Goal: Task Accomplishment & Management: Use online tool/utility

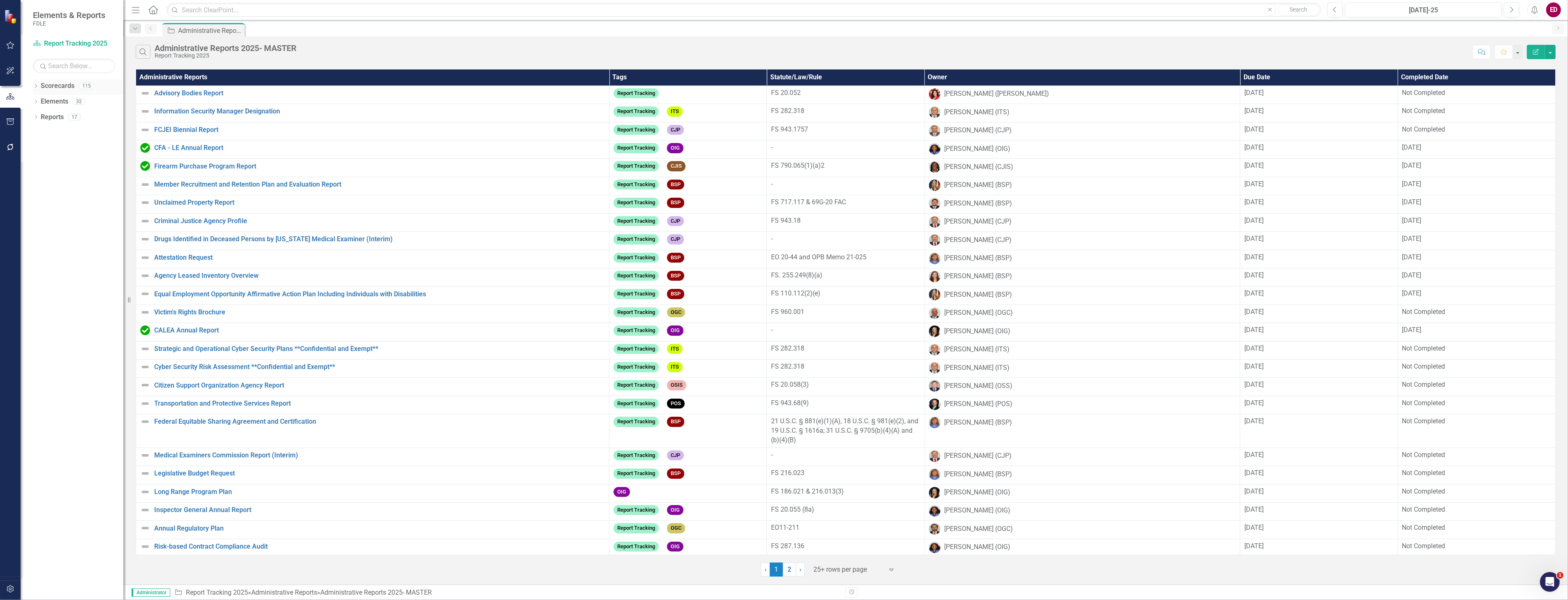
click at [40, 86] on div "Dropdown Scorecards 115" at bounding box center [78, 87] width 91 height 16
click at [35, 85] on icon at bounding box center [35, 86] width 2 height 4
click at [43, 136] on div "Dropdown Divisions / Offices / Programs" at bounding box center [80, 133] width 86 height 13
click at [40, 132] on icon "Dropdown" at bounding box center [40, 132] width 6 height 5
click at [48, 195] on icon "Dropdown" at bounding box center [48, 194] width 6 height 5
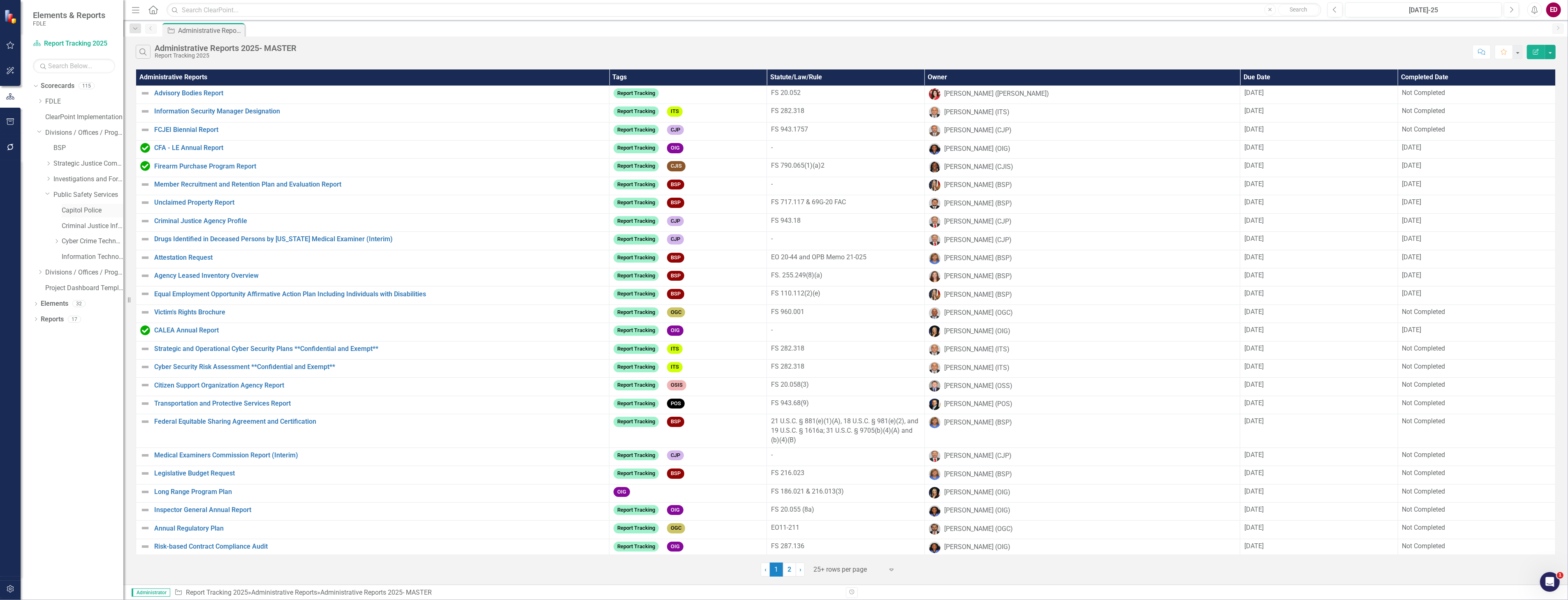
click at [80, 204] on div "Capitol Police" at bounding box center [92, 211] width 61 height 13
click at [77, 211] on link "Capitol Police" at bounding box center [92, 211] width 61 height 10
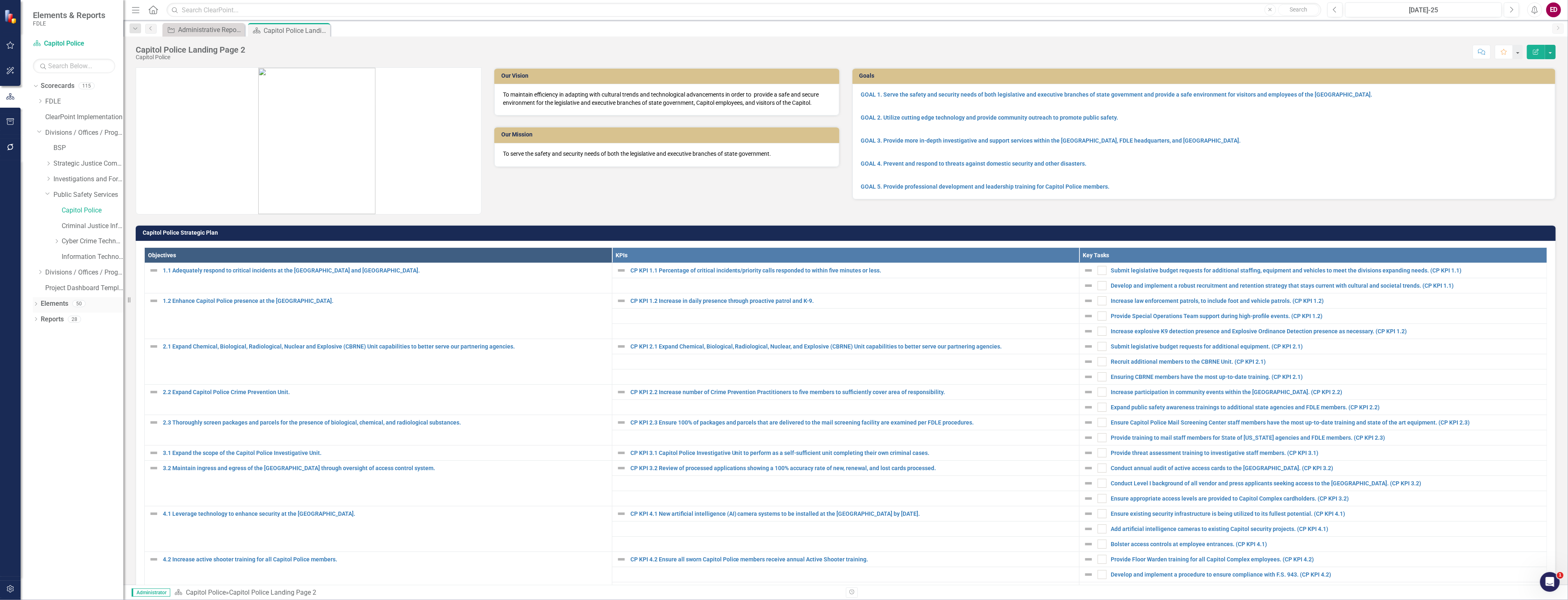
click at [39, 309] on div "Dropdown Elements 50" at bounding box center [78, 305] width 91 height 16
click at [37, 301] on div "Dropdown" at bounding box center [35, 304] width 5 height 7
click at [47, 352] on icon "Measure" at bounding box center [49, 350] width 9 height 7
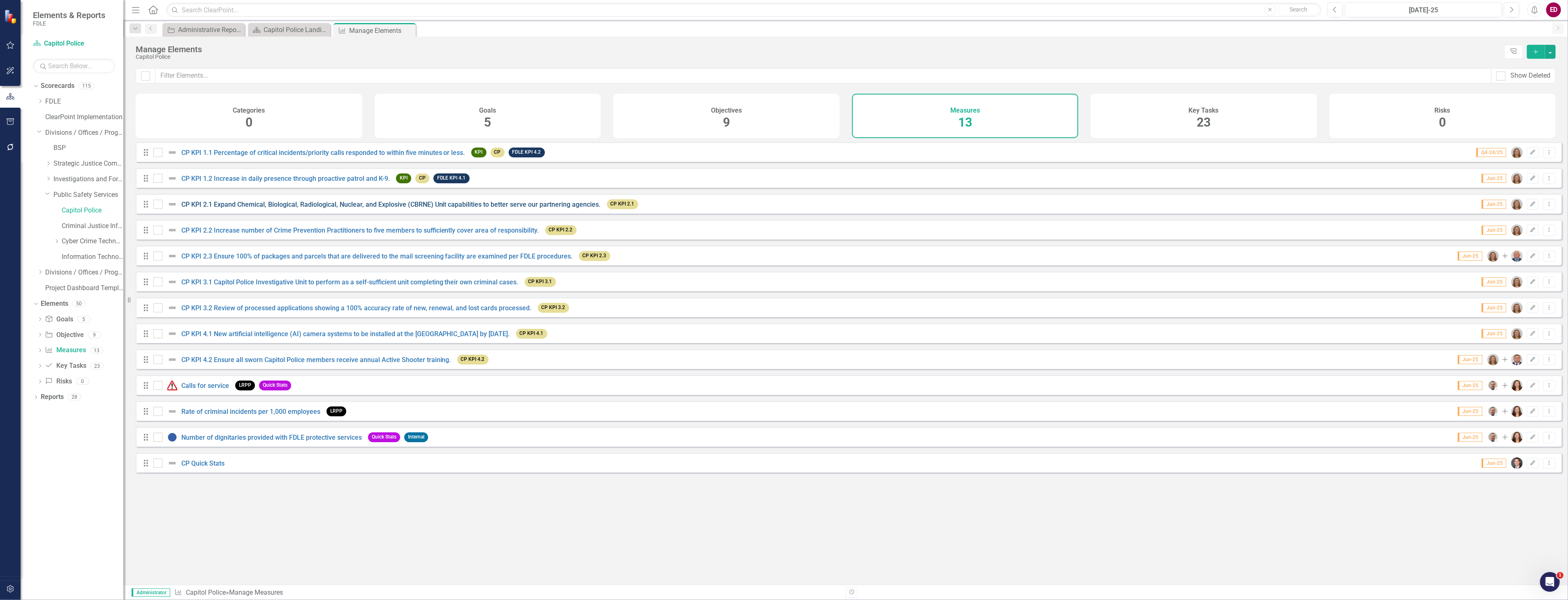
click at [220, 209] on link "CP KPI 2.1 Expand Chemical, Biological, Radiological, Nuclear, and Explosive (C…" at bounding box center [391, 204] width 419 height 8
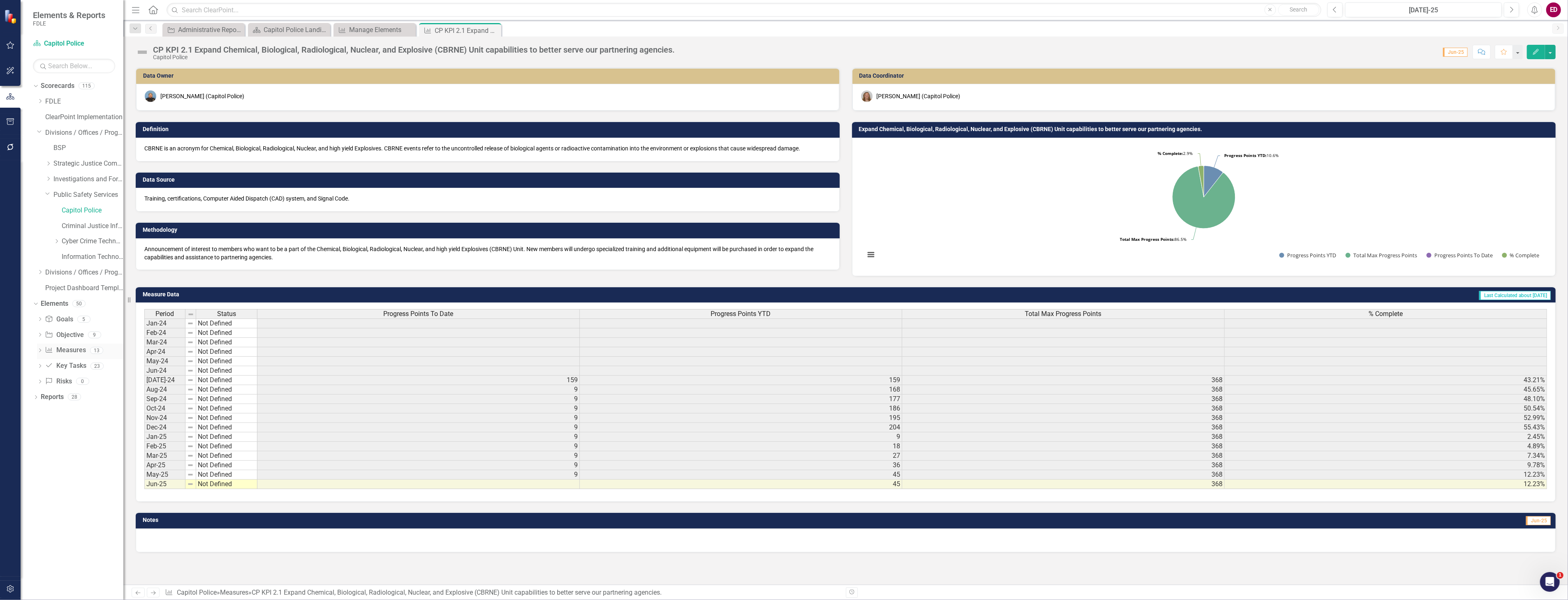
click at [37, 348] on div "Dropdown" at bounding box center [40, 351] width 5 height 7
click at [83, 404] on div "CP KPI 2.2 Increase number of Crime Prevention Practitioners to five members to…" at bounding box center [90, 407] width 65 height 7
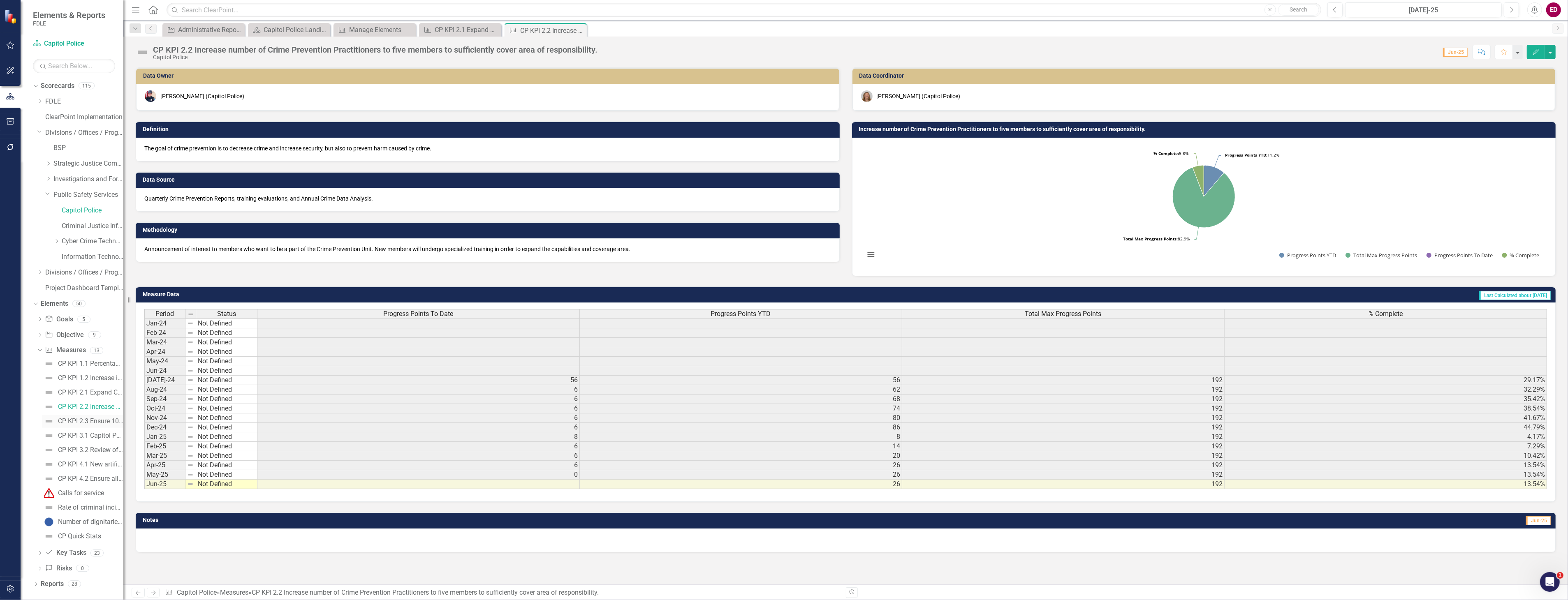
click at [111, 416] on link "CP KPI 2.3 Ensure 100% of packages and parcels that are delivered to the mail s…" at bounding box center [83, 422] width 82 height 13
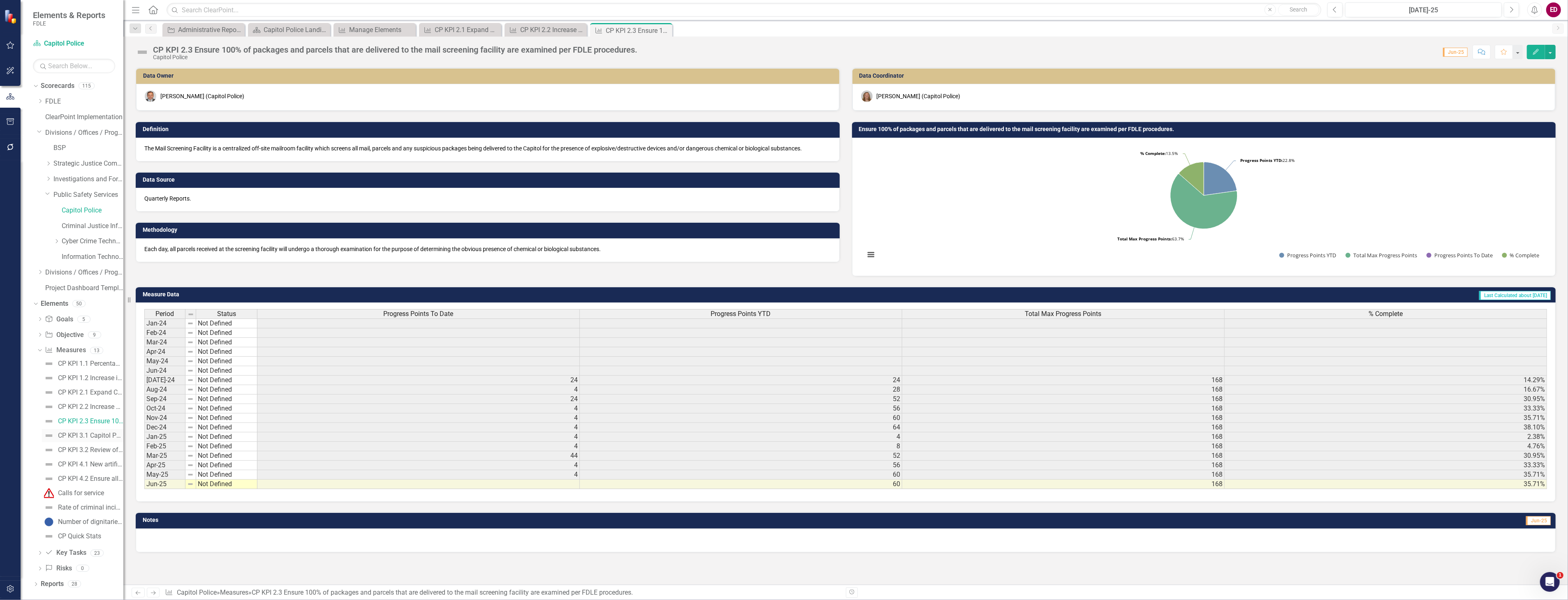
click at [105, 438] on div "CP KPI 3.1 Capitol Police Investigative Unit to perform as a self-sufficient un…" at bounding box center [90, 436] width 65 height 7
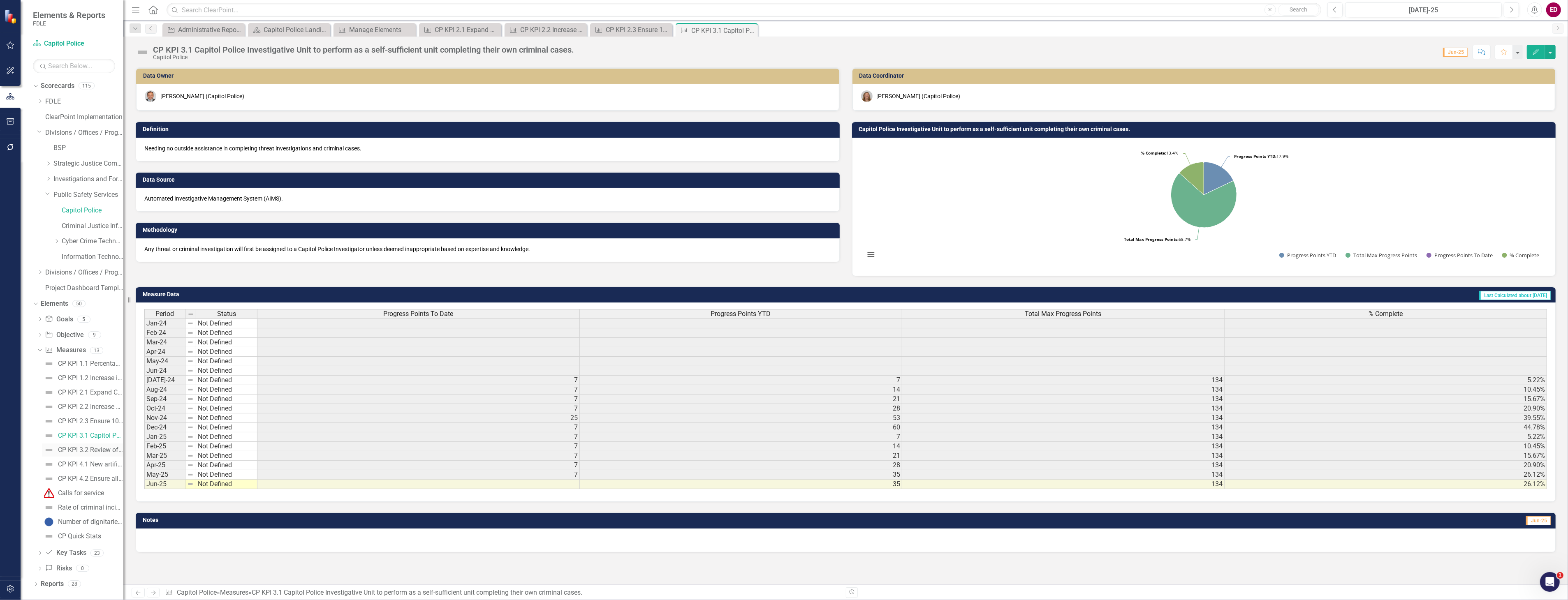
click at [111, 450] on div "CP KPI 3.2 Review of processed applications showing a 100% accuracy rate of new…" at bounding box center [90, 450] width 65 height 7
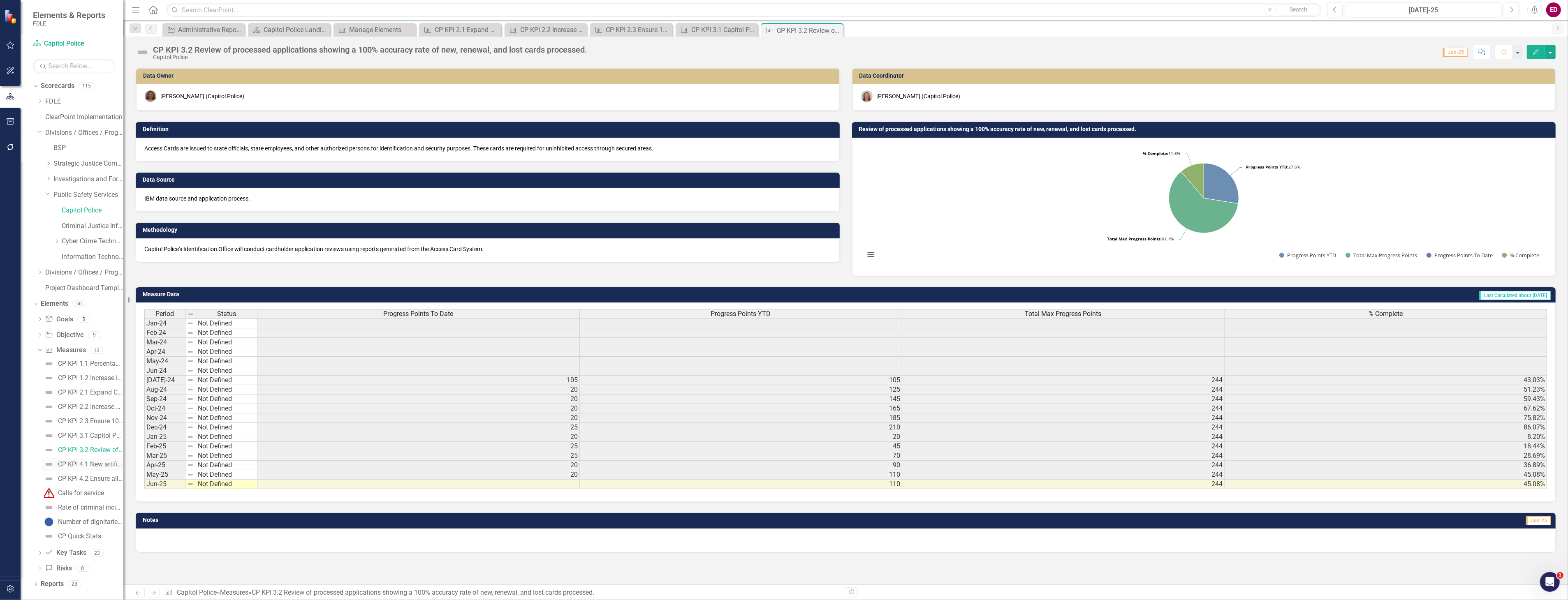
click at [121, 459] on link "CP KPI 4.1 New artificial intelligence (AI) camera systems to be installed at t…" at bounding box center [83, 465] width 82 height 13
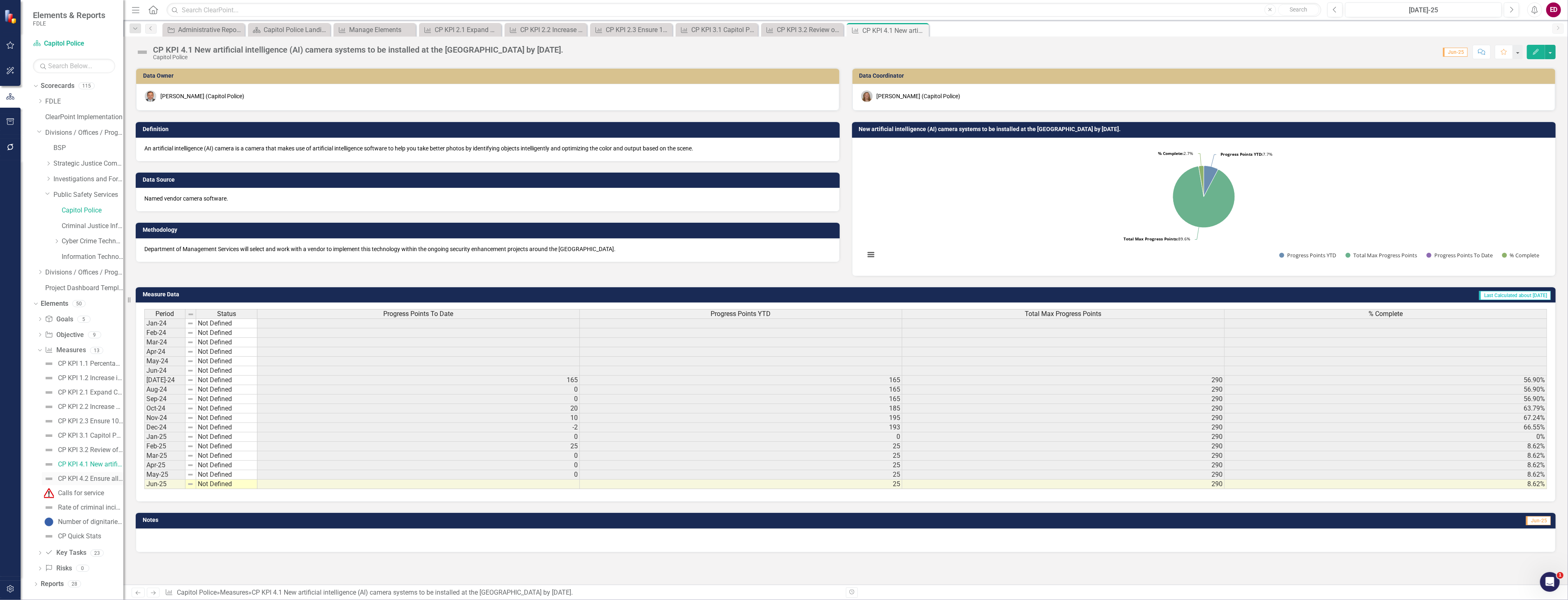
click at [108, 478] on div "CP KPI 4.2 Ensure all sworn Capitol Police members receive annual Active Shoote…" at bounding box center [90, 479] width 65 height 7
click at [42, 333] on icon "Dropdown" at bounding box center [40, 335] width 5 height 4
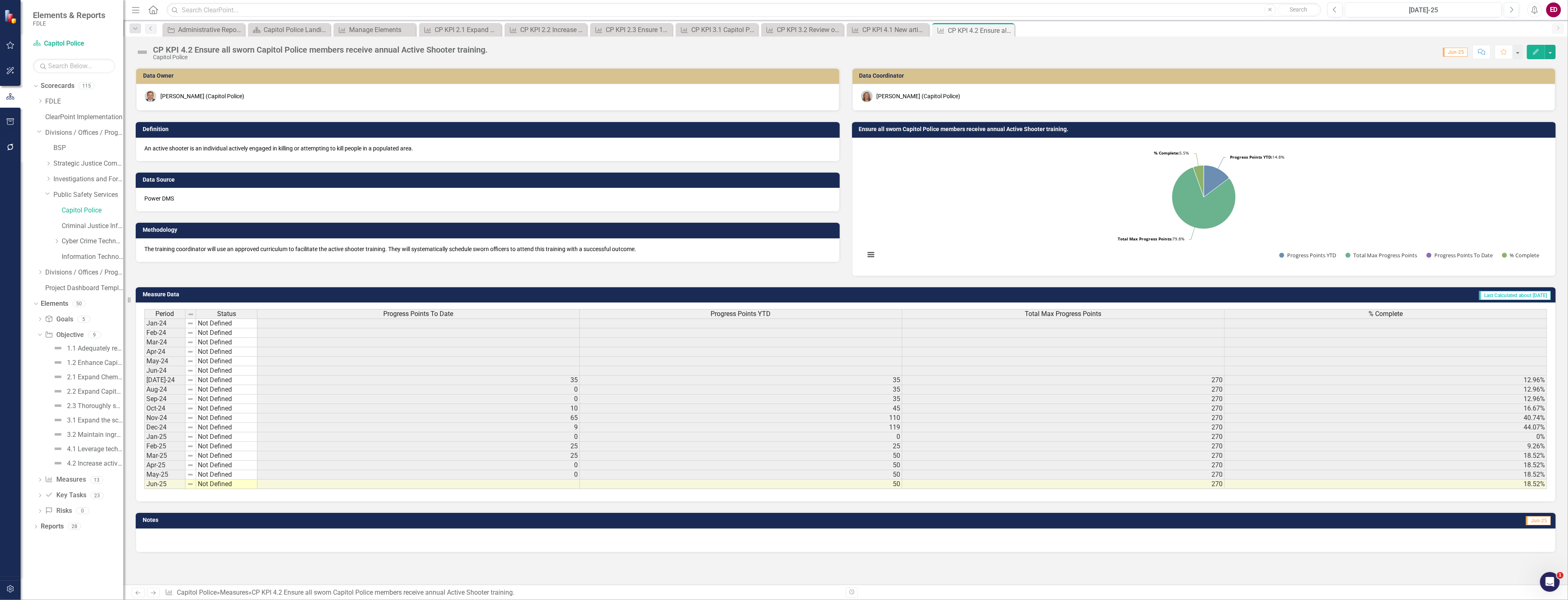
click at [63, 355] on div "1.1 Adequately respond to critical incidents at the Capitol Complex and Governo…" at bounding box center [80, 405] width 86 height 128
click at [73, 348] on div "1.1 Adequately respond to critical incidents at the [GEOGRAPHIC_DATA] and [GEOG…" at bounding box center [95, 349] width 57 height 7
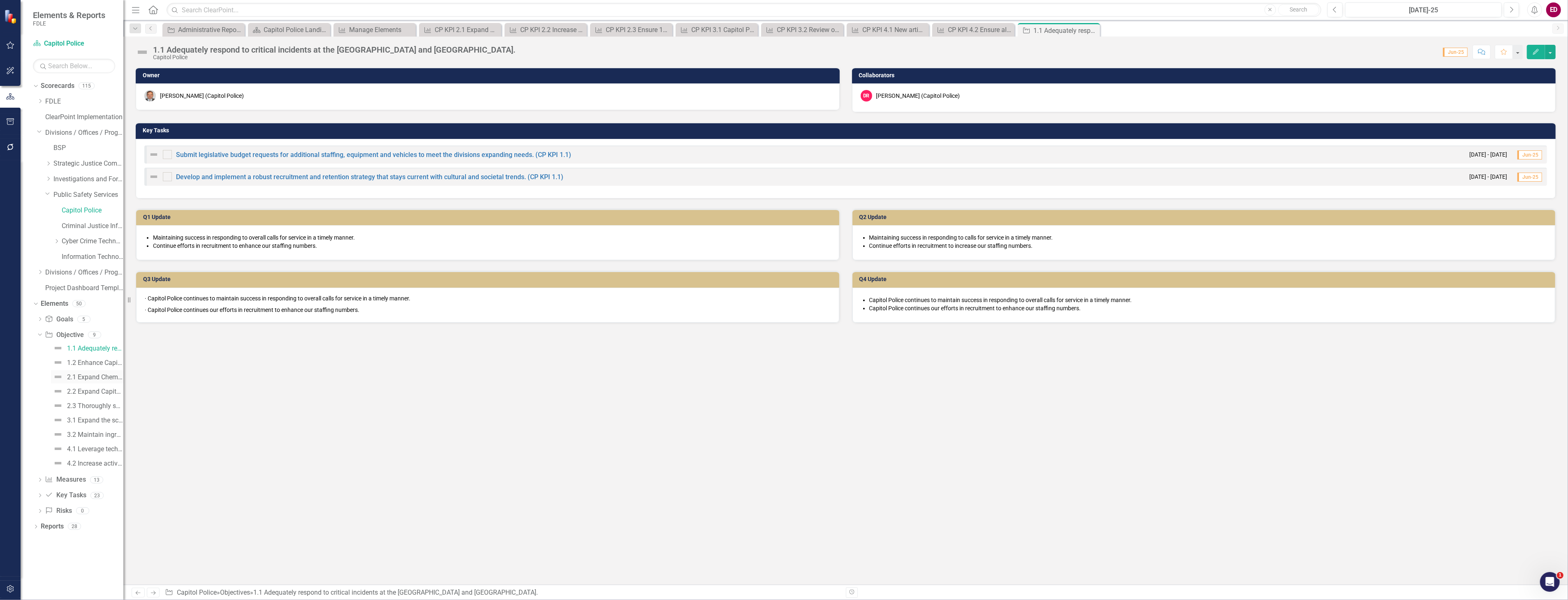
click at [83, 372] on link "2.1 Expand Chemical, Biological, Radiological, Nuclear and Explosive (CBRNE) Un…" at bounding box center [87, 377] width 72 height 13
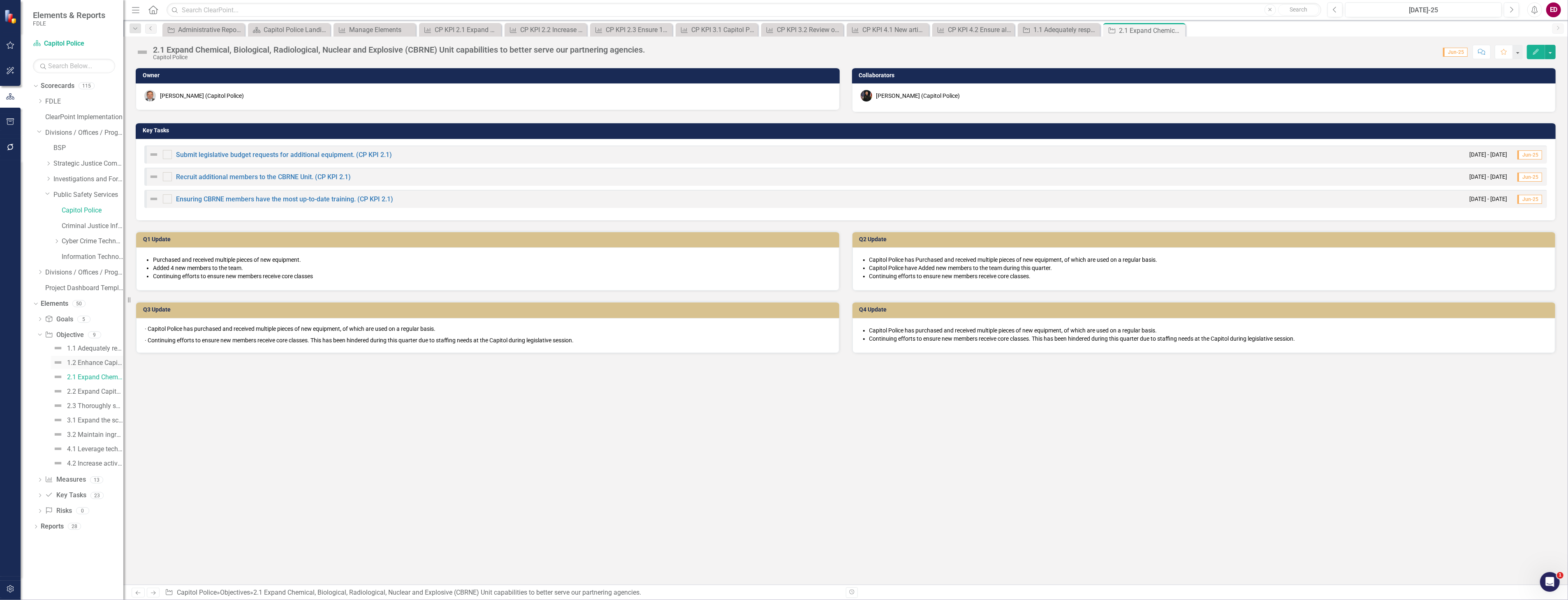
click at [89, 364] on div "1.2 Enhance Capitol Police presence at the [GEOGRAPHIC_DATA]." at bounding box center [95, 363] width 57 height 7
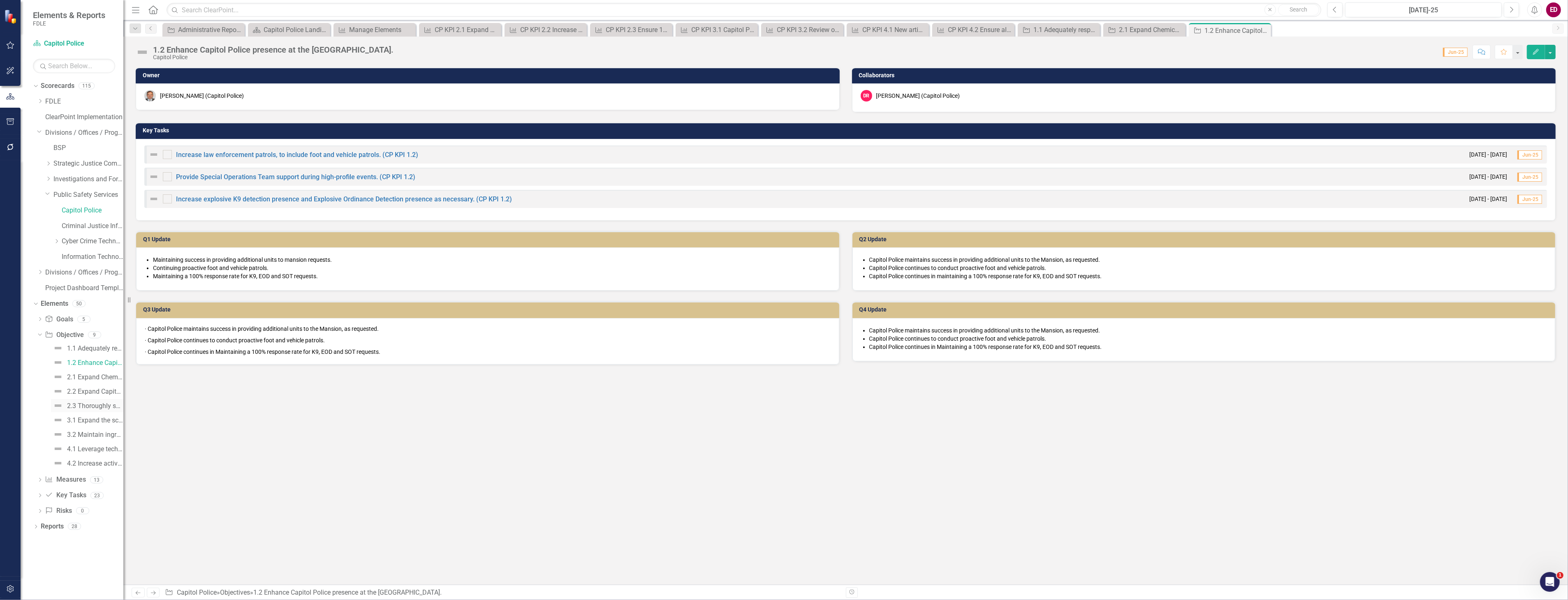
click at [112, 400] on link "2.3 Thoroughly screen packages and parcels for the presence of biological, chem…" at bounding box center [87, 406] width 72 height 13
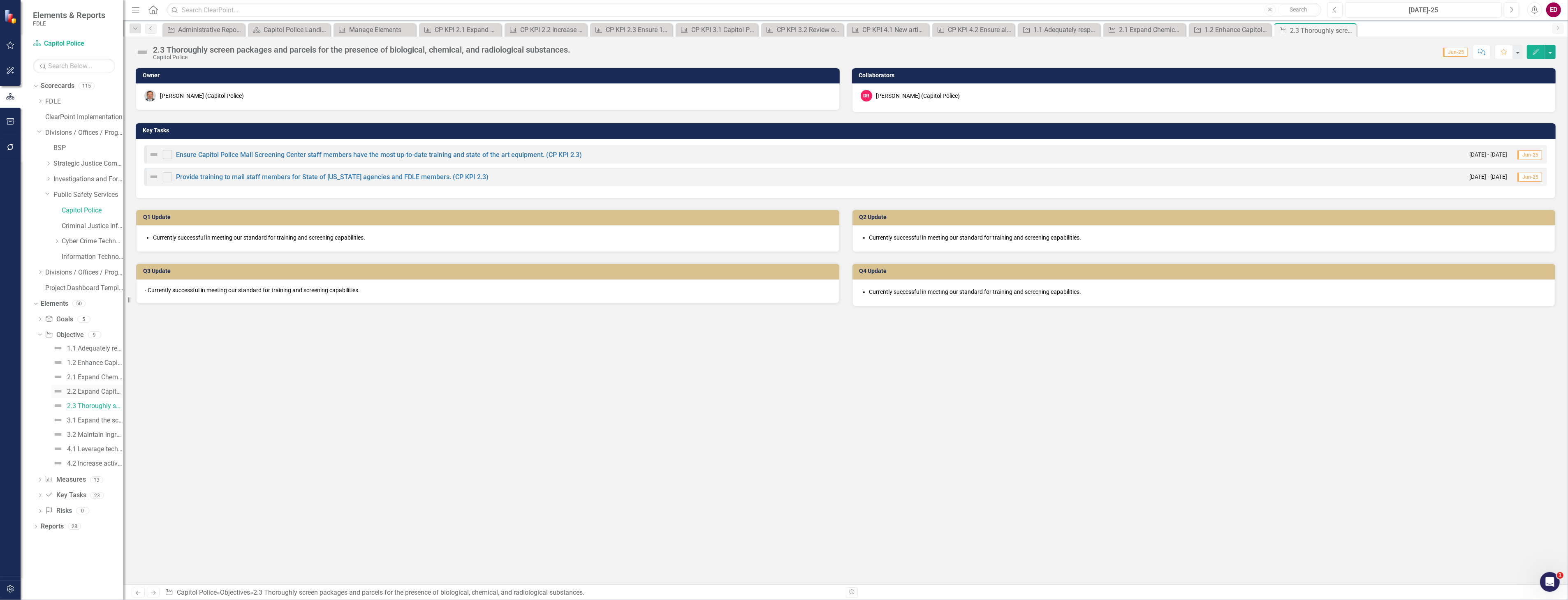
click at [110, 392] on div "2.2 Expand Capitol Police Crime Prevention Unit." at bounding box center [95, 392] width 57 height 7
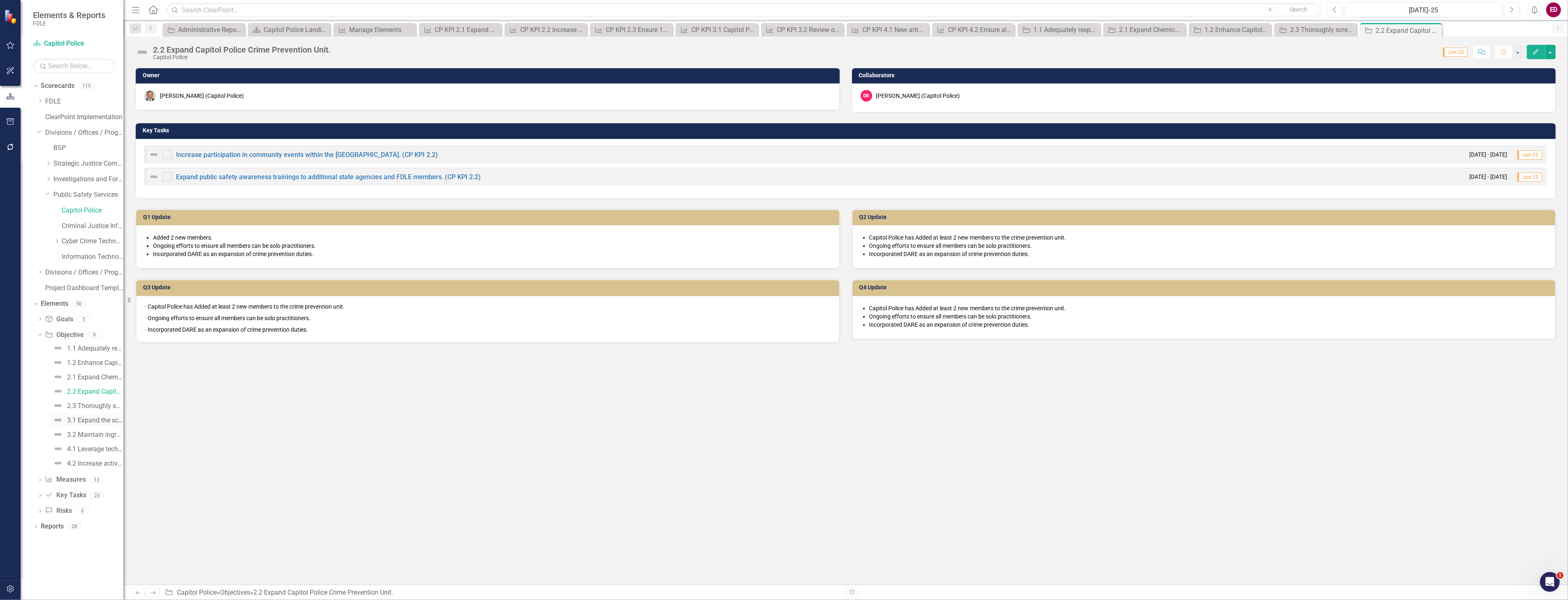
click at [84, 418] on div "3.1 Expand the scope of the Capitol Police Investigative Unit." at bounding box center [95, 420] width 57 height 7
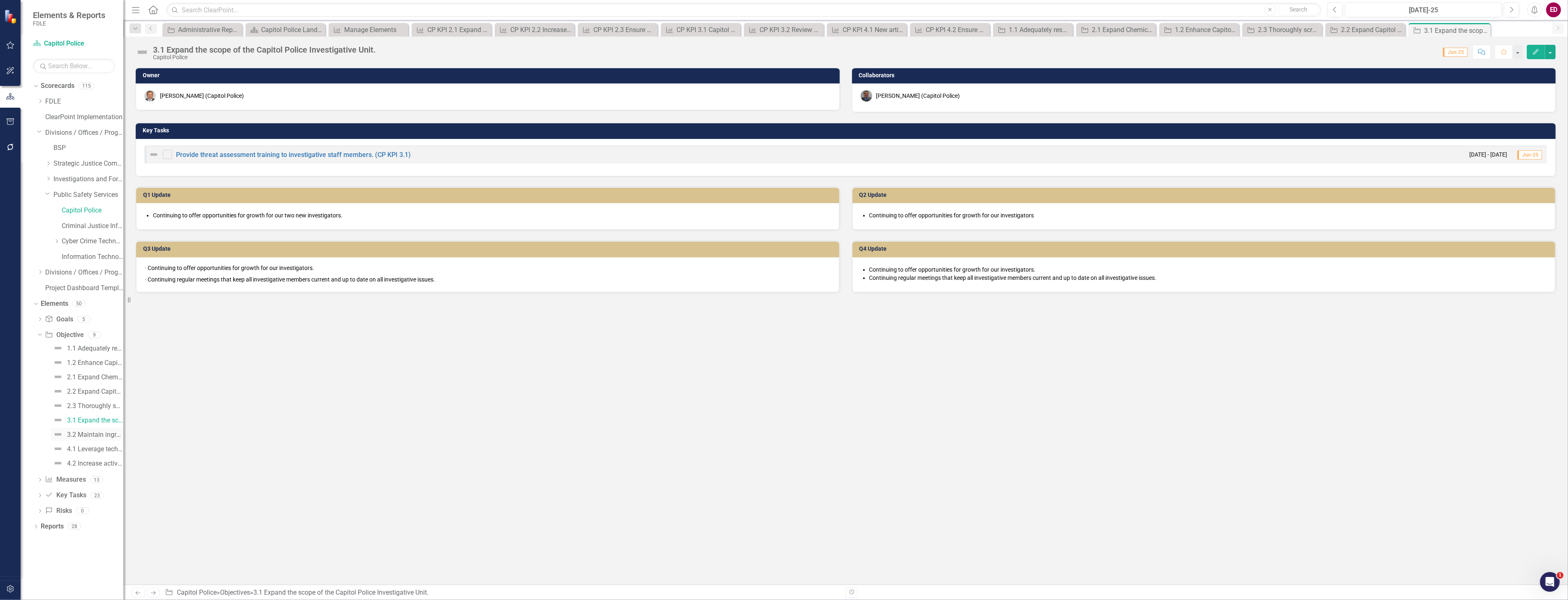
click at [89, 434] on div "3.2 Maintain ingress and egress of the [GEOGRAPHIC_DATA] through oversight of a…" at bounding box center [95, 435] width 57 height 7
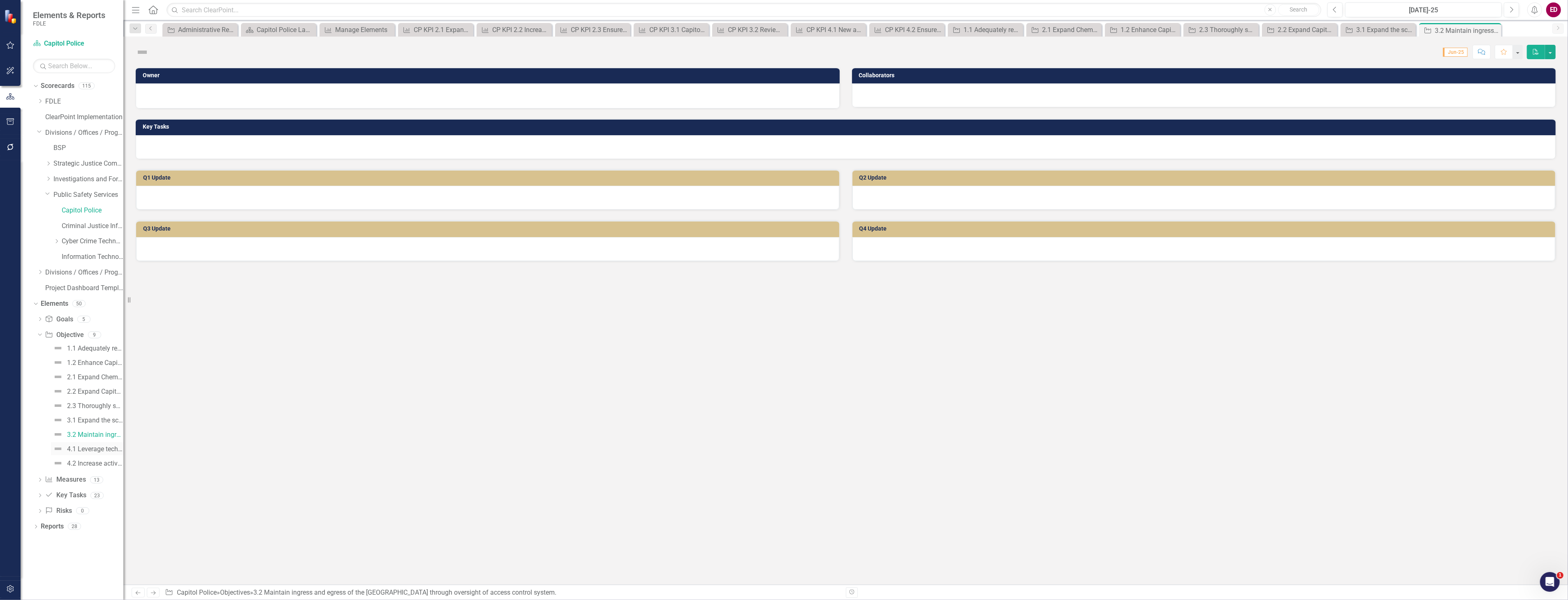
click at [91, 453] on link "4.1 Leverage technology to enhance security at the [GEOGRAPHIC_DATA]." at bounding box center [87, 449] width 72 height 13
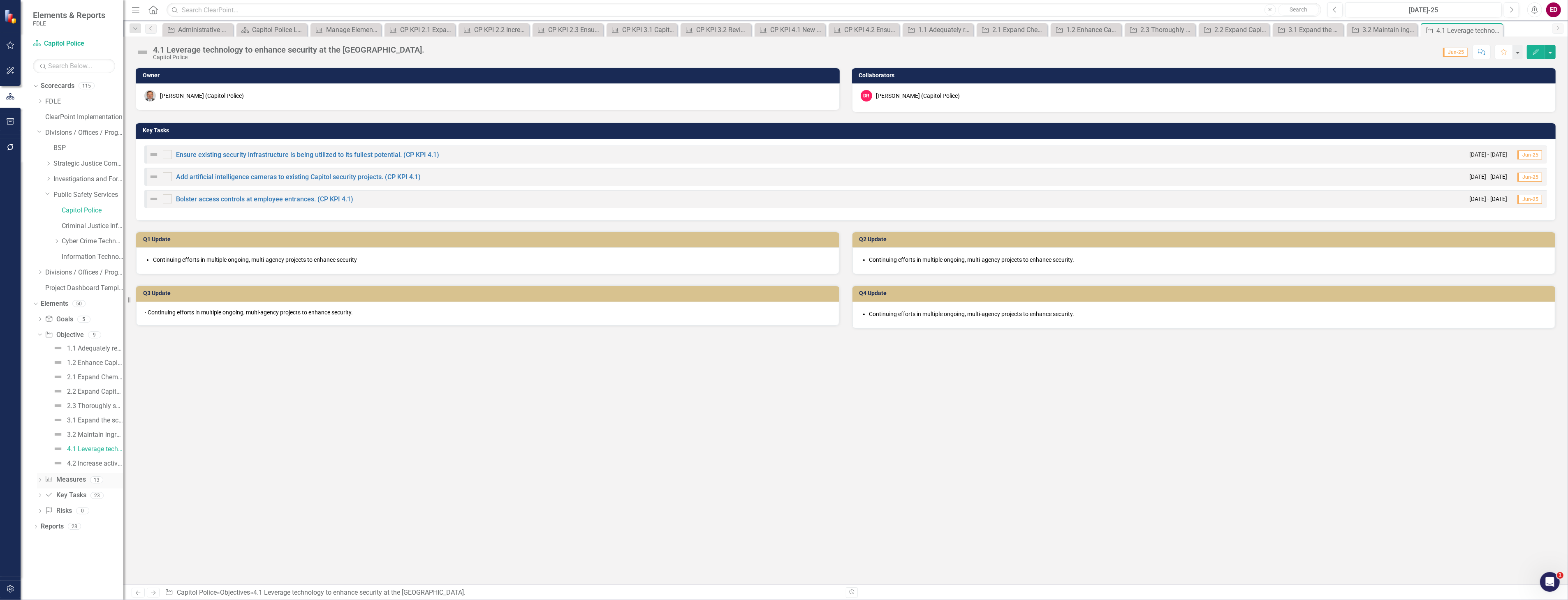
click at [40, 477] on div "Dropdown Measure Measures 13" at bounding box center [80, 481] width 86 height 16
click at [43, 480] on icon "Dropdown" at bounding box center [40, 480] width 5 height 4
click at [91, 408] on div "CP KPI 2.2 Increase number of Crime Prevention Practitioners to five members to…" at bounding box center [90, 407] width 65 height 7
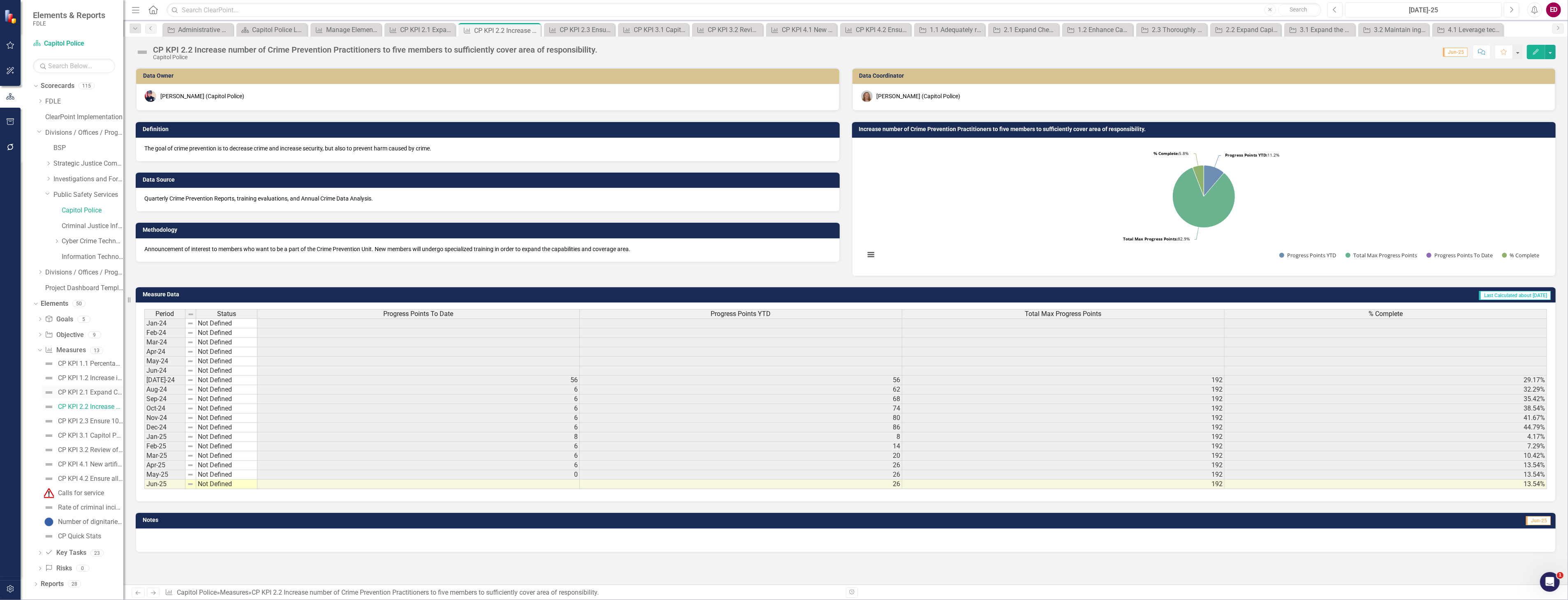
click at [100, 392] on div "CP KPI 2.1 Expand Chemical, Biological, Radiological, Nuclear, and Explosive (C…" at bounding box center [90, 392] width 65 height 7
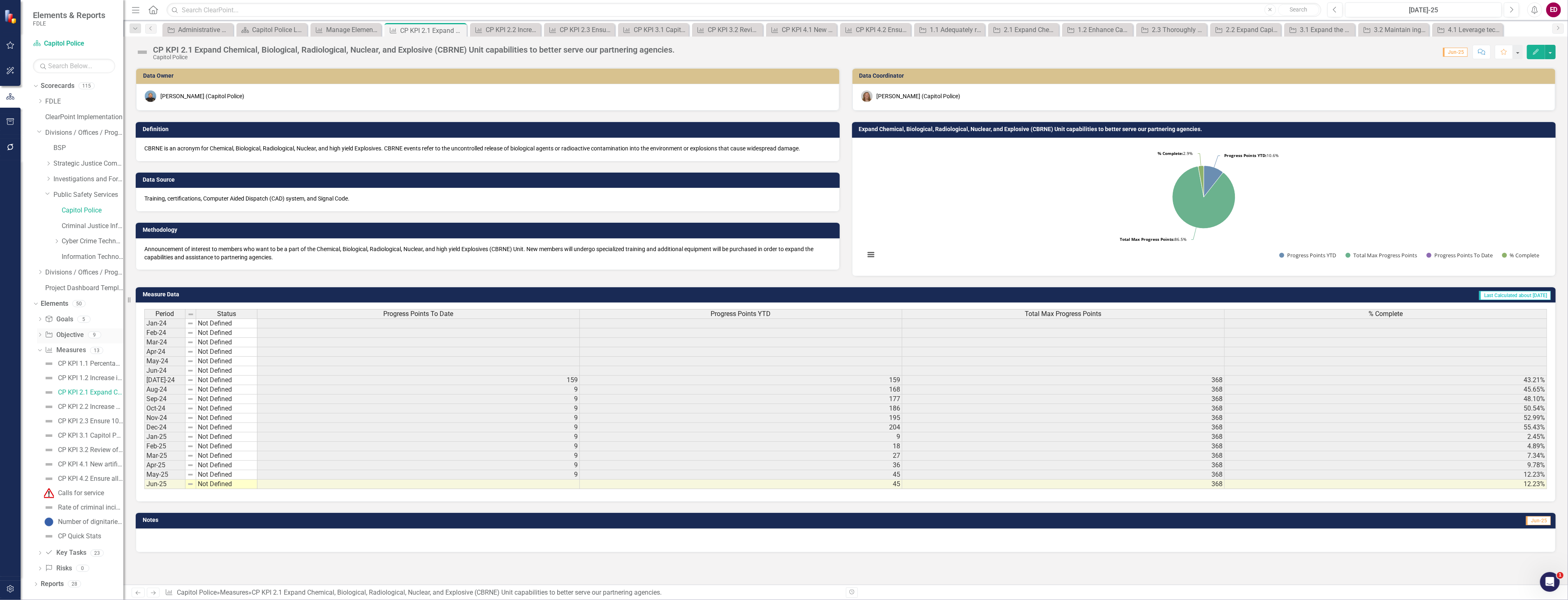
click at [50, 334] on icon at bounding box center [49, 334] width 7 height 5
click at [35, 335] on div "Dropdown Goal Goals 5 GOAL 1. Serve the safety and security needs of both legis…" at bounding box center [78, 445] width 91 height 265
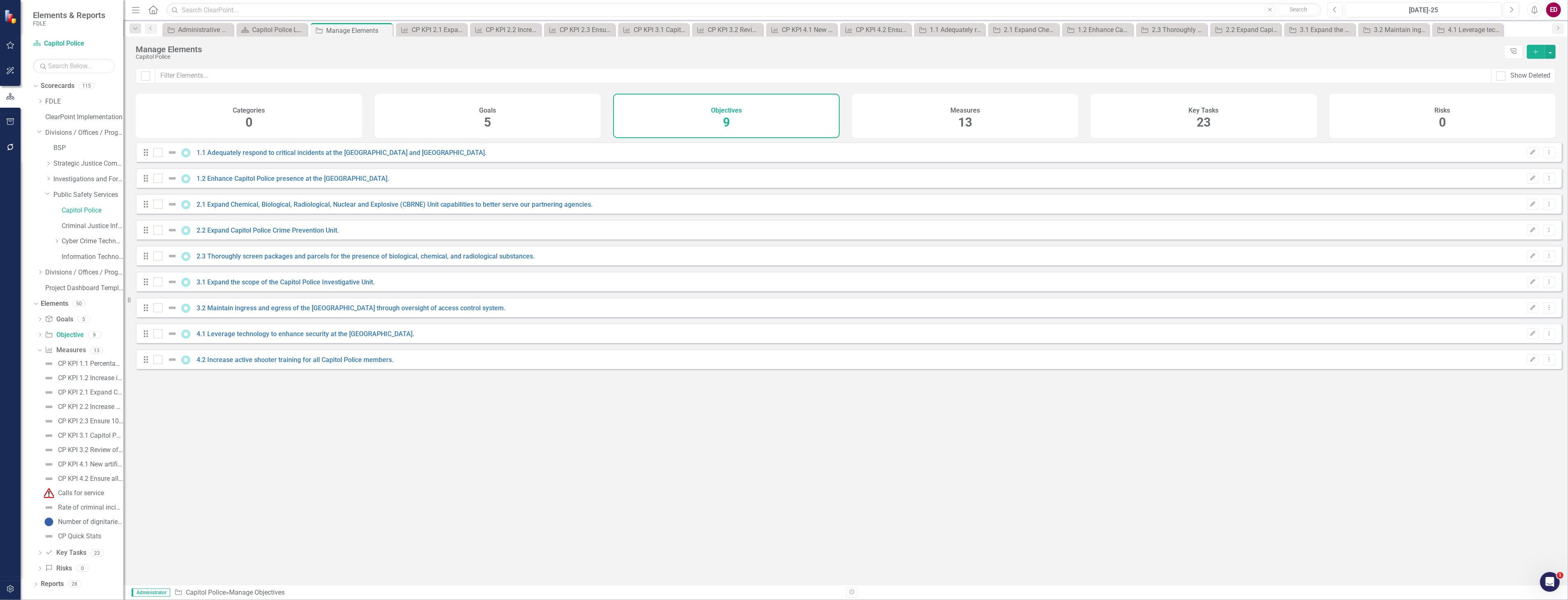
checkbox input "false"
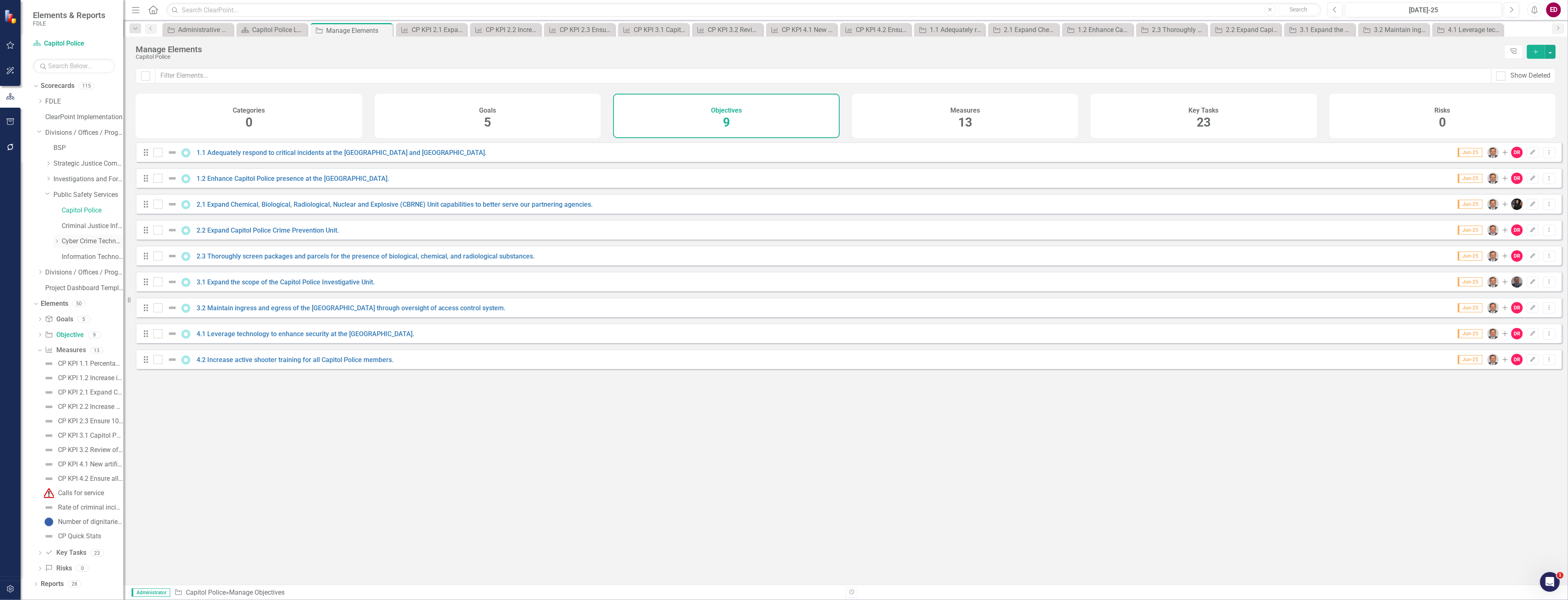
click at [72, 248] on div "Dropdown Cyber Crime Technology & Telecommunications" at bounding box center [88, 242] width 70 height 13
click at [97, 240] on link "Cyber Crime Technology & Telecommunications" at bounding box center [92, 242] width 61 height 10
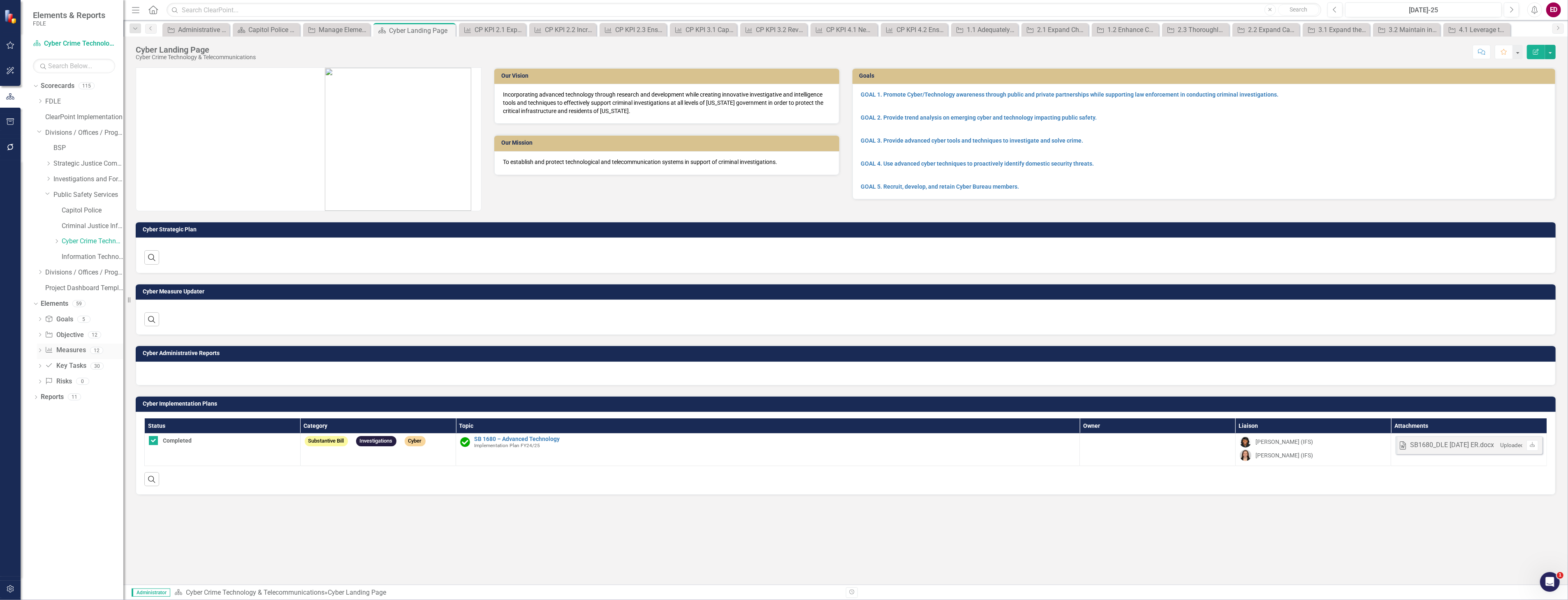
click at [37, 350] on icon "Dropdown" at bounding box center [40, 351] width 5 height 4
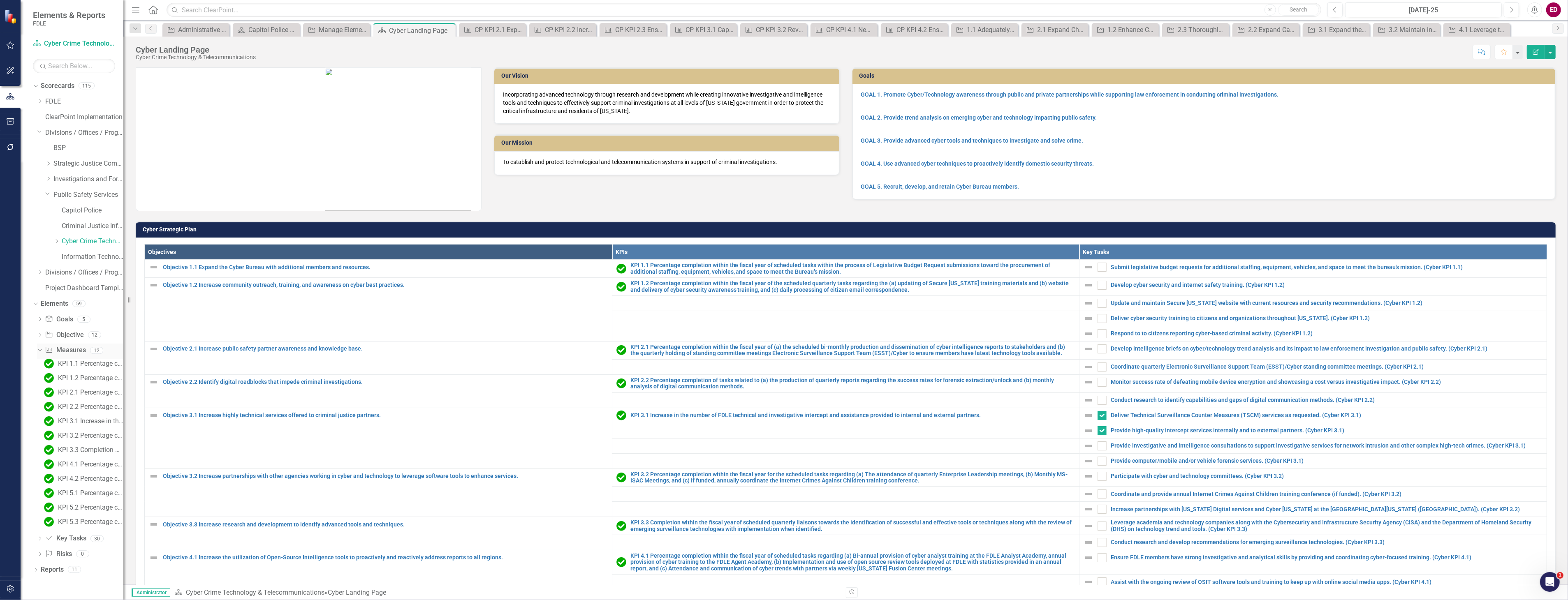
click at [71, 350] on link "Measure Measures" at bounding box center [65, 351] width 41 height 10
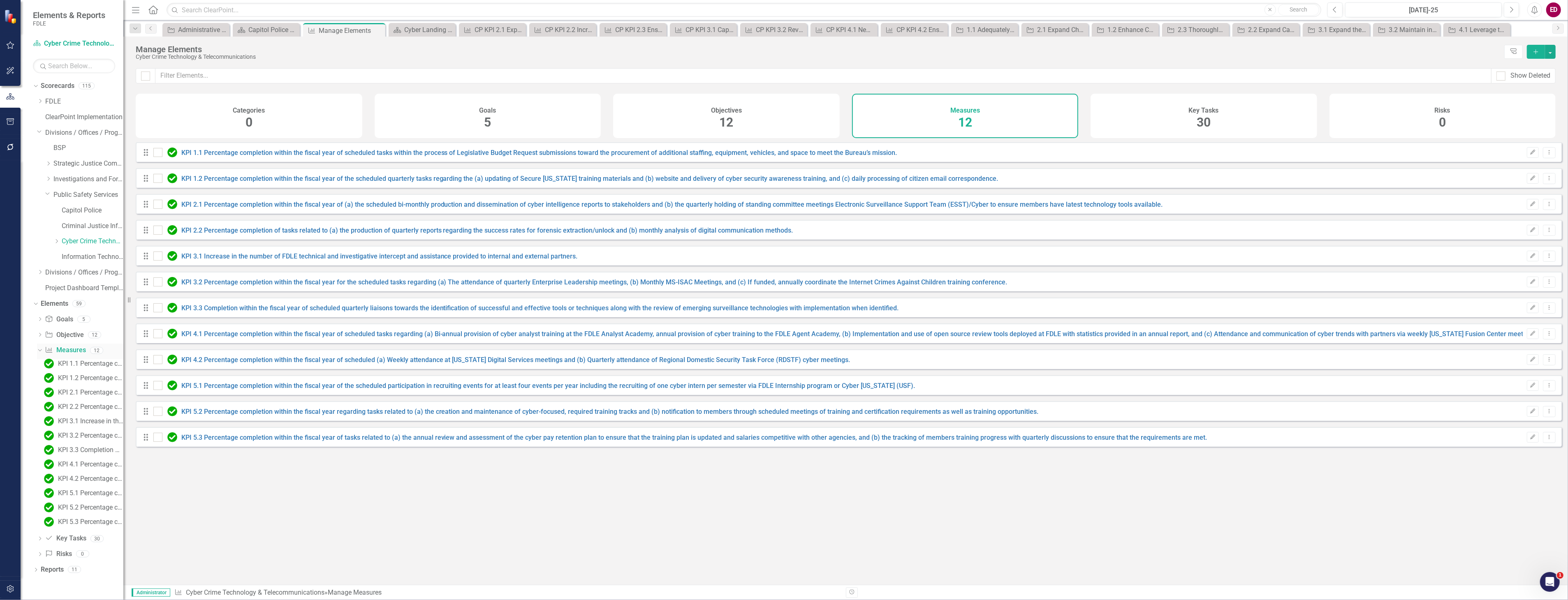
checkbox input "false"
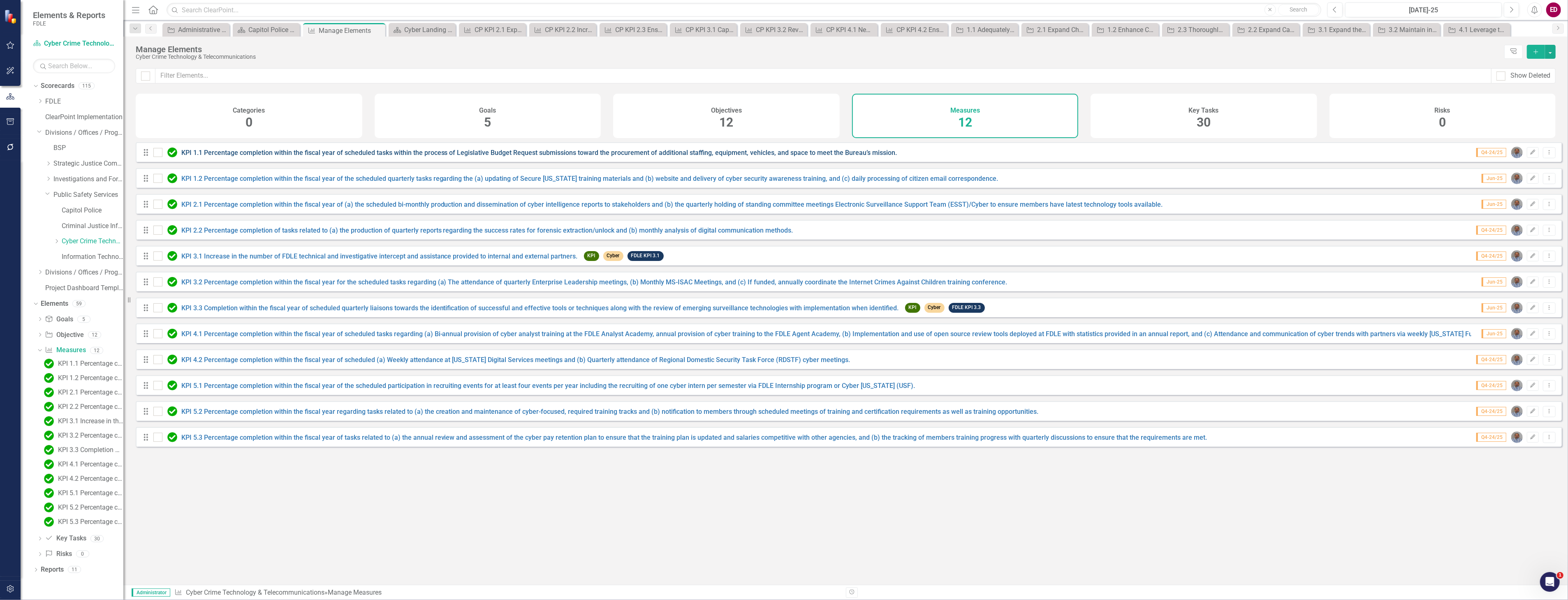
click at [366, 156] on link "KPI 1.1 Percentage completion within the fiscal year of scheduled tasks within …" at bounding box center [539, 153] width 716 height 8
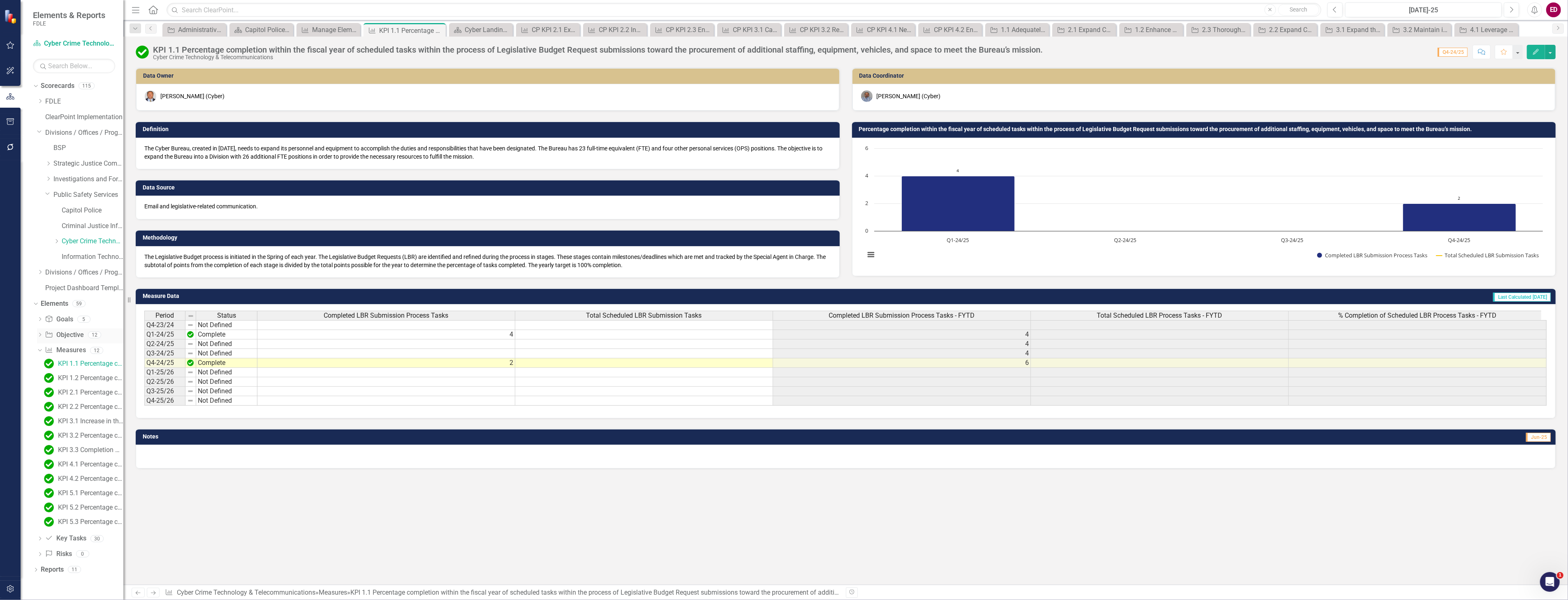
click at [39, 336] on icon "Dropdown" at bounding box center [40, 335] width 5 height 4
click at [79, 455] on link "Objective 4.1 Increase the utilization of Open-Source Intelligence tools to pro…" at bounding box center [87, 449] width 72 height 13
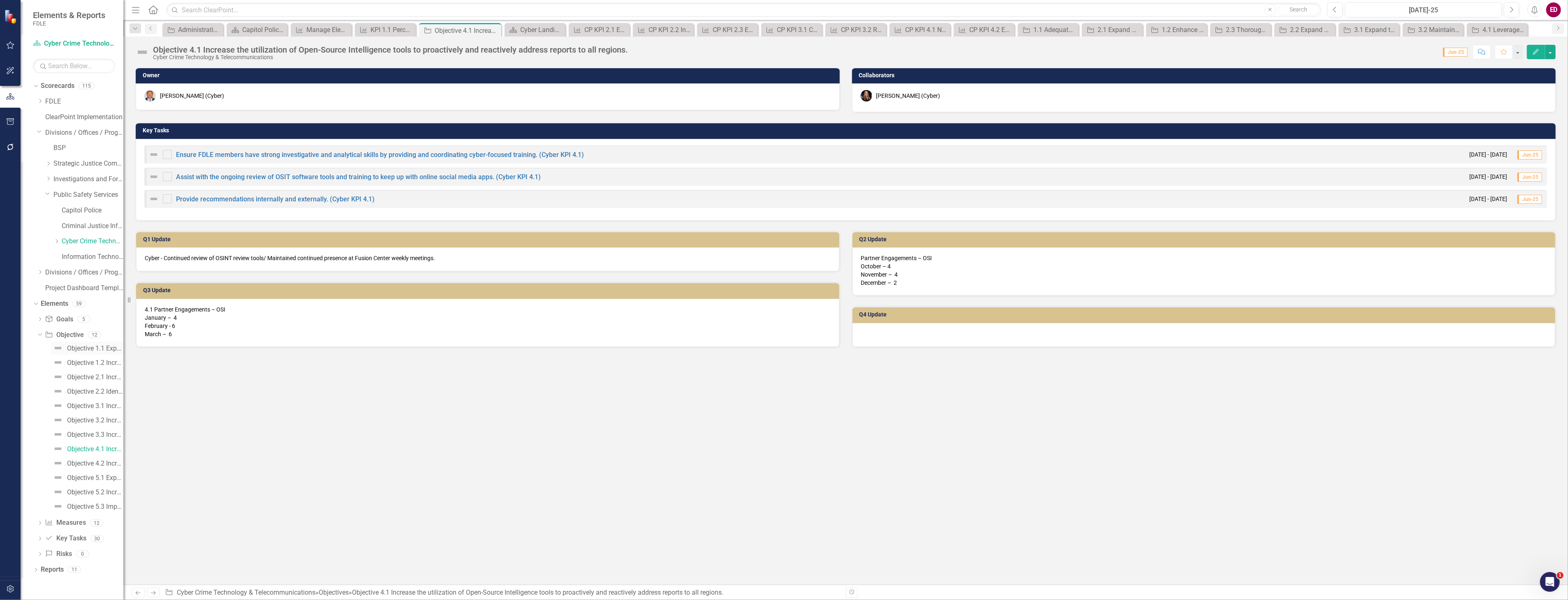
click at [103, 354] on link "Objective 1.1 Expand the Cyber Bureau with additional members and resources." at bounding box center [87, 348] width 72 height 13
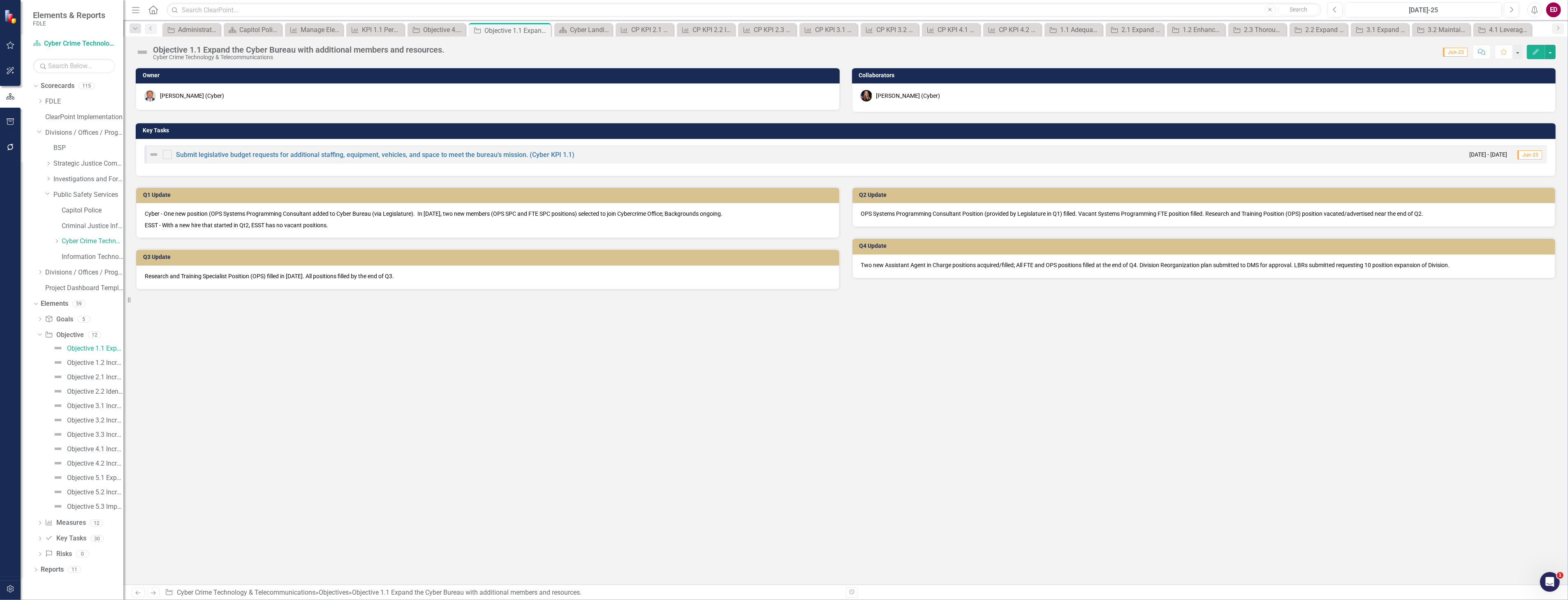
click at [32, 523] on div "Dropdown Scorecards 115 Dropdown FDLE Commissioner's Initiative Team Project Da…" at bounding box center [72, 340] width 103 height 521
click at [35, 523] on div "Dropdown Goal Goals 5 GOAL 1. Promote Cyber/Technology awareness through public…" at bounding box center [78, 438] width 91 height 250
click at [42, 522] on icon "Dropdown" at bounding box center [40, 523] width 5 height 4
click at [94, 368] on div "KPI 1.1 Percentage completion within the fiscal year of scheduled tasks within …" at bounding box center [90, 364] width 65 height 7
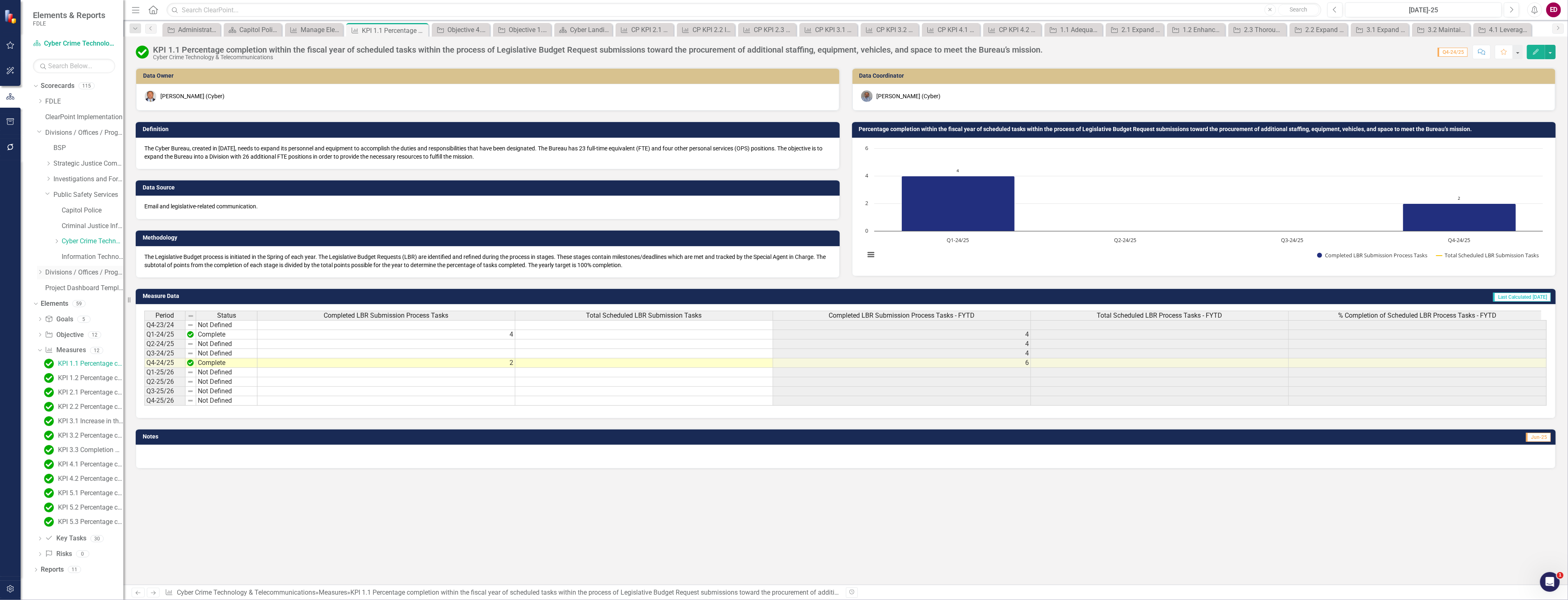
click at [40, 273] on div "Dropdown" at bounding box center [41, 273] width 9 height 7
click at [48, 337] on icon "Dropdown" at bounding box center [48, 335] width 6 height 5
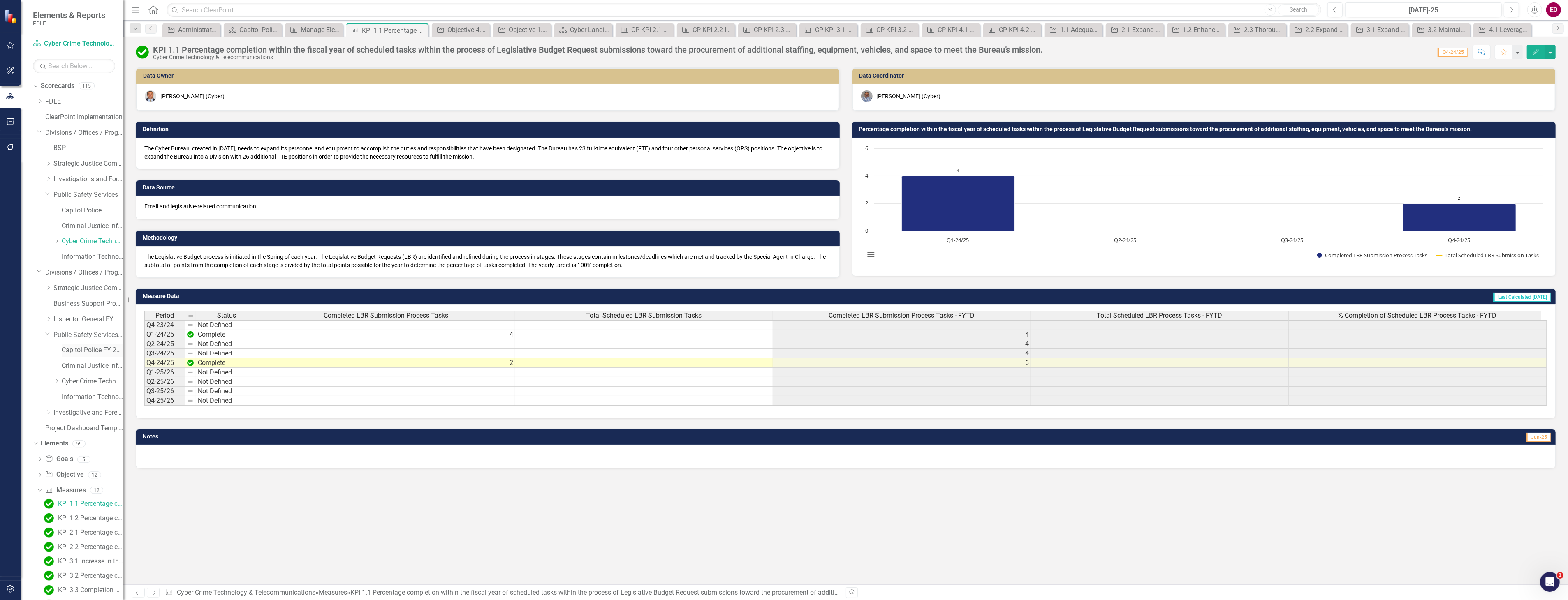
click at [105, 347] on link "Capitol Police FY 25/26" at bounding box center [92, 351] width 61 height 10
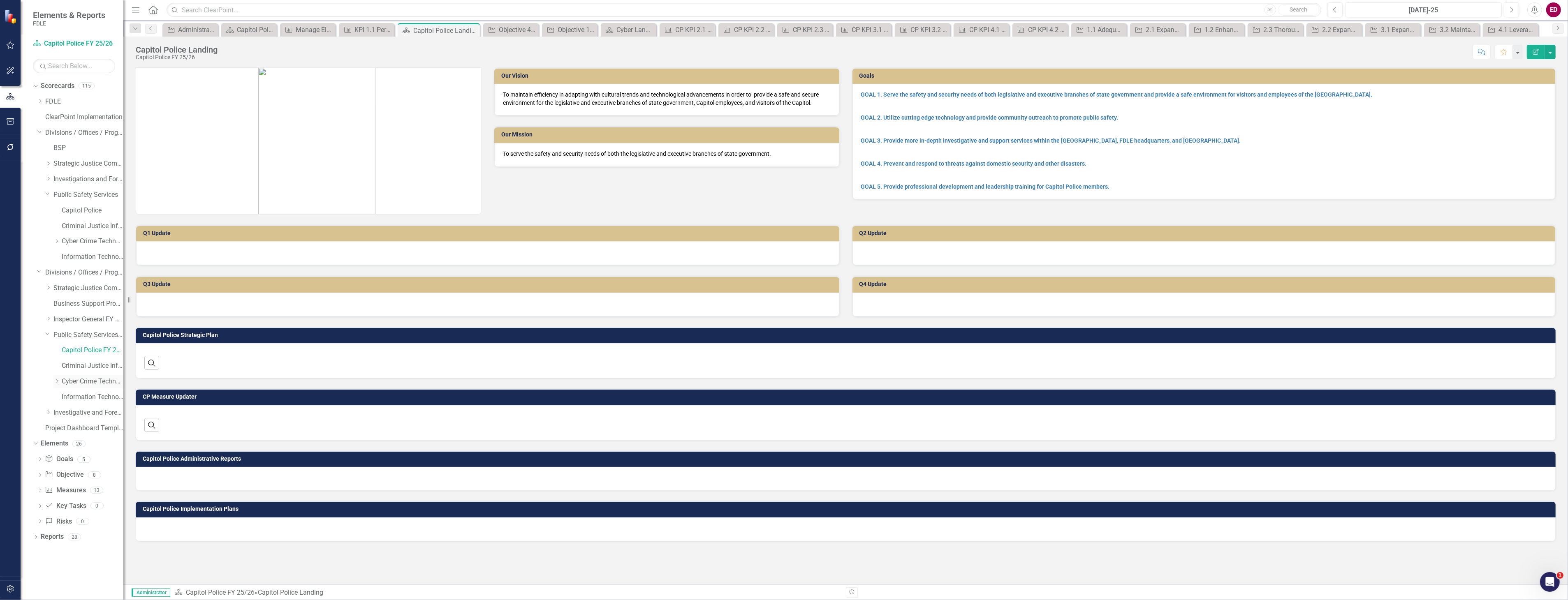
click at [85, 382] on link "Cyber Crime Technology & Telecommunications FY25/26" at bounding box center [92, 382] width 61 height 10
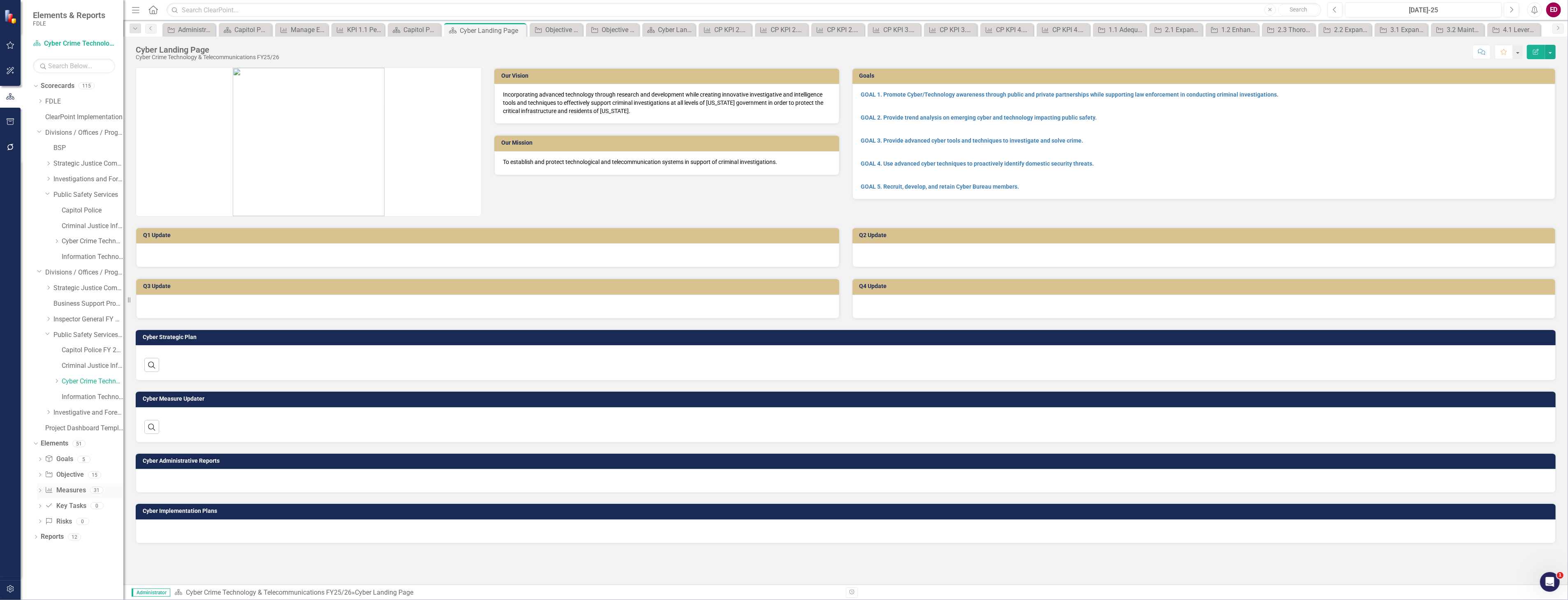
click at [40, 495] on div "Dropdown" at bounding box center [40, 491] width 5 height 7
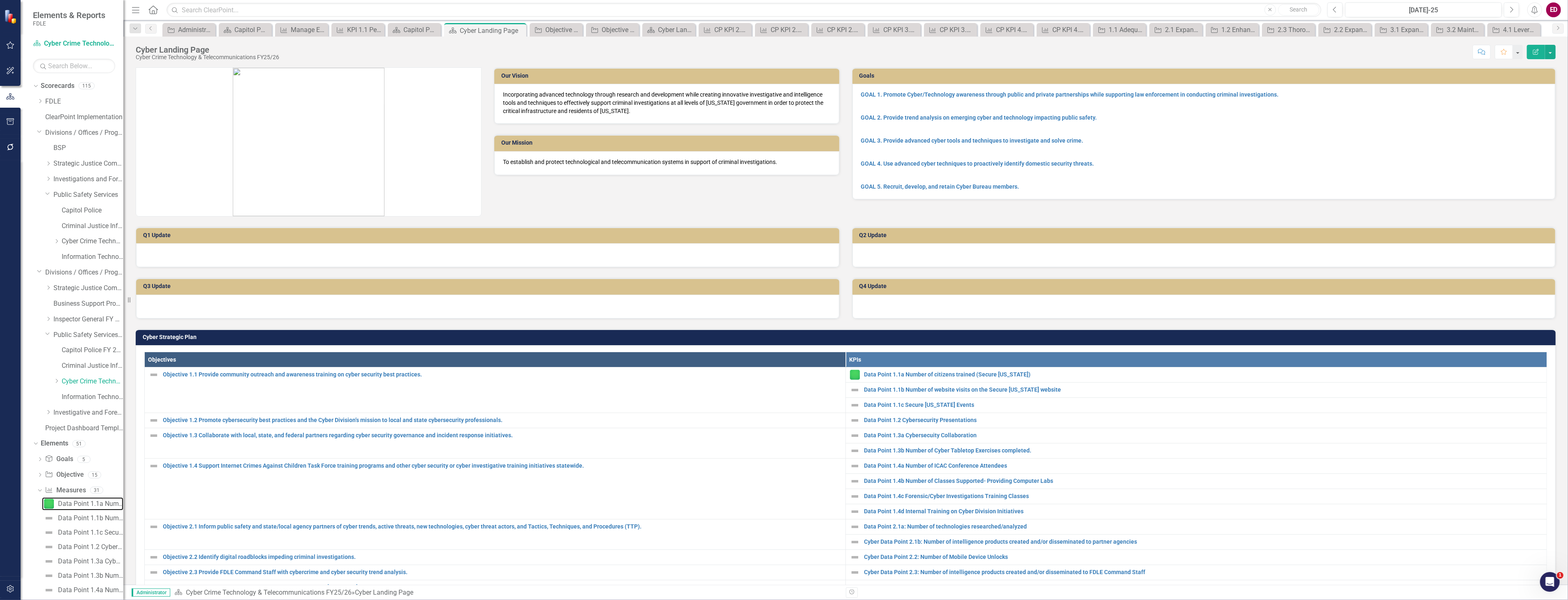
click at [68, 503] on div "Data Point 1.1a Number of citizens trained (Secure Florida)" at bounding box center [90, 504] width 65 height 7
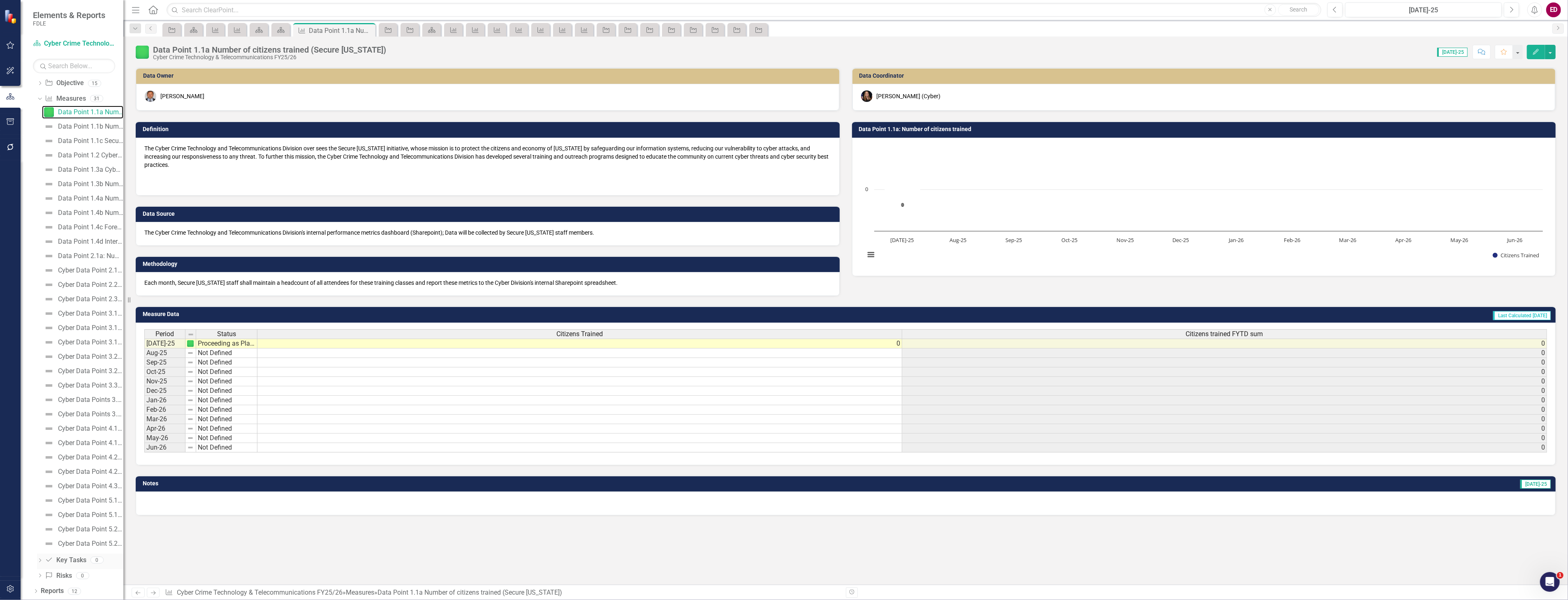
scroll to position [72, 0]
click at [39, 408] on div "Dropdown Objective Objective 15" at bounding box center [80, 404] width 86 height 16
click at [42, 405] on icon "Dropdown" at bounding box center [40, 403] width 5 height 4
click at [46, 174] on icon "Dropdown" at bounding box center [47, 172] width 5 height 6
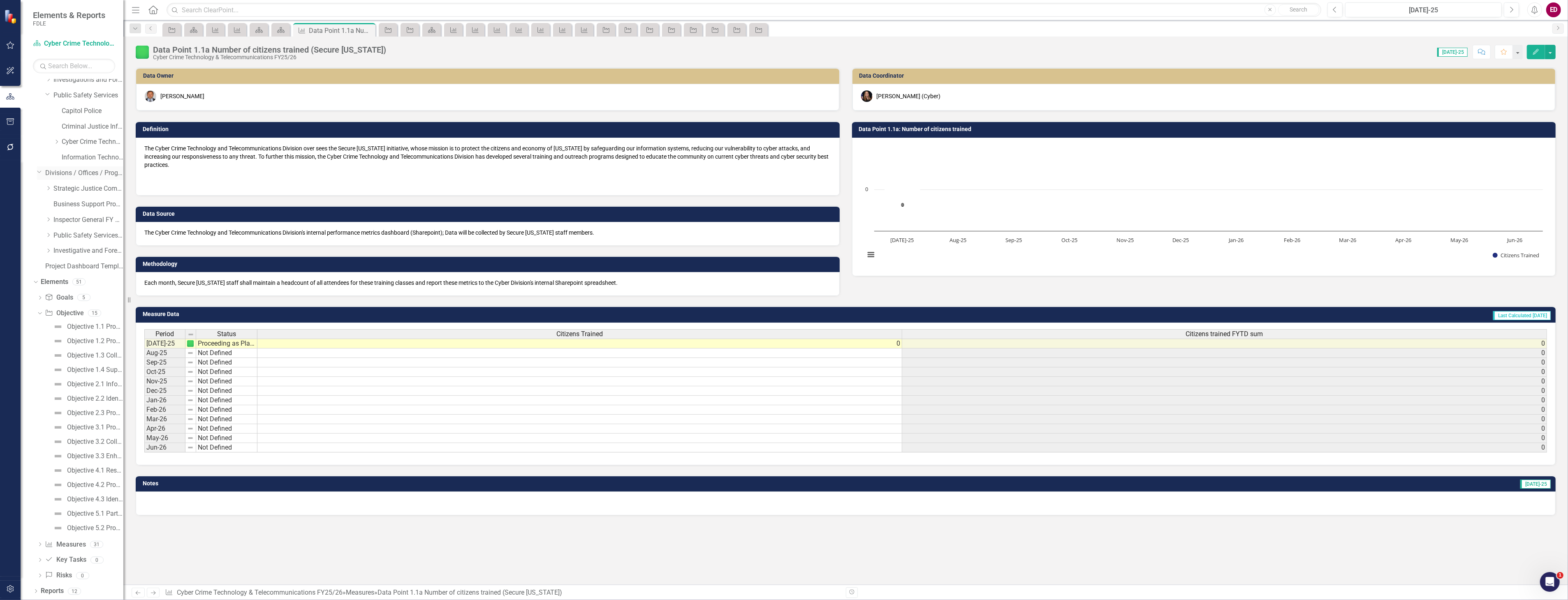
scroll to position [9, 0]
click at [91, 231] on link "Cyber Crime Technology & Telecommunications" at bounding box center [92, 234] width 61 height 10
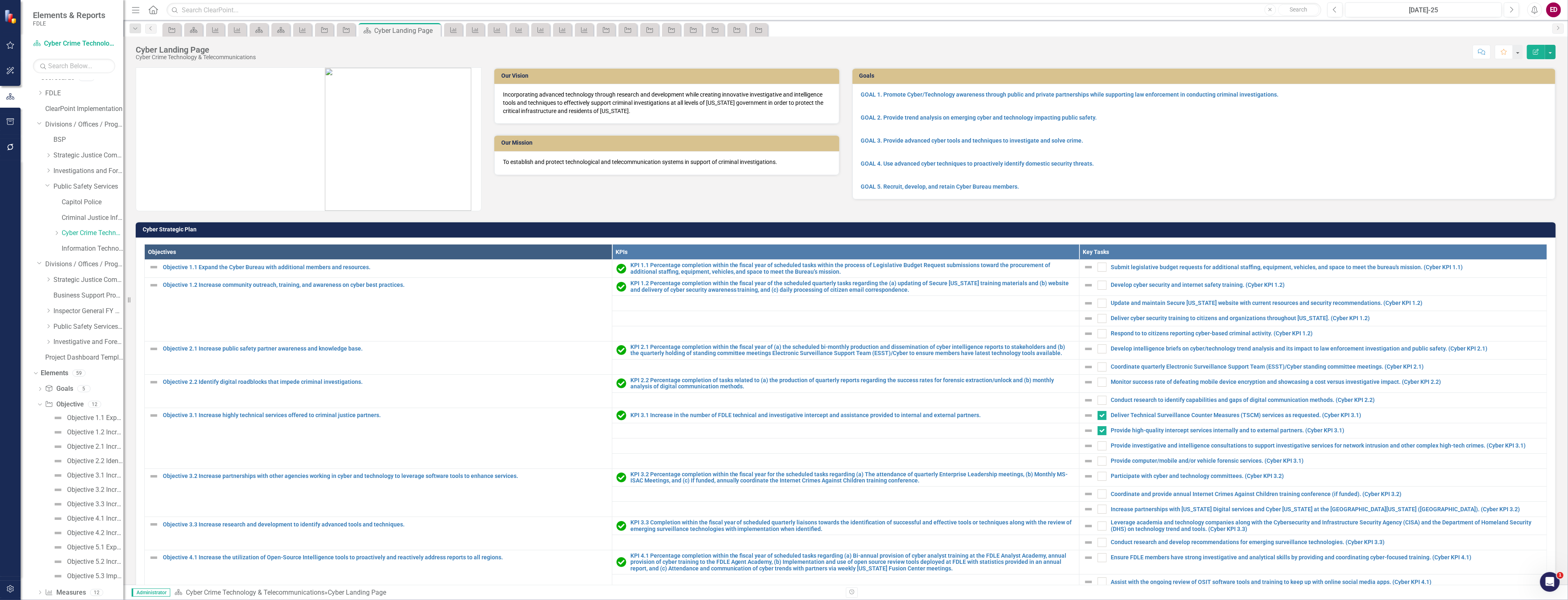
click at [0, 593] on html "Elements & Reports FDLE Scorecard Cyber Crime Technology & Telecommunications S…" at bounding box center [784, 300] width 1568 height 600
click at [2, 588] on button "button" at bounding box center [10, 590] width 18 height 17
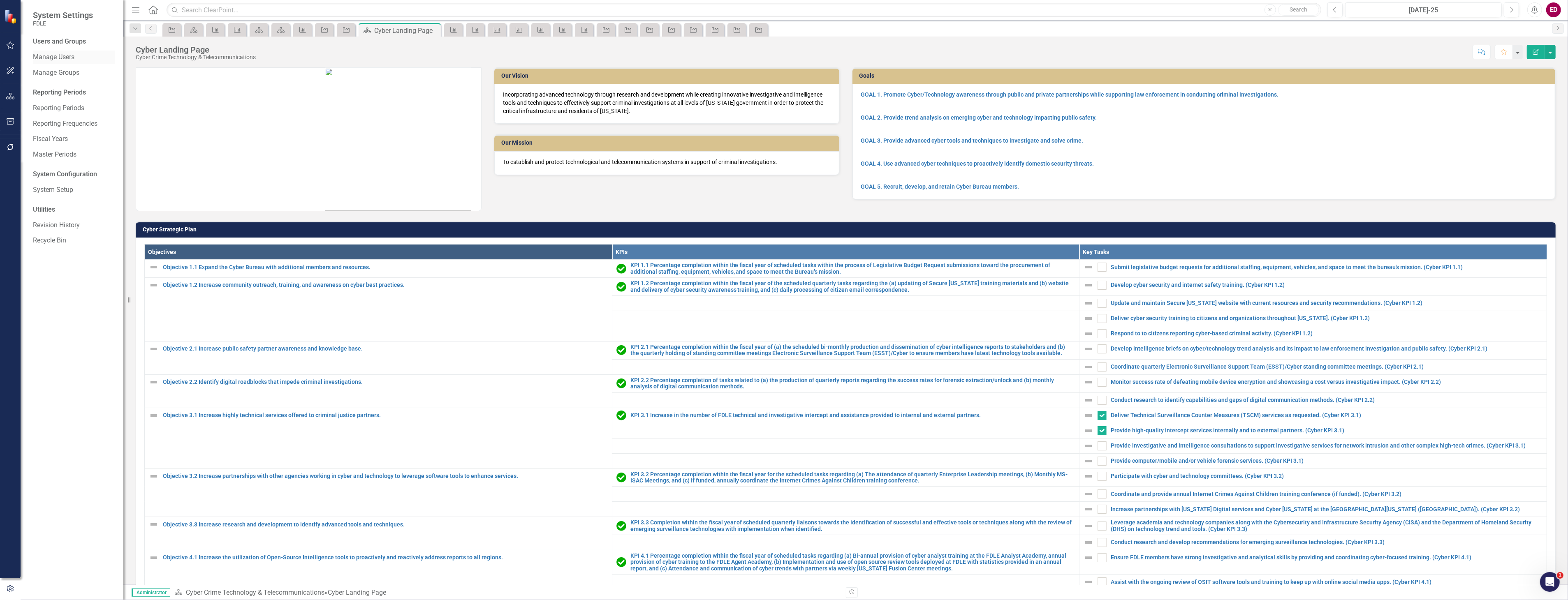
click at [87, 55] on link "Manage Users" at bounding box center [74, 57] width 82 height 10
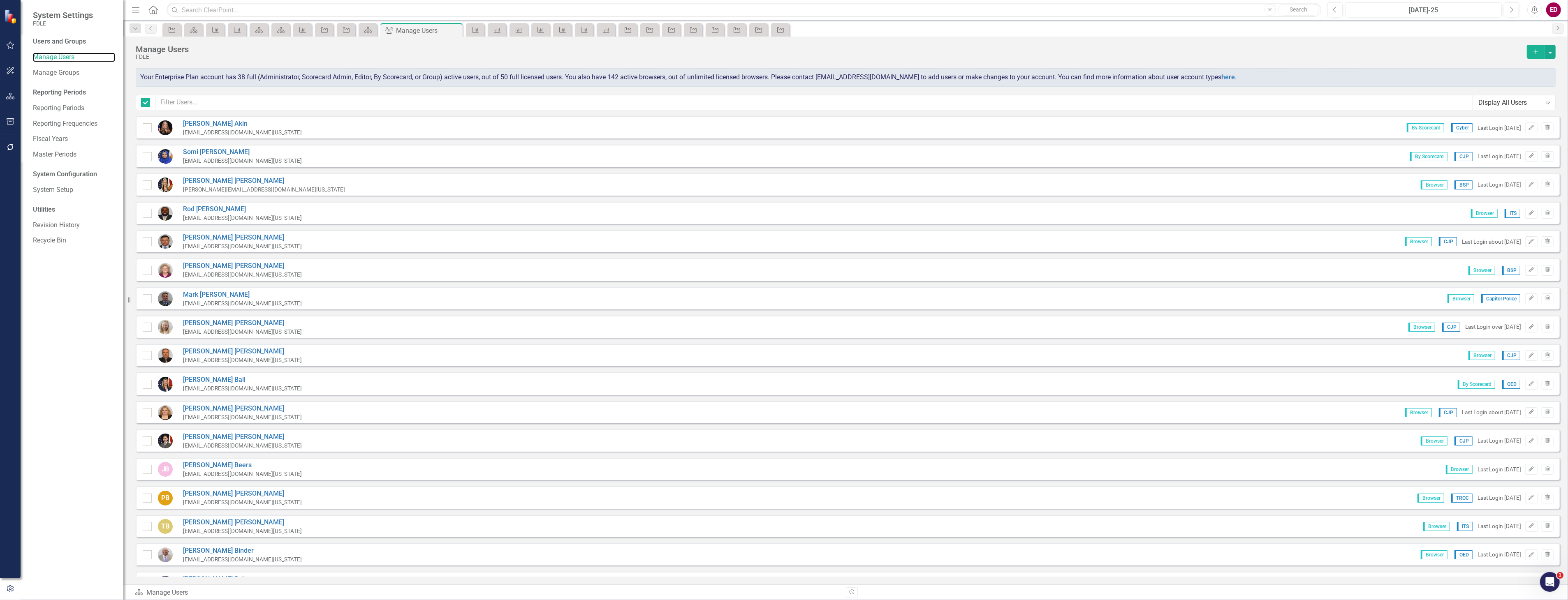
checkbox input "false"
click at [206, 119] on link "Molly Akin" at bounding box center [242, 124] width 119 height 10
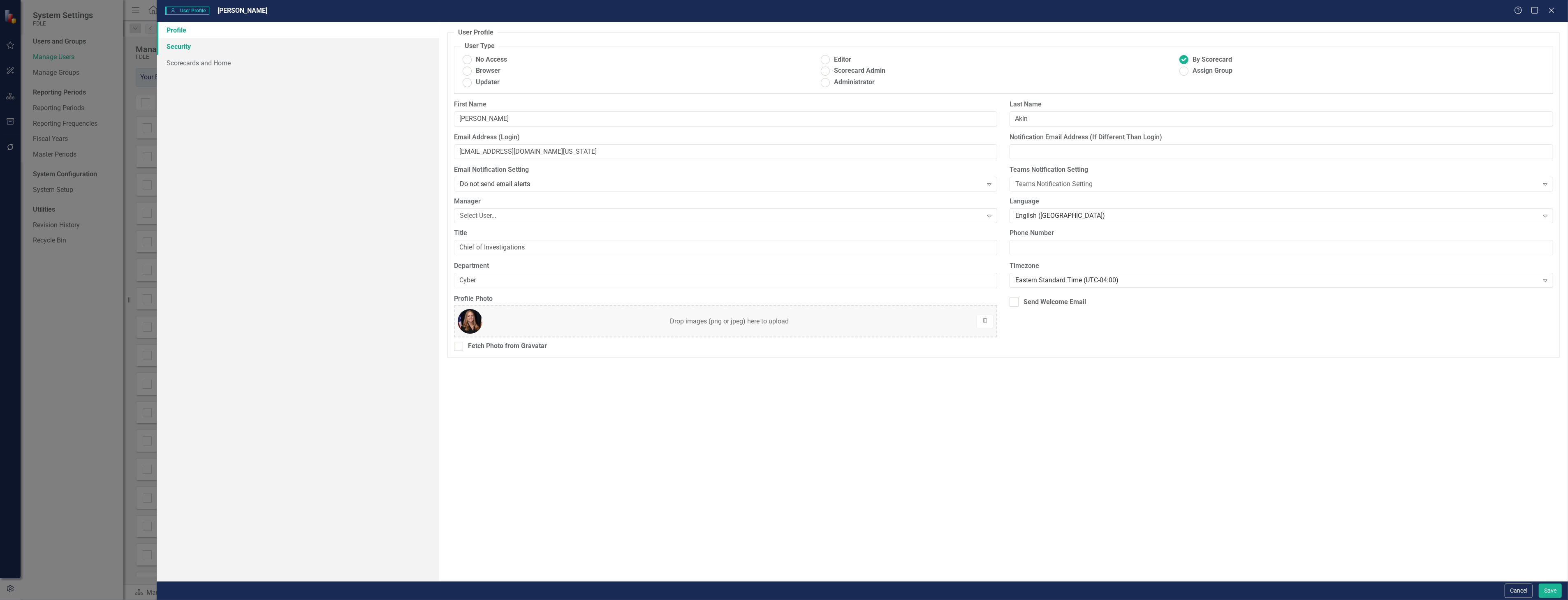
click at [255, 46] on link "Security" at bounding box center [297, 46] width 282 height 16
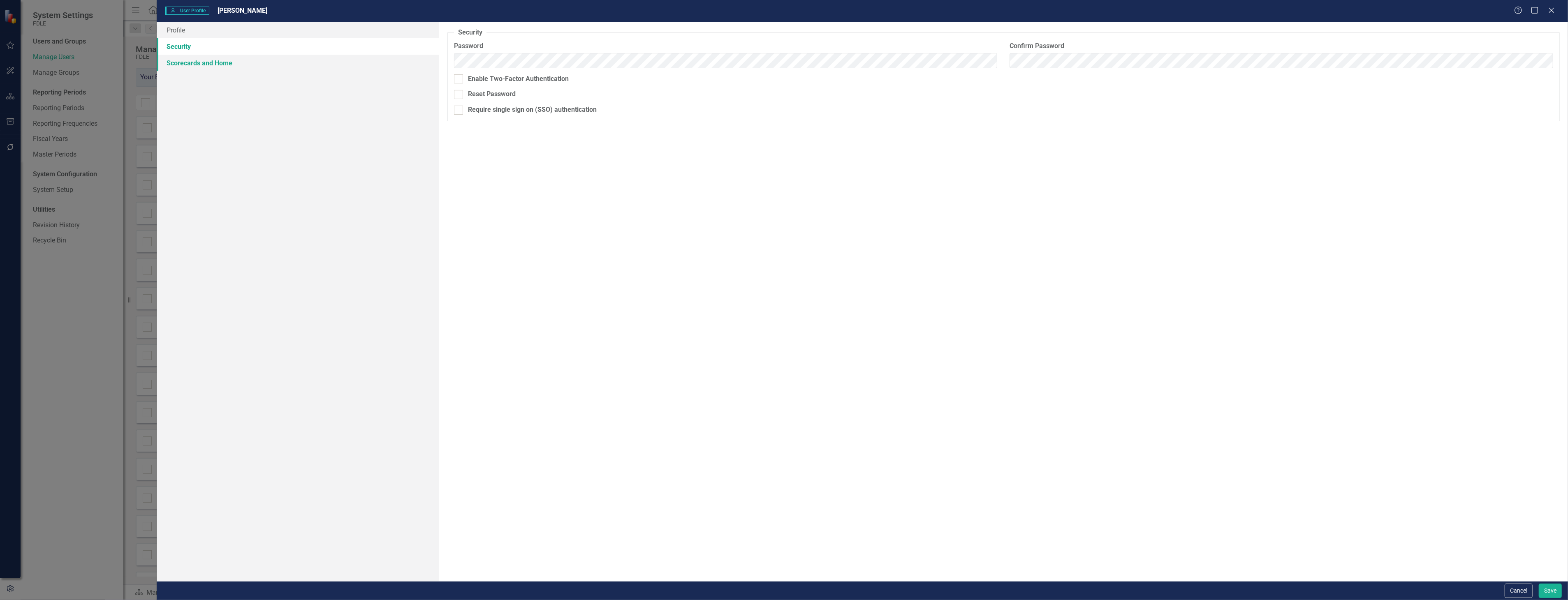
click at [262, 61] on link "Scorecards and Home" at bounding box center [297, 63] width 282 height 16
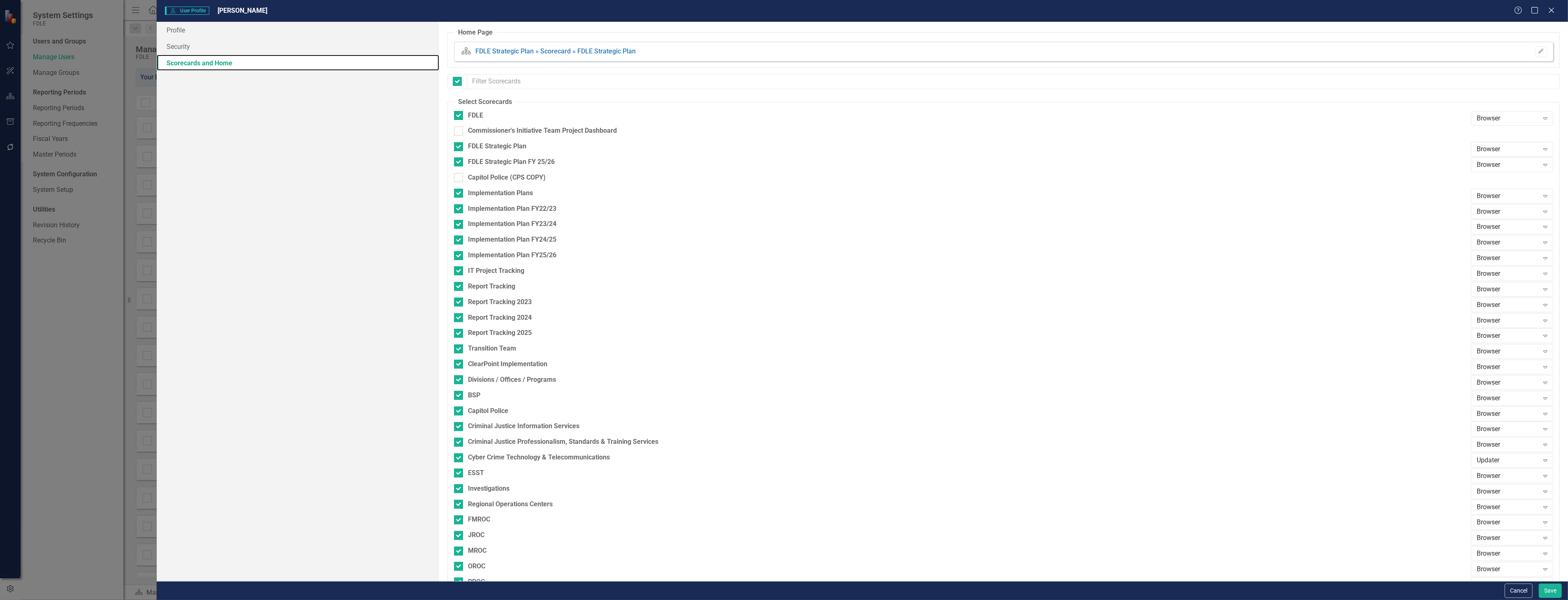
checkbox input "false"
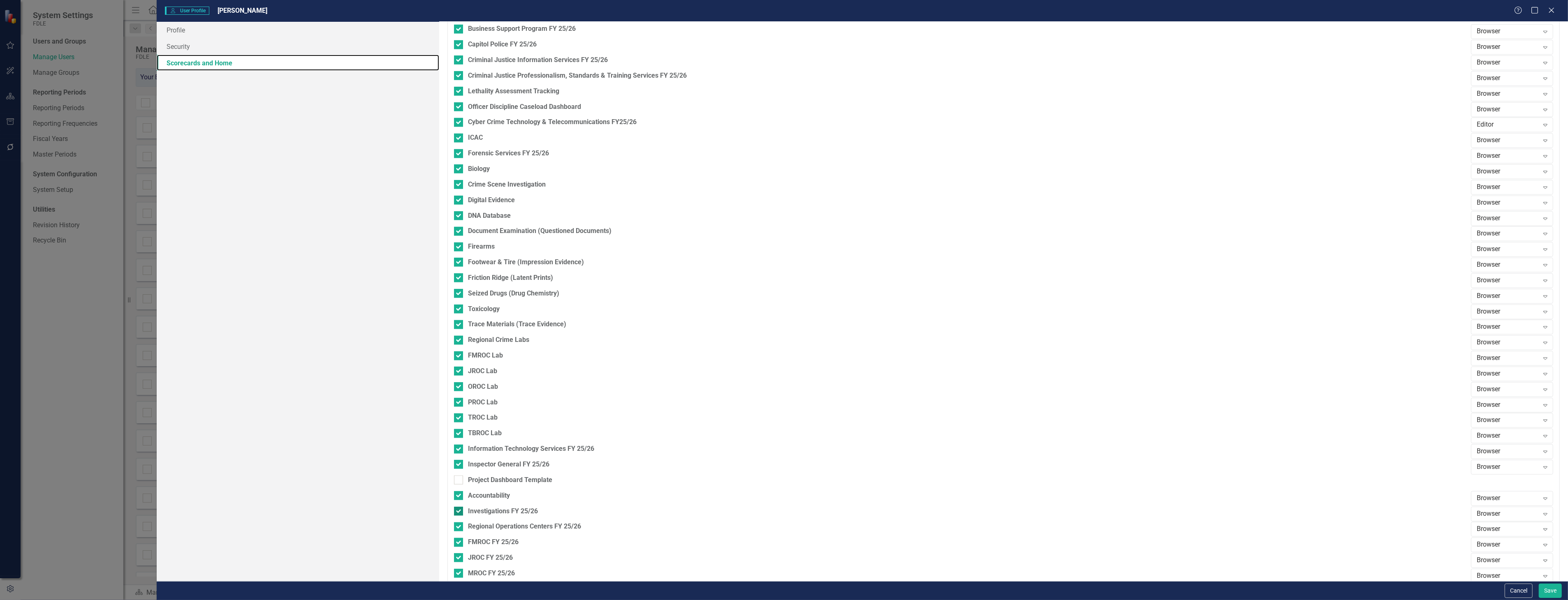
scroll to position [1052, 0]
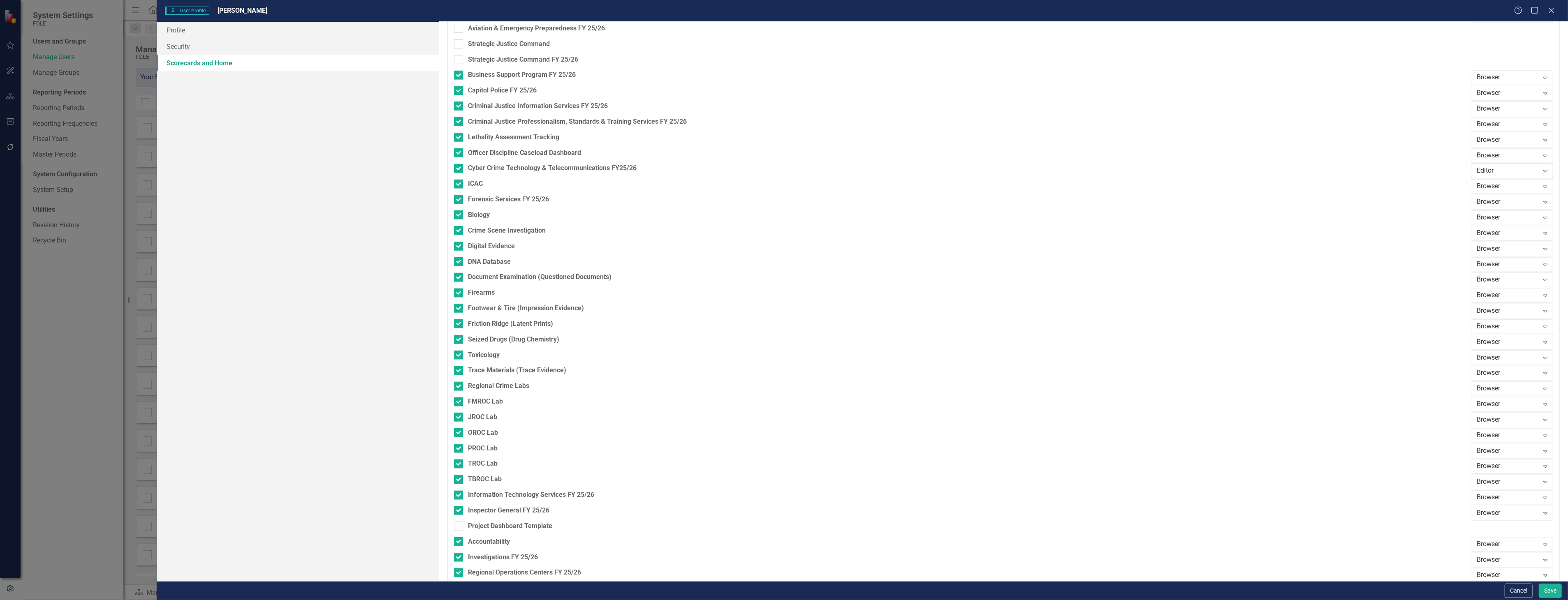
click at [1485, 167] on div "Editor" at bounding box center [1508, 172] width 62 height 10
click at [1565, 598] on div "Cancel Save" at bounding box center [862, 590] width 1412 height 19
click at [1564, 598] on div "Cancel Save" at bounding box center [862, 590] width 1412 height 19
click at [32, 181] on div "User User Profile Molly Akin Help Maximize Close Profile Security Scorecards an…" at bounding box center [784, 300] width 1568 height 600
click at [1513, 589] on button "Cancel" at bounding box center [1519, 591] width 28 height 15
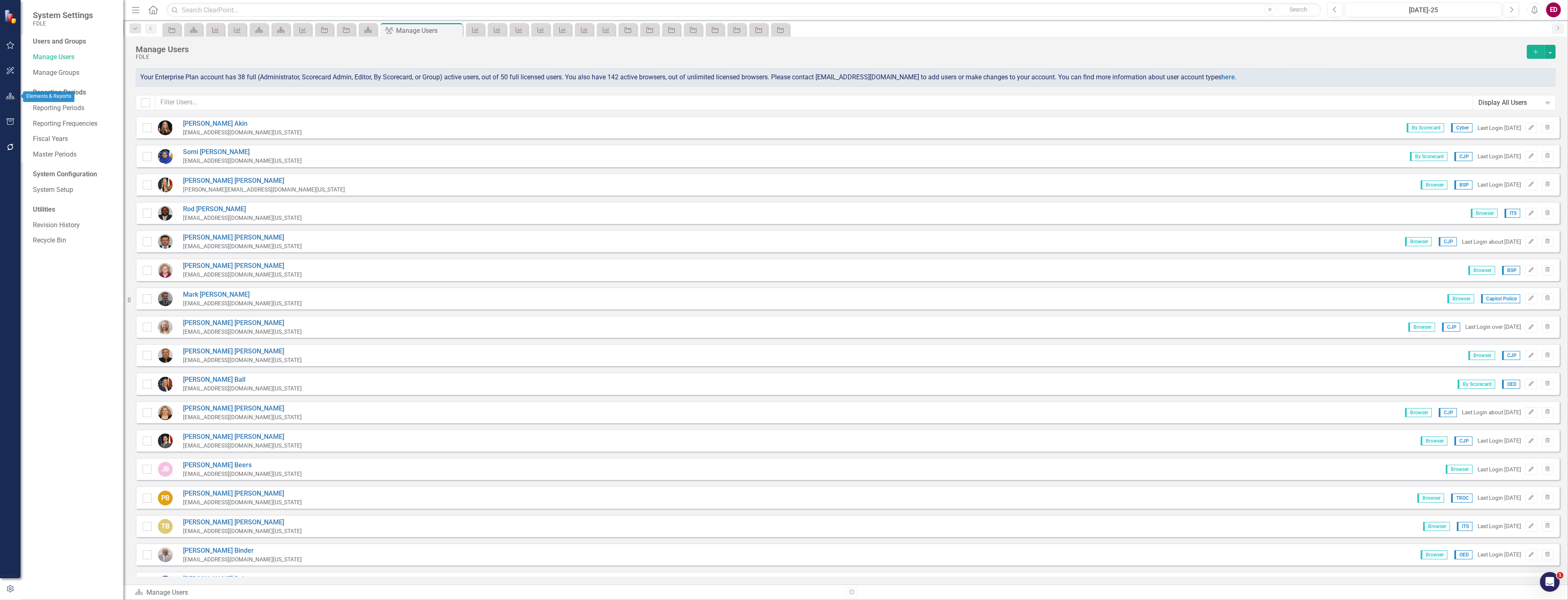
click at [16, 97] on button "button" at bounding box center [10, 97] width 18 height 17
click at [38, 83] on div "Dropdown Scorecards 115" at bounding box center [78, 87] width 91 height 16
click at [35, 83] on div "Dropdown Scorecards 115" at bounding box center [78, 87] width 91 height 16
click at [35, 84] on div "Dropdown" at bounding box center [35, 86] width 5 height 7
click at [45, 133] on link "Divisions / Offices / Programs" at bounding box center [84, 133] width 78 height 10
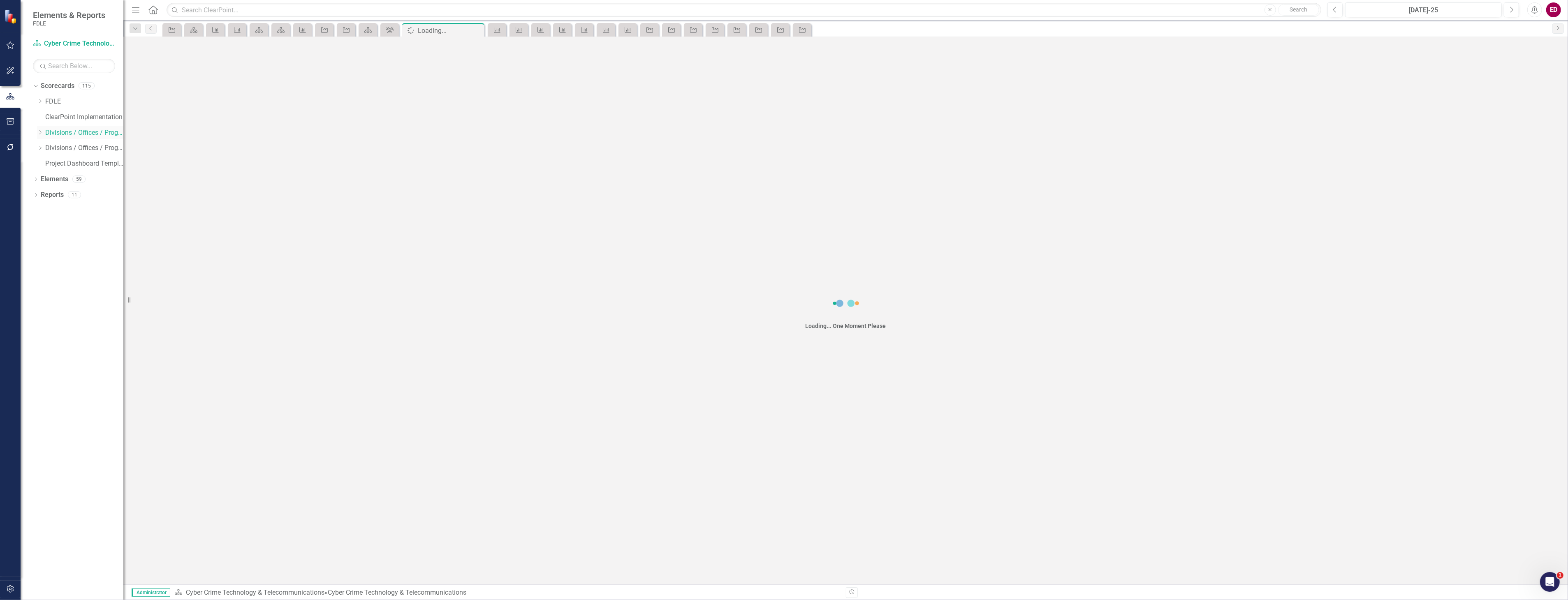
click at [40, 132] on icon at bounding box center [40, 132] width 2 height 4
click at [46, 192] on div "Dropdown" at bounding box center [48, 195] width 6 height 7
click at [91, 242] on link "Cyber Crime Technology & Telecommunications" at bounding box center [92, 242] width 61 height 10
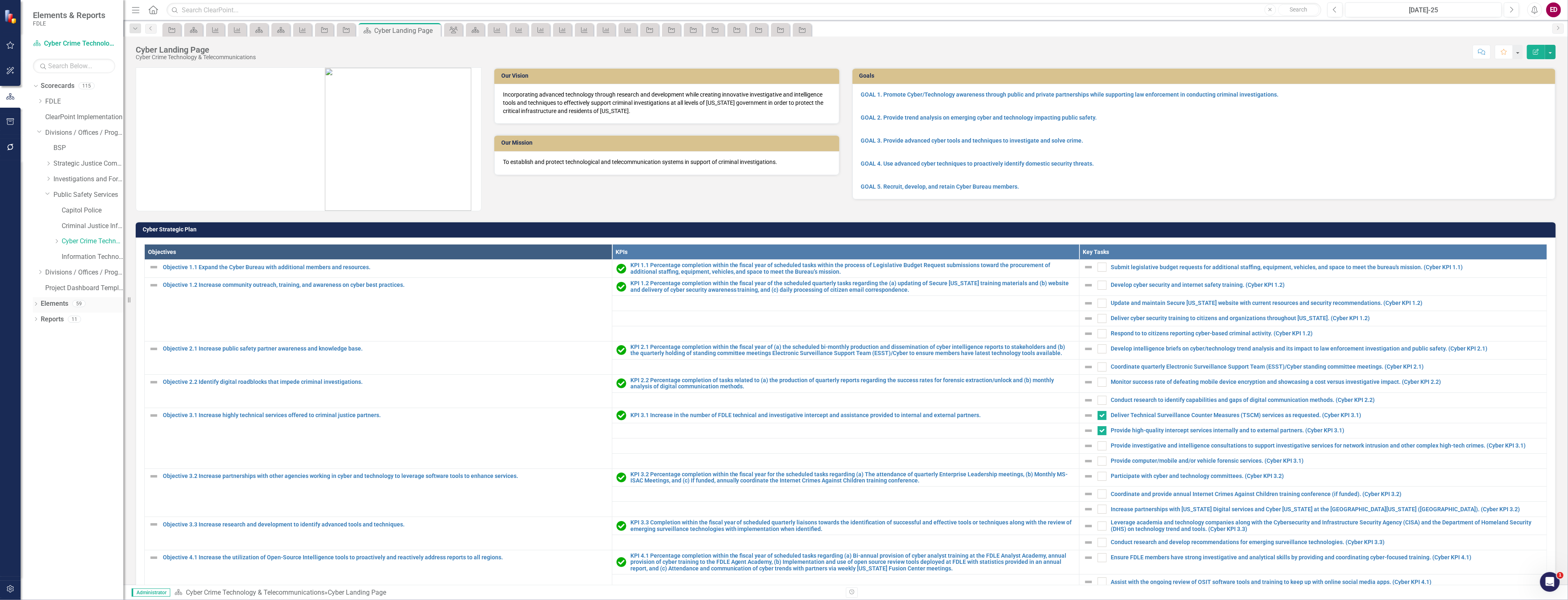
click at [34, 305] on icon "Dropdown" at bounding box center [35, 304] width 5 height 4
click at [42, 351] on icon "Dropdown" at bounding box center [40, 351] width 5 height 4
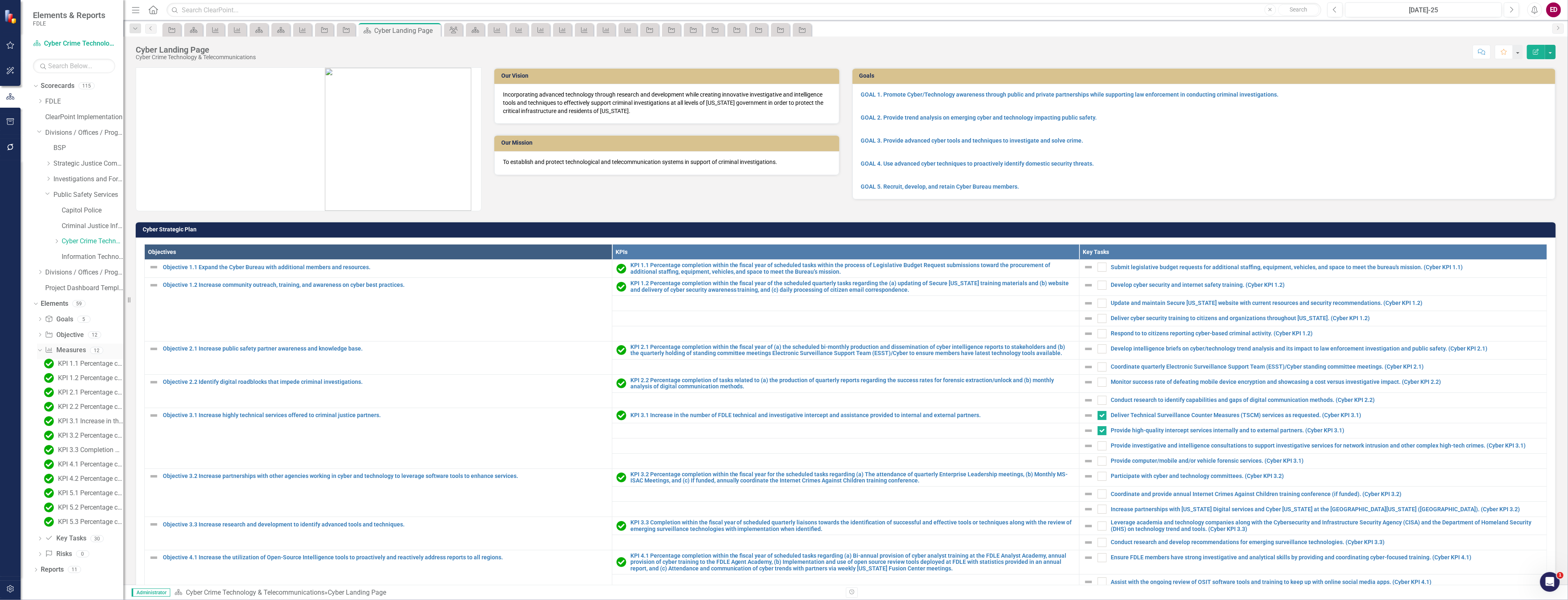
click at [81, 356] on div "Measure Measures" at bounding box center [65, 351] width 41 height 13
click at [79, 377] on div "KPI 1.2 Percentage completion within the fiscal year of the scheduled quarterly…" at bounding box center [90, 378] width 65 height 7
click at [84, 366] on div "KPI 1.1 Percentage completion within the fiscal year of scheduled tasks within …" at bounding box center [90, 364] width 65 height 7
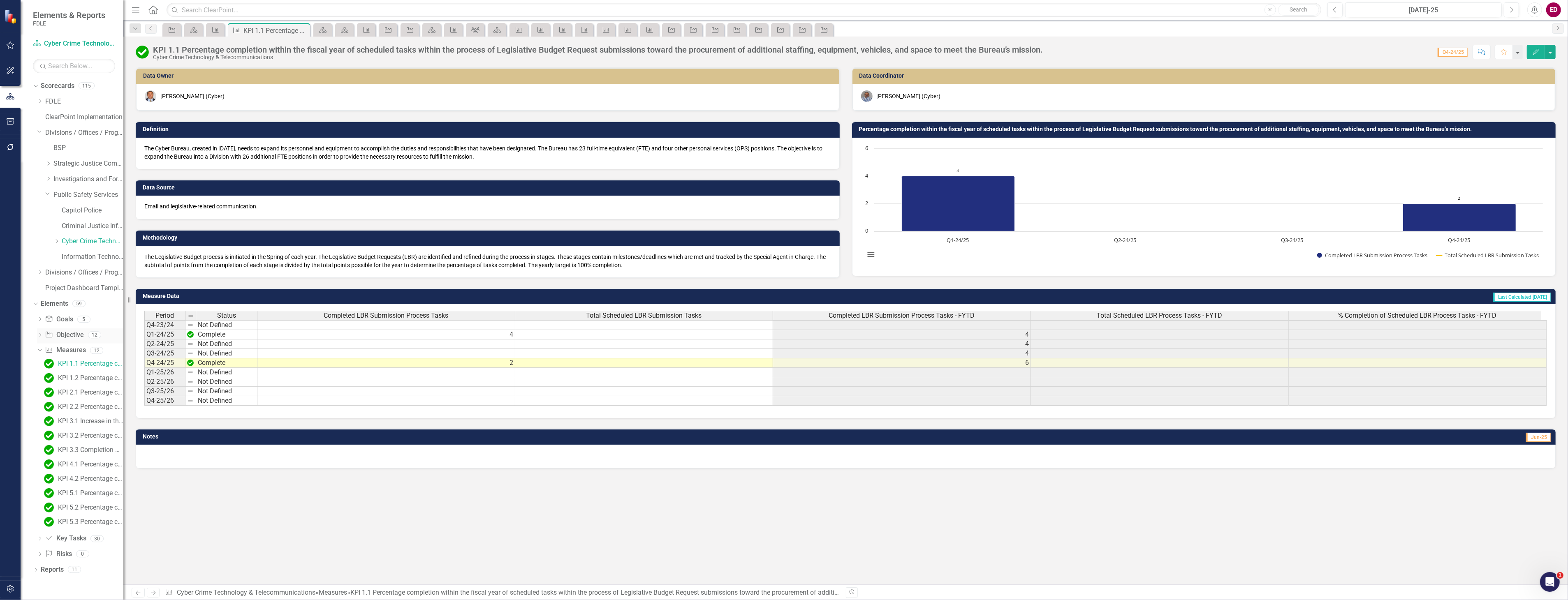
click at [37, 337] on icon "Dropdown" at bounding box center [40, 335] width 5 height 4
click at [95, 451] on div "Objective 4.1 Increase the utilization of Open-Source Intelligence tools to pro…" at bounding box center [95, 449] width 57 height 7
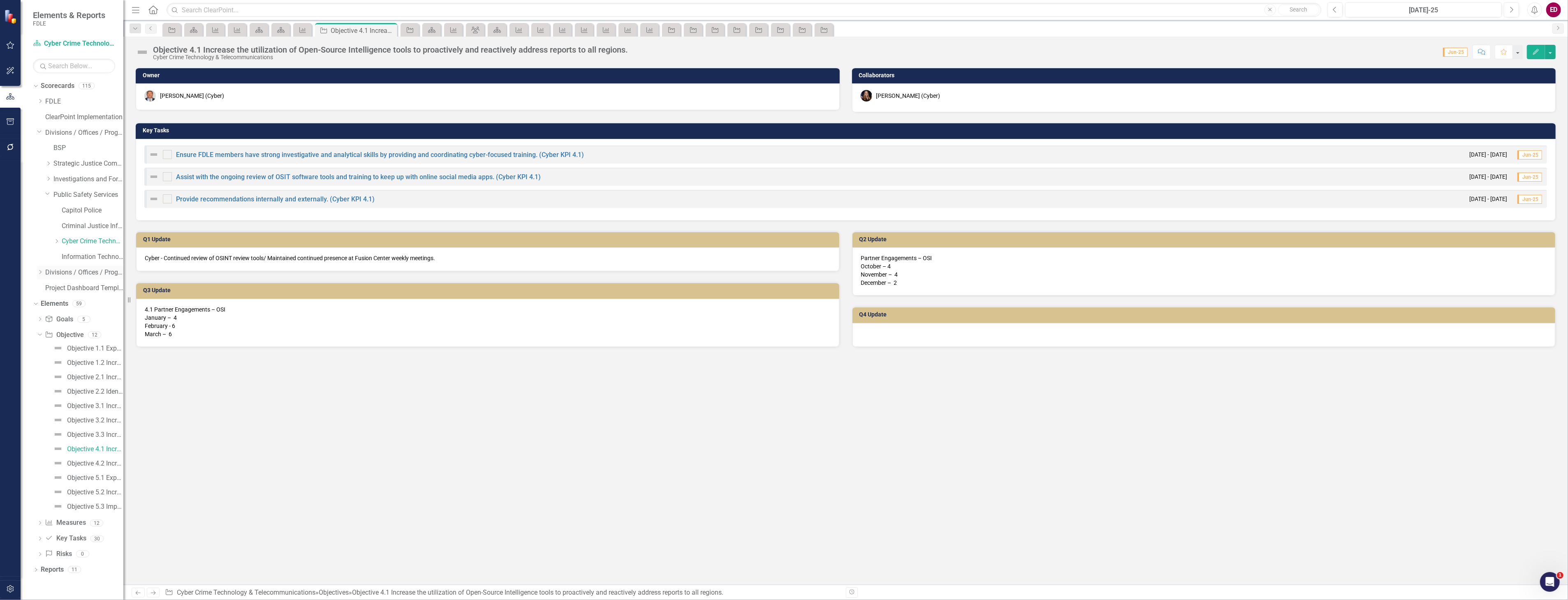
click at [38, 274] on icon "Dropdown" at bounding box center [40, 272] width 6 height 5
click at [52, 337] on div "Dropdown" at bounding box center [49, 335] width 9 height 7
click at [81, 389] on div "Dropdown Cyber Crime Technology & Telecommunications FY25/26" at bounding box center [80, 383] width 86 height 16
click at [87, 380] on link "Cyber Crime Technology & Telecommunications FY25/26" at bounding box center [92, 382] width 61 height 10
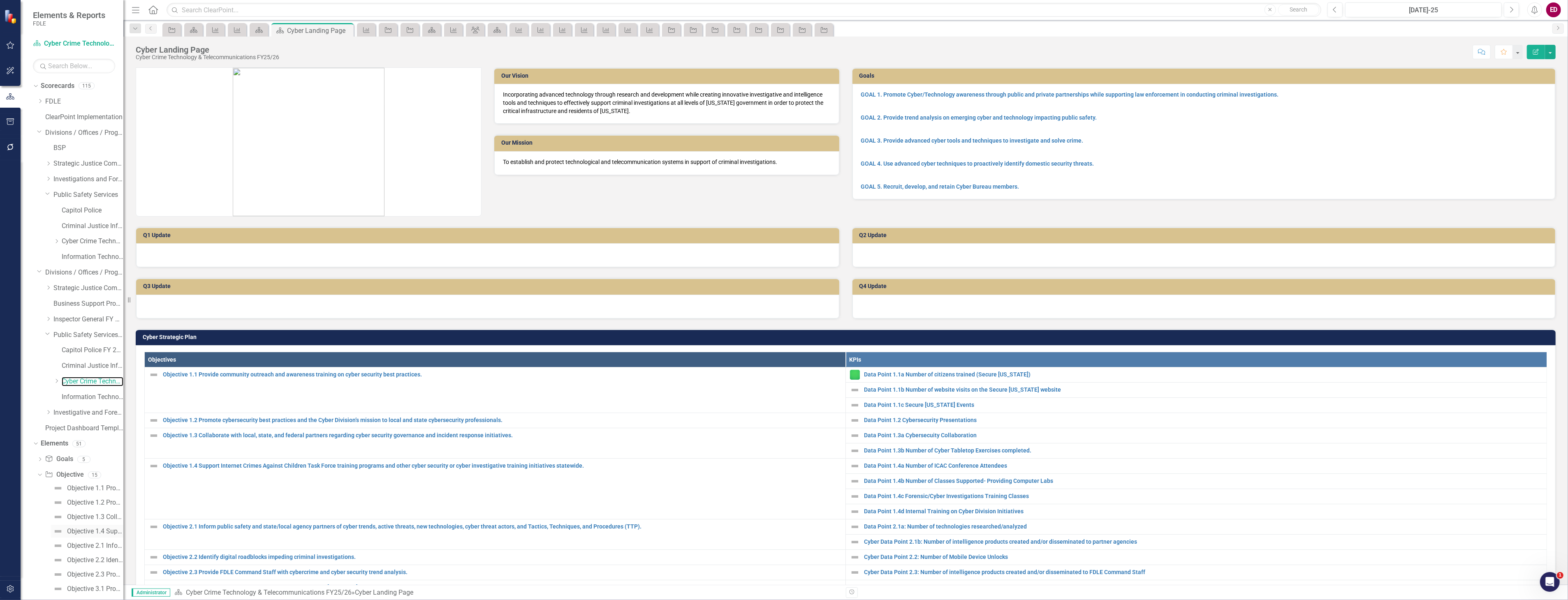
scroll to position [162, 0]
click at [108, 368] on div "Objective 1.4 Support Internet Crimes Against Children Task Force training prog…" at bounding box center [95, 370] width 57 height 7
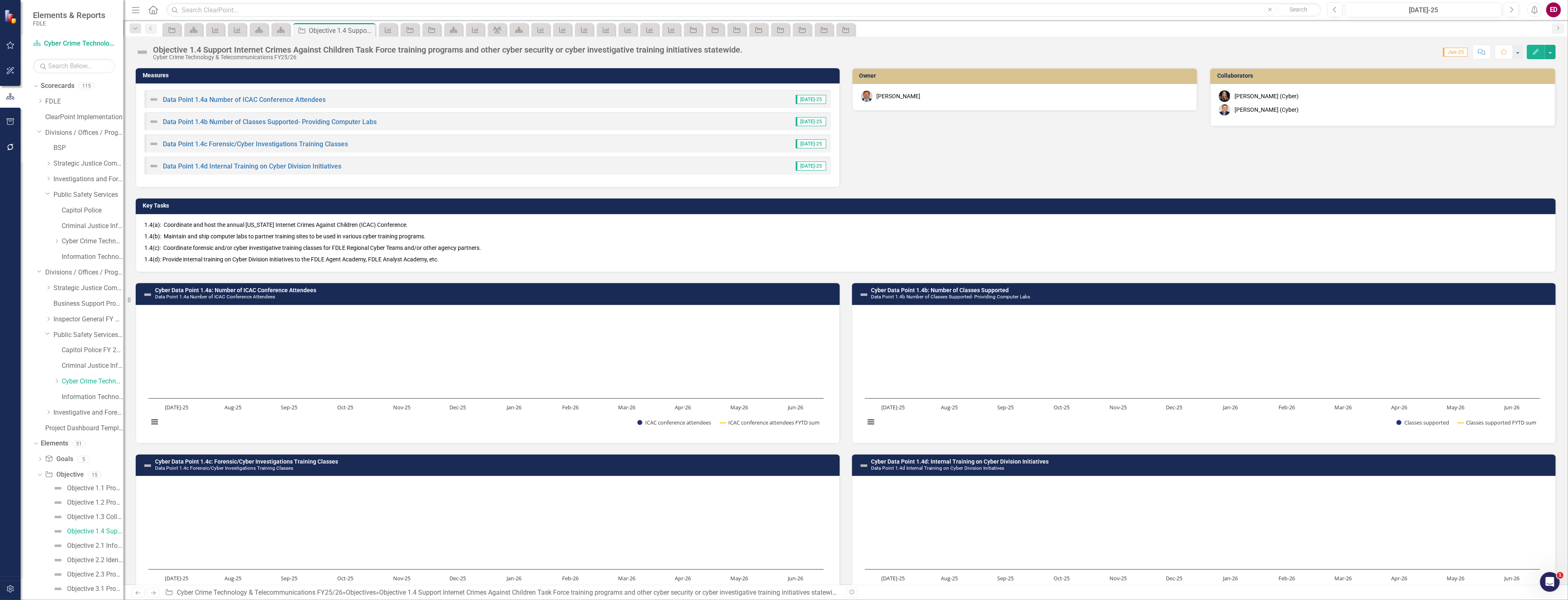
click at [15, 141] on button "button" at bounding box center [10, 147] width 18 height 17
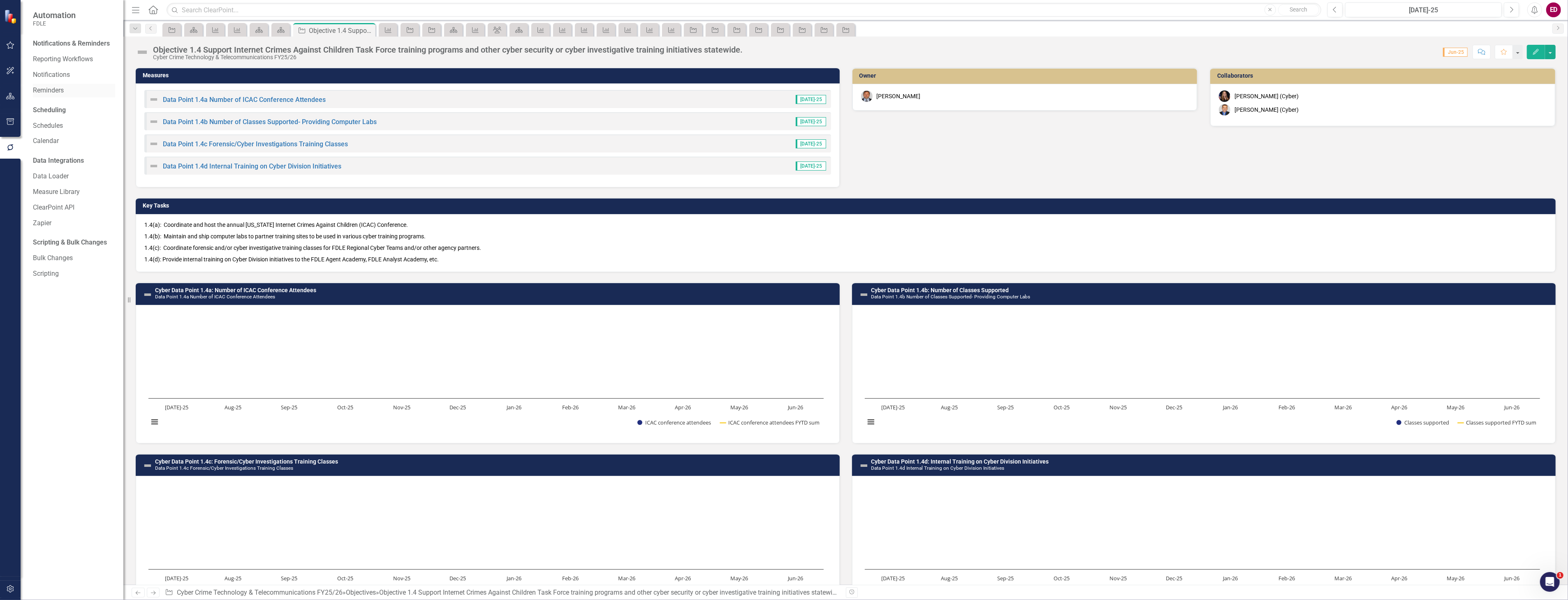
click at [65, 86] on link "Reminders" at bounding box center [74, 91] width 82 height 10
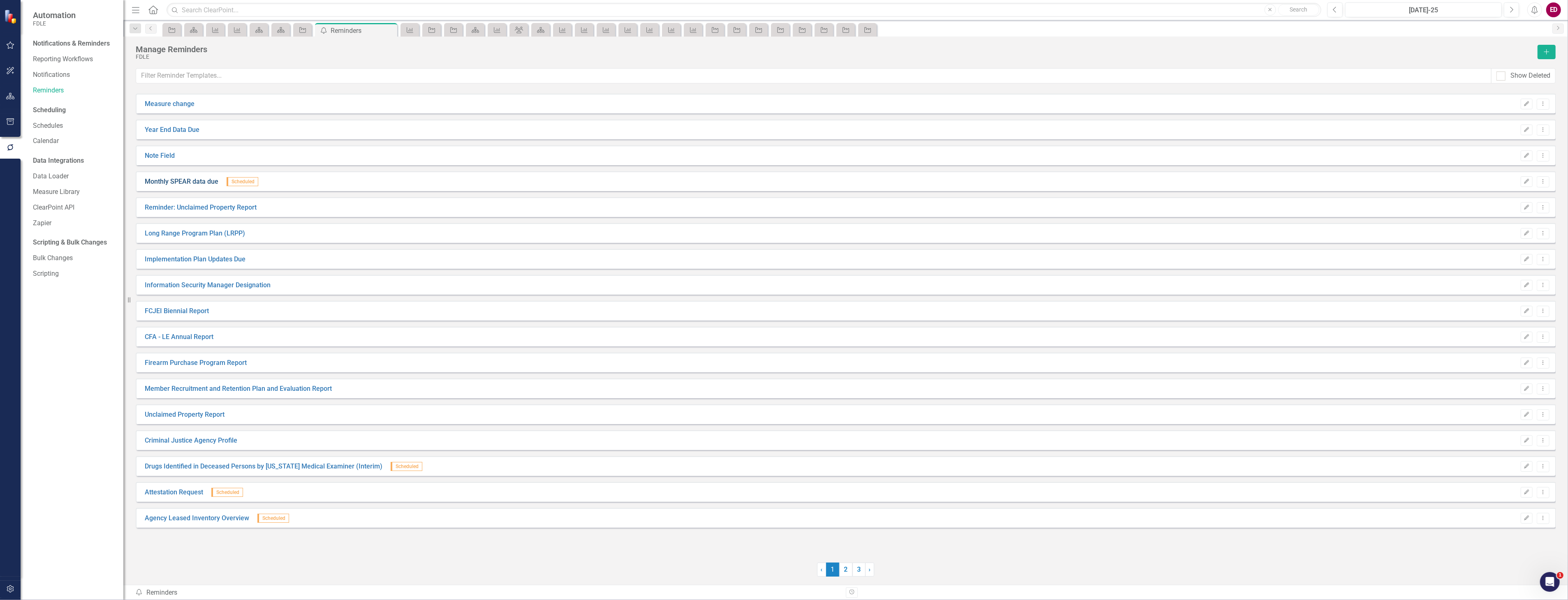
click at [174, 186] on link "Monthly SPEAR data due" at bounding box center [181, 182] width 74 height 10
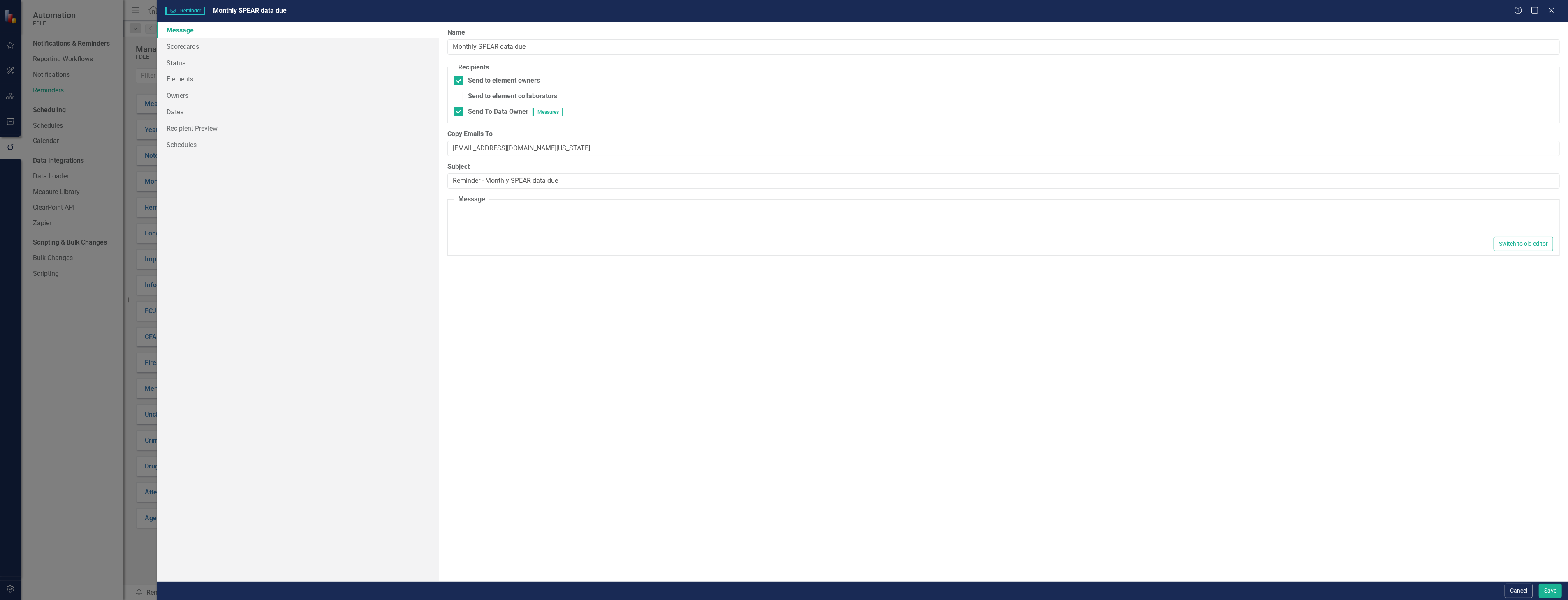
type textarea "<p>{FirstName},</p> <p>This is a friendly reminder to please update items in SP…"
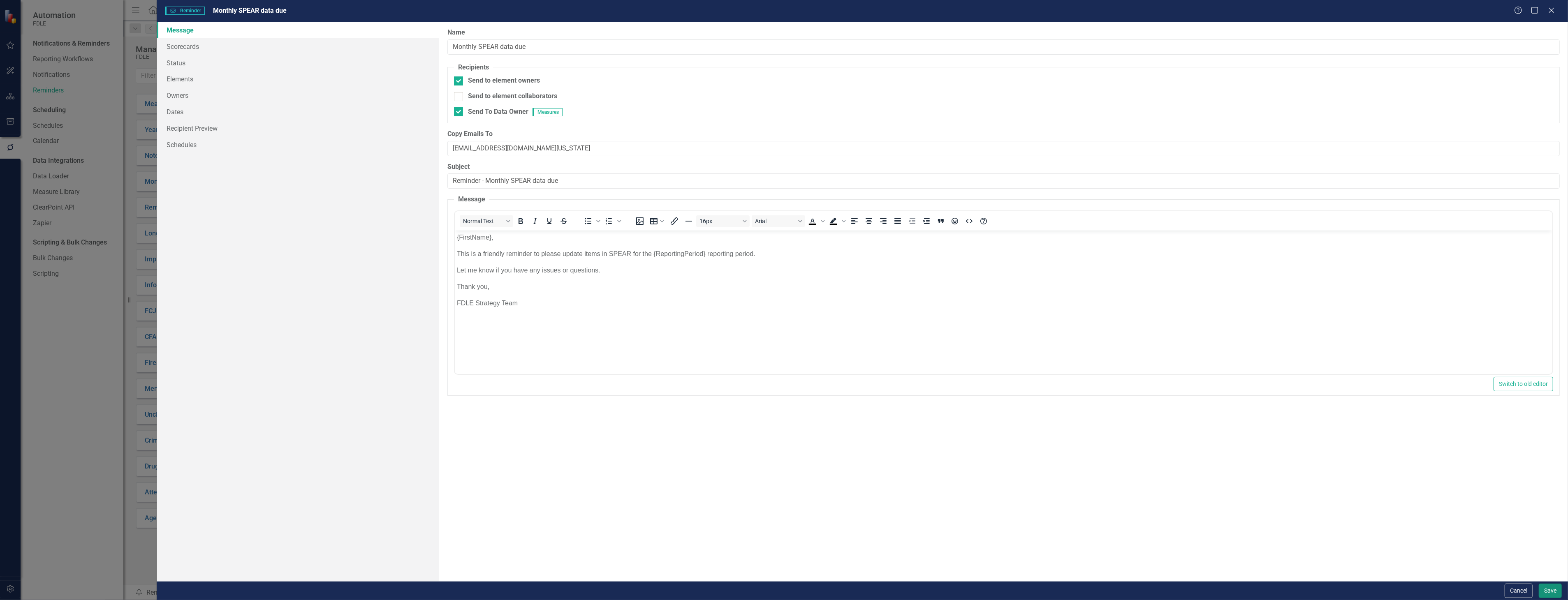
click at [1544, 591] on button "Save" at bounding box center [1550, 591] width 23 height 15
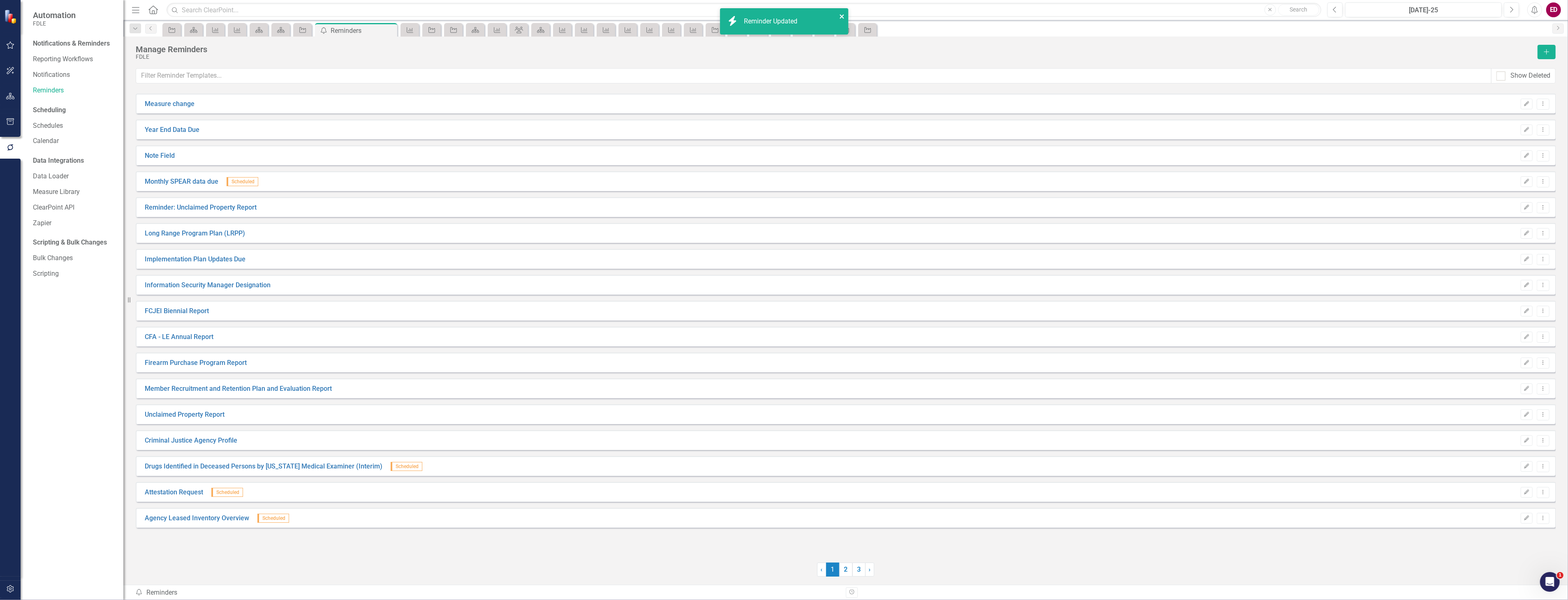
click at [840, 13] on button "close" at bounding box center [842, 16] width 5 height 10
click at [13, 114] on button "button" at bounding box center [10, 122] width 18 height 17
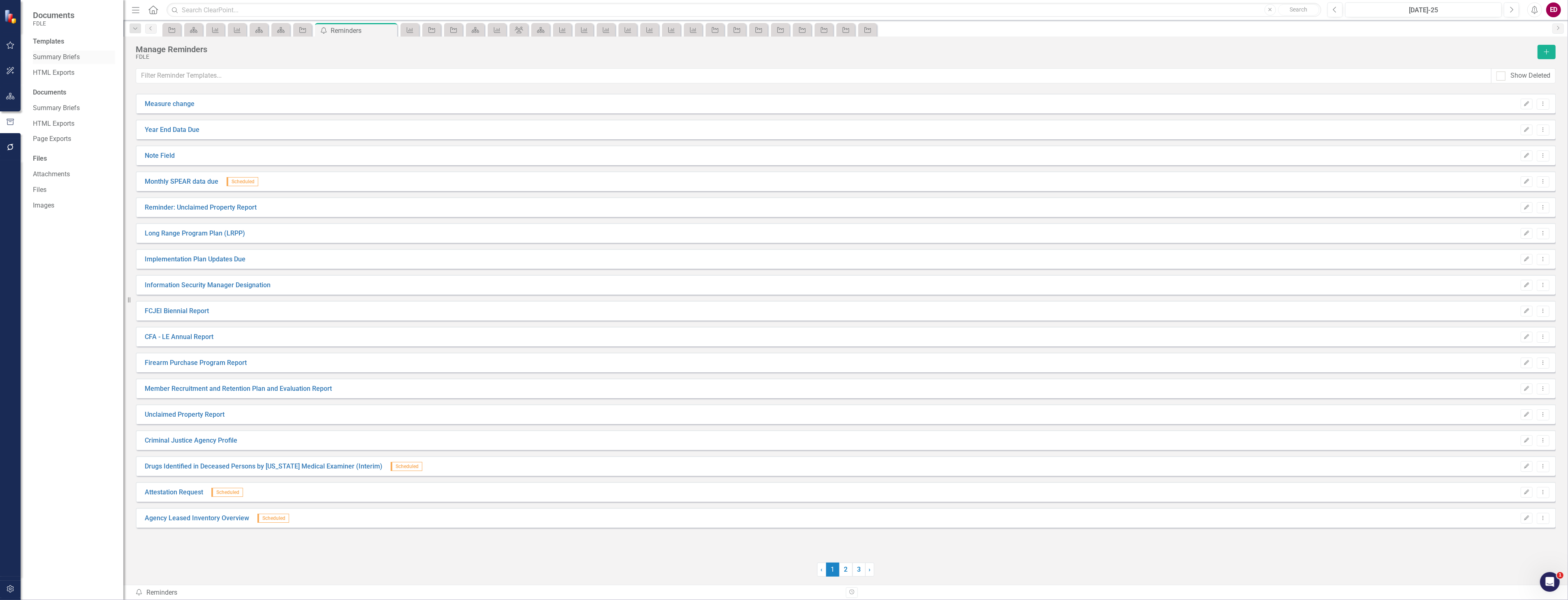
click at [91, 61] on link "Summary Briefs" at bounding box center [74, 57] width 82 height 10
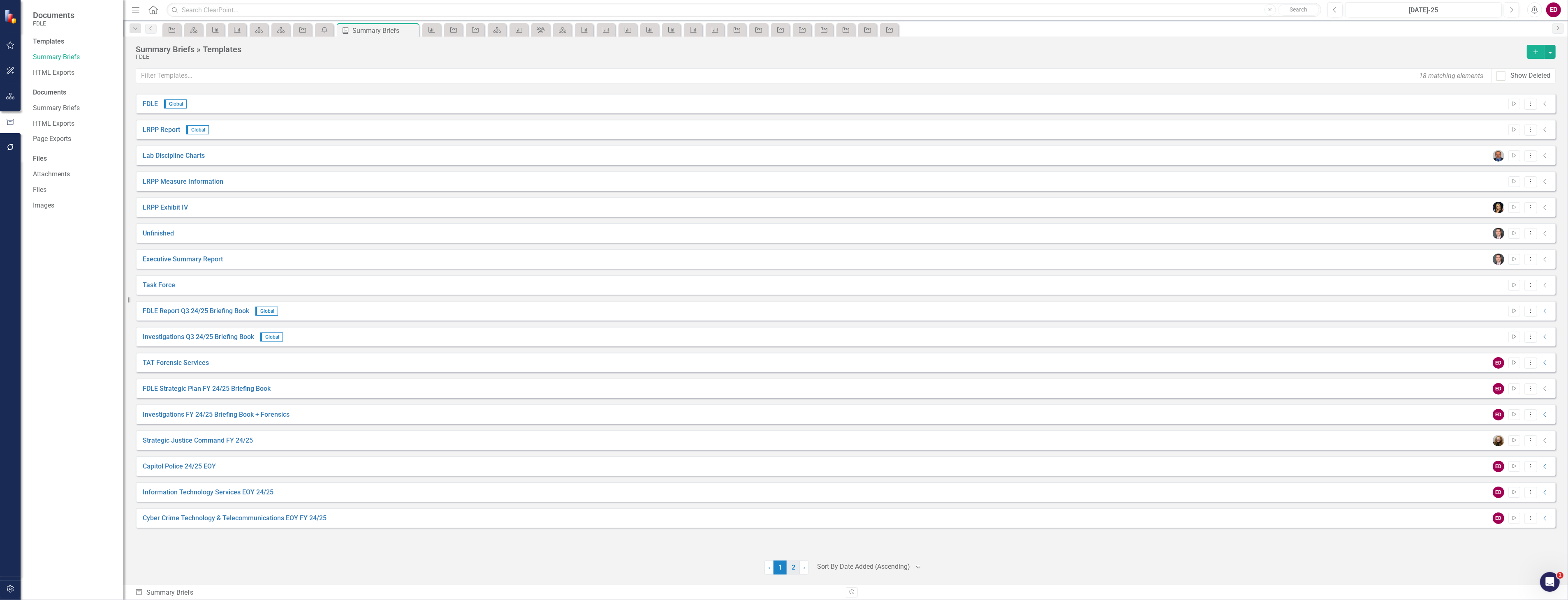
click at [794, 570] on link "2" at bounding box center [793, 567] width 13 height 14
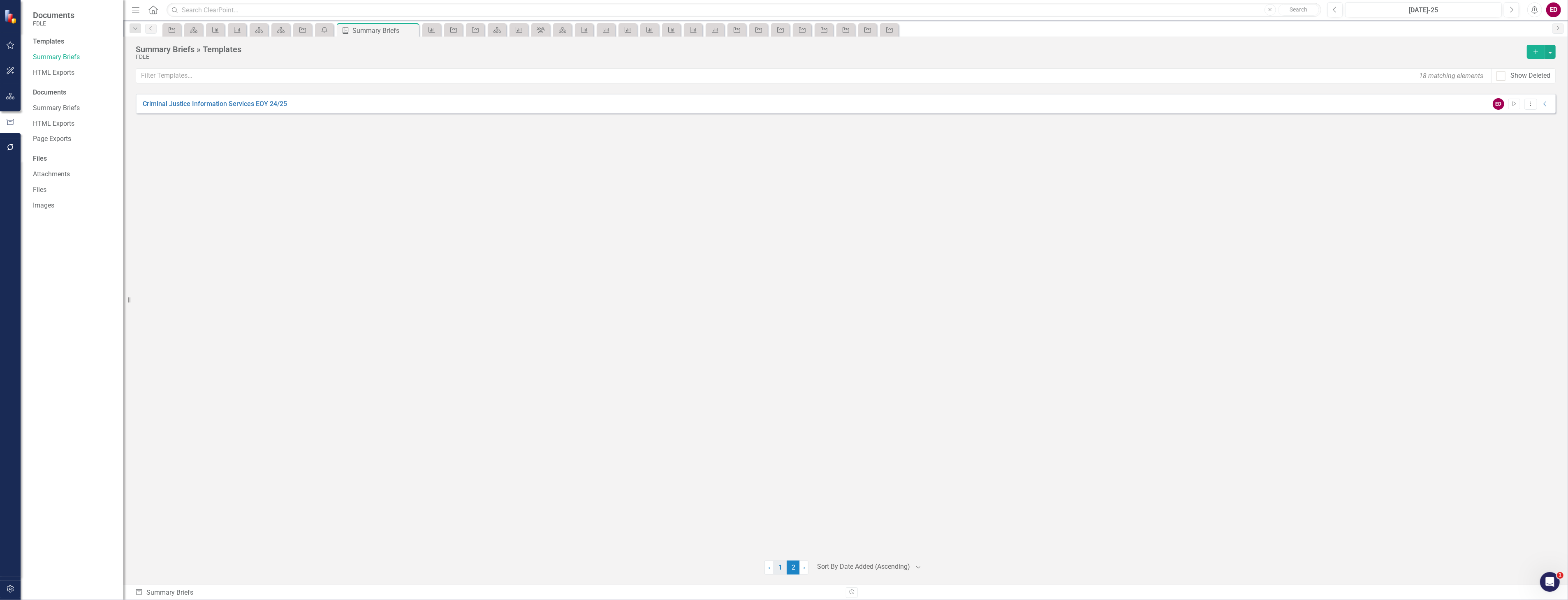
click at [777, 567] on link "1" at bounding box center [780, 567] width 13 height 14
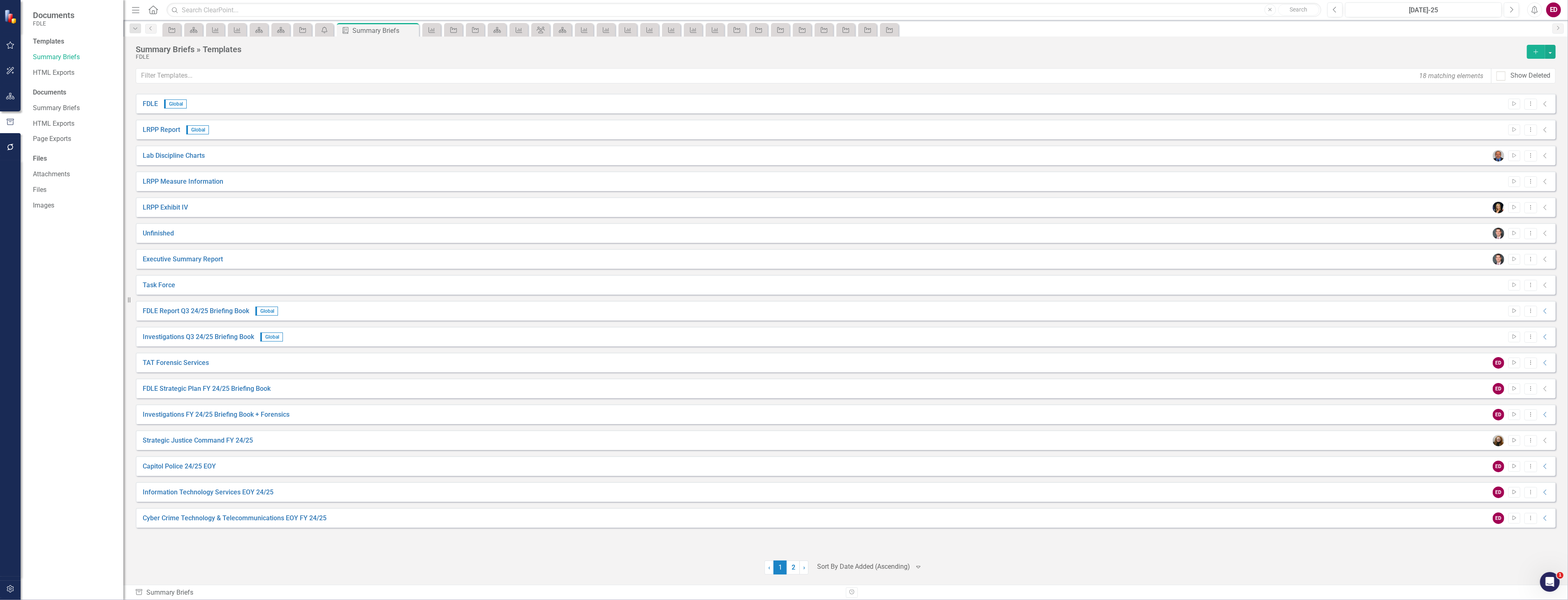
click at [240, 394] on div "FDLE Strategic Plan FY 24/25 Briefing Book ED Start Dropdown Menu Collapse" at bounding box center [845, 388] width 1420 height 19
click at [243, 391] on link "FDLE Strategic Plan FY 24/25 Briefing Book" at bounding box center [206, 389] width 128 height 10
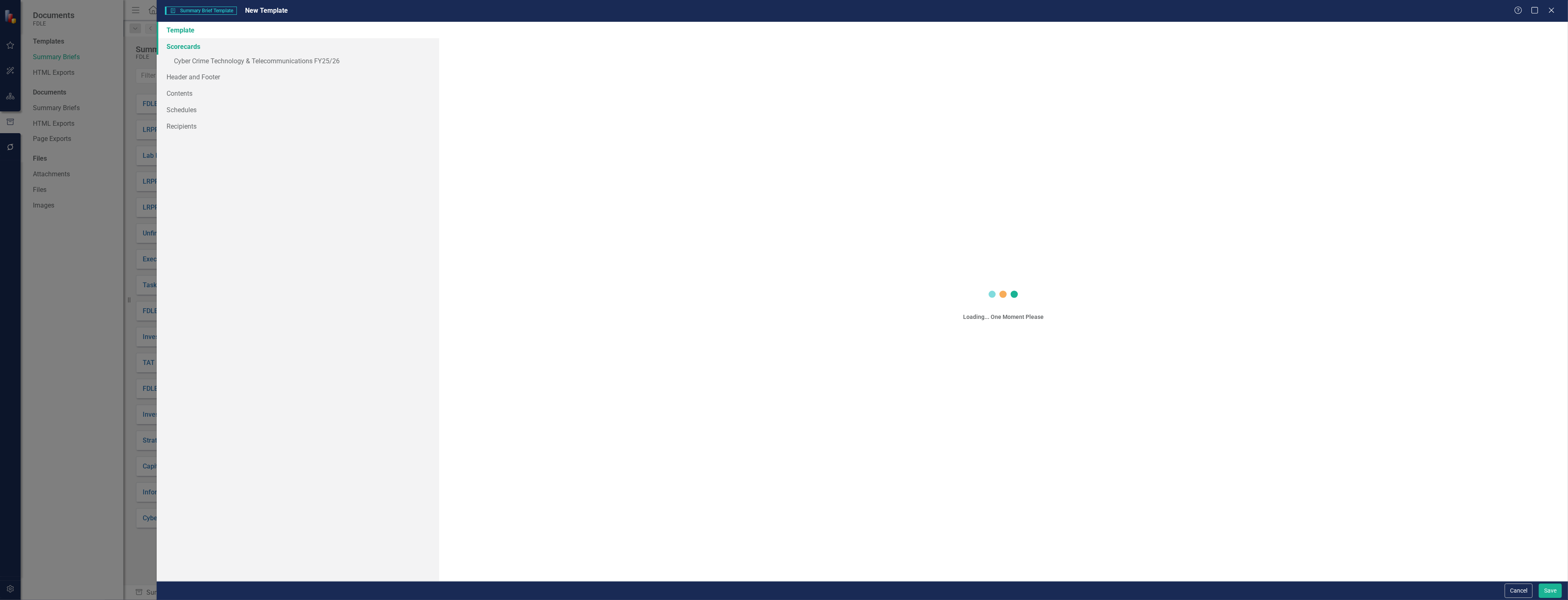
click at [363, 52] on div "Summary Brief Template Summary Brief Template New Template Help Maximize Close …" at bounding box center [784, 300] width 1568 height 600
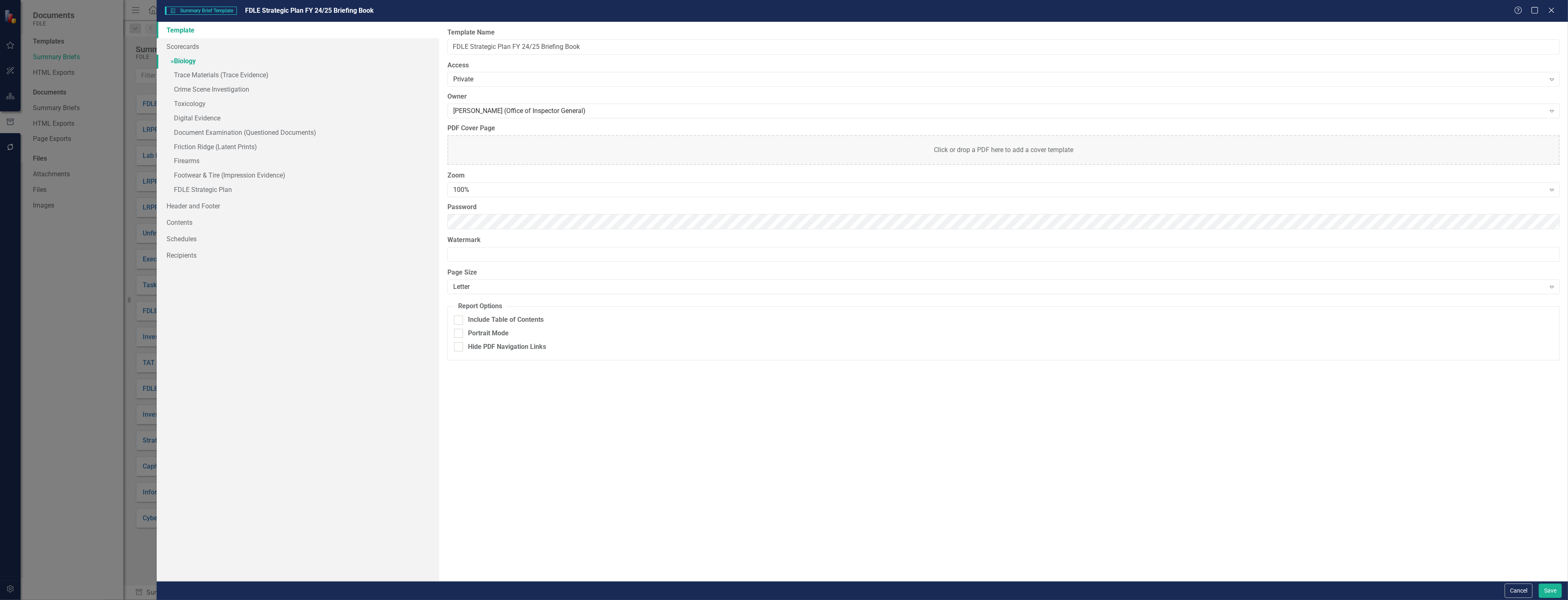
click at [357, 58] on link "» Biology" at bounding box center [297, 62] width 282 height 15
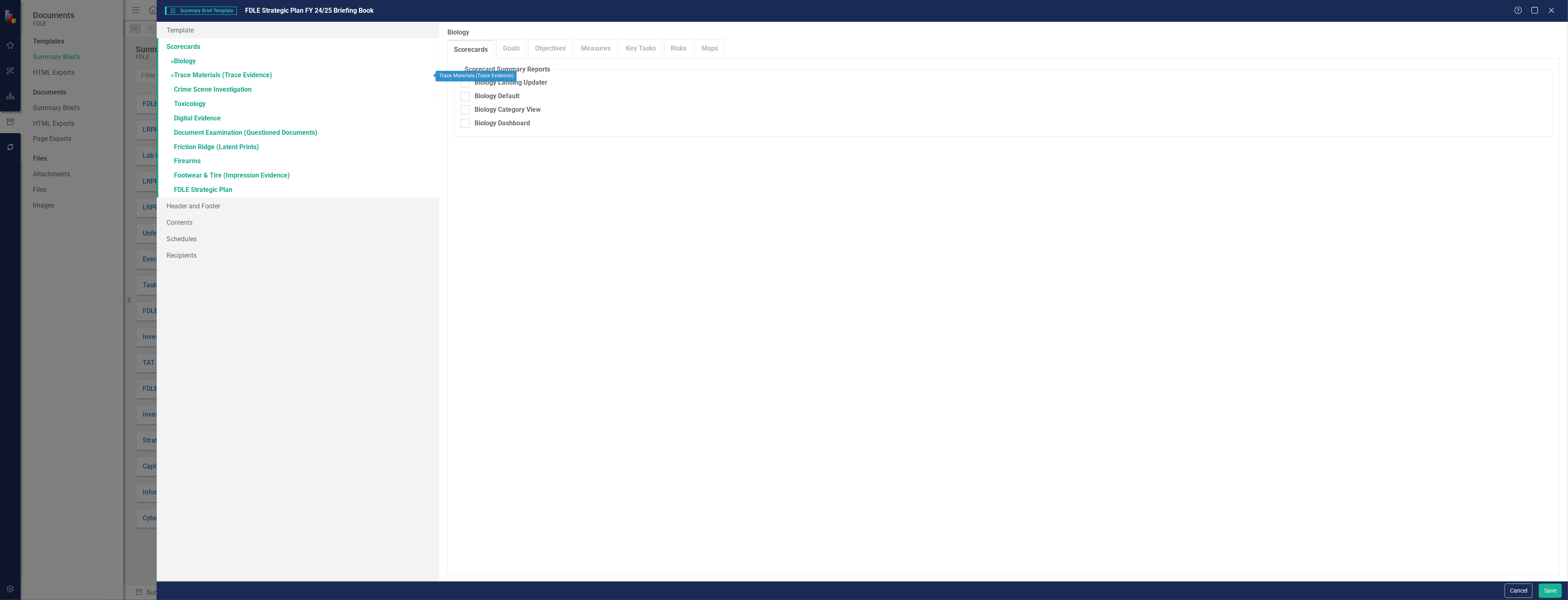
click at [359, 75] on link "» Trace Materials (Trace Evidence)" at bounding box center [297, 76] width 282 height 15
click at [1511, 585] on button "Cancel" at bounding box center [1519, 591] width 28 height 15
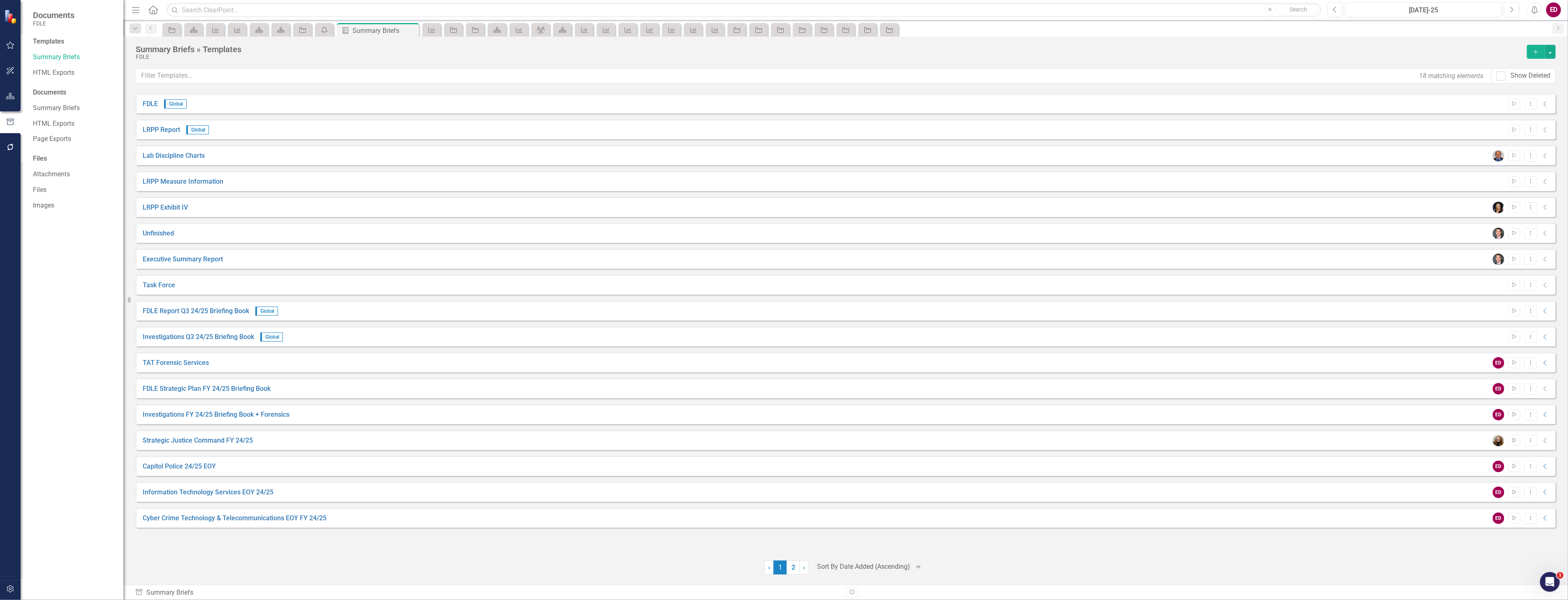
click at [23, 99] on div "Templates Summary Briefs HTML Exports Documents Summary Briefs HTML Exports Pag…" at bounding box center [72, 319] width 103 height 563
click at [18, 97] on div at bounding box center [10, 97] width 21 height 17
click at [15, 96] on button "button" at bounding box center [10, 97] width 18 height 17
click at [33, 87] on icon "Dropdown" at bounding box center [35, 86] width 5 height 4
click at [38, 100] on icon "Dropdown" at bounding box center [40, 101] width 6 height 5
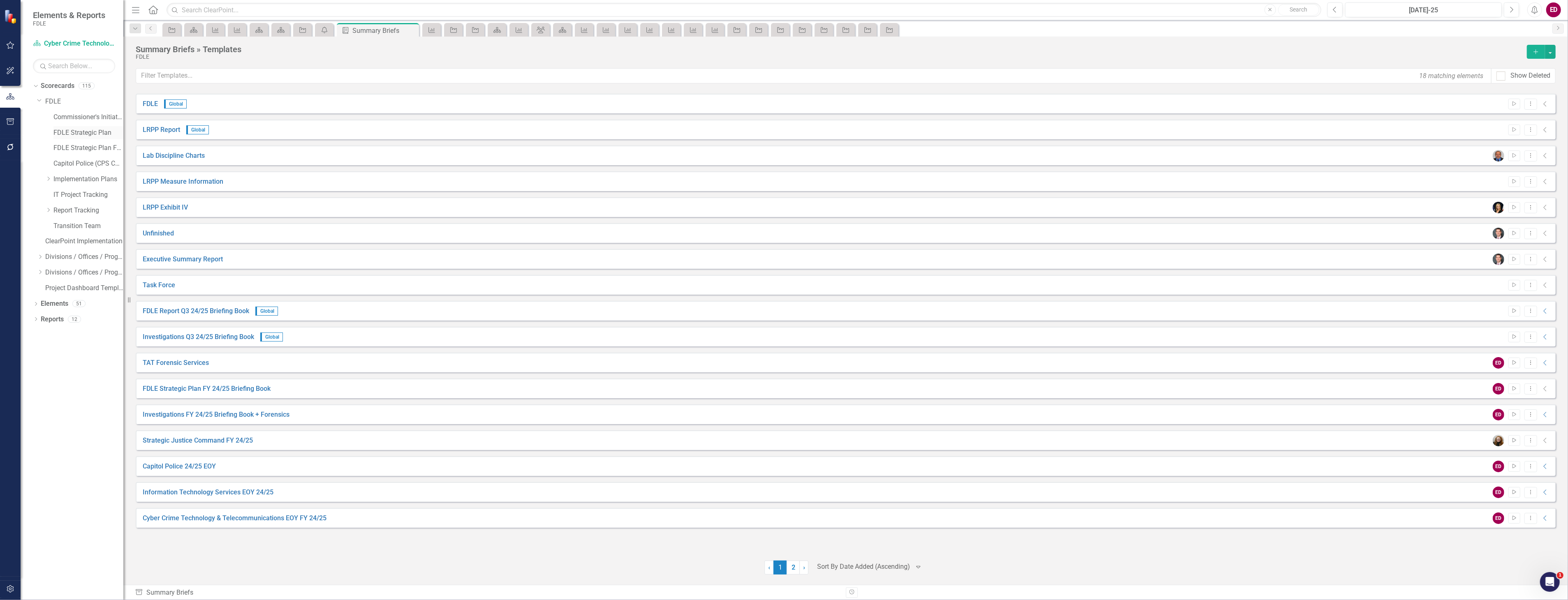
click at [80, 133] on link "FDLE Strategic Plan" at bounding box center [88, 133] width 70 height 10
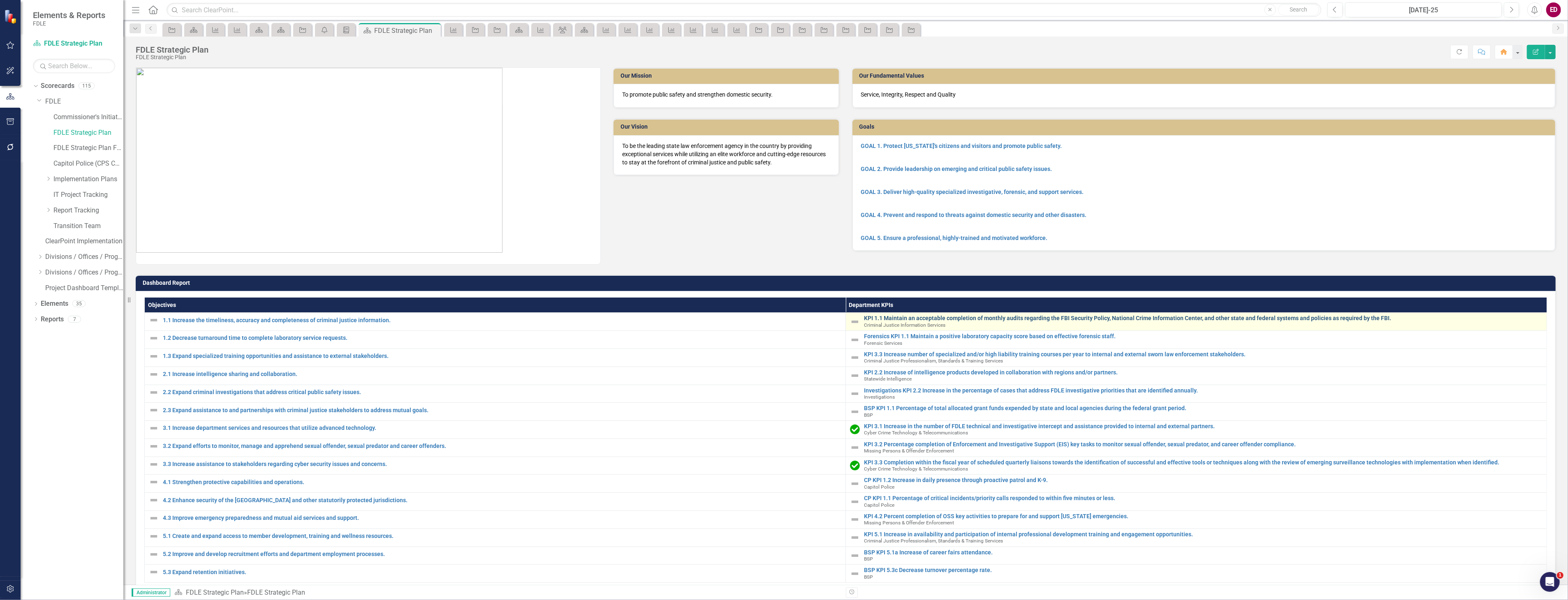
click at [886, 317] on link "KPI 1.1 Maintain an acceptable completion of monthly audits regarding the FBI S…" at bounding box center [1203, 318] width 679 height 6
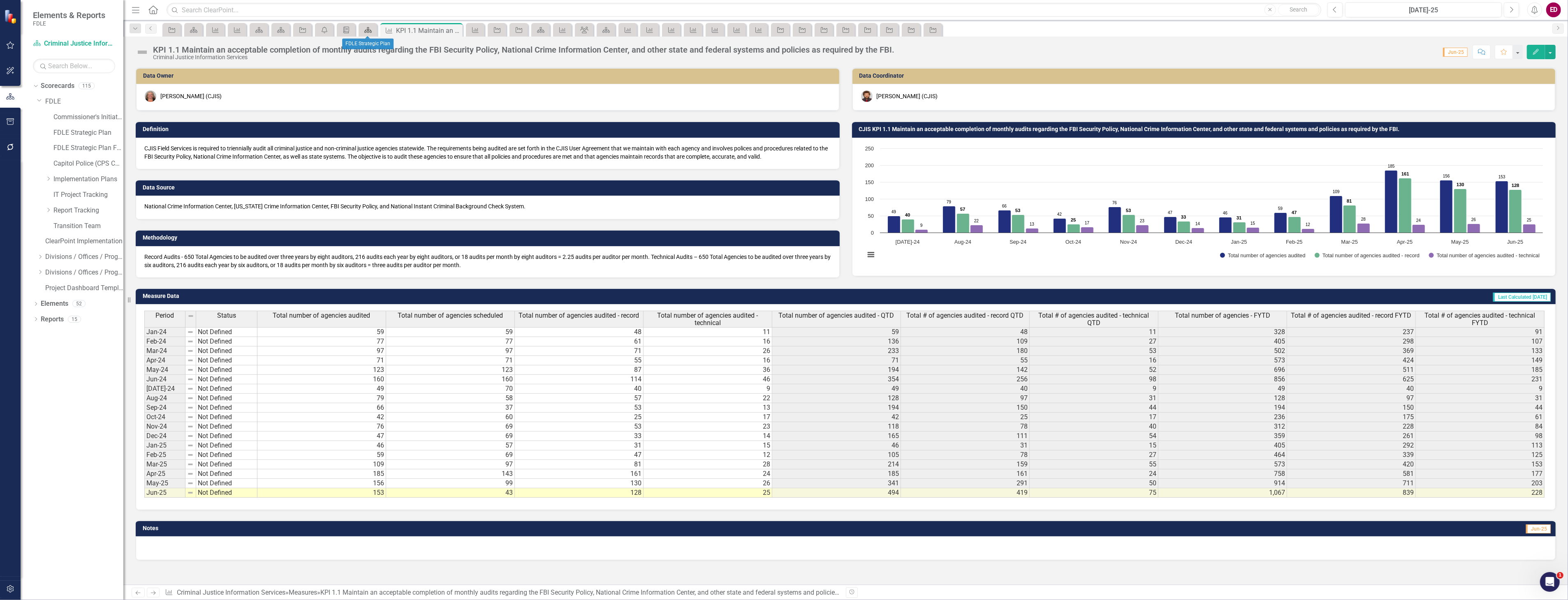
click at [368, 30] on icon "Scorecard" at bounding box center [368, 30] width 9 height 7
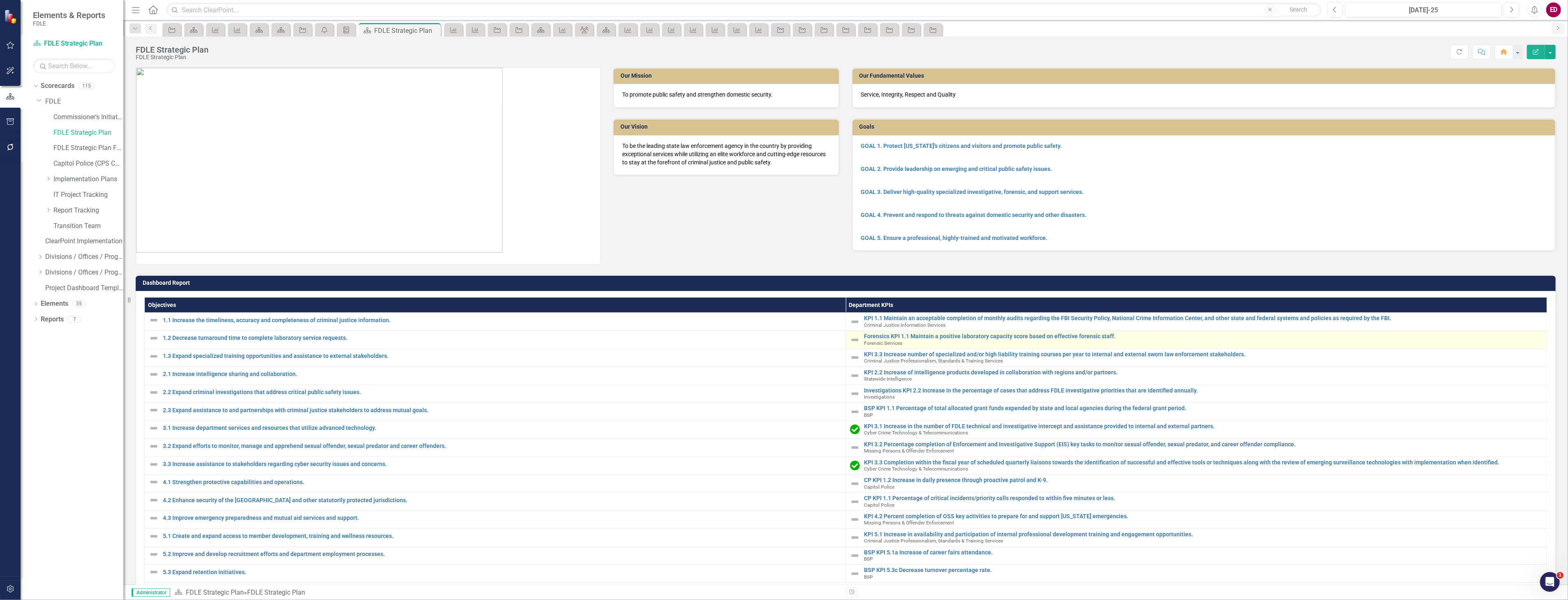
click at [943, 332] on td "Forensics KPI 1.1 Maintain a positive laboratory capacity score based on effect…" at bounding box center [1197, 340] width 701 height 18
click at [947, 335] on link "Forensics KPI 1.1 Maintain a positive laboratory capacity score based on effect…" at bounding box center [1203, 337] width 679 height 6
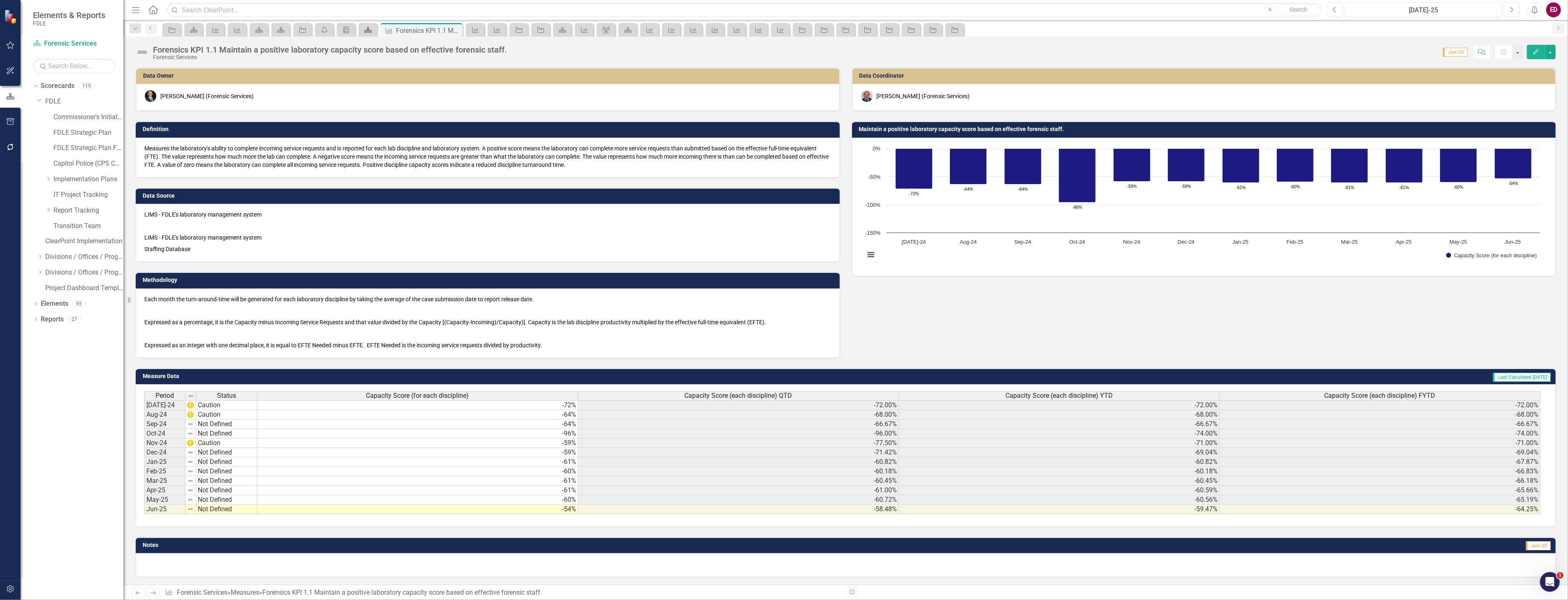
click at [365, 32] on icon at bounding box center [368, 30] width 7 height 5
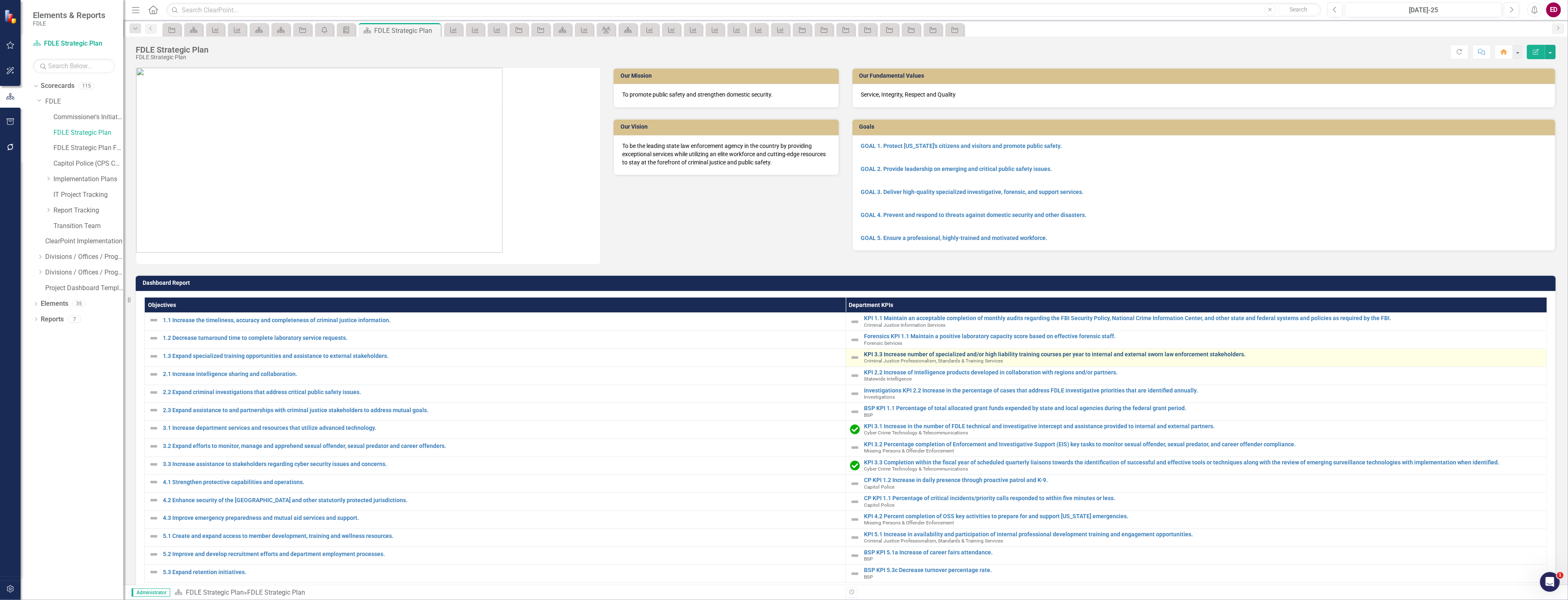
click at [971, 354] on link "KPI 3.3 Increase number of specialized and/or high liability training courses p…" at bounding box center [1203, 355] width 679 height 6
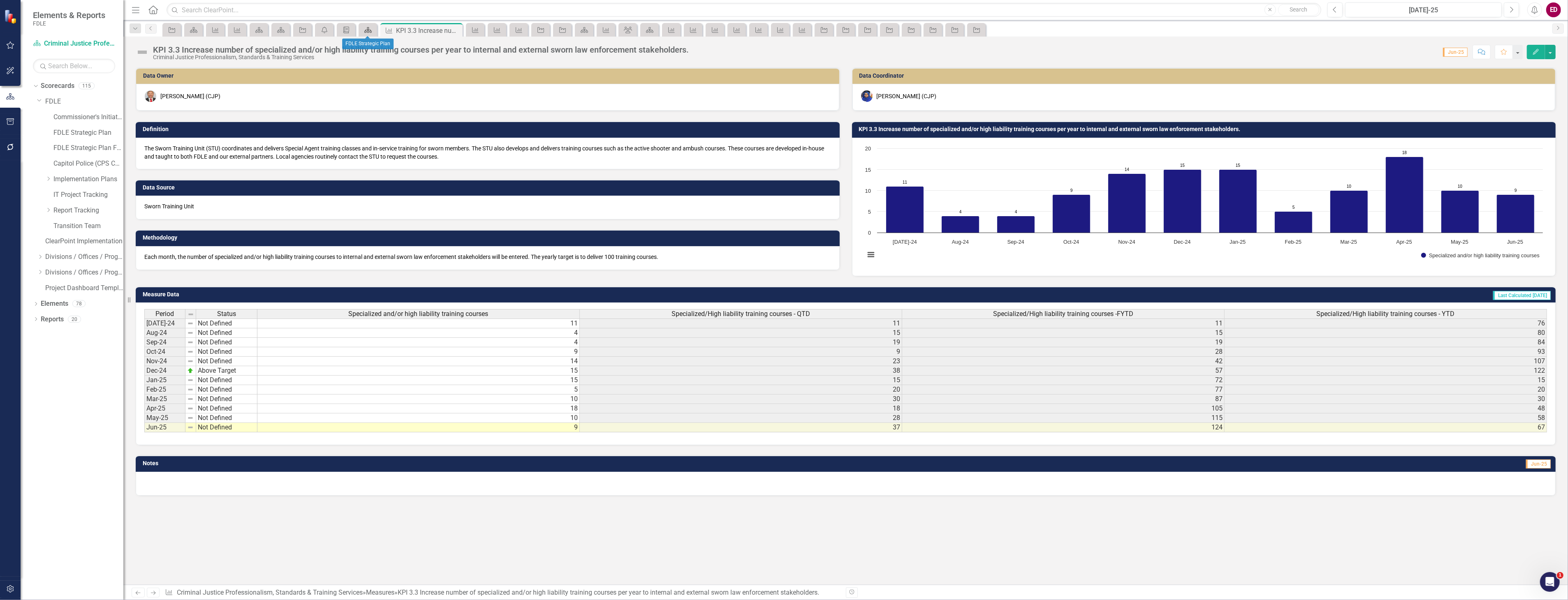
click at [371, 29] on icon "Scorecard" at bounding box center [368, 30] width 9 height 7
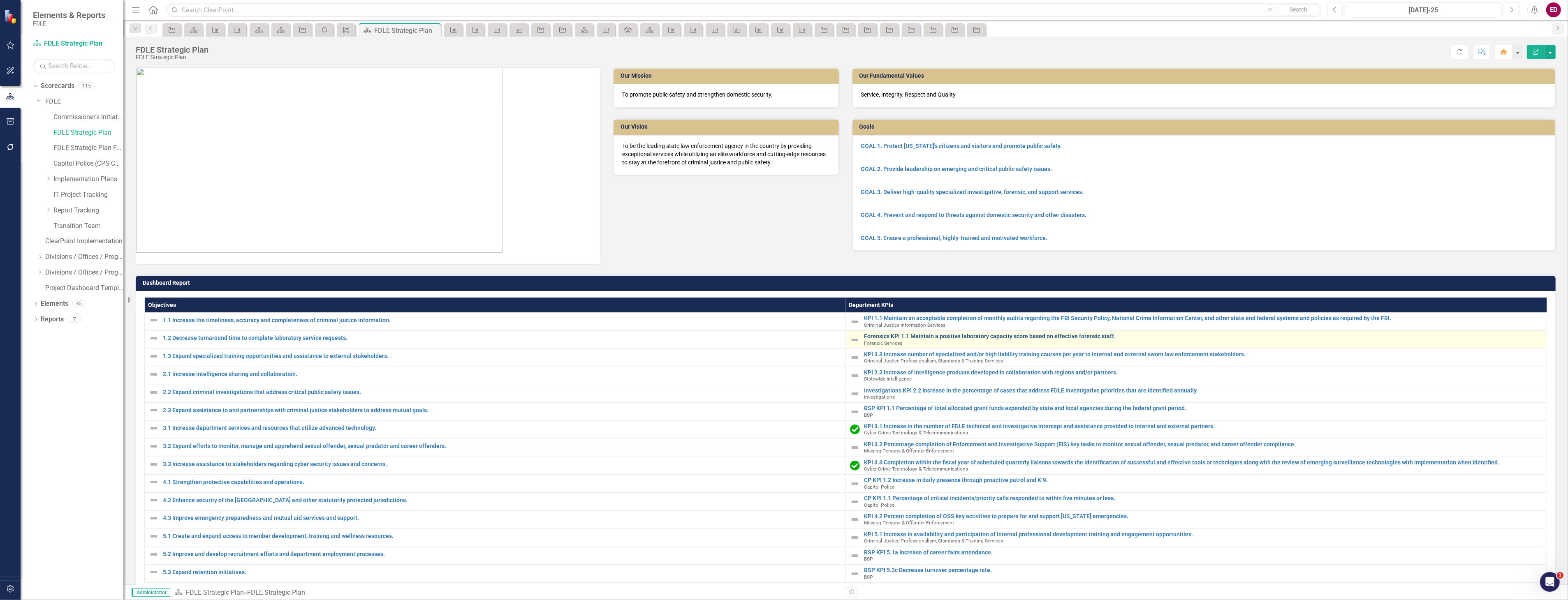
click at [977, 334] on link "Forensics KPI 1.1 Maintain a positive laboratory capacity score based on effect…" at bounding box center [1203, 337] width 679 height 6
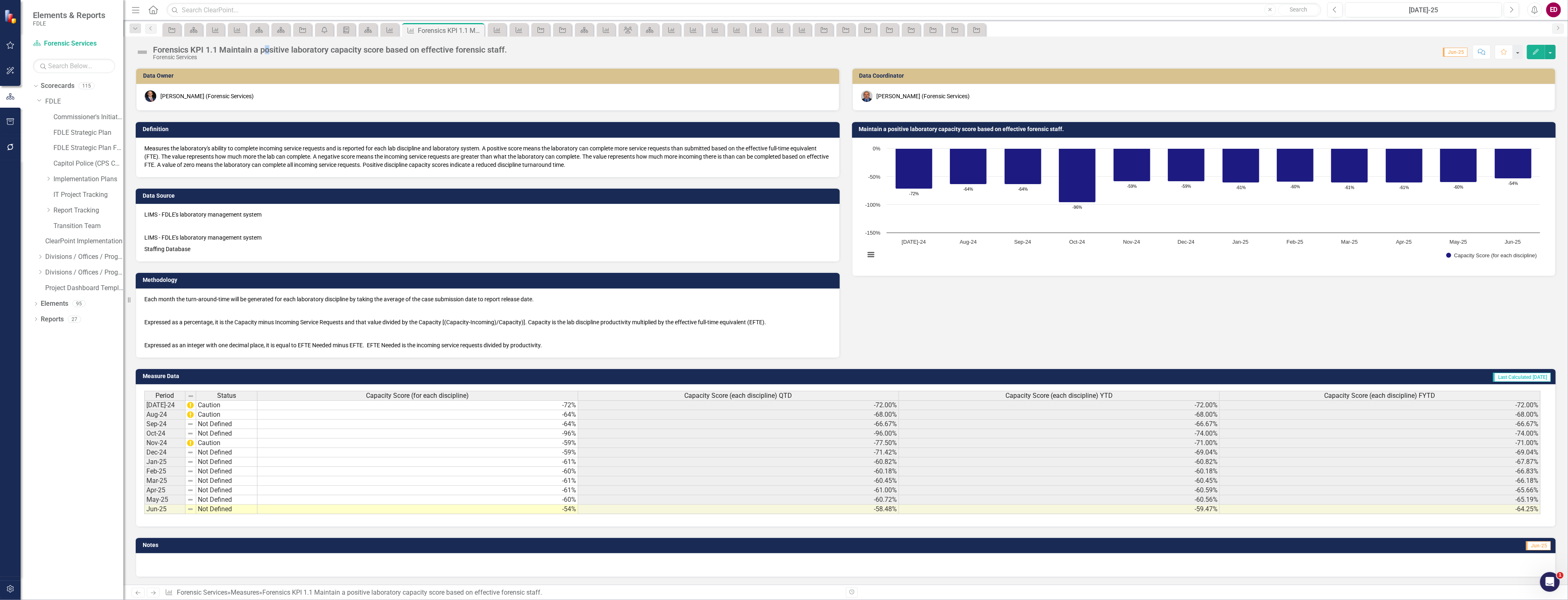
click at [266, 50] on div "Forensics KPI 1.1 Maintain a positive laboratory capacity score based on effect…" at bounding box center [330, 49] width 354 height 9
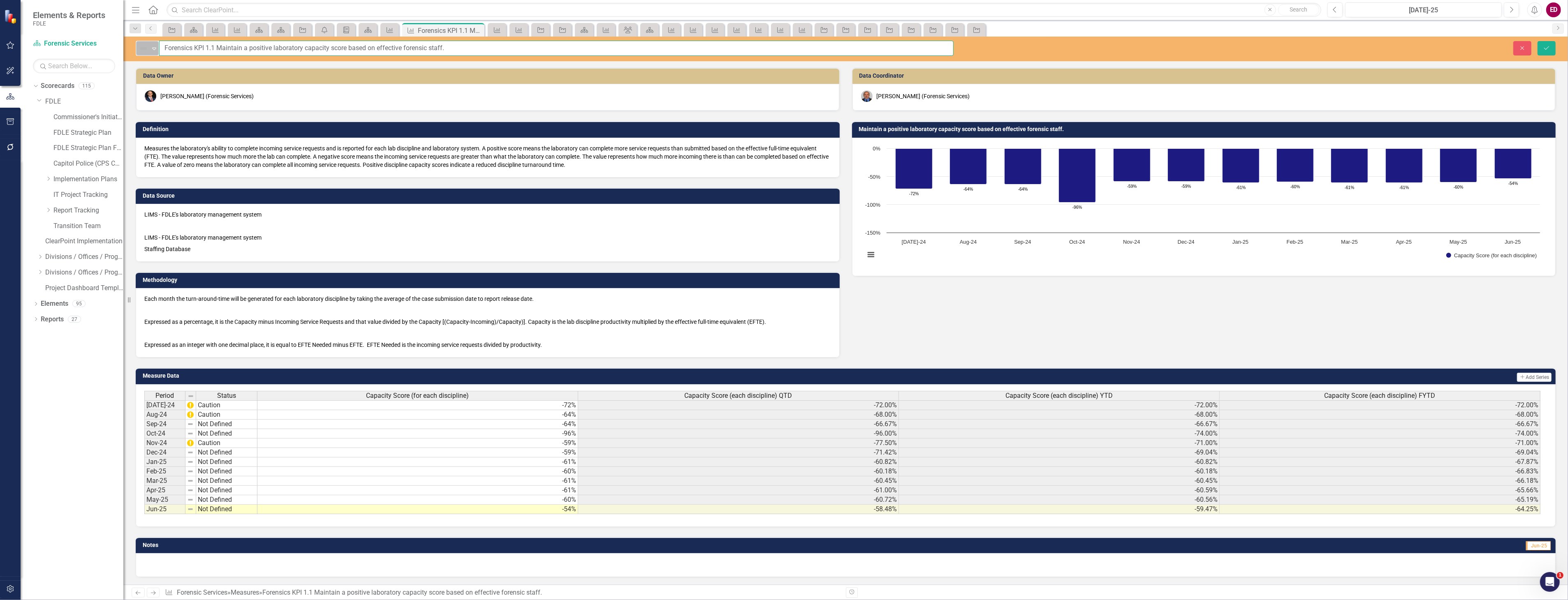
drag, startPoint x: 192, startPoint y: 48, endPoint x: 151, endPoint y: 50, distance: 41.0
click at [152, 50] on div "Not Defined Expand Forensics KPI 1.1 Maintain a positive laboratory capacity sc…" at bounding box center [545, 48] width 818 height 15
type input "KPI 1.1 Maintain a positive laboratory capacity score based on effective forens…"
click at [1538, 41] on button "Save" at bounding box center [1547, 49] width 18 height 15
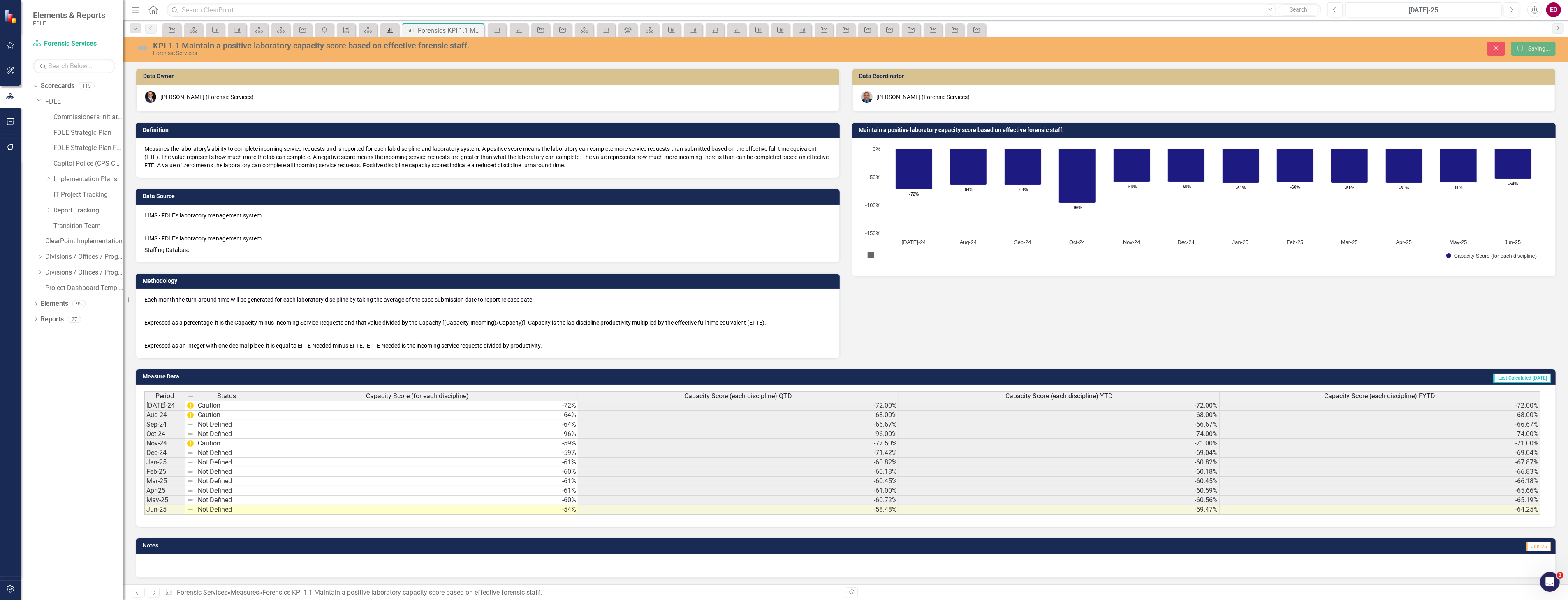
click at [394, 32] on icon "Measure" at bounding box center [390, 30] width 9 height 7
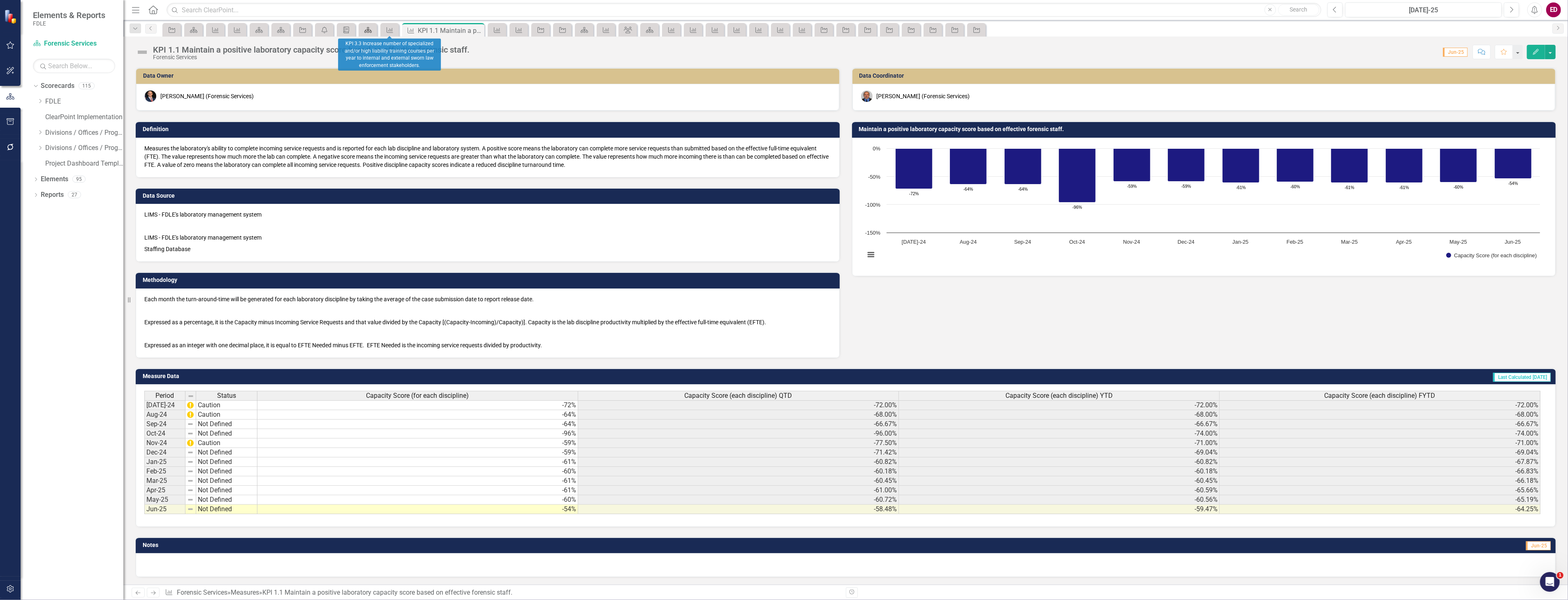
click at [369, 32] on icon "Scorecard" at bounding box center [368, 30] width 9 height 7
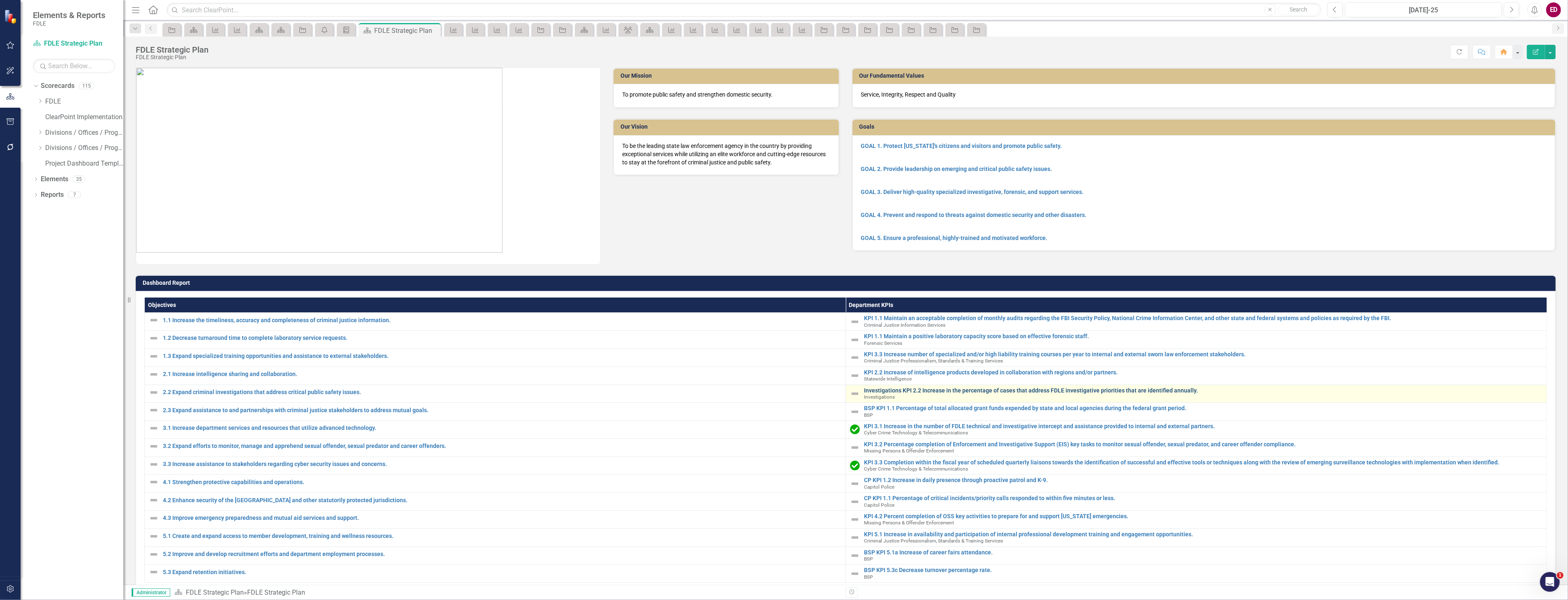
click at [947, 391] on link "Investigations KPI 2.2 Increase in the percentage of cases that address FDLE in…" at bounding box center [1203, 391] width 679 height 6
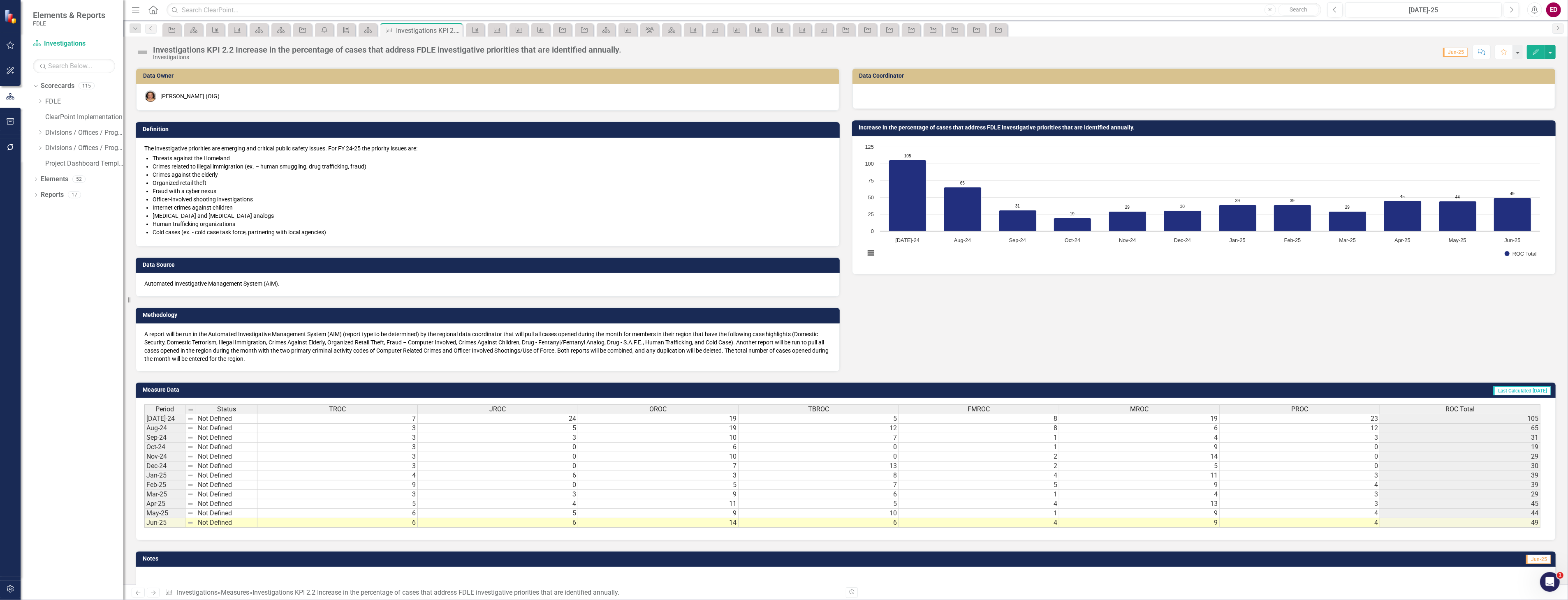
click at [284, 47] on div "Investigations KPI 2.2 Increase in the percentage of cases that address FDLE in…" at bounding box center [387, 49] width 468 height 9
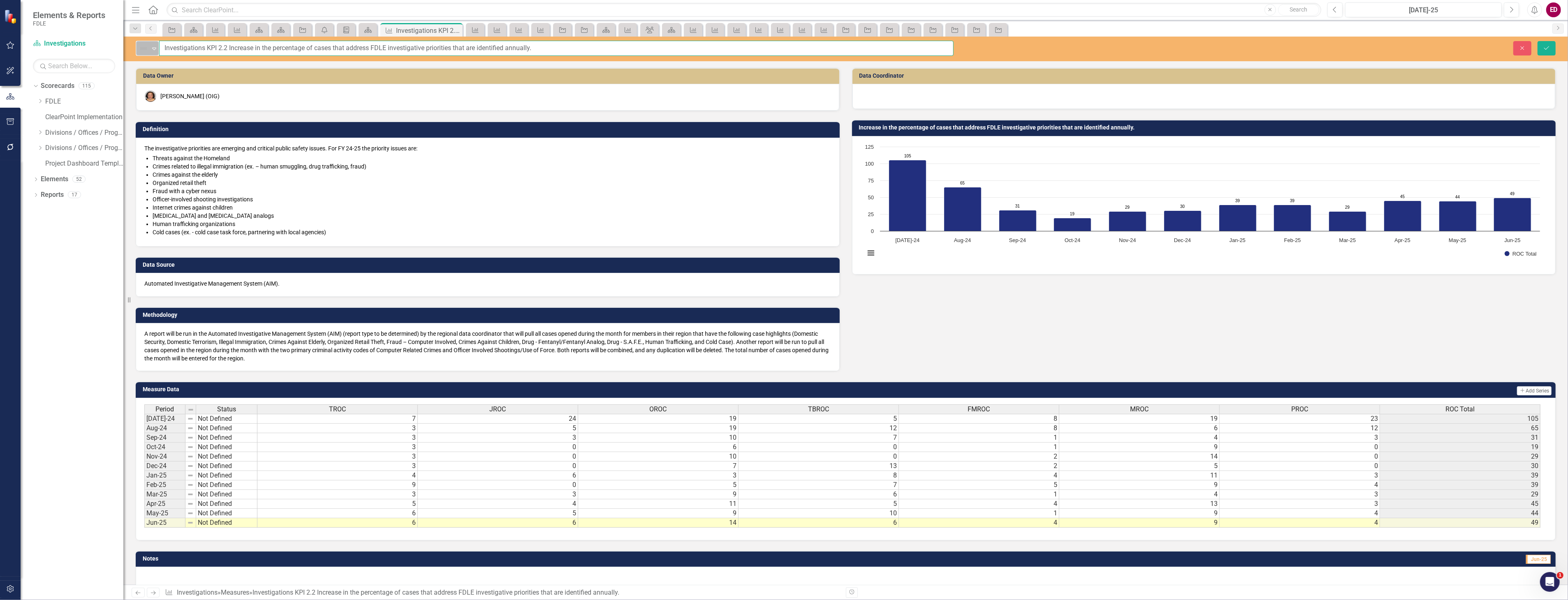
drag, startPoint x: 208, startPoint y: 49, endPoint x: 149, endPoint y: 54, distance: 59.2
click at [149, 54] on div "Not Defined Expand Investigations KPI 2.2 Increase in the percentage of cases t…" at bounding box center [545, 48] width 818 height 15
type input "KPI 2.2 Increase in the percentage of cases that address FDLE investigative pri…"
click at [1538, 41] on button "Save" at bounding box center [1547, 49] width 18 height 15
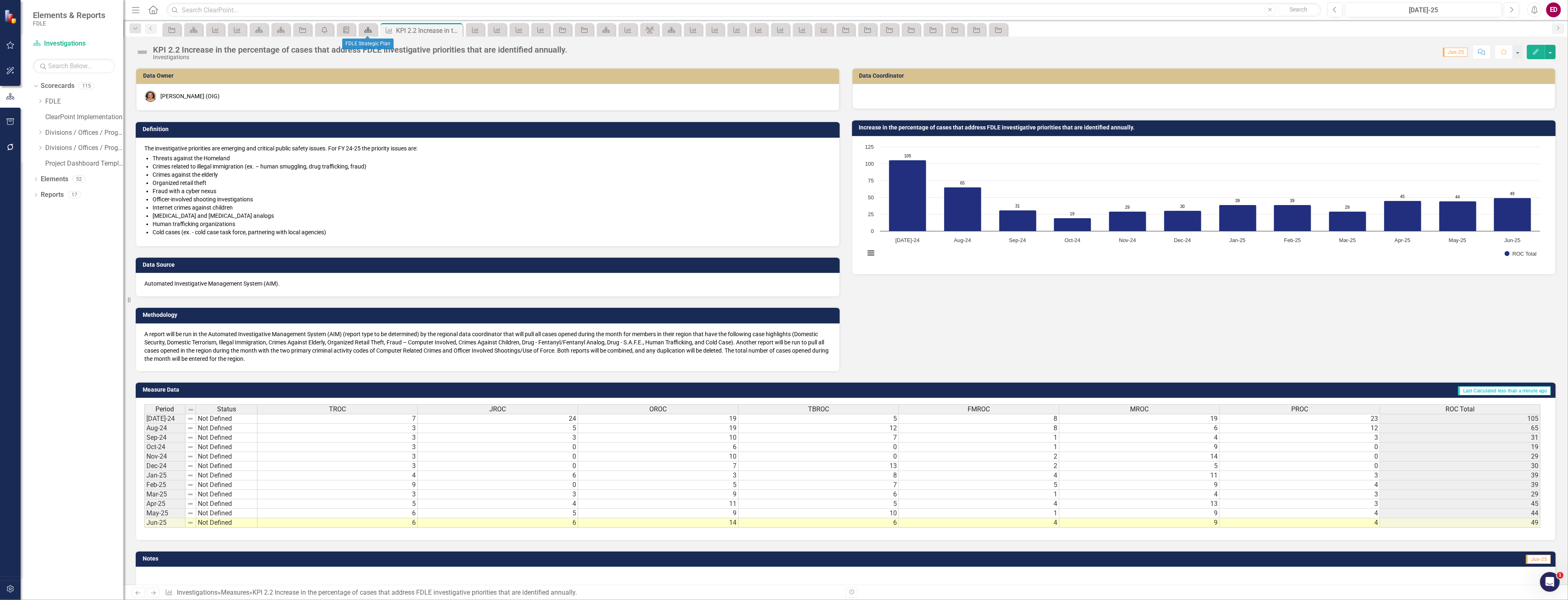
click at [368, 31] on icon "Scorecard" at bounding box center [368, 30] width 9 height 7
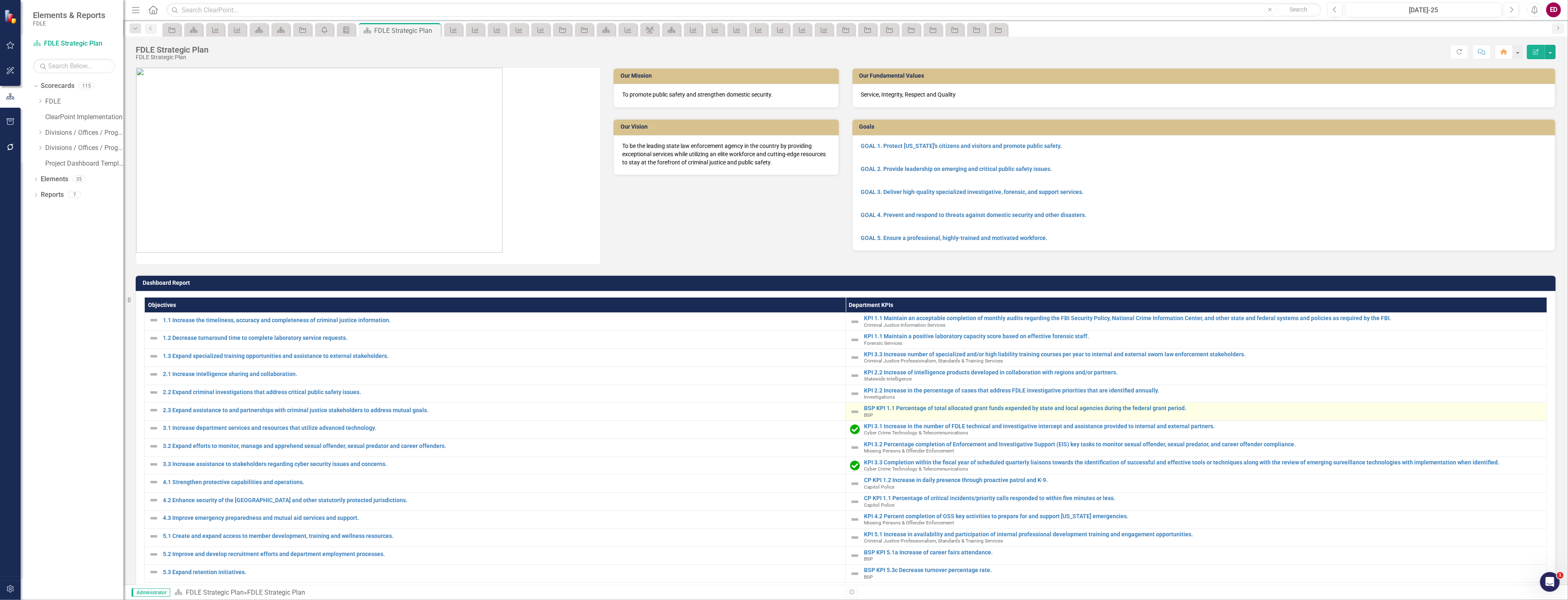
click at [948, 403] on td "BSP KPI 1.1 Percentage of total allocated grant funds expended by state and loc…" at bounding box center [1197, 412] width 701 height 18
click at [950, 408] on link "BSP KPI 1.1 Percentage of total allocated grant funds expended by state and loc…" at bounding box center [1203, 408] width 679 height 6
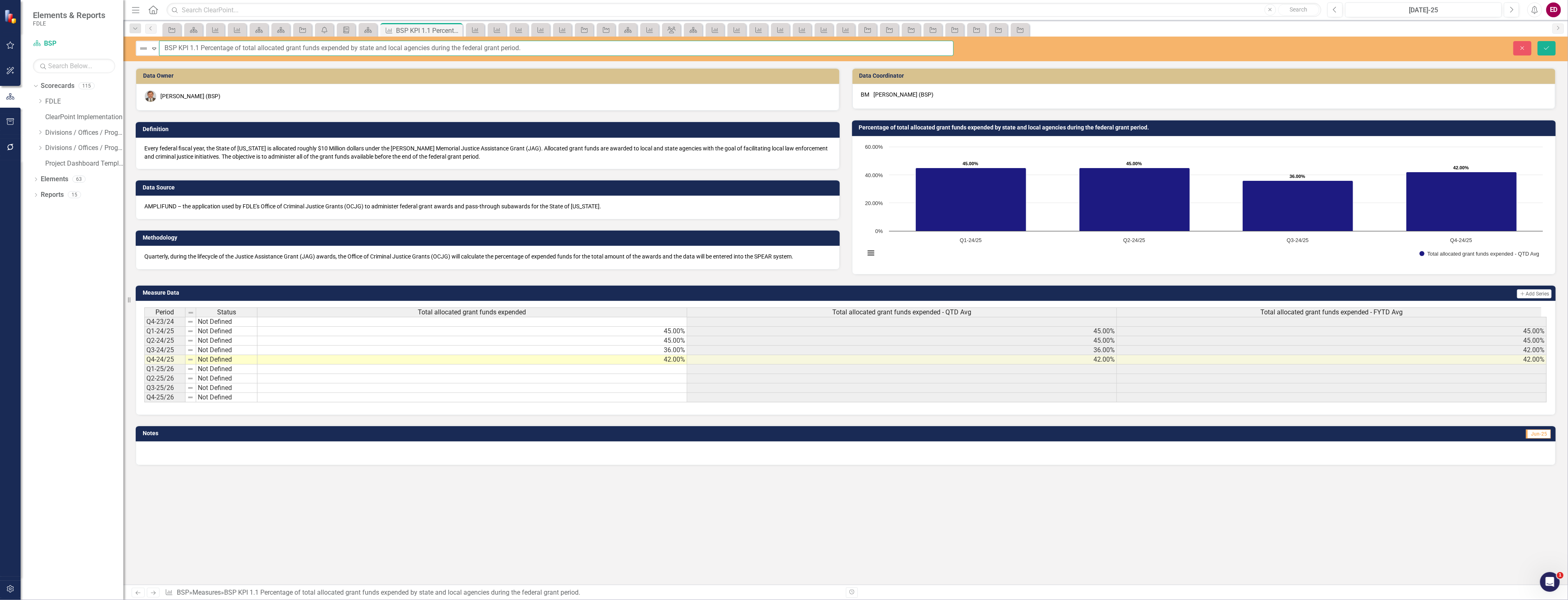
click at [160, 47] on input "BSP KPI 1.1 Percentage of total allocated grant funds expended by state and loc…" at bounding box center [556, 48] width 794 height 15
type input "KPI 1.1 Percentage of total allocated grant funds expended by state and local a…"
click at [1538, 41] on button "Save" at bounding box center [1547, 49] width 18 height 15
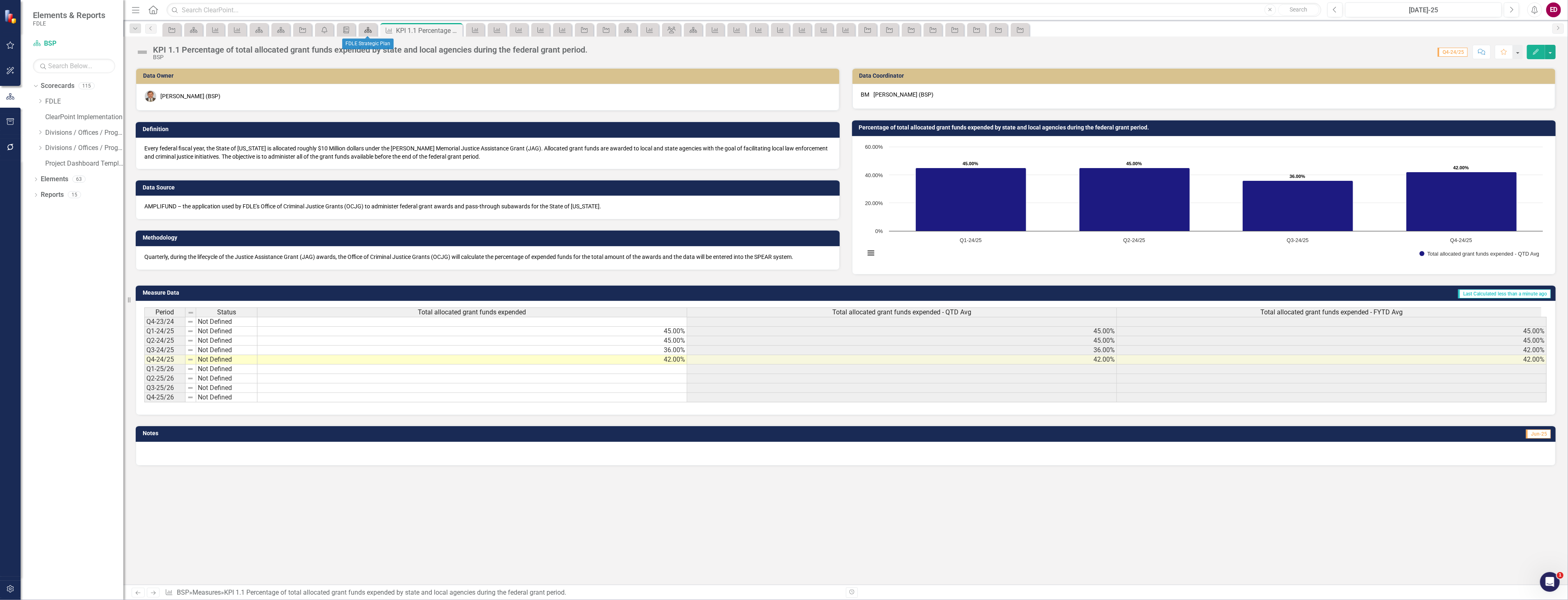
click at [369, 30] on icon "Scorecard" at bounding box center [368, 30] width 9 height 7
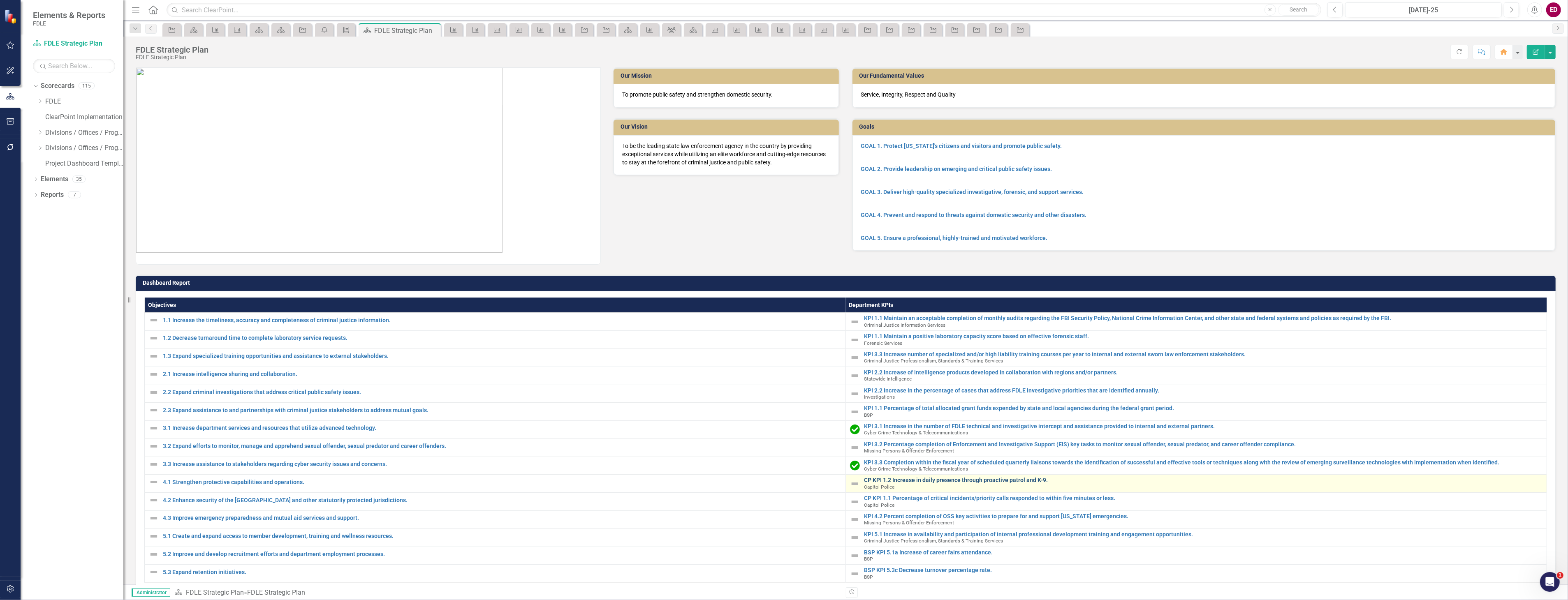
click at [939, 481] on link "CP KPI 1.2 Increase in daily presence through proactive patrol and K-9." at bounding box center [1203, 480] width 679 height 6
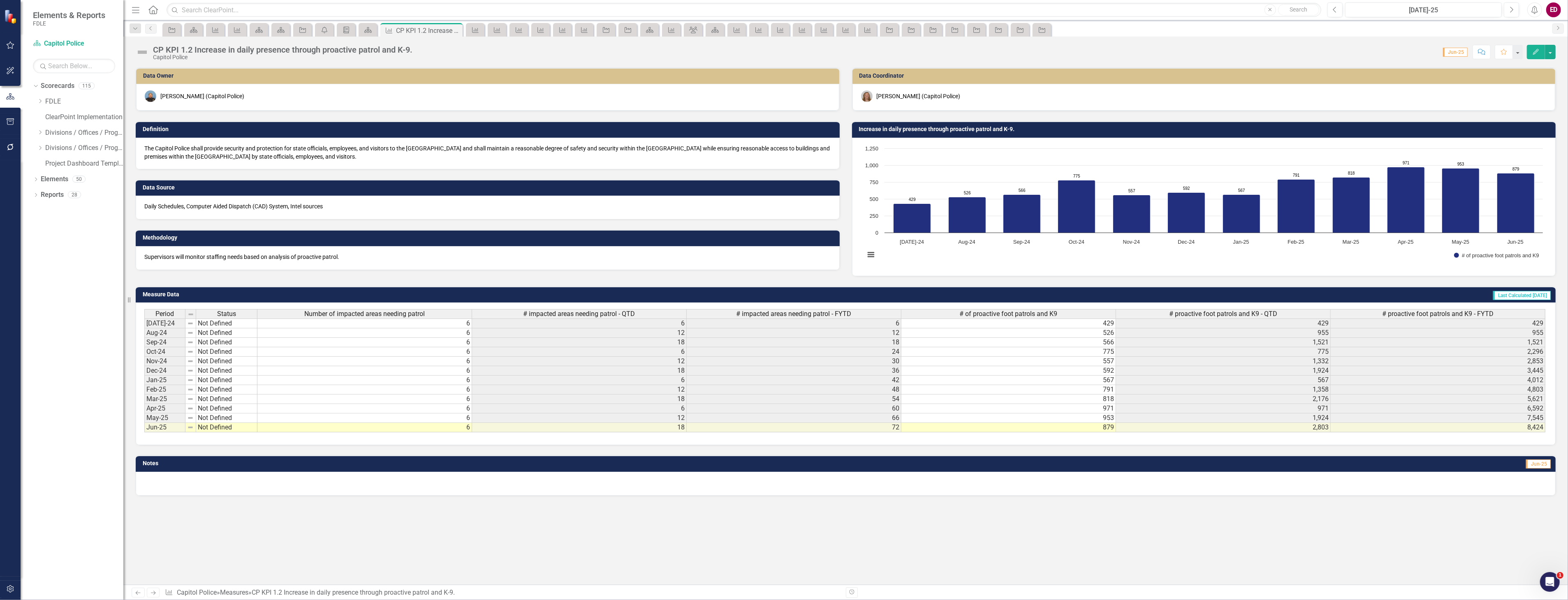
click at [181, 54] on div "CP KPI 1.2 Increase in daily presence through proactive patrol and K-9." at bounding box center [282, 49] width 259 height 9
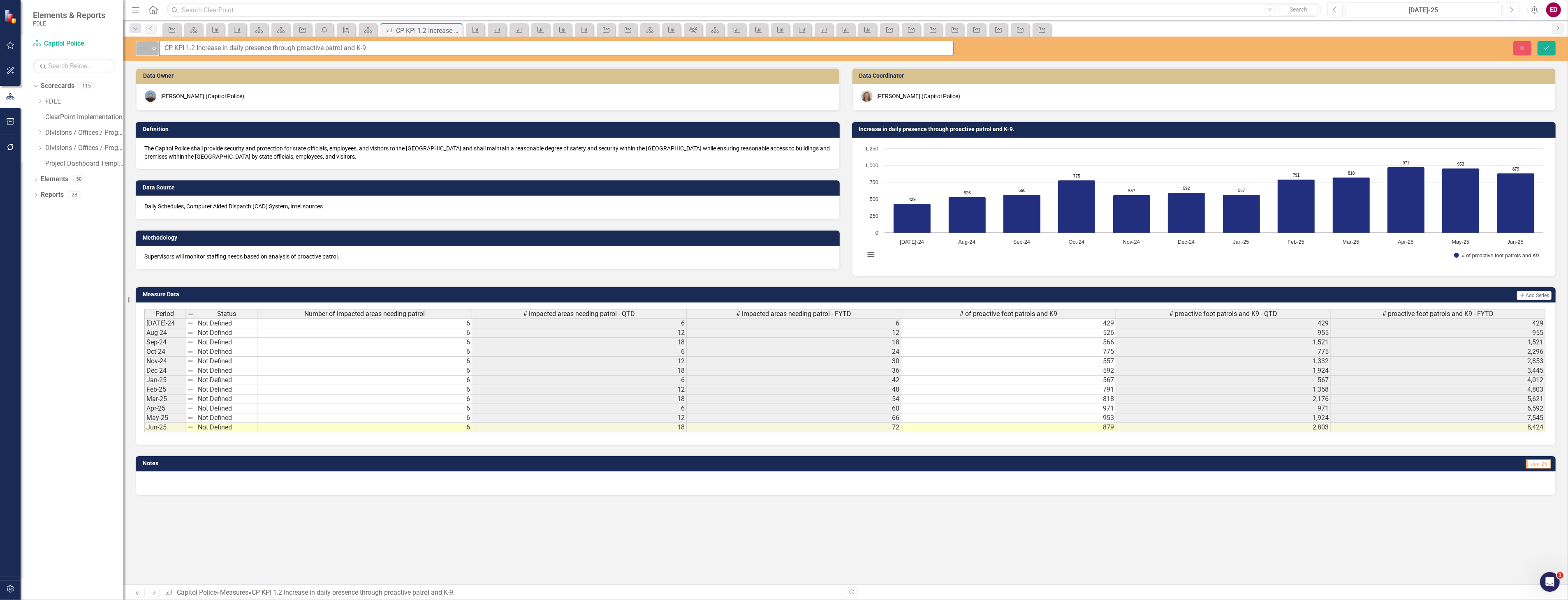
drag, startPoint x: 172, startPoint y: 48, endPoint x: 145, endPoint y: 50, distance: 27.1
click at [145, 50] on div "Not Defined Expand CP KPI 1.2 Increase in daily presence through proactive patr…" at bounding box center [545, 48] width 818 height 15
type input "KPI 1.2 Increase in daily presence through proactive patrol and K-9."
click at [1538, 41] on button "Save" at bounding box center [1547, 49] width 18 height 15
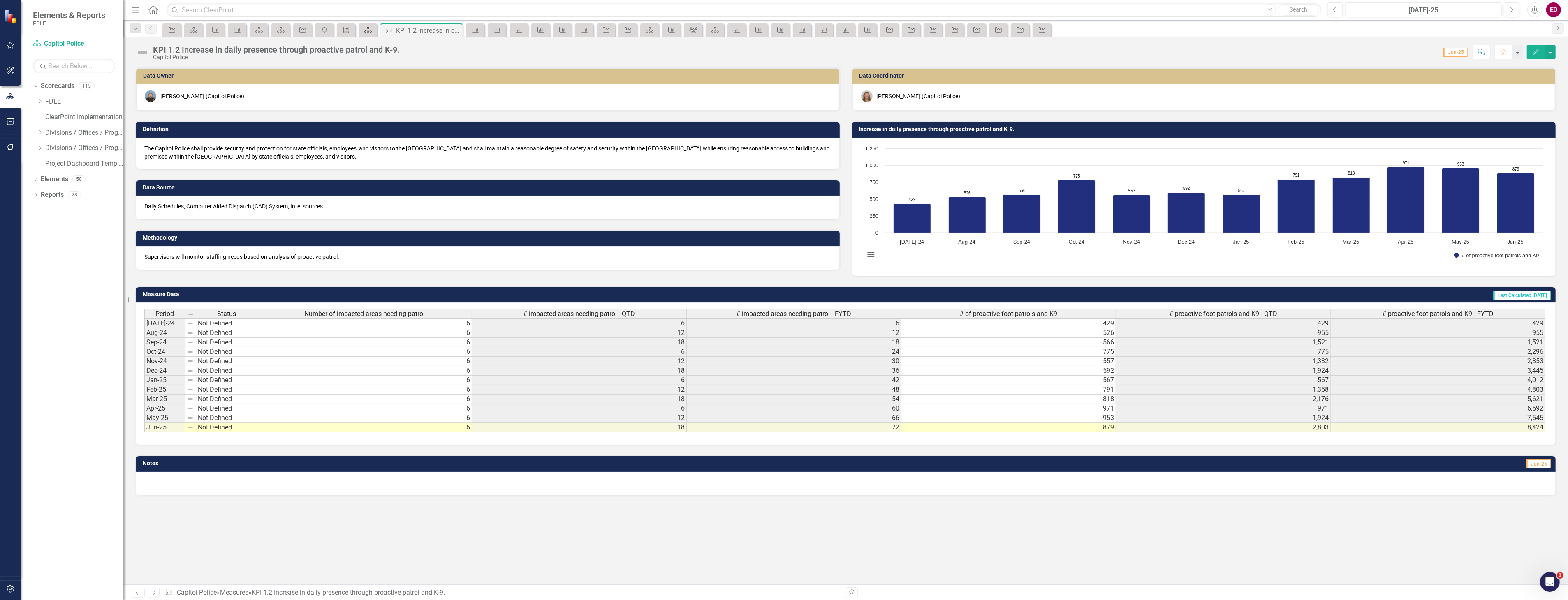
click at [372, 32] on link "Scorecard" at bounding box center [368, 30] width 15 height 10
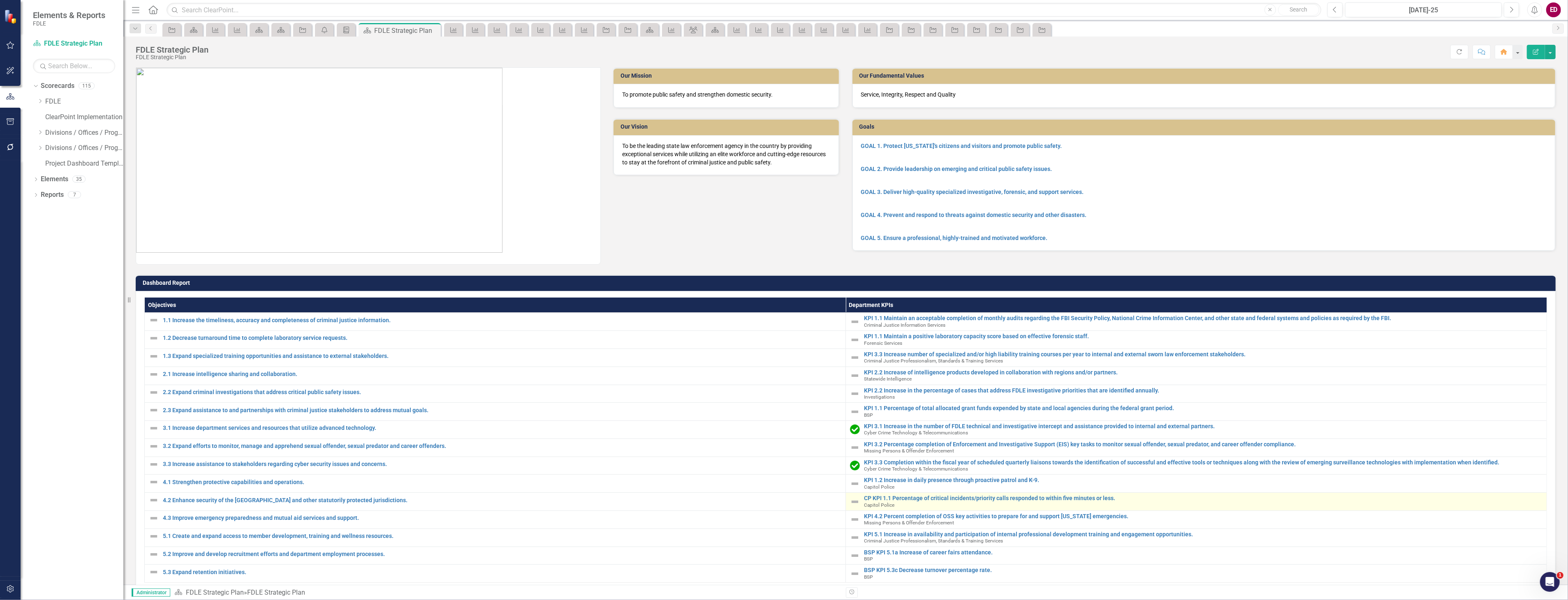
click at [922, 503] on div "CP KPI 1.1 Percentage of critical incidents/priority calls responded to within …" at bounding box center [1203, 501] width 679 height 13
click at [925, 494] on td "CP KPI 1.1 Percentage of critical incidents/priority calls responded to within …" at bounding box center [1197, 502] width 701 height 18
click at [927, 498] on link "CP KPI 1.1 Percentage of critical incidents/priority calls responded to within …" at bounding box center [1203, 498] width 679 height 6
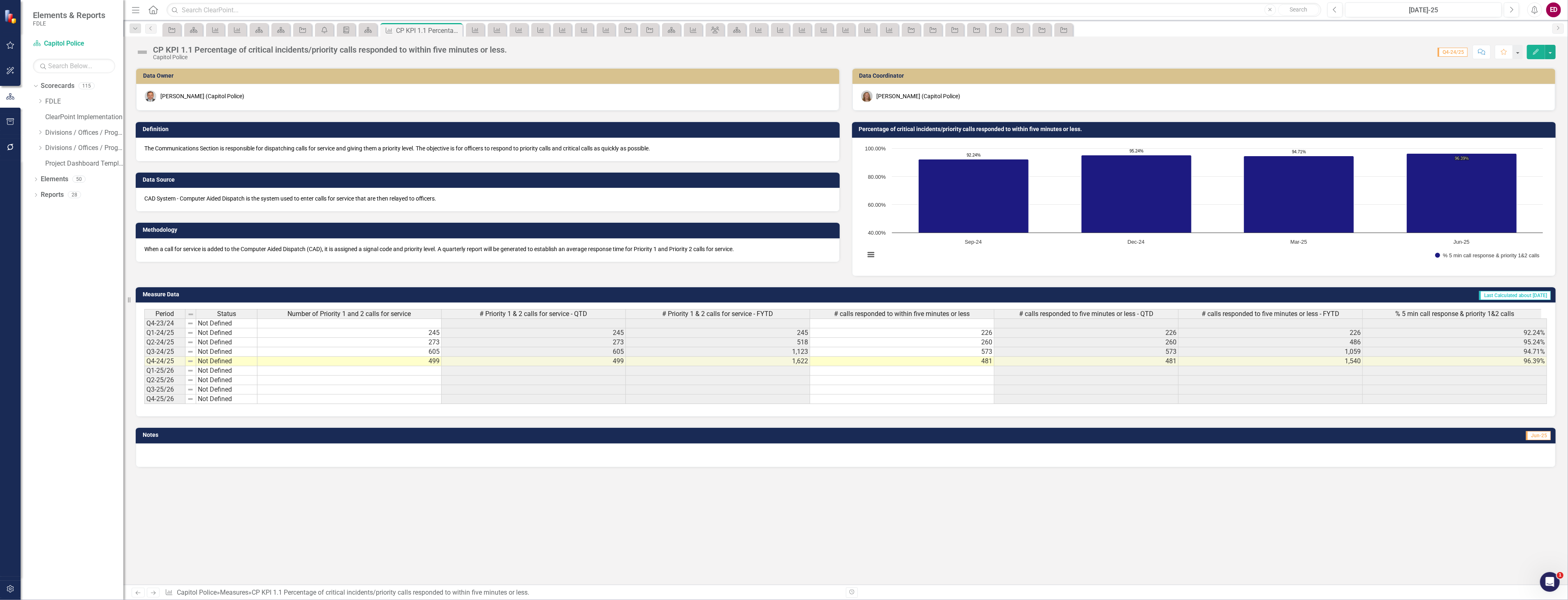
click at [168, 47] on div "CP KPI 1.1 Percentage of critical incidents/priority calls responded to within …" at bounding box center [330, 49] width 354 height 9
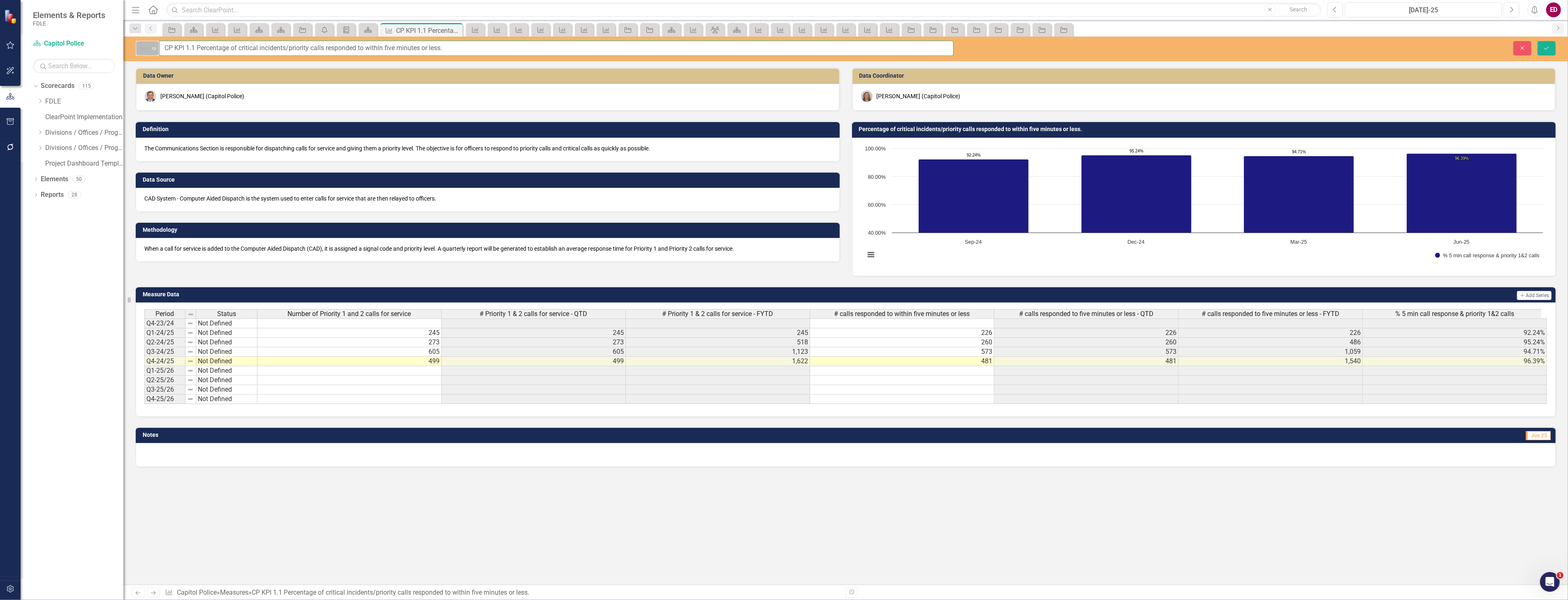
drag, startPoint x: 173, startPoint y: 49, endPoint x: 158, endPoint y: 47, distance: 15.1
click at [158, 47] on div "Not Defined Expand CP KPI 1.1 Percentage of critical incidents/priority calls r…" at bounding box center [545, 48] width 818 height 15
click at [1538, 41] on button "Save" at bounding box center [1547, 49] width 18 height 15
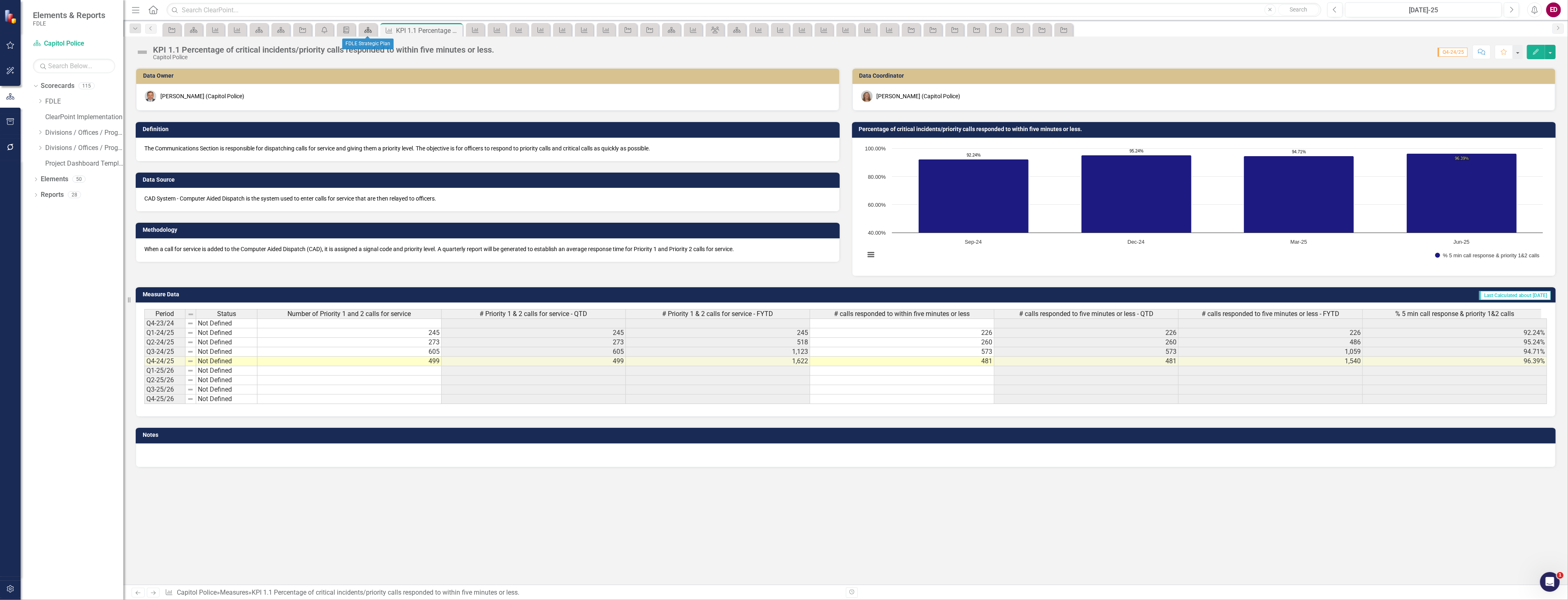
click at [368, 27] on icon "Scorecard" at bounding box center [368, 30] width 9 height 7
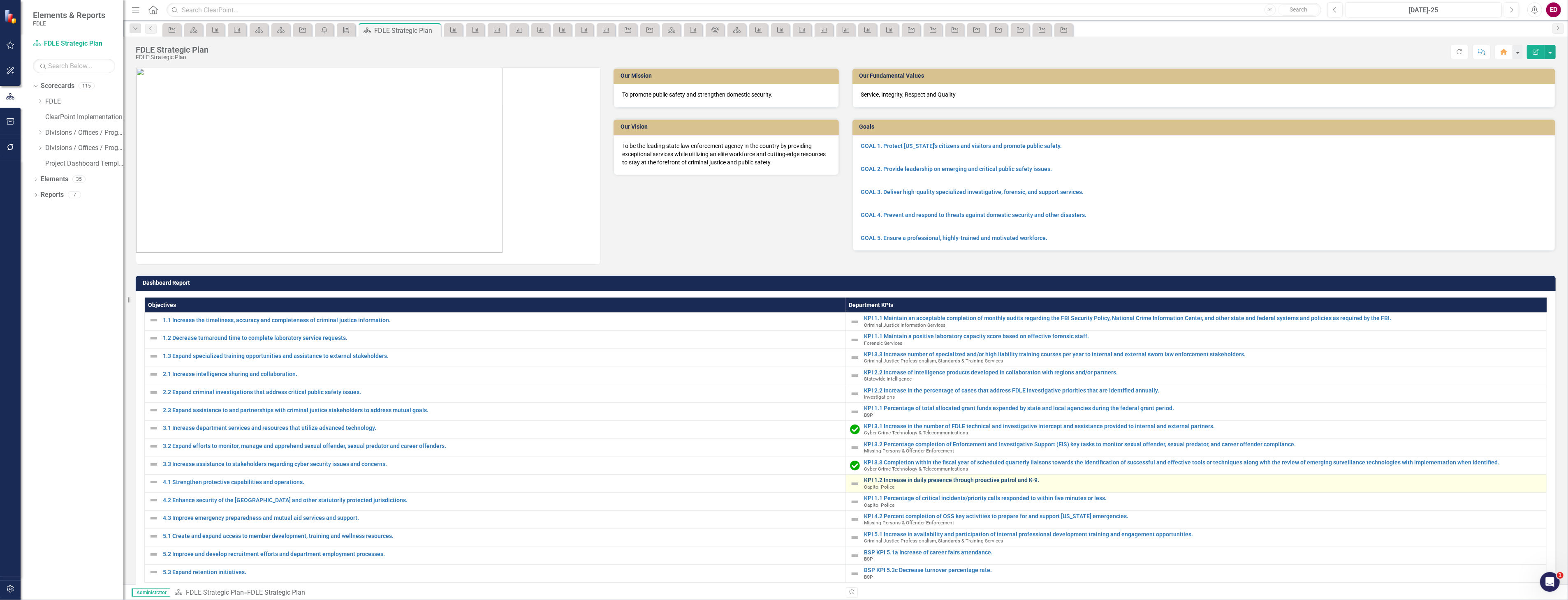
scroll to position [41, 0]
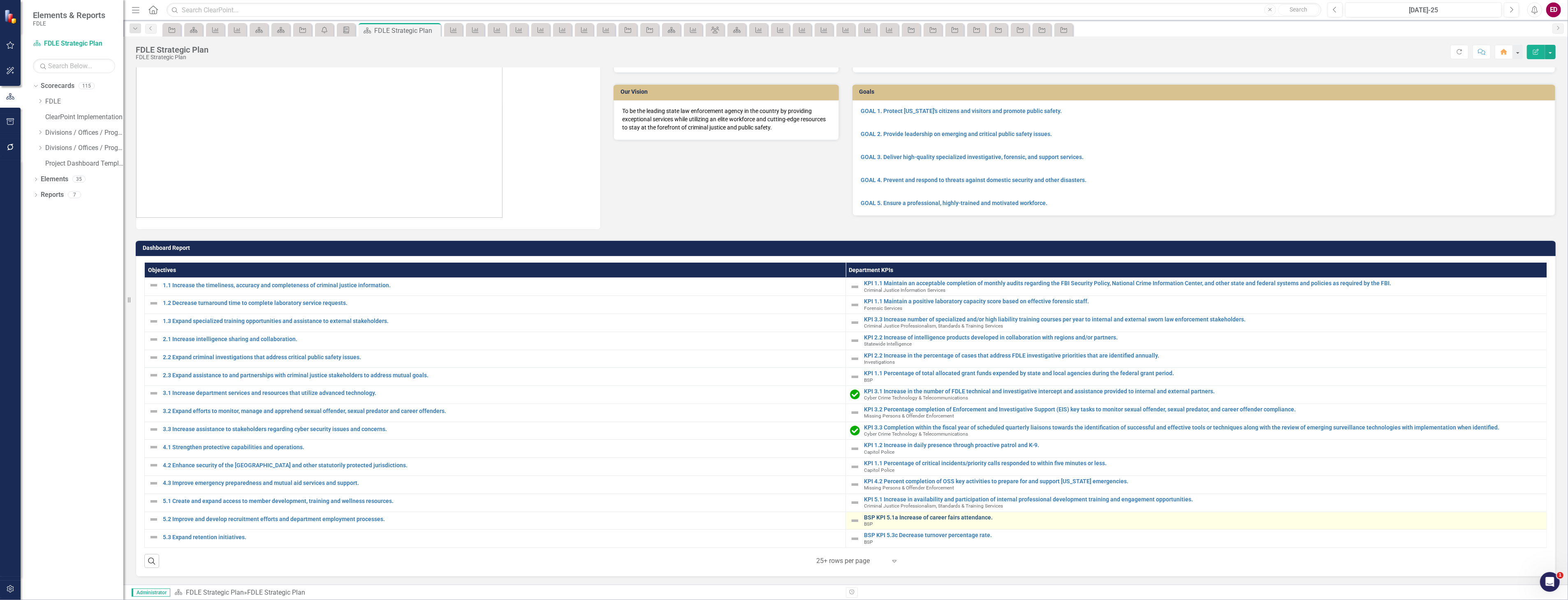
click at [939, 515] on link "BSP KPI 5.1a Increase of career fairs attendance." at bounding box center [1203, 518] width 679 height 6
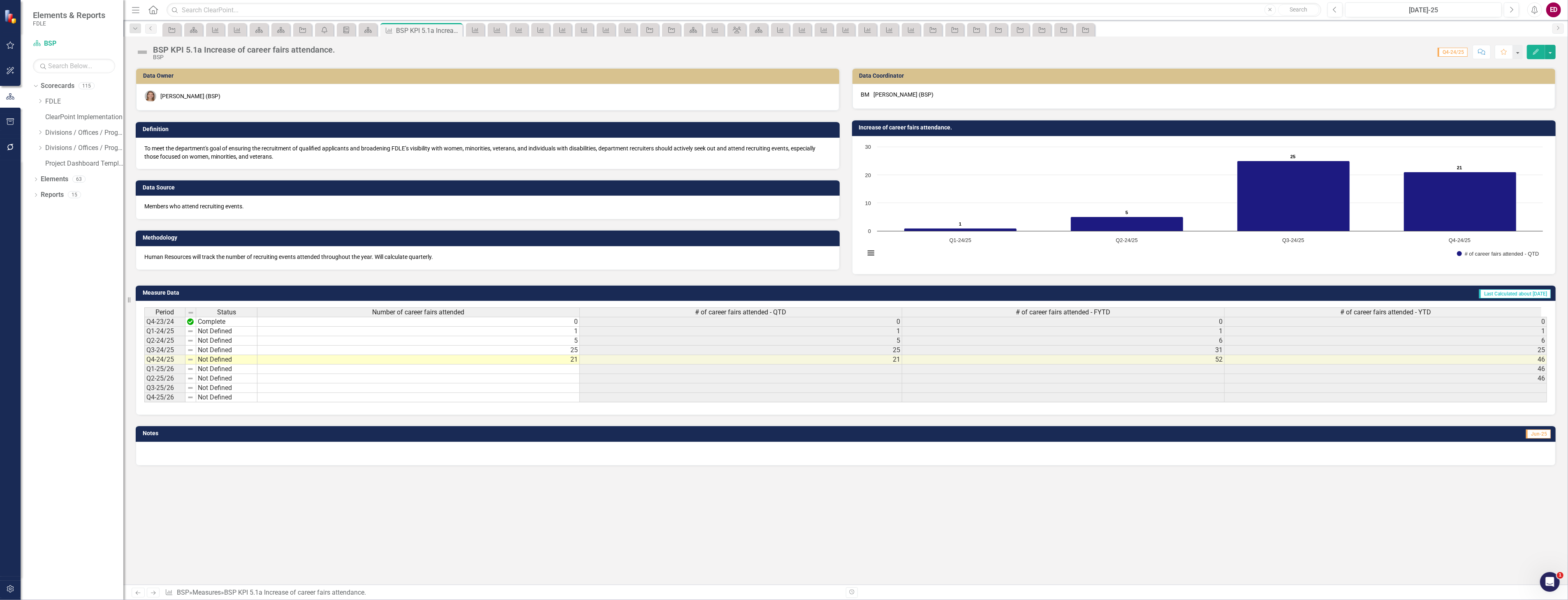
click at [169, 48] on div "BSP KPI 5.1a Increase of career fairs attendance." at bounding box center [243, 49] width 182 height 9
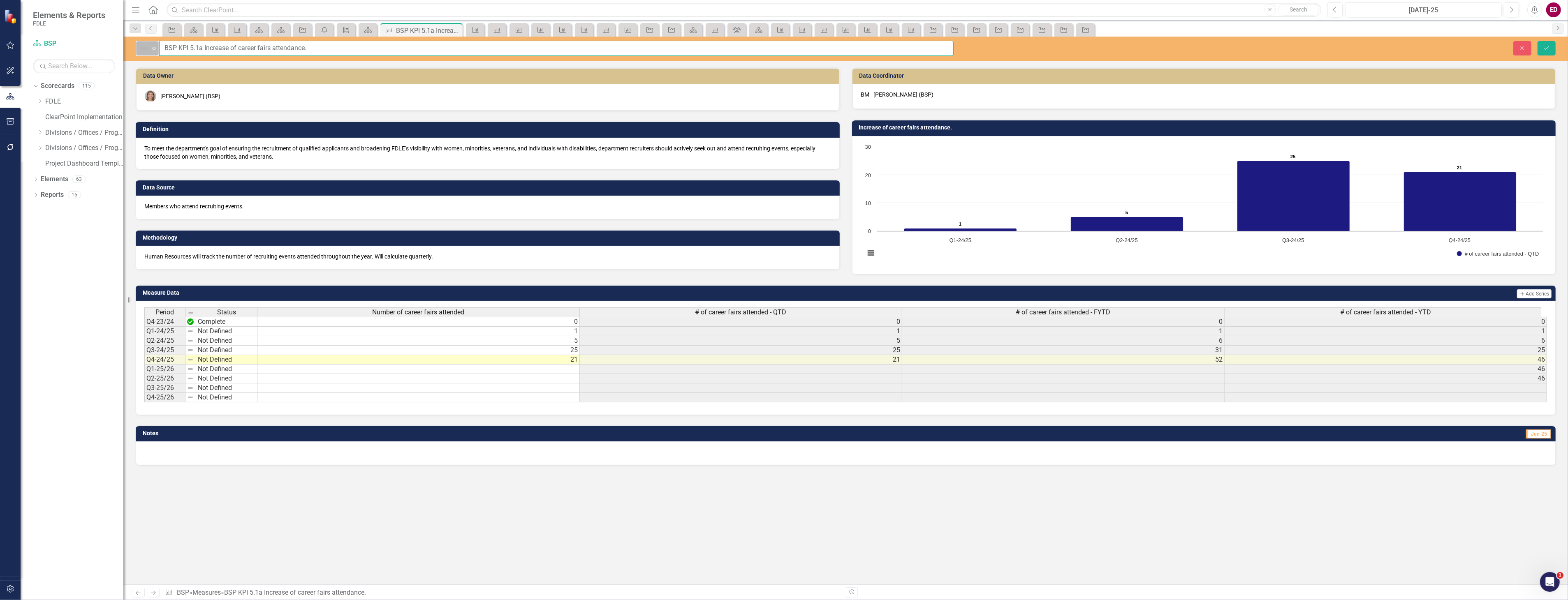
drag, startPoint x: 177, startPoint y: 49, endPoint x: 154, endPoint y: 49, distance: 23.0
click at [154, 49] on div "Not Defined Expand BSP KPI 5.1a Increase of career fairs attendance." at bounding box center [545, 48] width 818 height 15
type input "KPI 5.1a Increase of career fairs attendance."
click at [1538, 41] on button "Save" at bounding box center [1547, 49] width 18 height 15
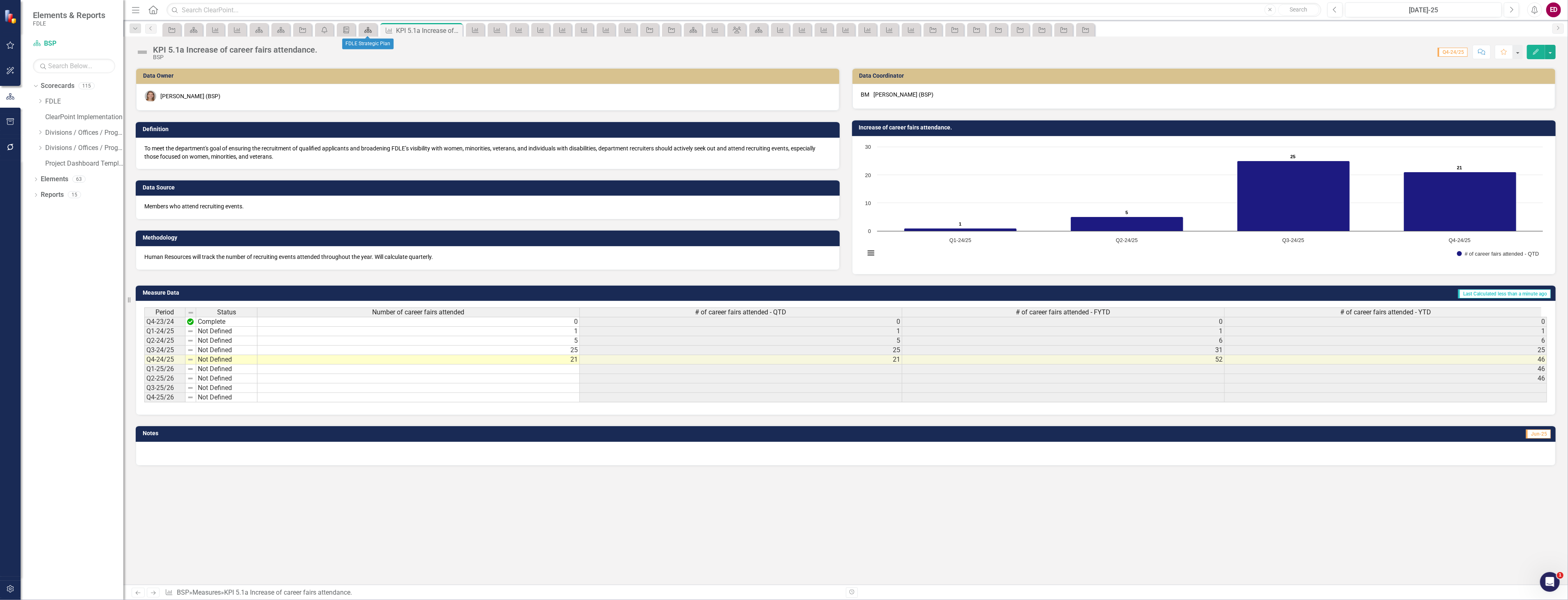
click at [368, 29] on icon at bounding box center [368, 30] width 7 height 5
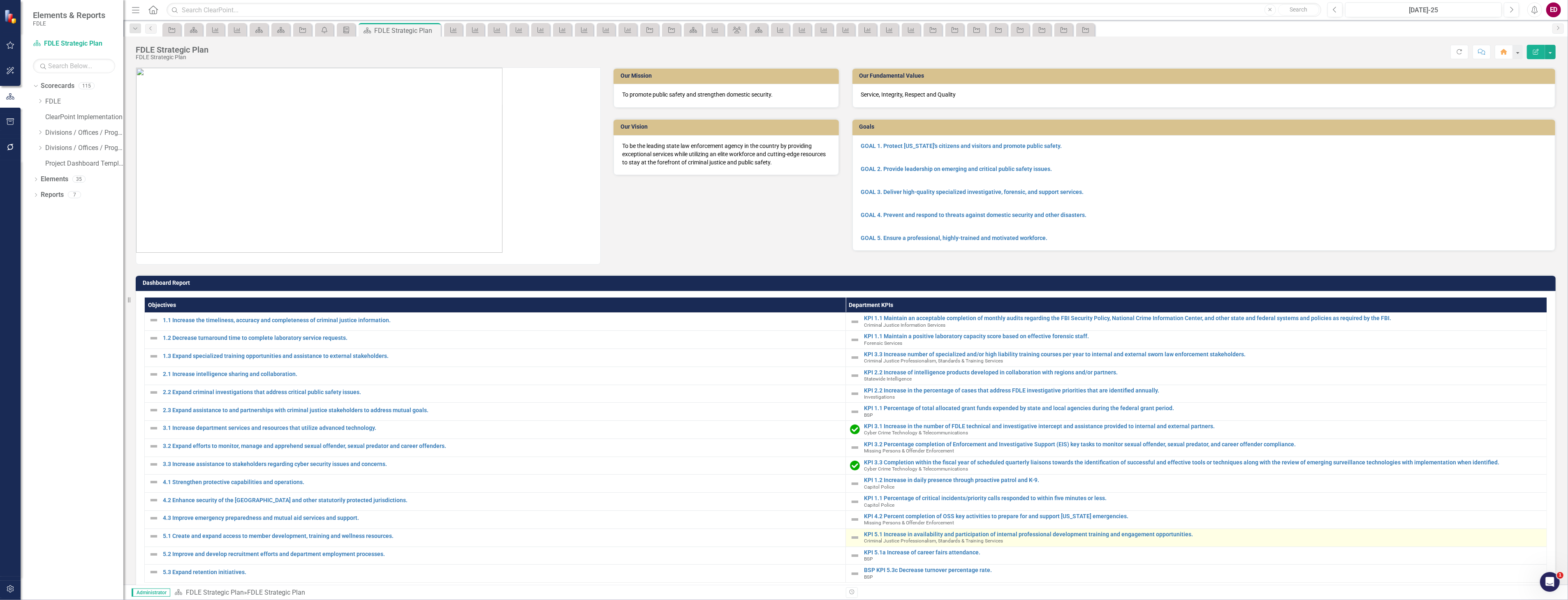
scroll to position [41, 0]
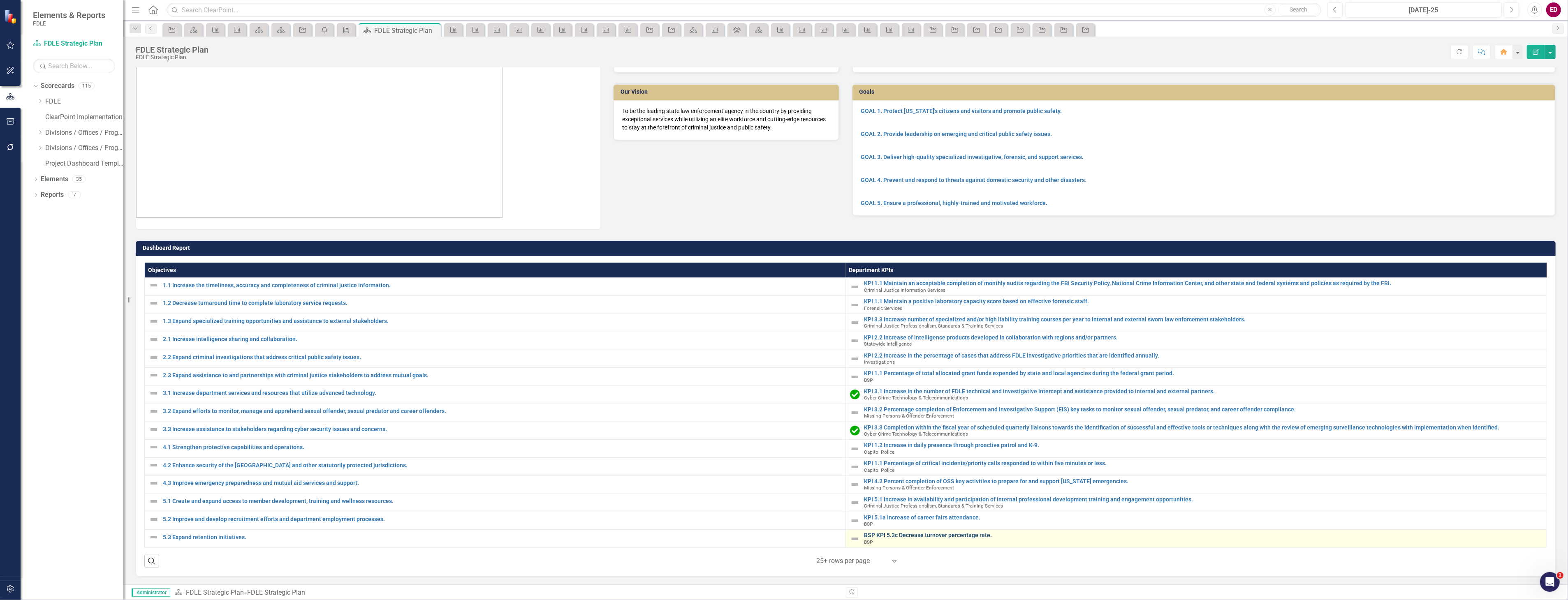
click at [898, 532] on link "BSP KPI 5.3c Decrease turnover percentage rate." at bounding box center [1203, 535] width 679 height 6
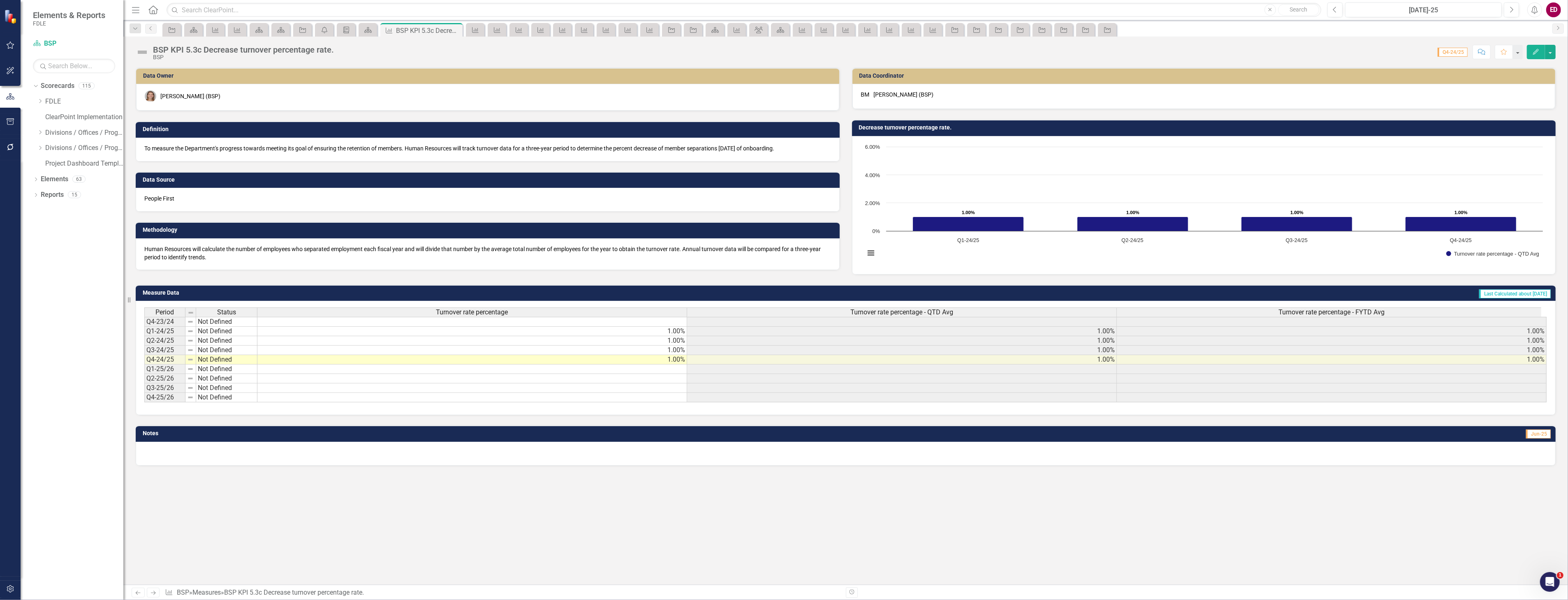
click at [212, 46] on div "BSP KPI 5.3c Decrease turnover percentage rate." at bounding box center [243, 49] width 181 height 9
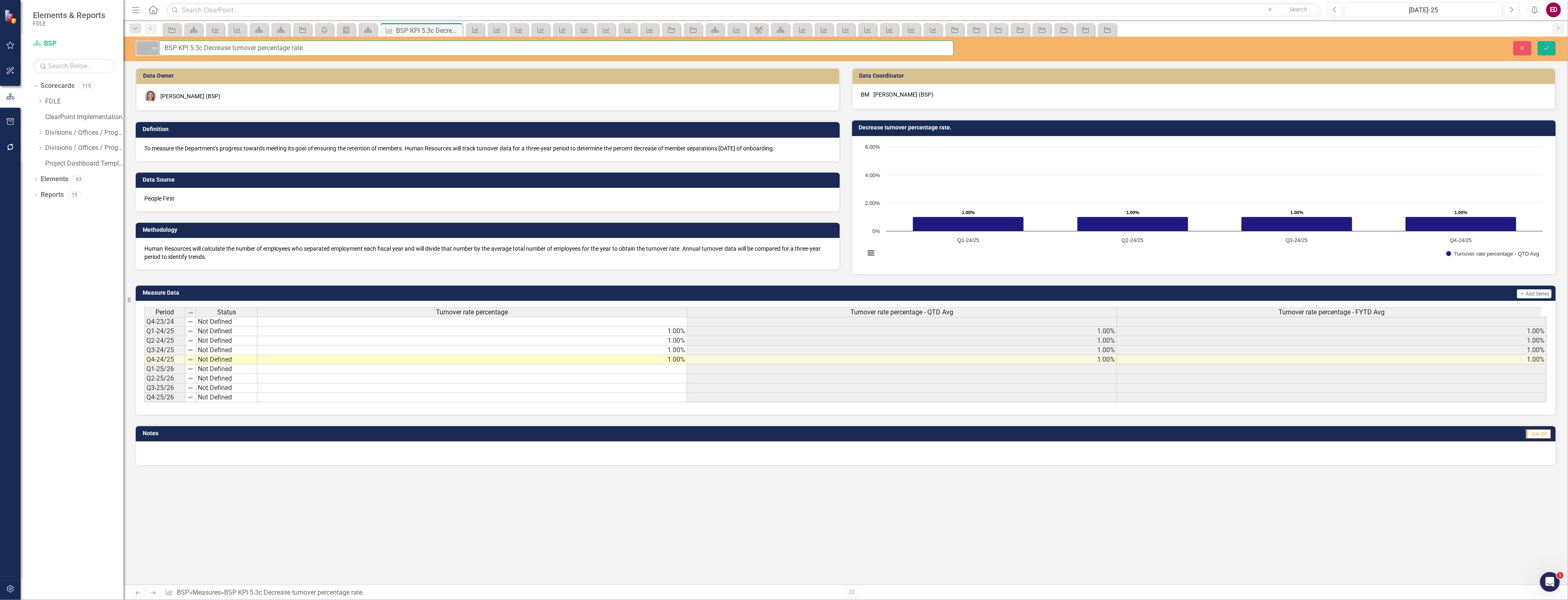
drag, startPoint x: 178, startPoint y: 49, endPoint x: 155, endPoint y: 49, distance: 23.0
click at [155, 49] on div "Not Defined Expand BSP KPI 5.3c Decrease turnover percentage rate." at bounding box center [545, 48] width 818 height 15
type input "KPI 5.3c Decrease turnover percentage rate."
click at [1538, 41] on button "Save" at bounding box center [1547, 49] width 18 height 15
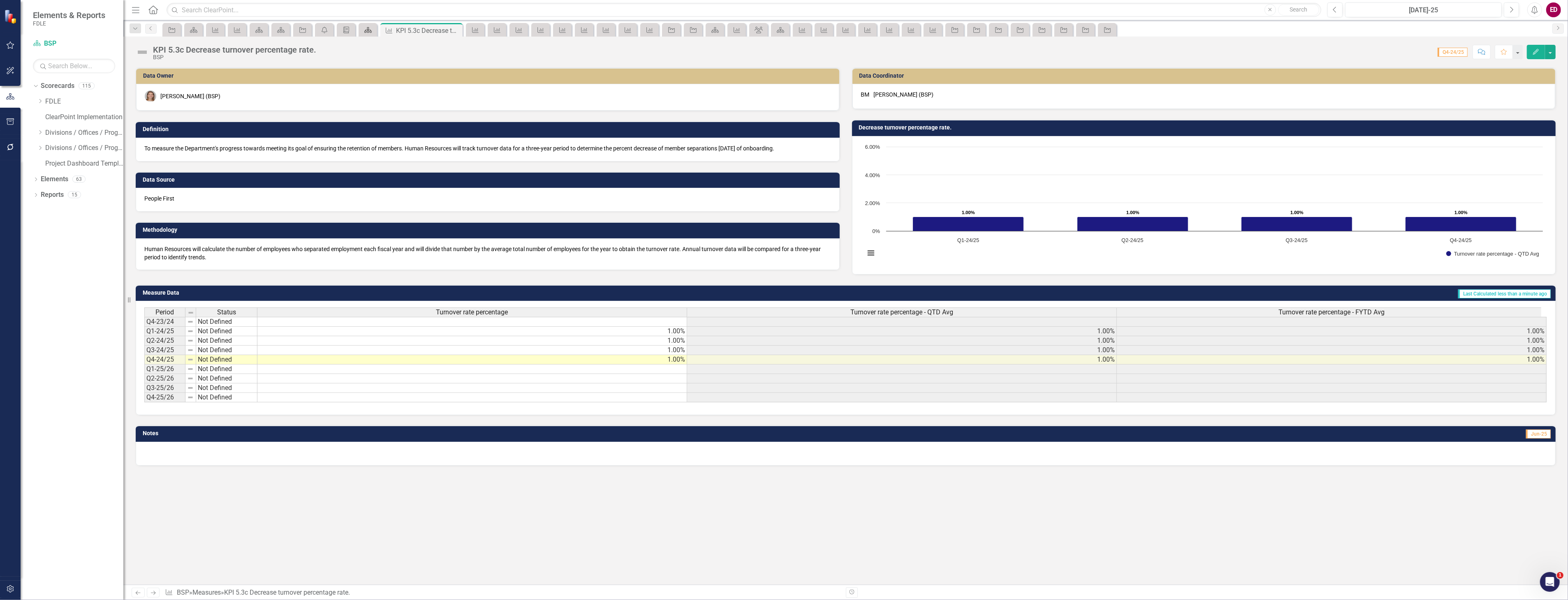
click at [368, 33] on div "Scorecard" at bounding box center [366, 30] width 12 height 10
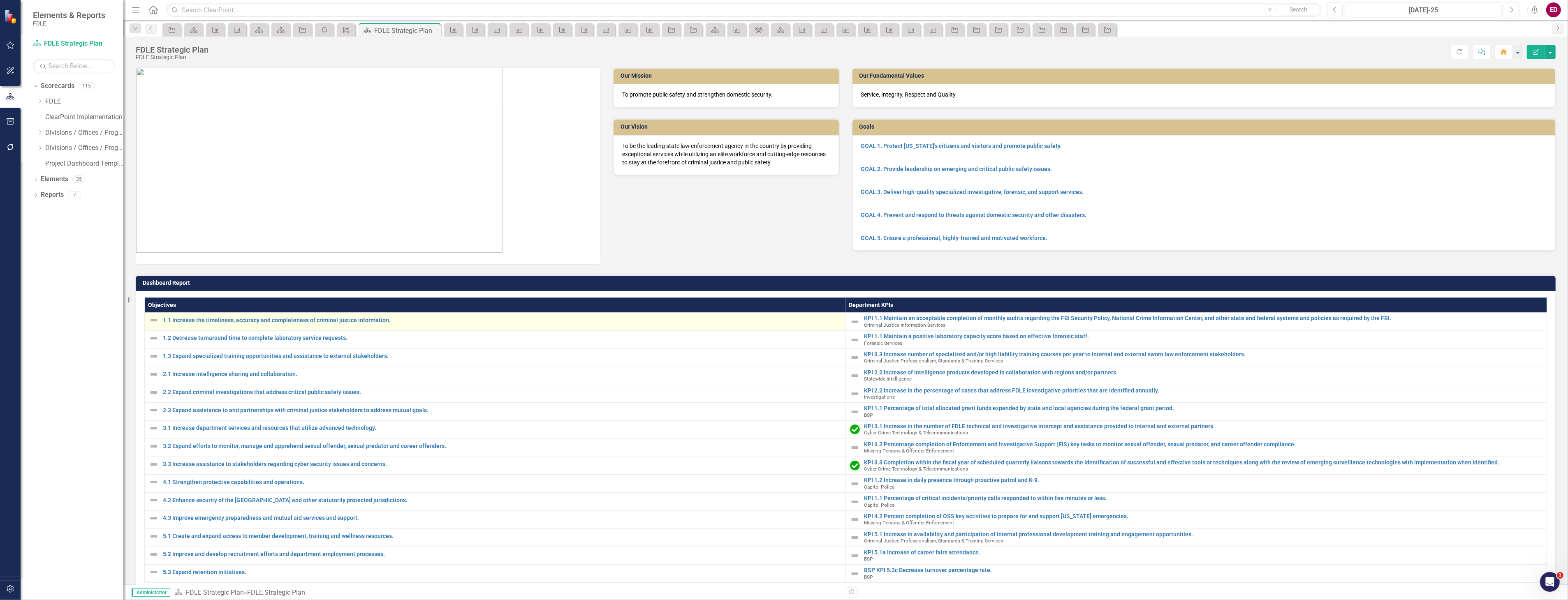
click at [254, 313] on td "1.1 Increase the timeliness, accuracy and completeness of criminal justice info…" at bounding box center [495, 322] width 701 height 18
click at [254, 318] on link "1.1 Increase the timeliness, accuracy and completeness of criminal justice info…" at bounding box center [502, 321] width 679 height 6
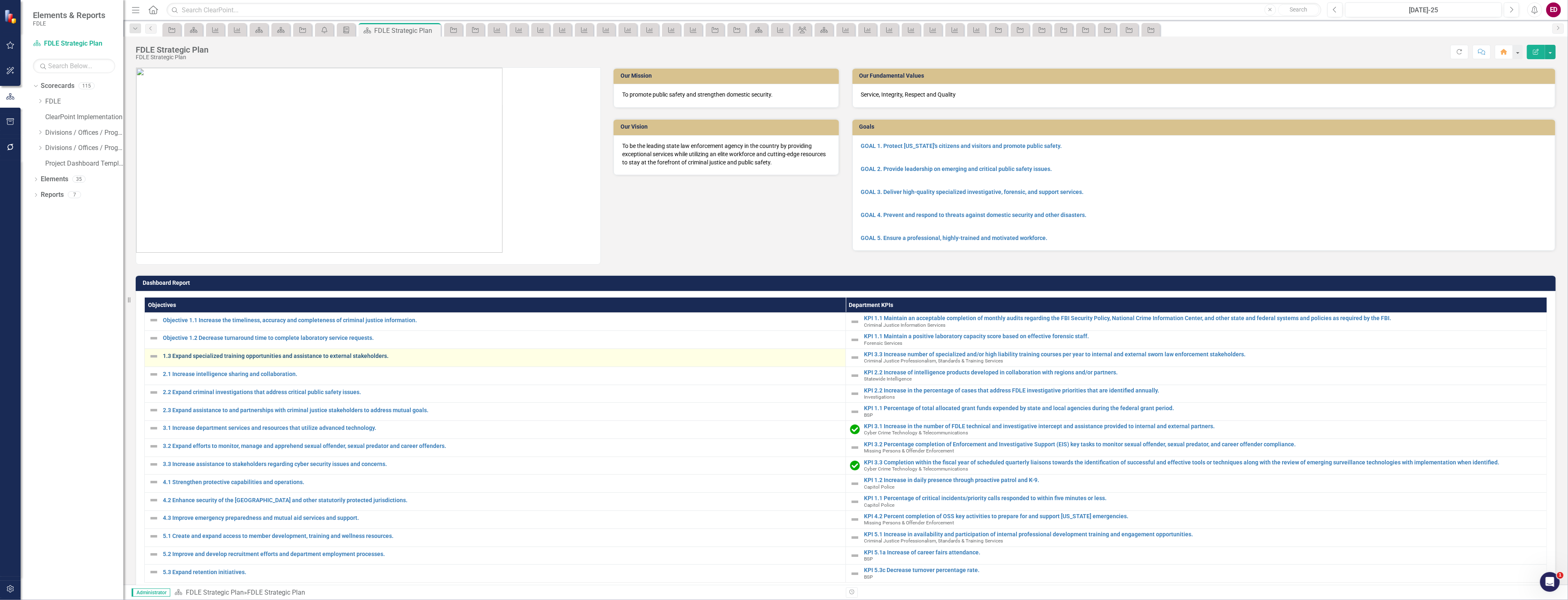
click at [252, 355] on link "1.3 Expand specialized training opportunities and assistance to external stakeh…" at bounding box center [502, 356] width 679 height 6
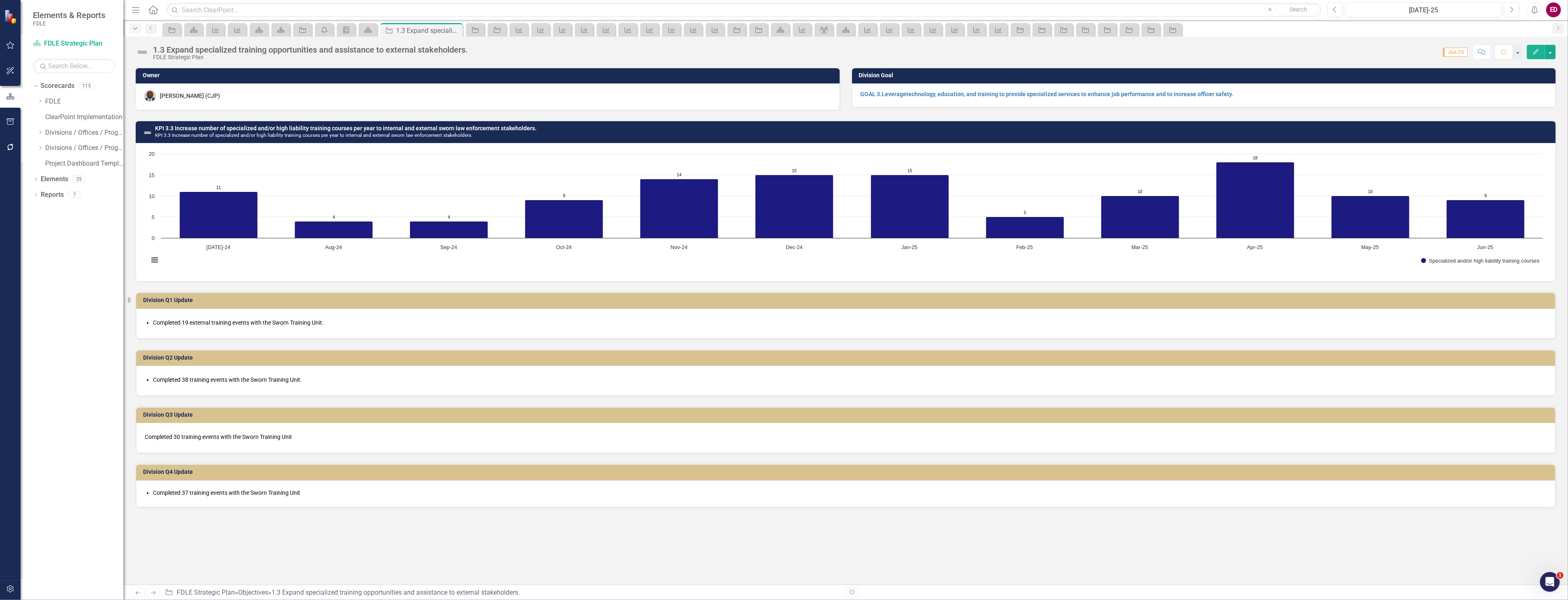
click at [131, 26] on div "Dropdown" at bounding box center [135, 29] width 12 height 10
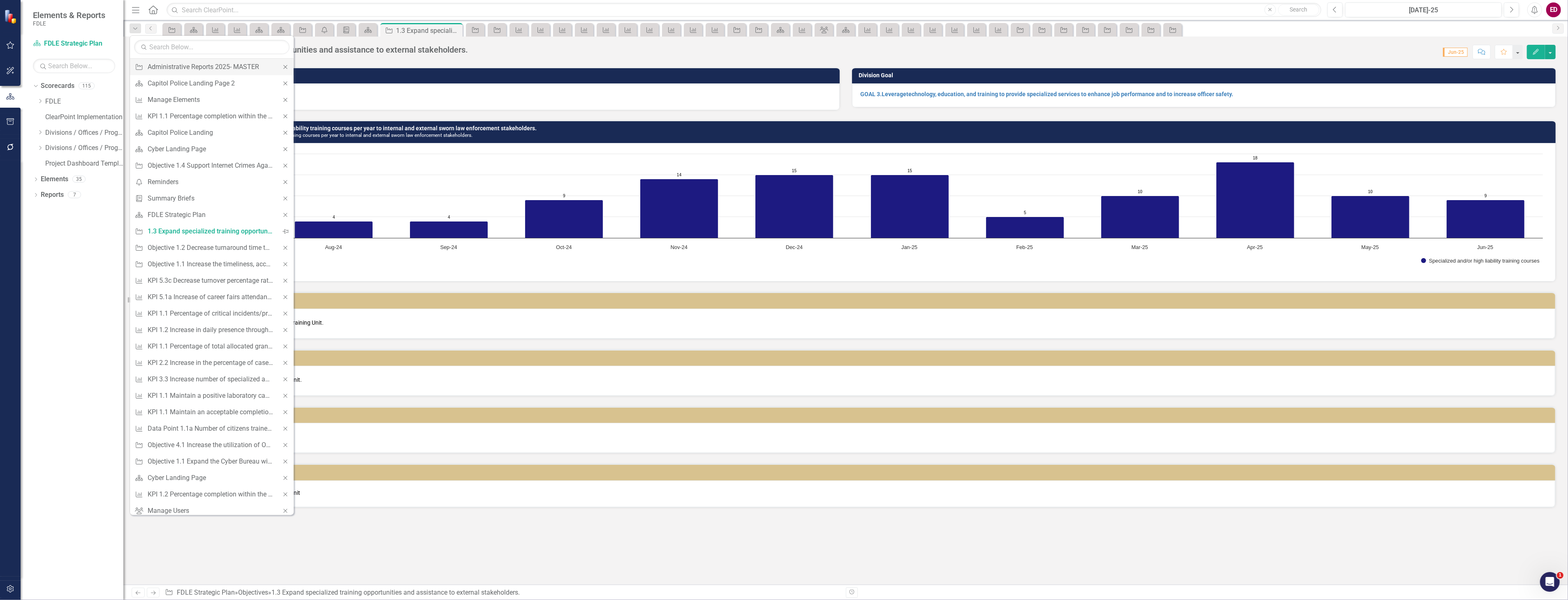
click at [285, 65] on div "Close" at bounding box center [285, 67] width 16 height 16
click at [282, 65] on icon "Close" at bounding box center [285, 66] width 7 height 5
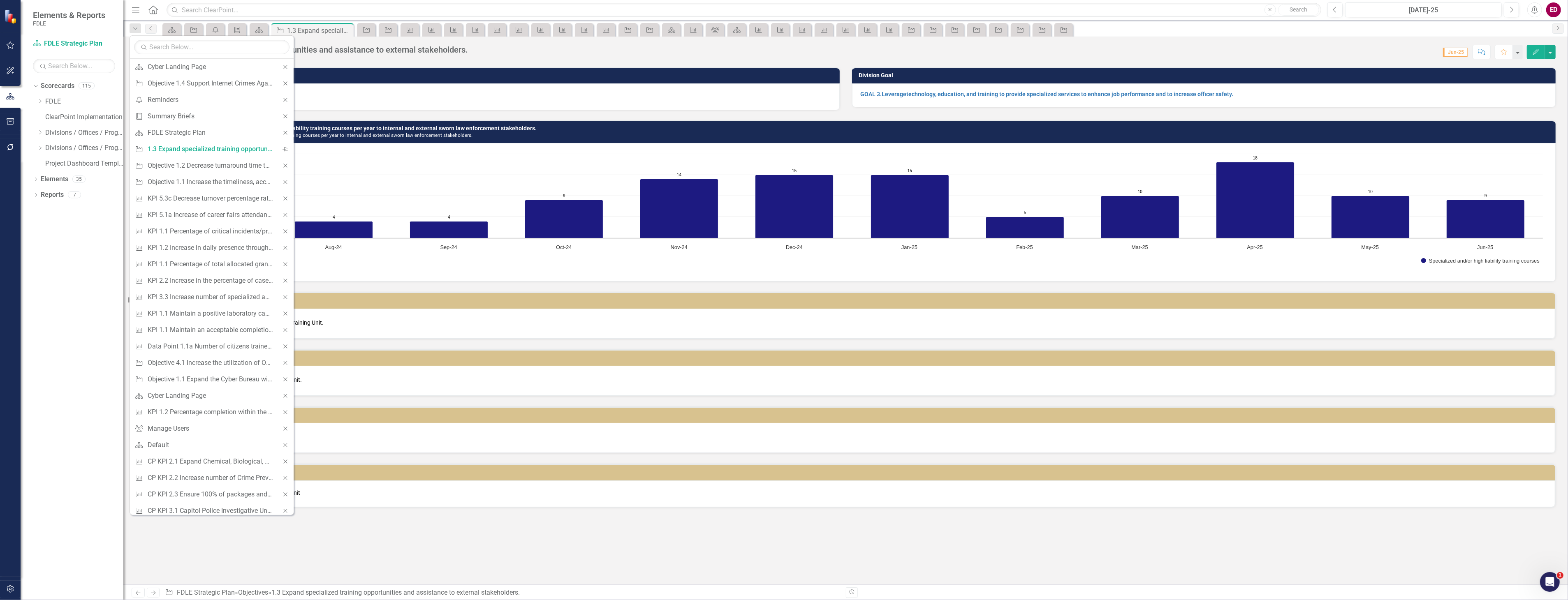
click at [282, 65] on icon "Close" at bounding box center [285, 66] width 7 height 5
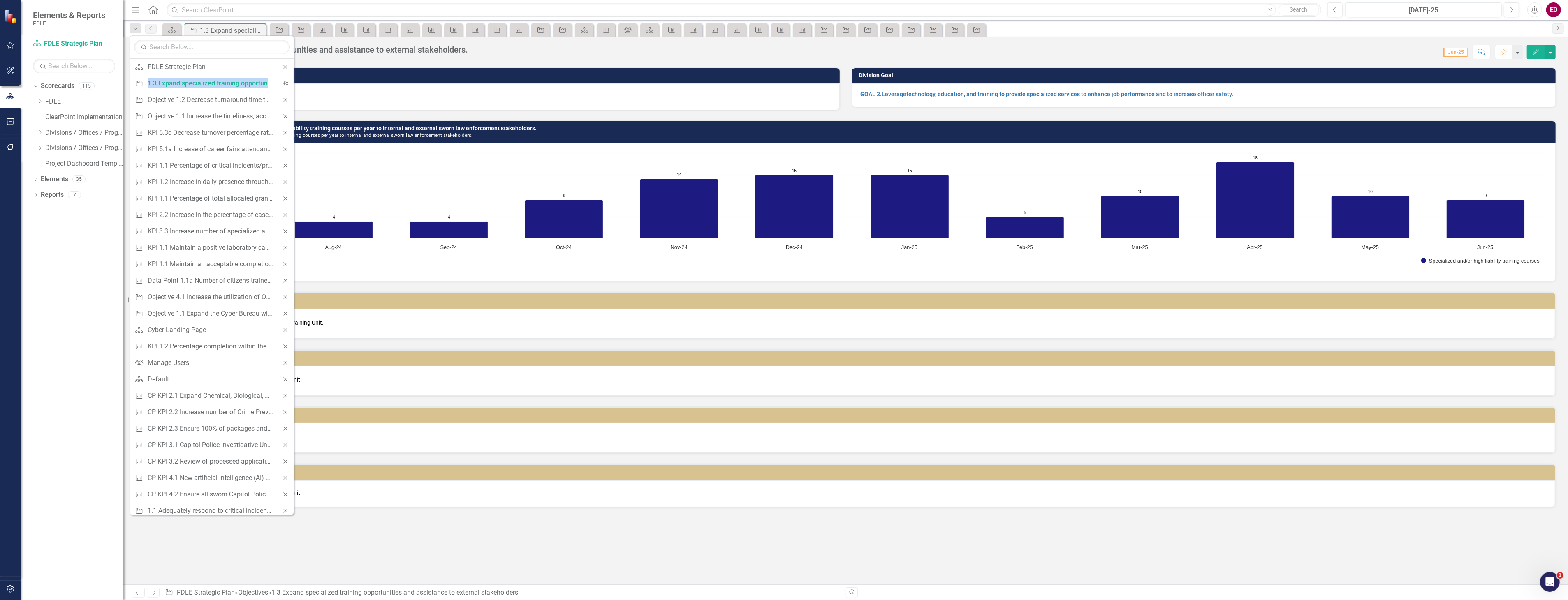
click at [282, 65] on icon "Close" at bounding box center [285, 66] width 7 height 5
click at [279, 88] on div "Close" at bounding box center [285, 83] width 16 height 16
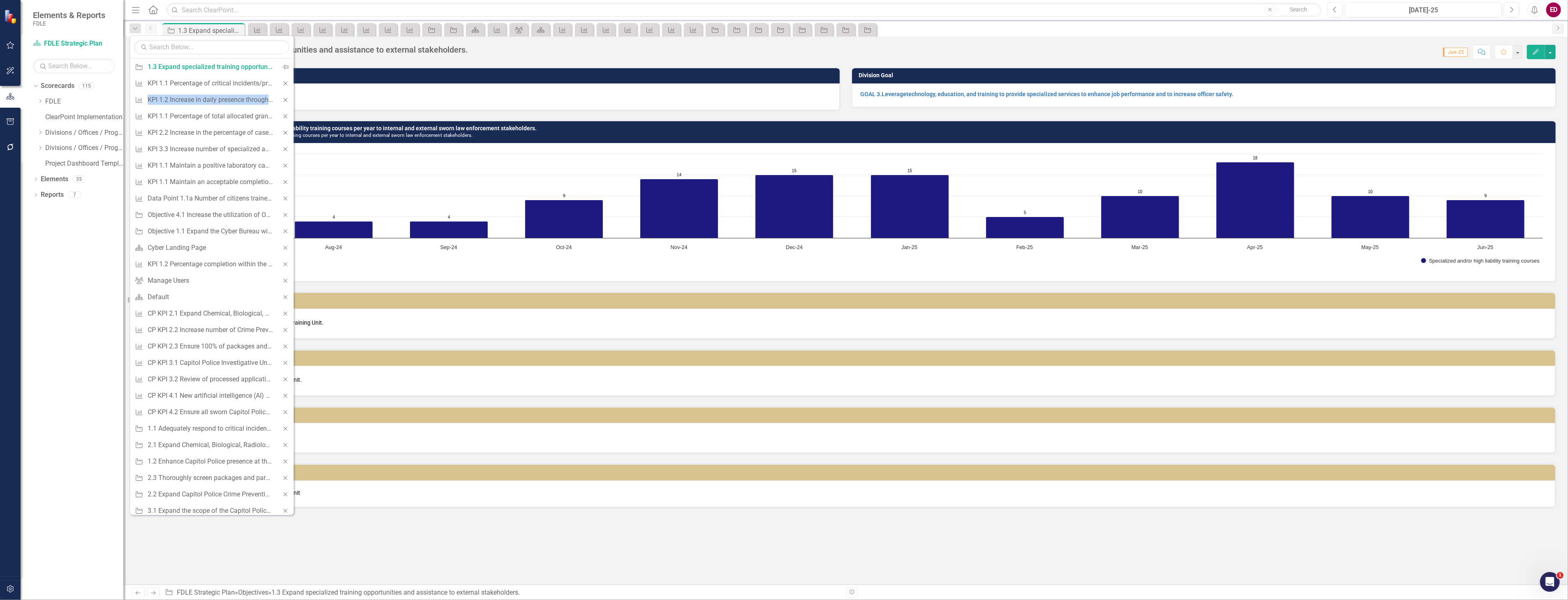
click at [279, 88] on div "Close" at bounding box center [285, 83] width 16 height 16
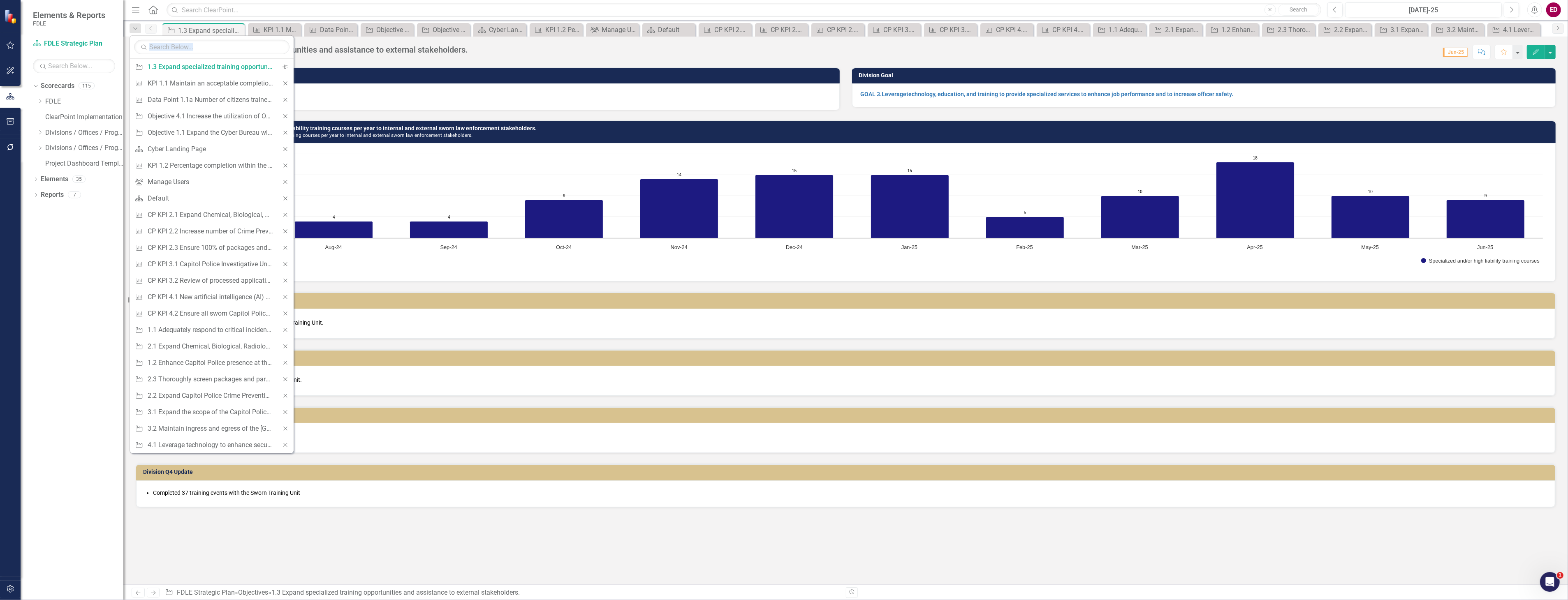
click at [279, 88] on div "Close" at bounding box center [285, 83] width 16 height 16
click at [287, 86] on icon "Close" at bounding box center [285, 83] width 7 height 5
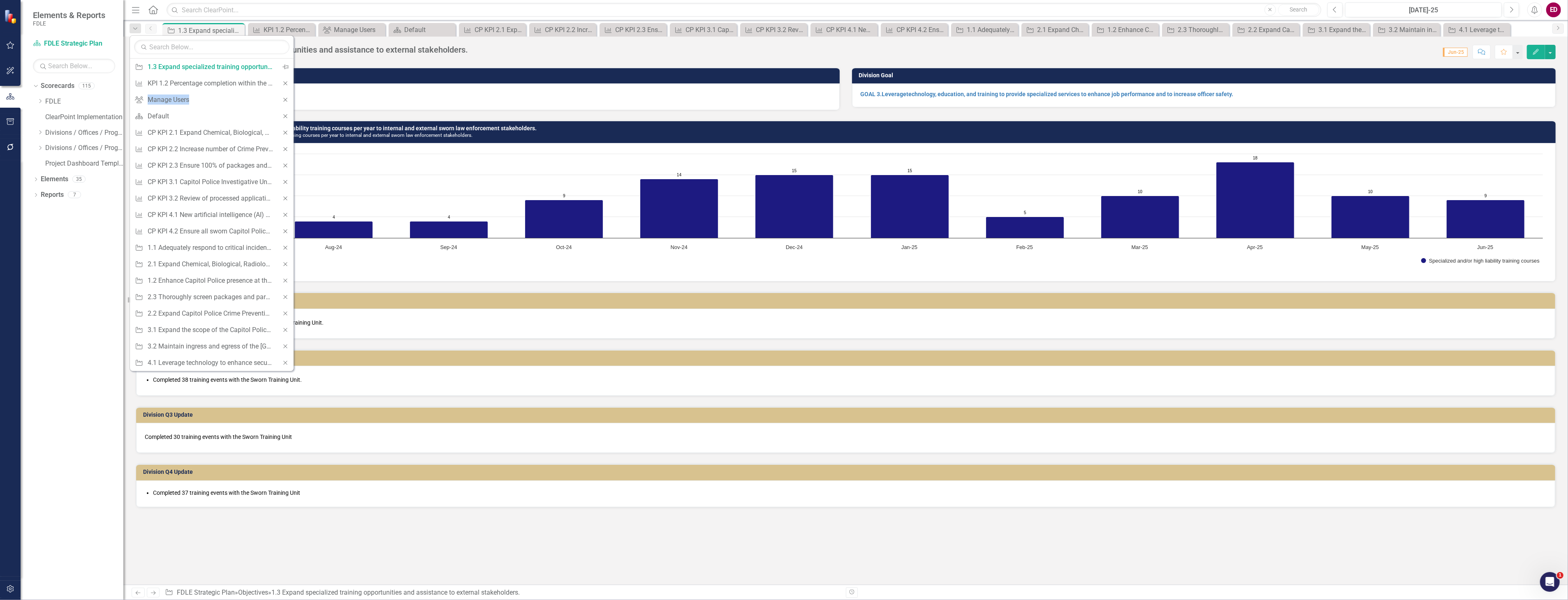
click at [287, 86] on icon "Close" at bounding box center [285, 83] width 7 height 5
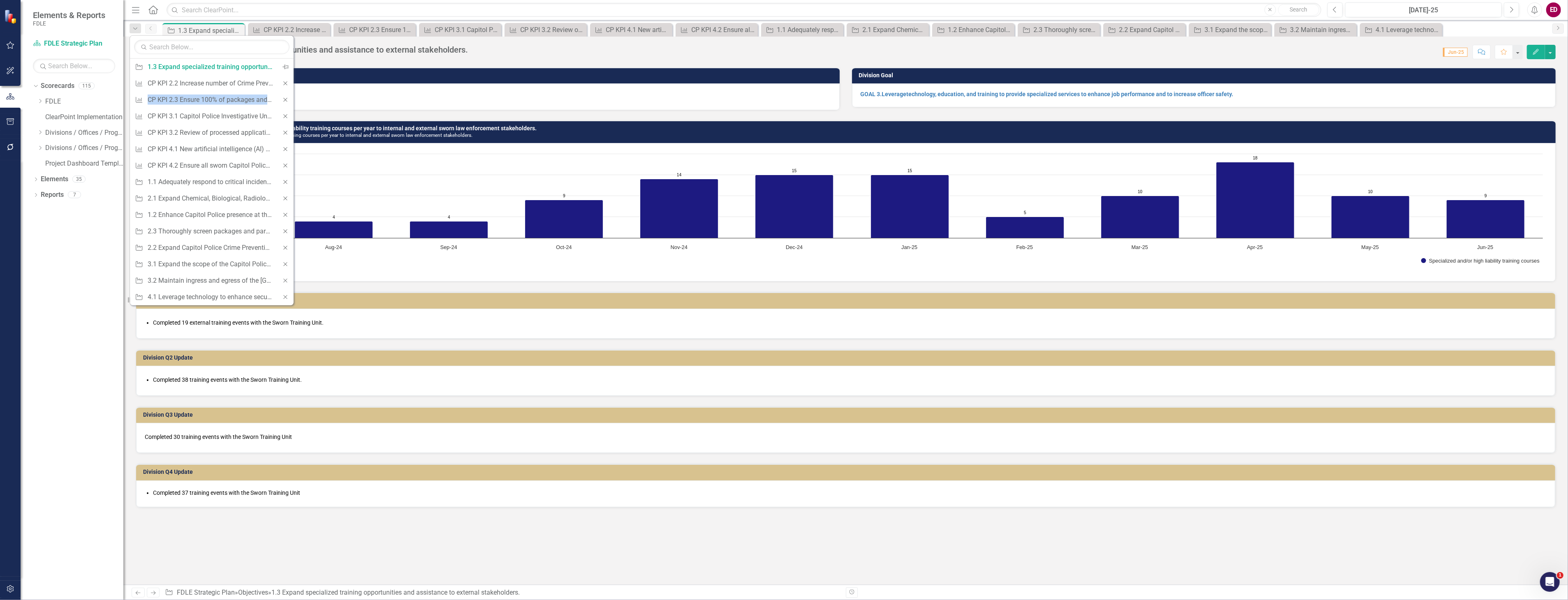
click at [287, 86] on icon "Close" at bounding box center [285, 83] width 7 height 5
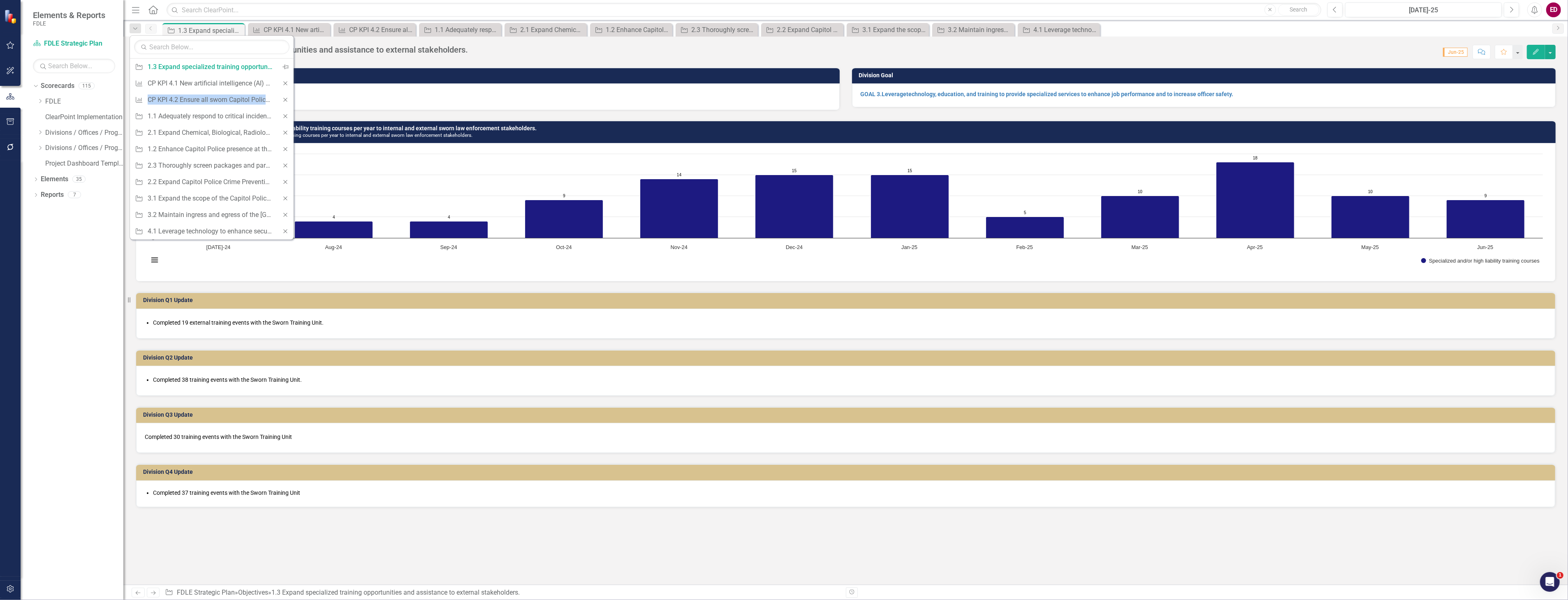
click at [287, 86] on icon "Close" at bounding box center [285, 83] width 7 height 5
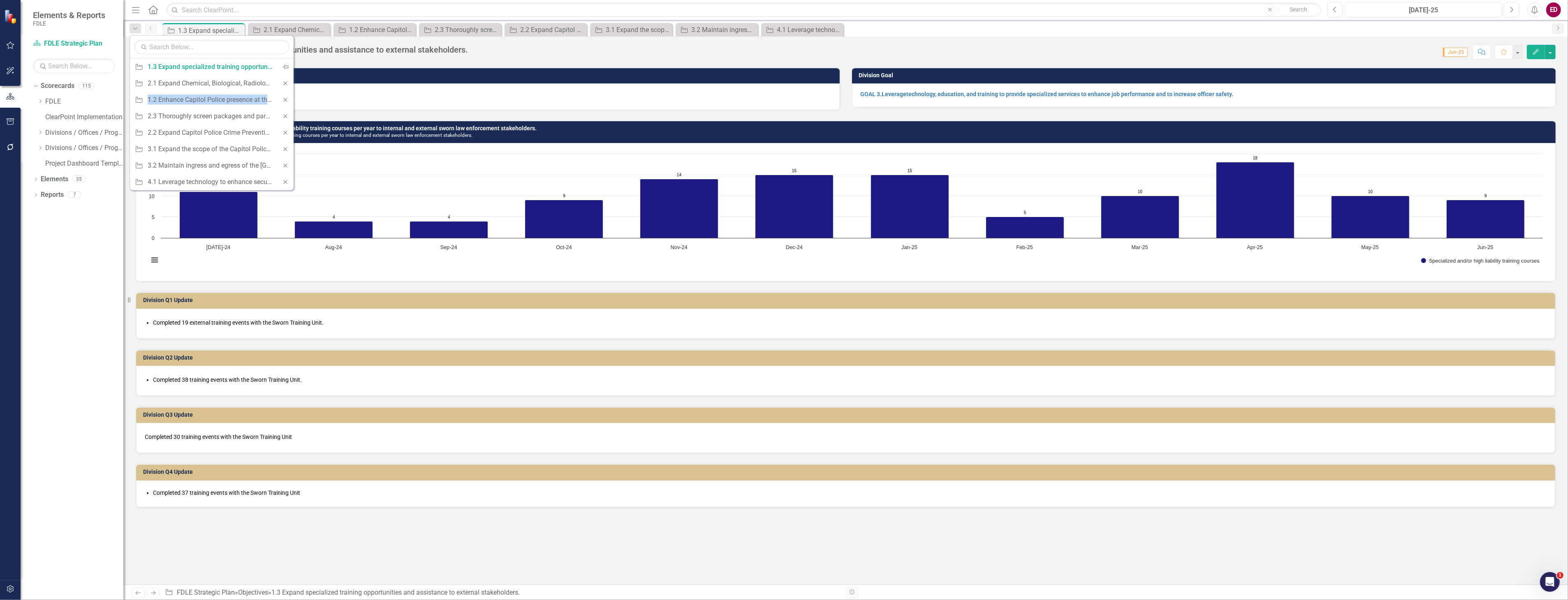
click at [287, 86] on icon "Close" at bounding box center [285, 83] width 7 height 5
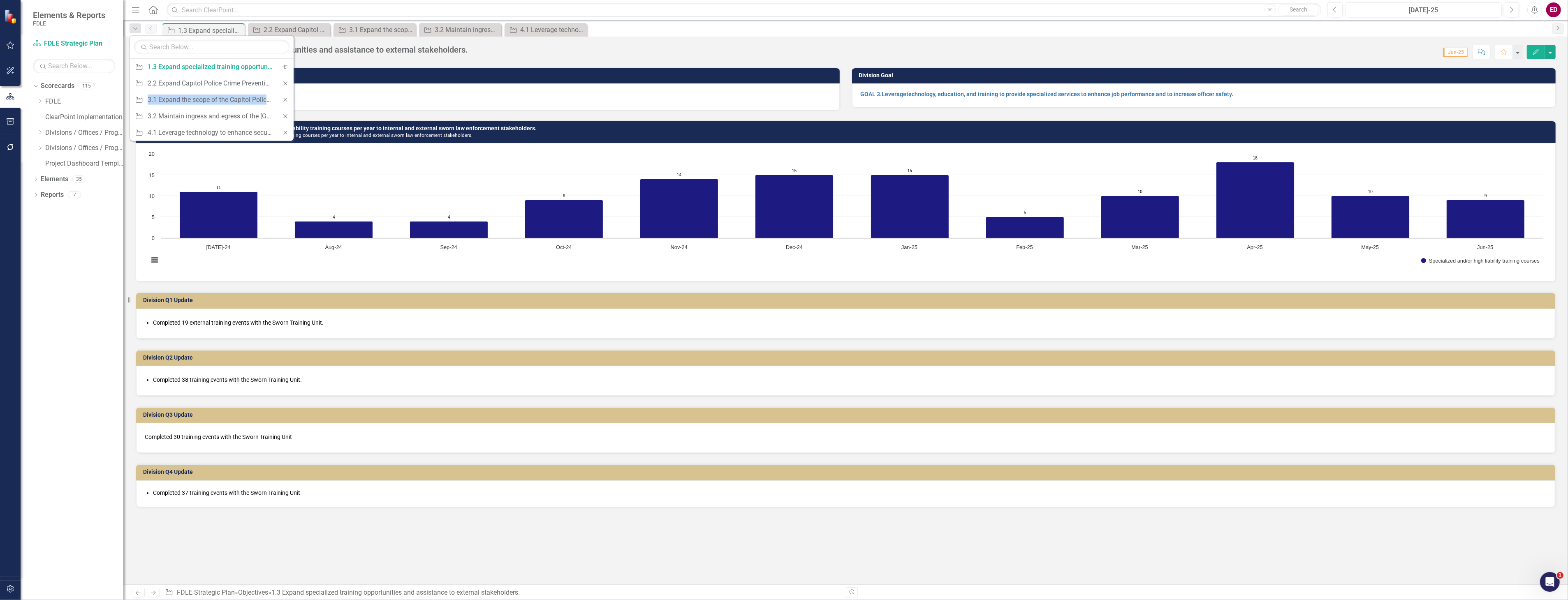
click at [287, 86] on icon "Close" at bounding box center [285, 83] width 7 height 5
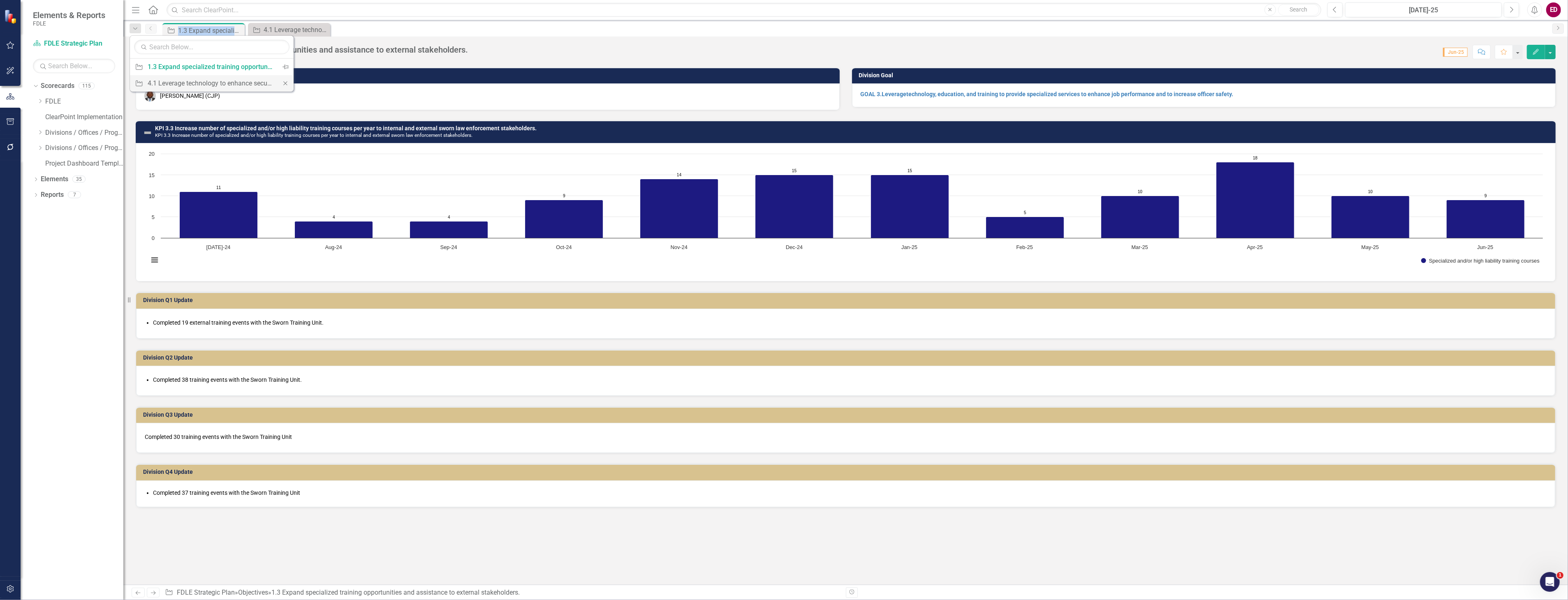
click at [287, 86] on icon "Close" at bounding box center [285, 83] width 7 height 5
click at [33, 180] on icon "Dropdown" at bounding box center [35, 180] width 5 height 4
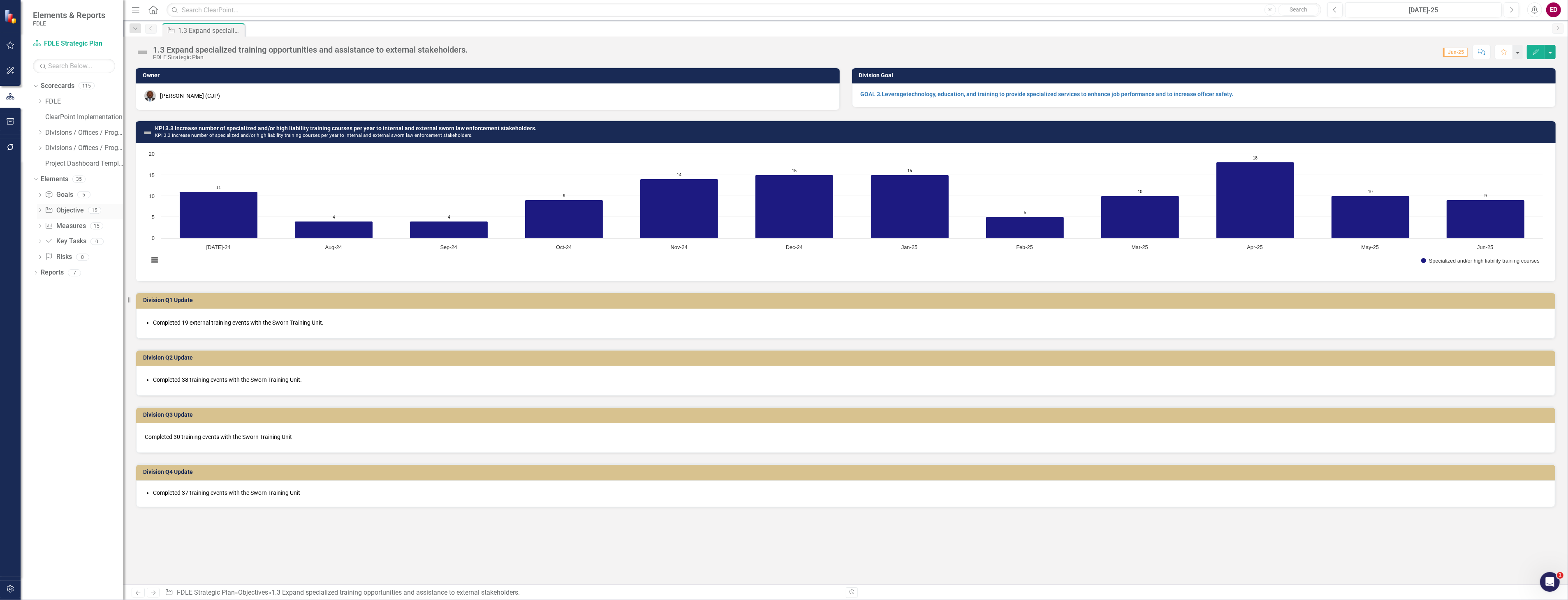
click at [40, 210] on icon "Dropdown" at bounding box center [40, 211] width 5 height 4
click at [199, 49] on div "1.3 Expand specialized training opportunities and assistance to external stakeh…" at bounding box center [310, 49] width 315 height 9
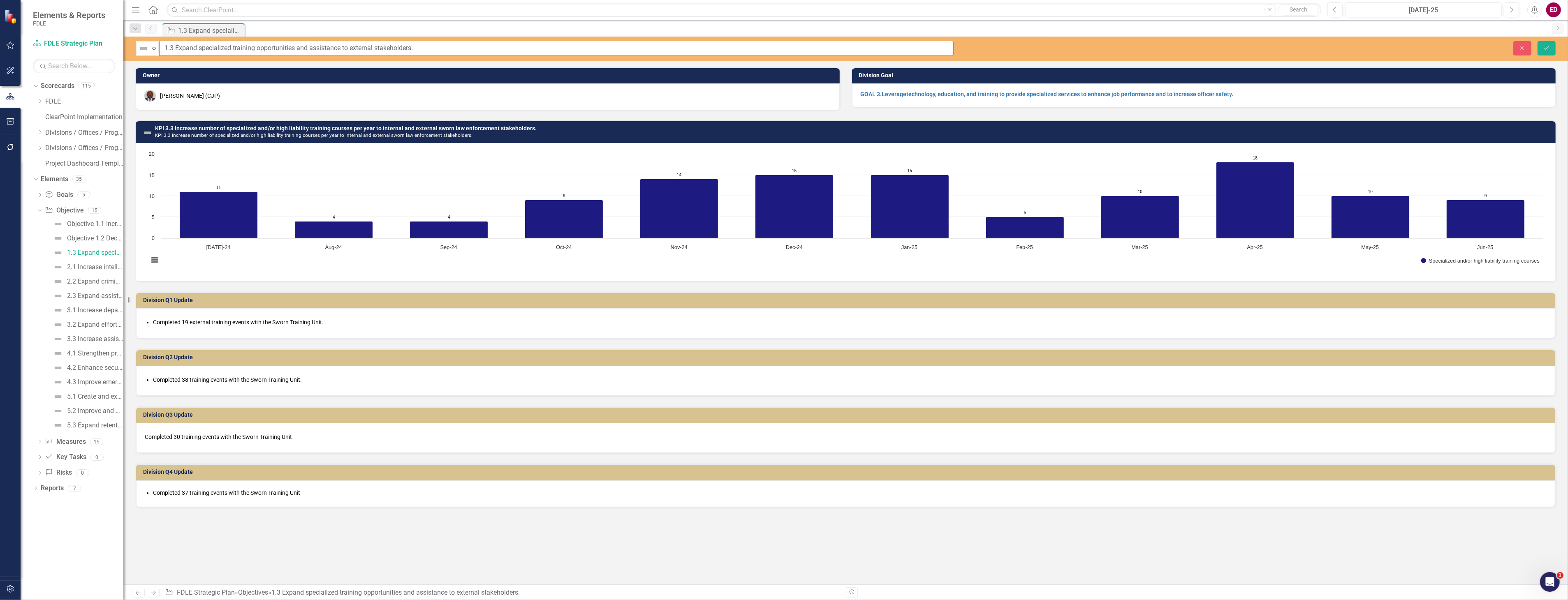
drag, startPoint x: 160, startPoint y: 50, endPoint x: 209, endPoint y: 45, distance: 49.3
click at [161, 50] on input "1.3 Expand specialized training opportunities and assistance to external stakeh…" at bounding box center [556, 48] width 794 height 15
type input "Objective 1.3 Expand specialized training opportunities and assistance to exter…"
click at [177, 49] on input "Objective 1.3 Expand specialized training opportunities and assistance to exter…" at bounding box center [556, 48] width 794 height 15
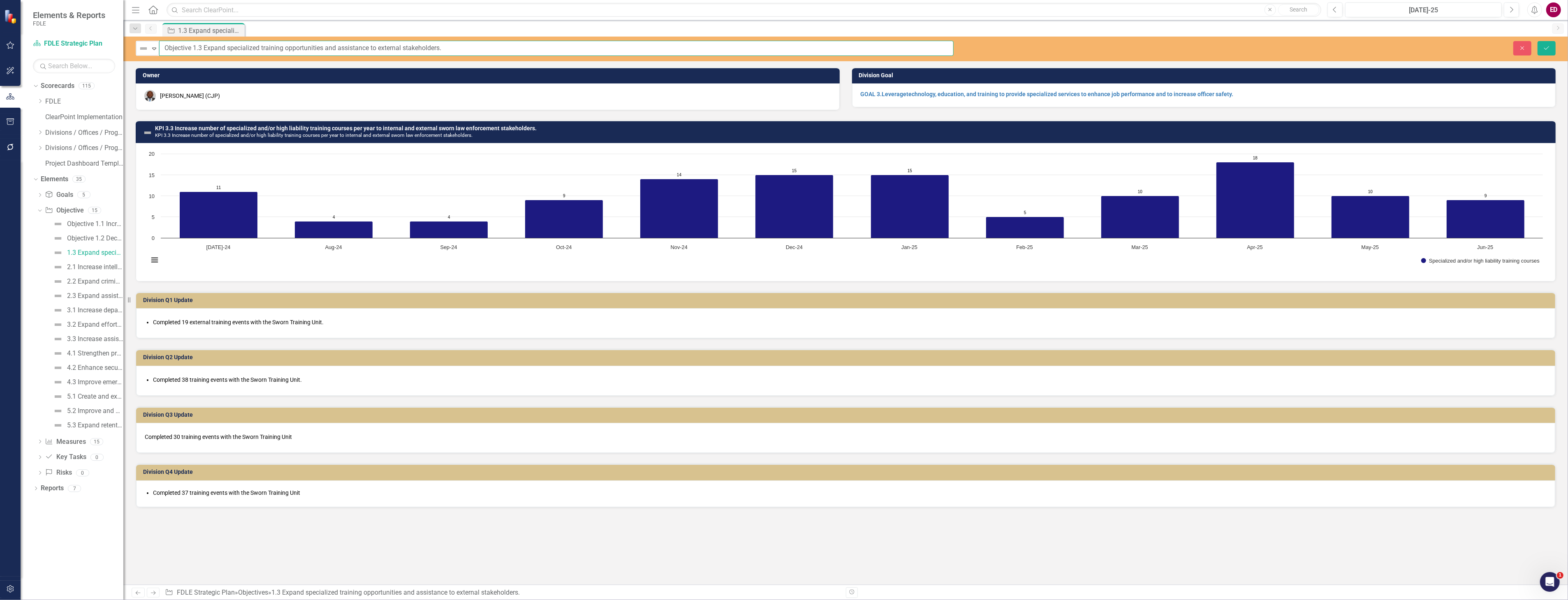
click at [1538, 41] on button "Save" at bounding box center [1547, 49] width 18 height 15
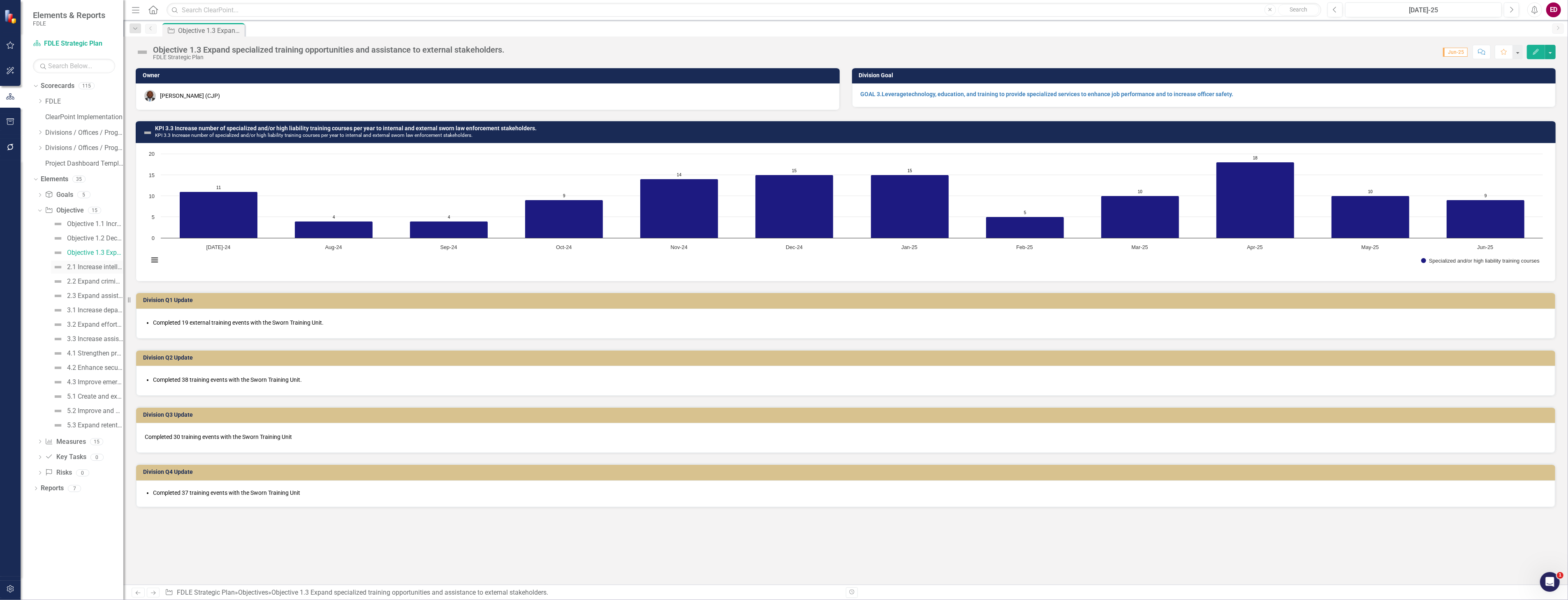
click at [96, 271] on link "2.1 Increase intelligence sharing and collaboration." at bounding box center [87, 267] width 72 height 13
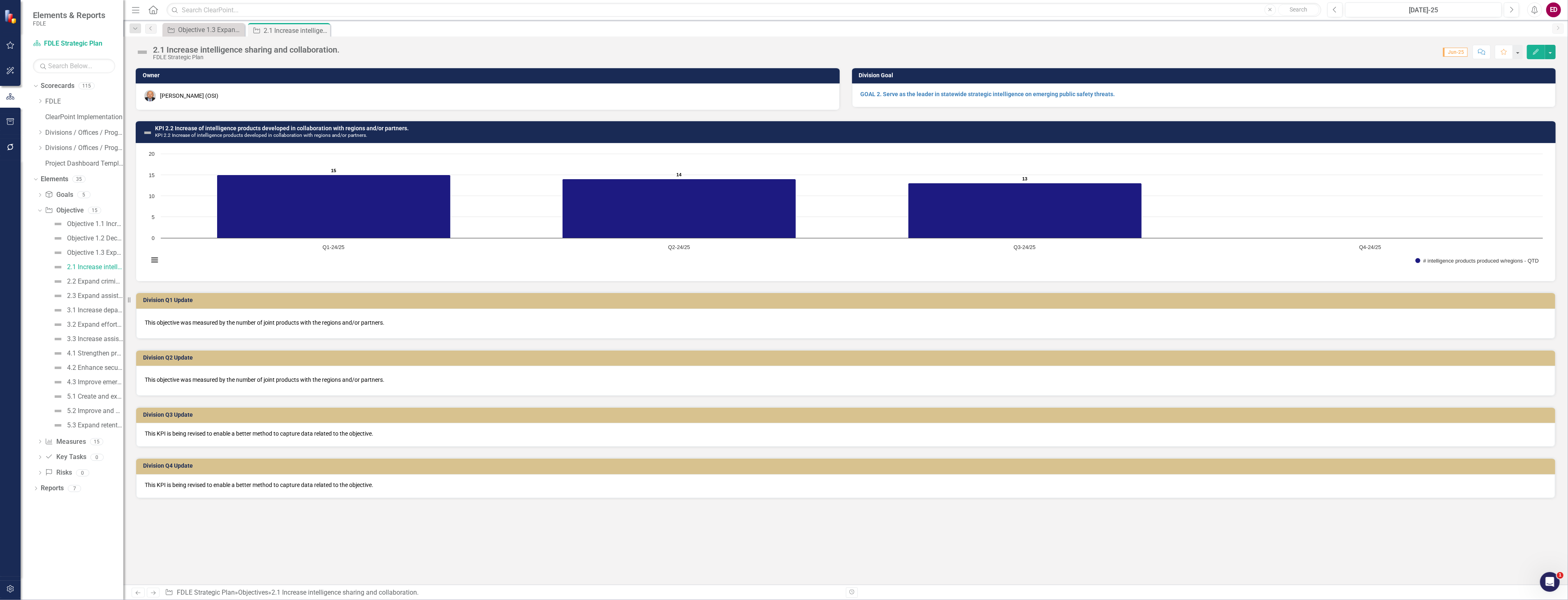
click at [174, 52] on div "2.1 Increase intelligence sharing and collaboration." at bounding box center [246, 49] width 187 height 9
click at [173, 52] on div "2.1 Increase intelligence sharing and collaboration." at bounding box center [246, 49] width 187 height 9
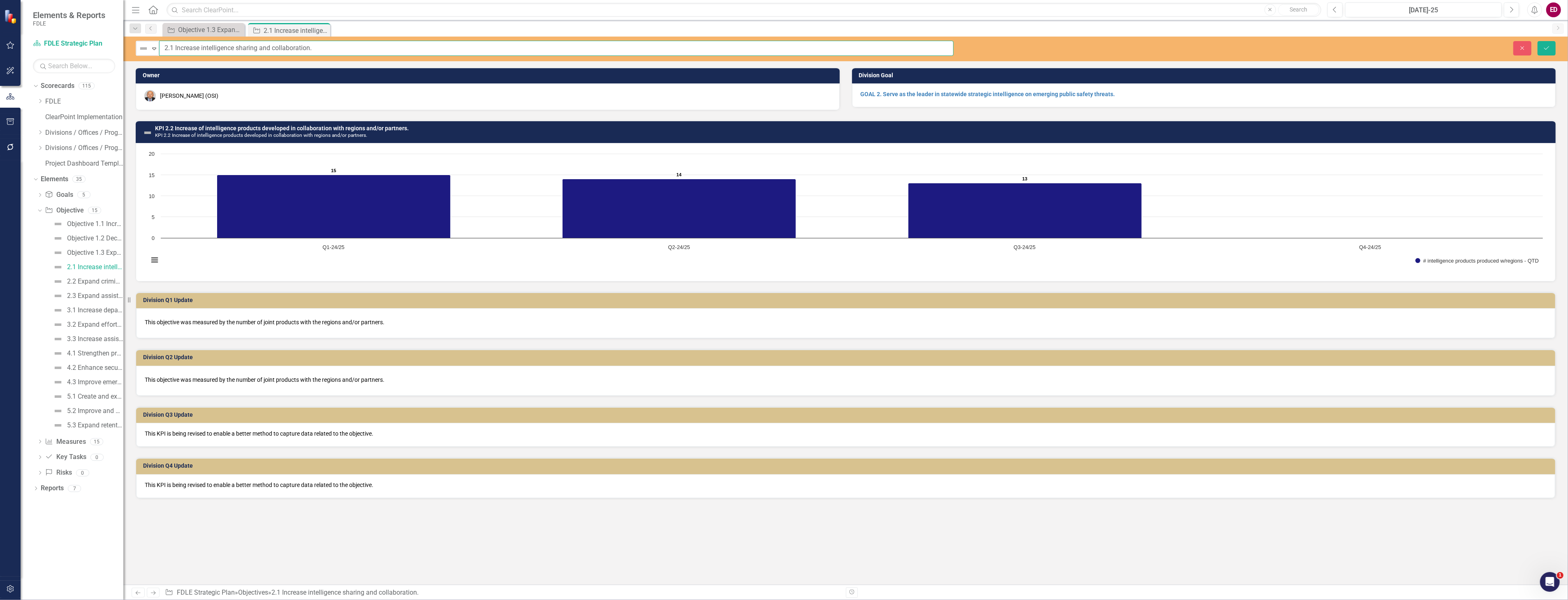
click at [164, 50] on input "2.1 Increase intelligence sharing and collaboration." at bounding box center [556, 48] width 794 height 15
paste input "Objective"
type input "Objective 2.1 Increase intelligence sharing and collaboration."
click at [1538, 41] on button "Save" at bounding box center [1547, 49] width 18 height 15
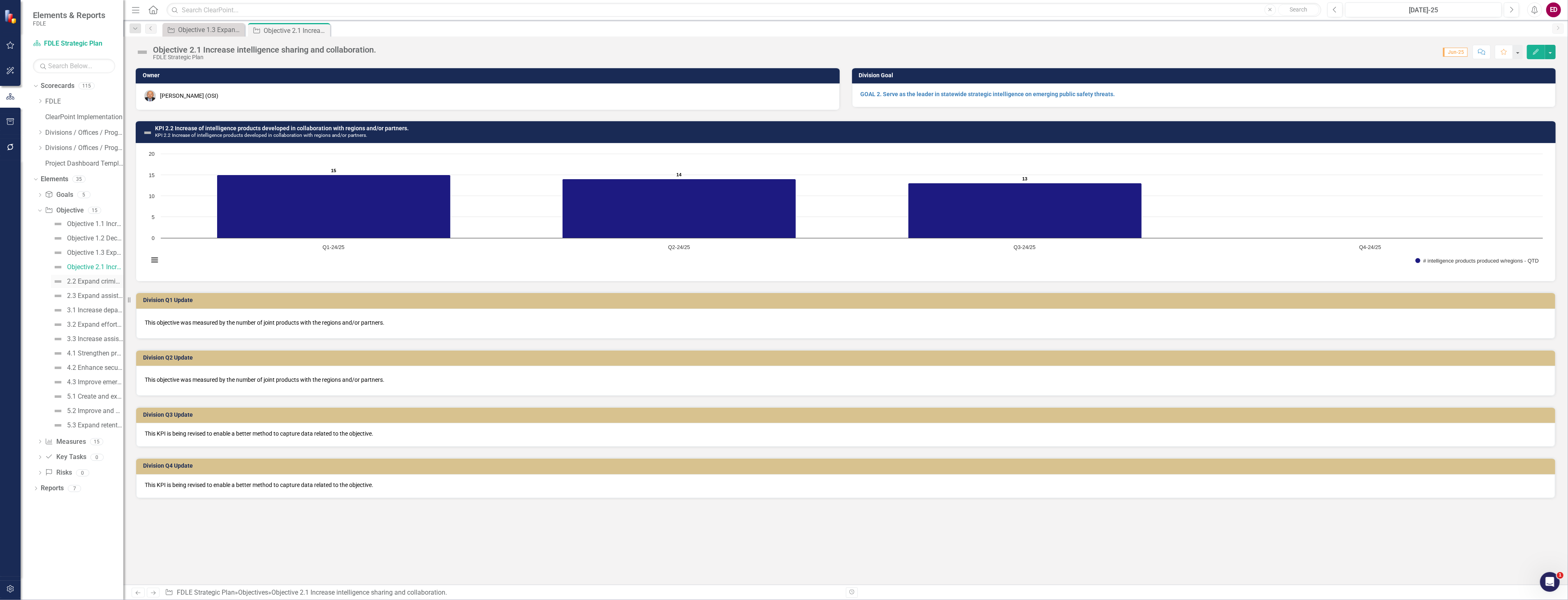
click at [71, 281] on div "2.2 Expand criminal investigations that address critical public safety issues." at bounding box center [95, 282] width 57 height 7
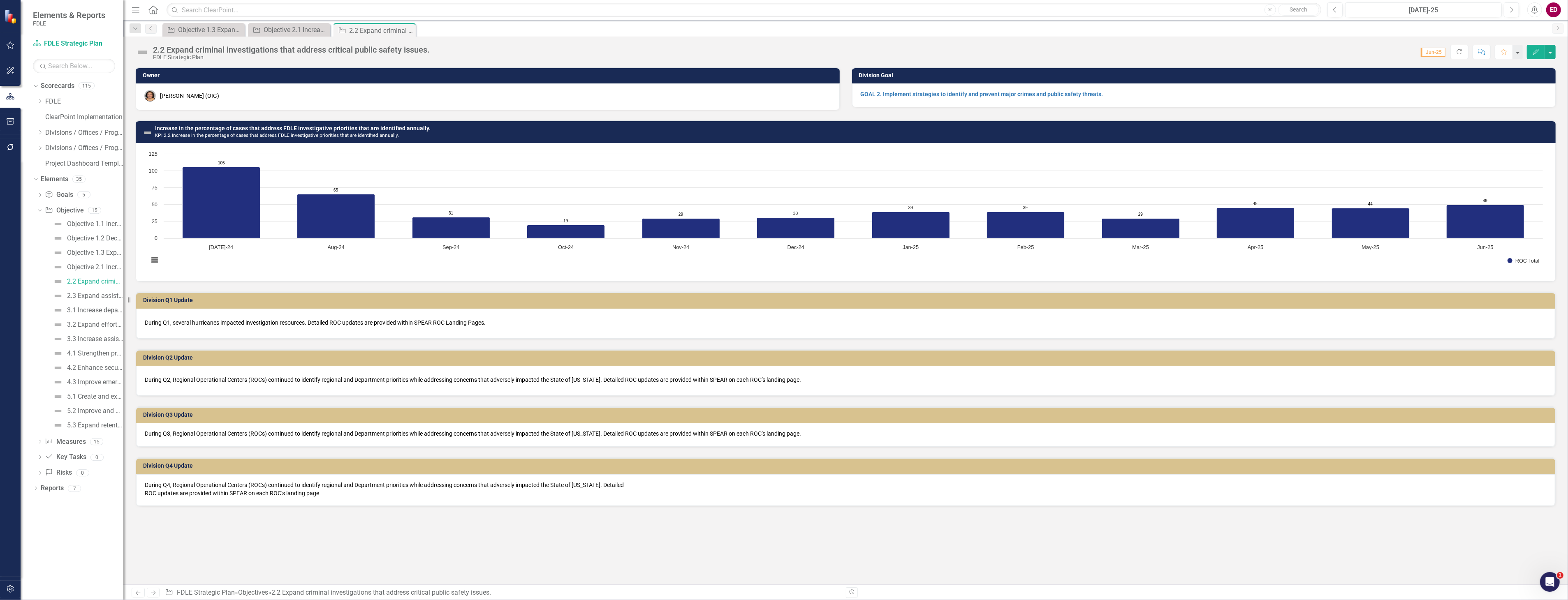
click at [225, 44] on div "2.2 Expand criminal investigations that address critical public safety issues. …" at bounding box center [845, 49] width 1444 height 25
click at [165, 51] on div "2.2 Expand criminal investigations that address critical public safety issues." at bounding box center [291, 49] width 277 height 9
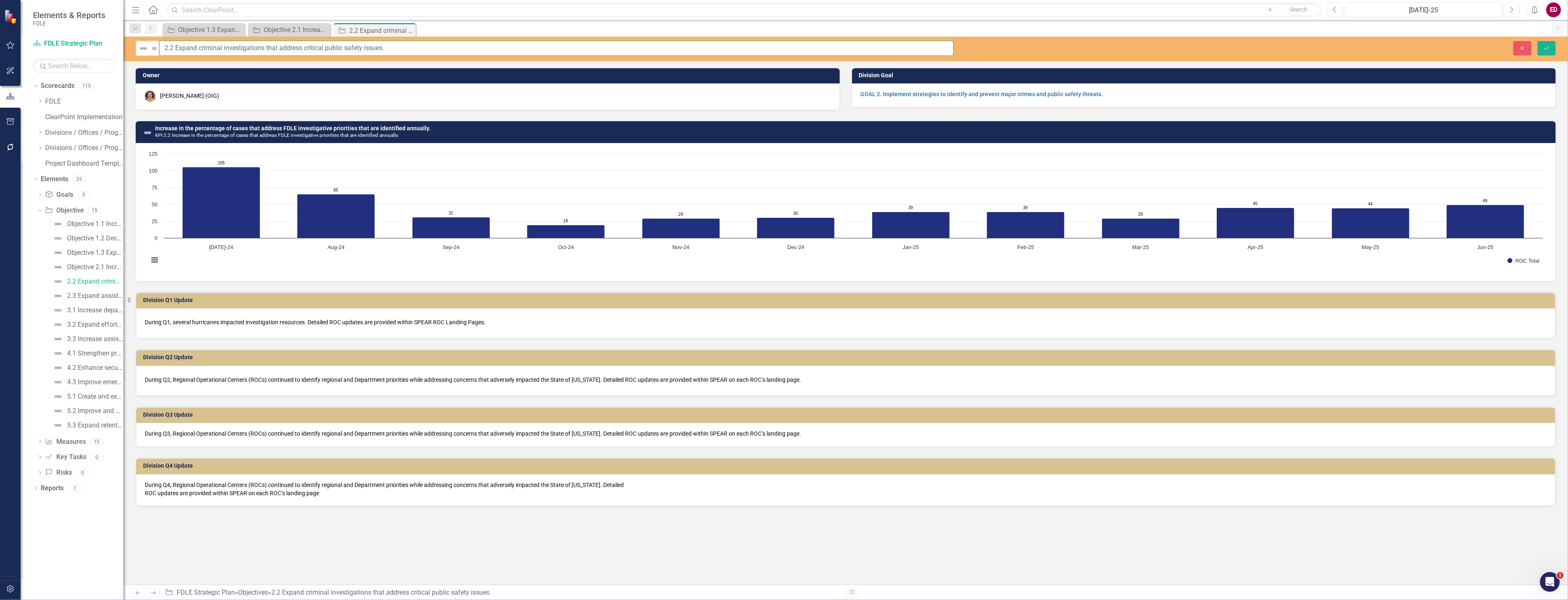
click at [164, 51] on input "2.2 Expand criminal investigations that address critical public safety issues." at bounding box center [556, 48] width 794 height 15
paste input "Objective"
type input "Objective 2.2 Expand criminal investigations that address critical public safet…"
click at [1538, 41] on button "Save" at bounding box center [1547, 49] width 18 height 15
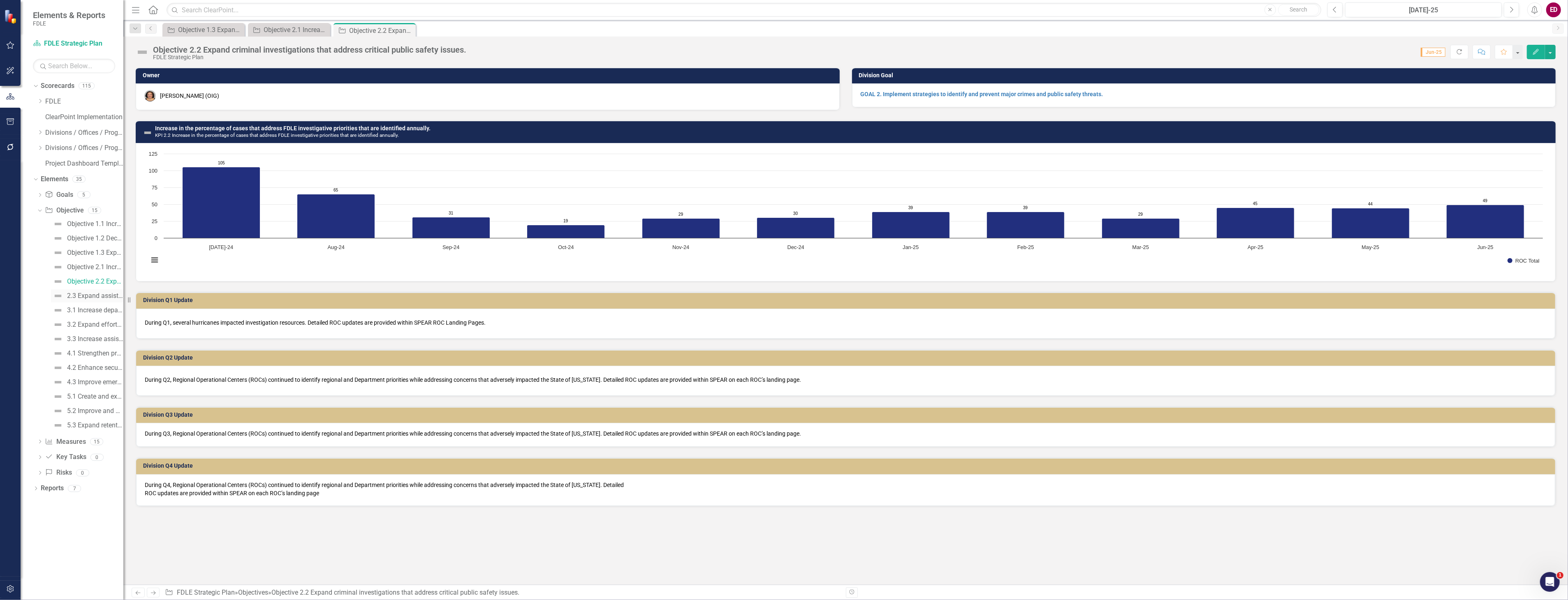
click at [89, 299] on link "2.3 Expand assistance to and partnerships with criminal justice stakeholders to…" at bounding box center [87, 296] width 72 height 13
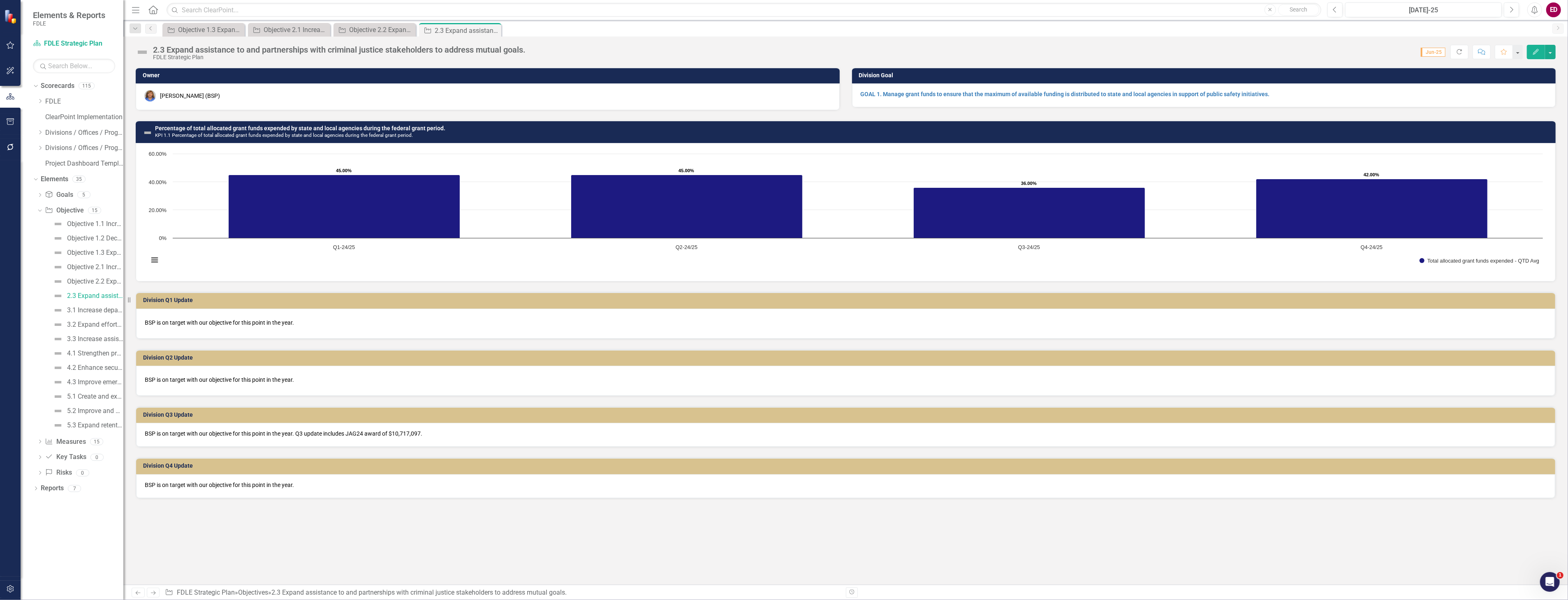
click at [164, 47] on div "2.3 Expand assistance to and partnerships with criminal justice stakeholders to…" at bounding box center [339, 49] width 373 height 9
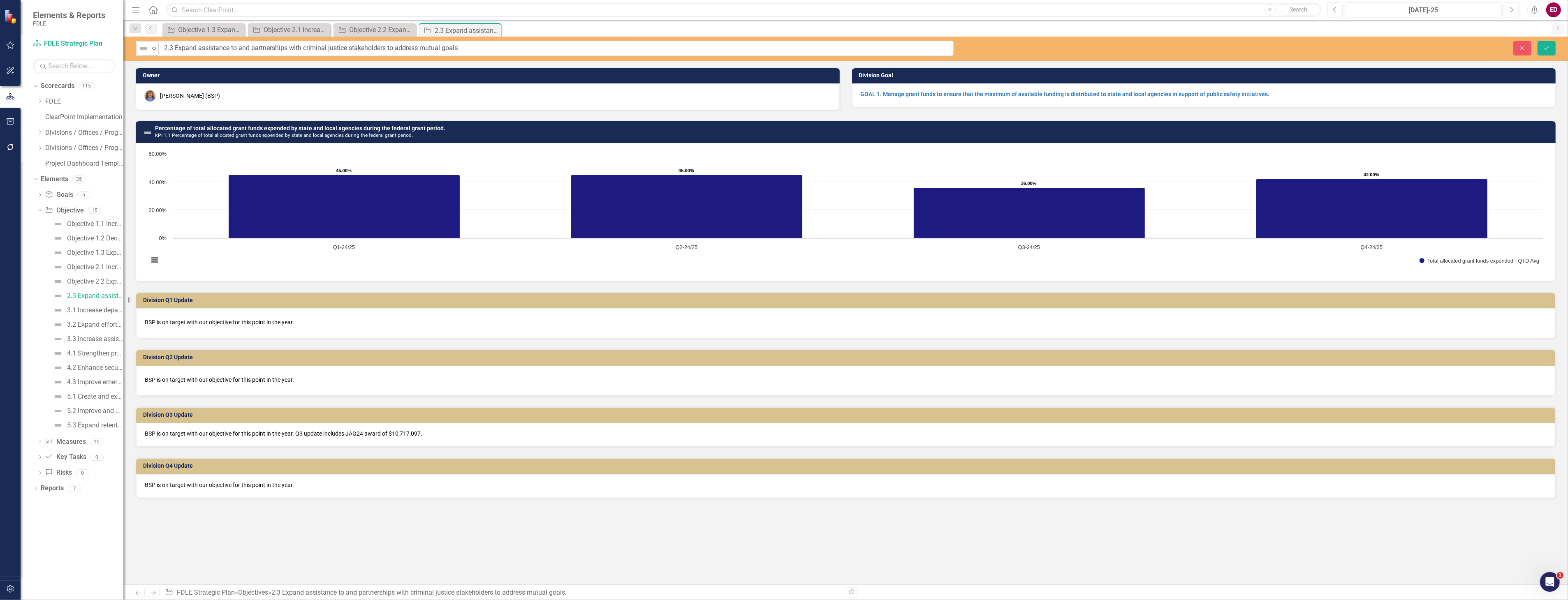
click at [158, 47] on icon "Expand" at bounding box center [155, 48] width 9 height 7
click at [162, 47] on input "2.3 Expand assistance to and partnerships with criminal justice stakeholders to…" at bounding box center [556, 48] width 794 height 15
paste input "Objective"
type input "Objective 2.3 Expand assistance to and partnerships with criminal justice stake…"
click at [1538, 41] on button "Save" at bounding box center [1547, 49] width 18 height 15
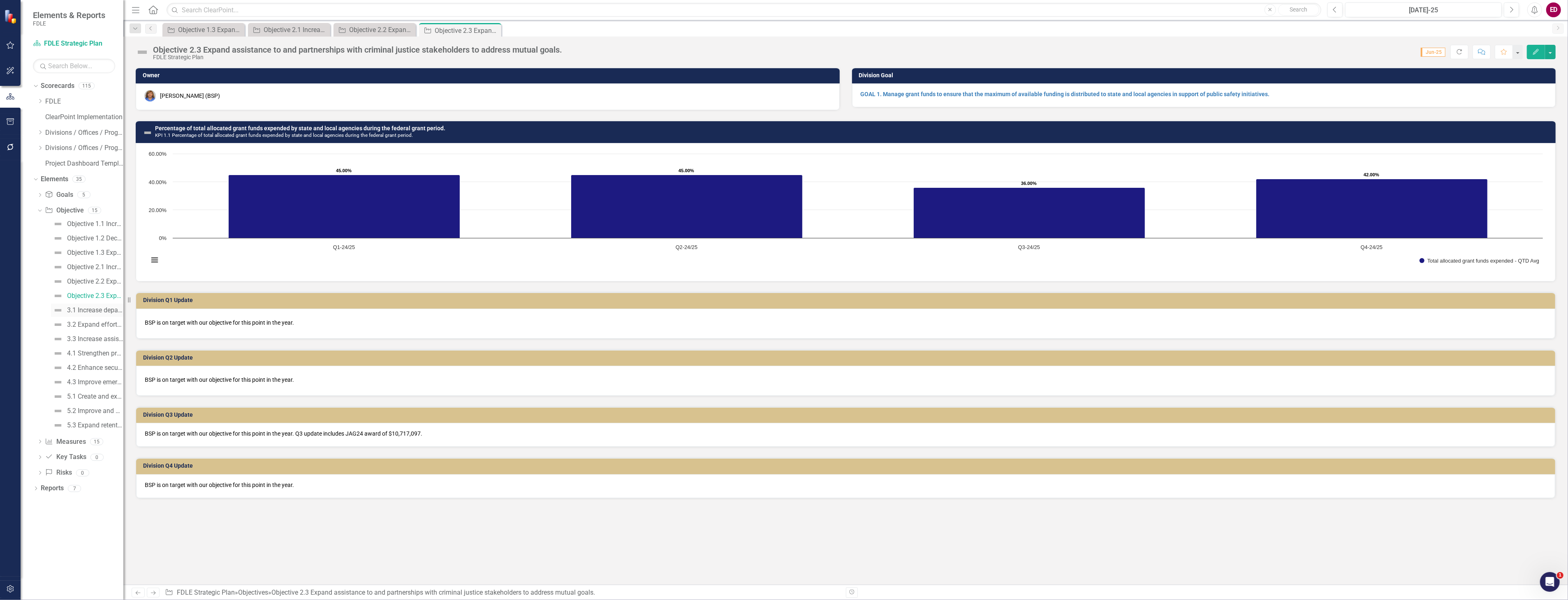
click at [71, 304] on link "3.1 Increase department services and resources that utilize advanced technology." at bounding box center [87, 310] width 72 height 13
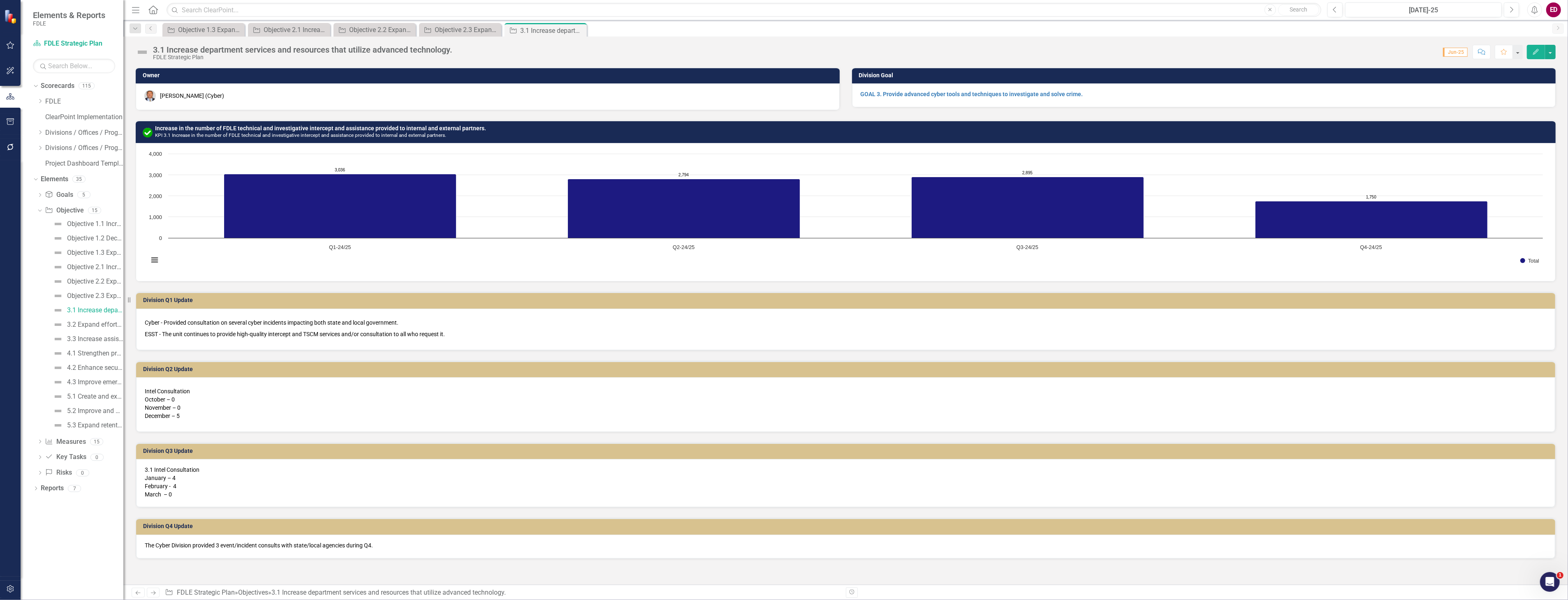
click at [158, 51] on div "3.1 Increase department services and resources that utilize advanced technology." at bounding box center [303, 49] width 299 height 9
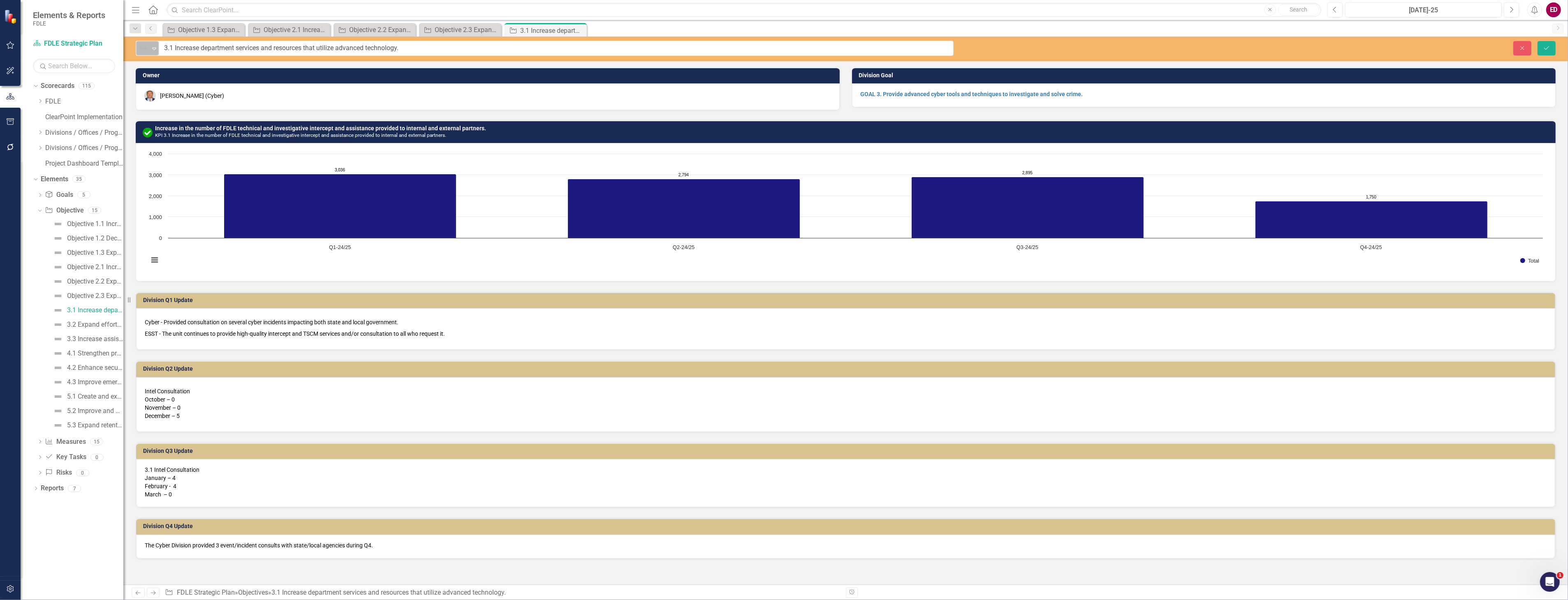
click at [155, 50] on icon "Expand" at bounding box center [155, 48] width 9 height 7
click at [164, 49] on input "3.1 Increase department services and resources that utilize advanced technology." at bounding box center [556, 48] width 794 height 15
paste input "Objective"
type input "Objective 3.1 Increase department services and resources that utilize advanced …"
click at [1538, 41] on button "Save" at bounding box center [1547, 49] width 18 height 15
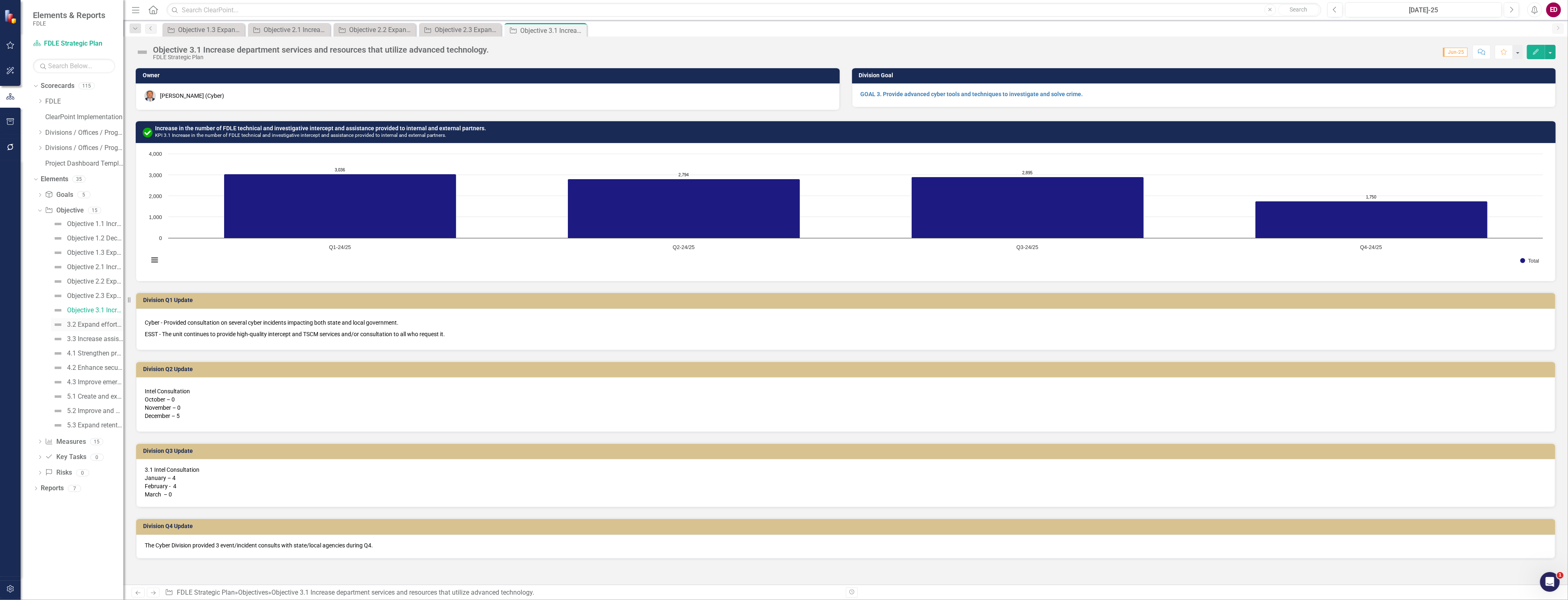
click at [108, 325] on div "3.2 Expand efforts to monitor, manage and apprehend sexual offender, sexual pre…" at bounding box center [95, 325] width 57 height 7
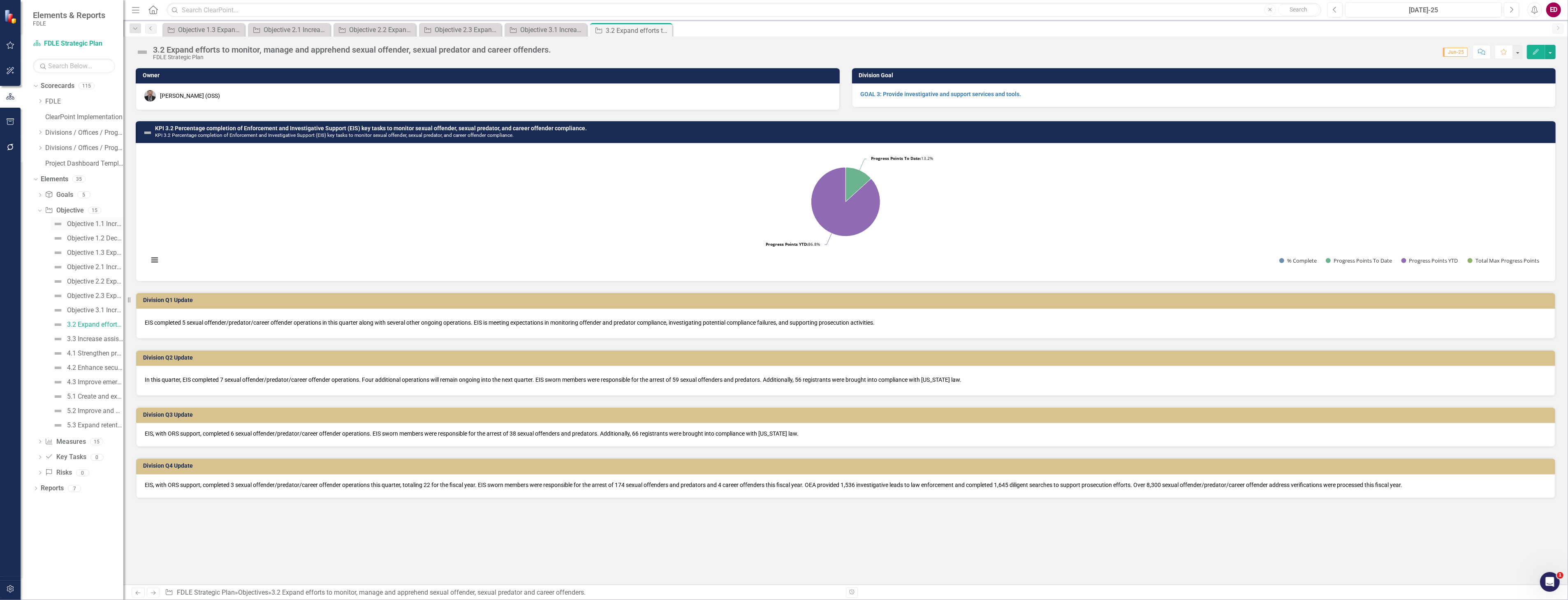
click at [74, 228] on link "Objective 1.1 Increase the timeliness, accuracy and completeness of criminal ju…" at bounding box center [87, 224] width 72 height 13
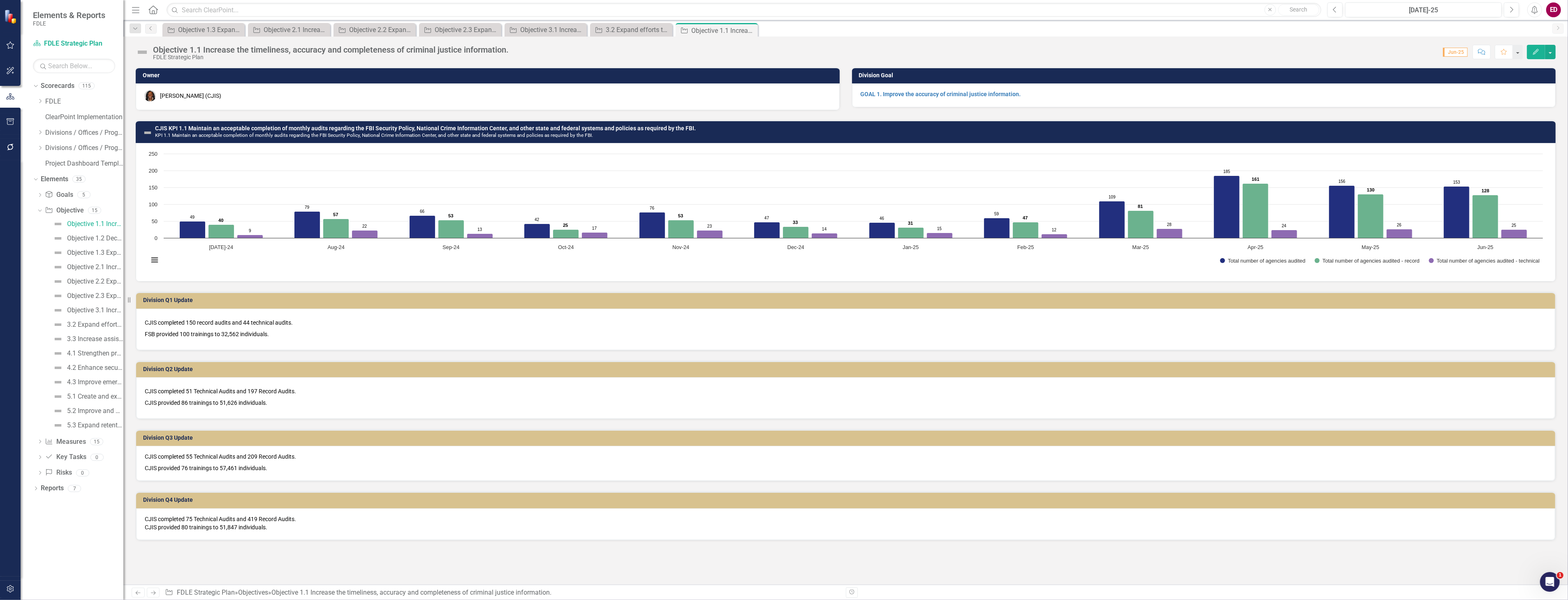
click at [1541, 51] on button "Edit" at bounding box center [1536, 52] width 18 height 15
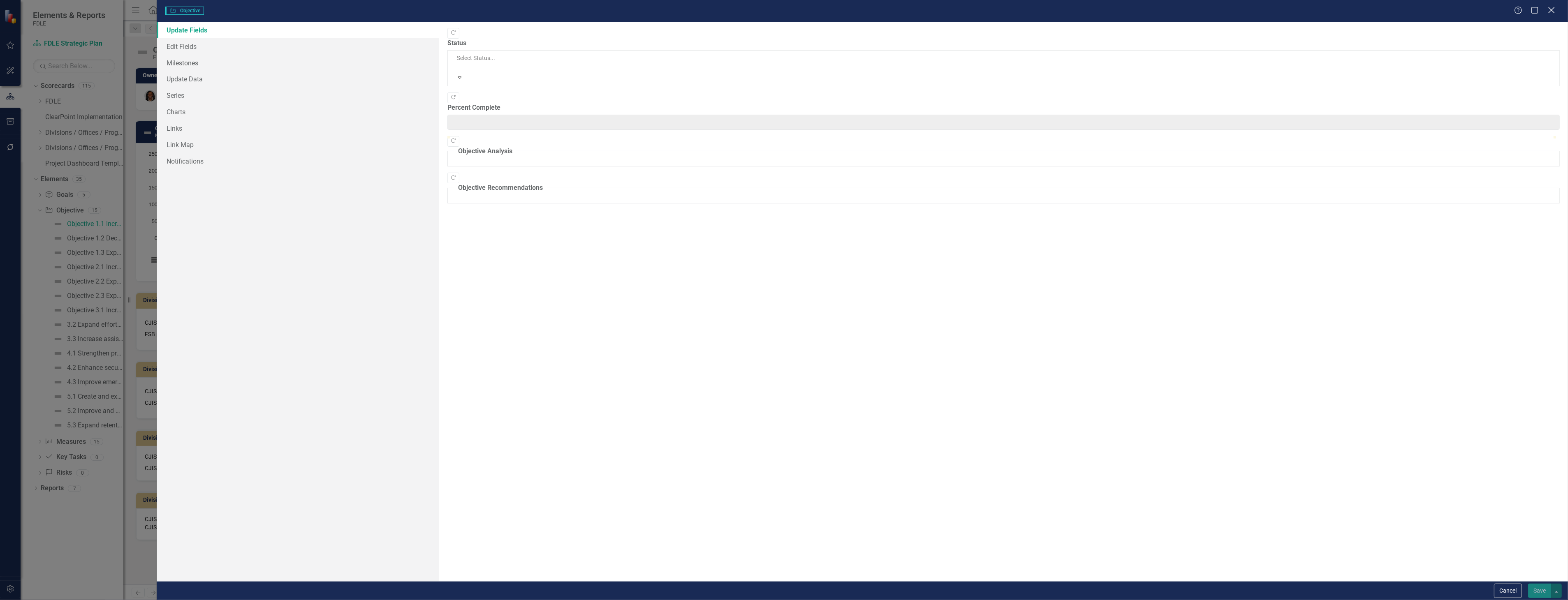
type input "0"
click at [1552, 10] on icon "Close" at bounding box center [1551, 10] width 10 height 8
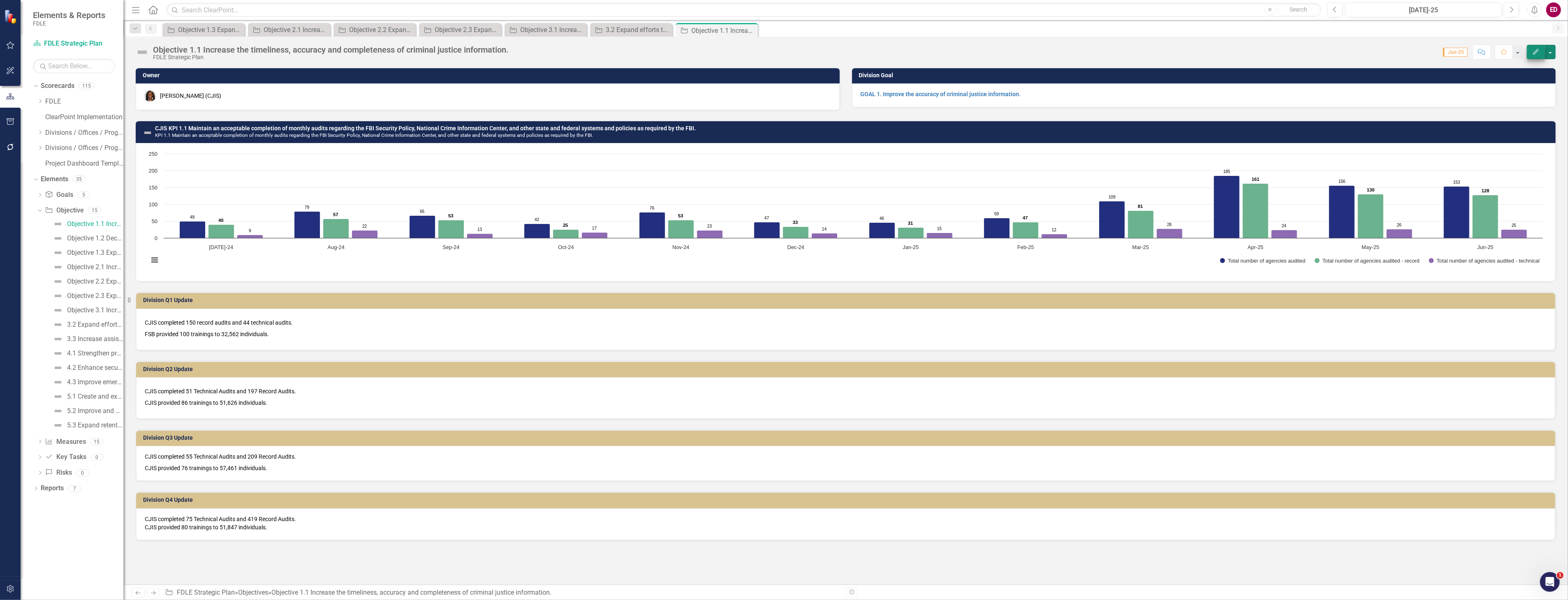
click at [1531, 55] on div "Edit" at bounding box center [1539, 52] width 33 height 15
click at [1551, 54] on button "button" at bounding box center [1550, 52] width 11 height 15
click at [1503, 84] on link "Edit Report Edit Layout" at bounding box center [1505, 82] width 100 height 15
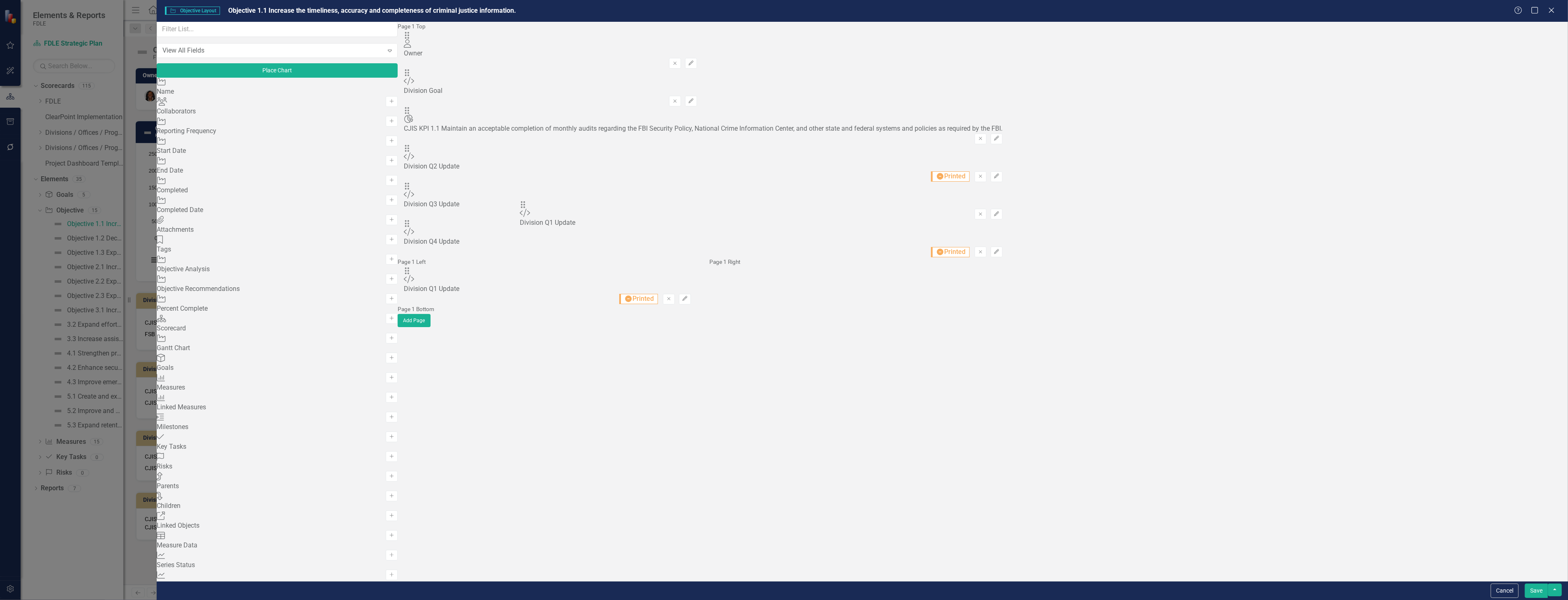
drag, startPoint x: 534, startPoint y: 106, endPoint x: 534, endPoint y: 211, distance: 105.0
click at [531, 144] on div "Drag Custom Division Q2 Update Hidden Pod Online Hidden Pod Printed Hidden Pod …" at bounding box center [703, 163] width 599 height 38
drag, startPoint x: 534, startPoint y: 110, endPoint x: 1157, endPoint y: 191, distance: 628.2
drag, startPoint x: 537, startPoint y: 107, endPoint x: 550, endPoint y: 182, distance: 76.1
drag, startPoint x: 1060, startPoint y: 186, endPoint x: 1051, endPoint y: 183, distance: 9.5
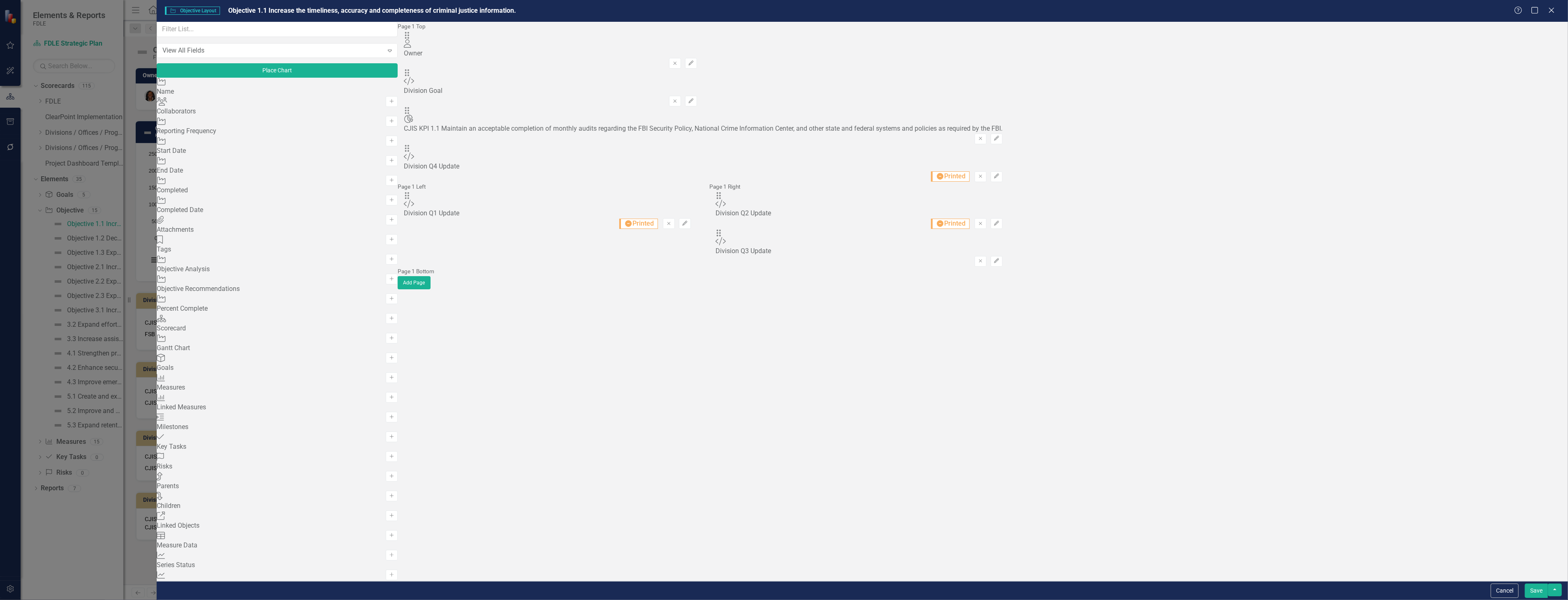
click at [1009, 229] on div "Drag Custom Division Q3 Update Hidden Pod Online Hidden Pod Printed Hidden Pod …" at bounding box center [859, 248] width 299 height 38
drag, startPoint x: 1062, startPoint y: 182, endPoint x: 589, endPoint y: 182, distance: 473.0
drag, startPoint x: 536, startPoint y: 105, endPoint x: 1090, endPoint y: 167, distance: 557.5
click at [688, 183] on icon "Edit" at bounding box center [685, 186] width 6 height 5
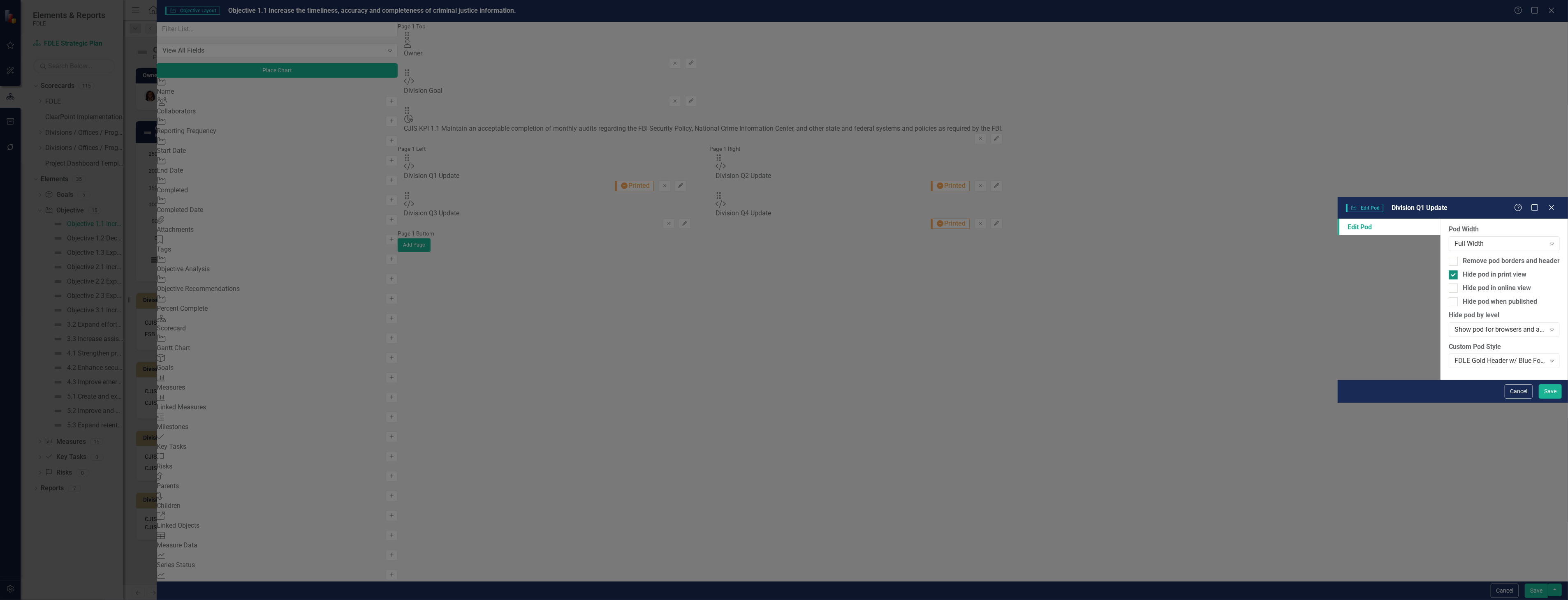
click at [1463, 270] on div "Hide pod in print view" at bounding box center [1494, 275] width 64 height 10
click at [1449, 271] on input "Hide pod in print view" at bounding box center [1451, 273] width 5 height 5
checkbox input "false"
click at [1550, 399] on button "Save" at bounding box center [1550, 392] width 23 height 15
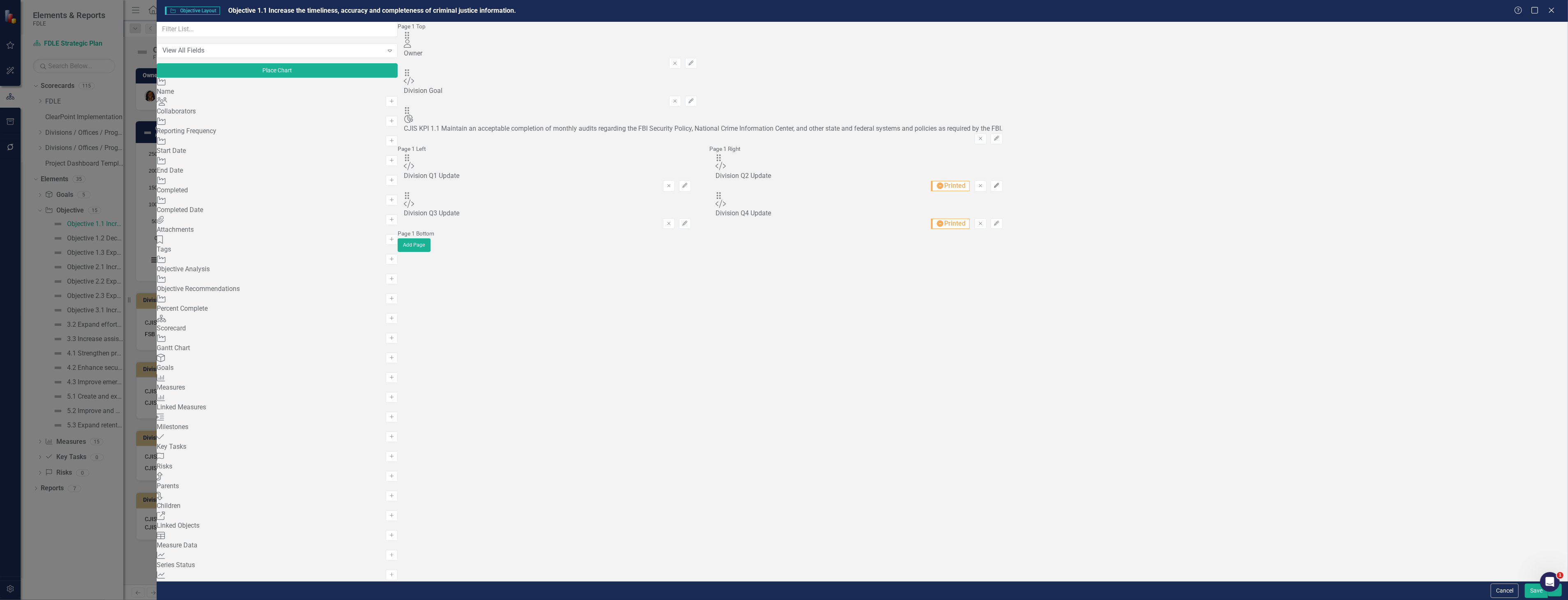
click at [999, 183] on icon "Edit" at bounding box center [996, 186] width 6 height 5
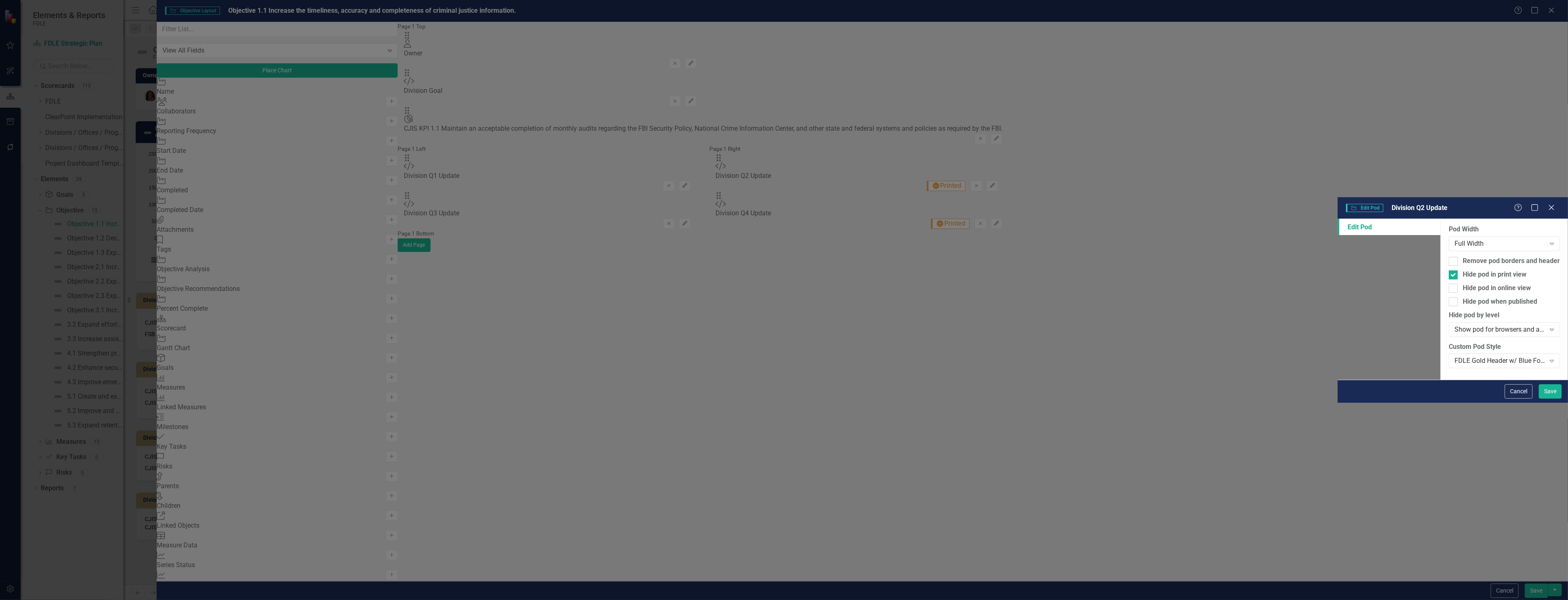
click at [1441, 218] on div "Pod Width Full Width Expand Remove pod borders and header Hide pod in print vie…" at bounding box center [1504, 299] width 127 height 161
click at [1463, 270] on div "Hide pod in print view" at bounding box center [1494, 275] width 64 height 10
click at [1449, 271] on input "Hide pod in print view" at bounding box center [1451, 273] width 5 height 5
checkbox input "false"
click at [1545, 399] on button "Save" at bounding box center [1550, 392] width 23 height 15
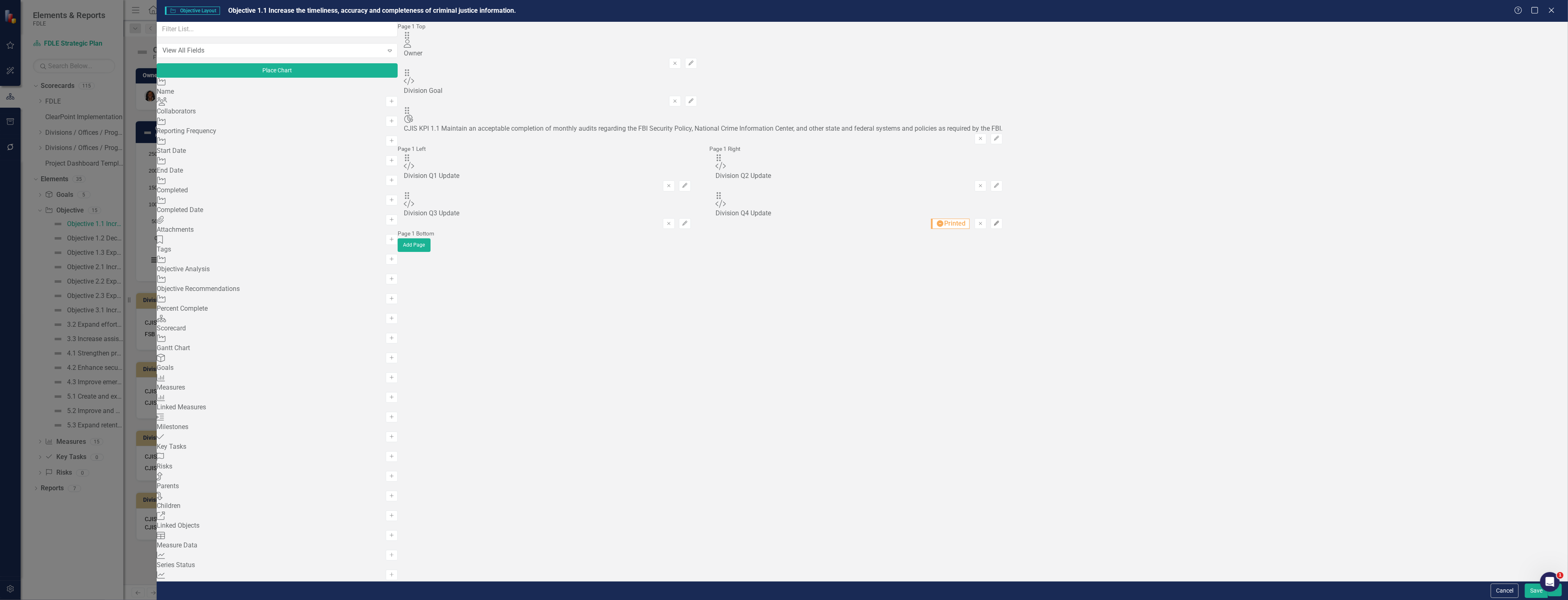
click at [1003, 218] on button "Edit" at bounding box center [996, 224] width 12 height 11
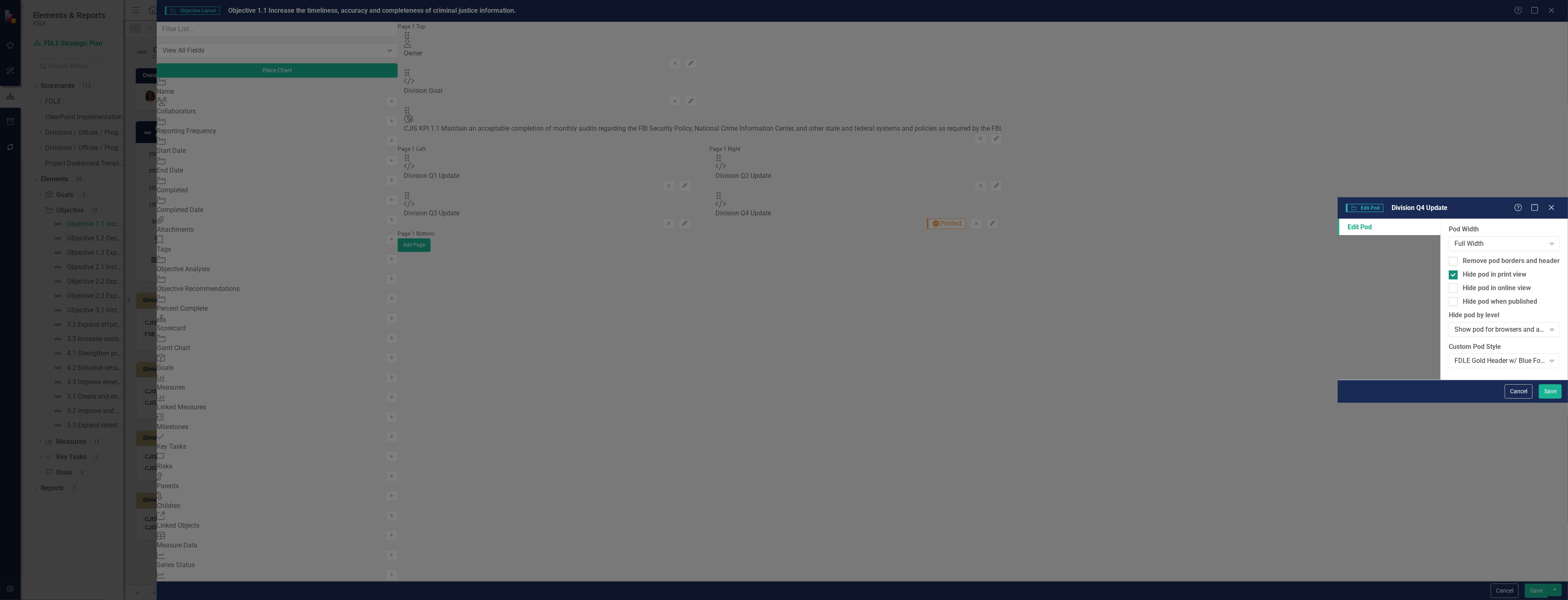
click at [1463, 270] on div "Hide pod in print view" at bounding box center [1494, 275] width 64 height 10
click at [1449, 271] on input "Hide pod in print view" at bounding box center [1451, 273] width 5 height 5
checkbox input "false"
click at [1547, 403] on div "Cancel Save" at bounding box center [1453, 391] width 230 height 23
click at [1556, 399] on button "Save" at bounding box center [1550, 392] width 23 height 15
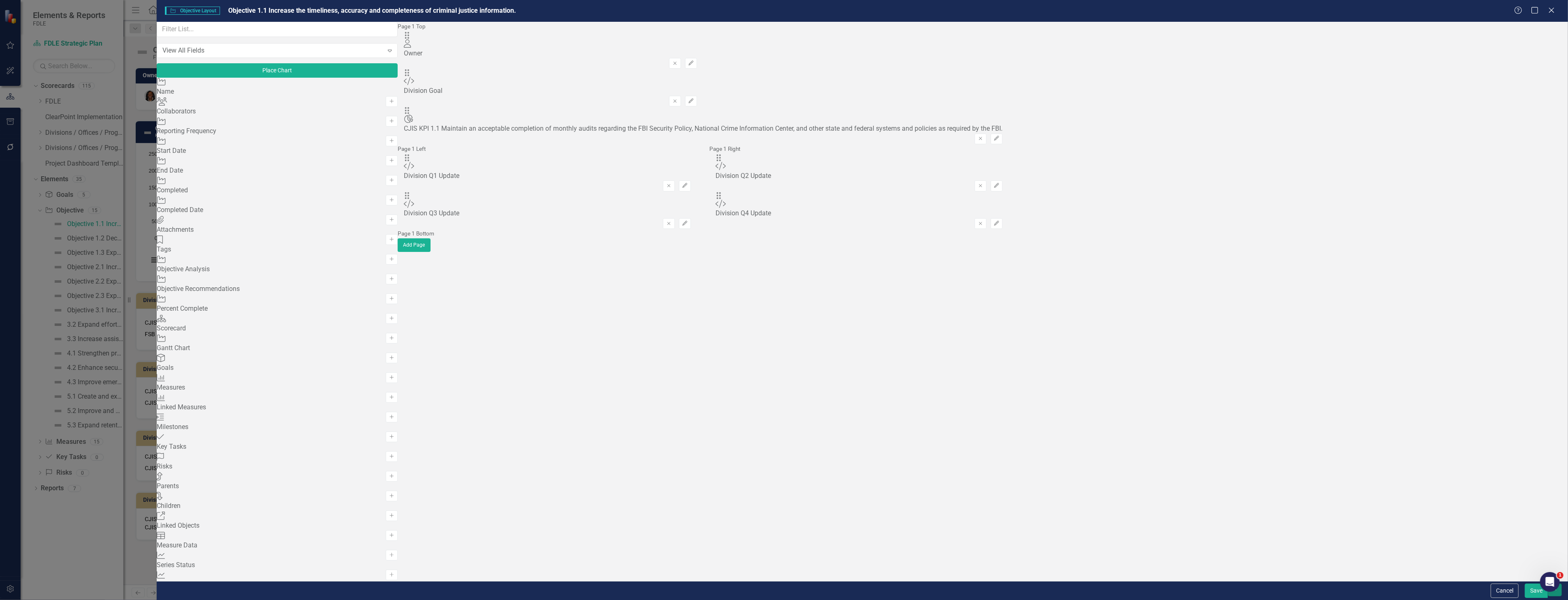
click at [1561, 594] on button "button" at bounding box center [1555, 590] width 14 height 13
click at [1470, 538] on link "Update all Objectives in this Scorecard" at bounding box center [1480, 545] width 164 height 15
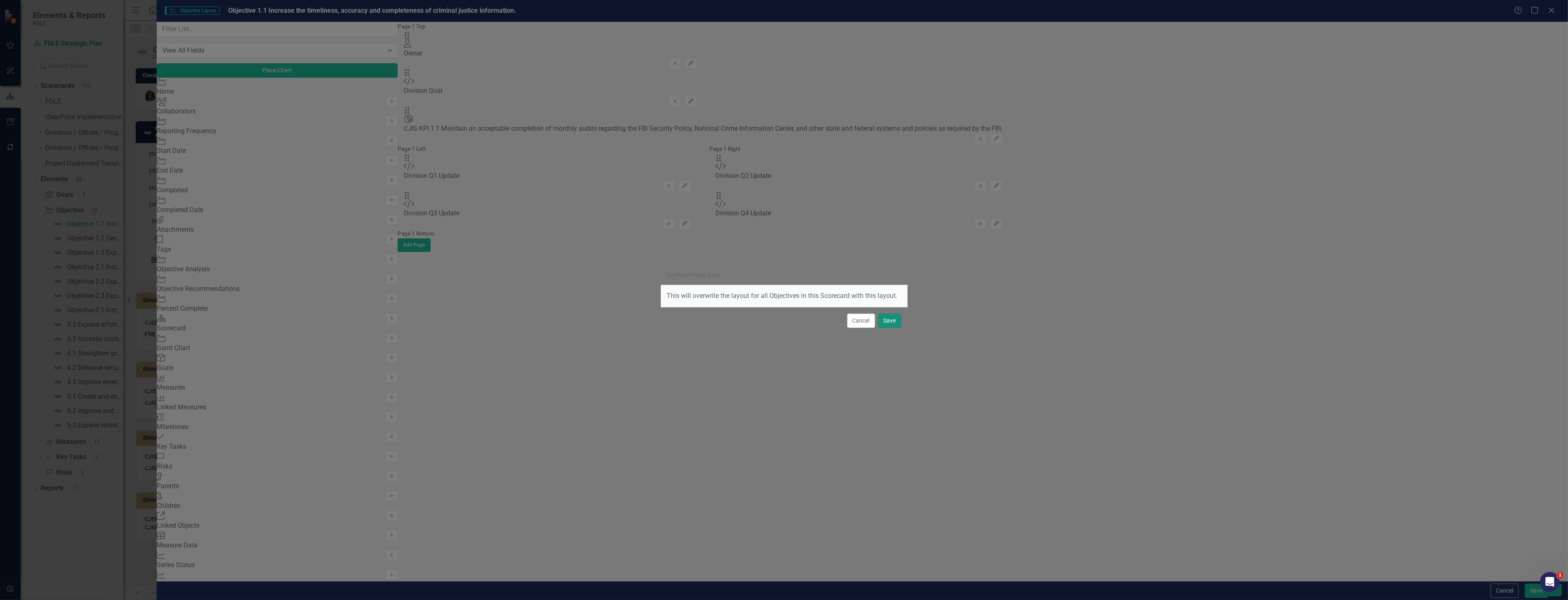
click at [885, 319] on button "Save" at bounding box center [890, 321] width 23 height 15
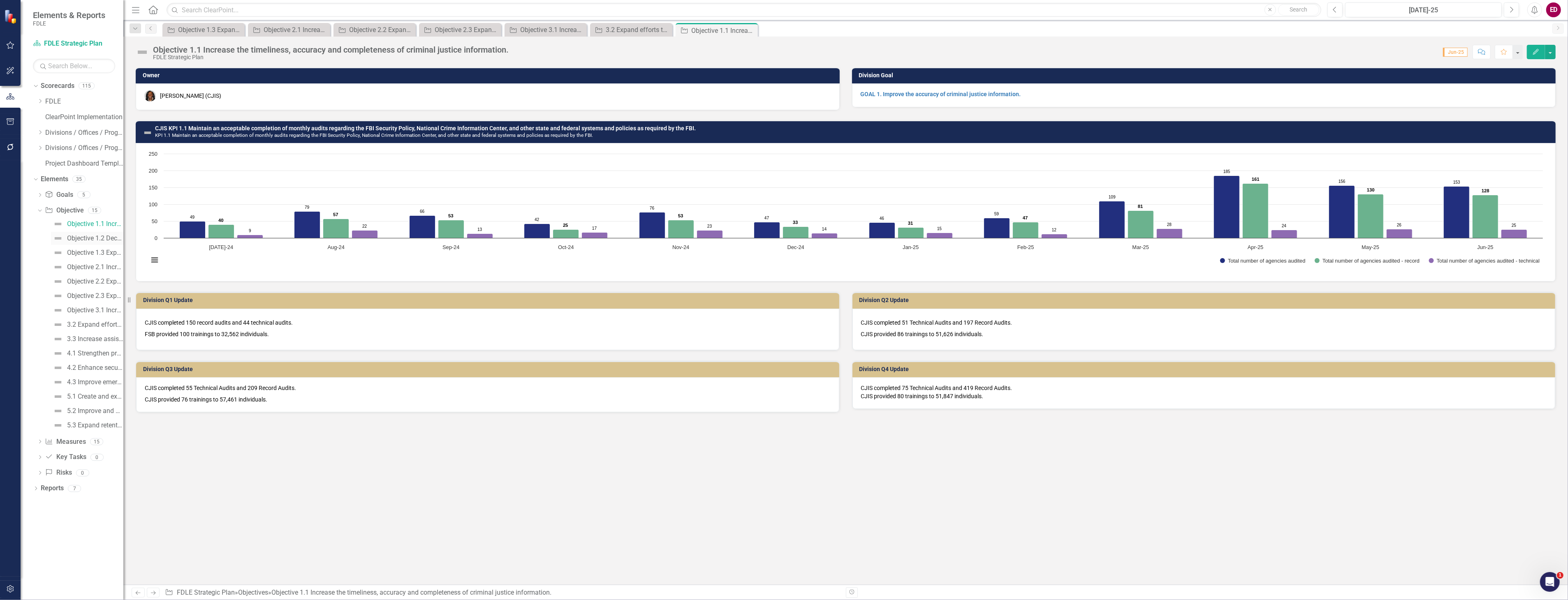
click at [77, 236] on div "Objective 1.2 Decrease turnaround time to complete laboratory service requests." at bounding box center [95, 239] width 57 height 7
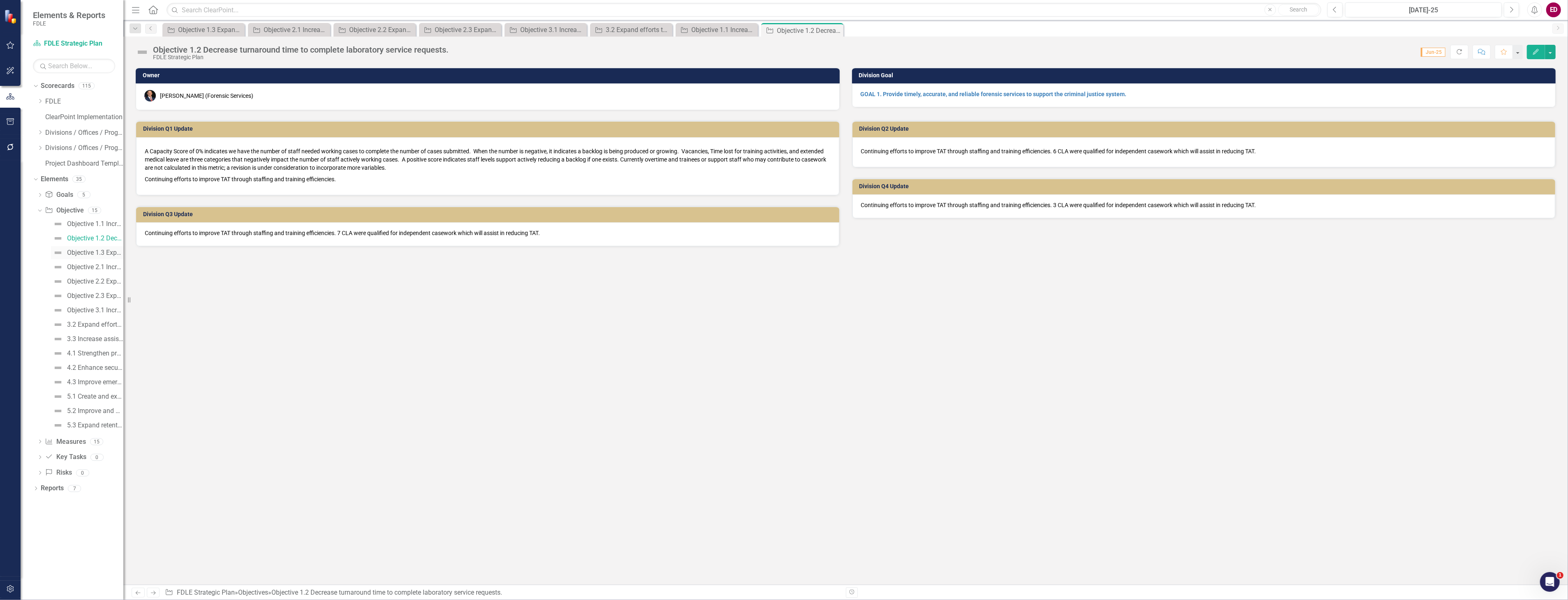
click at [112, 257] on link "Objective 1.3 Expand specialized training opportunities and assistance to exter…" at bounding box center [87, 253] width 72 height 13
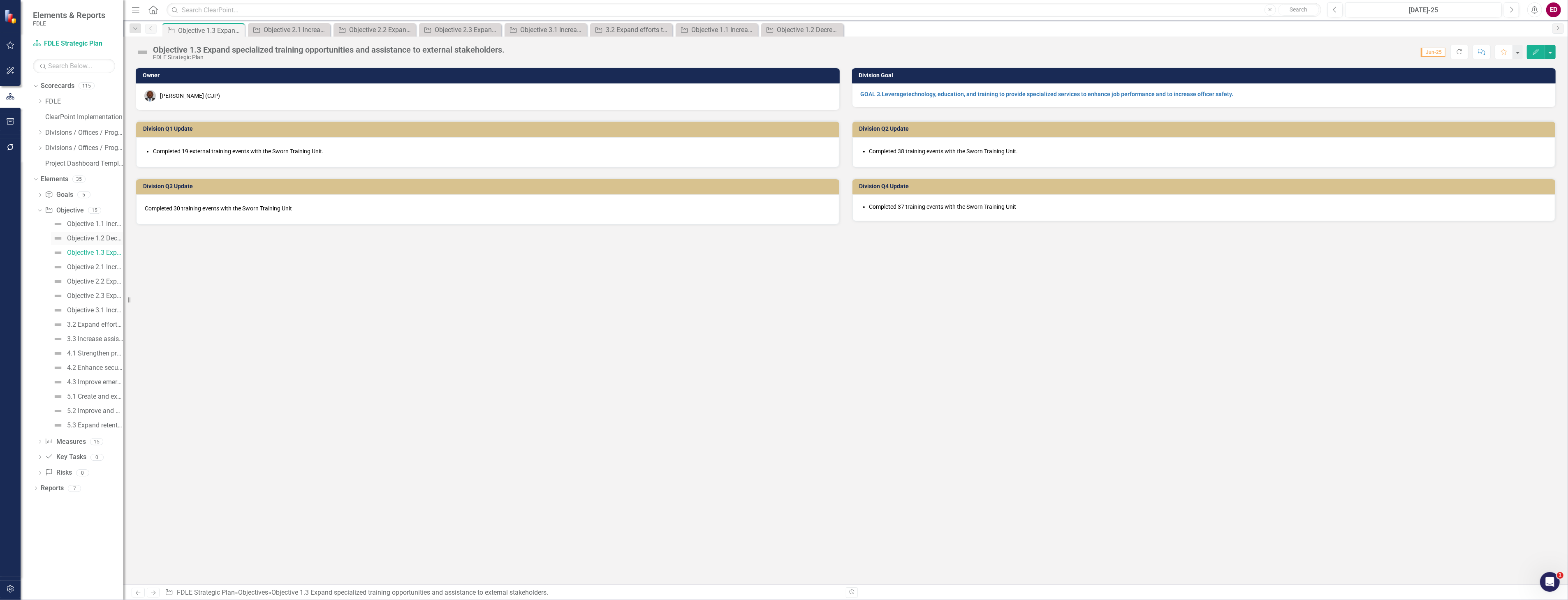
click at [112, 240] on div "Objective 1.2 Decrease turnaround time to complete laboratory service requests." at bounding box center [95, 239] width 57 height 7
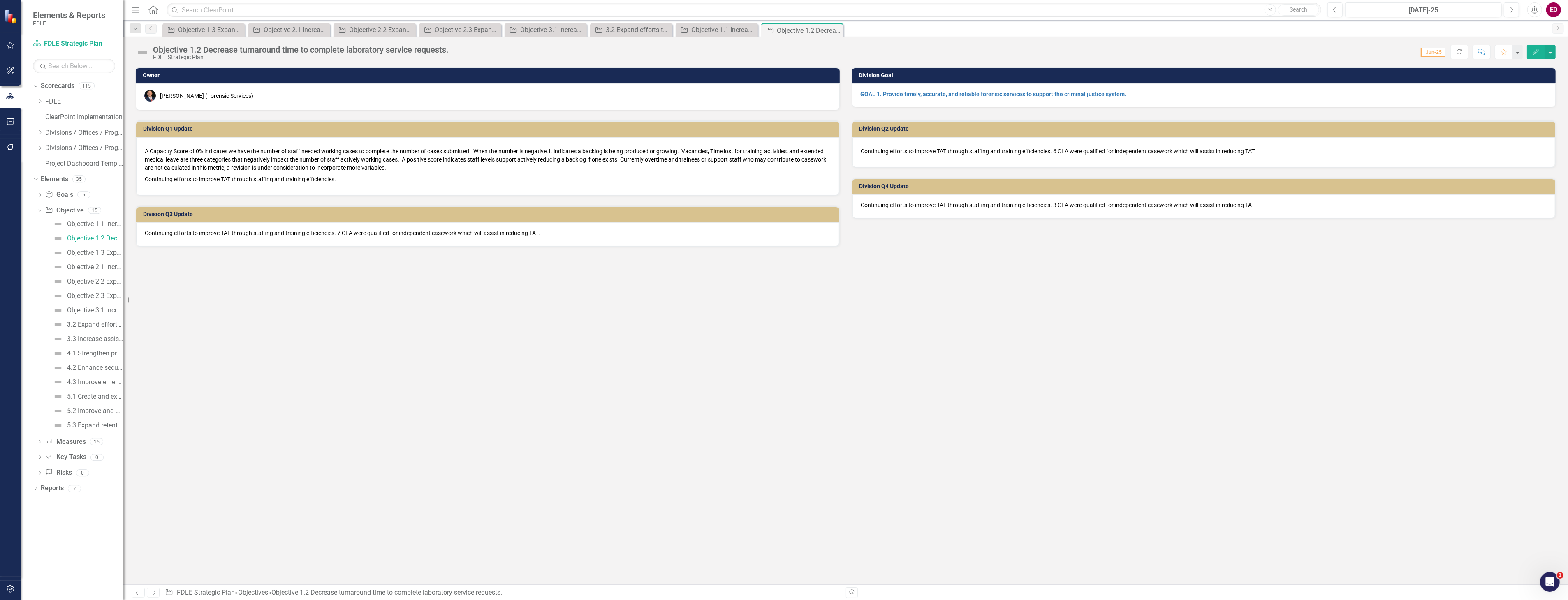
click at [1535, 55] on button "Edit" at bounding box center [1536, 52] width 18 height 15
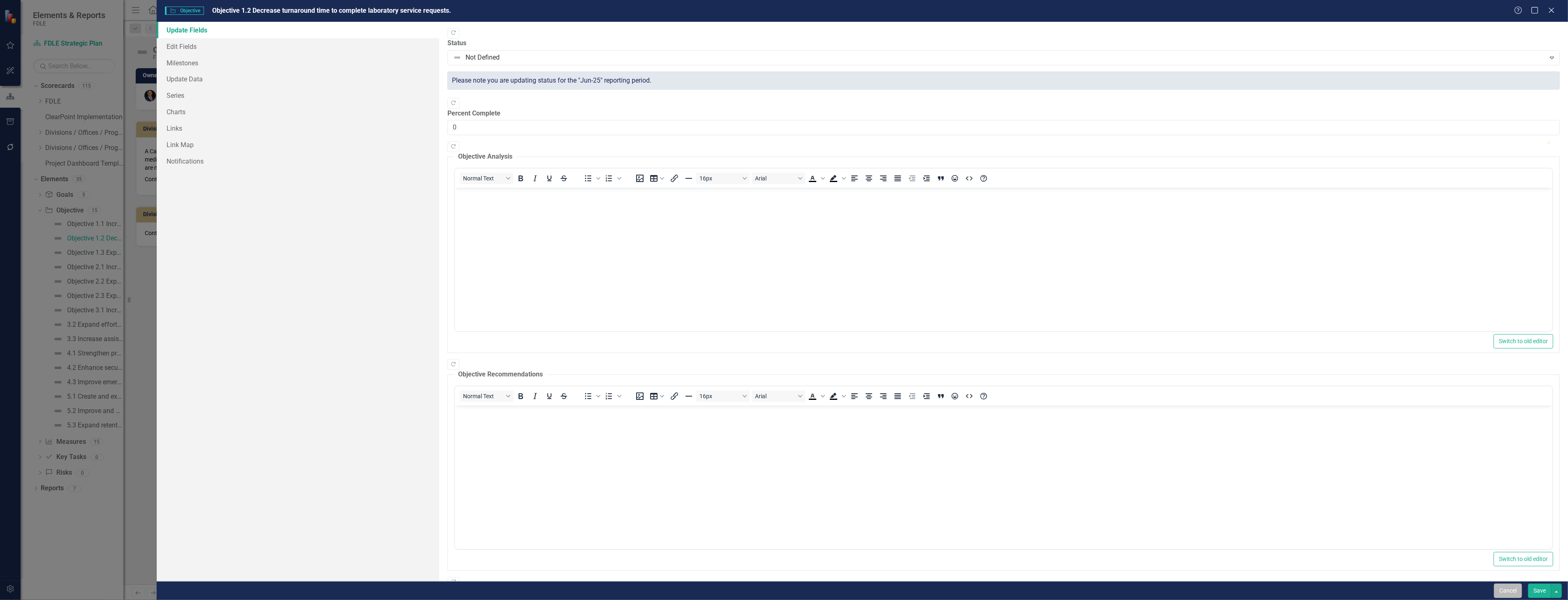
click at [1511, 584] on button "Cancel" at bounding box center [1508, 591] width 28 height 15
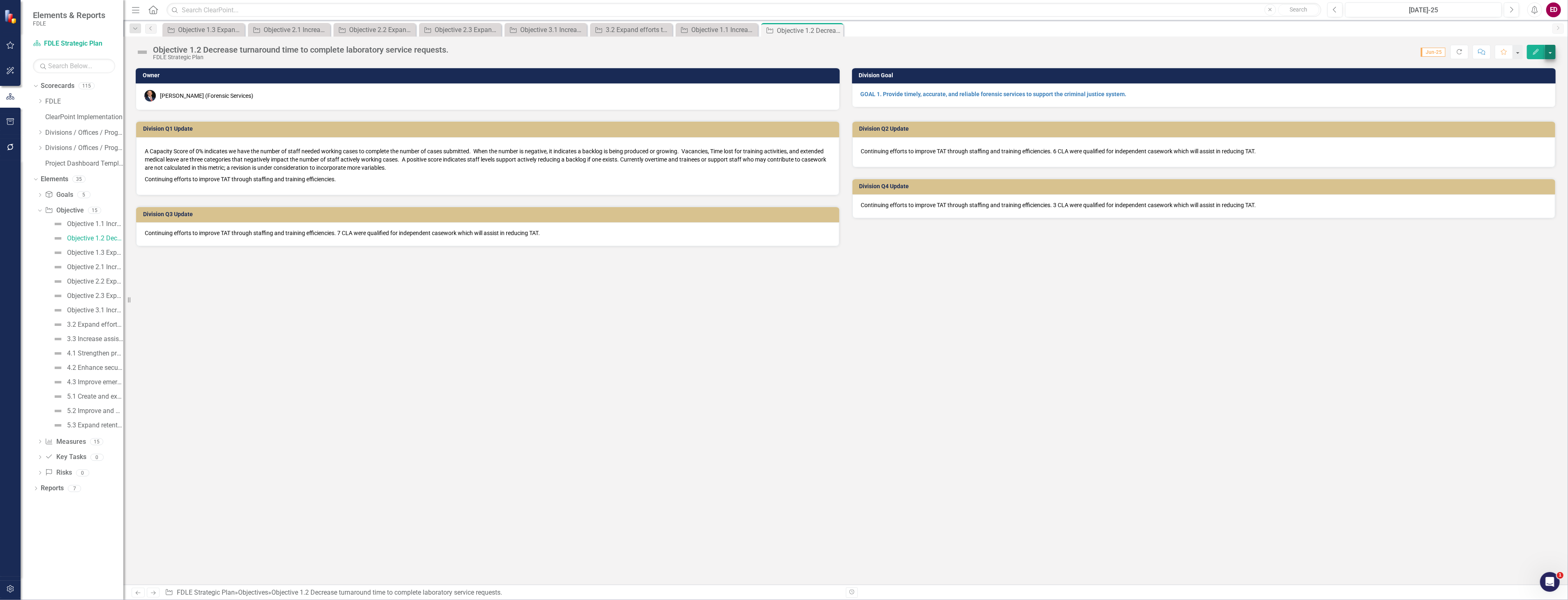
click at [1556, 57] on div "Objective 1.2 Decrease turnaround time to complete laboratory service requests.…" at bounding box center [845, 49] width 1444 height 25
click at [1555, 56] on button "button" at bounding box center [1550, 52] width 11 height 15
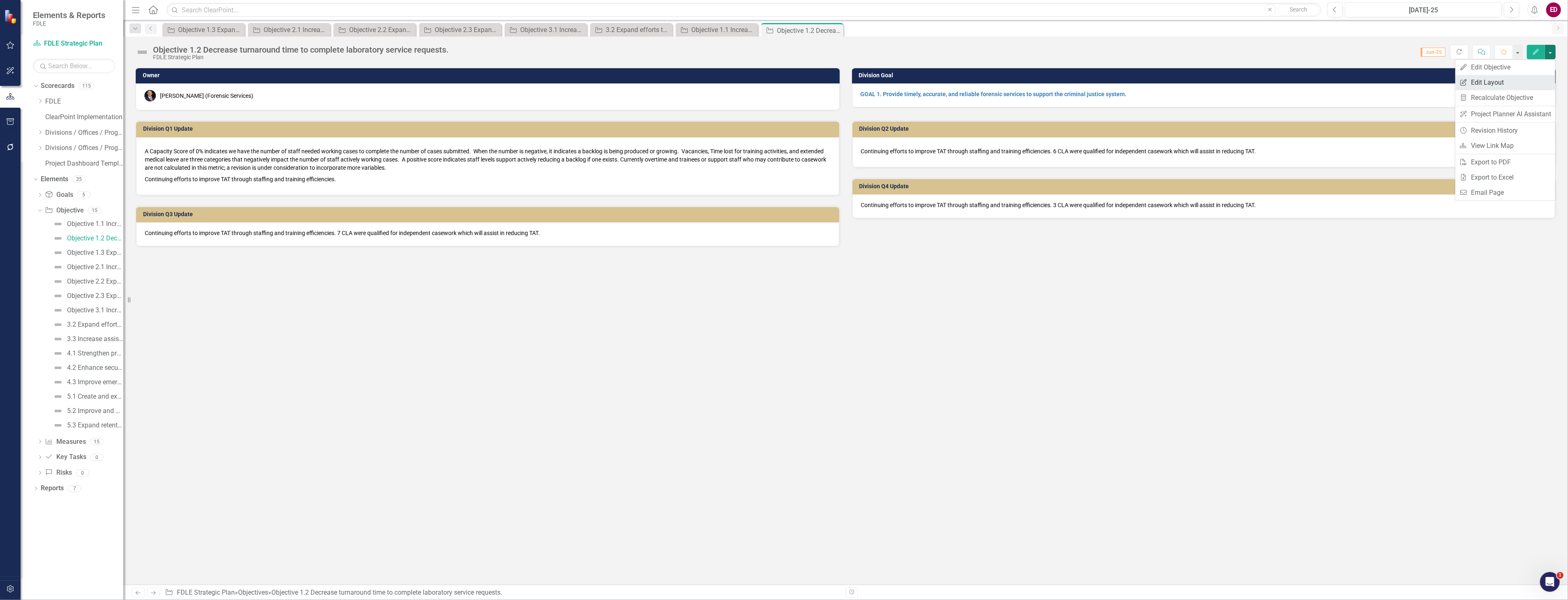
click at [1539, 79] on link "Edit Report Edit Layout" at bounding box center [1505, 82] width 100 height 15
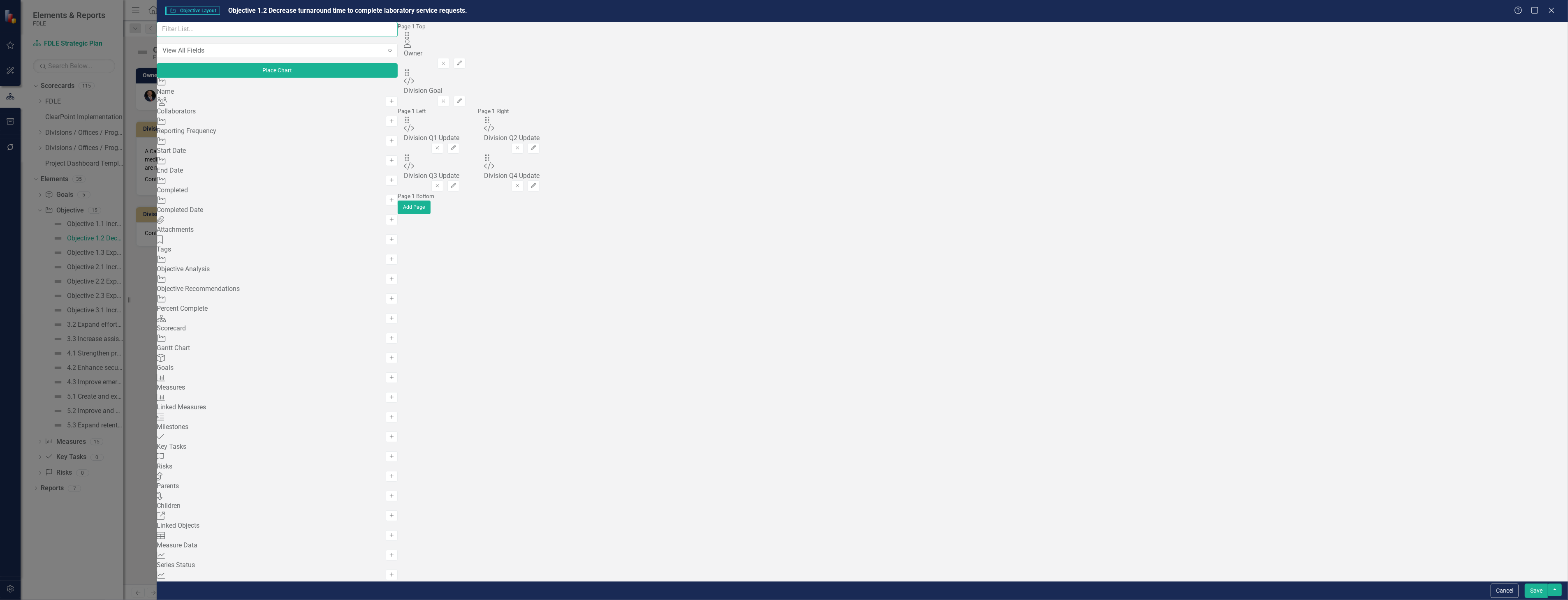
click at [363, 37] on input "text" at bounding box center [277, 29] width 241 height 15
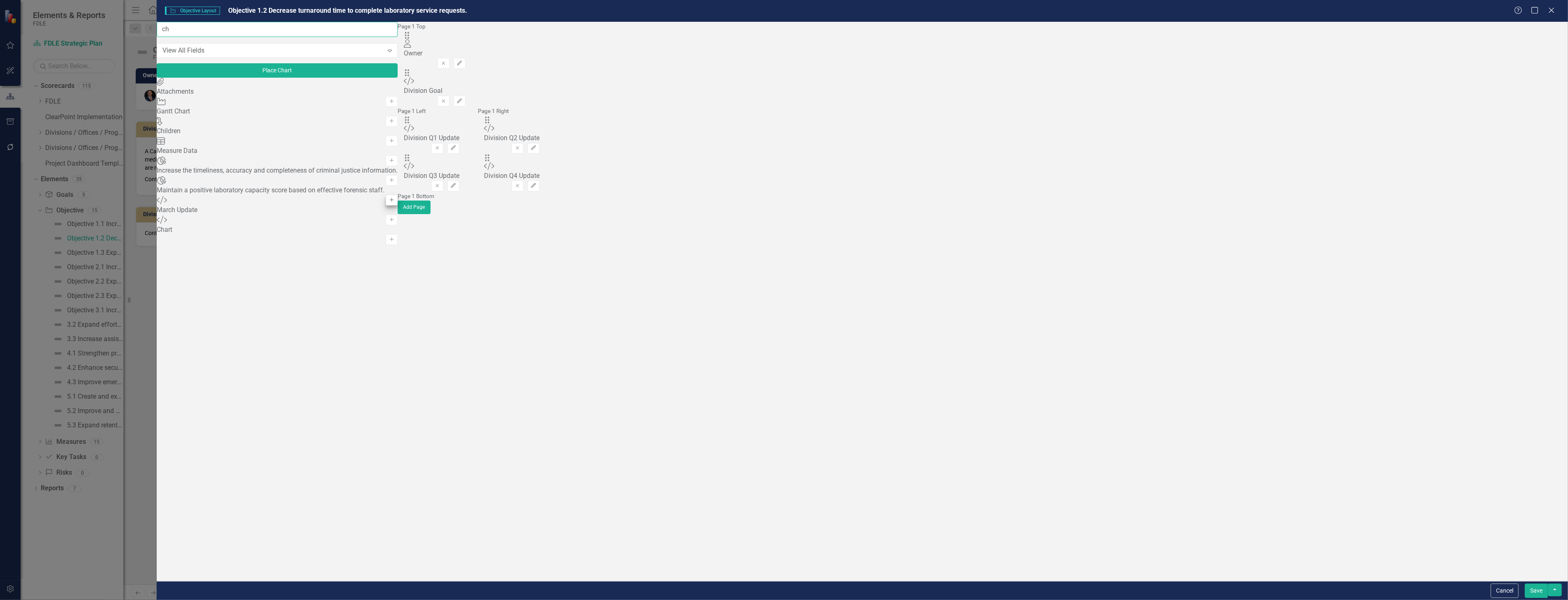
type input "ch"
click at [395, 203] on icon "Add" at bounding box center [391, 200] width 6 height 5
click at [532, 52] on div "Drag Chart Maintain a positive laboratory capacity score based on effective for…" at bounding box center [517, 50] width 228 height 38
drag, startPoint x: 534, startPoint y: 52, endPoint x: 566, endPoint y: 190, distance: 141.7
click at [632, 201] on div "Drag Chart Maintain a positive laboratory capacity score based on effective for…" at bounding box center [517, 220] width 228 height 38
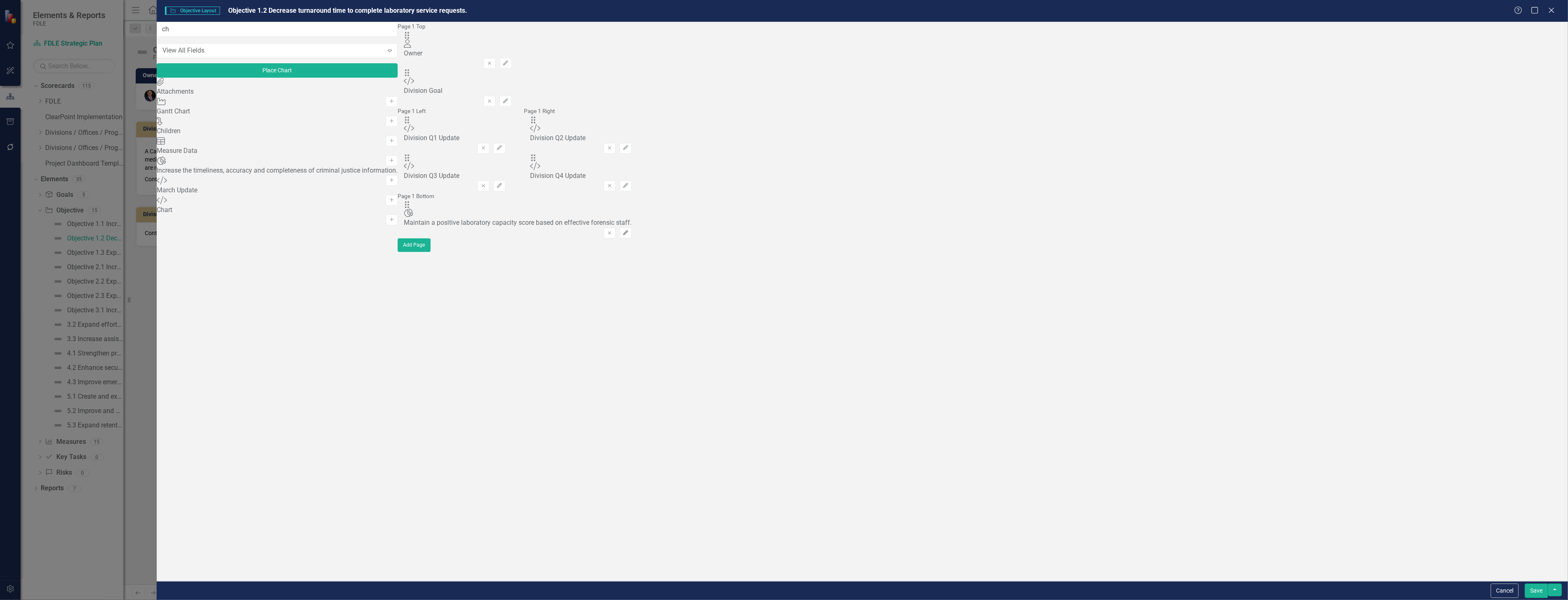
click at [629, 231] on icon "Edit" at bounding box center [626, 233] width 6 height 5
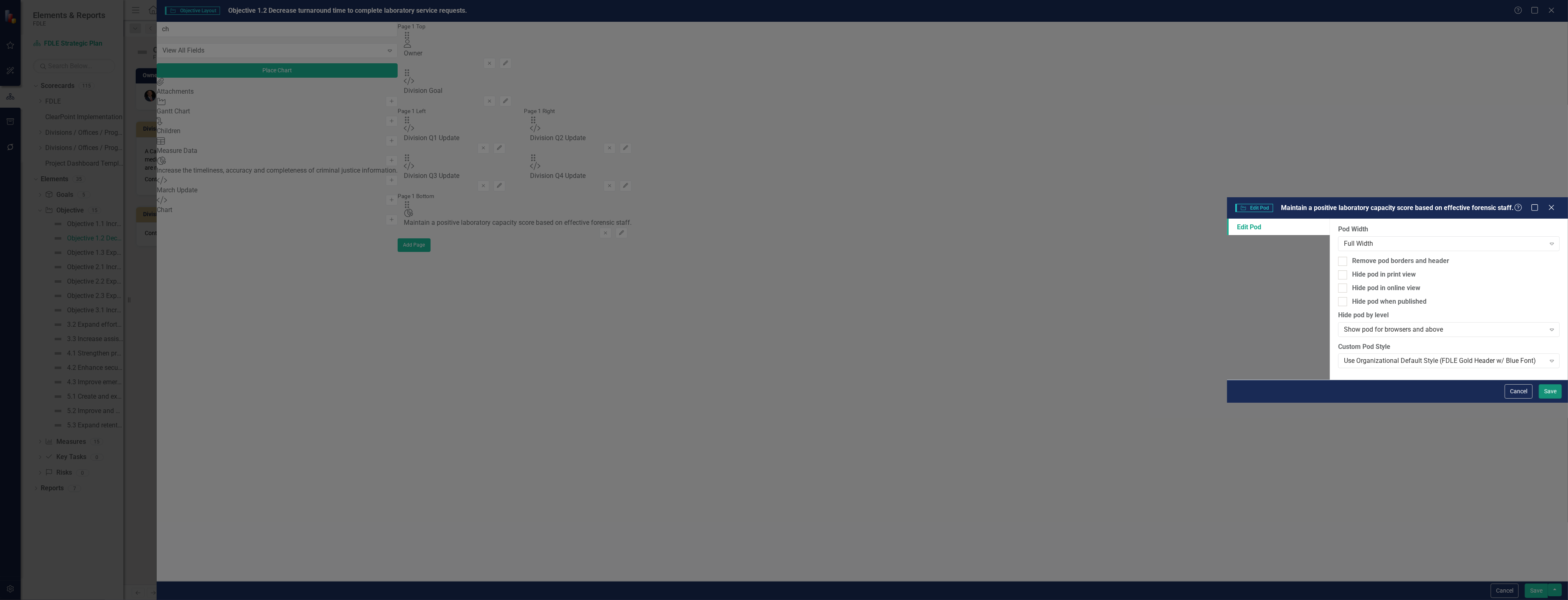
click at [1559, 399] on button "Save" at bounding box center [1550, 392] width 23 height 15
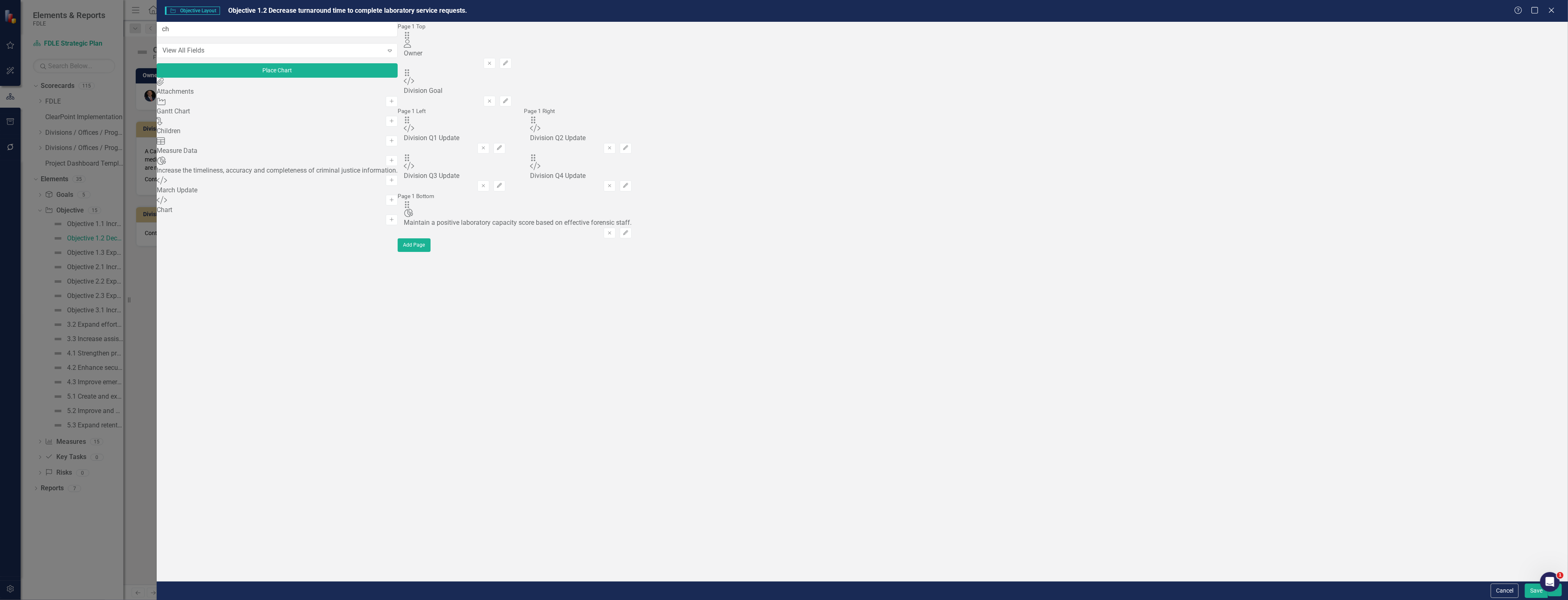
click at [1529, 593] on button "Save" at bounding box center [1536, 591] width 23 height 15
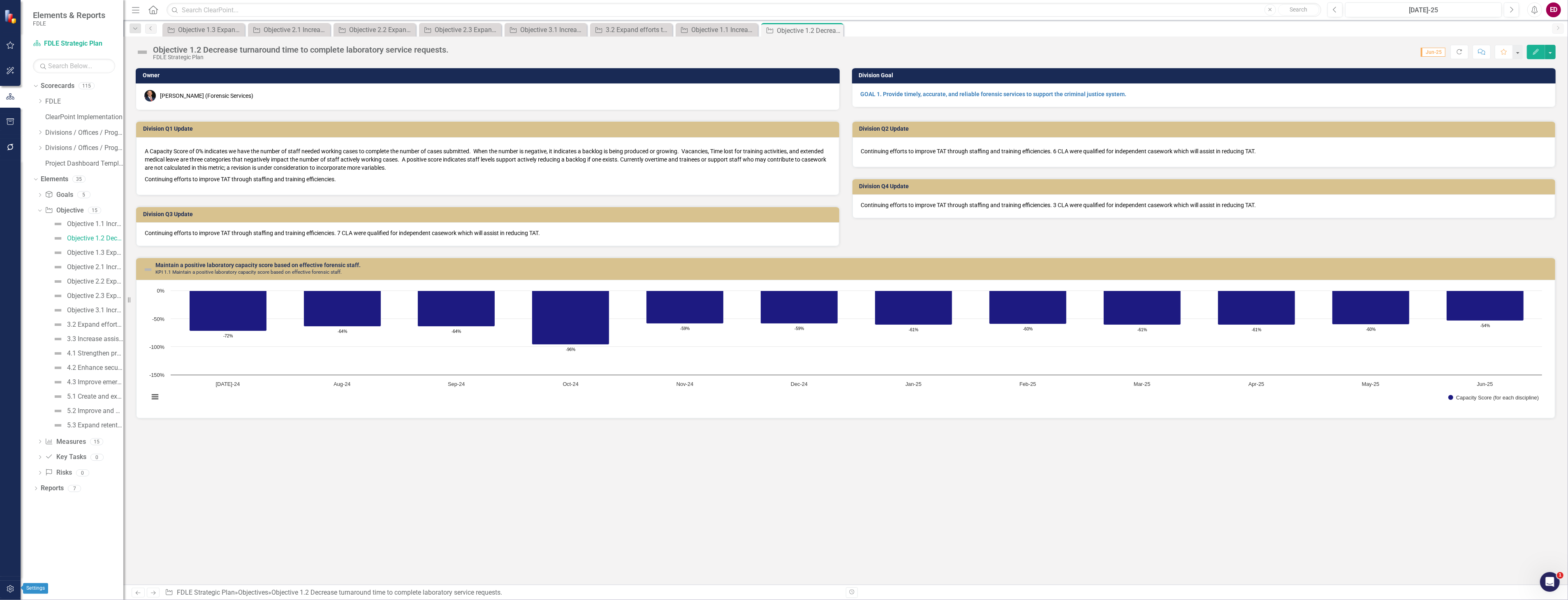
click at [10, 585] on icon "button" at bounding box center [10, 589] width 7 height 7
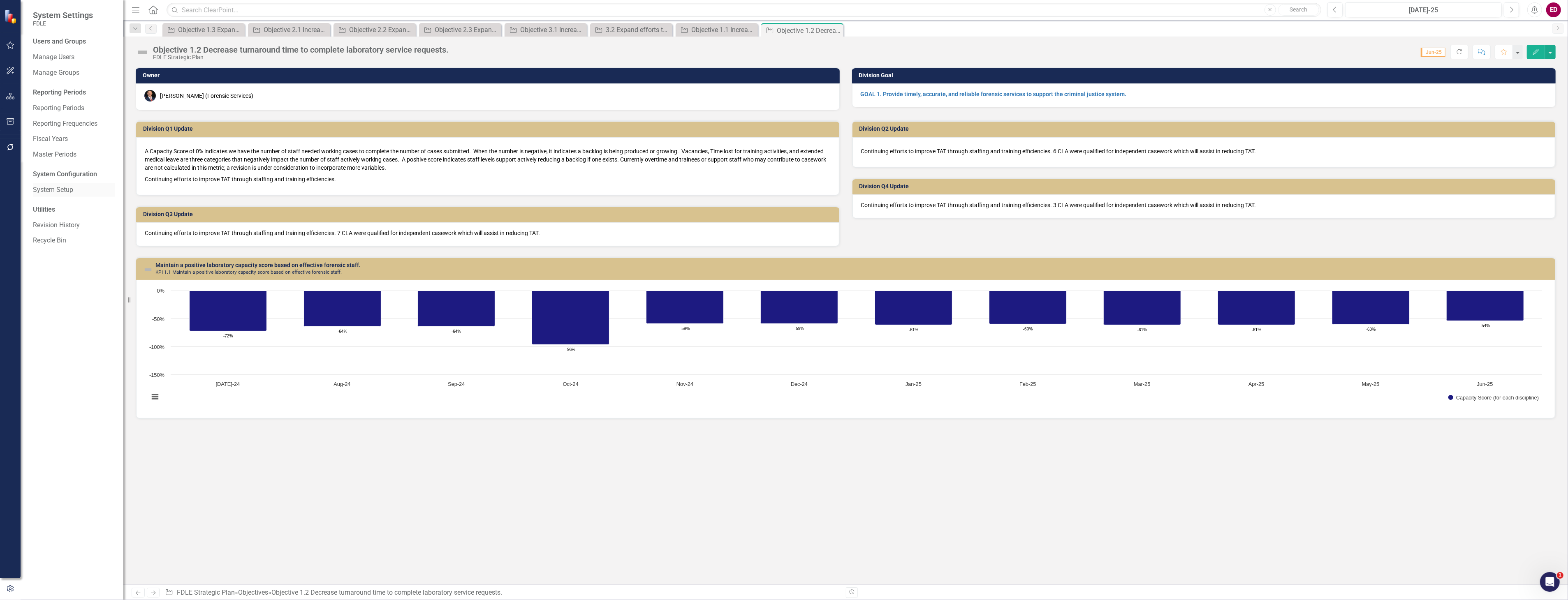
click at [84, 184] on div "System Setup" at bounding box center [74, 190] width 82 height 13
click at [83, 190] on link "System Setup" at bounding box center [74, 190] width 82 height 10
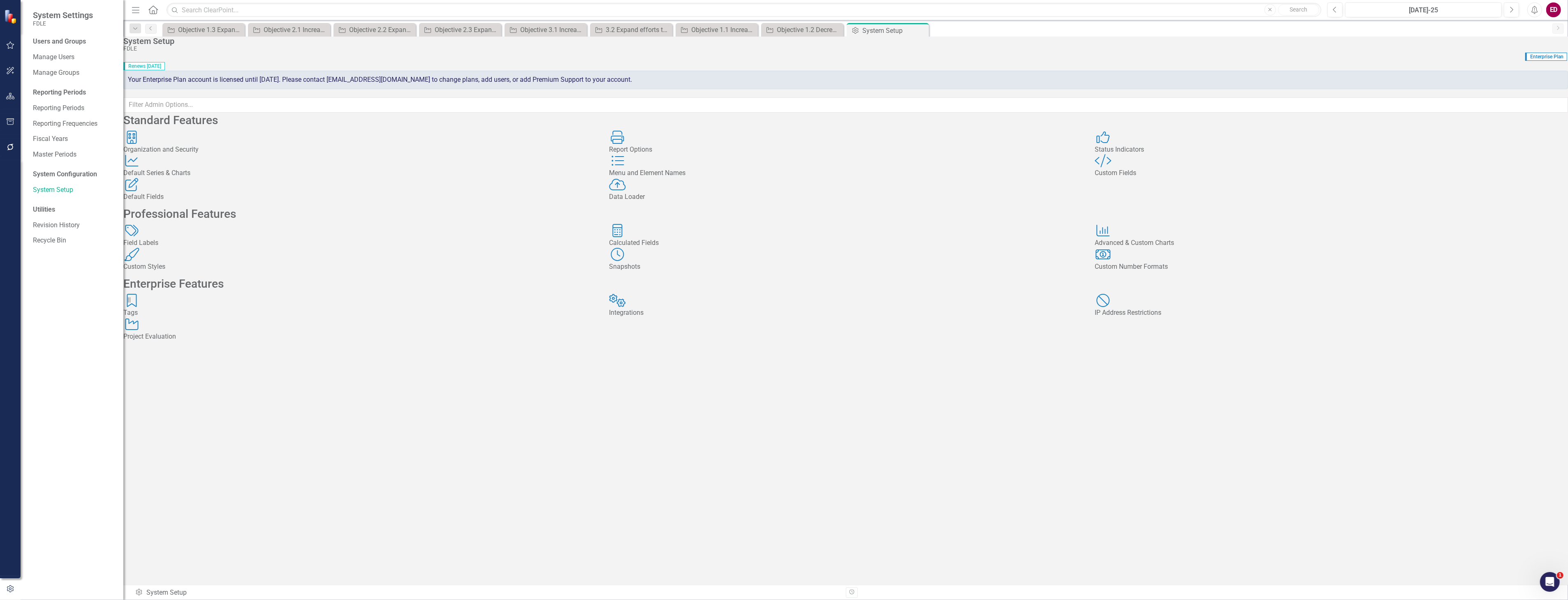
click at [231, 272] on div "Custom Styles Custom Styles" at bounding box center [360, 259] width 474 height 24
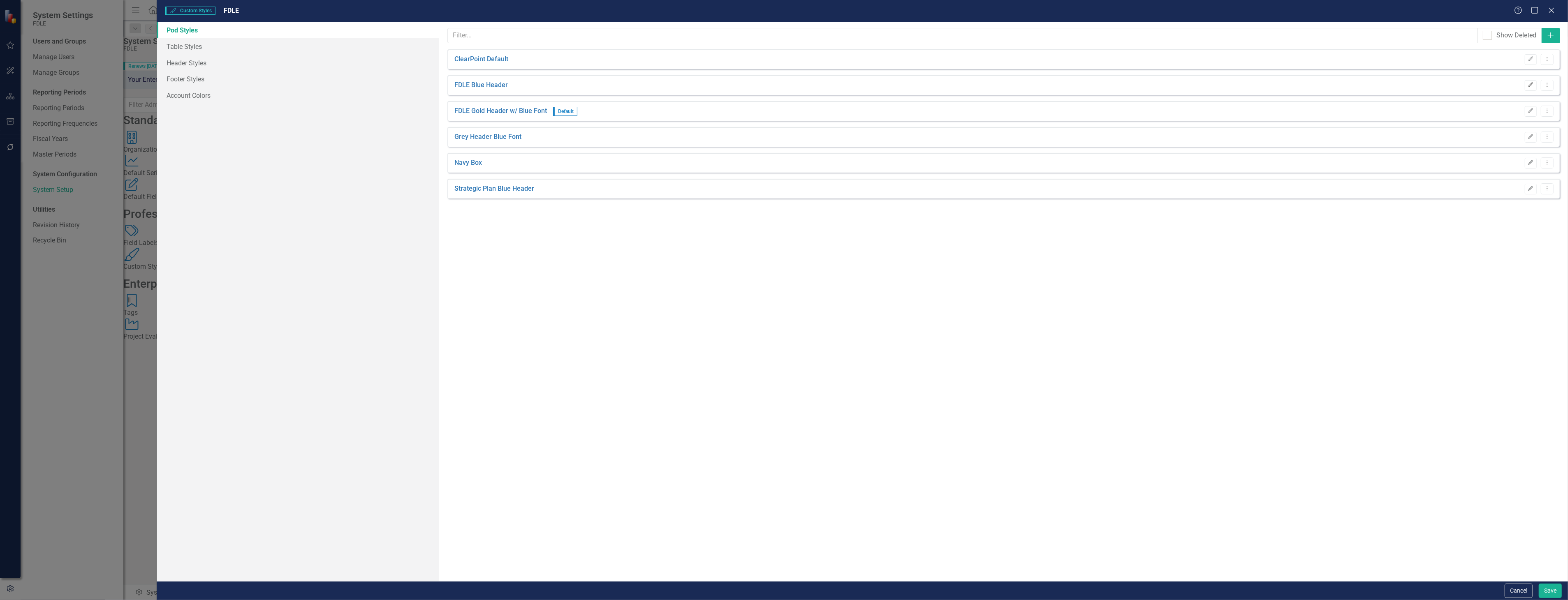
click at [1532, 85] on icon "Edit" at bounding box center [1531, 85] width 6 height 5
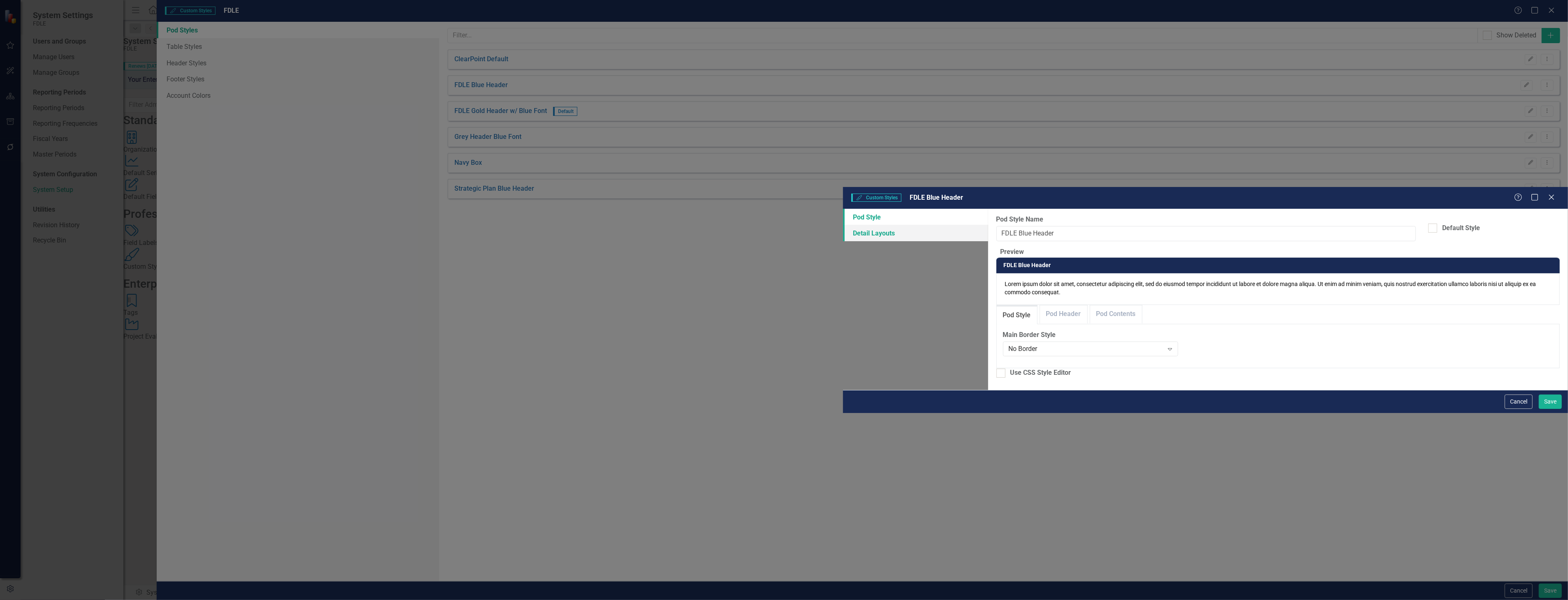
click at [843, 225] on link "Detail Layouts" at bounding box center [915, 233] width 145 height 16
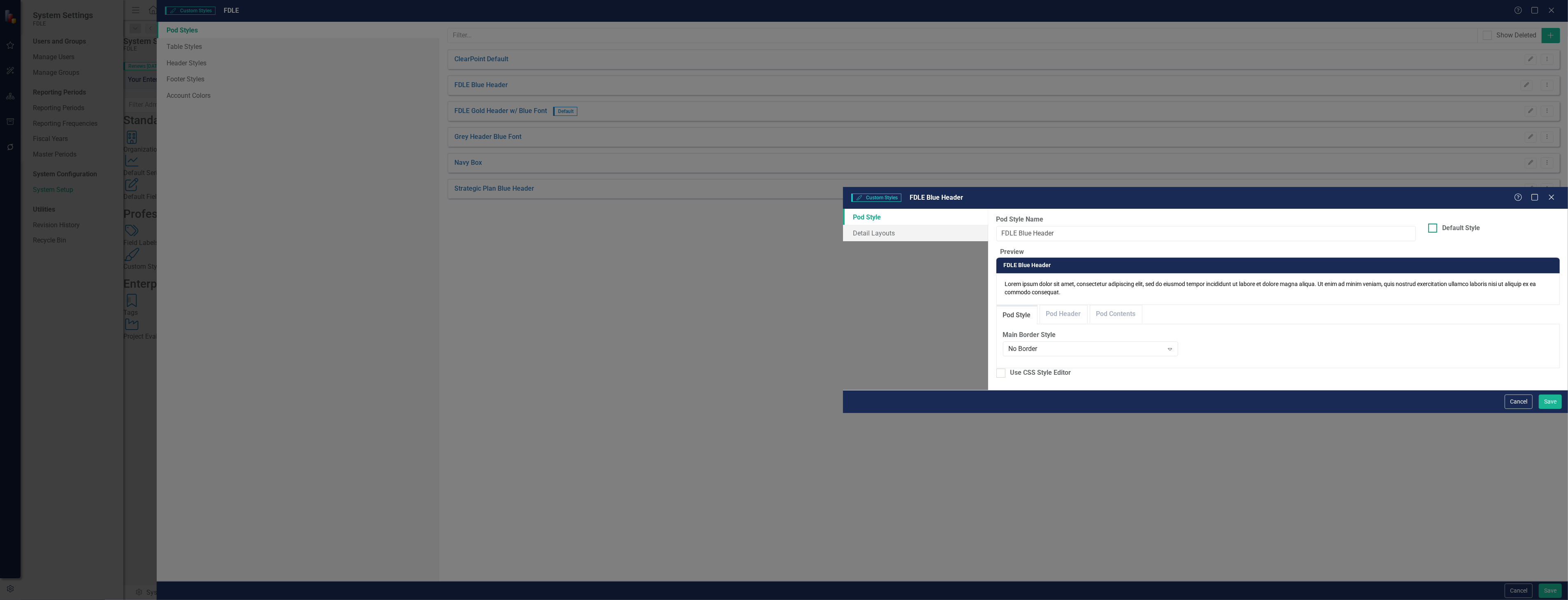
click at [1442, 224] on div "Default Style" at bounding box center [1461, 229] width 38 height 10
click at [1428, 224] on input "Default Style" at bounding box center [1430, 226] width 5 height 5
checkbox input "true"
click at [1550, 409] on button "Save" at bounding box center [1550, 402] width 23 height 15
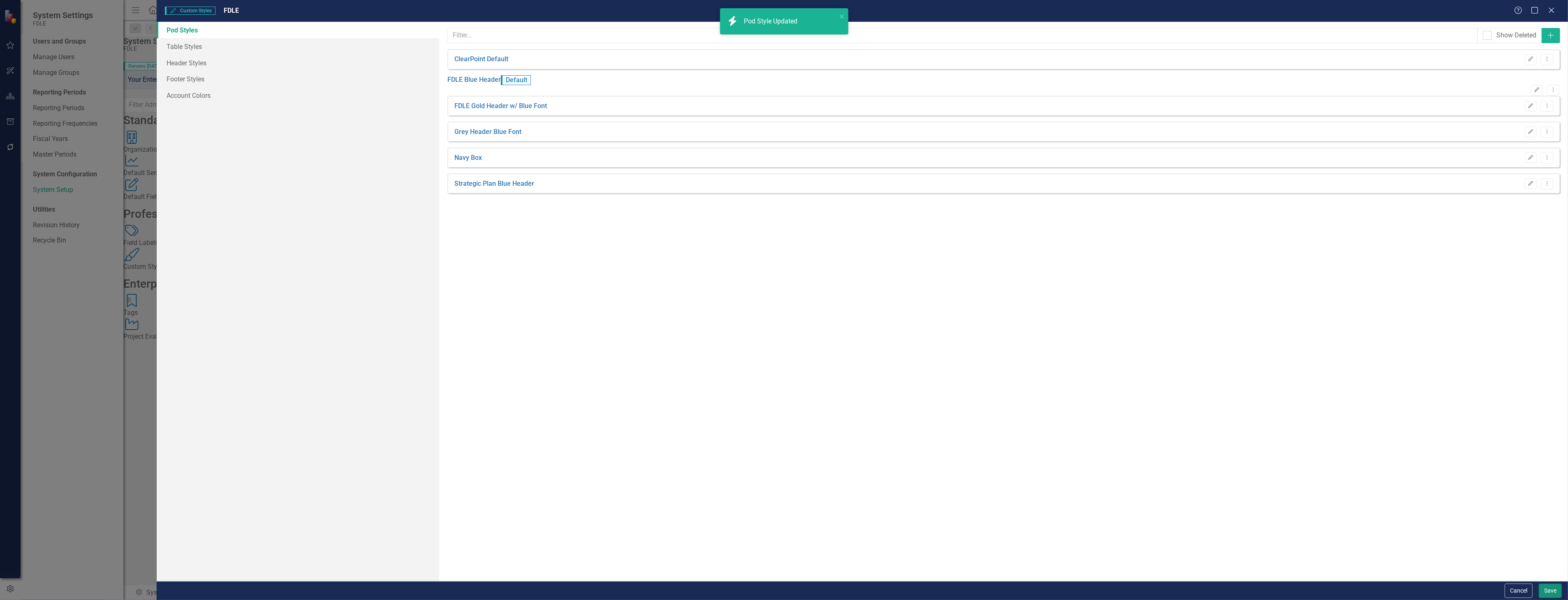
click at [1547, 586] on button "Save" at bounding box center [1550, 591] width 23 height 15
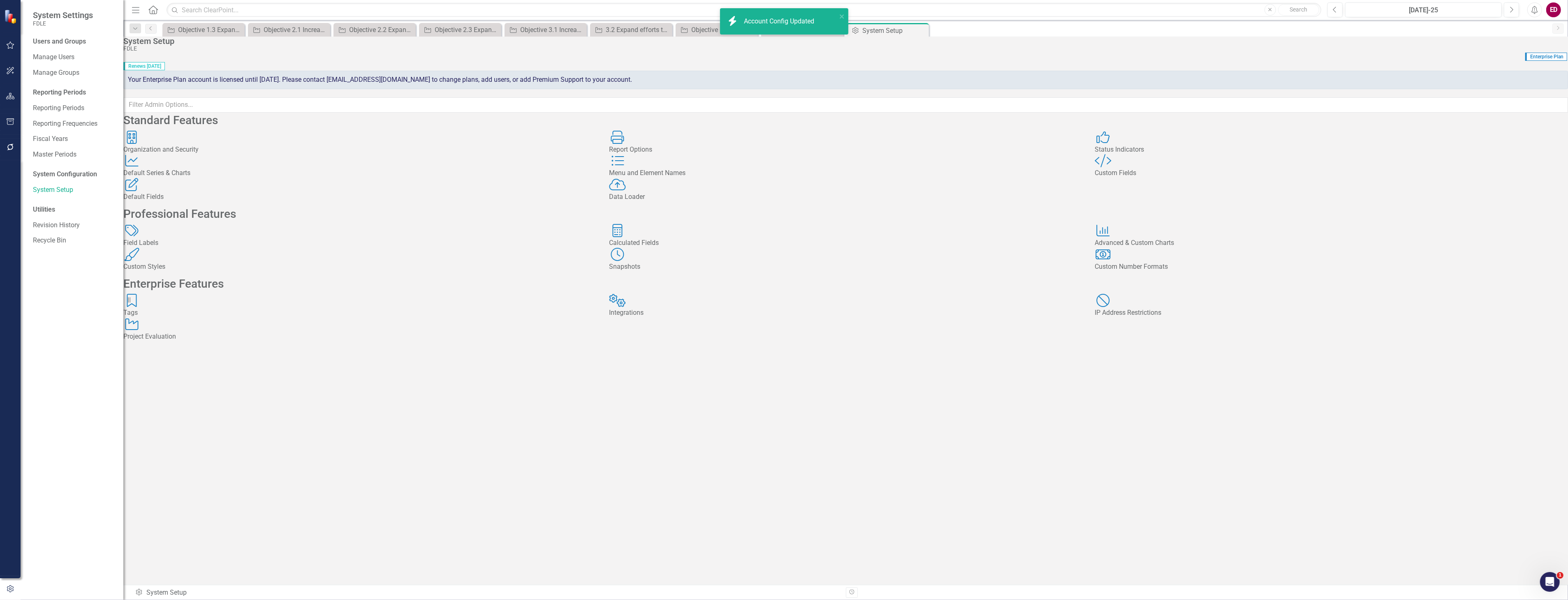
click at [1, 88] on button "button" at bounding box center [10, 97] width 18 height 17
click at [40, 83] on div "Dropdown Scorecards 115" at bounding box center [78, 87] width 91 height 16
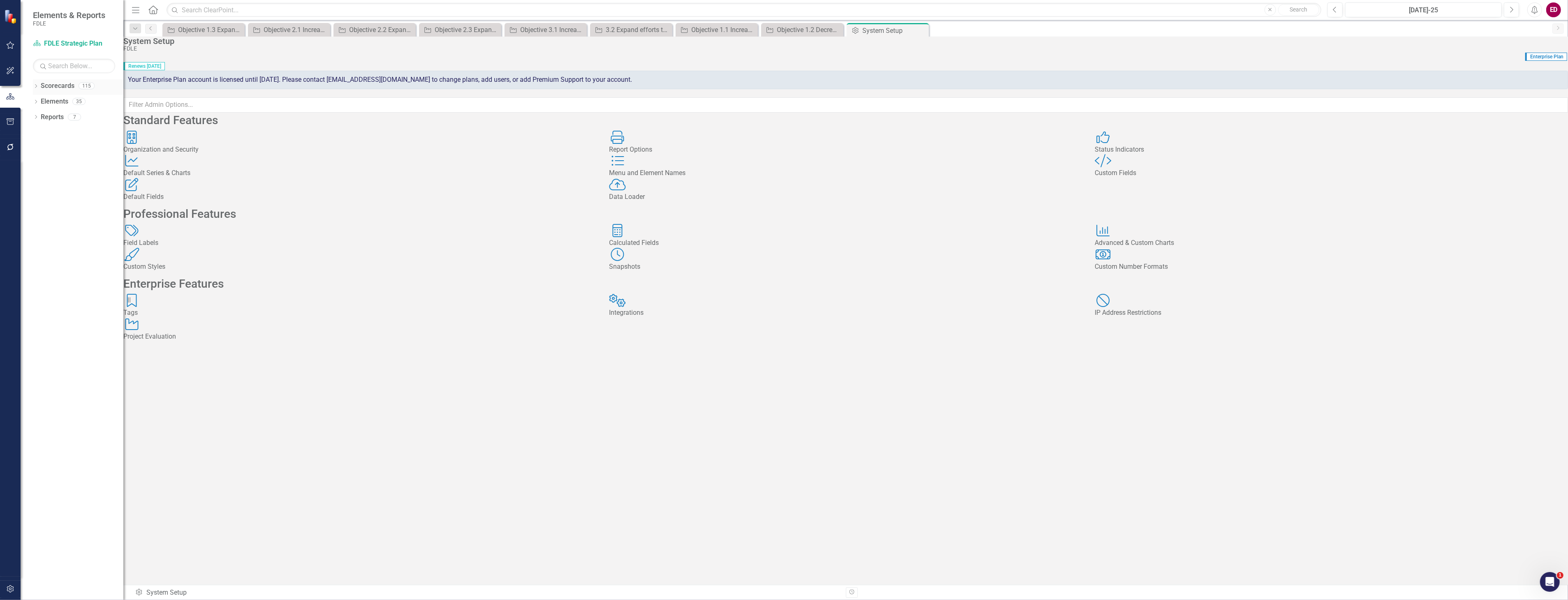
click at [33, 83] on div "Dropdown Scorecards 115" at bounding box center [78, 87] width 91 height 16
click at [34, 83] on div "Dropdown Scorecards 115" at bounding box center [78, 87] width 91 height 16
click at [35, 83] on div "Dropdown Scorecards 115" at bounding box center [78, 87] width 91 height 16
click at [37, 85] on icon "Dropdown" at bounding box center [35, 86] width 5 height 4
click at [39, 107] on div "Dropdown FDLE" at bounding box center [80, 102] width 86 height 13
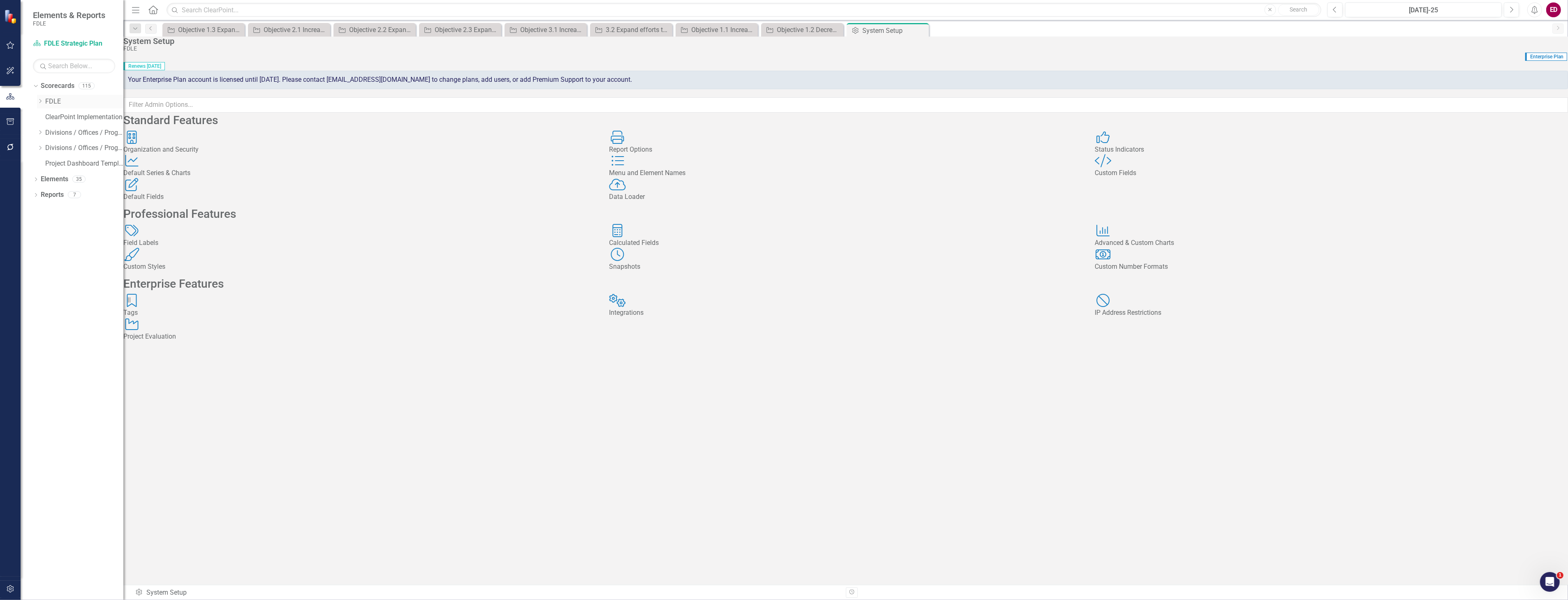
click at [38, 103] on icon "Dropdown" at bounding box center [40, 101] width 6 height 5
click at [63, 132] on link "FDLE Strategic Plan" at bounding box center [88, 133] width 70 height 10
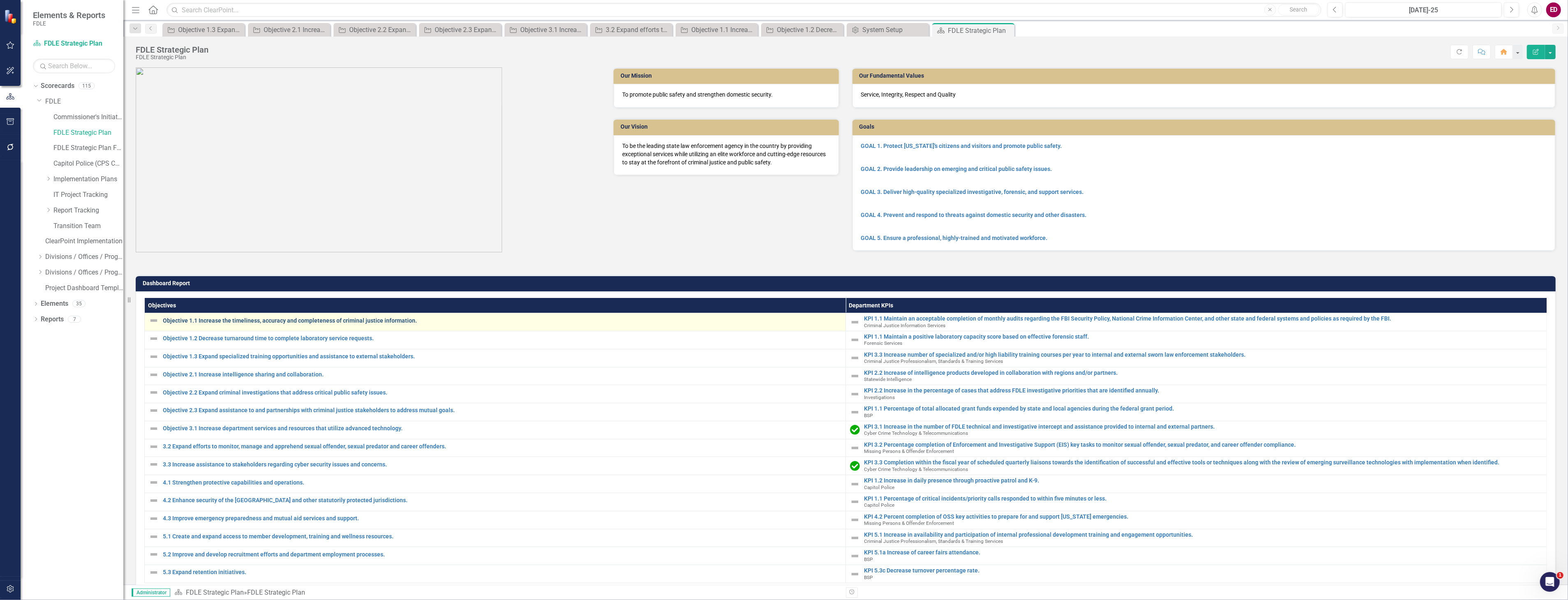
click at [278, 321] on link "Objective 1.1 Increase the timeliness, accuracy and completeness of criminal ju…" at bounding box center [502, 321] width 679 height 6
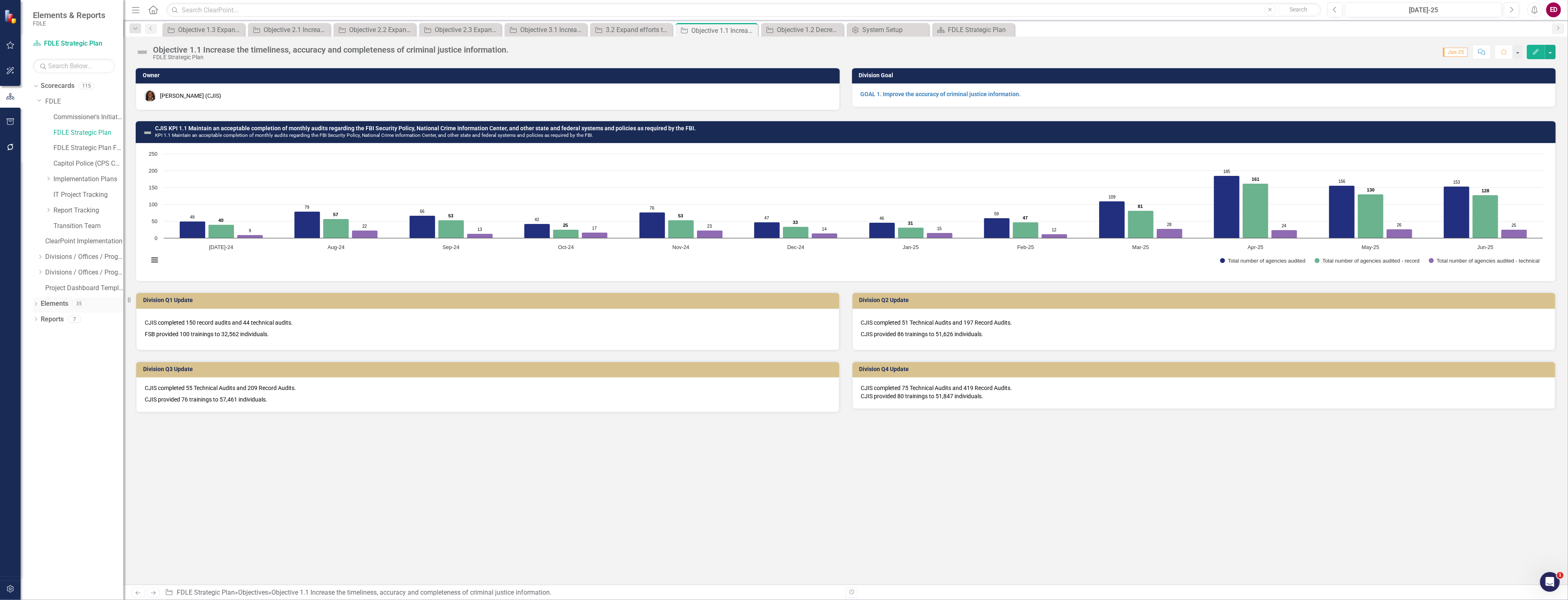
click at [35, 302] on div "Dropdown" at bounding box center [35, 304] width 5 height 7
click at [39, 340] on div "Dropdown Objective Objective 15" at bounding box center [80, 337] width 86 height 16
click at [39, 336] on icon "Dropdown" at bounding box center [40, 335] width 5 height 4
click at [83, 360] on div "Objective 1.2 Decrease turnaround time to complete laboratory service requests." at bounding box center [95, 363] width 57 height 7
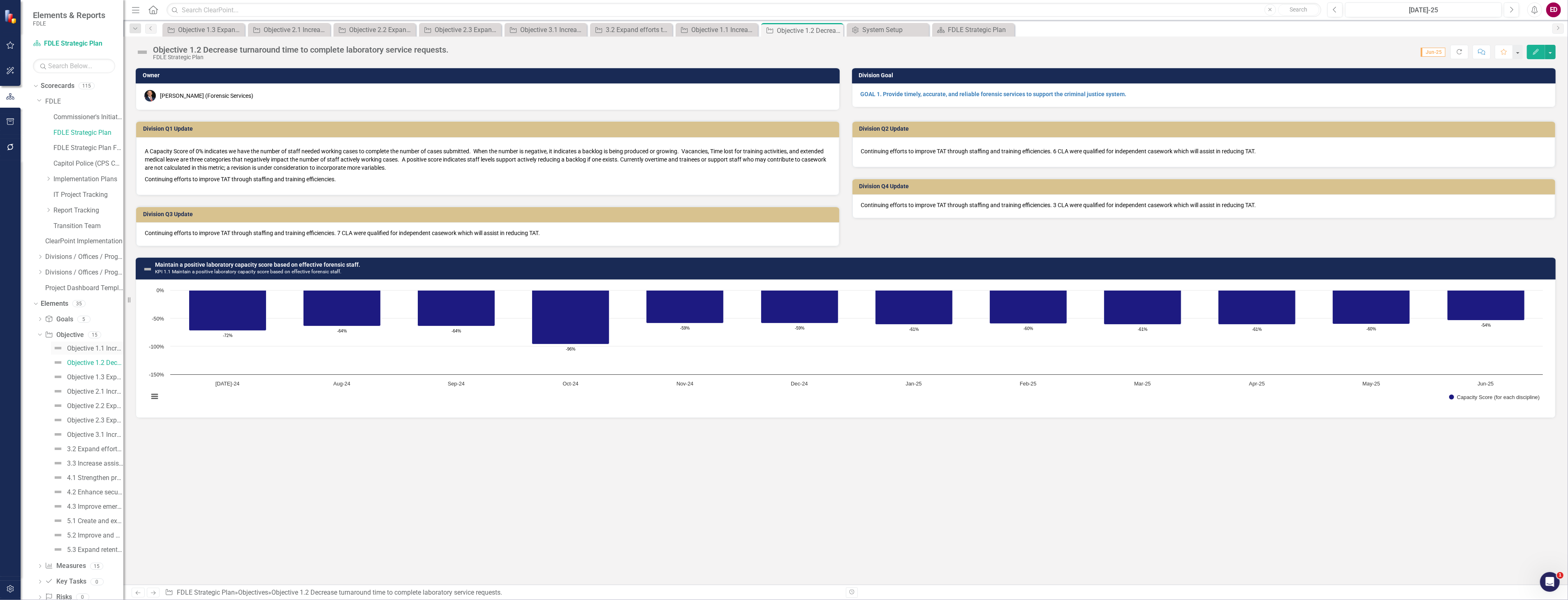
click at [86, 352] on link "Objective 1.1 Increase the timeliness, accuracy and completeness of criminal ju…" at bounding box center [87, 348] width 72 height 13
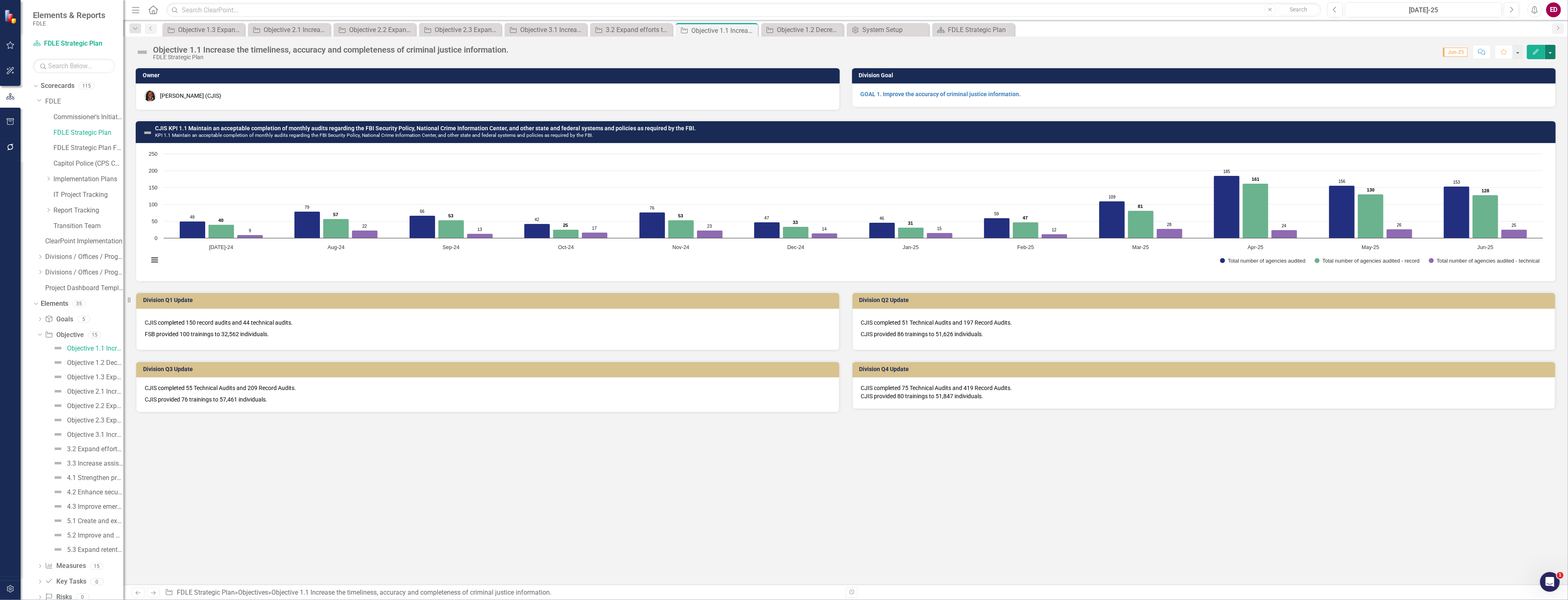
click at [1548, 51] on button "button" at bounding box center [1550, 52] width 11 height 15
click at [1533, 83] on link "Edit Report Edit Layout" at bounding box center [1505, 82] width 100 height 15
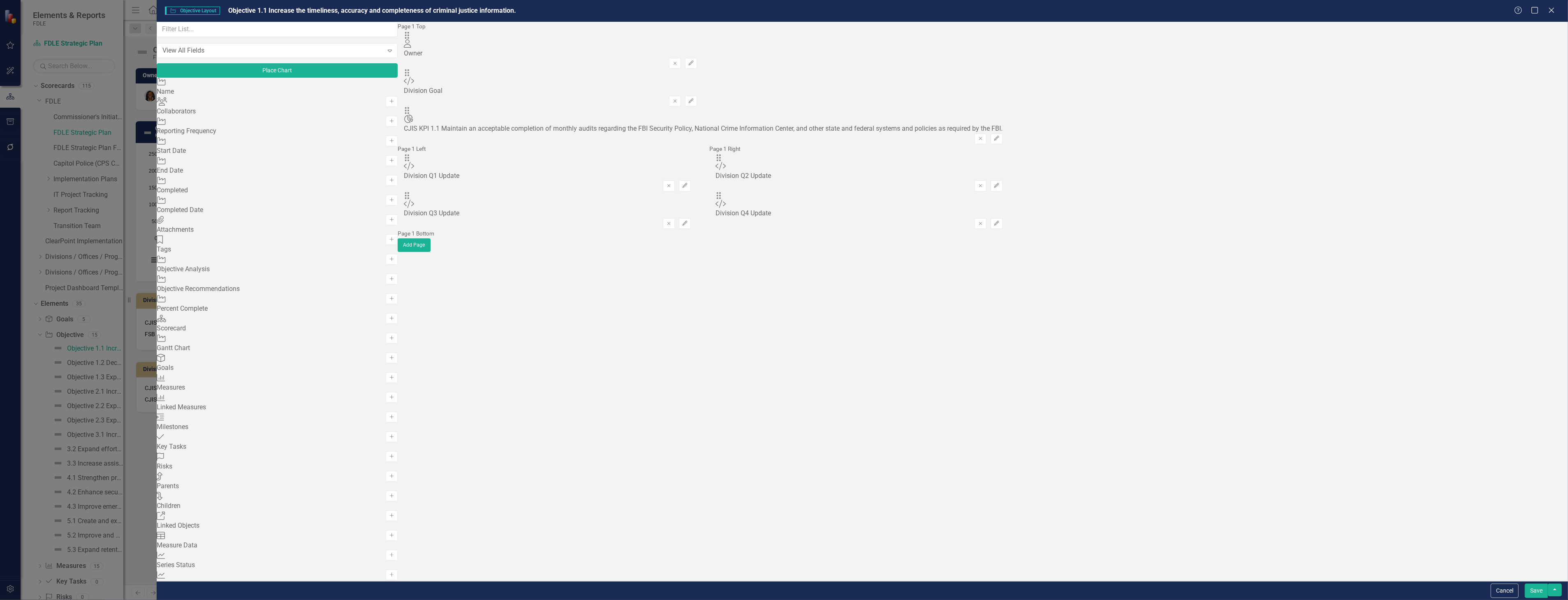
click at [1546, 593] on button "Save" at bounding box center [1536, 591] width 23 height 15
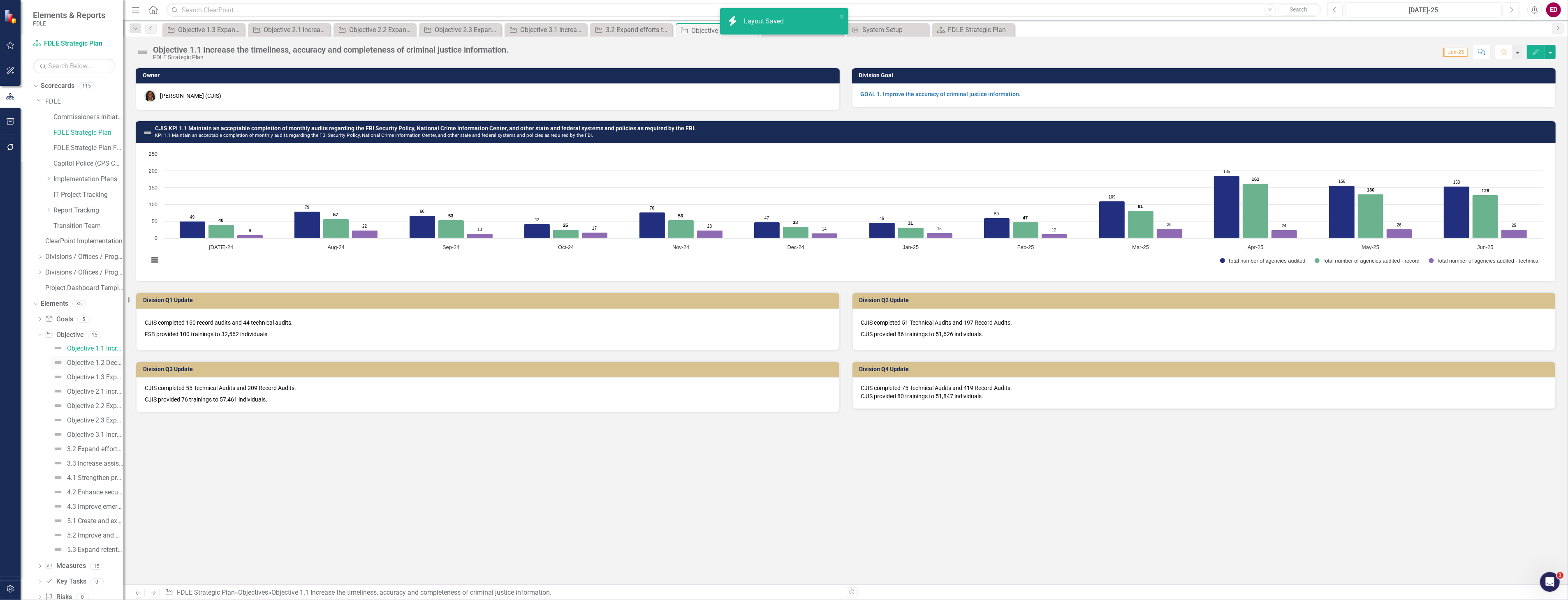
click at [101, 363] on div "Objective 1.2 Decrease turnaround time to complete laboratory service requests." at bounding box center [95, 363] width 57 height 7
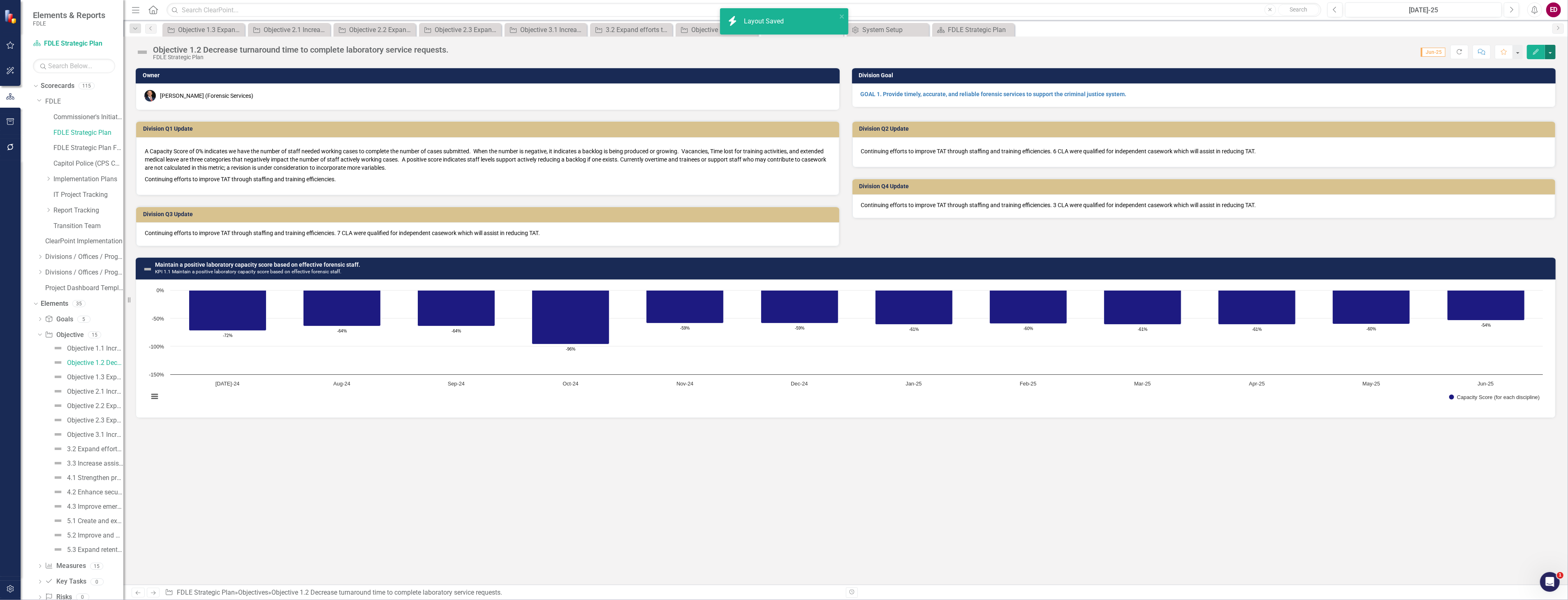
click at [1551, 52] on button "button" at bounding box center [1550, 52] width 11 height 15
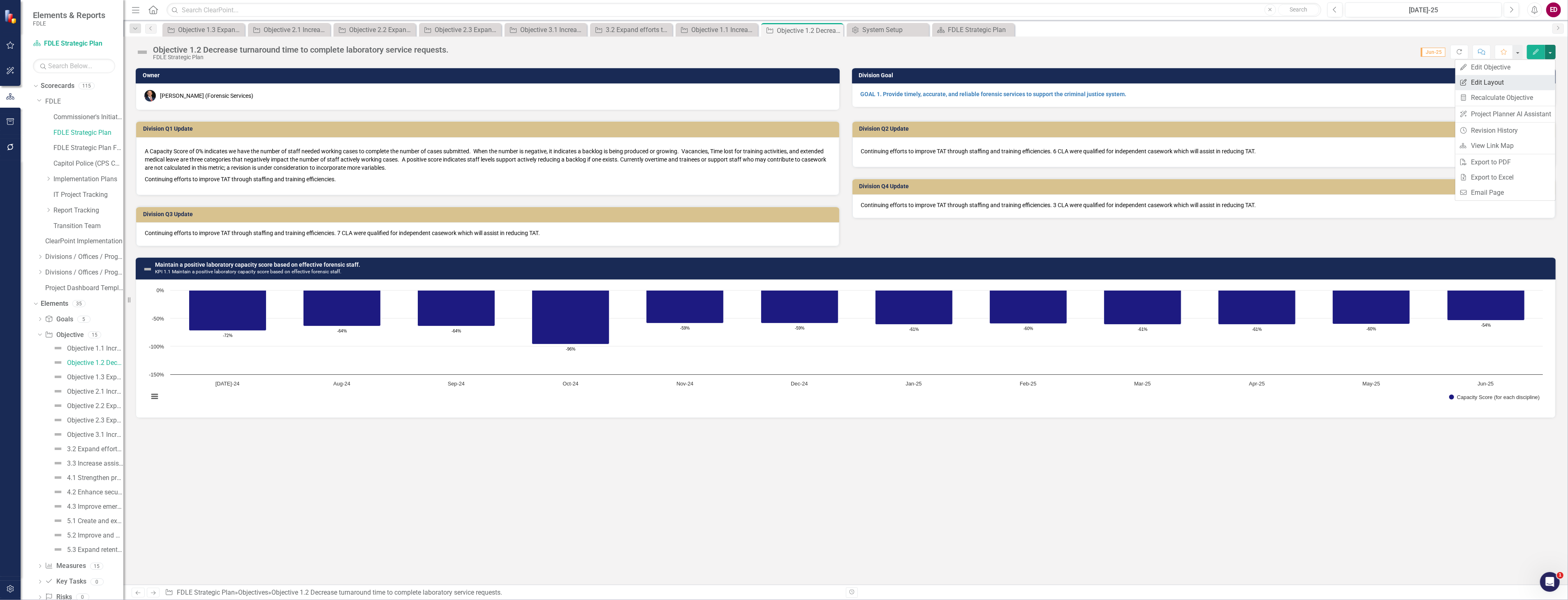
click at [1540, 77] on link "Edit Report Edit Layout" at bounding box center [1505, 82] width 100 height 15
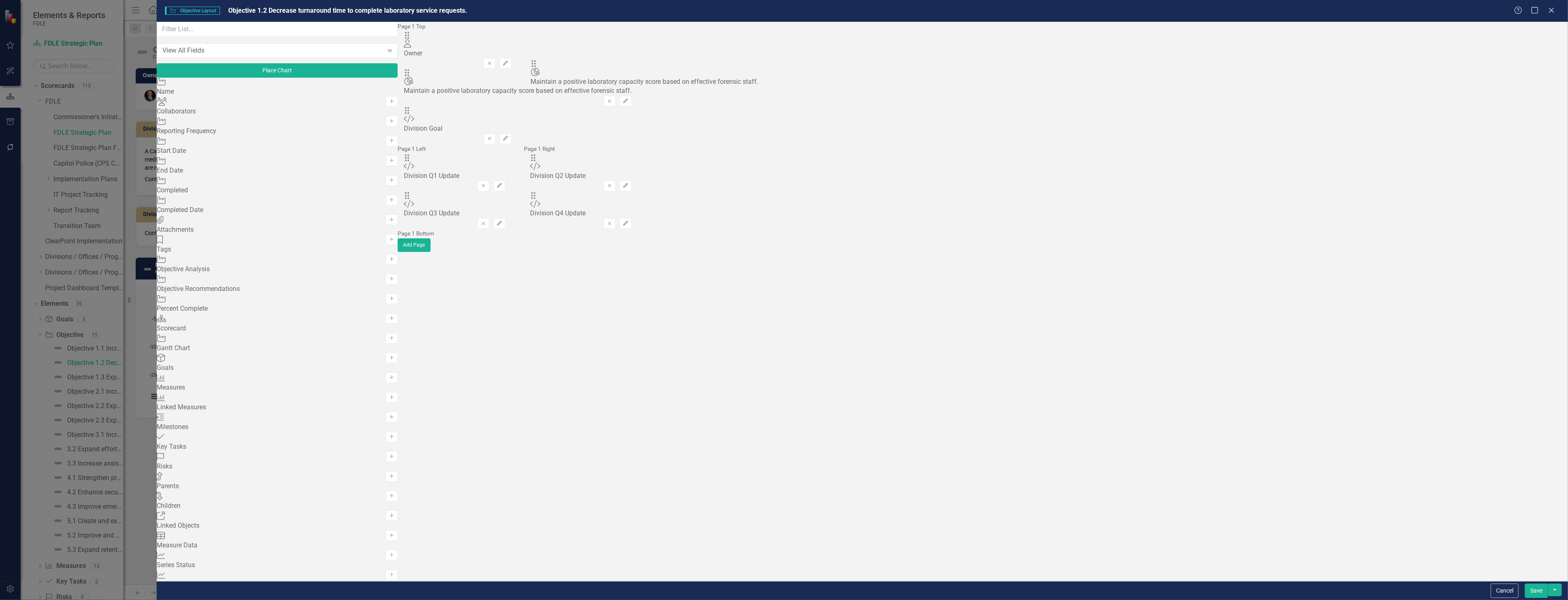
drag, startPoint x: 534, startPoint y: 181, endPoint x: 545, endPoint y: 71, distance: 110.5
drag, startPoint x: 536, startPoint y: 108, endPoint x: 1102, endPoint y: 55, distance: 568.5
click at [638, 55] on div "The fields (or pods) that are available for you to include on the detail page a…" at bounding box center [517, 137] width 240 height 230
click at [1537, 593] on button "Save" at bounding box center [1536, 591] width 23 height 15
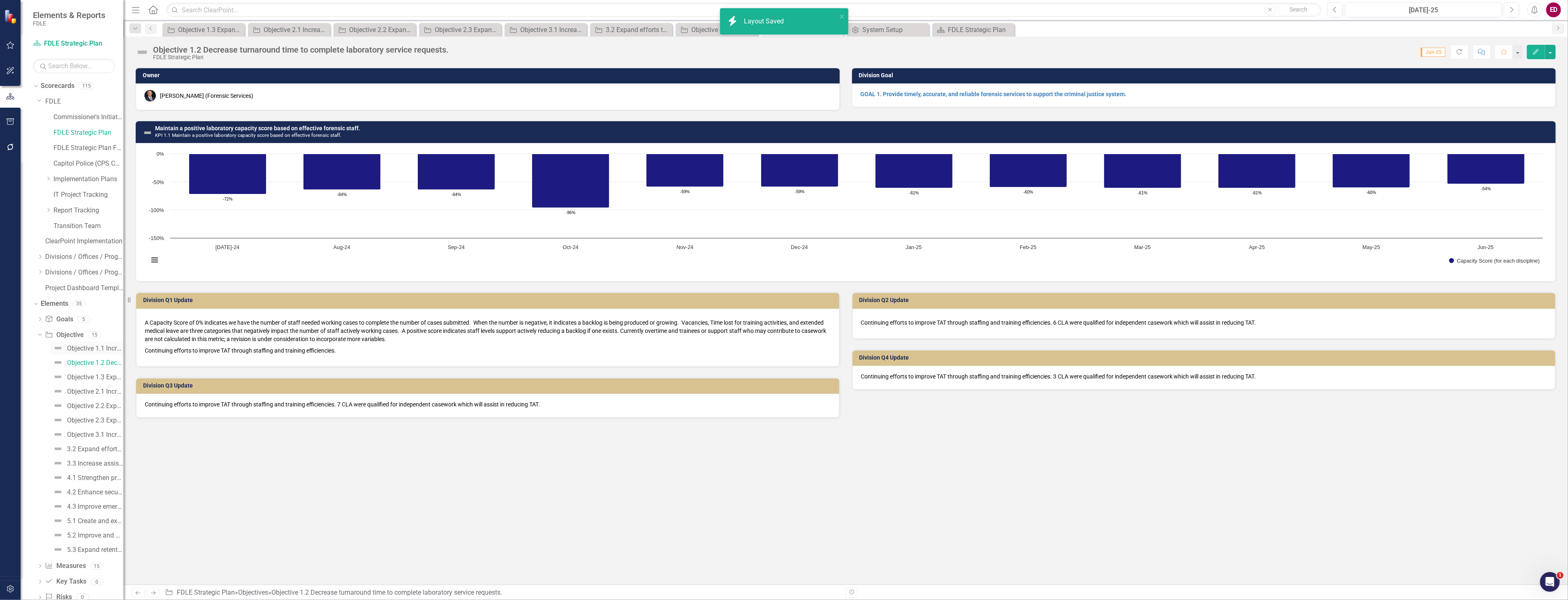
click at [105, 347] on div "Objective 1.1 Increase the timeliness, accuracy and completeness of criminal ju…" at bounding box center [95, 349] width 57 height 7
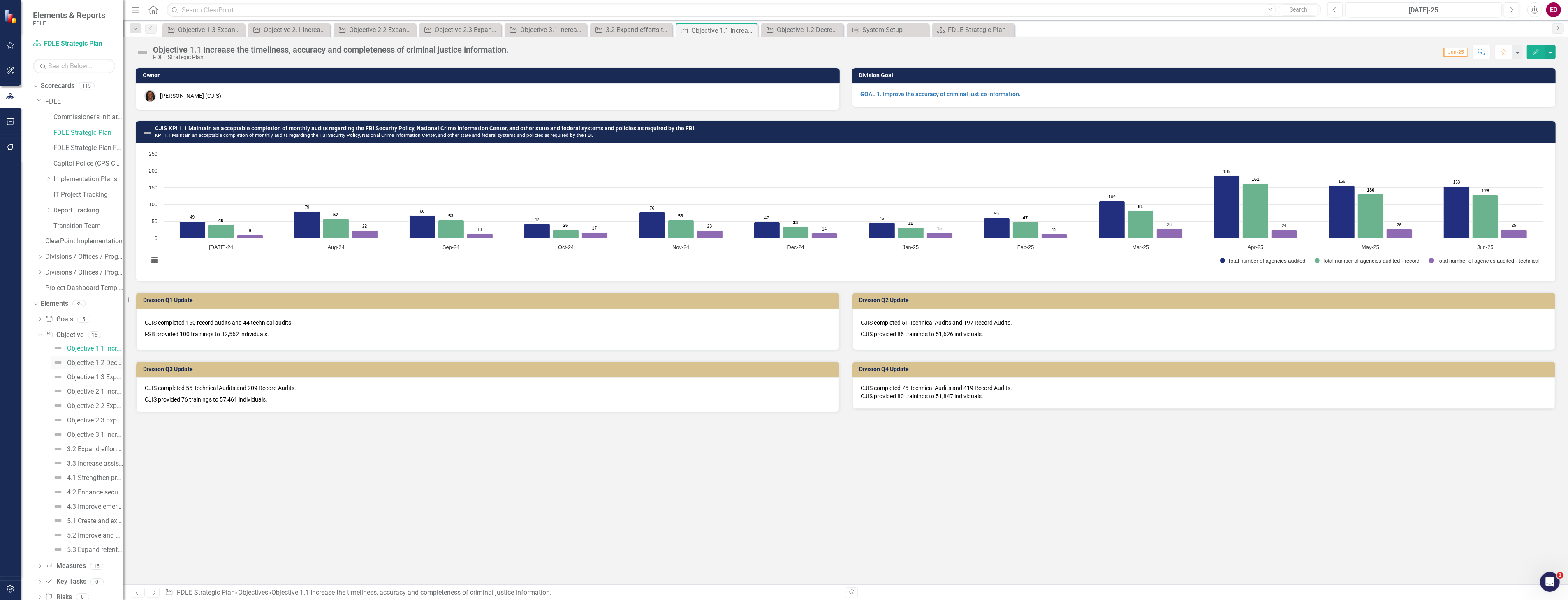
click at [91, 361] on div "Objective 1.2 Decrease turnaround time to complete laboratory service requests." at bounding box center [95, 363] width 57 height 7
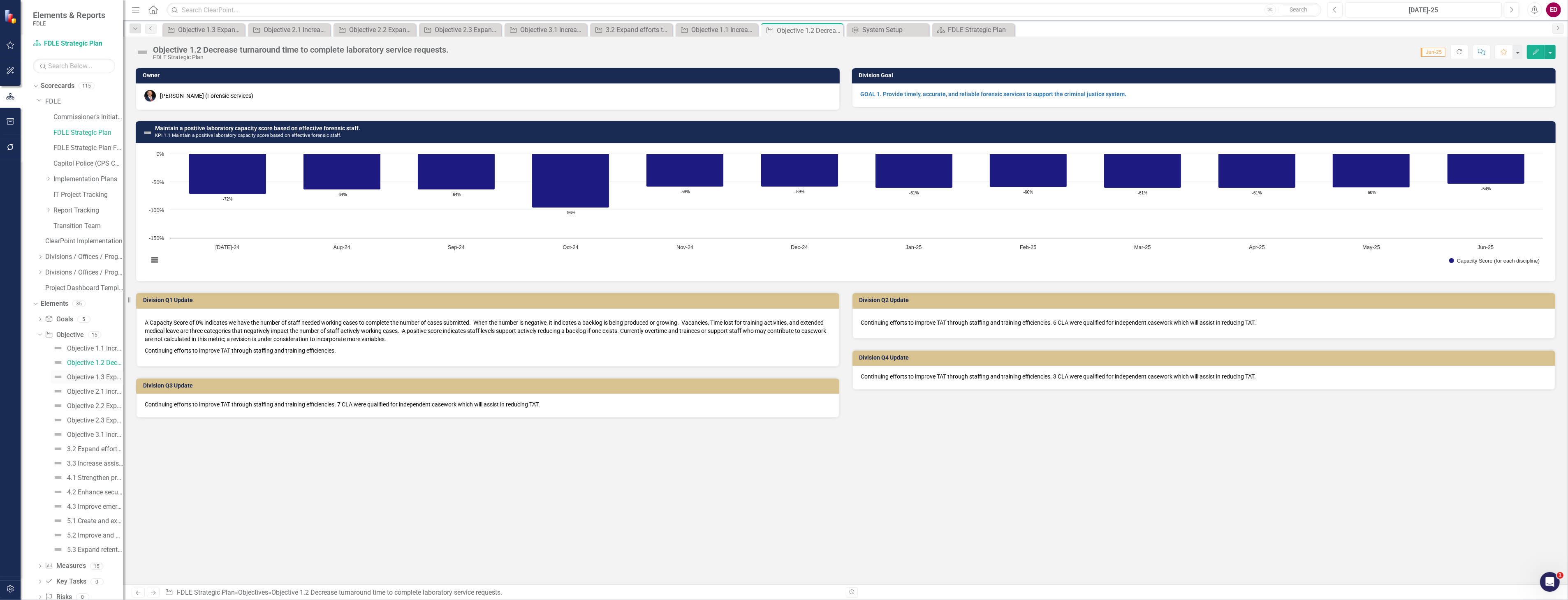
click at [101, 380] on div "Objective 1.3 Expand specialized training opportunities and assistance to exter…" at bounding box center [95, 377] width 57 height 7
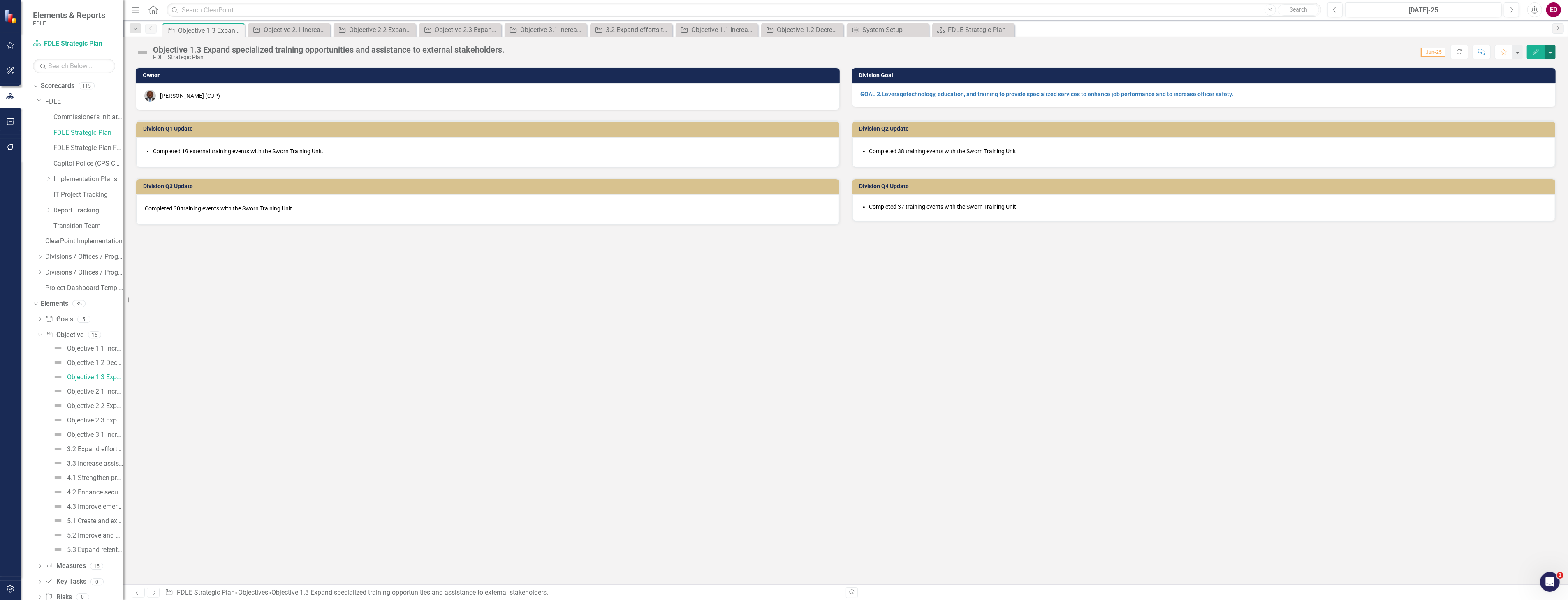
click at [1546, 50] on button "button" at bounding box center [1550, 52] width 11 height 15
click at [1555, 81] on link "Edit Report Edit Layout" at bounding box center [1505, 82] width 100 height 15
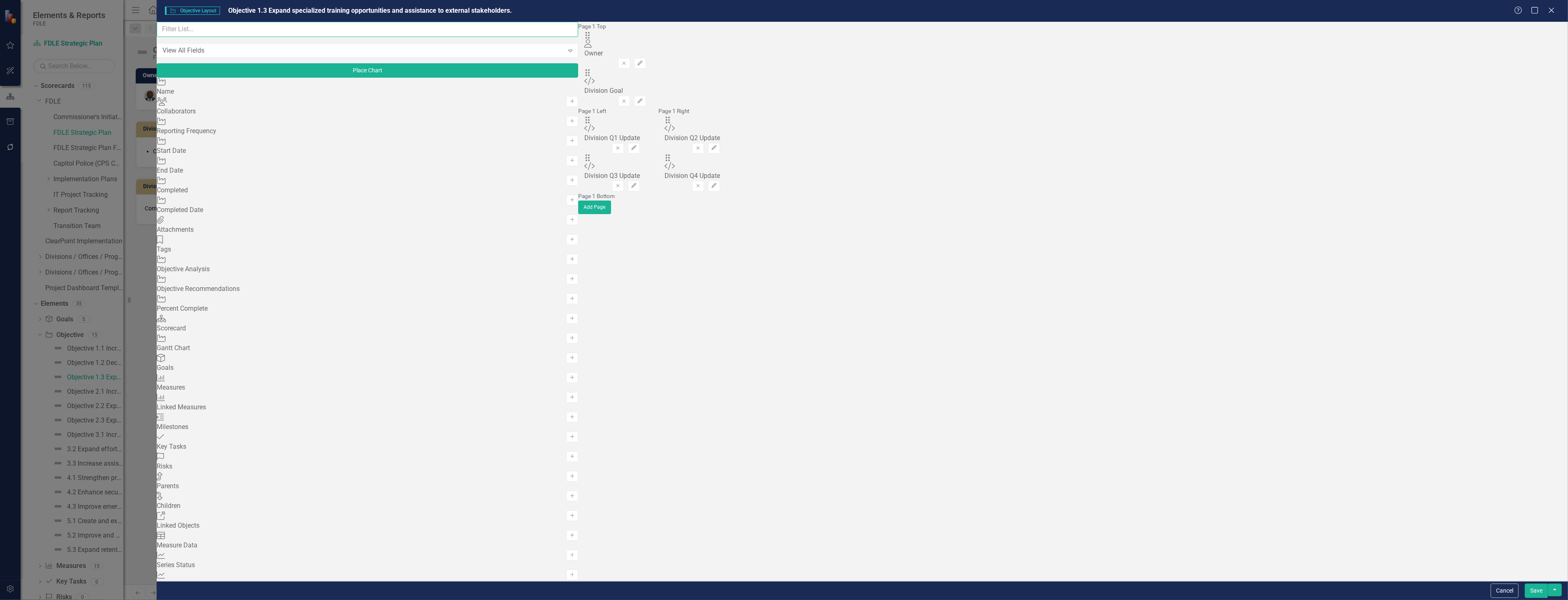
click at [341, 33] on input "text" at bounding box center [367, 29] width 421 height 15
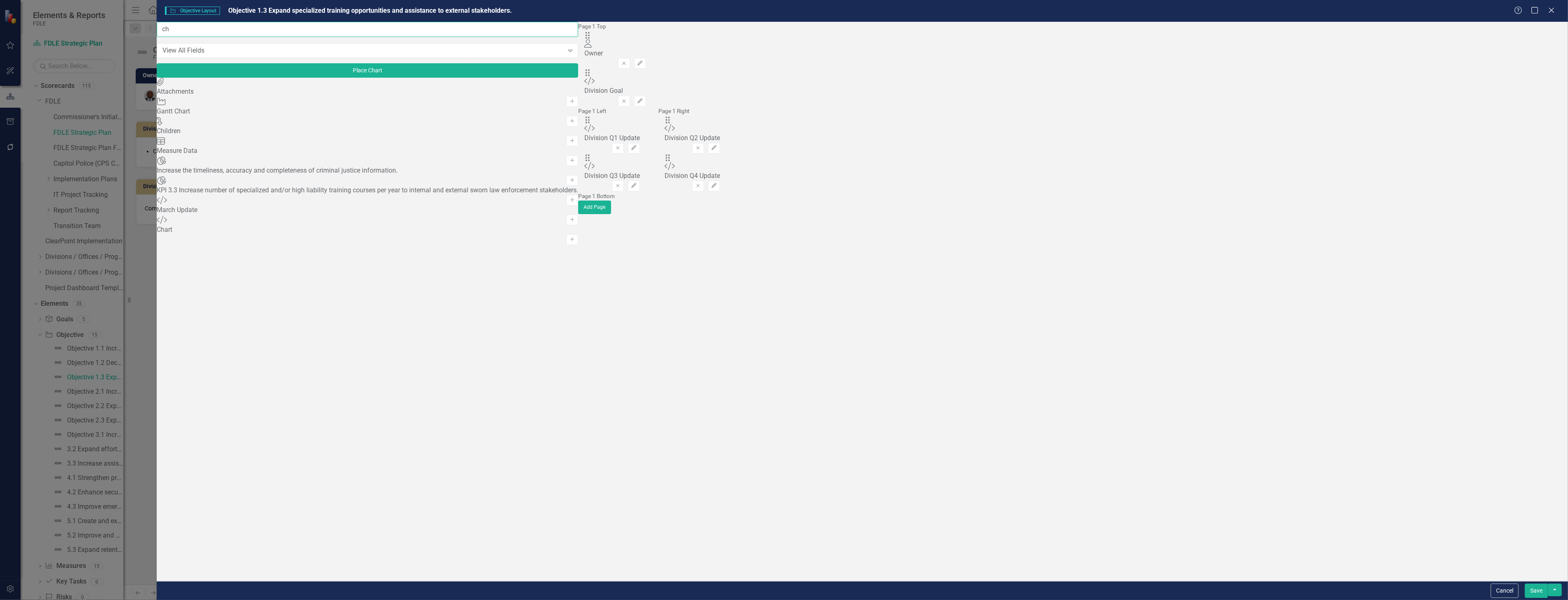
type input "ch"
click at [843, 17] on icon "close" at bounding box center [842, 16] width 5 height 7
click at [569, 203] on icon "Add" at bounding box center [572, 200] width 6 height 5
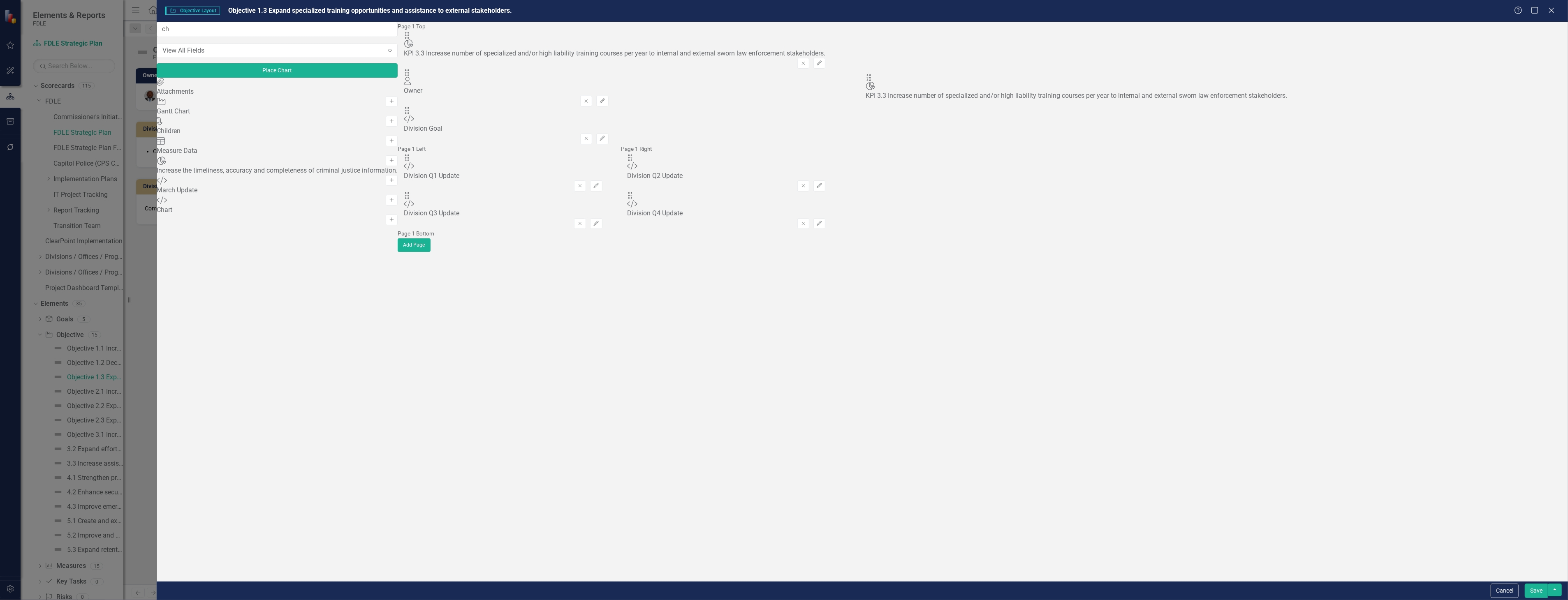
drag, startPoint x: 536, startPoint y: 51, endPoint x: 882, endPoint y: 80, distance: 347.2
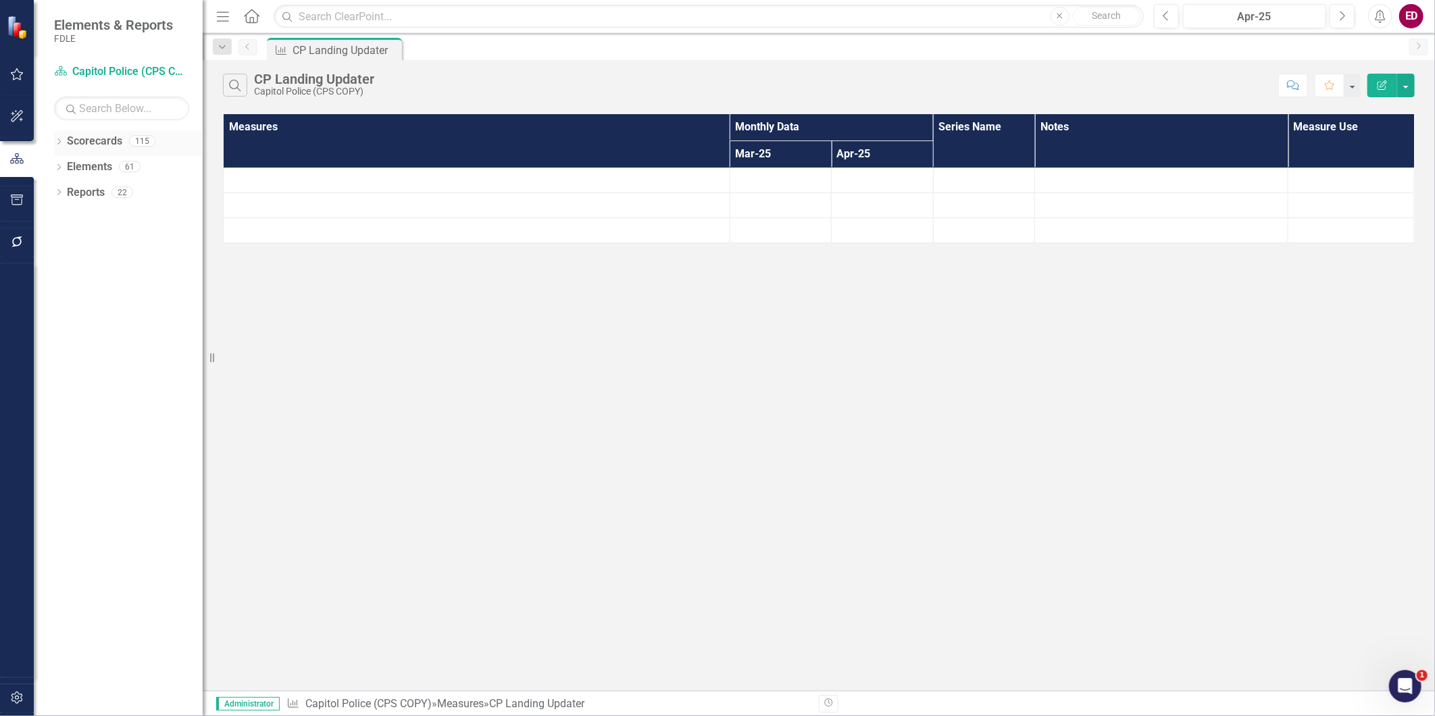
click at [57, 135] on div "Dropdown Scorecards 115" at bounding box center [128, 143] width 149 height 26
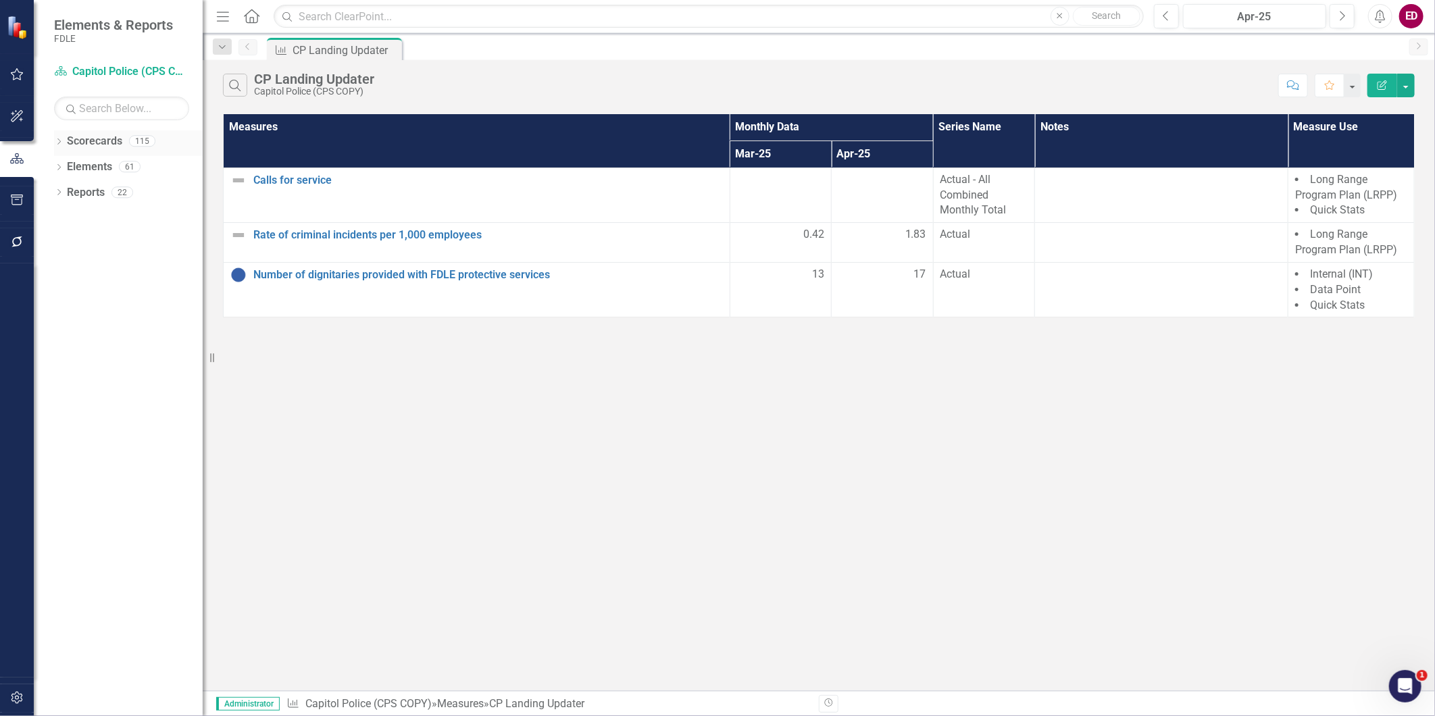
click at [63, 145] on icon "Dropdown" at bounding box center [58, 142] width 9 height 7
click at [68, 163] on icon "Dropdown" at bounding box center [66, 166] width 10 height 8
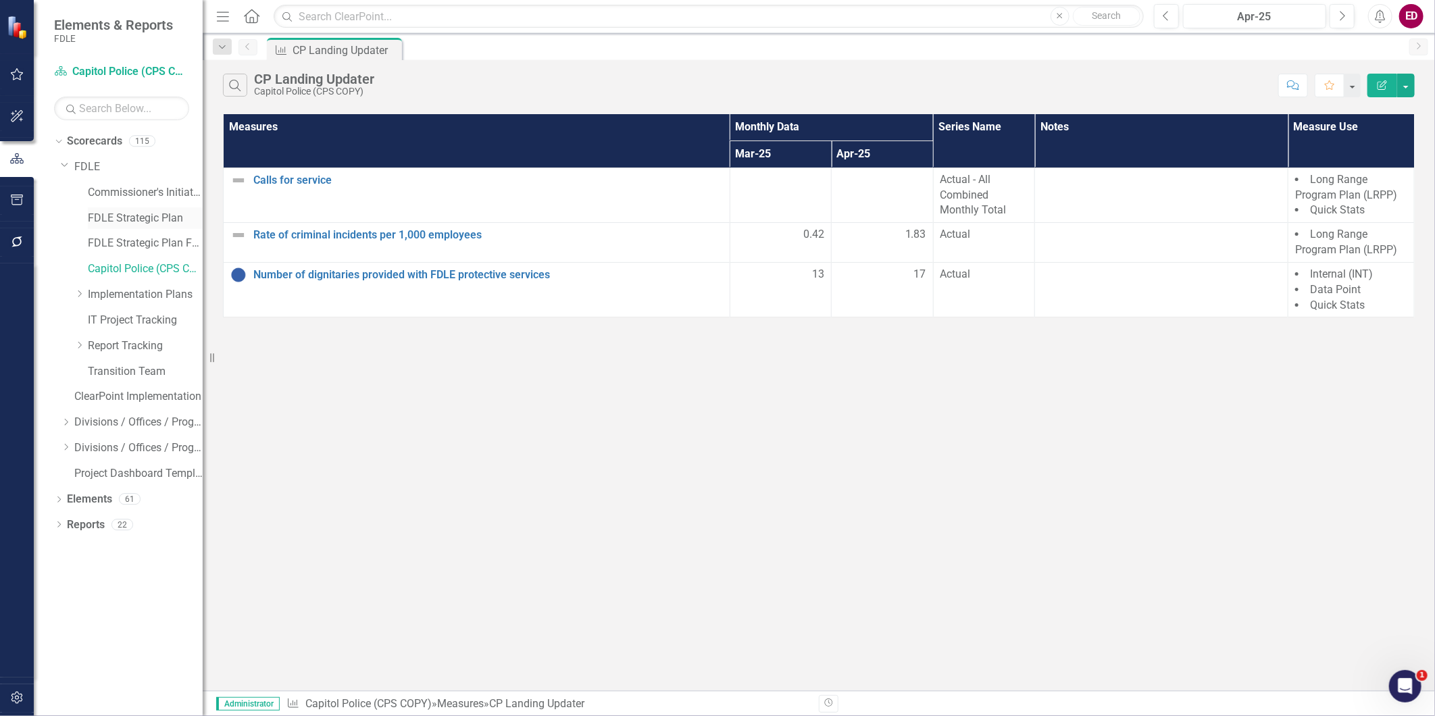
click at [164, 224] on link "FDLE Strategic Plan" at bounding box center [145, 219] width 115 height 16
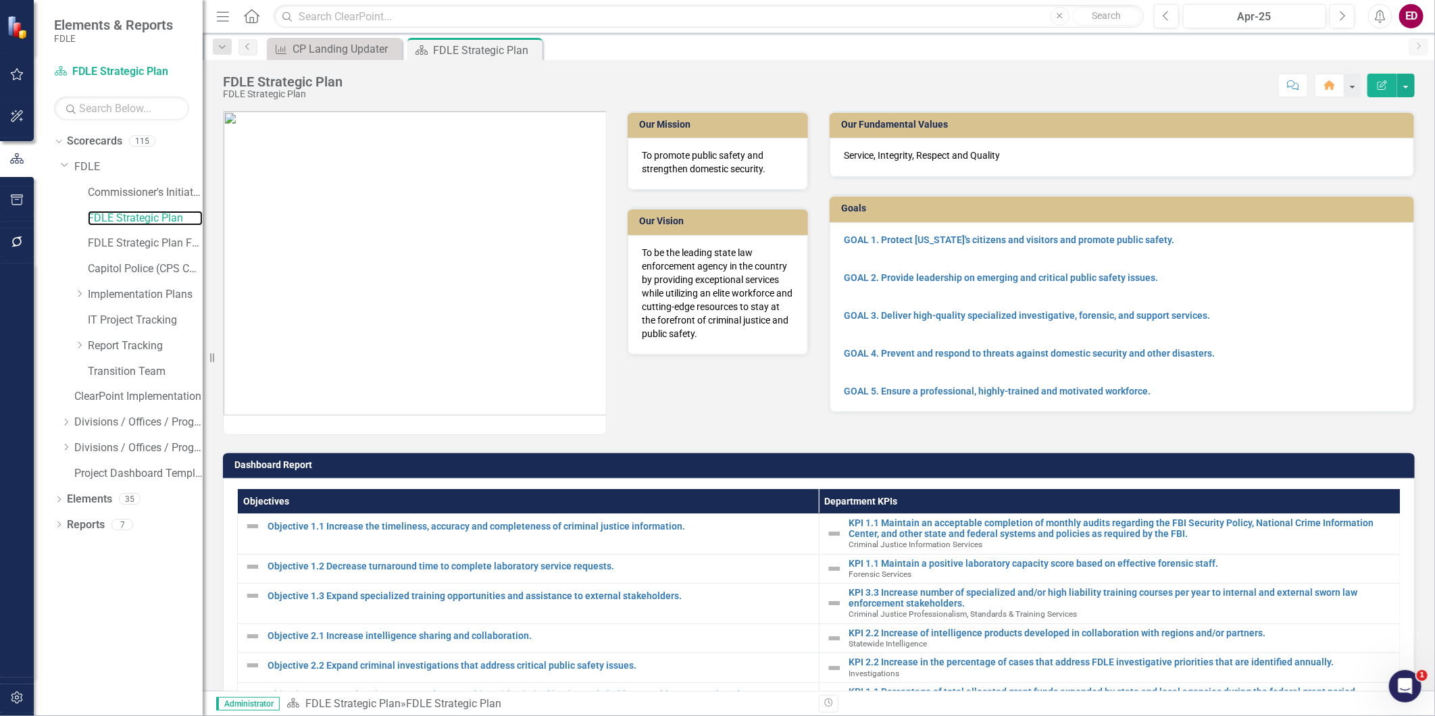
scroll to position [390, 0]
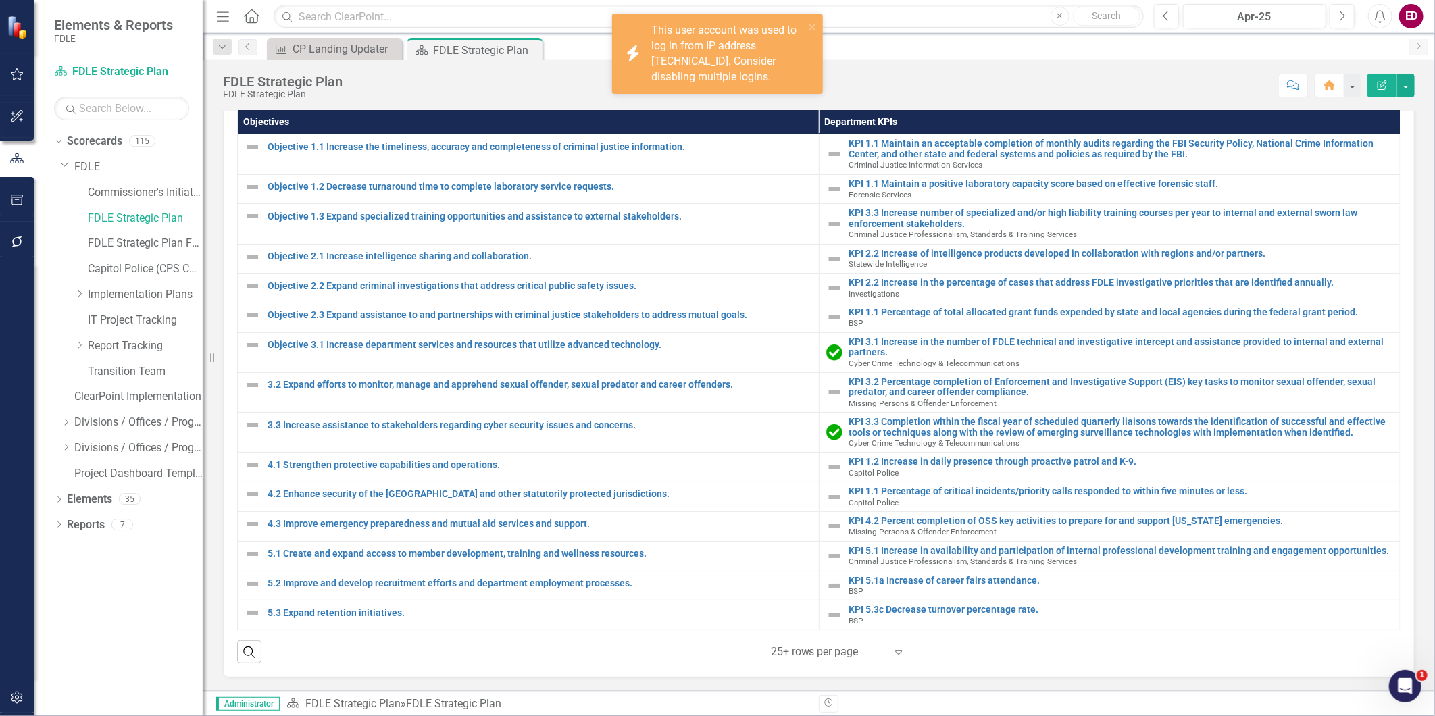
click at [804, 23] on div "This user account was used to log in from IP address [TECHNICAL_ID]. Consider d…" at bounding box center [727, 53] width 153 height 61
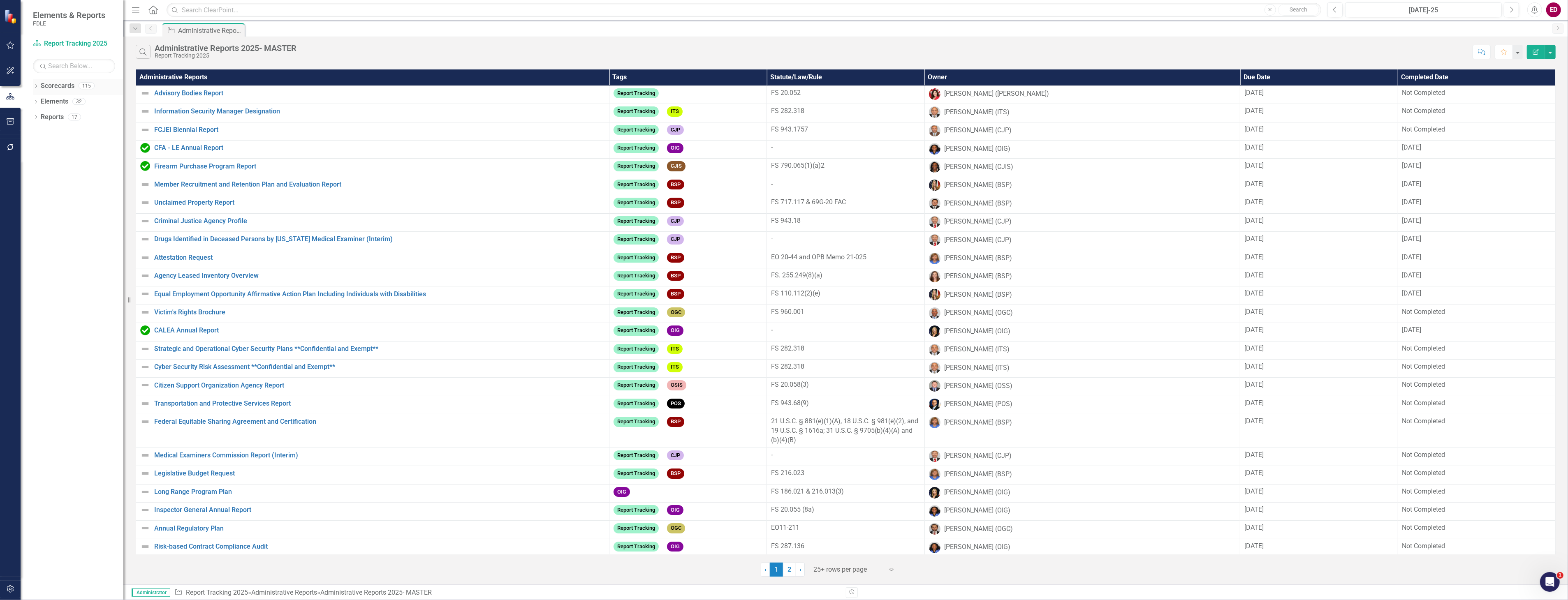
click at [33, 86] on icon "Dropdown" at bounding box center [35, 86] width 5 height 4
click at [39, 104] on div "Dropdown" at bounding box center [40, 101] width 6 height 7
click at [88, 138] on div "FDLE Strategic Plan" at bounding box center [88, 133] width 70 height 13
click at [100, 130] on link "FDLE Strategic Plan" at bounding box center [88, 133] width 70 height 10
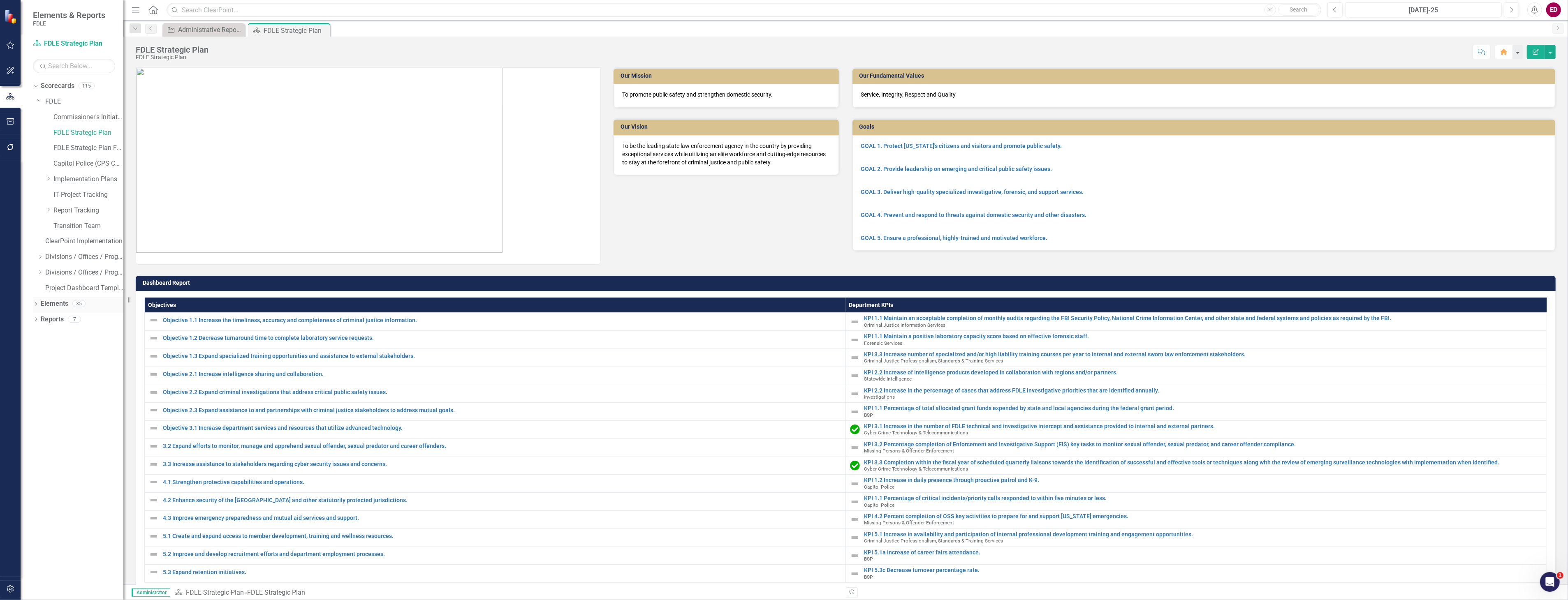
click at [35, 305] on icon "Dropdown" at bounding box center [35, 304] width 5 height 4
click at [40, 337] on icon "Dropdown" at bounding box center [40, 335] width 5 height 4
click at [77, 381] on link "Objective 1.3 Expand specialized training opportunities and assistance to exter…" at bounding box center [87, 377] width 72 height 13
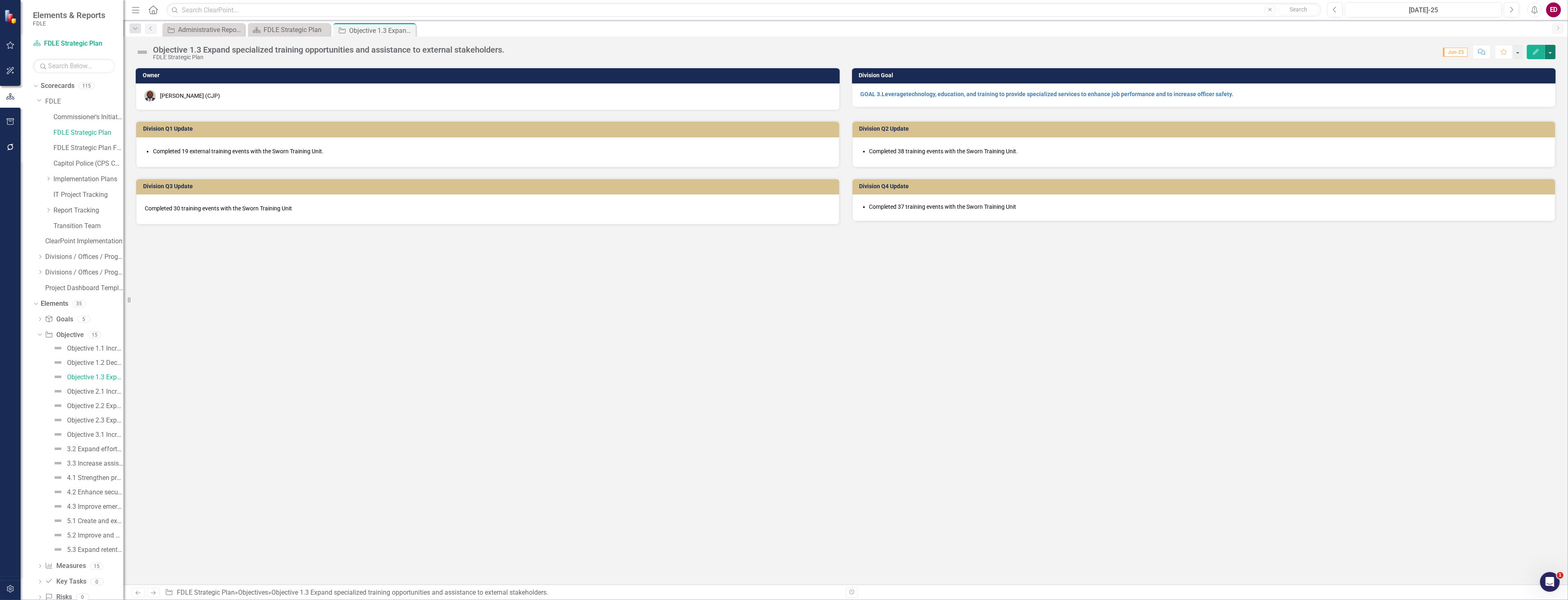
click at [1553, 50] on button "button" at bounding box center [1550, 52] width 11 height 15
click at [1542, 84] on link "Edit Report Edit Layout" at bounding box center [1505, 82] width 100 height 15
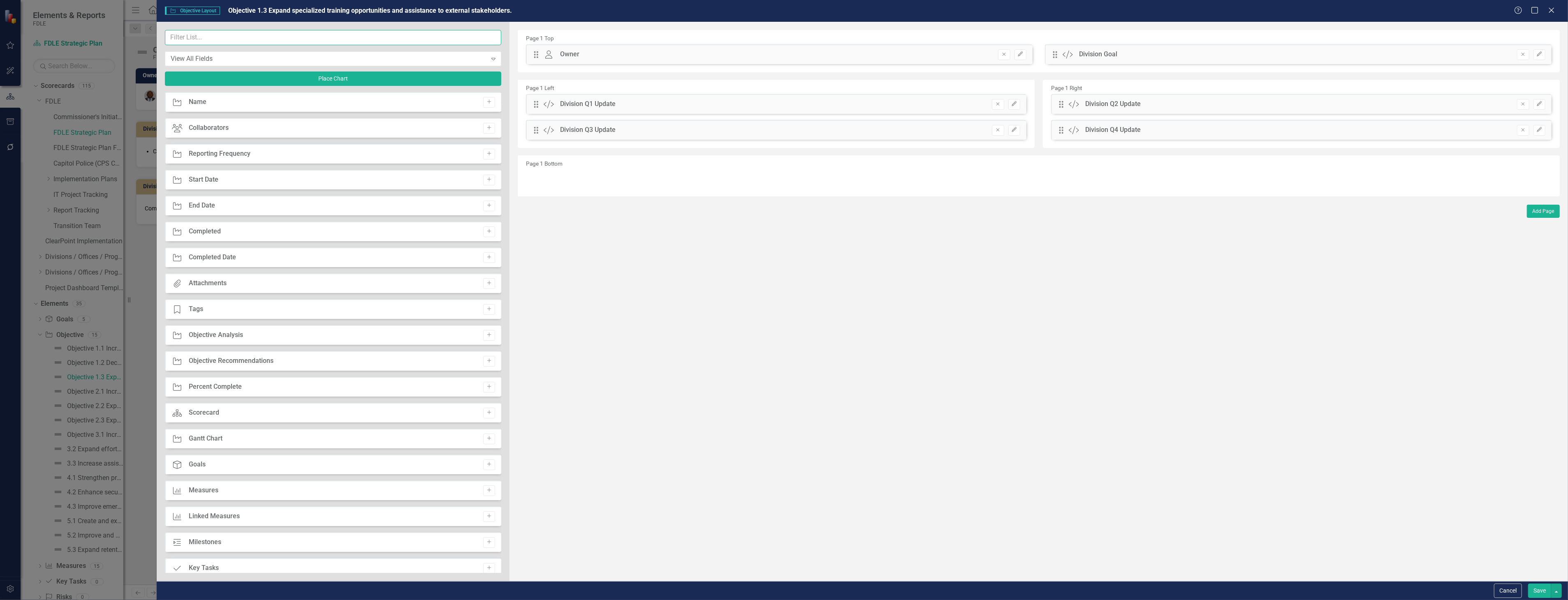
click at [424, 43] on input "text" at bounding box center [333, 37] width 337 height 15
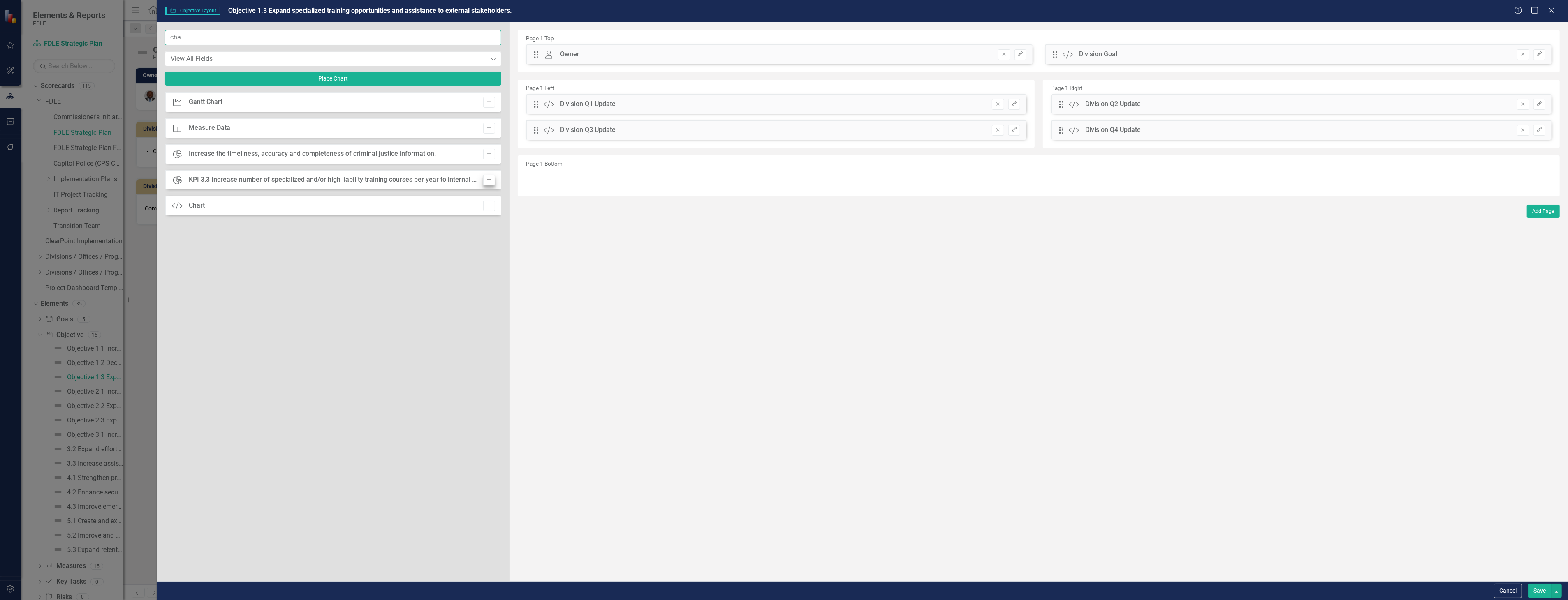
type input "cha"
click at [491, 175] on button "Add" at bounding box center [489, 180] width 12 height 11
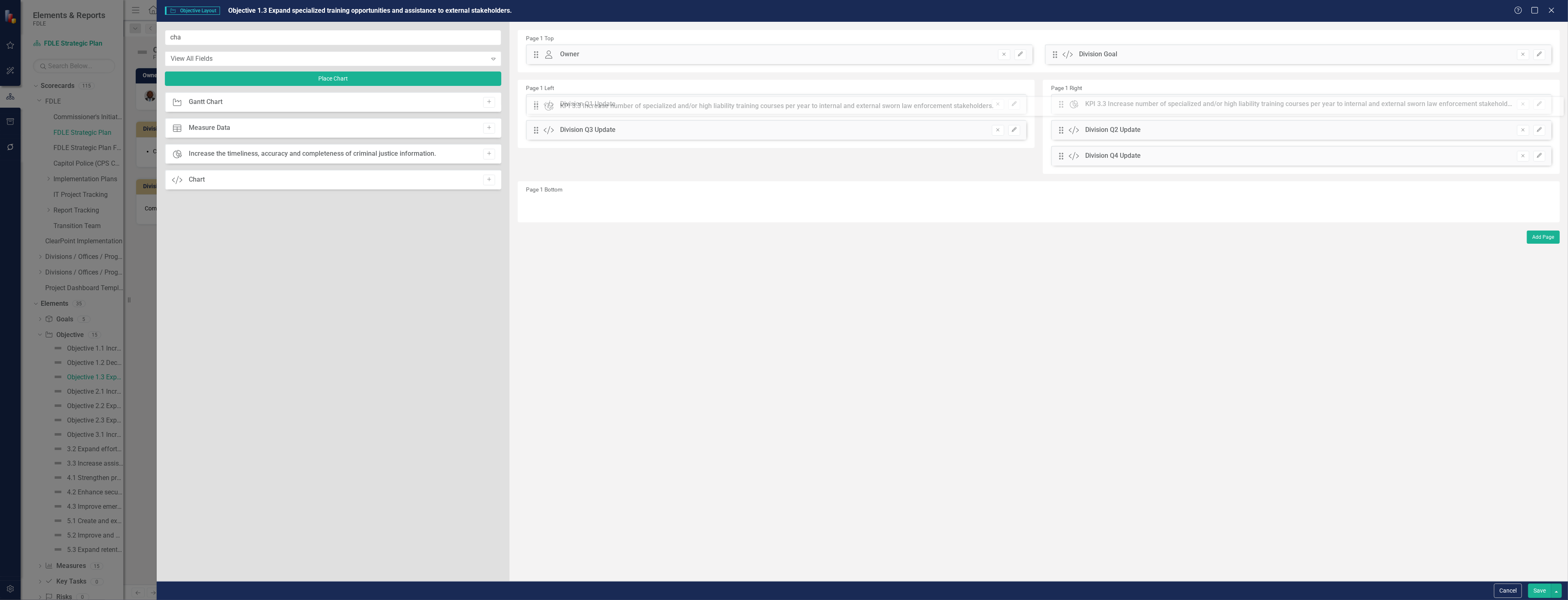
drag, startPoint x: 534, startPoint y: 52, endPoint x: 541, endPoint y: 105, distance: 53.5
drag, startPoint x: 1065, startPoint y: 102, endPoint x: 738, endPoint y: 80, distance: 327.7
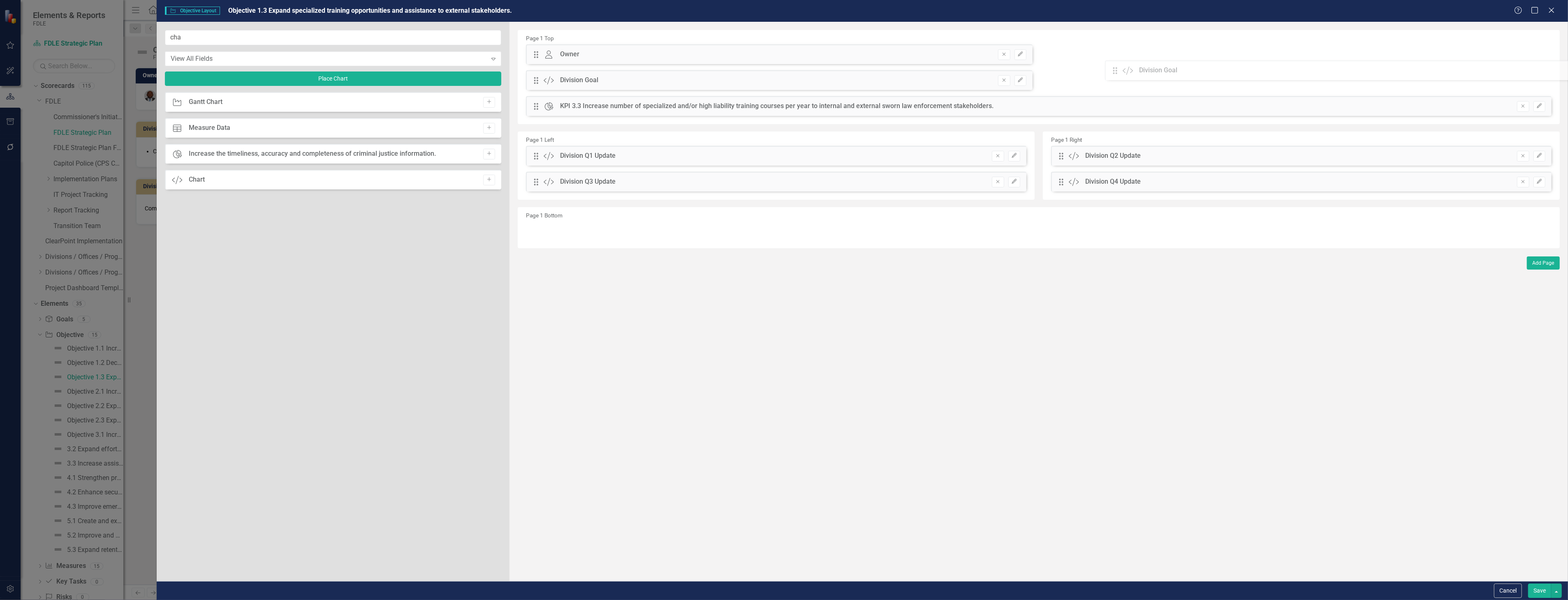
drag, startPoint x: 534, startPoint y: 108, endPoint x: 1119, endPoint y: 73, distance: 586.0
click at [1119, 73] on div "The fields (or pods) that are available for you to include on the detail page a…" at bounding box center [1038, 301] width 1059 height 559
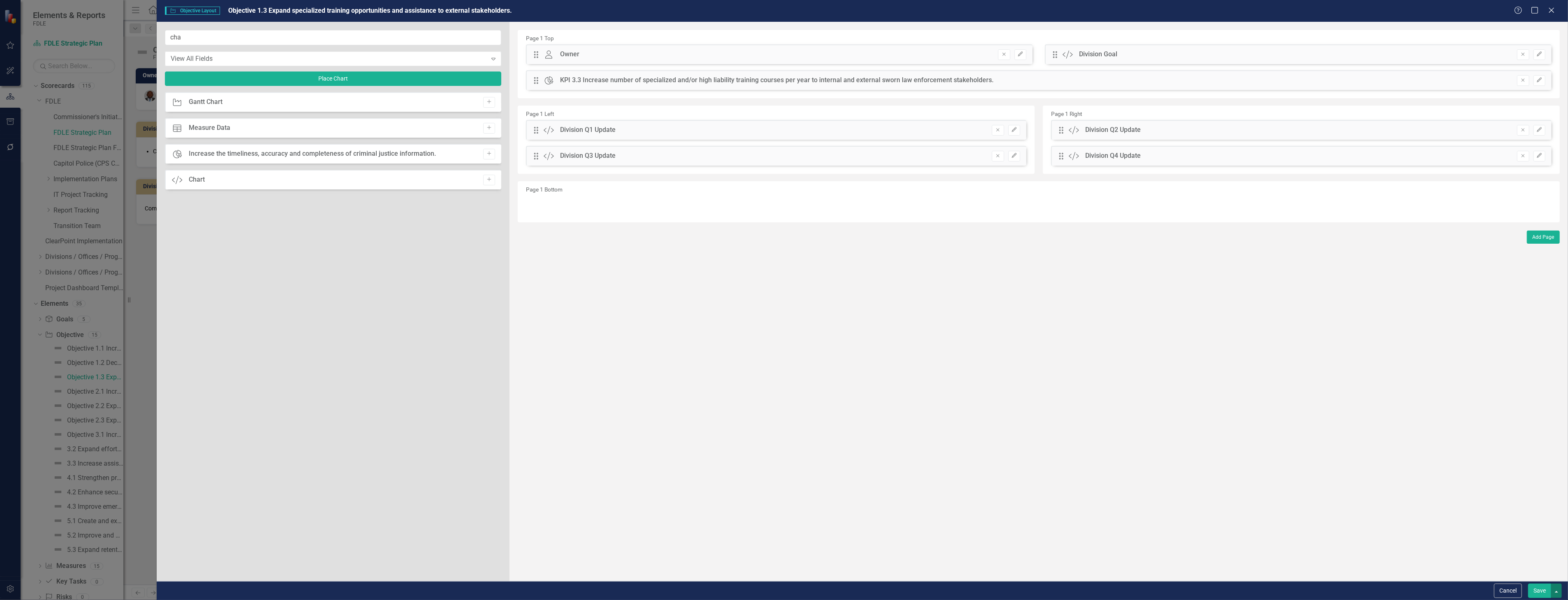
click at [1552, 587] on button "button" at bounding box center [1556, 591] width 11 height 15
click at [1534, 592] on button "Save" at bounding box center [1539, 591] width 23 height 15
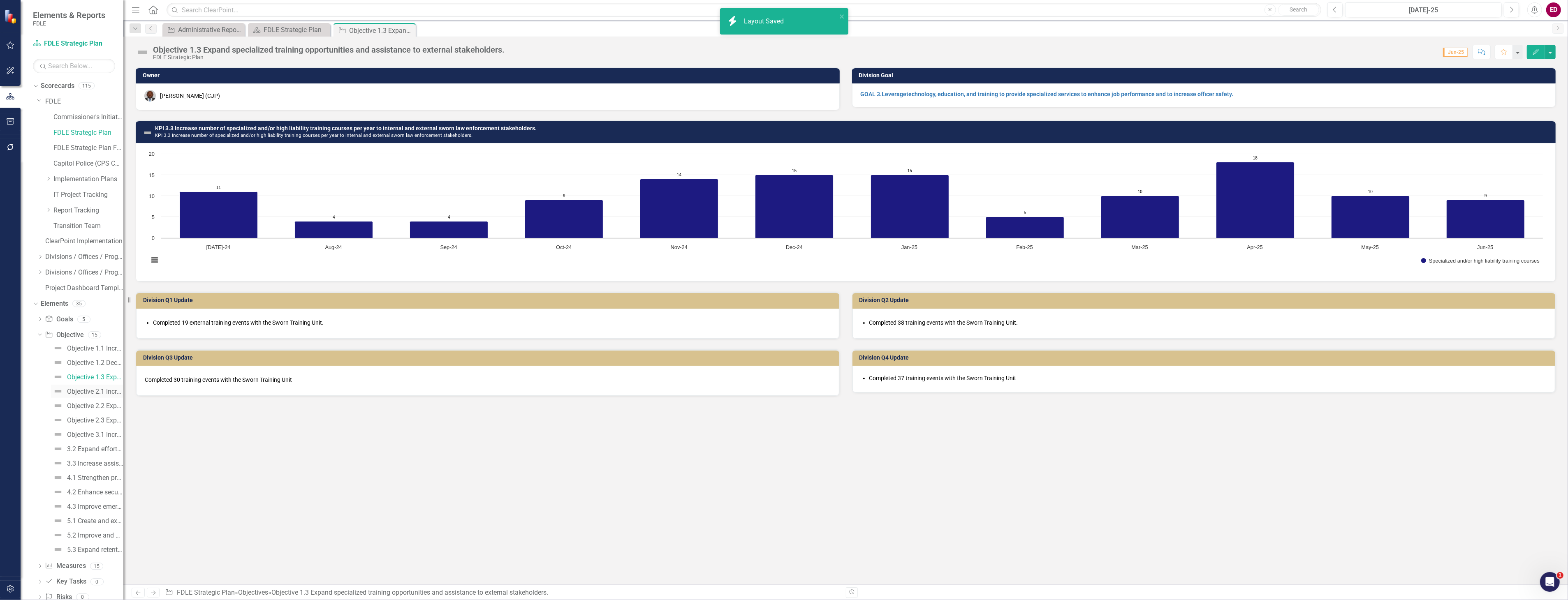
click at [67, 396] on link "Objective 2.1 Increase intelligence sharing and collaboration." at bounding box center [87, 391] width 72 height 13
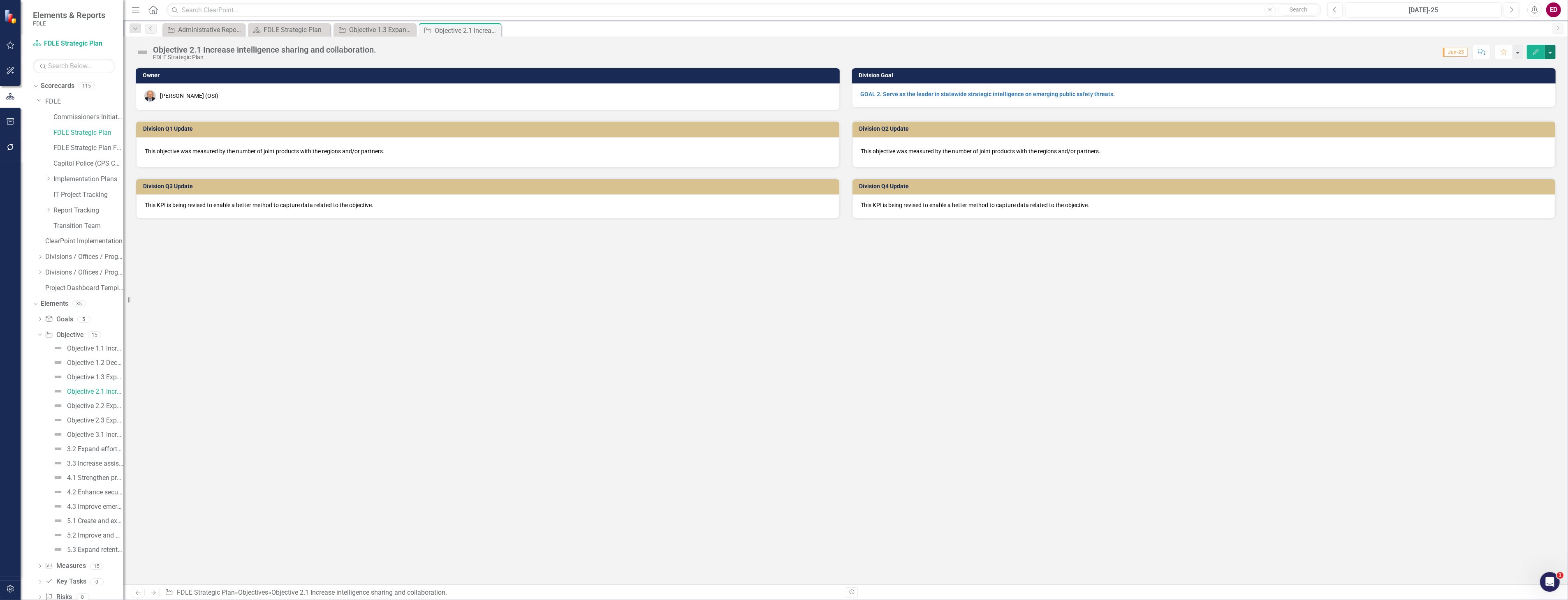
click at [1550, 55] on button "button" at bounding box center [1550, 52] width 11 height 15
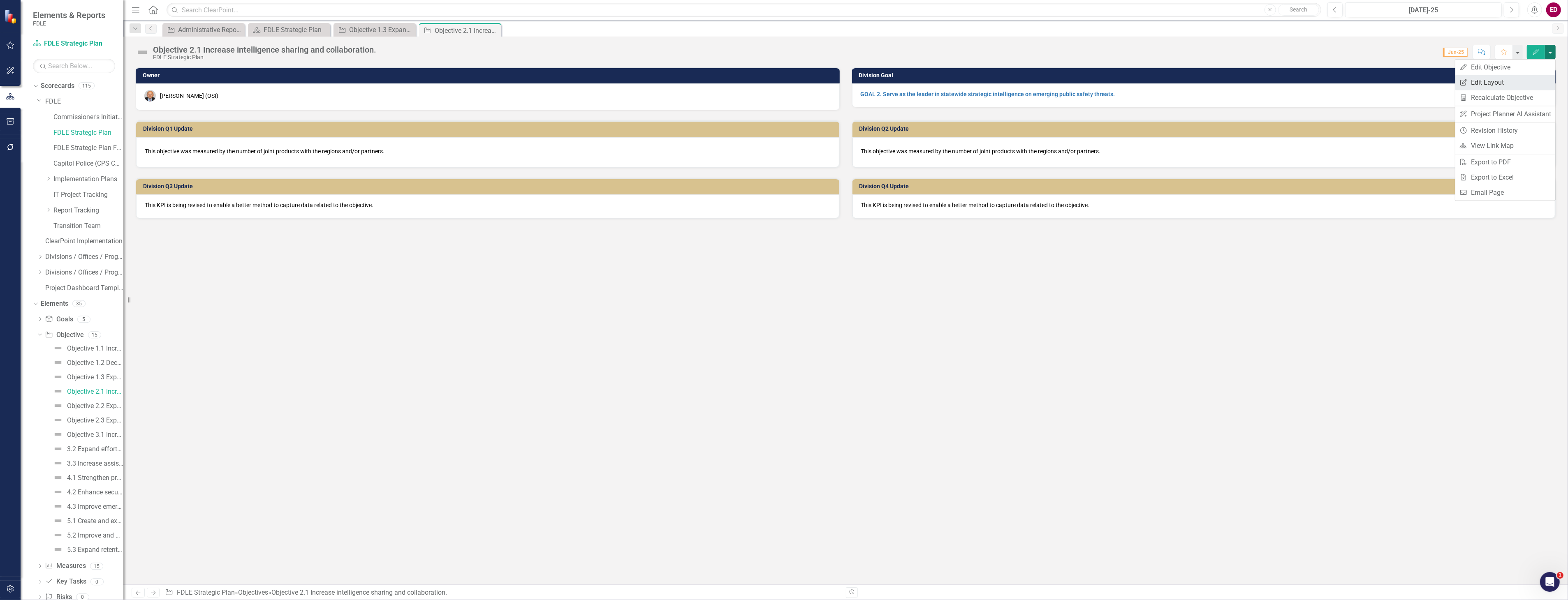
click at [1531, 87] on link "Edit Report Edit Layout" at bounding box center [1505, 82] width 100 height 15
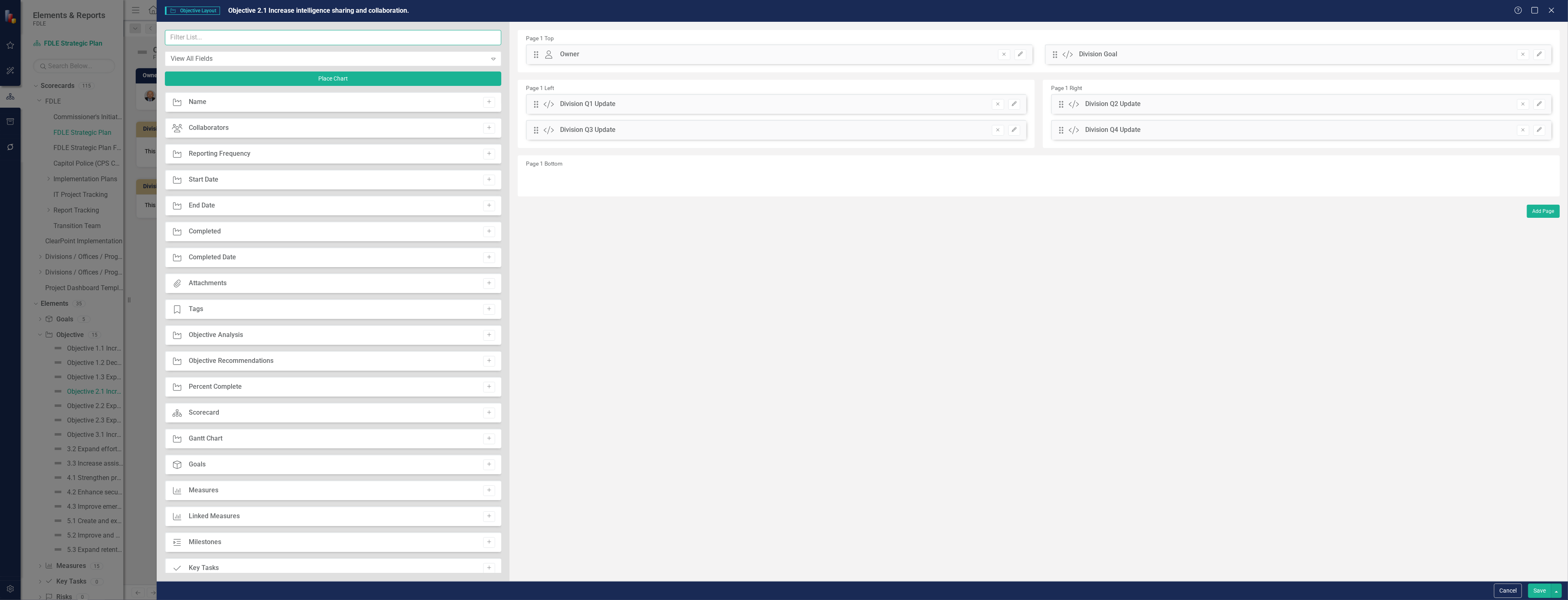
click at [411, 41] on input "text" at bounding box center [333, 37] width 337 height 15
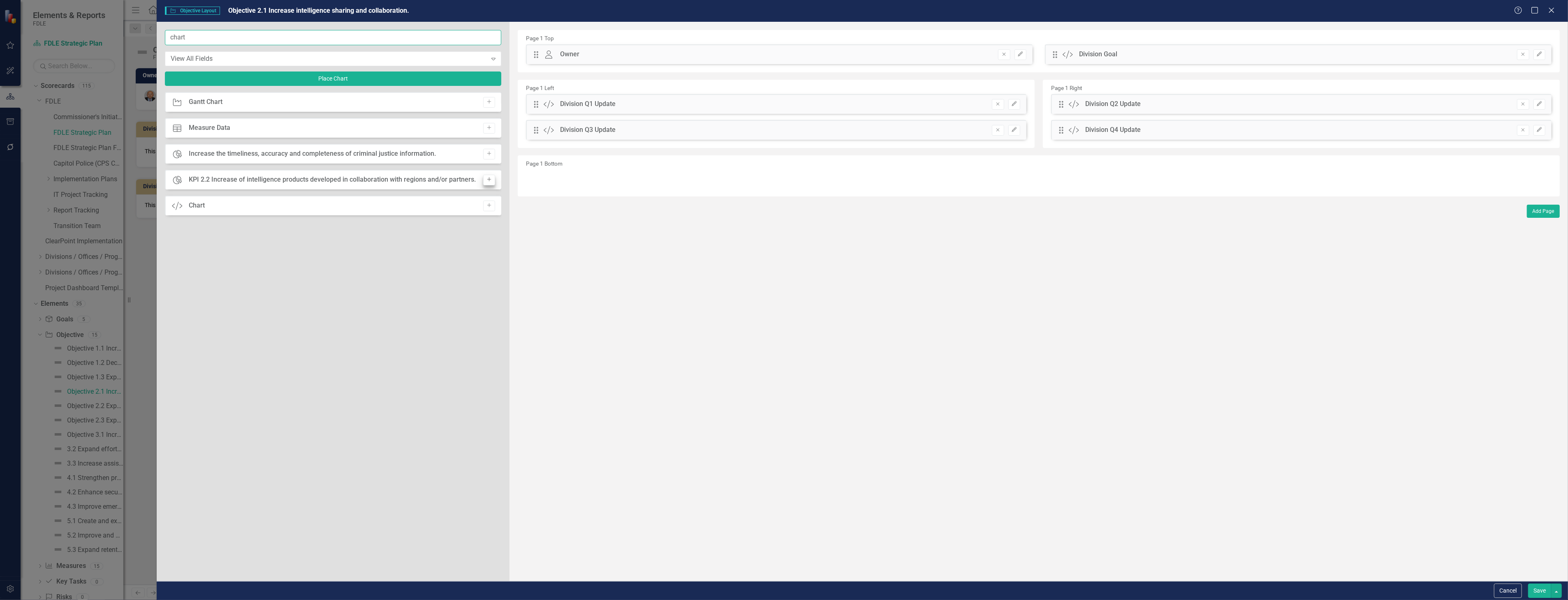
type input "chart"
click at [491, 175] on button "Add" at bounding box center [489, 180] width 12 height 11
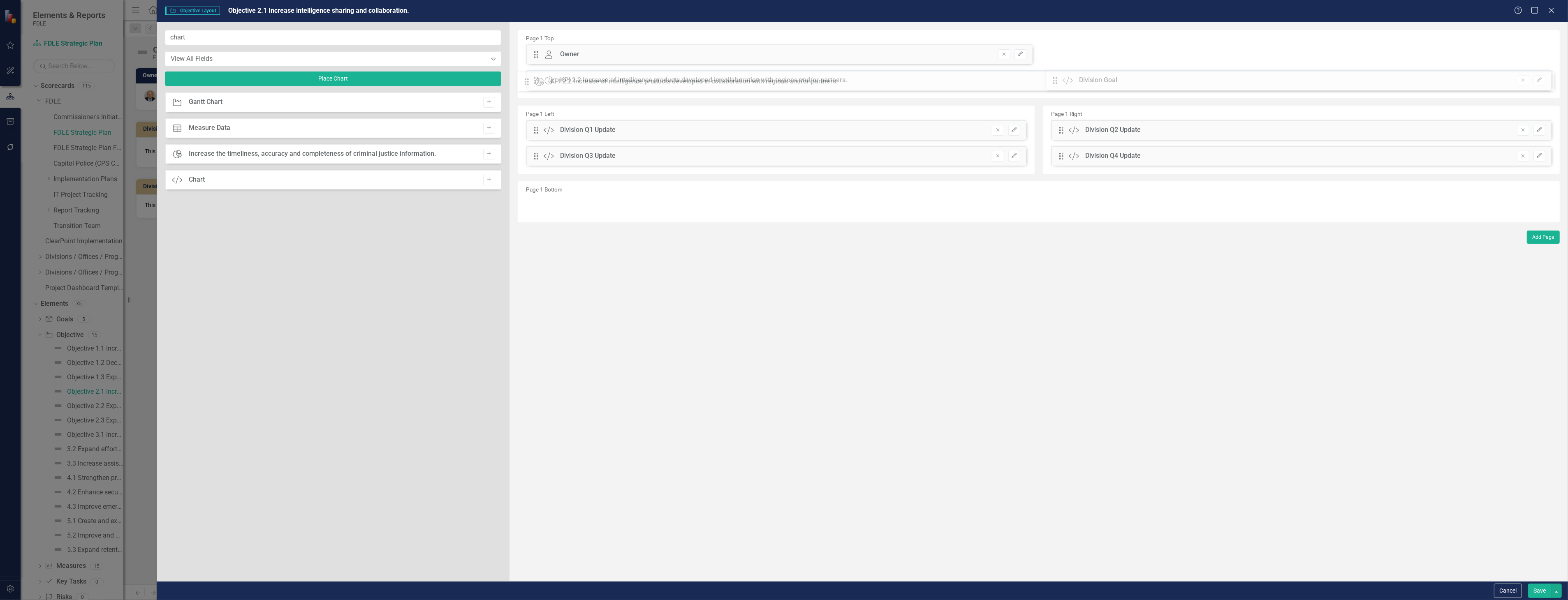
drag, startPoint x: 540, startPoint y: 52, endPoint x: 537, endPoint y: 79, distance: 27.2
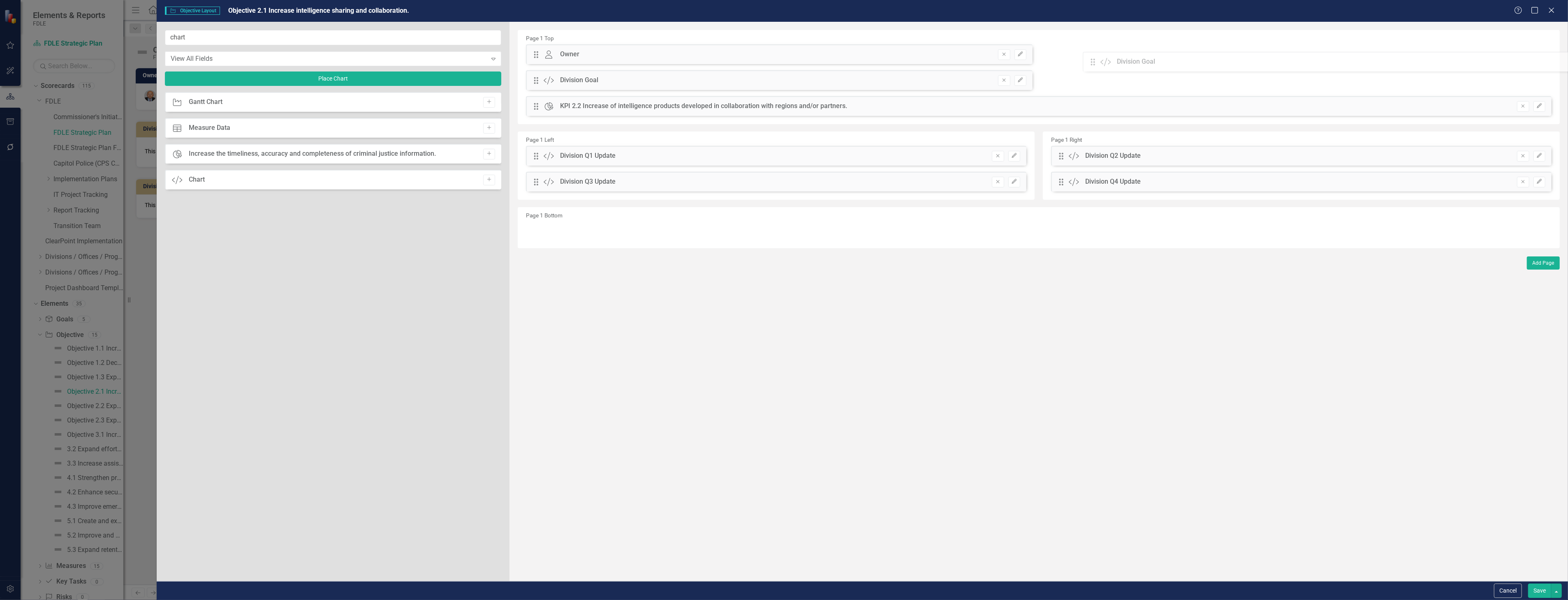
drag, startPoint x: 539, startPoint y: 105, endPoint x: 1102, endPoint y: 60, distance: 564.8
click at [1102, 60] on div "The fields (or pods) that are available for you to include on the detail page a…" at bounding box center [1038, 301] width 1059 height 559
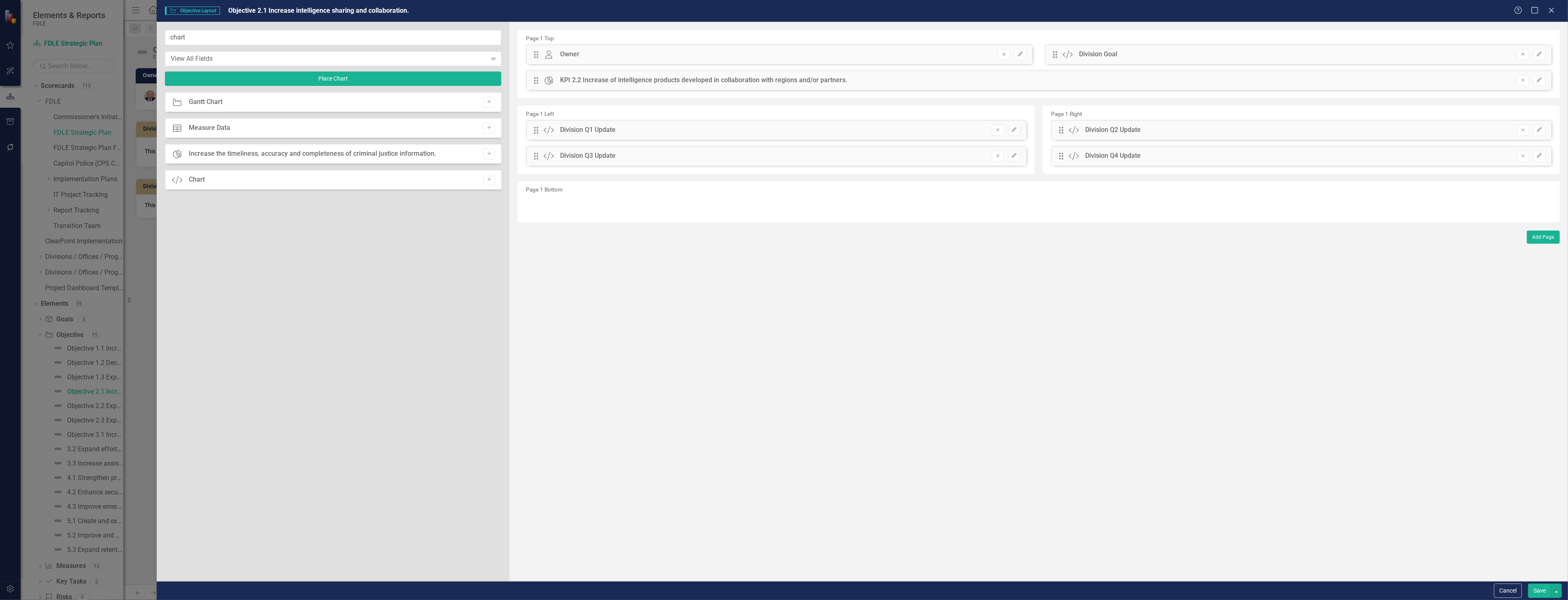
click at [1544, 590] on button "Save" at bounding box center [1539, 591] width 23 height 15
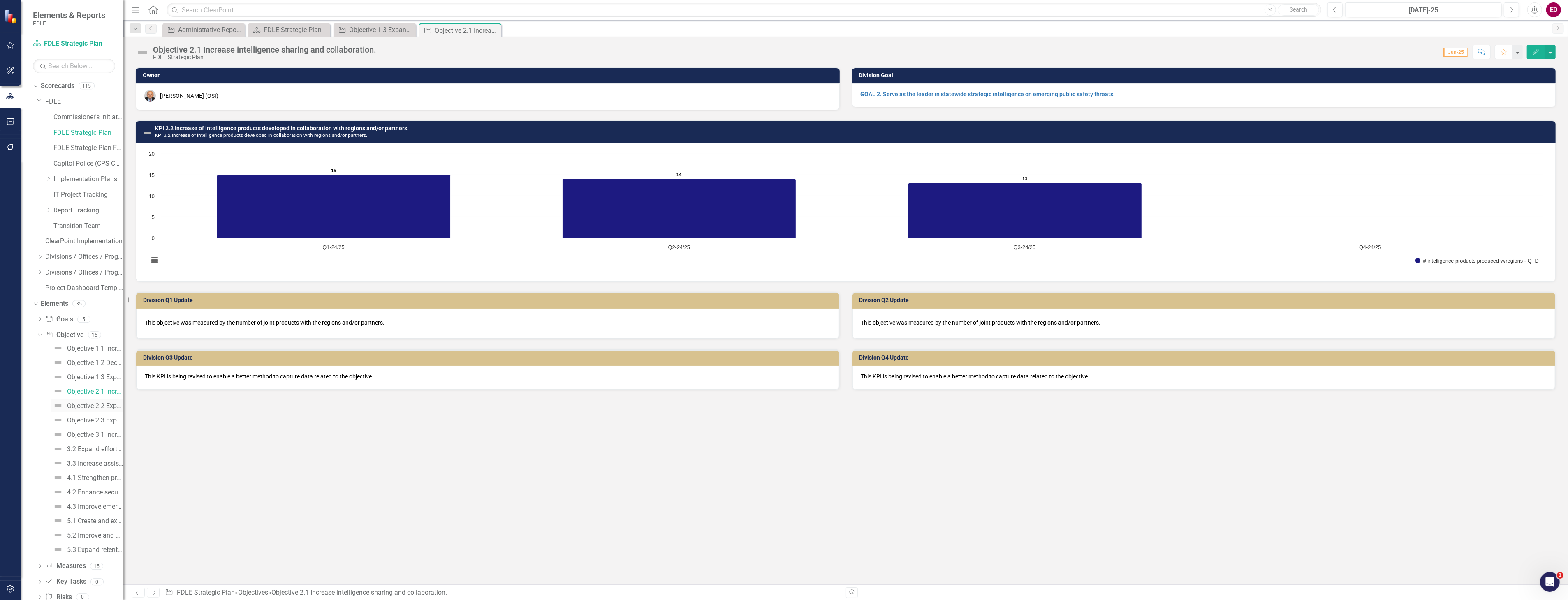
click at [96, 402] on link "Objective 2.2 Expand criminal investigations that address critical public safet…" at bounding box center [87, 406] width 72 height 13
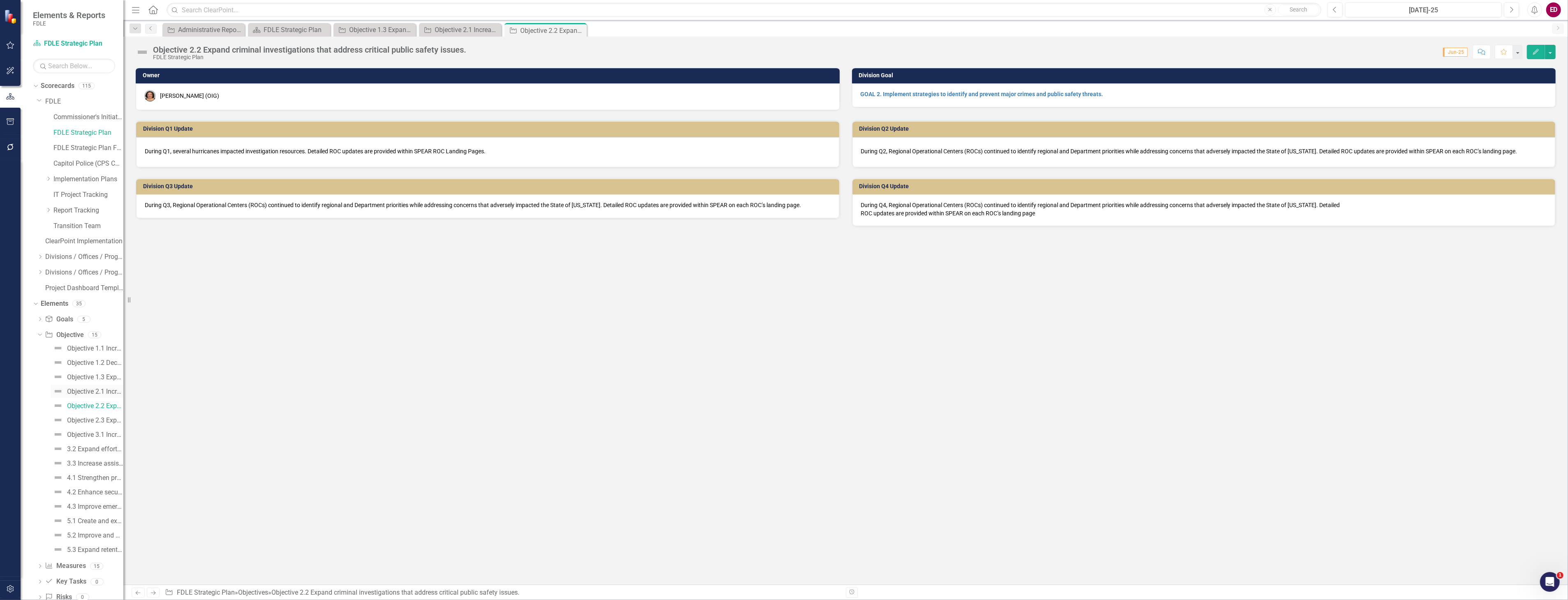
click at [97, 388] on div "Objective 2.1 Increase intelligence sharing and collaboration." at bounding box center [95, 392] width 57 height 7
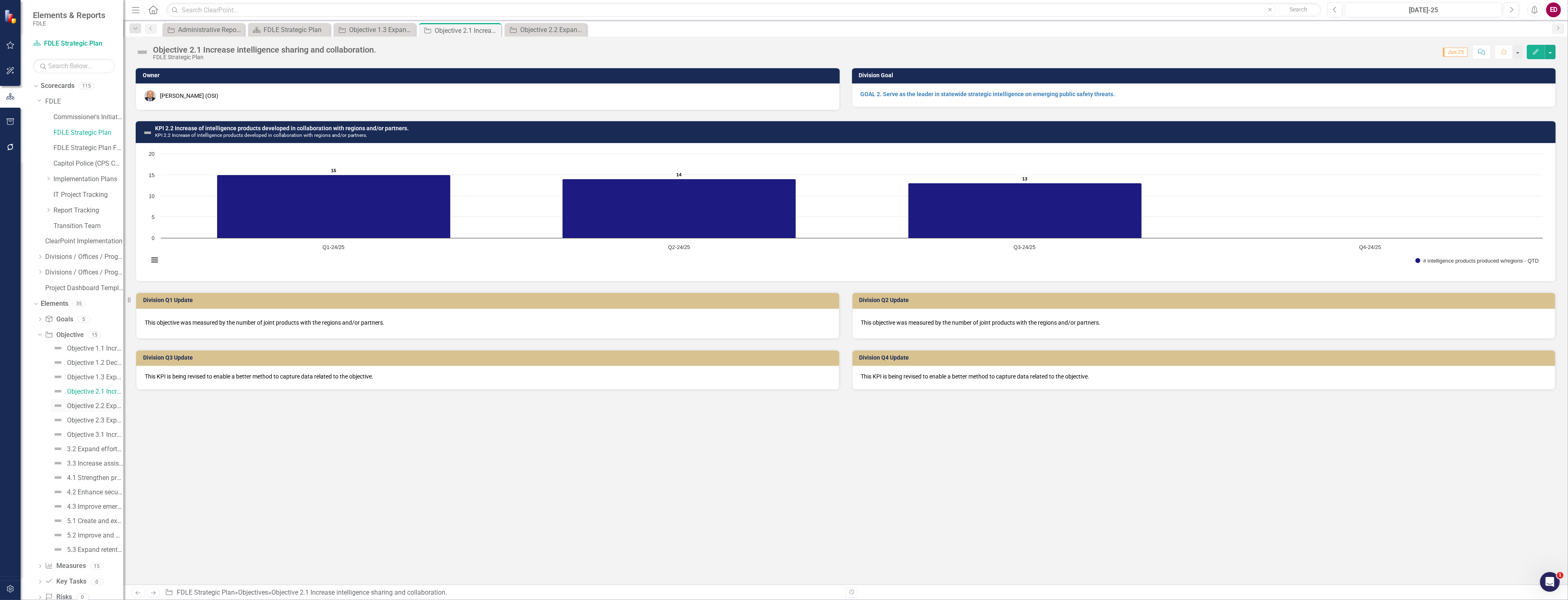
click at [104, 402] on div "Objective 2.2 Expand criminal investigations that address critical public safet…" at bounding box center [95, 406] width 57 height 7
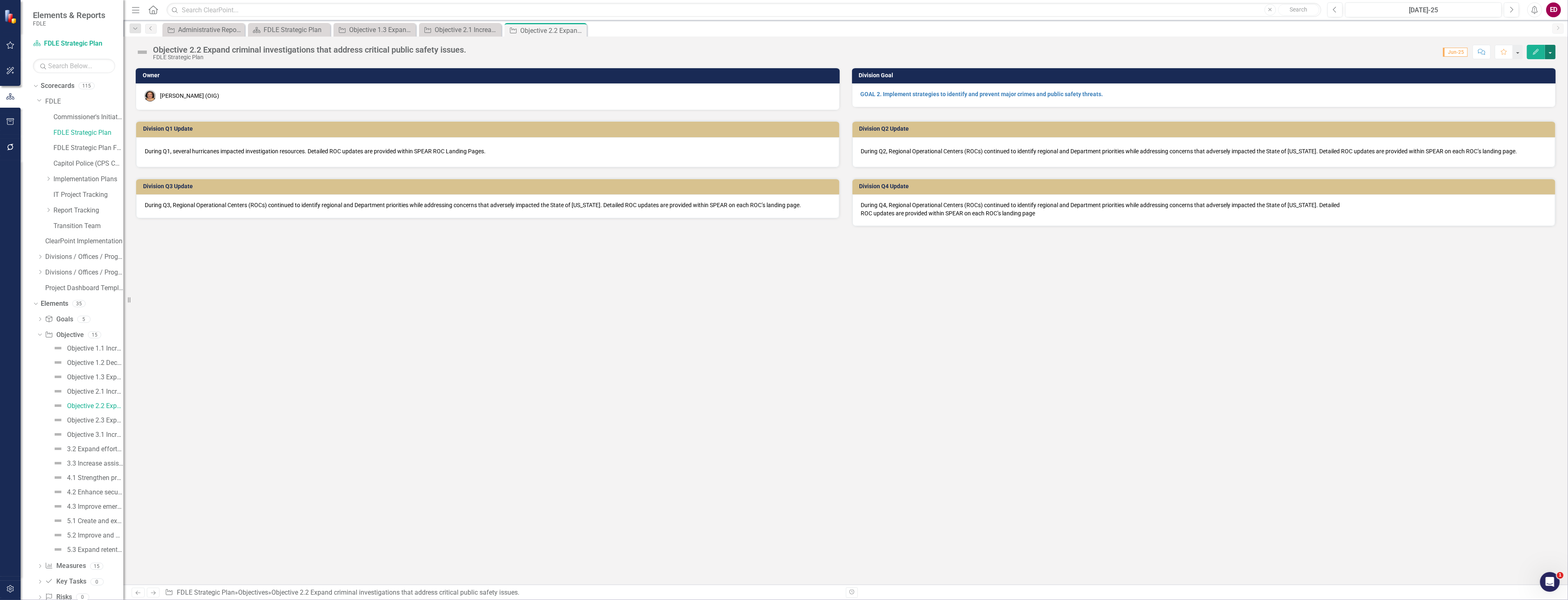
click at [1551, 54] on button "button" at bounding box center [1550, 52] width 11 height 15
click at [1539, 67] on link "Edit Edit Objective" at bounding box center [1505, 67] width 100 height 15
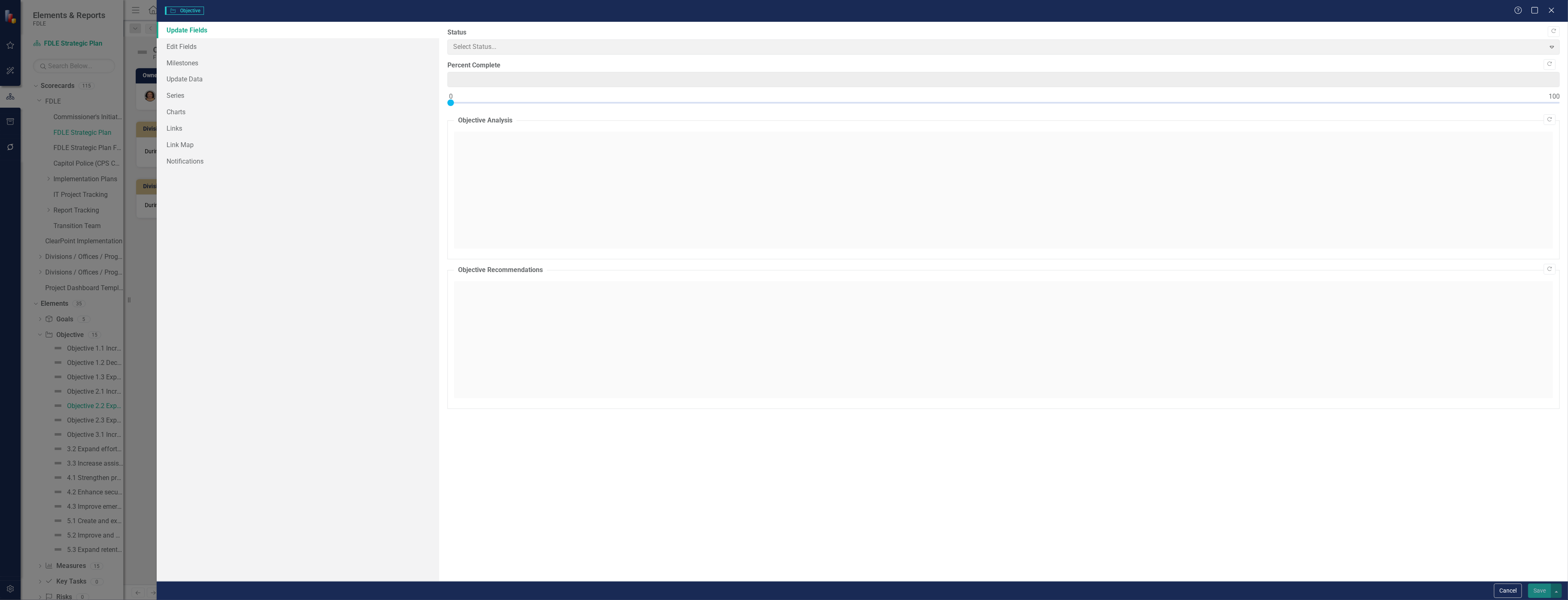
type input "0"
click at [1551, 12] on icon "Close" at bounding box center [1552, 10] width 9 height 7
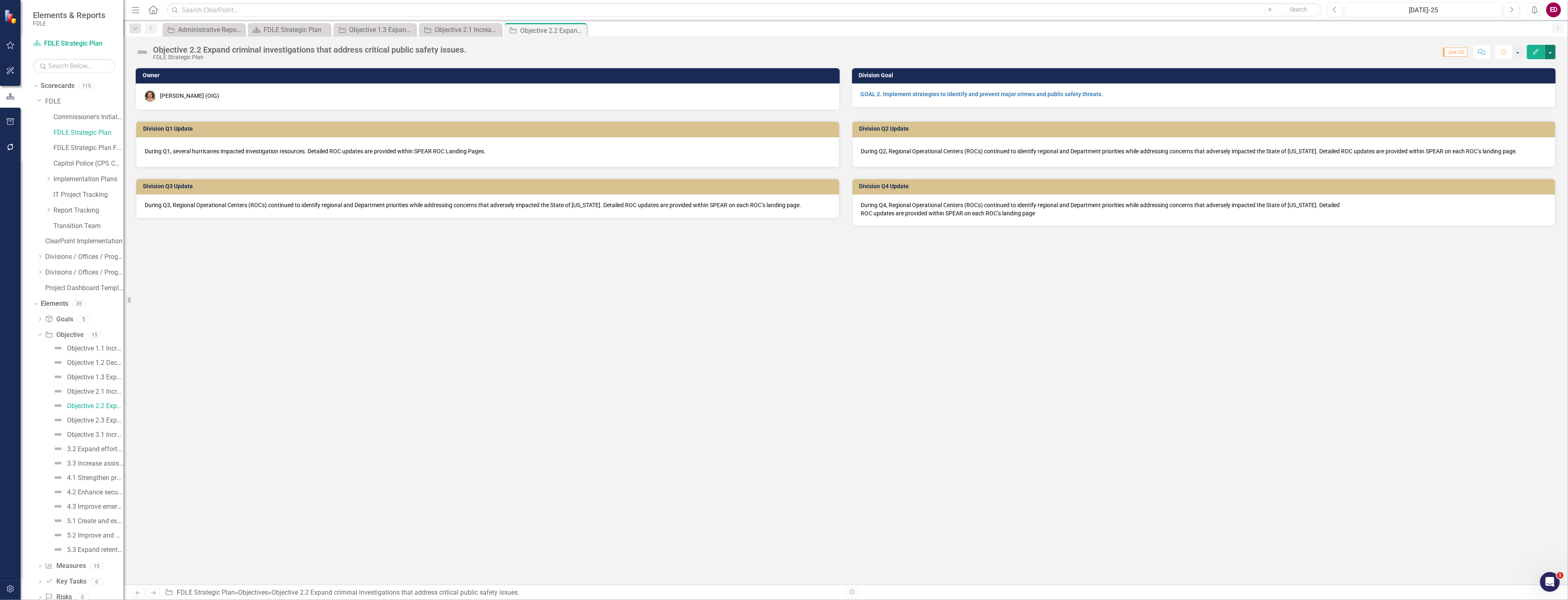
click at [1552, 47] on button "button" at bounding box center [1550, 52] width 11 height 15
click at [1541, 75] on link "Edit Report Edit Layout" at bounding box center [1505, 82] width 100 height 15
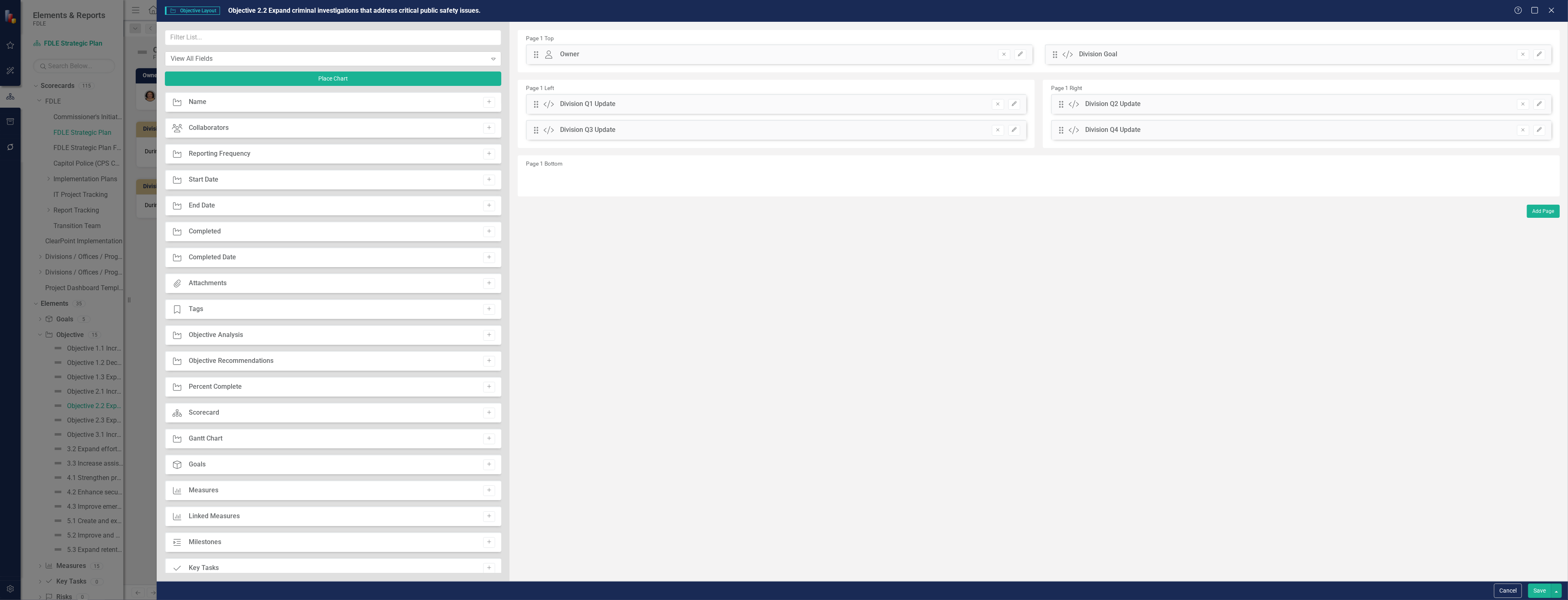
click at [398, 51] on div "View All Fields Expand" at bounding box center [333, 58] width 337 height 15
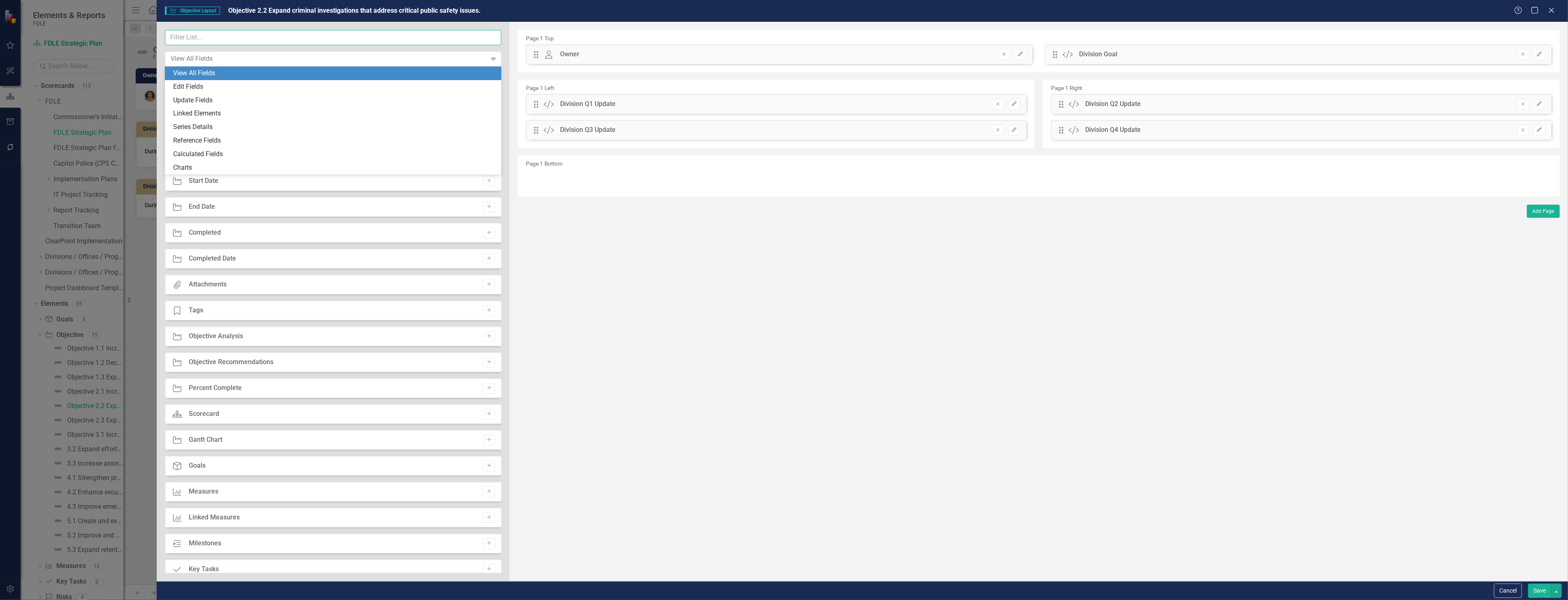
click at [404, 43] on input "text" at bounding box center [333, 37] width 337 height 15
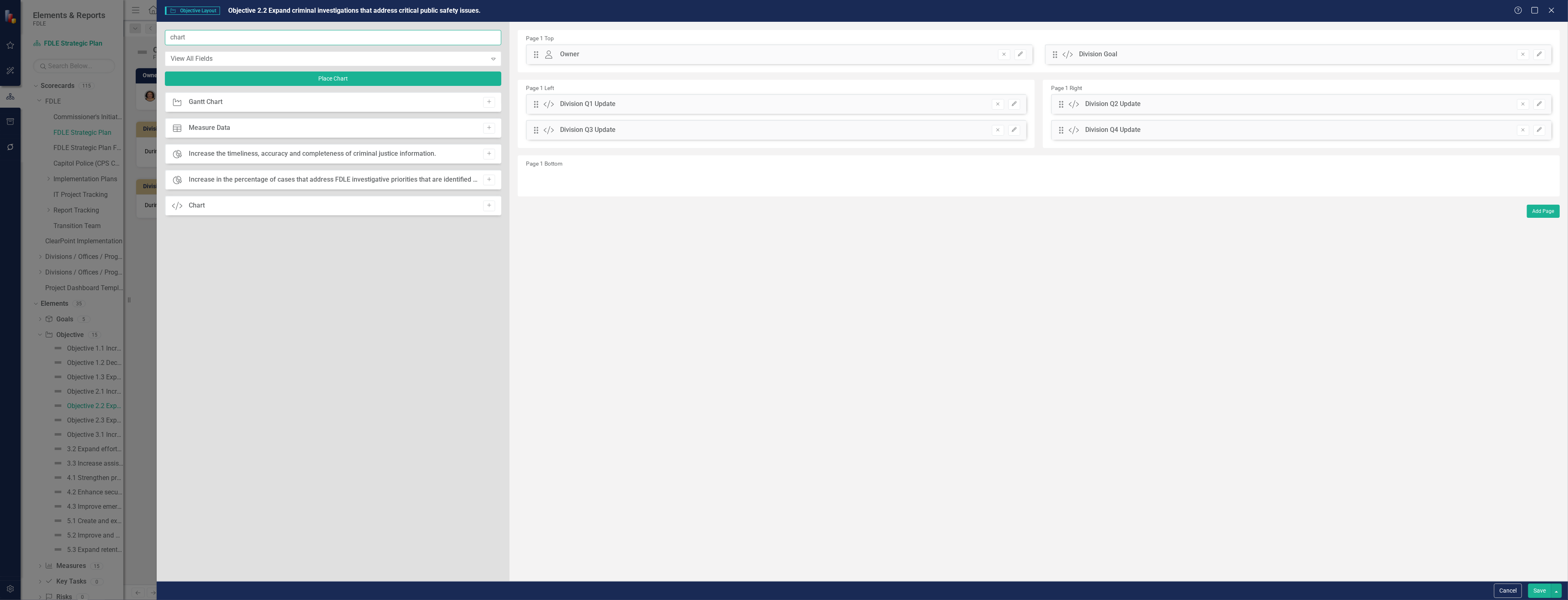
type input "chart"
click at [481, 180] on div "Add" at bounding box center [487, 180] width 16 height 11
click at [492, 182] on button "Add" at bounding box center [489, 180] width 12 height 11
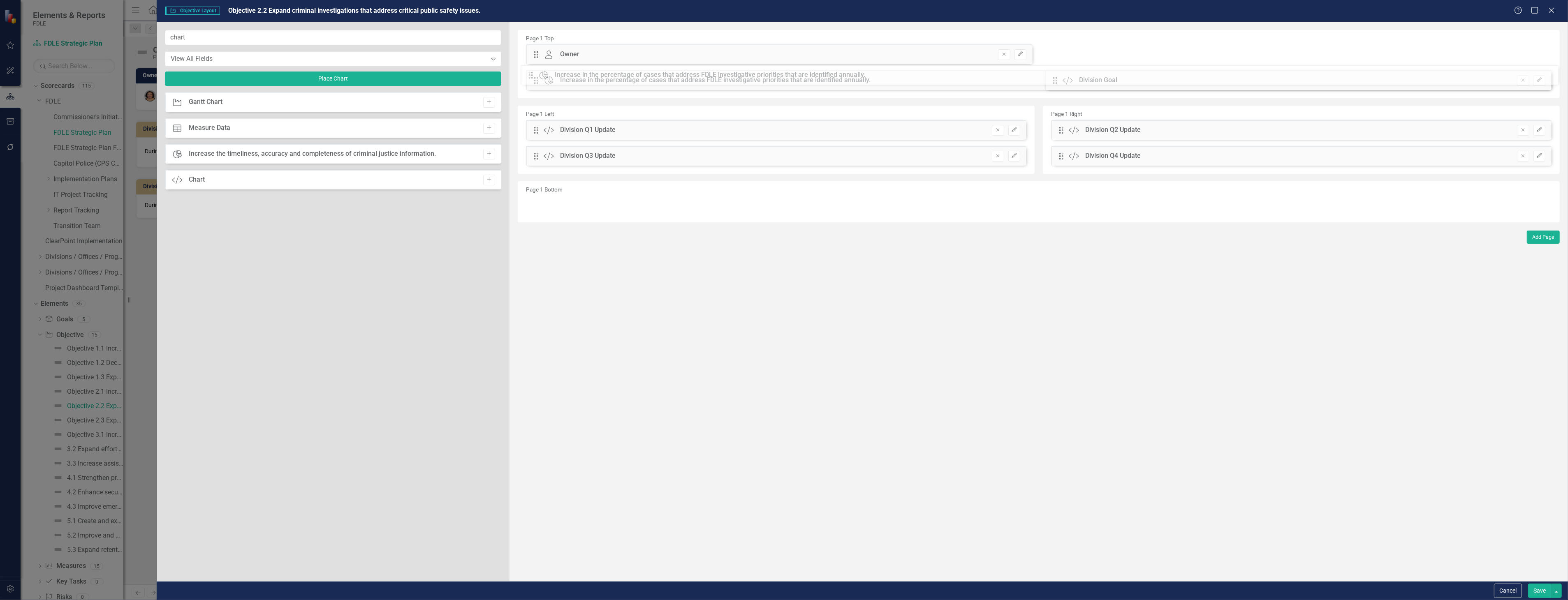
drag, startPoint x: 537, startPoint y: 58, endPoint x: 538, endPoint y: 78, distance: 20.0
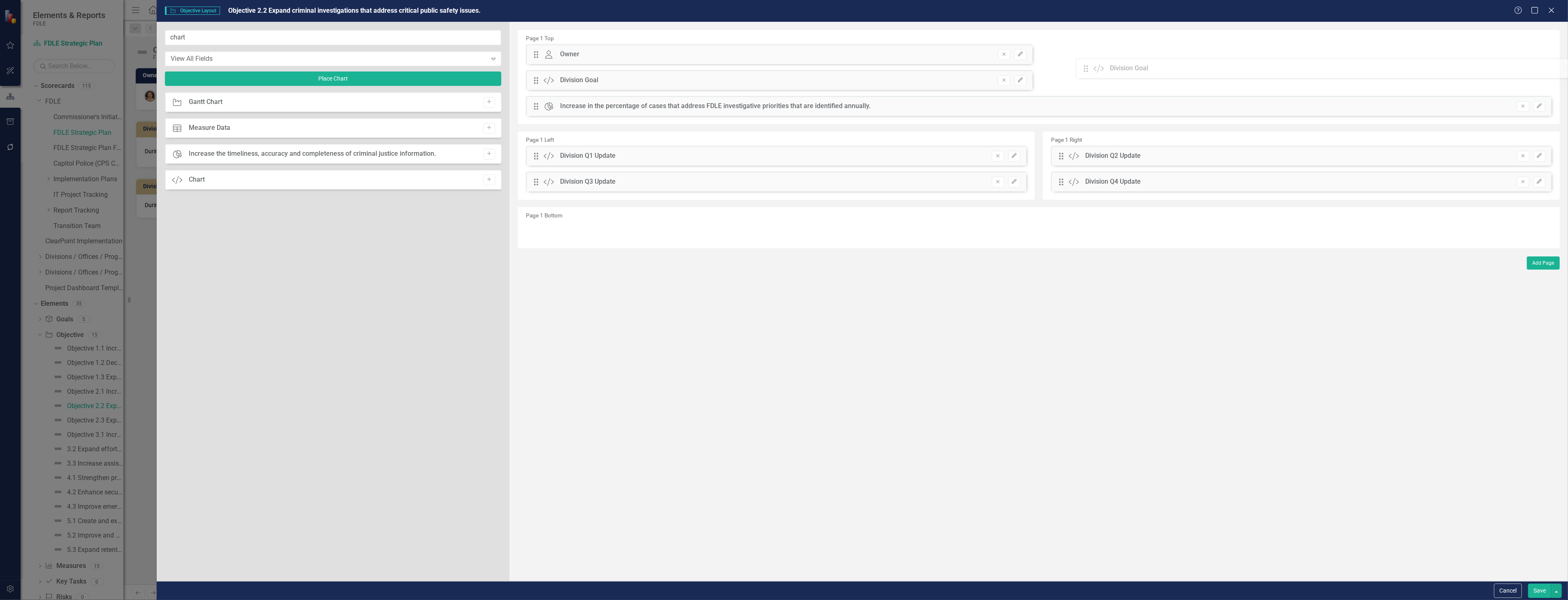
drag, startPoint x: 536, startPoint y: 105, endPoint x: 1080, endPoint y: 82, distance: 544.5
click at [1093, 66] on div "The fields (or pods) that are available for you to include on the detail page a…" at bounding box center [1038, 301] width 1059 height 559
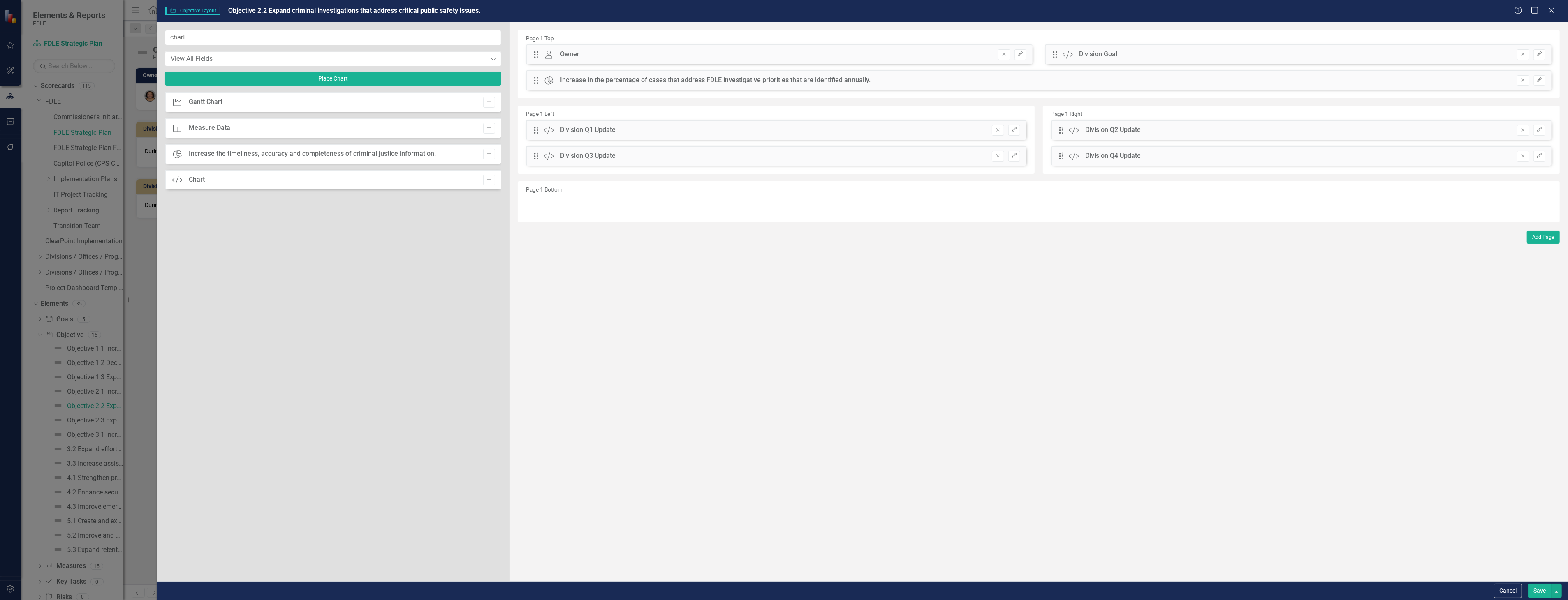
click at [1541, 592] on button "Save" at bounding box center [1539, 591] width 23 height 15
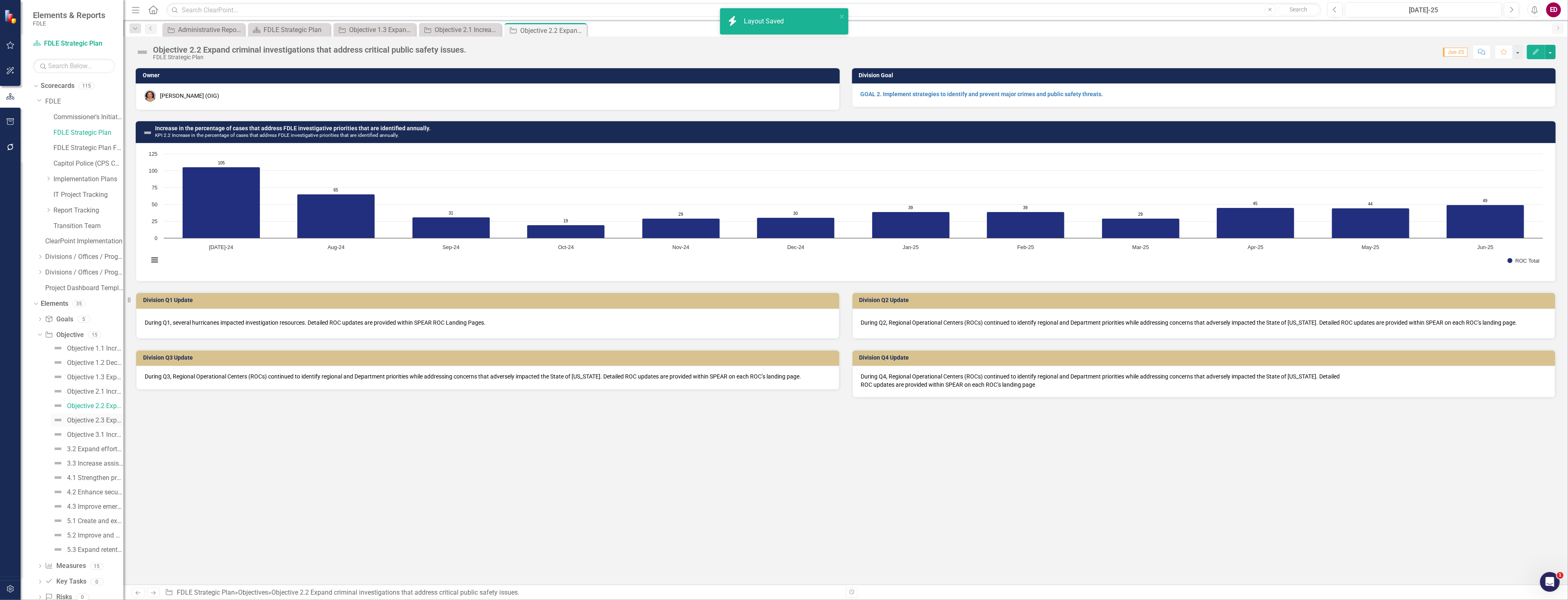
click at [96, 427] on link "Objective 2.3 Expand assistance to and partnerships with criminal justice stake…" at bounding box center [87, 420] width 72 height 13
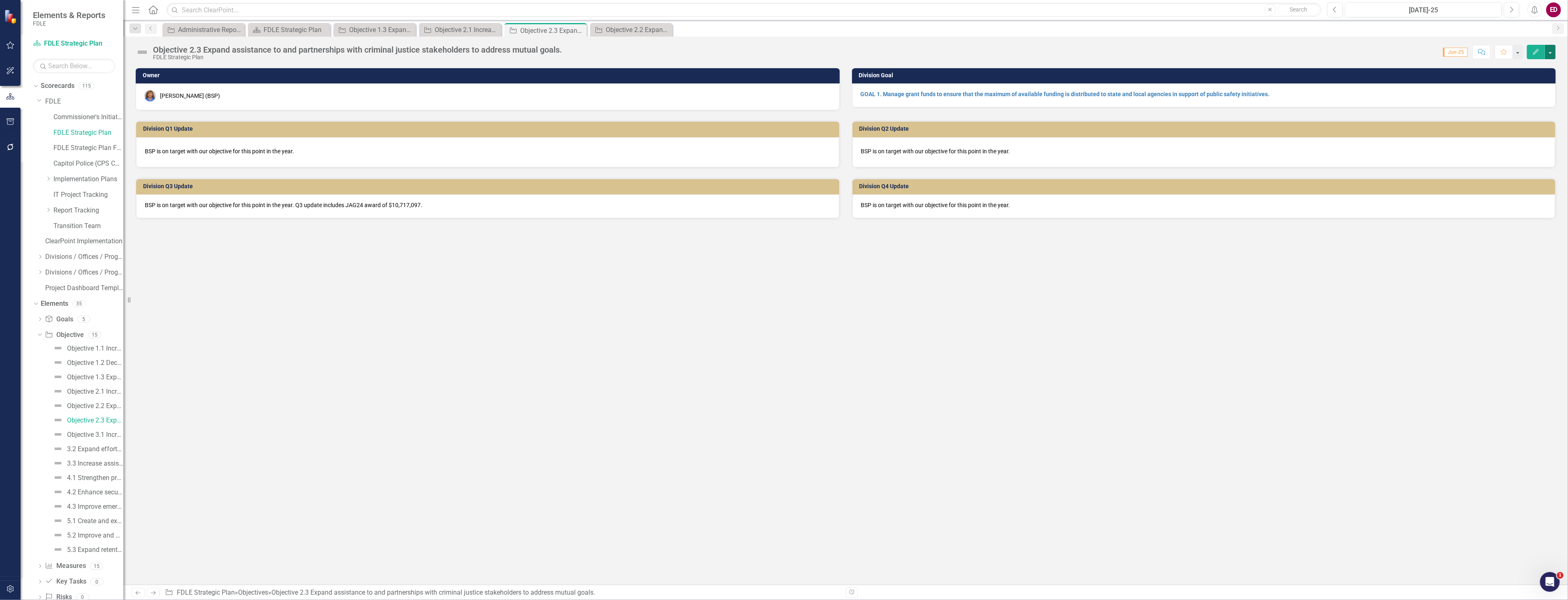
click at [1555, 50] on button "button" at bounding box center [1550, 52] width 11 height 15
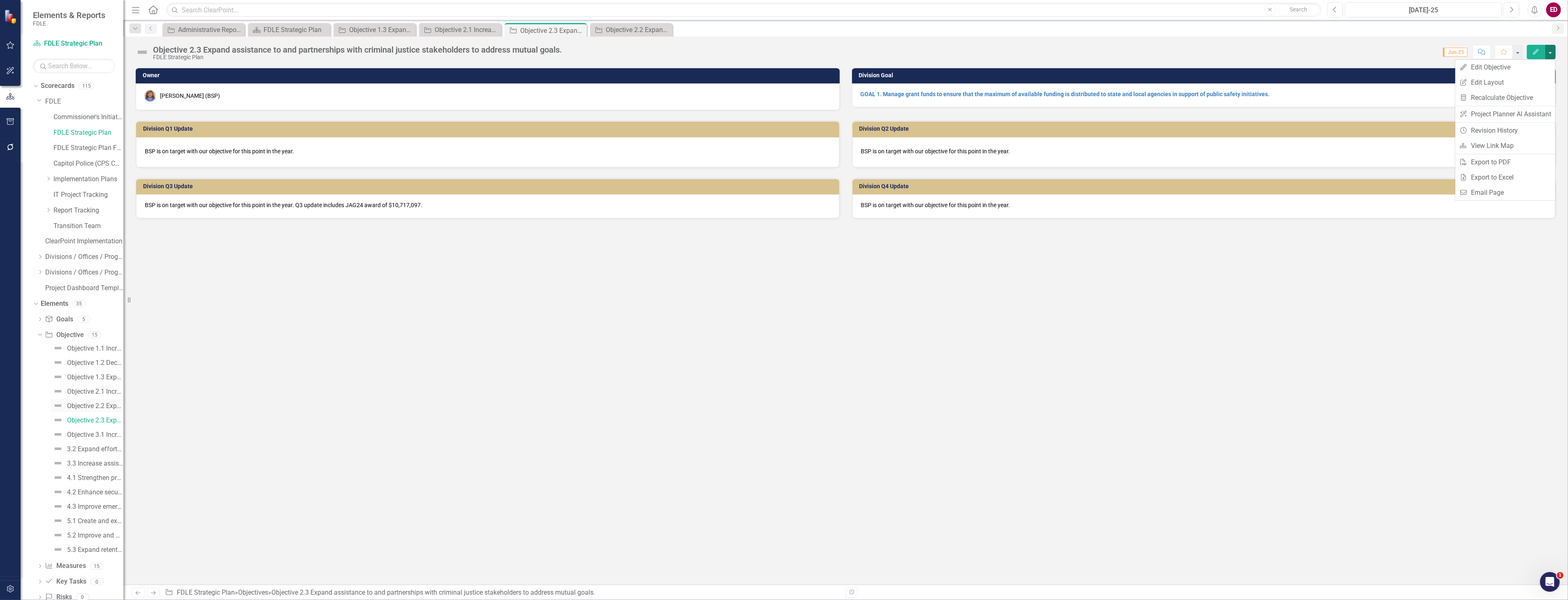
click at [104, 403] on div "Objective 2.2 Expand criminal investigations that address critical public safet…" at bounding box center [95, 406] width 57 height 7
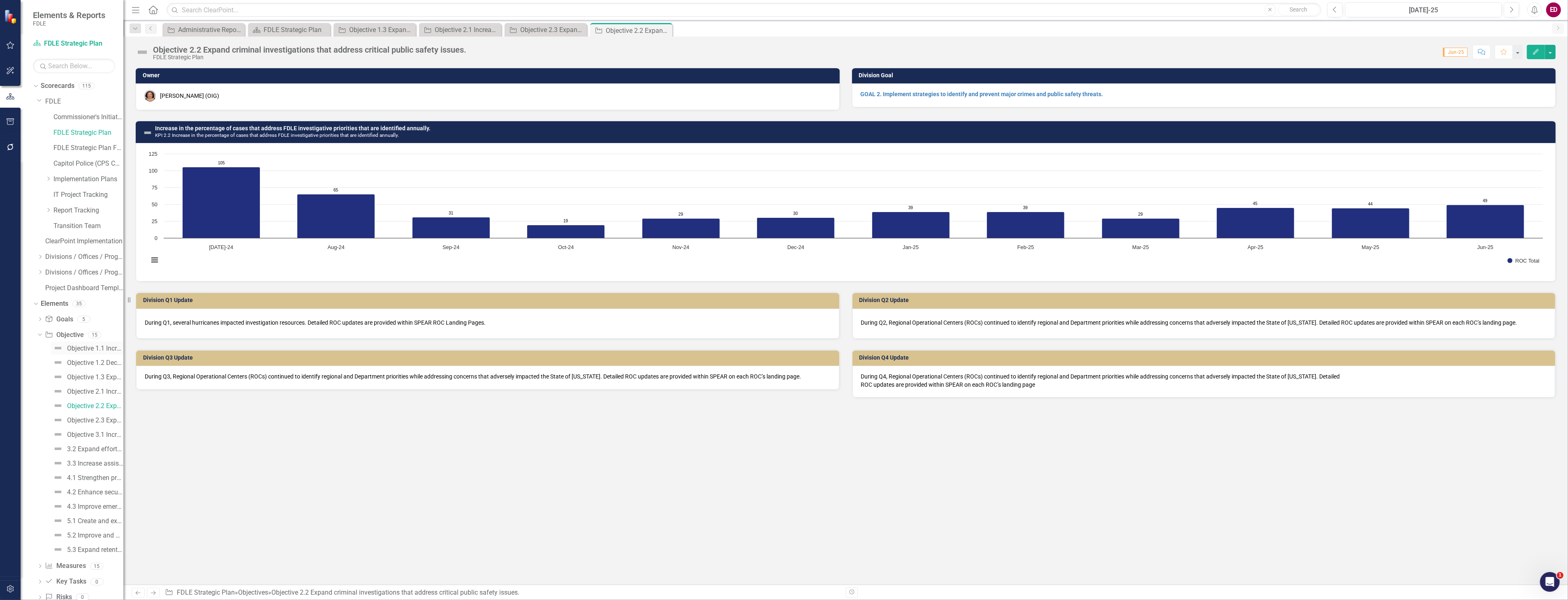
click at [89, 352] on div "Objective 1.1 Increase the timeliness, accuracy and completeness of criminal ju…" at bounding box center [95, 349] width 57 height 7
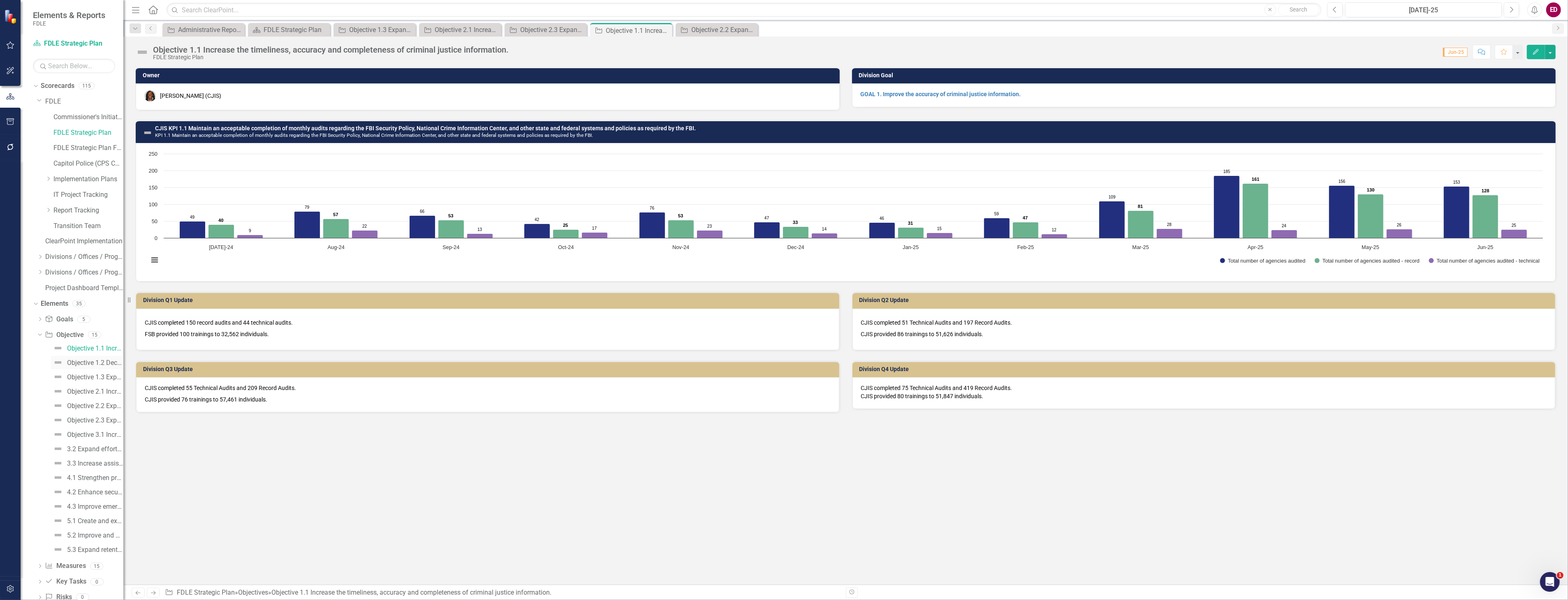
click at [94, 368] on link "Objective 1.2 Decrease turnaround time to complete laboratory service requests." at bounding box center [87, 363] width 72 height 13
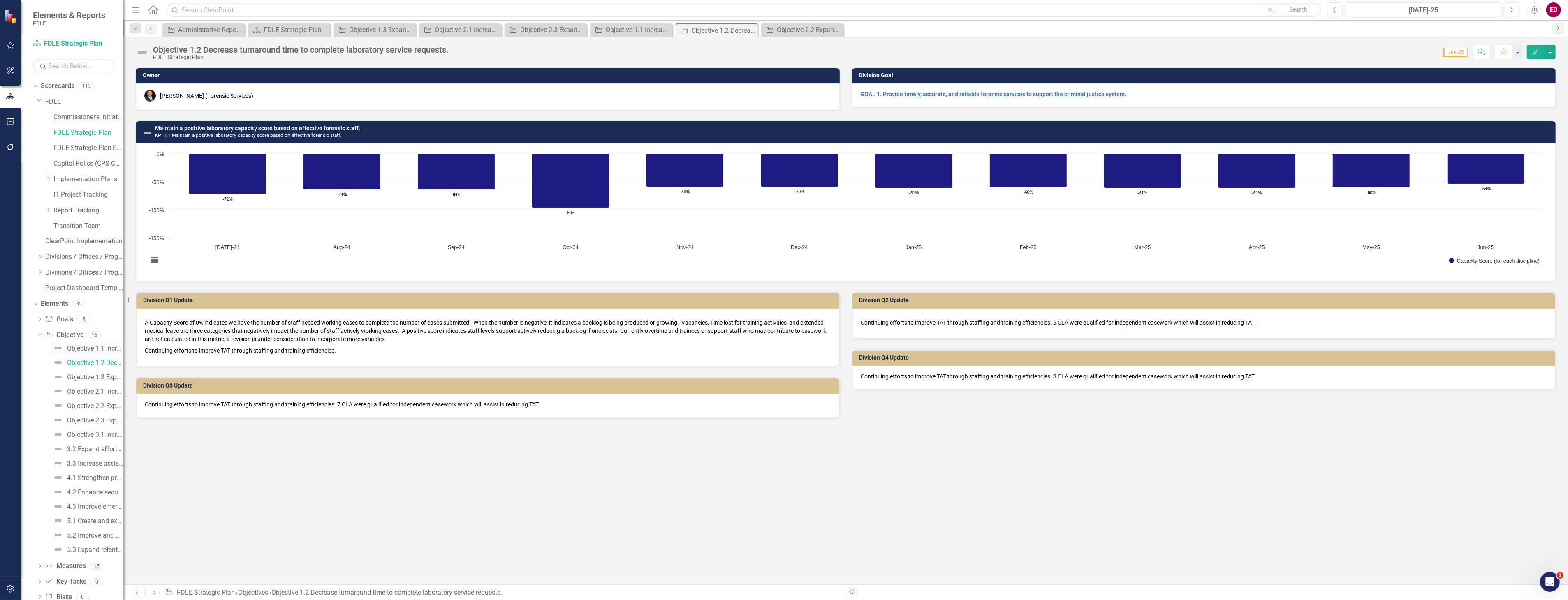
click at [96, 354] on link "Objective 1.1 Increase the timeliness, accuracy and completeness of criminal ju…" at bounding box center [87, 348] width 72 height 13
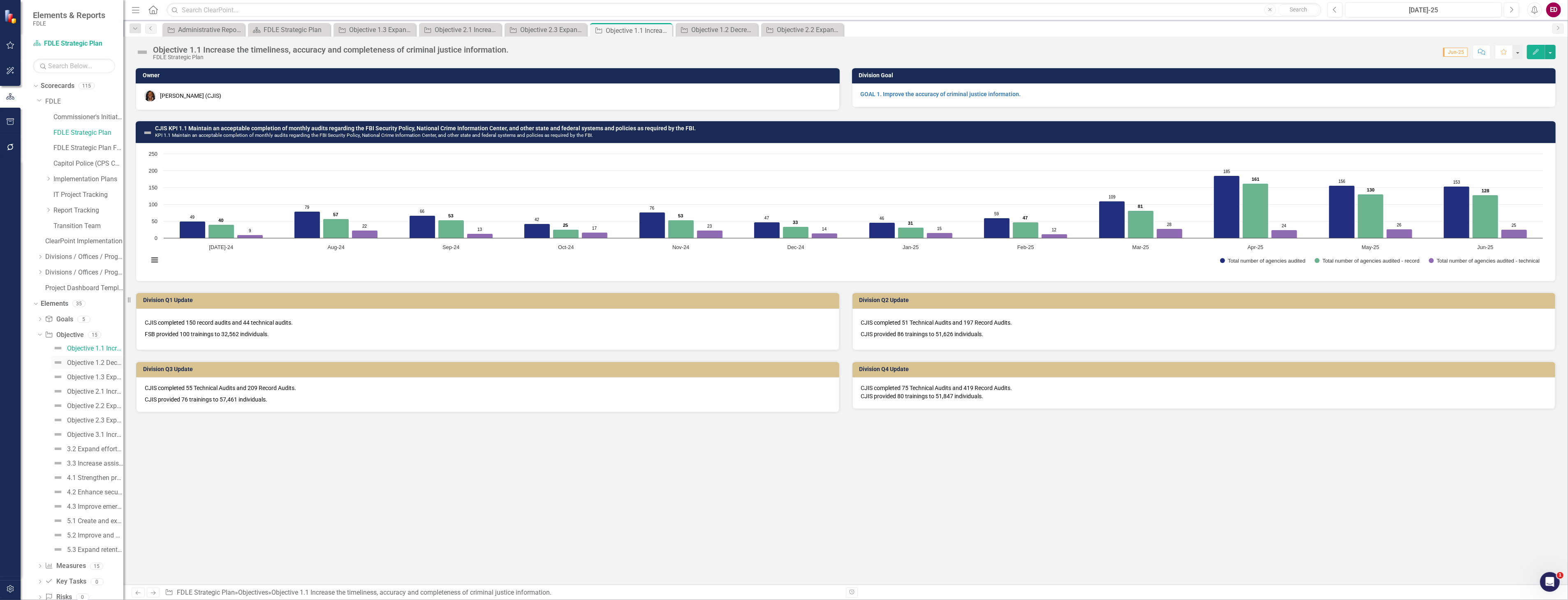
click at [99, 363] on div "Objective 1.2 Decrease turnaround time to complete laboratory service requests." at bounding box center [95, 363] width 57 height 7
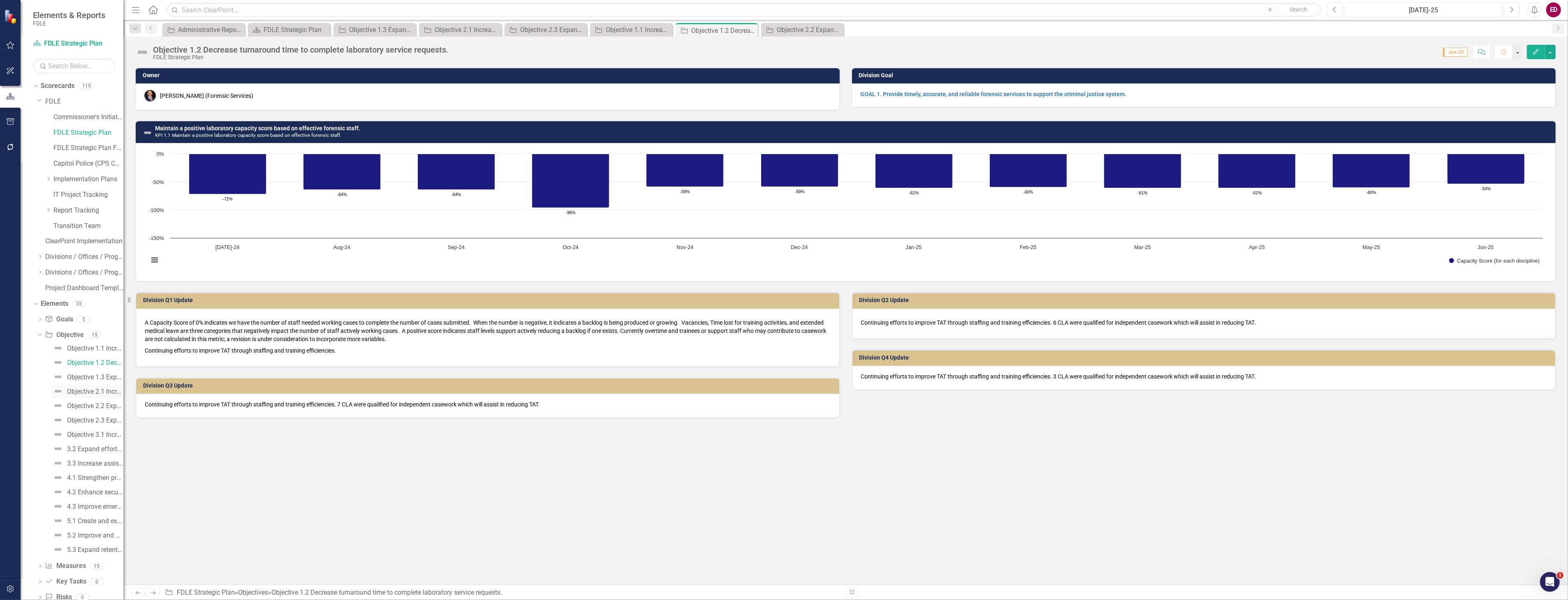
click at [102, 387] on link "Objective 2.1 Increase intelligence sharing and collaboration." at bounding box center [87, 391] width 72 height 13
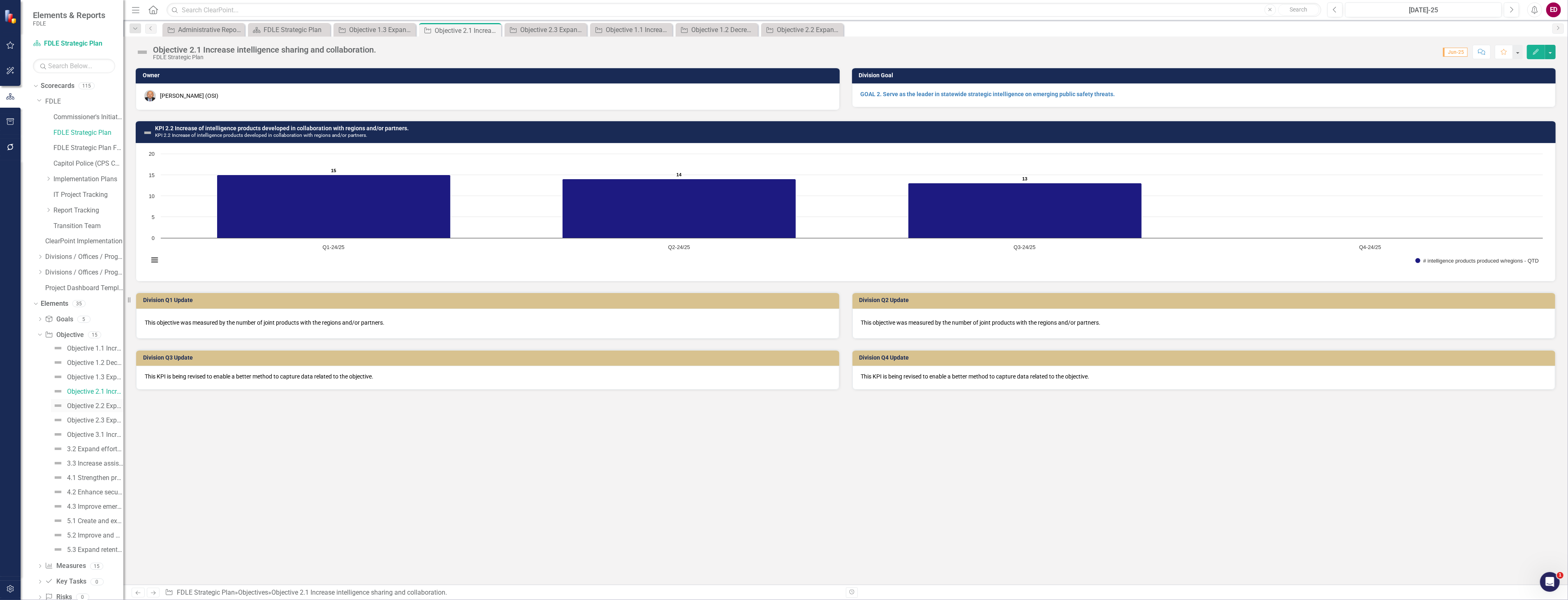
click at [100, 406] on div "Objective 2.2 Expand criminal investigations that address critical public safet…" at bounding box center [95, 406] width 57 height 7
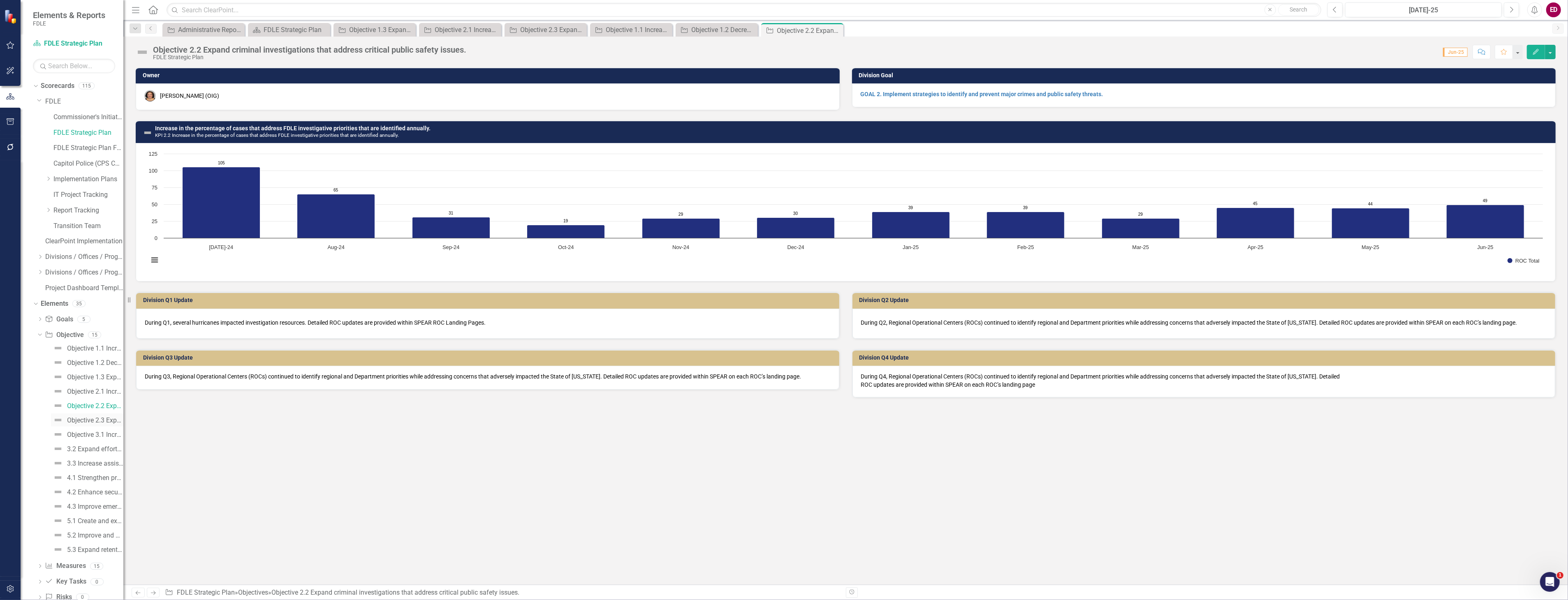
click at [103, 420] on div "Objective 2.3 Expand assistance to and partnerships with criminal justice stake…" at bounding box center [95, 420] width 57 height 7
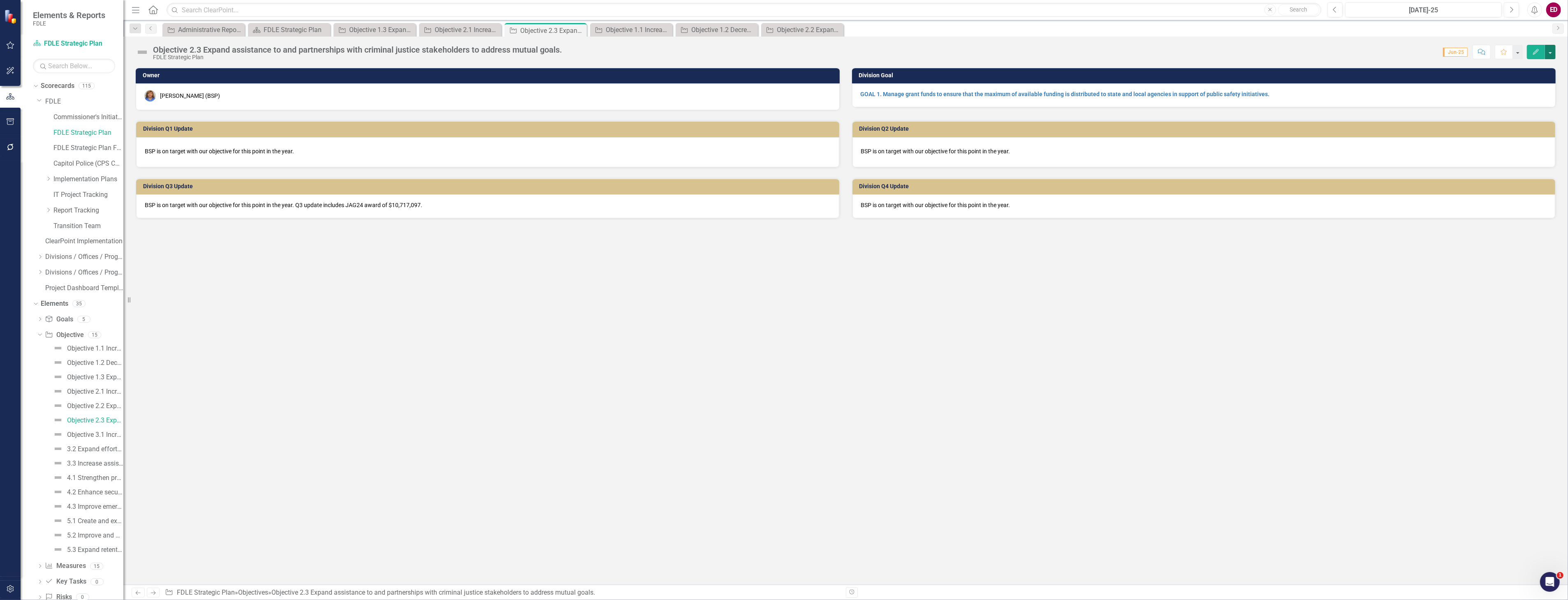
click at [1551, 50] on button "button" at bounding box center [1550, 52] width 11 height 15
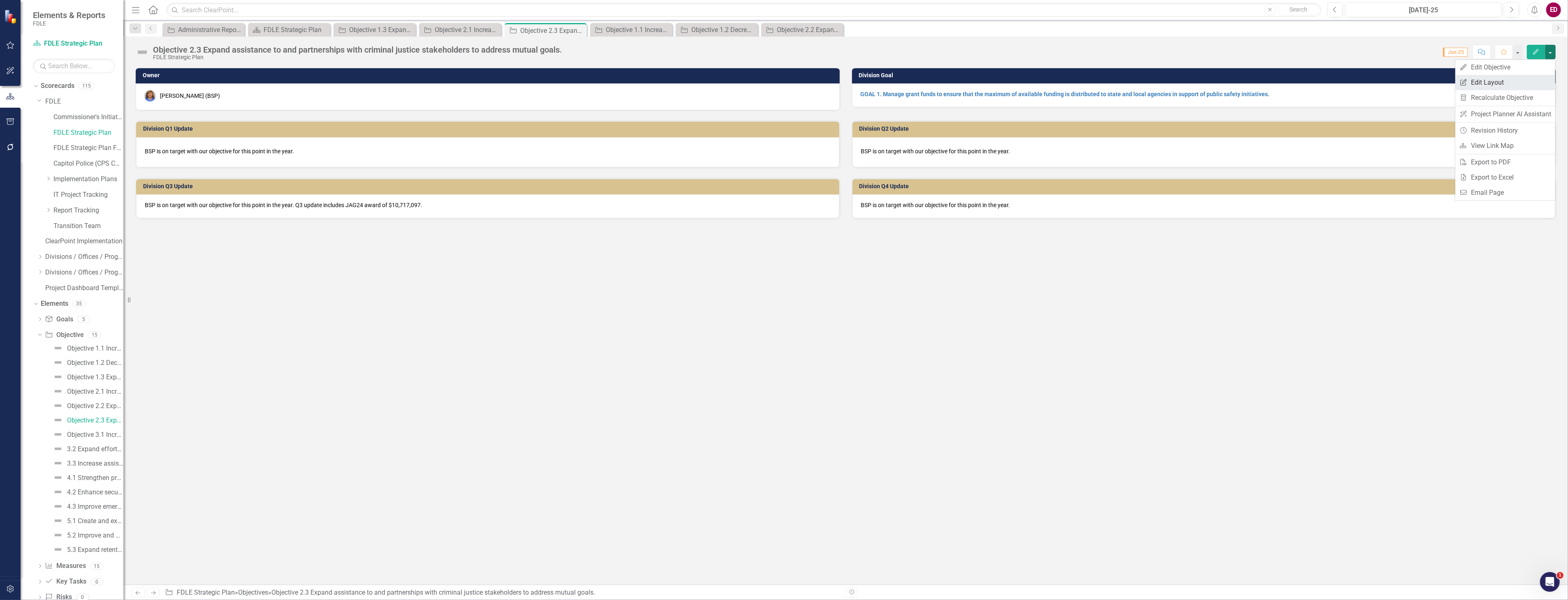
click at [1535, 81] on link "Edit Report Edit Layout" at bounding box center [1505, 82] width 100 height 15
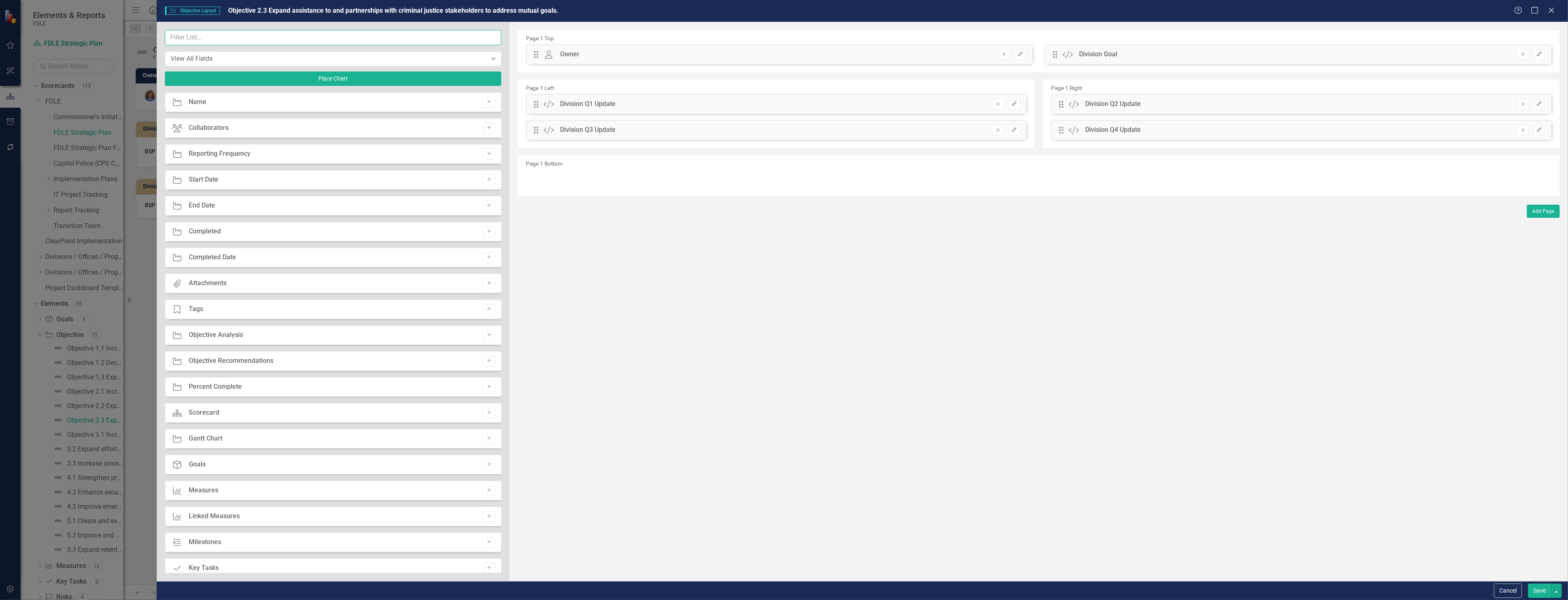
click at [334, 40] on input "text" at bounding box center [333, 37] width 337 height 15
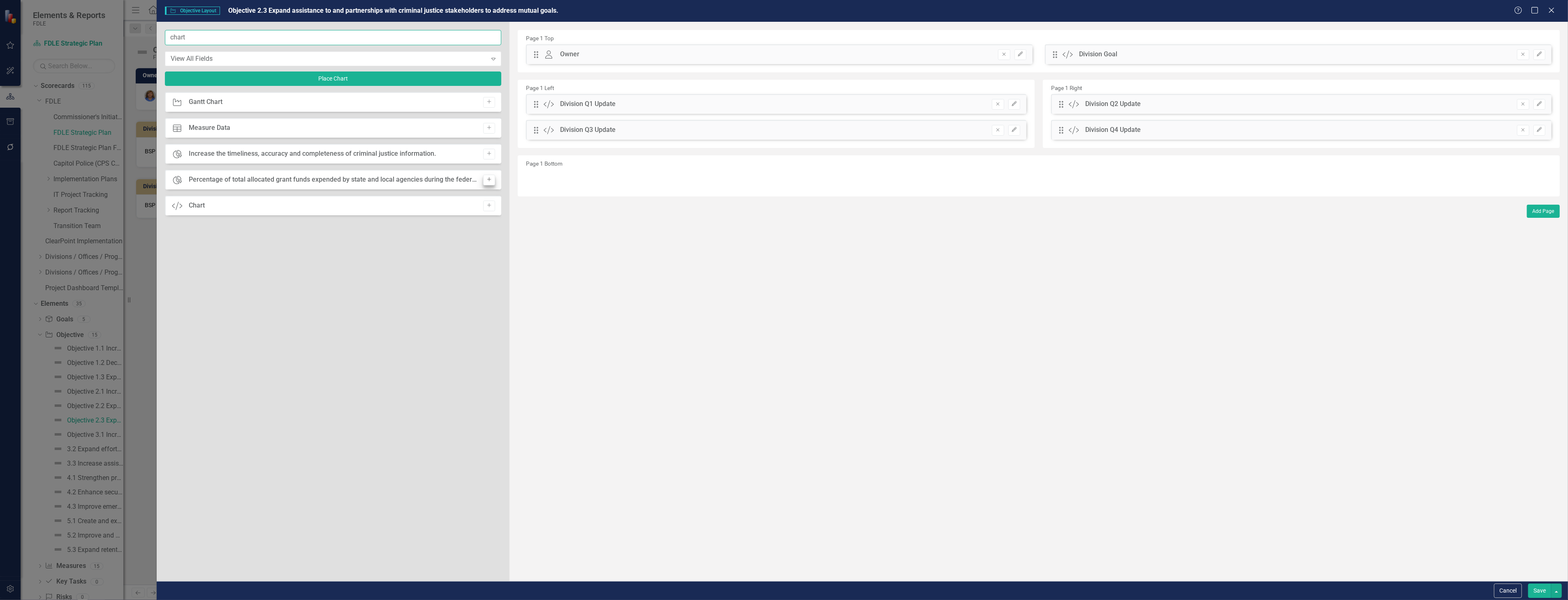
type input "chart"
click at [489, 182] on icon "Add" at bounding box center [489, 180] width 6 height 5
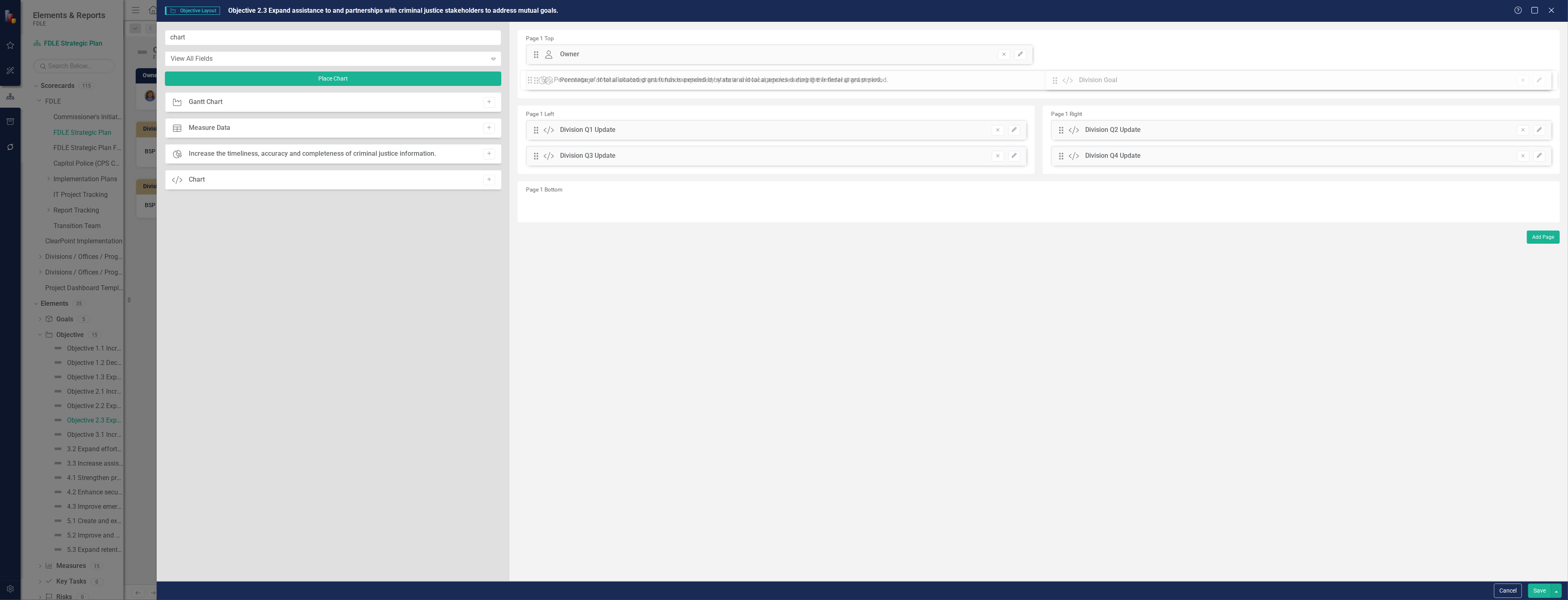
drag, startPoint x: 538, startPoint y: 51, endPoint x: 538, endPoint y: 77, distance: 26.0
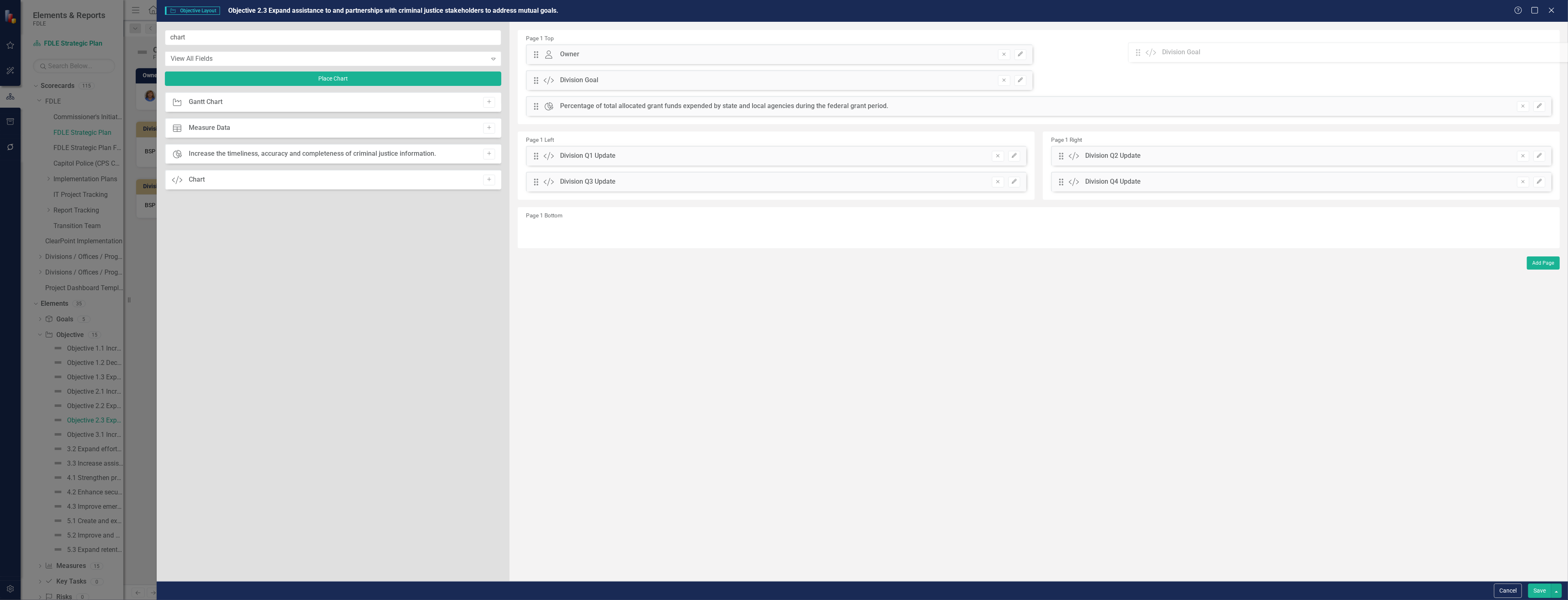
drag, startPoint x: 537, startPoint y: 108, endPoint x: 1146, endPoint y: 54, distance: 611.4
click at [1146, 54] on div "The fields (or pods) that are available for you to include on the detail page a…" at bounding box center [1038, 301] width 1059 height 559
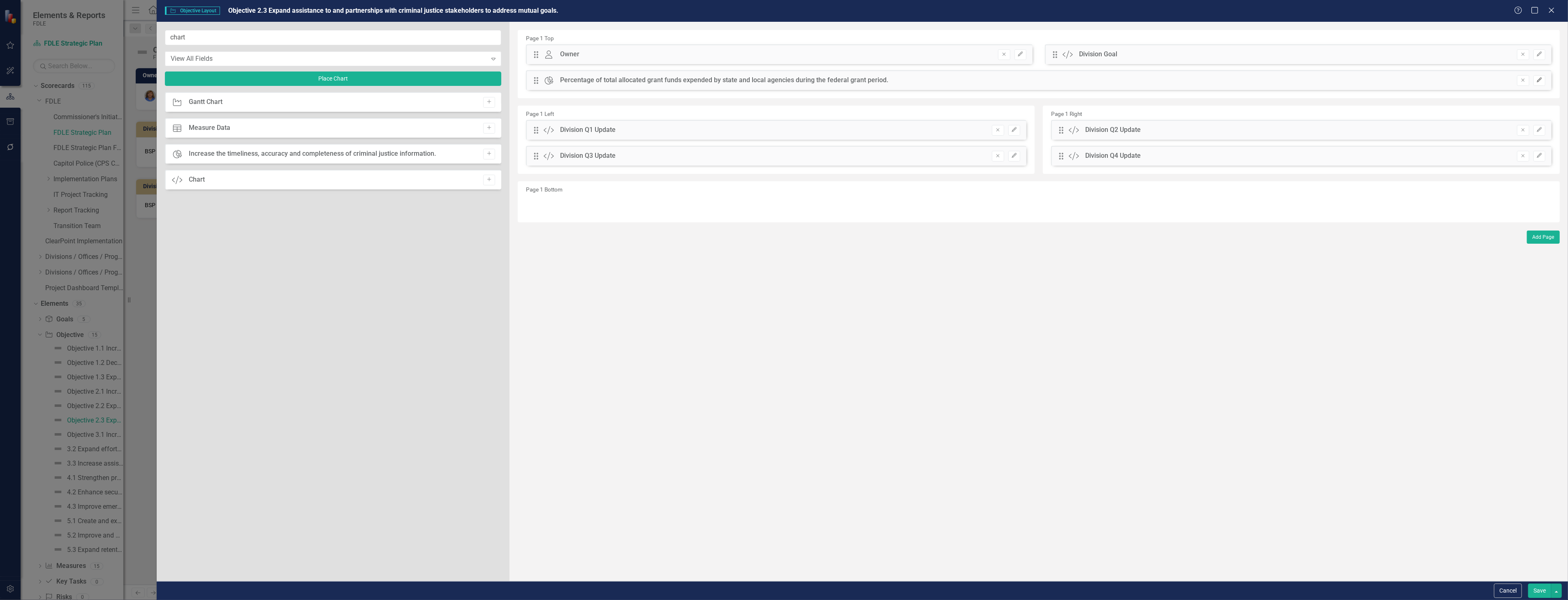
click at [1537, 77] on button "Edit" at bounding box center [1539, 81] width 12 height 11
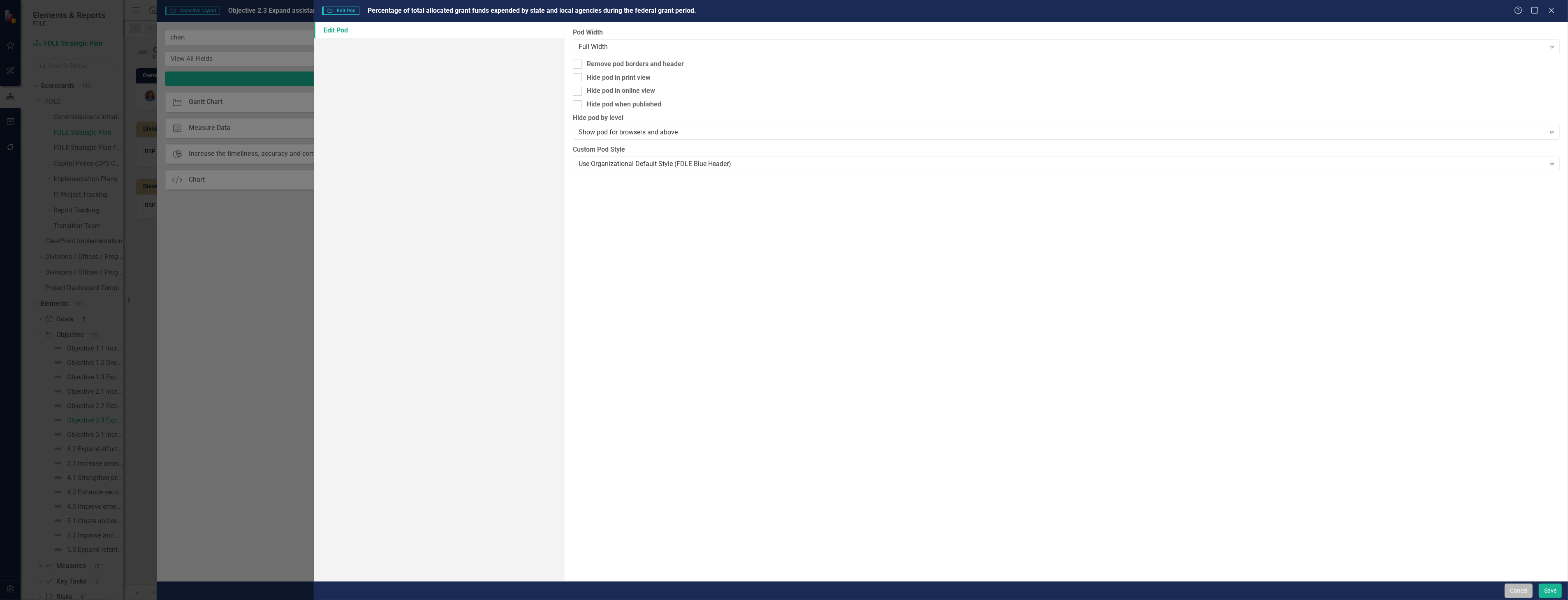
click at [1519, 597] on button "Cancel" at bounding box center [1519, 591] width 28 height 15
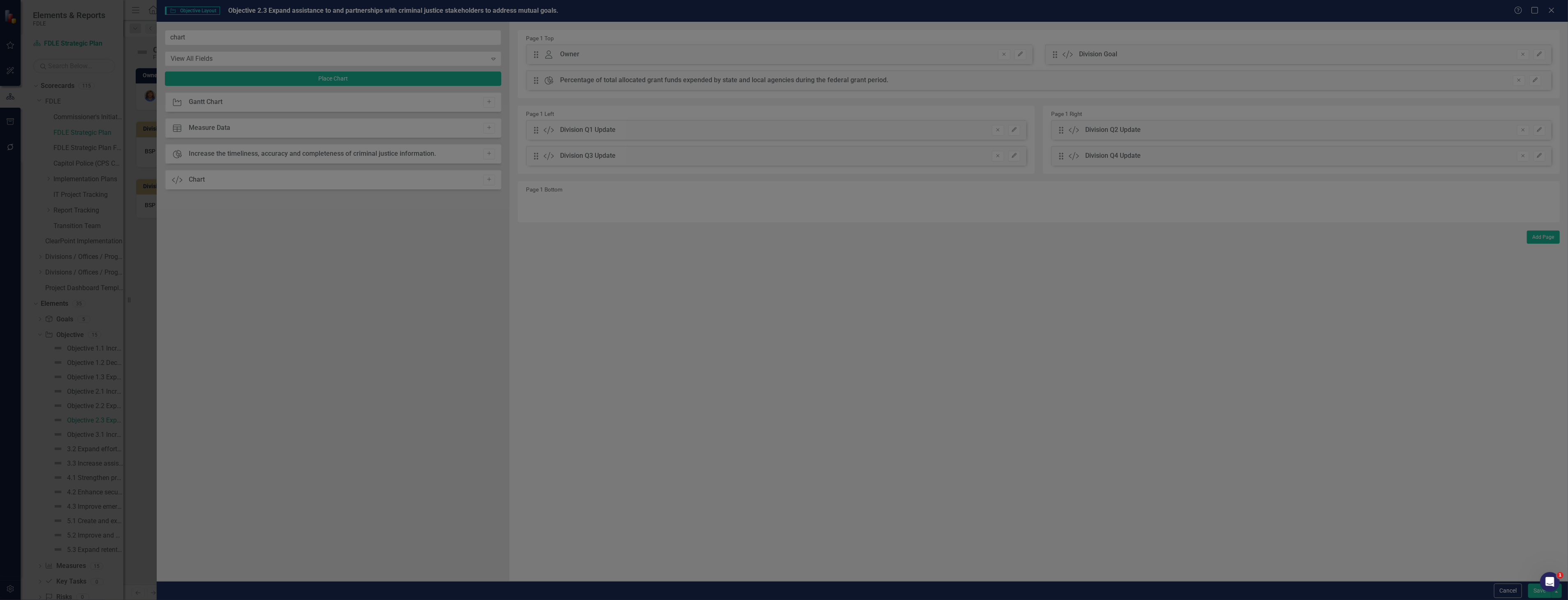
click at [1539, 594] on button "Save" at bounding box center [1539, 591] width 23 height 15
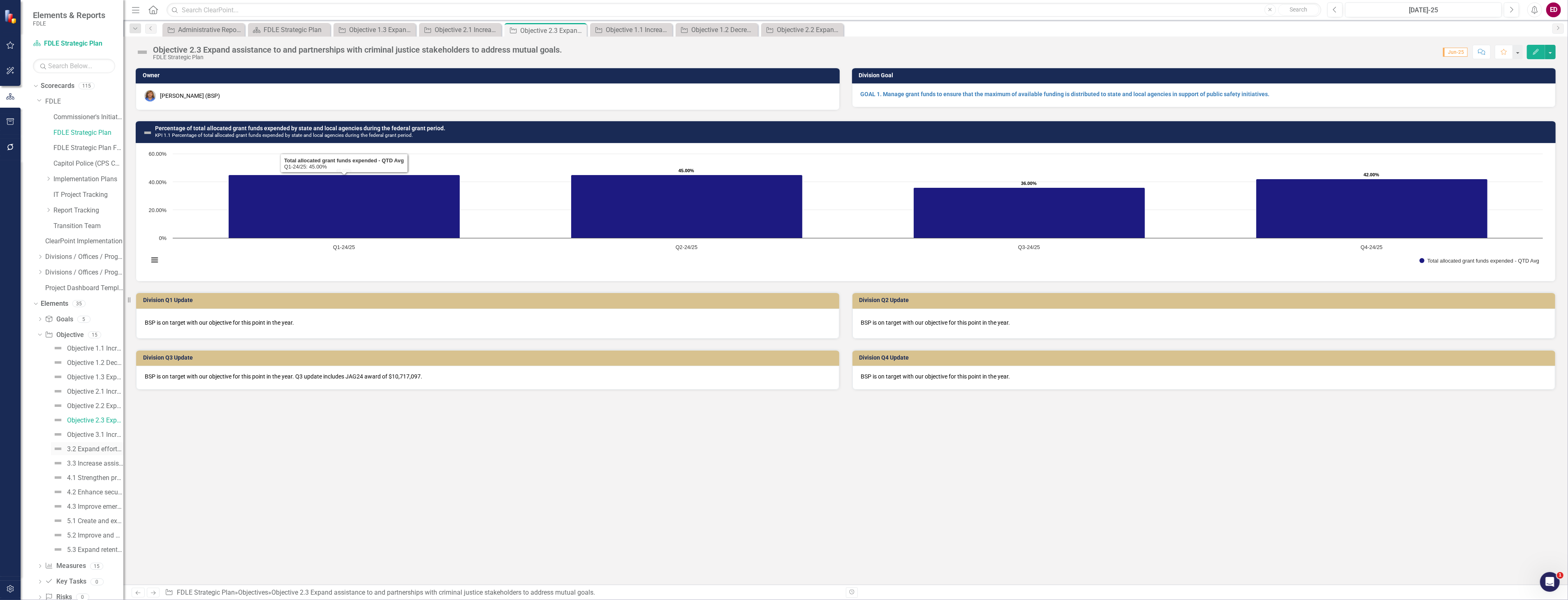
click at [100, 444] on link "3.2 Expand efforts to monitor, manage and apprehend sexual offender, sexual pre…" at bounding box center [87, 449] width 72 height 13
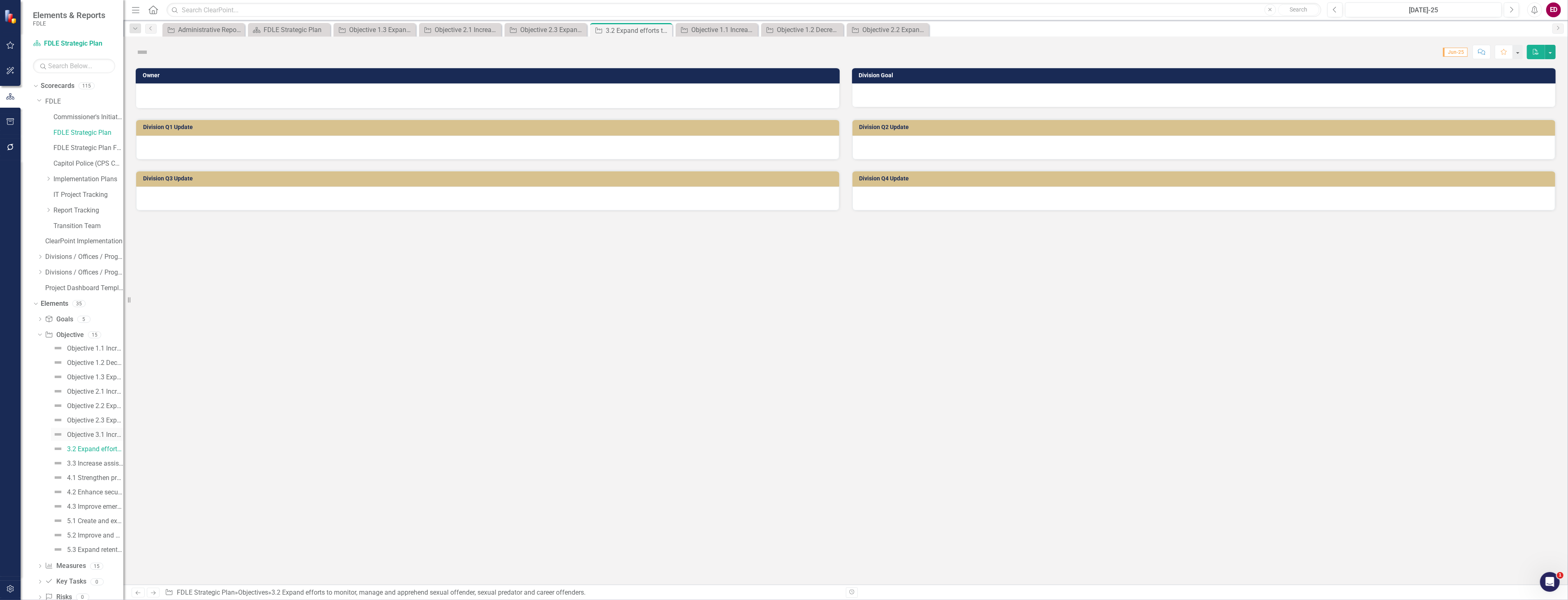
click at [106, 433] on div "Objective 3.1 Increase department services and resources that utilize advanced …" at bounding box center [95, 435] width 57 height 7
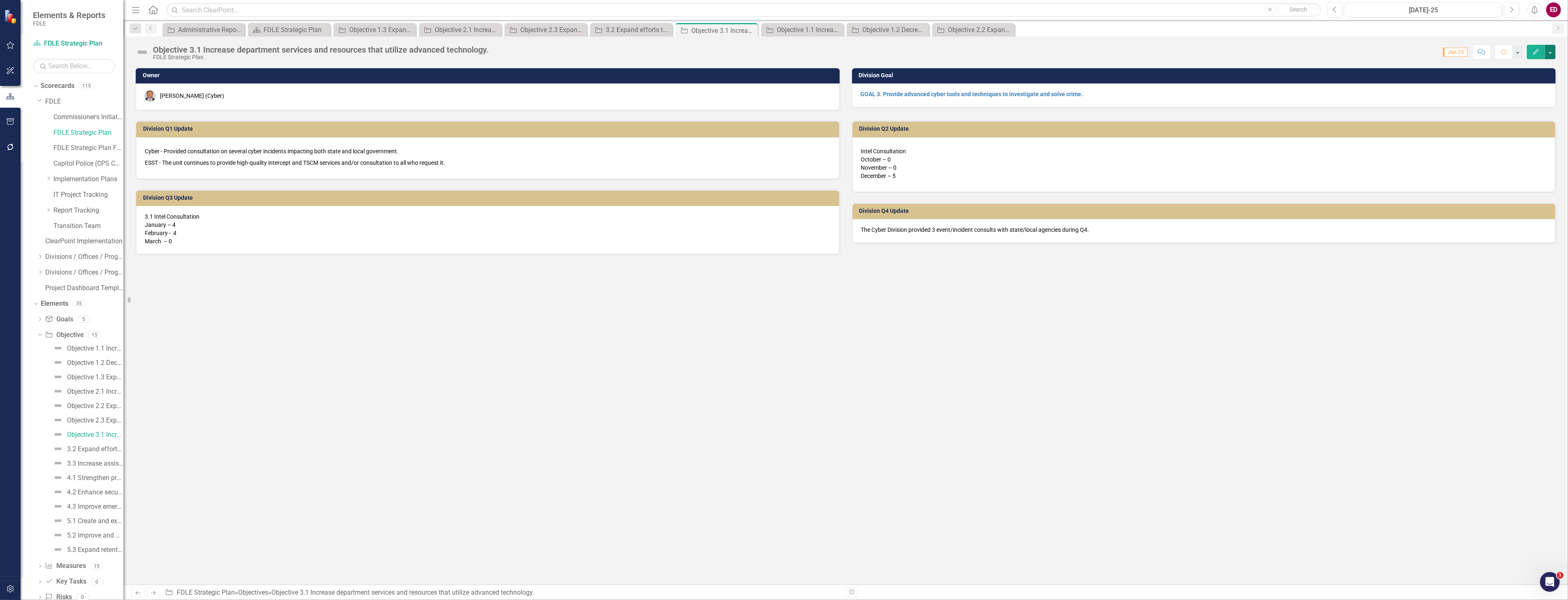
click at [1553, 52] on button "button" at bounding box center [1550, 52] width 11 height 15
click at [1536, 77] on link "Edit Report Edit Layout" at bounding box center [1505, 82] width 100 height 15
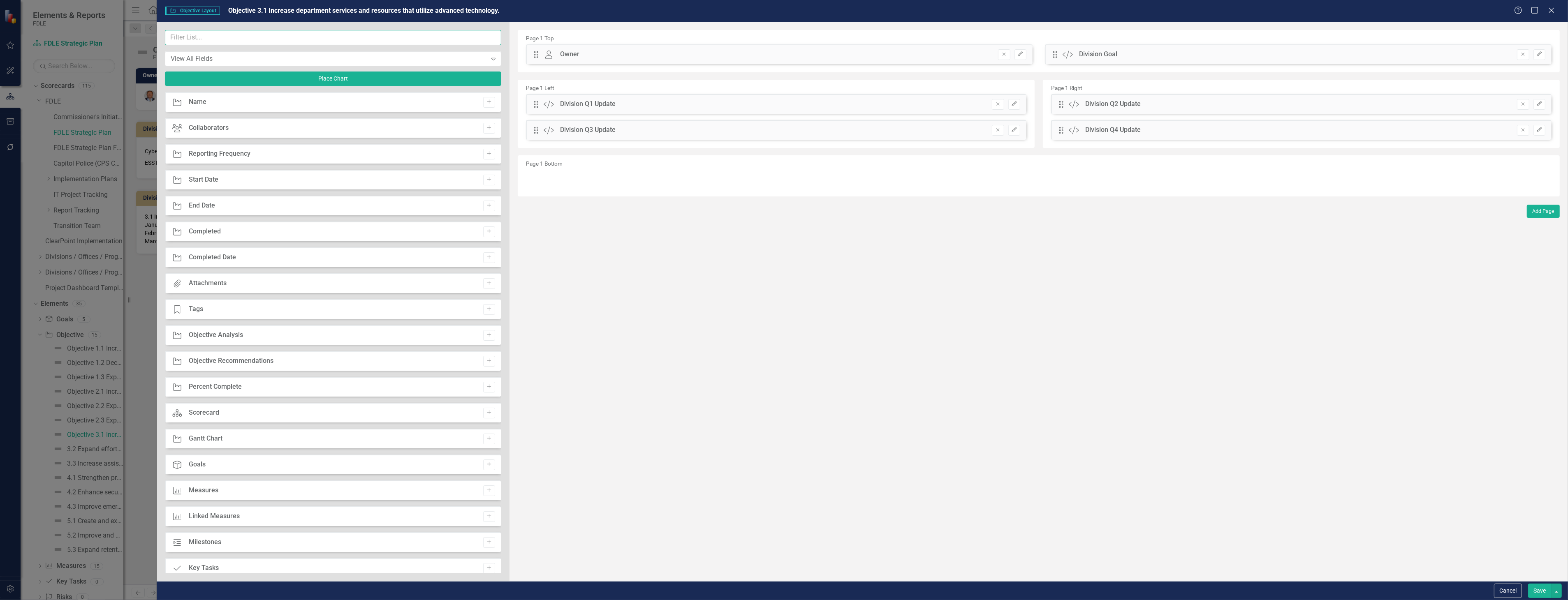
click at [342, 37] on input "text" at bounding box center [333, 37] width 337 height 15
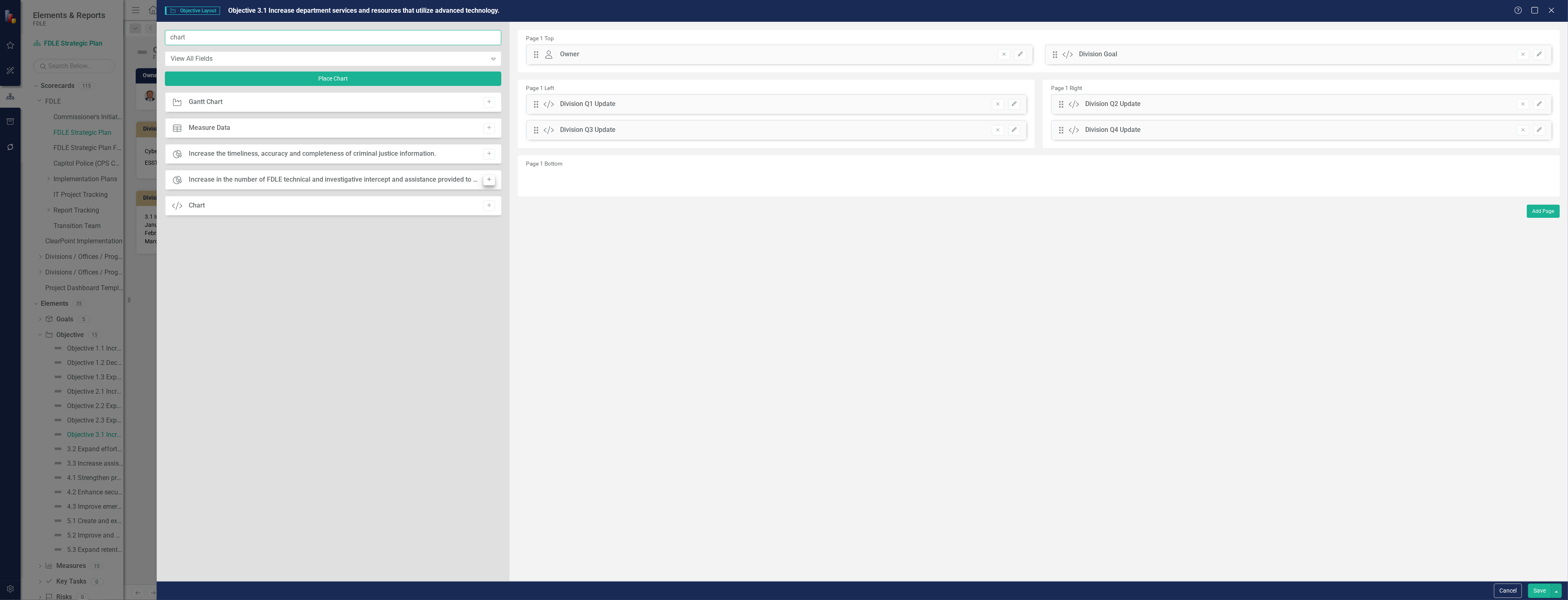
type input "chart"
click at [492, 180] on button "Add" at bounding box center [489, 180] width 12 height 11
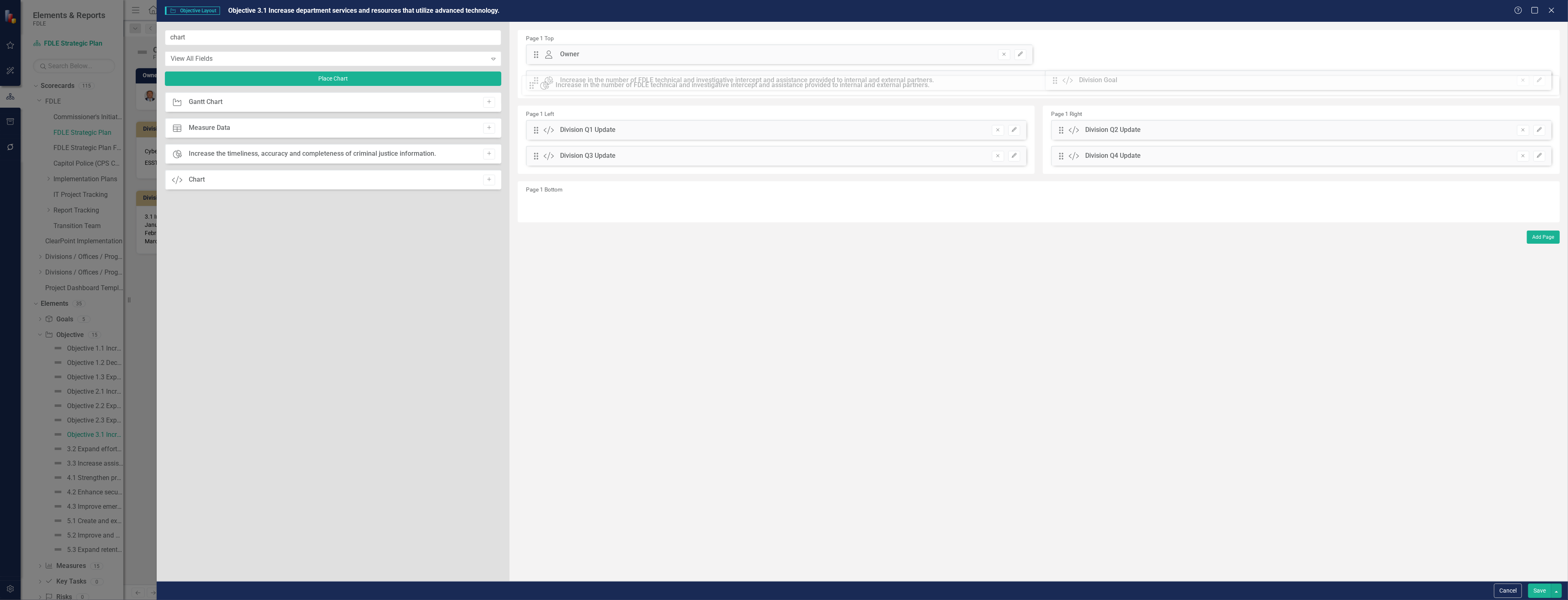
drag, startPoint x: 539, startPoint y: 54, endPoint x: 541, endPoint y: 85, distance: 31.1
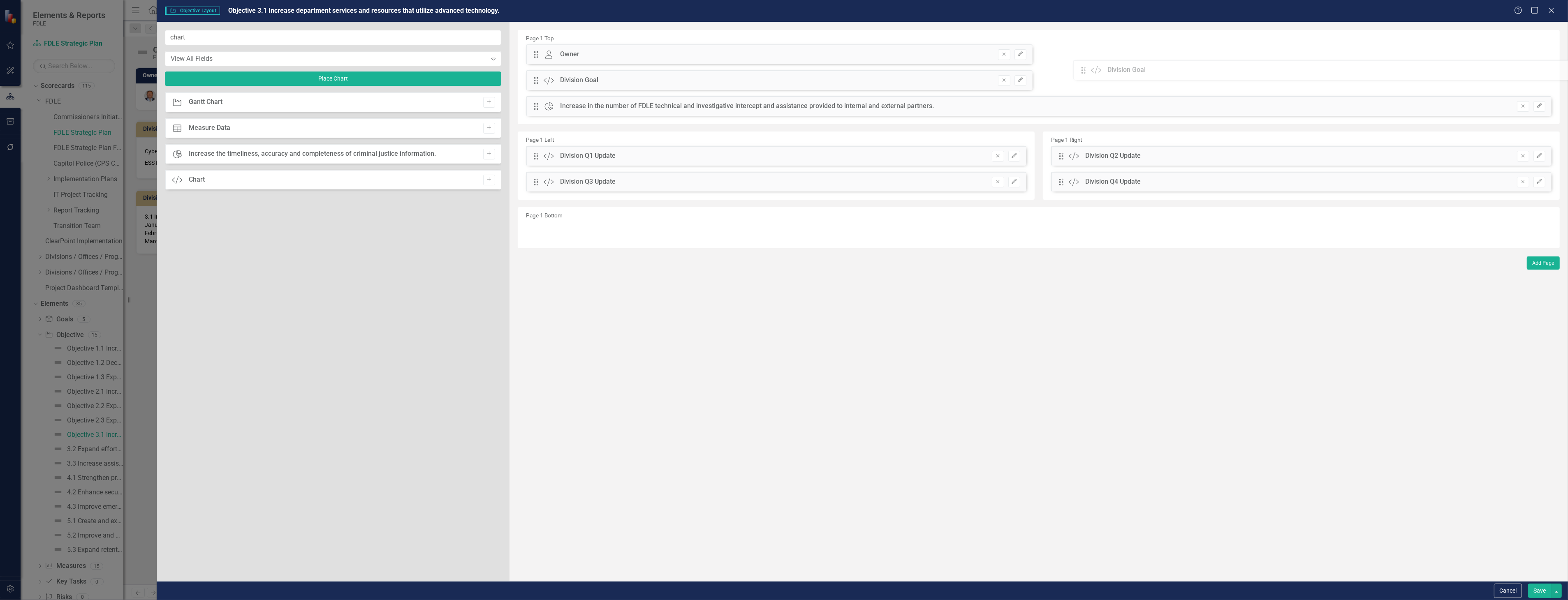
drag, startPoint x: 536, startPoint y: 105, endPoint x: 1091, endPoint y: 69, distance: 556.2
click at [1091, 69] on div "The fields (or pods) that are available for you to include on the detail page a…" at bounding box center [1038, 301] width 1059 height 559
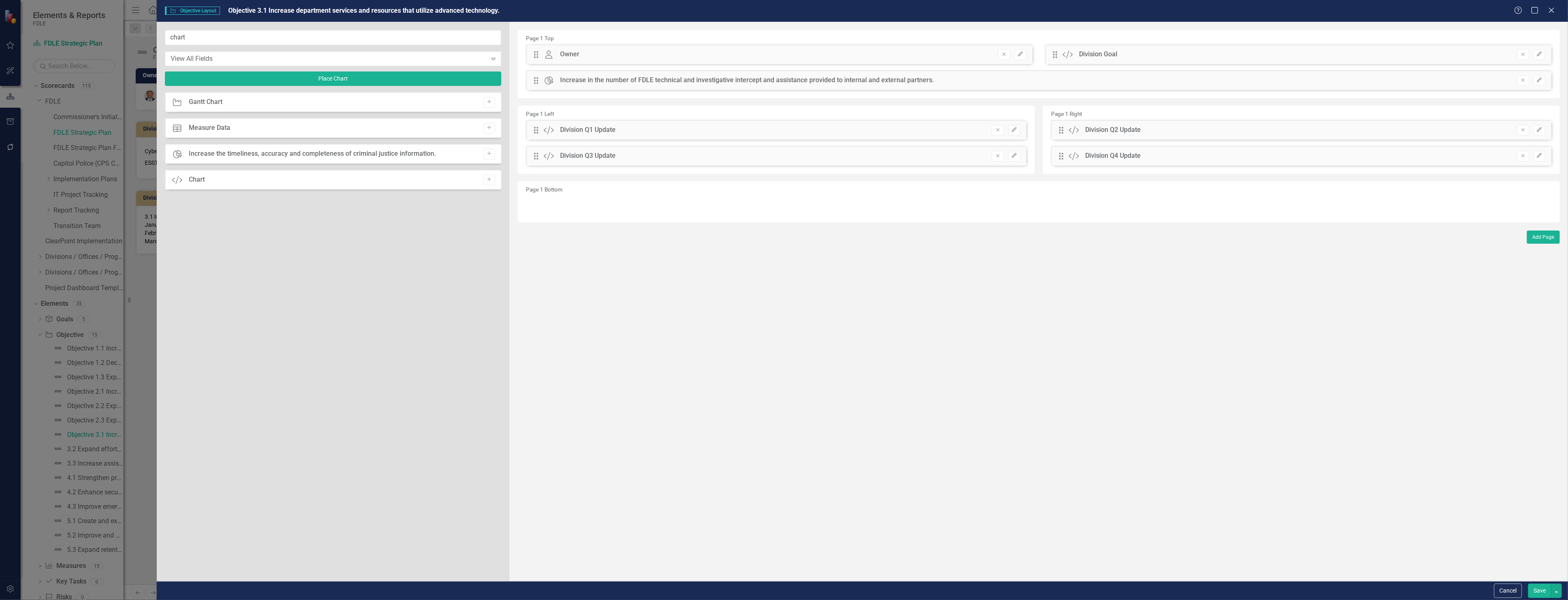
click at [1545, 591] on button "Save" at bounding box center [1539, 591] width 23 height 15
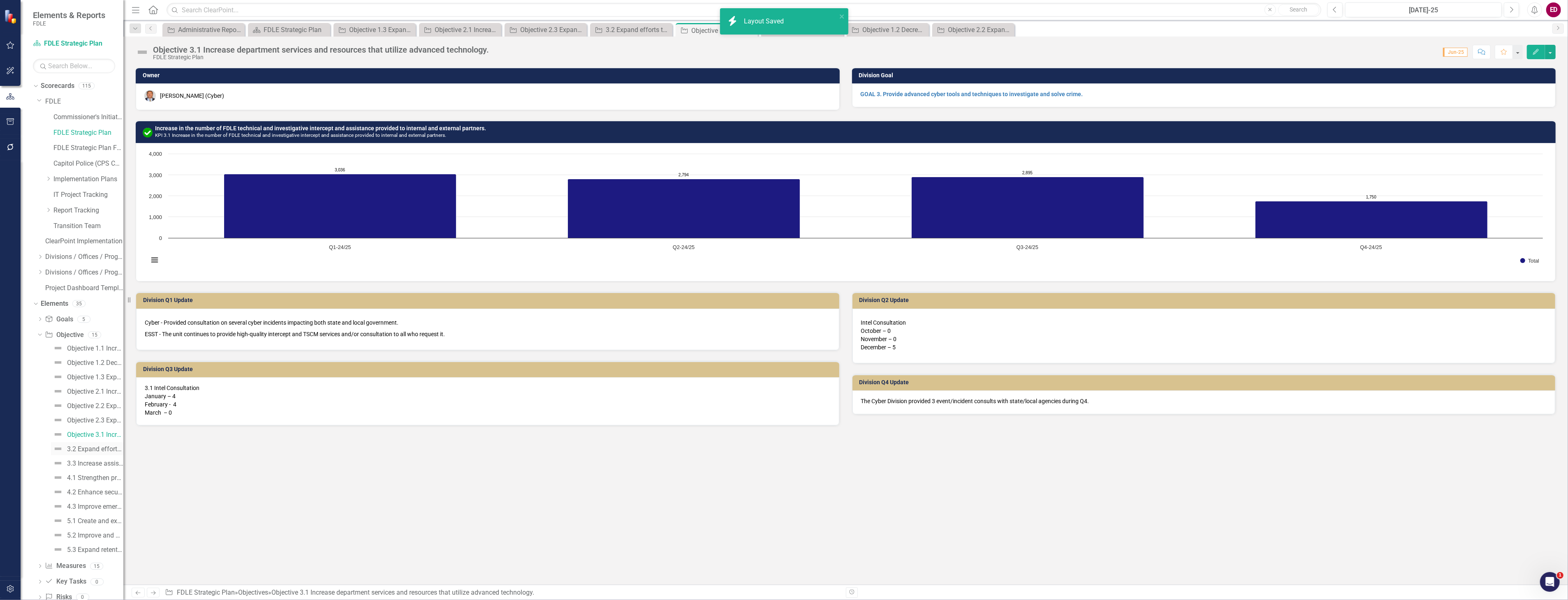
click at [100, 444] on link "3.2 Expand efforts to monitor, manage and apprehend sexual offender, sexual pre…" at bounding box center [87, 449] width 72 height 13
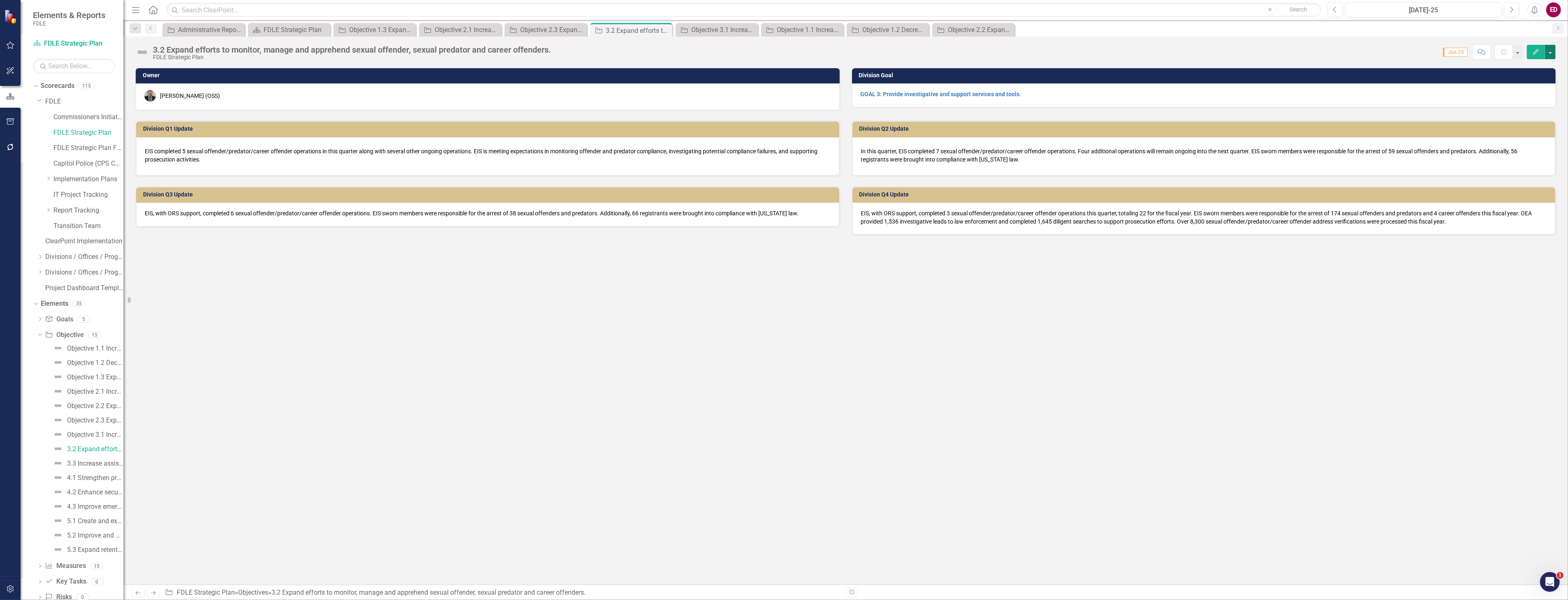
click at [1551, 56] on button "button" at bounding box center [1550, 52] width 11 height 15
click at [1516, 84] on link "Edit Report Edit Layout" at bounding box center [1505, 82] width 100 height 15
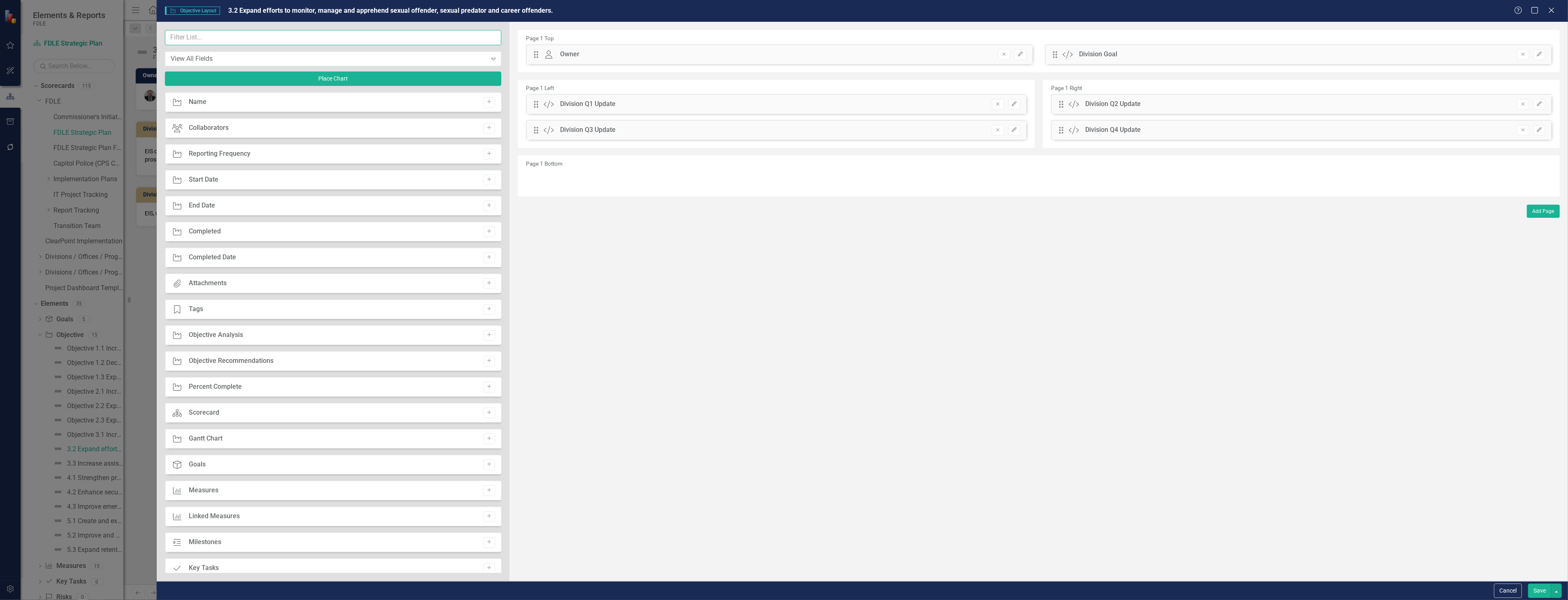
click at [333, 36] on input "text" at bounding box center [333, 37] width 337 height 15
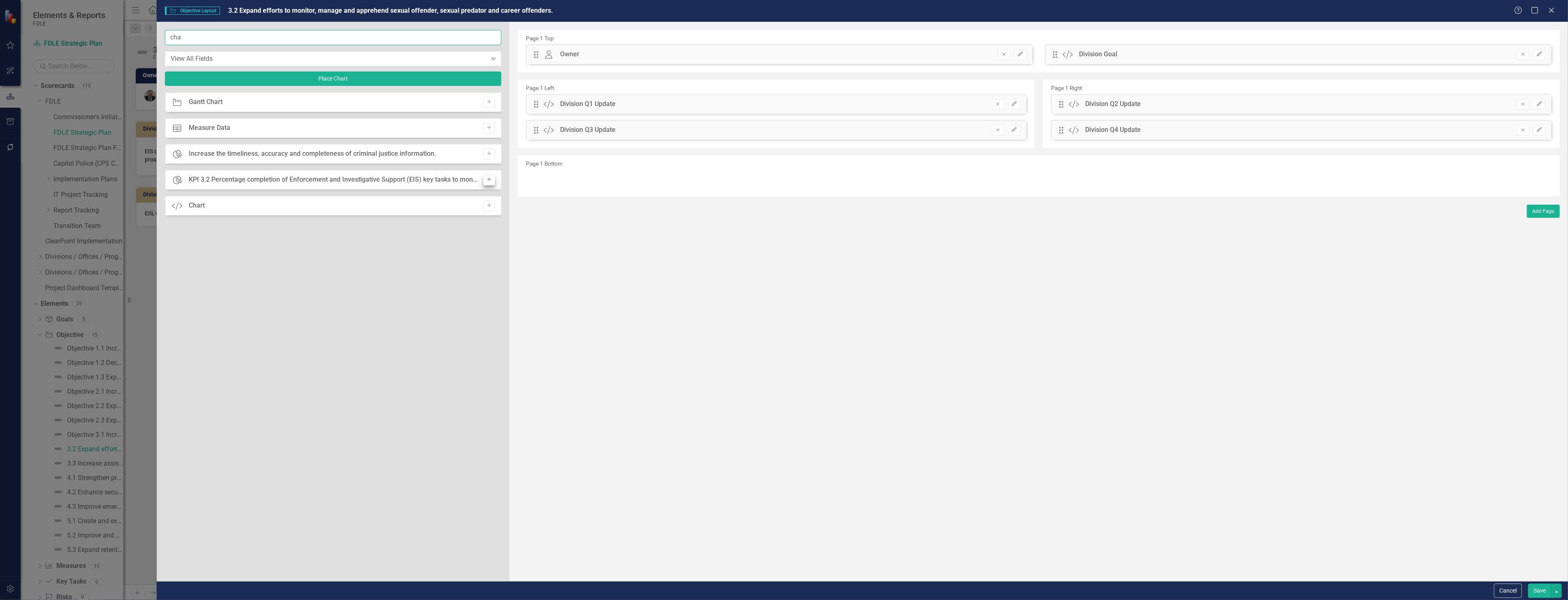
type input "cha"
click at [483, 181] on button "Add" at bounding box center [489, 180] width 12 height 11
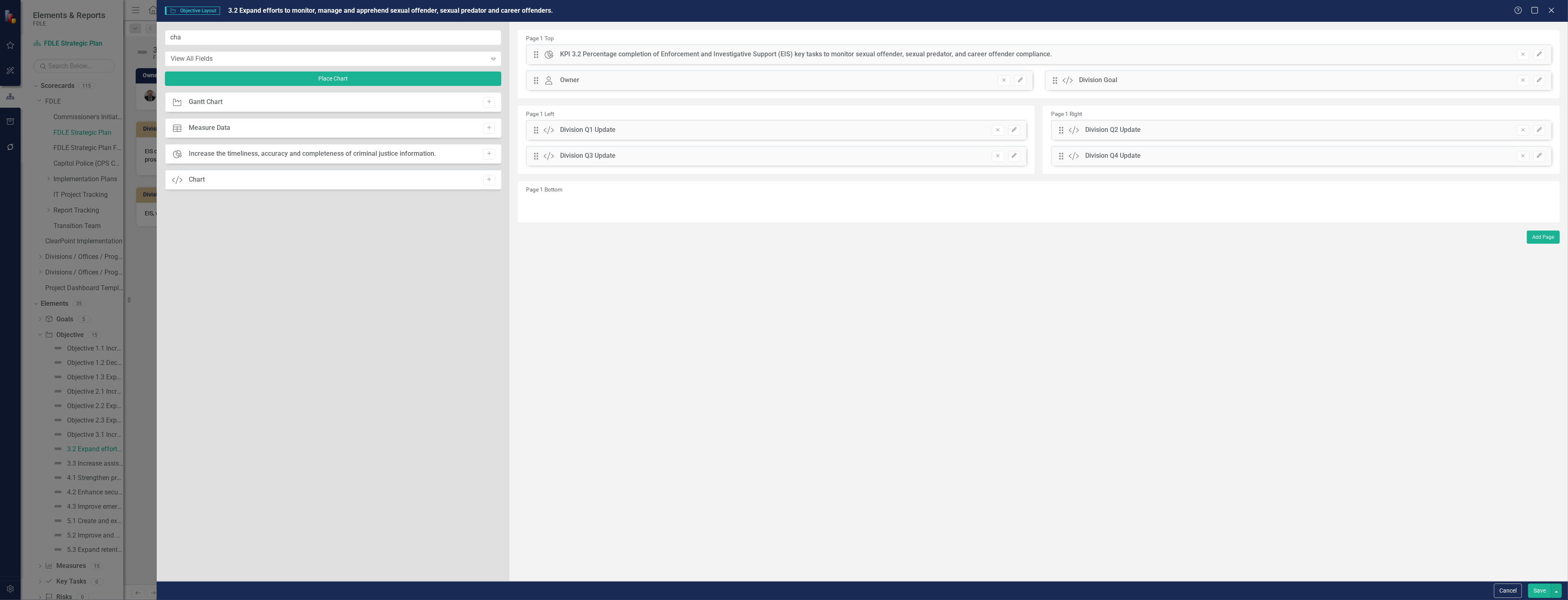
drag, startPoint x: 537, startPoint y: 49, endPoint x: 544, endPoint y: 91, distance: 42.6
click at [545, 107] on div "Page 1 Top Drag Chart KPI 3.2 Percentage completion of Enforcement and Investig…" at bounding box center [1039, 126] width 1042 height 192
drag, startPoint x: 537, startPoint y: 54, endPoint x: 548, endPoint y: 82, distance: 30.1
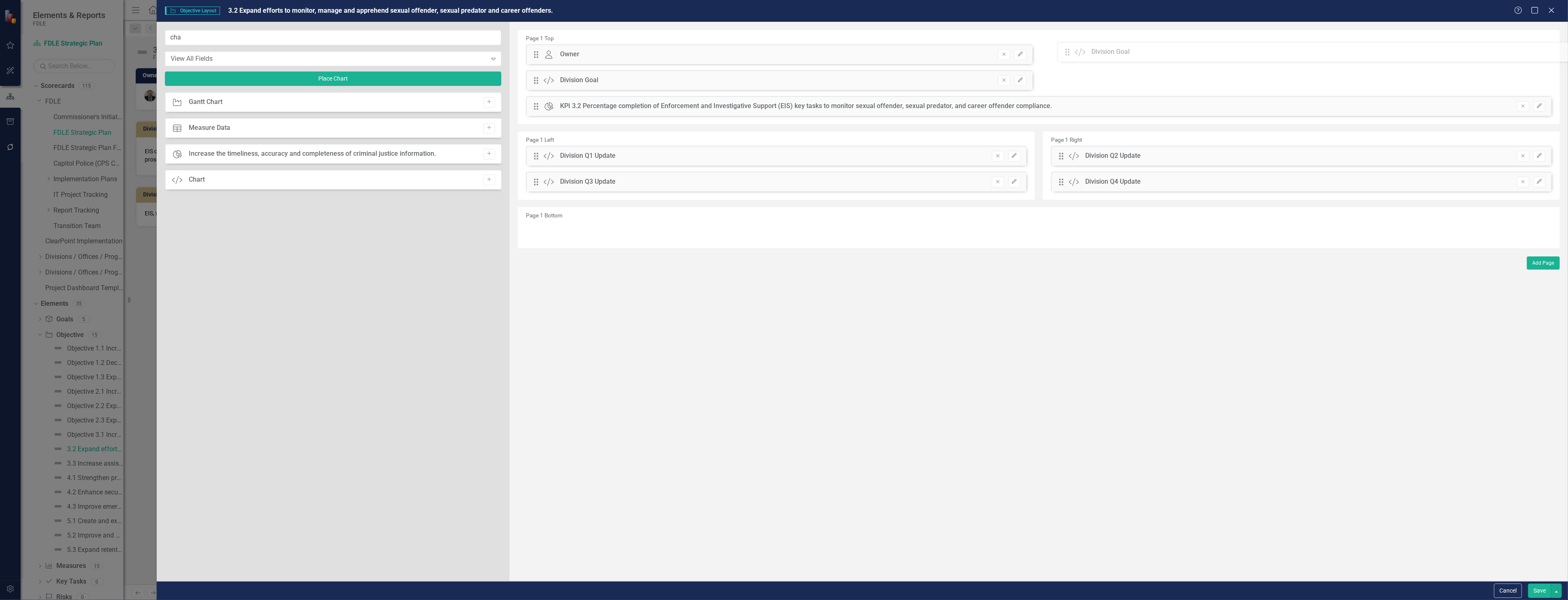
drag, startPoint x: 533, startPoint y: 103, endPoint x: 1075, endPoint y: 60, distance: 543.7
click at [1075, 60] on div "The fields (or pods) that are available for you to include on the detail page a…" at bounding box center [1038, 301] width 1059 height 559
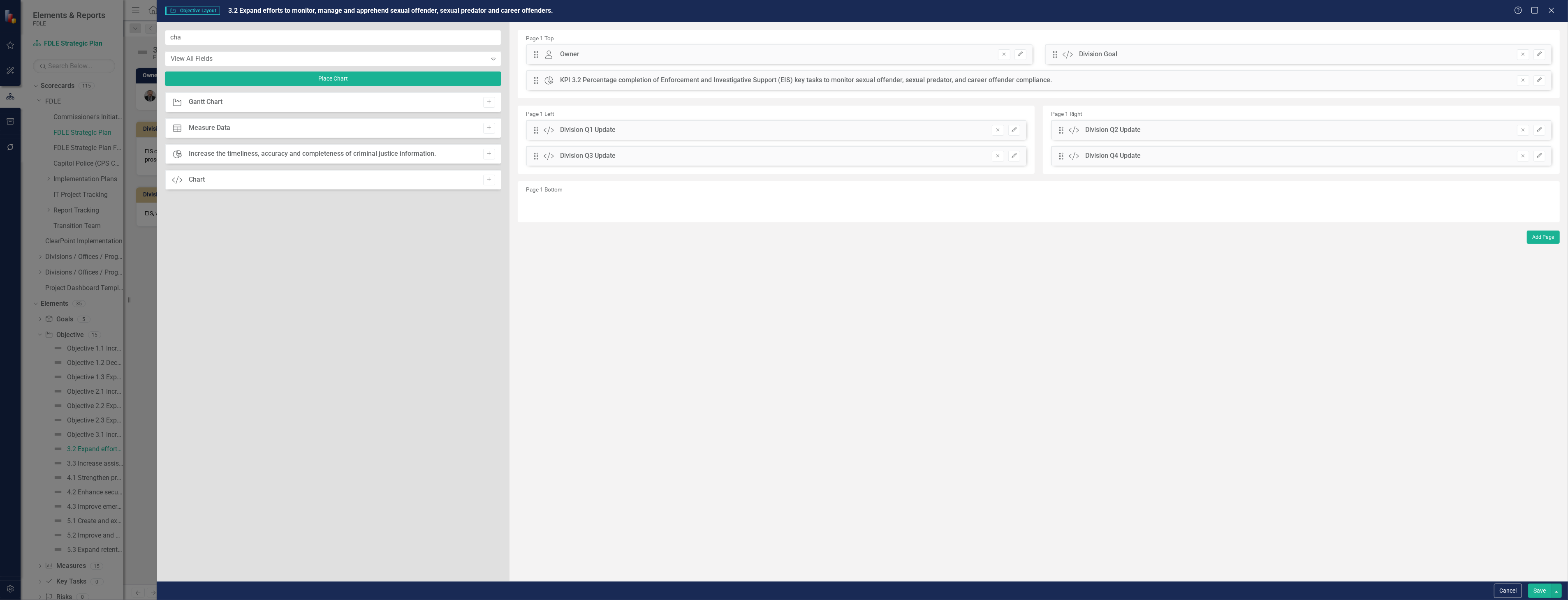
click at [1539, 587] on button "Save" at bounding box center [1539, 591] width 23 height 15
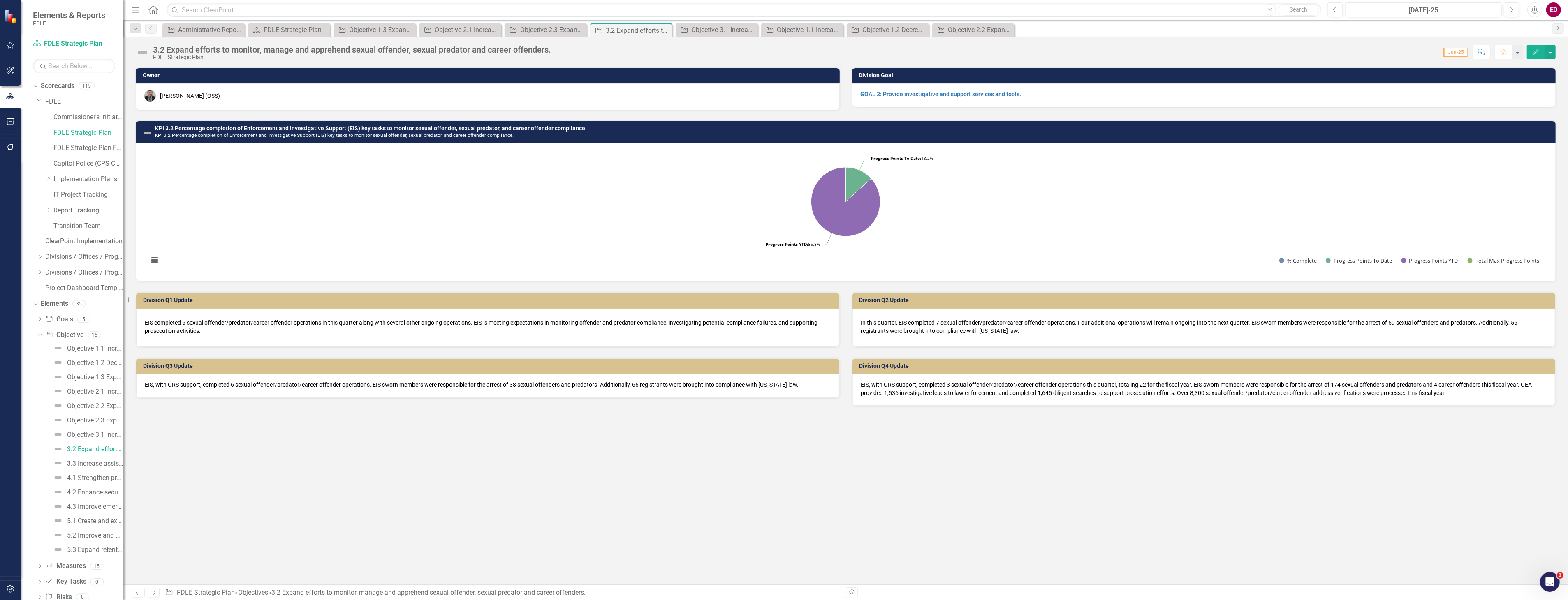
click at [178, 44] on div "3.2 Expand efforts to monitor, manage and apprehend sexual offender, sexual pre…" at bounding box center [845, 49] width 1444 height 25
drag, startPoint x: 178, startPoint y: 44, endPoint x: 159, endPoint y: 50, distance: 19.9
click at [159, 50] on div "3.2 Expand efforts to monitor, manage and apprehend sexual offender, sexual pre…" at bounding box center [352, 49] width 398 height 9
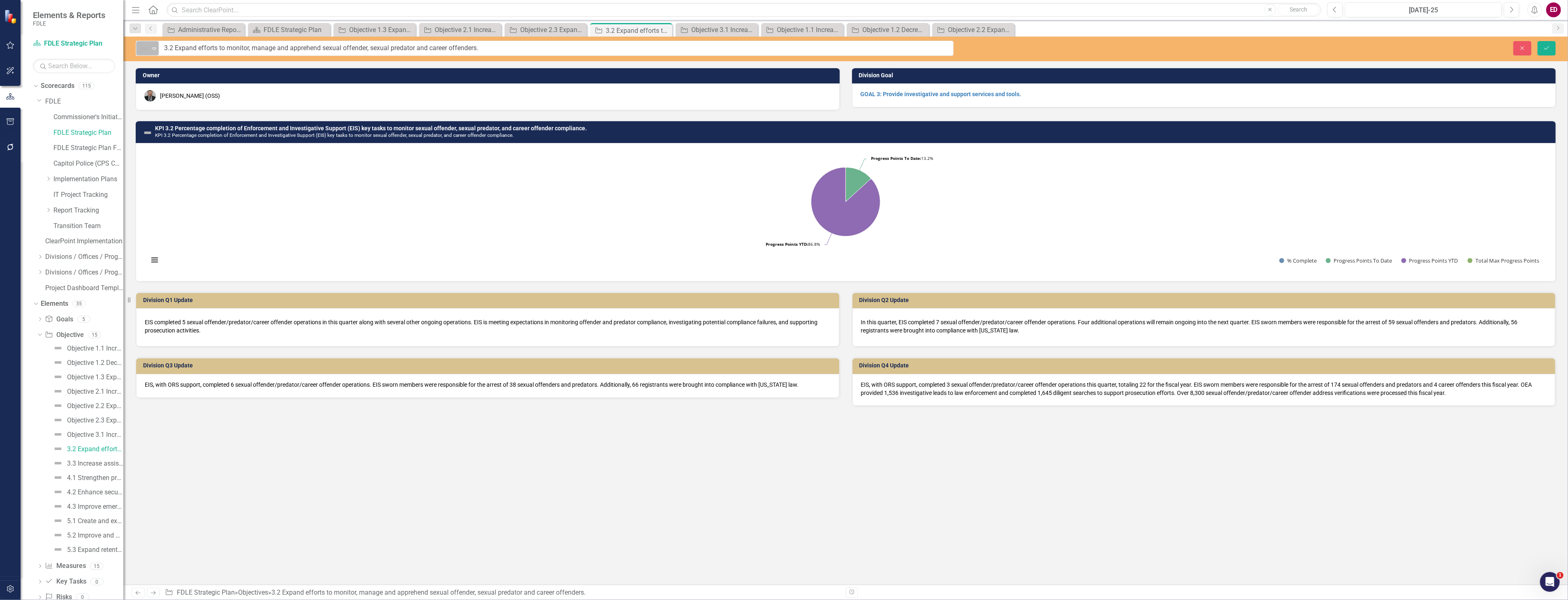
click at [157, 48] on icon "Expand" at bounding box center [155, 48] width 9 height 7
click at [161, 47] on input "3.2 Expand efforts to monitor, manage and apprehend sexual offender, sexual pre…" at bounding box center [556, 48] width 794 height 15
paste input "https://app.clearpointstrategy.com/#/index/?object=measure&objectId=1702350&per…"
type input "Objective 3.2 Expand efforts to monitor, manage and apprehend sexual offender, …"
click at [176, 50] on div "Administrative Reports 2025- MASTER" at bounding box center [203, 44] width 93 height 16
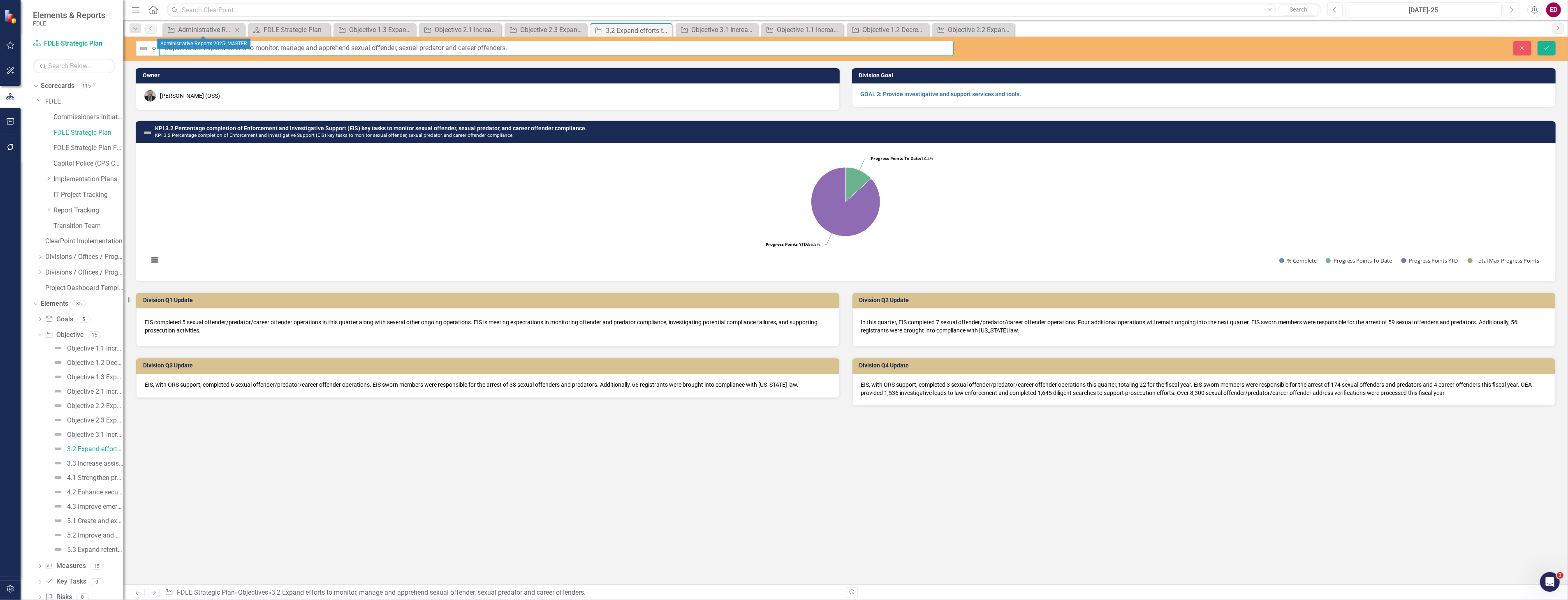
click at [176, 50] on input "Objective 3.2 Expand efforts to monitor, manage and apprehend sexual offender, …" at bounding box center [556, 48] width 794 height 15
click at [1556, 50] on div "Close Save" at bounding box center [1267, 49] width 590 height 15
click at [1548, 50] on icon "Save" at bounding box center [1547, 47] width 7 height 5
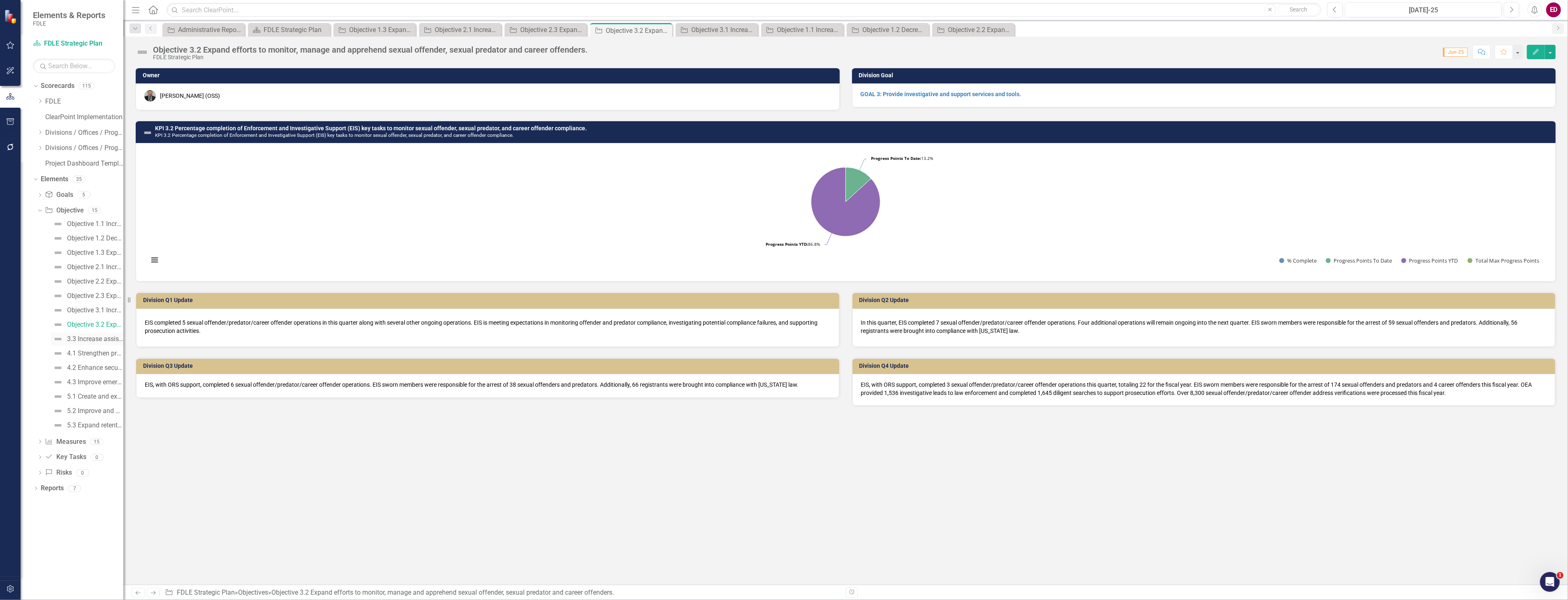
click at [87, 335] on div "3.3 Increase assistance to stakeholders regarding cyber security issues and con…" at bounding box center [95, 339] width 57 height 7
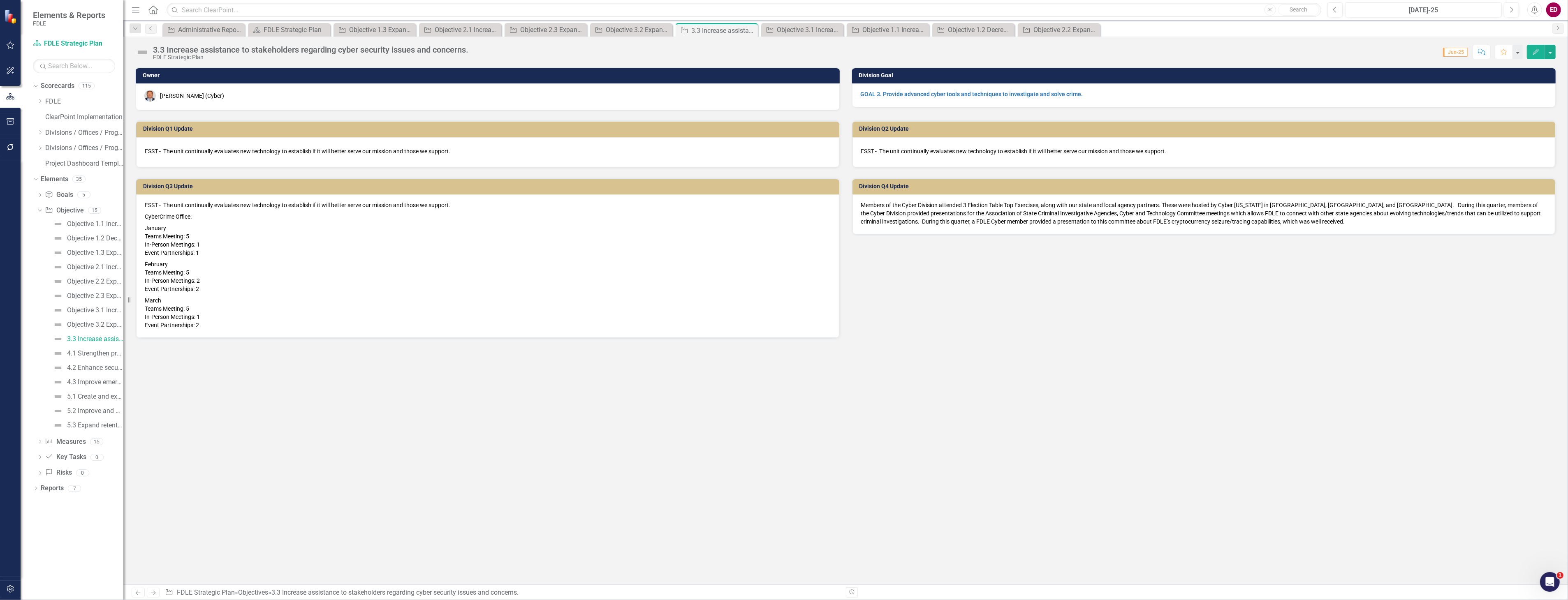
click at [174, 46] on div "3.3 Increase assistance to stakeholders regarding cyber security issues and con…" at bounding box center [310, 49] width 315 height 9
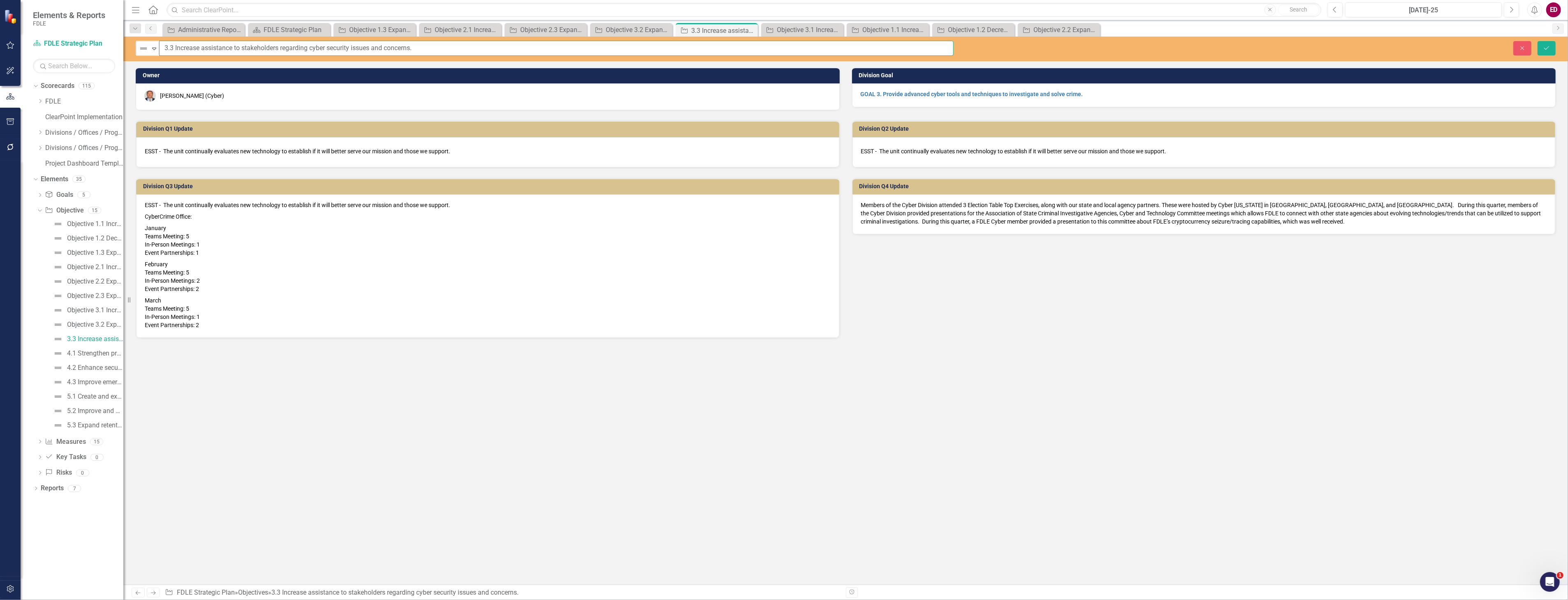
click at [160, 47] on input "3.3 Increase assistance to stakeholders regarding cyber security issues and con…" at bounding box center [556, 48] width 794 height 15
paste input "Objective"
type input "Objective 3.3 Increase assistance to stakeholders regarding cyber security issu…"
click at [1547, 50] on icon "Save" at bounding box center [1547, 47] width 7 height 5
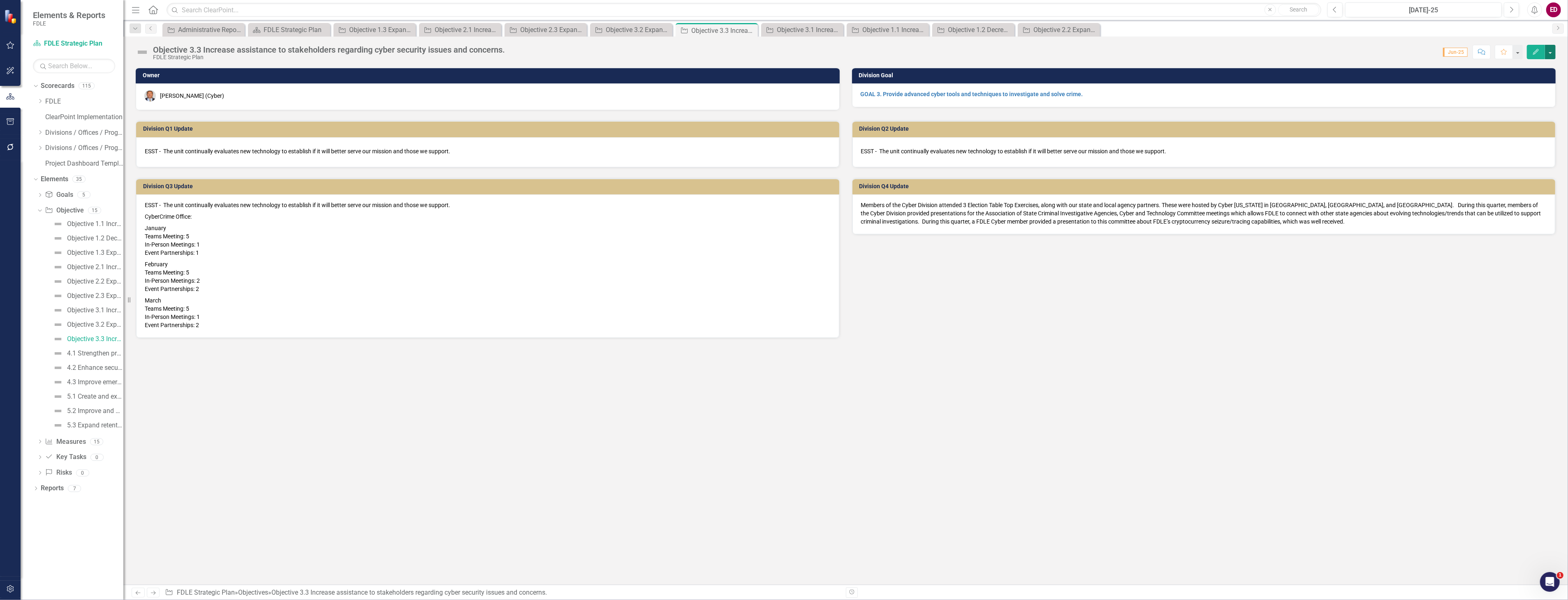
click at [1551, 47] on button "button" at bounding box center [1550, 52] width 11 height 15
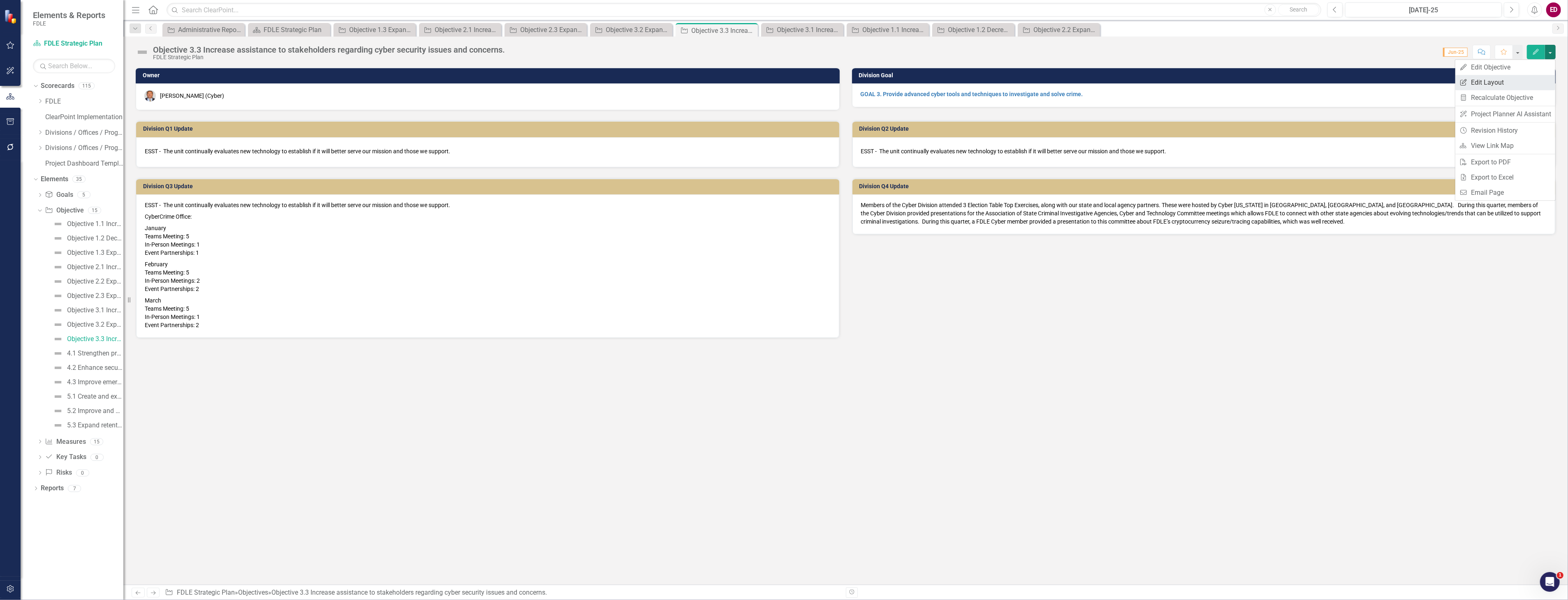
click at [1539, 79] on link "Edit Report Edit Layout" at bounding box center [1505, 82] width 100 height 15
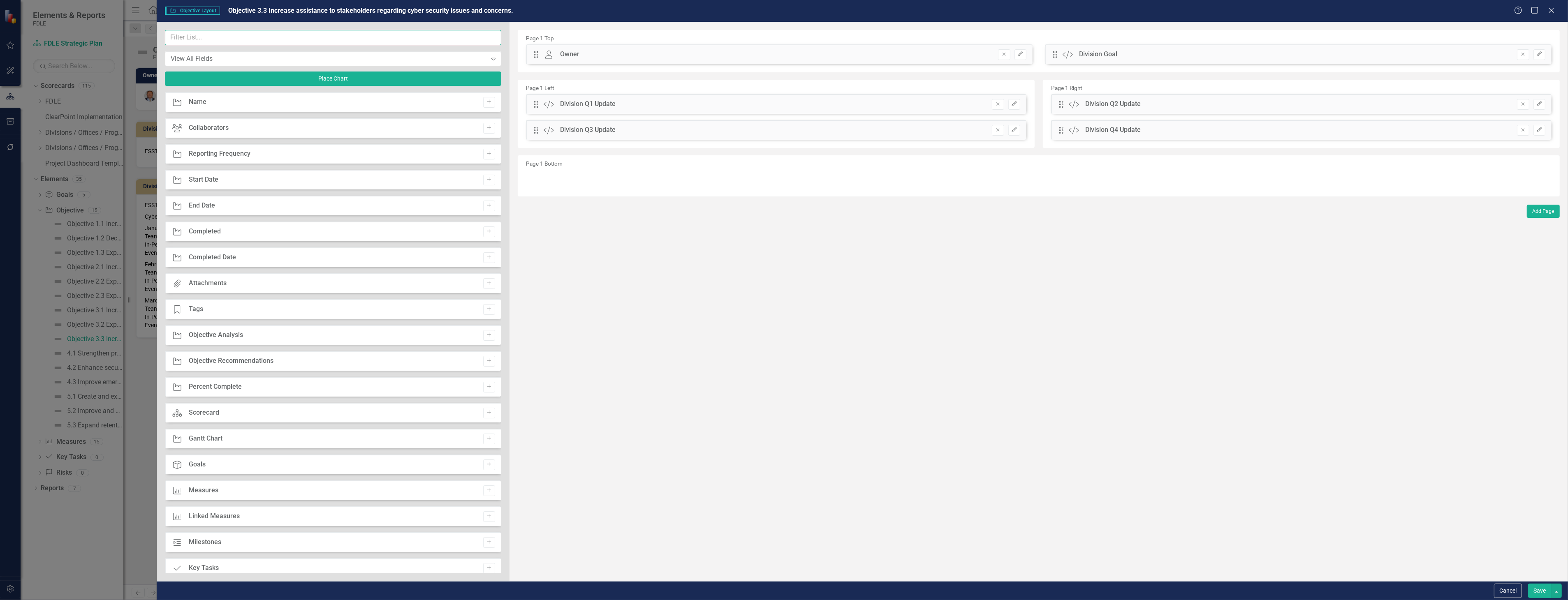
click at [341, 37] on input "text" at bounding box center [333, 37] width 337 height 15
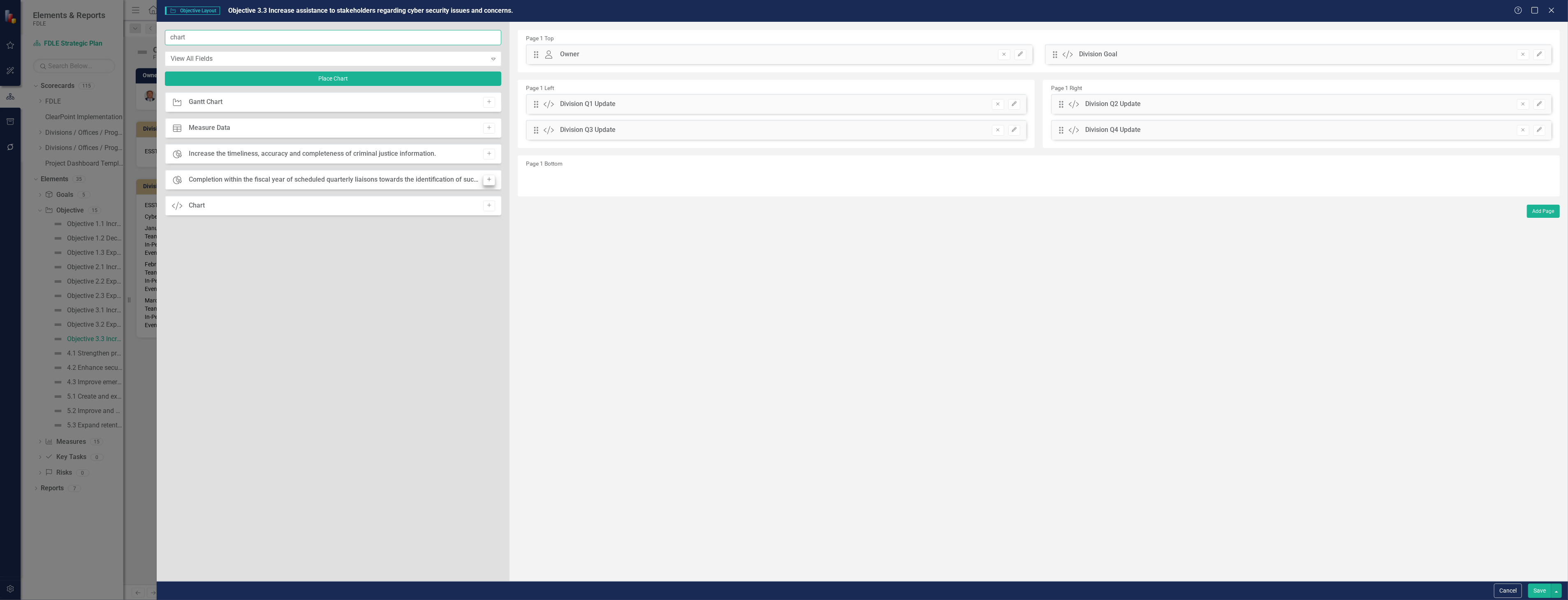
type input "chart"
click at [492, 181] on button "Add" at bounding box center [489, 180] width 12 height 11
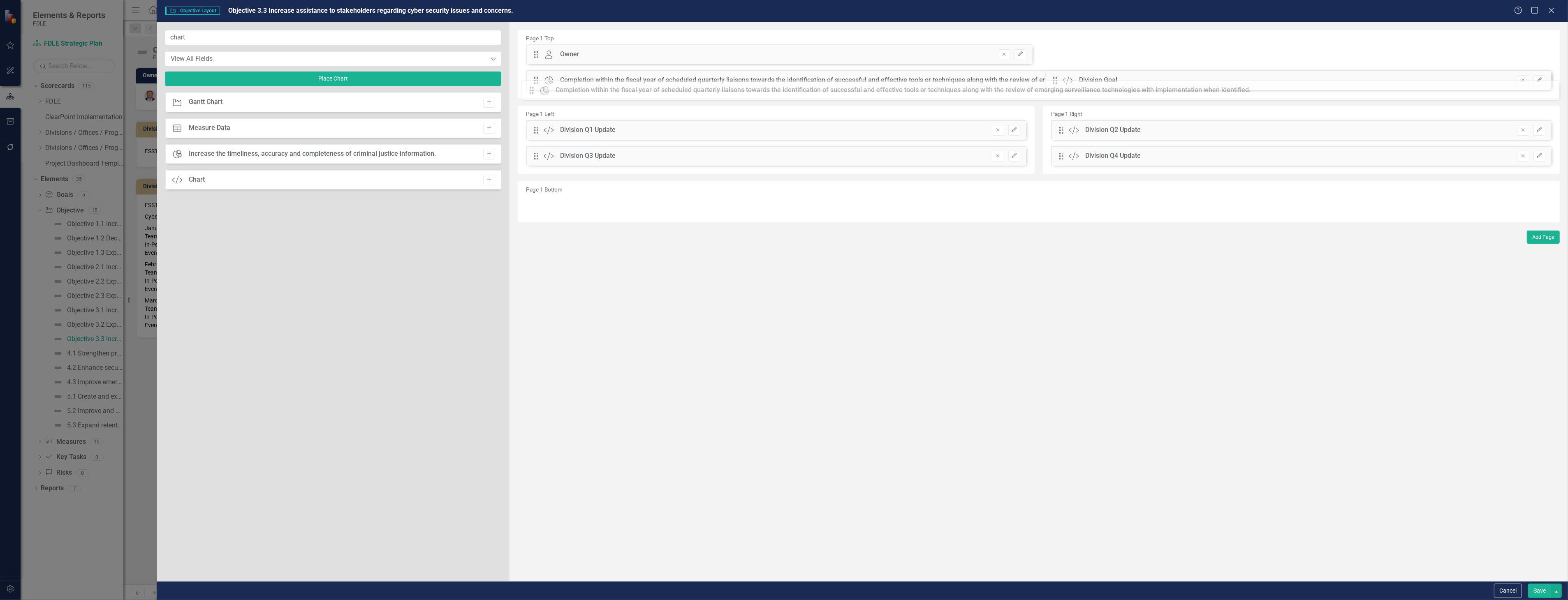
drag, startPoint x: 535, startPoint y: 56, endPoint x: 537, endPoint y: 92, distance: 36.1
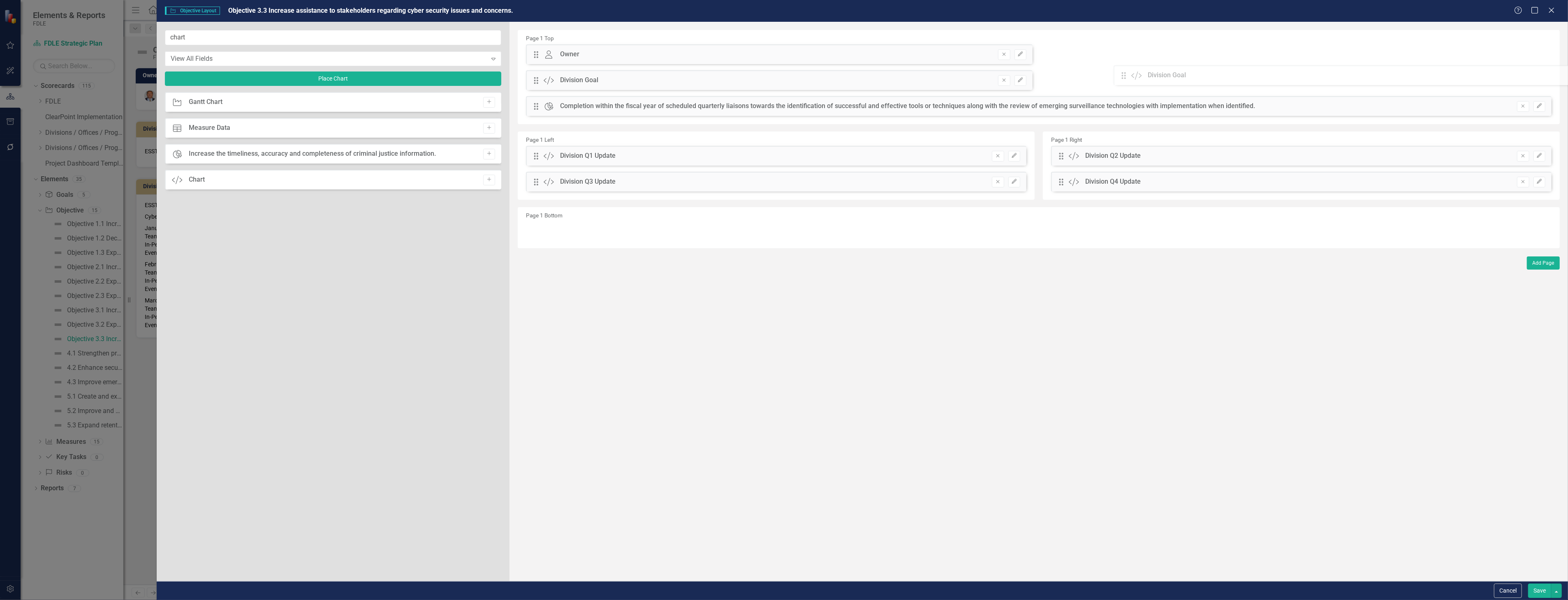
drag, startPoint x: 539, startPoint y: 105, endPoint x: 1133, endPoint y: 73, distance: 594.9
click at [1133, 73] on div "The fields (or pods) that are available for you to include on the detail page a…" at bounding box center [1038, 301] width 1059 height 559
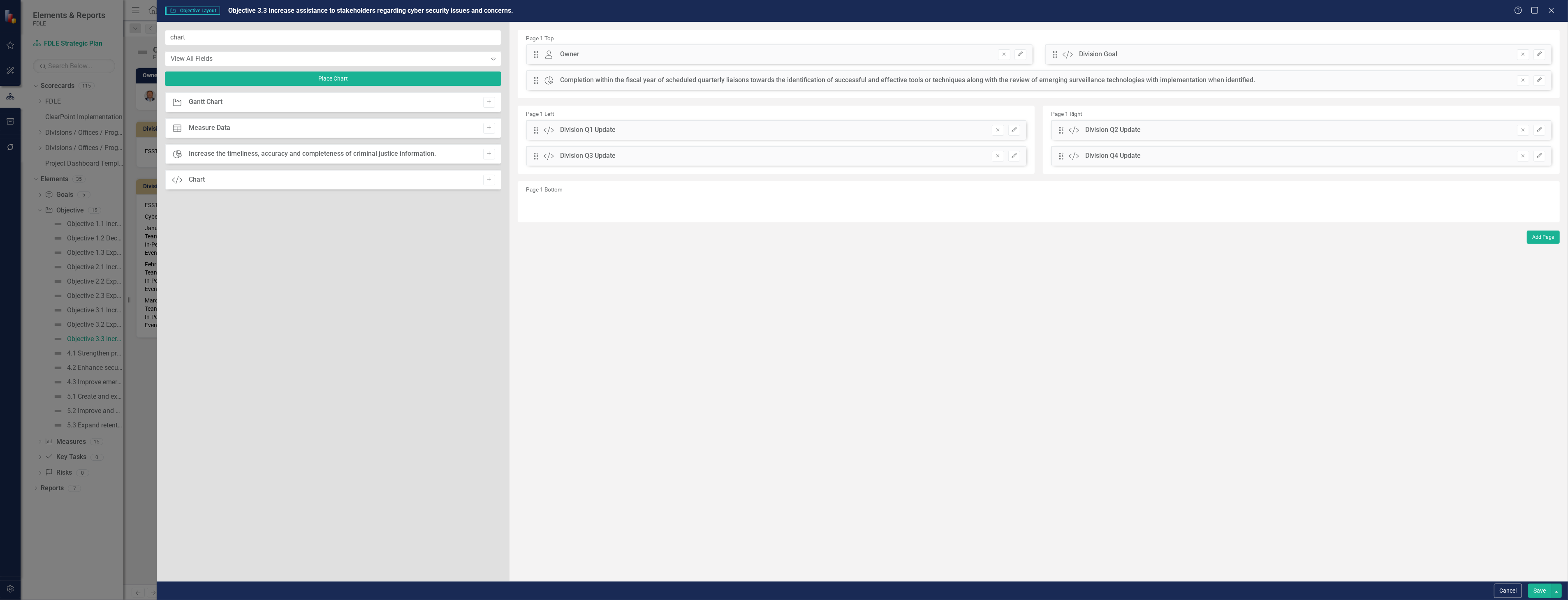
click at [1547, 592] on button "Save" at bounding box center [1539, 591] width 23 height 15
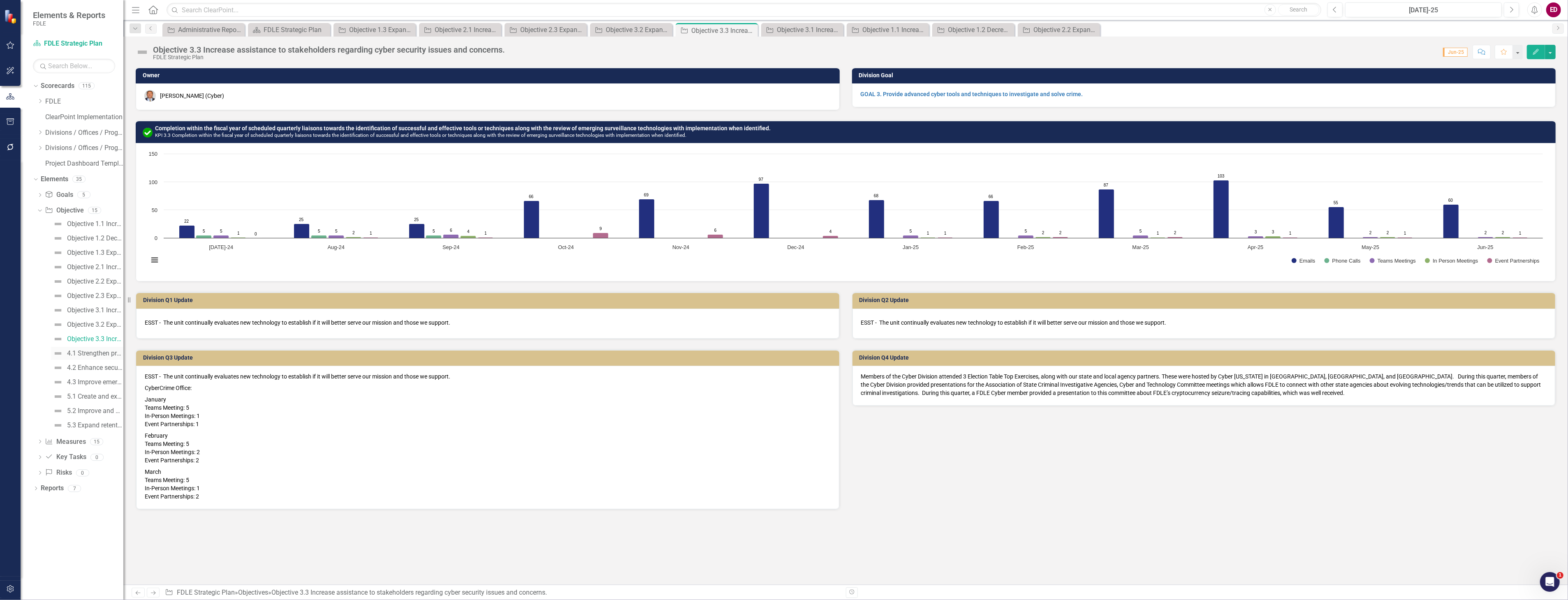
click at [86, 357] on div "4.1 Strengthen protective capabilities and operations." at bounding box center [95, 354] width 57 height 7
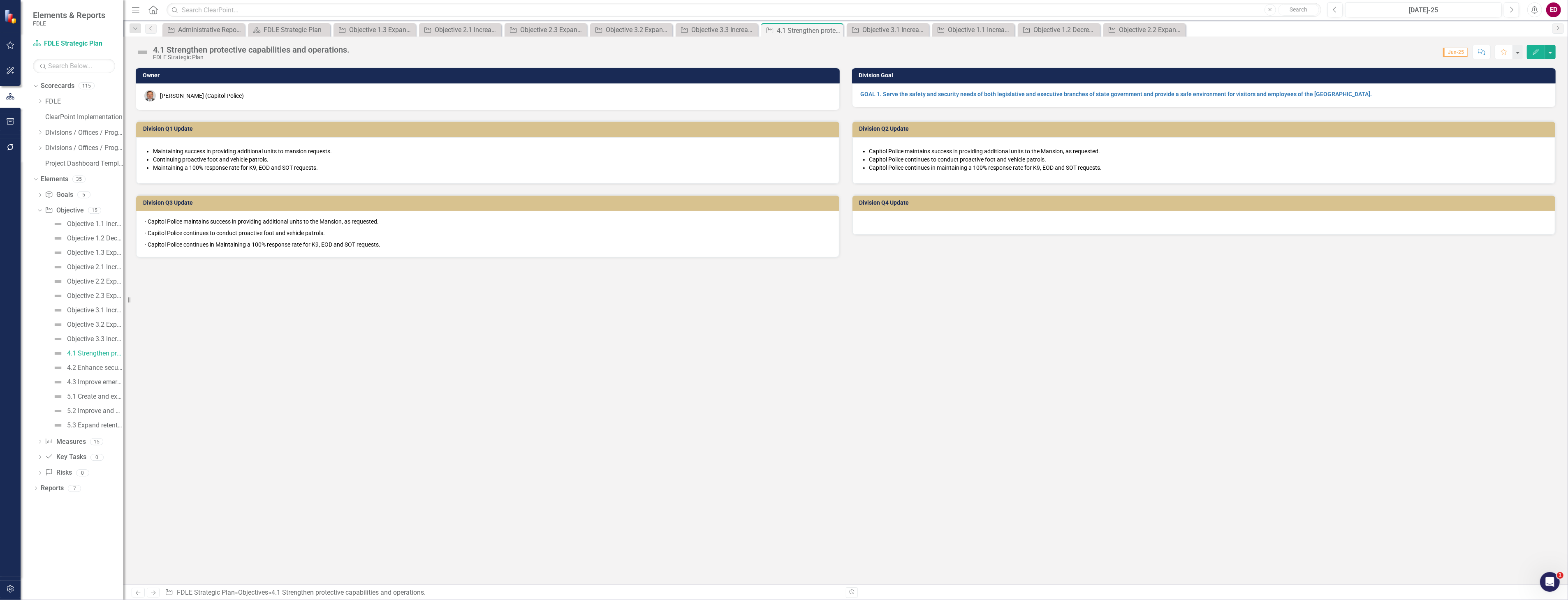
click at [185, 54] on div "FDLE Strategic Plan" at bounding box center [251, 57] width 197 height 6
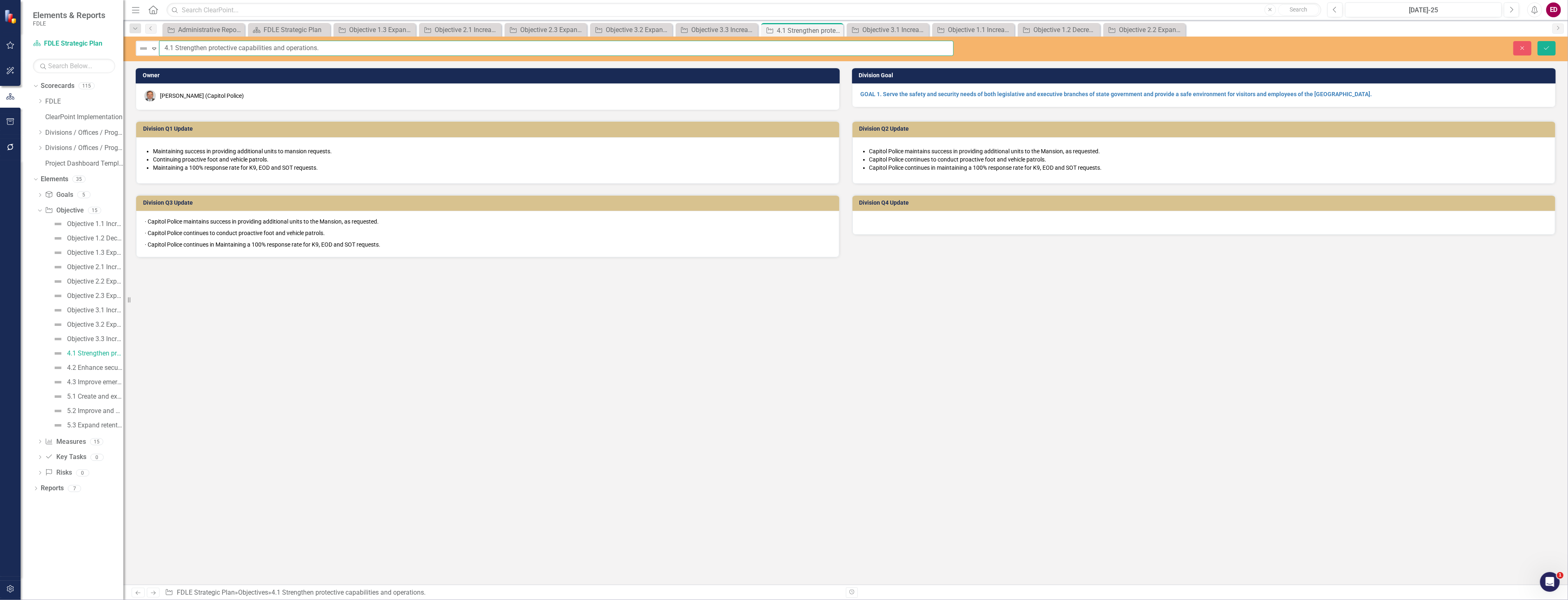
click at [164, 47] on input "4.1 Strengthen protective capabilities and operations." at bounding box center [556, 48] width 794 height 15
paste input "Objective"
type input "Objective 4.1 Strengthen protective capabilities and operations."
click at [1538, 41] on button "Save" at bounding box center [1547, 49] width 18 height 15
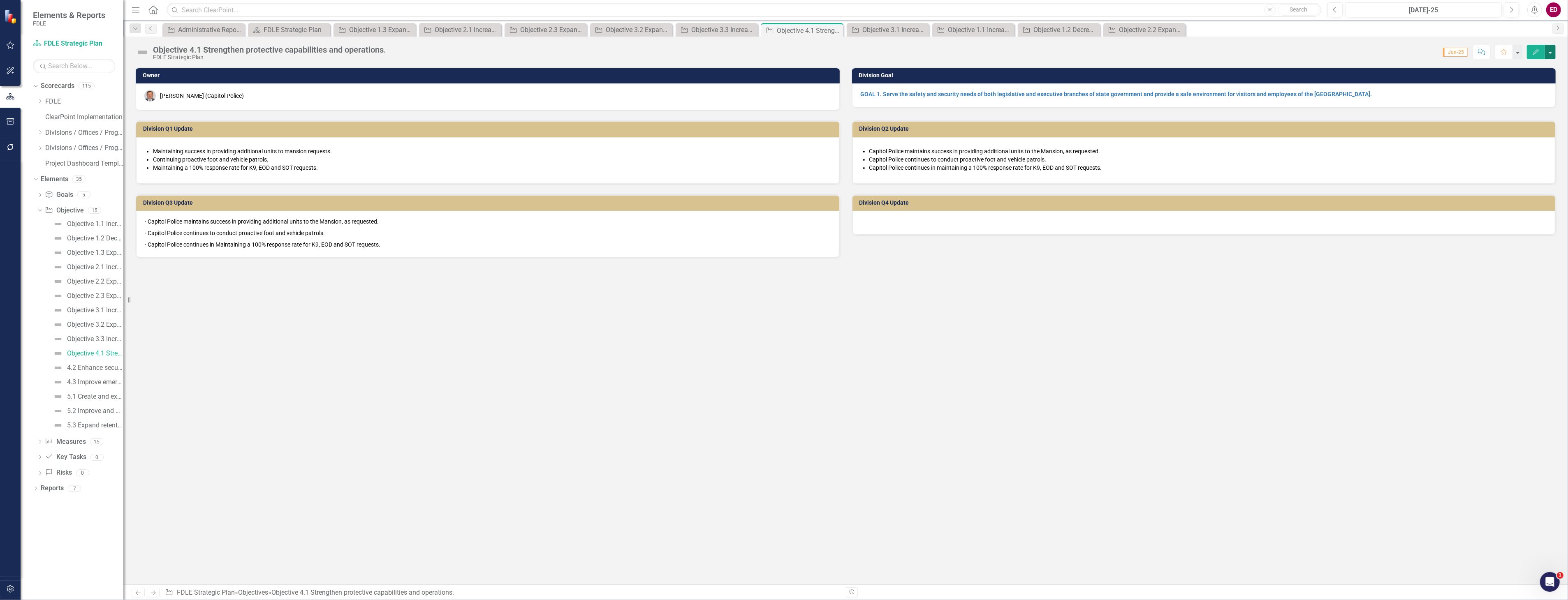
click at [1551, 49] on button "button" at bounding box center [1550, 52] width 11 height 15
click at [1523, 85] on link "Edit Report Edit Layout" at bounding box center [1505, 82] width 100 height 15
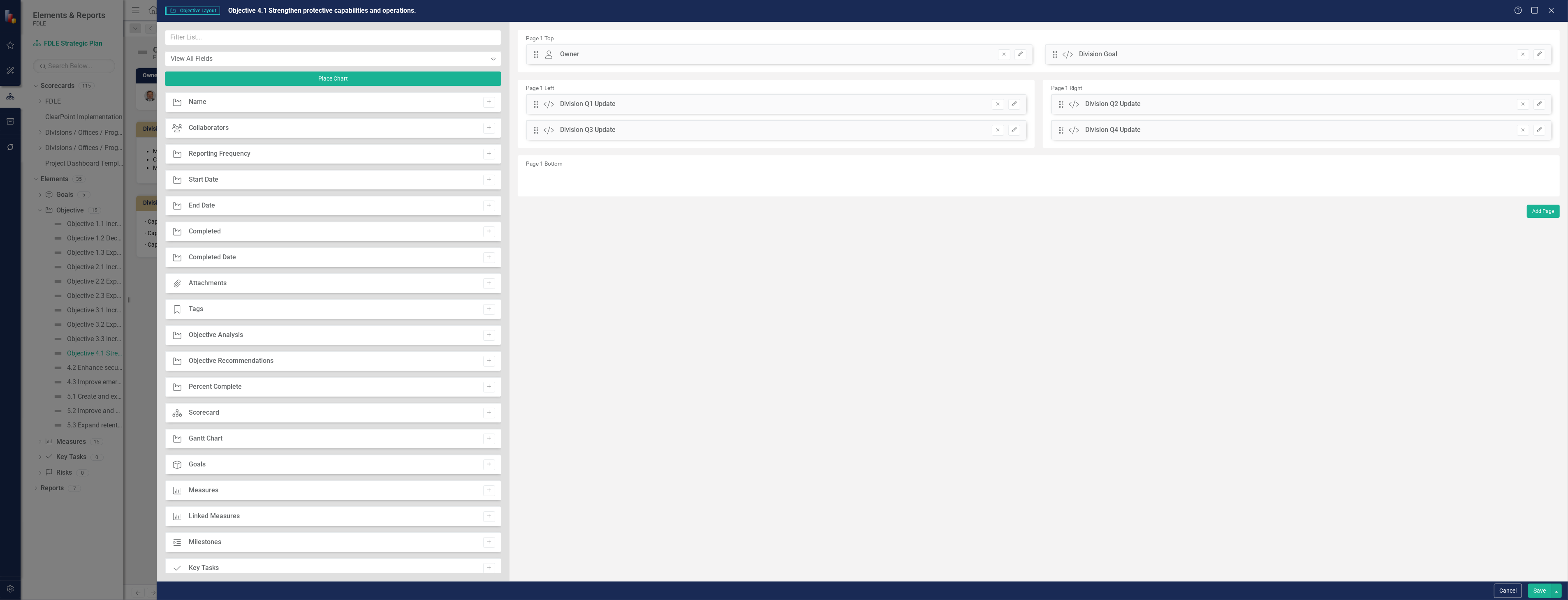
click at [429, 45] on div "View All Fields Expand Place Chart" at bounding box center [333, 61] width 337 height 62
click at [413, 35] on input "text" at bounding box center [333, 37] width 337 height 15
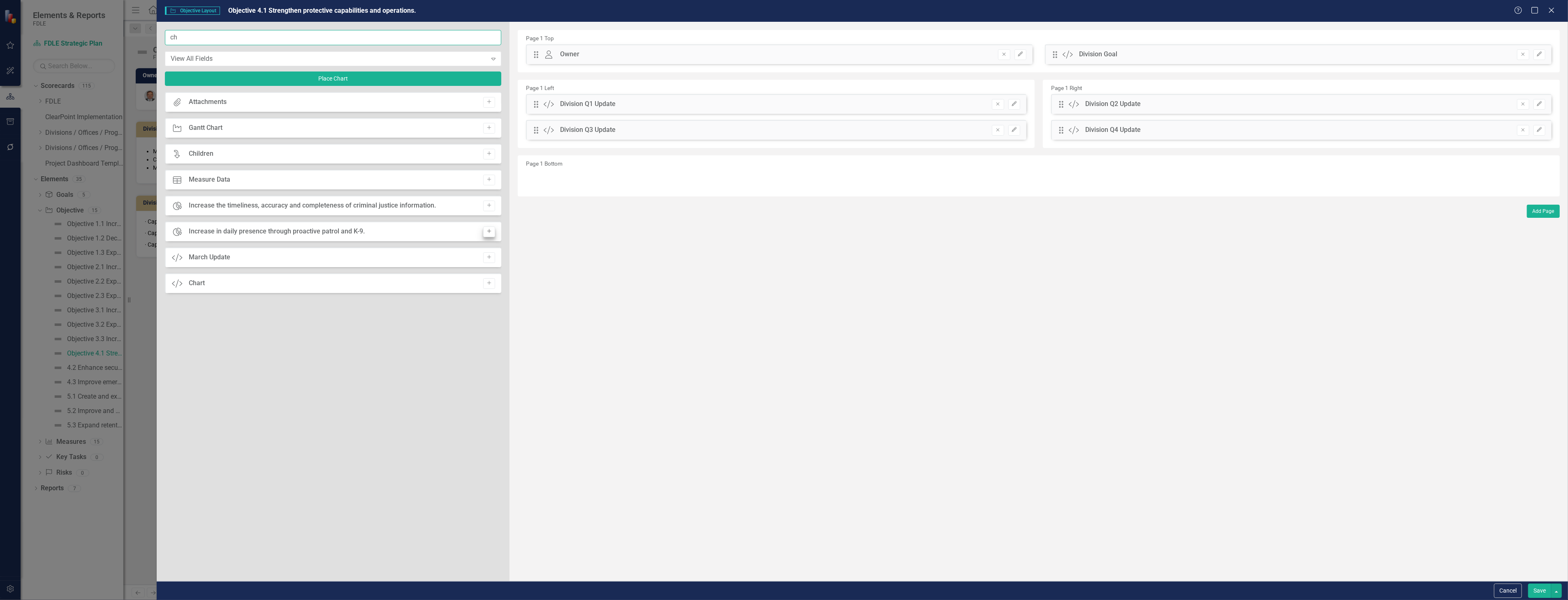
type input "ch"
click at [494, 232] on button "Add" at bounding box center [489, 232] width 12 height 11
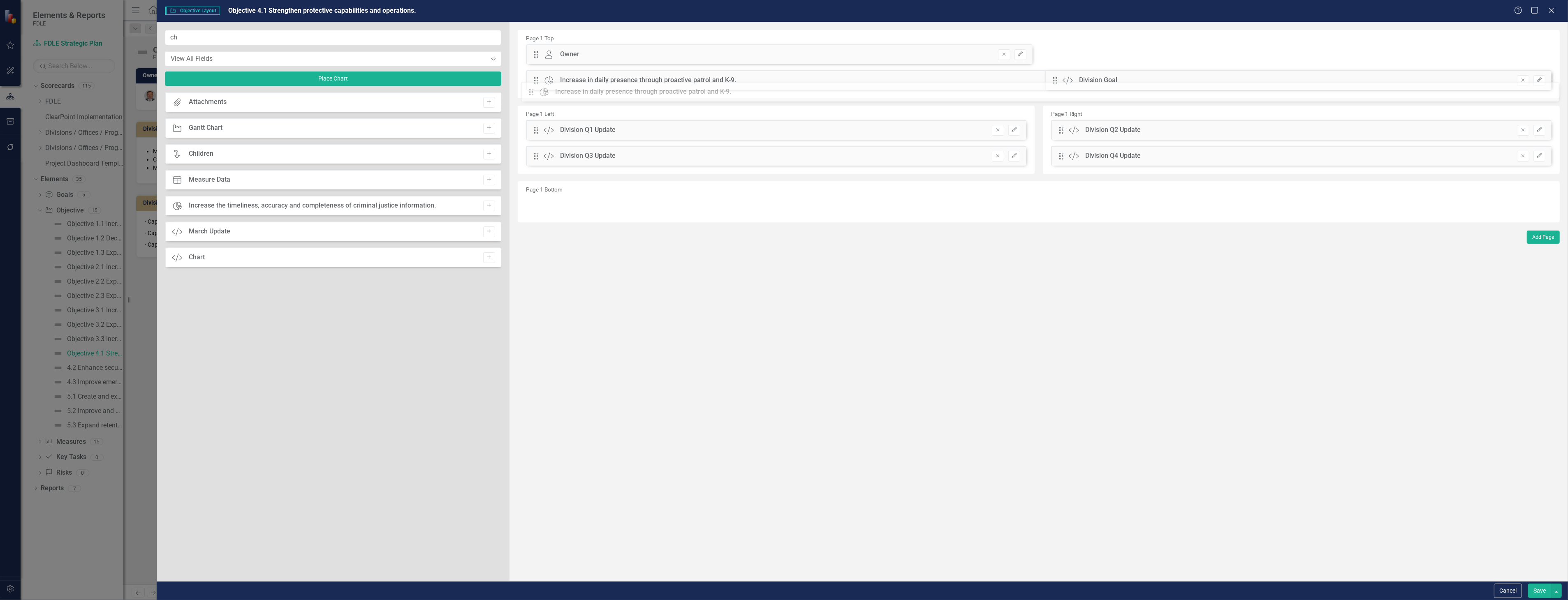
drag, startPoint x: 532, startPoint y: 55, endPoint x: 533, endPoint y: 93, distance: 38.0
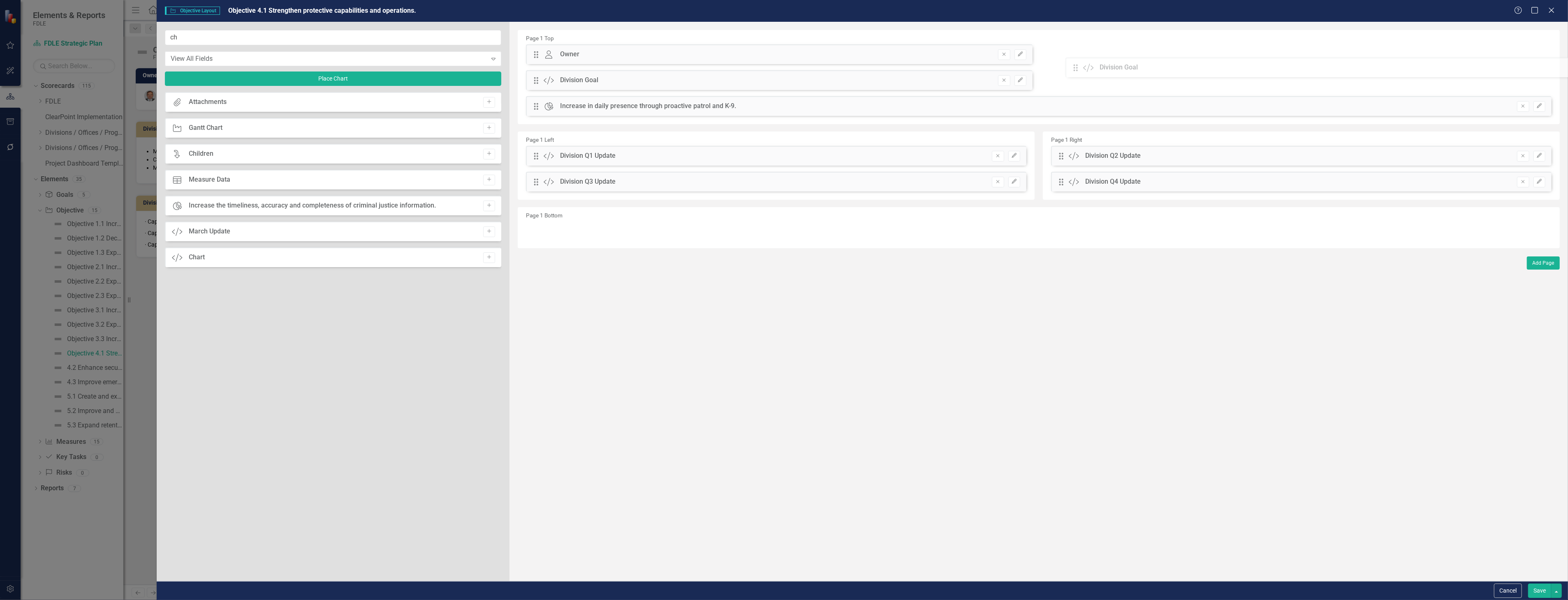
drag, startPoint x: 536, startPoint y: 109, endPoint x: 1082, endPoint y: 71, distance: 547.3
click at [1082, 71] on div "The fields (or pods) that are available for you to include on the detail page a…" at bounding box center [1038, 301] width 1059 height 559
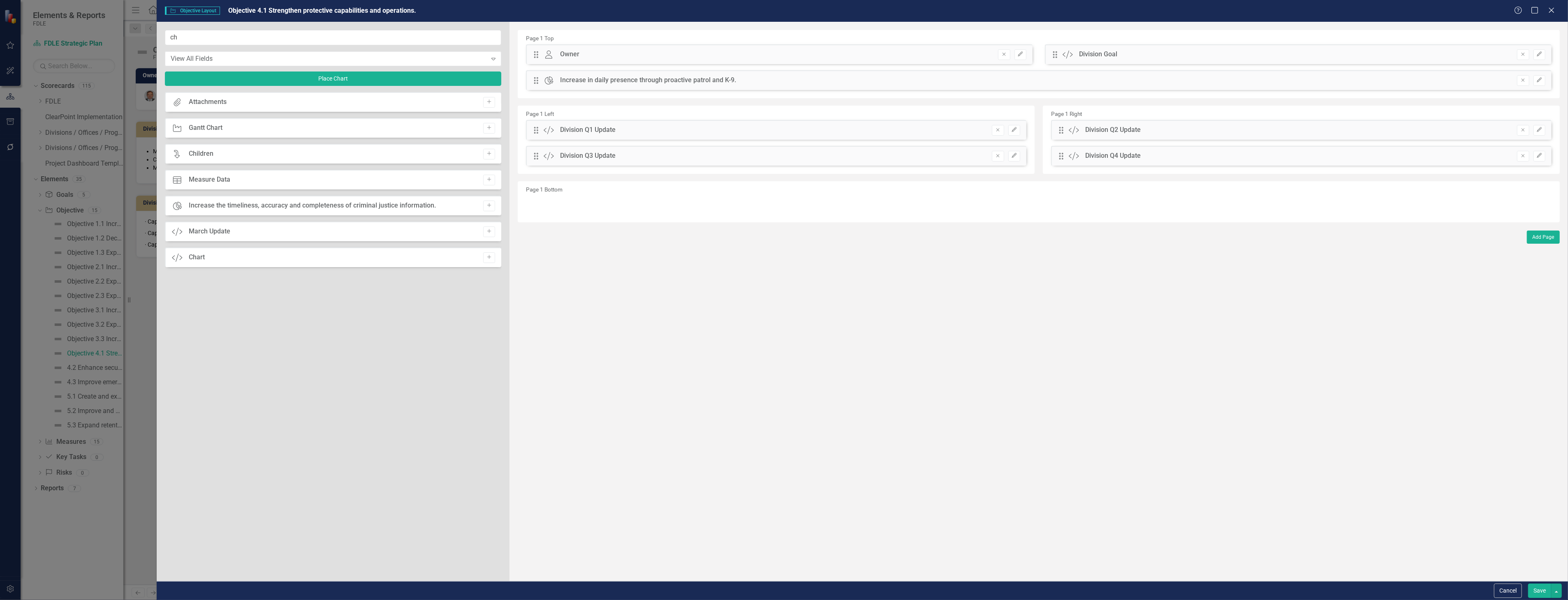
click at [1538, 591] on button "Save" at bounding box center [1539, 591] width 23 height 15
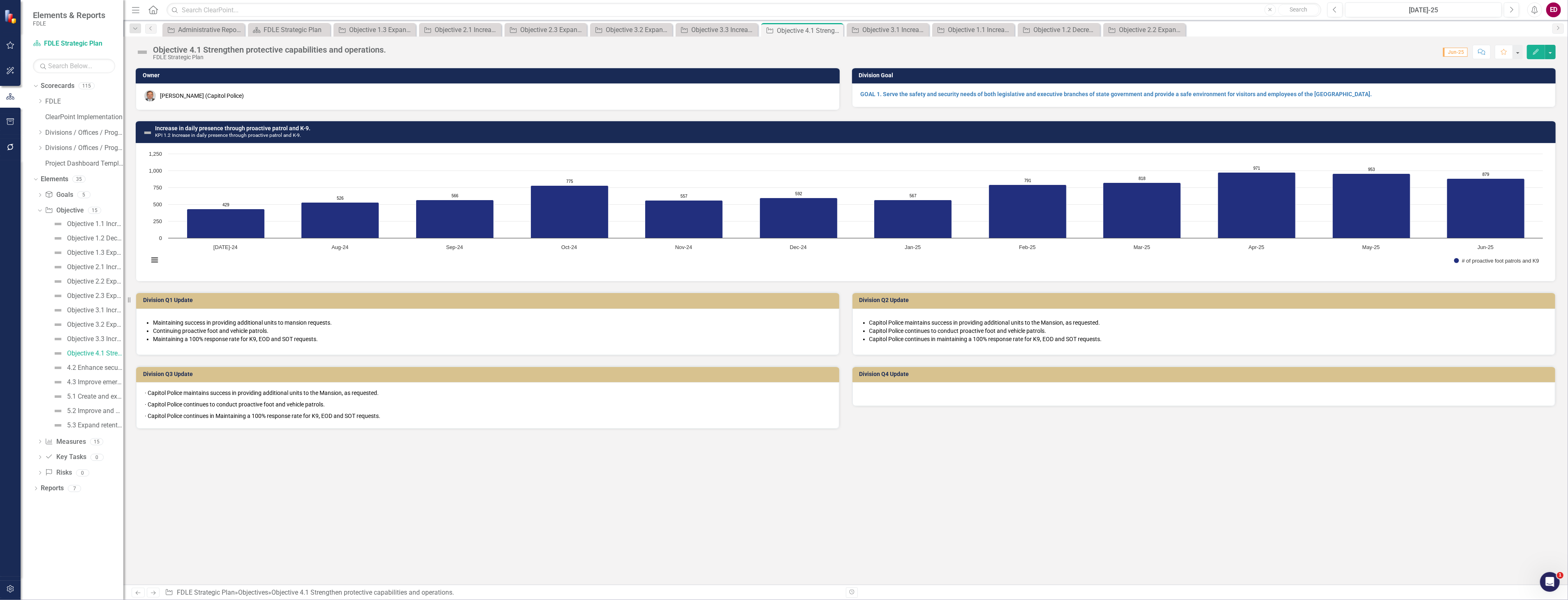
click at [1011, 386] on div at bounding box center [1203, 394] width 703 height 24
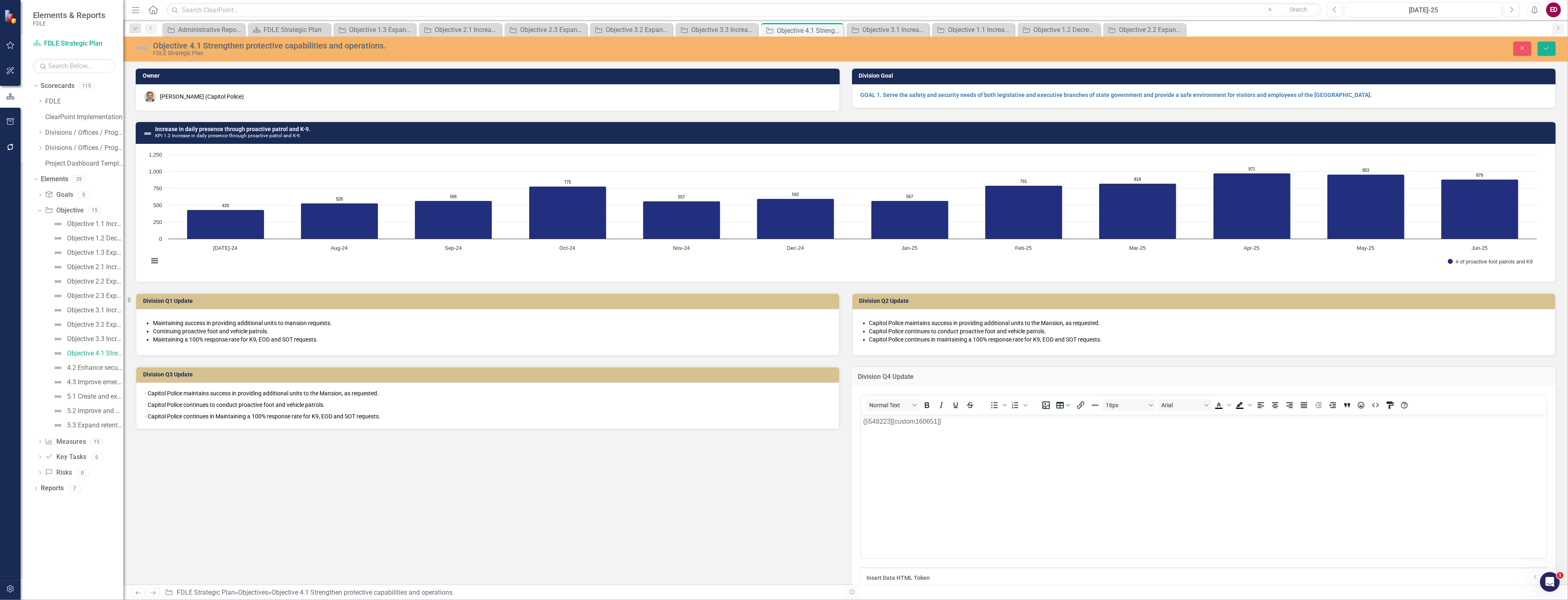
click at [979, 425] on p "{[i548223][custom160651]}" at bounding box center [1203, 421] width 682 height 10
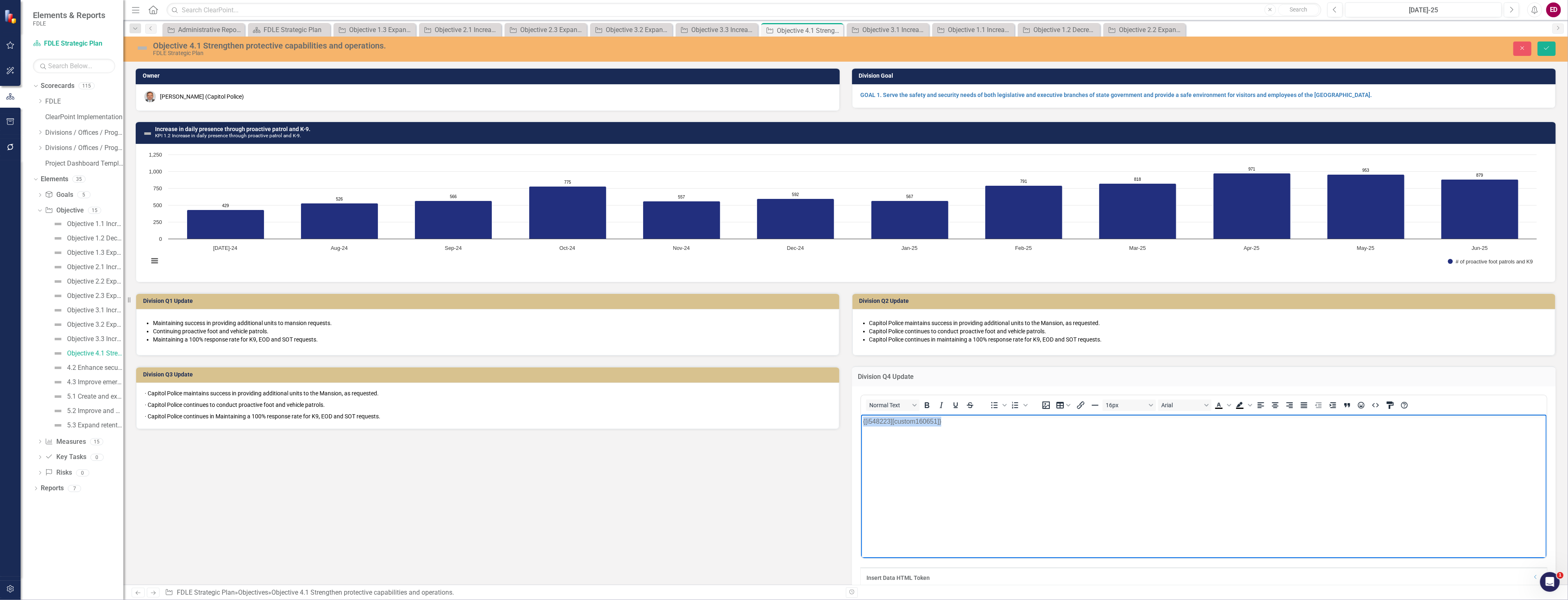
drag, startPoint x: 979, startPoint y: 425, endPoint x: 772, endPoint y: 428, distance: 207.0
click at [861, 428] on html "{[i548223][custom160651]}" at bounding box center [1203, 476] width 686 height 124
paste body "Rich Text Area. Press ALT-0 for help."
click at [1550, 47] on icon "Save" at bounding box center [1547, 47] width 7 height 5
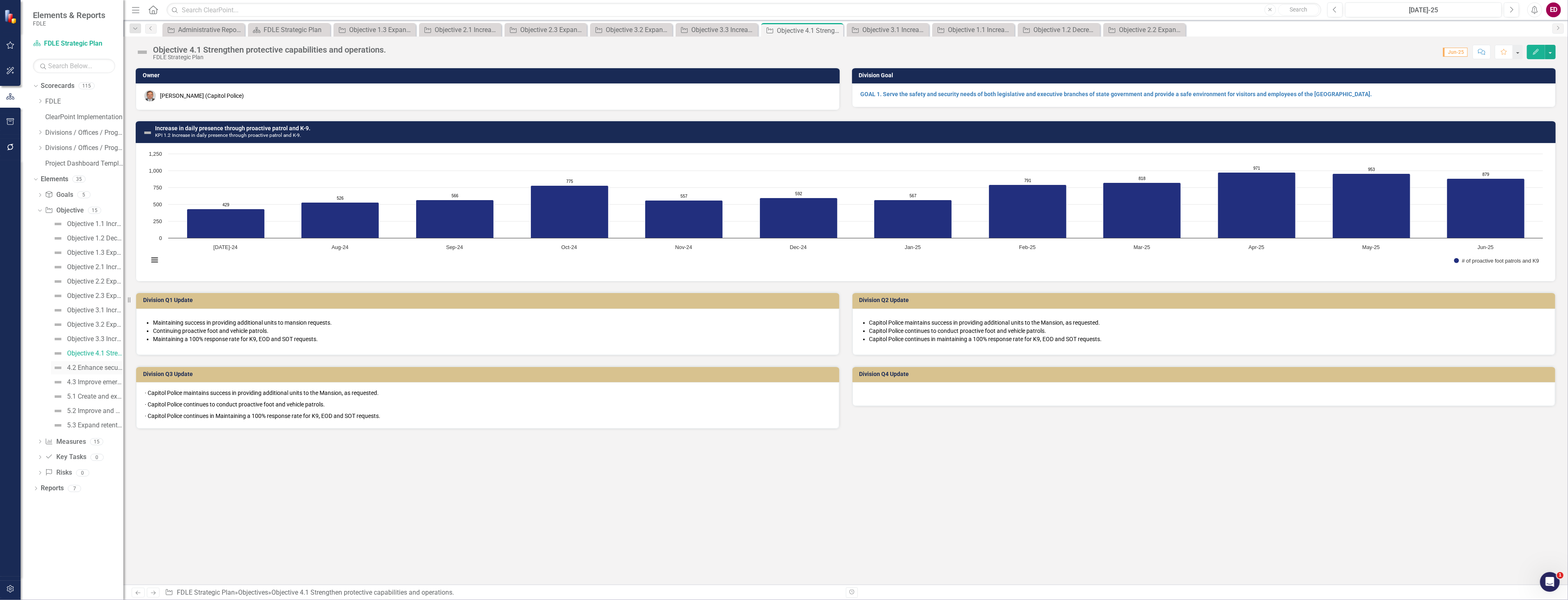
click at [117, 368] on div "4.2 Enhance security of the Capitol Complex and other statutorily protected jur…" at bounding box center [95, 368] width 57 height 7
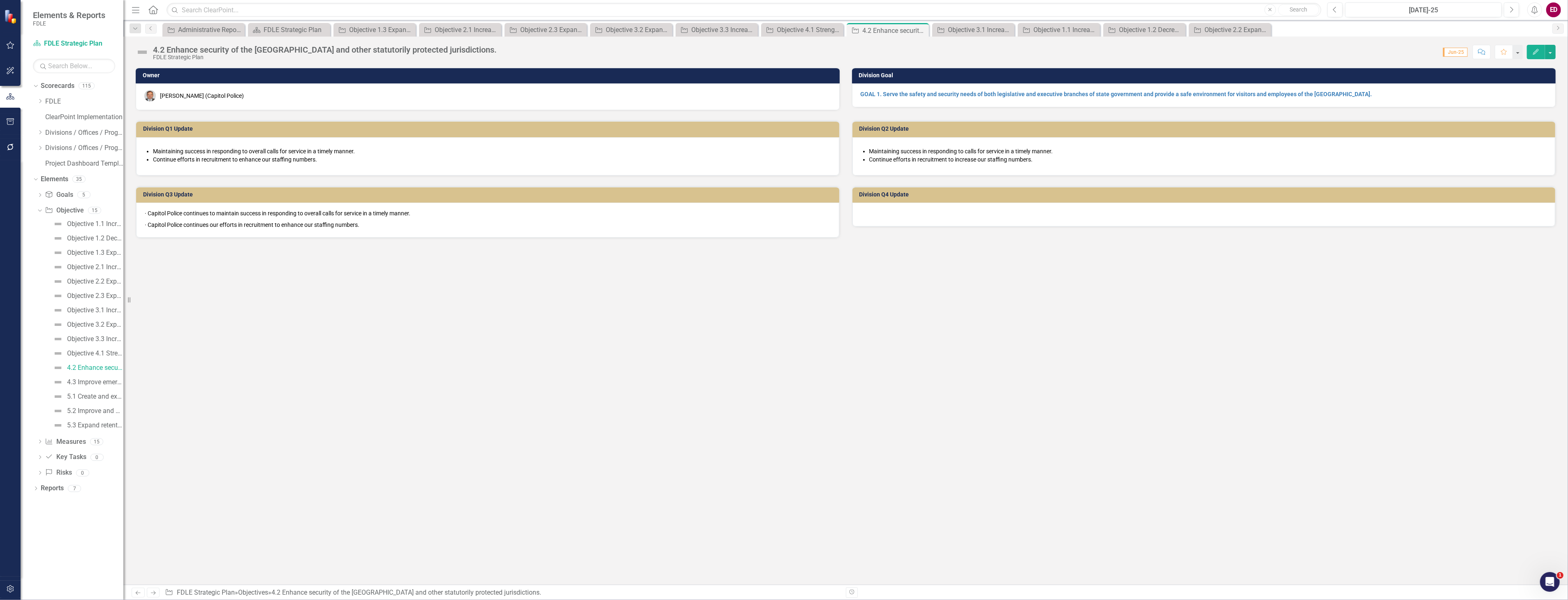
click at [155, 49] on div "4.2 Enhance security of the Capitol Complex and other statutorily protected jur…" at bounding box center [324, 49] width 344 height 9
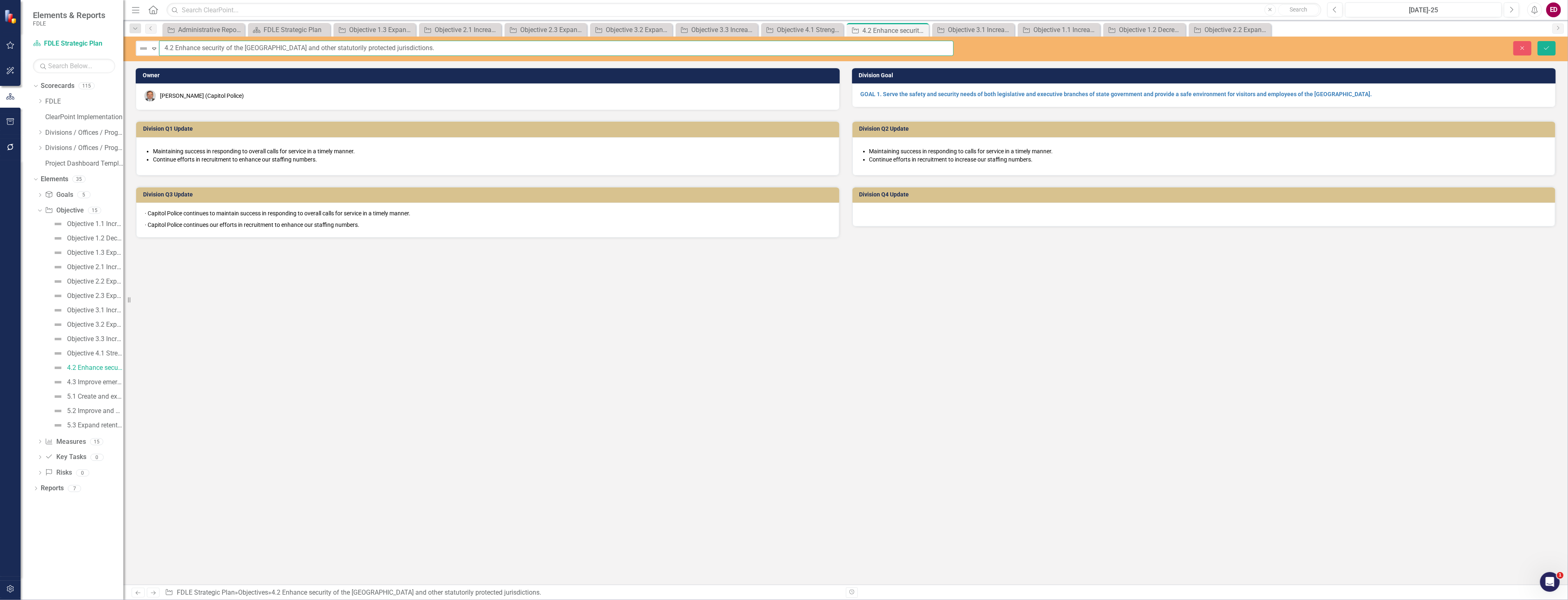
click at [163, 48] on input "4.2 Enhance security of the Capitol Complex and other statutorily protected jur…" at bounding box center [556, 48] width 794 height 15
type input "Objective 4.2 Enhance security of the [GEOGRAPHIC_DATA] and other statutorily p…"
click at [1547, 58] on div "Not Defined Expand Objective 4.2 Enhance security of the Capitol Complex and ot…" at bounding box center [845, 49] width 1444 height 25
click at [1551, 48] on button "Save" at bounding box center [1547, 49] width 18 height 15
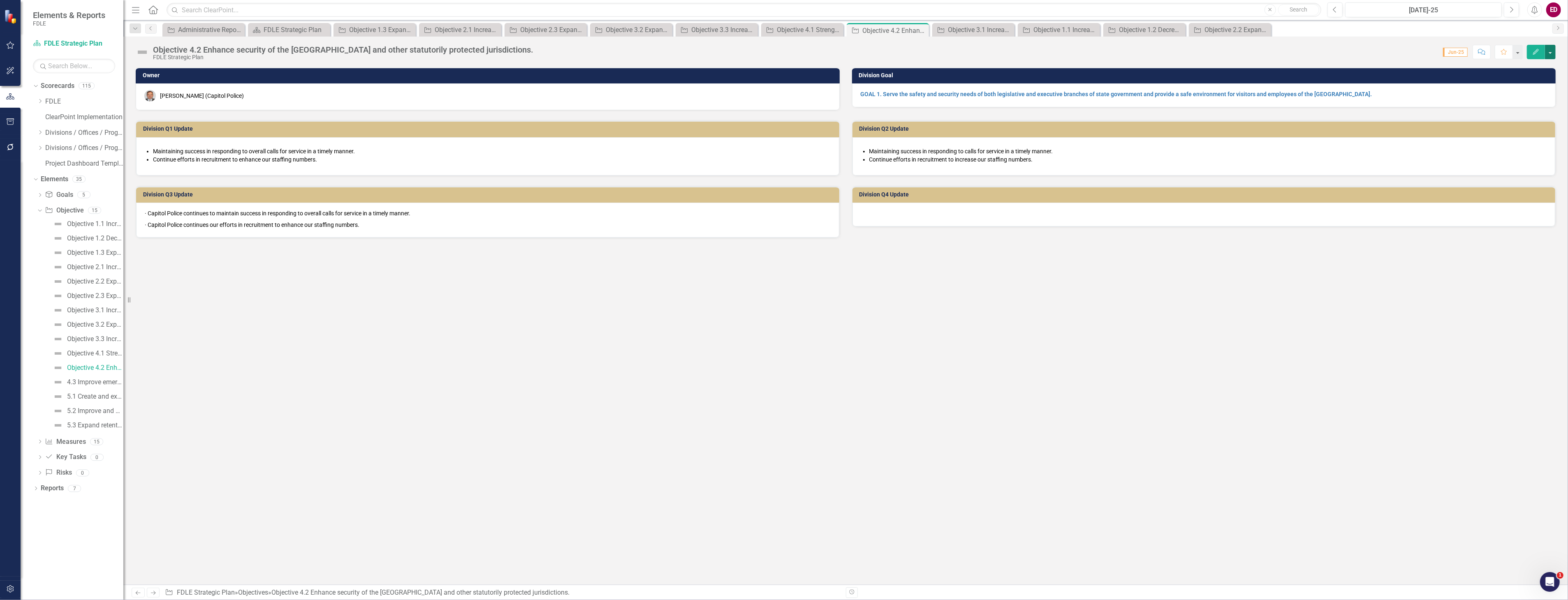
click at [1548, 52] on button "button" at bounding box center [1550, 52] width 11 height 15
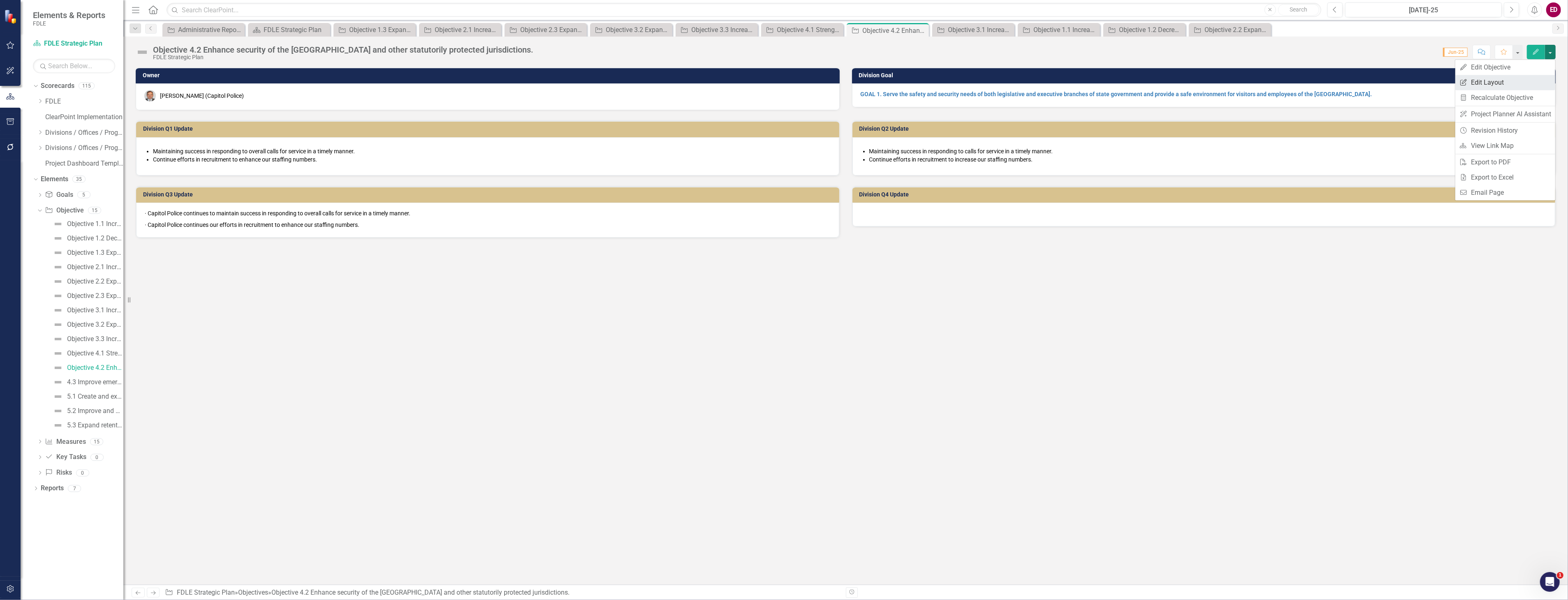
click at [1534, 88] on link "Edit Report Edit Layout" at bounding box center [1505, 82] width 100 height 15
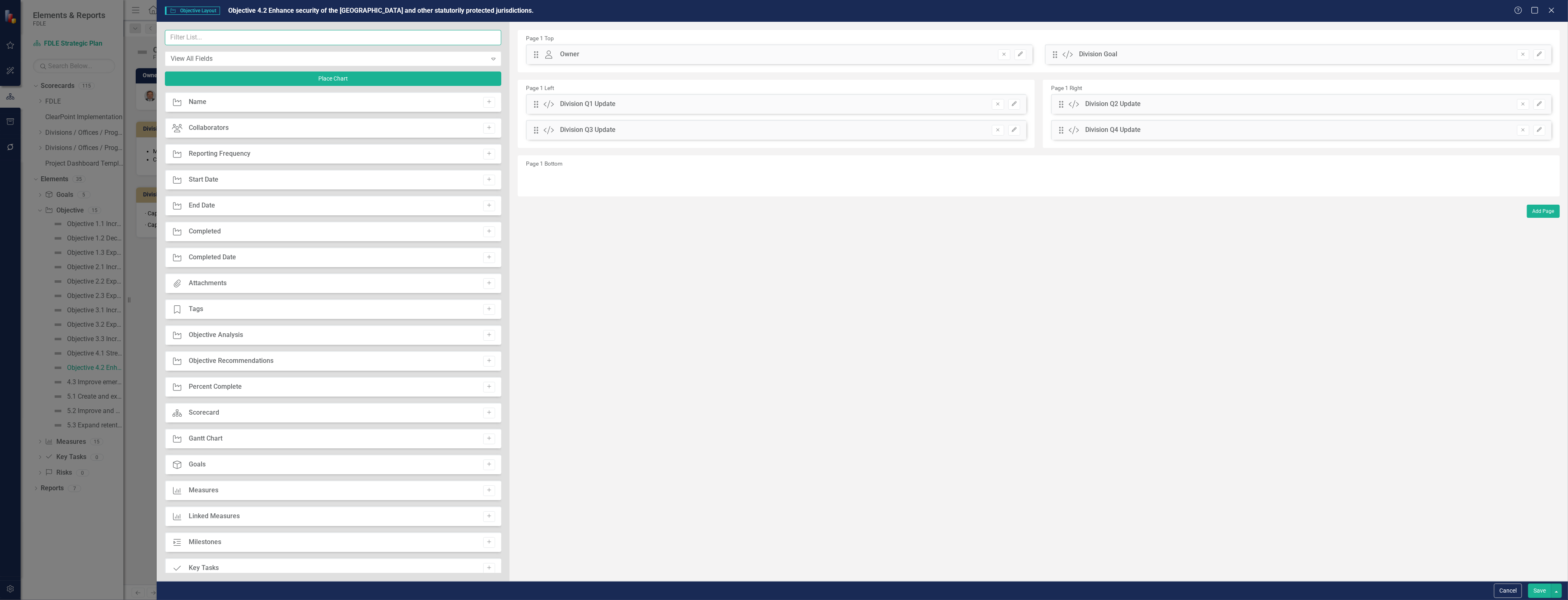
click at [417, 38] on input "text" at bounding box center [333, 37] width 337 height 15
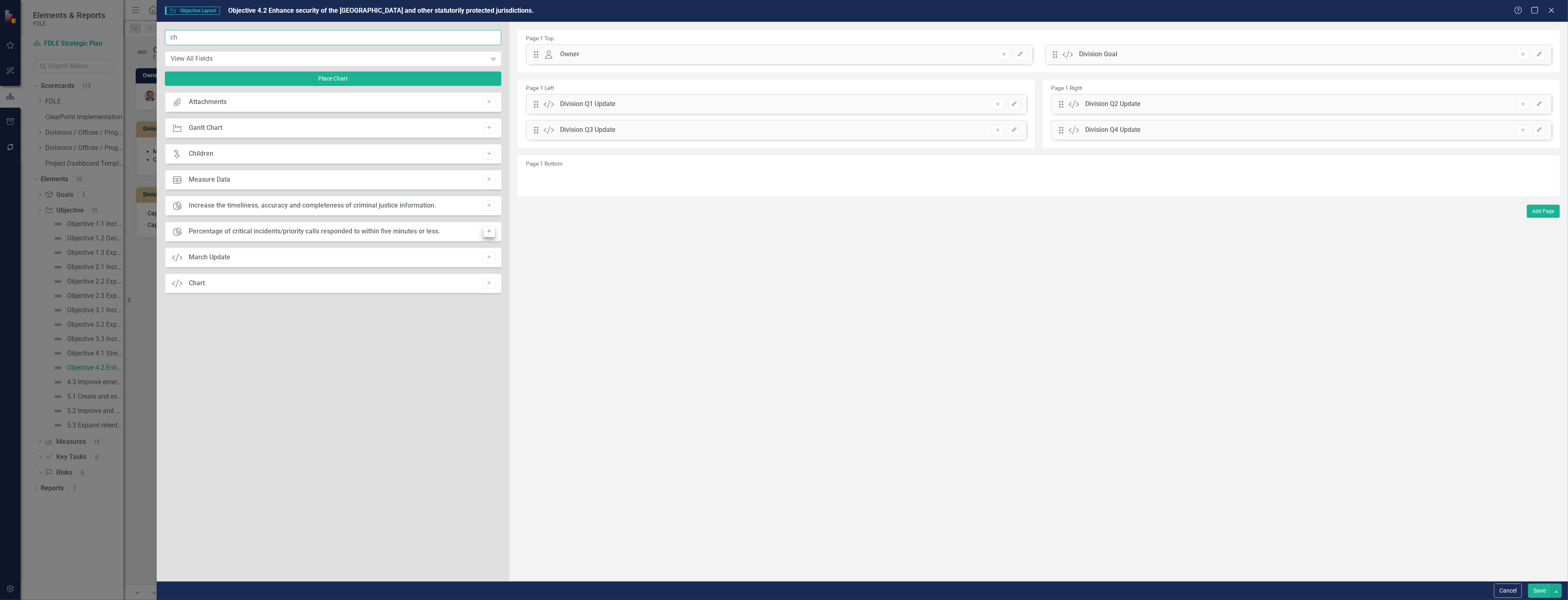
type input "ch"
click at [494, 232] on button "Add" at bounding box center [489, 232] width 12 height 11
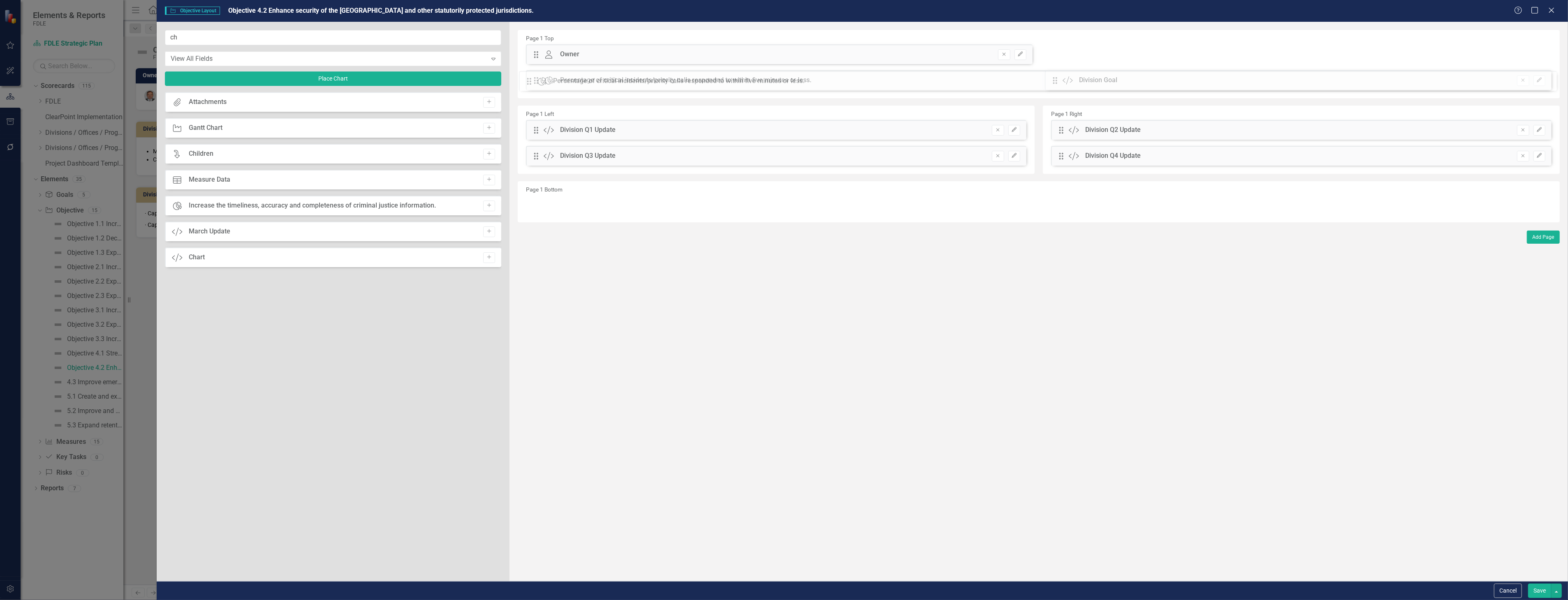
drag, startPoint x: 537, startPoint y: 54, endPoint x: 536, endPoint y: 83, distance: 29.0
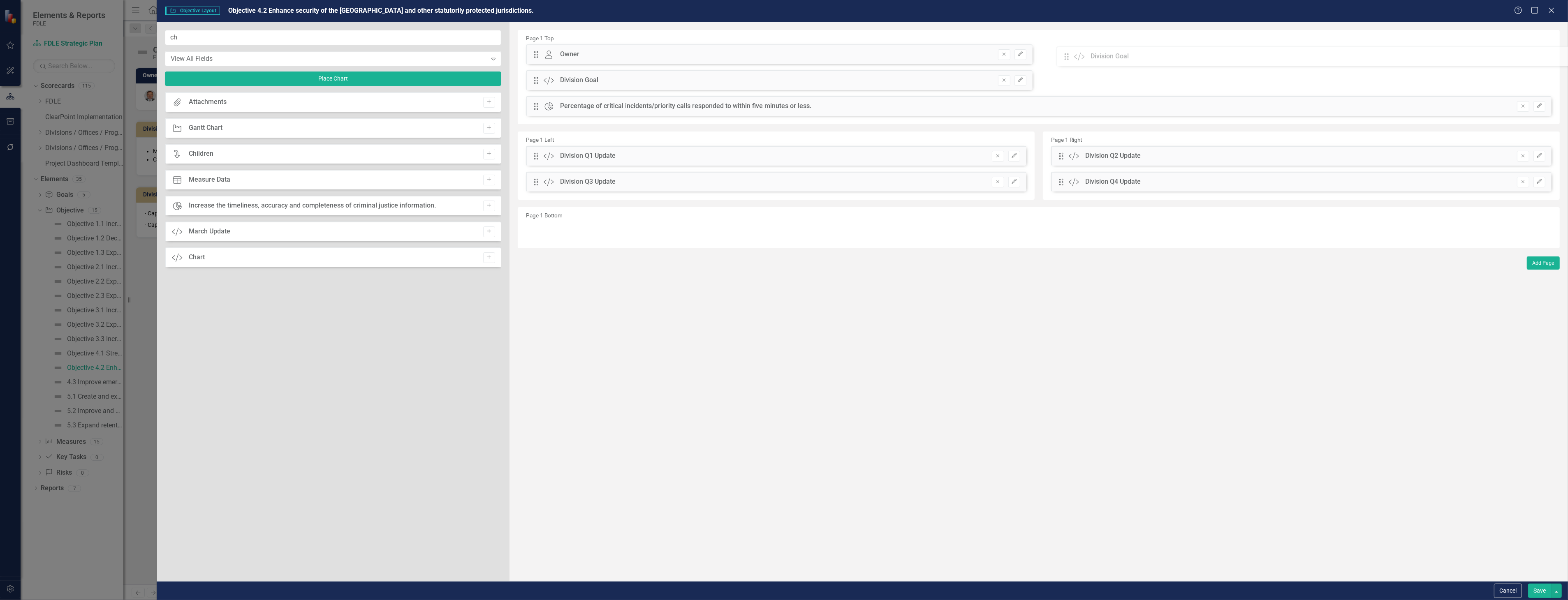
drag, startPoint x: 533, startPoint y: 107, endPoint x: 1070, endPoint y: 58, distance: 539.2
click at [1070, 58] on div "The fields (or pods) that are available for you to include on the detail page a…" at bounding box center [1038, 301] width 1059 height 559
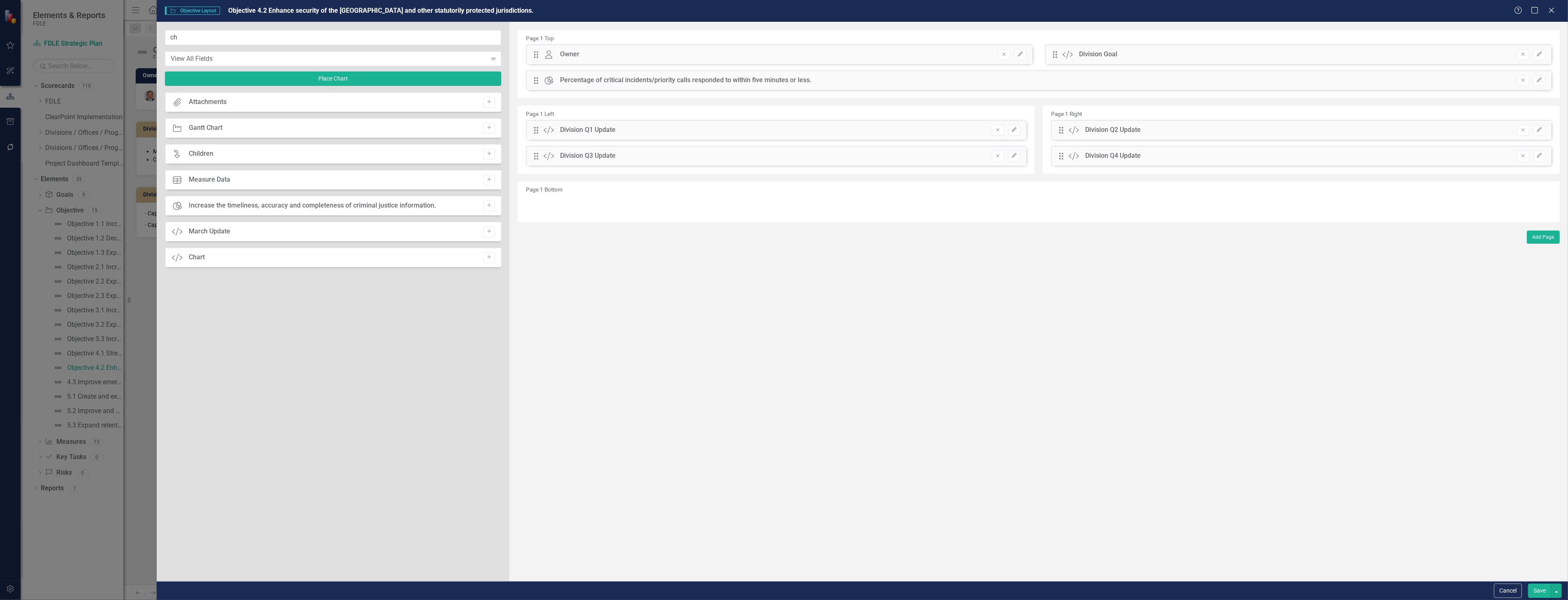
click at [1535, 595] on button "Save" at bounding box center [1539, 591] width 23 height 15
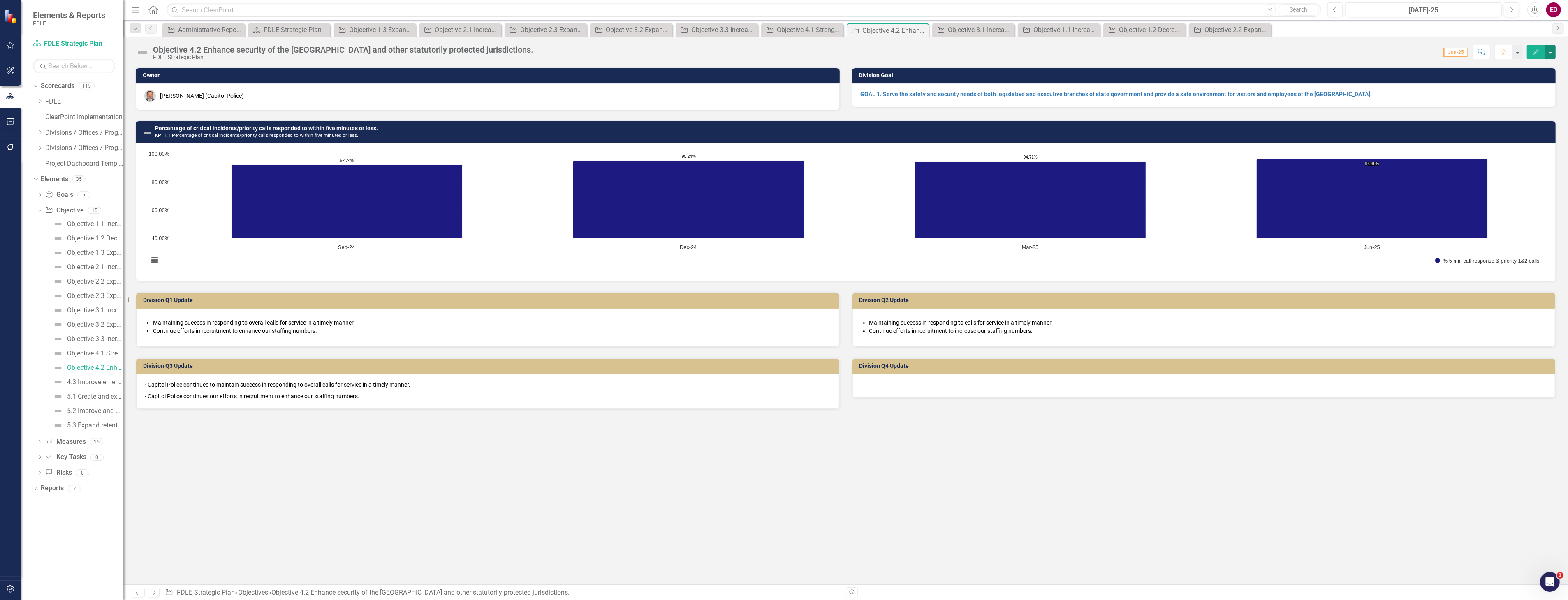
click at [508, 249] on rect "Interactive chart" at bounding box center [845, 211] width 1402 height 124
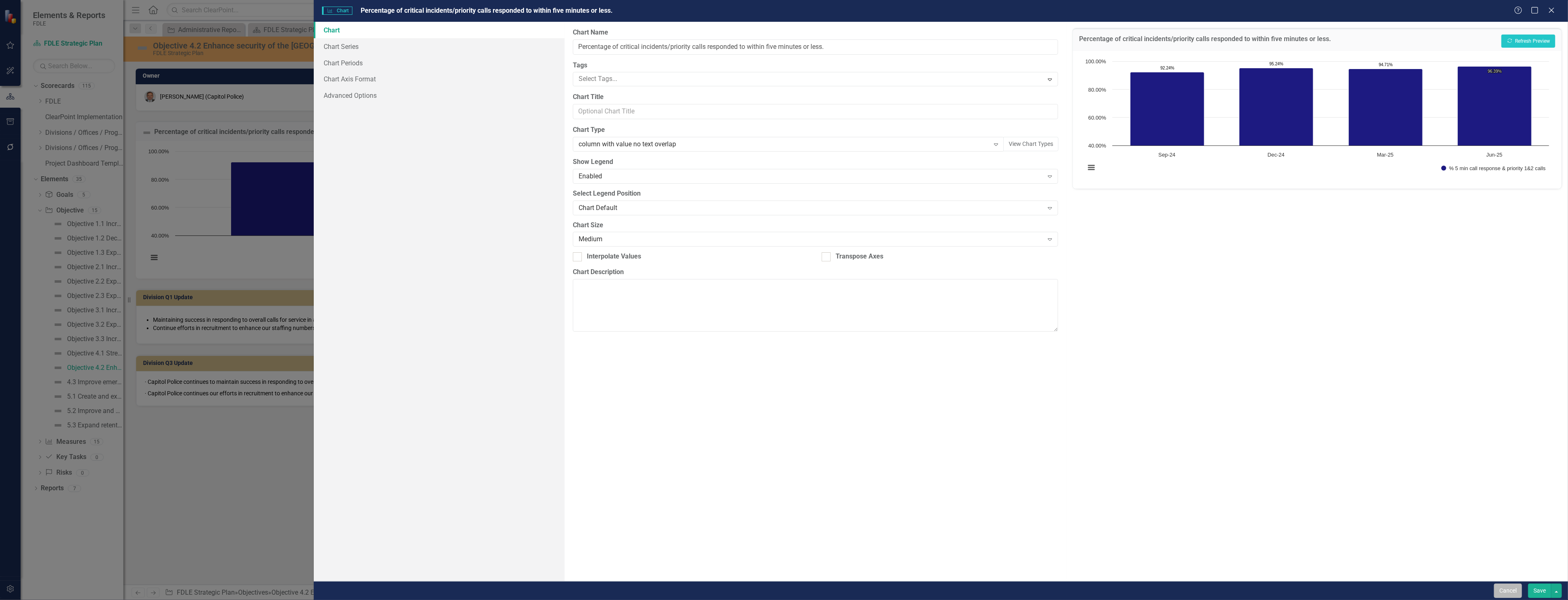
click at [1499, 591] on button "Cancel" at bounding box center [1508, 591] width 28 height 15
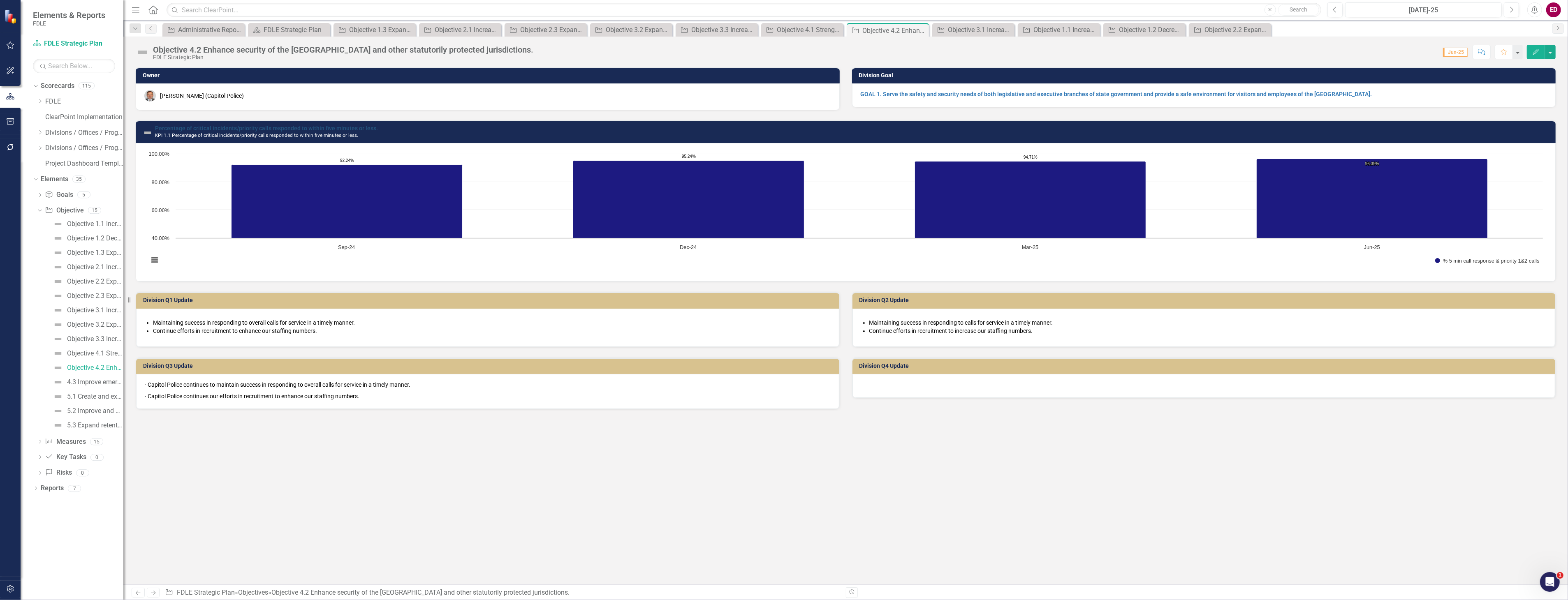
click at [286, 128] on link "Percentage of critical incidents/priority calls responded to within five minute…" at bounding box center [267, 128] width 223 height 7
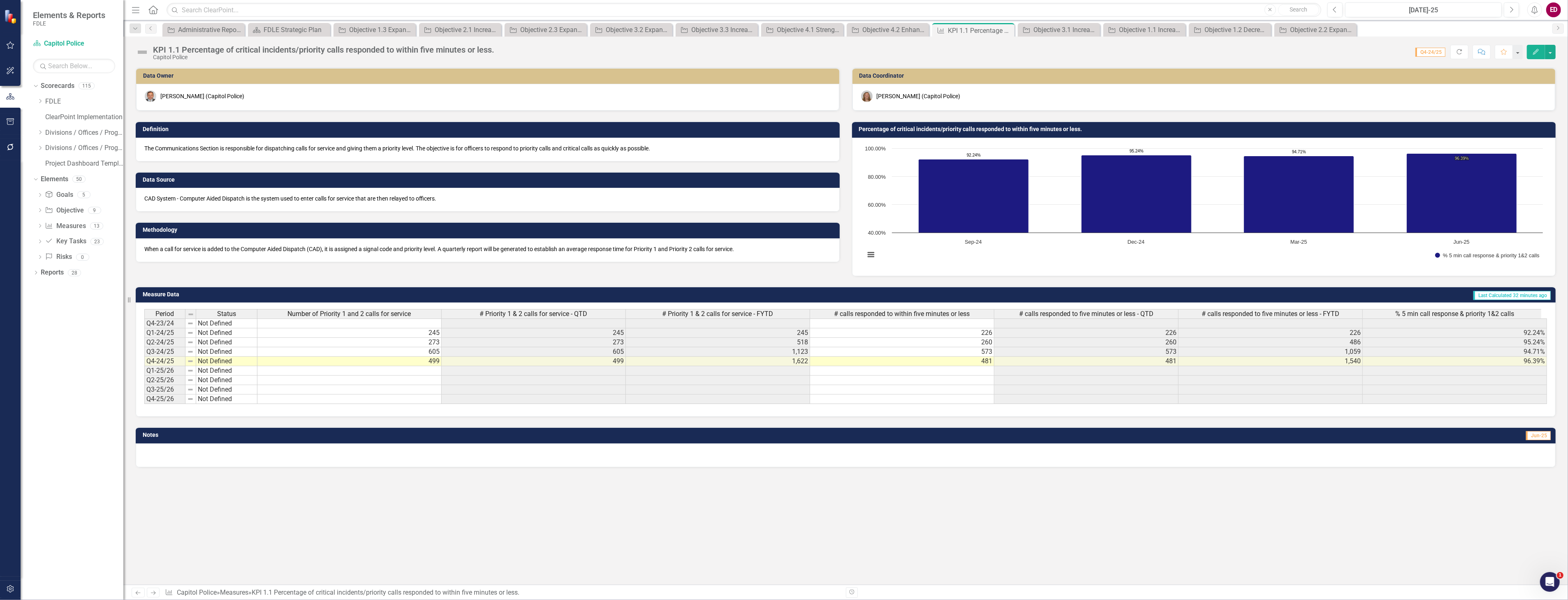
click at [1049, 257] on rect "Interactive chart" at bounding box center [1204, 206] width 687 height 124
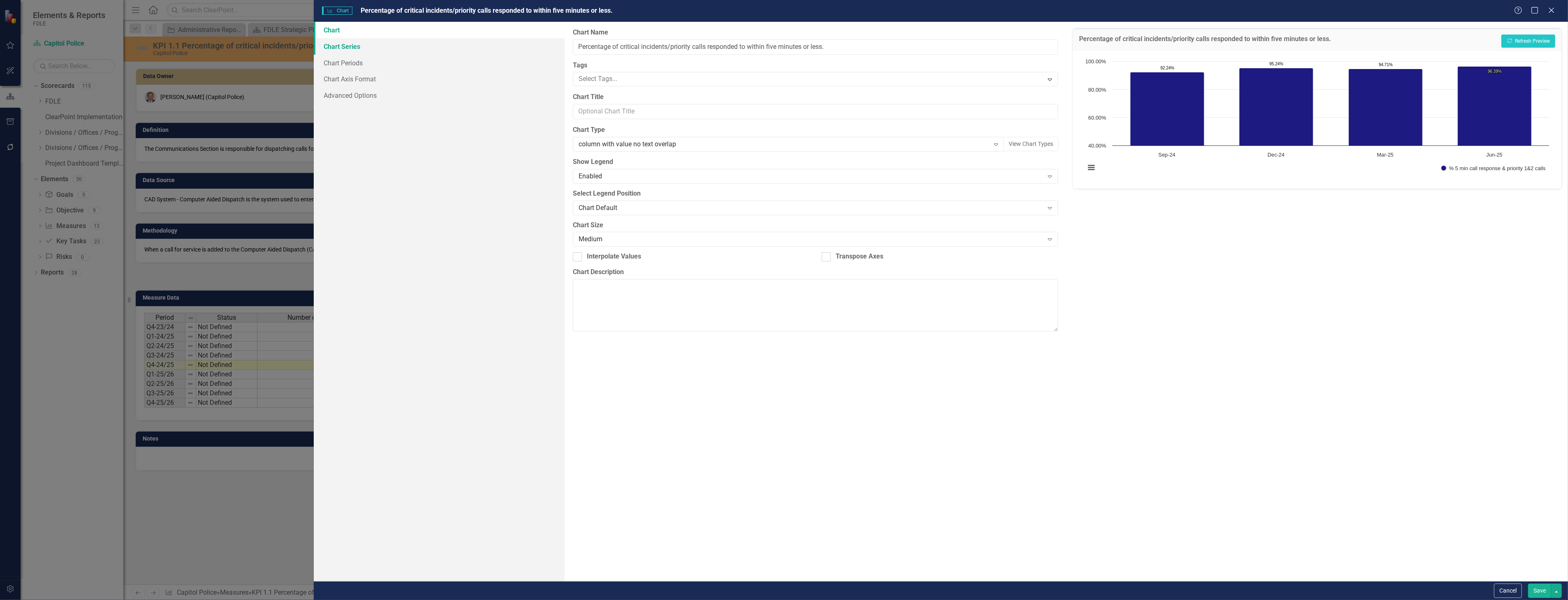
click at [390, 52] on link "Chart Series" at bounding box center [439, 46] width 251 height 16
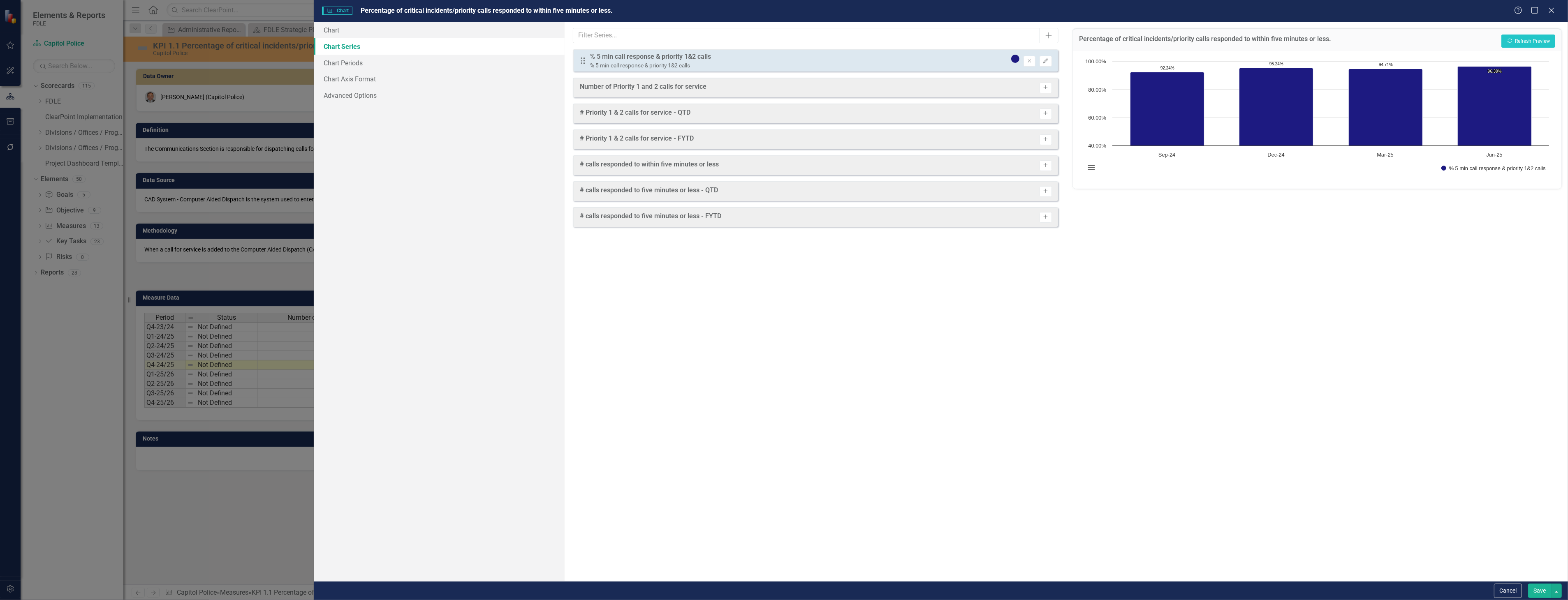
click at [401, 38] on link "Chart Series" at bounding box center [439, 46] width 251 height 16
click at [408, 31] on link "Chart" at bounding box center [439, 30] width 251 height 16
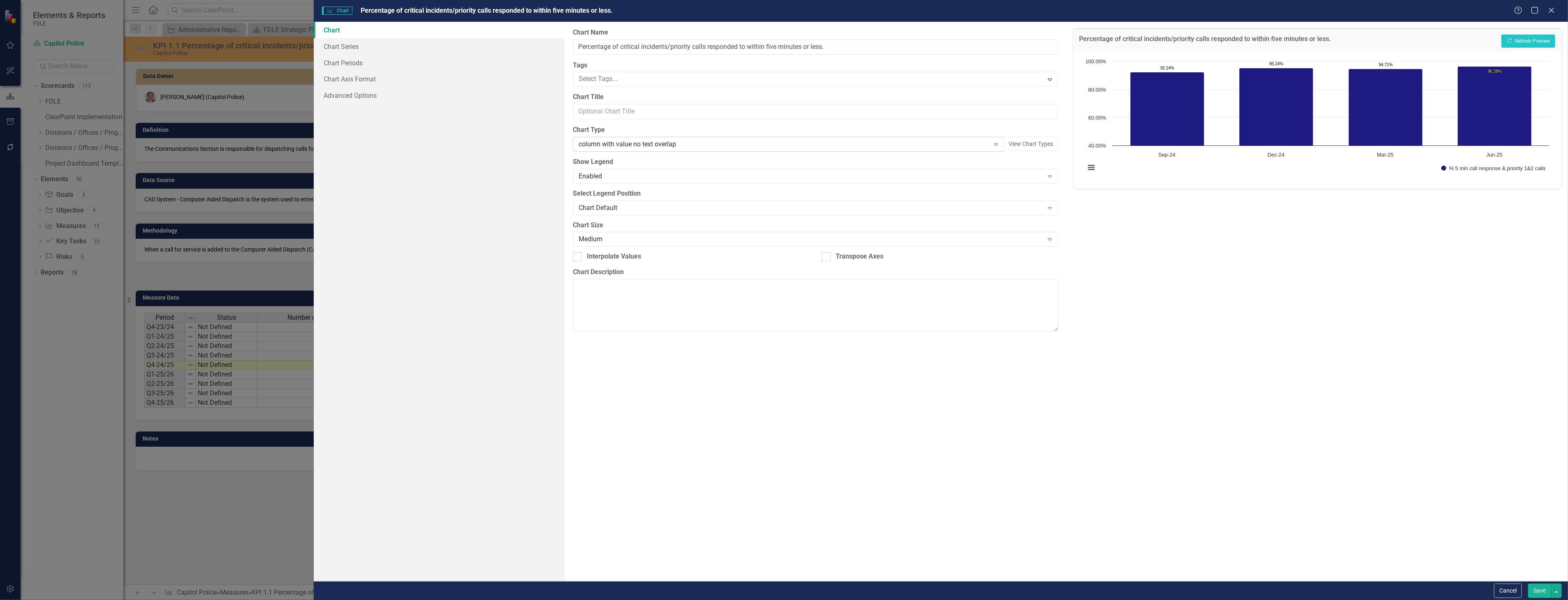
click at [637, 149] on div "column with value no text overlap Expand" at bounding box center [788, 144] width 432 height 15
click at [410, 60] on link "Chart Periods" at bounding box center [439, 63] width 251 height 16
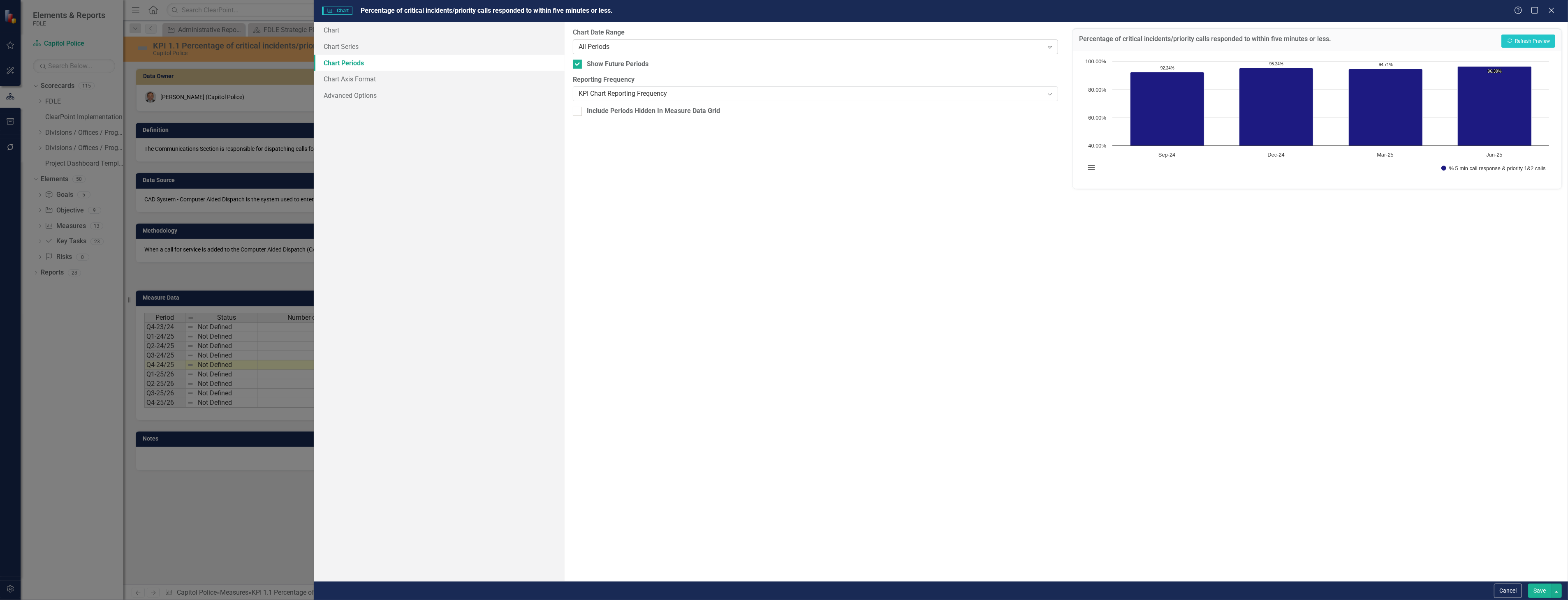
click at [651, 54] on div "All Periods Expand" at bounding box center [815, 47] width 485 height 15
click at [645, 89] on div "KPI Chart Reporting Frequency" at bounding box center [811, 94] width 465 height 10
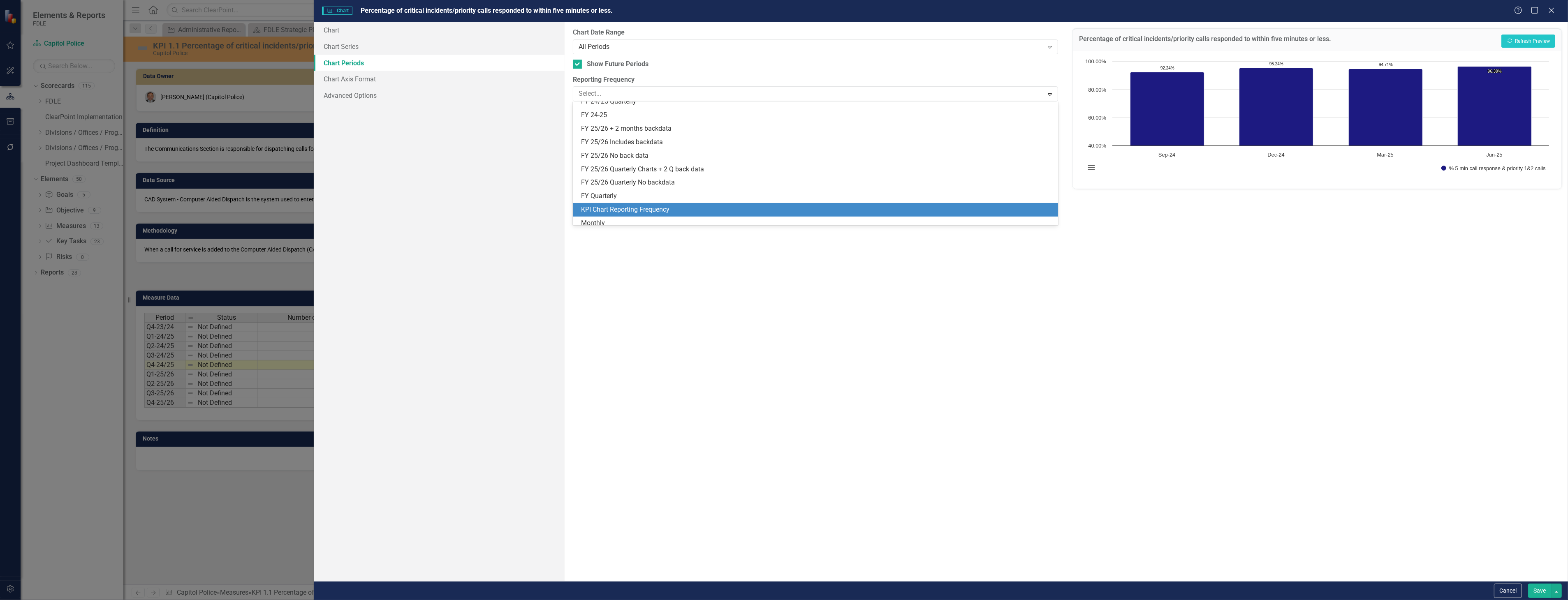
scroll to position [150, 0]
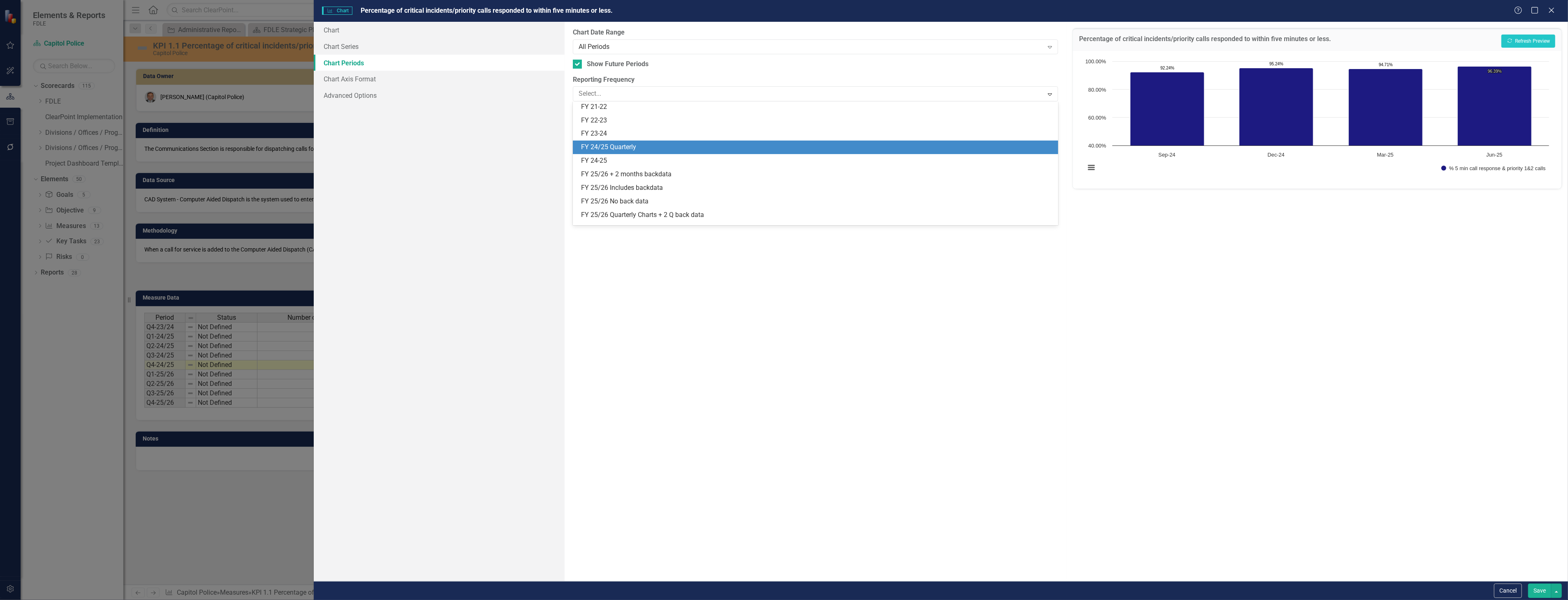
click at [677, 152] on div "FY 24/25 Quarterly" at bounding box center [815, 147] width 485 height 13
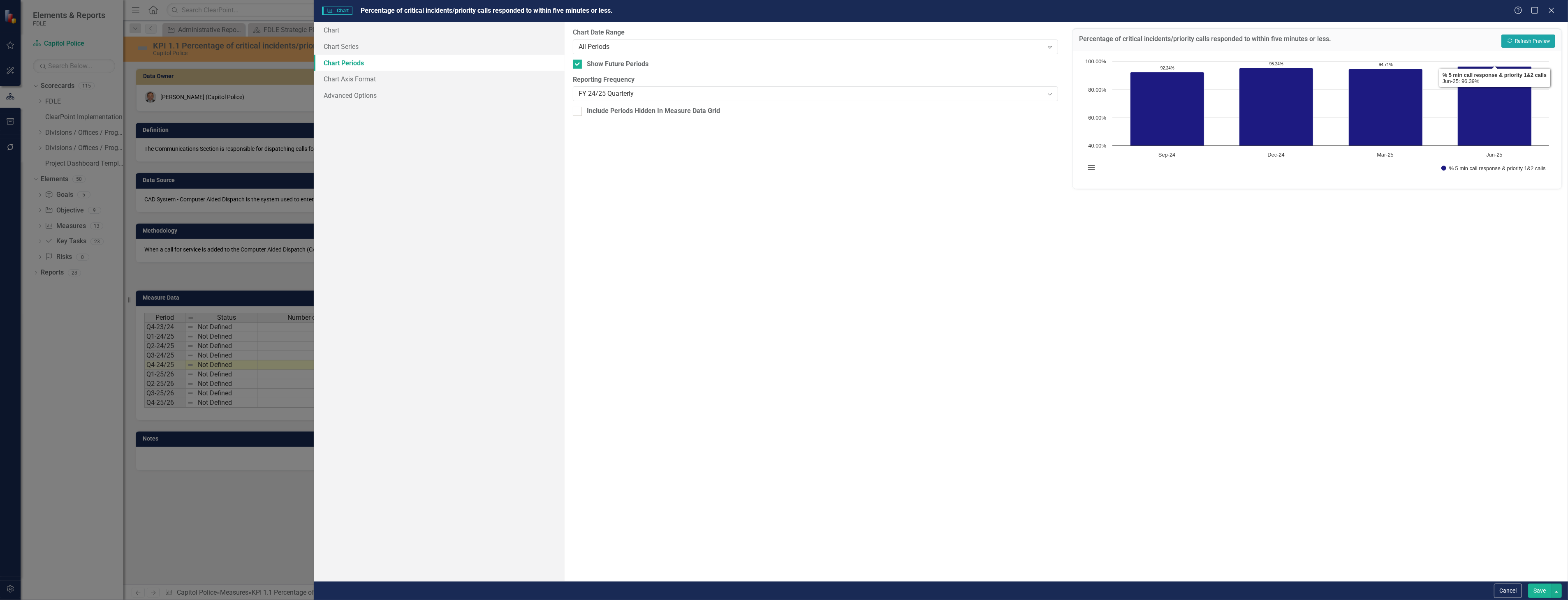
click at [1539, 35] on button "Recalculate Refresh Preview" at bounding box center [1528, 41] width 54 height 13
click at [412, 75] on link "Chart Axis Format" at bounding box center [439, 78] width 251 height 16
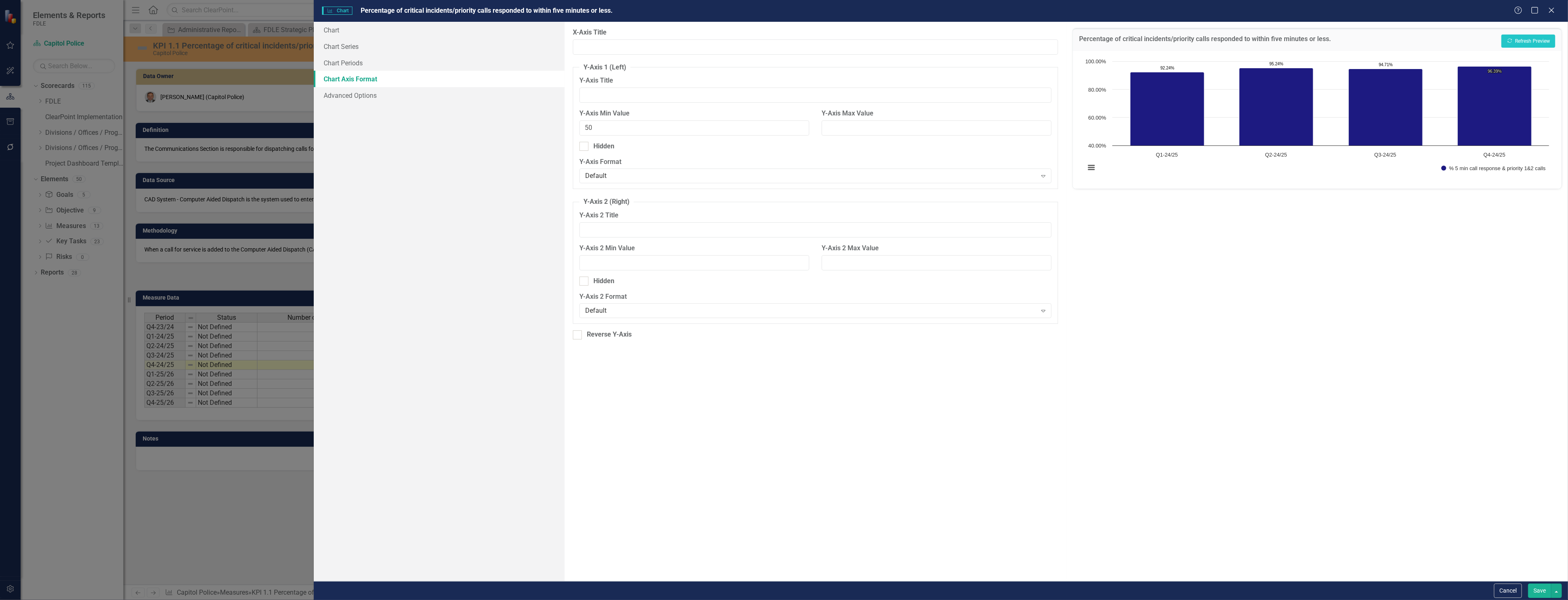
click at [984, 119] on div "Y-Axis Max Value" at bounding box center [937, 122] width 230 height 27
click at [979, 129] on input "Y-Axis Max Value" at bounding box center [937, 128] width 230 height 15
type input "110"
click at [1509, 39] on icon "button" at bounding box center [1510, 41] width 4 height 4
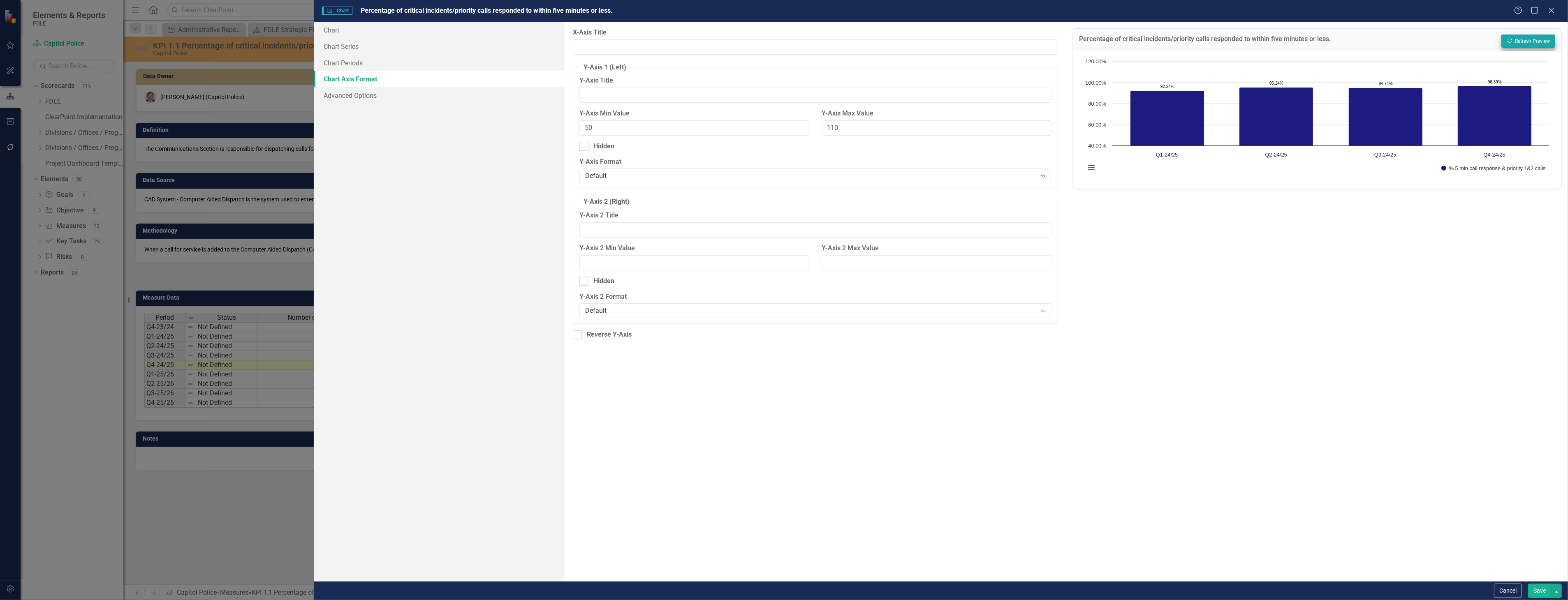
click at [1528, 585] on button "Save" at bounding box center [1539, 591] width 23 height 15
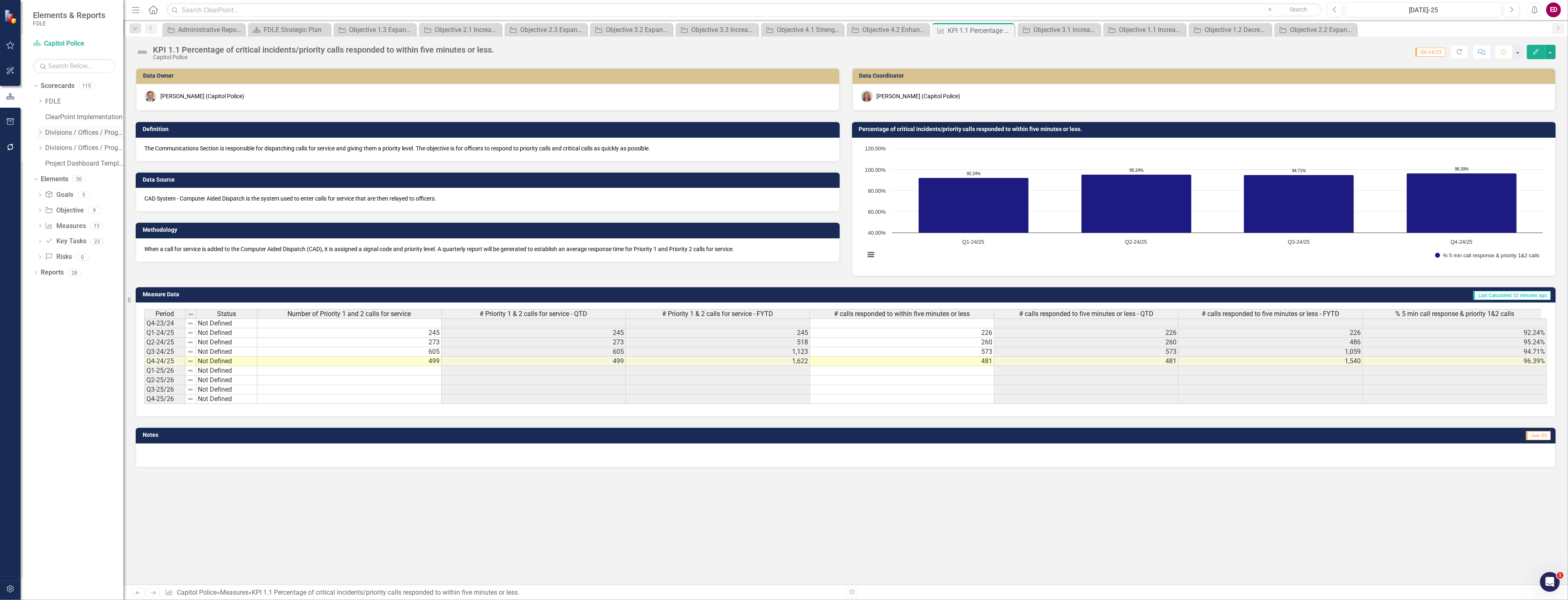
click at [39, 130] on icon "Dropdown" at bounding box center [40, 132] width 6 height 5
click at [39, 99] on icon "Dropdown" at bounding box center [40, 101] width 6 height 5
click at [91, 129] on link "FDLE Strategic Plan" at bounding box center [88, 133] width 70 height 10
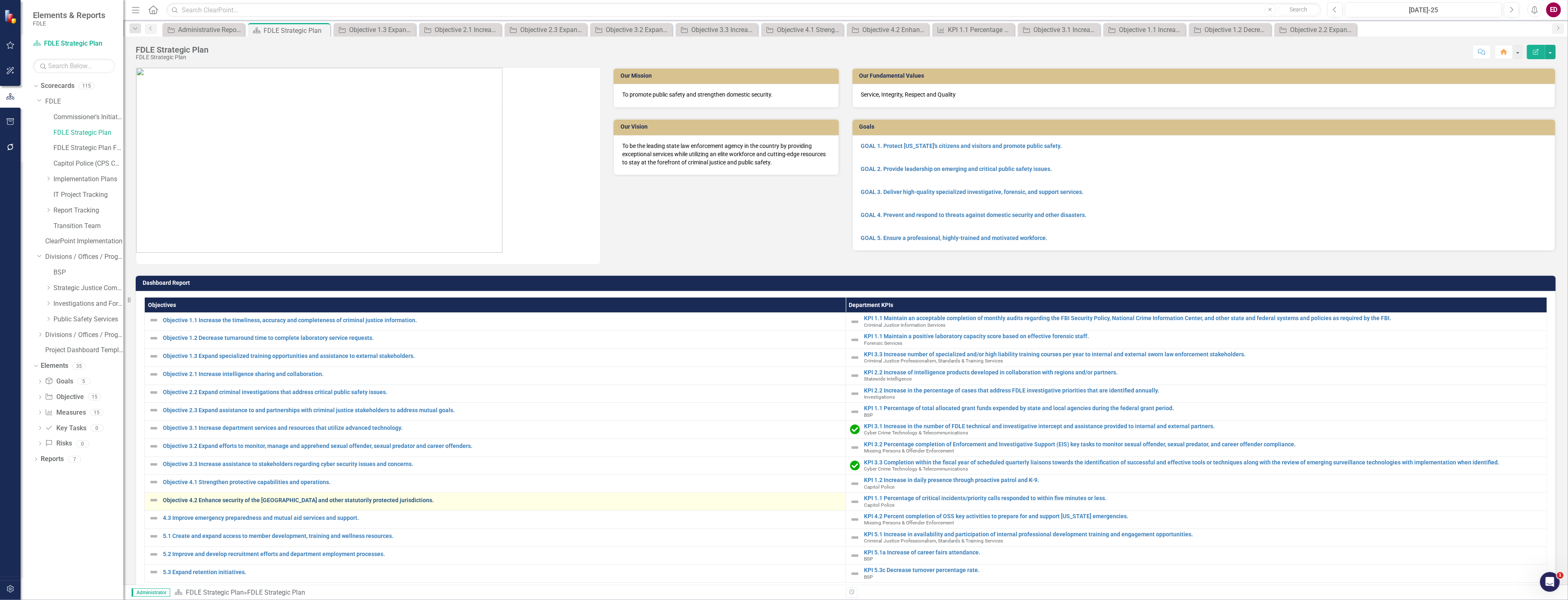
click at [296, 501] on link "Objective 4.2 Enhance security of the [GEOGRAPHIC_DATA] and other statutorily p…" at bounding box center [502, 500] width 679 height 6
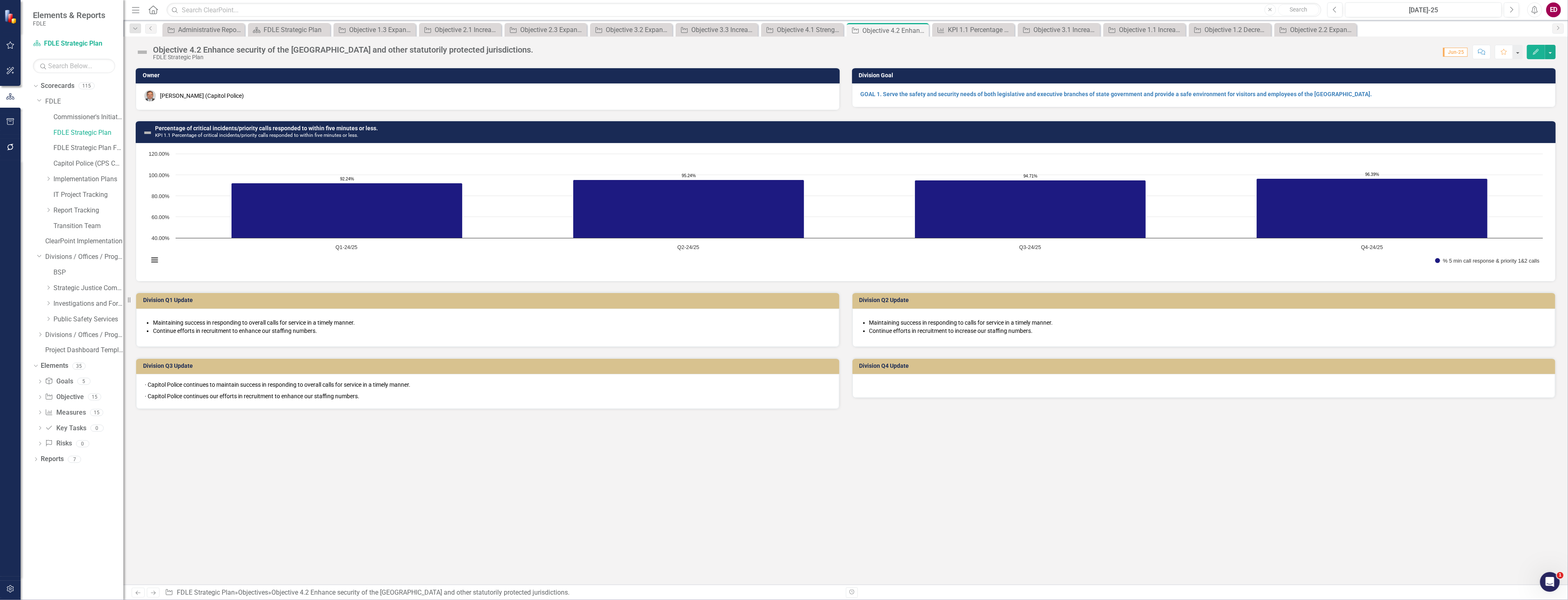
click at [951, 374] on div at bounding box center [1203, 386] width 703 height 24
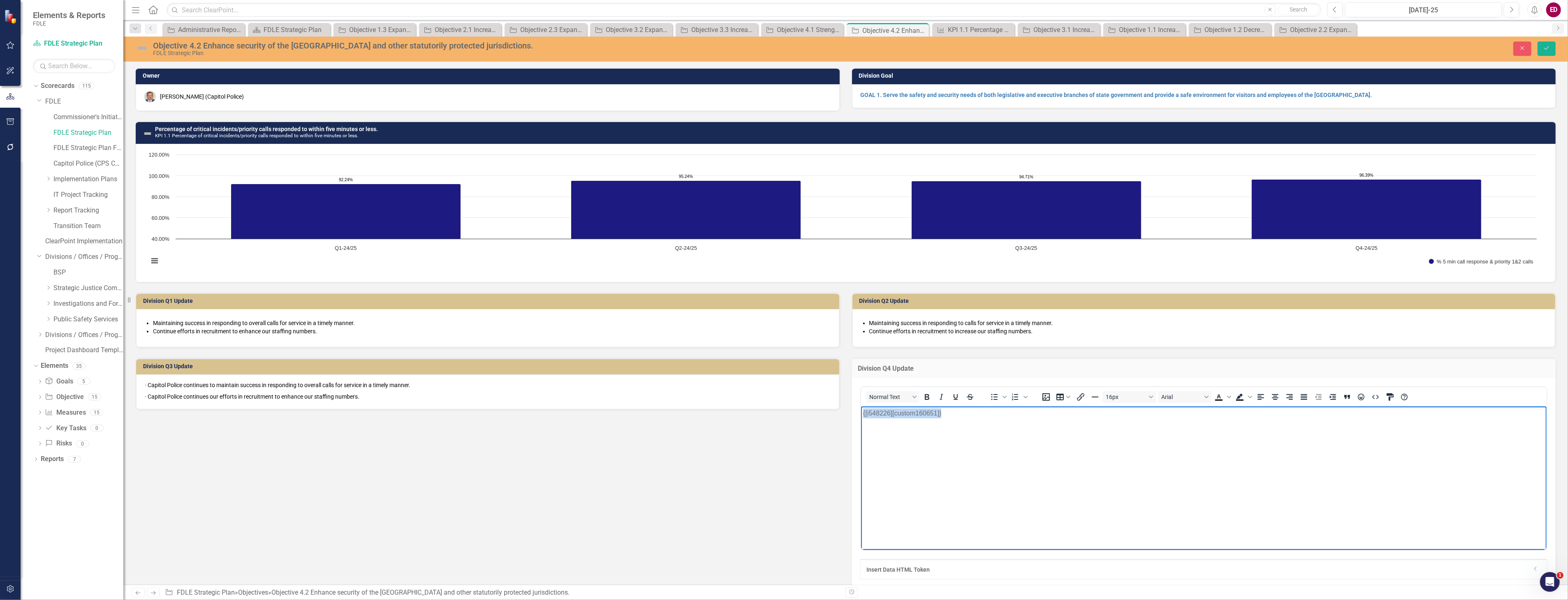
drag, startPoint x: 983, startPoint y: 422, endPoint x: 1709, endPoint y: 826, distance: 830.8
click at [861, 422] on html "{[i548226][custom160651]}" at bounding box center [1203, 467] width 686 height 124
paste body "Rich Text Area. Press ALT-0 for help."
click at [1541, 50] on button "Save" at bounding box center [1547, 49] width 18 height 15
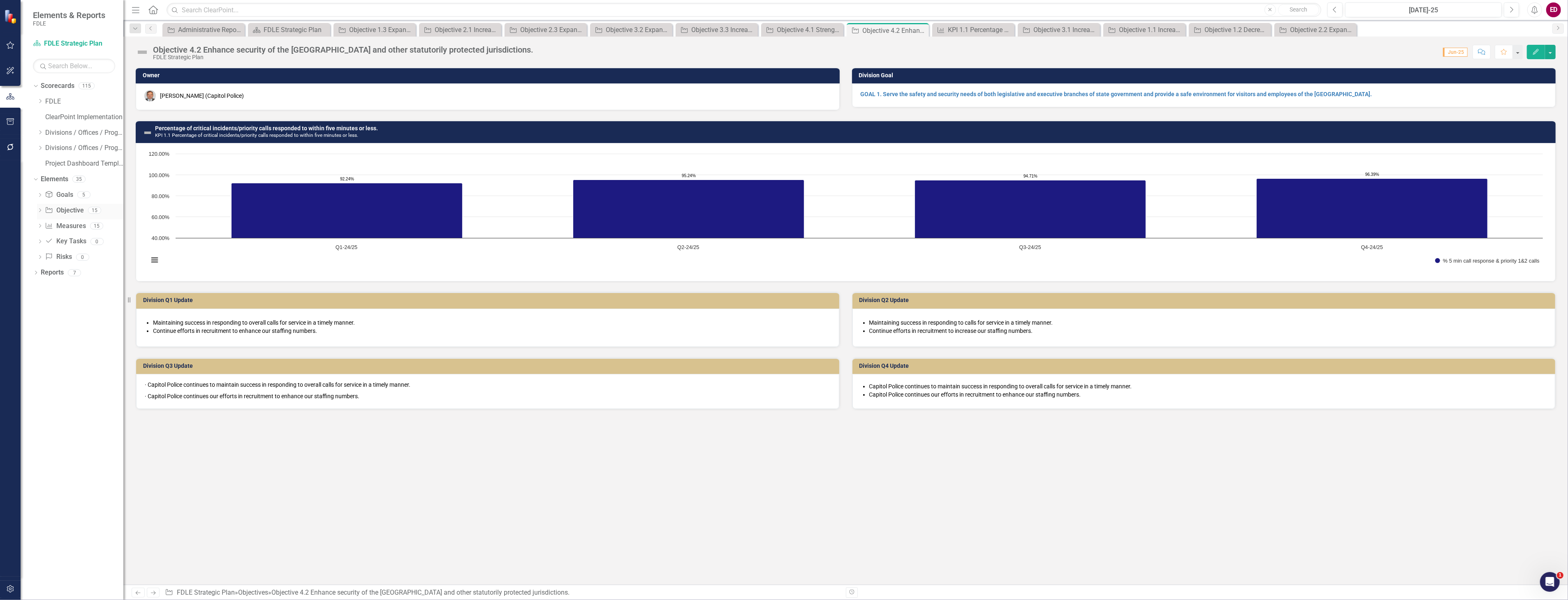
click at [41, 211] on icon "Dropdown" at bounding box center [40, 211] width 5 height 4
click at [79, 358] on link "Objective 4.1 Strengthen protective capabilities and operations." at bounding box center [87, 354] width 72 height 13
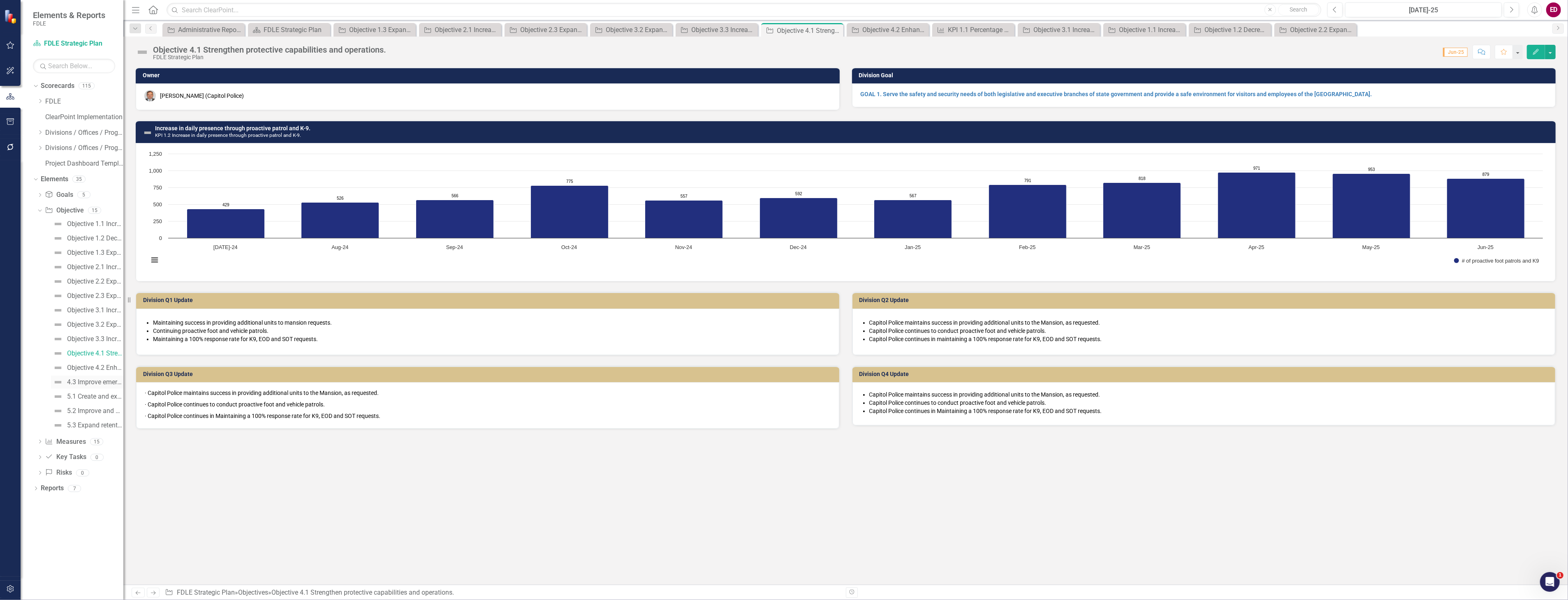
click at [87, 382] on div "4.3 Improve emergency preparedness and mutual aid services and support." at bounding box center [95, 382] width 57 height 7
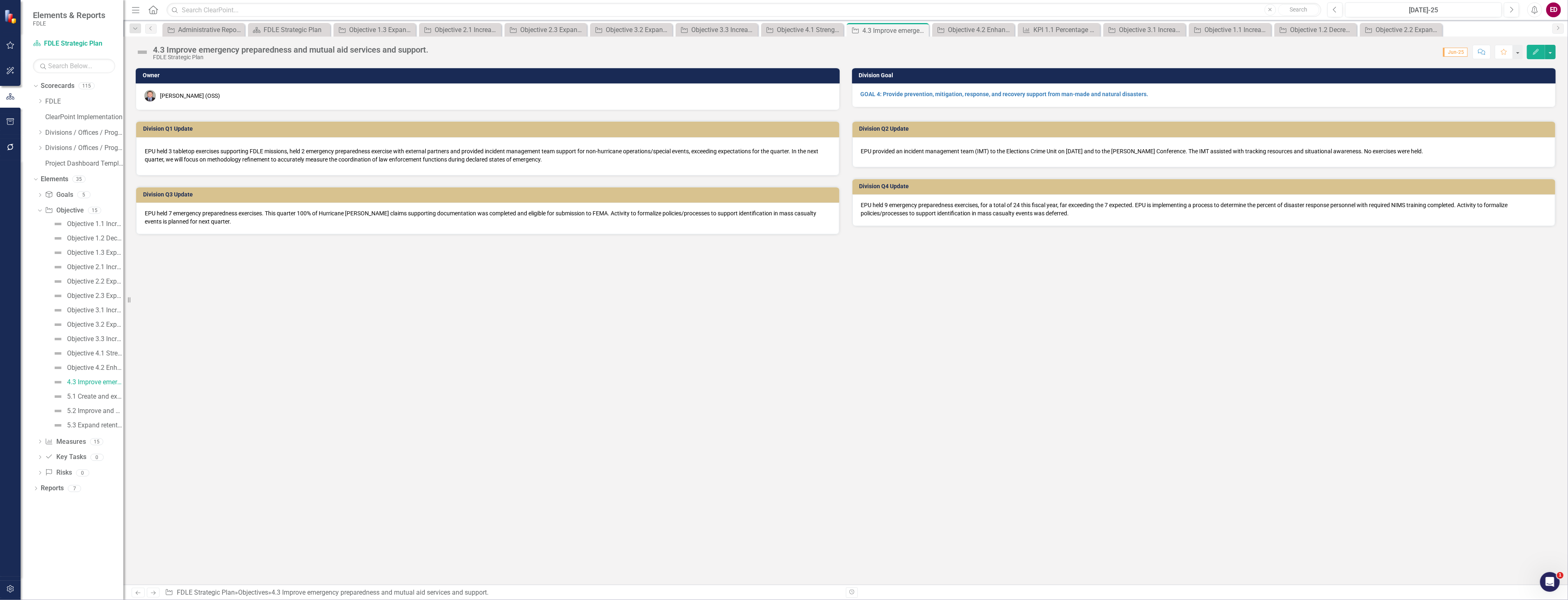
click at [167, 54] on div "FDLE Strategic Plan" at bounding box center [290, 57] width 276 height 6
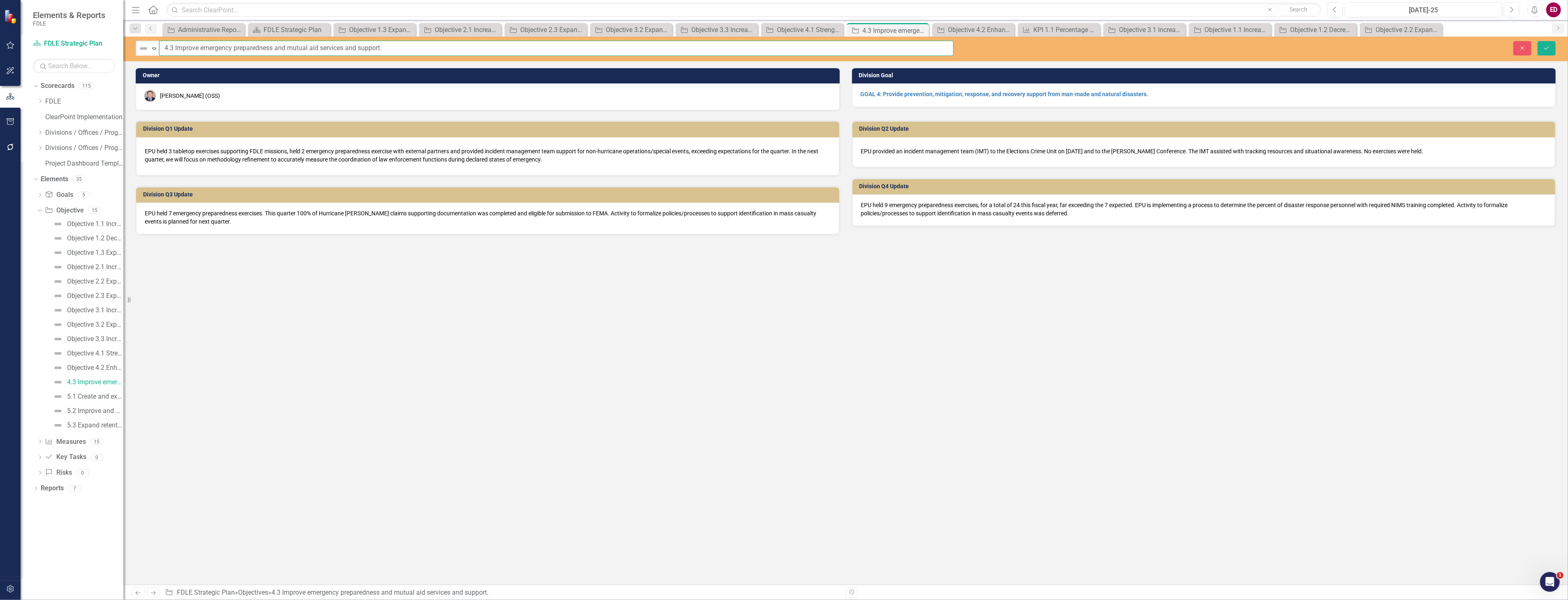
click at [163, 50] on input "4.3 Improve emergency preparedness and mutual aid services and support." at bounding box center [556, 48] width 794 height 15
paste input "Capitol Police continues to maintain success in responding to overall calls for…"
type input "Objective 4.3 Improve emergency preparedness and mutual aid services and suppor…"
click at [1540, 50] on button "Save" at bounding box center [1547, 49] width 18 height 15
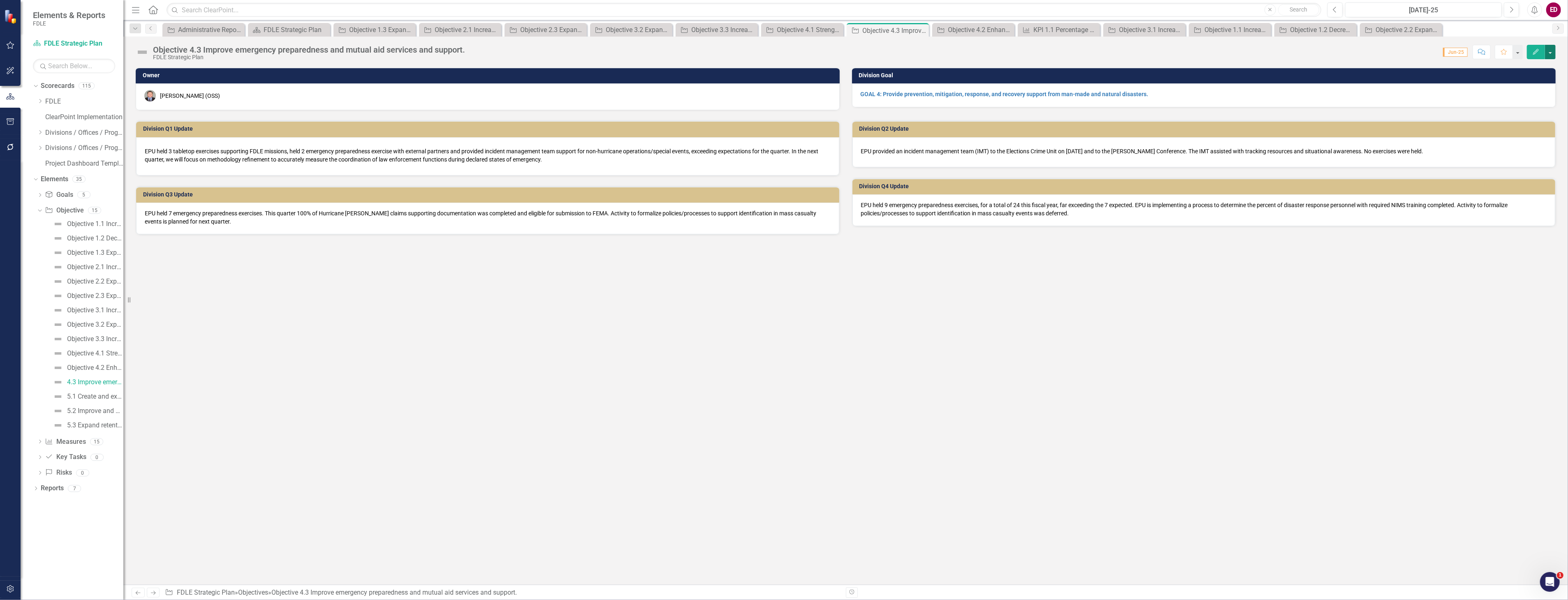
click at [1547, 51] on button "button" at bounding box center [1550, 52] width 11 height 15
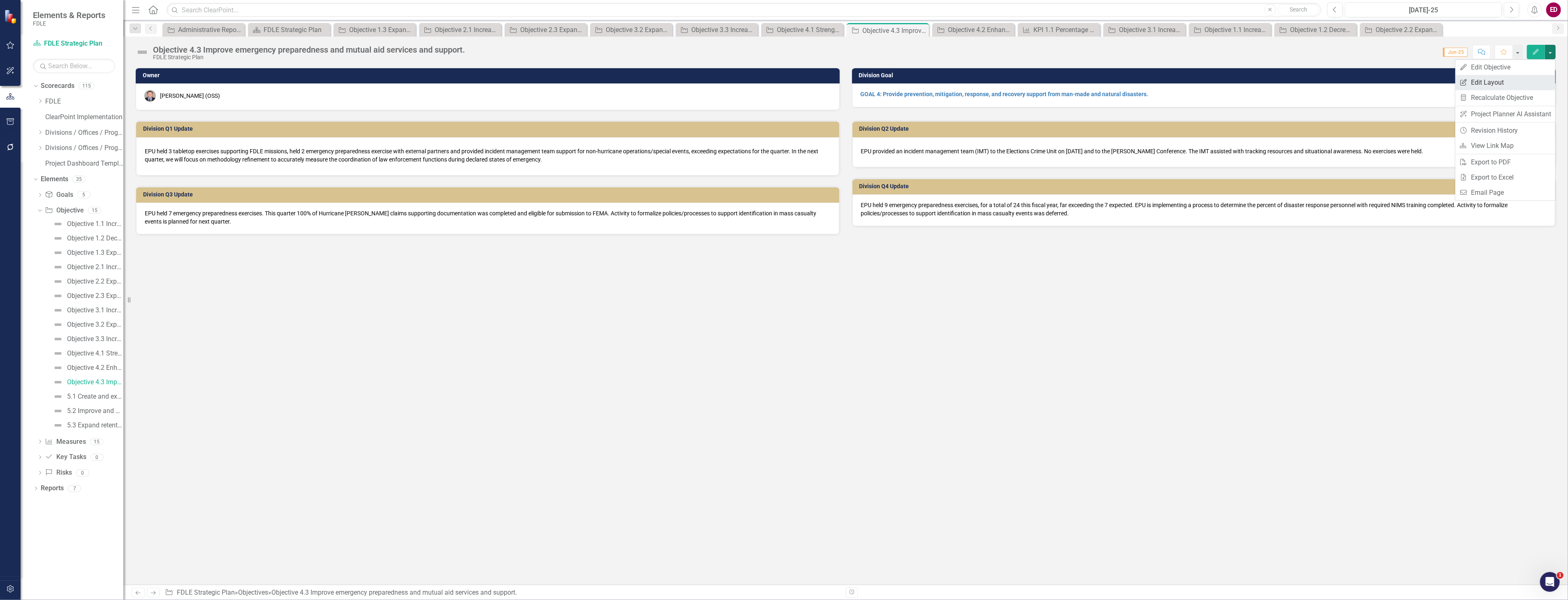
click at [1532, 77] on link "Edit Report Edit Layout" at bounding box center [1505, 82] width 100 height 15
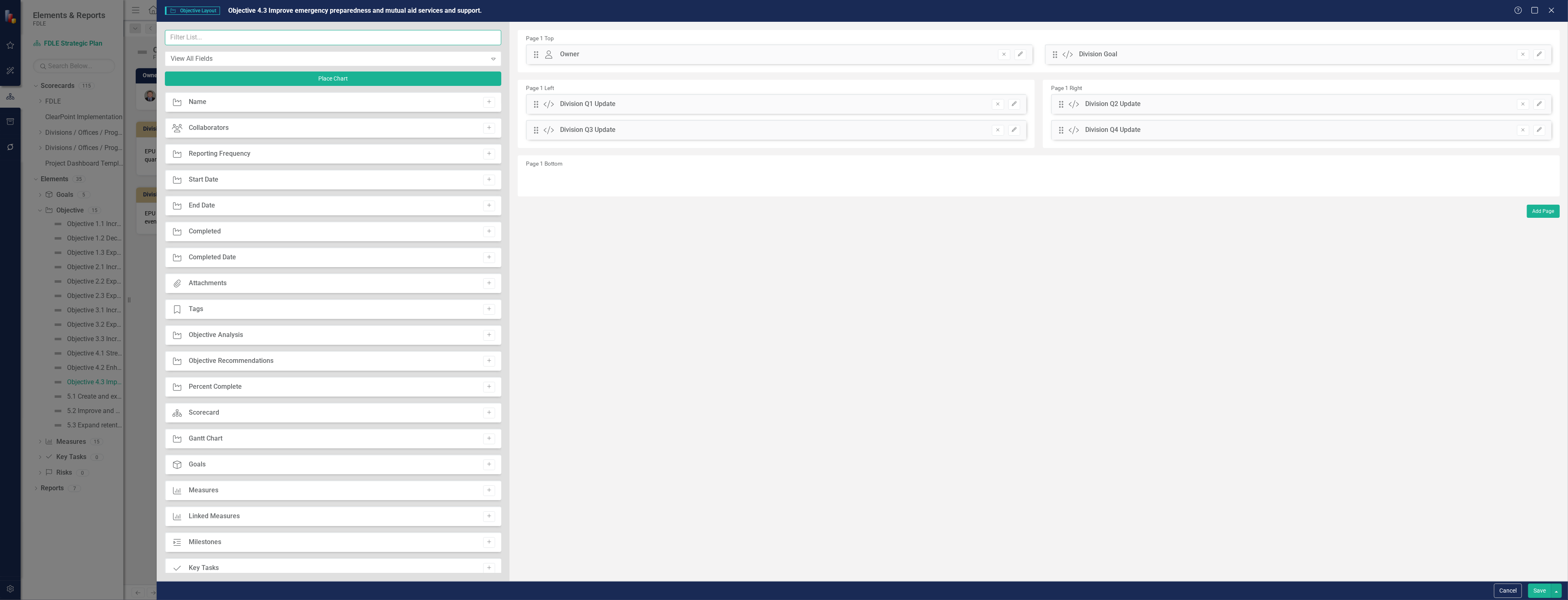
click at [348, 34] on input "text" at bounding box center [333, 37] width 337 height 15
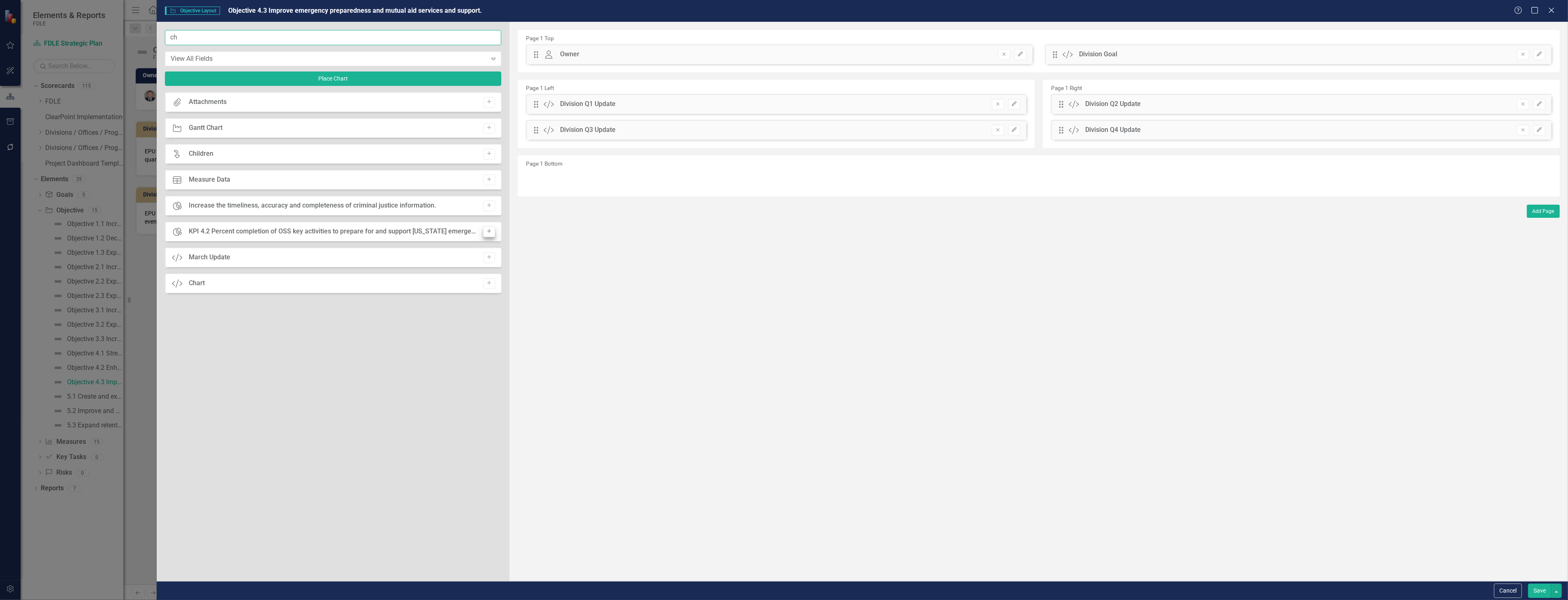
type input "ch"
click at [492, 231] on icon "Add" at bounding box center [489, 231] width 6 height 5
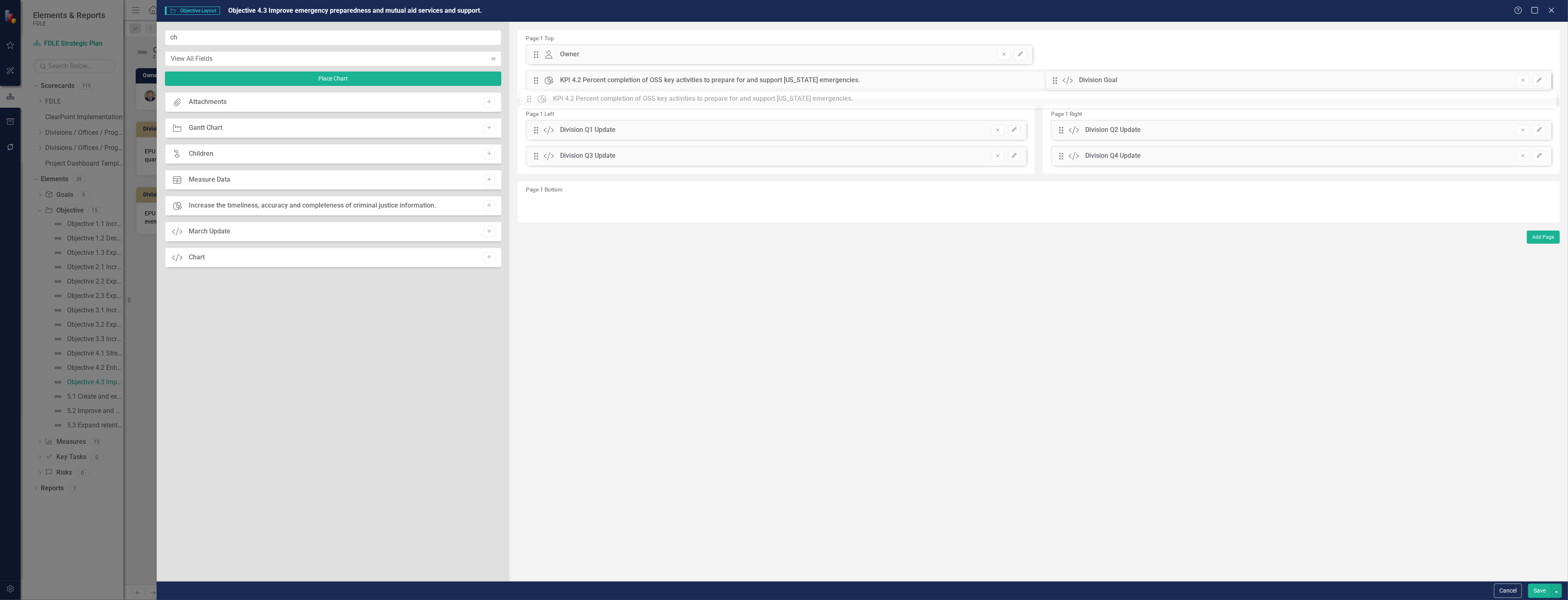
drag, startPoint x: 534, startPoint y: 50, endPoint x: 533, endPoint y: 94, distance: 44.0
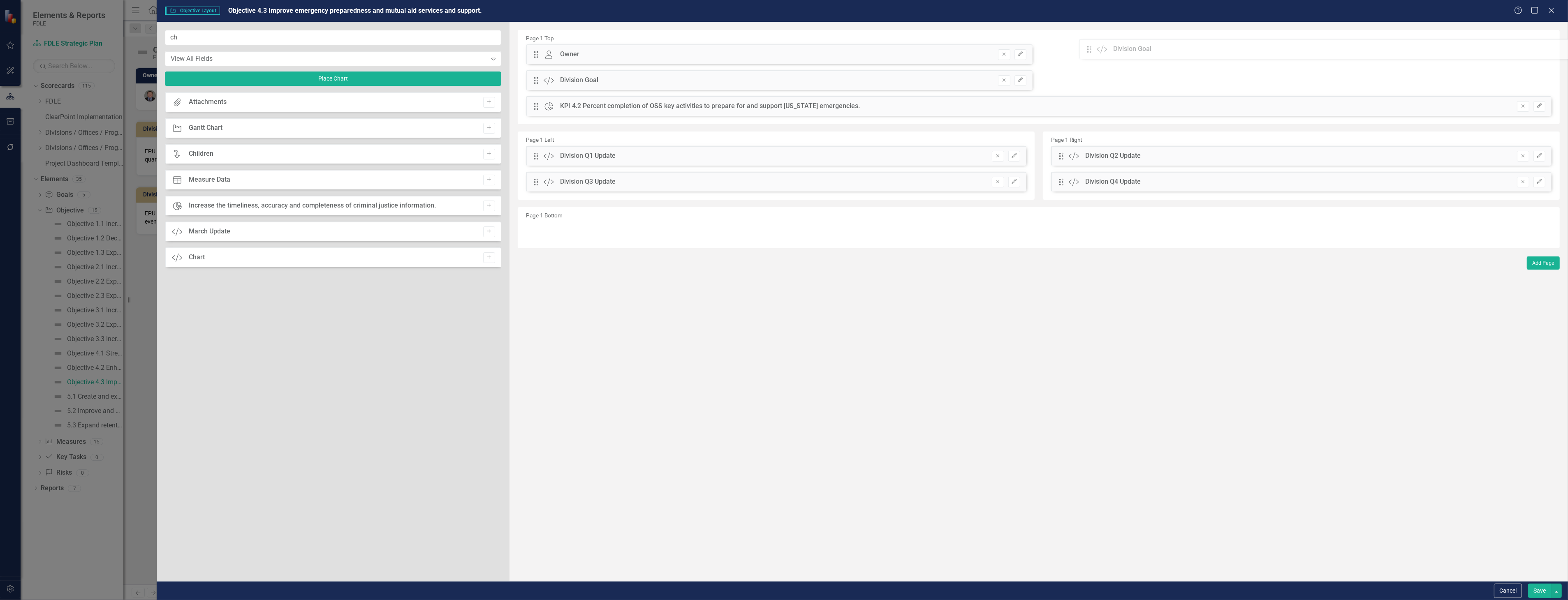
drag, startPoint x: 540, startPoint y: 110, endPoint x: 1101, endPoint y: 58, distance: 563.4
click at [1101, 58] on div "The fields (or pods) that are available for you to include on the detail page a…" at bounding box center [1038, 301] width 1059 height 559
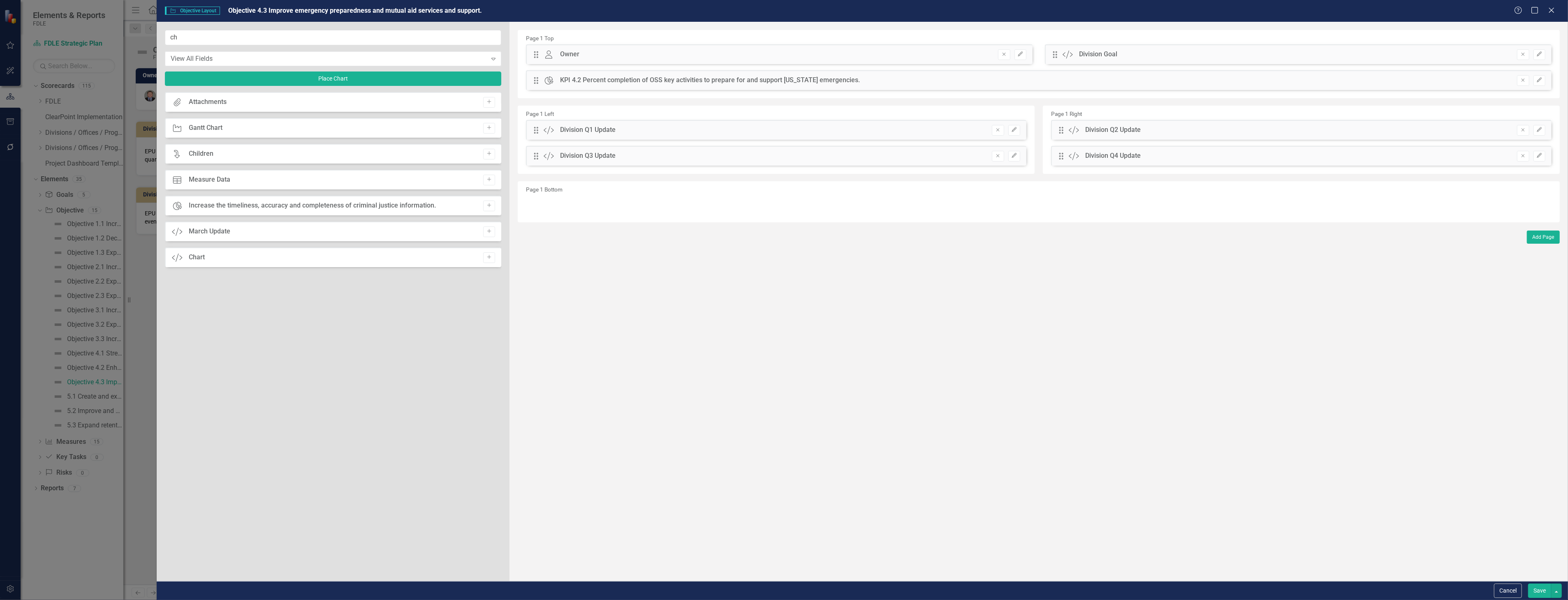
click at [1545, 593] on button "Save" at bounding box center [1539, 591] width 23 height 15
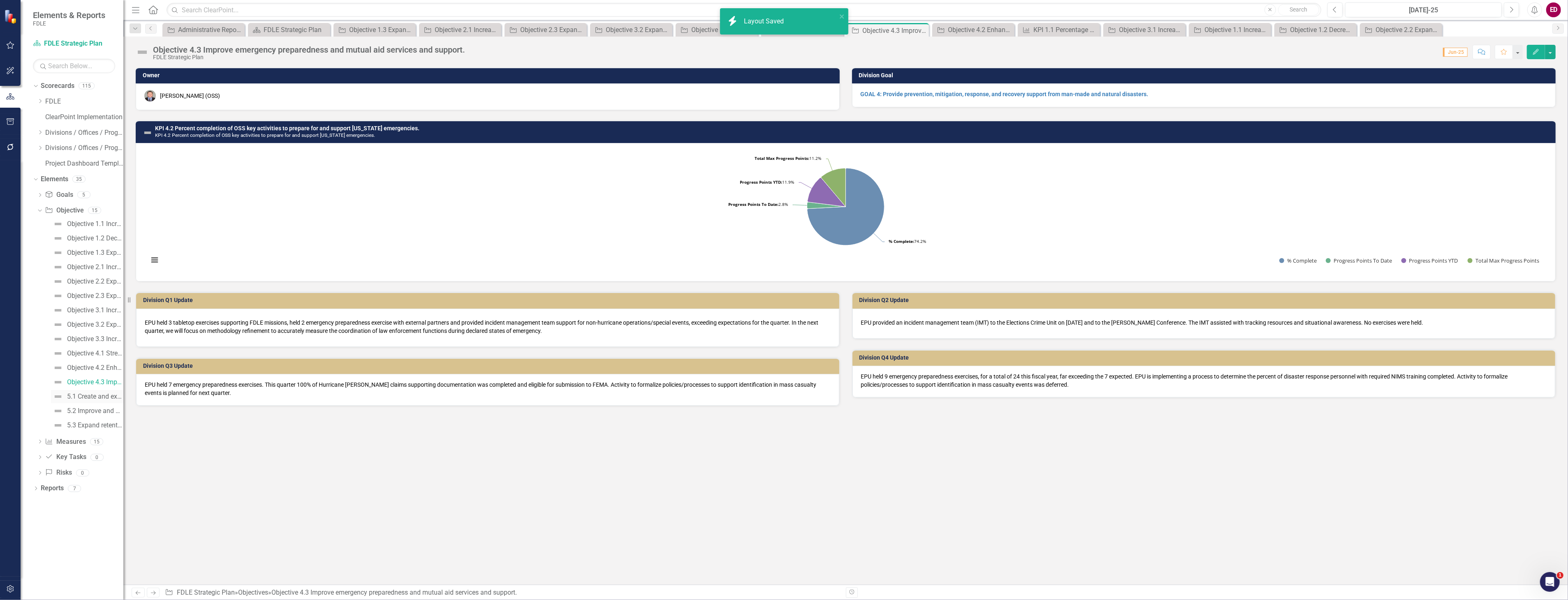
click at [105, 396] on div "5.1 Create and expand access to member development, training and wellness resou…" at bounding box center [95, 397] width 57 height 7
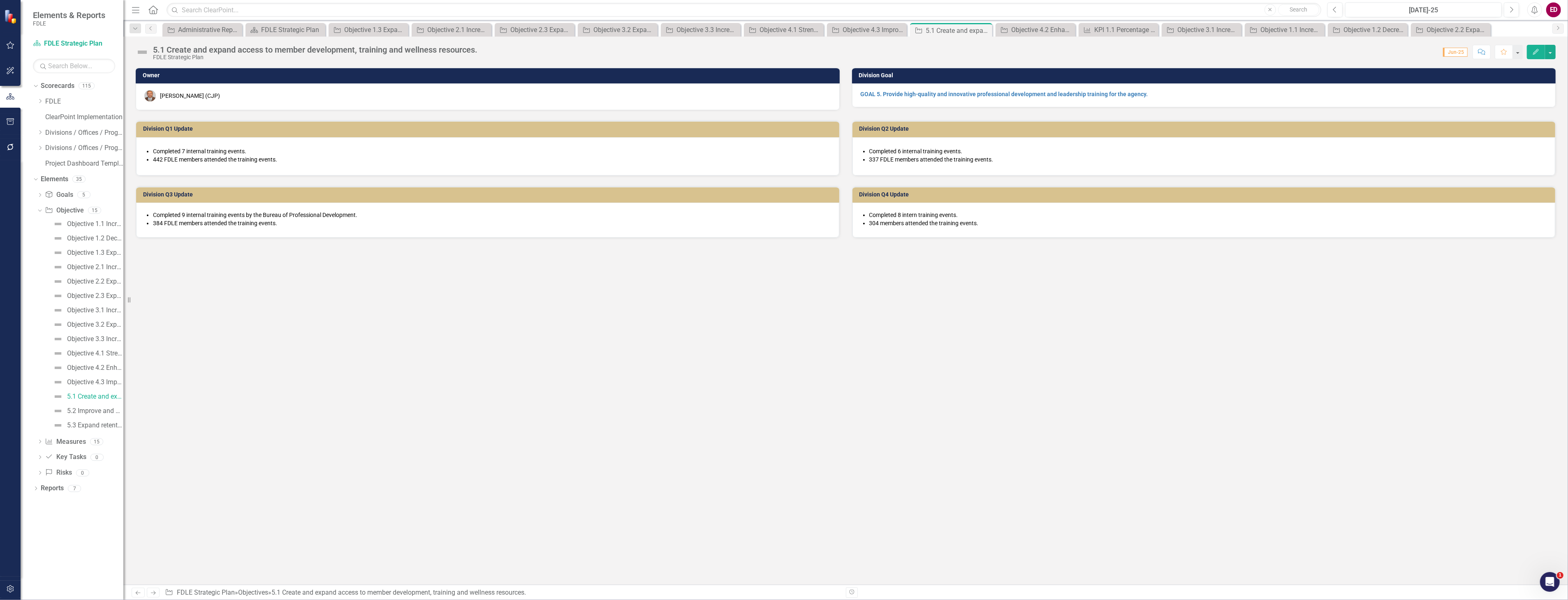
click at [181, 52] on div "5.1 Create and expand access to member development, training and wellness resou…" at bounding box center [315, 49] width 324 height 9
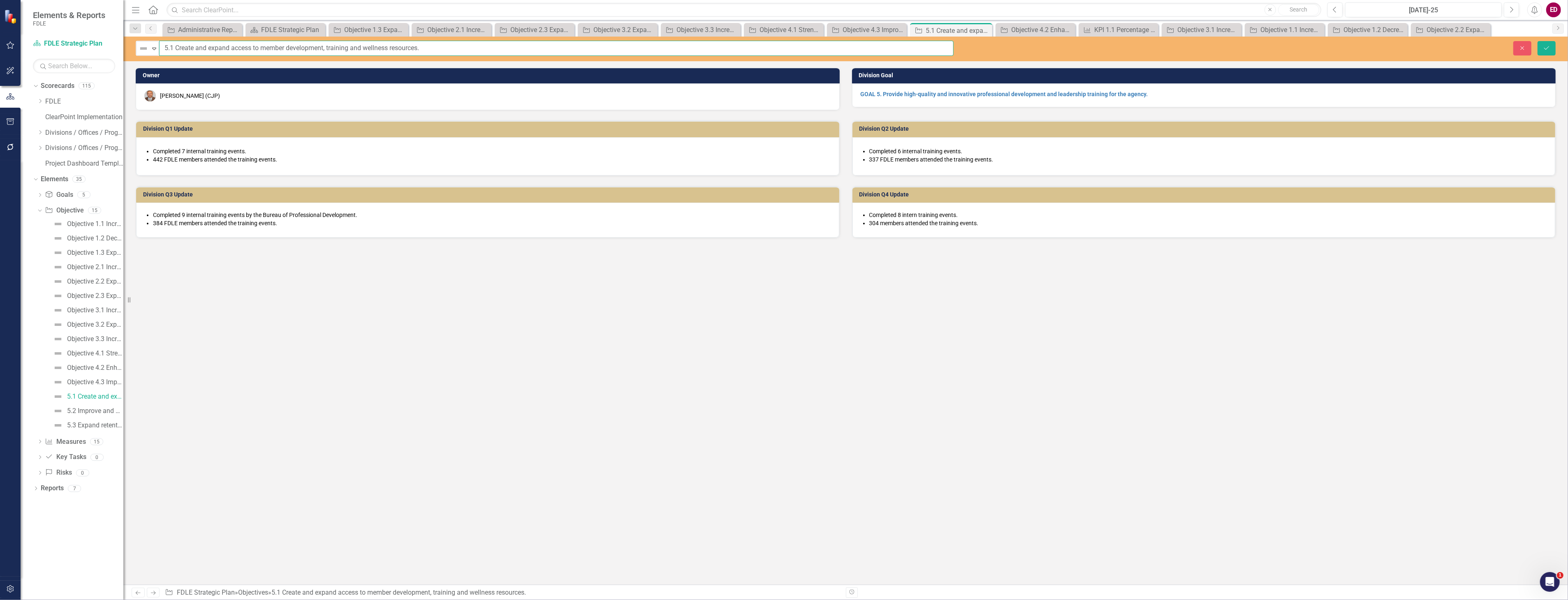
click at [163, 48] on input "5.1 Create and expand access to member development, training and wellness resou…" at bounding box center [556, 48] width 794 height 15
paste input "Capitol Police continues to maintain success in responding to overall calls for…"
click at [169, 47] on input "Objective 5.1 Create and expand access to member development, training and well…" at bounding box center [556, 48] width 794 height 15
type input "Objective 5.1 Create and expand access to member development, training and well…"
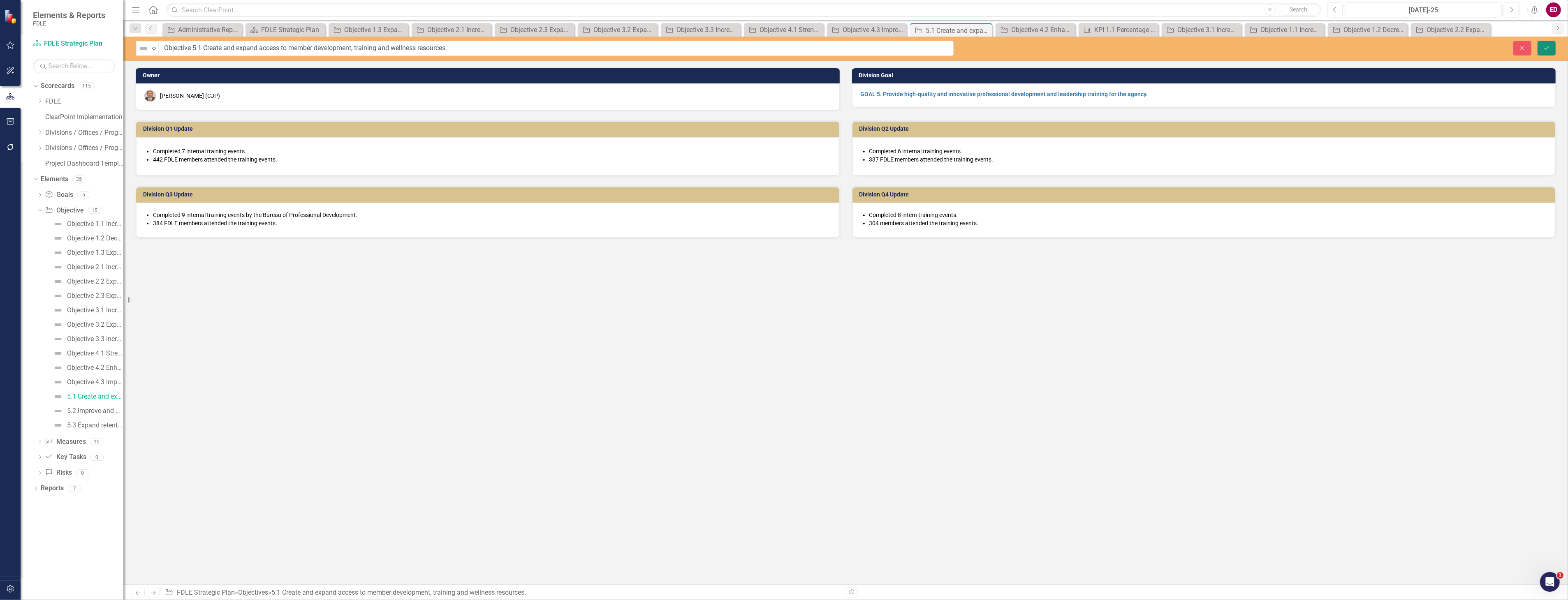
click at [1544, 52] on button "Save" at bounding box center [1547, 49] width 18 height 15
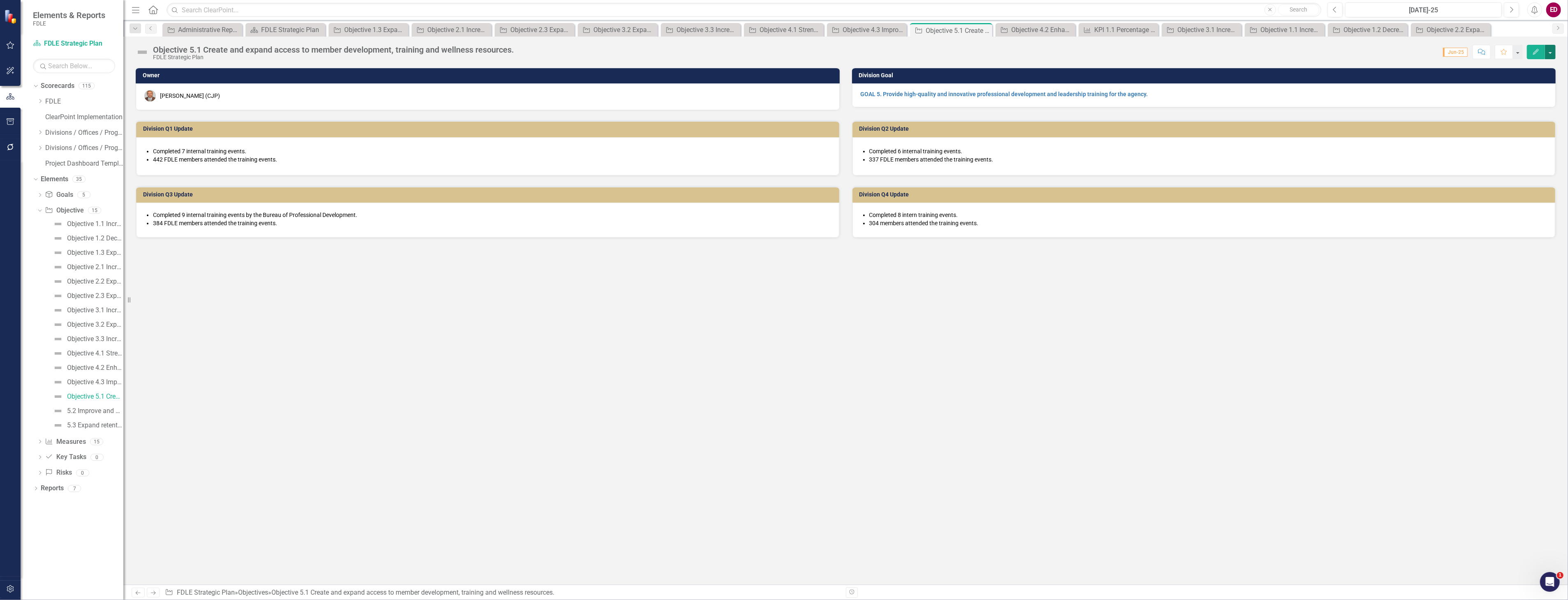
click at [1555, 52] on button "button" at bounding box center [1550, 52] width 11 height 15
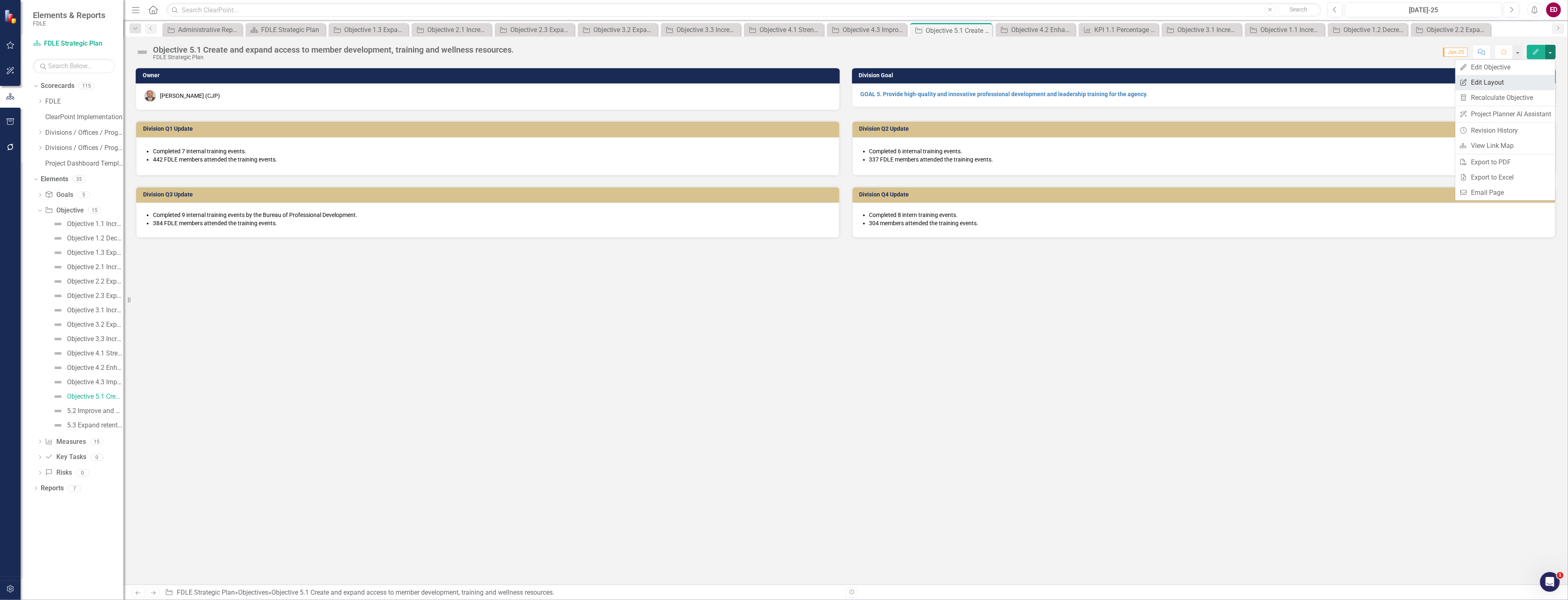
click at [1528, 82] on link "Edit Report Edit Layout" at bounding box center [1505, 82] width 100 height 15
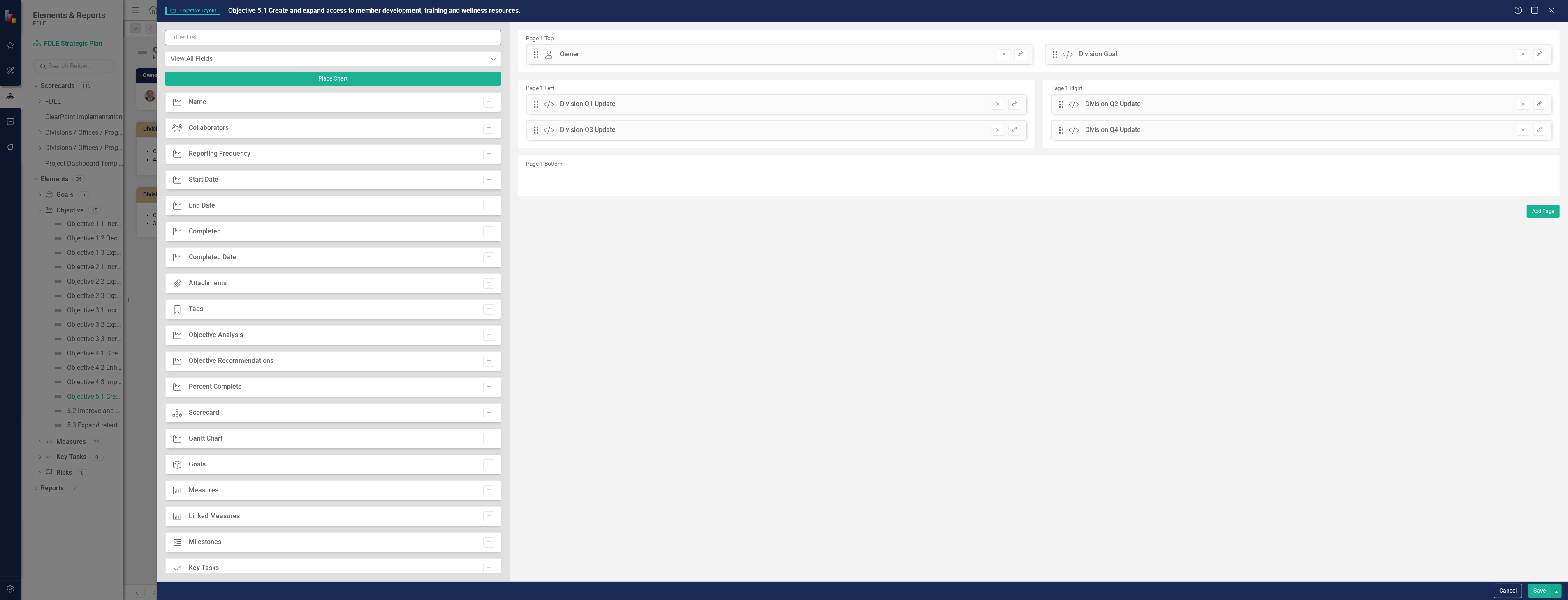
click at [271, 37] on input "text" at bounding box center [333, 37] width 337 height 15
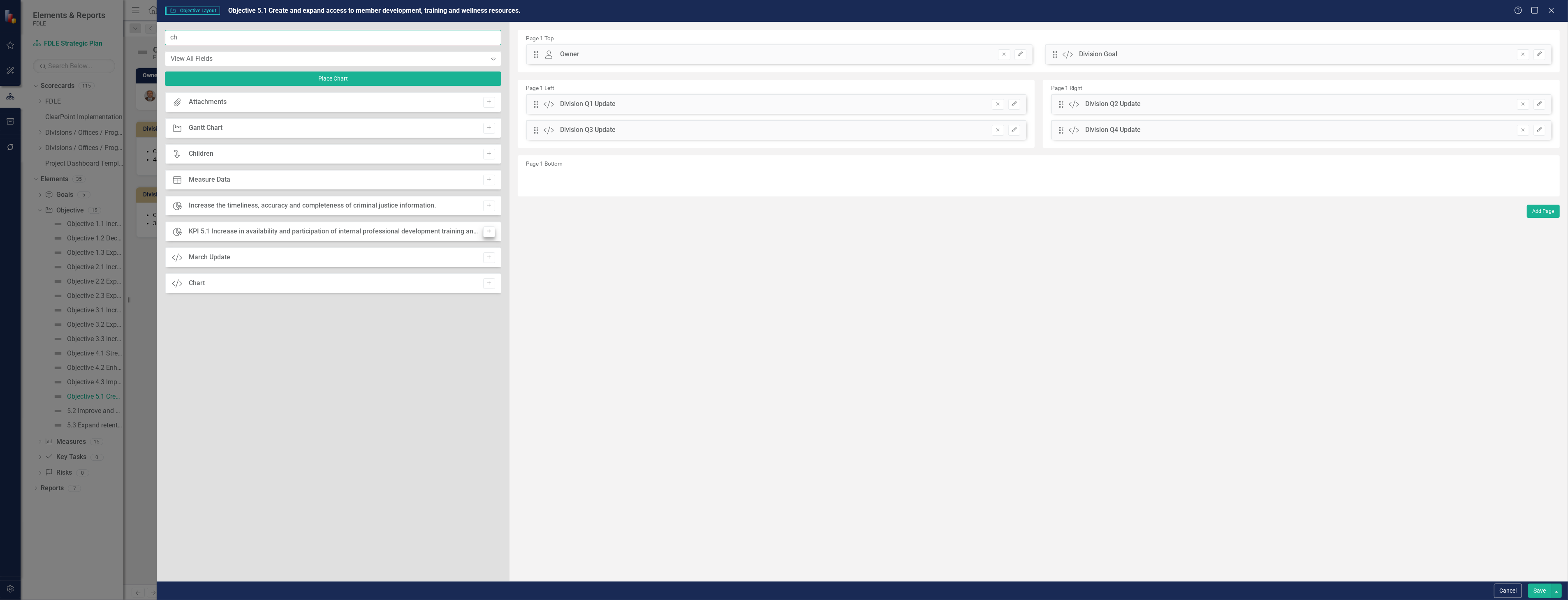
type input "ch"
click at [486, 232] on icon "Add" at bounding box center [489, 231] width 6 height 5
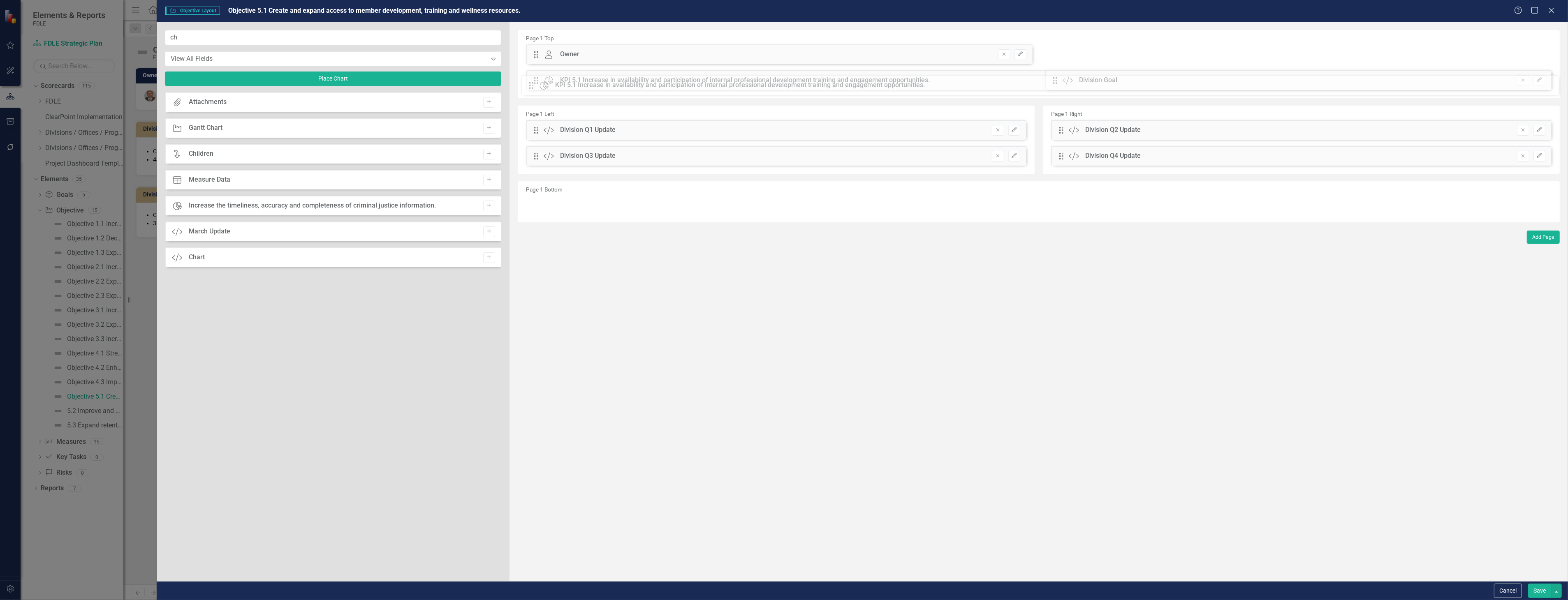
drag, startPoint x: 541, startPoint y: 51, endPoint x: 542, endPoint y: 82, distance: 31.0
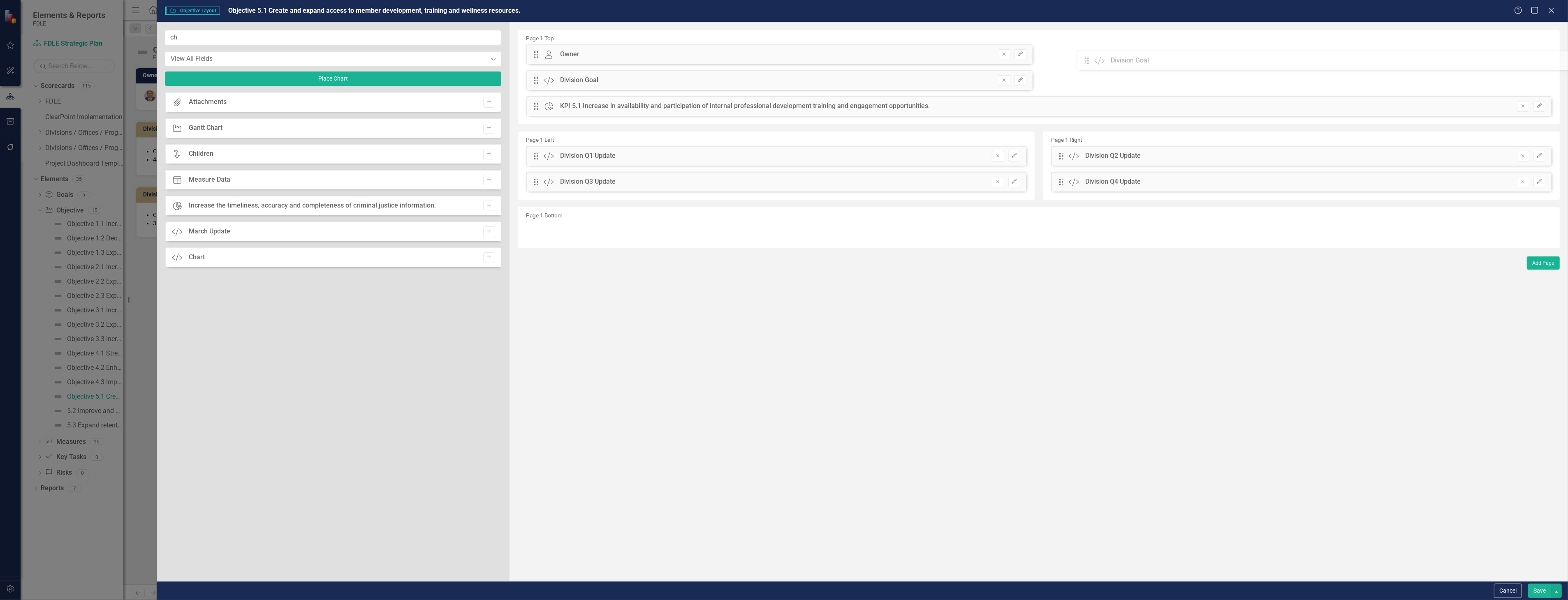
drag, startPoint x: 541, startPoint y: 109, endPoint x: 1099, endPoint y: 65, distance: 559.7
click at [1099, 65] on div "The fields (or pods) that are available for you to include on the detail page a…" at bounding box center [1038, 301] width 1059 height 559
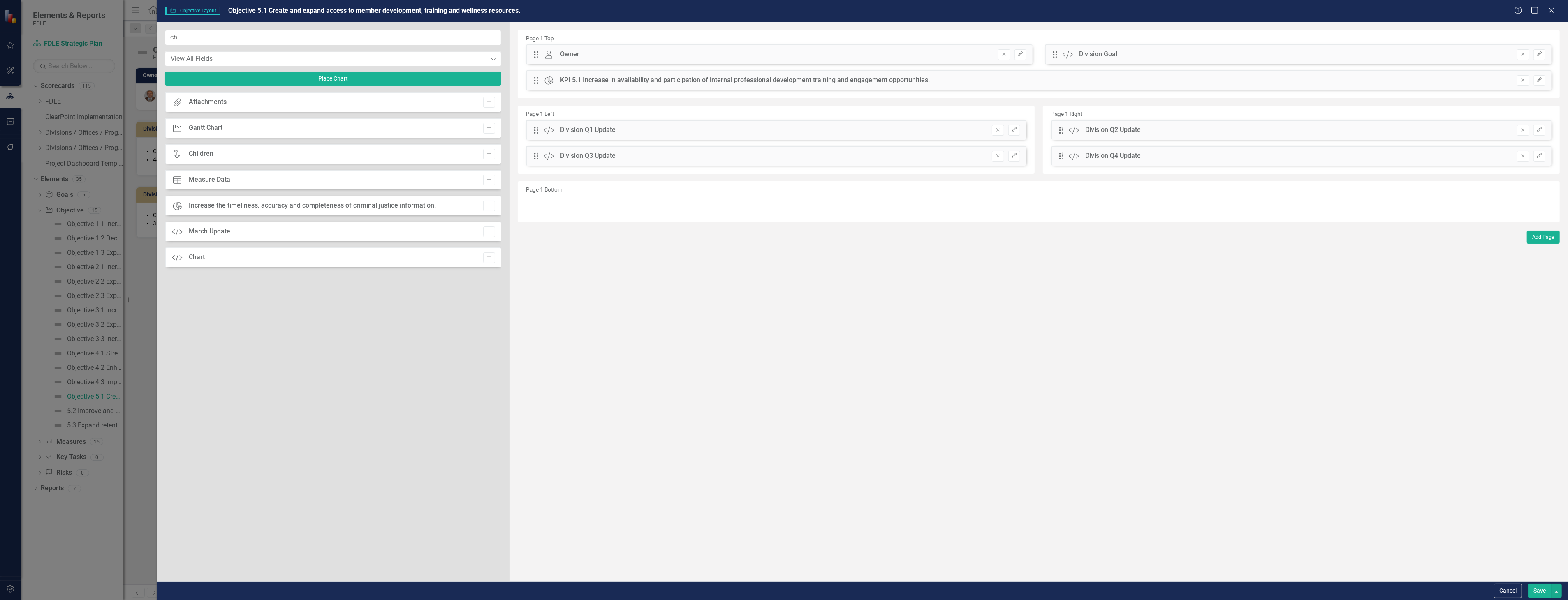
click at [1541, 591] on button "Save" at bounding box center [1539, 591] width 23 height 15
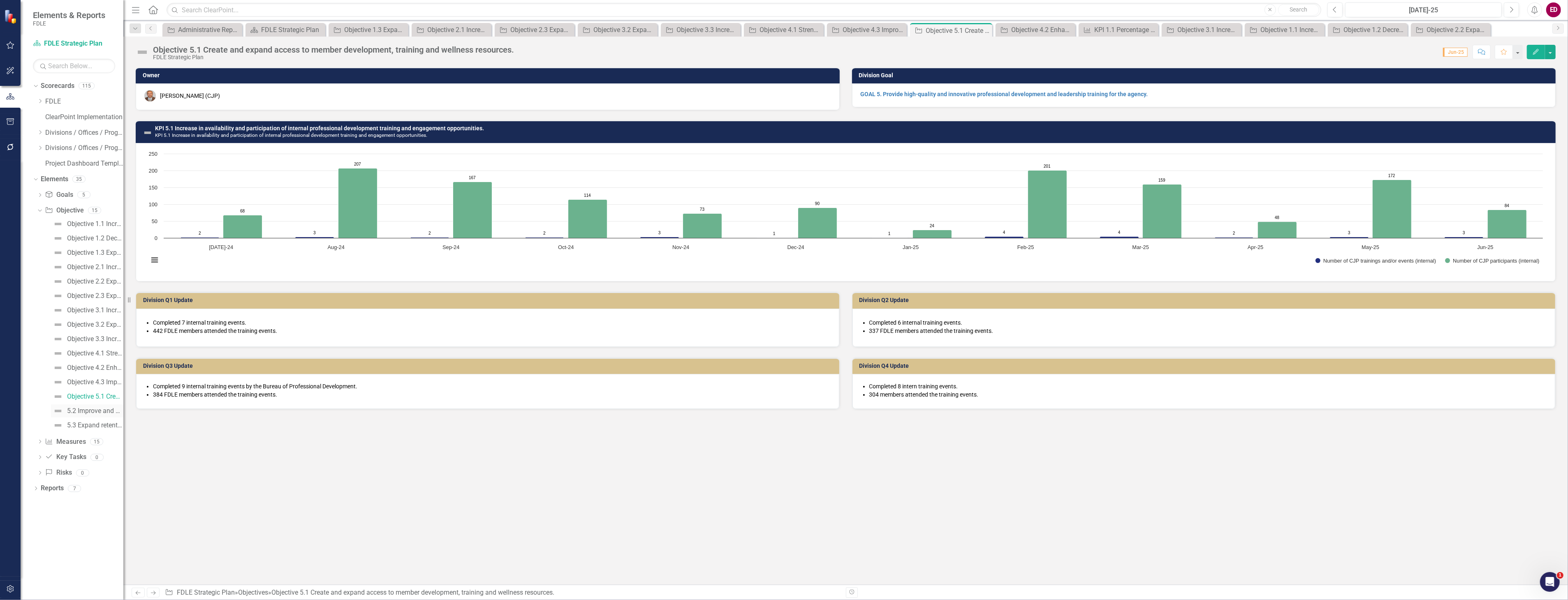
click at [100, 411] on div "5.2 Improve and develop recruitment efforts and department employment processes." at bounding box center [95, 411] width 57 height 7
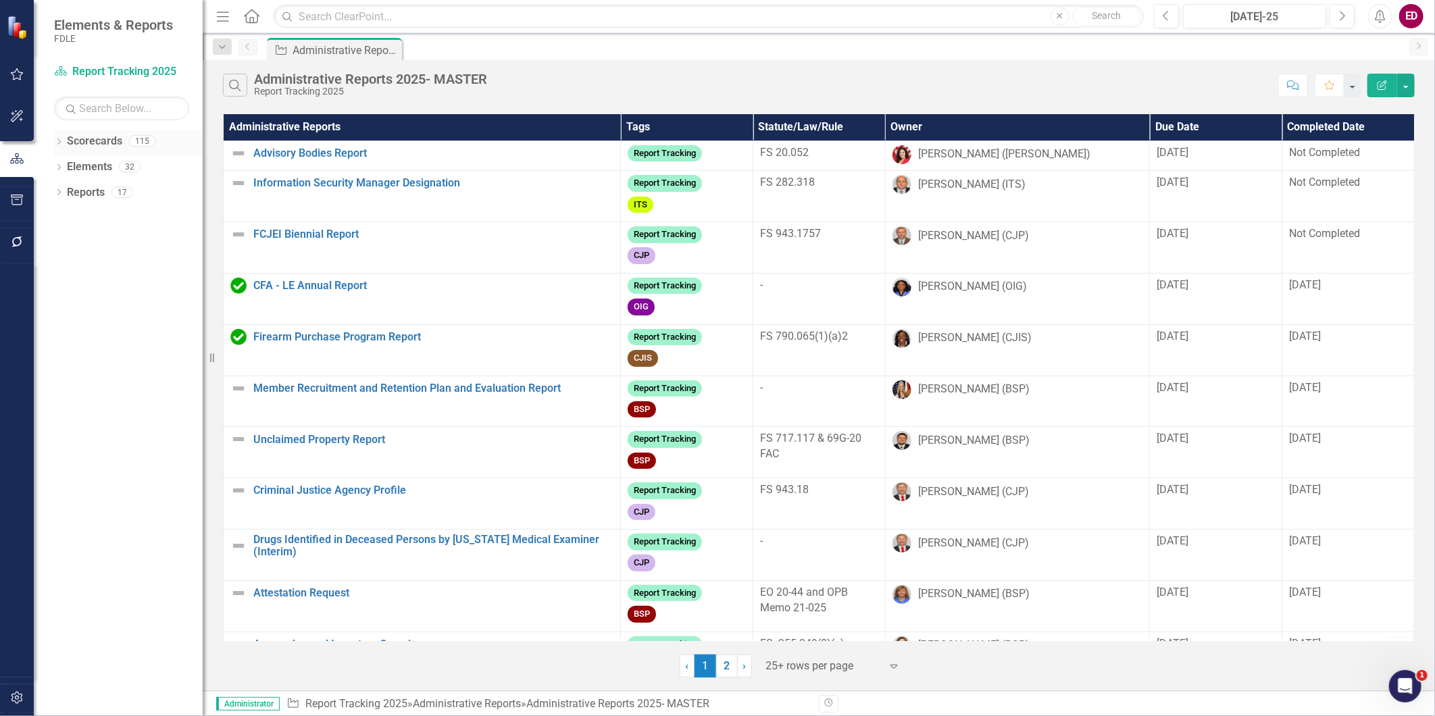
click at [63, 143] on icon "Dropdown" at bounding box center [58, 142] width 9 height 7
click at [64, 163] on icon "Dropdown" at bounding box center [66, 166] width 10 height 8
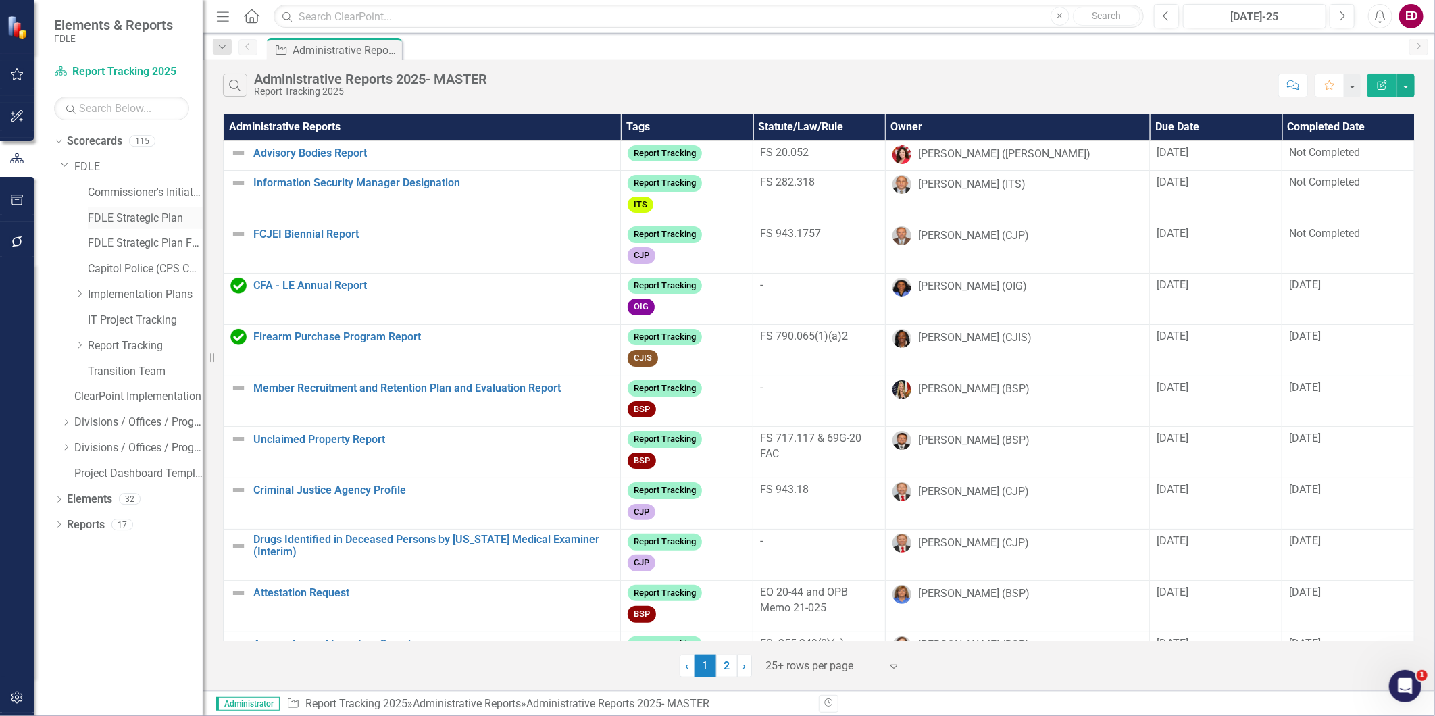
click at [126, 227] on div "FDLE Strategic Plan" at bounding box center [145, 218] width 115 height 22
click at [187, 209] on div "FDLE Strategic Plan" at bounding box center [145, 218] width 115 height 22
click at [130, 220] on link "FDLE Strategic Plan" at bounding box center [145, 219] width 115 height 16
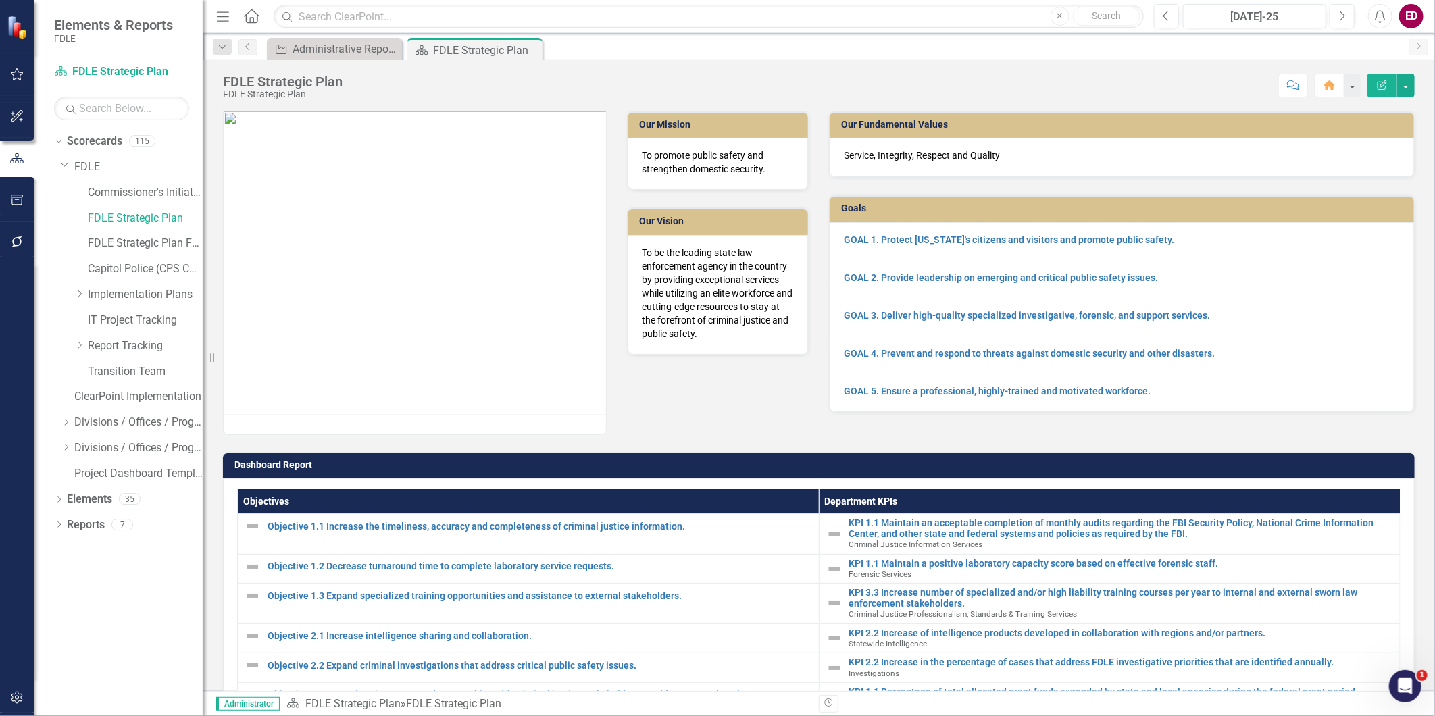
scroll to position [150, 0]
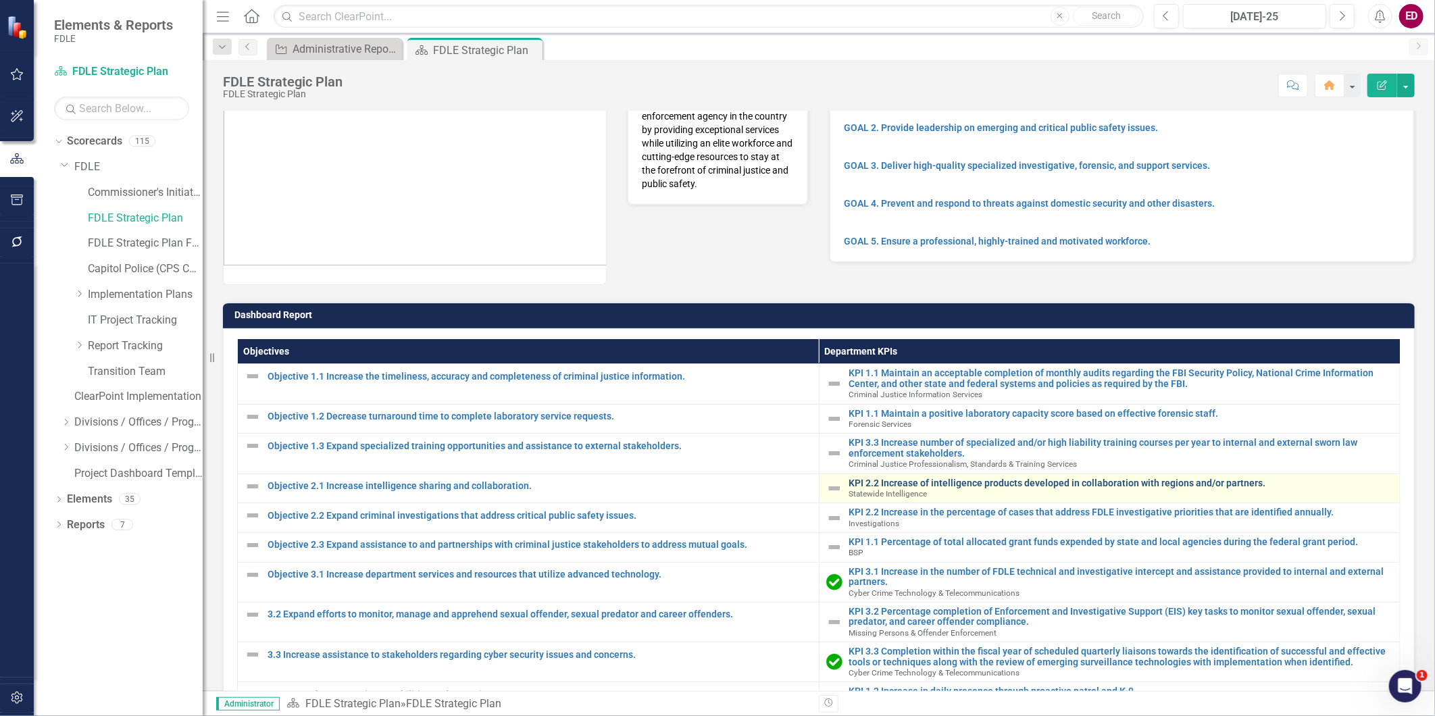
click at [926, 468] on link "KPI 2.2 Increase of intelligence products developed in collaboration with regio…" at bounding box center [1121, 483] width 545 height 10
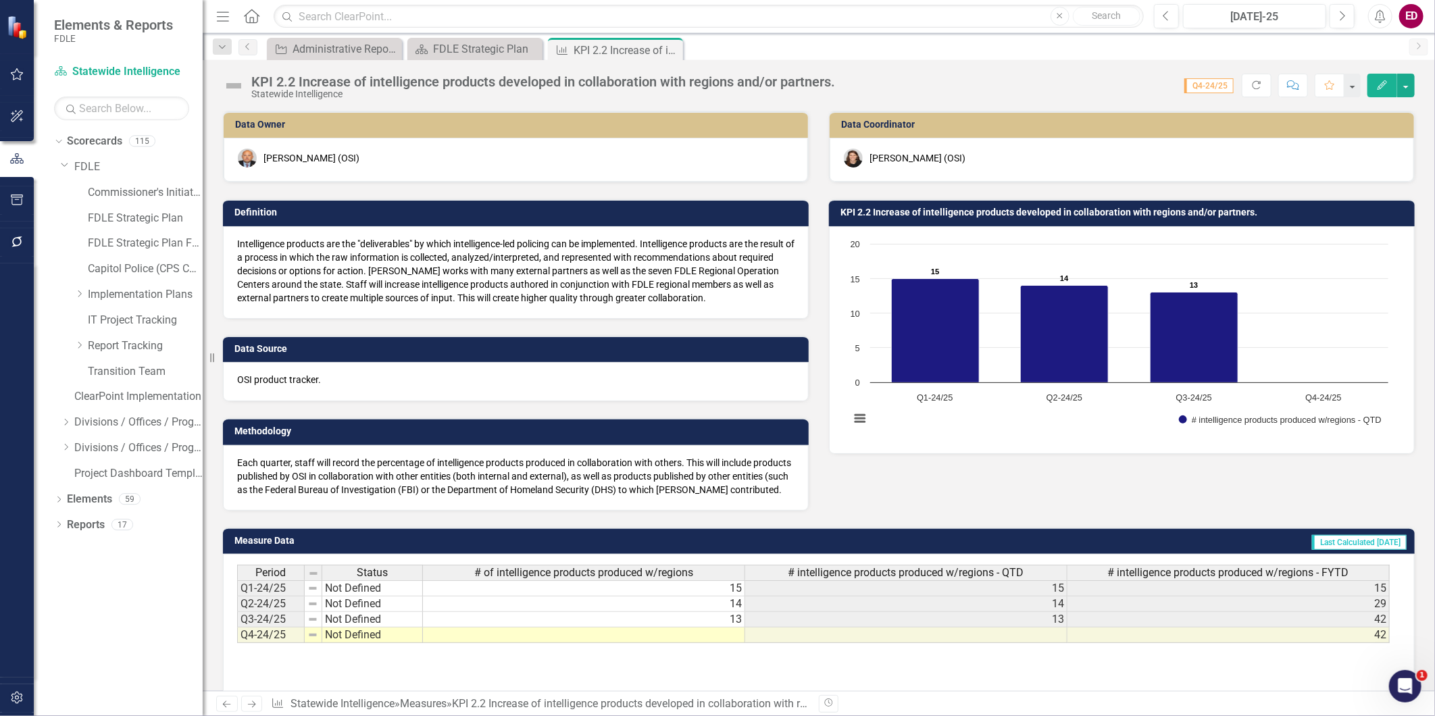
scroll to position [122, 0]
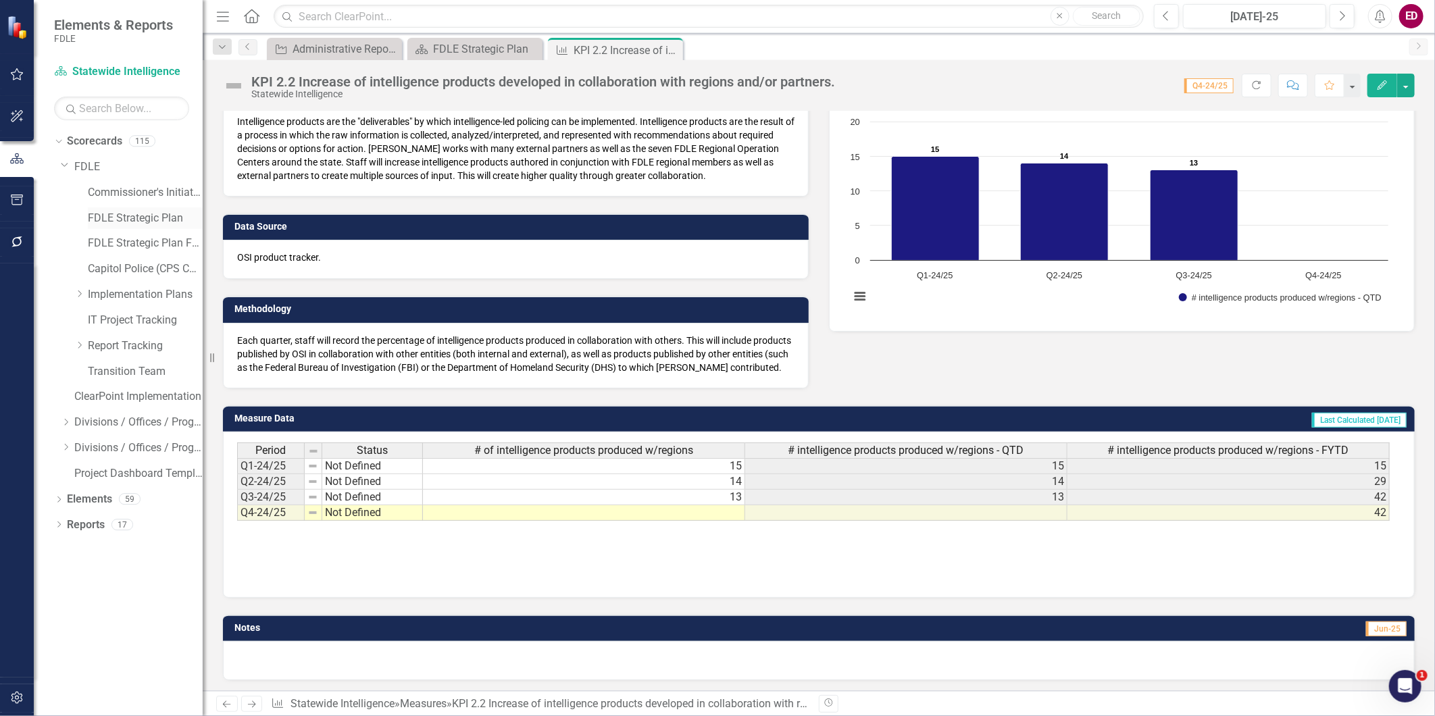
click at [111, 211] on link "FDLE Strategic Plan" at bounding box center [145, 219] width 115 height 16
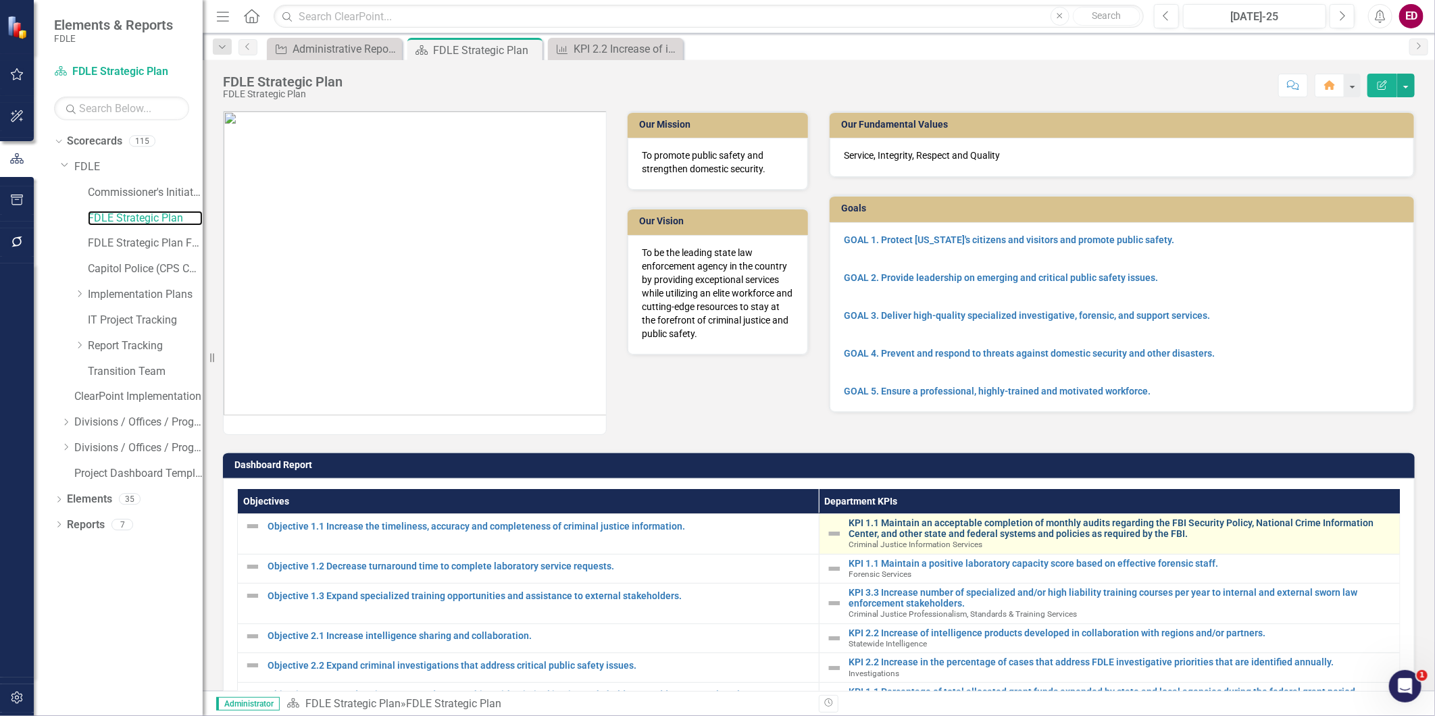
scroll to position [300, 0]
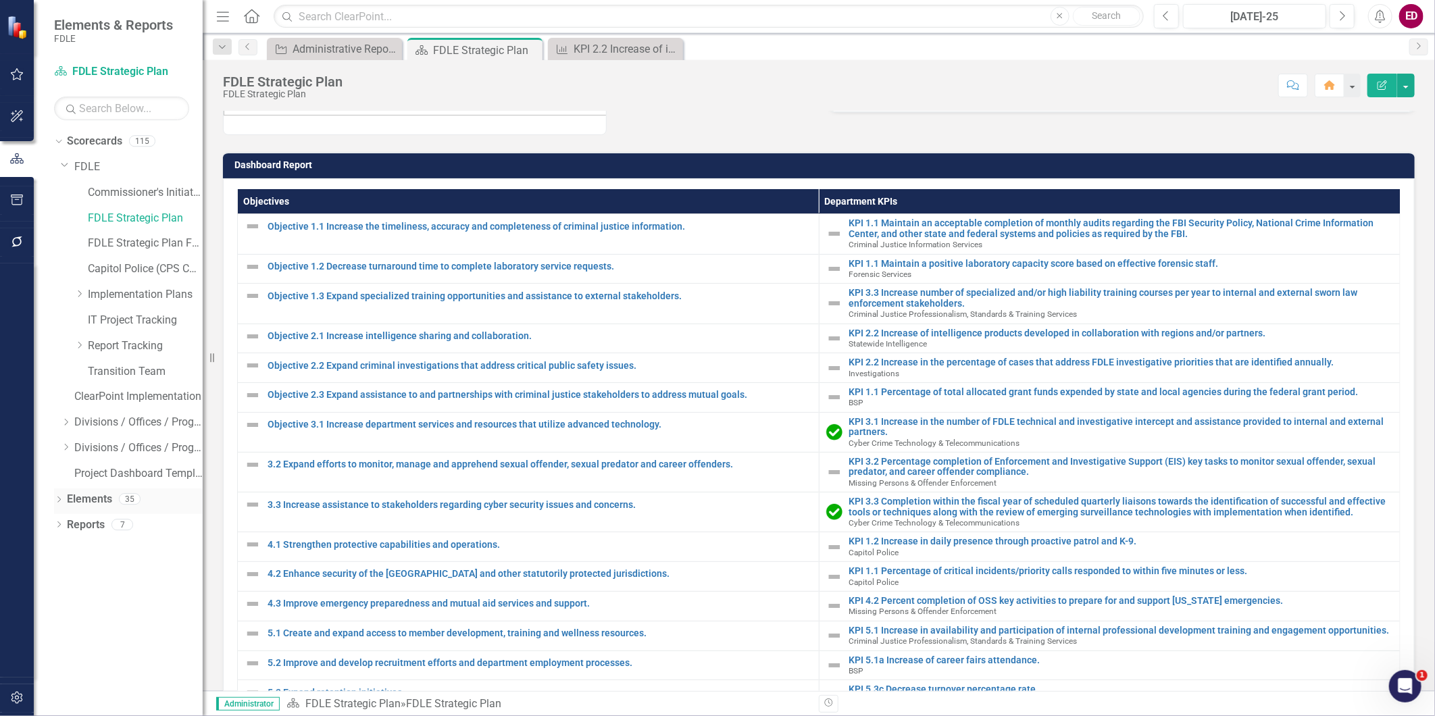
click at [56, 468] on div "Dropdown Elements 35" at bounding box center [128, 501] width 149 height 26
click at [58, 468] on icon "Dropdown" at bounding box center [58, 500] width 9 height 7
click at [62, 468] on div "Dropdown" at bounding box center [65, 526] width 9 height 11
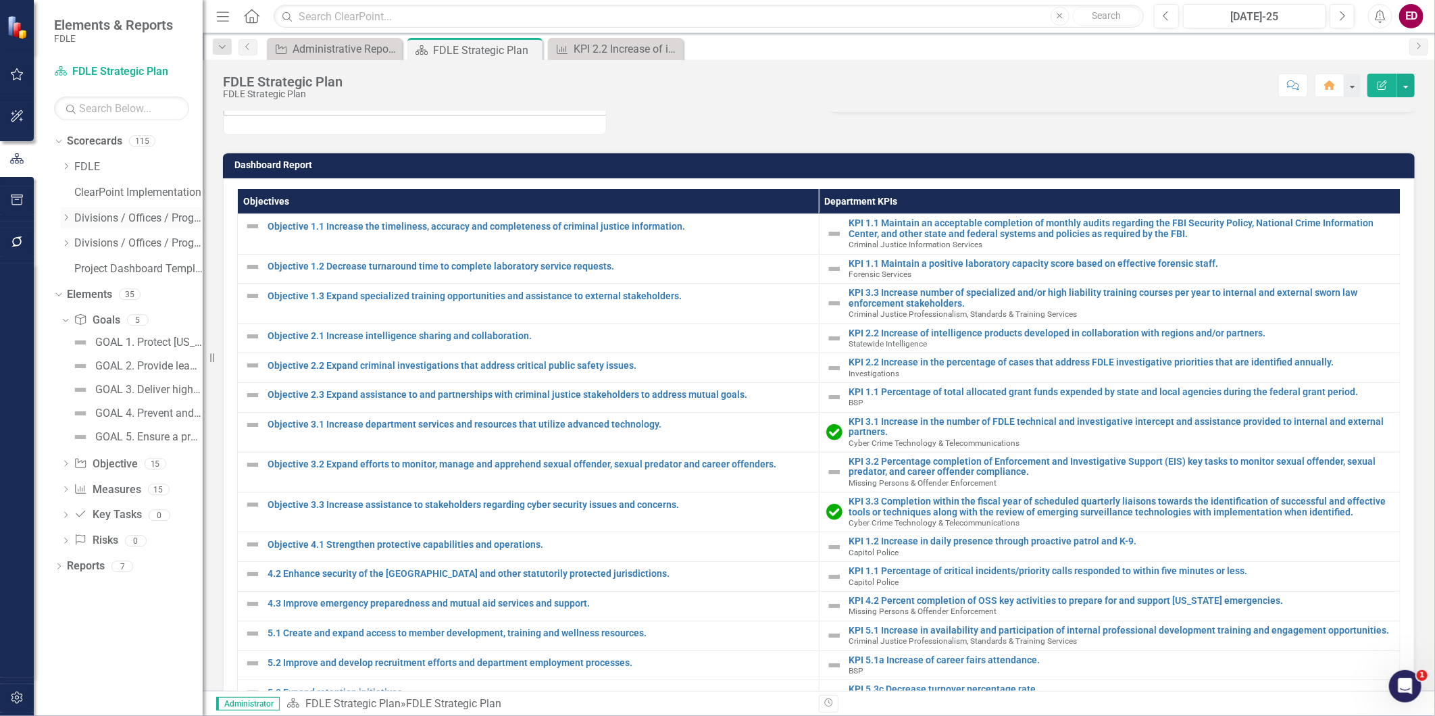
click at [66, 216] on icon at bounding box center [66, 217] width 3 height 7
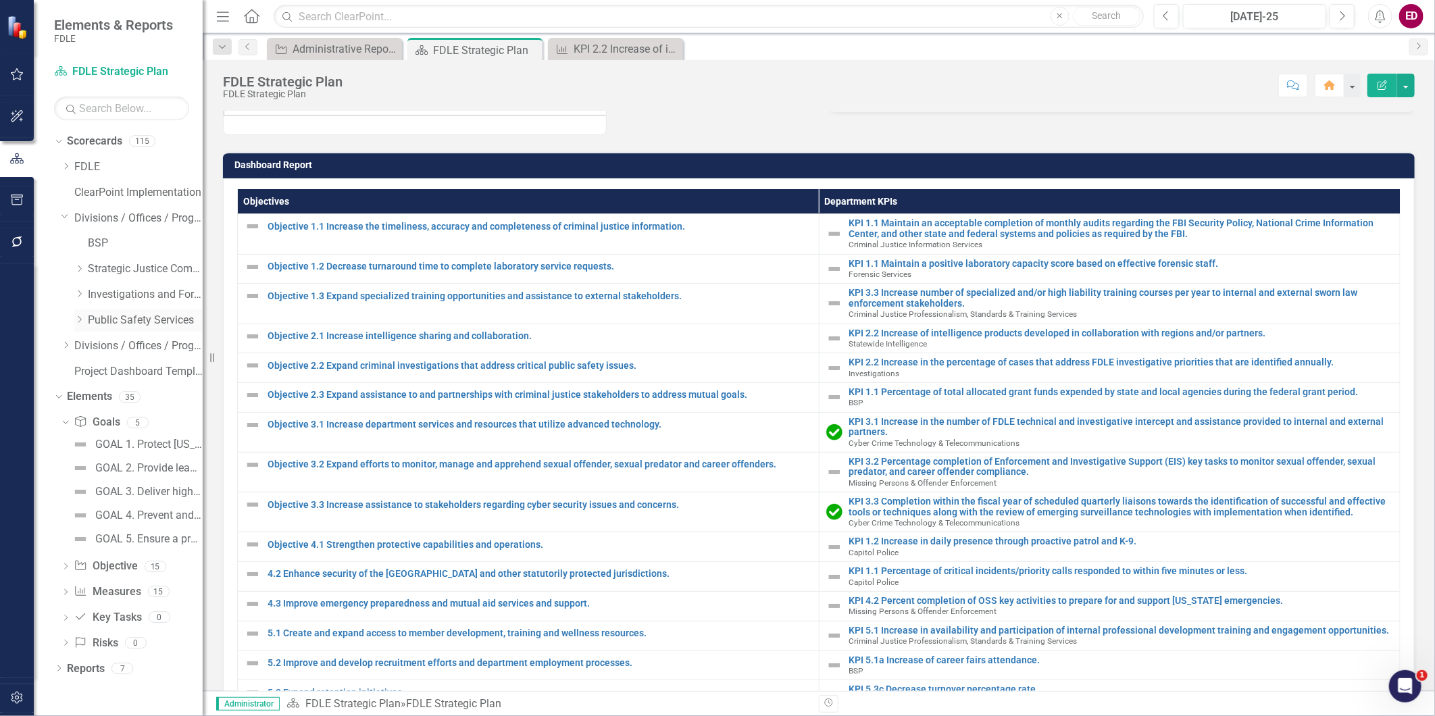
click at [79, 318] on icon at bounding box center [79, 319] width 3 height 7
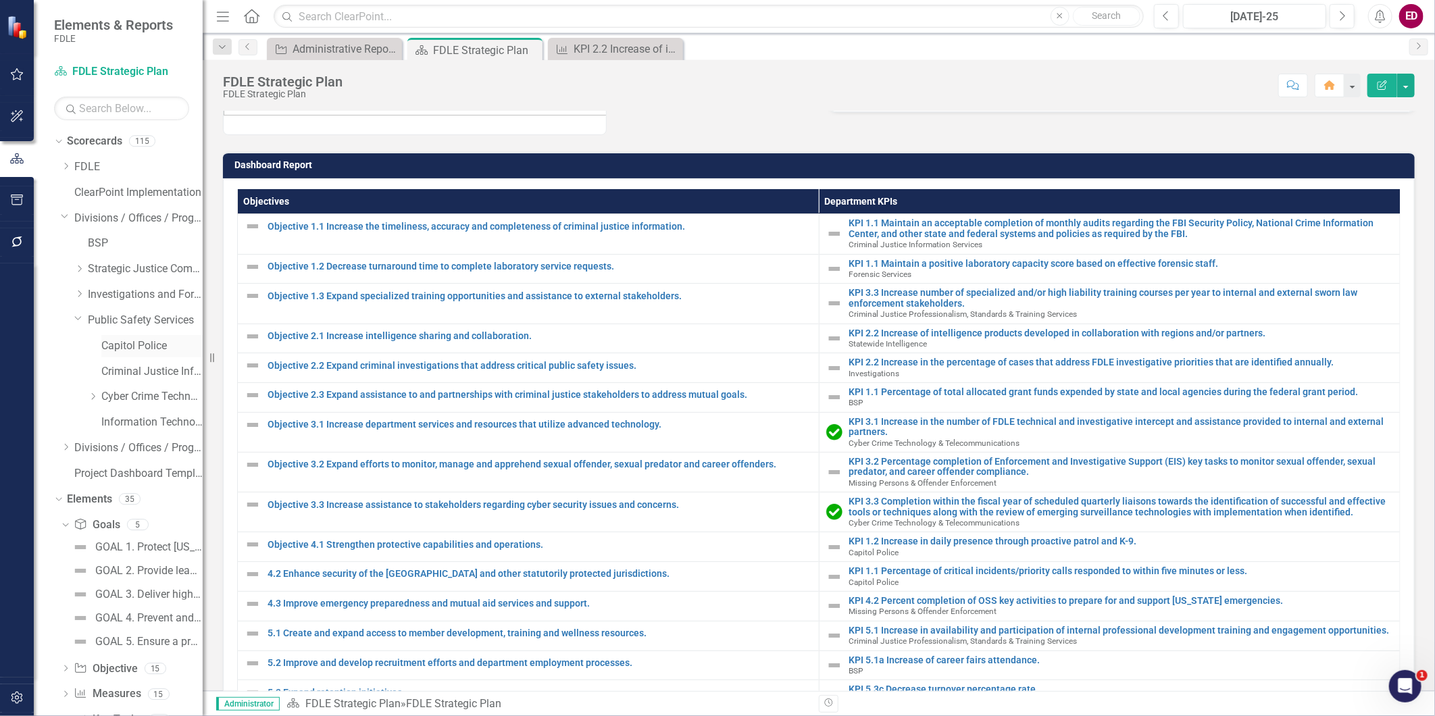
click at [141, 335] on div "Capitol Police" at bounding box center [151, 346] width 101 height 22
click at [147, 347] on link "Capitol Police" at bounding box center [151, 346] width 101 height 16
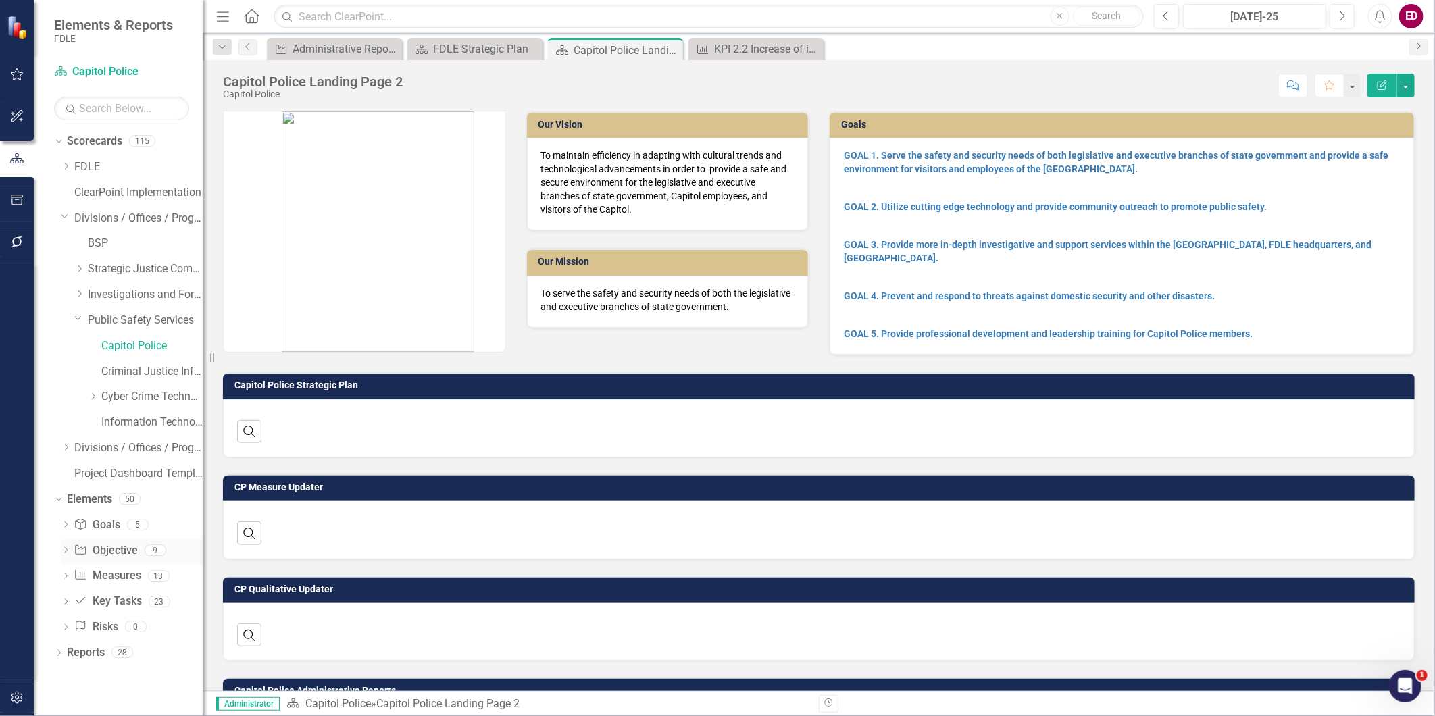
click at [62, 468] on div "Dropdown Objective Objective 9" at bounding box center [132, 553] width 142 height 26
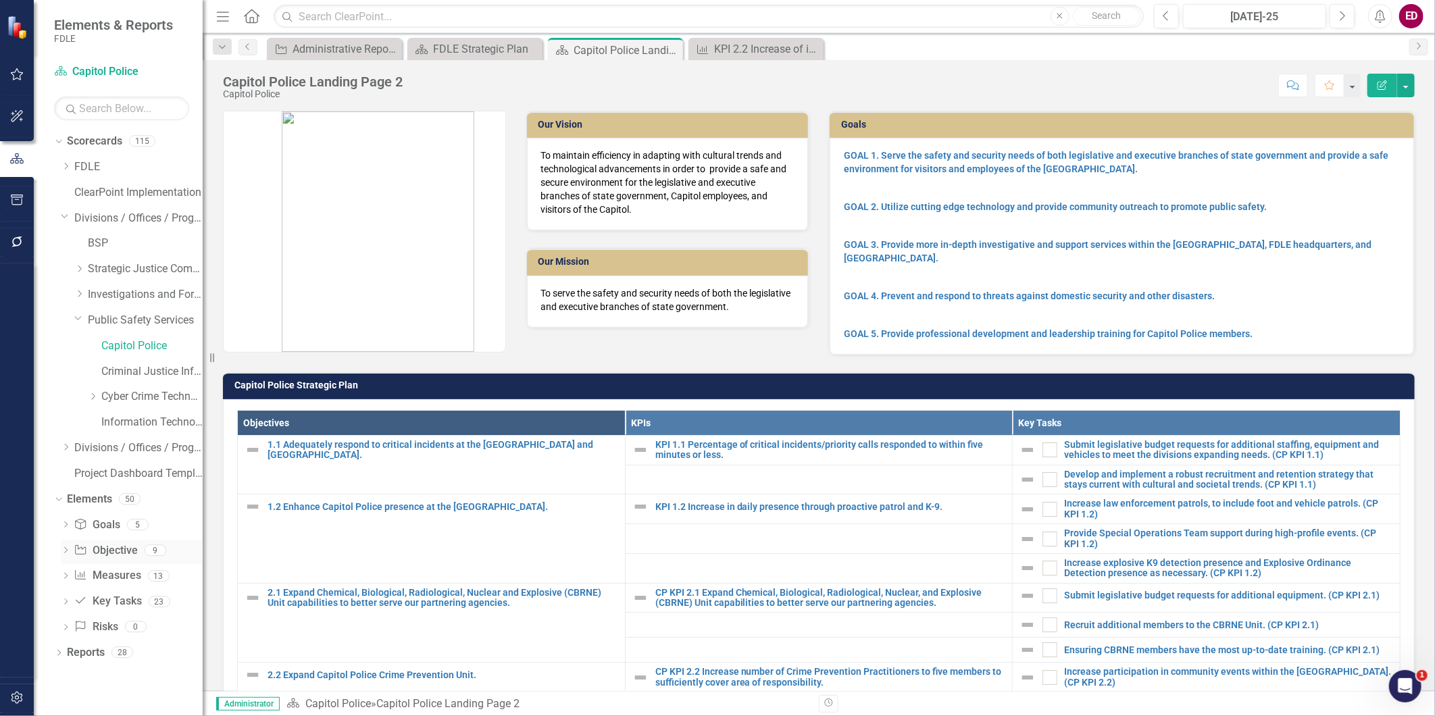
click at [69, 468] on icon "Dropdown" at bounding box center [65, 551] width 9 height 7
click at [172, 468] on div "1.2 Enhance Capitol Police presence at the [GEOGRAPHIC_DATA]." at bounding box center [156, 596] width 93 height 12
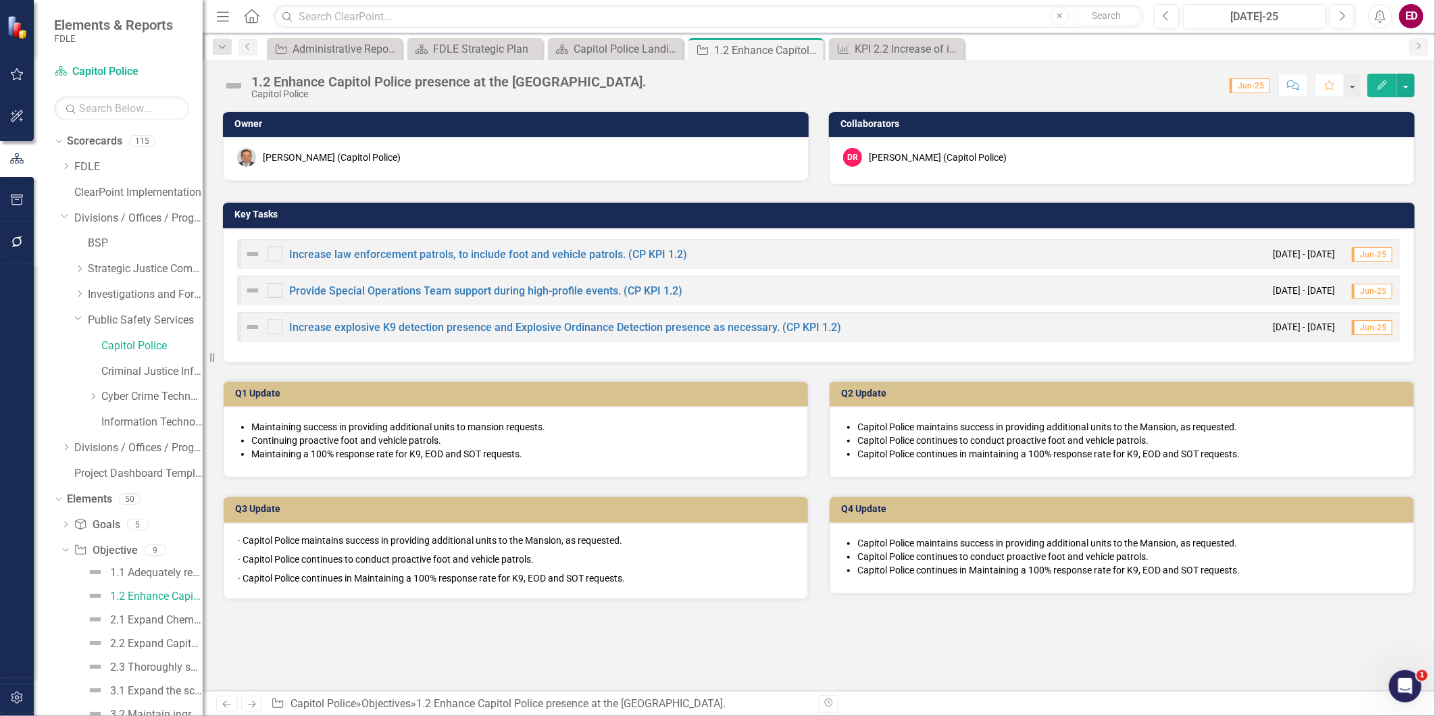
click at [969, 468] on span "Capitol Police maintains success in providing additional units to the Mansion, …" at bounding box center [1047, 543] width 380 height 11
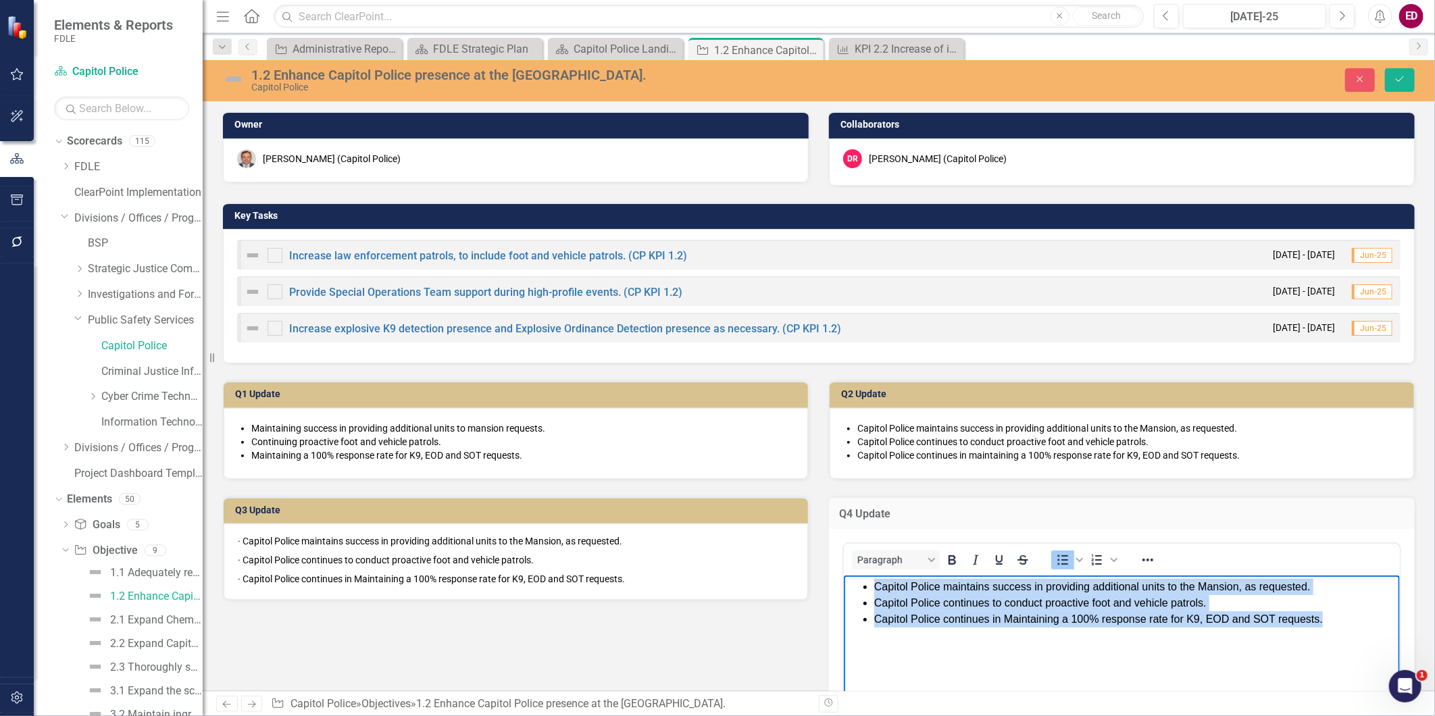
drag, startPoint x: 1370, startPoint y: 630, endPoint x: 635, endPoint y: 546, distance: 739.9
click at [843, 468] on html "Capitol Police maintains success in providing additional units to the Mansion, …" at bounding box center [1121, 676] width 556 height 203
copy ul "Capitol Police maintains success in providing additional units to the Mansion, …"
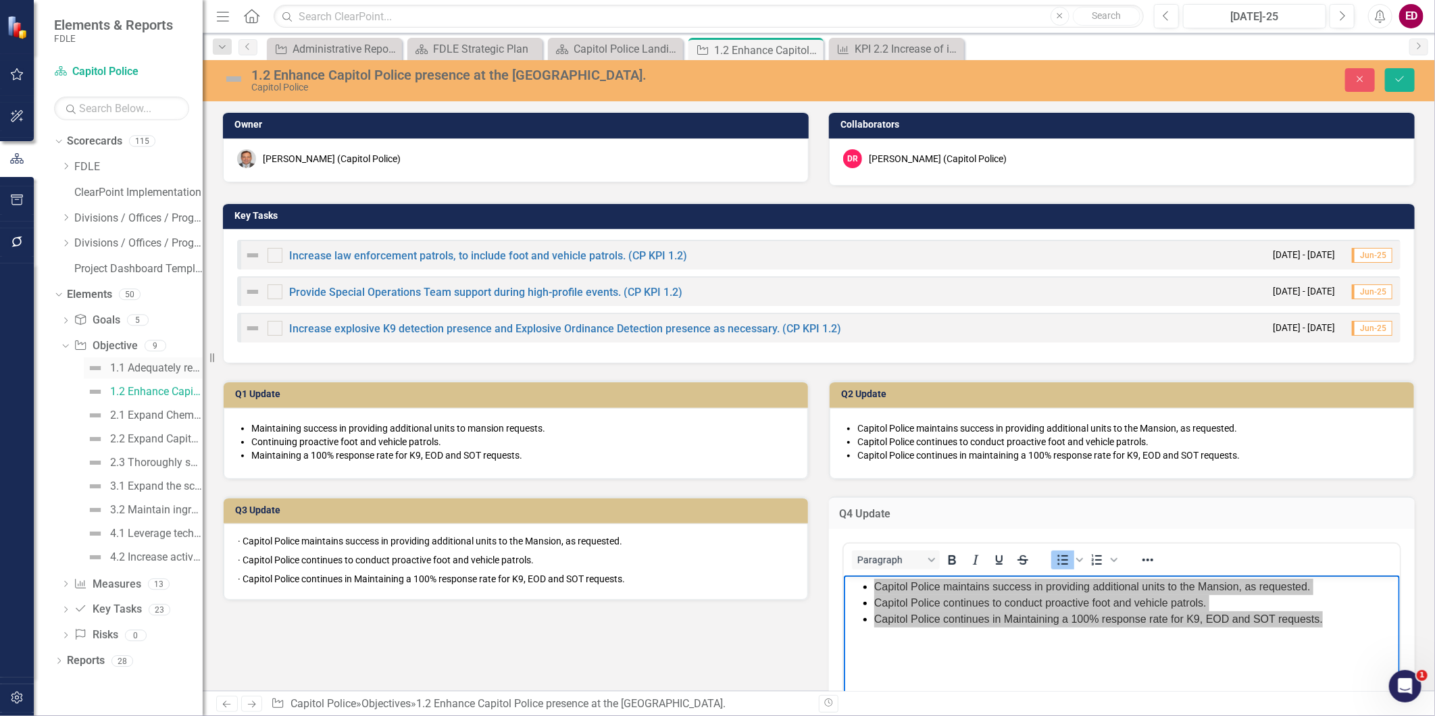
click at [178, 363] on div "1.1 Adequately respond to critical incidents at the [GEOGRAPHIC_DATA] and [GEOG…" at bounding box center [156, 368] width 93 height 12
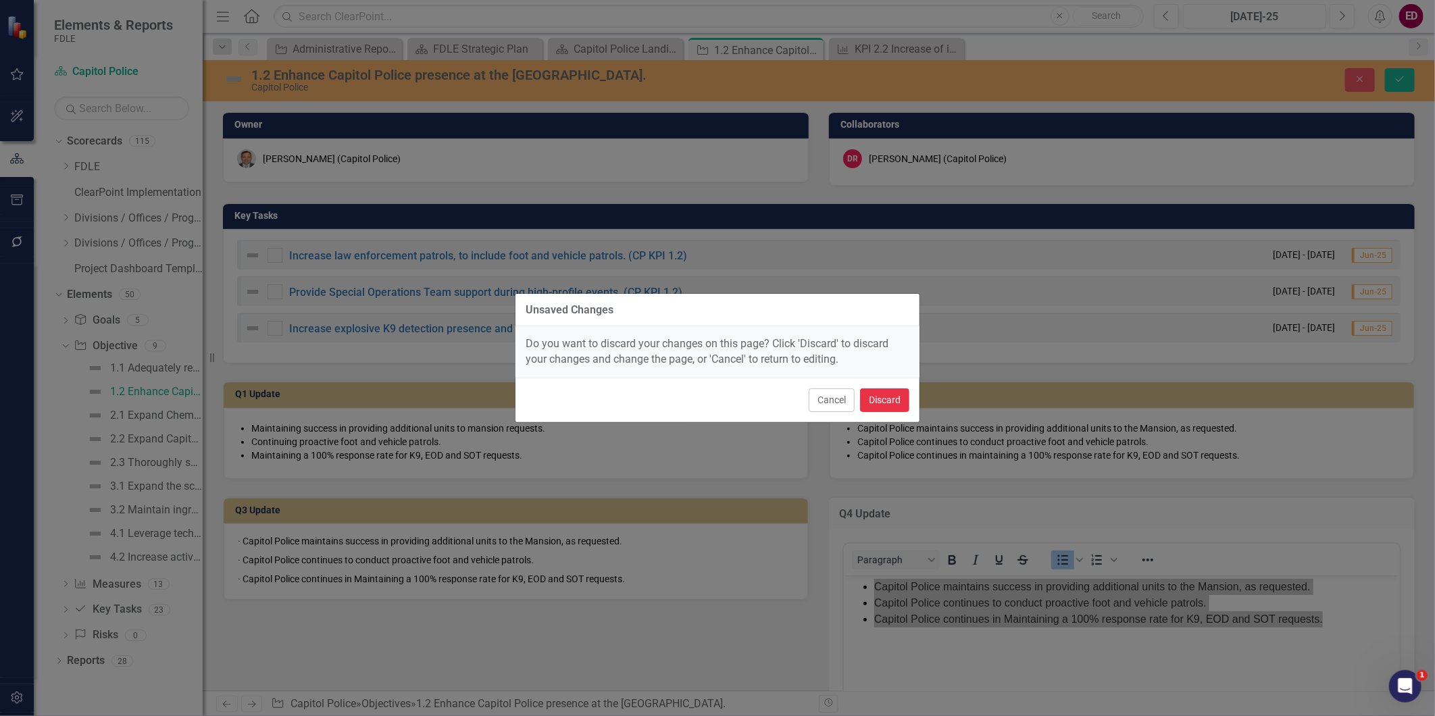
click at [895, 403] on button "Discard" at bounding box center [884, 400] width 49 height 24
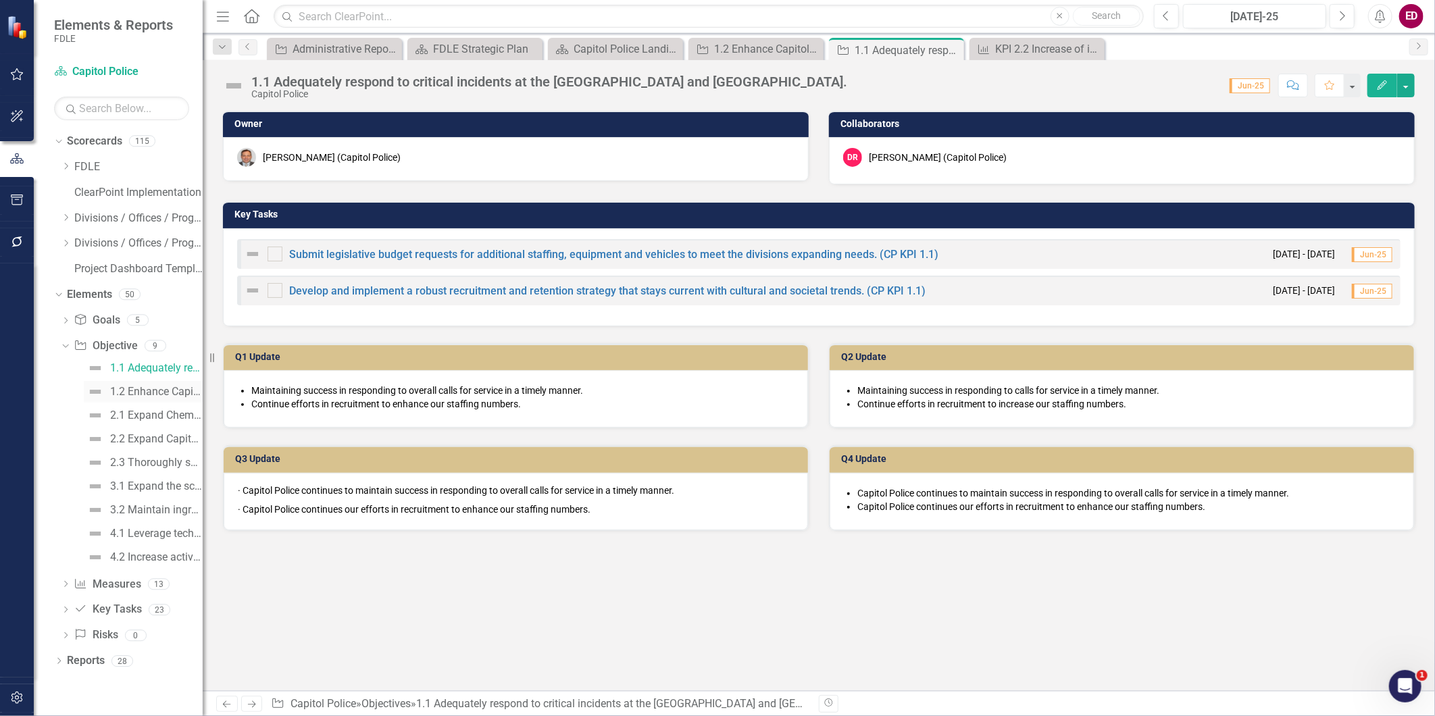
click at [169, 394] on div "1.2 Enhance Capitol Police presence at the [GEOGRAPHIC_DATA]." at bounding box center [156, 392] width 93 height 12
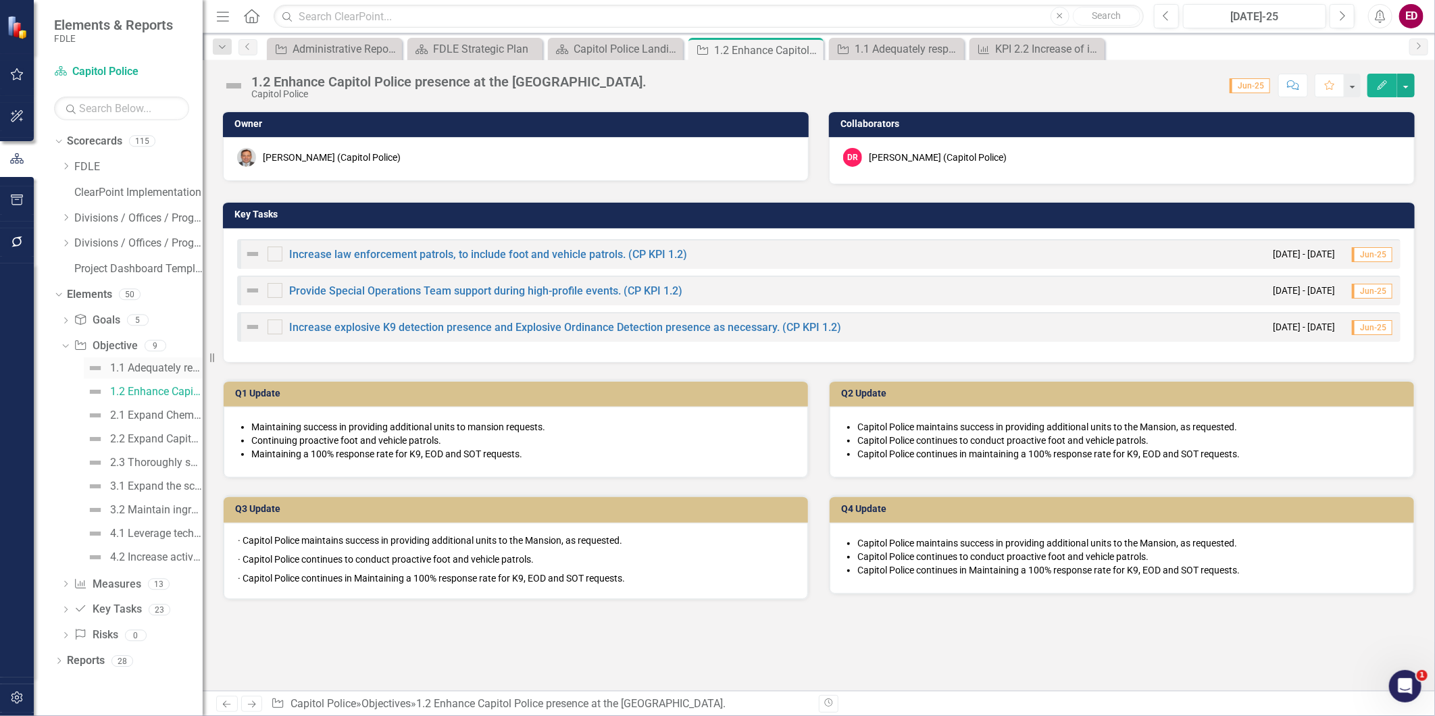
click at [179, 370] on div "1.1 Adequately respond to critical incidents at the [GEOGRAPHIC_DATA] and [GEOG…" at bounding box center [156, 368] width 93 height 12
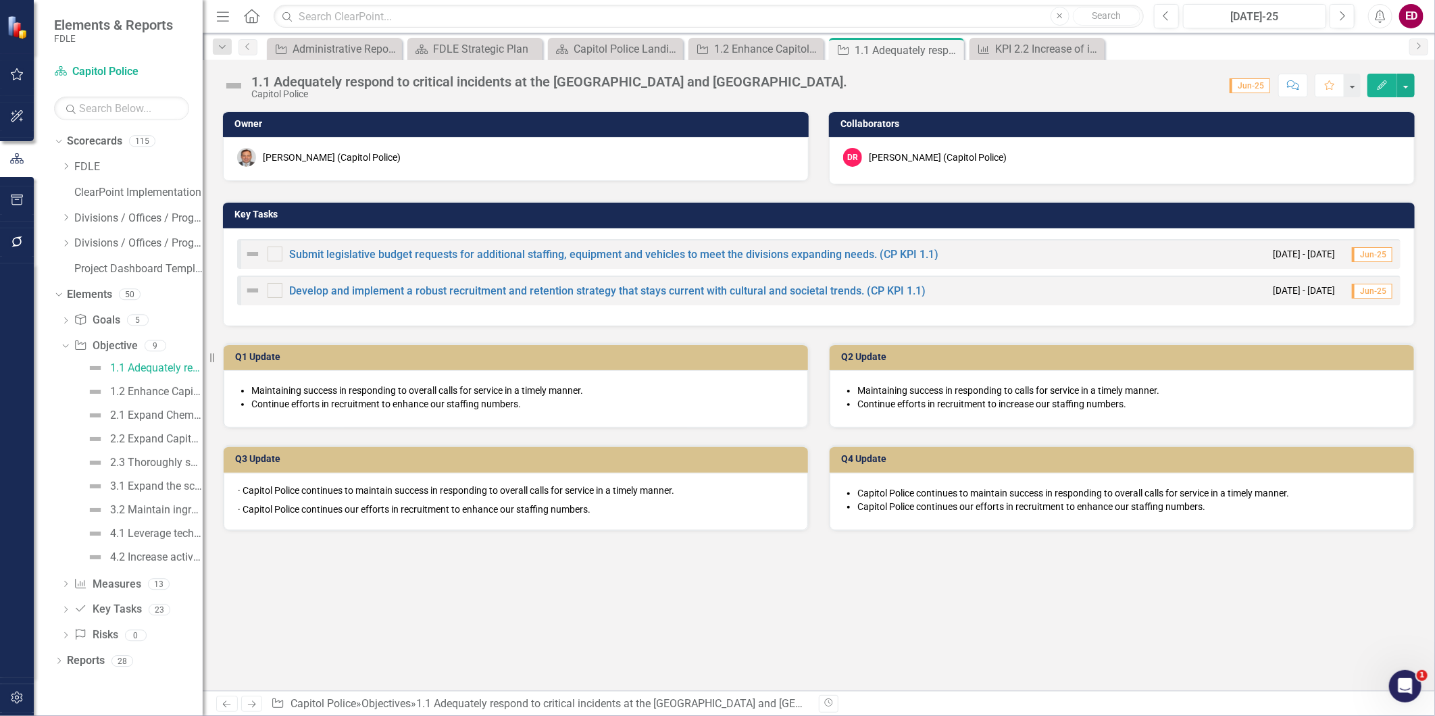
click at [948, 468] on span "Capitol Police continues our efforts in recruitment to enhance our staffing num…" at bounding box center [1031, 506] width 348 height 11
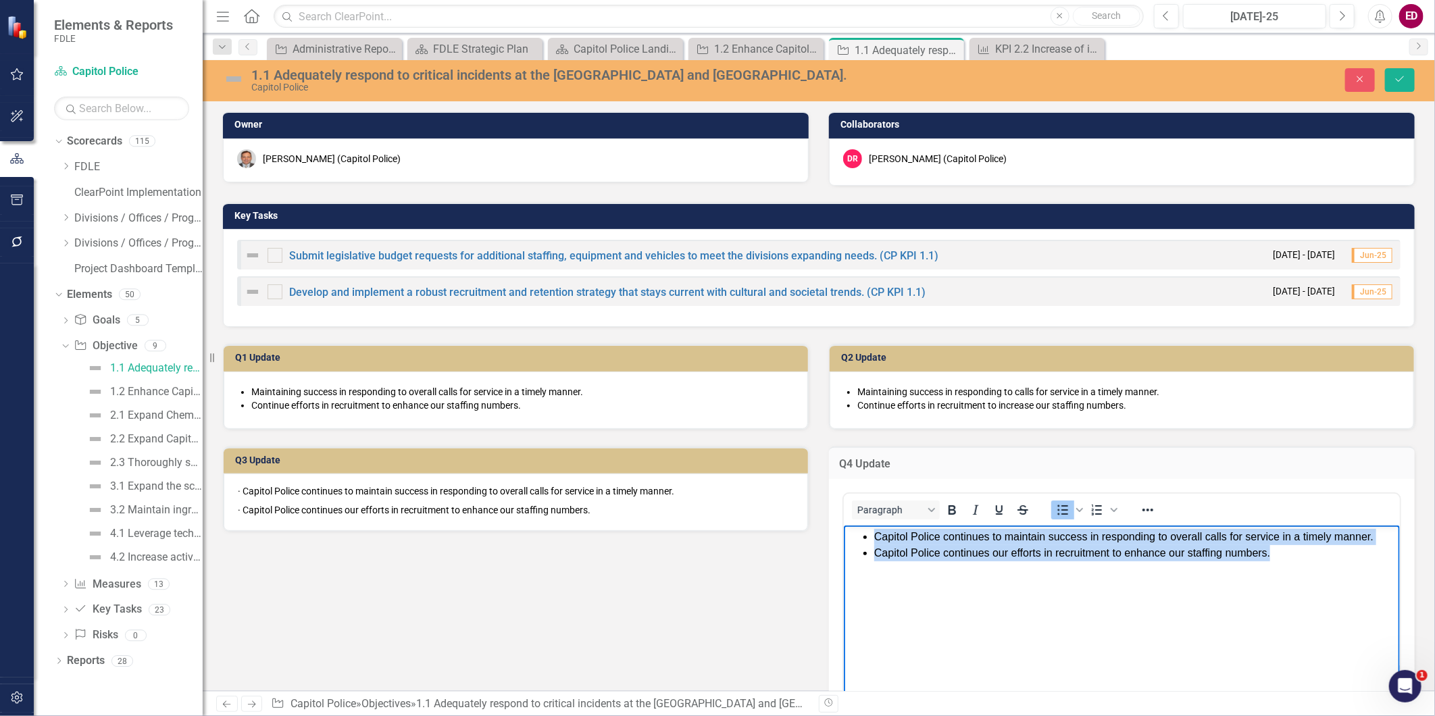
drag, startPoint x: 1294, startPoint y: 560, endPoint x: 697, endPoint y: 497, distance: 600.5
click at [843, 468] on html "Capitol Police continues to maintain success in responding to overall calls for…" at bounding box center [1121, 627] width 556 height 203
copy ul "Capitol Police continues to maintain success in responding to overall calls for…"
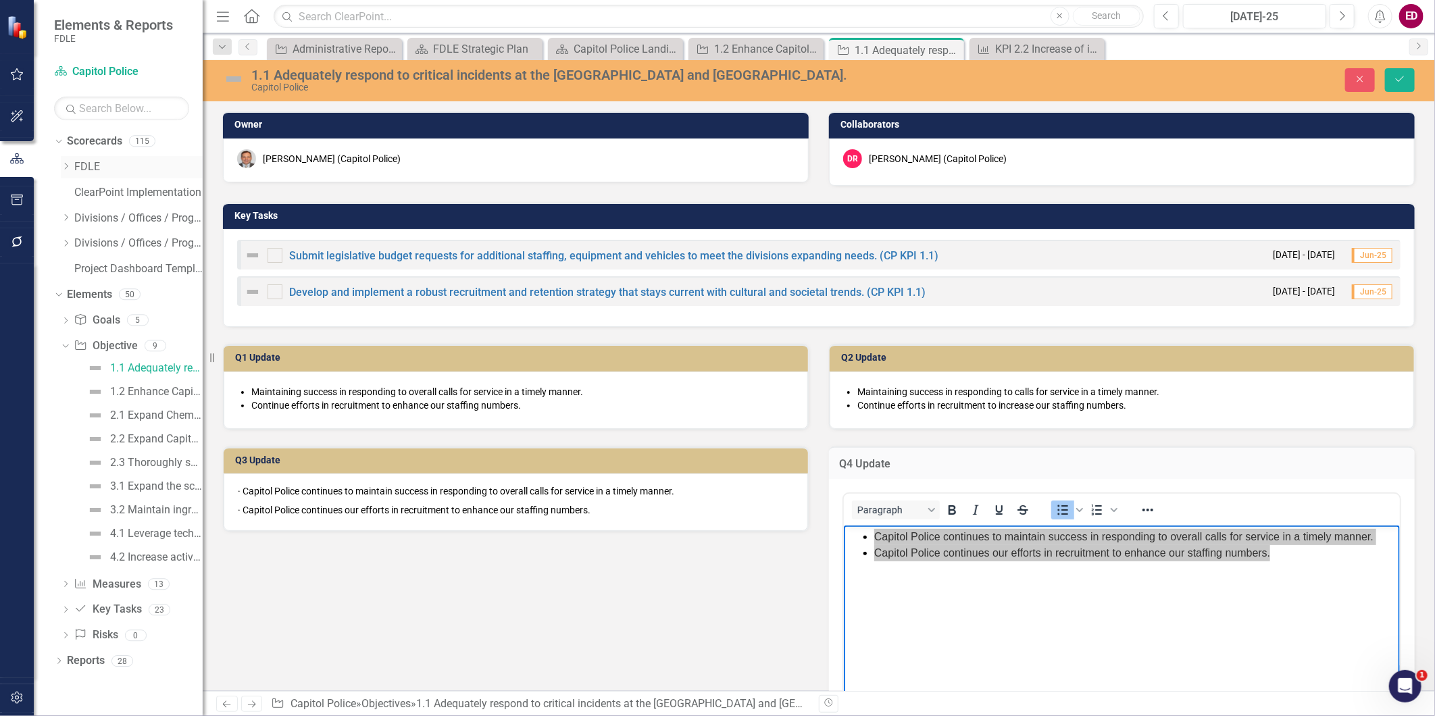
click at [61, 166] on icon "Dropdown" at bounding box center [66, 166] width 10 height 8
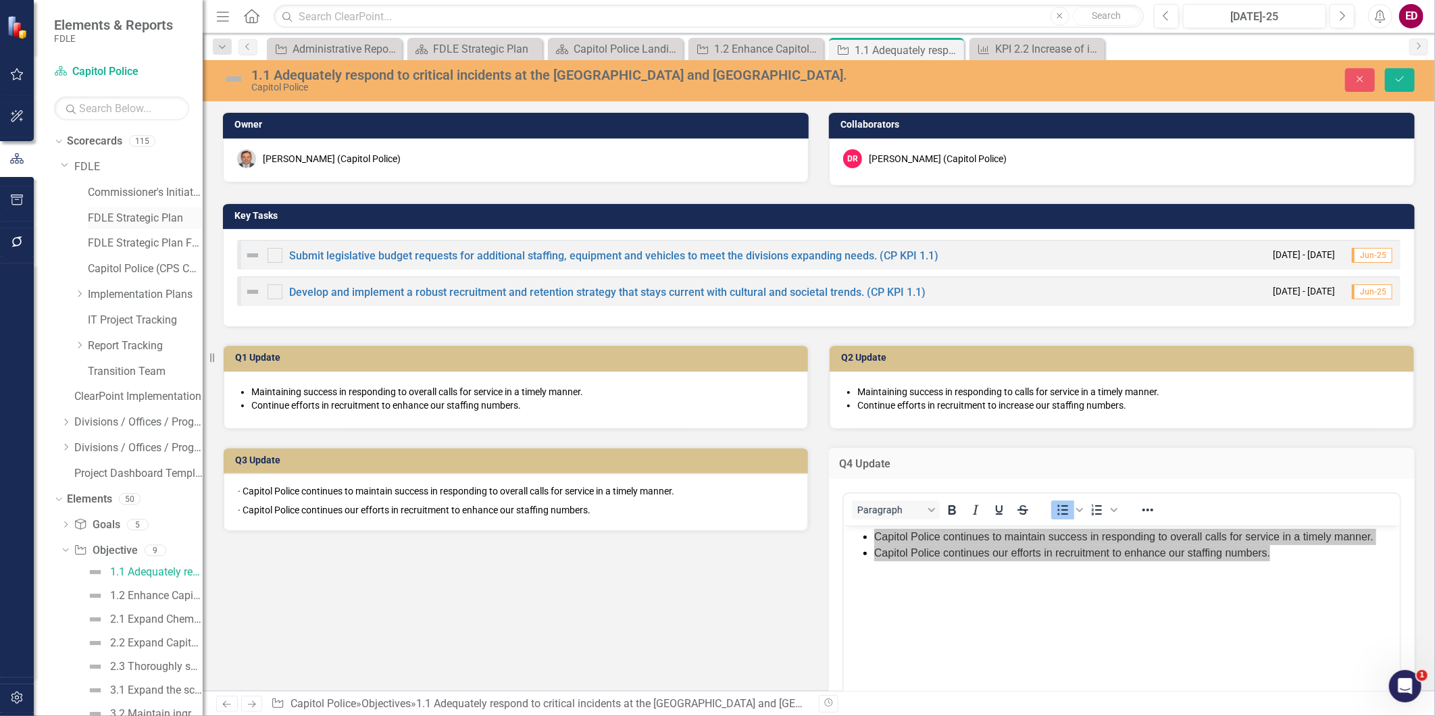
click at [116, 218] on link "FDLE Strategic Plan" at bounding box center [145, 219] width 115 height 16
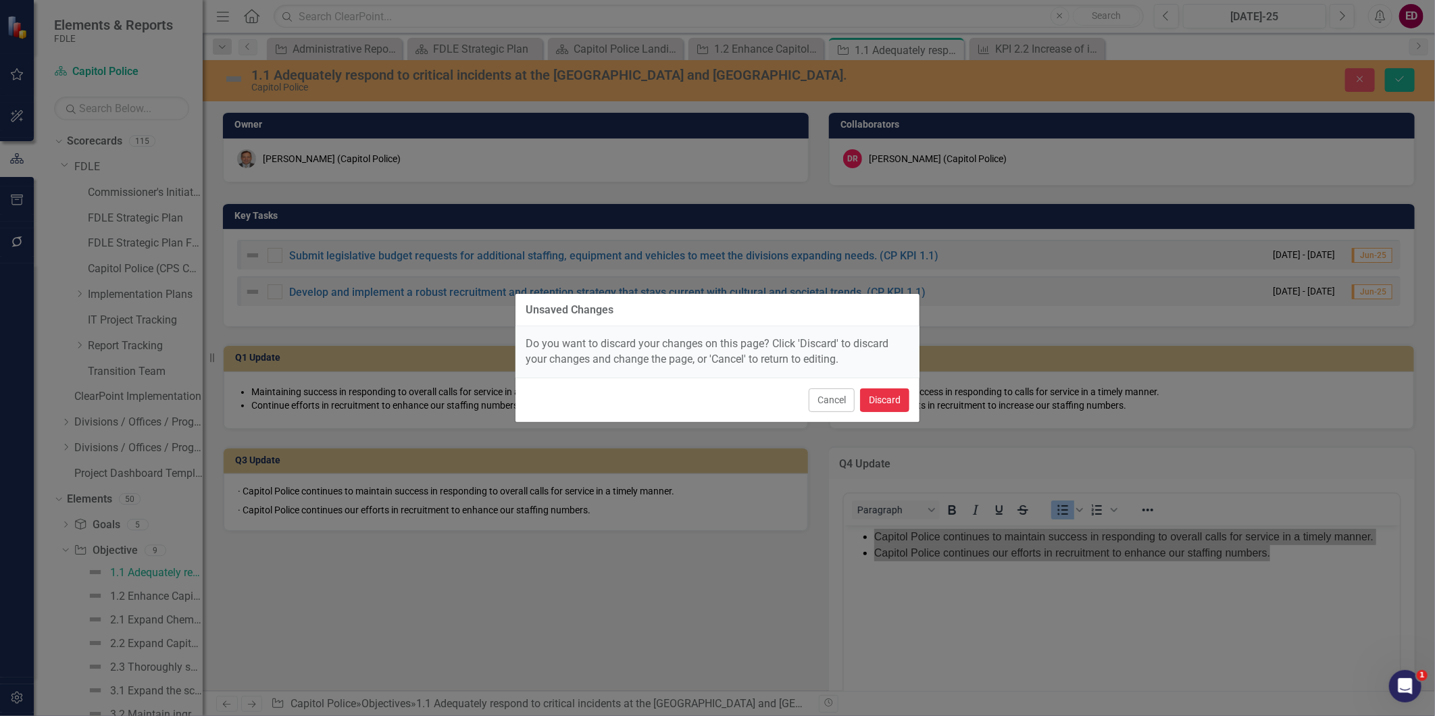
click at [904, 397] on button "Discard" at bounding box center [884, 400] width 49 height 24
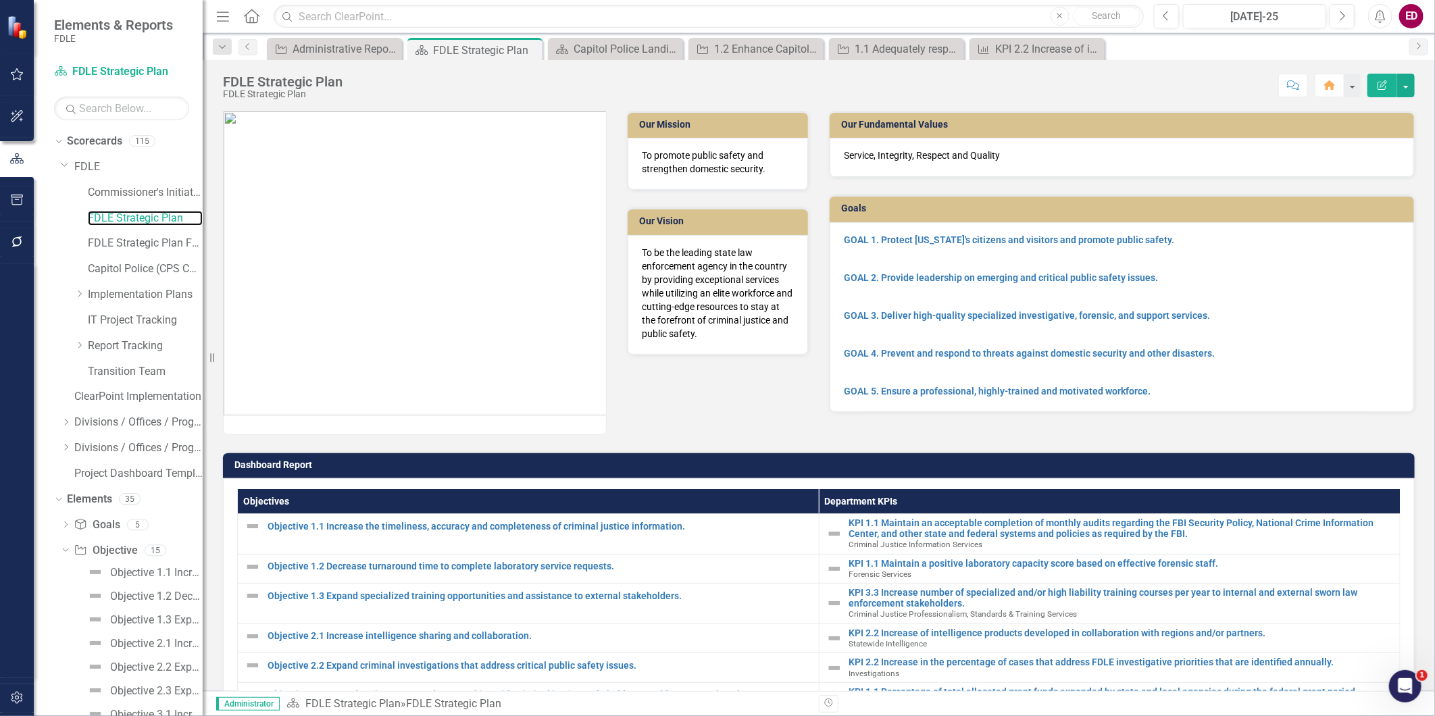
scroll to position [375, 0]
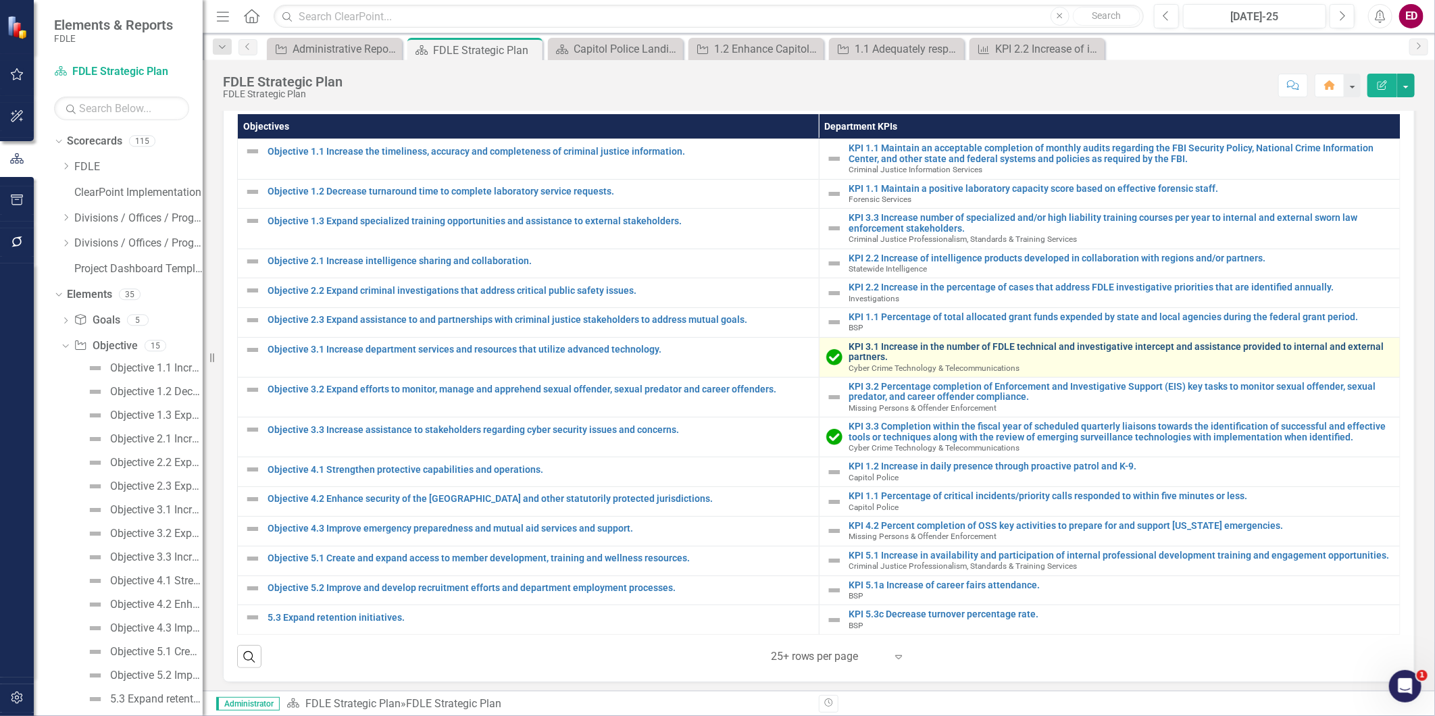
click at [1021, 349] on link "KPI 3.1 Increase in the number of FDLE technical and investigative intercept an…" at bounding box center [1121, 352] width 545 height 21
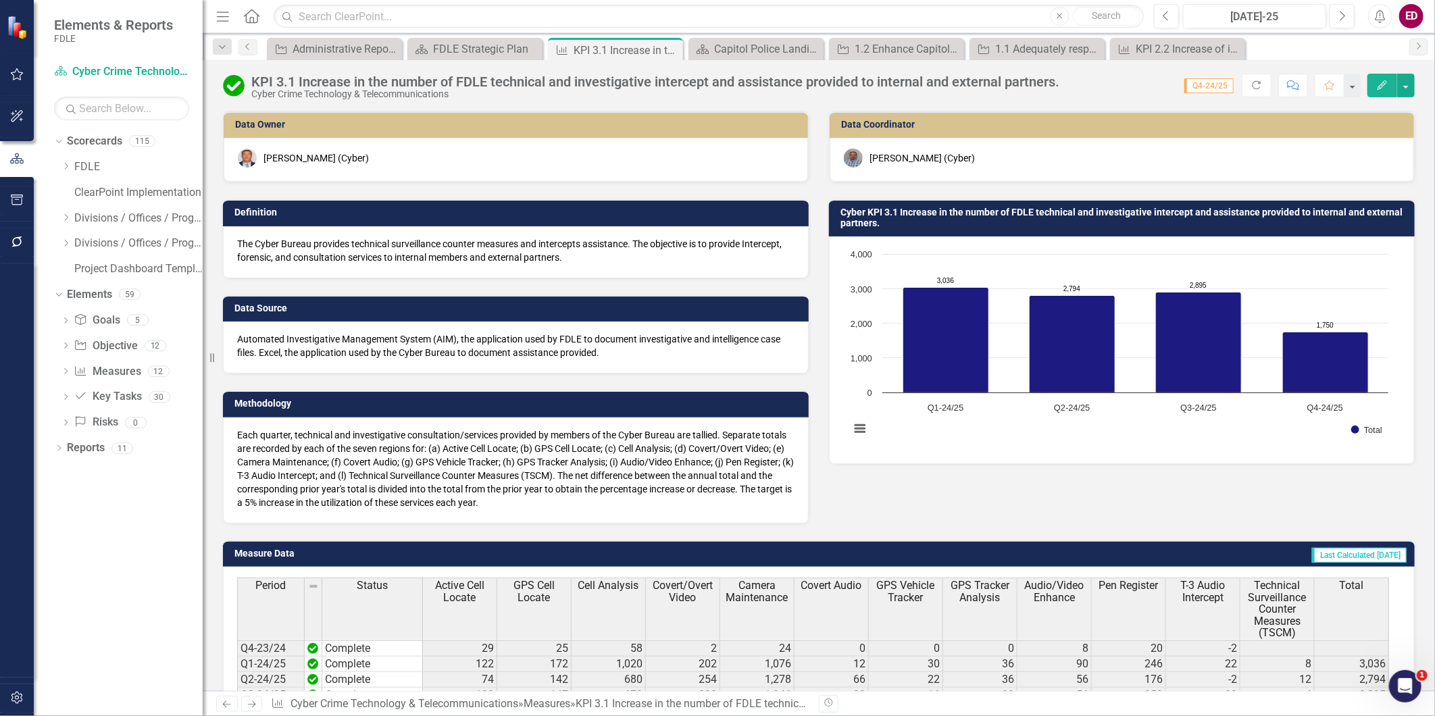
scroll to position [213, 0]
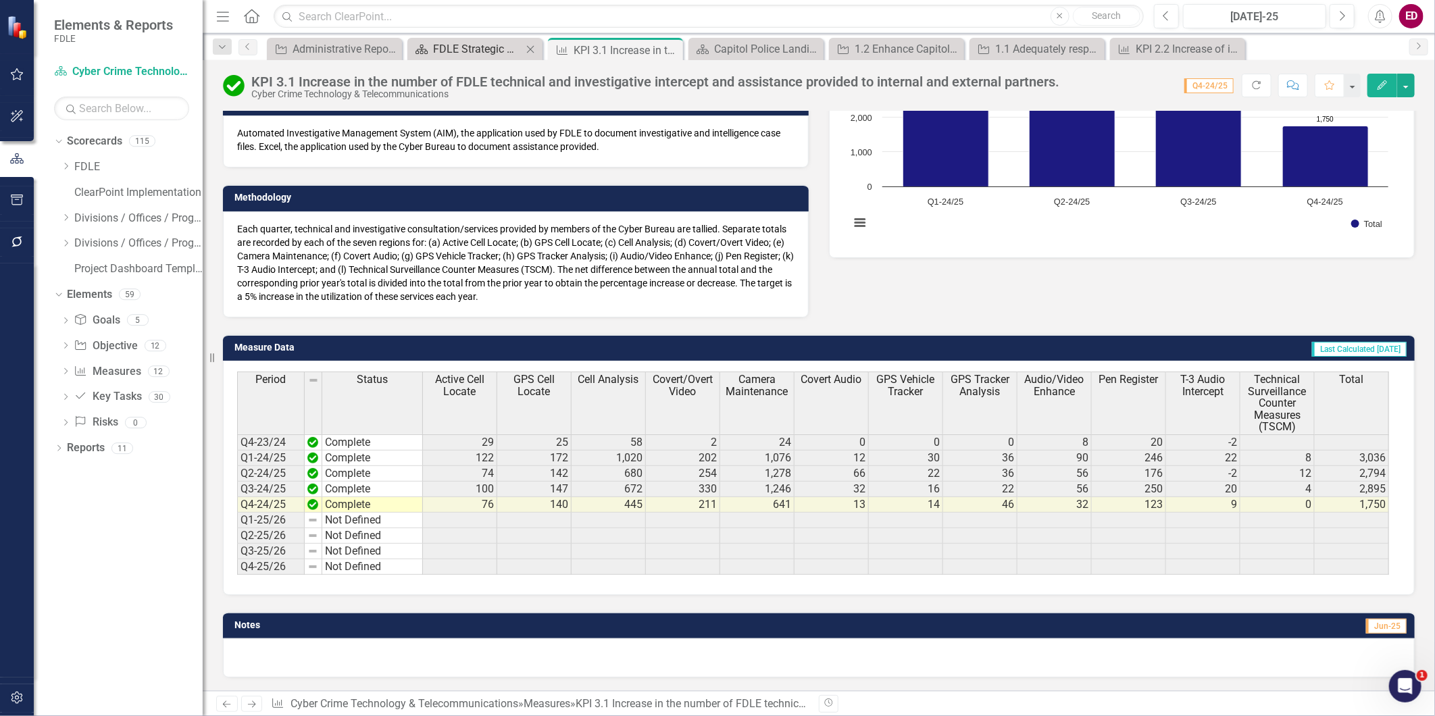
click at [494, 48] on div "FDLE Strategic Plan" at bounding box center [477, 49] width 89 height 17
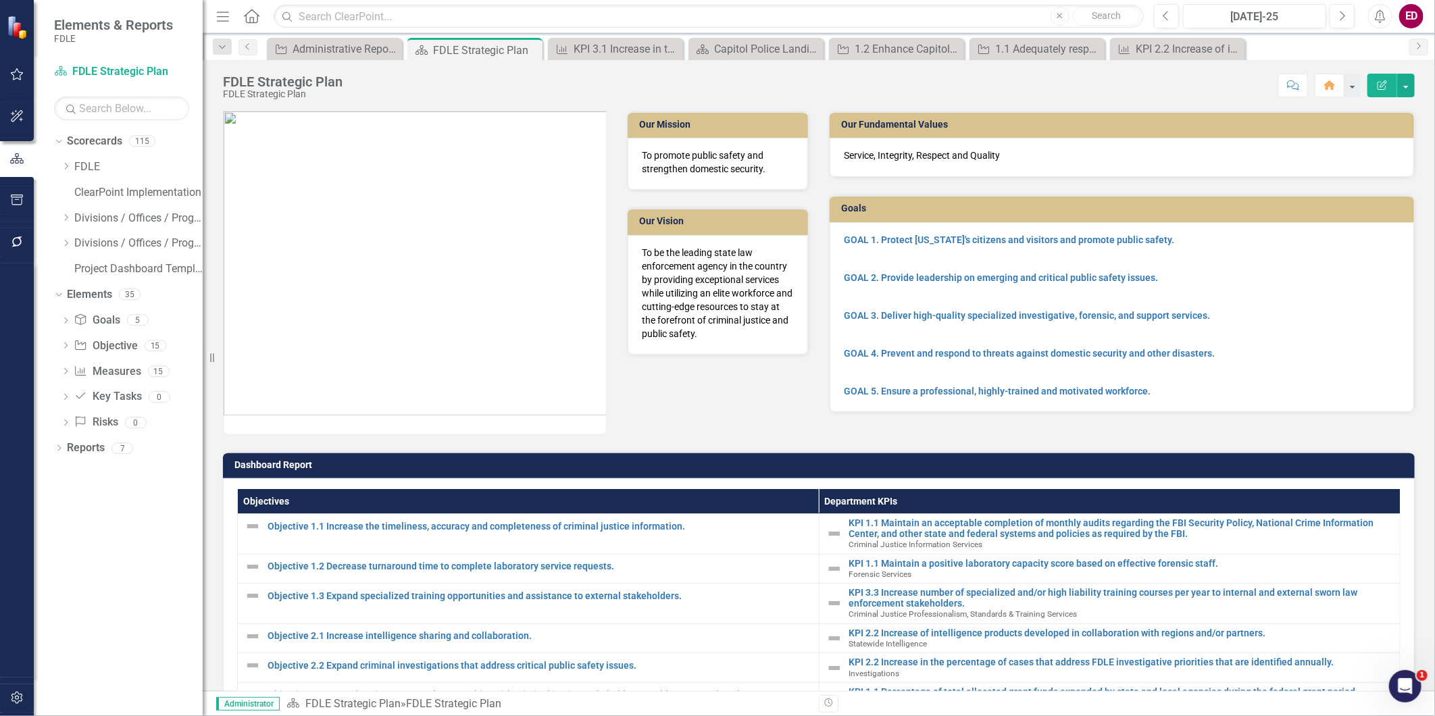
scroll to position [390, 0]
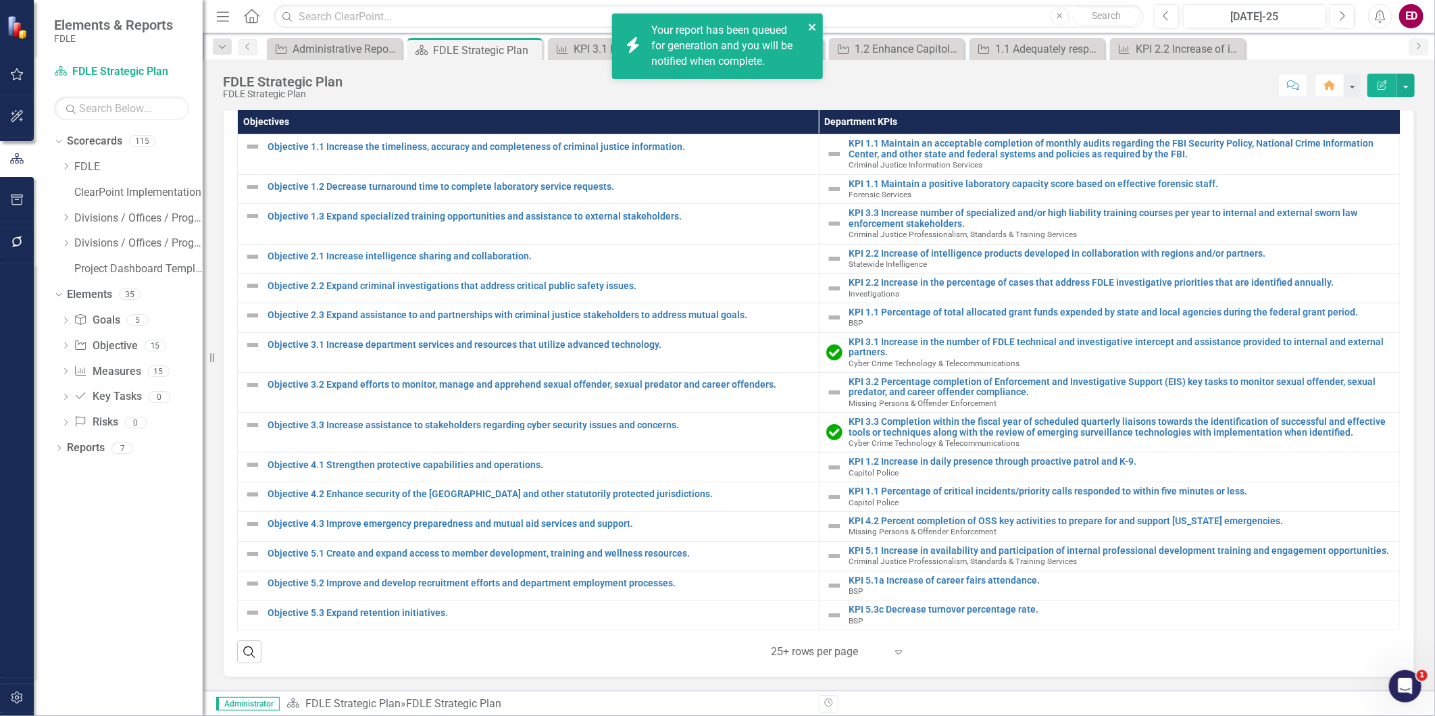
click at [815, 28] on icon "close" at bounding box center [812, 27] width 9 height 11
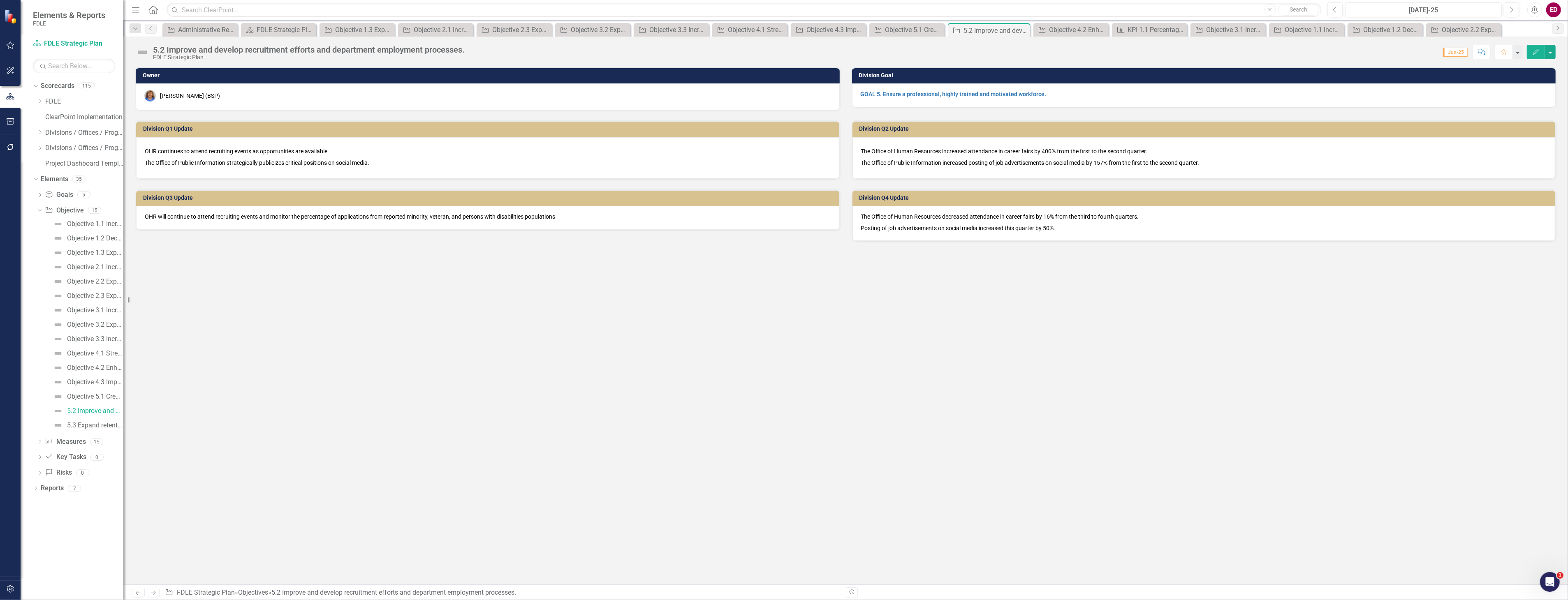
click at [155, 46] on div "5.2 Improve and develop recruitment efforts and department employment processes." at bounding box center [309, 49] width 312 height 9
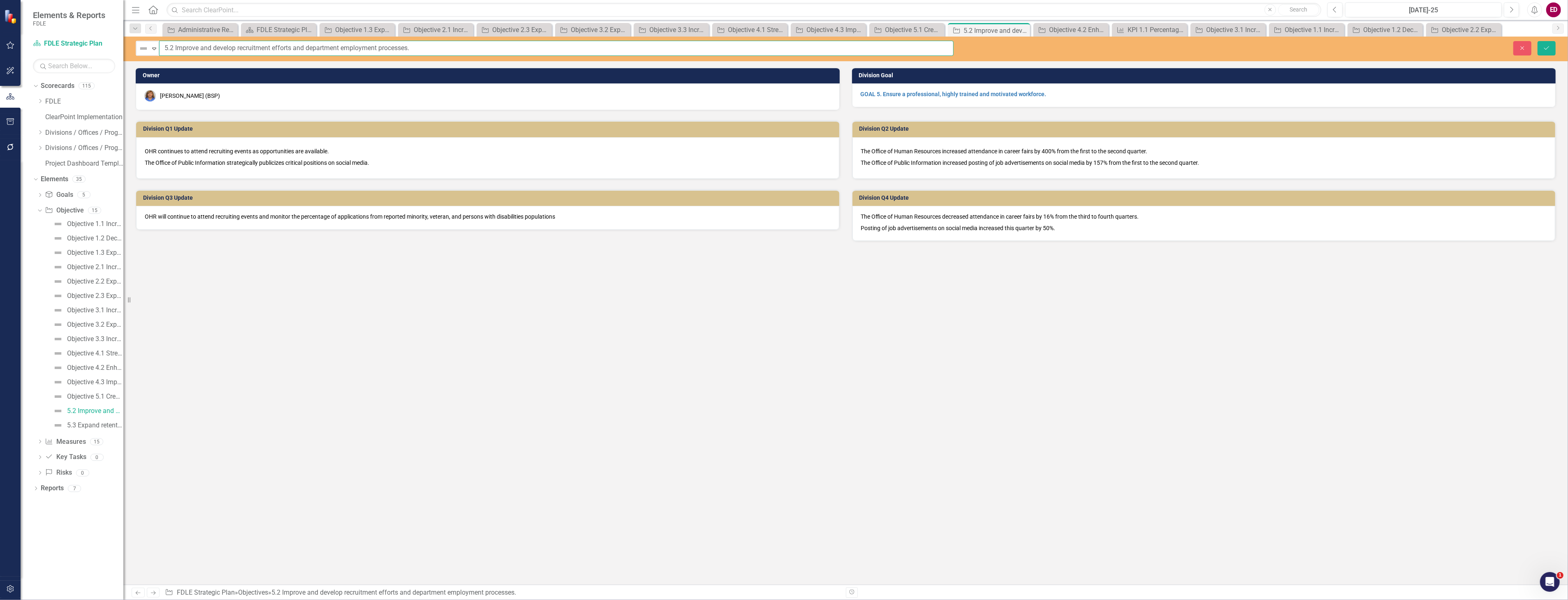
click at [163, 45] on input "5.2 Improve and develop recruitment efforts and department employment processes." at bounding box center [556, 48] width 794 height 15
paste input "Objective"
type input "Objective 5.2 Improve and develop recruitment efforts and department employment…"
click at [1557, 46] on div "Close Save" at bounding box center [1267, 49] width 590 height 15
click at [1552, 47] on button "Save" at bounding box center [1547, 49] width 18 height 15
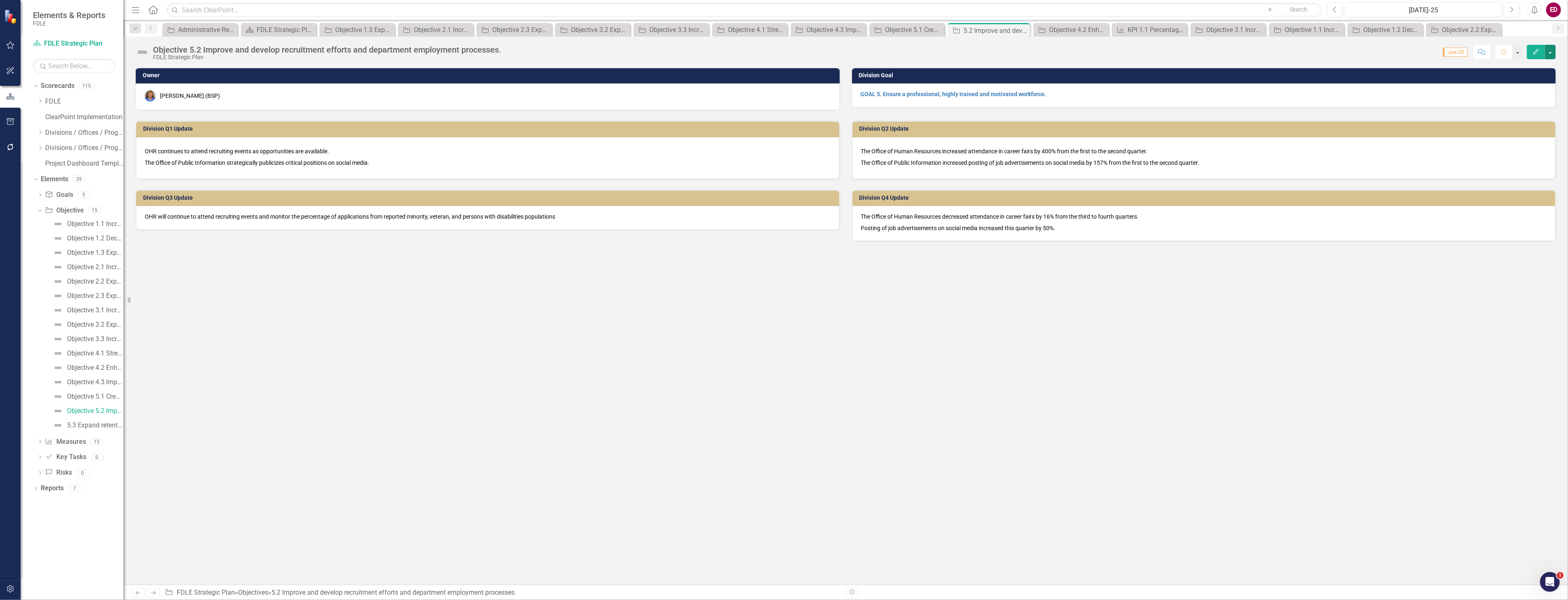
click at [1552, 47] on button "button" at bounding box center [1550, 52] width 11 height 15
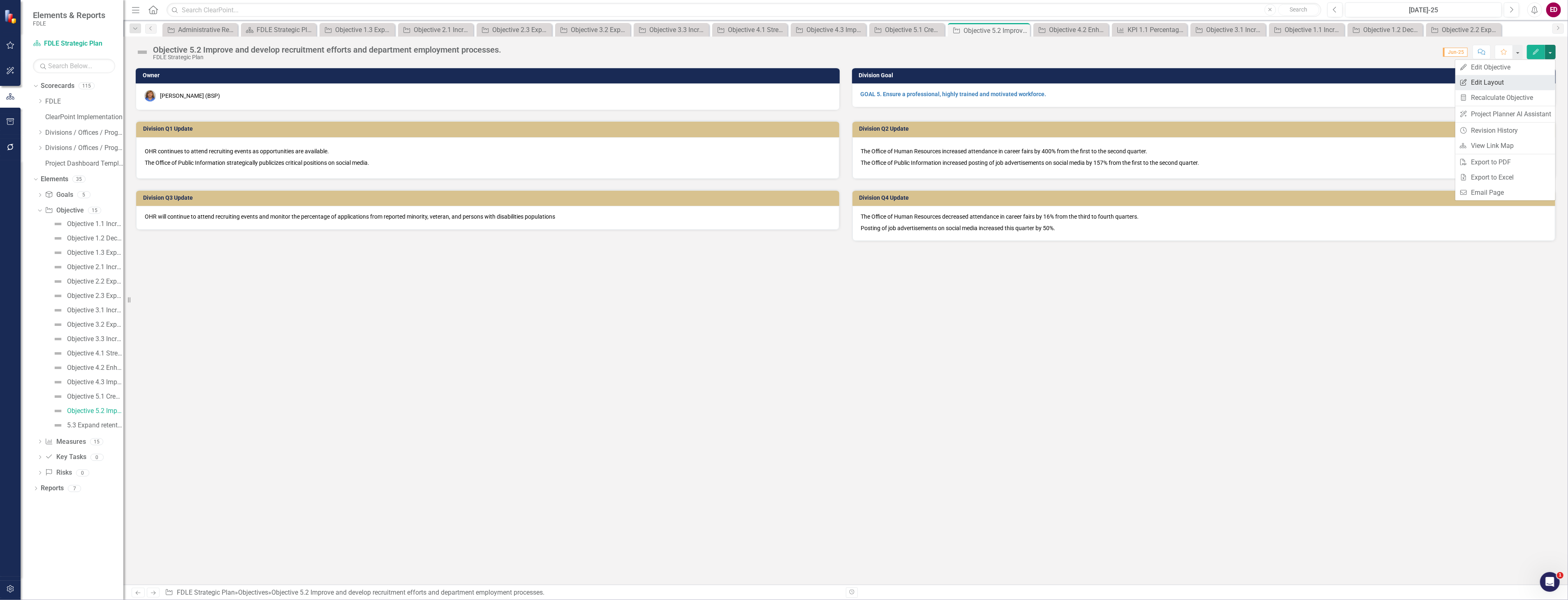
click at [1541, 81] on link "Edit Report Edit Layout" at bounding box center [1505, 82] width 100 height 15
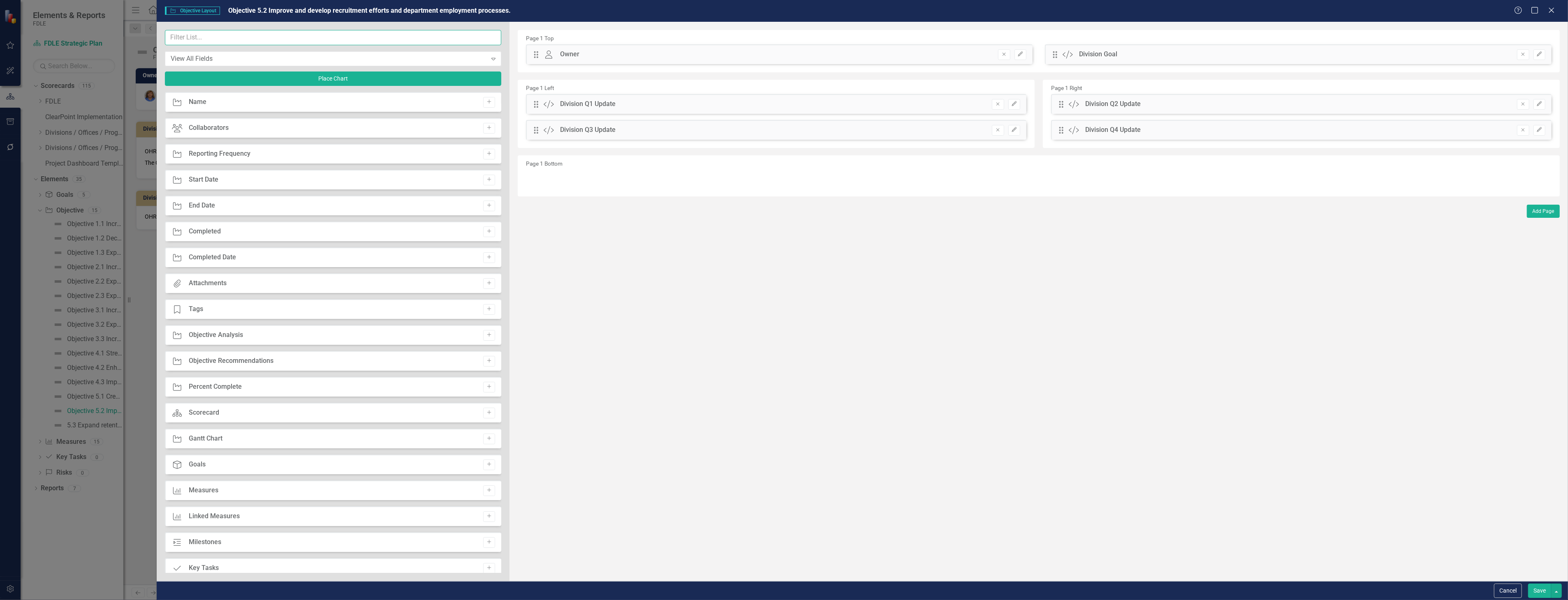
click at [311, 40] on input "text" at bounding box center [333, 37] width 337 height 15
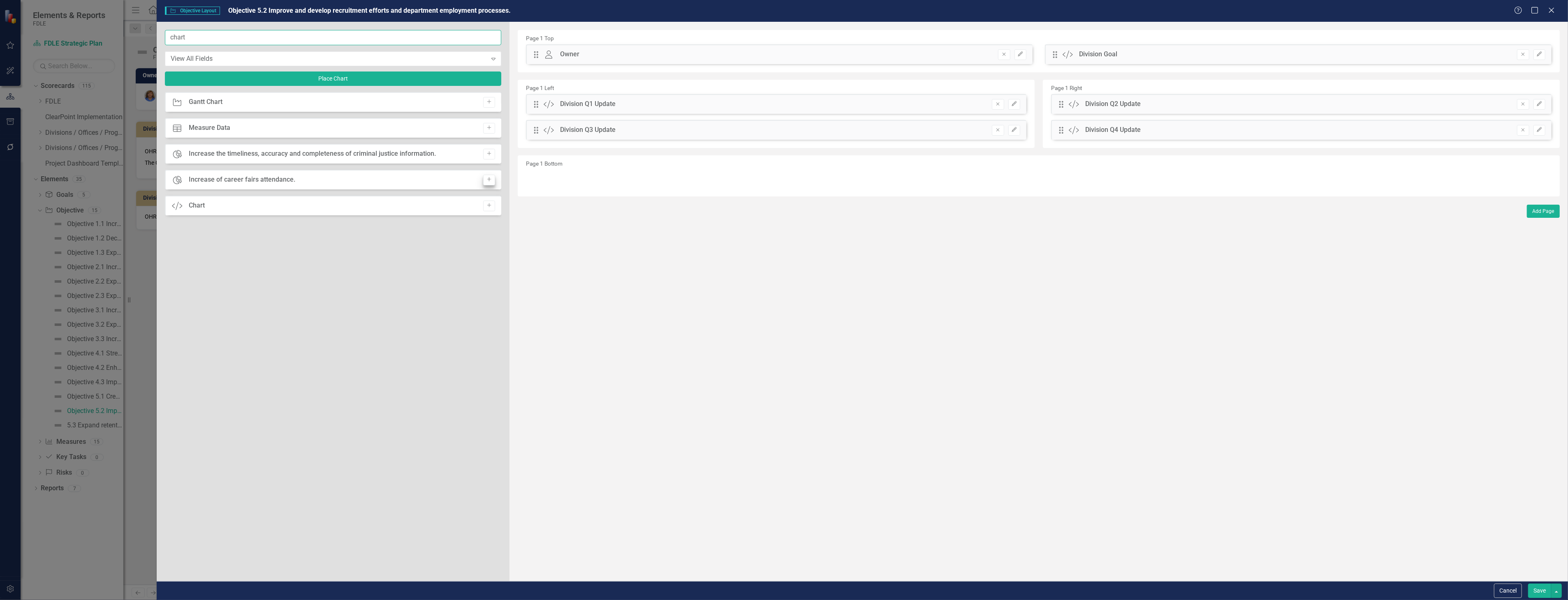
type input "chart"
click at [488, 183] on button "Add" at bounding box center [489, 180] width 12 height 11
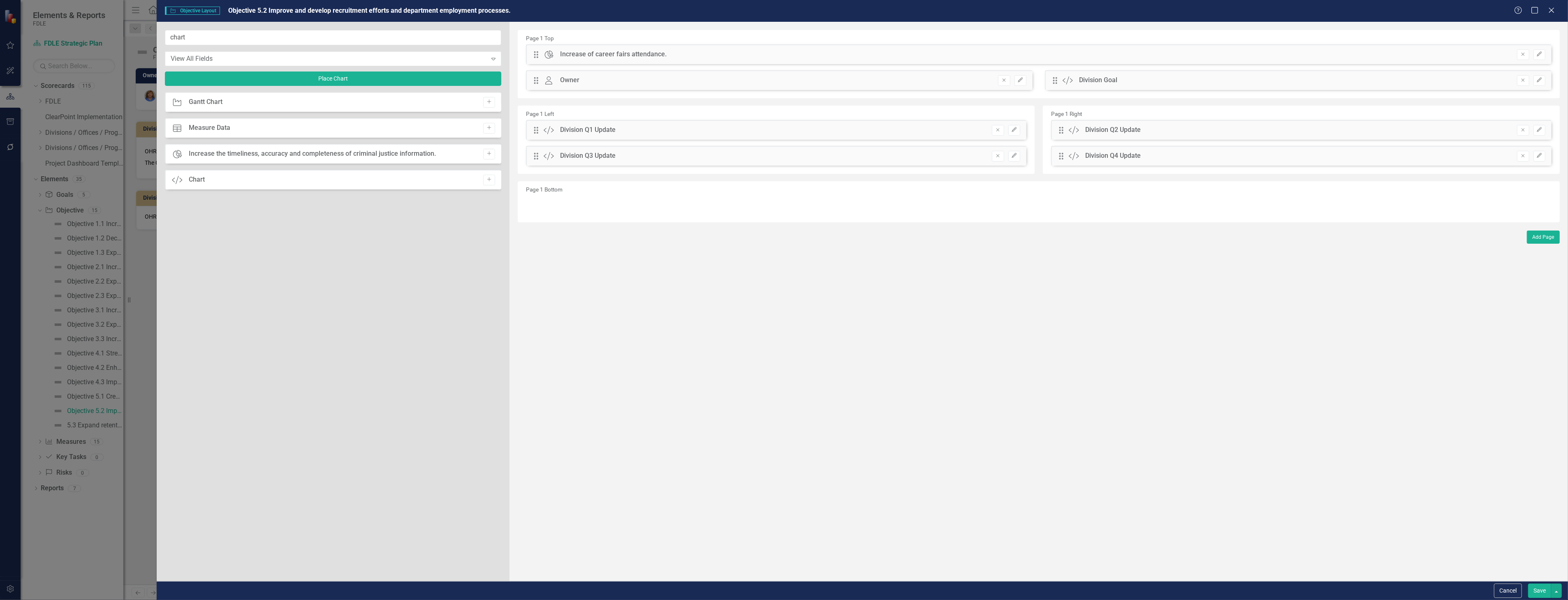
drag, startPoint x: 536, startPoint y: 50, endPoint x: 542, endPoint y: 83, distance: 33.5
click at [542, 83] on div "Drag Chart Increase of career fairs attendance. Hidden Pod Online Hidden Pod Pr…" at bounding box center [1038, 70] width 1038 height 52
drag, startPoint x: 534, startPoint y: 52, endPoint x: 536, endPoint y: 86, distance: 34.1
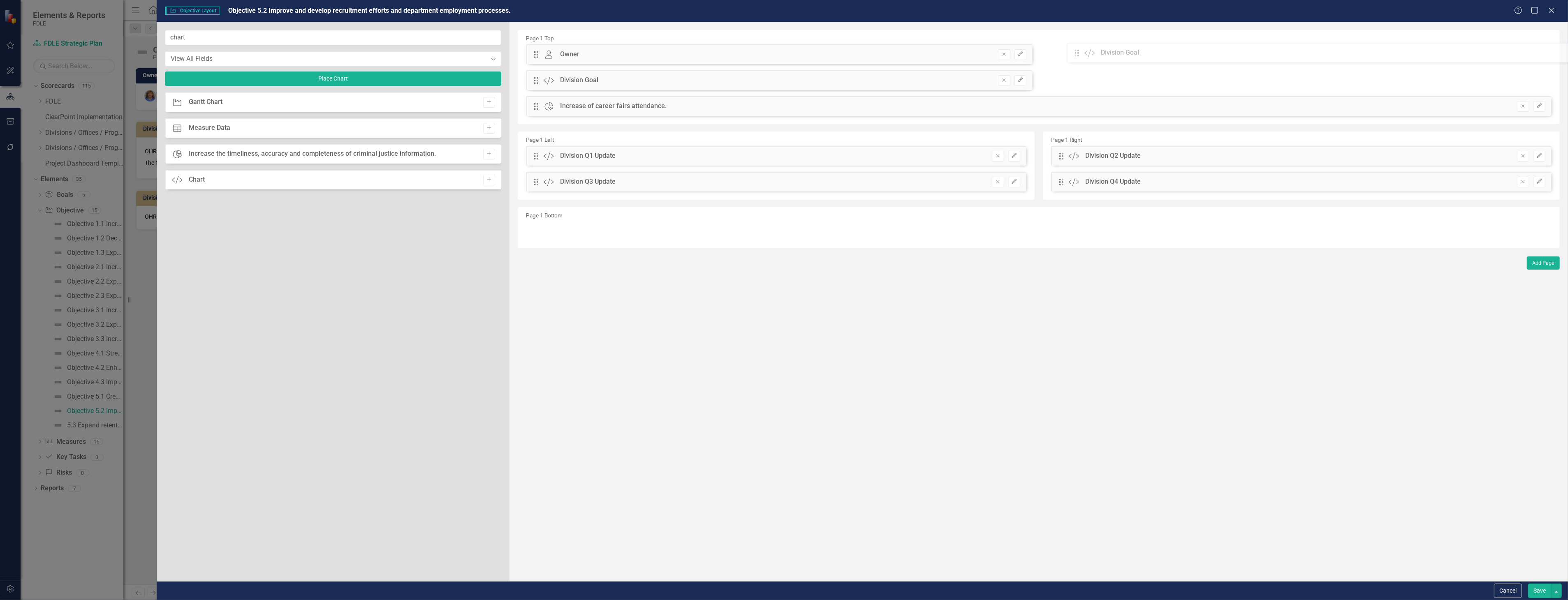
drag, startPoint x: 533, startPoint y: 108, endPoint x: 1080, endPoint y: 55, distance: 549.6
click at [1080, 55] on div "The fields (or pods) that are available for you to include on the detail page a…" at bounding box center [1038, 301] width 1059 height 559
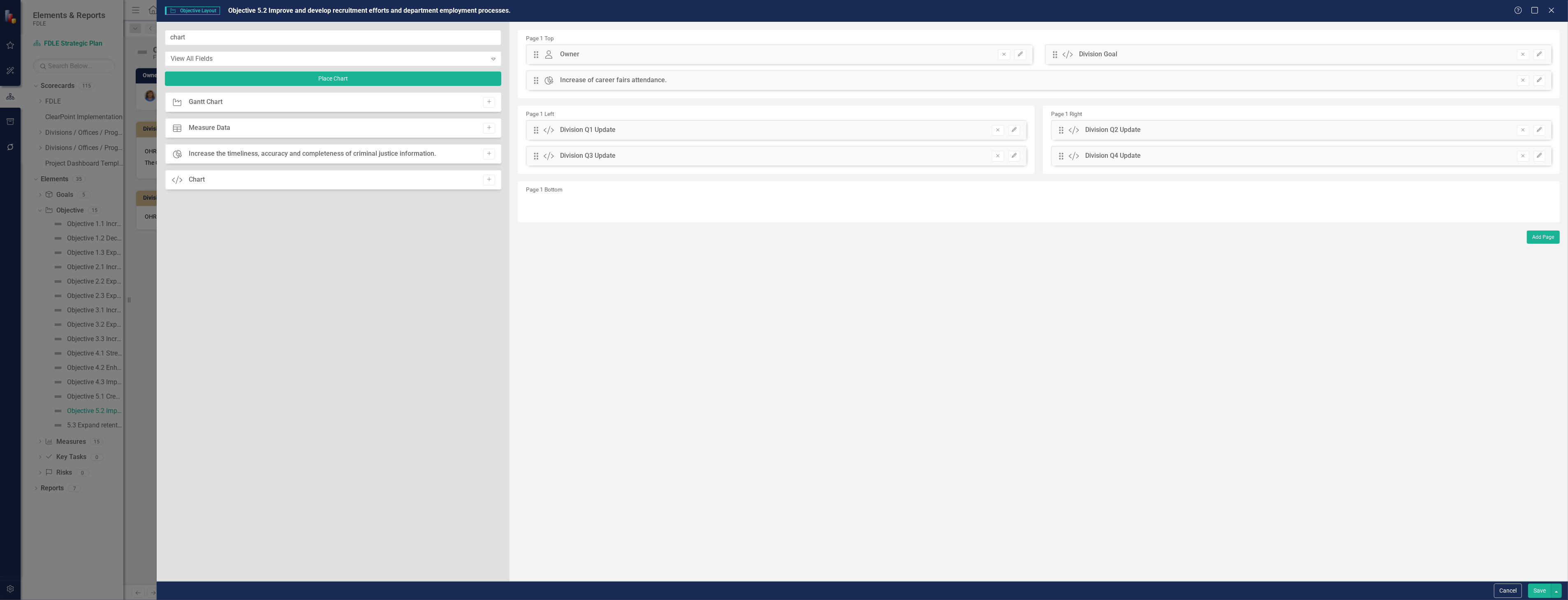
click at [1541, 594] on button "Save" at bounding box center [1539, 591] width 23 height 15
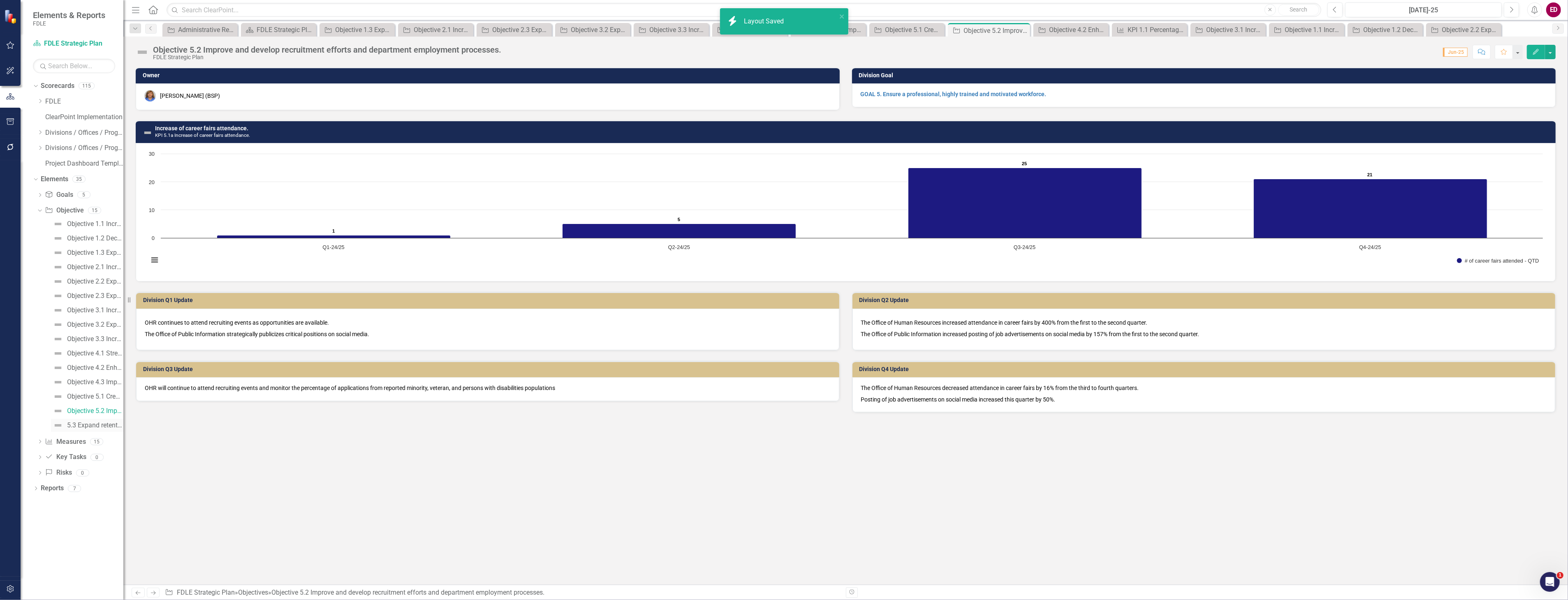
click at [117, 425] on div "5.3 Expand retention initiatives." at bounding box center [95, 425] width 57 height 7
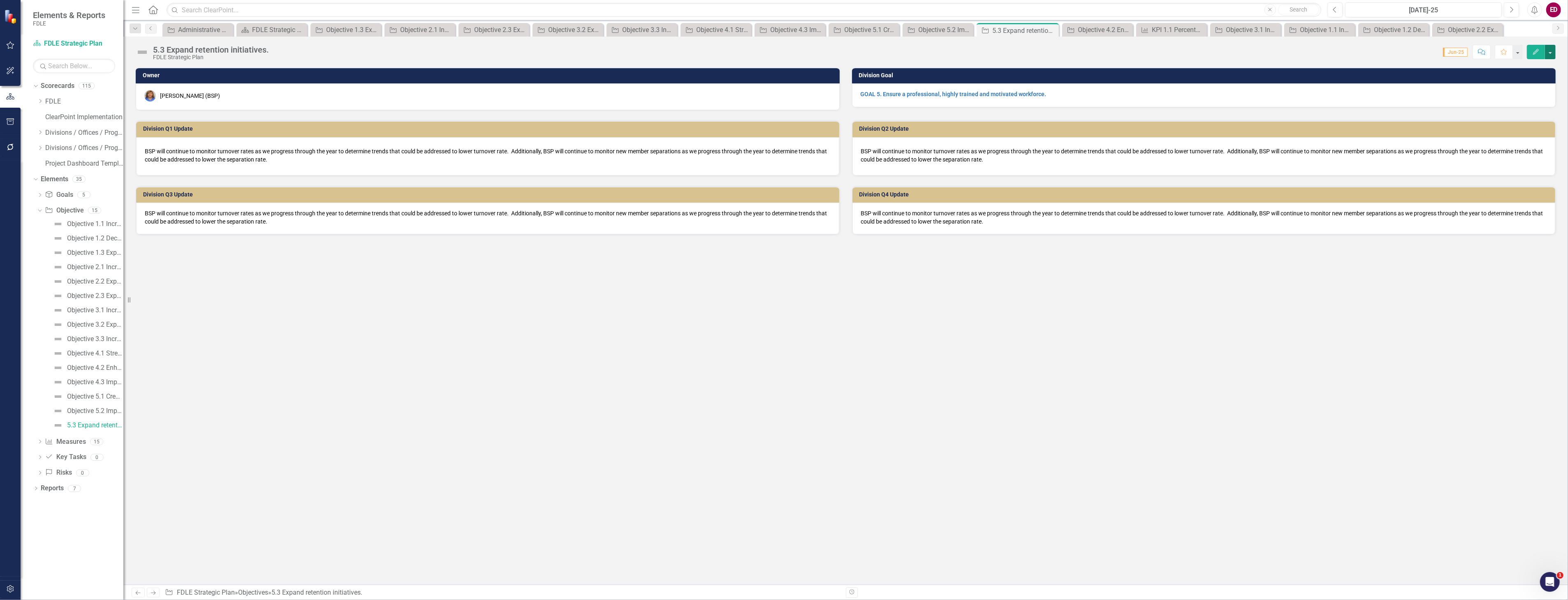
click at [1552, 46] on button "button" at bounding box center [1550, 52] width 11 height 15
click at [1530, 88] on link "Edit Report Edit Layout" at bounding box center [1505, 82] width 100 height 15
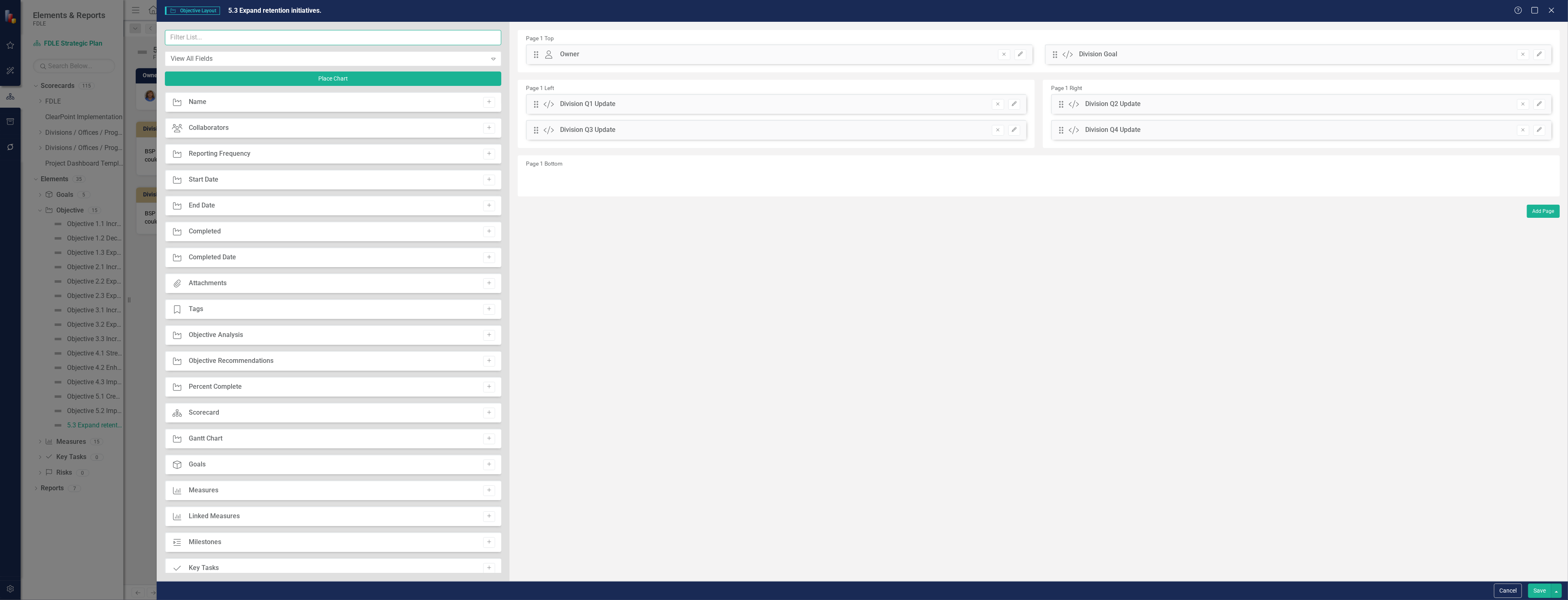
click at [427, 40] on input "text" at bounding box center [333, 37] width 337 height 15
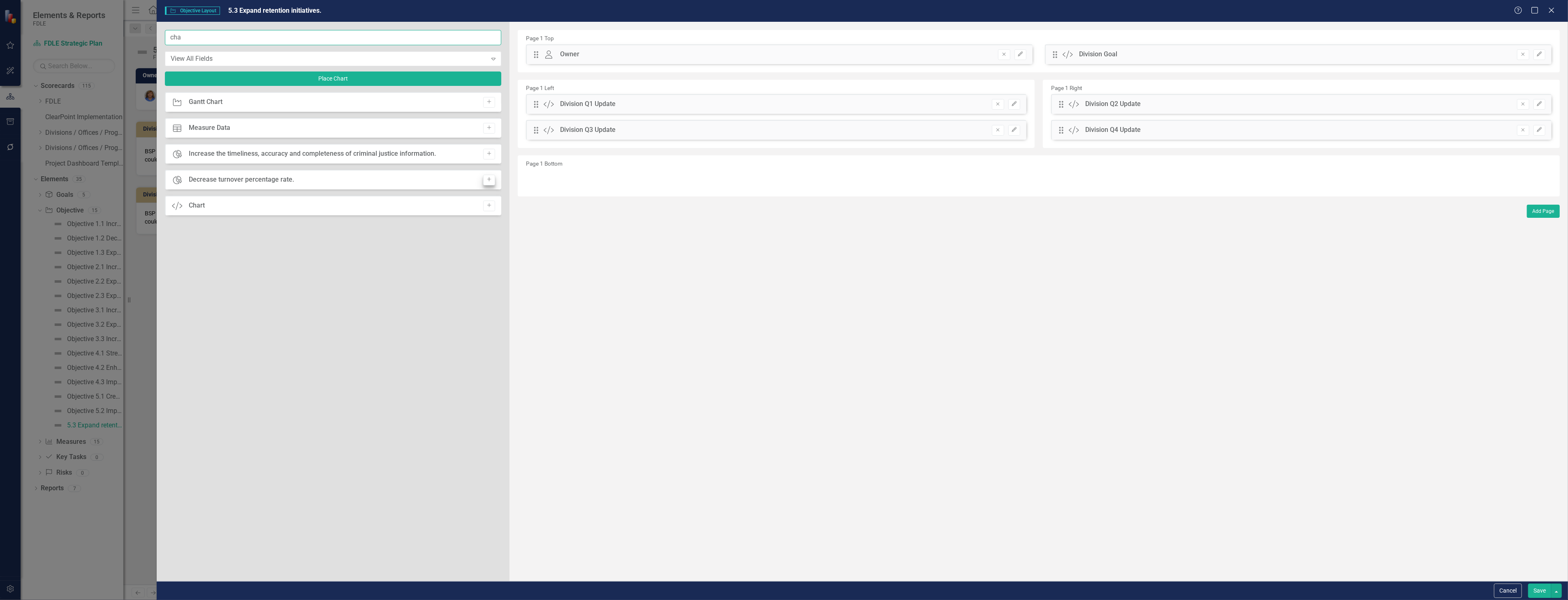
type input "cha"
click at [491, 181] on icon "Add" at bounding box center [489, 180] width 6 height 5
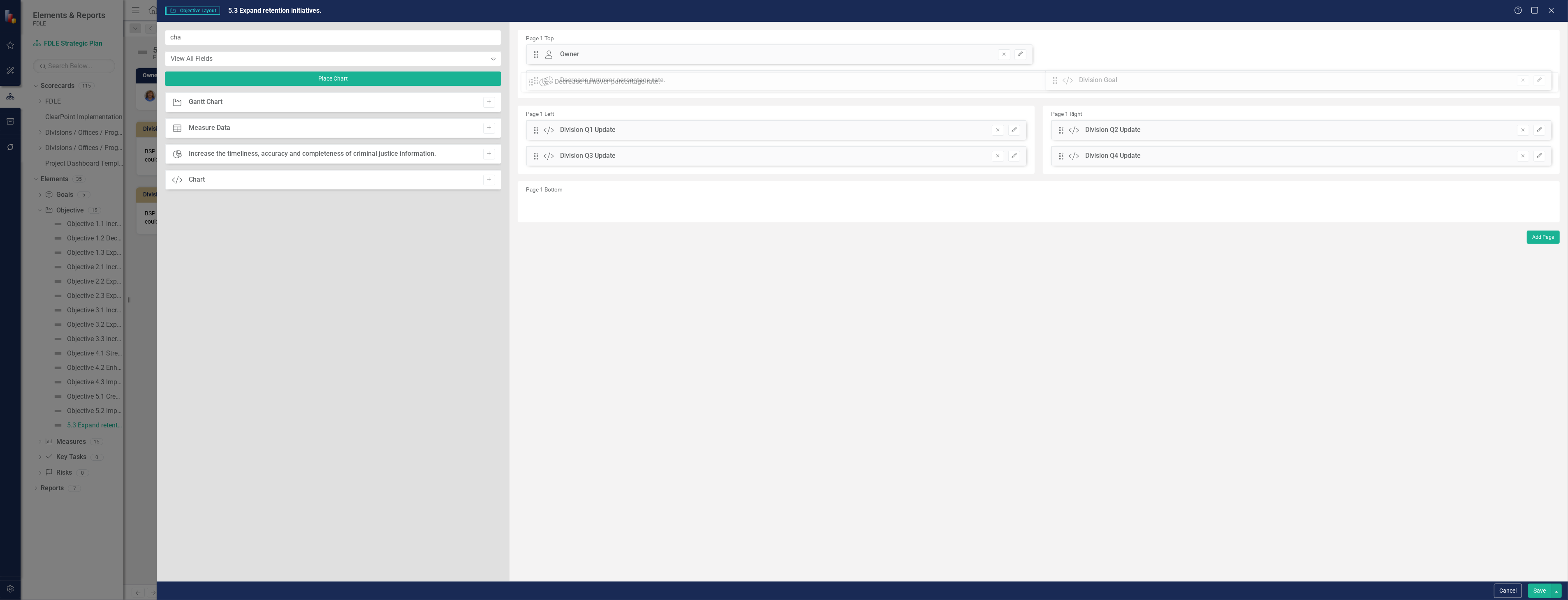
drag, startPoint x: 541, startPoint y: 52, endPoint x: 542, endPoint y: 79, distance: 27.0
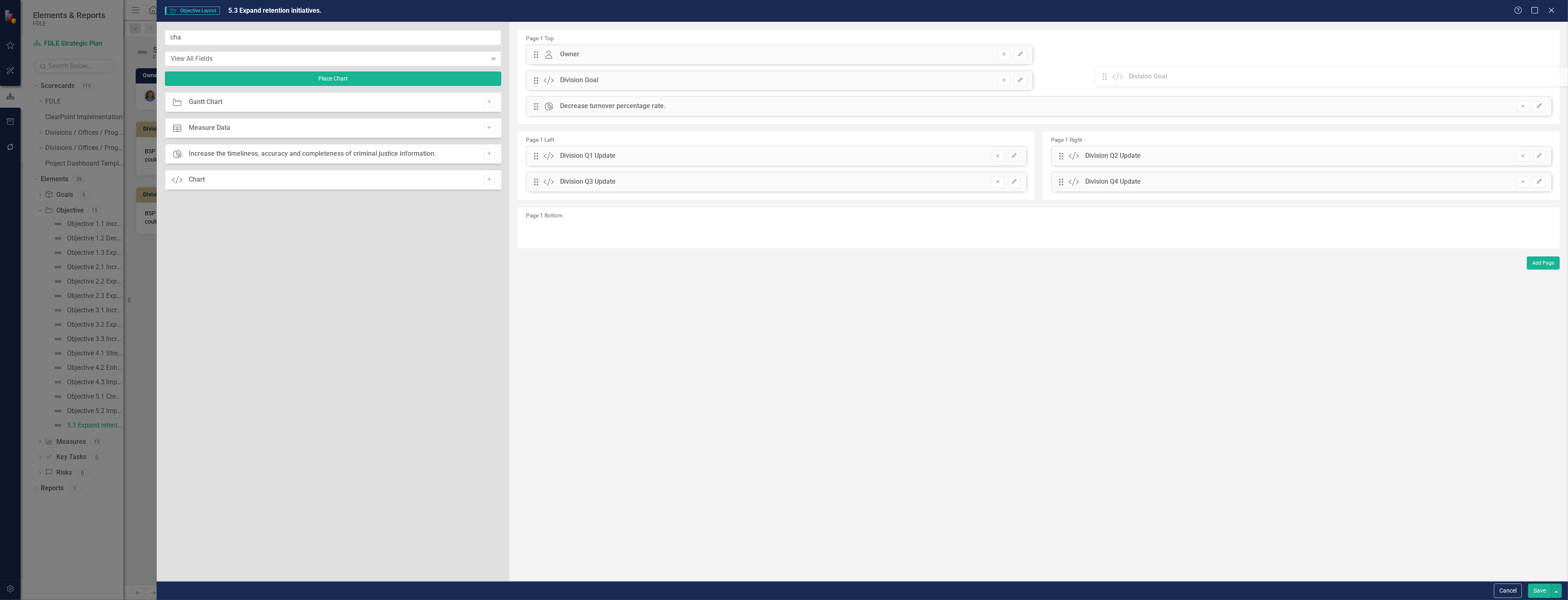
drag, startPoint x: 532, startPoint y: 103, endPoint x: 1107, endPoint y: 74, distance: 575.7
click at [1107, 74] on div "The fields (or pods) that are available for you to include on the detail page a…" at bounding box center [1038, 301] width 1059 height 559
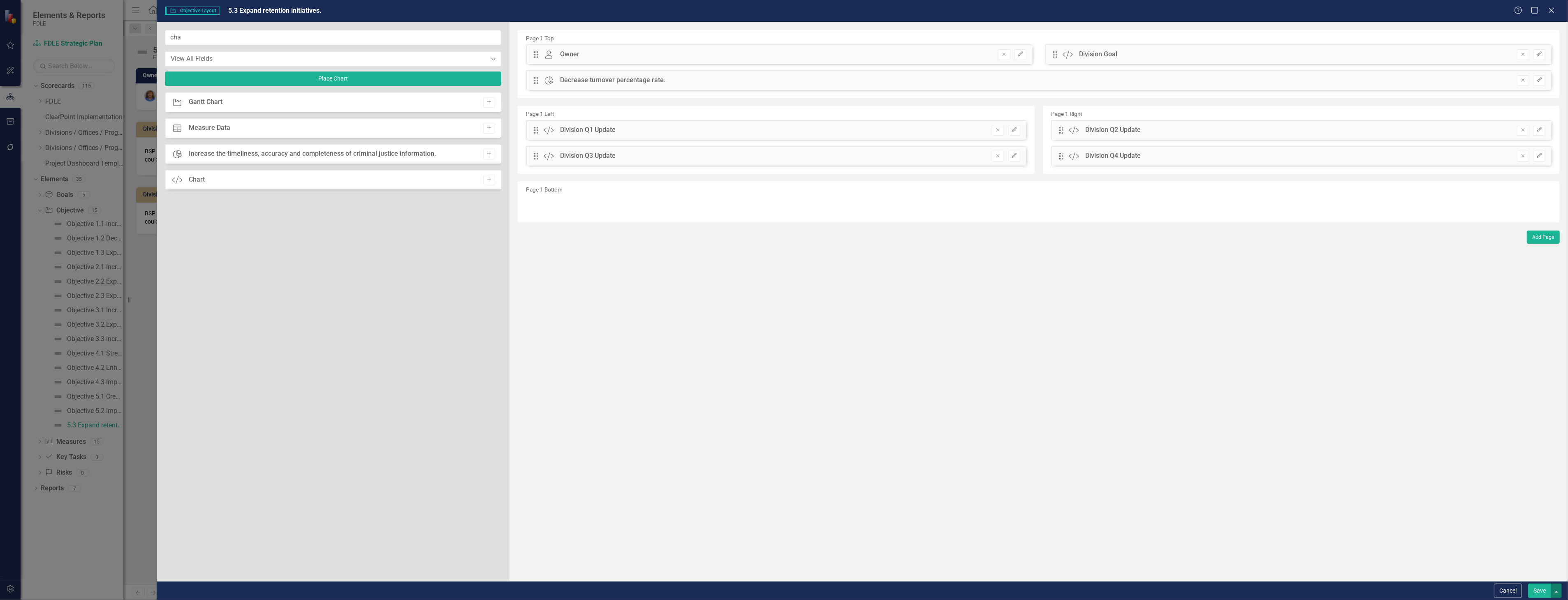
click at [1555, 590] on button "button" at bounding box center [1556, 591] width 11 height 15
click at [1541, 590] on button "Save" at bounding box center [1539, 591] width 23 height 15
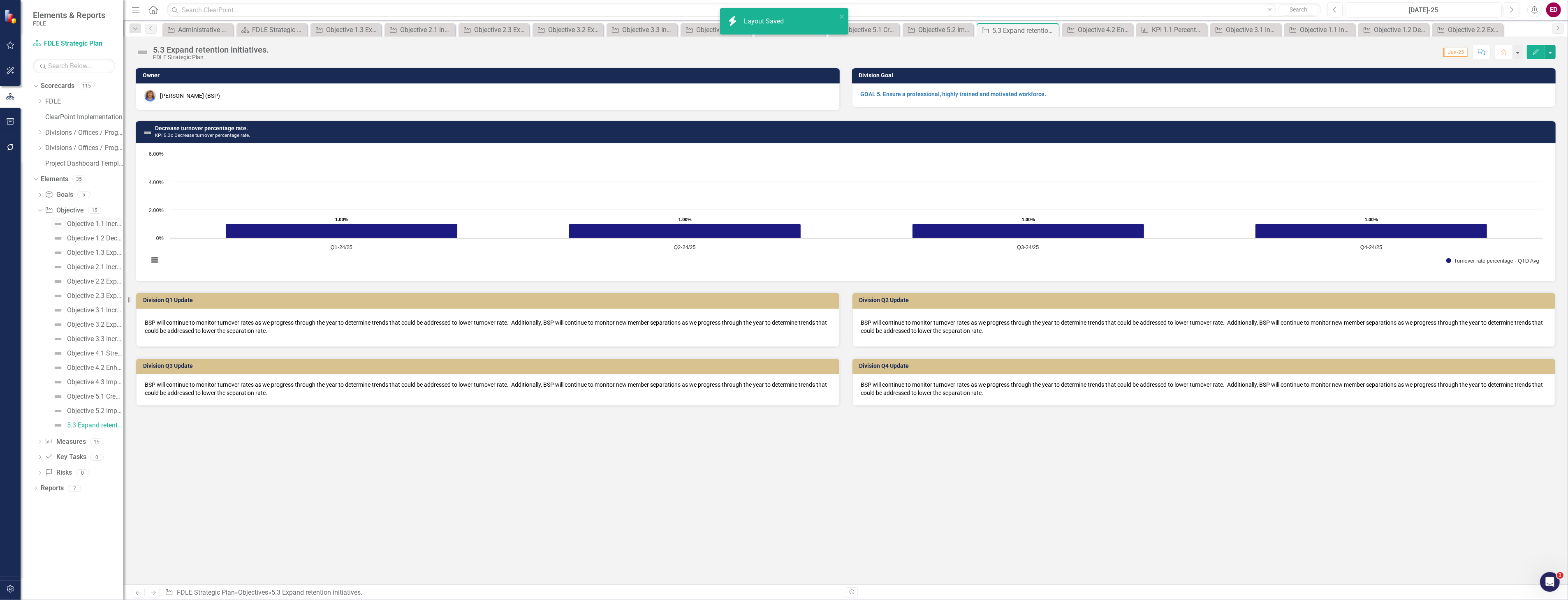
click at [110, 226] on div "Objective 1.1 Increase the timeliness, accuracy and completeness of criminal ju…" at bounding box center [95, 224] width 57 height 7
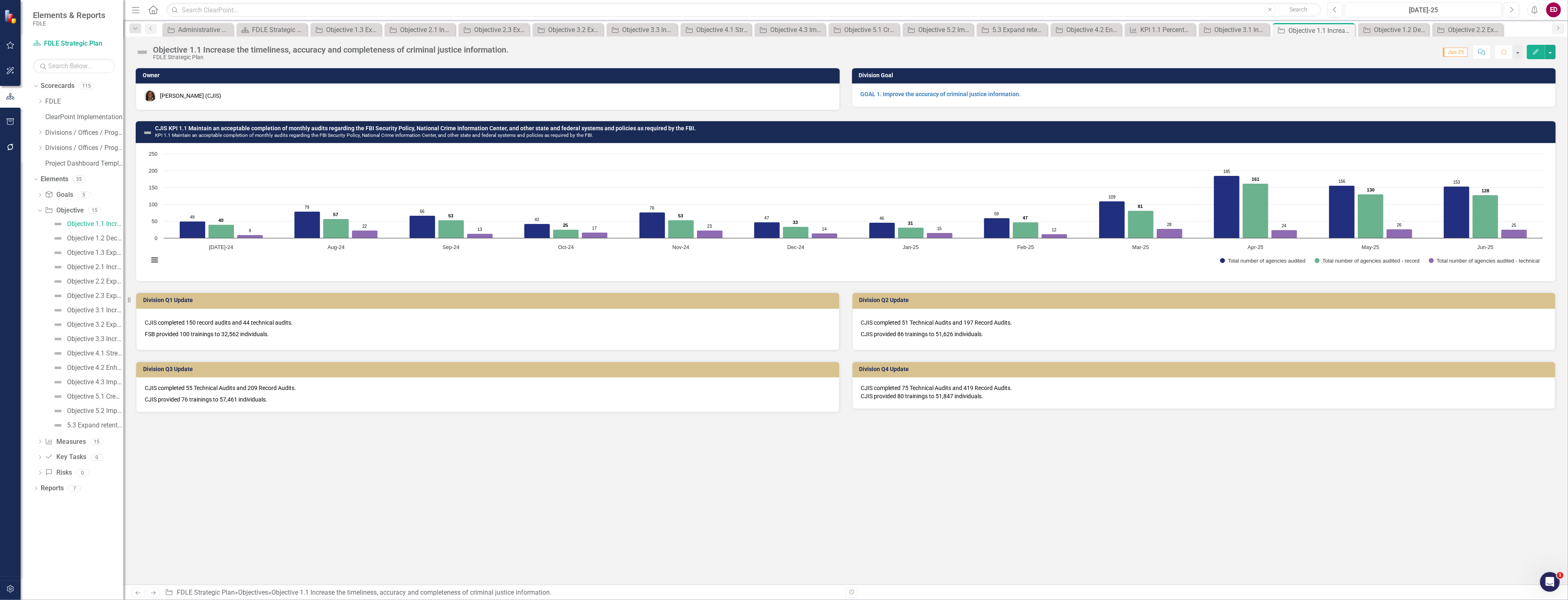
click at [766, 130] on h3 "CJIS KPI 1.1 Maintain an acceptable completion of monthly audits regarding the …" at bounding box center [853, 131] width 1396 height 13
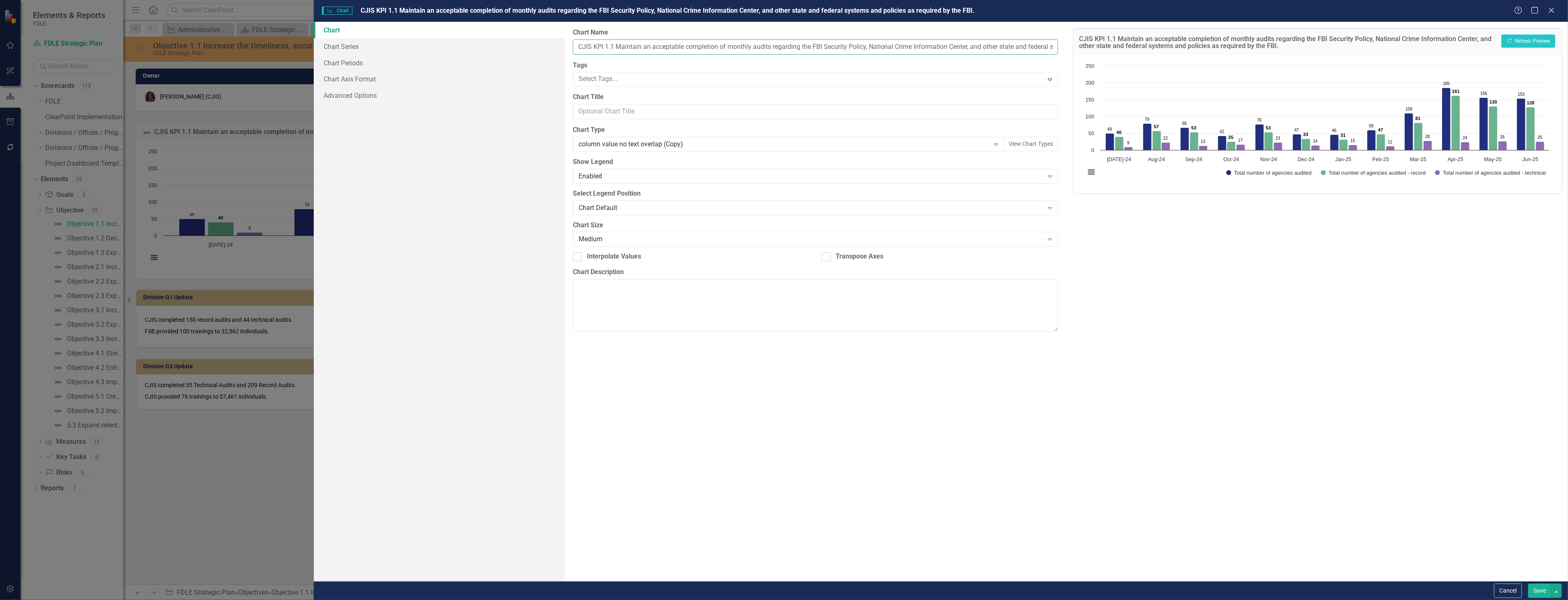
drag, startPoint x: 593, startPoint y: 47, endPoint x: 570, endPoint y: 49, distance: 23.1
click at [570, 49] on div "From this page, you can define the name, type, and size of the chart. You can a…" at bounding box center [816, 301] width 502 height 559
type input "KPI 1.1 Maintain an acceptable completion of monthly audits regarding the FBI S…"
click at [1227, 170] on button "Show Total number of agencies audited" at bounding box center [1269, 173] width 86 height 5
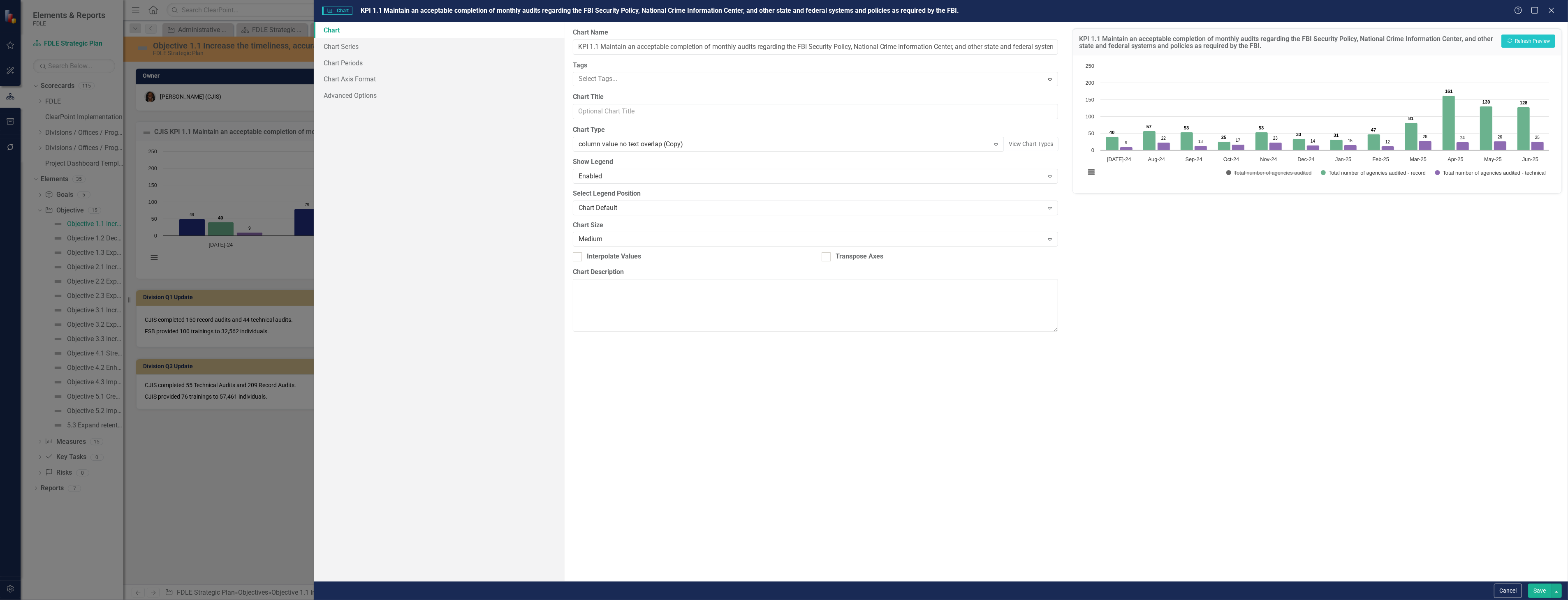
click at [1528, 582] on div "Cancel Save" at bounding box center [940, 590] width 1255 height 19
click at [1537, 586] on button "Save" at bounding box center [1539, 591] width 23 height 15
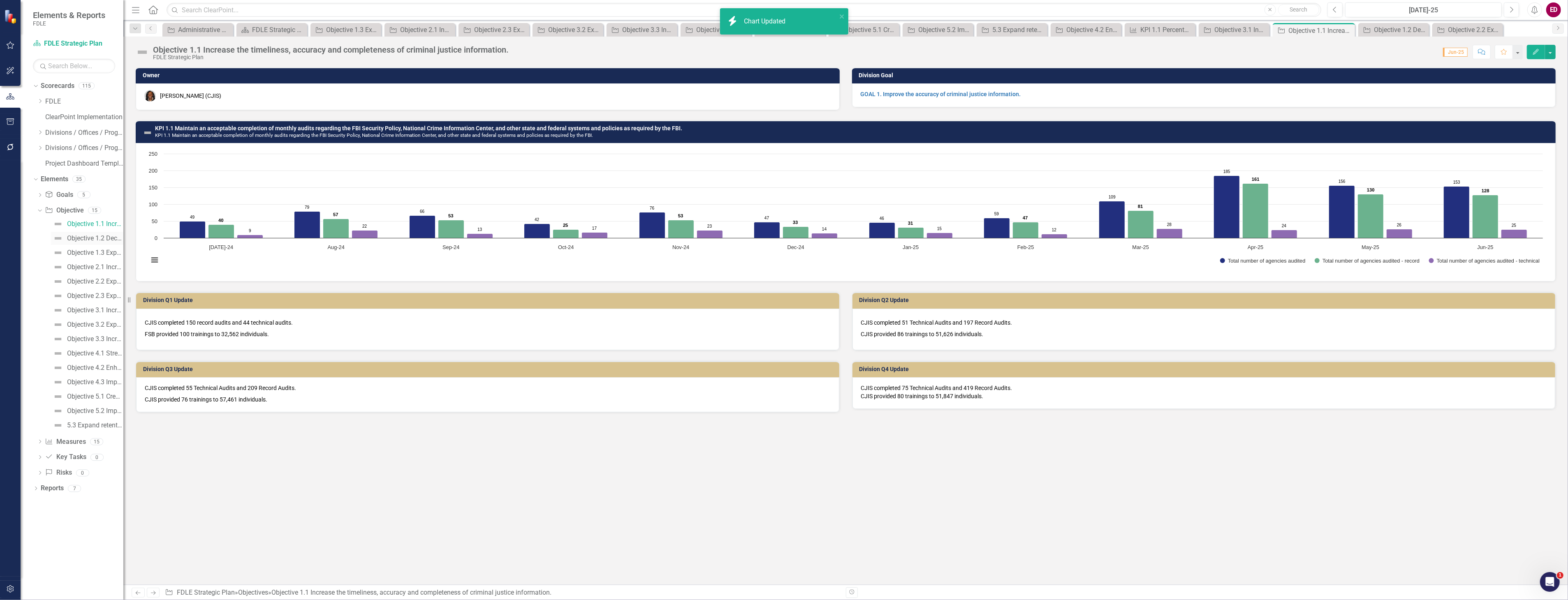
click at [93, 232] on link "Objective 1.2 Decrease turnaround time to complete laboratory service requests." at bounding box center [87, 239] width 72 height 13
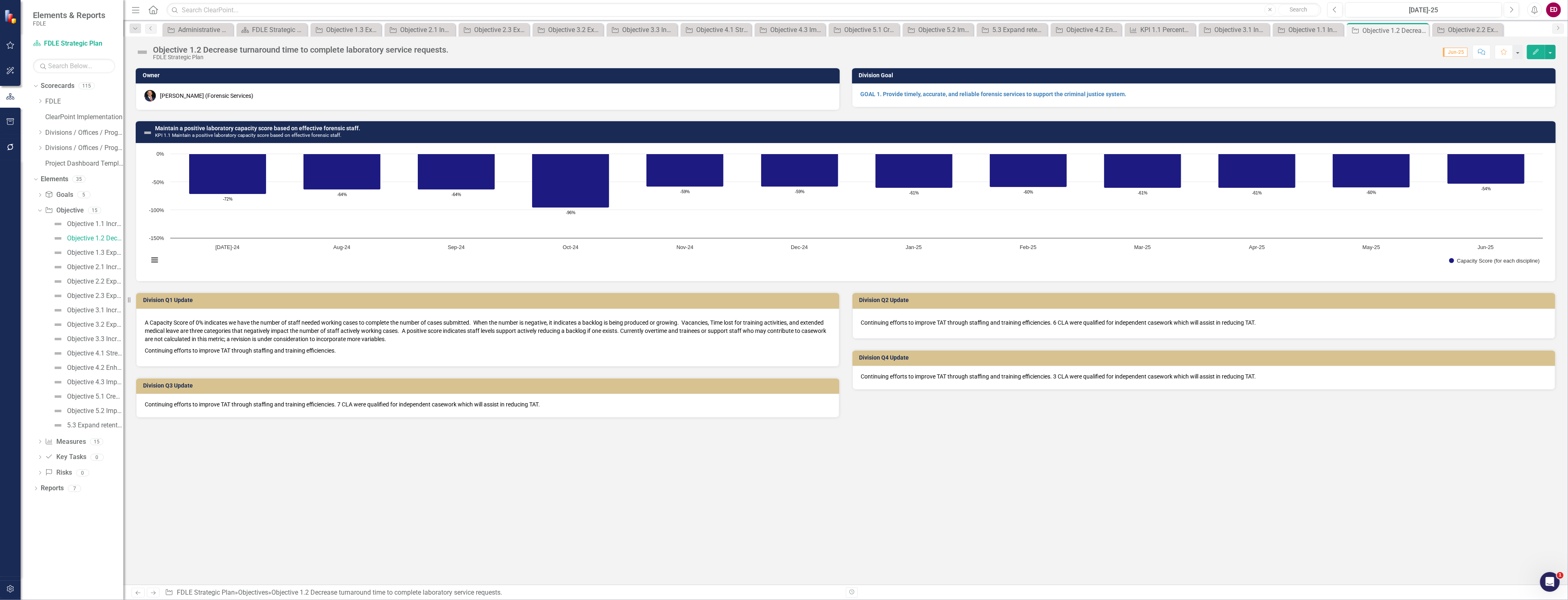
click at [397, 128] on h3 "Maintain a positive laboratory capacity score based on effective forensic staff…" at bounding box center [853, 131] width 1396 height 13
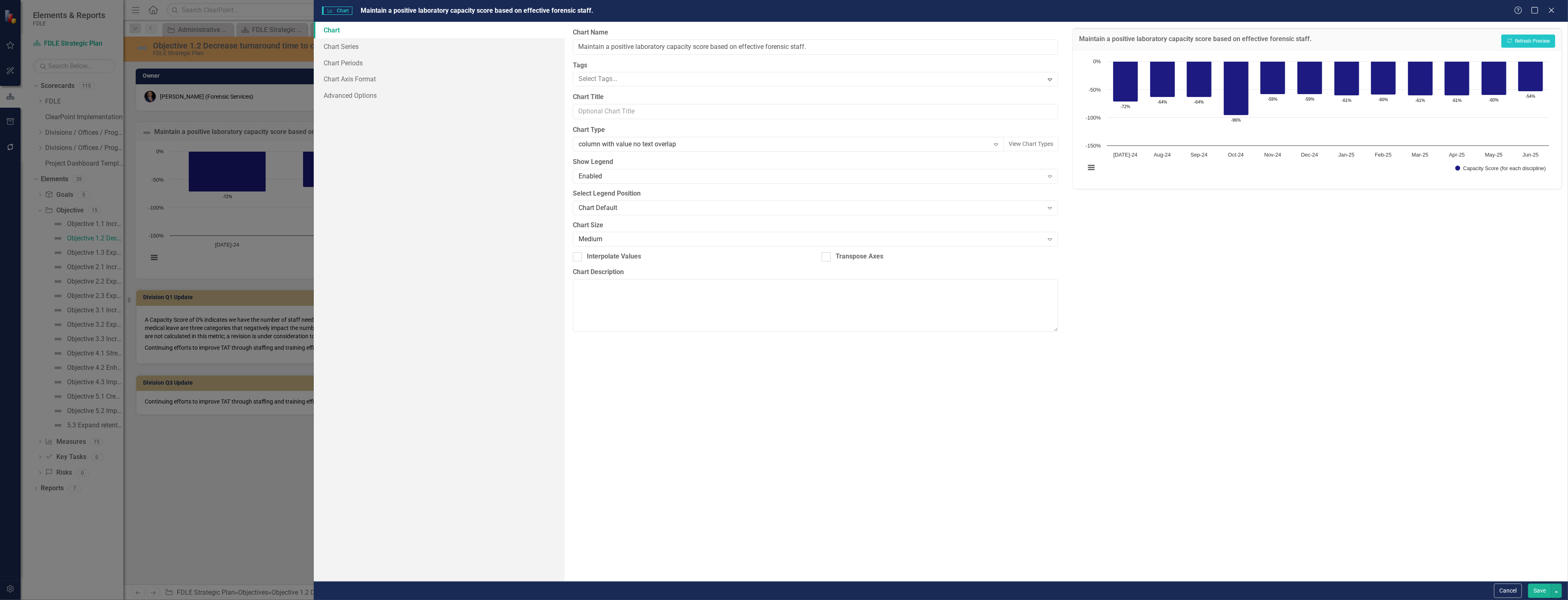
click at [1536, 595] on button "Save" at bounding box center [1539, 591] width 23 height 15
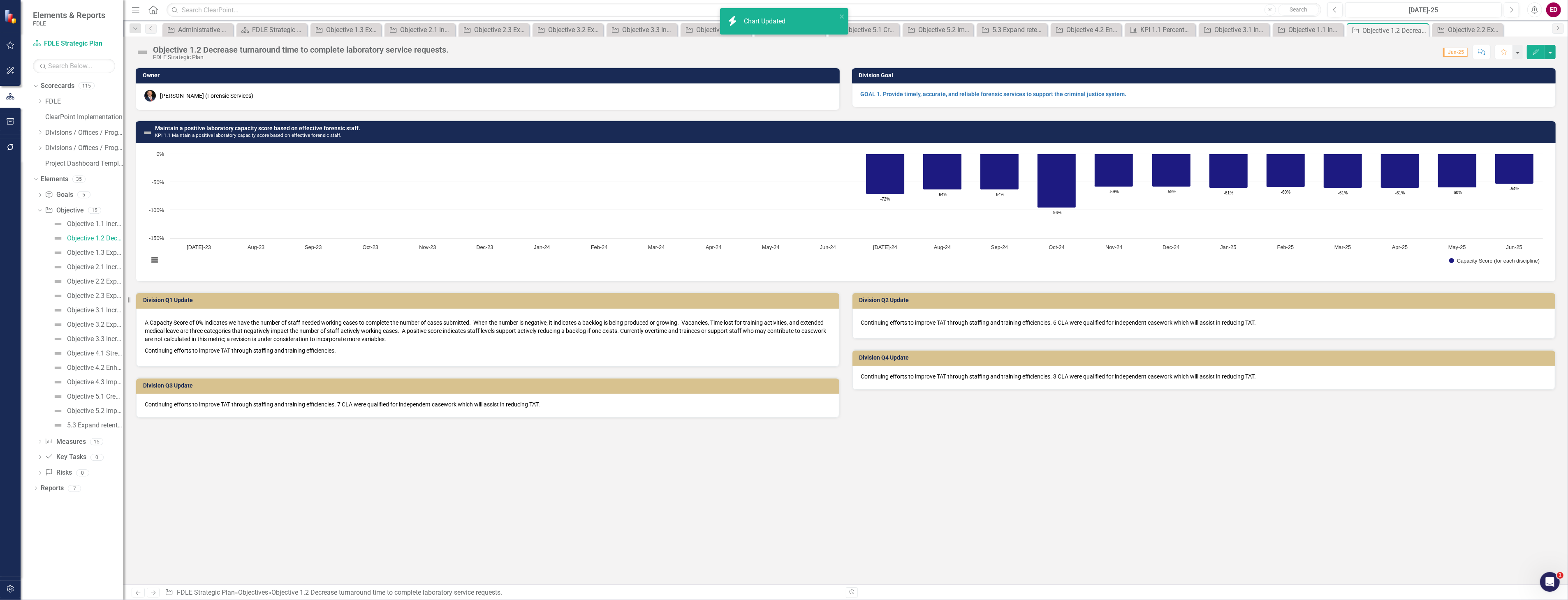
click at [327, 211] on rect "Interactive chart" at bounding box center [845, 211] width 1402 height 124
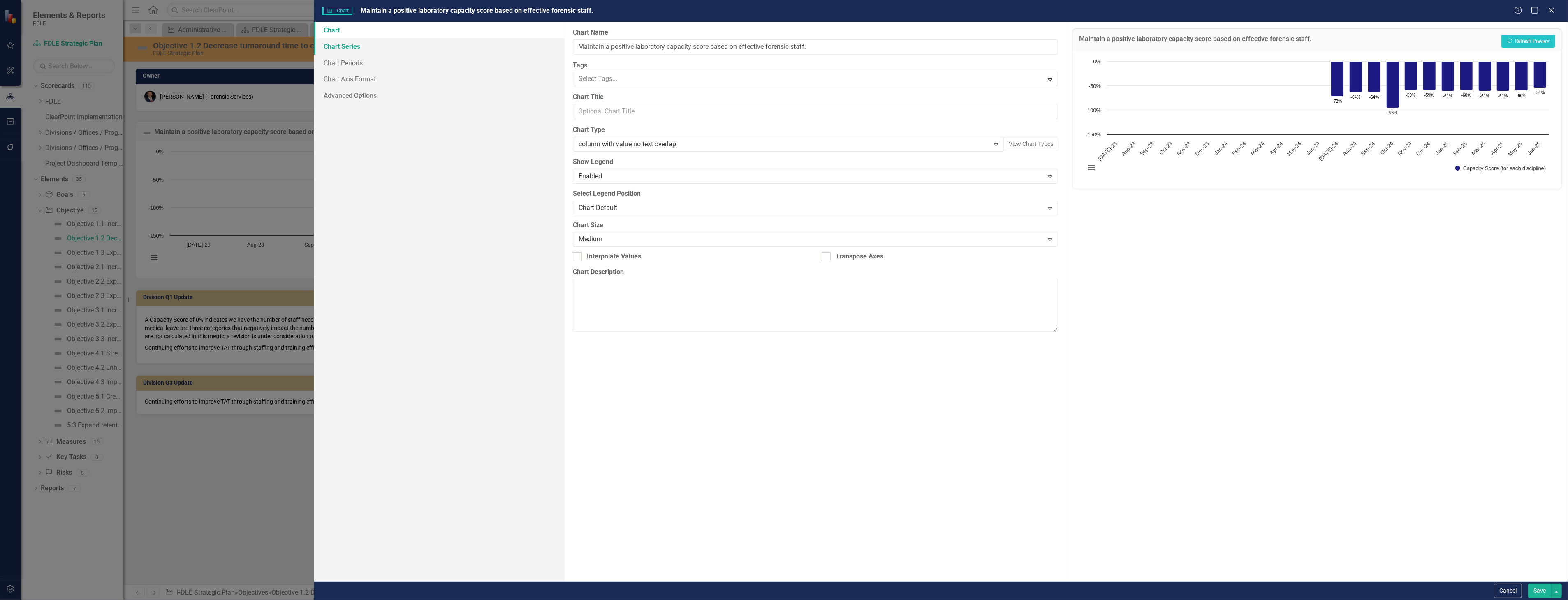
click at [377, 52] on link "Chart Series" at bounding box center [439, 46] width 251 height 16
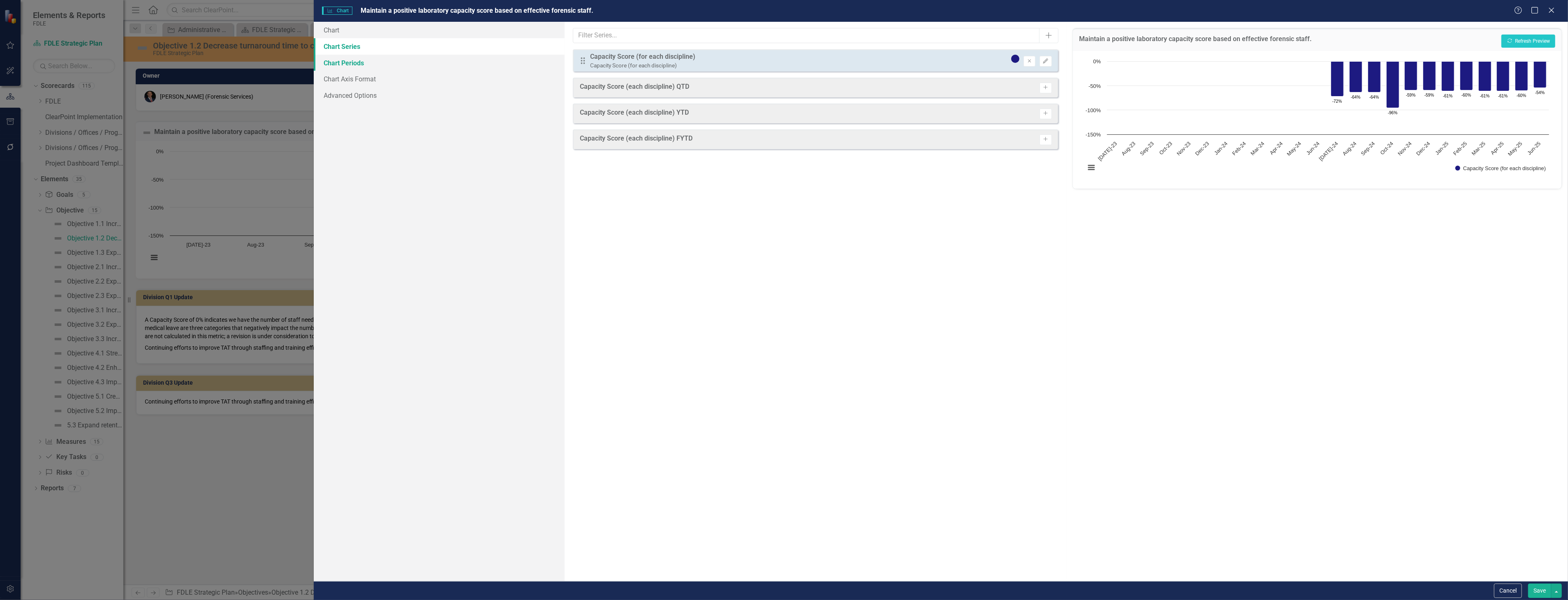
click at [387, 65] on link "Chart Periods" at bounding box center [439, 63] width 251 height 16
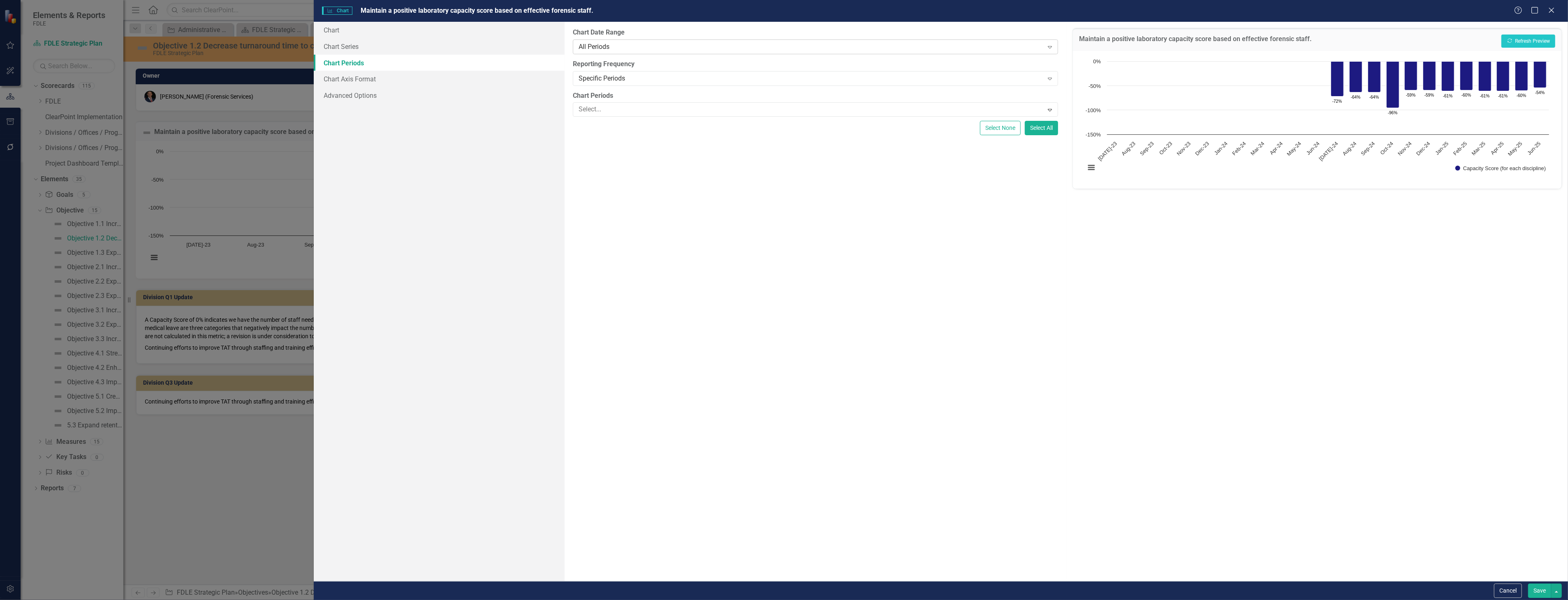
click at [627, 41] on div "All Periods Expand" at bounding box center [815, 47] width 485 height 15
click at [639, 72] on div "Specific Periods Expand" at bounding box center [815, 78] width 485 height 15
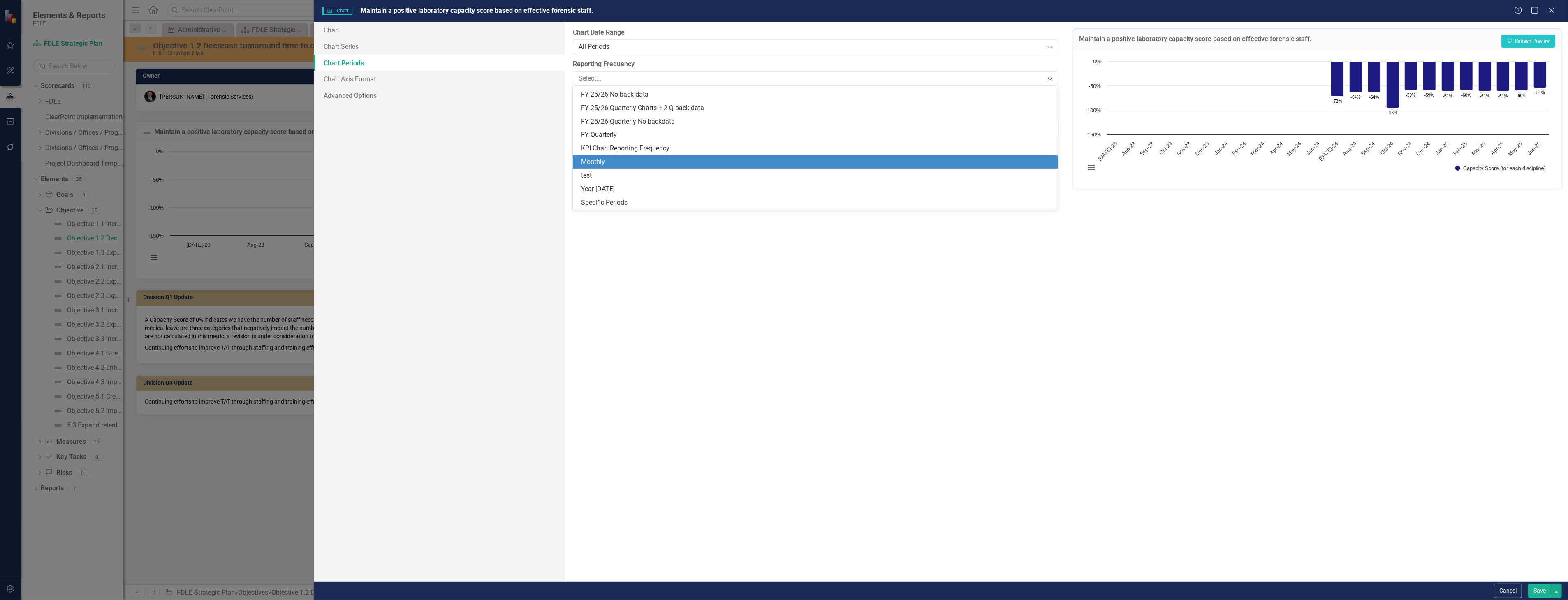
scroll to position [150, 0]
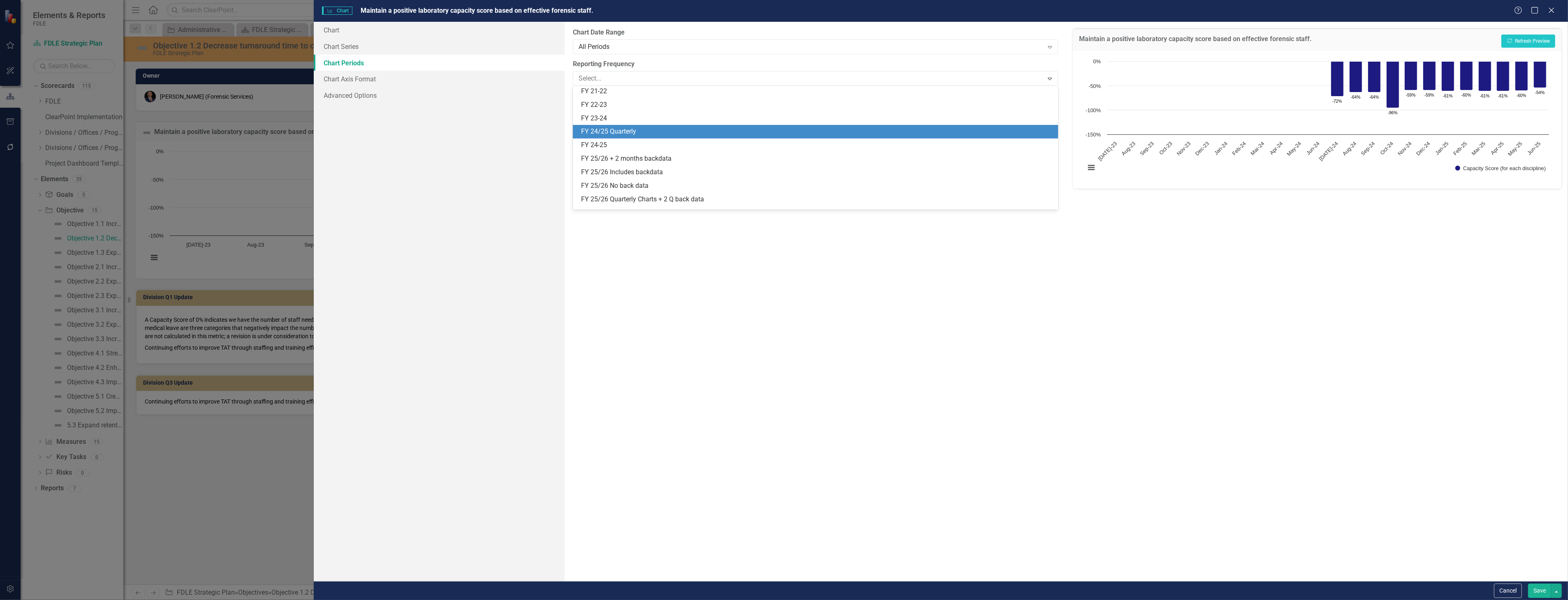
click at [651, 145] on div "FY 24-25" at bounding box center [817, 145] width 472 height 10
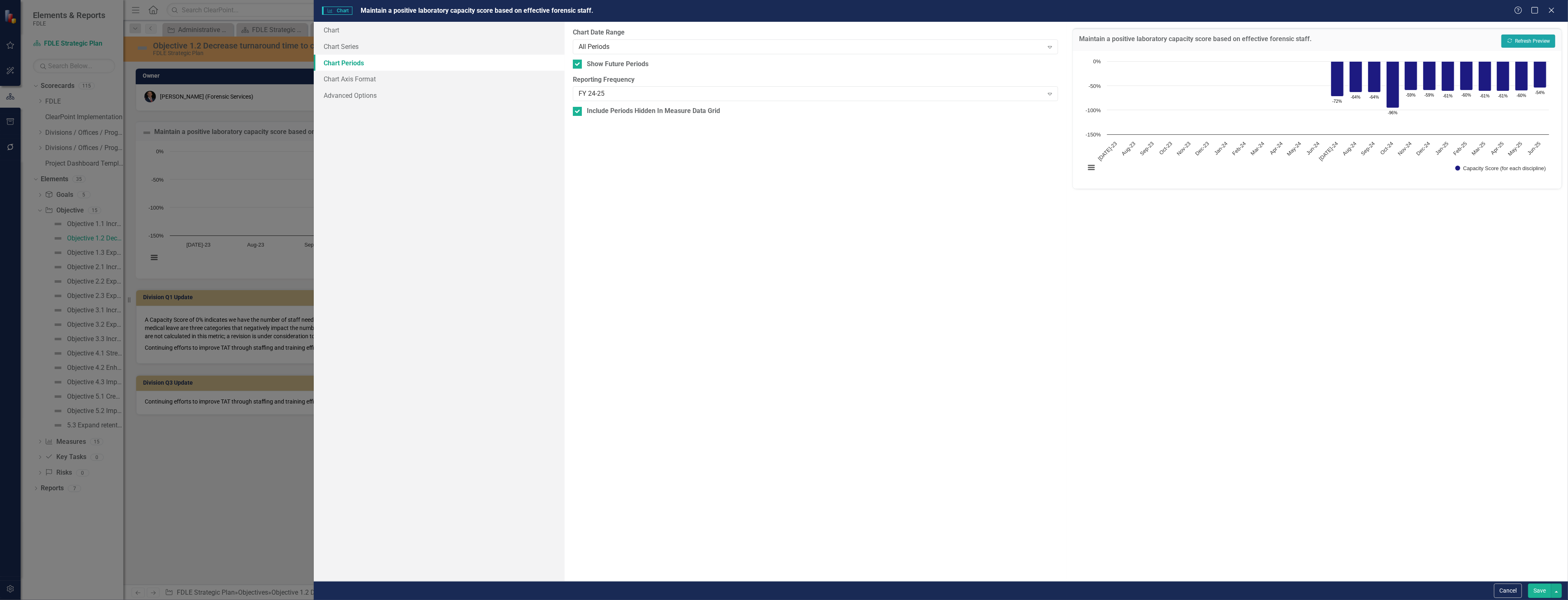
click at [1544, 41] on button "Recalculate Refresh Preview" at bounding box center [1528, 41] width 54 height 13
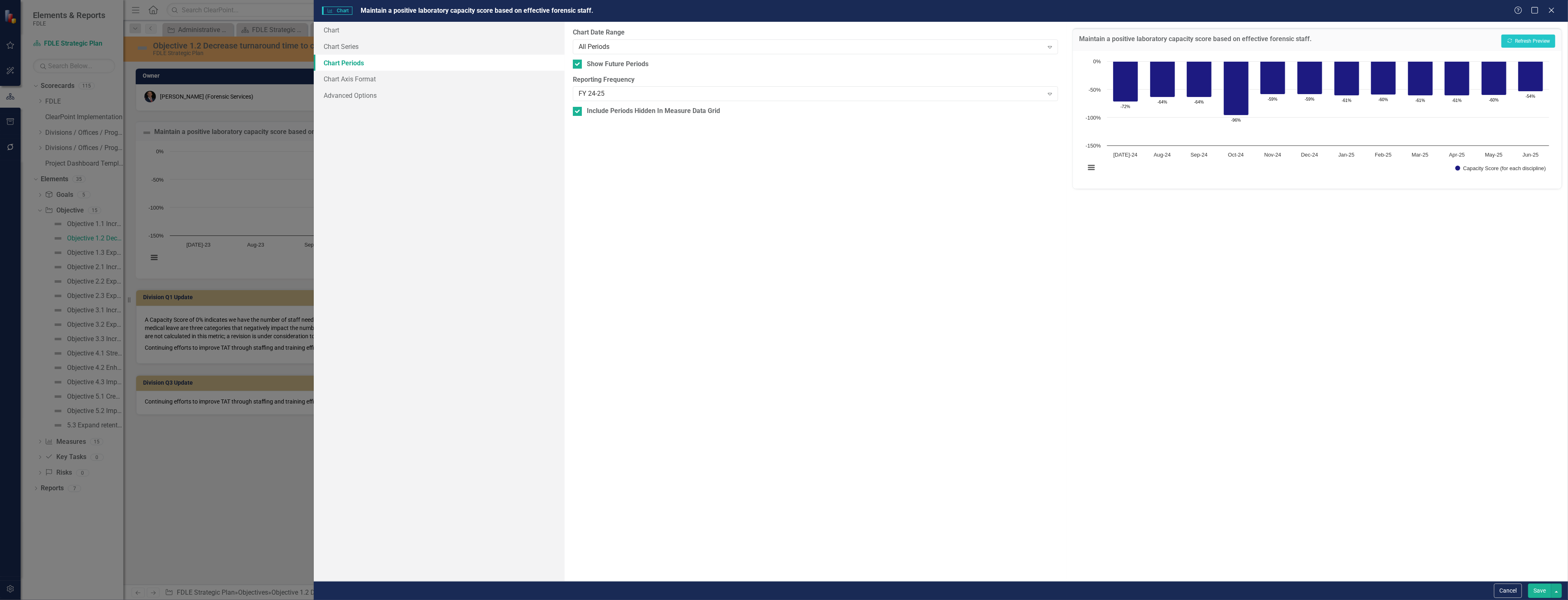
click at [1528, 594] on button "Save" at bounding box center [1539, 591] width 23 height 15
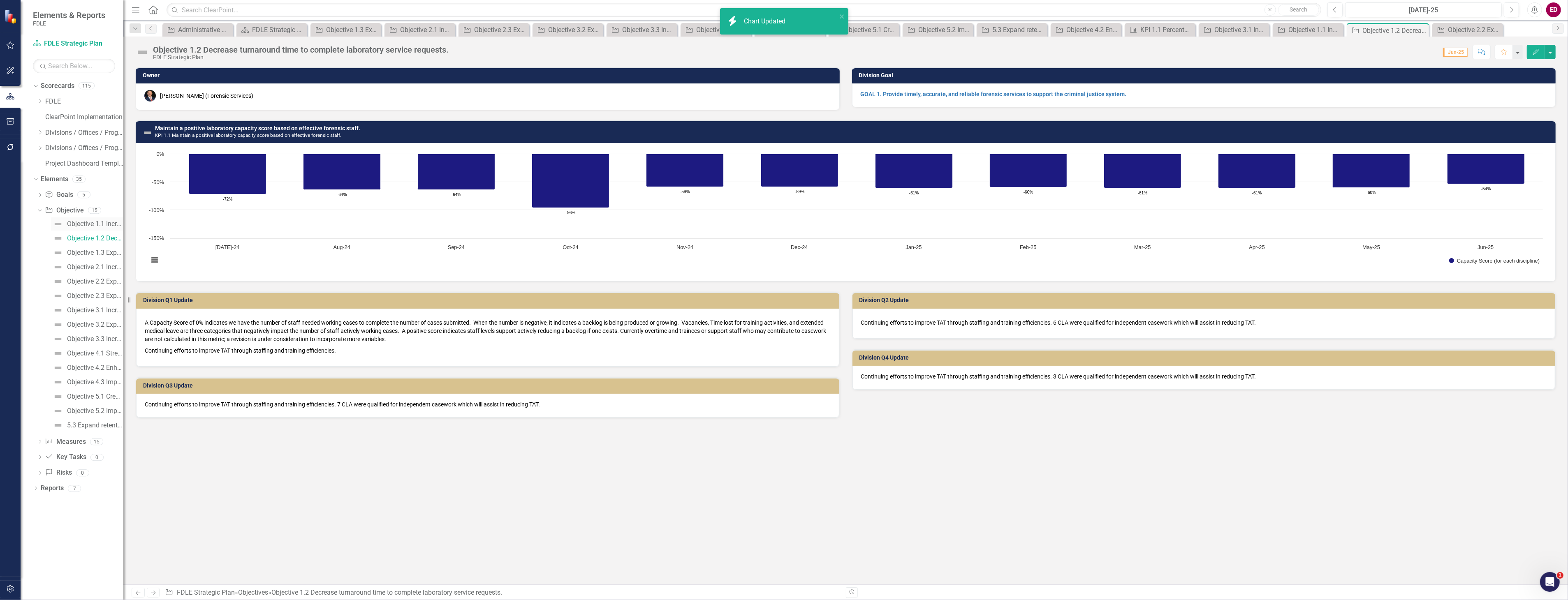
click at [108, 224] on div "Objective 1.1 Increase the timeliness, accuracy and completeness of criminal ju…" at bounding box center [95, 224] width 57 height 7
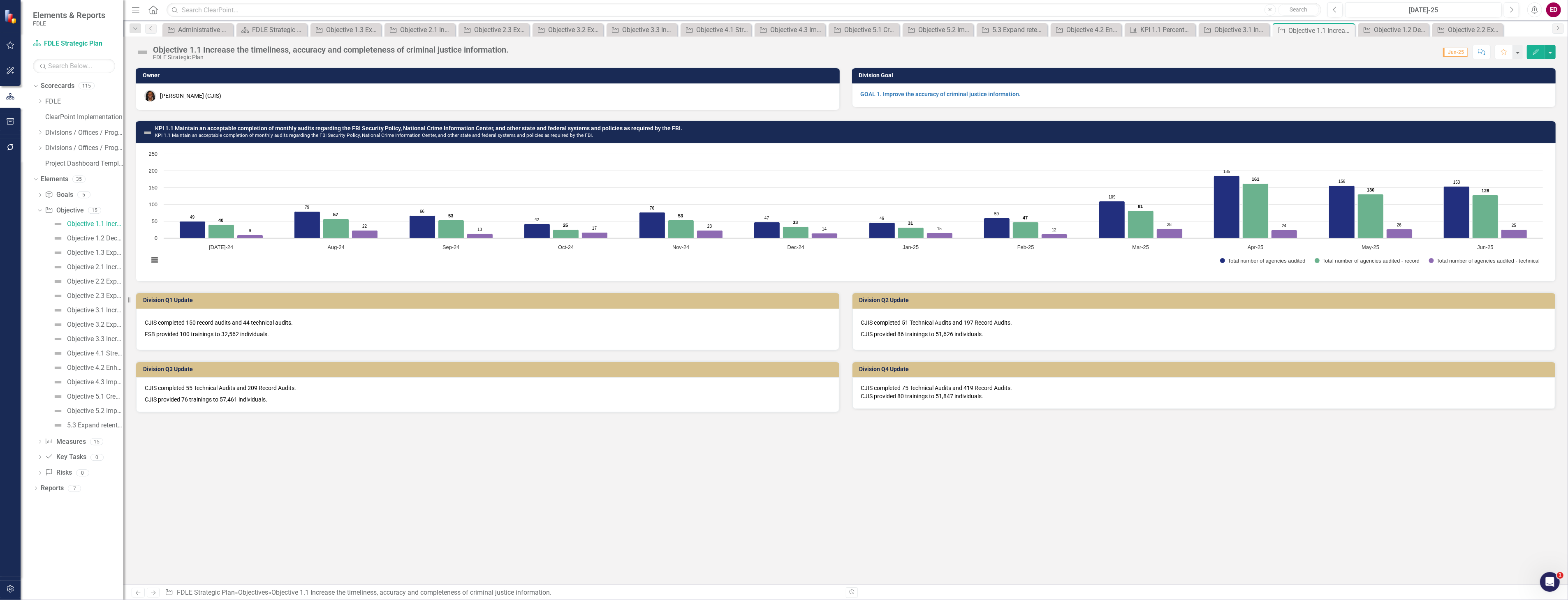
click at [767, 133] on h3 "KPI 1.1 Maintain an acceptable completion of monthly audits regarding the FBI S…" at bounding box center [853, 131] width 1396 height 13
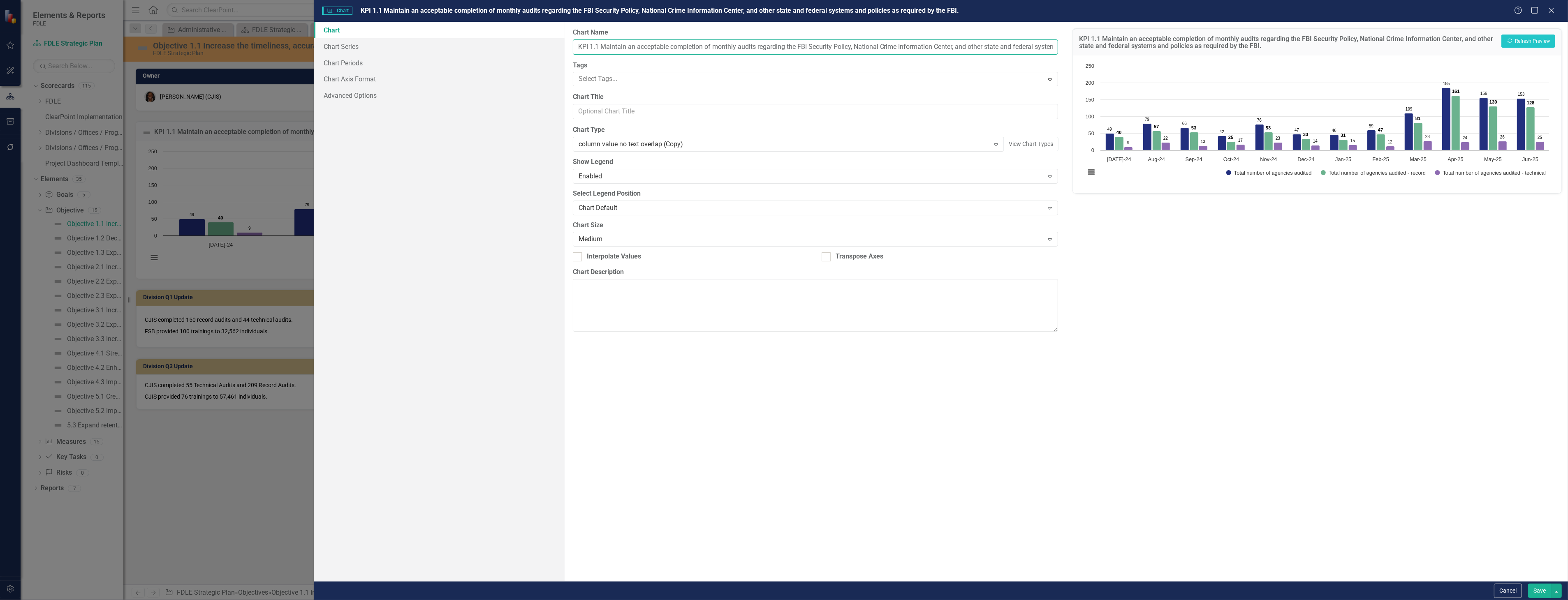
drag, startPoint x: 600, startPoint y: 46, endPoint x: 570, endPoint y: 47, distance: 30.0
click at [570, 47] on div "From this page, you can define the name, type, and size of the chart. You can a…" at bounding box center [816, 301] width 502 height 559
type input "Maintain an acceptable completion of monthly audits regarding the FBI Security …"
click at [1227, 170] on button "Show Total number of agencies audited" at bounding box center [1269, 173] width 86 height 5
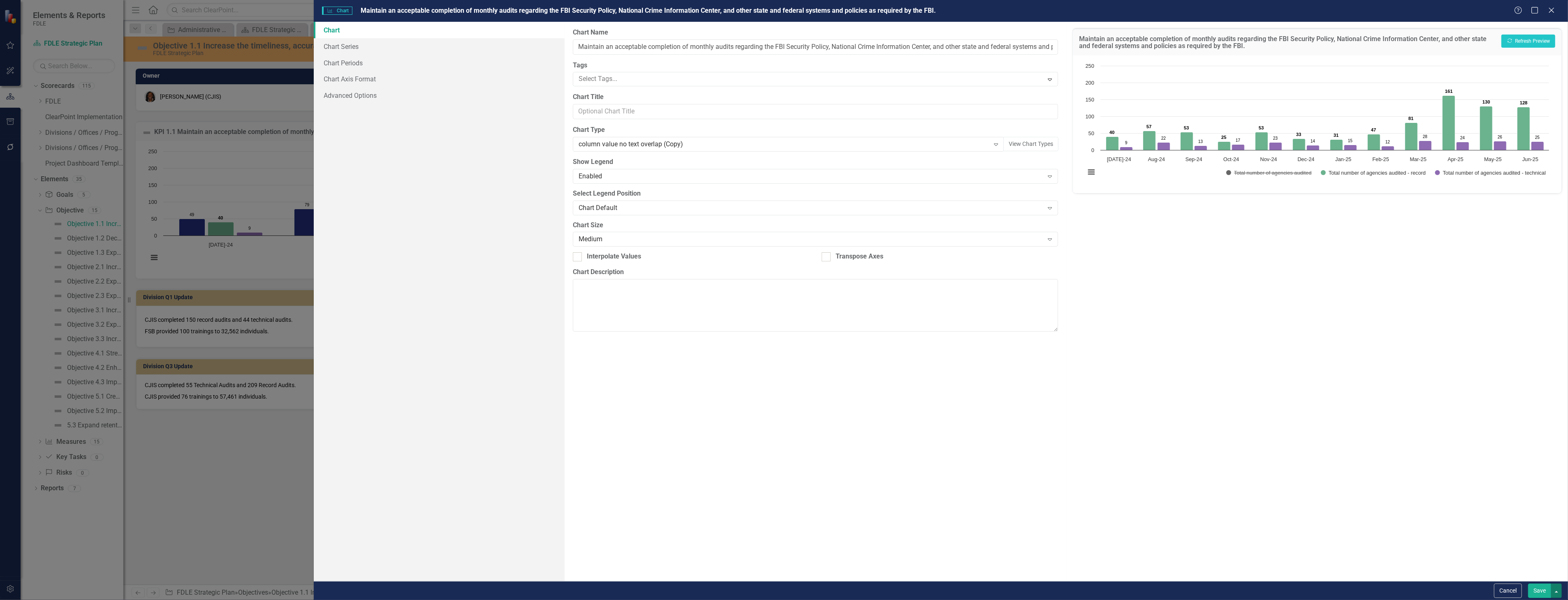
click at [1552, 593] on button "button" at bounding box center [1556, 591] width 11 height 15
click at [1547, 593] on button "Save" at bounding box center [1539, 591] width 23 height 15
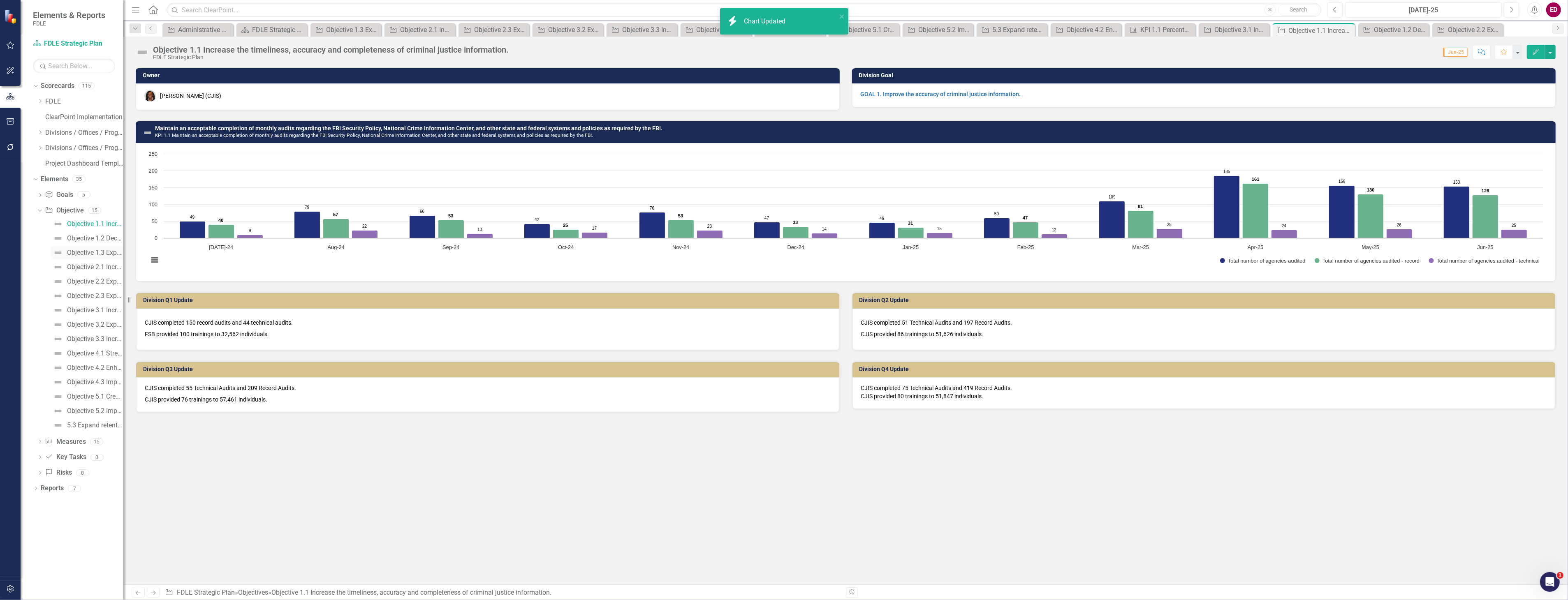
click at [97, 251] on div "Objective 1.3 Expand specialized training opportunities and assistance to exter…" at bounding box center [95, 253] width 57 height 7
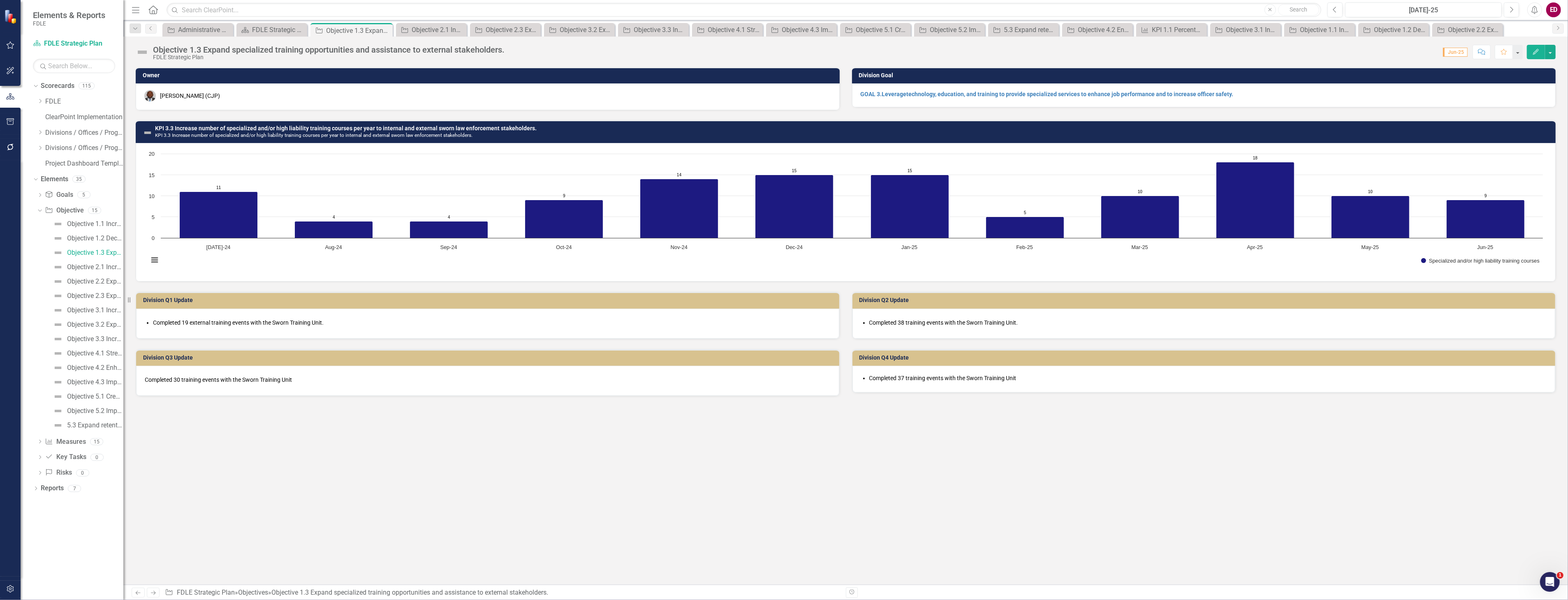
click at [714, 125] on h3 "KPI 3.3 Increase number of specialized and/or high liability training courses p…" at bounding box center [853, 131] width 1396 height 13
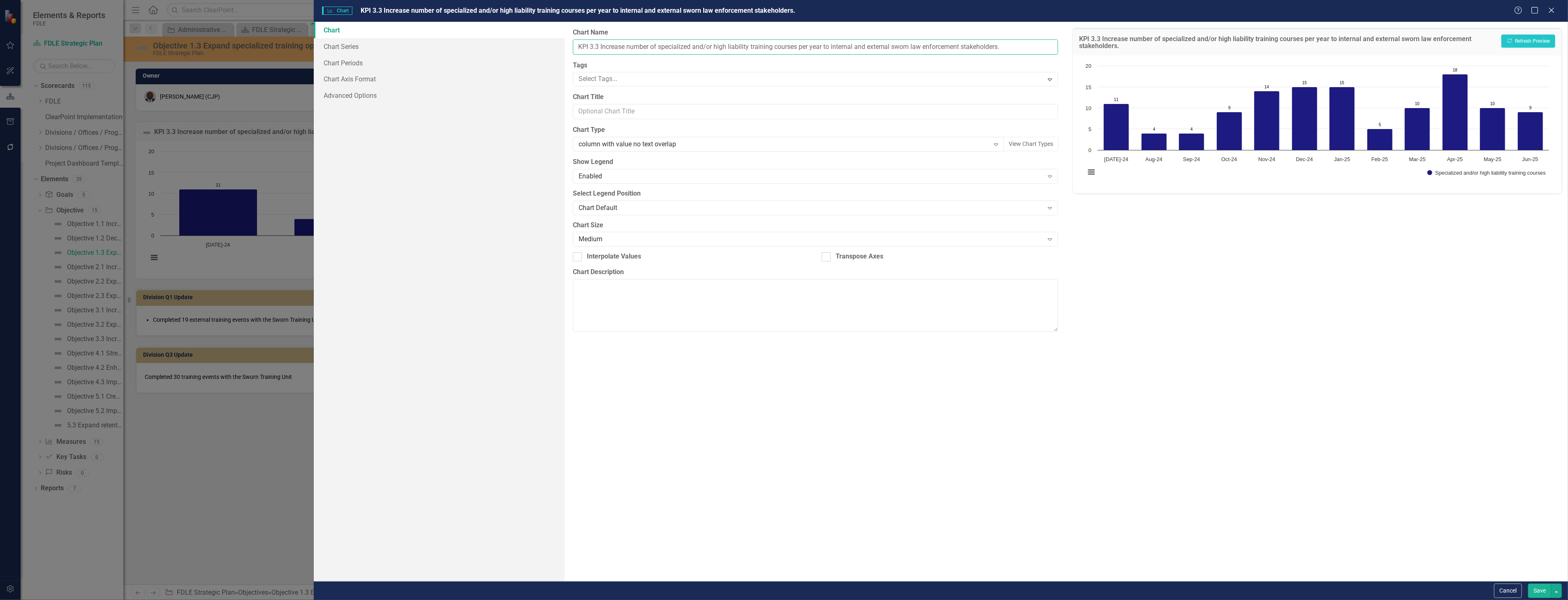
drag, startPoint x: 590, startPoint y: 46, endPoint x: 570, endPoint y: 47, distance: 20.0
click at [570, 47] on div "From this page, you can define the name, type, and size of the chart. You can a…" at bounding box center [816, 301] width 502 height 559
click at [1427, 170] on button "Show Specialized and/or high liability training courses" at bounding box center [1486, 173] width 119 height 5
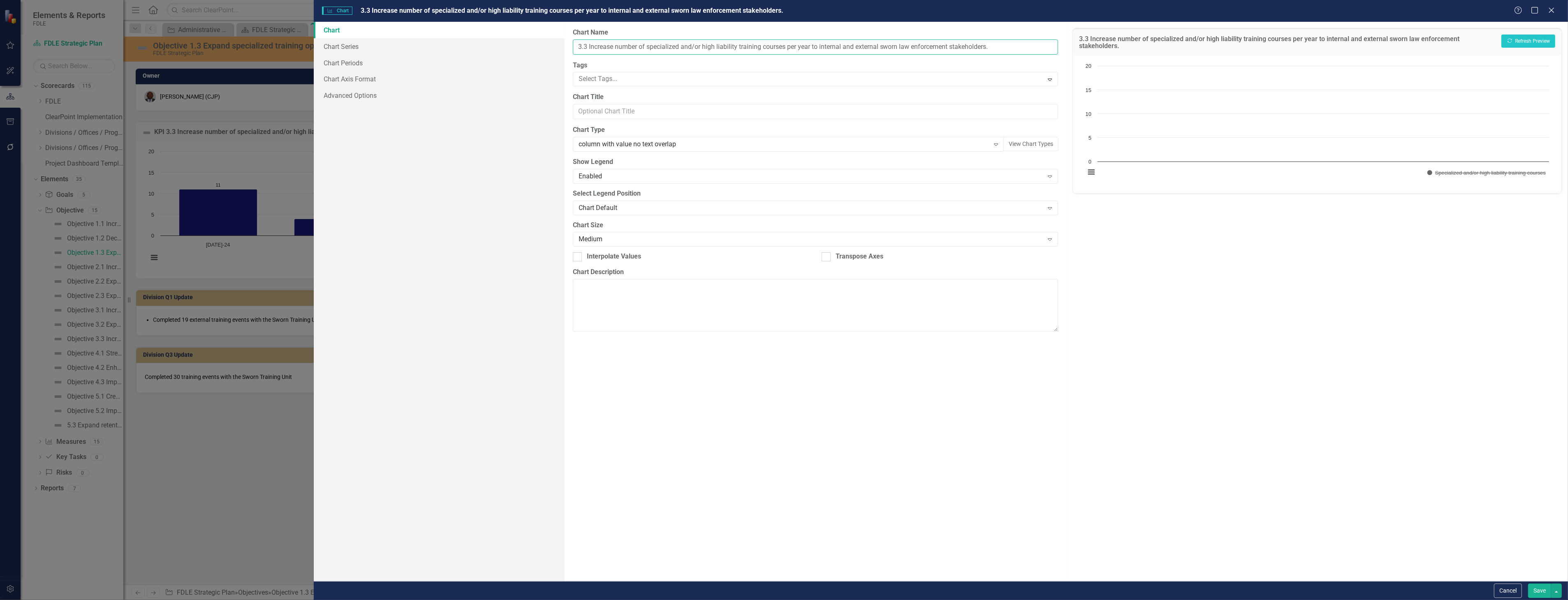
drag, startPoint x: 587, startPoint y: 46, endPoint x: 564, endPoint y: 47, distance: 23.0
click at [565, 47] on div "From this page, you can define the name, type, and size of the chart. You can a…" at bounding box center [816, 301] width 502 height 559
type input "Increase number of specialized and/or high liability training courses per year …"
click at [1427, 166] on button "Show Specialized and/or high liability training courses" at bounding box center [1486, 168] width 119 height 5
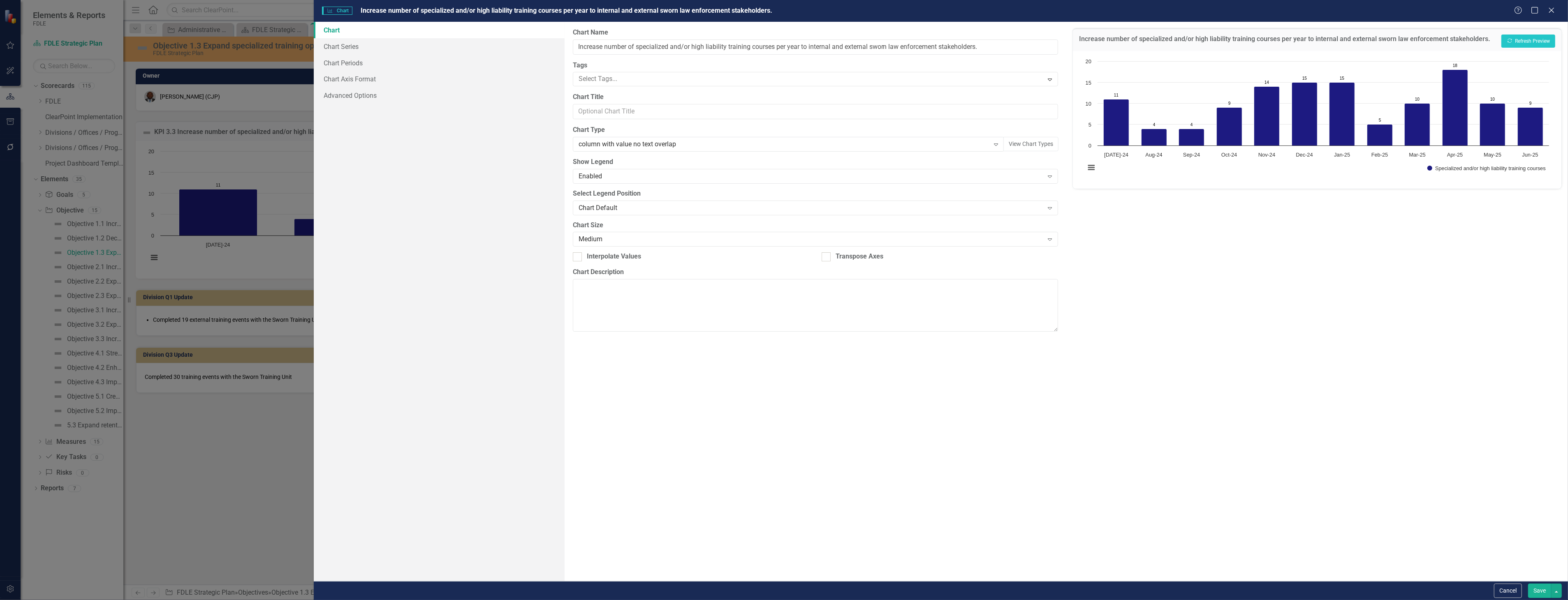
click at [1537, 591] on button "Save" at bounding box center [1539, 591] width 23 height 15
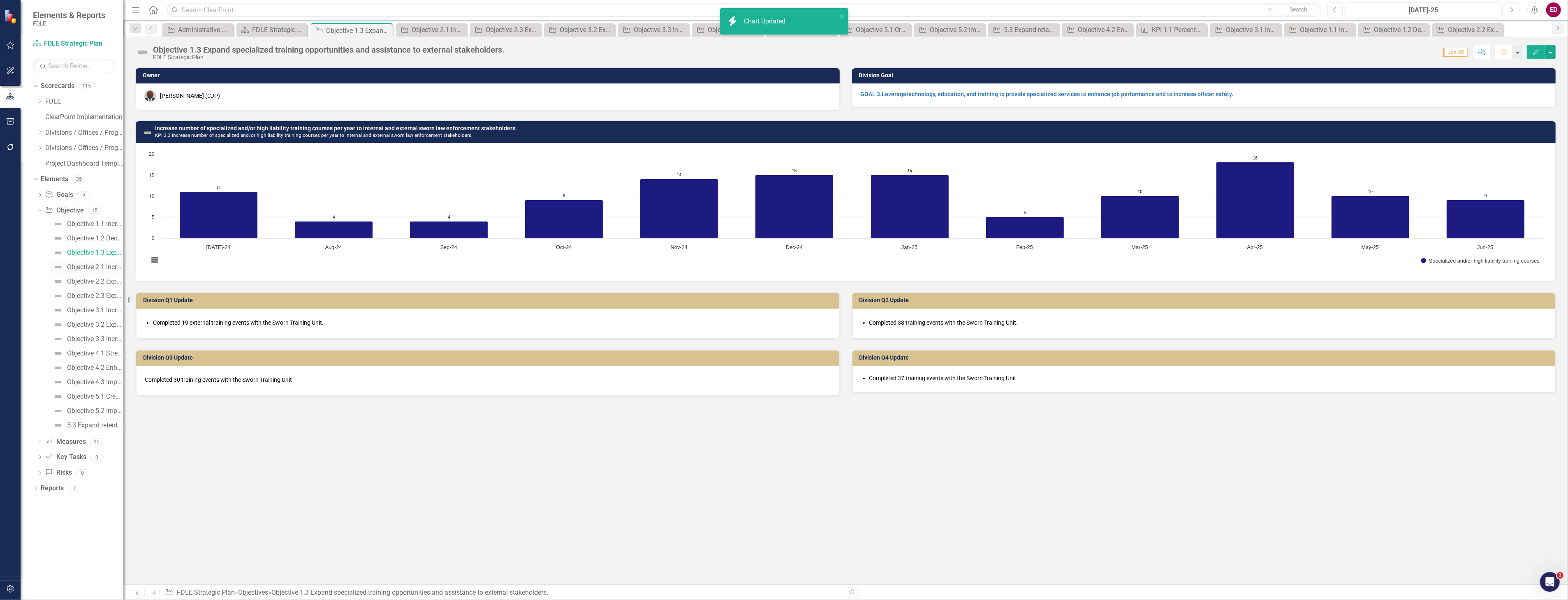
click at [96, 272] on link "Objective 2.1 Increase intelligence sharing and collaboration." at bounding box center [87, 267] width 72 height 13
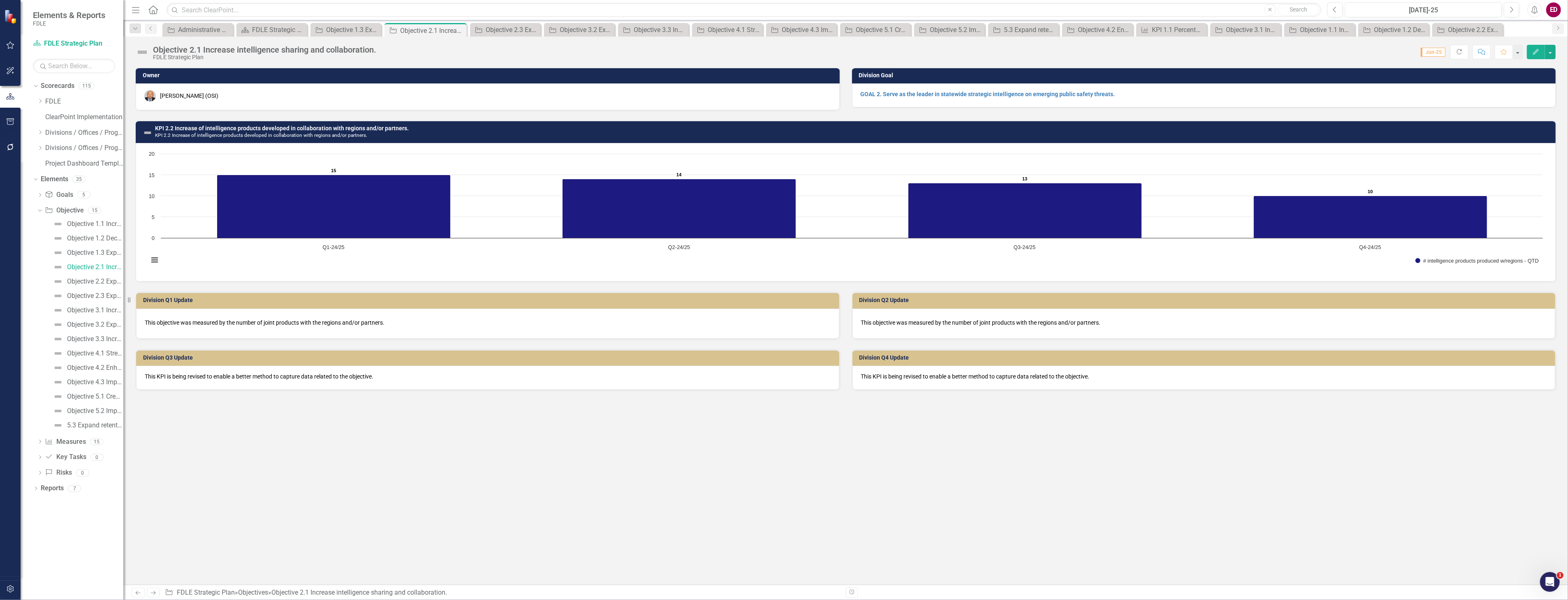
click at [494, 134] on h3 "KPI 2.2 Increase of intelligence products developed in collaboration with regio…" at bounding box center [853, 131] width 1396 height 13
click at [527, 125] on h3 "KPI 2.2 Increase of intelligence products developed in collaboration with regio…" at bounding box center [853, 131] width 1396 height 13
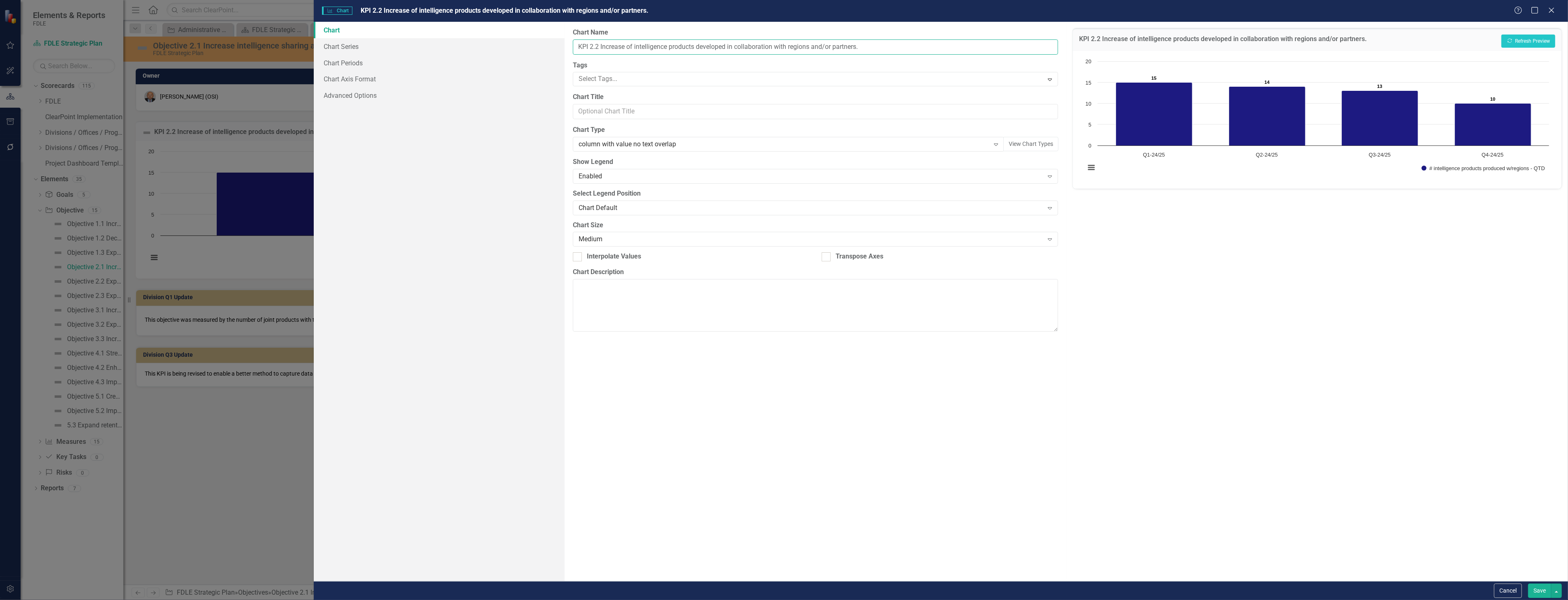
drag, startPoint x: 600, startPoint y: 43, endPoint x: 573, endPoint y: 45, distance: 27.1
click at [573, 45] on input "KPI 2.2 Increase of intelligence products developed in collaboration with regio…" at bounding box center [815, 47] width 485 height 15
type input "Increase of intelligence products developed in collaboration with regions and/o…"
click at [1421, 166] on button "Show # intelligence products produced w/regions - QTD" at bounding box center [1483, 168] width 124 height 5
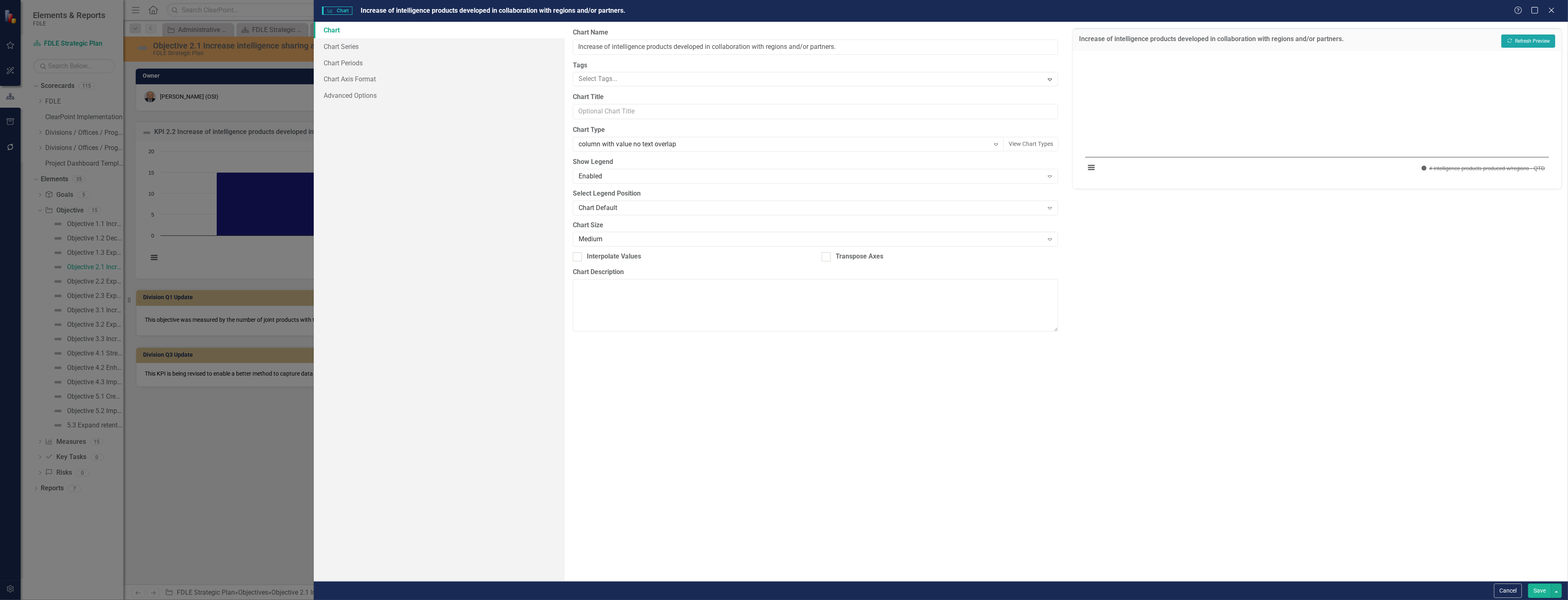
click at [1513, 40] on button "Recalculate Refresh Preview" at bounding box center [1528, 41] width 54 height 13
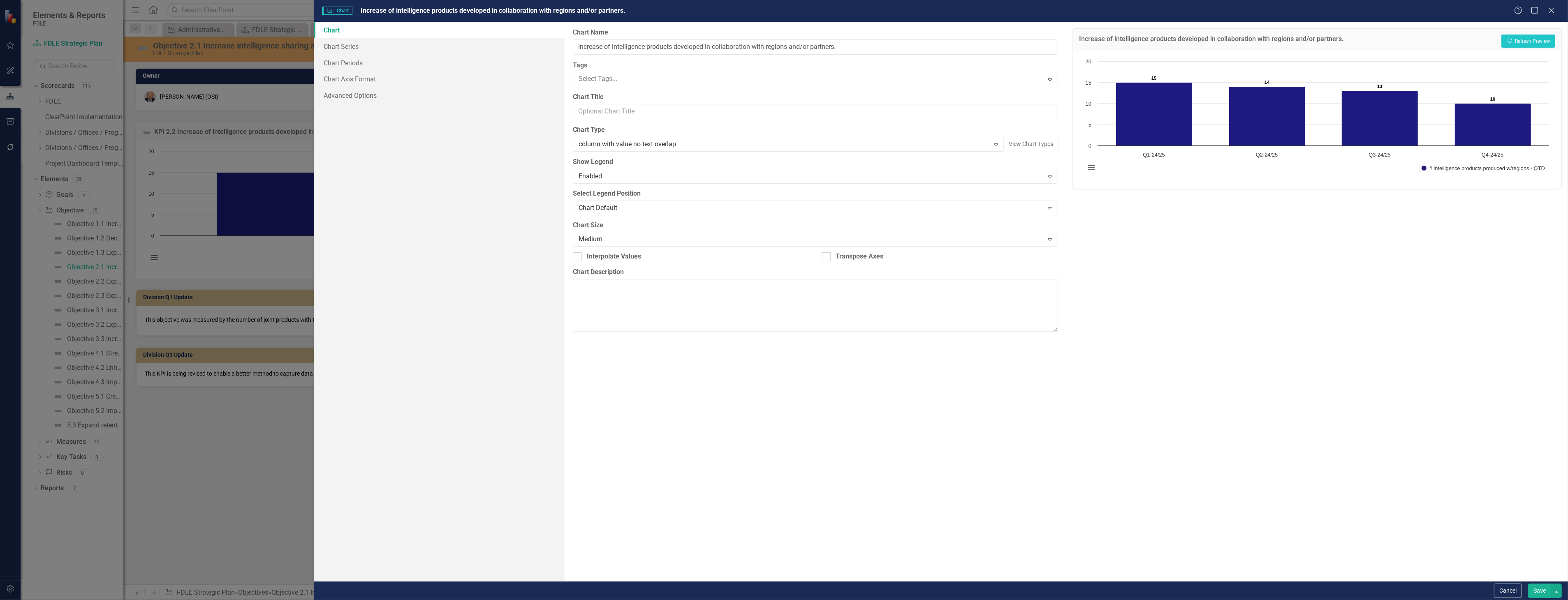
click at [1535, 599] on div "Cancel Save" at bounding box center [940, 590] width 1255 height 19
click at [1537, 593] on button "Save" at bounding box center [1539, 591] width 23 height 15
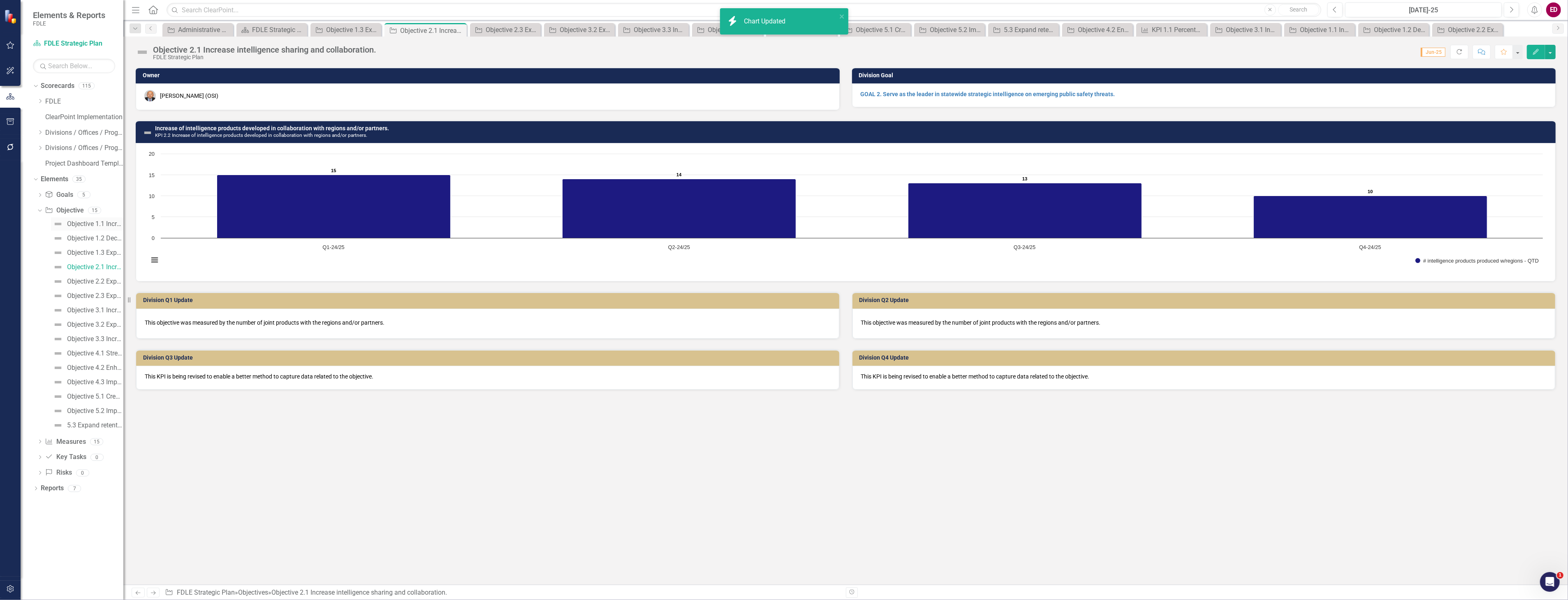
click at [101, 225] on div "Objective 1.1 Increase the timeliness, accuracy and completeness of criminal ju…" at bounding box center [95, 224] width 57 height 7
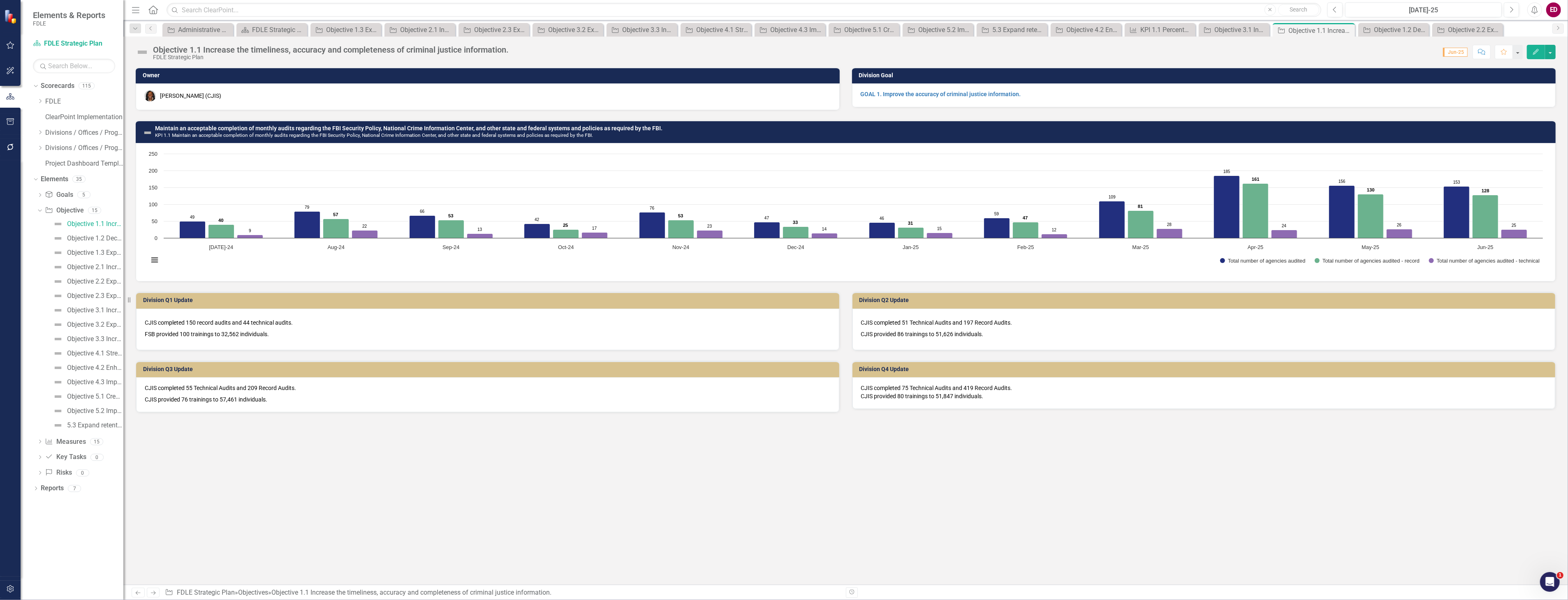
click at [852, 128] on h3 "Maintain an acceptable completion of monthly audits regarding the FBI Security …" at bounding box center [853, 131] width 1396 height 13
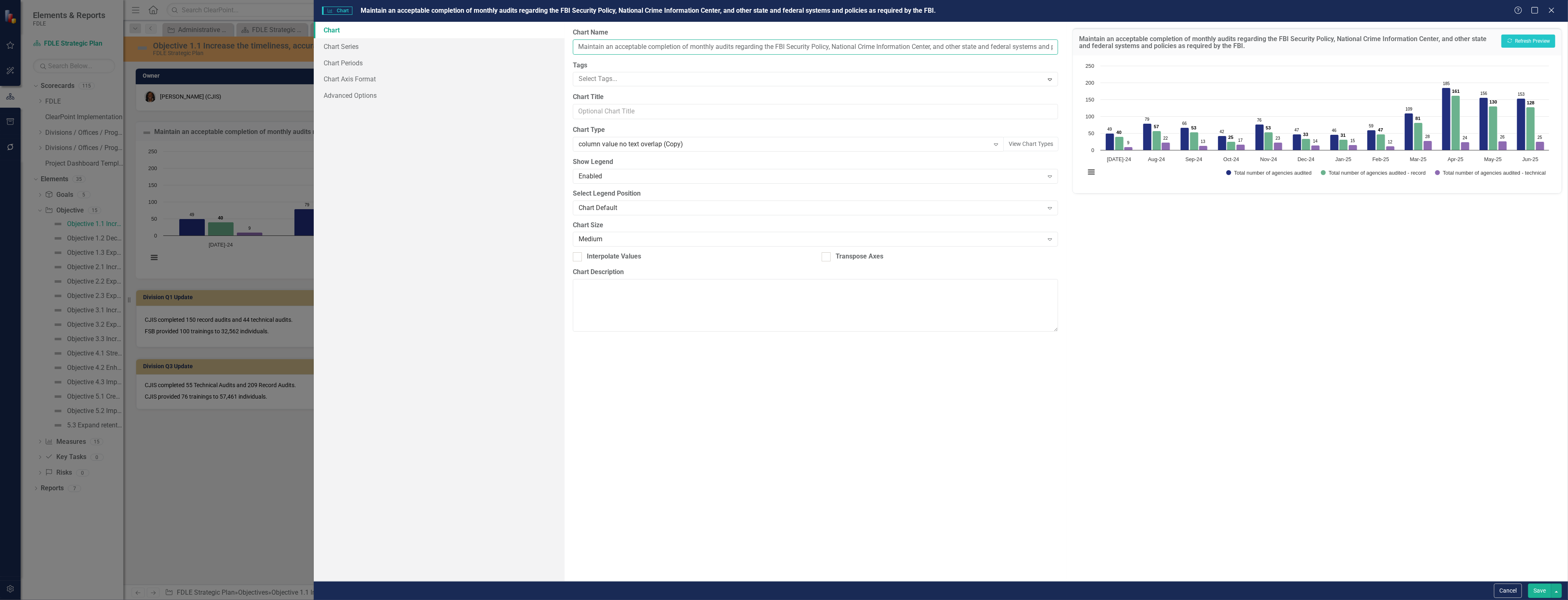
click at [576, 49] on input "Maintain an acceptable completion of monthly audits regarding the FBI Security …" at bounding box center [815, 47] width 485 height 15
type input "CJIS KPI 1.1 Maintain an acceptable completion of monthly audits regarding the …"
click at [1227, 170] on button "Show Total number of agencies audited" at bounding box center [1269, 173] width 86 height 5
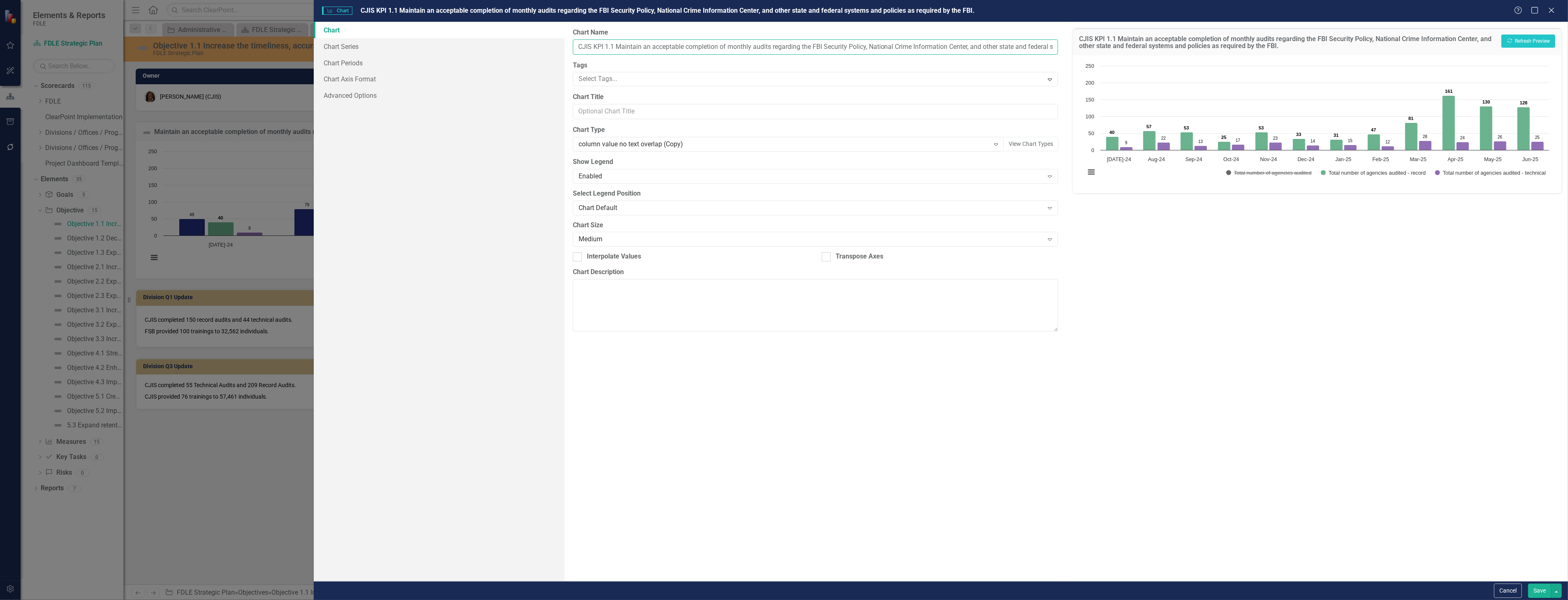
click at [1308, 177] on rect "Interactive chart" at bounding box center [1317, 123] width 472 height 124
click at [1305, 175] on button "Show Total number of agencies audited" at bounding box center [1269, 173] width 86 height 5
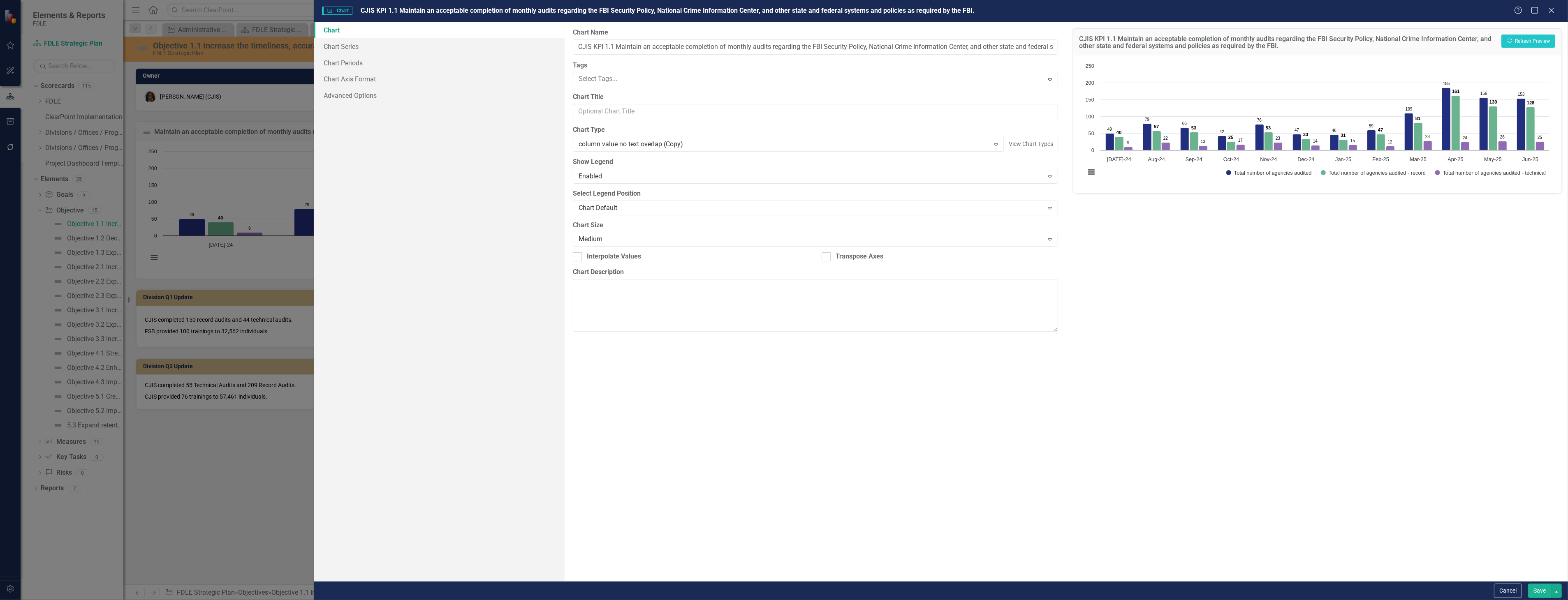
click at [1542, 586] on button "Save" at bounding box center [1539, 591] width 23 height 15
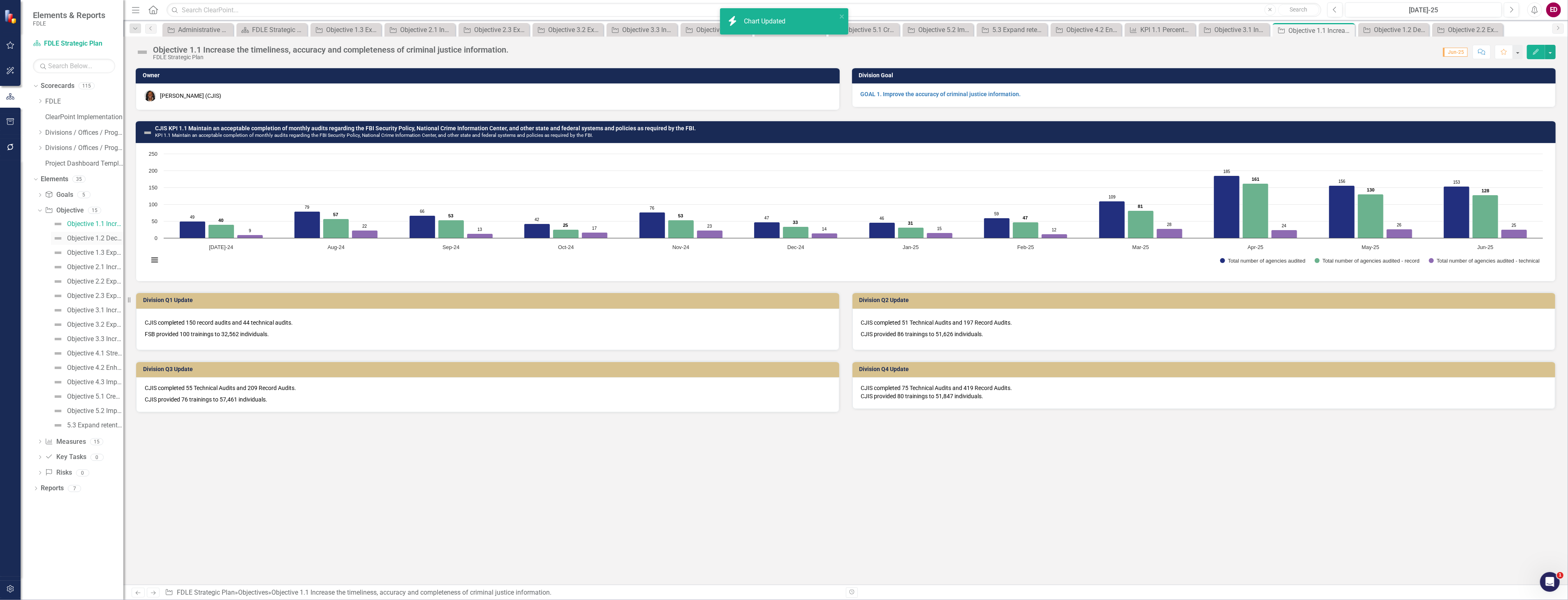
click at [101, 242] on link "Objective 1.2 Decrease turnaround time to complete laboratory service requests." at bounding box center [87, 239] width 72 height 13
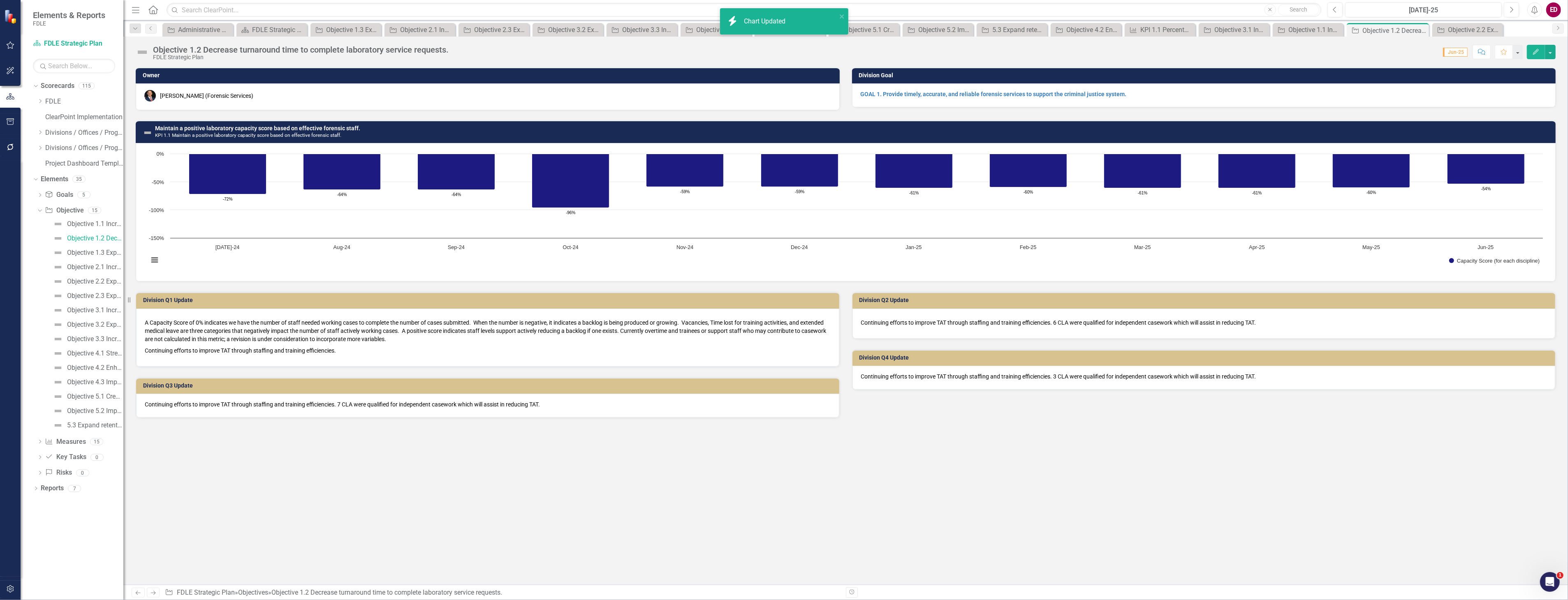
click at [494, 119] on div "Maintain a positive laboratory capacity score based on effective forensic staff…" at bounding box center [845, 196] width 1432 height 172
click at [494, 129] on h3 "Maintain a positive laboratory capacity score based on effective forensic staff…" at bounding box center [853, 131] width 1396 height 13
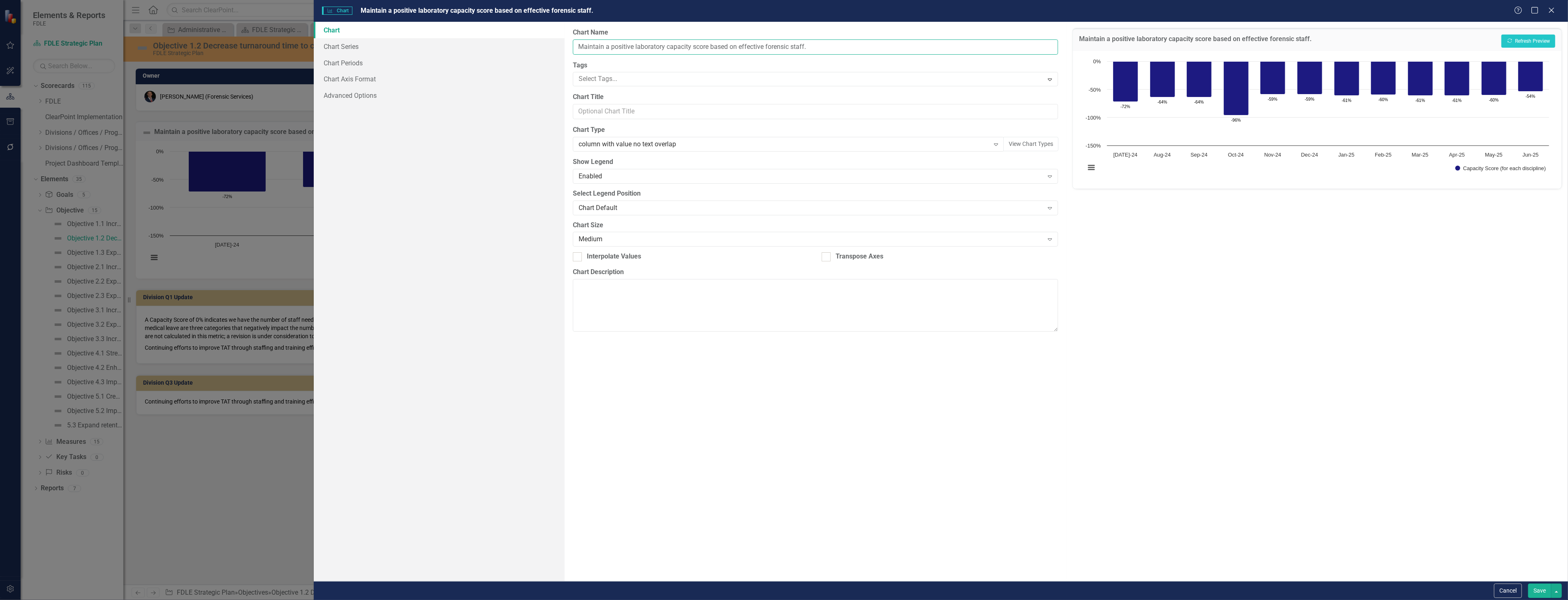
click at [576, 44] on input "Maintain a positive laboratory capacity score based on effective forensic staff." at bounding box center [815, 47] width 485 height 15
type input "Forensics Services KPI 1.1 Maintain a positive laboratory capacity score based …"
click at [1455, 166] on button "Show Capacity Score (for each discipline)" at bounding box center [1500, 168] width 91 height 5
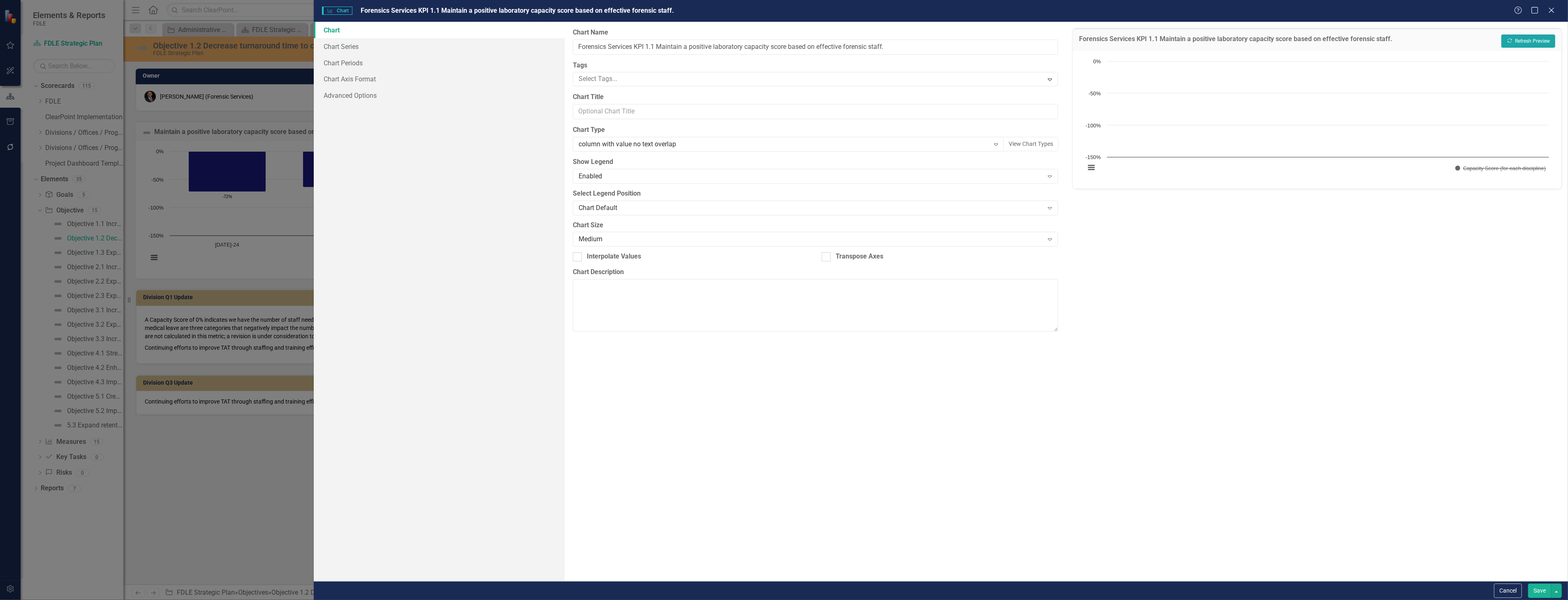
click at [1534, 46] on button "Recalculate Refresh Preview" at bounding box center [1528, 41] width 54 height 13
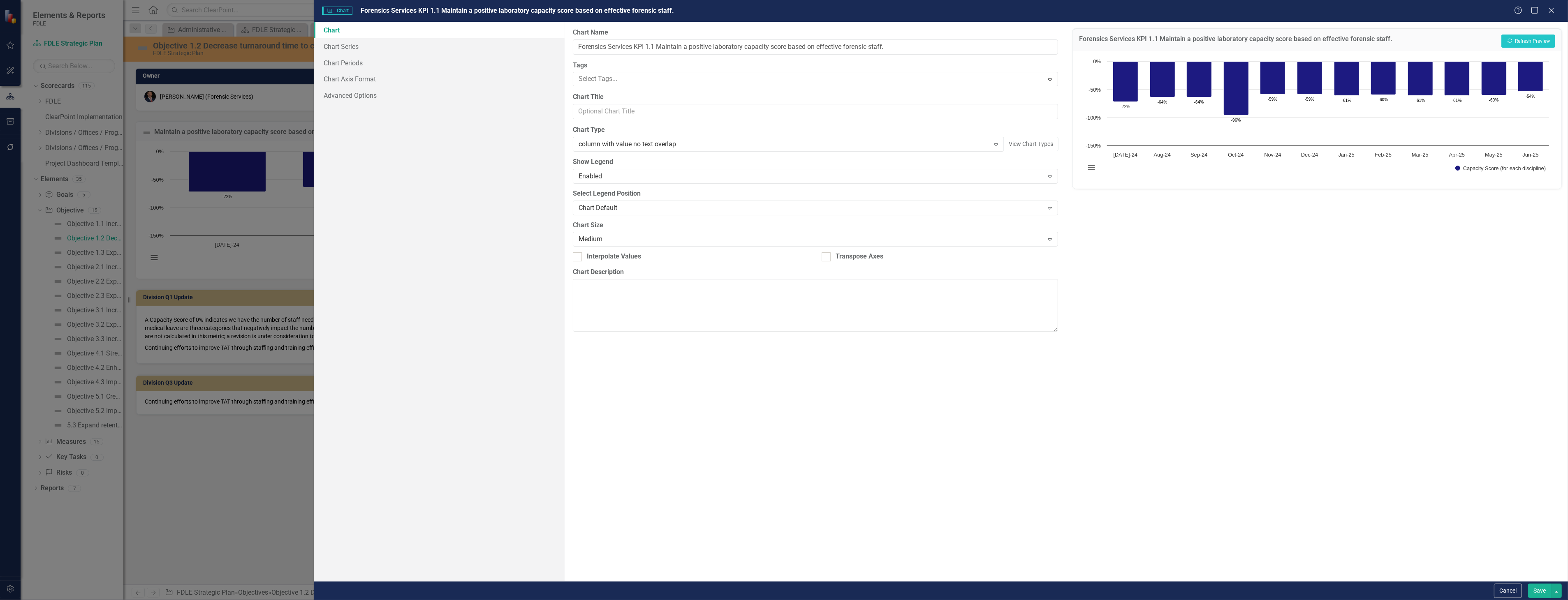
click at [1535, 594] on button "Save" at bounding box center [1539, 591] width 23 height 15
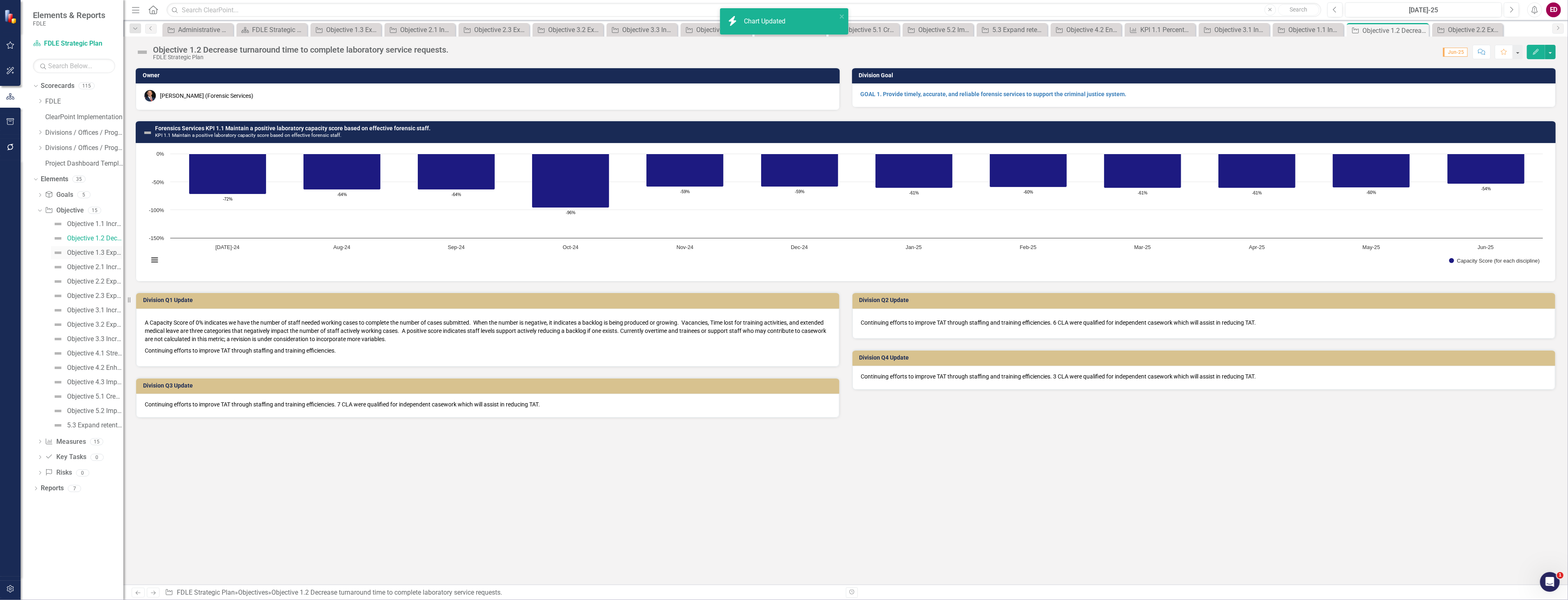
click at [108, 254] on div "Objective 1.3 Expand specialized training opportunities and assistance to exter…" at bounding box center [95, 253] width 57 height 7
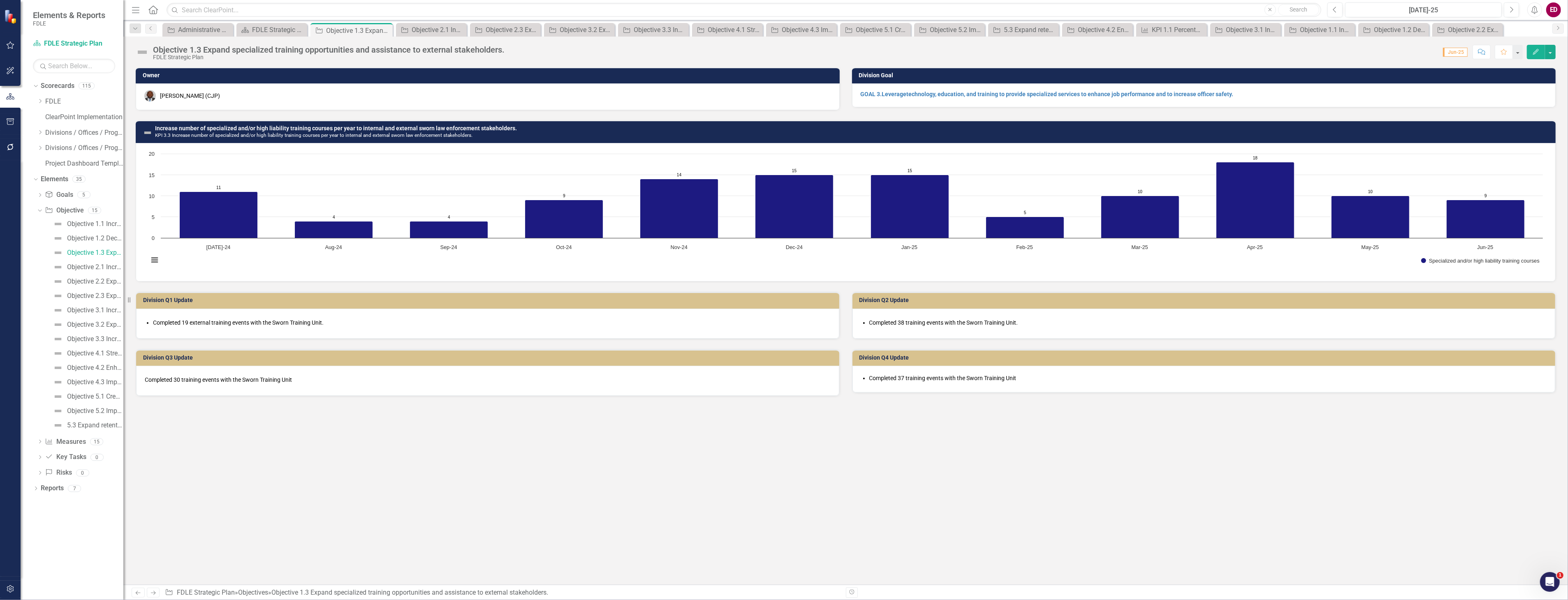
click at [619, 131] on h3 "Increase number of specialized and/or high liability training courses per year …" at bounding box center [853, 131] width 1396 height 13
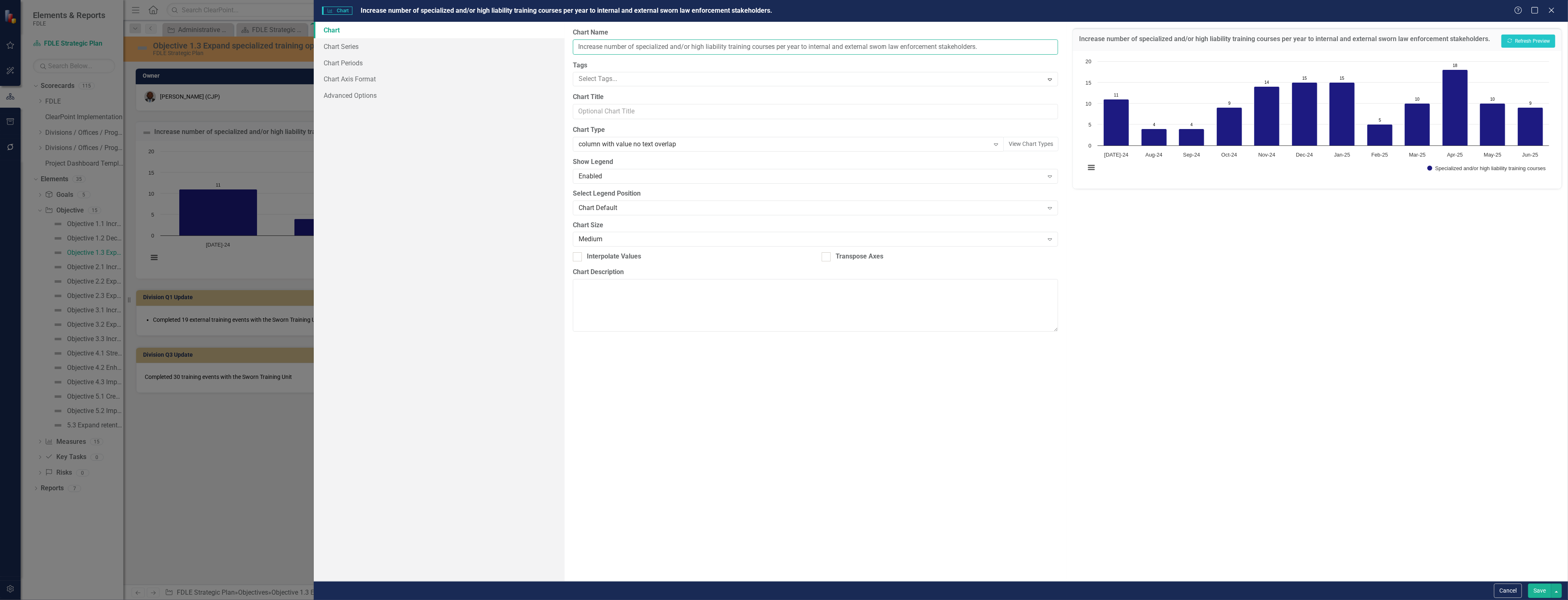
click at [577, 46] on input "Increase number of specialized and/or high liability training courses per year …" at bounding box center [815, 47] width 485 height 15
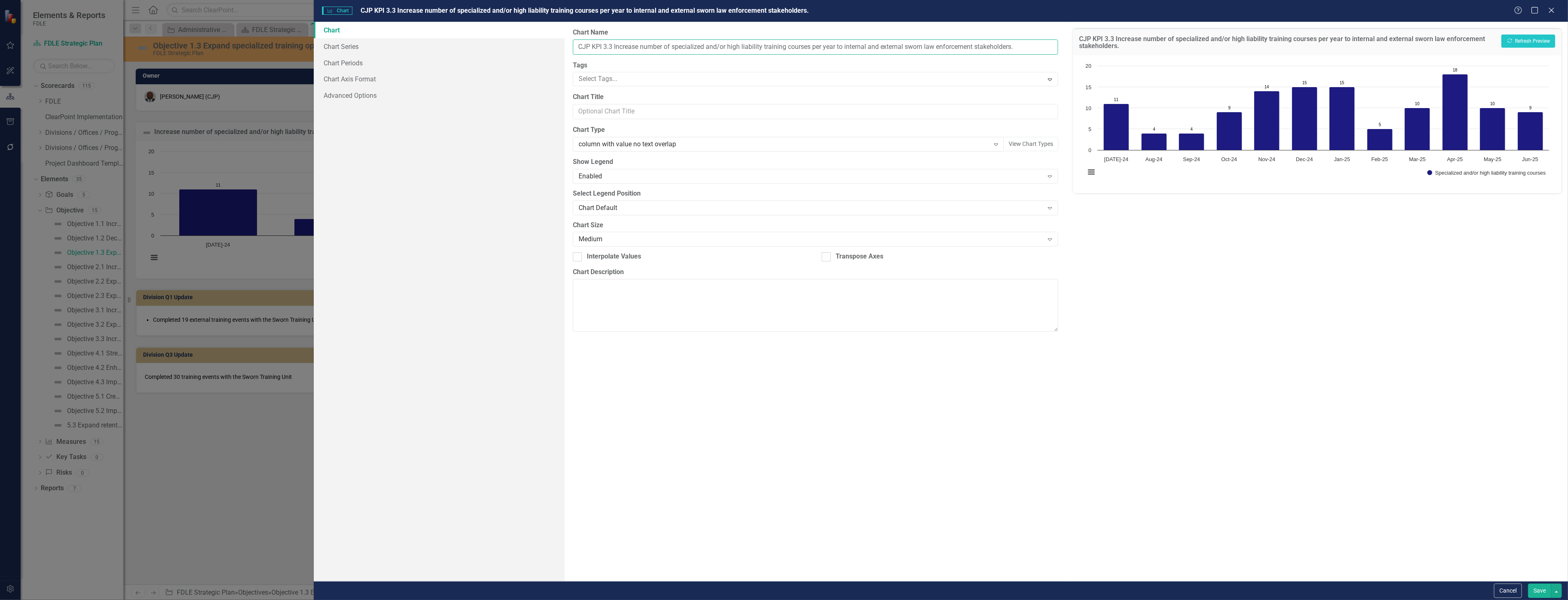
type input "CJP KPI 3.3 Increase number of specialized and/or high liability training cours…"
click at [1427, 170] on button "Show Specialized and/or high liability training courses" at bounding box center [1486, 173] width 119 height 5
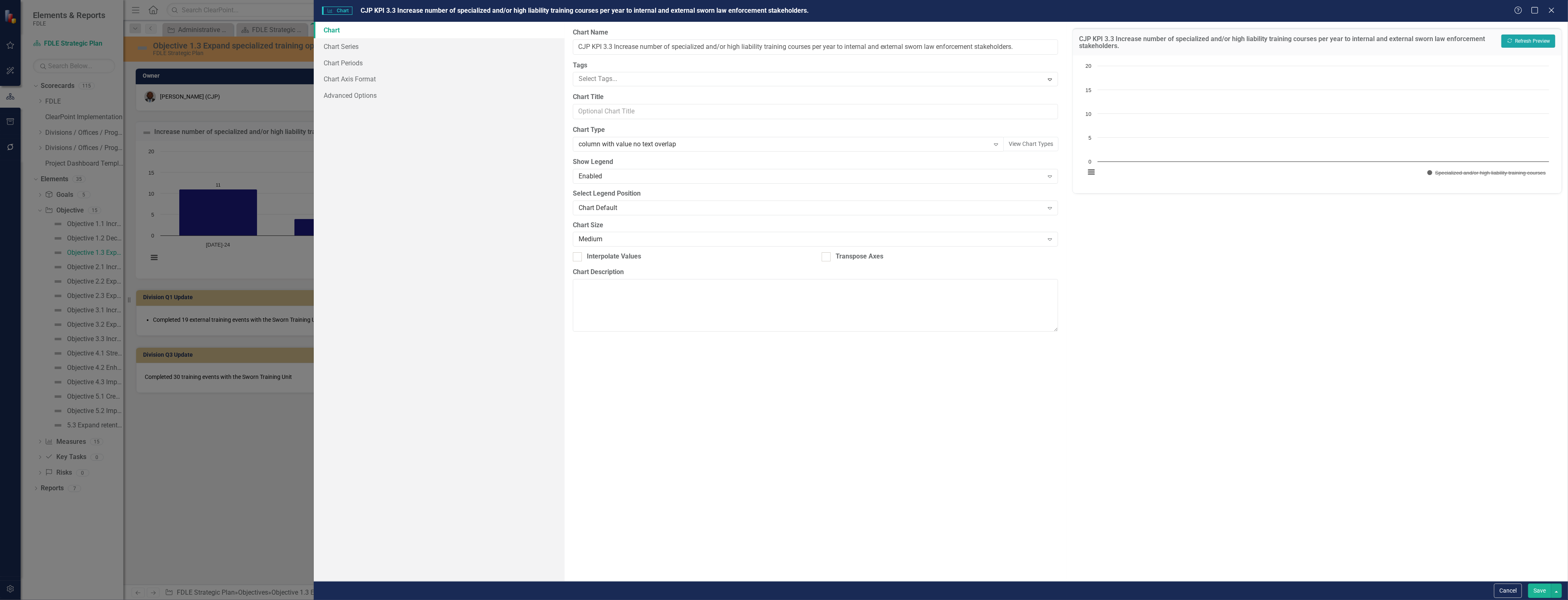
click at [1545, 35] on button "Recalculate Refresh Preview" at bounding box center [1528, 41] width 54 height 13
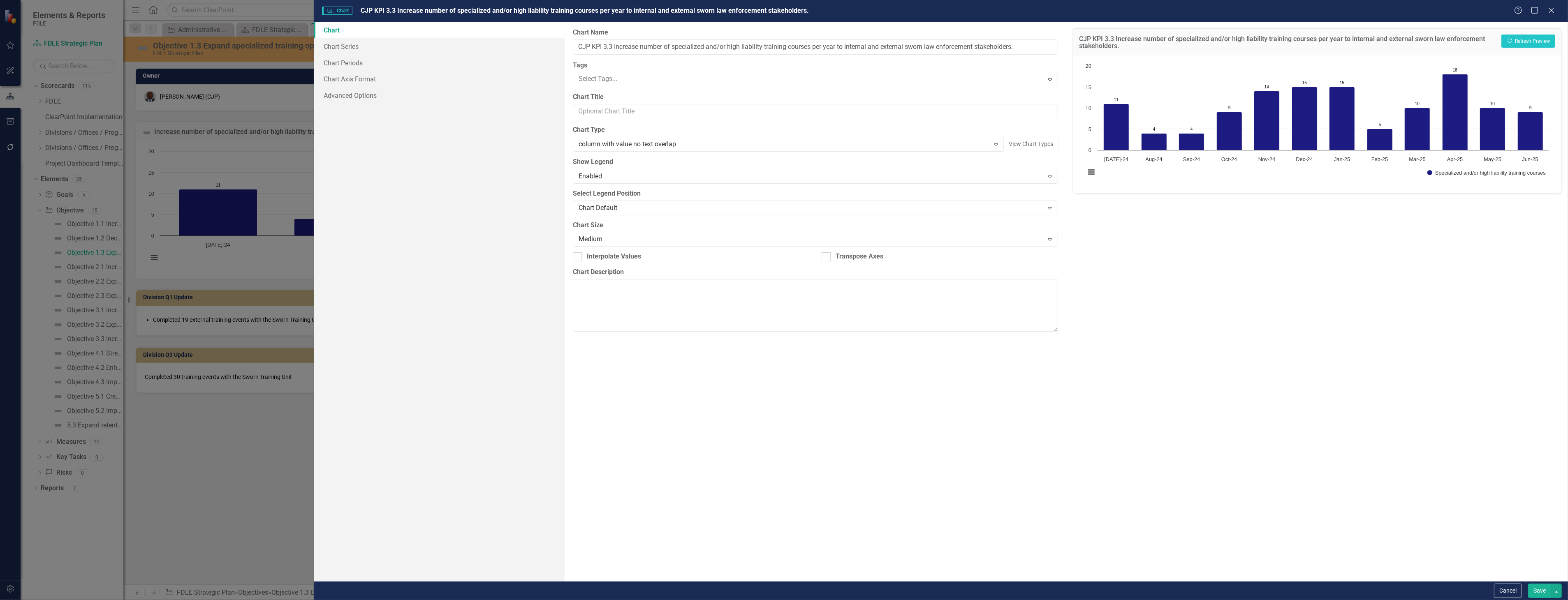
click at [1536, 586] on button "Save" at bounding box center [1539, 591] width 23 height 15
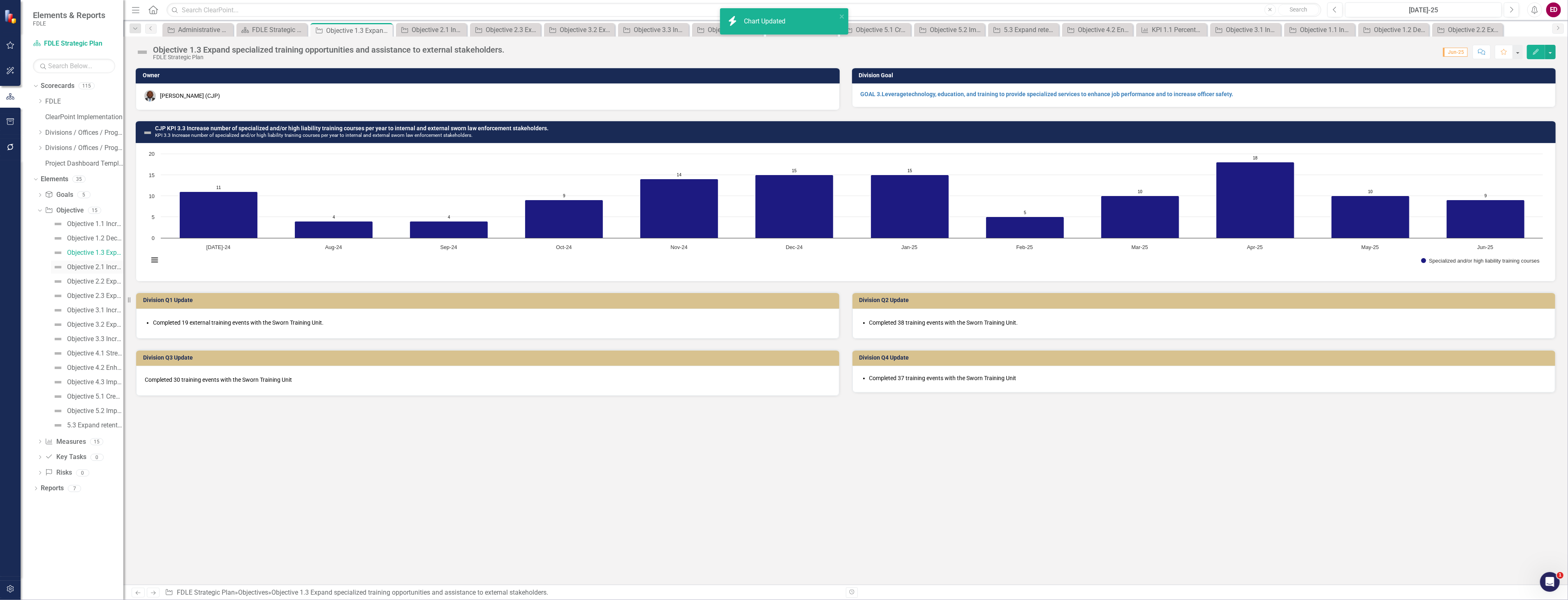
click at [96, 265] on div "Objective 2.1 Increase intelligence sharing and collaboration." at bounding box center [95, 267] width 57 height 7
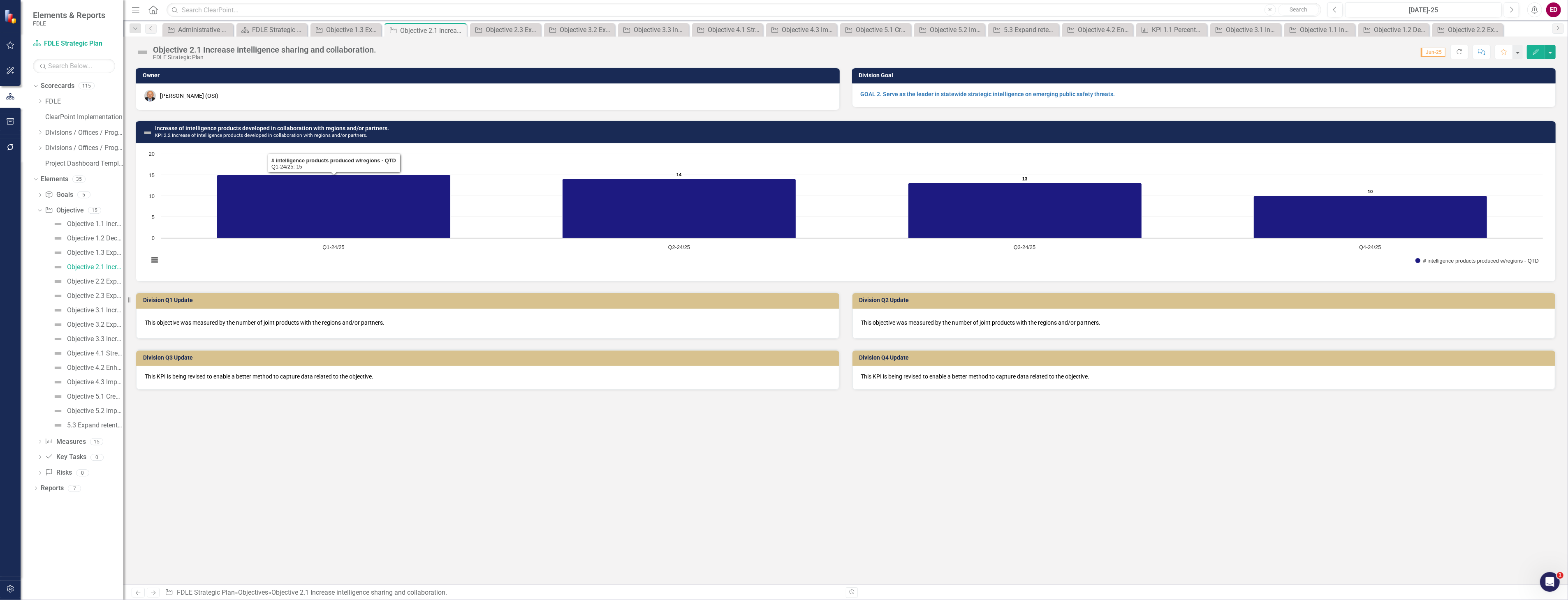
click at [499, 127] on h3 "Increase of intelligence products developed in collaboration with regions and/o…" at bounding box center [853, 131] width 1396 height 13
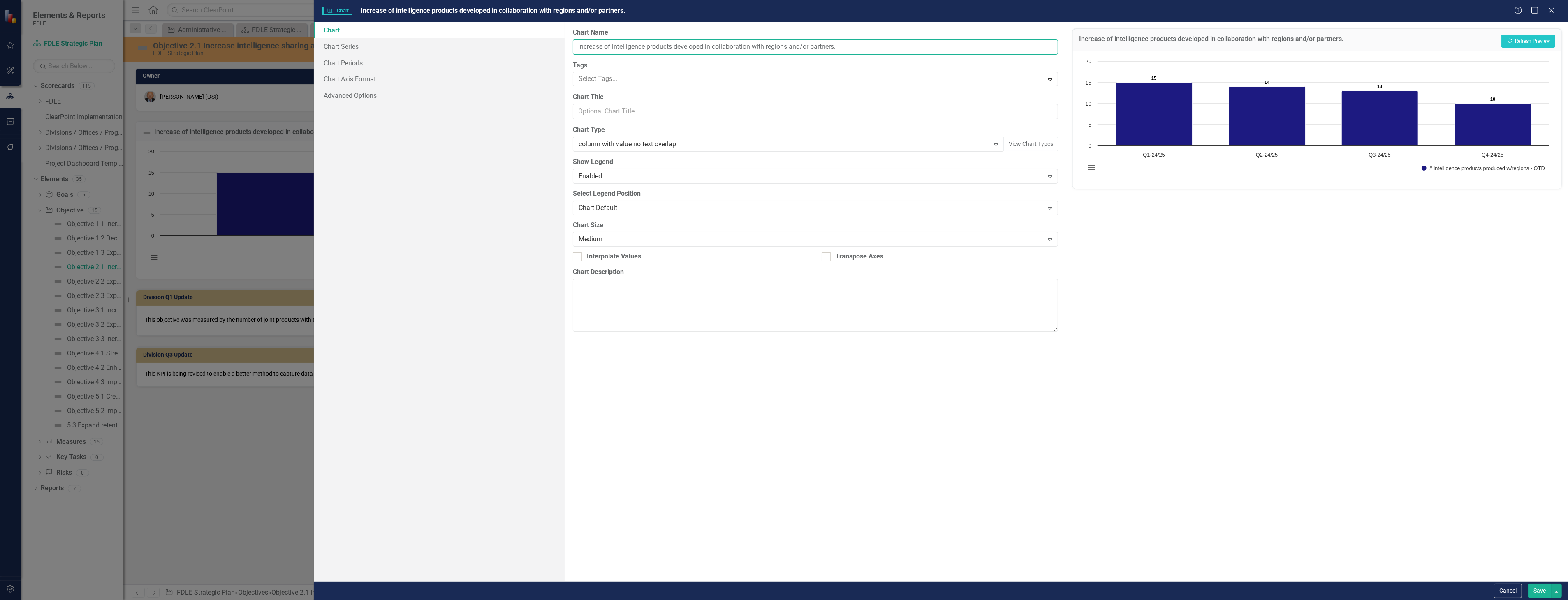
click at [576, 46] on input "Increase of intelligence products developed in collaboration with regions and/o…" at bounding box center [815, 47] width 485 height 15
type input "Investigations KPI 2.2 Increase of intelligence products developed in collabora…"
click at [1421, 166] on button "Show # intelligence products produced w/regions - QTD" at bounding box center [1483, 168] width 124 height 5
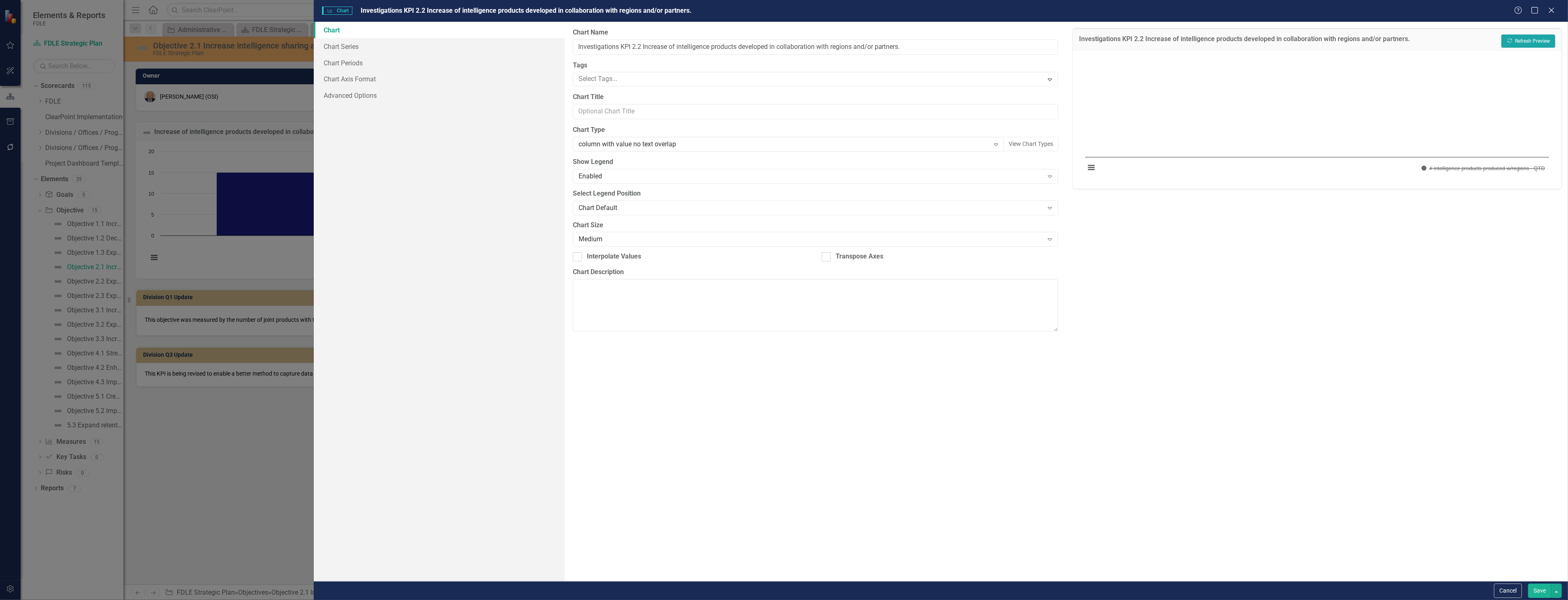
click at [1524, 36] on button "Recalculate Refresh Preview" at bounding box center [1528, 41] width 54 height 13
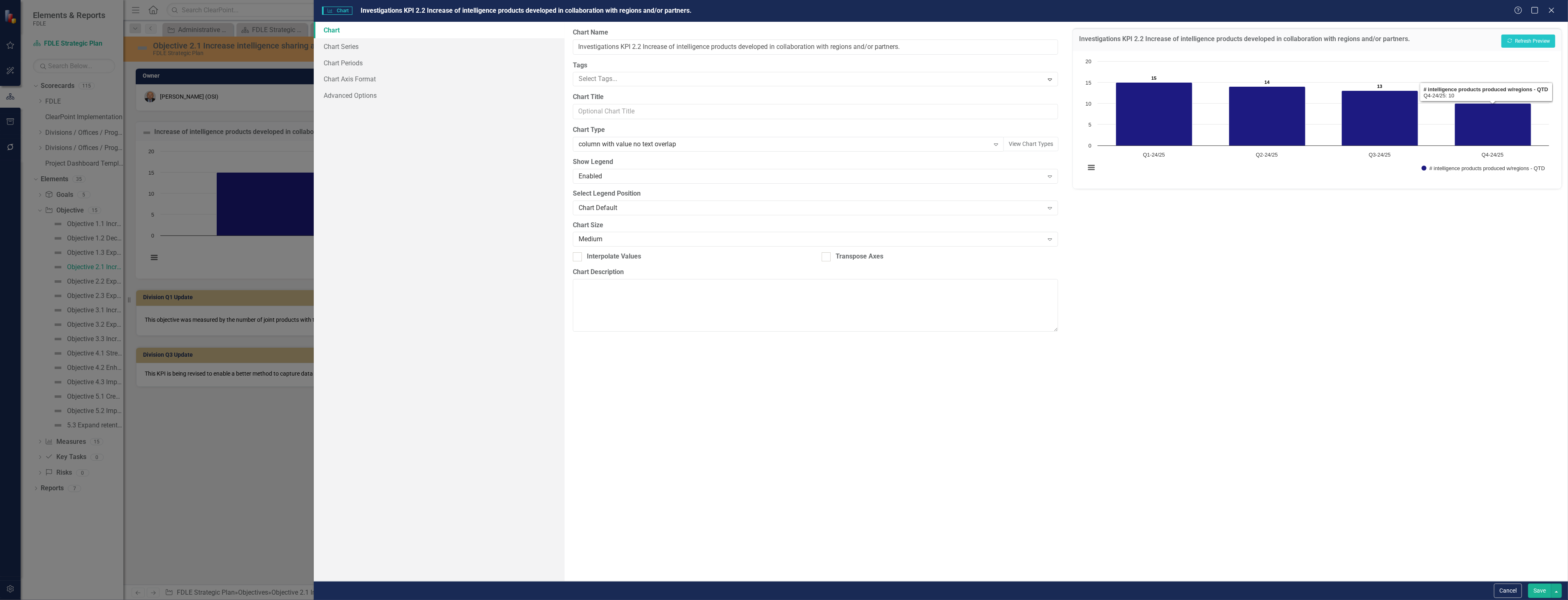
drag, startPoint x: 1534, startPoint y: 560, endPoint x: 1534, endPoint y: 570, distance: 10.0
click at [1534, 570] on div "Investigations KPI 2.2 Increase of intelligence products developed in collabora…" at bounding box center [1317, 301] width 502 height 559
click at [1538, 596] on button "Save" at bounding box center [1539, 591] width 23 height 15
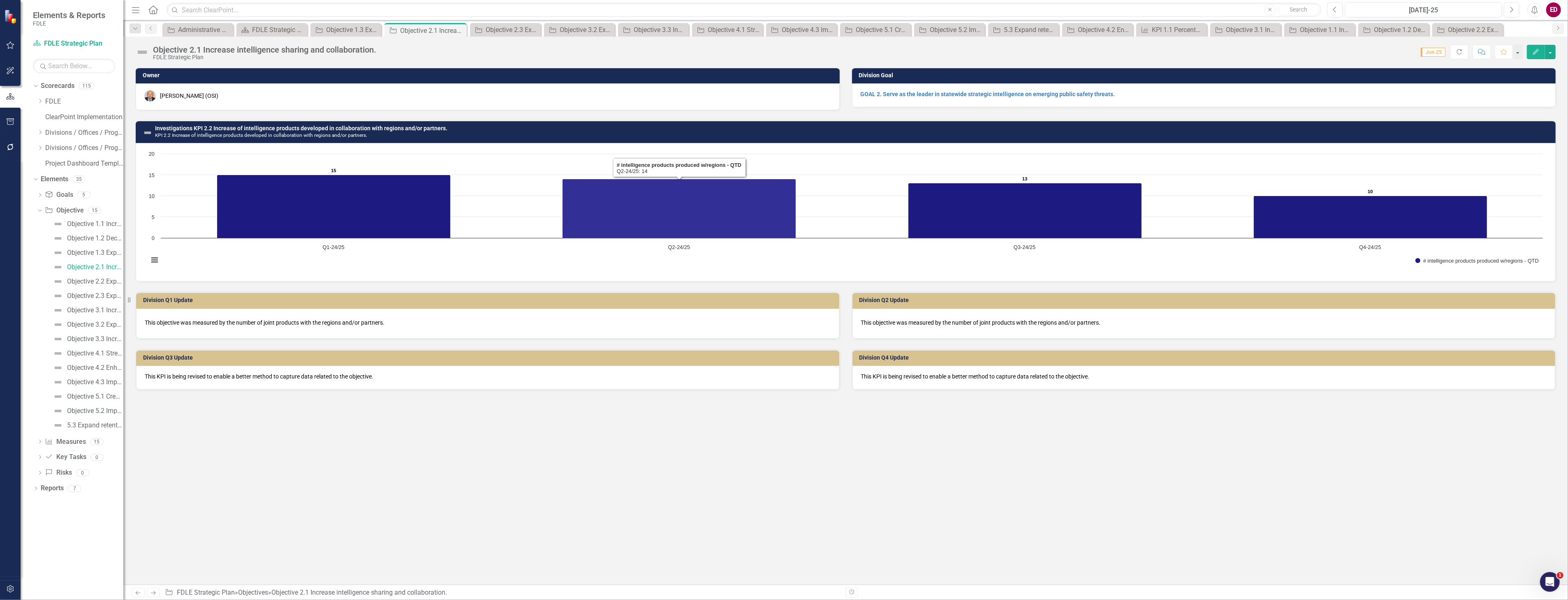
click at [747, 158] on rect "Interactive chart" at bounding box center [845, 211] width 1402 height 124
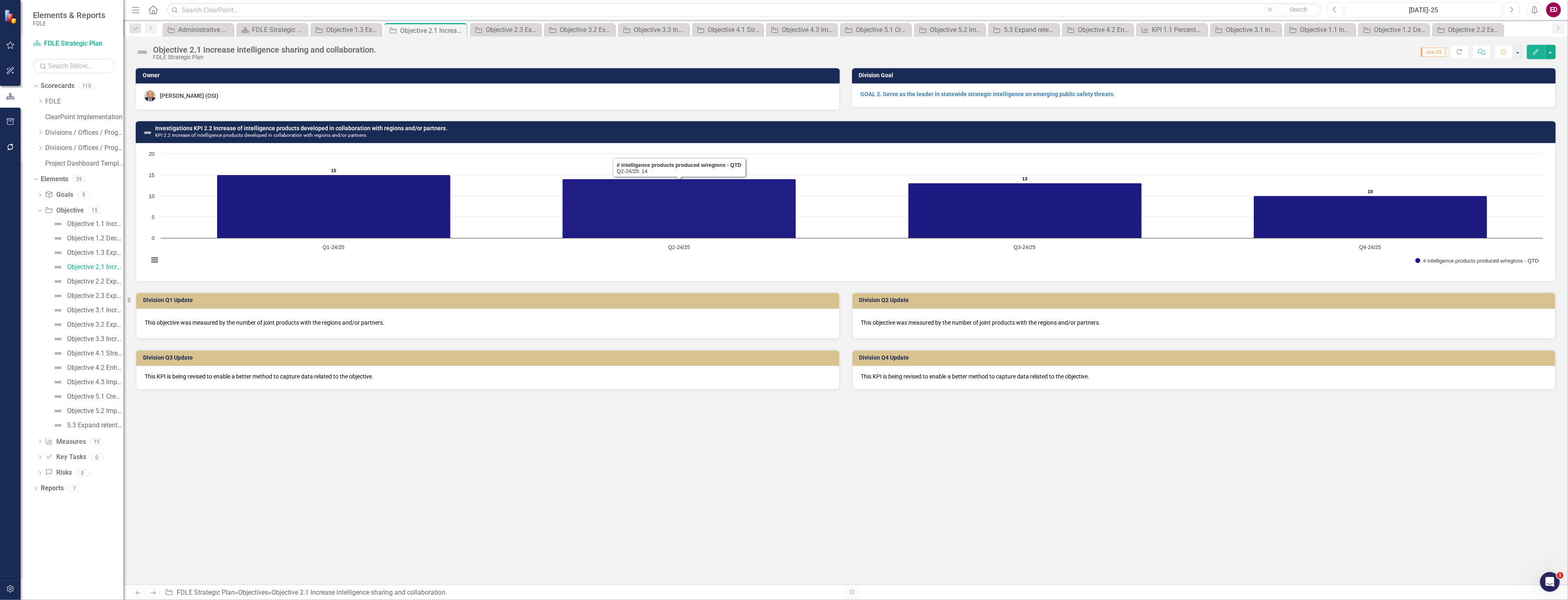
click at [747, 158] on rect "Interactive chart" at bounding box center [845, 211] width 1402 height 124
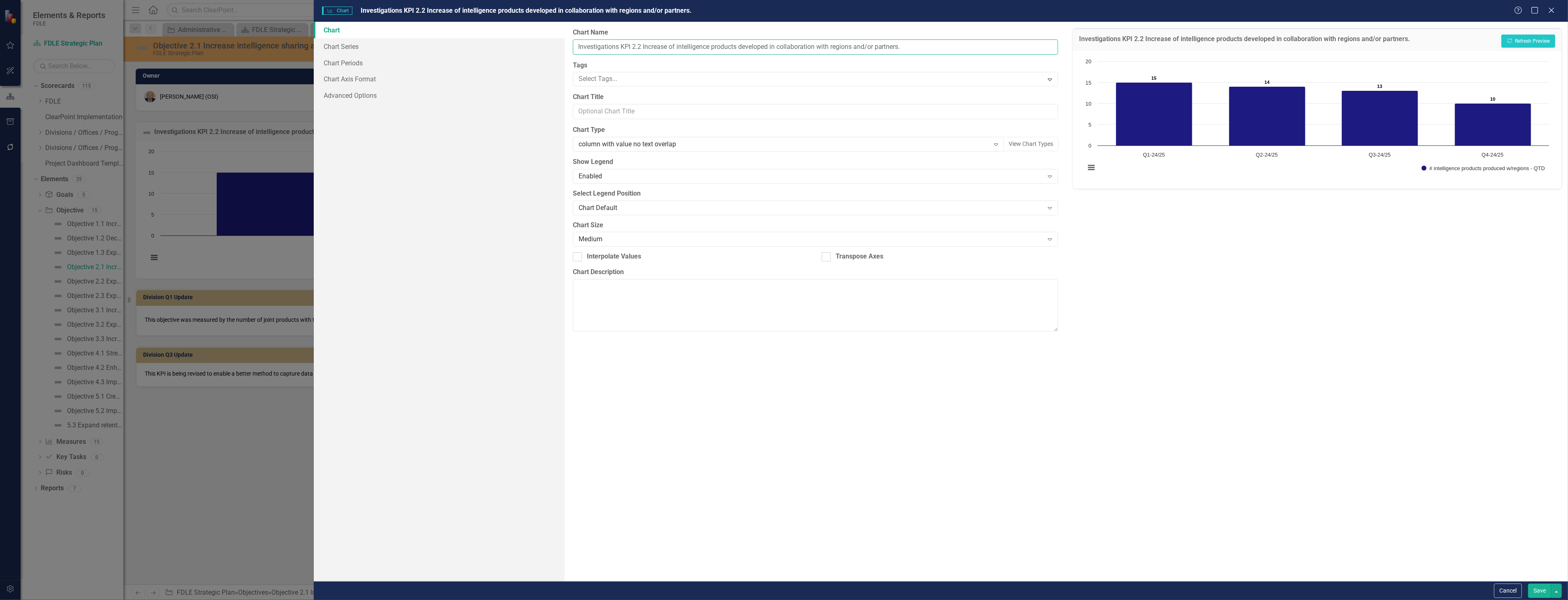
click at [585, 43] on input "Investigations KPI 2.2 Increase of intelligence products developed in collabora…" at bounding box center [815, 47] width 485 height 15
type input "OSI KPI 2.2 Increase of intelligence products developed in collaboration with r…"
click at [1421, 166] on button "Show # intelligence products produced w/regions - QTD" at bounding box center [1483, 168] width 124 height 5
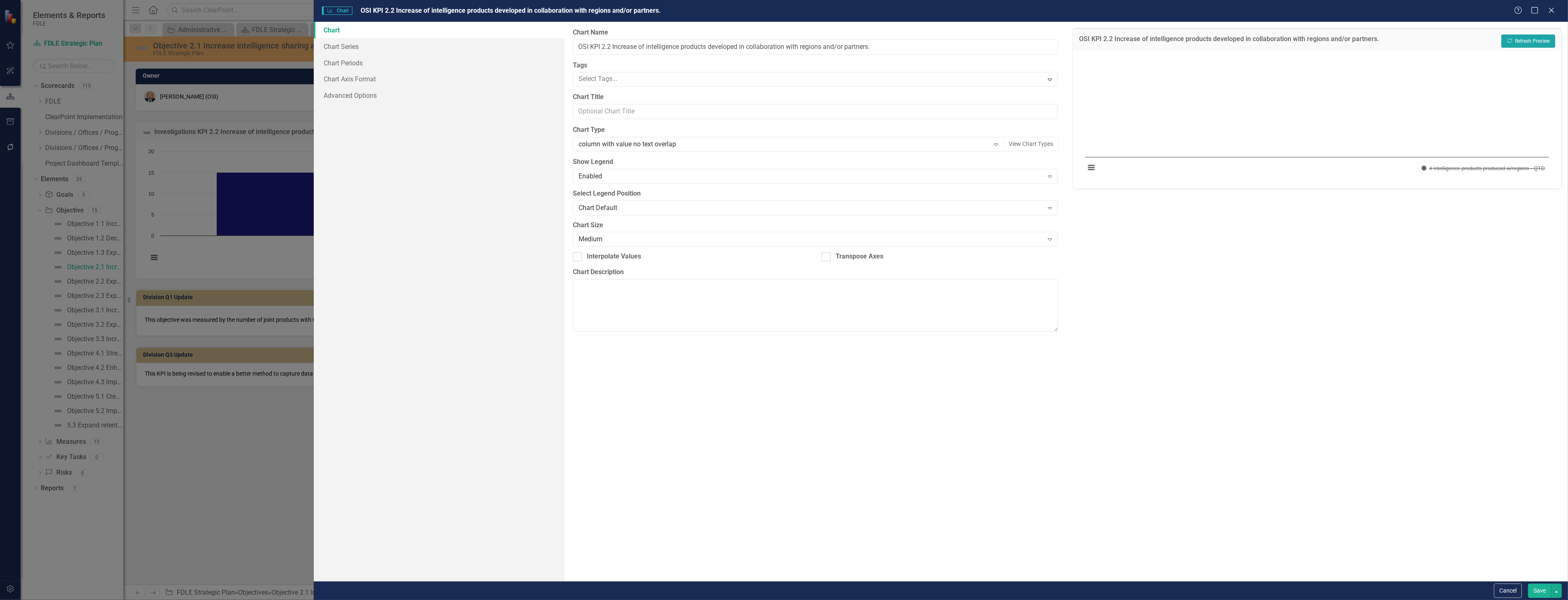
click at [1507, 38] on icon "Recalculate" at bounding box center [1510, 41] width 6 height 5
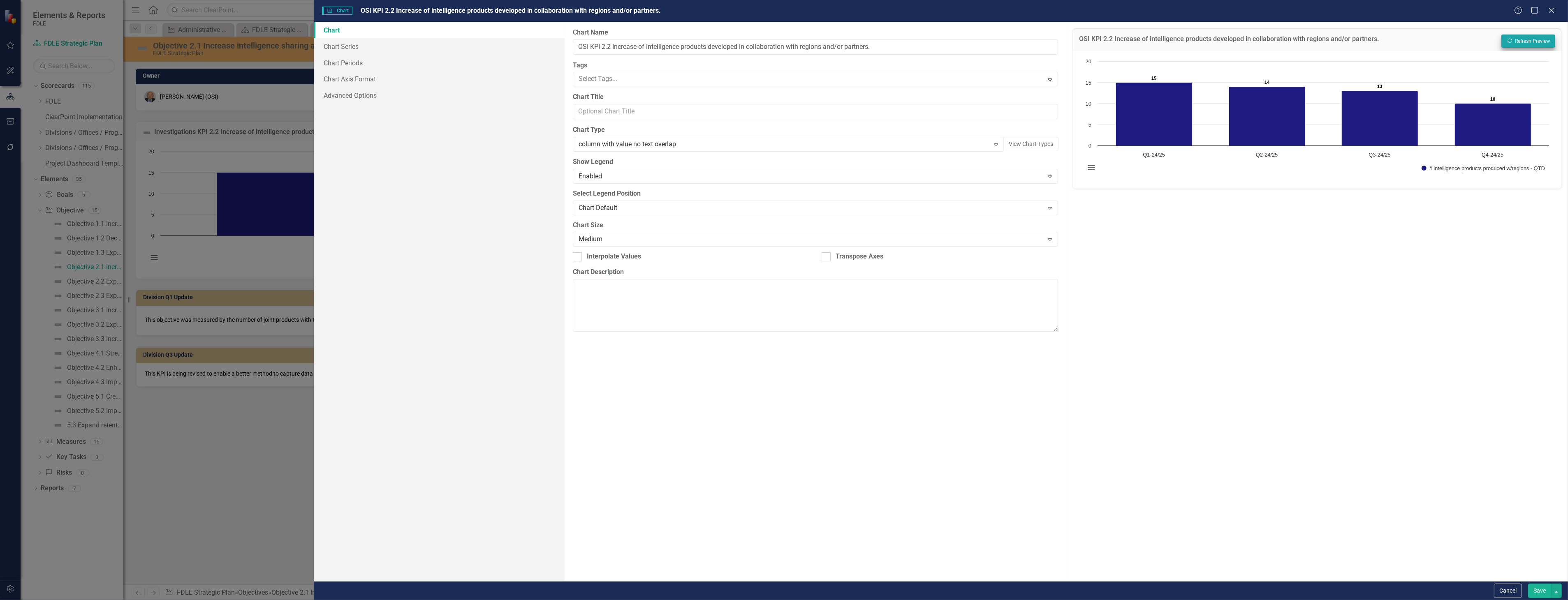
click at [1541, 593] on button "Save" at bounding box center [1539, 591] width 23 height 15
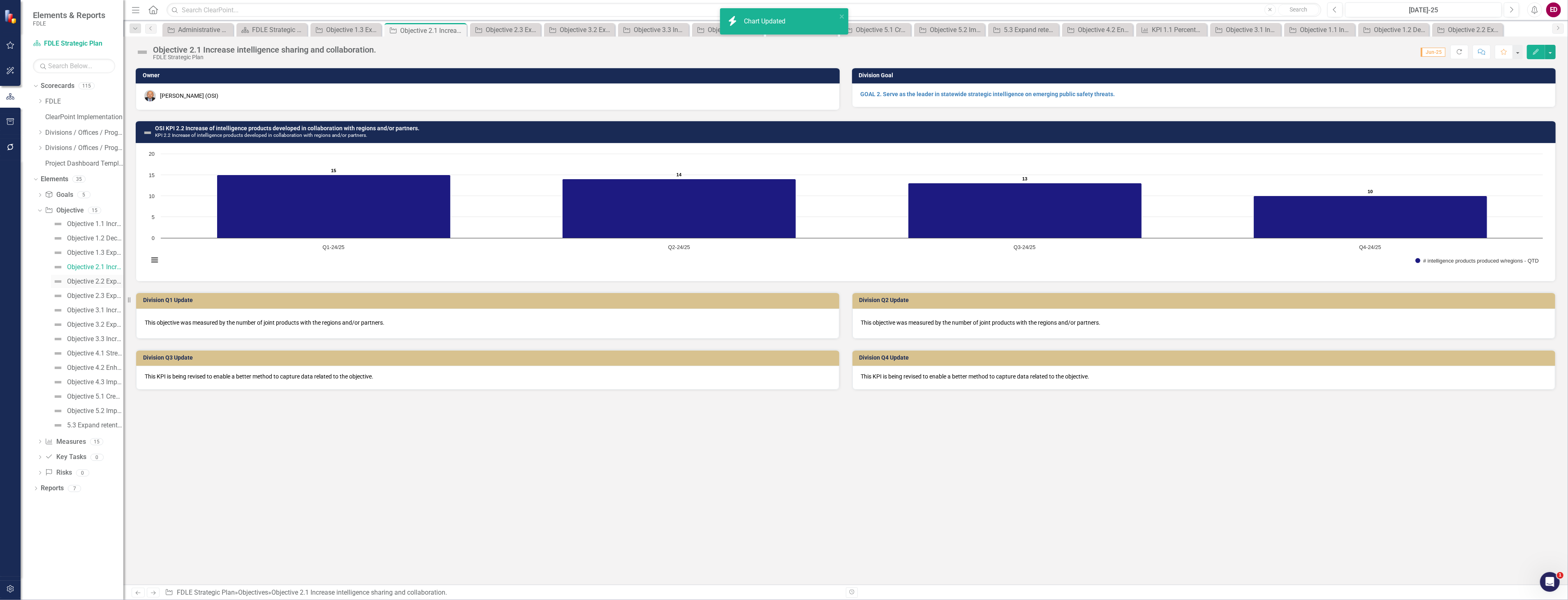
click at [107, 278] on div "Objective 2.2 Expand criminal investigations that address critical public safet…" at bounding box center [95, 282] width 57 height 7
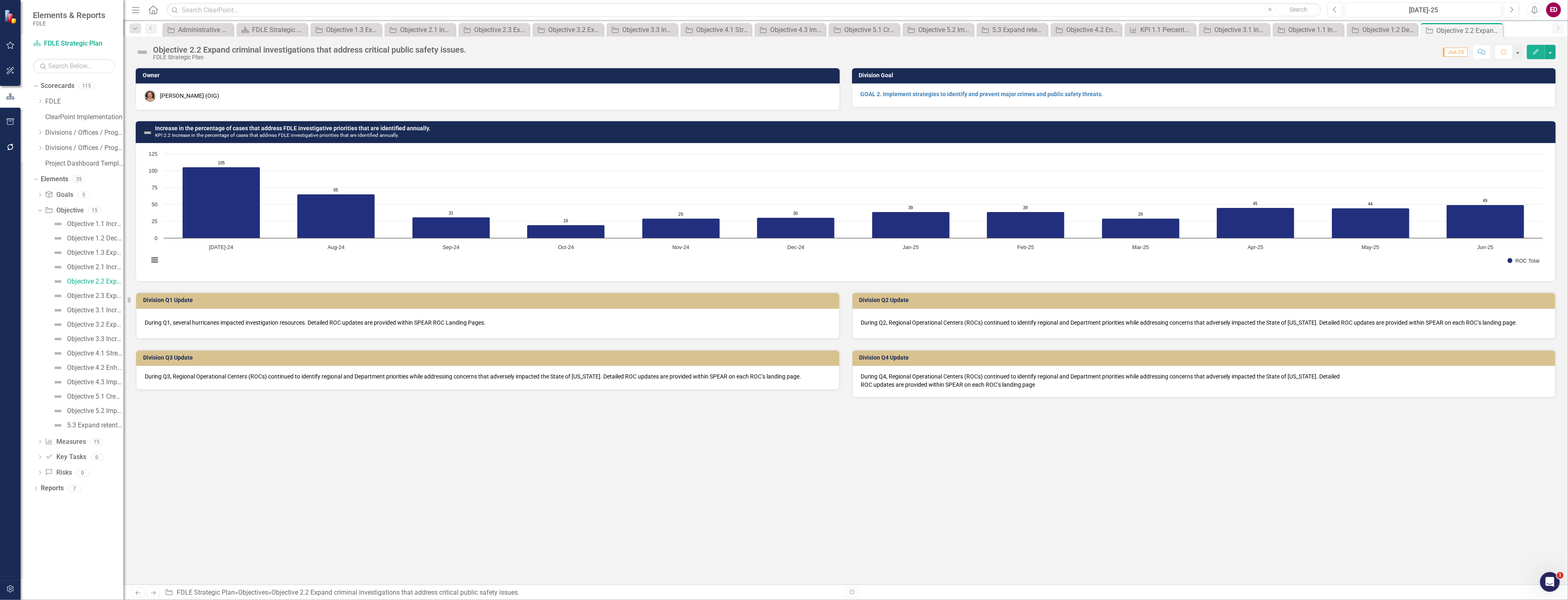
click at [445, 124] on td "Increase in the percentage of cases that address FDLE investigative priorities …" at bounding box center [853, 133] width 1396 height 19
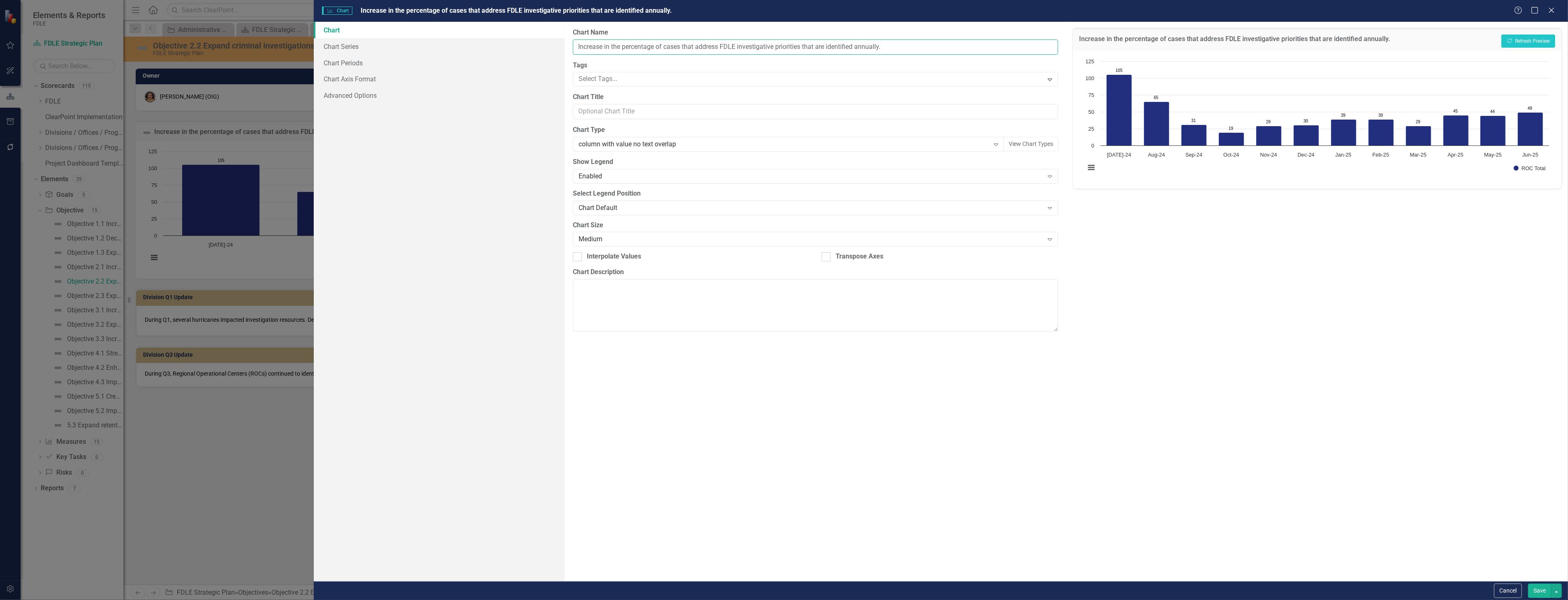
click at [576, 44] on input "Increase in the percentage of cases that address FDLE investigative priorities …" at bounding box center [815, 47] width 485 height 15
type input "InIncrease in the percentage of cases that address FDLE investigative prioritie…"
click at [1514, 591] on button "Cancel" at bounding box center [1508, 591] width 28 height 15
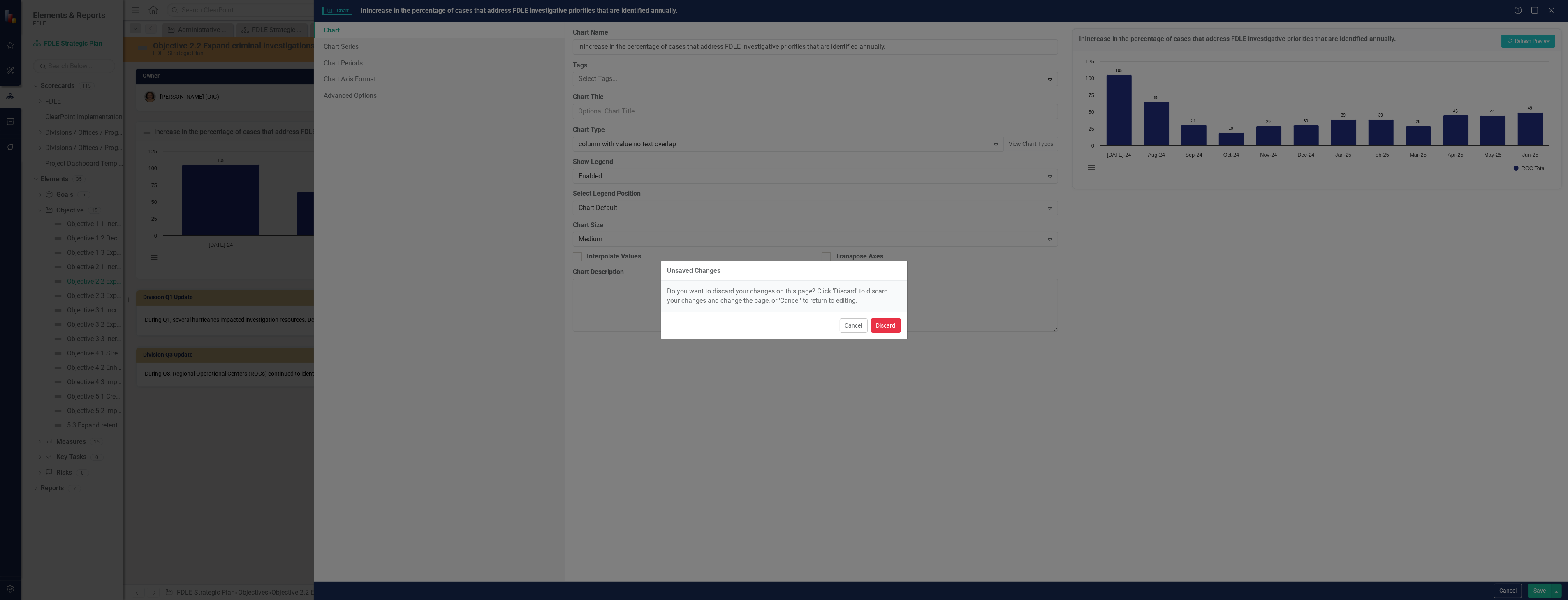
click at [887, 330] on button "Discard" at bounding box center [886, 326] width 30 height 15
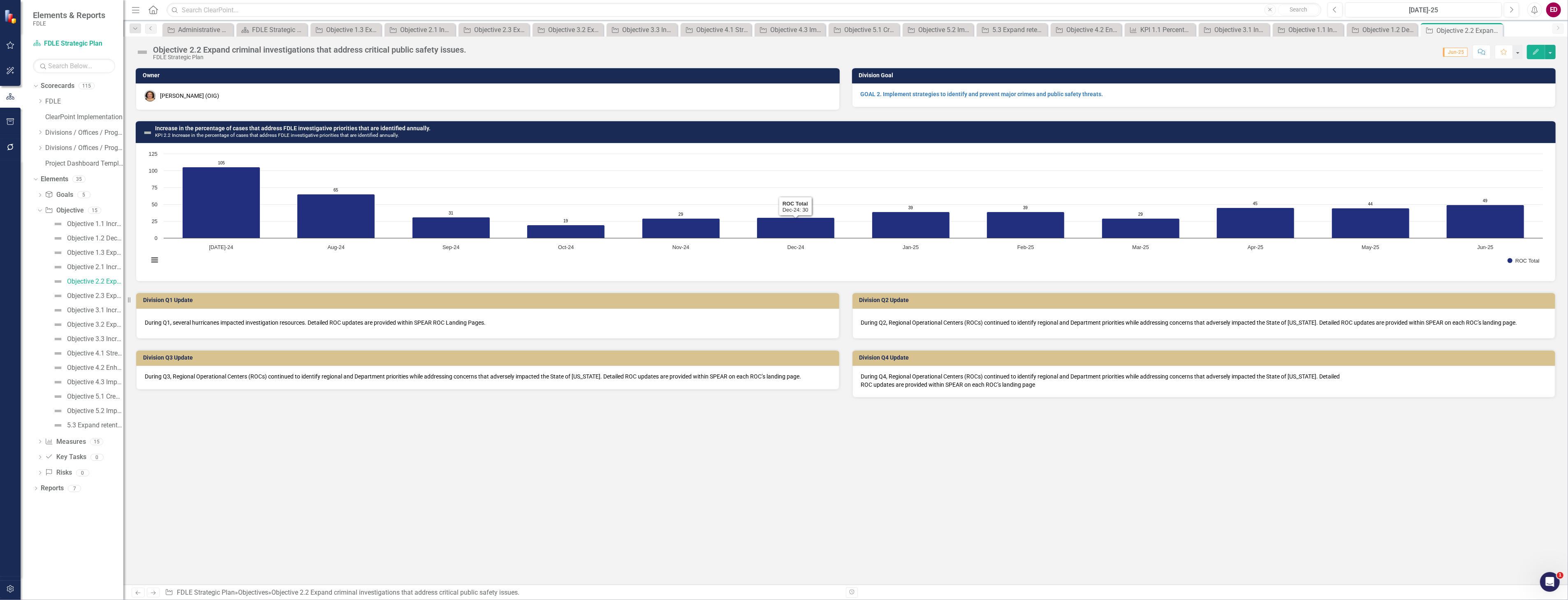
click at [511, 121] on div "Increase in the percentage of cases that address FDLE investigative priorities …" at bounding box center [845, 131] width 1420 height 23
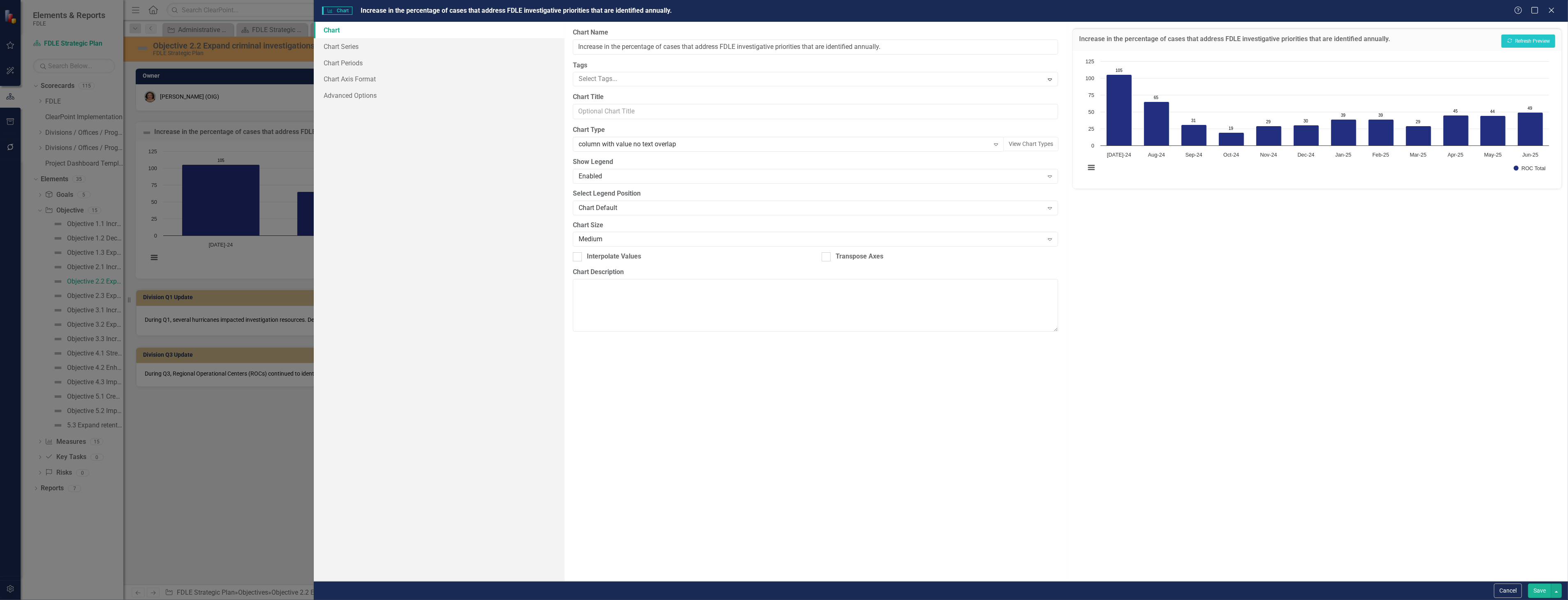
click at [571, 47] on div "From this page, you can define the name, type, and size of the chart. You can a…" at bounding box center [816, 301] width 502 height 559
click at [578, 47] on input "Increase in the percentage of cases that address FDLE investigative priorities …" at bounding box center [815, 47] width 485 height 15
type input "Investigations KPI 2.2 Increase in the percentage of cases that address FDLE in…"
click at [1514, 166] on button "Show ROC Total" at bounding box center [1530, 168] width 32 height 5
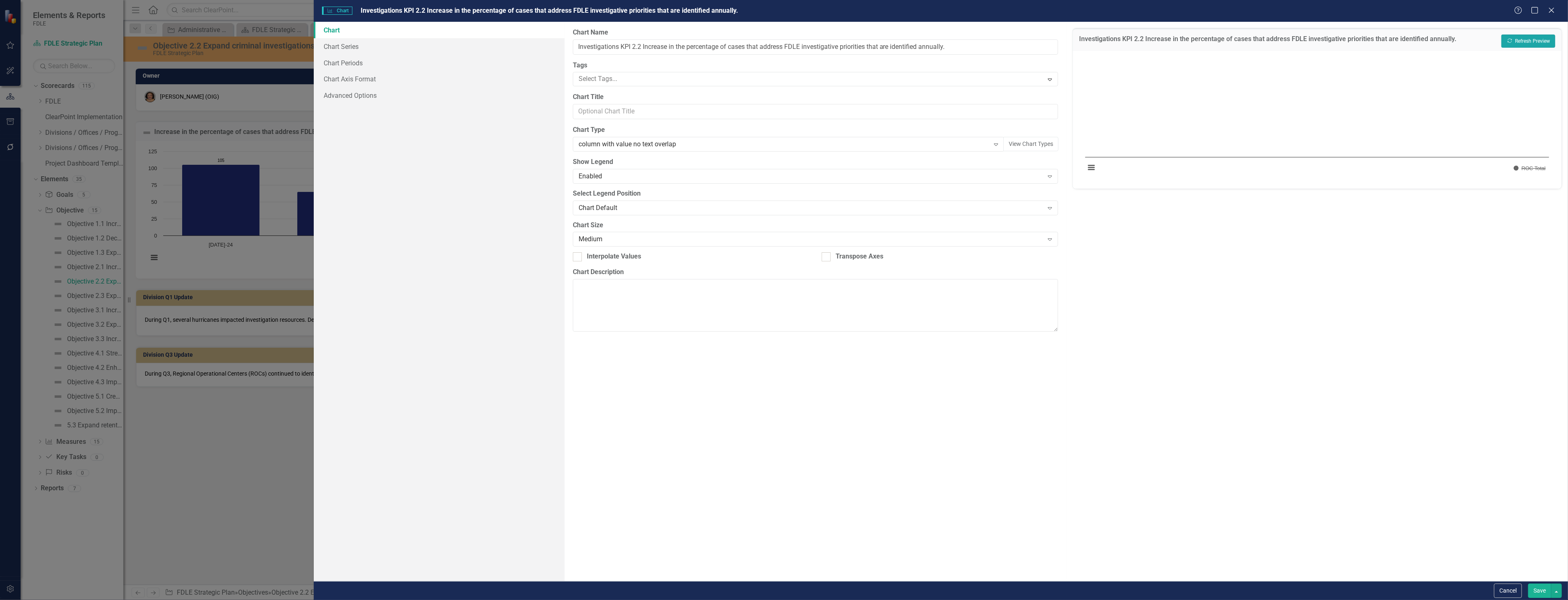
click at [1513, 43] on button "Recalculate Refresh Preview" at bounding box center [1528, 41] width 54 height 13
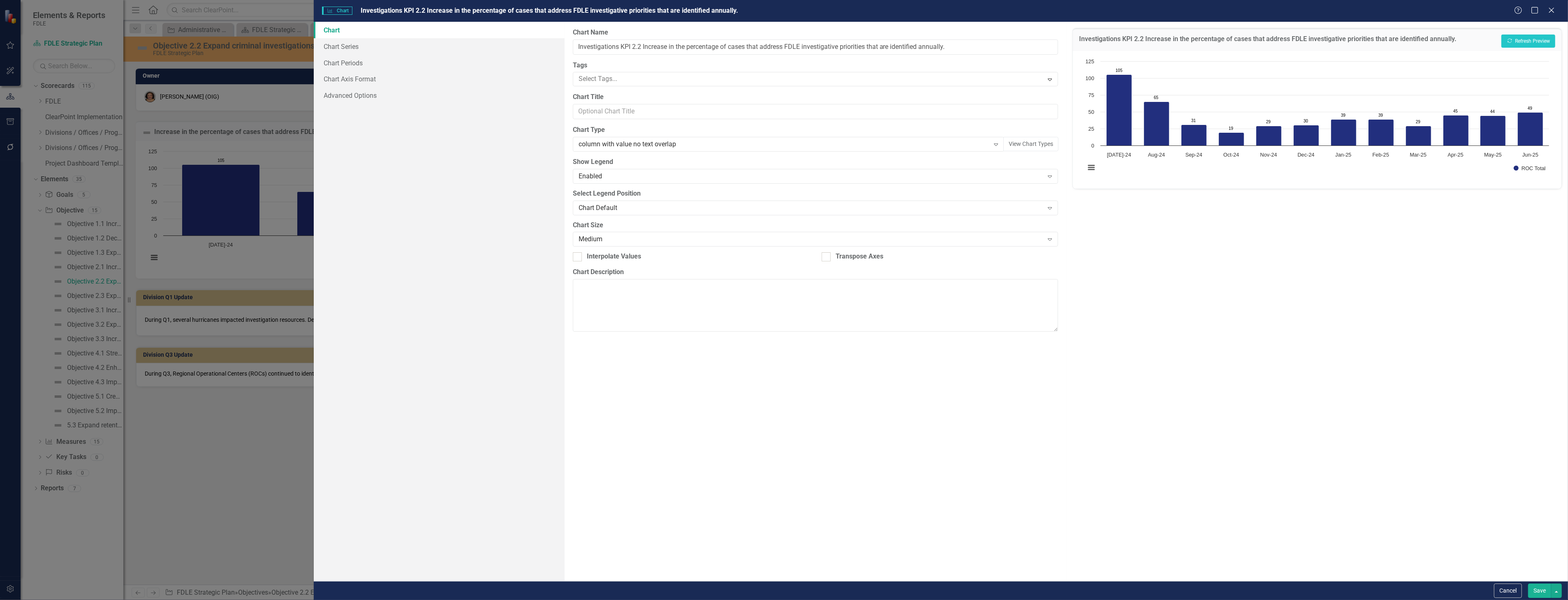
click at [1318, 531] on div "Investigations KPI 2.2 Increase in the percentage of cases that address FDLE in…" at bounding box center [1317, 301] width 502 height 559
click at [1535, 586] on button "Save" at bounding box center [1539, 591] width 23 height 15
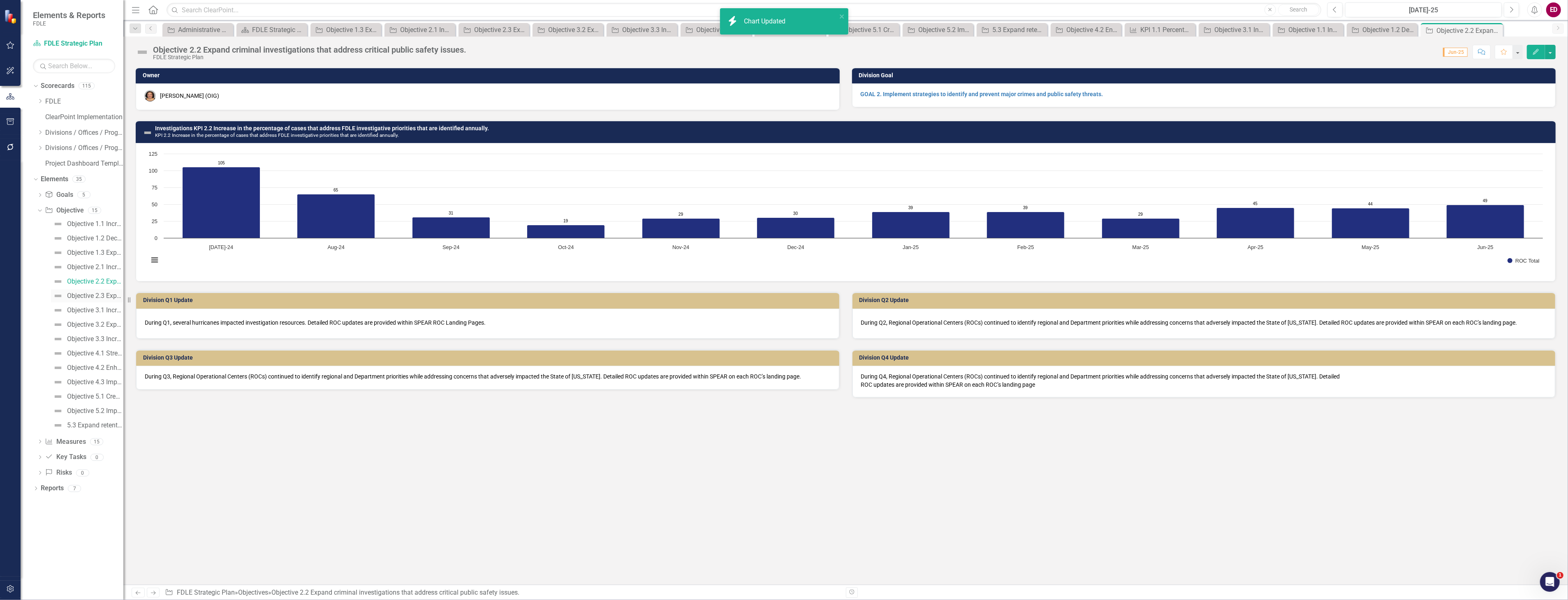
click at [108, 298] on div "Objective 2.3 Expand assistance to and partnerships with criminal justice stake…" at bounding box center [95, 296] width 57 height 7
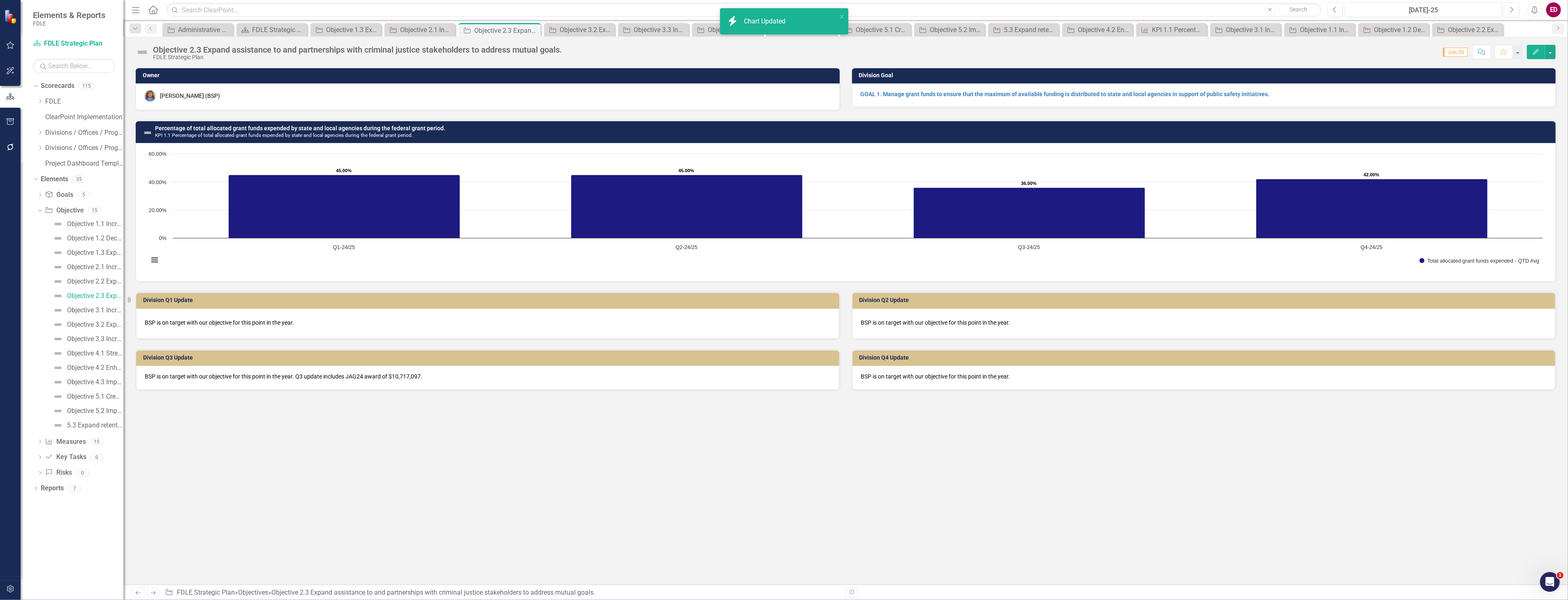
click at [570, 129] on h3 "Percentage of total allocated grant funds expended by state and local agencies …" at bounding box center [853, 131] width 1396 height 13
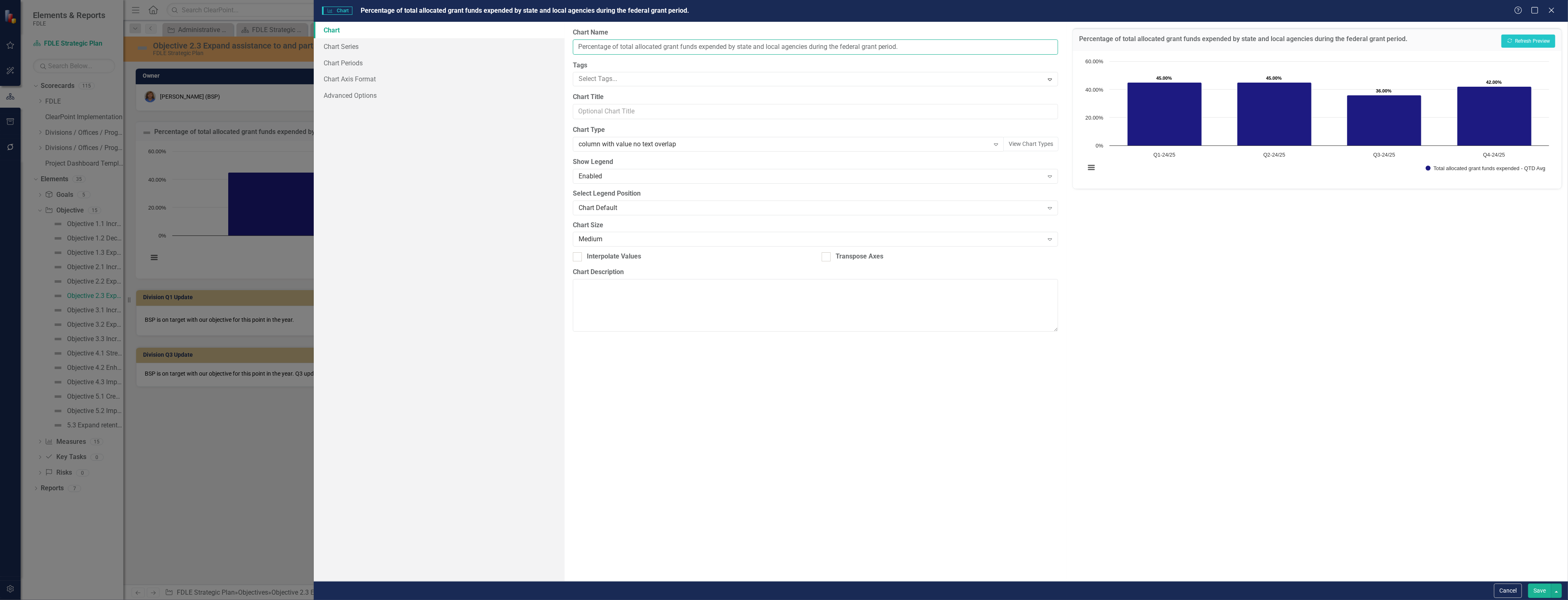
click at [574, 43] on input "Percentage of total allocated grant funds expended by state and local agencies …" at bounding box center [815, 47] width 485 height 15
type input "BSP KPI 1.1 Percentage of total allocated grant funds expended by state and loc…"
click at [1426, 166] on button "Show Total allocated grant funds expended - QTD Avg" at bounding box center [1485, 168] width 120 height 5
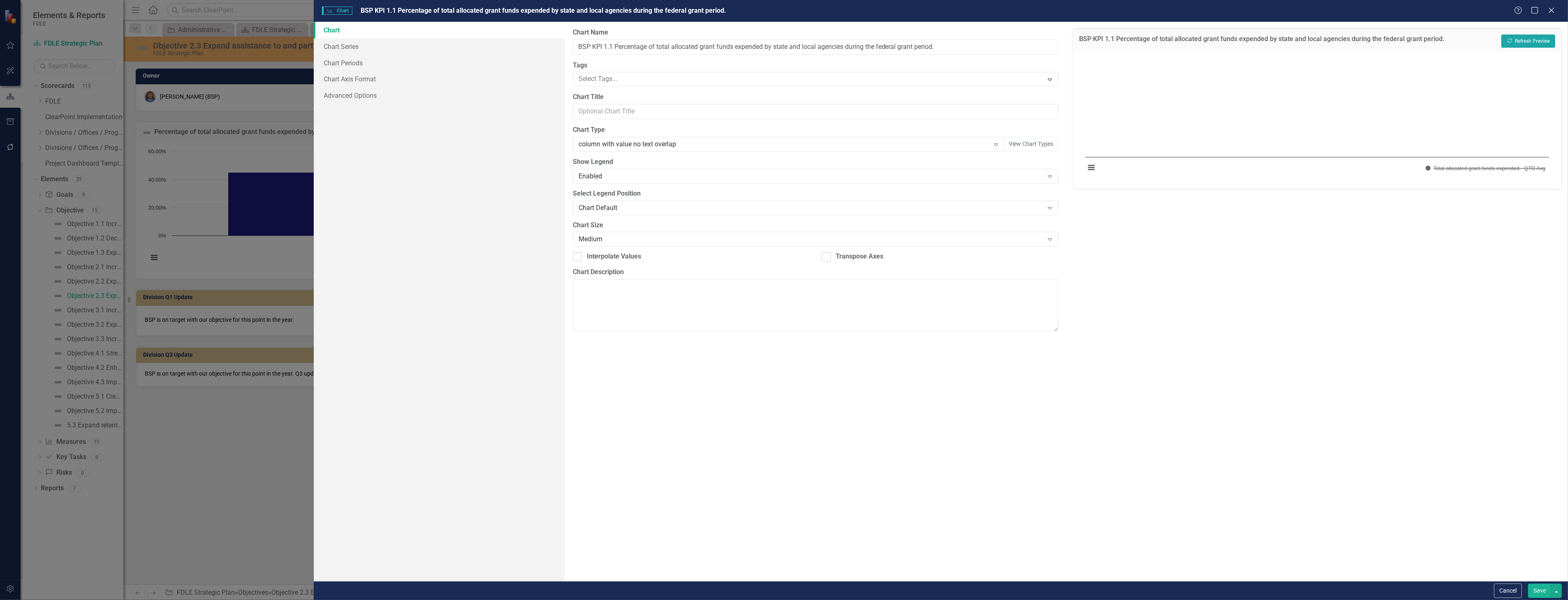
click at [1522, 40] on button "Recalculate Refresh Preview" at bounding box center [1528, 41] width 54 height 13
click at [409, 54] on link "Chart Series" at bounding box center [439, 46] width 251 height 16
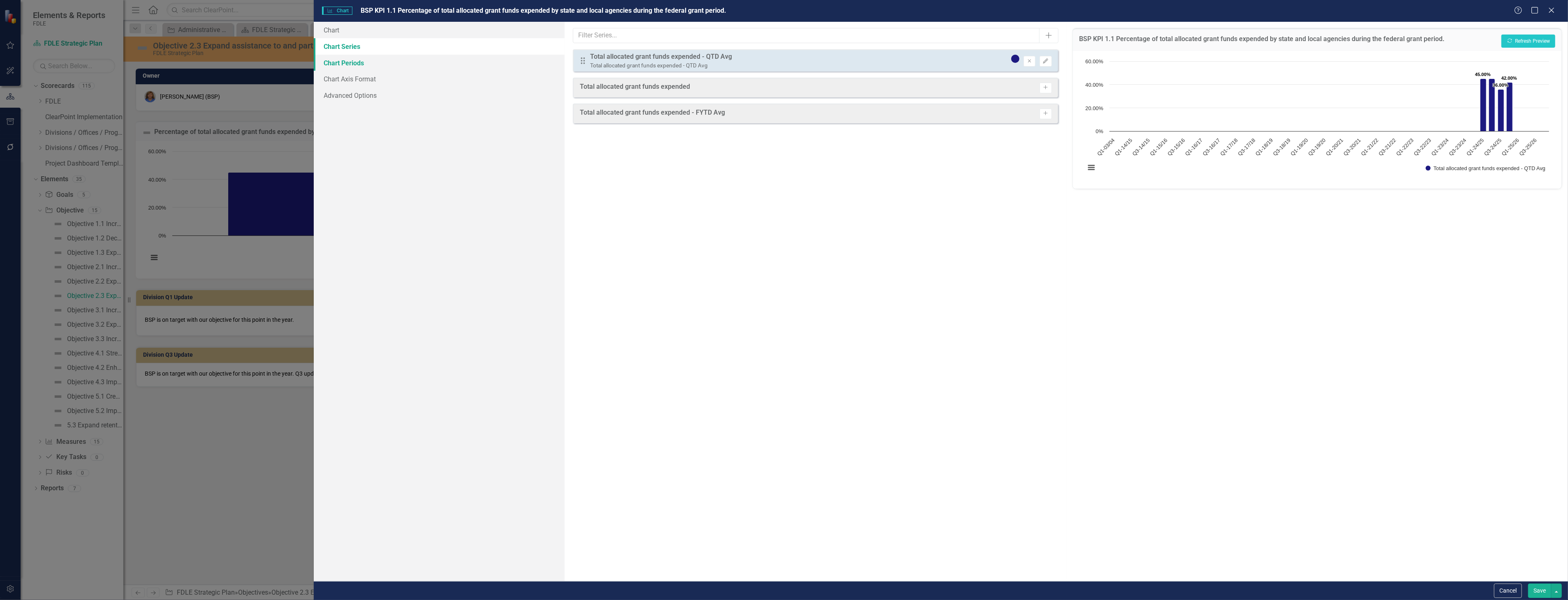
click at [415, 61] on link "Chart Periods" at bounding box center [439, 63] width 251 height 16
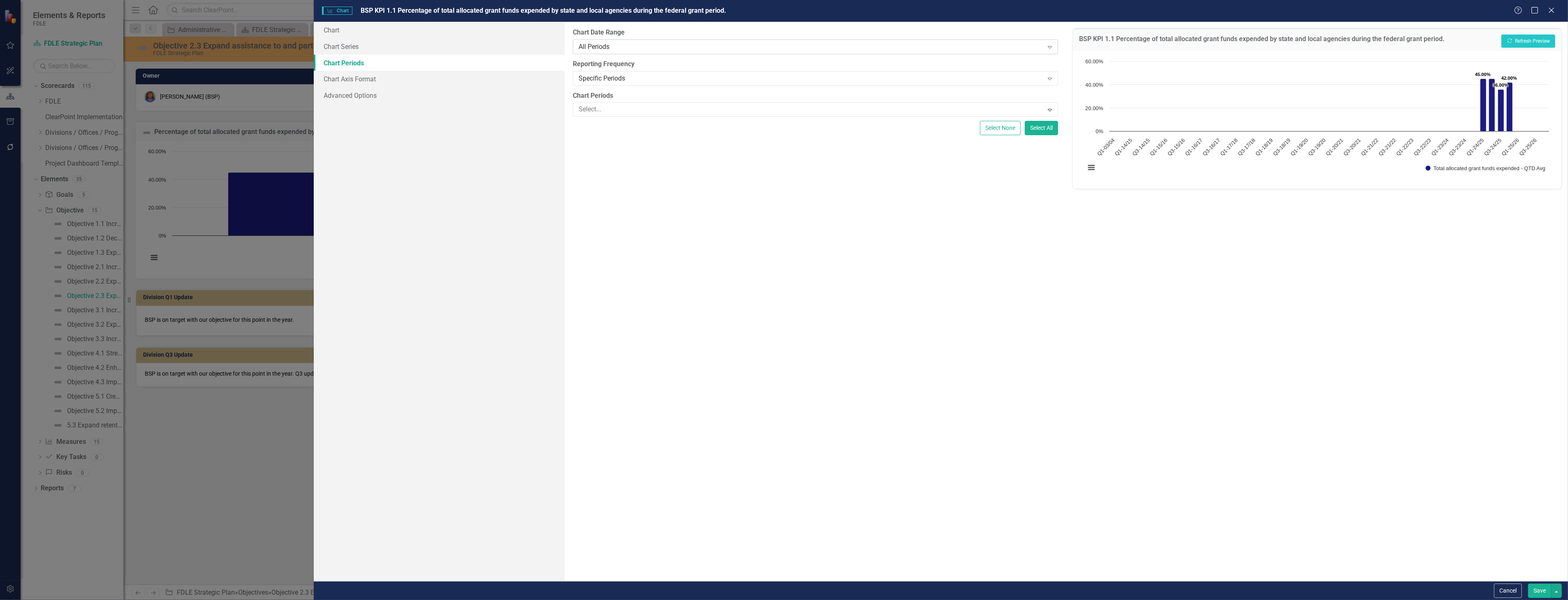
click at [668, 46] on div "All Periods" at bounding box center [811, 47] width 465 height 10
click at [634, 339] on div "From this tab, you define the periods you want included in the chart. For examp…" at bounding box center [816, 301] width 502 height 559
click at [671, 80] on div "Specific Periods" at bounding box center [811, 78] width 465 height 10
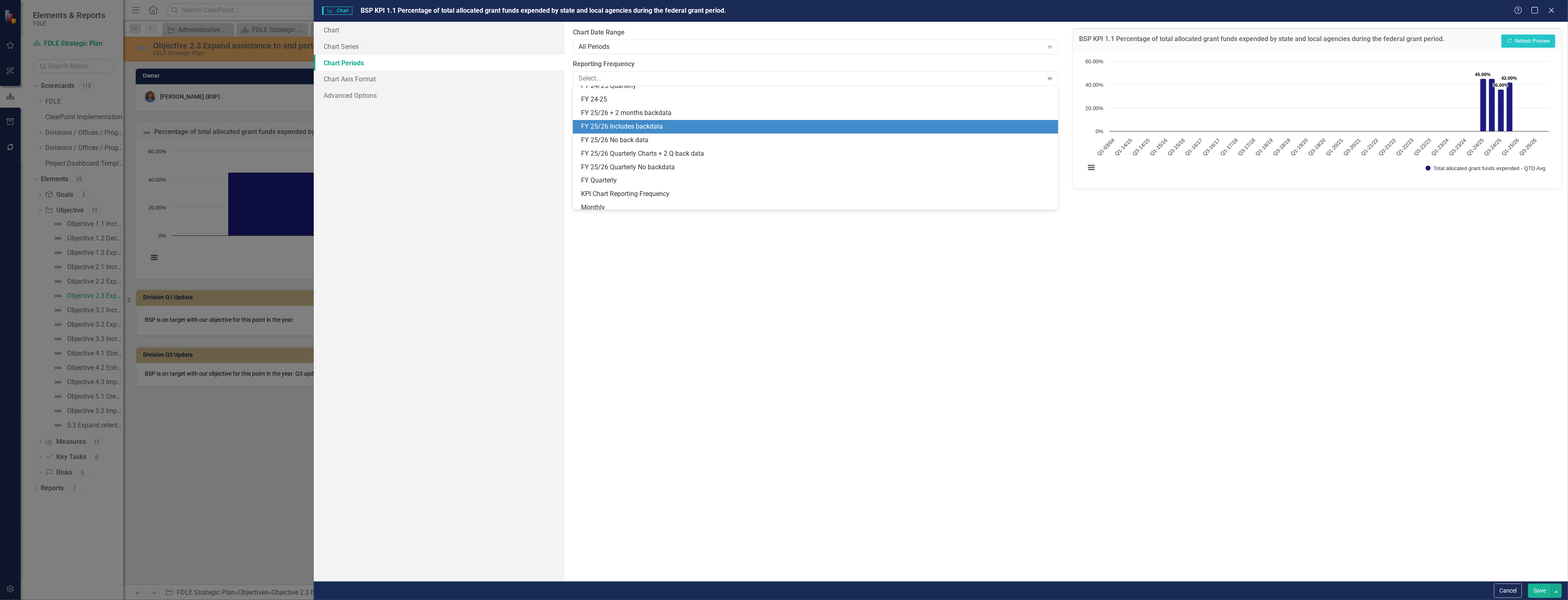
scroll to position [150, 0]
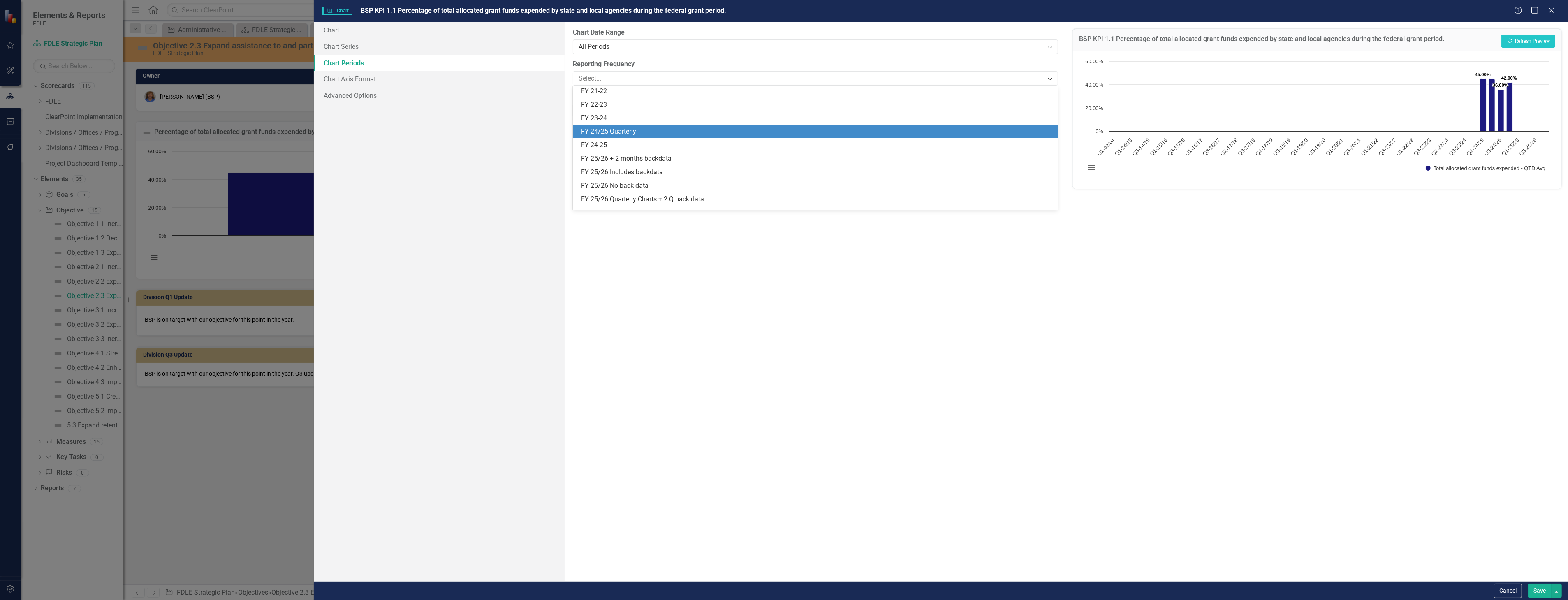
click at [702, 125] on div "FY 24/25 Quarterly" at bounding box center [815, 131] width 485 height 13
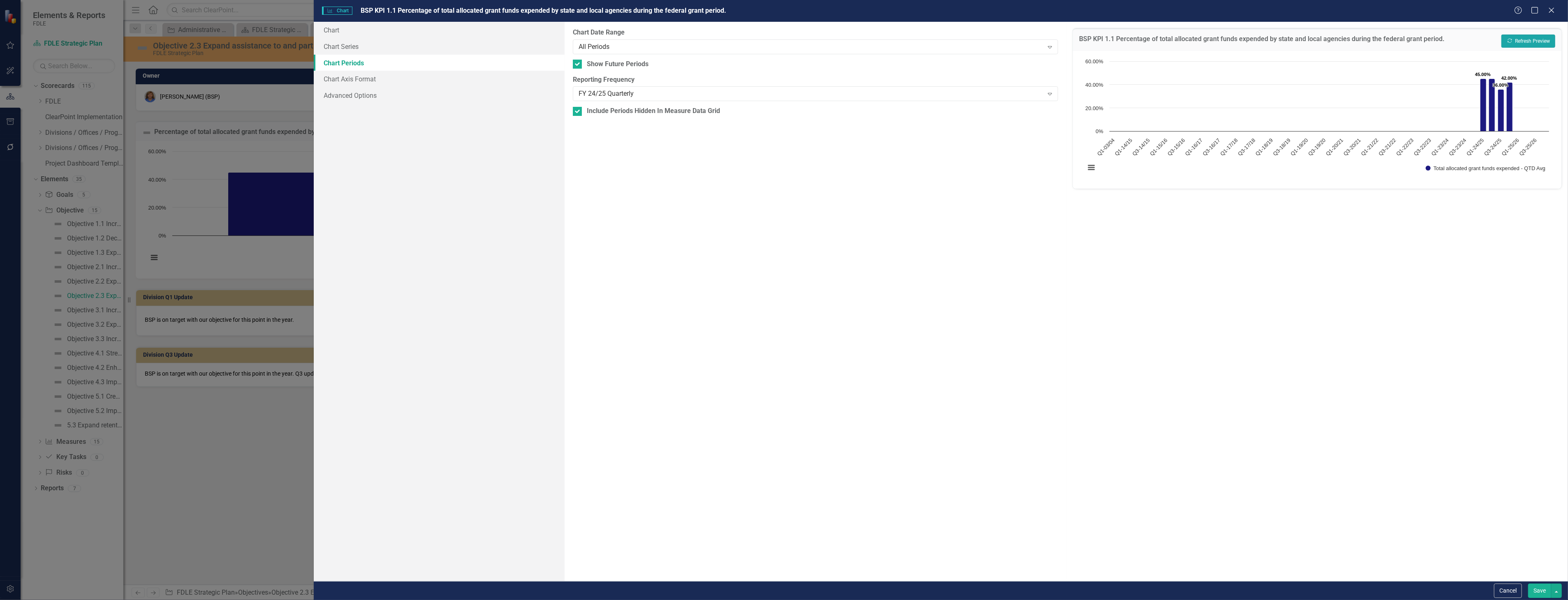
click at [1547, 36] on button "Recalculate Refresh Preview" at bounding box center [1528, 41] width 54 height 13
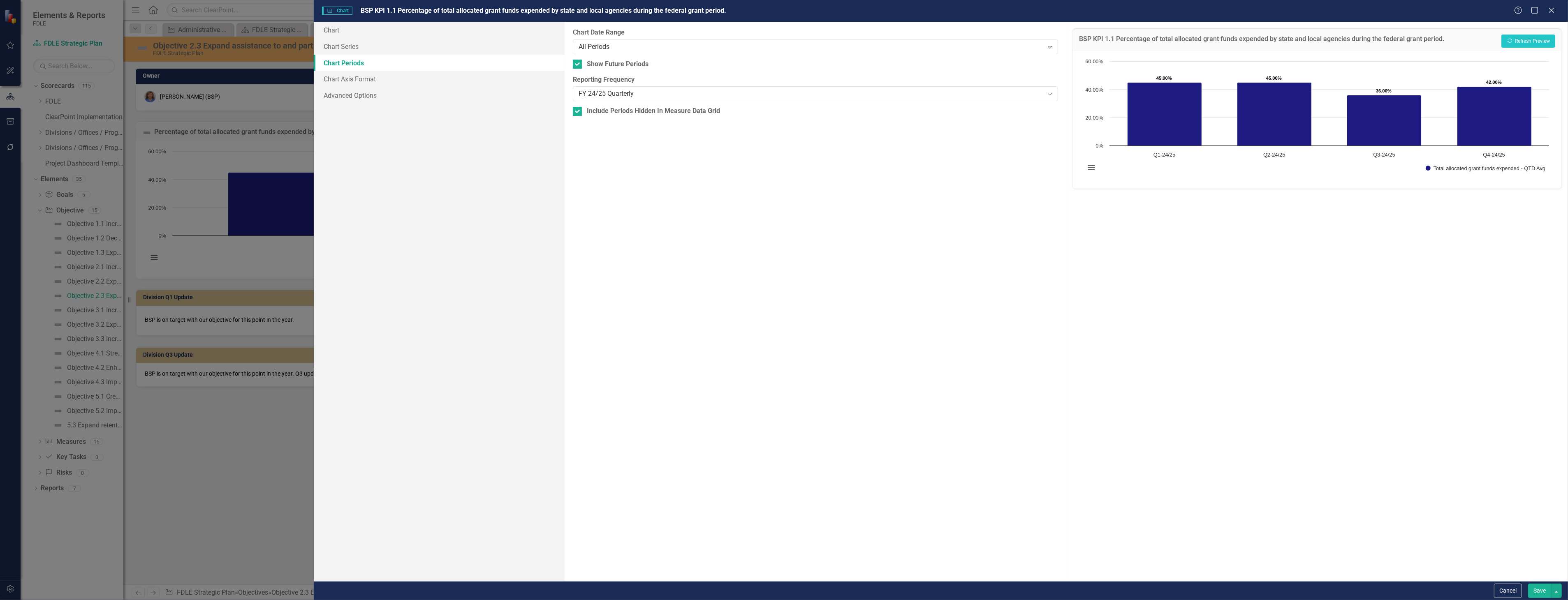
click at [1544, 591] on button "Save" at bounding box center [1539, 591] width 23 height 15
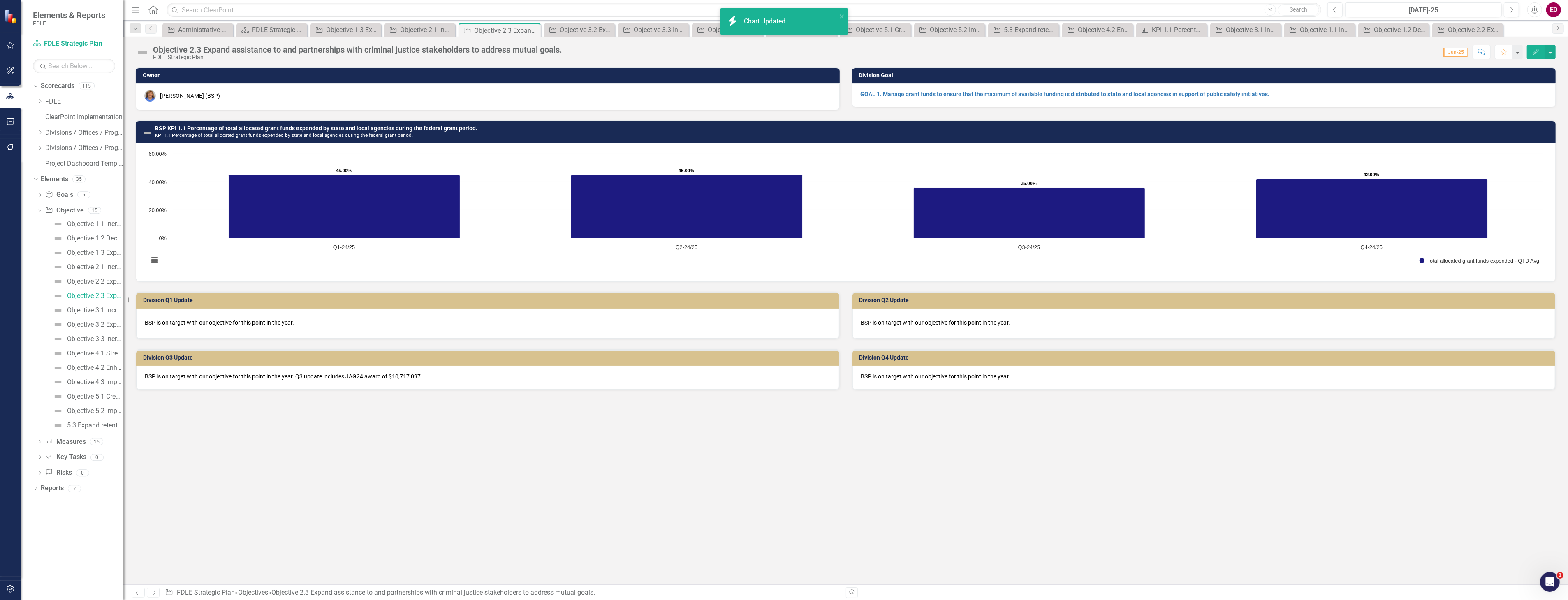
click at [83, 302] on div "Objective 1.1 Increase the timeliness, accuracy and completeness of criminal ju…" at bounding box center [80, 324] width 86 height 215
click at [98, 313] on div "Objective 3.1 Increase department services and resources that utilize advanced …" at bounding box center [95, 310] width 57 height 7
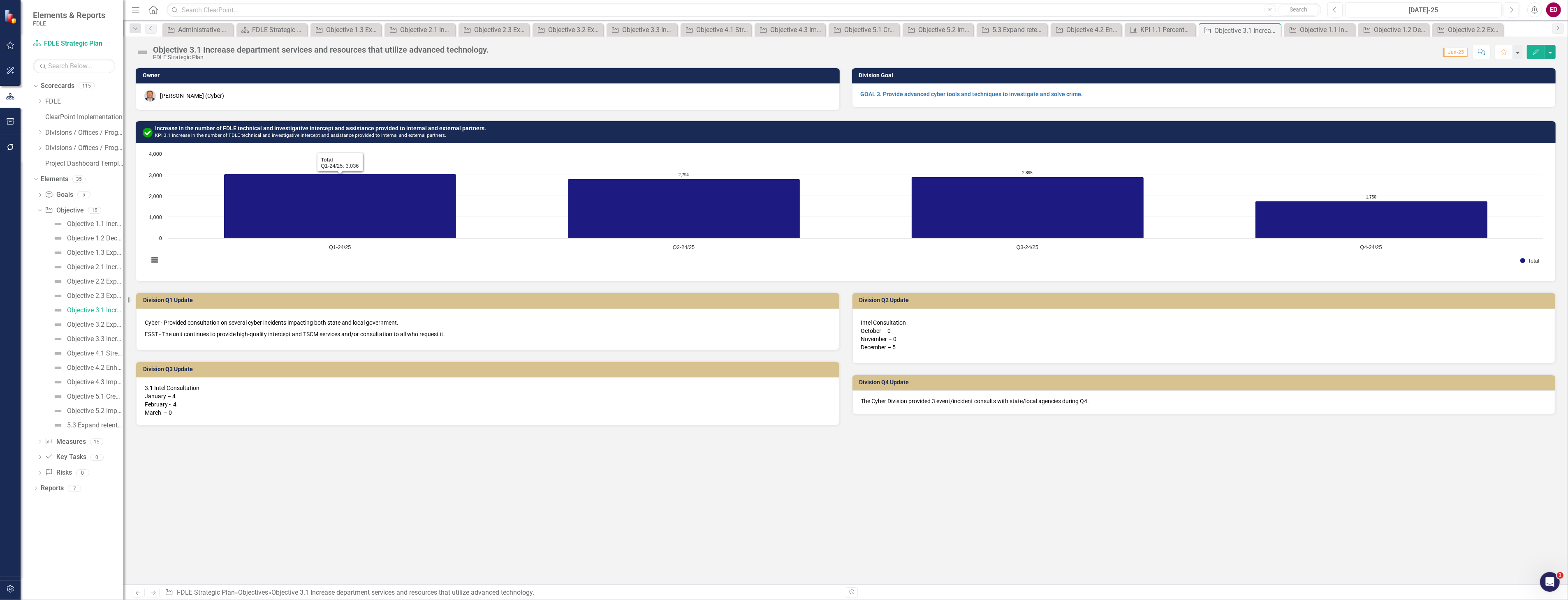
click at [548, 124] on td "Increase in the number of FDLE technical and investigative intercept and assist…" at bounding box center [853, 133] width 1396 height 19
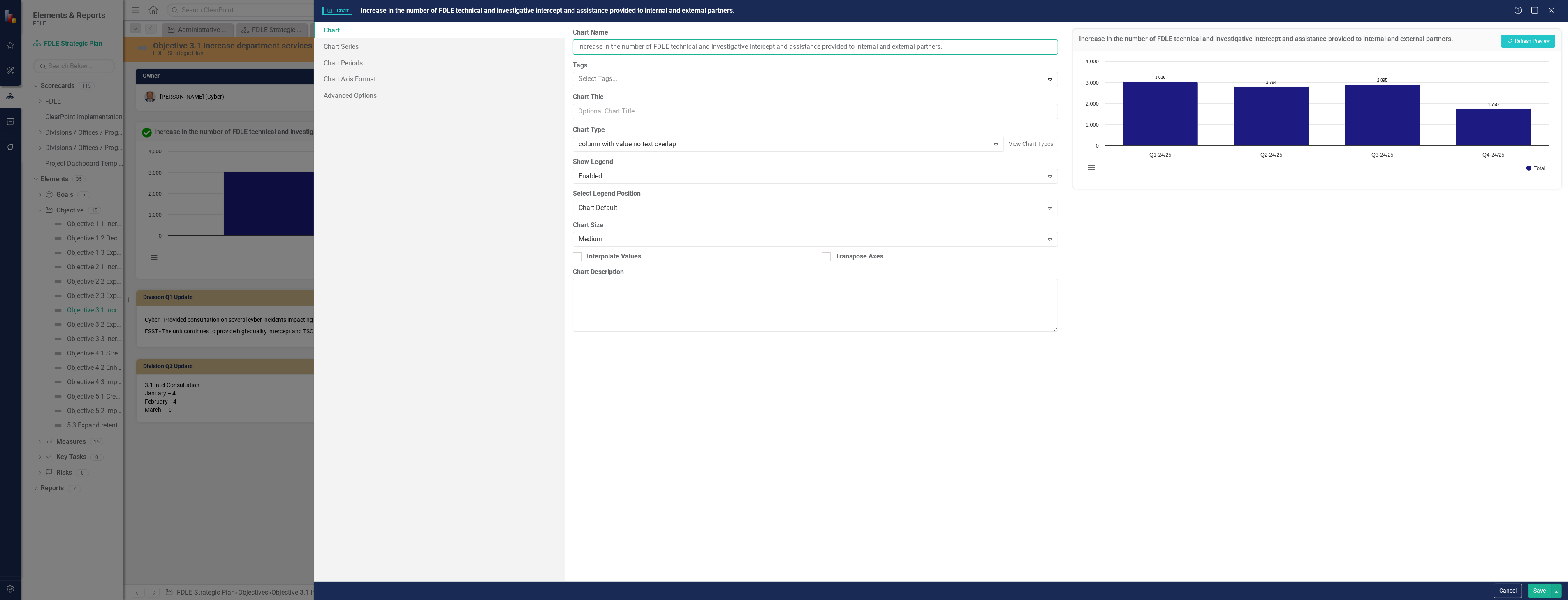
click at [575, 44] on input "Increase in the number of FDLE technical and investigative intercept and assist…" at bounding box center [815, 47] width 485 height 15
type input "Cyber KPI 3.1 Increase in the number of FDLE technical and investigative interc…"
click at [1527, 166] on button "Show Total" at bounding box center [1536, 168] width 19 height 5
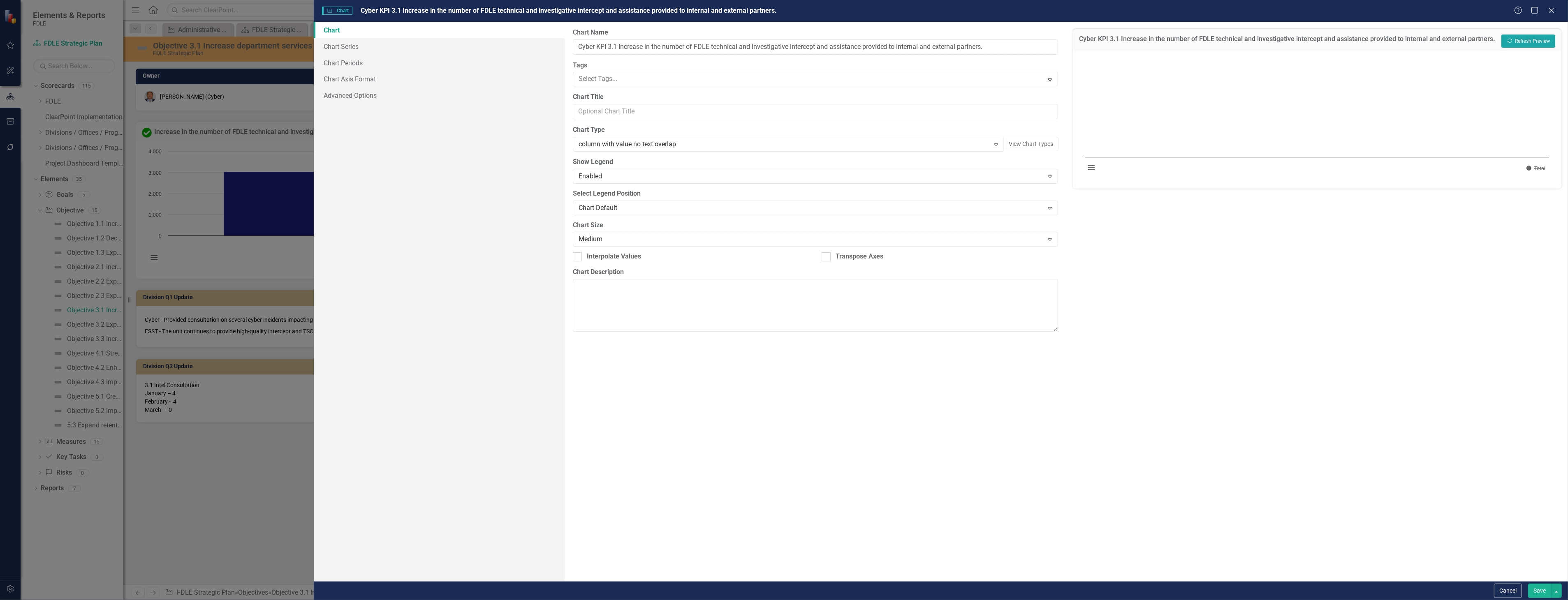
click at [1511, 43] on button "Recalculate Refresh Preview" at bounding box center [1528, 41] width 54 height 13
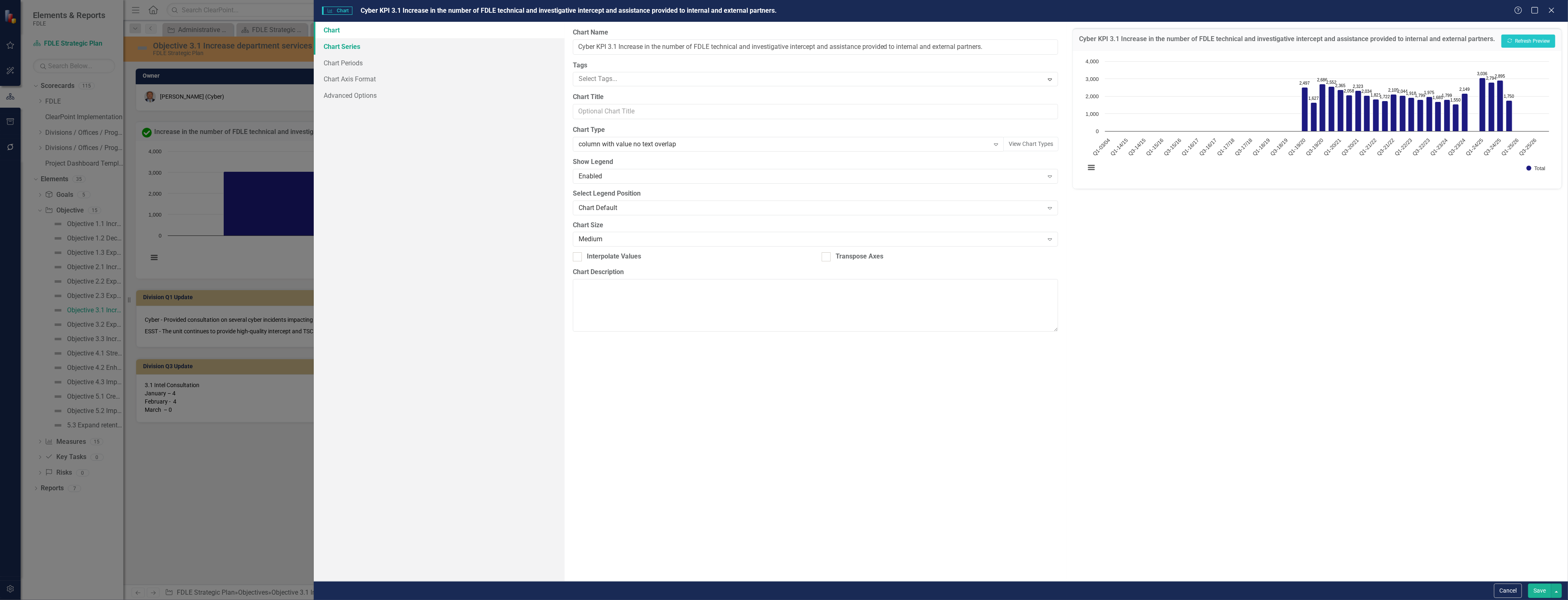
click at [374, 50] on link "Chart Series" at bounding box center [439, 46] width 251 height 16
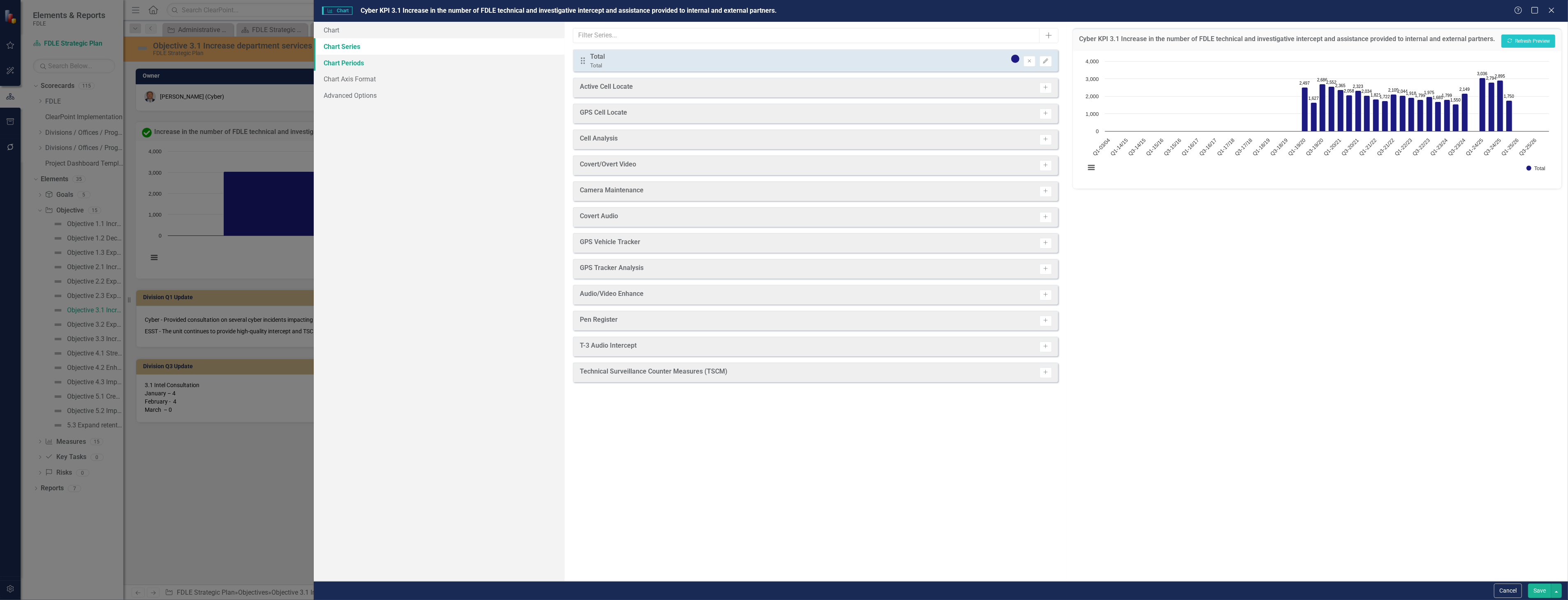
click at [386, 58] on link "Chart Periods" at bounding box center [439, 63] width 251 height 16
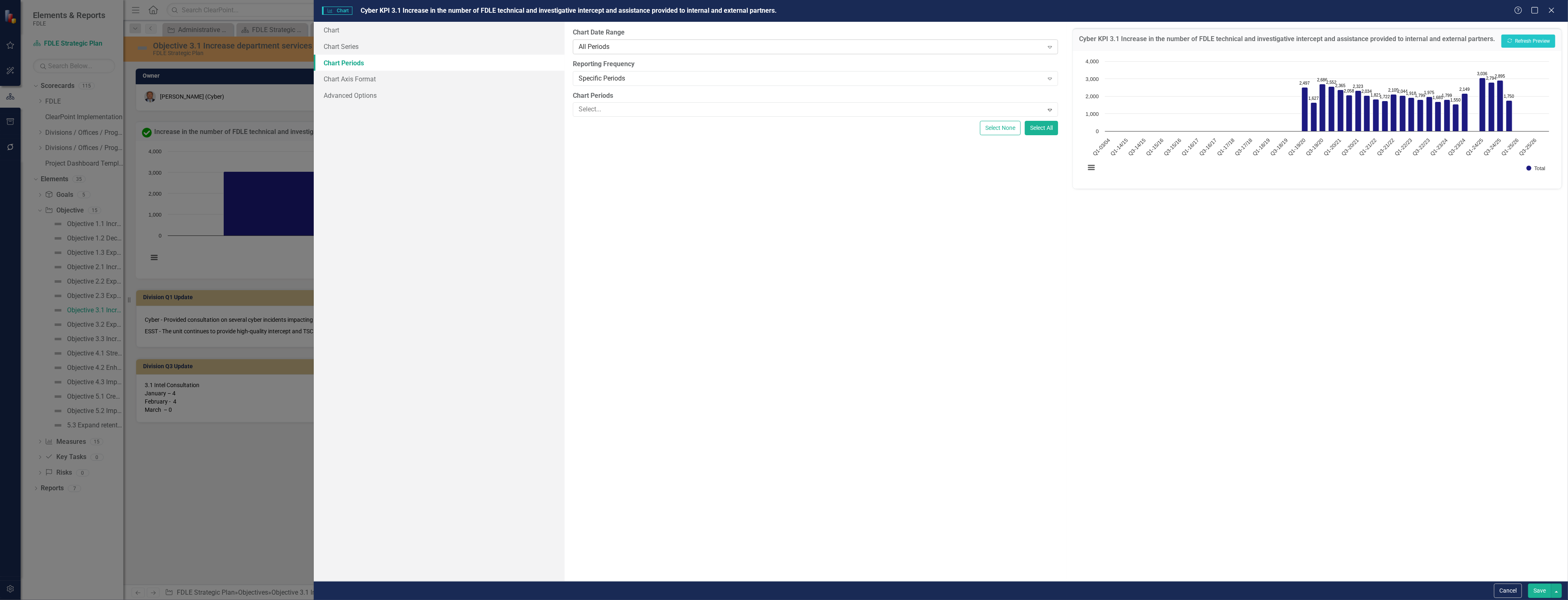
click at [758, 41] on div "All Periods Expand" at bounding box center [815, 47] width 485 height 15
click at [739, 72] on div "Specific Periods Expand" at bounding box center [815, 78] width 485 height 15
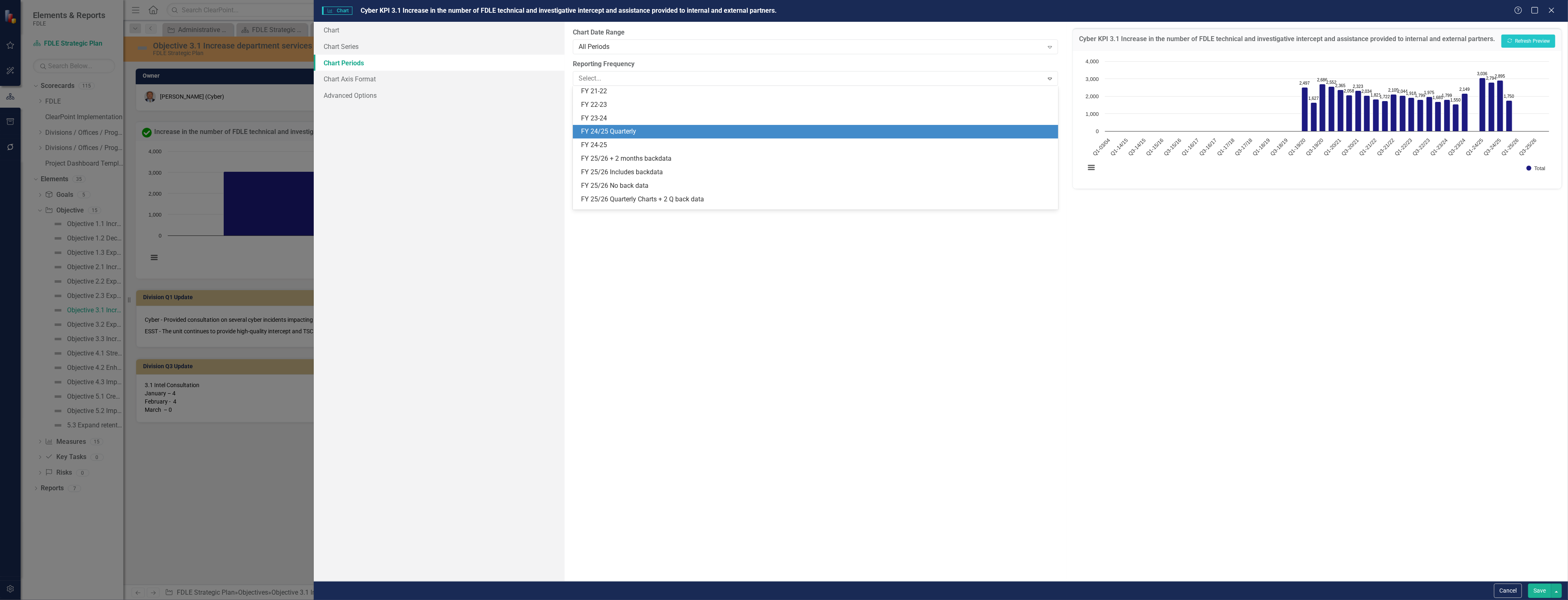
click at [724, 133] on div "FY 24/25 Quarterly" at bounding box center [817, 132] width 472 height 10
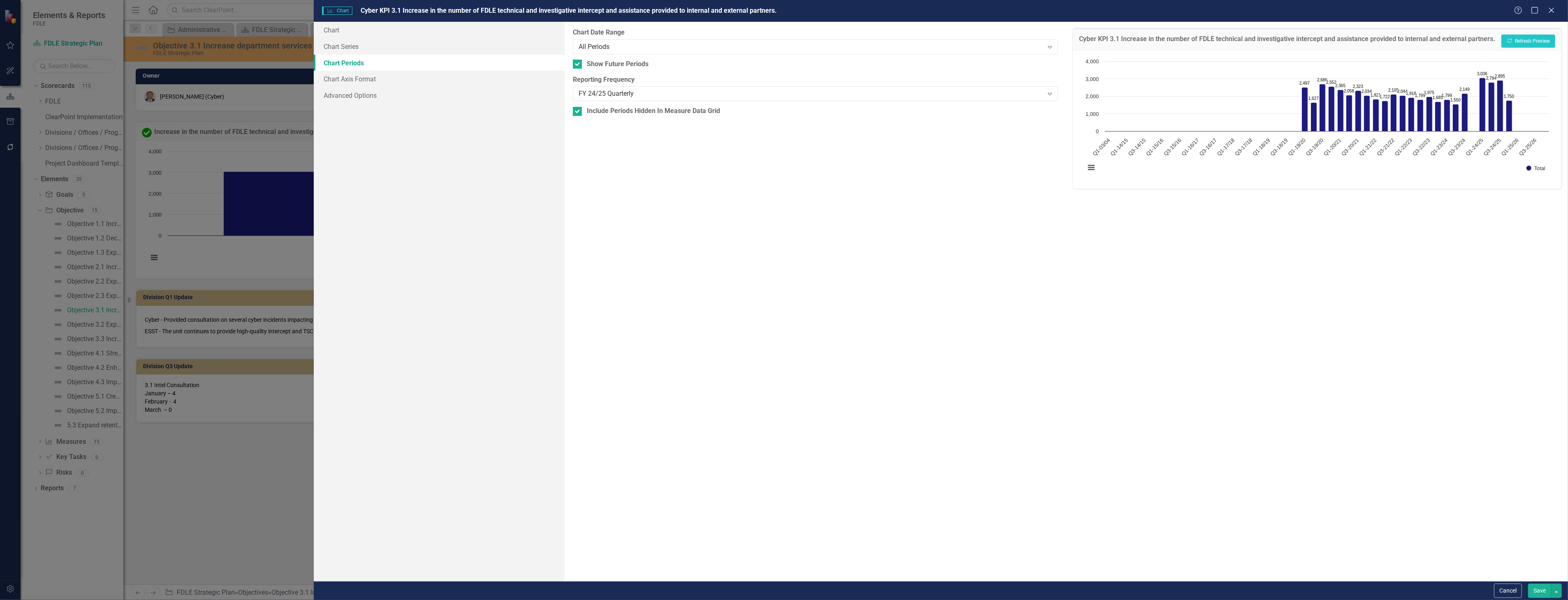
click at [1505, 33] on div "Cyber KPI 3.1 Increase in the number of FDLE technical and investigative interc…" at bounding box center [1317, 40] width 489 height 23
click at [1513, 38] on button "Recalculate Refresh Preview" at bounding box center [1528, 41] width 54 height 13
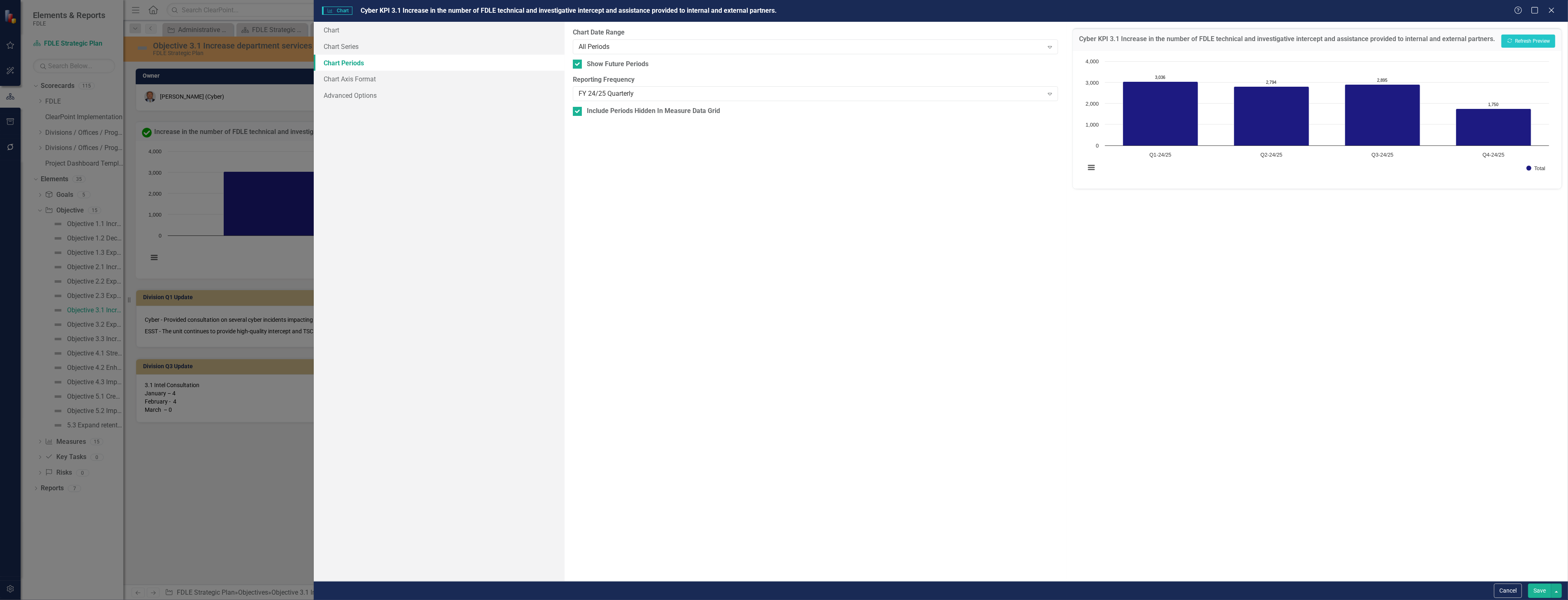
click at [1527, 586] on div "Save" at bounding box center [1544, 591] width 36 height 15
click at [1528, 586] on div "Save" at bounding box center [1544, 591] width 36 height 15
click at [1535, 587] on button "Save" at bounding box center [1539, 591] width 23 height 15
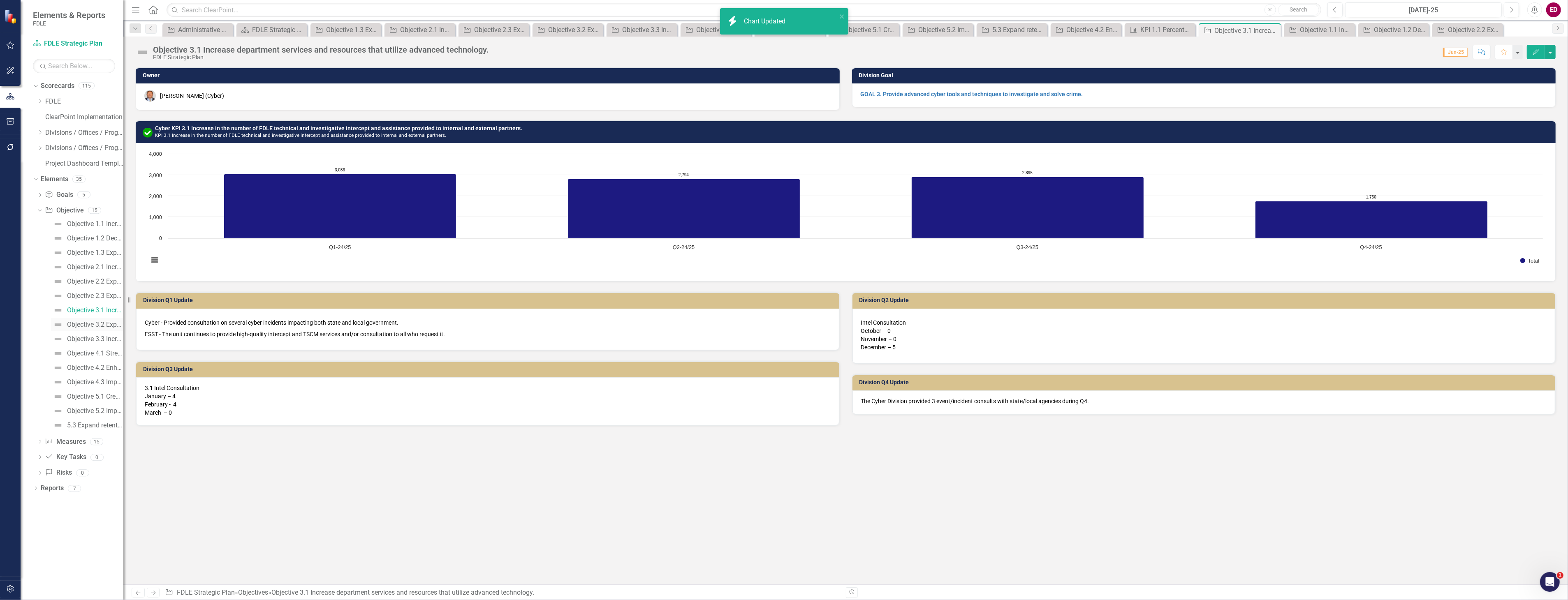
click at [91, 321] on div "Objective 3.2 Expand efforts to monitor, manage and apprehend sexual offender, …" at bounding box center [95, 325] width 57 height 7
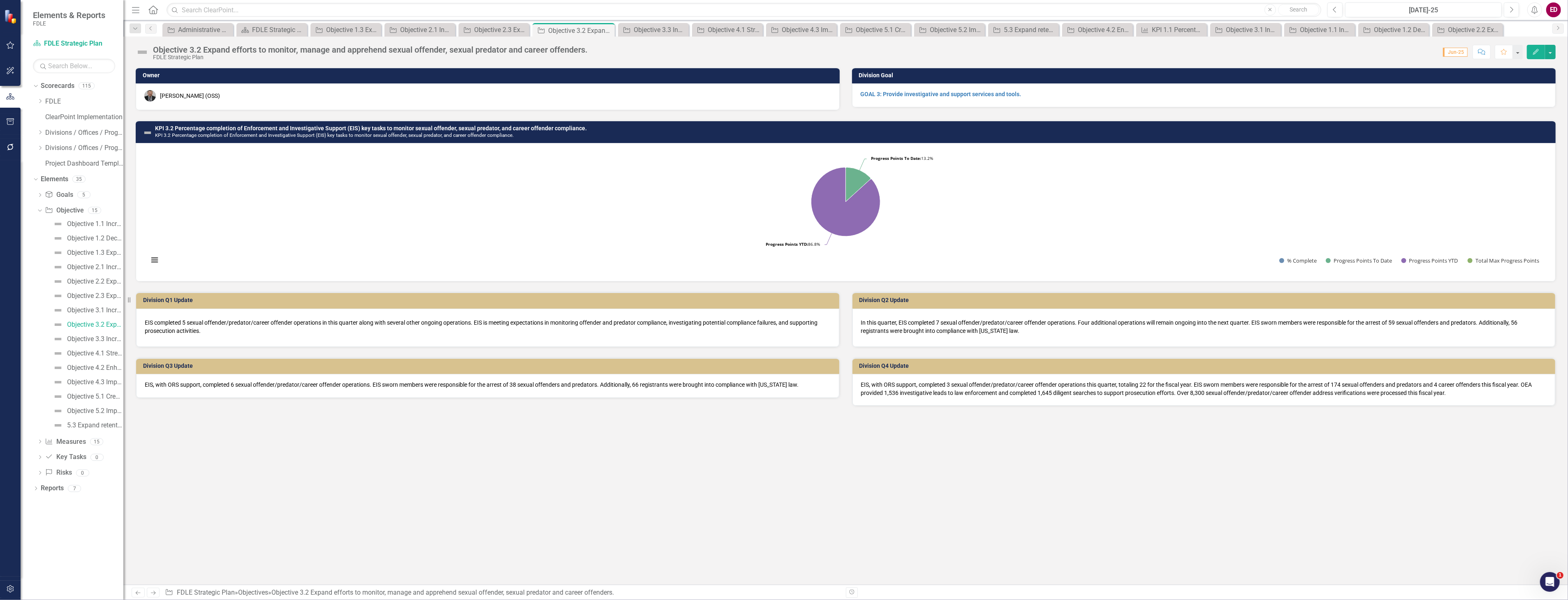
click at [586, 133] on h3 "KPI 3.2 Percentage completion of Enforcement and Investigative Support (EIS) ke…" at bounding box center [853, 131] width 1396 height 13
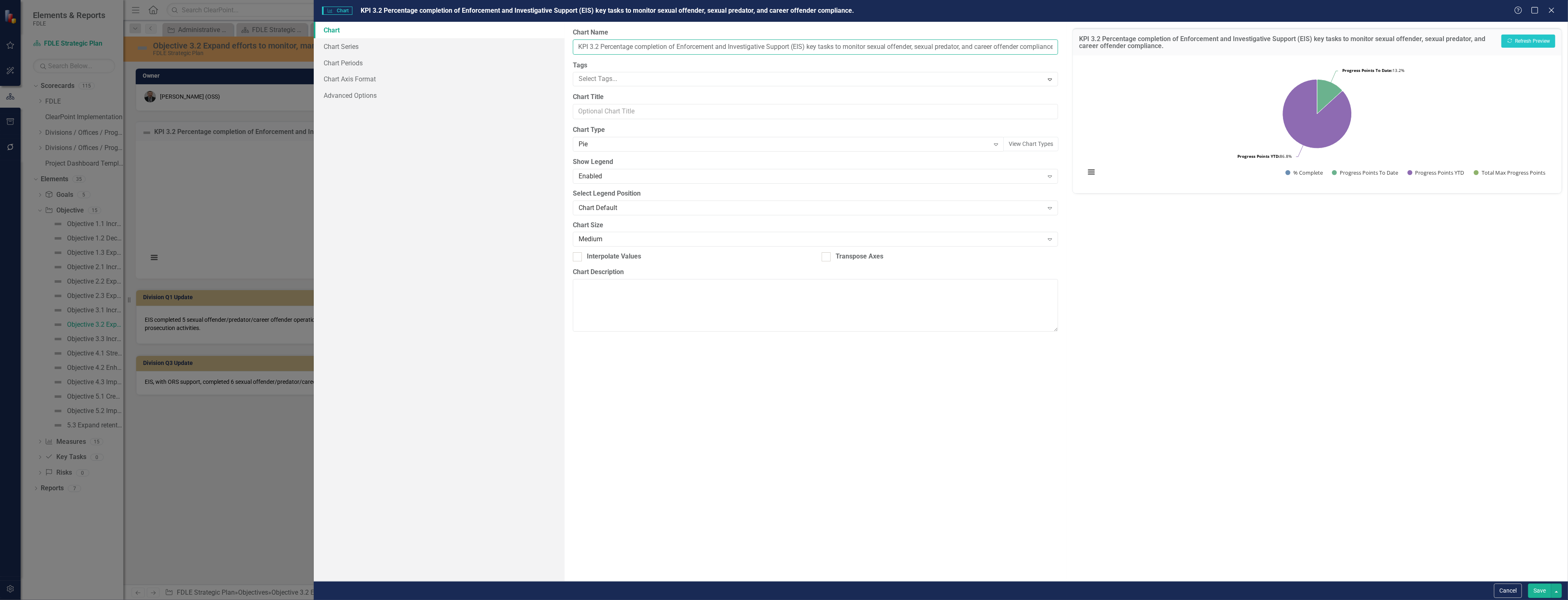
click at [573, 44] on input "KPI 3.2 Percentage completion of Enforcement and Investigative Support (EIS) ke…" at bounding box center [815, 47] width 485 height 15
type input "OSS KPI 3.2 Percentage completion of Enforcement and Investigative Support (EIS…"
click button "Show % Complete" at bounding box center [1304, 172] width 37 height 7
click at [1544, 585] on button "Save" at bounding box center [1539, 591] width 23 height 15
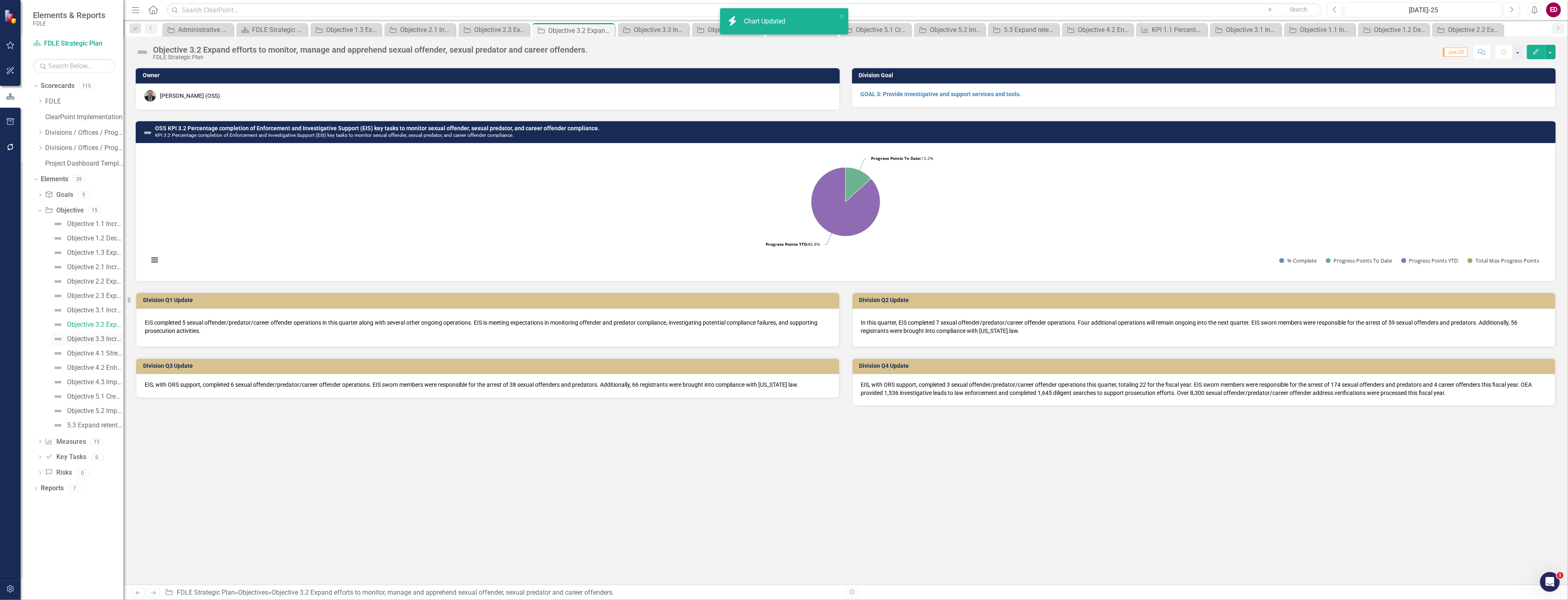
click at [106, 340] on div "Objective 3.3 Increase assistance to stakeholders regarding cyber security issu…" at bounding box center [95, 339] width 57 height 7
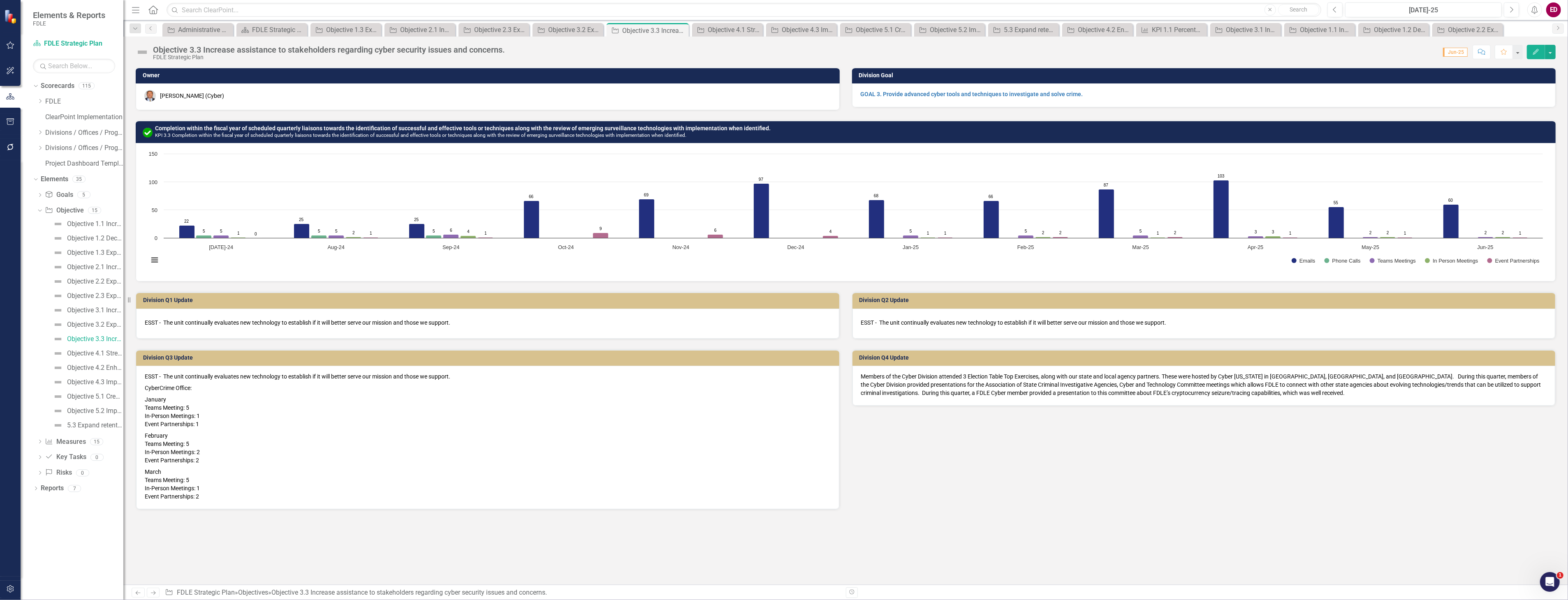
click at [826, 136] on h3 "Completion within the fiscal year of scheduled quarterly liaisons towards the i…" at bounding box center [853, 131] width 1396 height 13
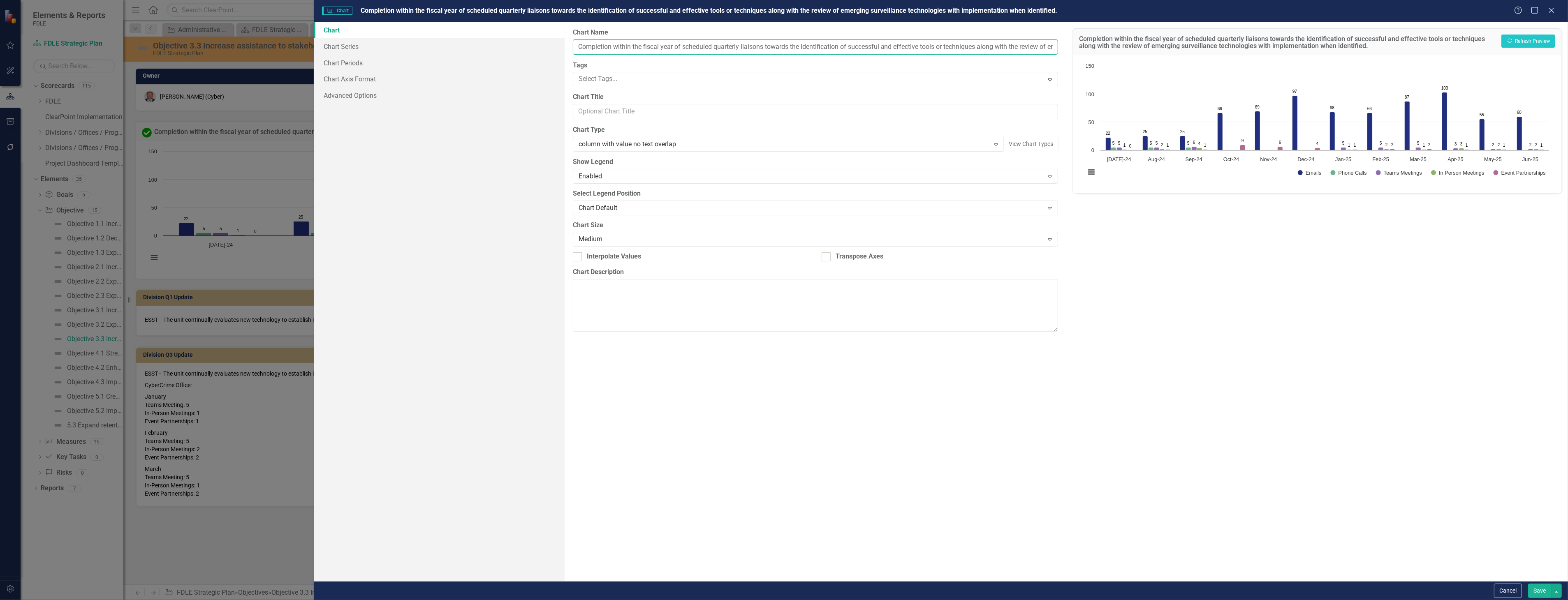
click at [581, 48] on input "Completion within the fiscal year of scheduled quarterly liaisons towards the i…" at bounding box center [815, 47] width 485 height 15
click at [576, 50] on input "Completion within the fiscal year of scheduled quarterly liaisons towards the i…" at bounding box center [815, 47] width 485 height 15
click at [609, 44] on input "Cyber KPI Completion within the fiscal year of scheduled quarterly liaisons tow…" at bounding box center [815, 47] width 485 height 15
type input "Cyber KPI 3.3 Completion within the fiscal year of scheduled quarterly liaisons…"
click at [1298, 170] on button "Show Emails" at bounding box center [1309, 173] width 24 height 5
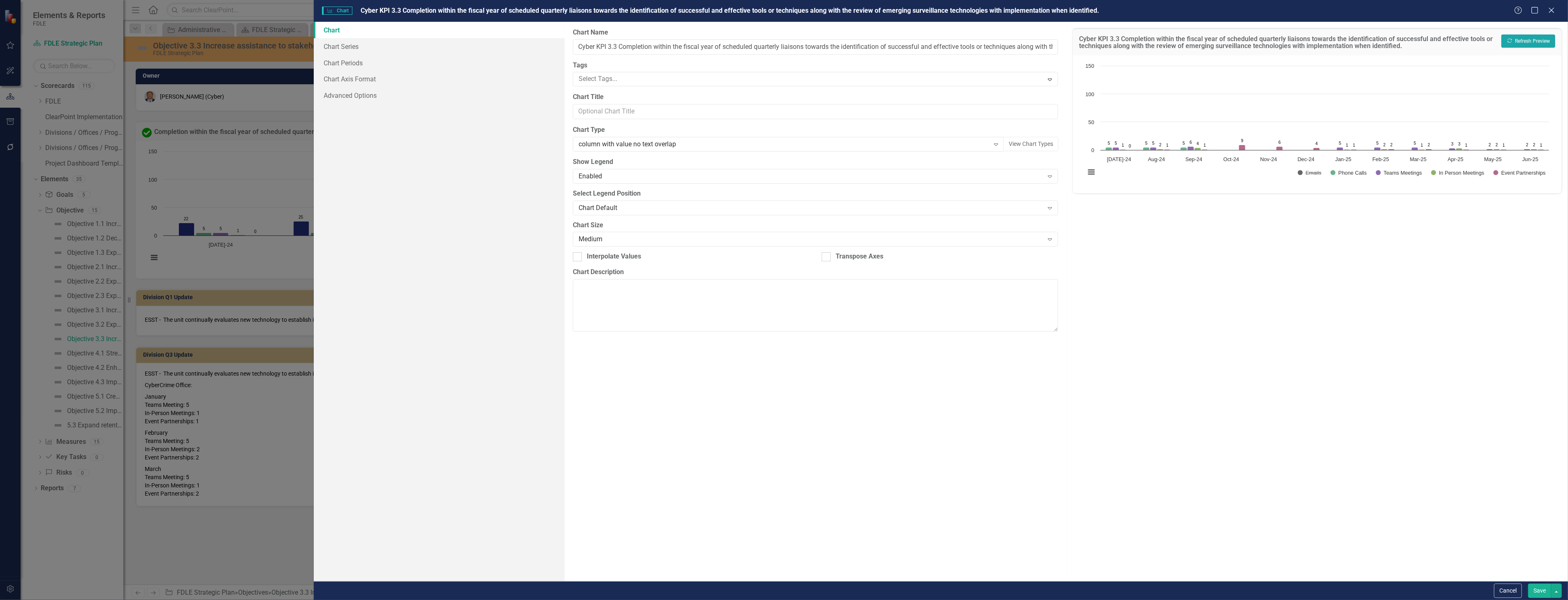
click at [1527, 37] on button "Recalculate Refresh Preview" at bounding box center [1528, 41] width 54 height 13
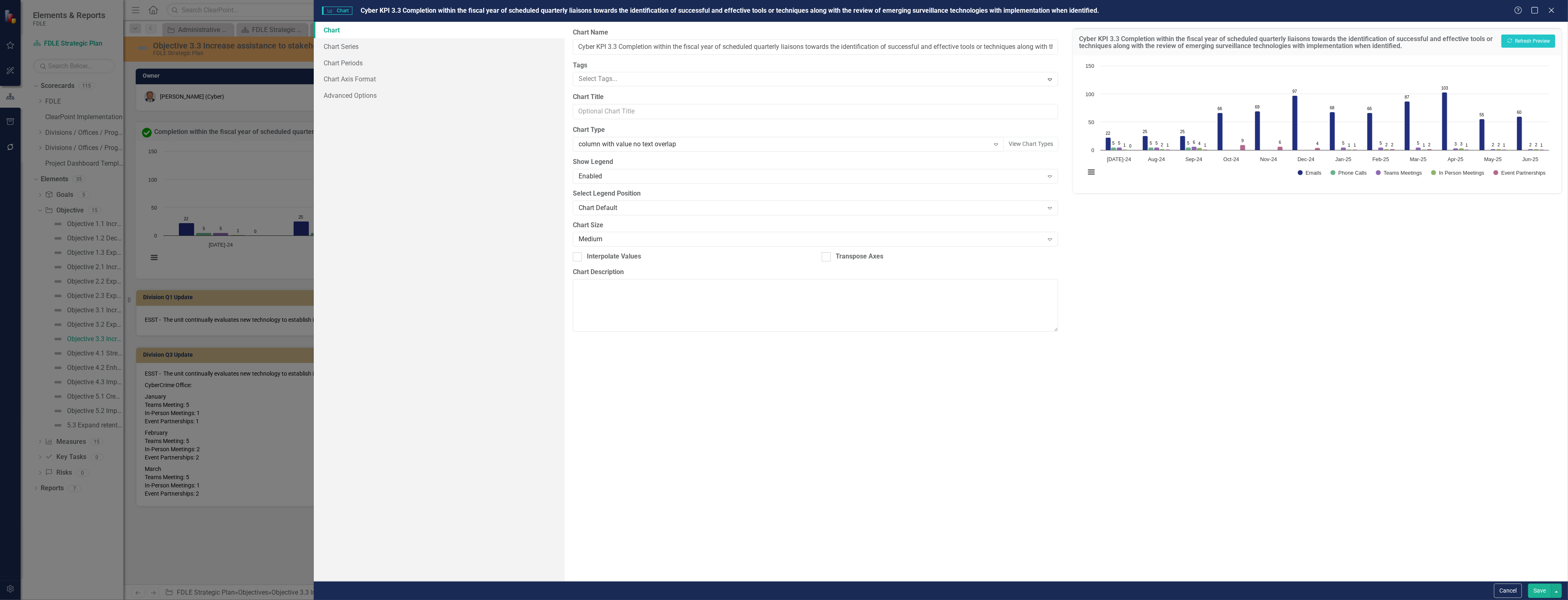
click at [1536, 591] on button "Save" at bounding box center [1539, 591] width 23 height 15
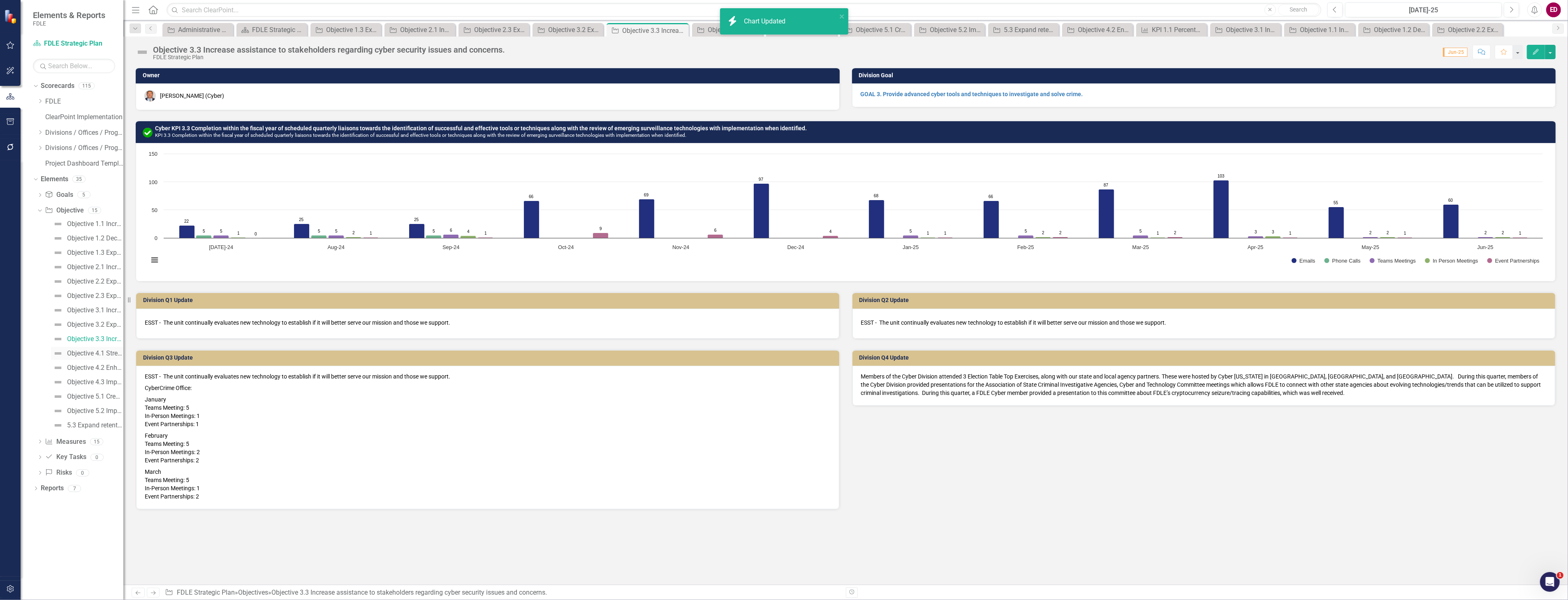
click at [112, 352] on div "Objective 4.1 Strengthen protective capabilities and operations." at bounding box center [95, 354] width 57 height 7
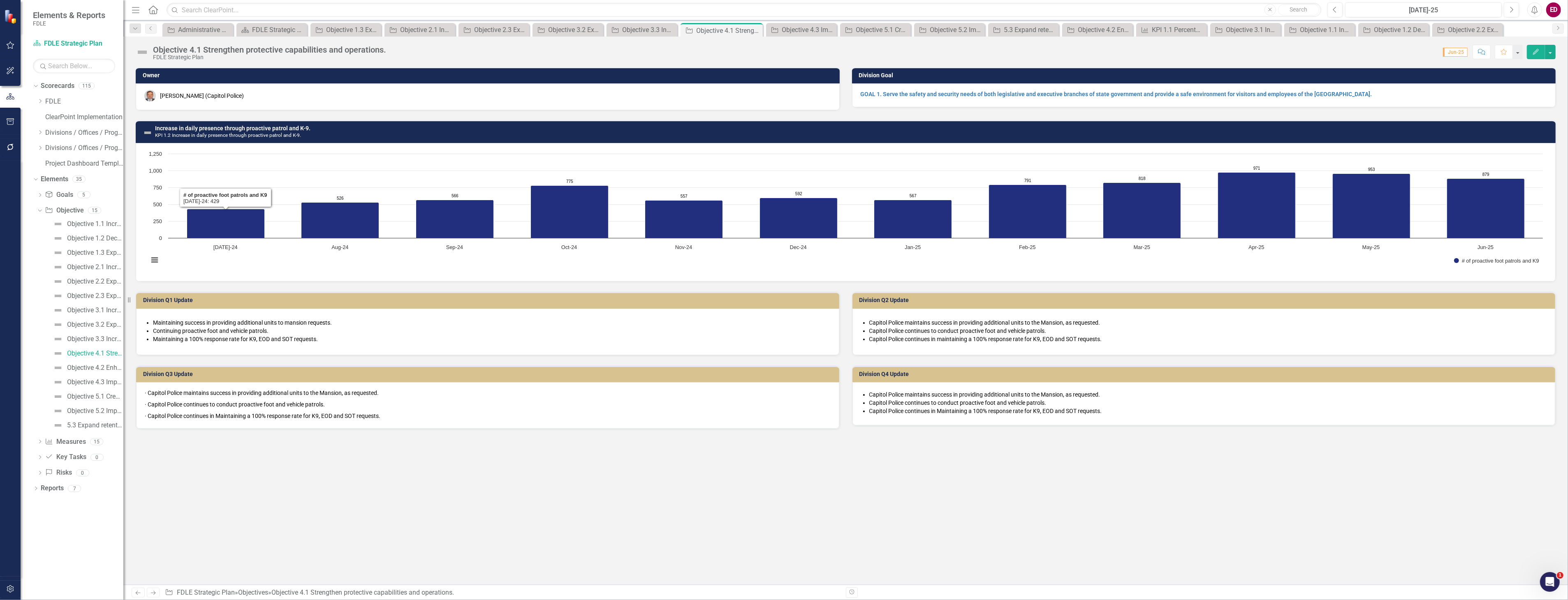
click at [362, 119] on div "Increase in daily presence through proactive patrol and K-9. KPI 1.2 Increase i…" at bounding box center [845, 196] width 1432 height 172
drag, startPoint x: 362, startPoint y: 119, endPoint x: 323, endPoint y: 133, distance: 41.4
click at [323, 133] on h3 "Increase in daily presence through proactive patrol and K-9. KPI 1.2 Increase i…" at bounding box center [853, 131] width 1396 height 13
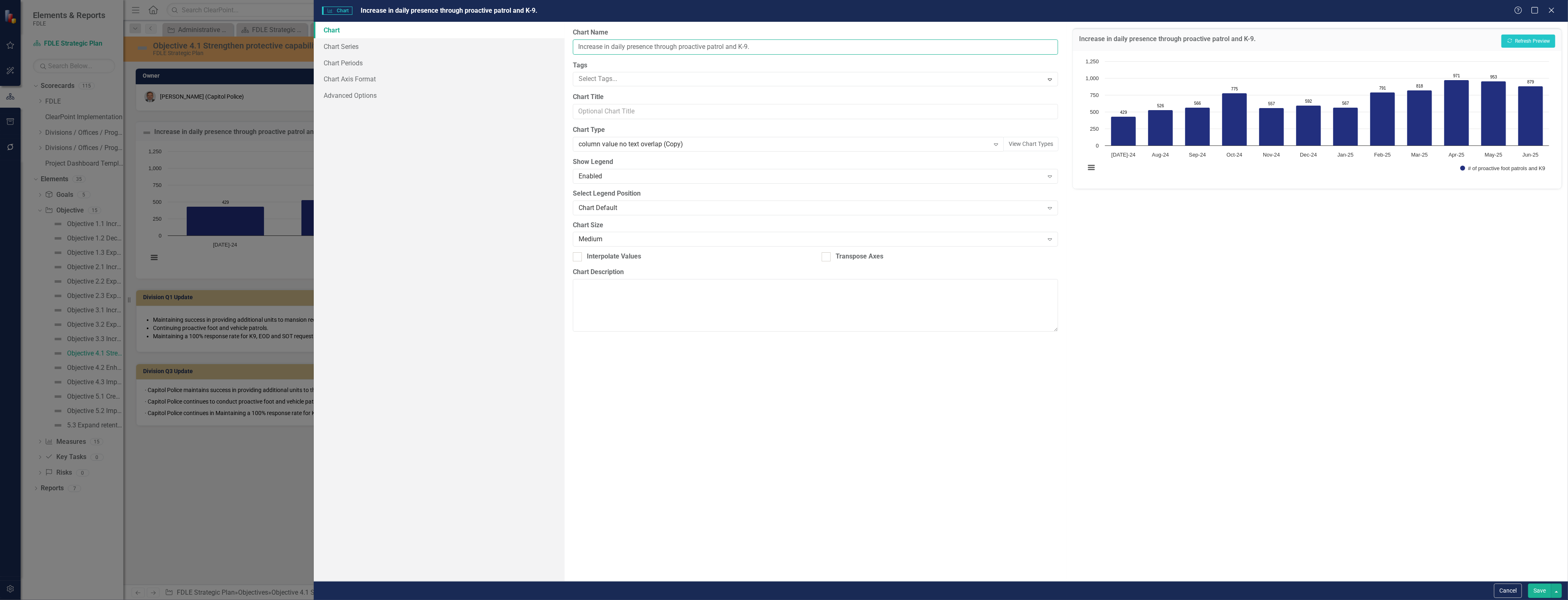
click at [575, 44] on input "Increase in daily presence through proactive patrol and K-9." at bounding box center [815, 47] width 485 height 15
type input "CP KPI 1.2 Increase in daily presence through proactive patrol and K-9."
click at [1460, 166] on button "Show # of proactive foot patrols and K9" at bounding box center [1503, 168] width 85 height 5
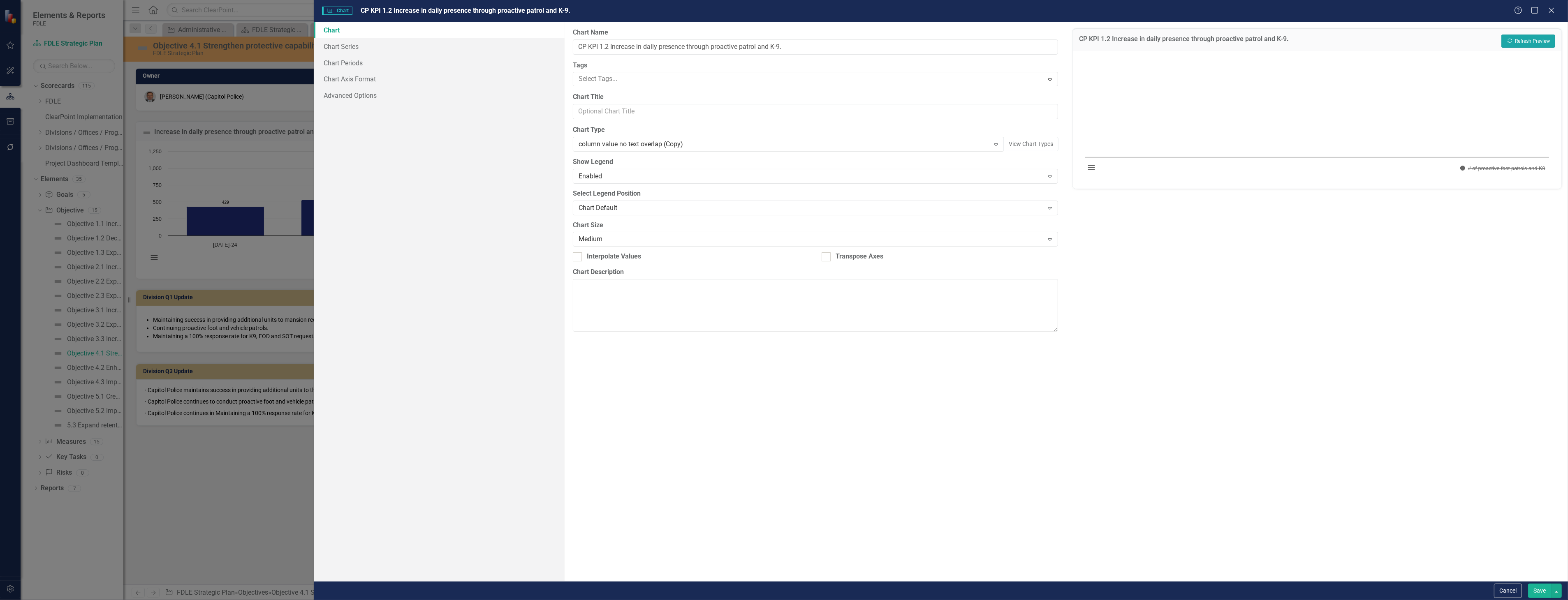
click at [1523, 35] on button "Recalculate Refresh Preview" at bounding box center [1528, 41] width 54 height 13
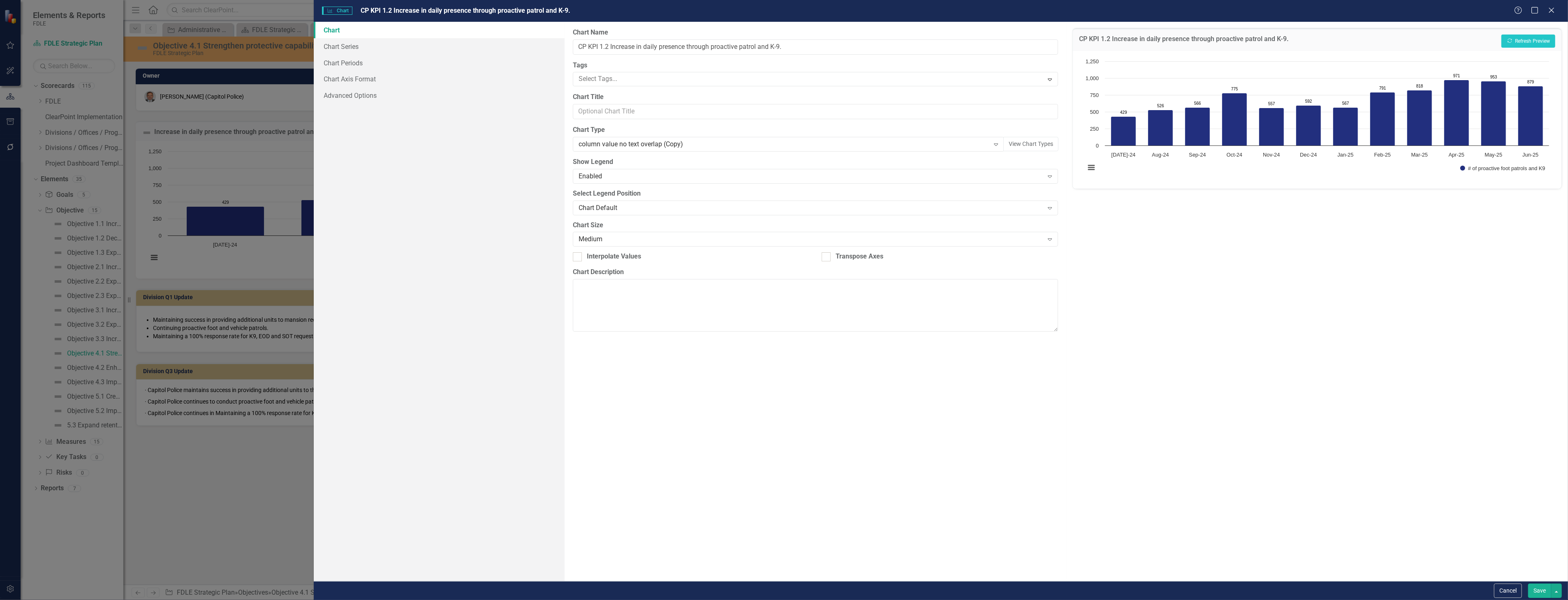
click at [1537, 590] on button "Save" at bounding box center [1539, 591] width 23 height 15
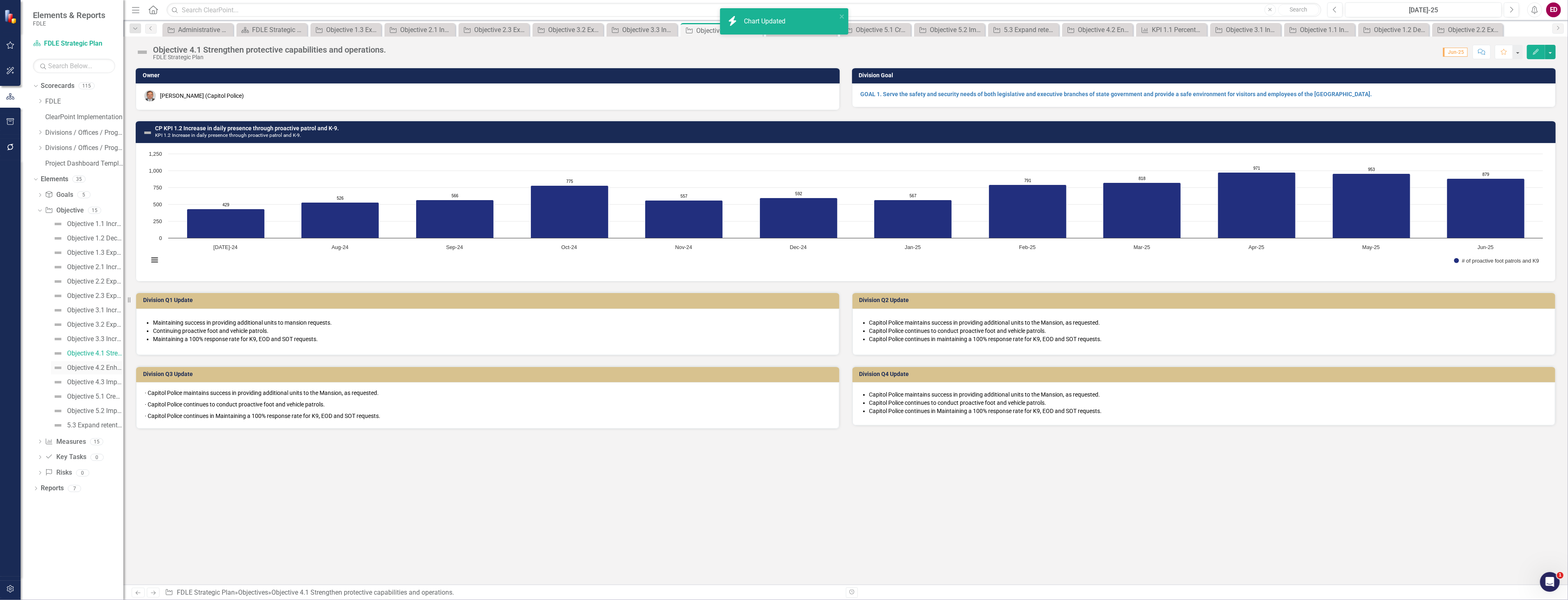
click at [97, 368] on div "Objective 4.2 Enhance security of the [GEOGRAPHIC_DATA] and other statutorily p…" at bounding box center [95, 368] width 57 height 7
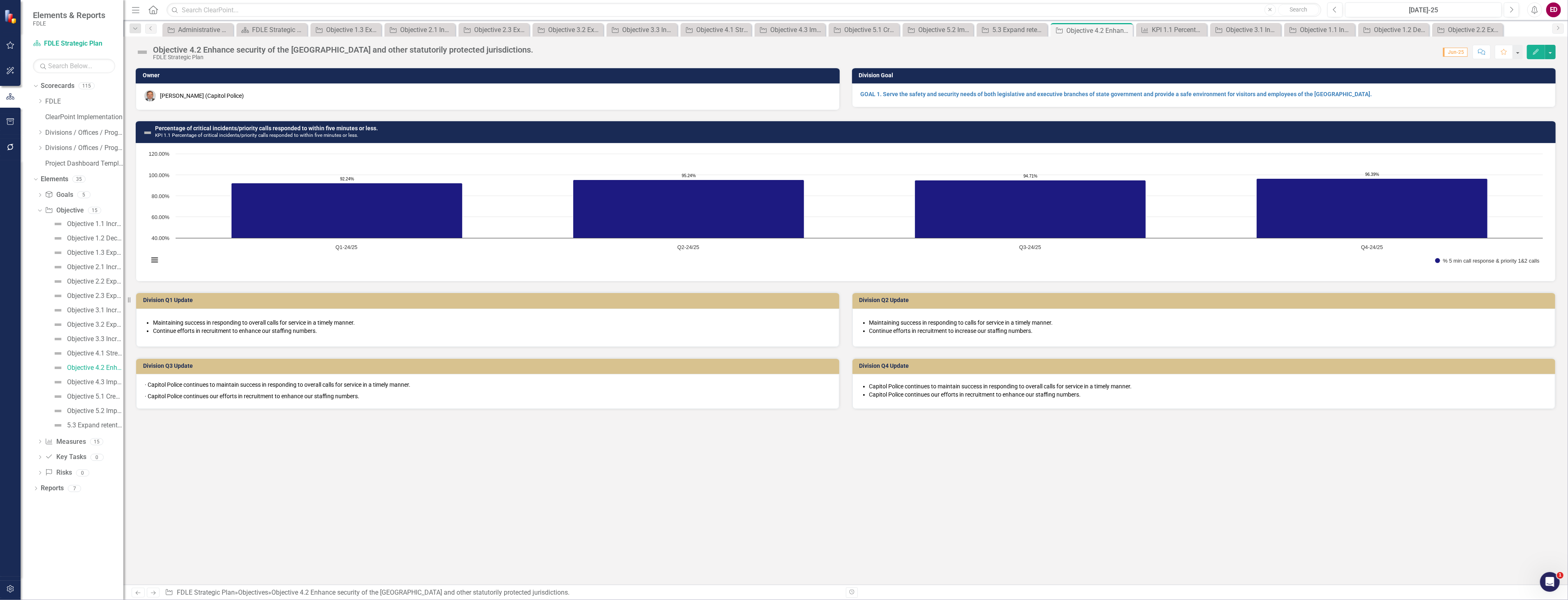
click at [477, 126] on h3 "Percentage of critical incidents/priority calls responded to within five minute…" at bounding box center [853, 131] width 1396 height 13
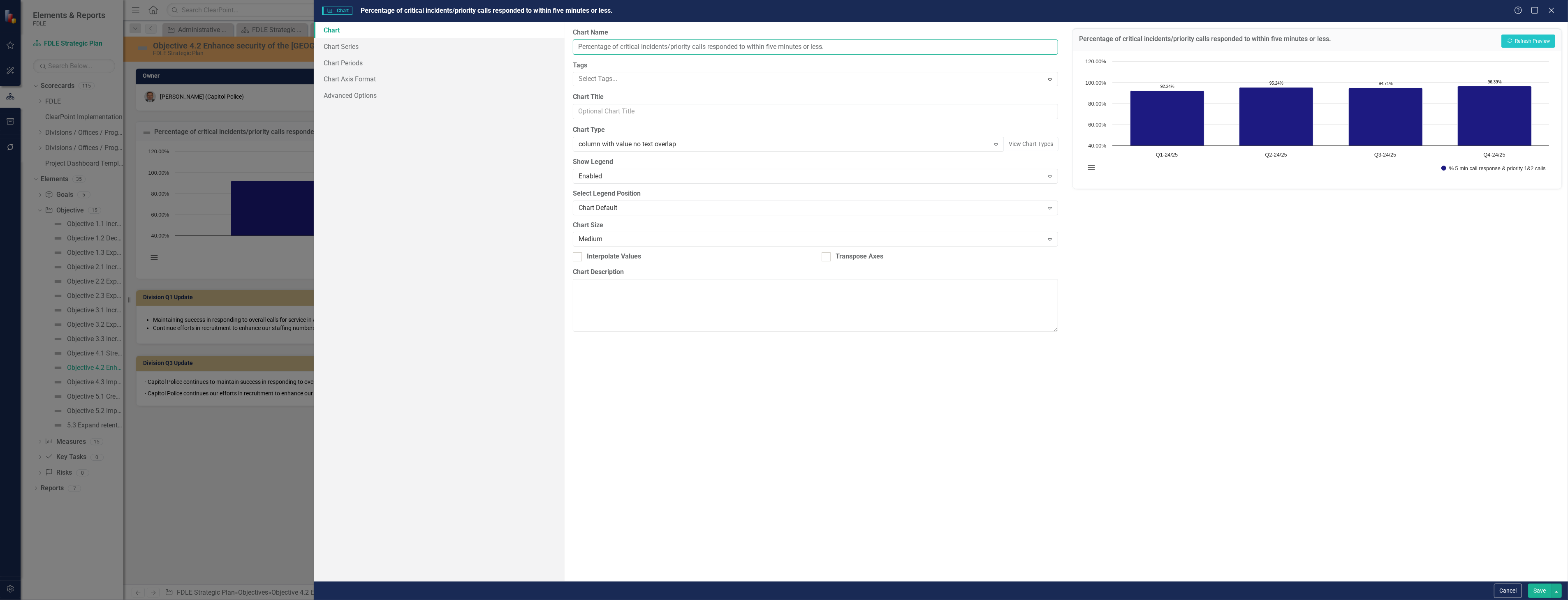
click at [576, 47] on input "Percentage of critical incidents/priority calls responded to within five minute…" at bounding box center [815, 47] width 485 height 15
type input "CP KPI 1.1 Percentage of critical incidents/priority calls responded to within …"
click at [1441, 166] on button "Show % 5 min call response & priority 1&2 calls" at bounding box center [1494, 168] width 105 height 5
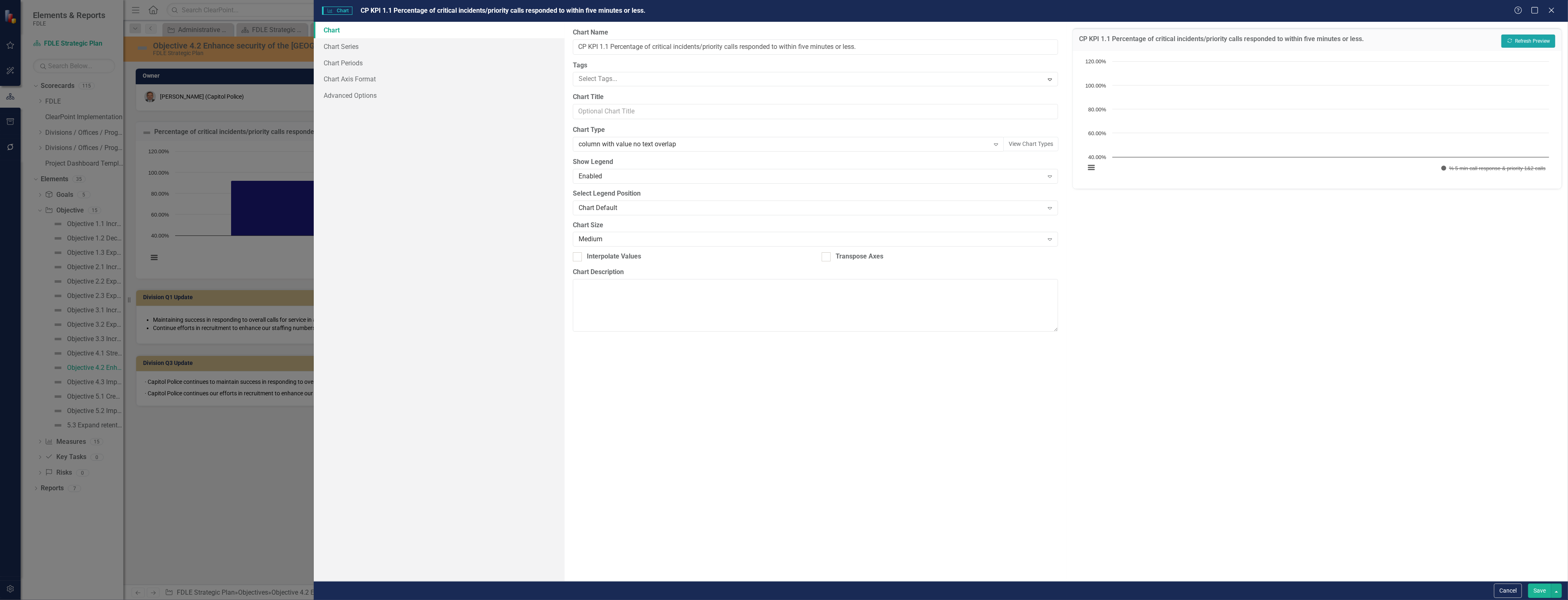
click at [1510, 35] on button "Recalculate Refresh Preview" at bounding box center [1528, 41] width 54 height 13
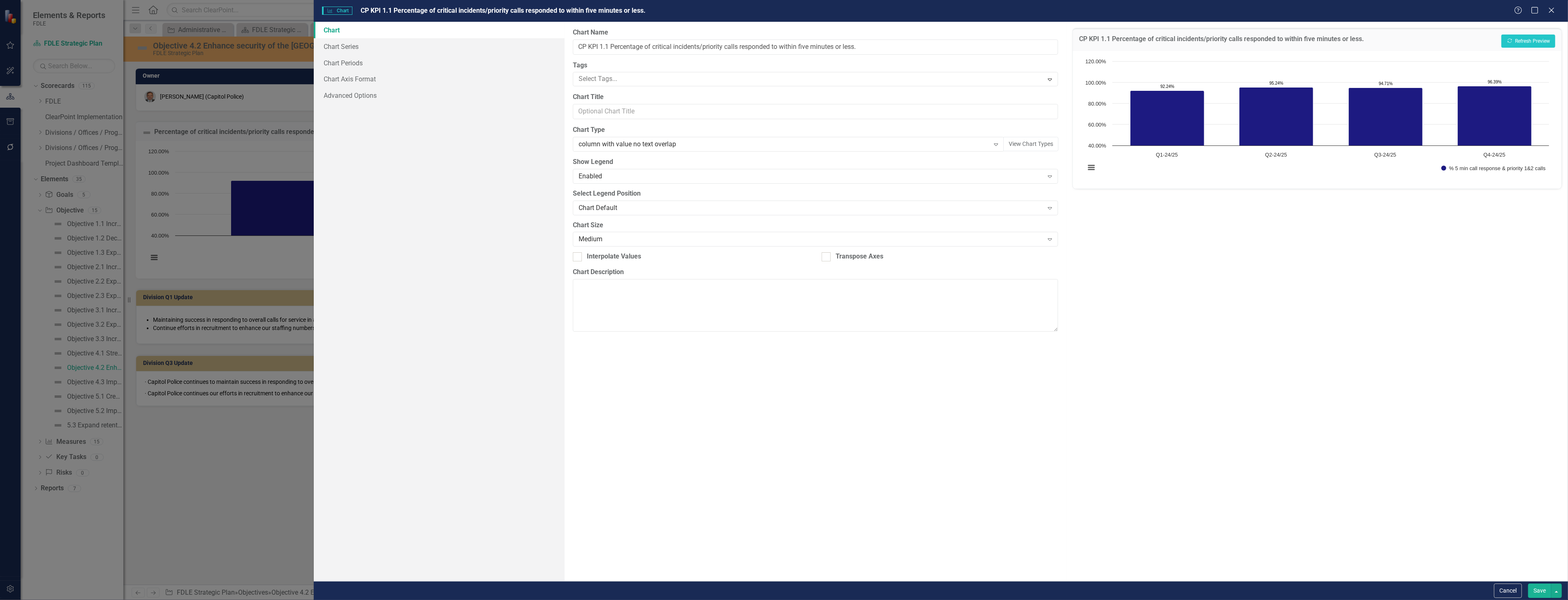
click at [1537, 591] on button "Save" at bounding box center [1539, 591] width 23 height 15
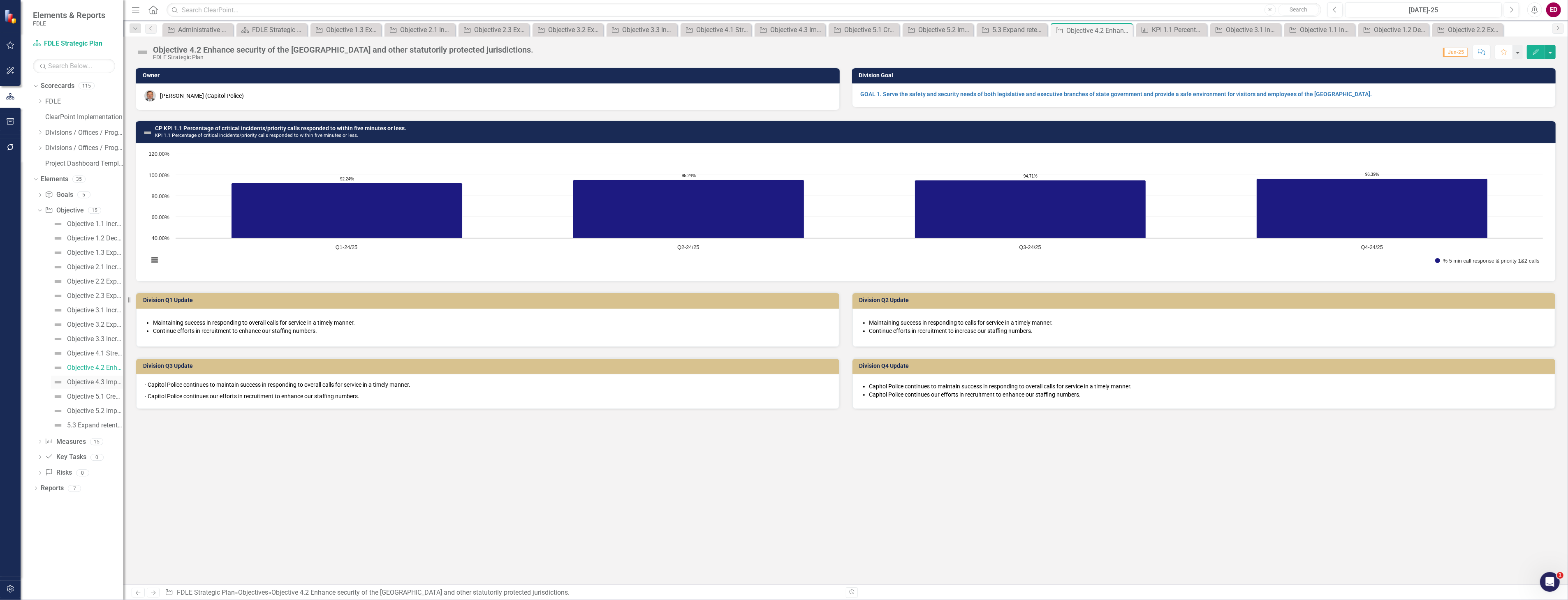
click at [112, 377] on link "Objective 4.3 Improve emergency preparedness and mutual aid services and suppor…" at bounding box center [87, 382] width 72 height 13
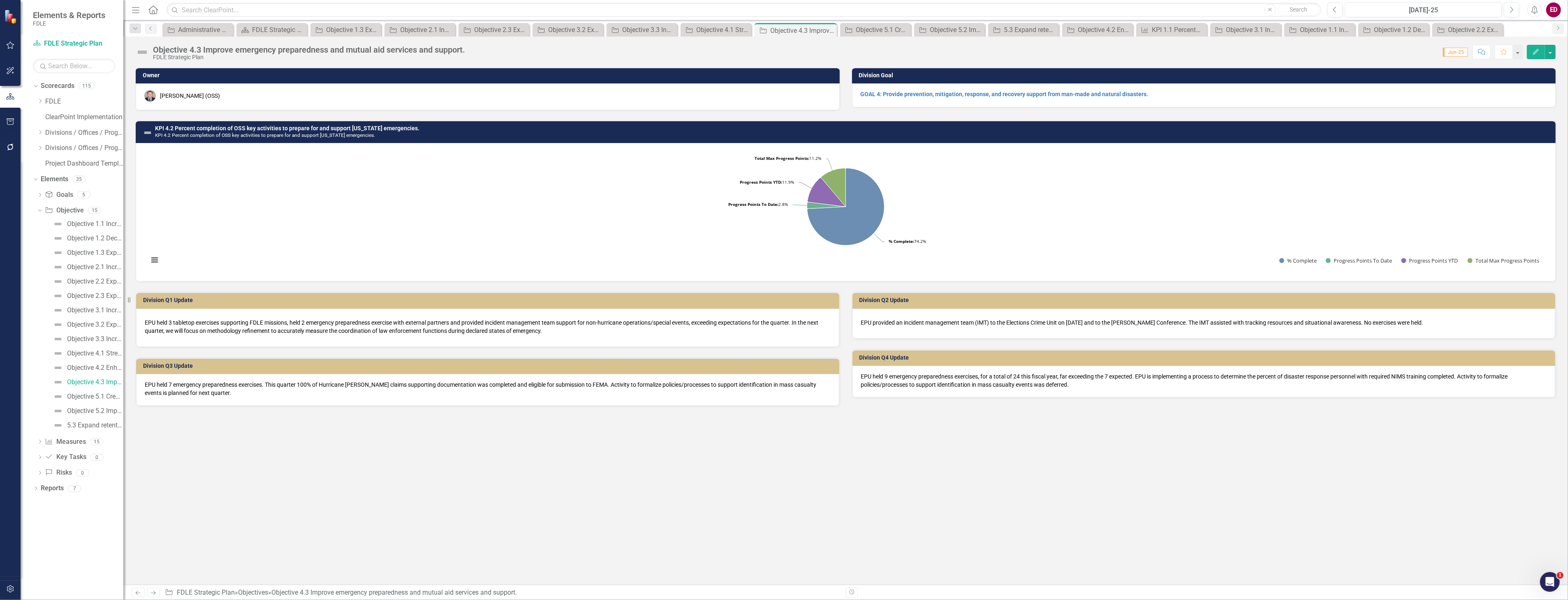
click at [496, 132] on h3 "KPI 4.2 Percent completion of OSS key activities to prepare for and support Flo…" at bounding box center [853, 131] width 1396 height 13
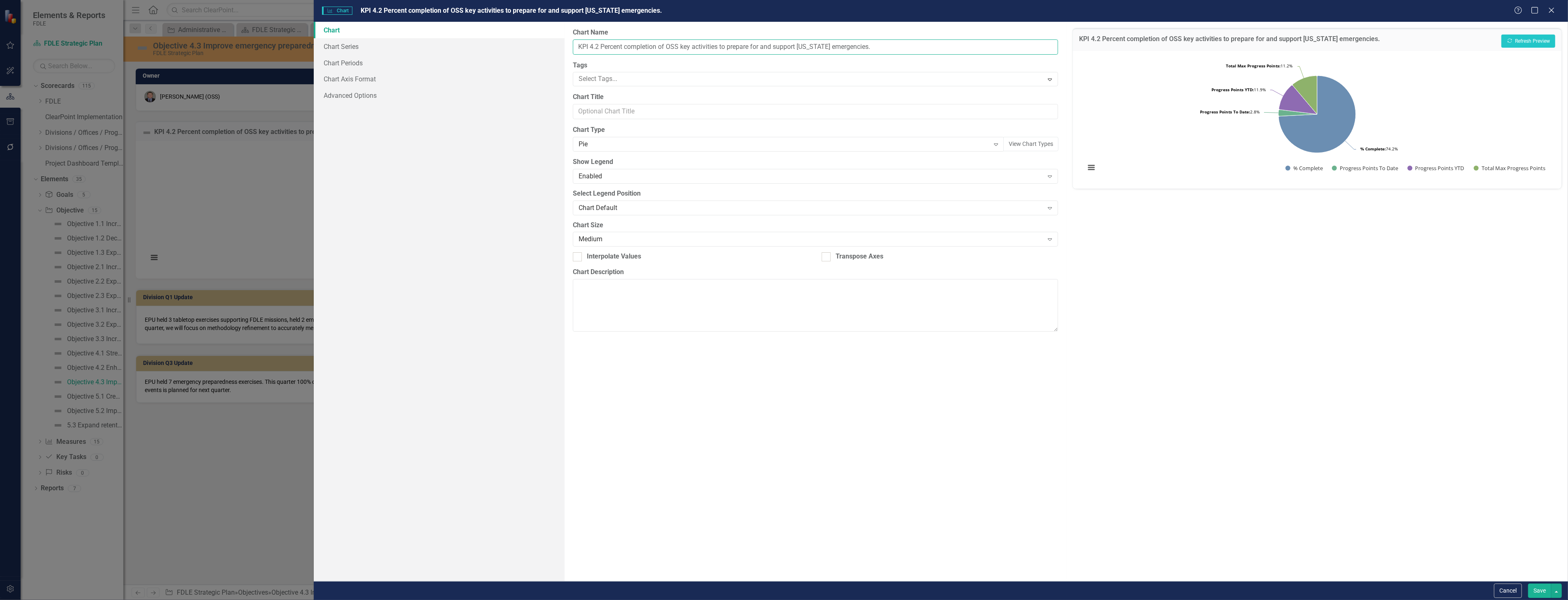
click at [580, 41] on input "KPI 4.2 Percent completion of OSS key activities to prepare for and support [US…" at bounding box center [815, 47] width 485 height 15
type input "OSS KPI 4.2 Percent completion of OSS key activities to prepare for and support…"
click button "Show % Complete" at bounding box center [1304, 168] width 37 height 7
click at [1539, 588] on button "Save" at bounding box center [1539, 591] width 23 height 15
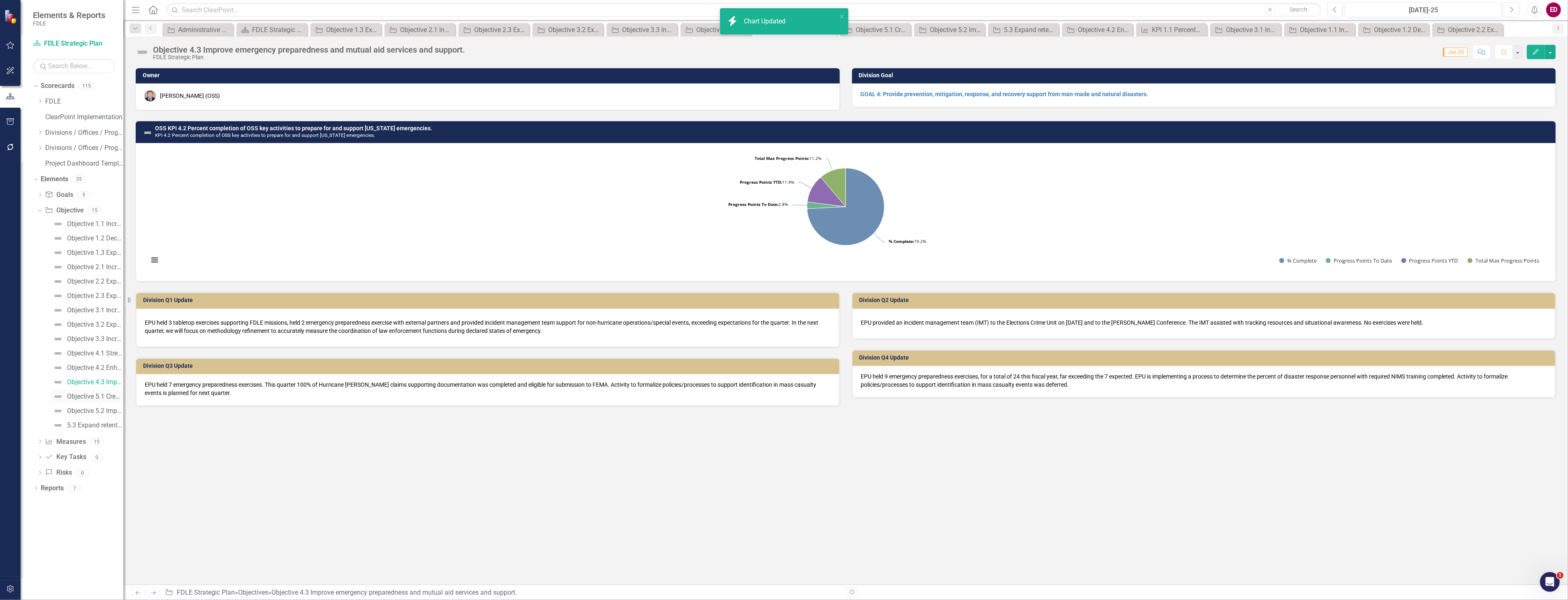
click at [108, 397] on div "Objective 5.1 Create and expand access to member development, training and well…" at bounding box center [95, 397] width 57 height 7
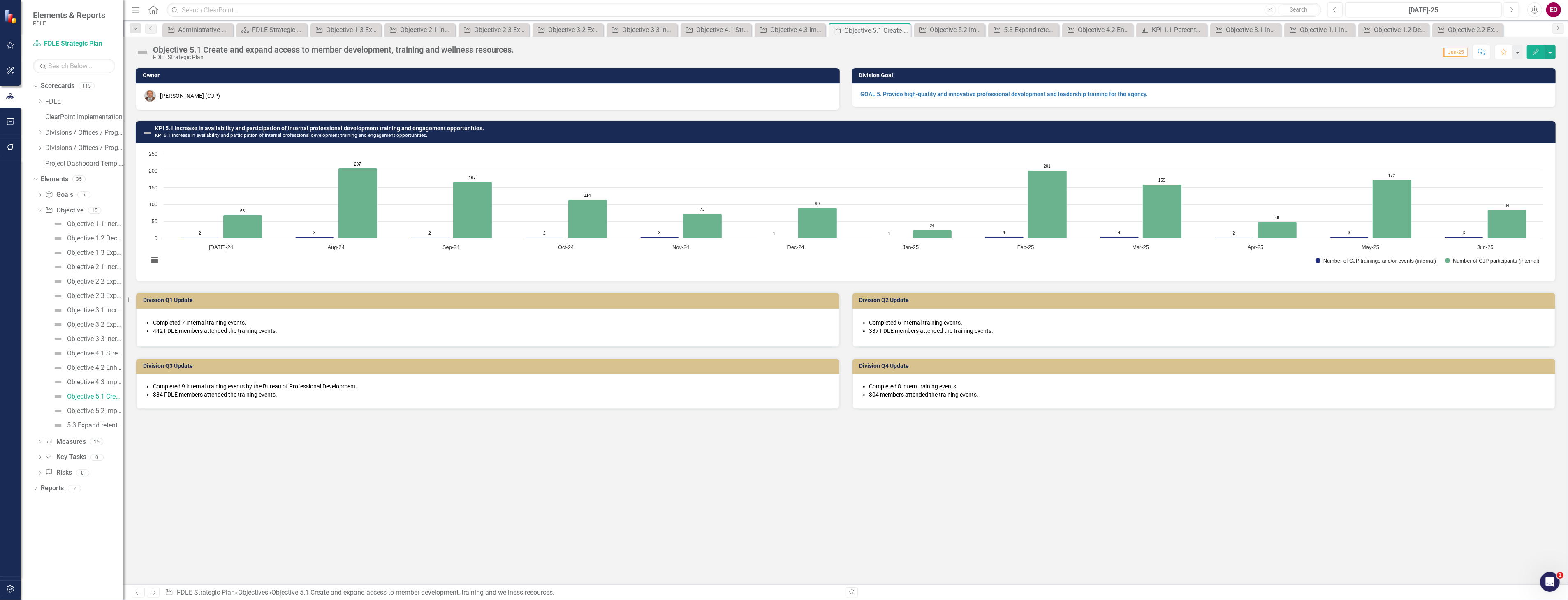
click at [506, 121] on div "KPI 5.1 Increase in availability and participation of internal professional dev…" at bounding box center [845, 131] width 1420 height 23
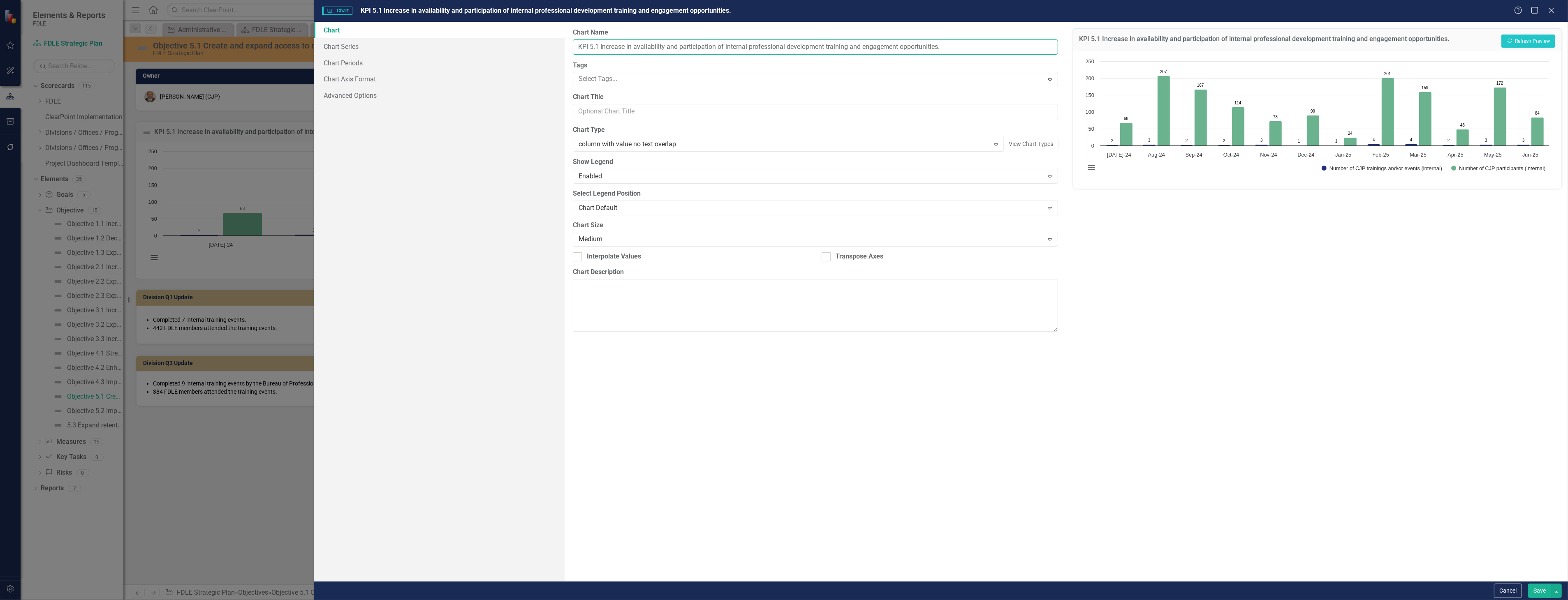
click at [577, 40] on input "KPI 5.1 Increase in availability and participation of internal professional dev…" at bounding box center [815, 47] width 485 height 15
type input "CJP KPI 5.1 Increase in availability and participation of internal professional…"
click at [1321, 166] on button "Show Number of CJP trainings and/or events (internal)" at bounding box center [1382, 168] width 121 height 5
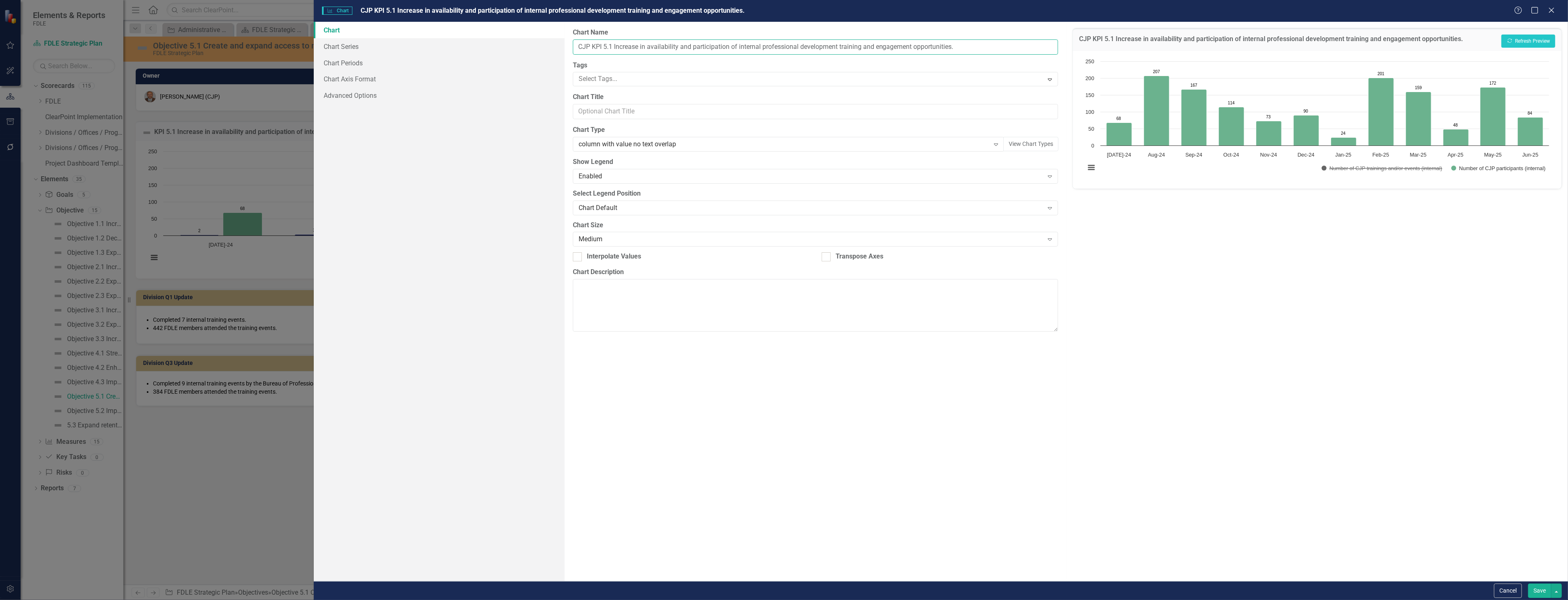
click at [1428, 163] on rect "Interactive chart" at bounding box center [1317, 119] width 472 height 124
click at [1432, 175] on rect "Interactive chart" at bounding box center [1317, 119] width 472 height 124
click at [1432, 171] on rect "Interactive chart" at bounding box center [1317, 119] width 472 height 124
click at [1432, 165] on rect "Interactive chart" at bounding box center [1317, 119] width 472 height 124
click at [1432, 169] on button "Show Number of CJP trainings and/or events (internal)" at bounding box center [1382, 168] width 121 height 5
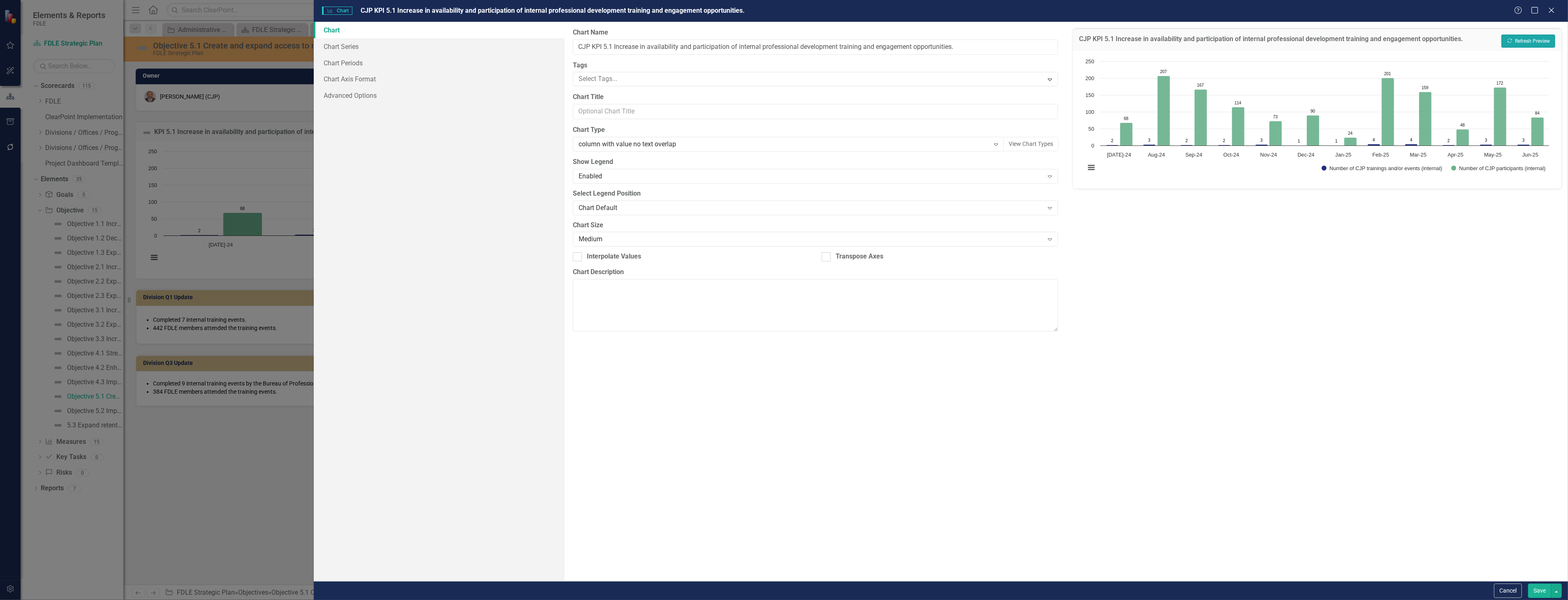
click at [1533, 39] on button "Recalculate Refresh Preview" at bounding box center [1528, 41] width 54 height 13
click at [1550, 591] on button "Save" at bounding box center [1539, 591] width 23 height 15
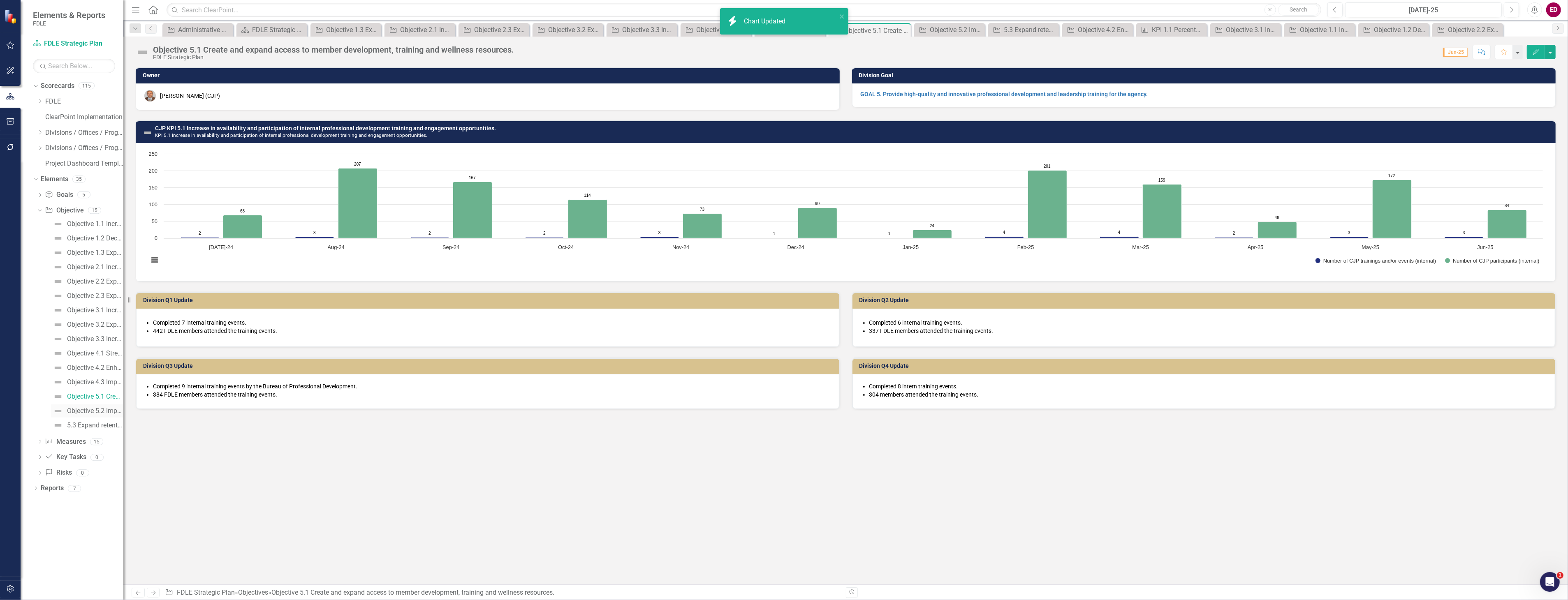
click at [96, 409] on div "Objective 5.2 Improve and develop recruitment efforts and department employment…" at bounding box center [95, 411] width 57 height 7
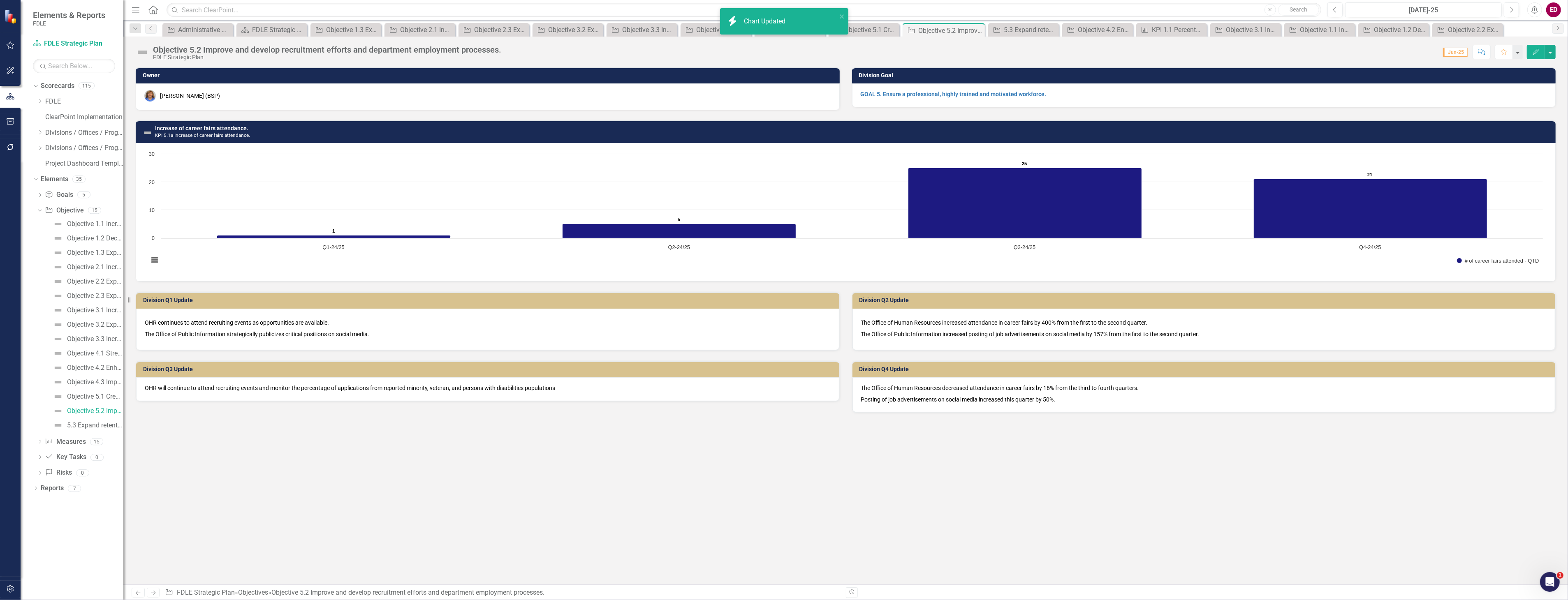
click at [275, 131] on h3 "Increase of career fairs attendance. KPI 5.1a Increase of career fairs attendan…" at bounding box center [853, 131] width 1396 height 13
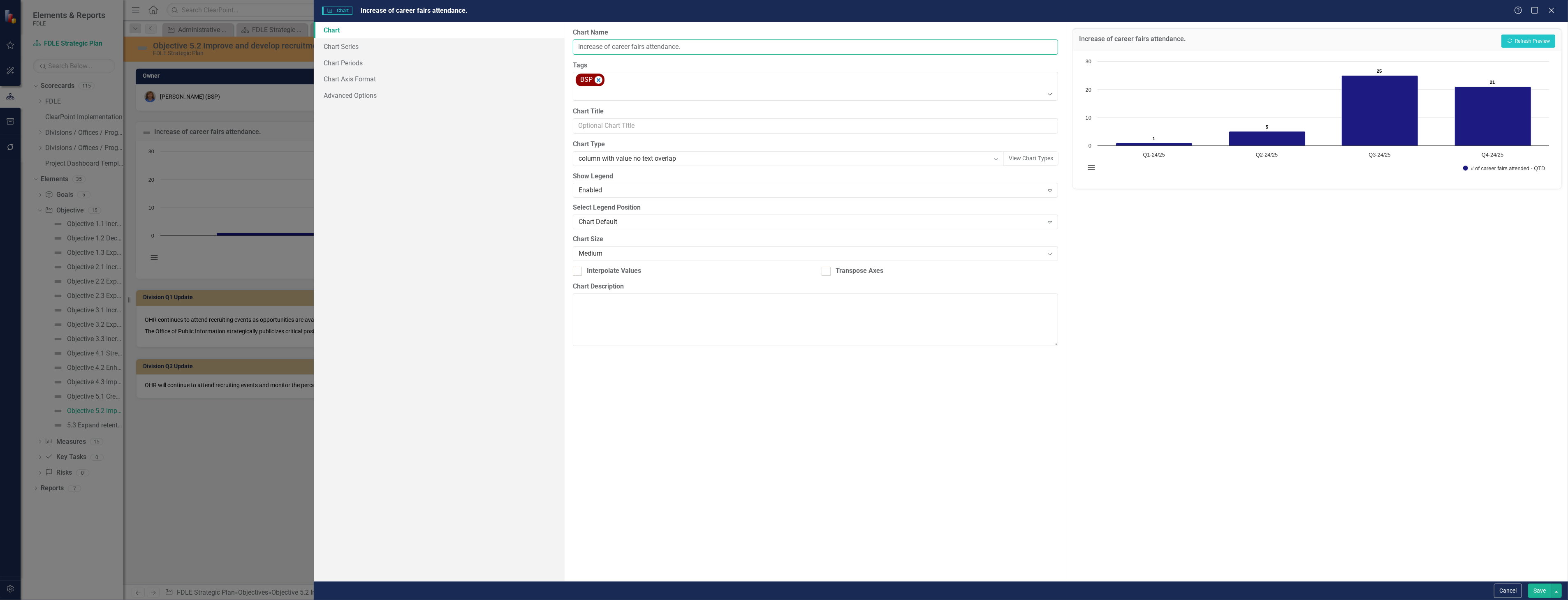
click at [575, 44] on input "Increase of career fairs attendance." at bounding box center [815, 47] width 485 height 15
type input "BSP KPI 5.1a Increase of career fairs attendance."
click at [1463, 166] on button "Show # of career fairs attended - QTD" at bounding box center [1504, 168] width 82 height 5
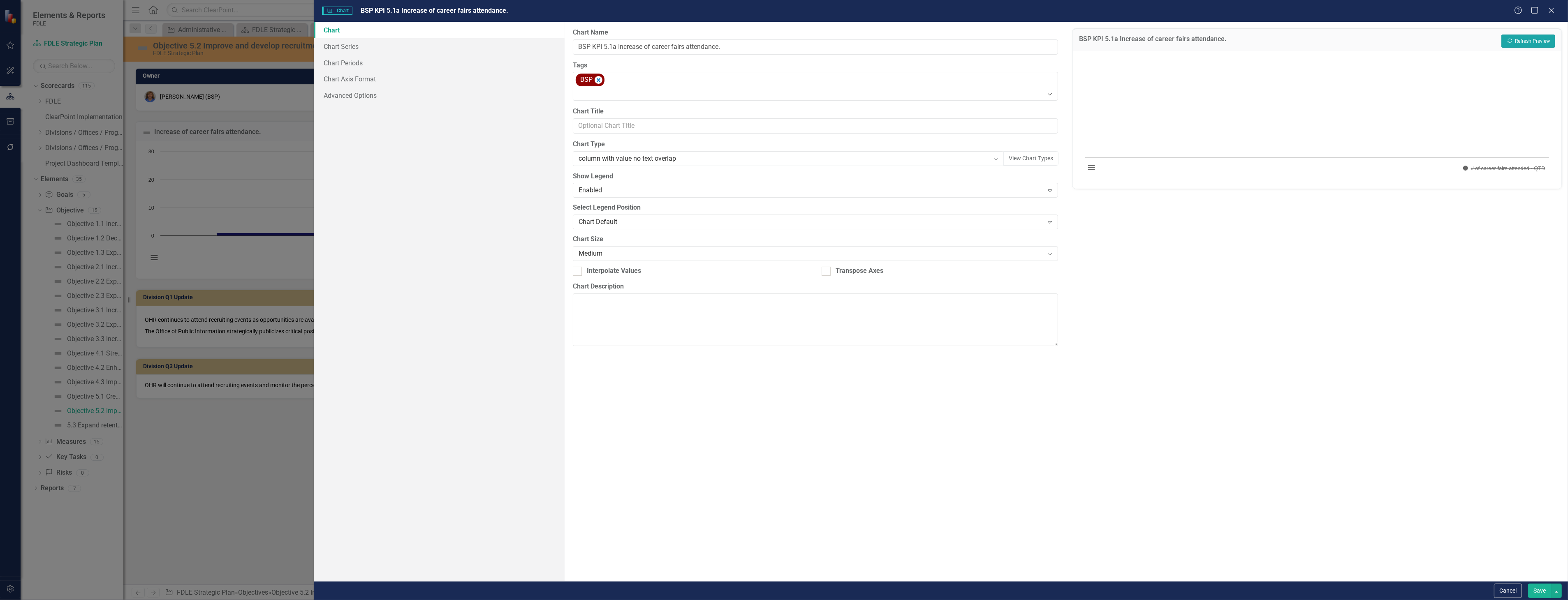
click at [1541, 41] on button "Recalculate Refresh Preview" at bounding box center [1528, 41] width 54 height 13
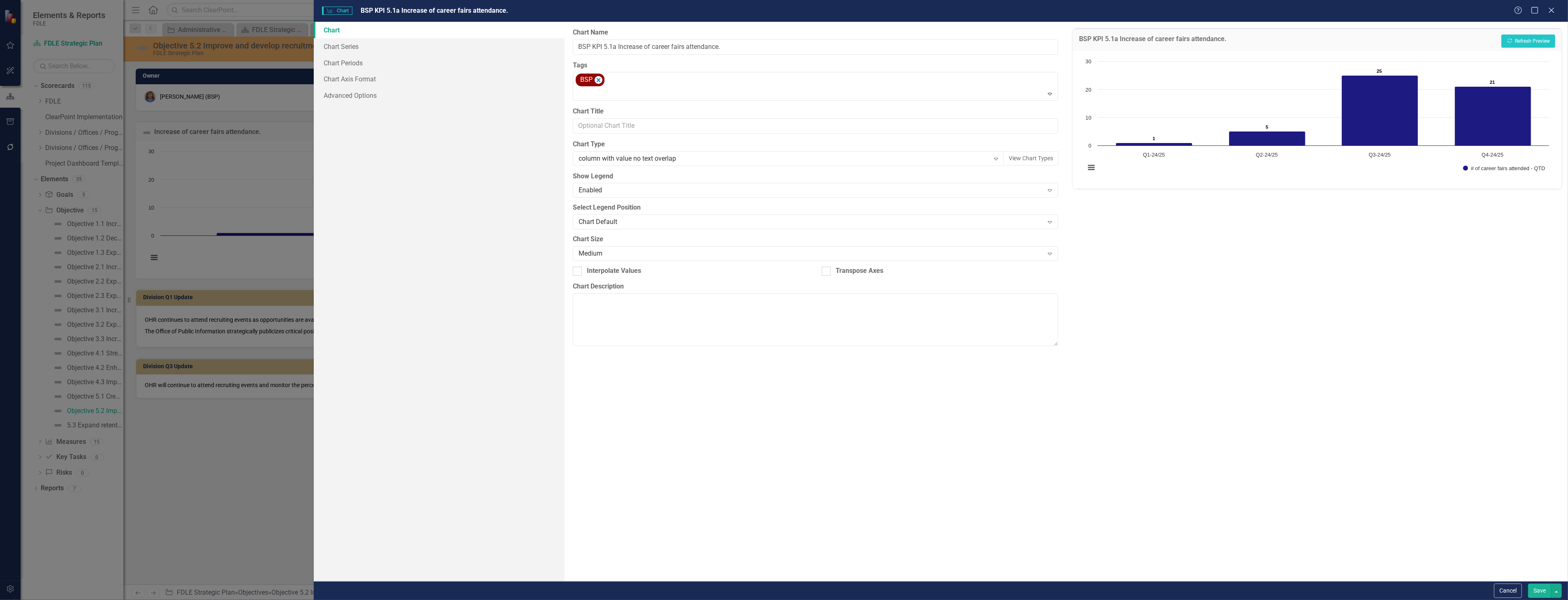
click at [1532, 584] on button "Save" at bounding box center [1539, 591] width 23 height 15
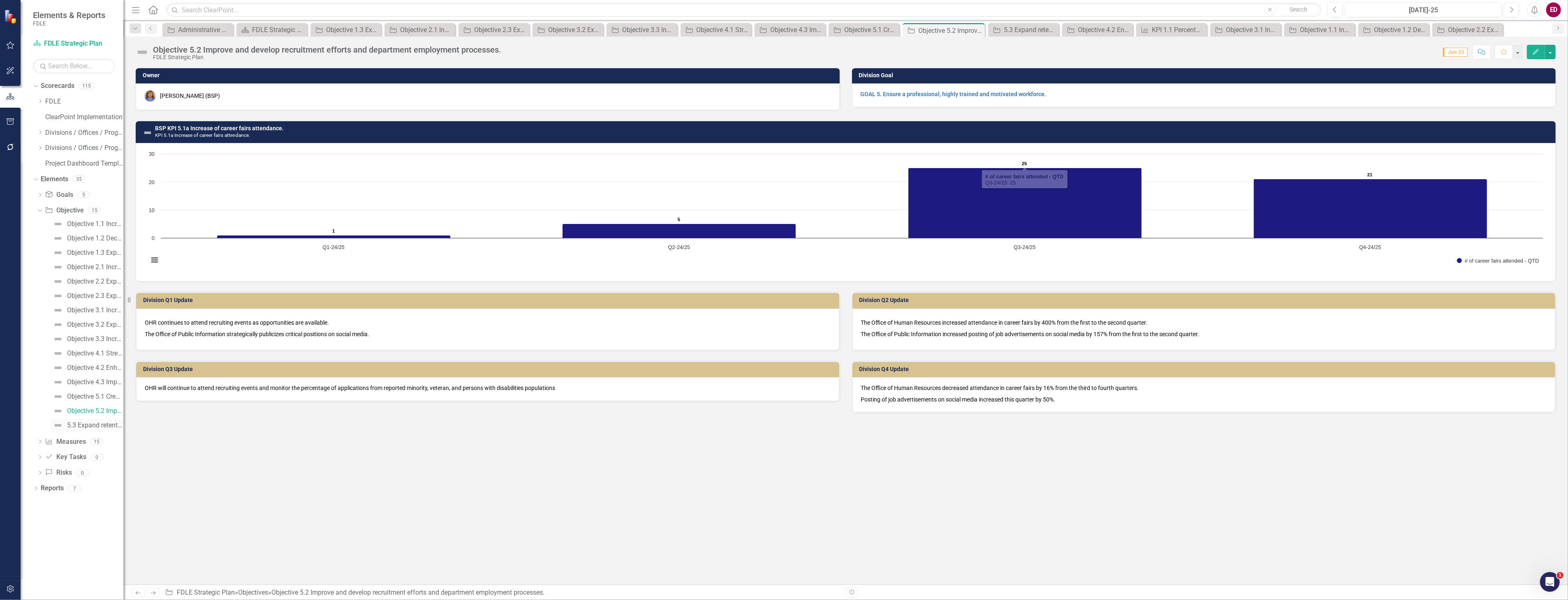
click at [83, 422] on div "5.3 Expand retention initiatives." at bounding box center [95, 425] width 57 height 7
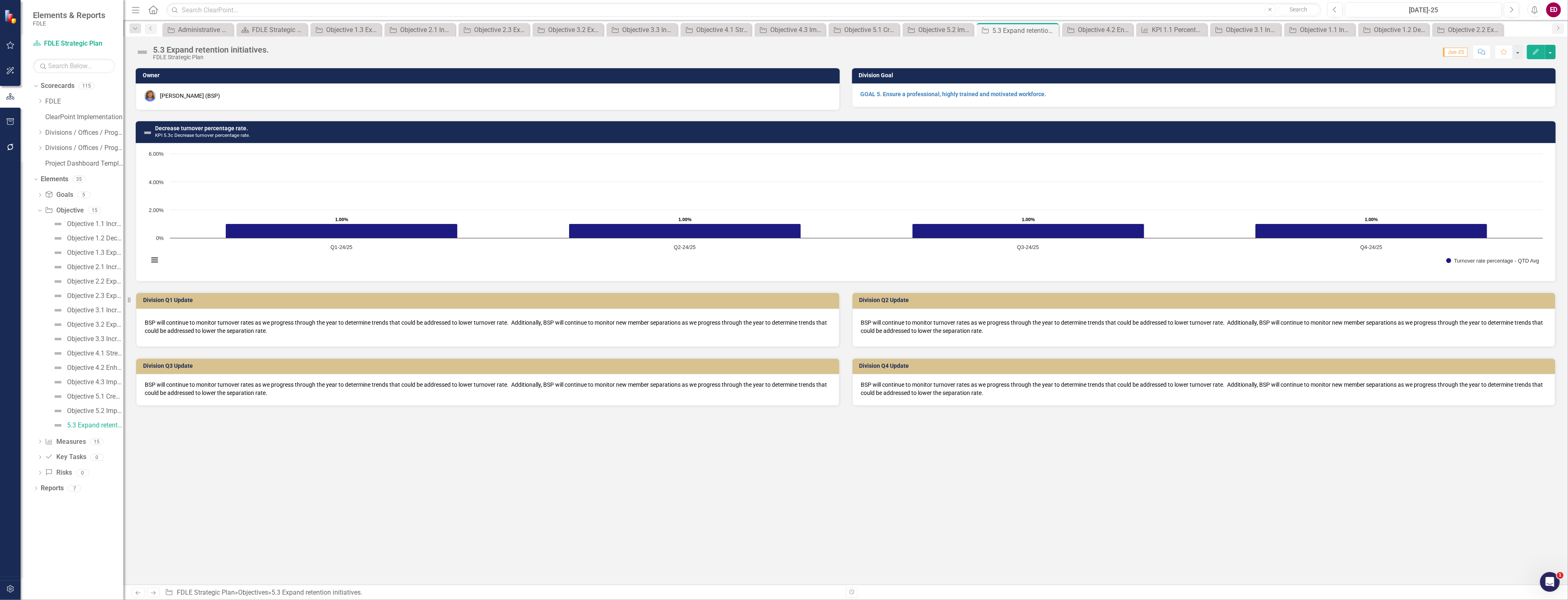
click at [309, 136] on h3 "Decrease turnover percentage rate. KPI 5.3c Decrease turnover percentage rate." at bounding box center [853, 131] width 1396 height 13
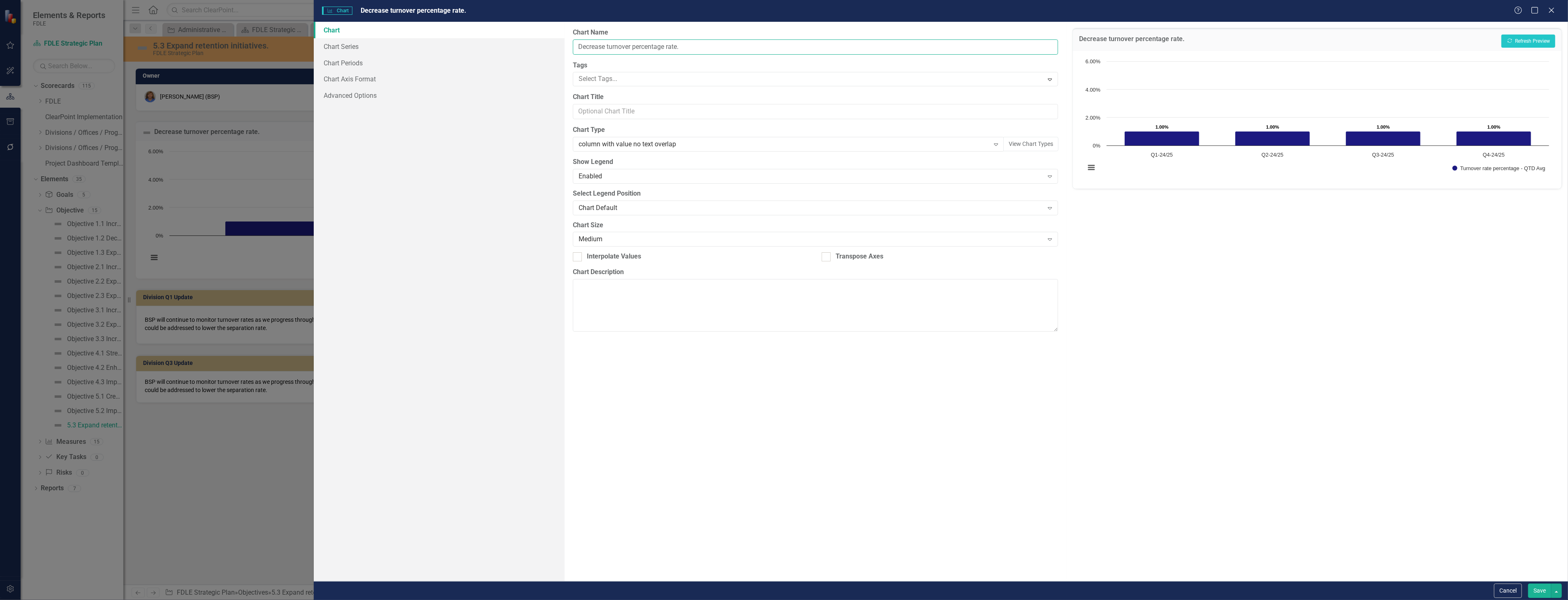
click at [577, 46] on input "Decrease turnover percentage rate." at bounding box center [815, 47] width 485 height 15
type input "BSP KPI 5.3c Decrease turnover percentage rate."
click at [1452, 166] on button "Show Turnover rate percentage - QTD Avg" at bounding box center [1499, 168] width 93 height 5
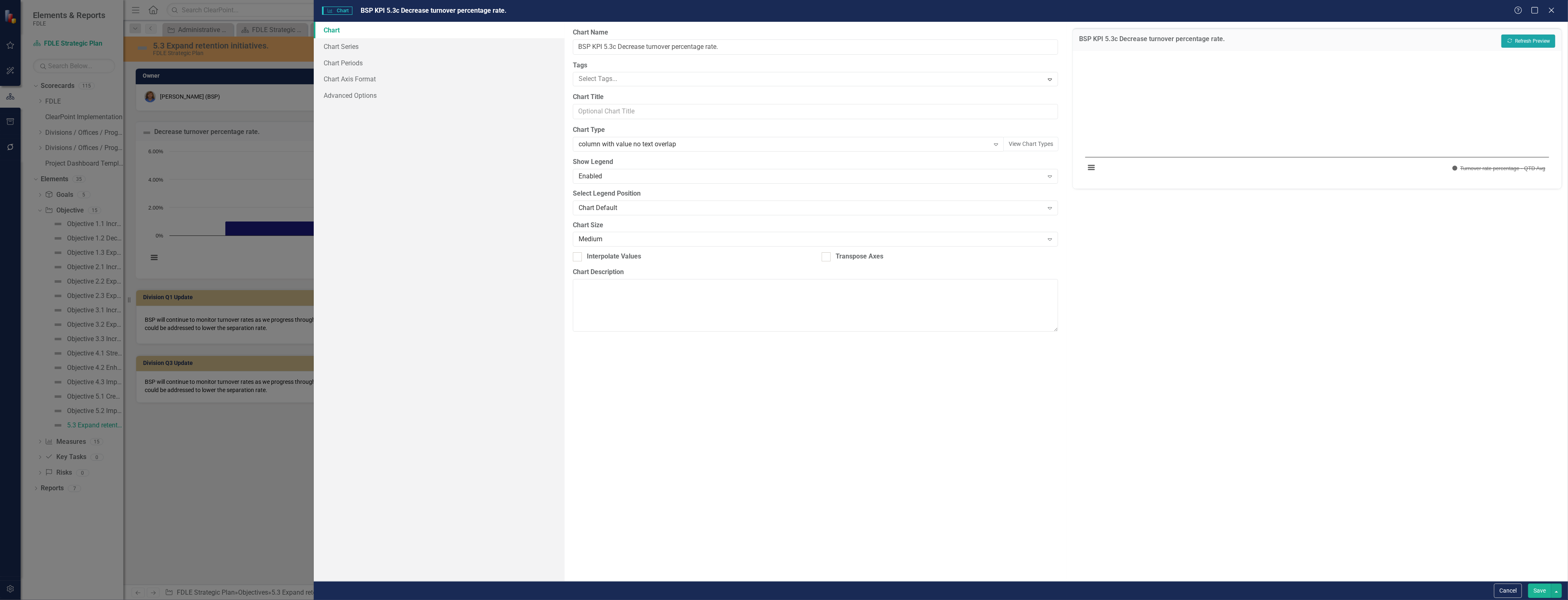
click at [1522, 35] on button "Recalculate Refresh Preview" at bounding box center [1528, 41] width 54 height 13
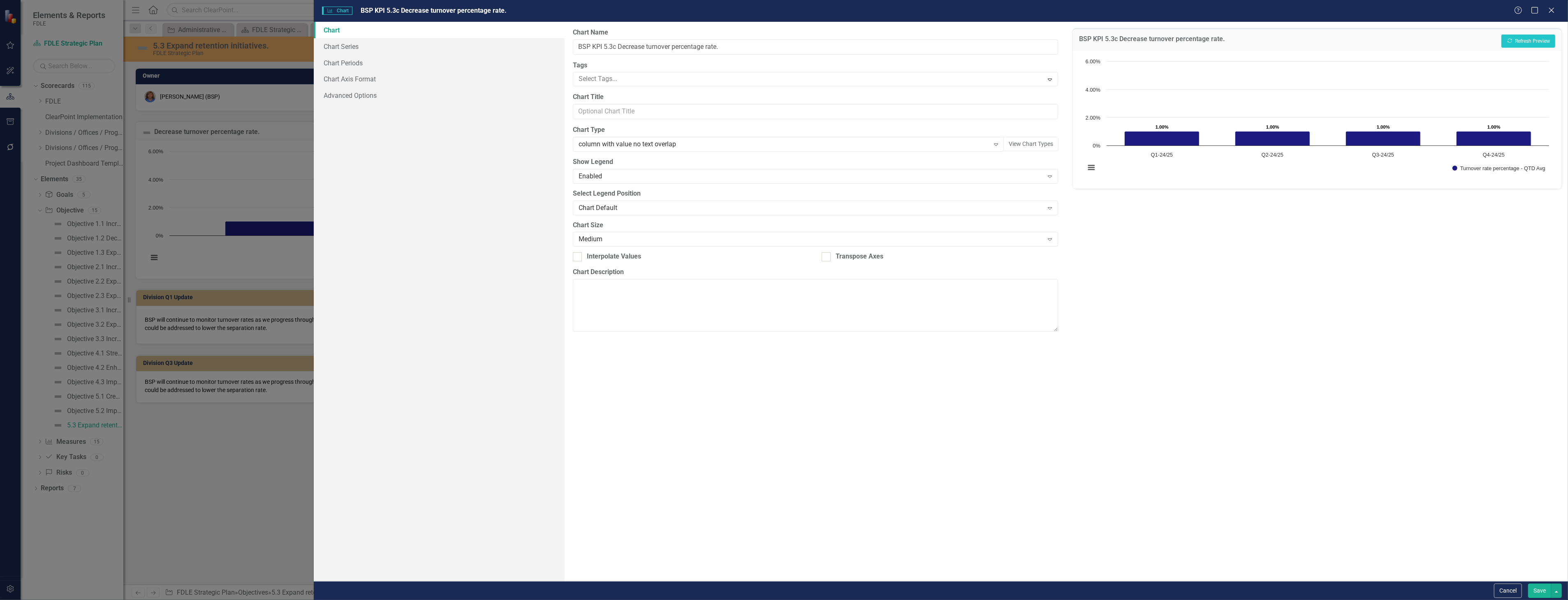
click at [1541, 593] on button "Save" at bounding box center [1539, 591] width 23 height 15
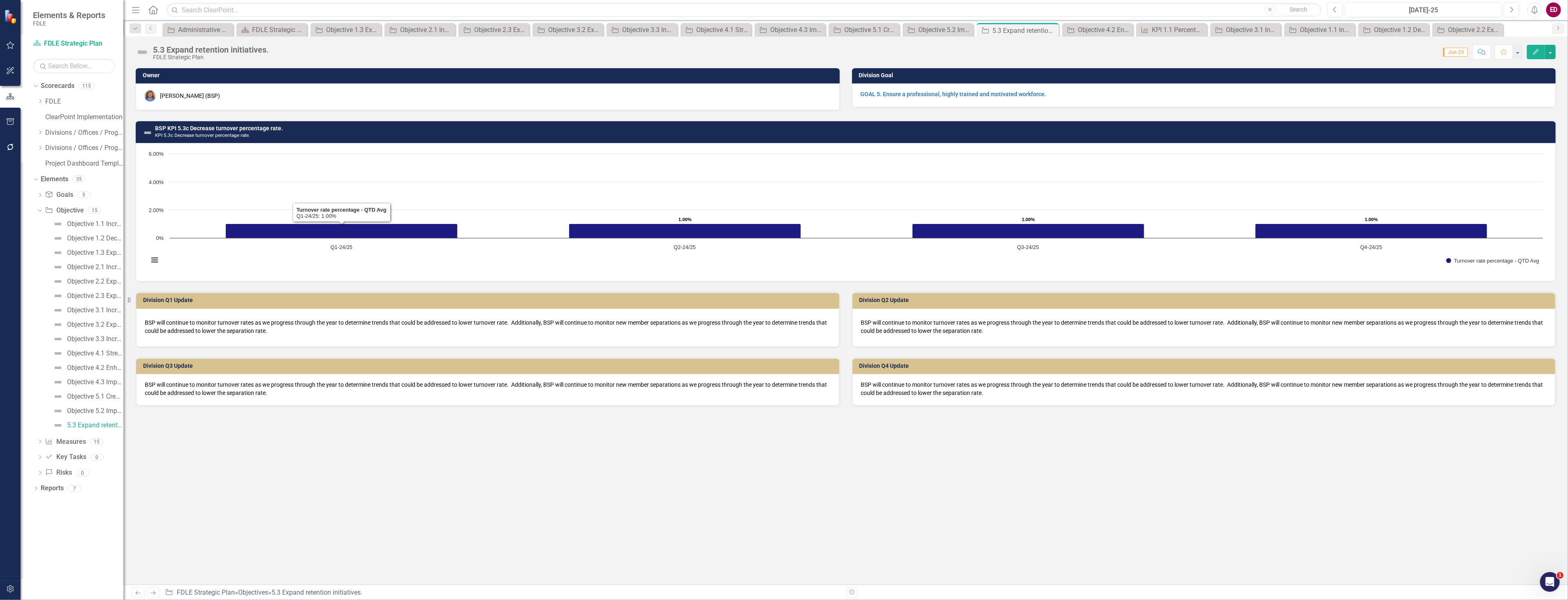
click at [166, 51] on div "5.3 Expand retention initiatives." at bounding box center [211, 49] width 116 height 9
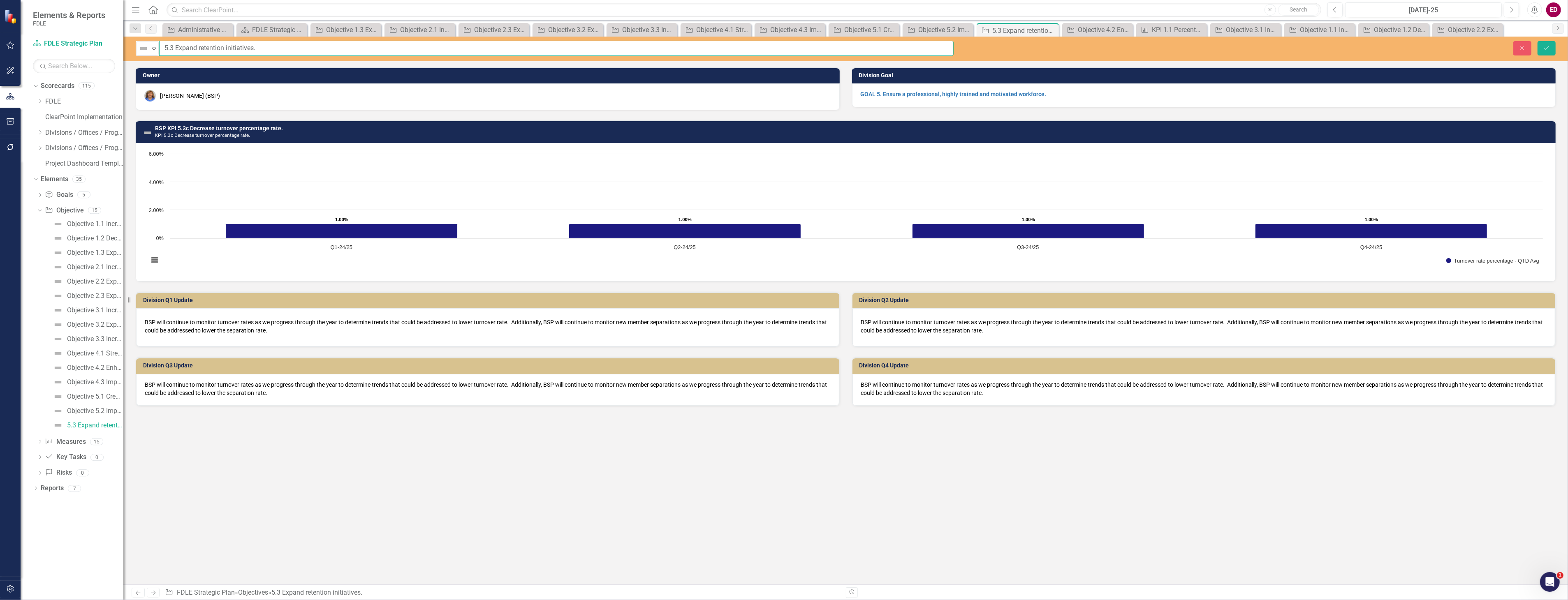
click at [159, 47] on input "5.3 Expand retention initiatives." at bounding box center [556, 48] width 794 height 15
type input "Objective 5.3 Expand retention initiatives."
click at [1538, 41] on button "Save" at bounding box center [1547, 49] width 18 height 15
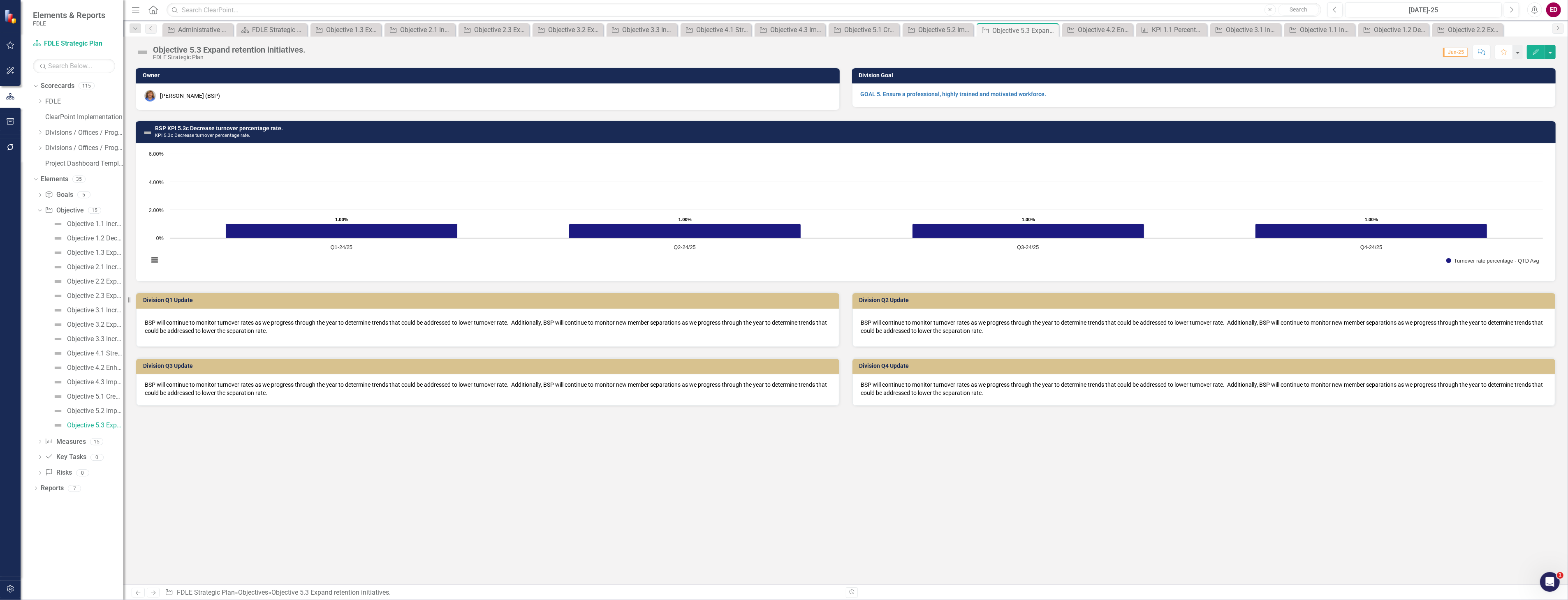
click at [2, 121] on button "button" at bounding box center [10, 122] width 18 height 17
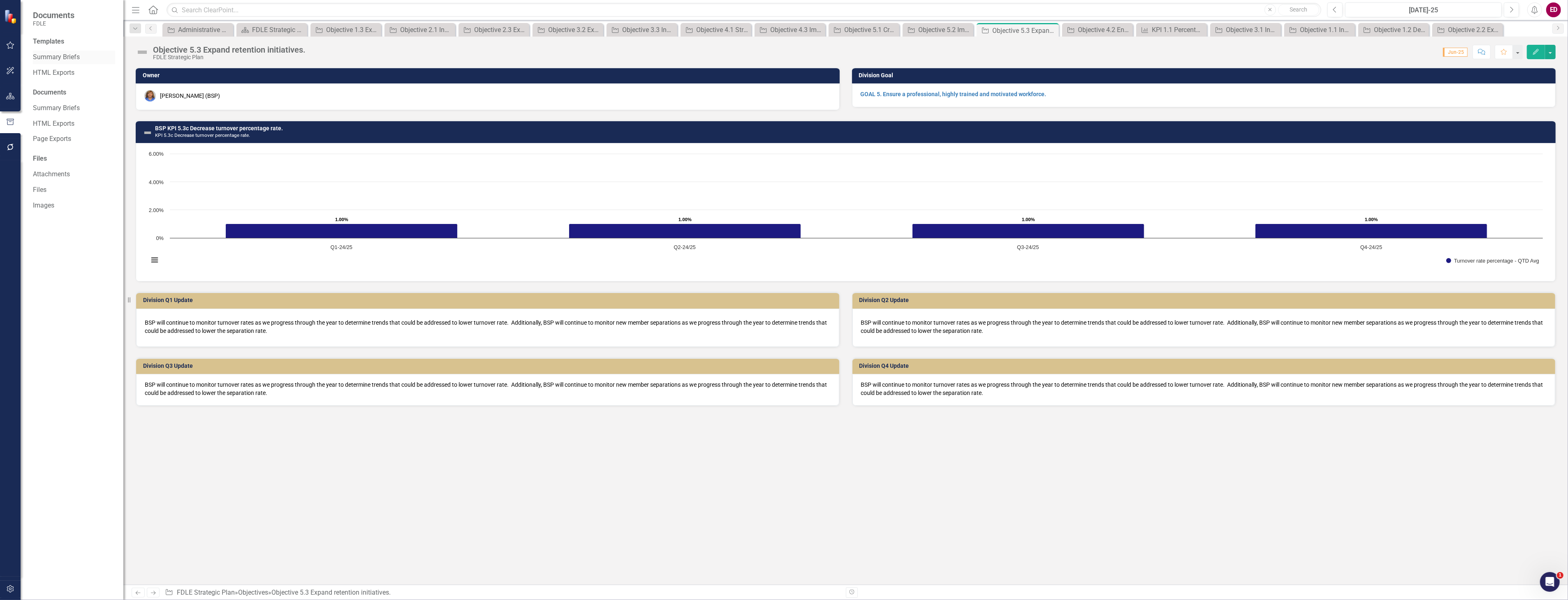
click at [75, 51] on div "Summary Briefs" at bounding box center [74, 57] width 82 height 13
click at [78, 58] on link "Summary Briefs" at bounding box center [74, 57] width 82 height 10
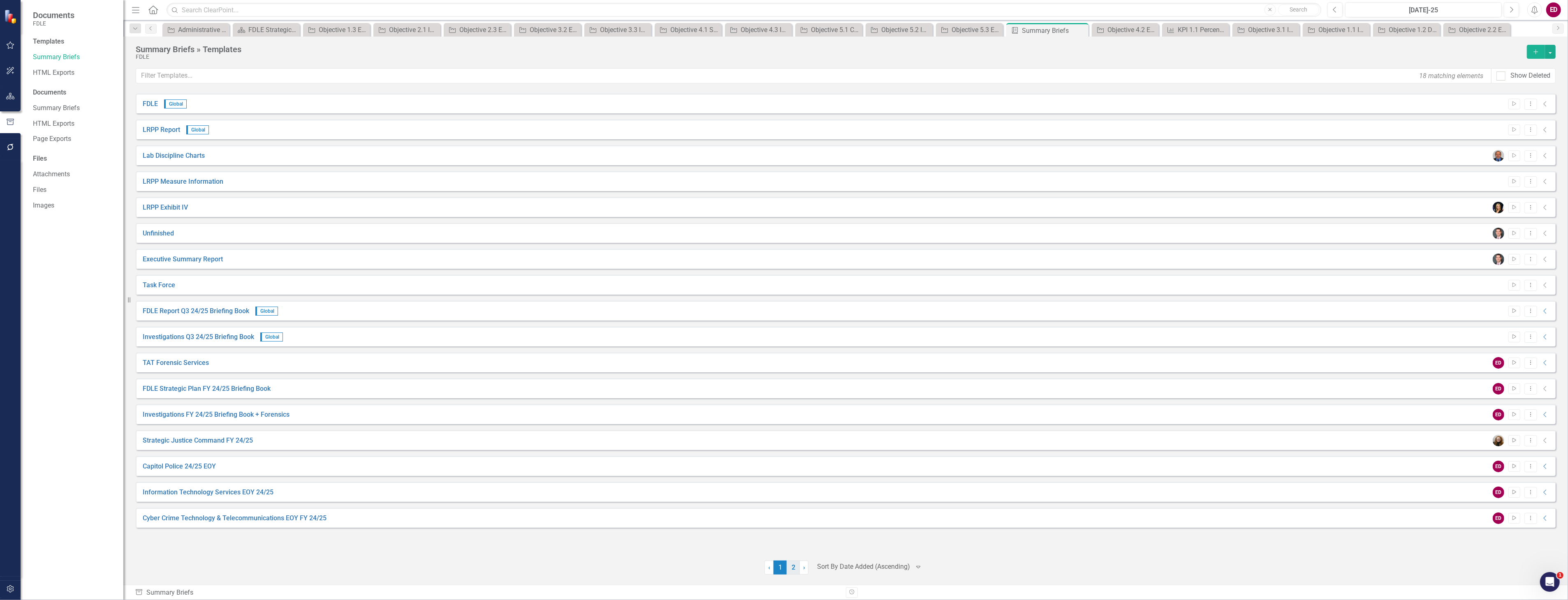
click at [793, 569] on link "2" at bounding box center [793, 567] width 13 height 14
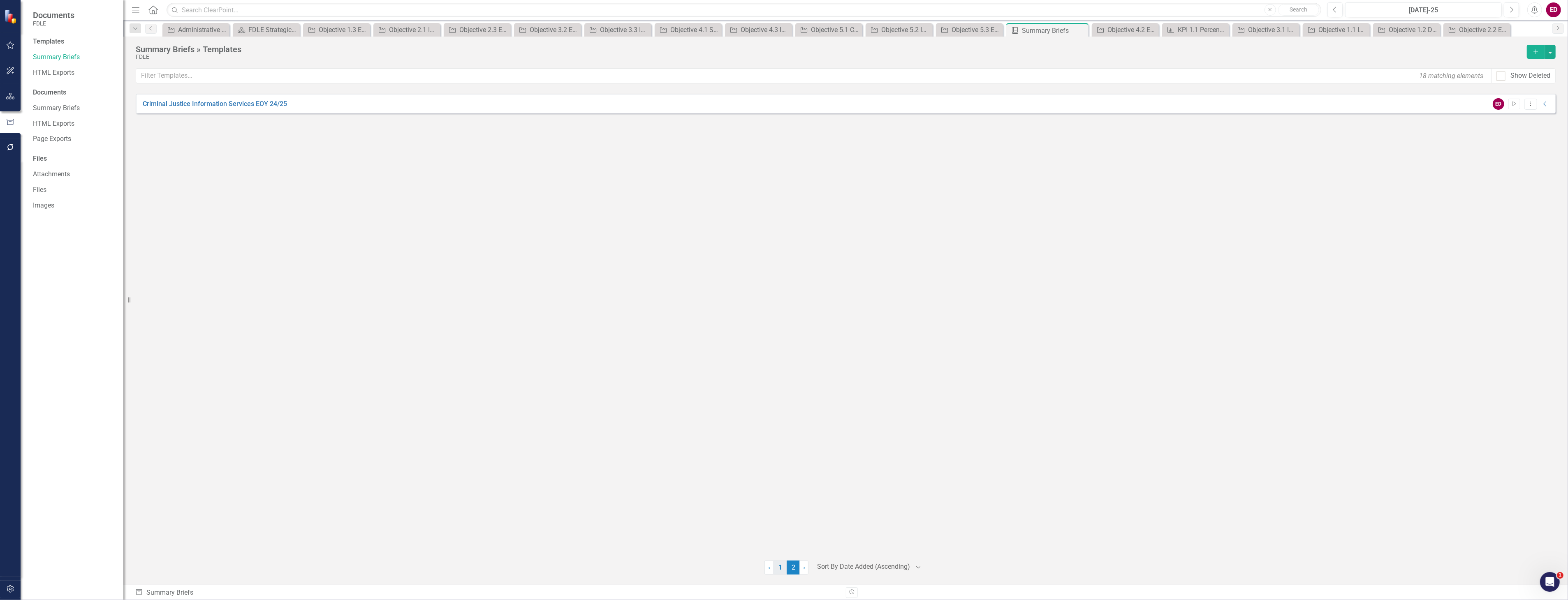
click at [783, 570] on link "1" at bounding box center [780, 567] width 13 height 14
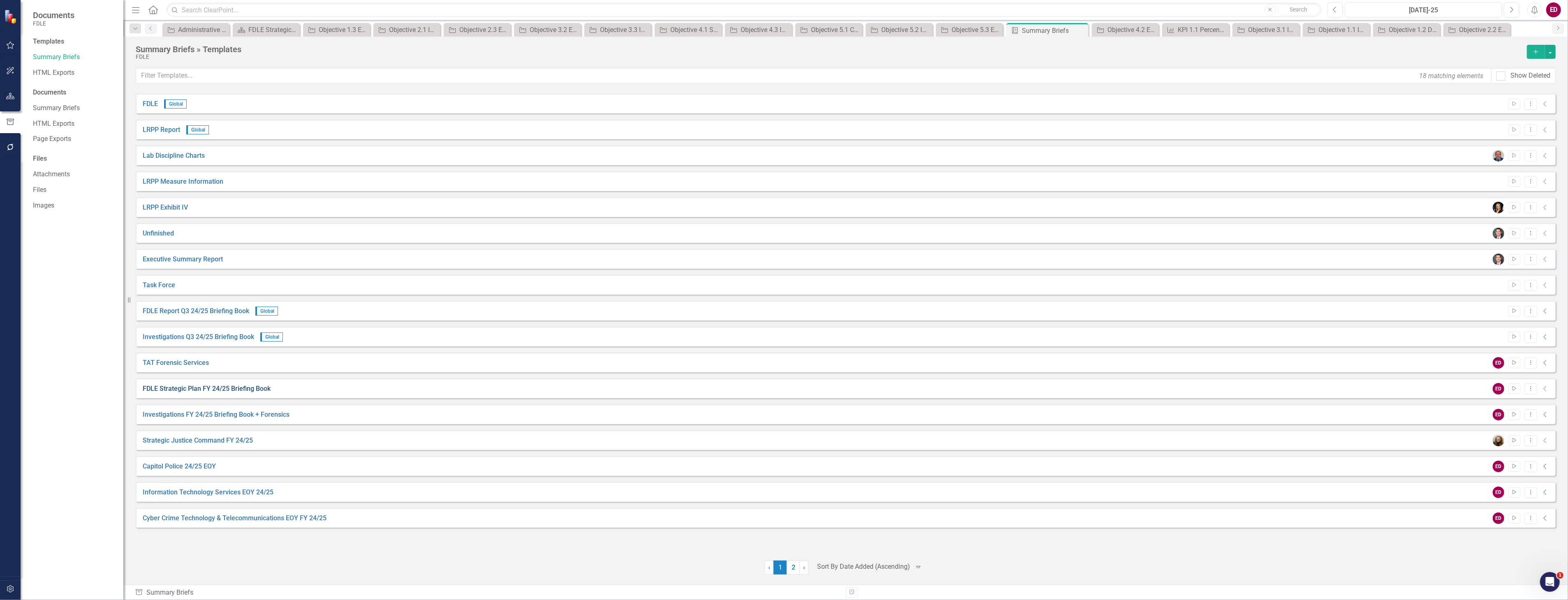
click at [247, 386] on link "FDLE Strategic Plan FY 24/25 Briefing Book" at bounding box center [206, 389] width 128 height 10
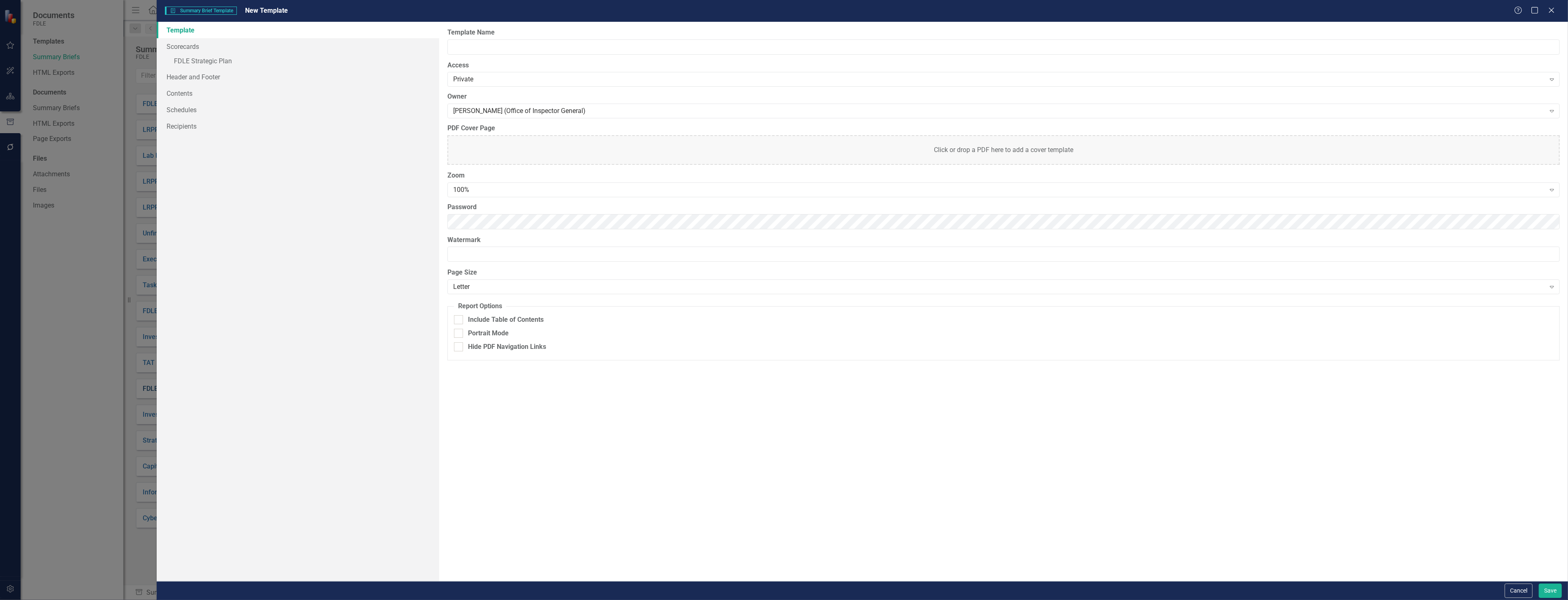
type input "FDLE Strategic Plan FY 24/25 Briefing Book"
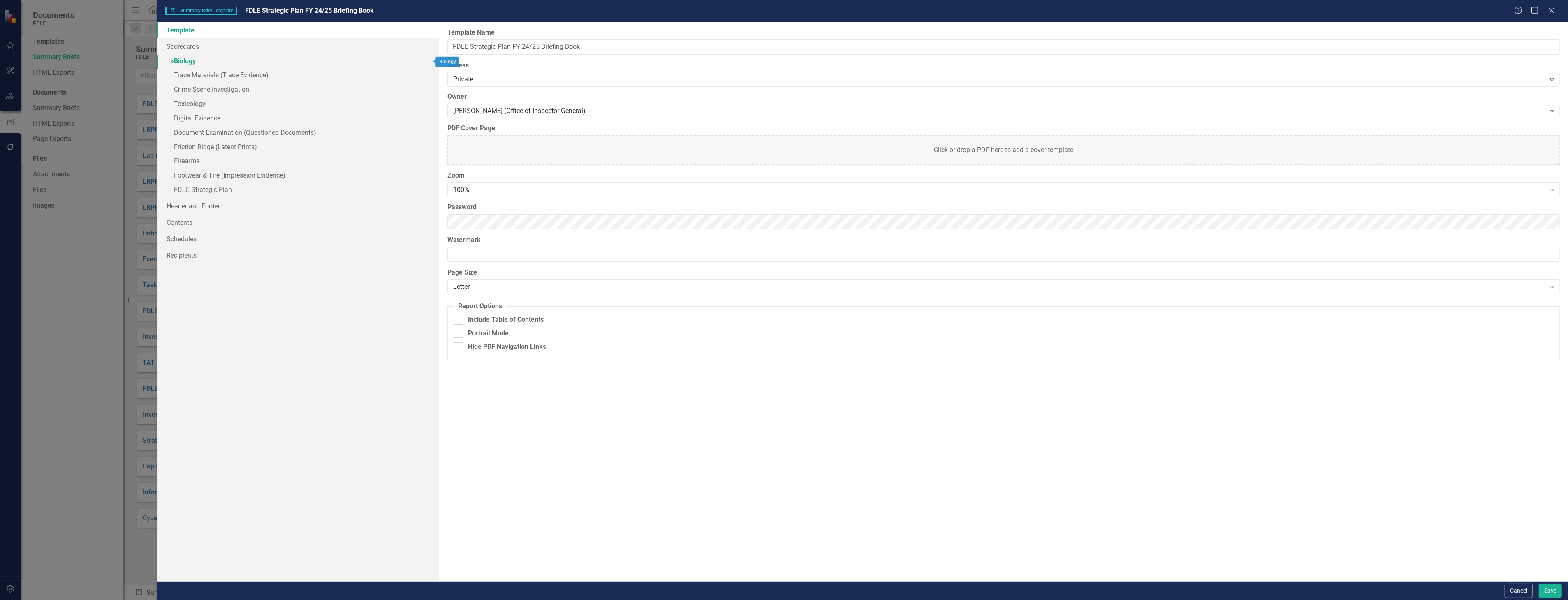
click at [251, 55] on link "» Biology" at bounding box center [297, 62] width 282 height 15
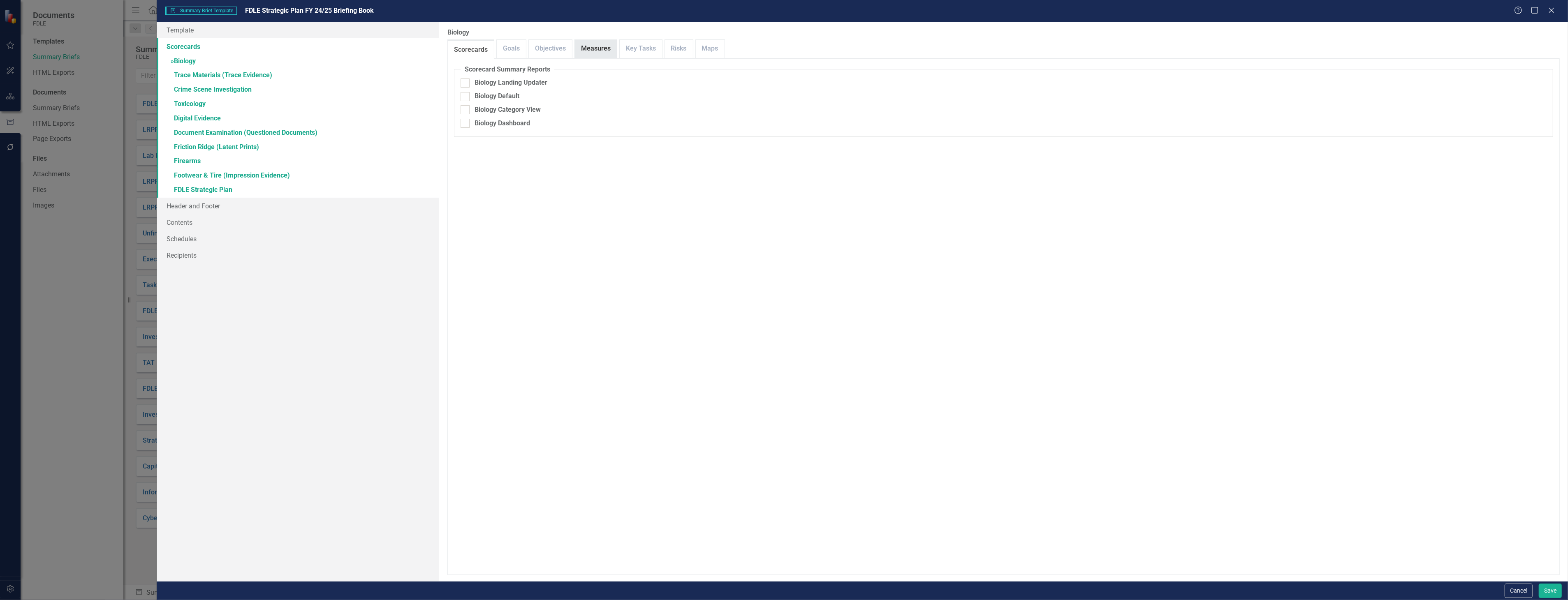
click at [589, 48] on link "Measures" at bounding box center [595, 49] width 42 height 18
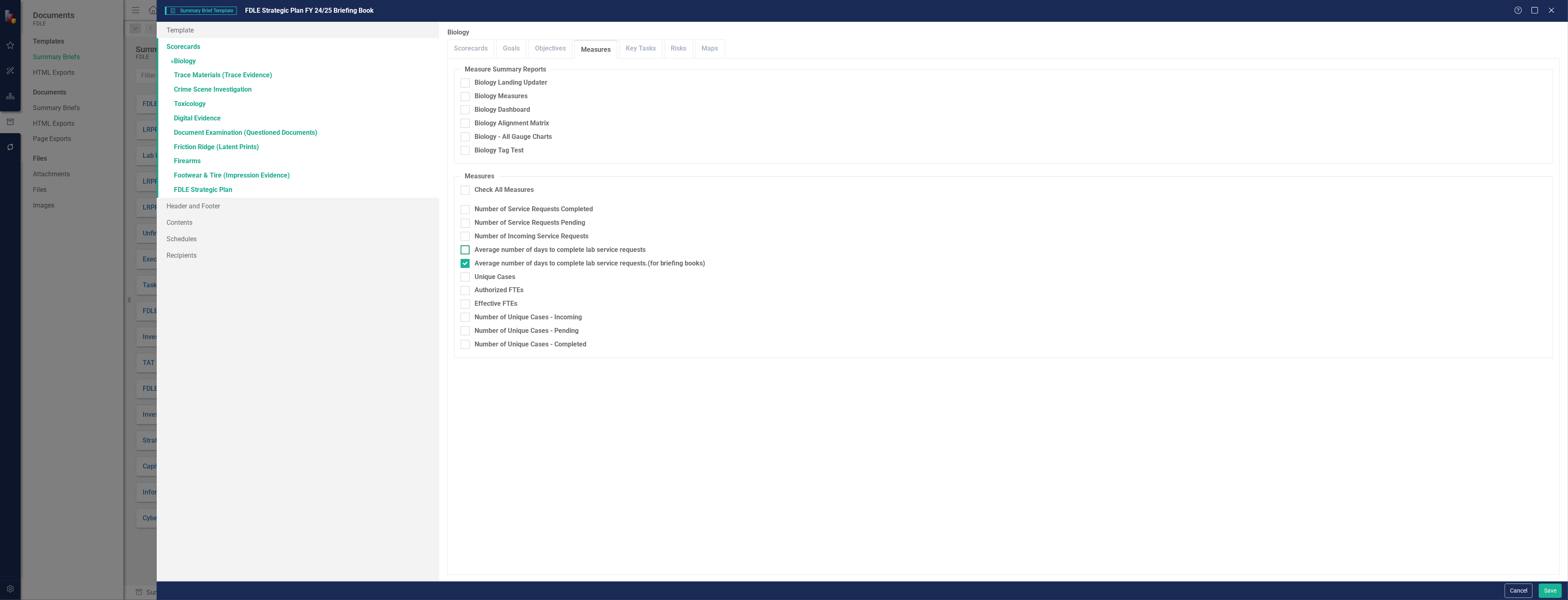
click at [586, 248] on div "Average number of days to complete lab service requests" at bounding box center [560, 250] width 171 height 10
click at [466, 248] on input "Average number of days to complete lab service requests" at bounding box center [463, 248] width 5 height 5
checkbox input "true"
click at [587, 269] on fieldset "Measures Check All Measures Number of Service Requests Completed Number of Serv…" at bounding box center [1004, 264] width 1099 height 186
click at [586, 263] on div "Average number of days to complete lab service requests.(for briefing books)" at bounding box center [590, 264] width 231 height 10
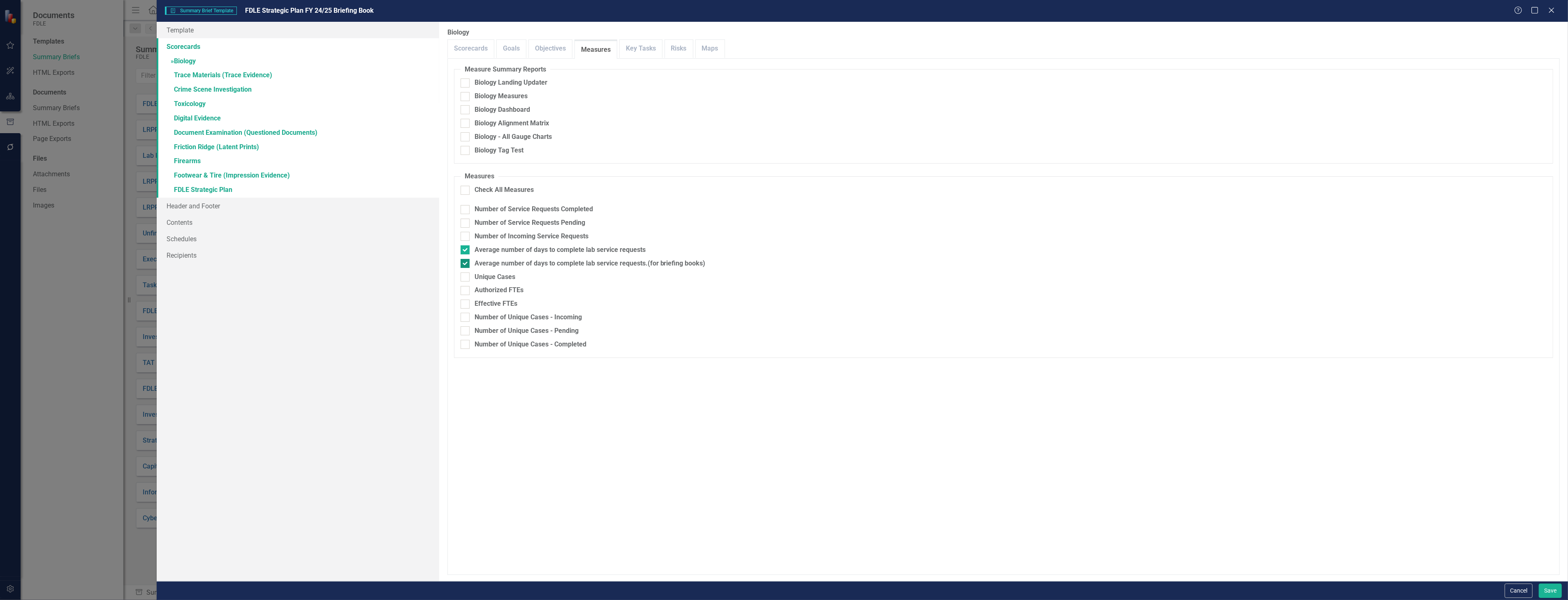
click at [466, 263] on input "Average number of days to complete lab service requests.(for briefing books)" at bounding box center [463, 262] width 5 height 5
checkbox input "false"
click at [292, 84] on link "» Crime Scene Investigation" at bounding box center [297, 90] width 282 height 15
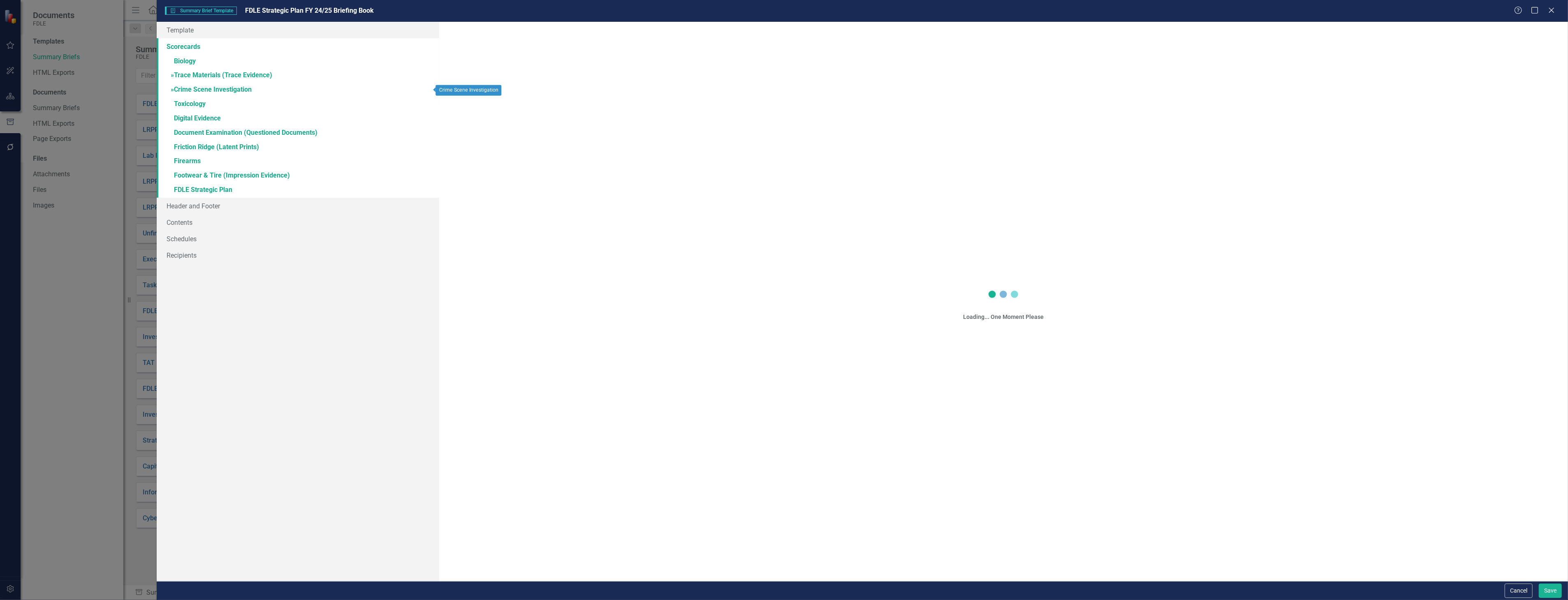
click at [295, 73] on link "» Trace Materials (Trace Evidence)" at bounding box center [297, 76] width 282 height 15
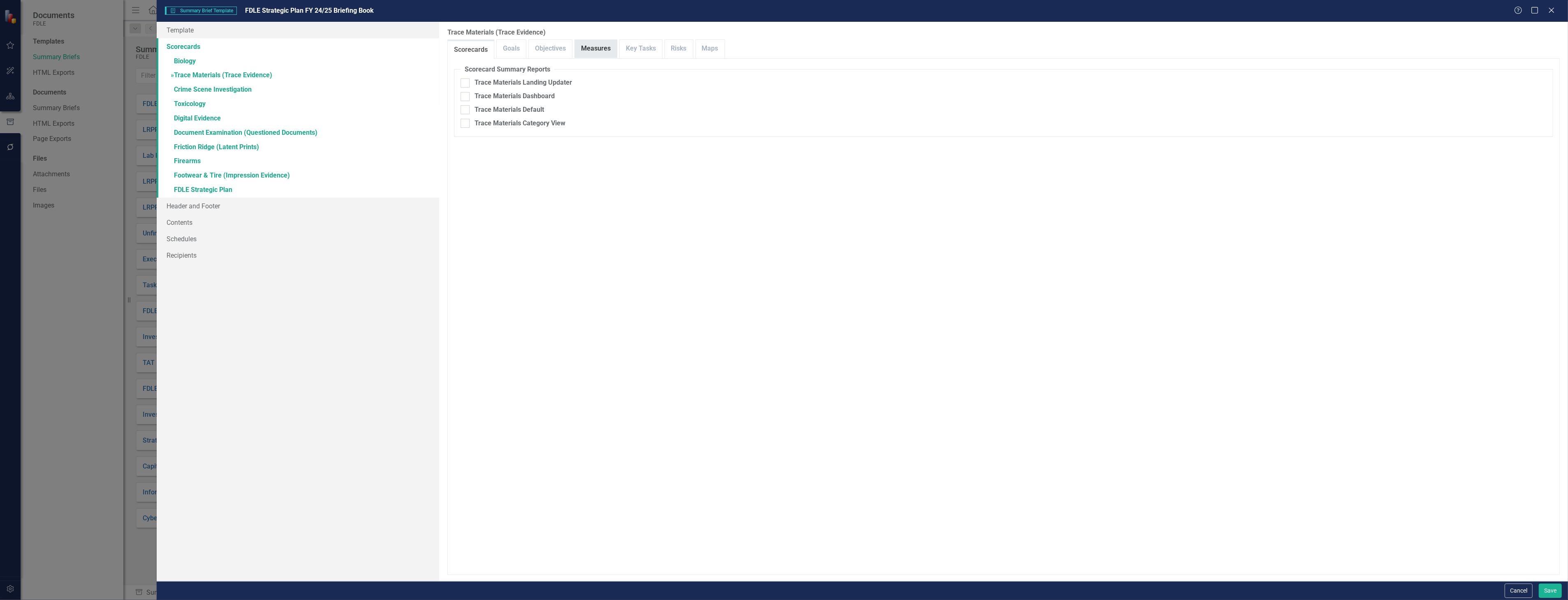
click at [599, 52] on link "Measures" at bounding box center [595, 49] width 42 height 18
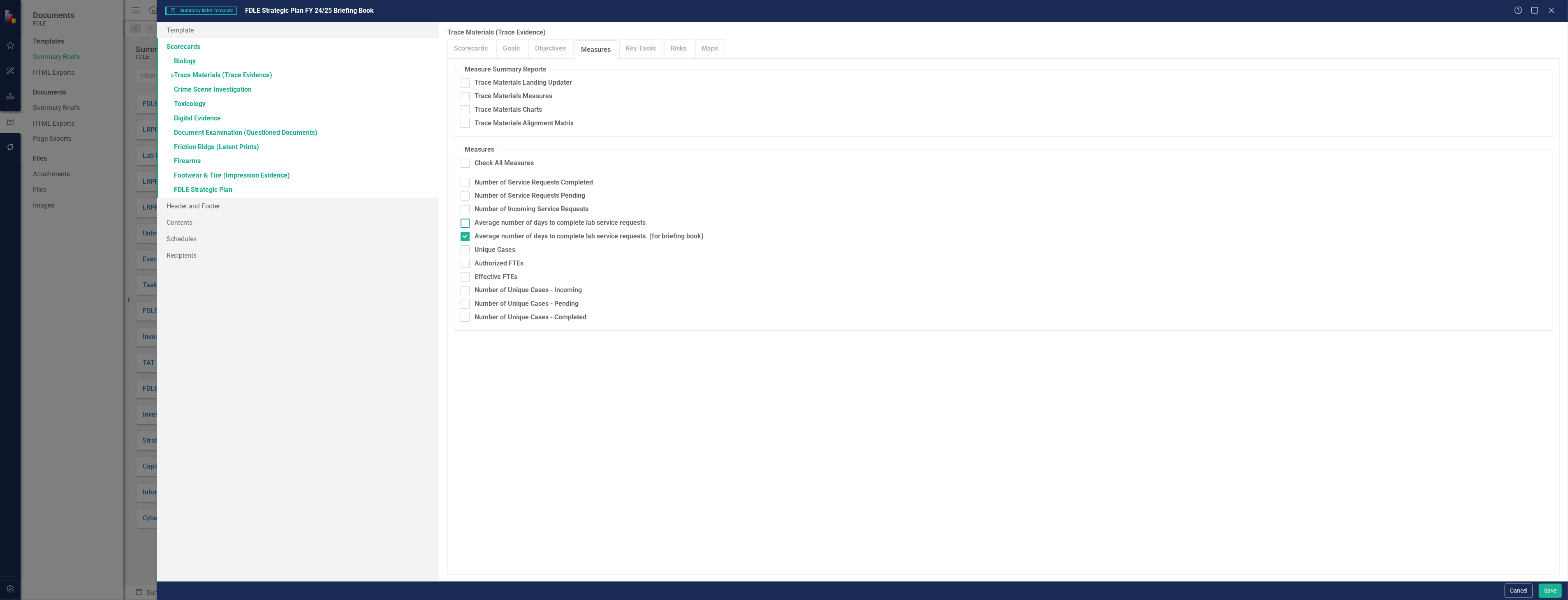
click at [628, 221] on div "Average number of days to complete lab service requests" at bounding box center [560, 223] width 171 height 10
click at [466, 221] on input "Average number of days to complete lab service requests" at bounding box center [463, 221] width 5 height 5
click at [631, 225] on div "Average number of days to complete lab service requests" at bounding box center [560, 223] width 171 height 10
click at [466, 224] on input "Average number of days to complete lab service requests" at bounding box center [463, 221] width 5 height 5
checkbox input "false"
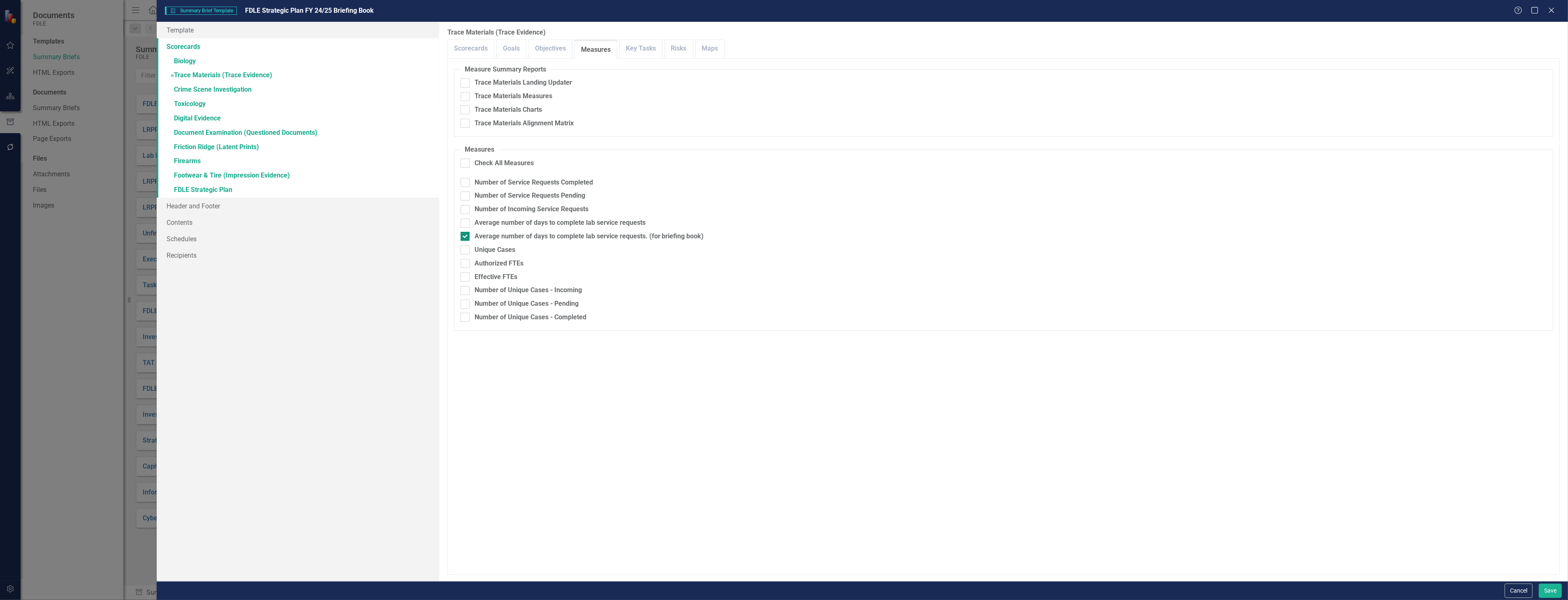
click at [635, 235] on div "Average number of days to complete lab service requests. (for briefing book)" at bounding box center [589, 237] width 229 height 10
click at [466, 235] on input "Average number of days to complete lab service requests. (for briefing book)" at bounding box center [463, 234] width 5 height 5
checkbox input "false"
click at [633, 219] on div "Average number of days to complete lab service requests" at bounding box center [560, 223] width 171 height 10
click at [466, 219] on input "Average number of days to complete lab service requests" at bounding box center [463, 221] width 5 height 5
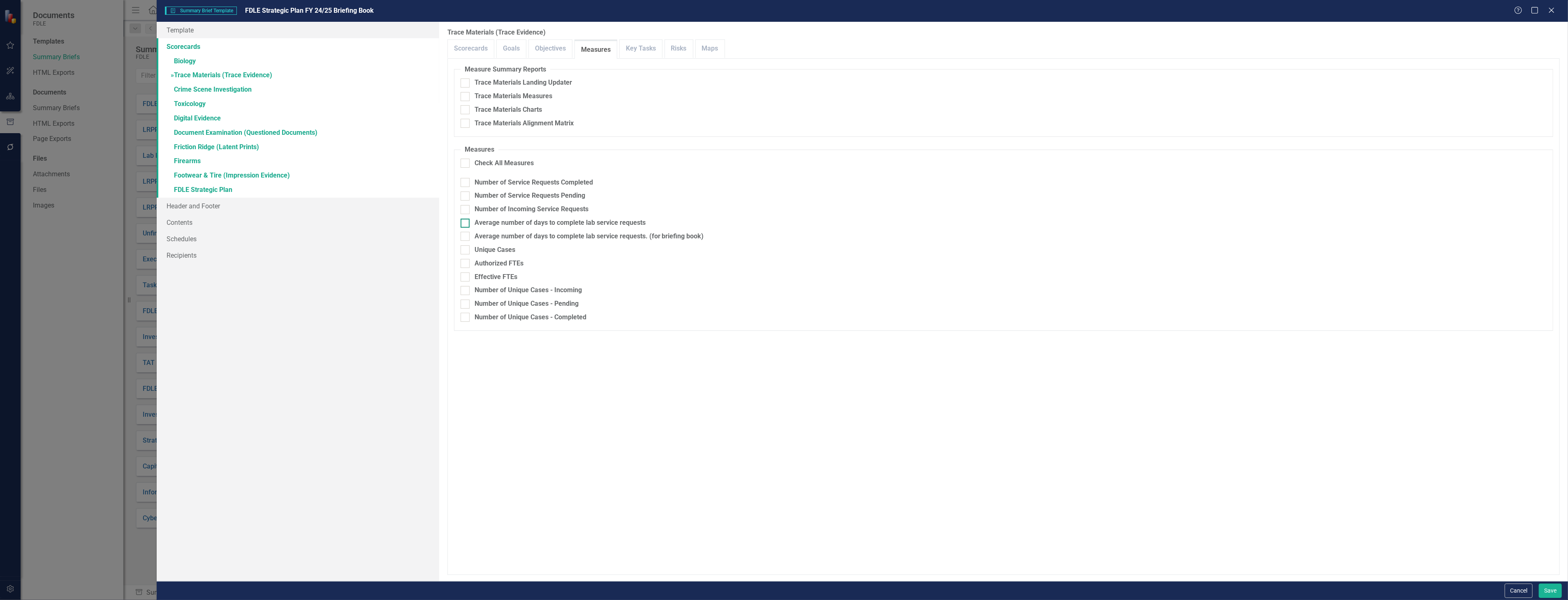
checkbox input "true"
click at [288, 88] on link "» Crime Scene Investigation" at bounding box center [297, 90] width 282 height 15
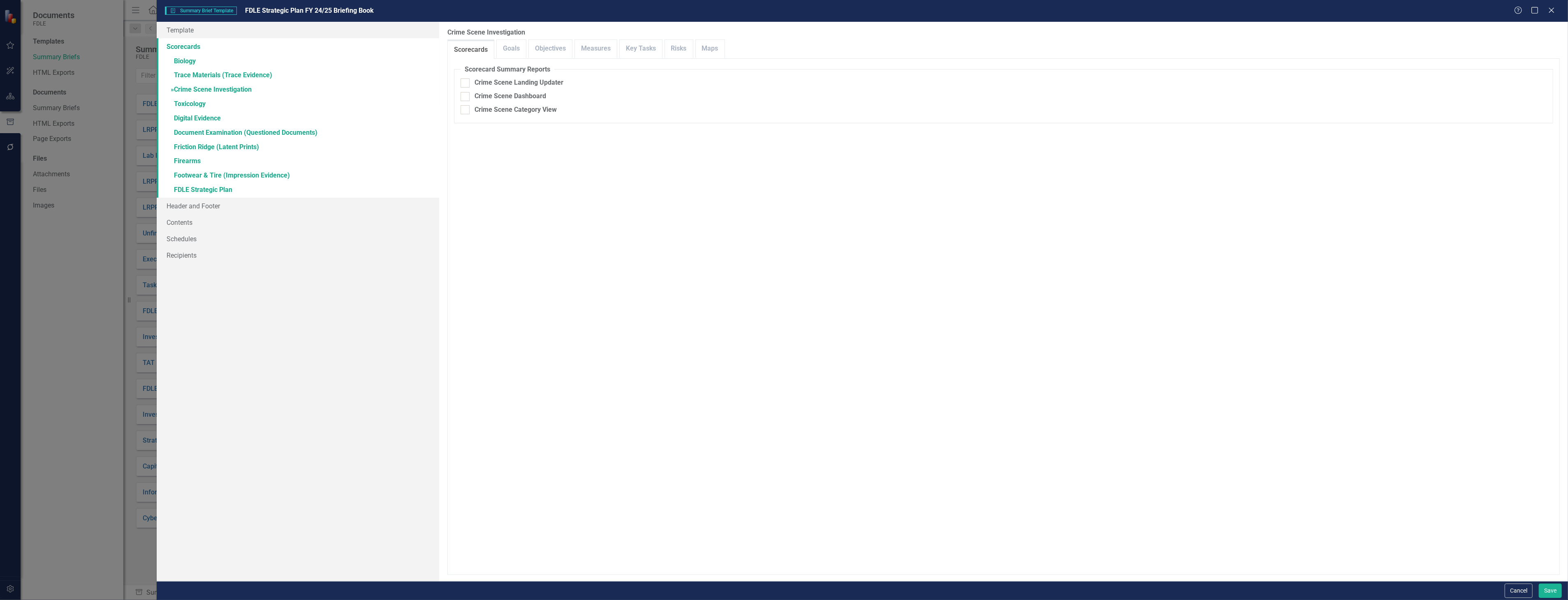
click at [617, 41] on div "Scorecards Goals Objectives Measures Key Tasks Risks Maps" at bounding box center [1003, 49] width 1112 height 19
click at [595, 46] on link "Measures" at bounding box center [595, 49] width 42 height 18
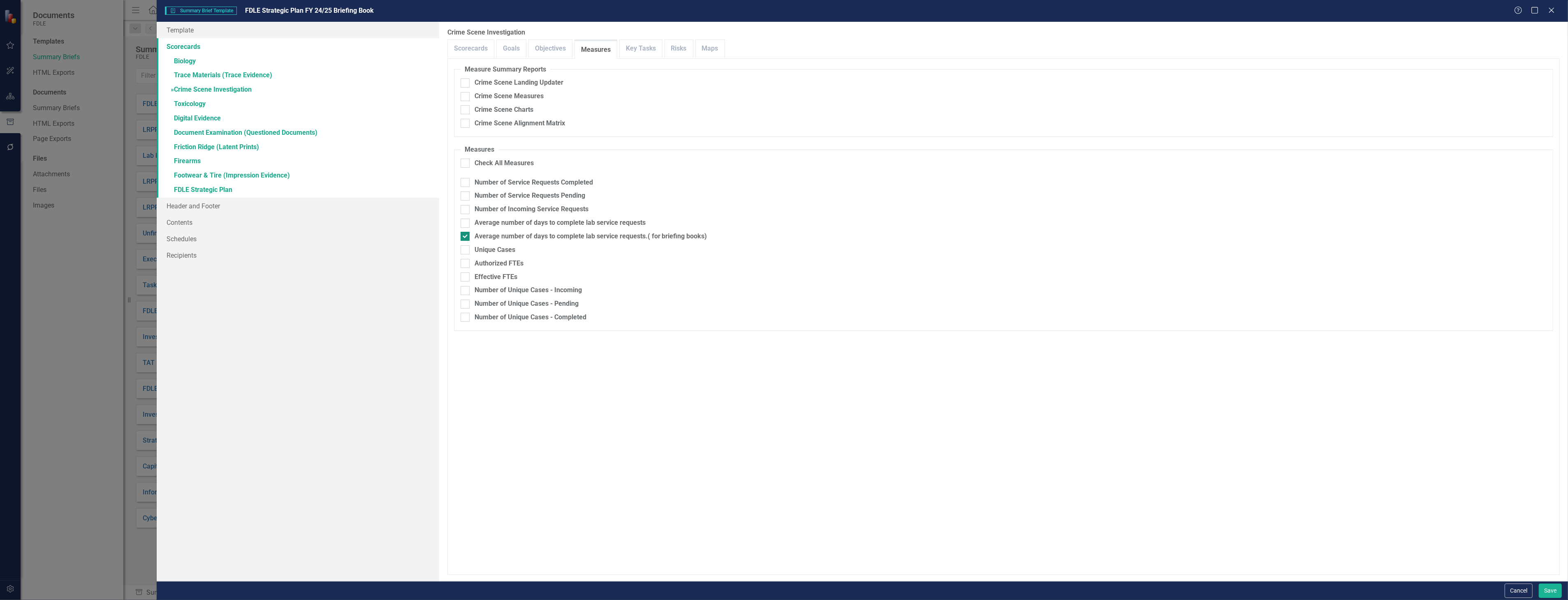
click at [597, 232] on div "Average number of days to complete lab service requests.( for briefing books)" at bounding box center [591, 237] width 233 height 10
click at [466, 232] on input "Average number of days to complete lab service requests.( for briefing books)" at bounding box center [463, 234] width 5 height 5
checkbox input "false"
click at [598, 225] on div "Average number of days to complete lab service requests" at bounding box center [560, 223] width 171 height 10
click at [466, 224] on input "Average number of days to complete lab service requests" at bounding box center [463, 221] width 5 height 5
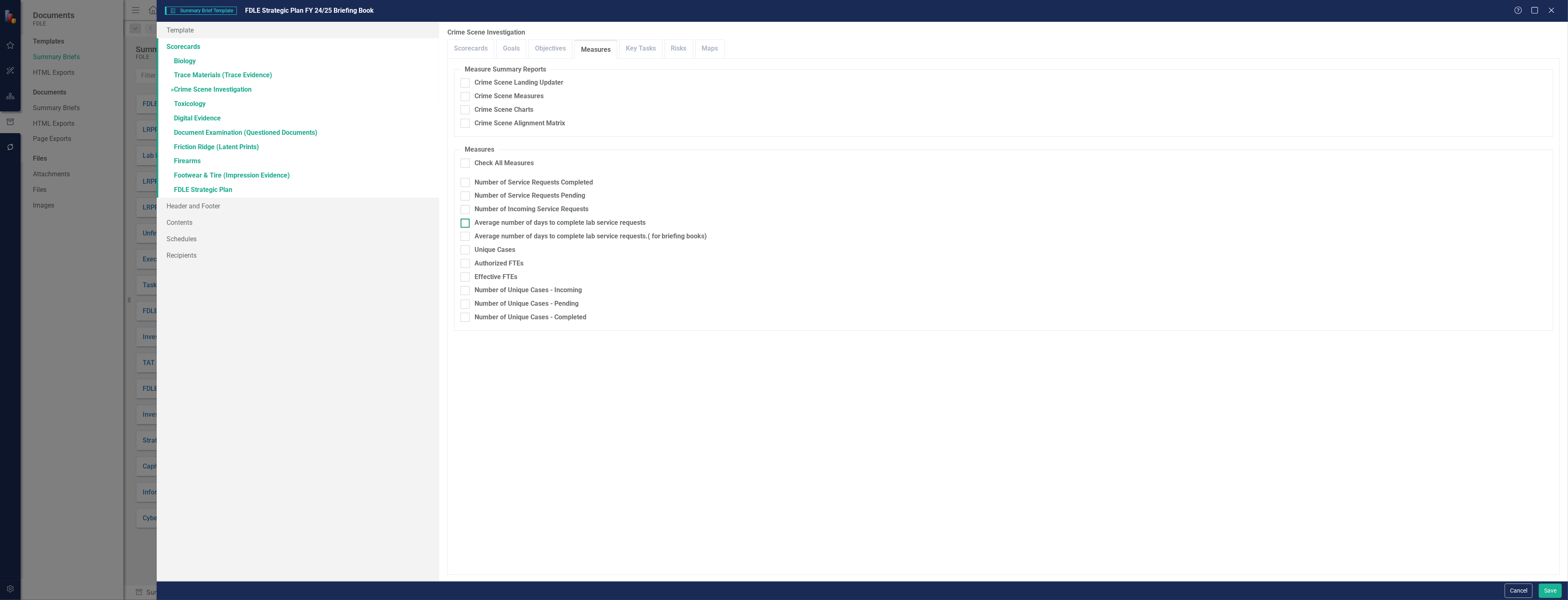
checkbox input "true"
click at [260, 100] on link "» Toxicology" at bounding box center [297, 105] width 282 height 15
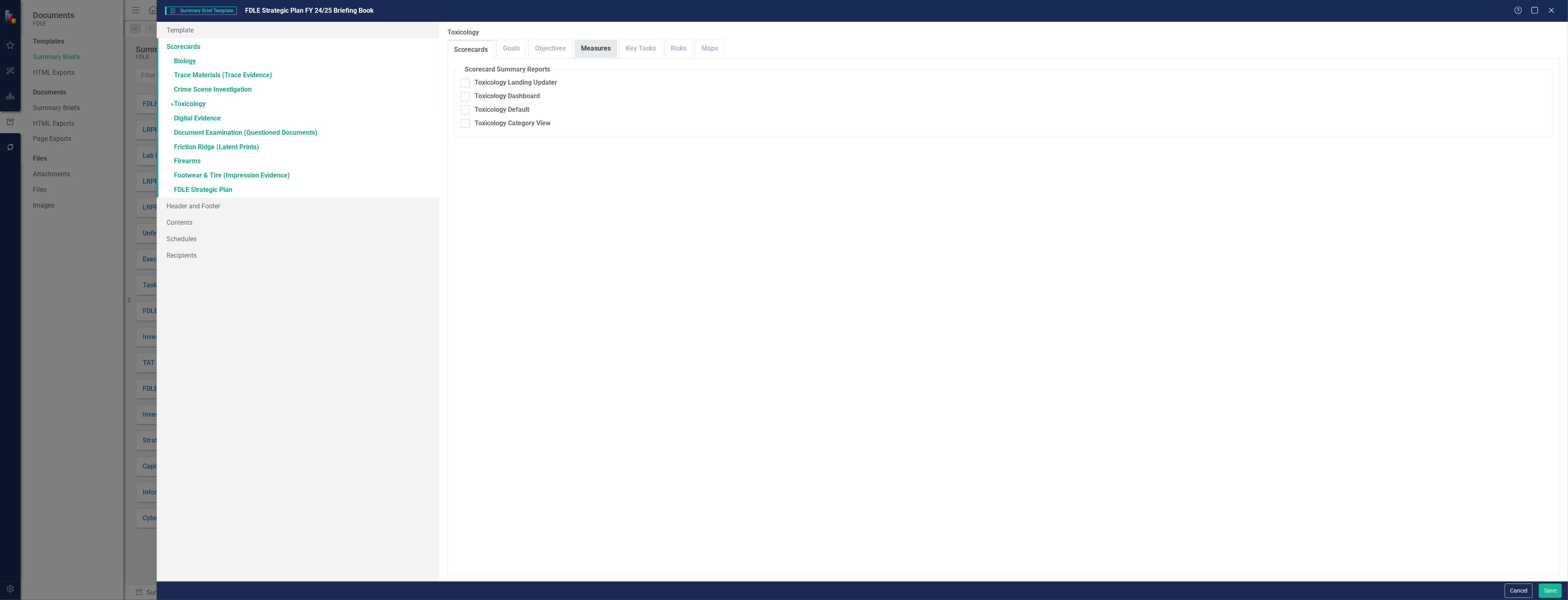
click at [591, 47] on link "Measures" at bounding box center [595, 49] width 42 height 18
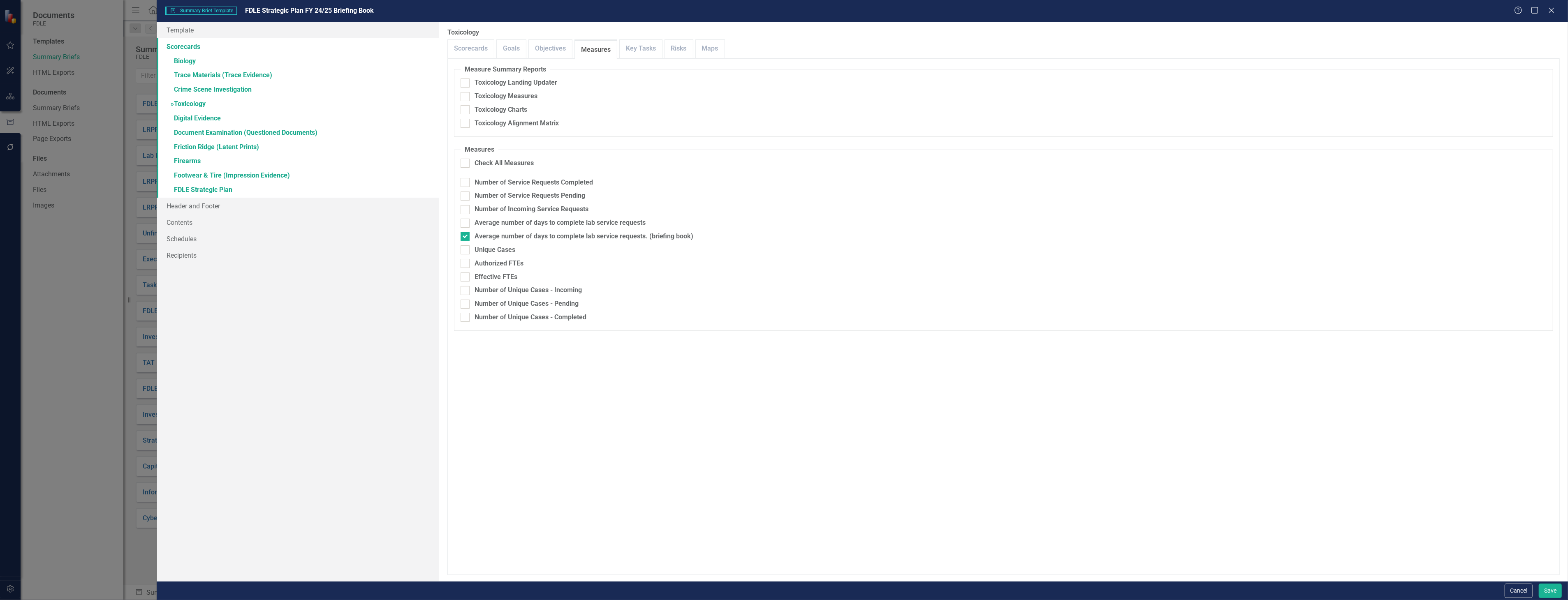
click at [578, 217] on fieldset "Measures Check All Measures Number of Service Requests Completed Number of Serv…" at bounding box center [1004, 237] width 1099 height 186
click at [584, 220] on div "Average number of days to complete lab service requests" at bounding box center [560, 223] width 171 height 10
click at [466, 220] on input "Average number of days to complete lab service requests" at bounding box center [463, 221] width 5 height 5
checkbox input "true"
click at [581, 236] on div "Average number of days to complete lab service requests. (briefing book)" at bounding box center [584, 237] width 219 height 10
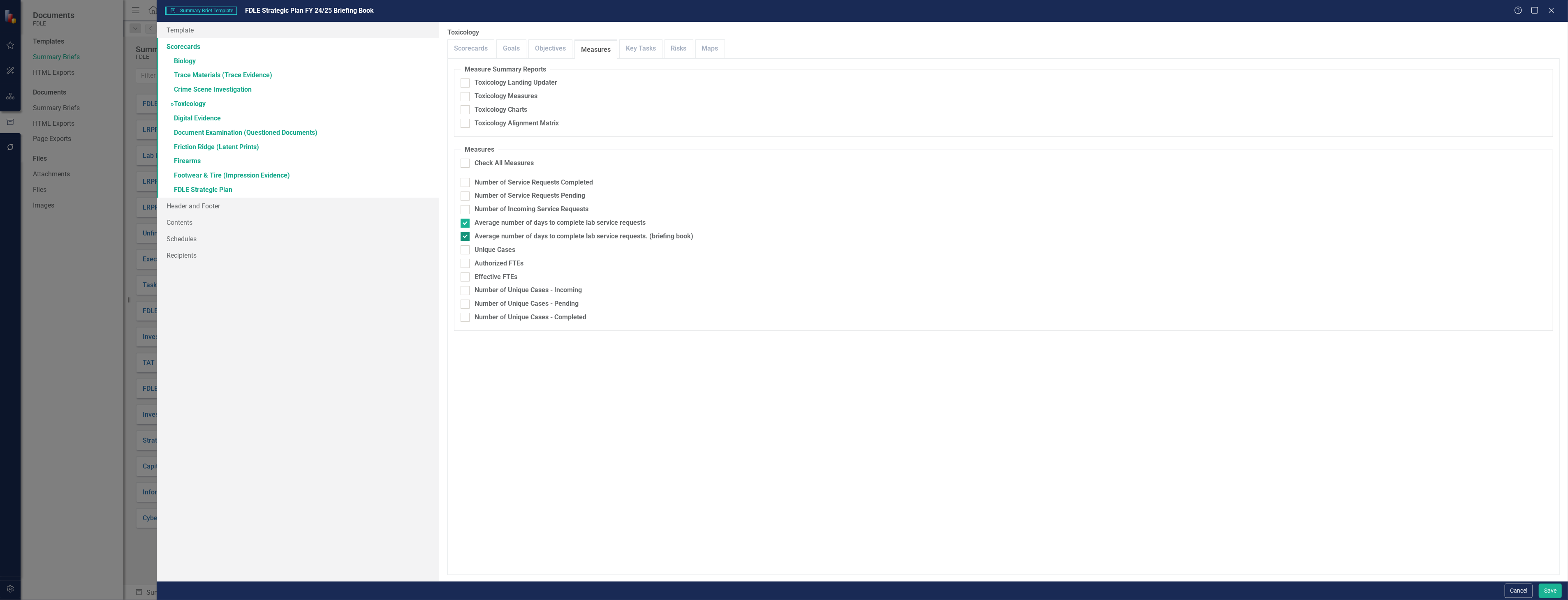
click at [466, 236] on input "Average number of days to complete lab service requests. (briefing book)" at bounding box center [463, 234] width 5 height 5
checkbox input "false"
click at [293, 117] on link "» Digital Evidence" at bounding box center [297, 119] width 282 height 15
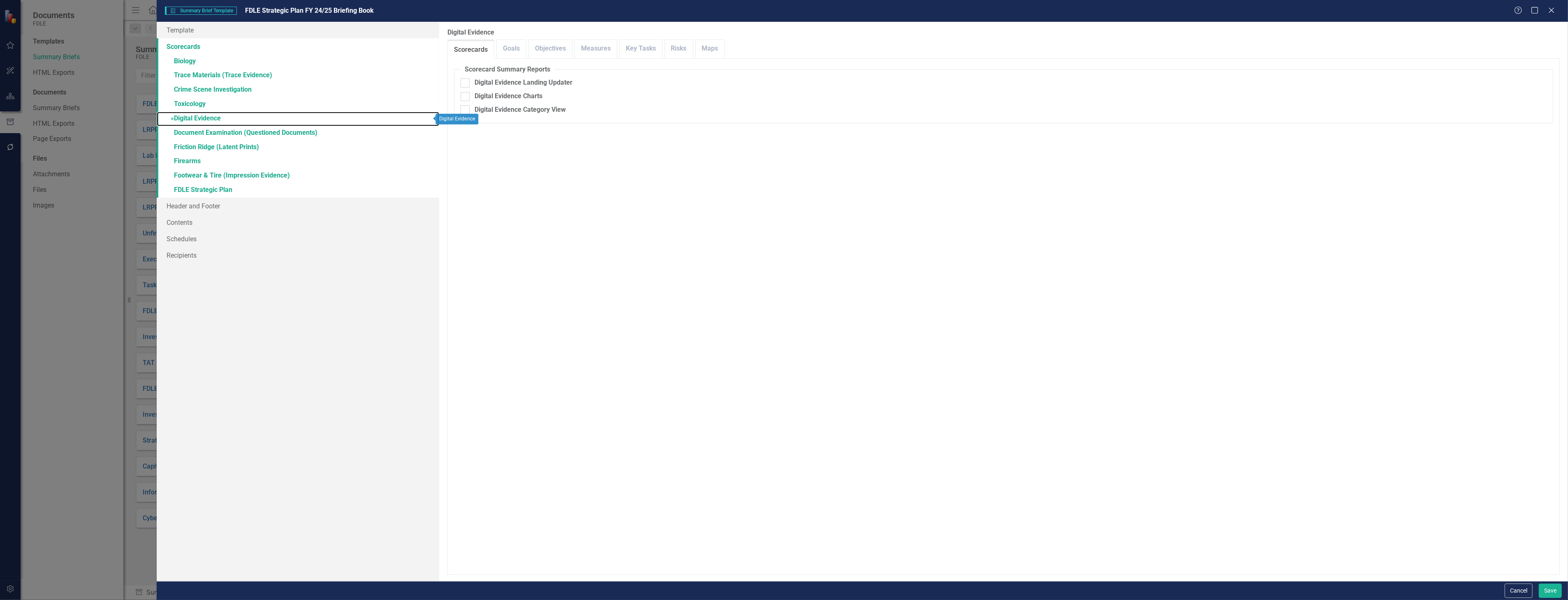
checkbox input "false"
click at [586, 40] on link "Measures" at bounding box center [595, 49] width 42 height 18
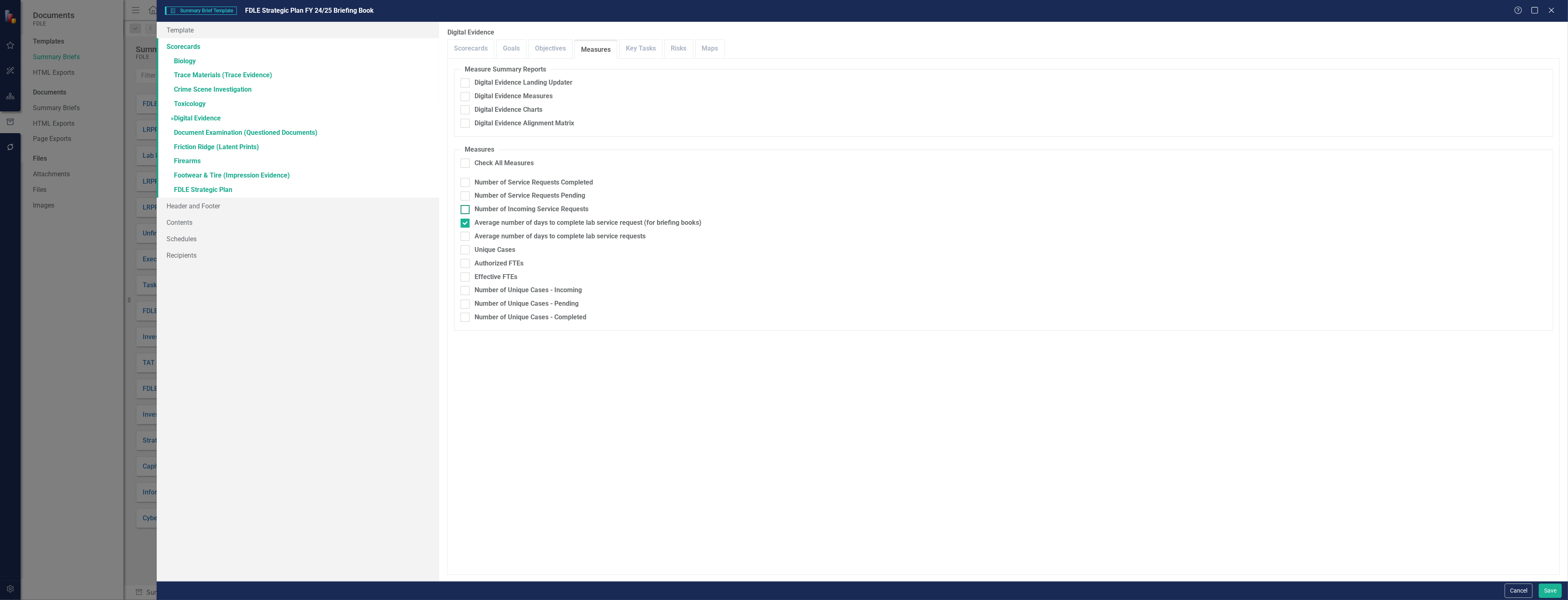
click at [603, 207] on div "Number of Incoming Service Requests" at bounding box center [1004, 209] width 1086 height 10
click at [466, 207] on input "Number of Incoming Service Requests" at bounding box center [463, 208] width 5 height 5
click at [603, 207] on div "Number of Incoming Service Requests" at bounding box center [1004, 209] width 1086 height 10
click at [466, 207] on input "Number of Incoming Service Requests" at bounding box center [463, 208] width 5 height 5
checkbox input "false"
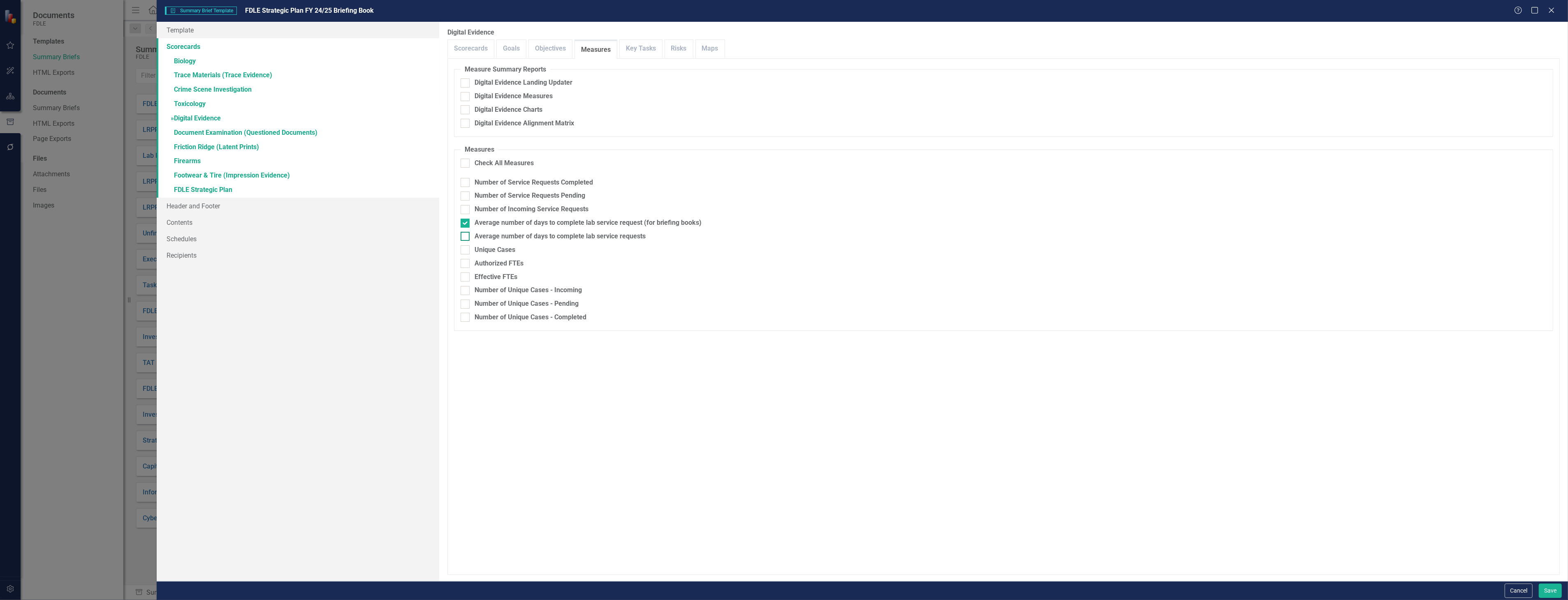
click at [598, 235] on div "Average number of days to complete lab service requests" at bounding box center [560, 237] width 171 height 10
click at [466, 235] on input "Average number of days to complete lab service requests" at bounding box center [463, 234] width 5 height 5
checkbox input "true"
click at [603, 223] on div "Average number of days to complete lab service request (for briefing books)" at bounding box center [589, 223] width 228 height 10
click at [466, 223] on input "Average number of days to complete lab service request (for briefing books)" at bounding box center [463, 221] width 5 height 5
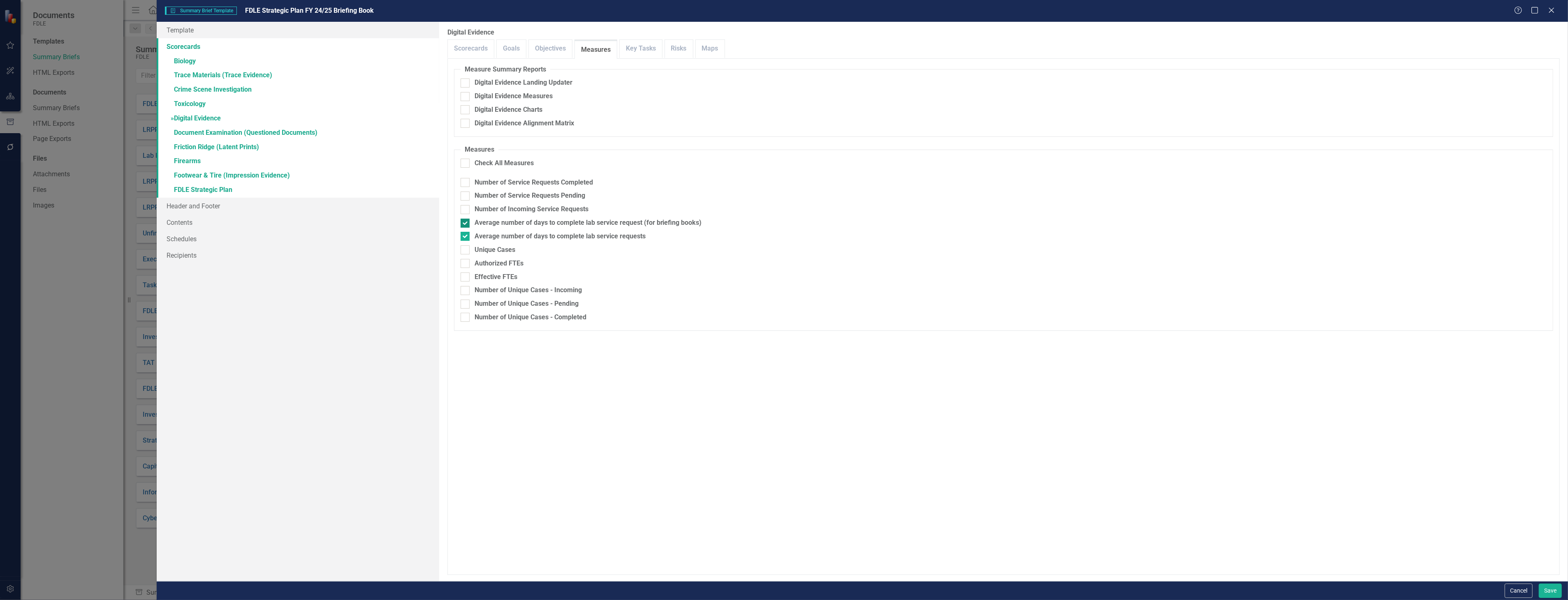
checkbox input "false"
click at [244, 130] on link "» Document Examination (Questioned Documents)" at bounding box center [297, 133] width 282 height 15
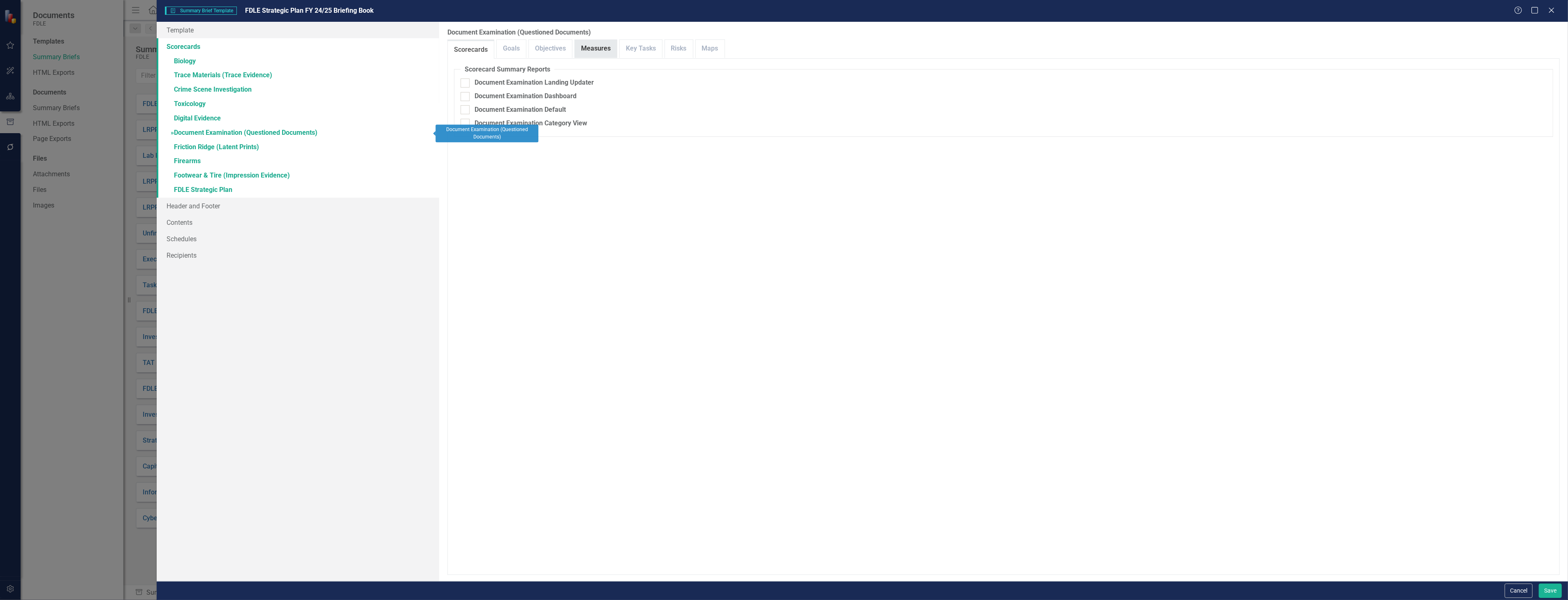
click at [598, 43] on link "Measures" at bounding box center [595, 49] width 42 height 18
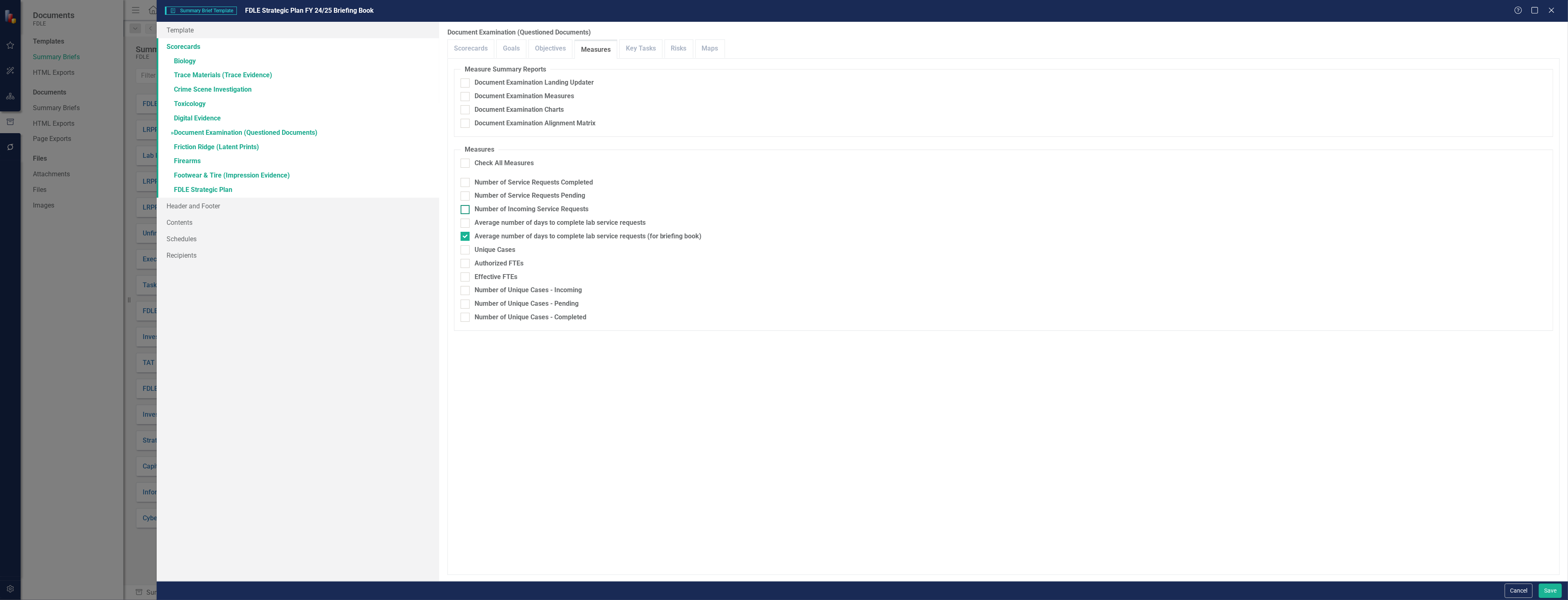
click at [626, 207] on div "Number of Incoming Service Requests" at bounding box center [1004, 209] width 1086 height 10
click at [466, 207] on input "Number of Incoming Service Requests" at bounding box center [463, 208] width 5 height 5
checkbox input "true"
click at [626, 220] on div "Average number of days to complete lab service requests" at bounding box center [560, 223] width 171 height 10
click at [466, 220] on input "Average number of days to complete lab service requests" at bounding box center [463, 221] width 5 height 5
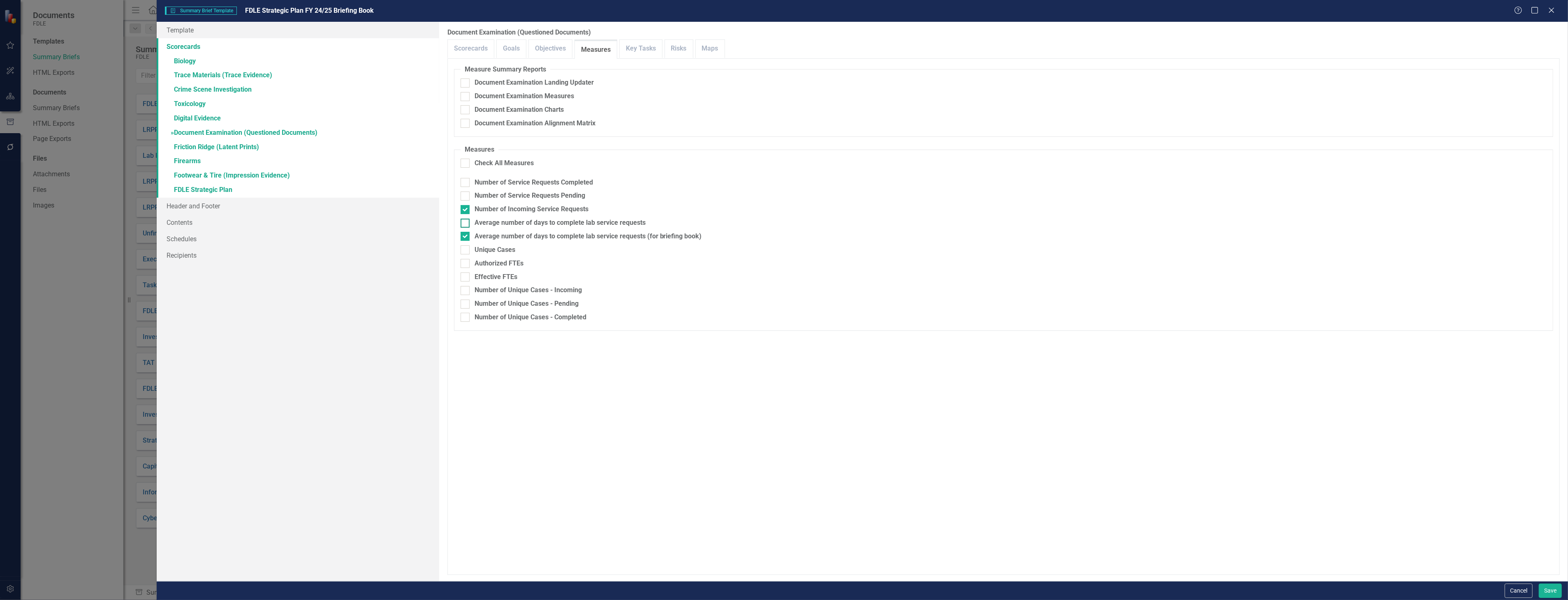
checkbox input "true"
click at [585, 208] on div "Number of Incoming Service Requests" at bounding box center [531, 209] width 114 height 10
click at [466, 208] on input "Number of Incoming Service Requests" at bounding box center [463, 208] width 5 height 5
checkbox input "false"
click at [589, 240] on div "Average number of days to complete lab service requests (for briefing book)" at bounding box center [589, 237] width 228 height 10
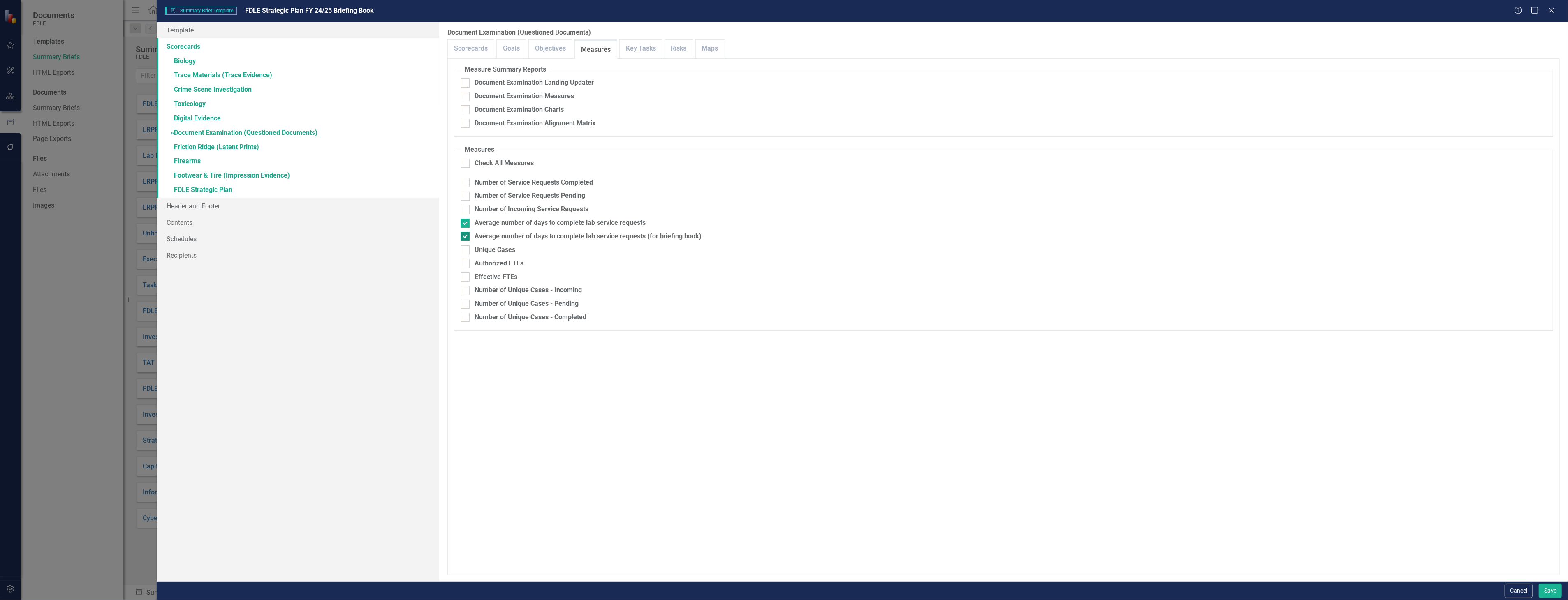
click at [466, 237] on input "Average number of days to complete lab service requests (for briefing book)" at bounding box center [463, 234] width 5 height 5
checkbox input "false"
click at [307, 158] on link "» Firearms" at bounding box center [297, 162] width 282 height 15
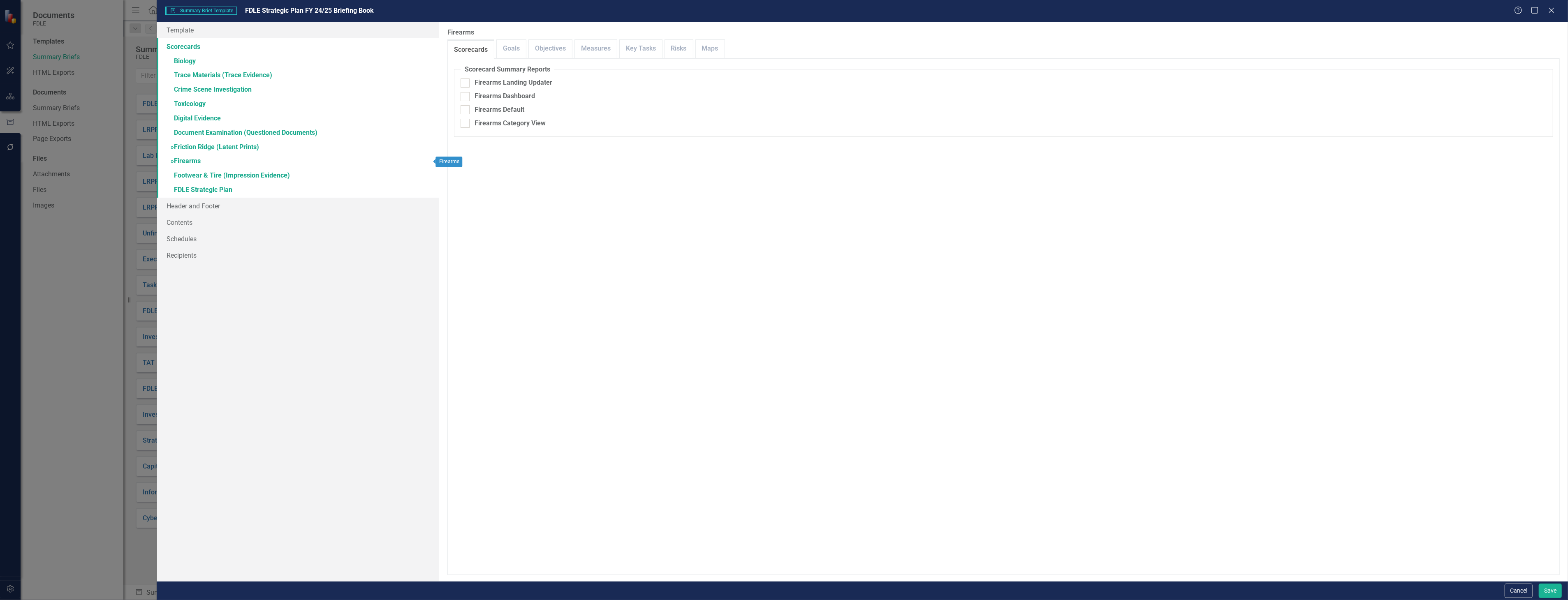
click at [313, 145] on link "» Friction Ridge (Latent Prints)" at bounding box center [297, 148] width 282 height 15
checkbox input "true"
checkbox input "false"
click at [606, 47] on link "Measures" at bounding box center [595, 49] width 42 height 18
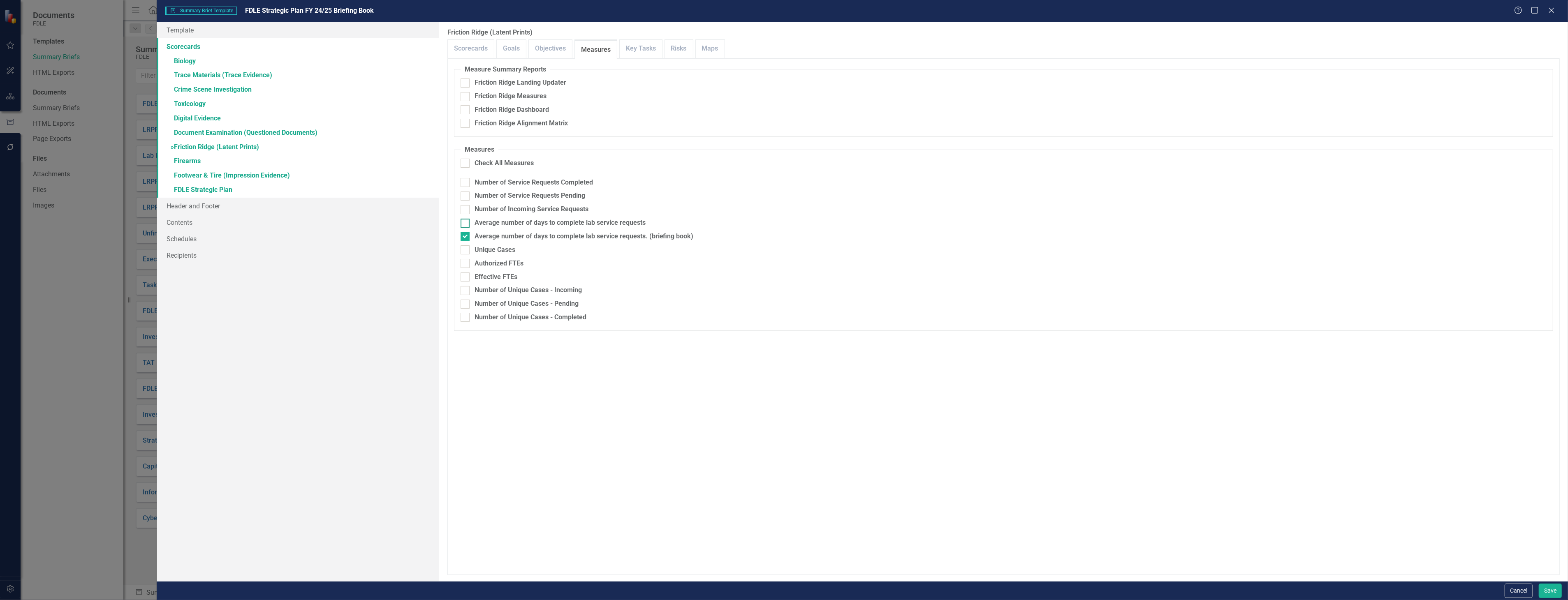
click at [601, 220] on div "Average number of days to complete lab service requests" at bounding box center [560, 223] width 171 height 10
click at [466, 220] on input "Average number of days to complete lab service requests" at bounding box center [463, 221] width 5 height 5
checkbox input "true"
click at [599, 233] on div "Average number of days to complete lab service requests. (briefing book)" at bounding box center [584, 237] width 219 height 10
click at [466, 233] on input "Average number of days to complete lab service requests. (briefing book)" at bounding box center [463, 234] width 5 height 5
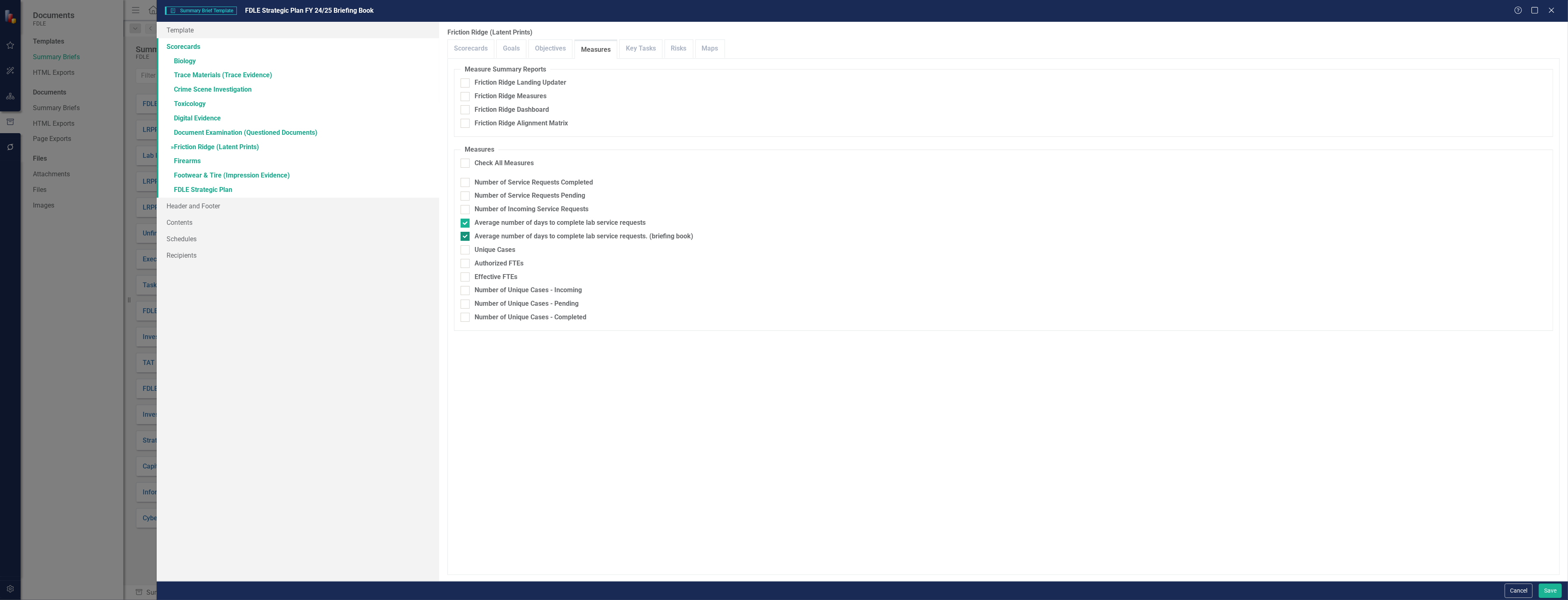
checkbox input "false"
click at [231, 145] on link "» Friction Ridge (Latent Prints)" at bounding box center [297, 148] width 282 height 15
click at [239, 173] on link "» Footwear & Tire (Impression Evidence)" at bounding box center [297, 176] width 282 height 15
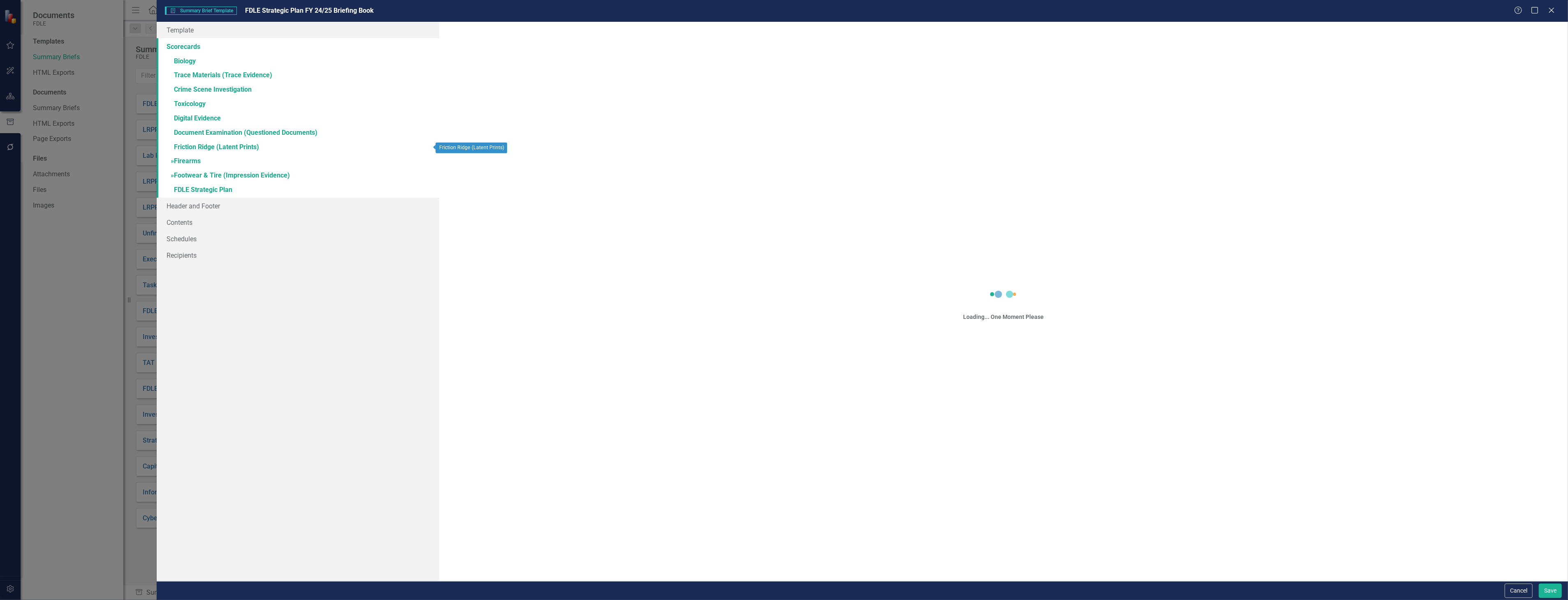
click at [247, 155] on link "» Firearms" at bounding box center [297, 162] width 282 height 15
click at [552, 52] on link "Objectives" at bounding box center [550, 49] width 43 height 18
click at [605, 37] on div "Firearms Please select the elements you would like included in this report or e…" at bounding box center [1004, 301] width 1129 height 559
click at [604, 47] on link "Measures" at bounding box center [595, 49] width 42 height 18
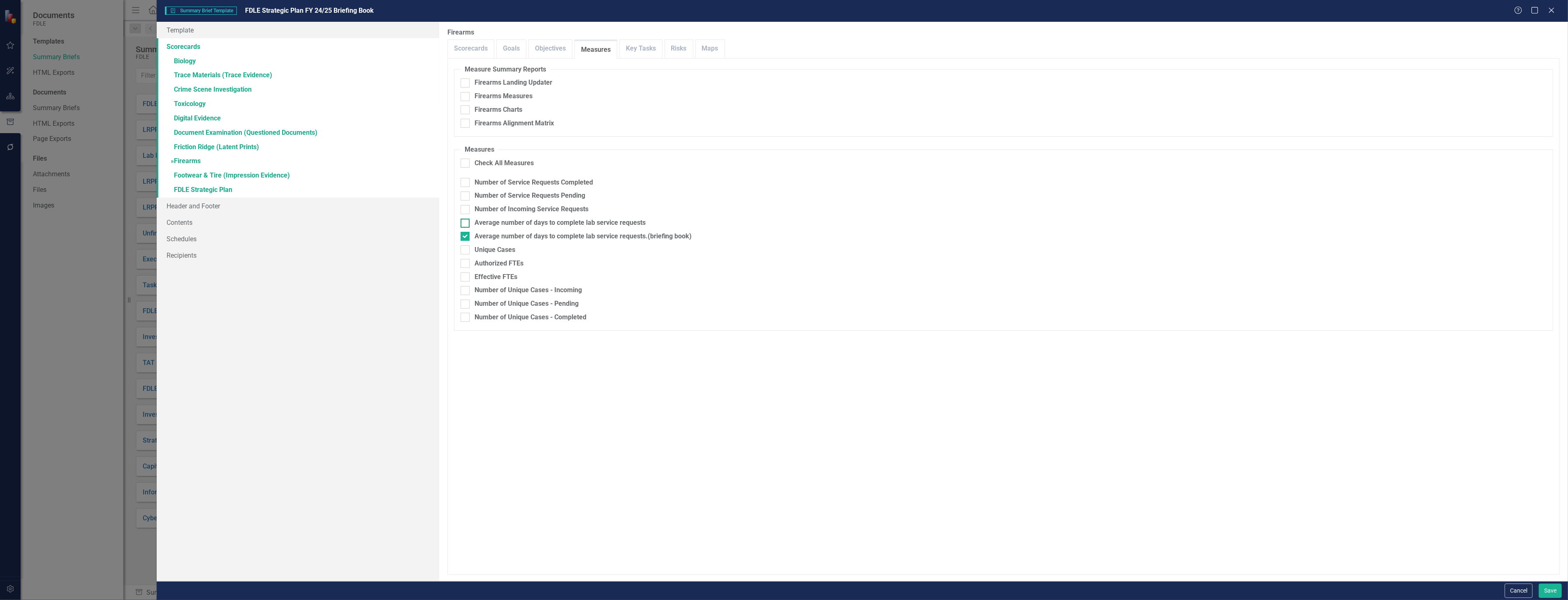
click at [585, 222] on div "Average number of days to complete lab service requests" at bounding box center [560, 223] width 171 height 10
click at [466, 222] on input "Average number of days to complete lab service requests" at bounding box center [463, 221] width 5 height 5
checkbox input "true"
click at [591, 240] on div "Average number of days to complete lab service requests.(briefing book)" at bounding box center [583, 237] width 217 height 10
click at [466, 237] on input "Average number of days to complete lab service requests.(briefing book)" at bounding box center [463, 234] width 5 height 5
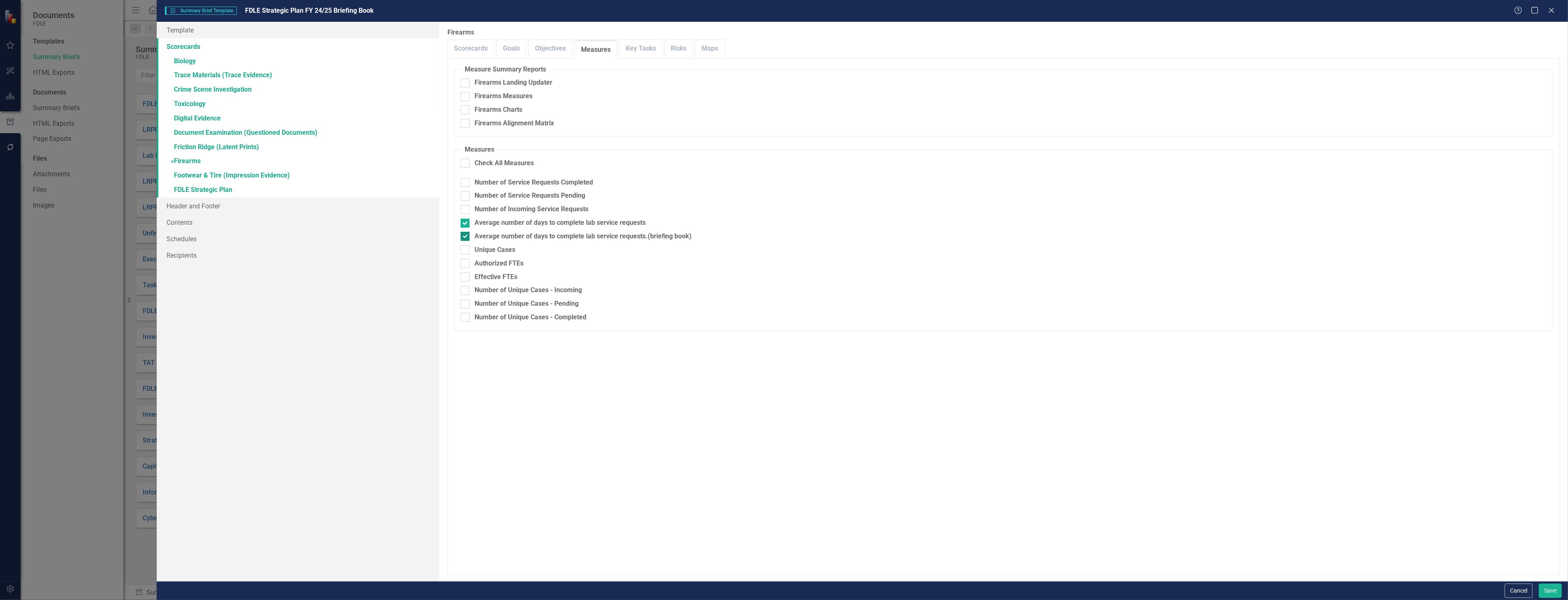
checkbox input "false"
click at [311, 177] on link "» Footwear & Tire (Impression Evidence)" at bounding box center [297, 176] width 282 height 15
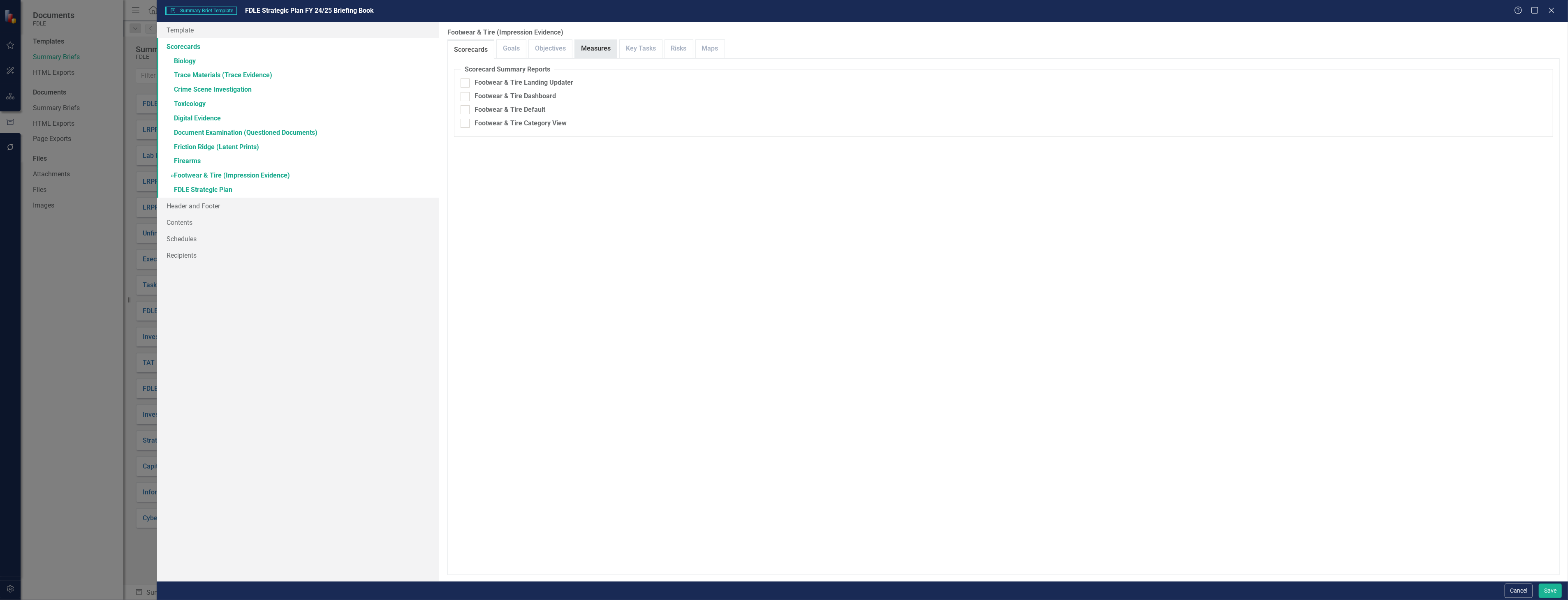
click at [593, 40] on div "Measures" at bounding box center [596, 49] width 43 height 18
click at [594, 44] on link "Measures" at bounding box center [595, 49] width 42 height 18
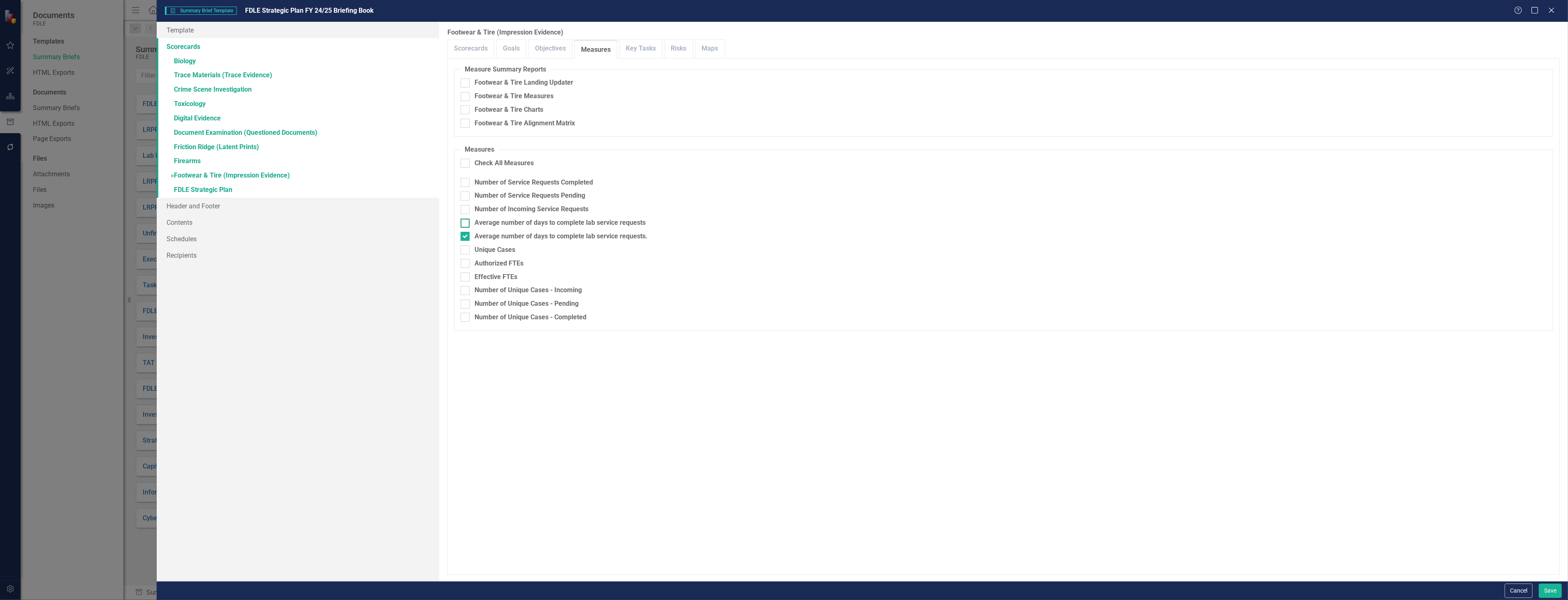
click at [572, 220] on div "Average number of days to complete lab service requests" at bounding box center [560, 223] width 171 height 10
click at [466, 220] on input "Average number of days to complete lab service requests" at bounding box center [463, 221] width 5 height 5
checkbox input "true"
click at [585, 237] on div "Average number of days to complete lab service requests." at bounding box center [561, 237] width 173 height 10
click at [466, 237] on input "Average number of days to complete lab service requests." at bounding box center [463, 234] width 5 height 5
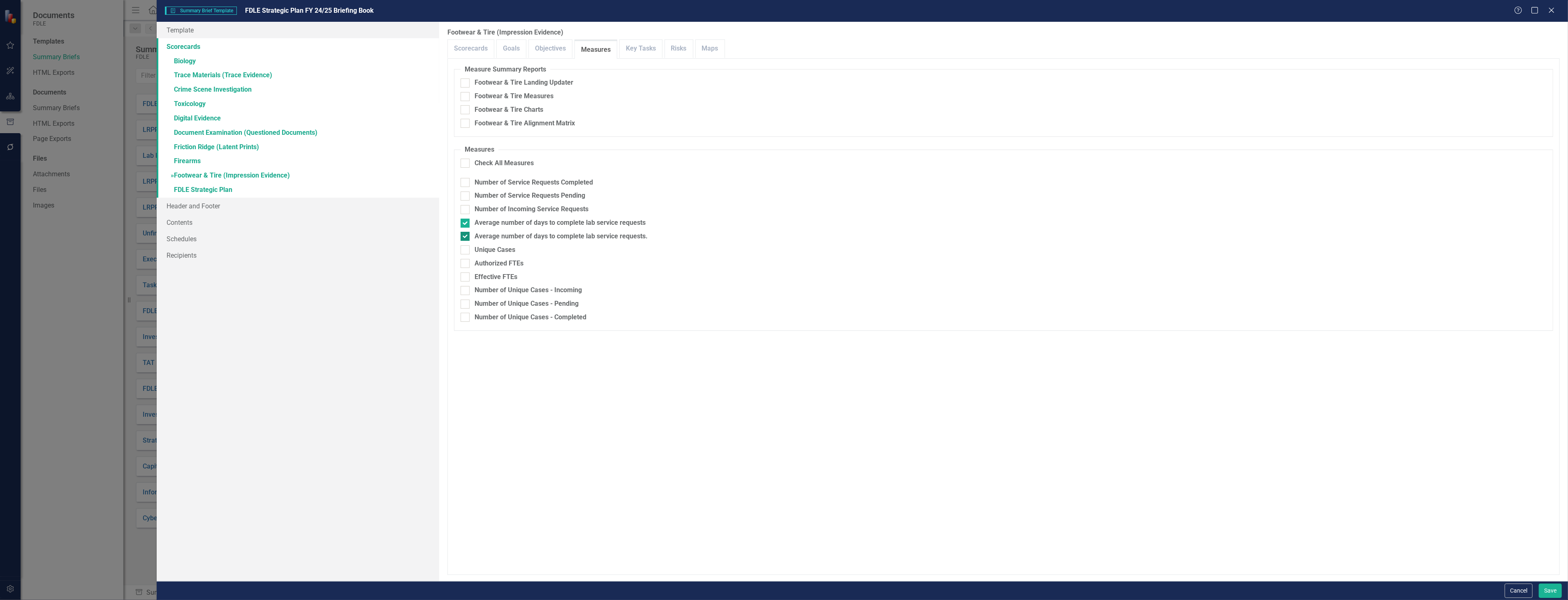
checkbox input "false"
click at [275, 191] on link "» FDLE Strategic Plan" at bounding box center [297, 190] width 282 height 15
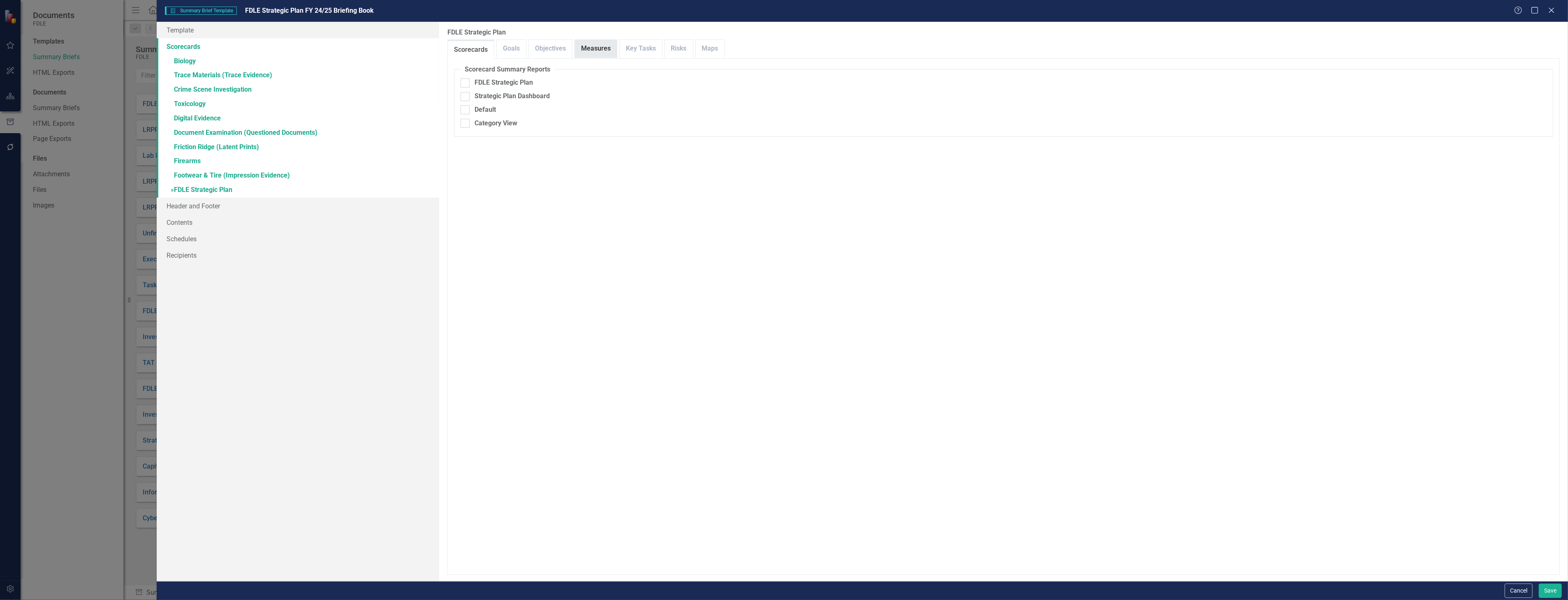
click at [583, 51] on link "Measures" at bounding box center [595, 49] width 42 height 18
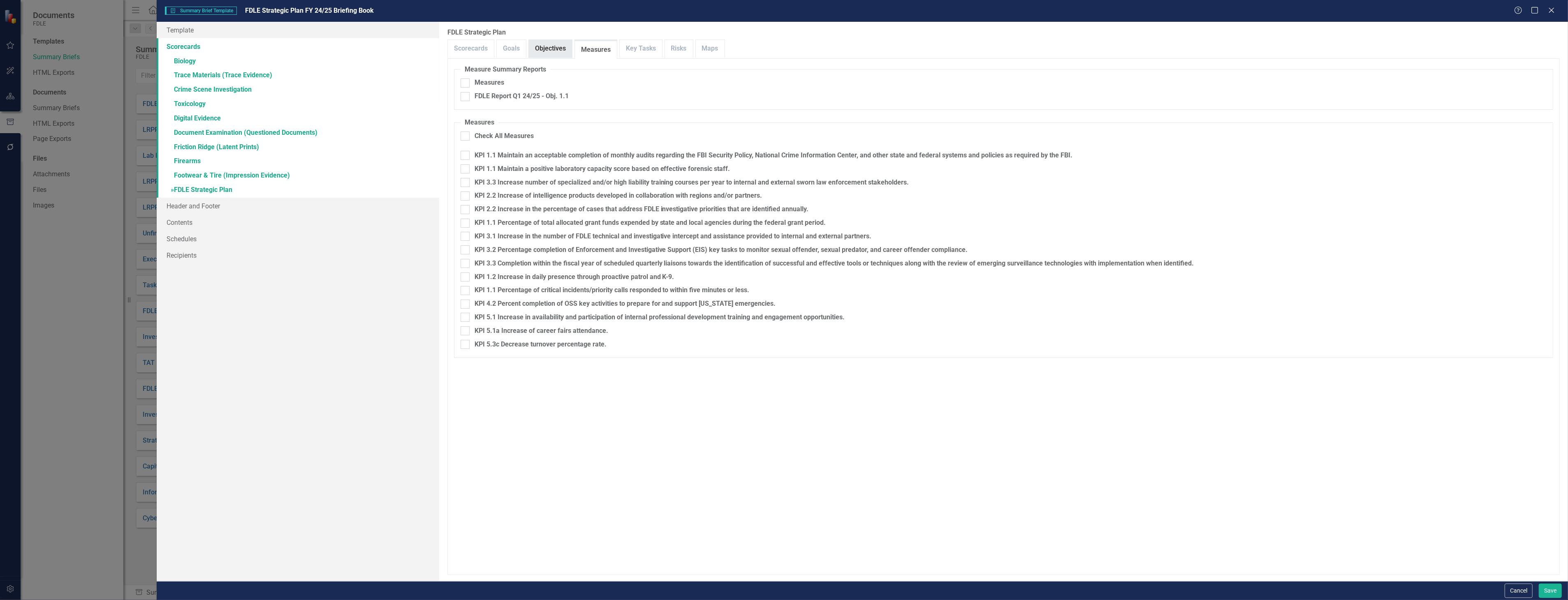
click at [572, 46] on div "Objectives" at bounding box center [550, 49] width 44 height 18
click at [562, 46] on link "Objectives" at bounding box center [550, 49] width 43 height 18
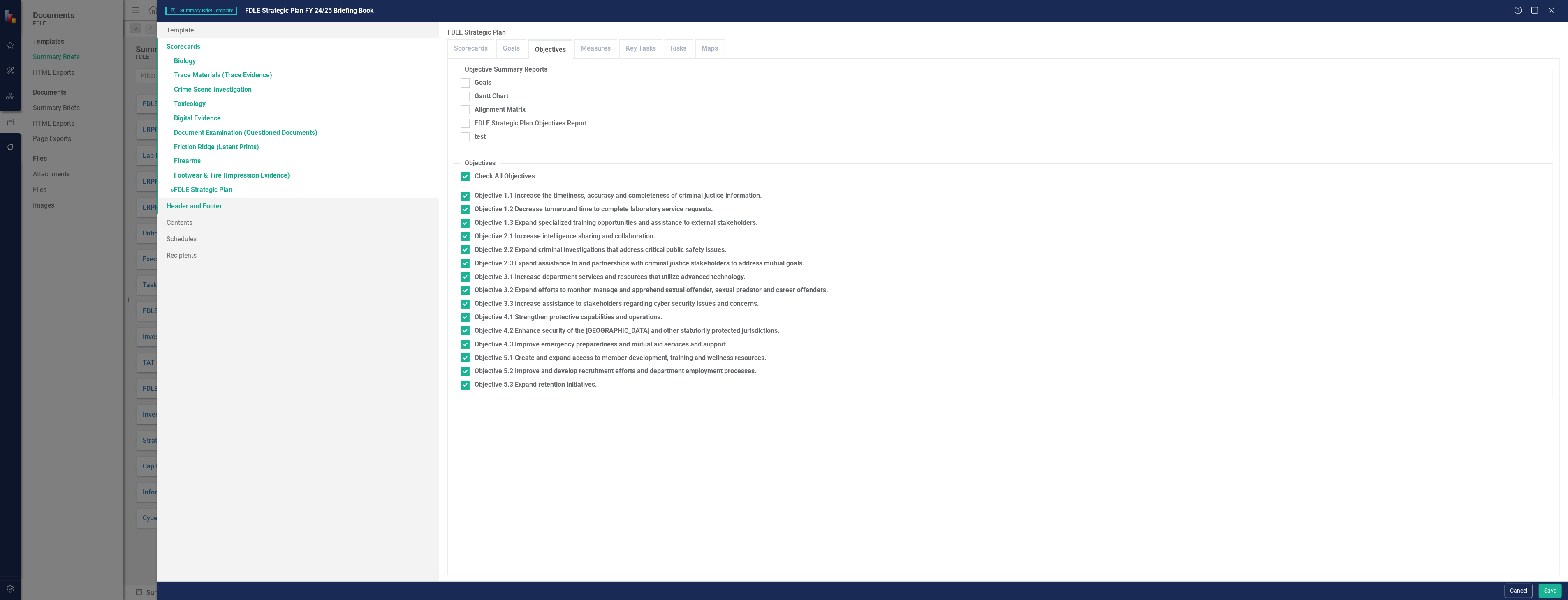
click at [240, 200] on link "Header and Footer" at bounding box center [297, 206] width 282 height 16
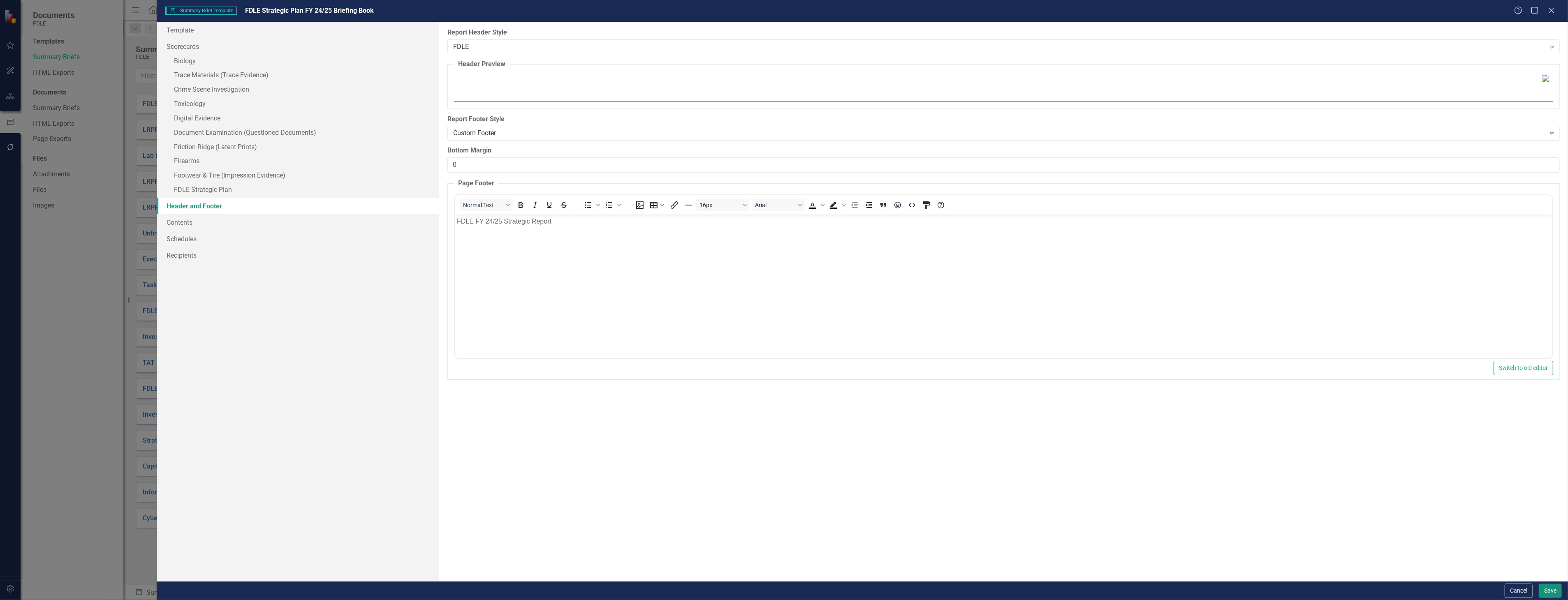
click at [1545, 585] on button "Save" at bounding box center [1550, 591] width 23 height 15
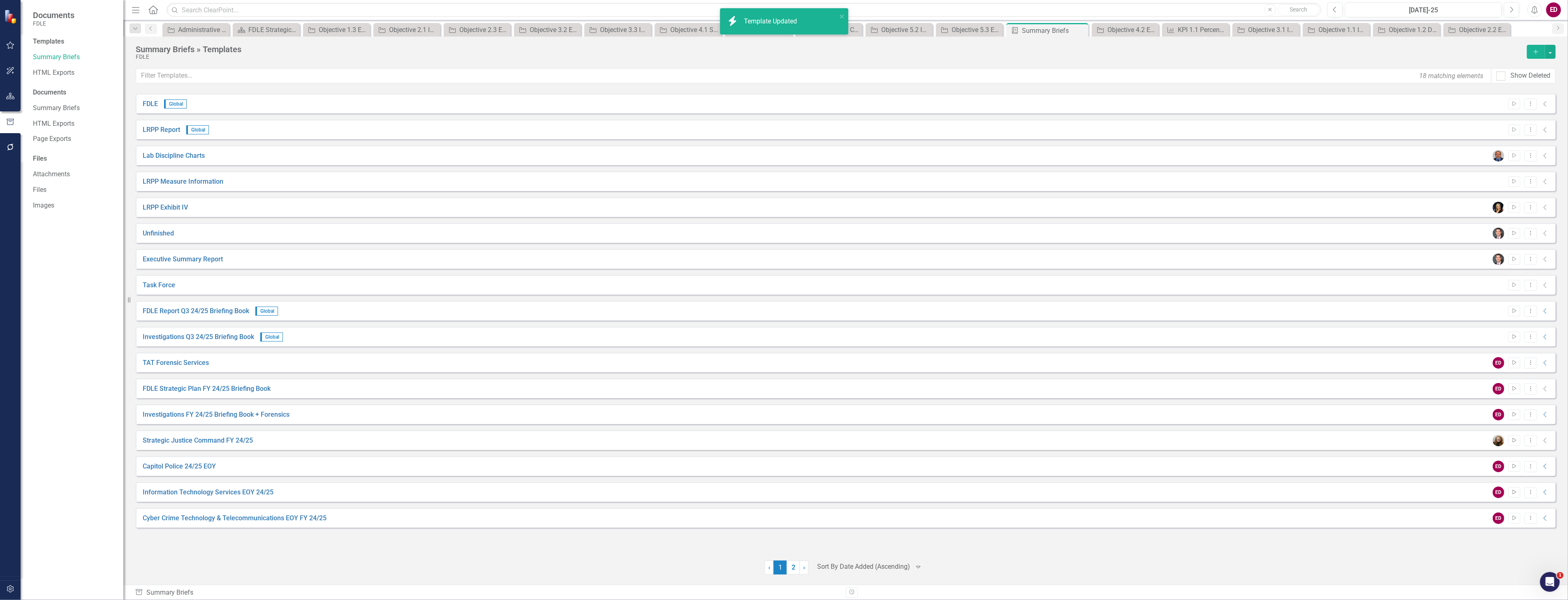
click at [11, 585] on button "button" at bounding box center [10, 590] width 18 height 17
click at [72, 187] on link "System Setup" at bounding box center [74, 190] width 82 height 10
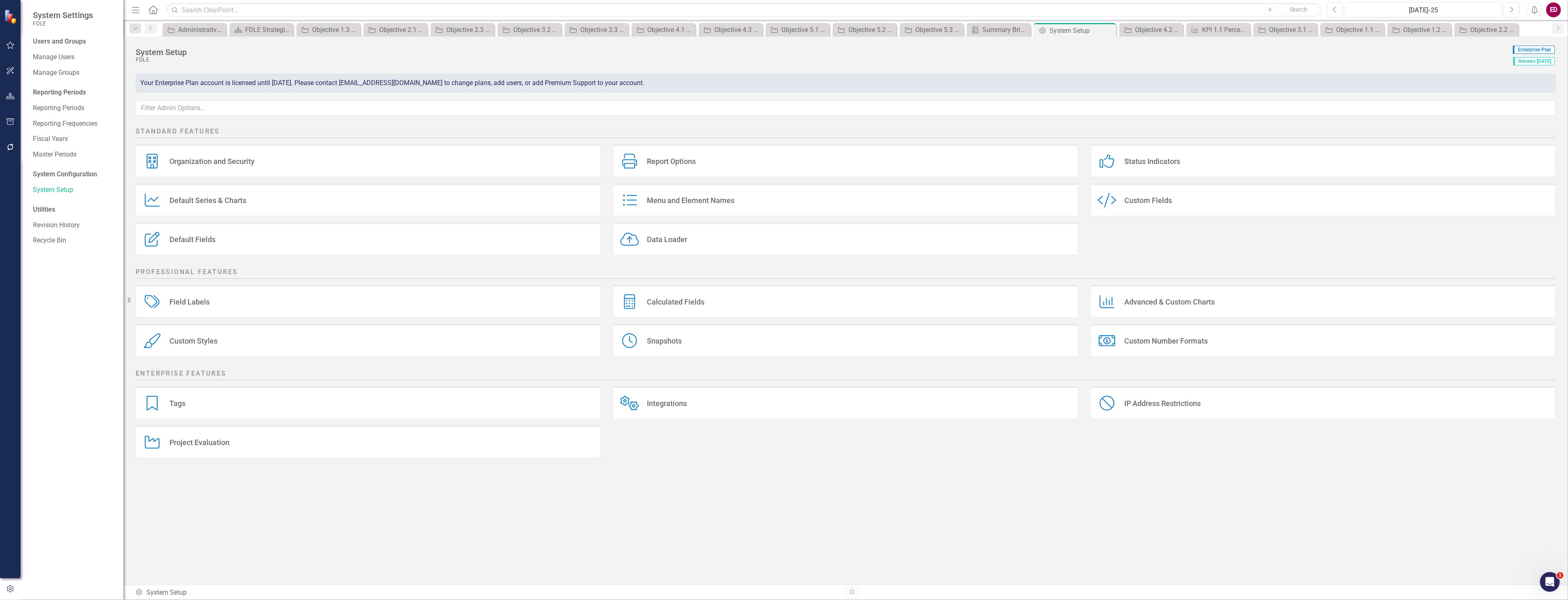
click at [248, 344] on div "Custom Styles Custom Styles" at bounding box center [368, 340] width 465 height 33
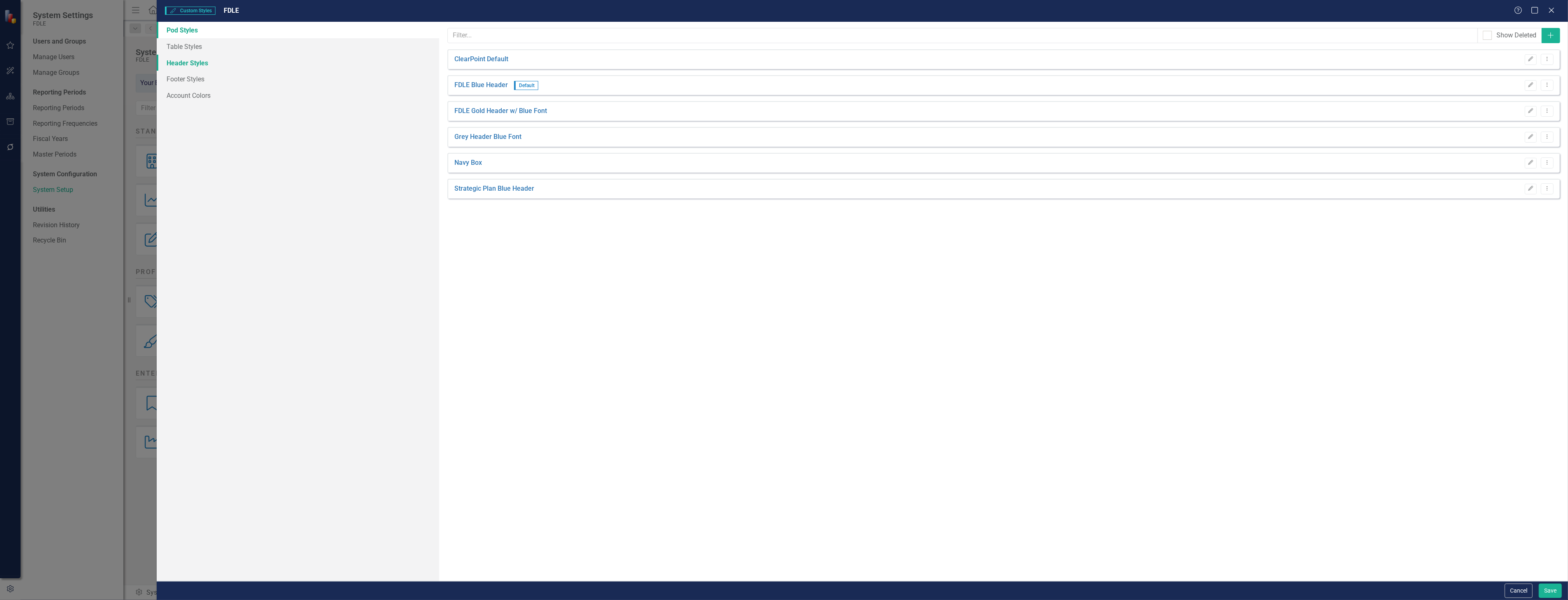
click at [309, 66] on link "Header Styles" at bounding box center [297, 63] width 282 height 16
drag, startPoint x: 562, startPoint y: 116, endPoint x: 565, endPoint y: 111, distance: 5.8
click at [562, 116] on div "FDLE Strategic Plan Briefing Book FY 24/25 Edit Dropdown Menu" at bounding box center [1003, 111] width 1112 height 19
click at [566, 110] on link "FDLE Strategic Plan Briefing Book FY 24/25" at bounding box center [519, 111] width 128 height 10
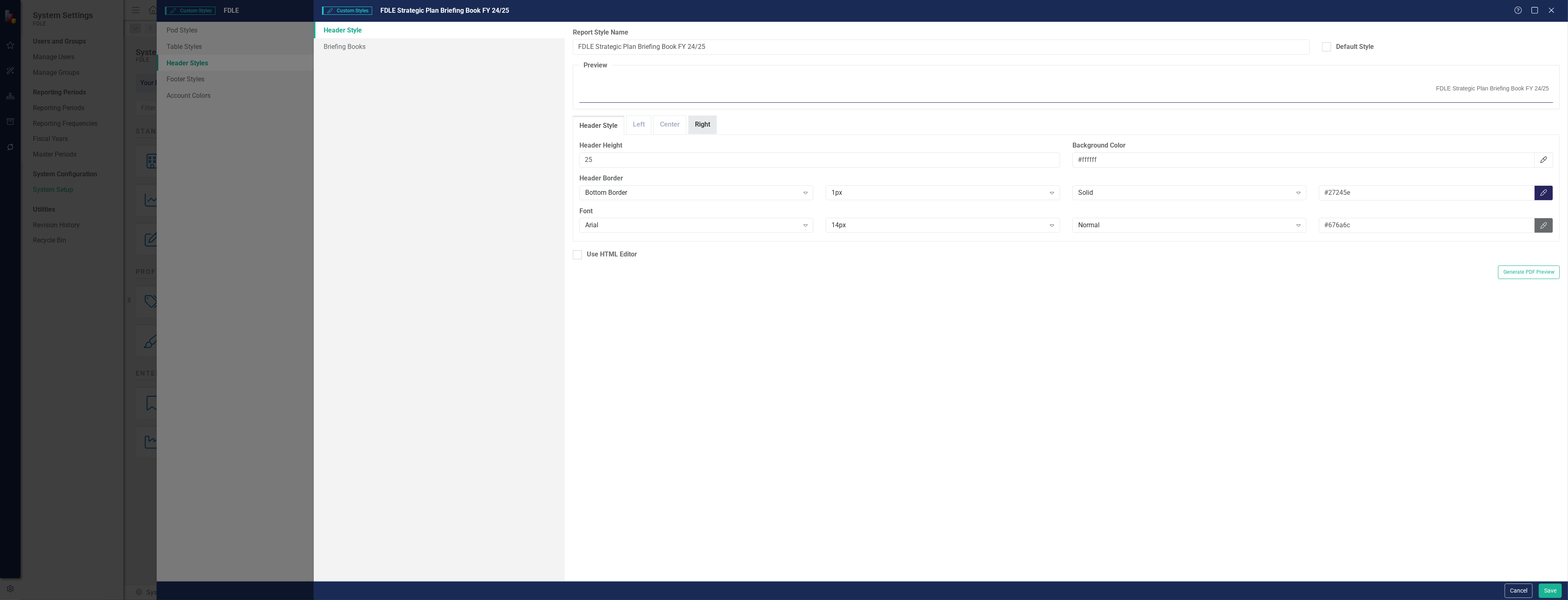
click at [690, 127] on link "Right" at bounding box center [702, 125] width 27 height 18
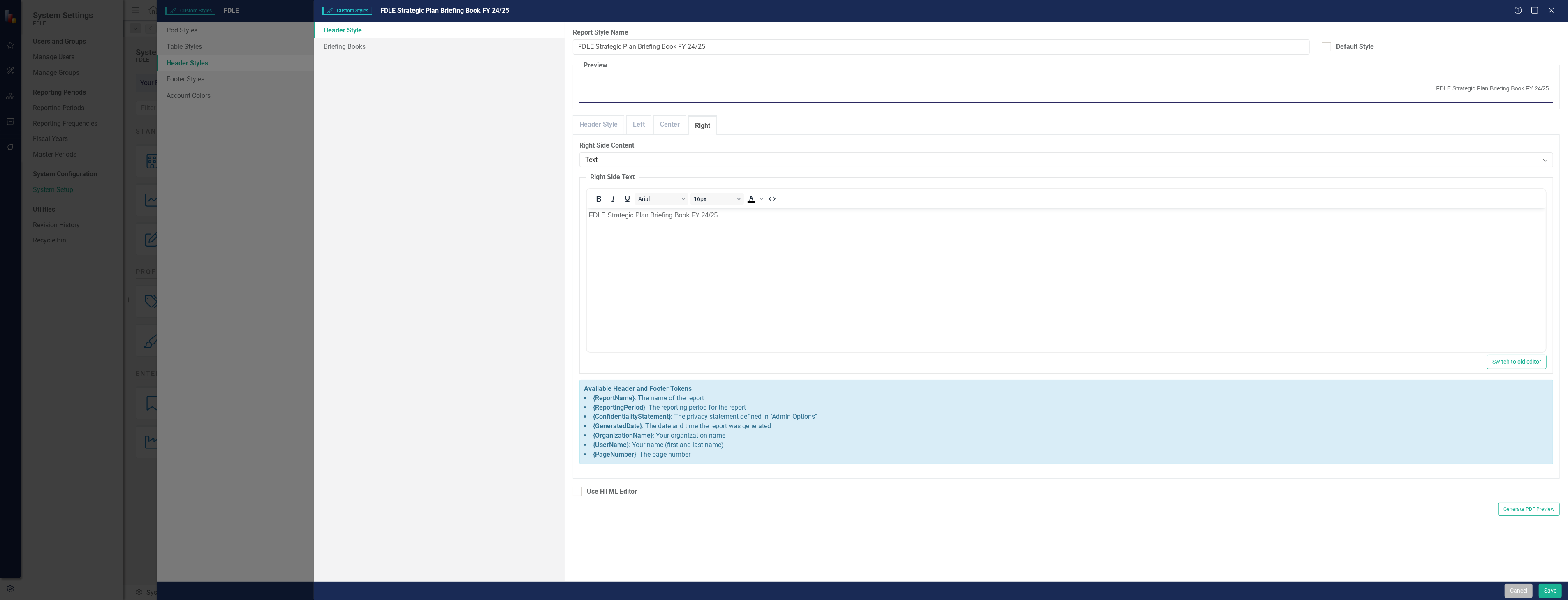
click at [1516, 584] on button "Cancel" at bounding box center [1519, 591] width 28 height 15
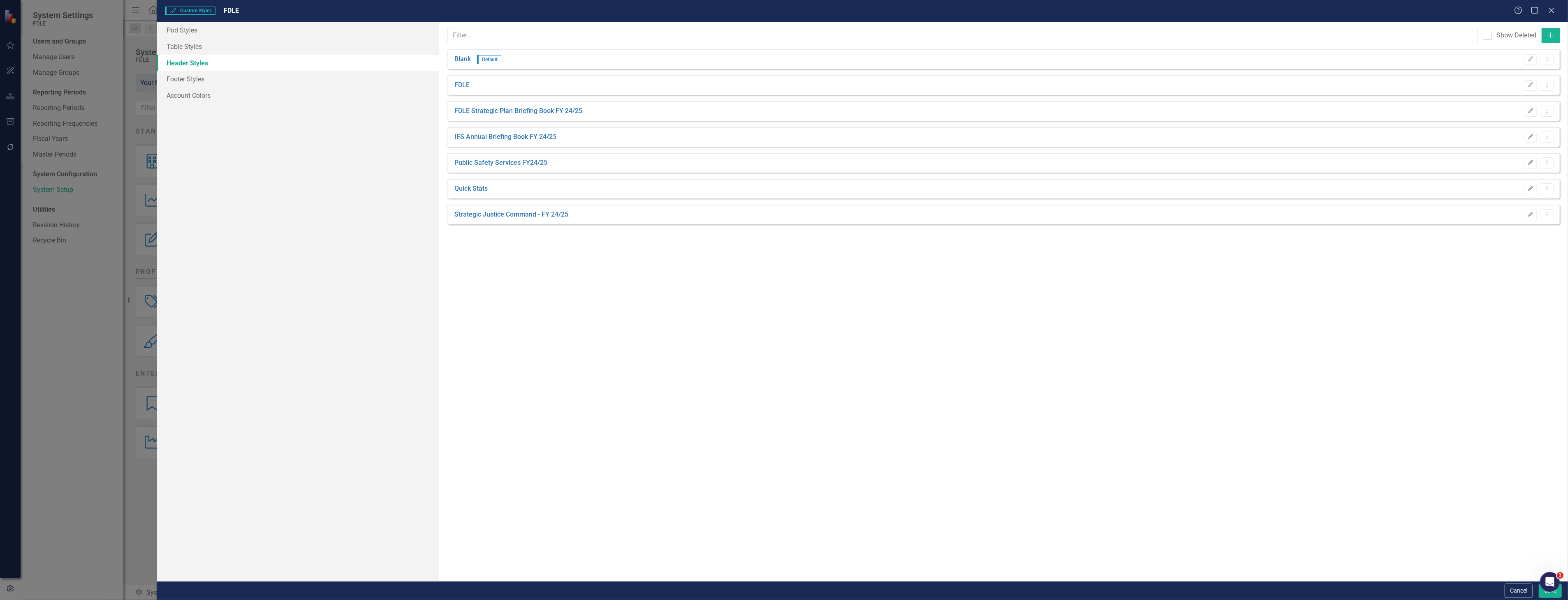
click at [1516, 584] on button "Cancel" at bounding box center [1519, 591] width 28 height 15
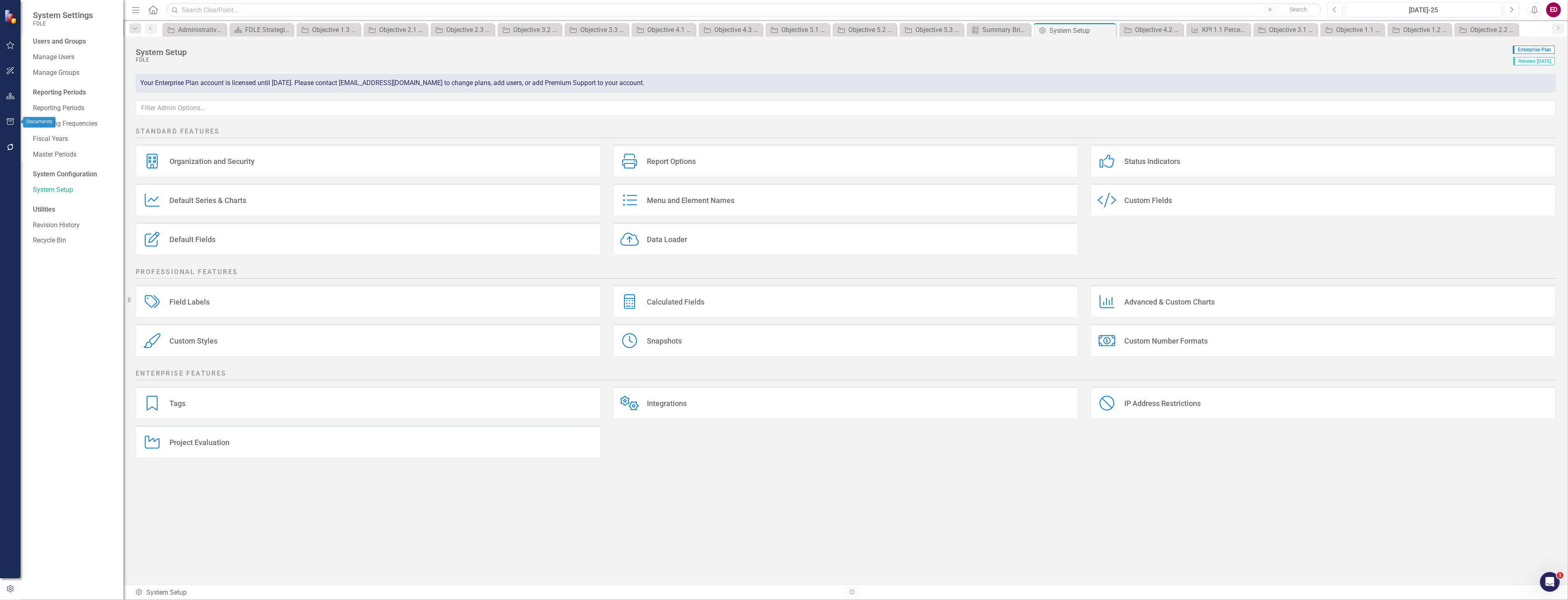
click at [9, 120] on icon "button" at bounding box center [10, 122] width 9 height 7
click at [50, 52] on link "Summary Briefs" at bounding box center [74, 57] width 82 height 10
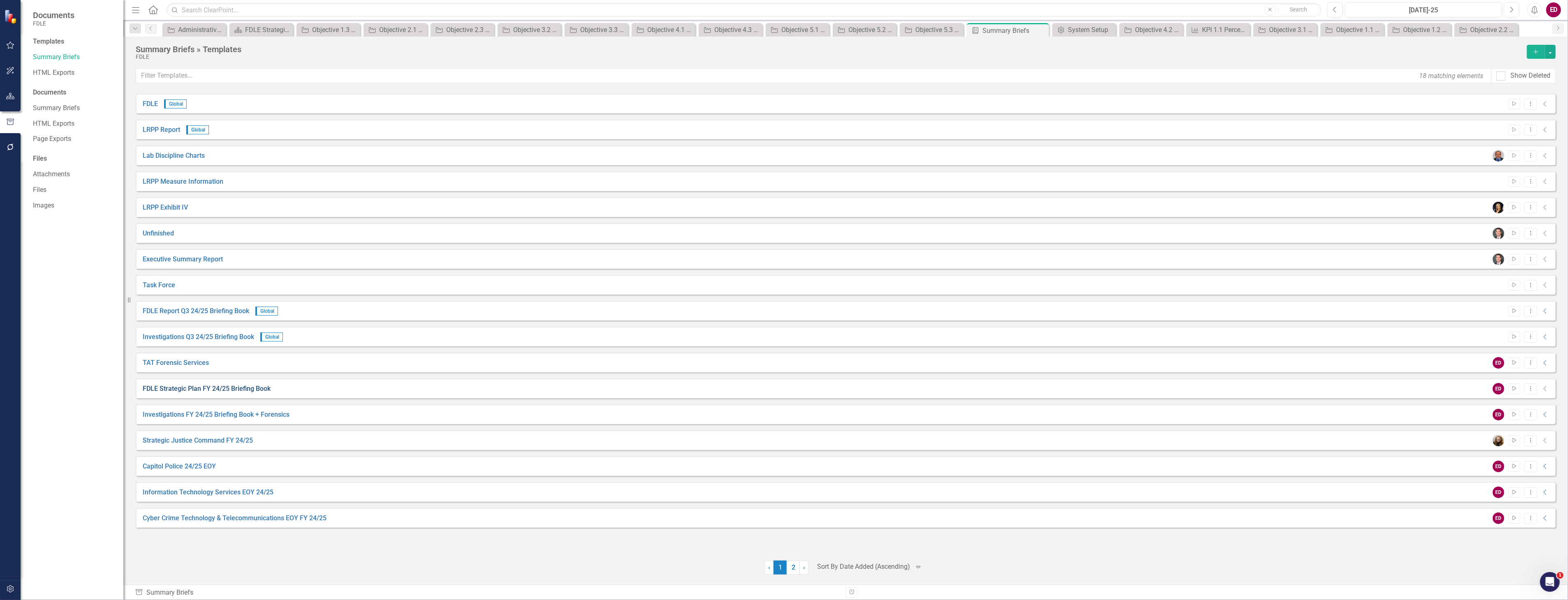
click at [239, 391] on link "FDLE Strategic Plan FY 24/25 Briefing Book" at bounding box center [206, 389] width 128 height 10
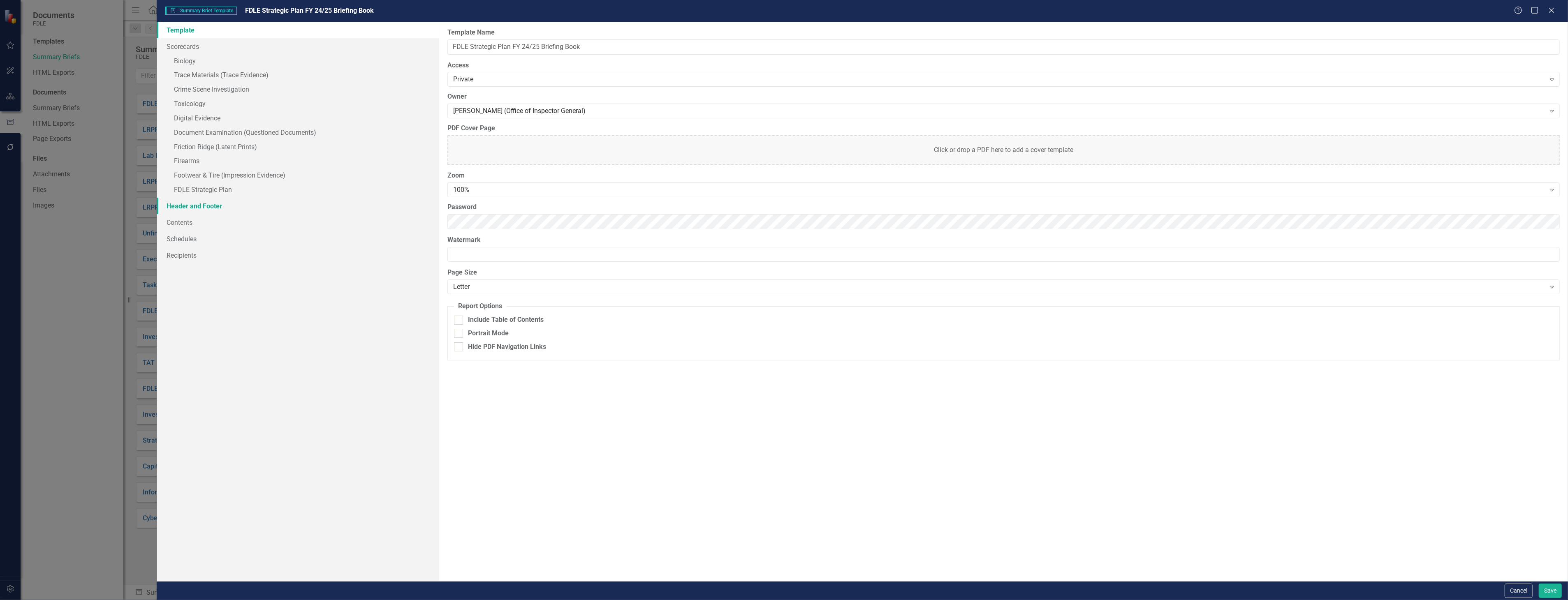
click at [298, 211] on link "Header and Footer" at bounding box center [297, 206] width 282 height 16
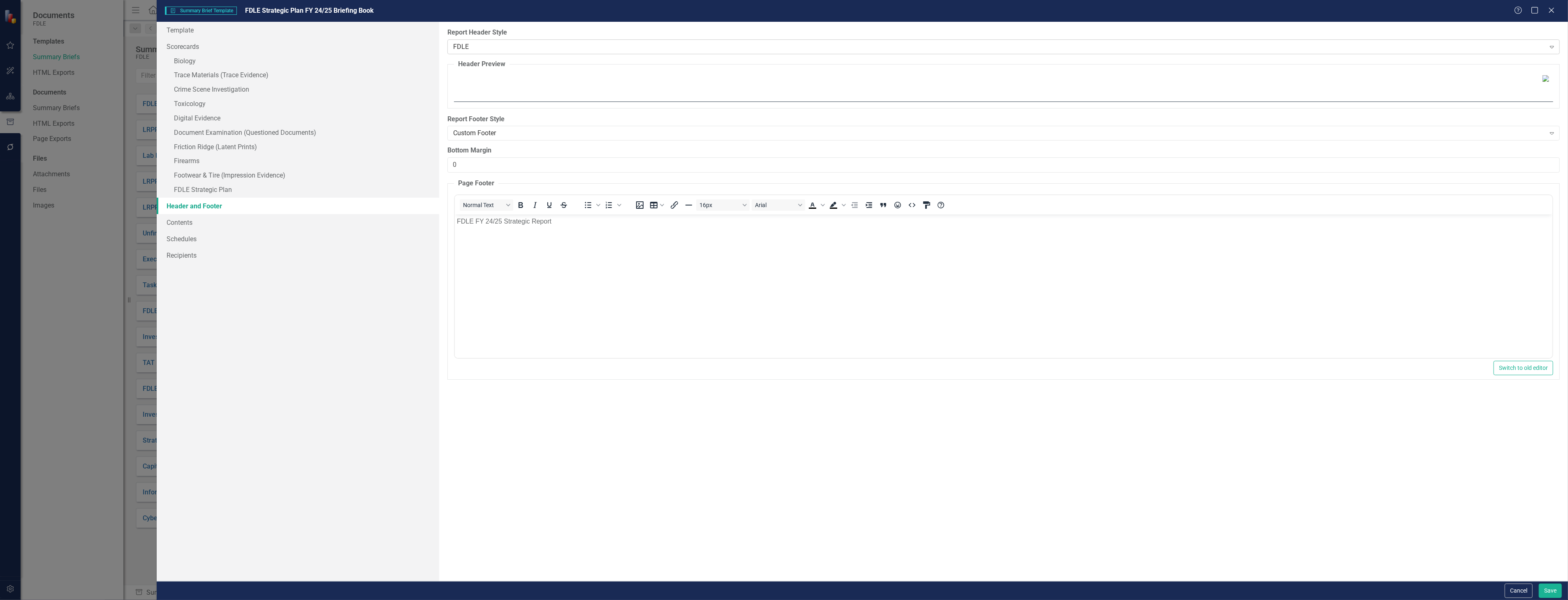
click at [1034, 51] on div "FDLE Expand" at bounding box center [1003, 47] width 1112 height 15
click at [845, 52] on div "FDLE Expand" at bounding box center [1003, 47] width 1112 height 15
click at [852, 41] on div "FDLE Expand" at bounding box center [1003, 47] width 1112 height 15
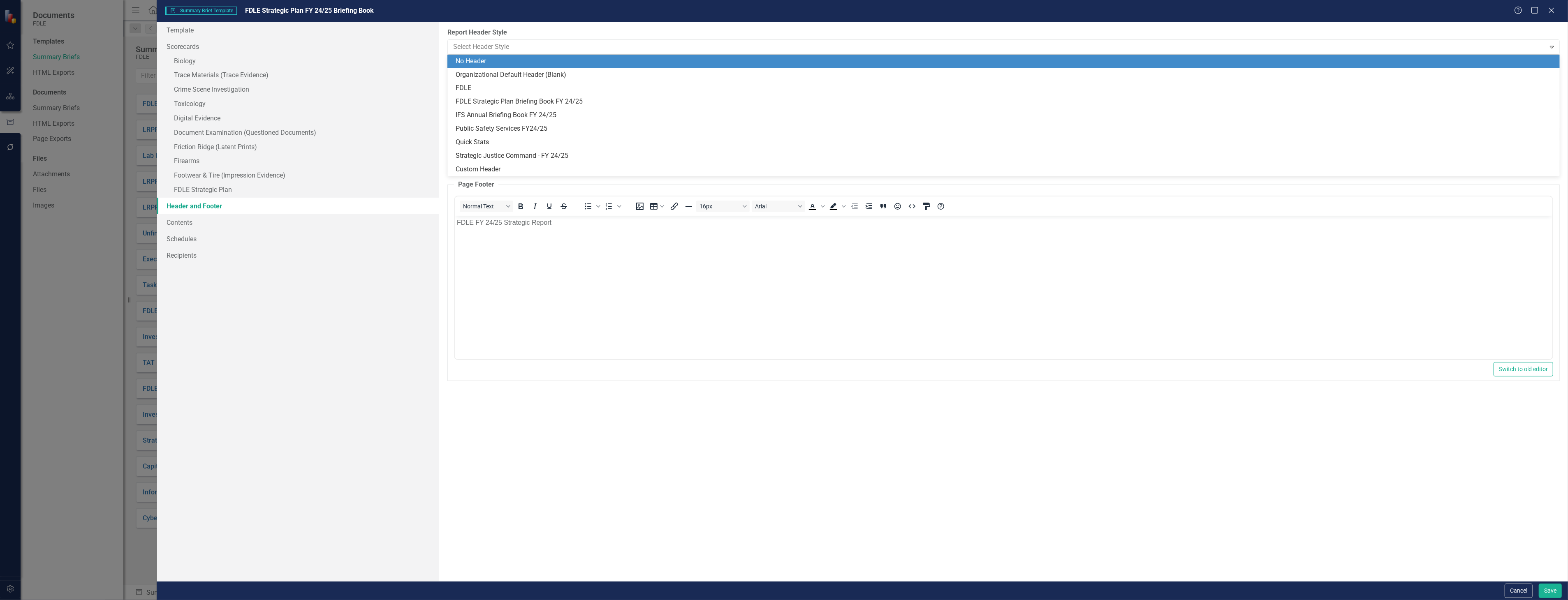
click at [844, 63] on div "No Header" at bounding box center [1006, 61] width 1100 height 10
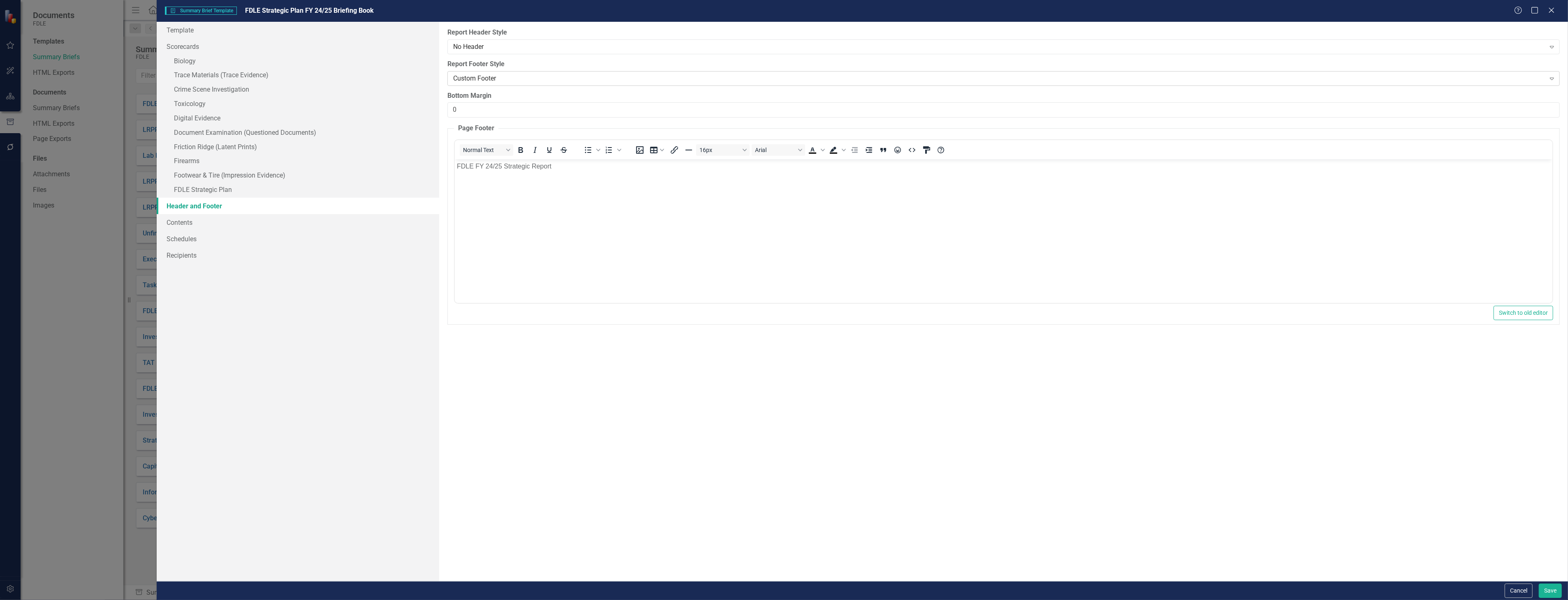
click at [616, 85] on div "Custom Footer Expand" at bounding box center [1003, 78] width 1112 height 15
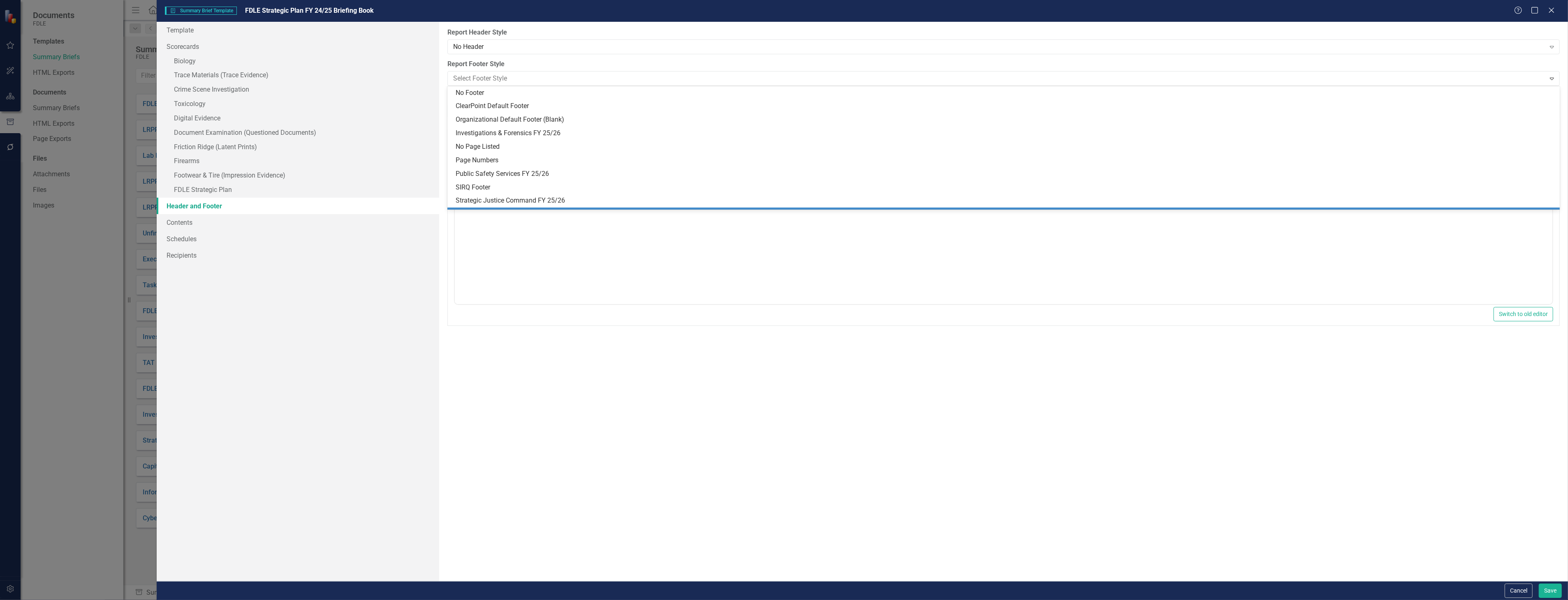
scroll to position [12, 0]
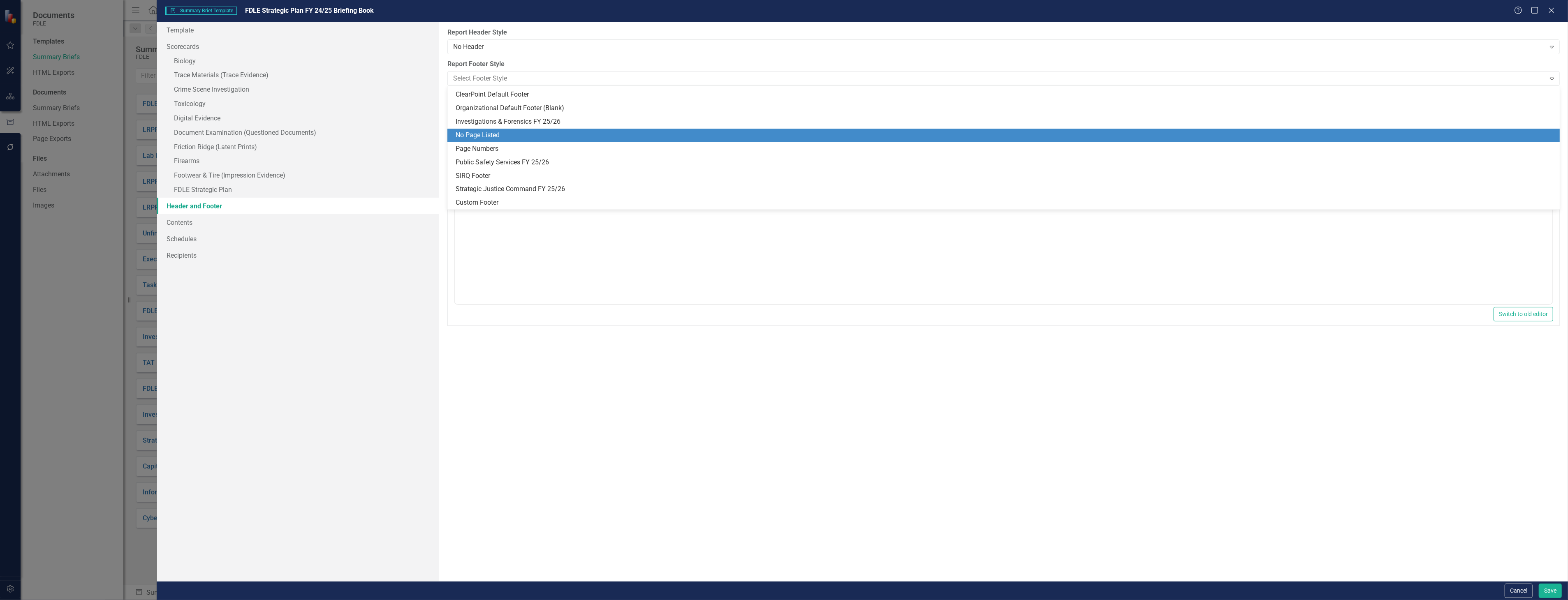
click at [635, 138] on div "No Page Listed" at bounding box center [1006, 136] width 1100 height 10
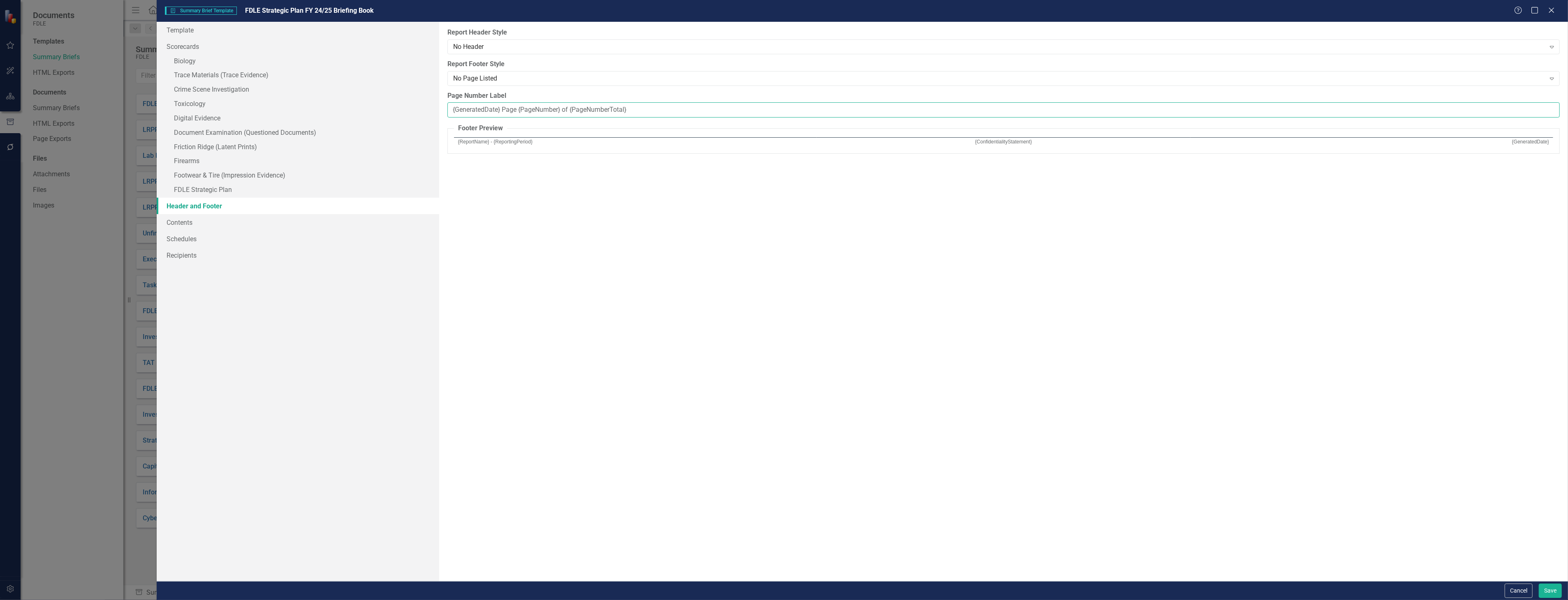
click at [647, 105] on input "{GeneratedDate} Page {PageNumber} of {PageNumberTotal}" at bounding box center [1003, 110] width 1112 height 15
click at [689, 106] on input "{GeneratedDate} Page {PageNumber} of {PageNumberTotal}" at bounding box center [1003, 110] width 1112 height 15
click at [699, 83] on div "No Page Listed" at bounding box center [999, 78] width 1092 height 10
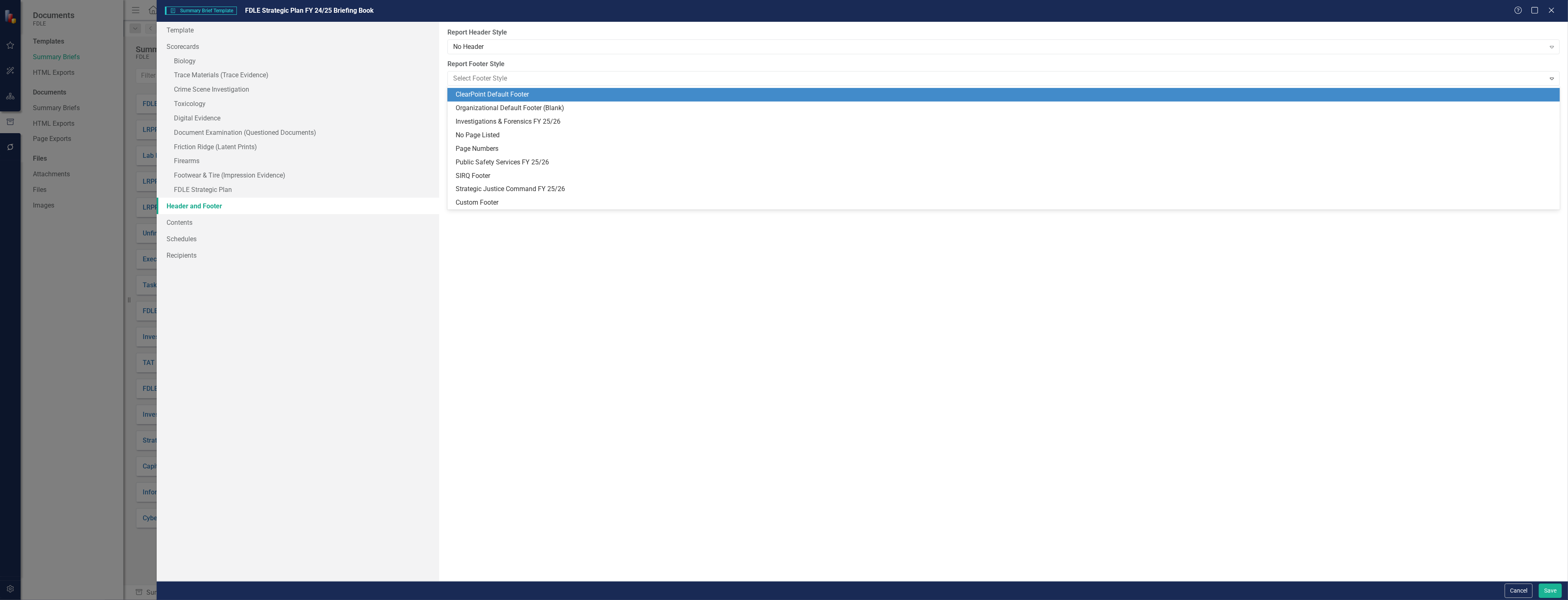
click at [701, 99] on div "ClearPoint Default Footer" at bounding box center [1006, 95] width 1100 height 10
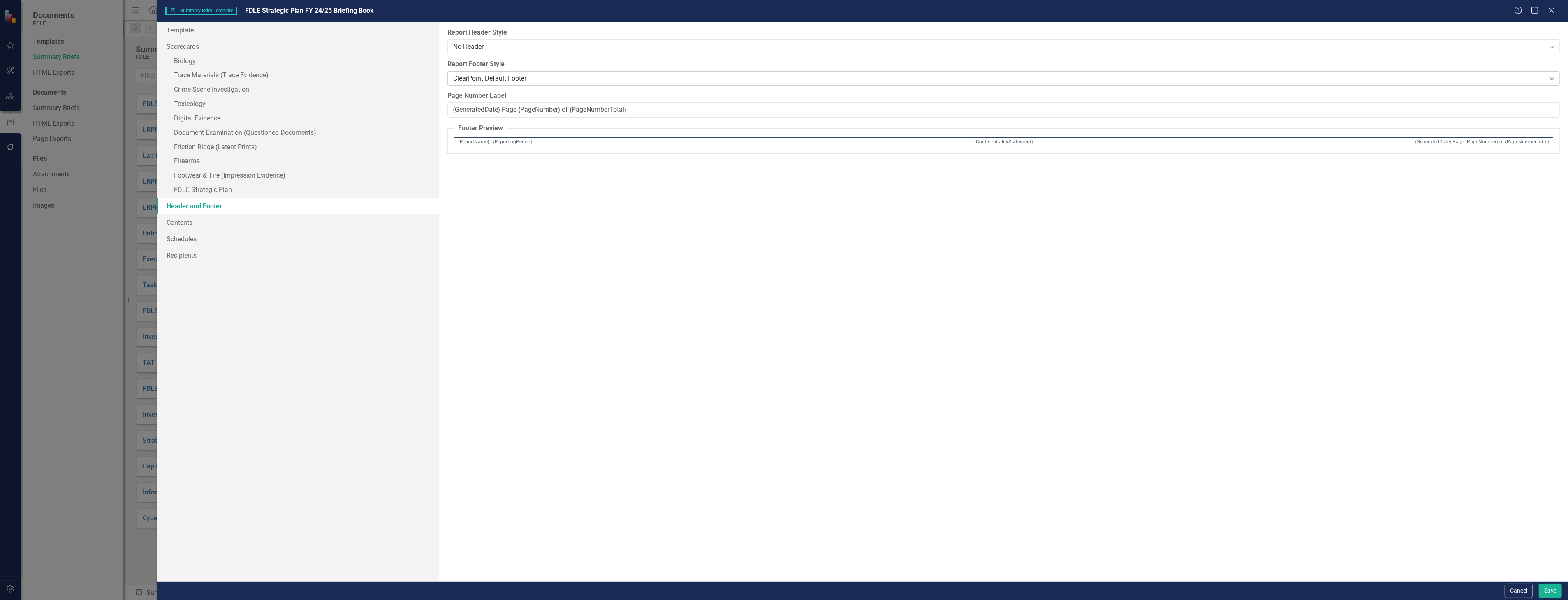
click at [708, 79] on div "ClearPoint Default Footer" at bounding box center [999, 78] width 1092 height 10
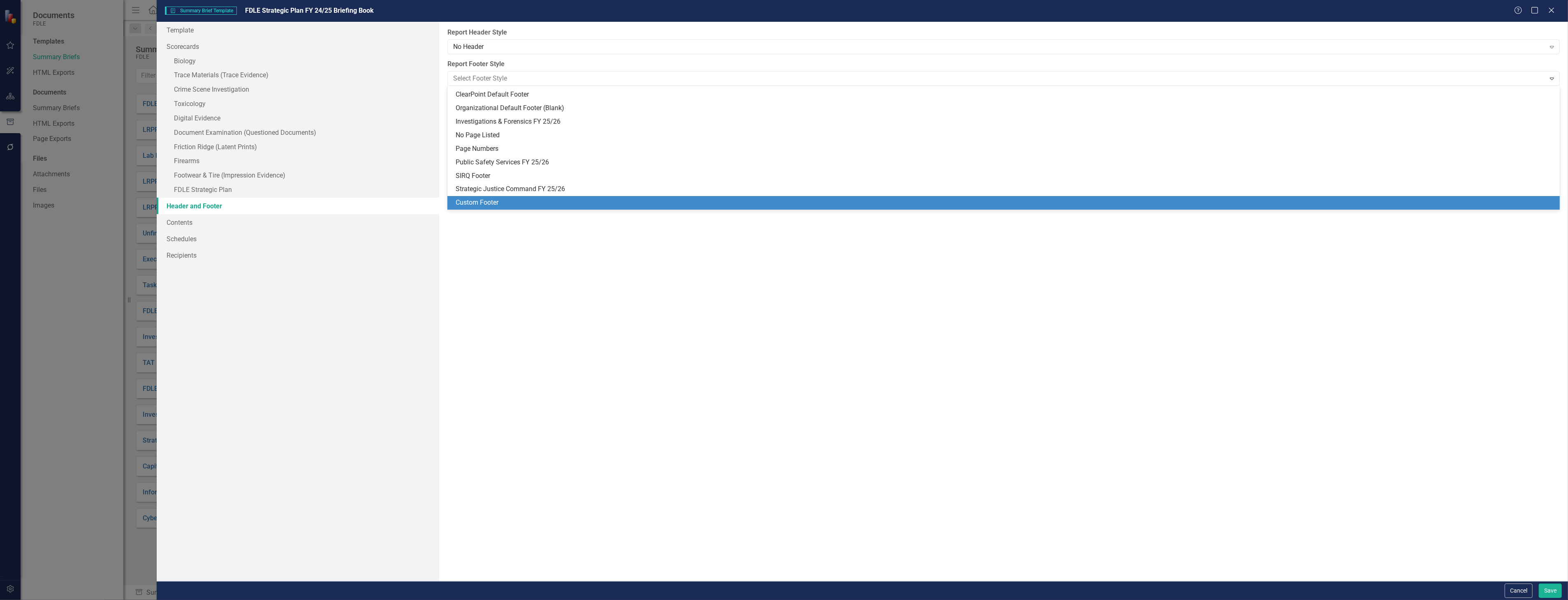
click at [698, 200] on div "Custom Footer" at bounding box center [1006, 203] width 1100 height 10
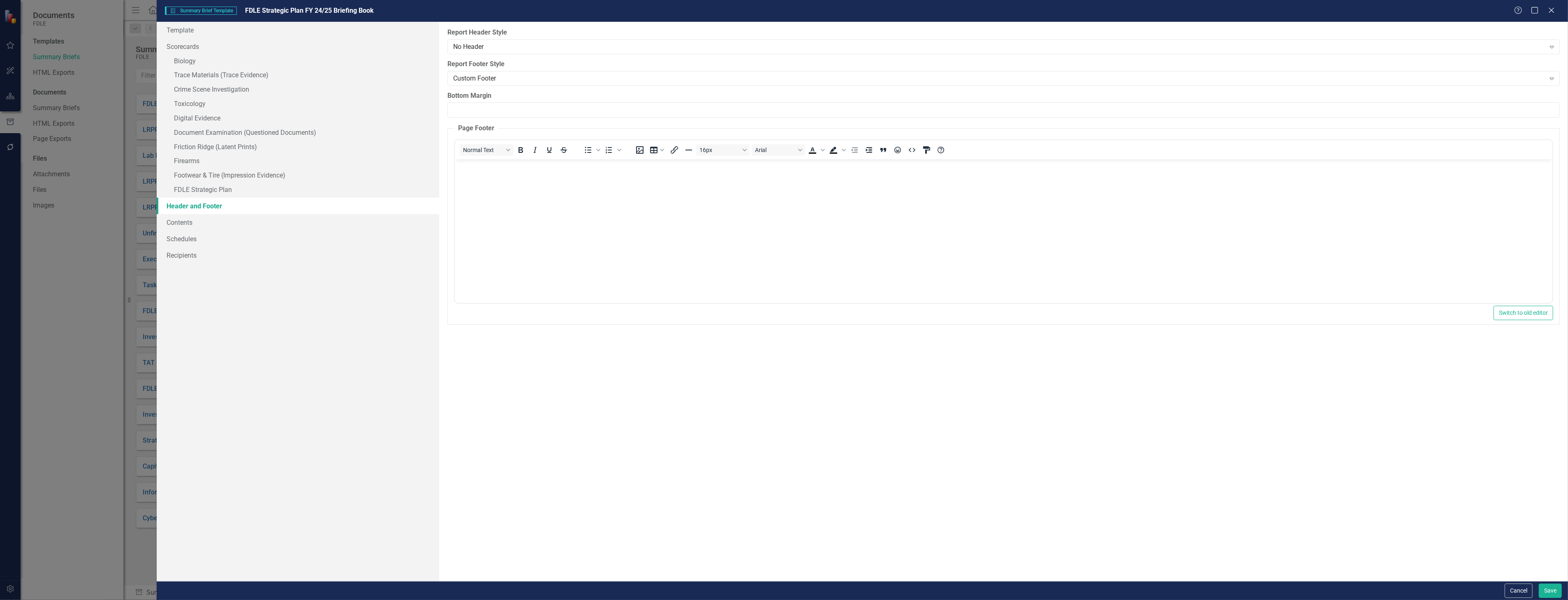
type input "0"
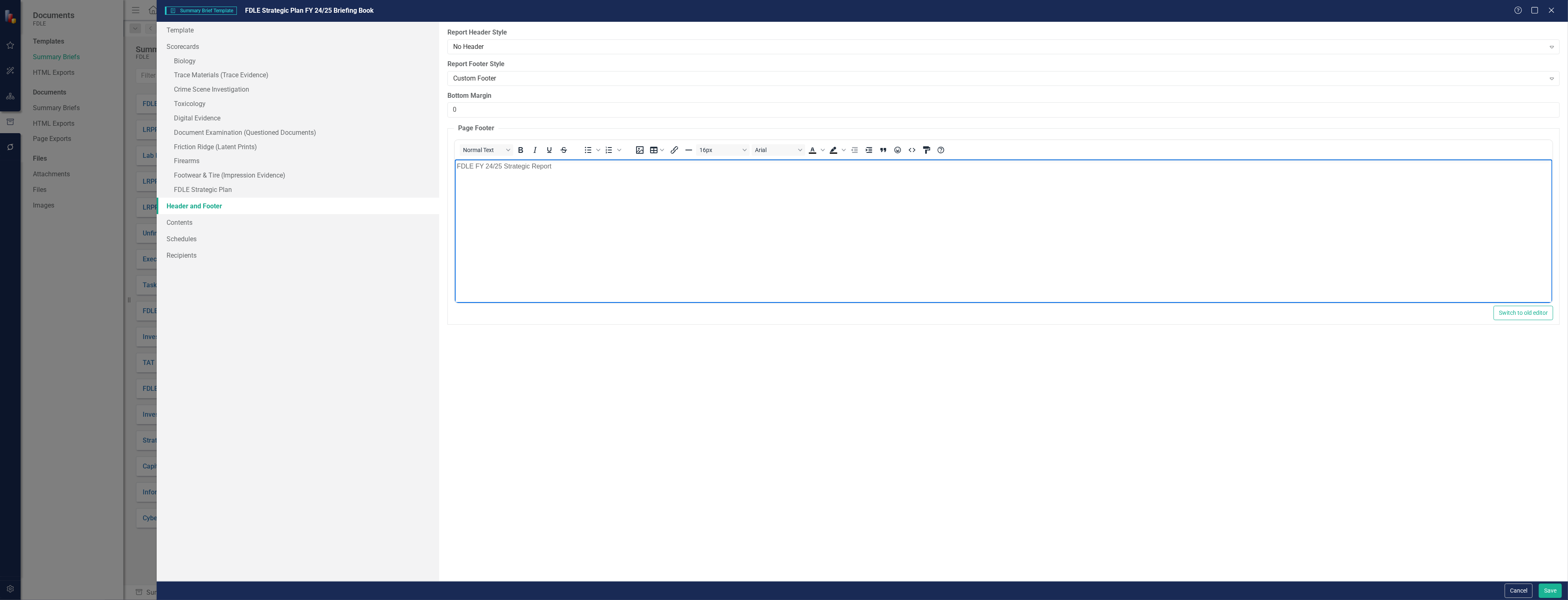
drag, startPoint x: 704, startPoint y: 164, endPoint x: 808, endPoint y: 305, distance: 175.2
click at [455, 159] on html "FDLE FY 24/25 Strategic Report" at bounding box center [1003, 221] width 1097 height 124
click at [320, 223] on link "Contents" at bounding box center [297, 222] width 282 height 16
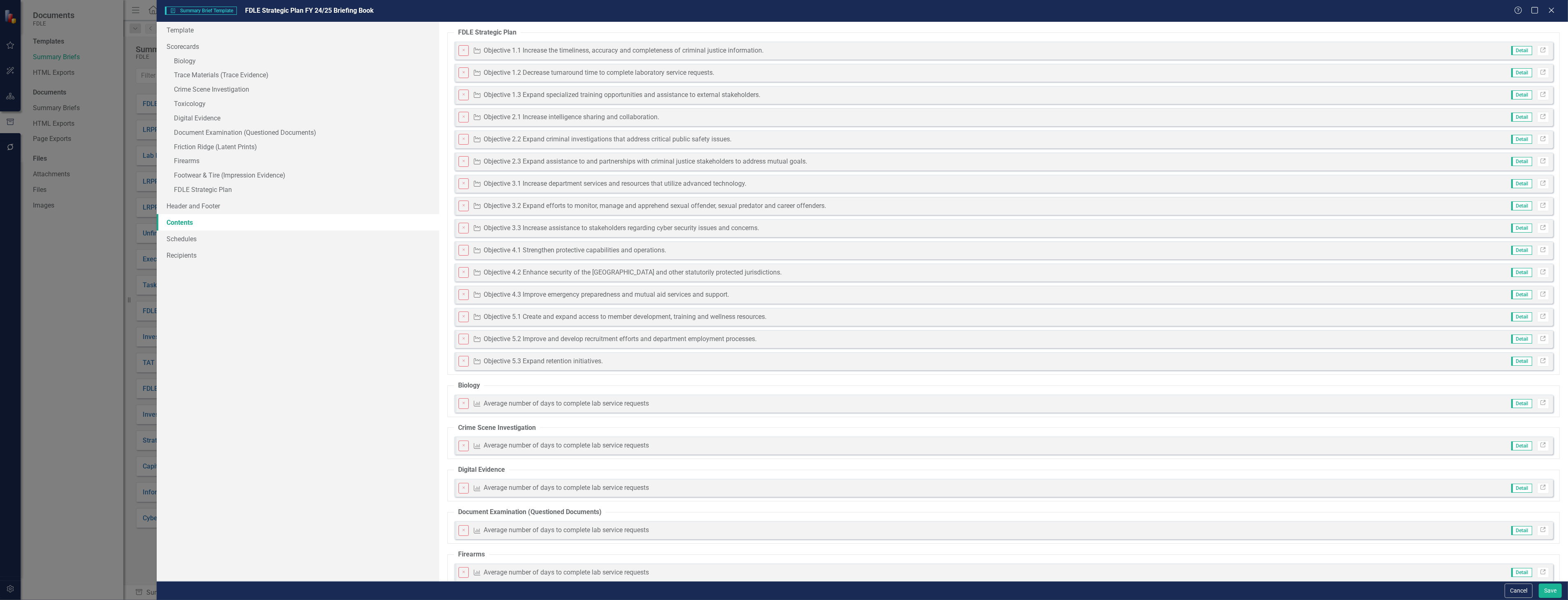
drag, startPoint x: 537, startPoint y: 357, endPoint x: 567, endPoint y: 365, distance: 31.0
click at [557, 410] on div "The pages that you have selected to include are listed below. If you manually s…" at bounding box center [1004, 301] width 1129 height 559
drag, startPoint x: 569, startPoint y: 361, endPoint x: 566, endPoint y: 399, distance: 38.1
click at [566, 399] on div "The pages that you have selected to include are listed below. If you manually s…" at bounding box center [1004, 301] width 1129 height 559
click at [251, 244] on link "Schedules" at bounding box center [297, 239] width 282 height 16
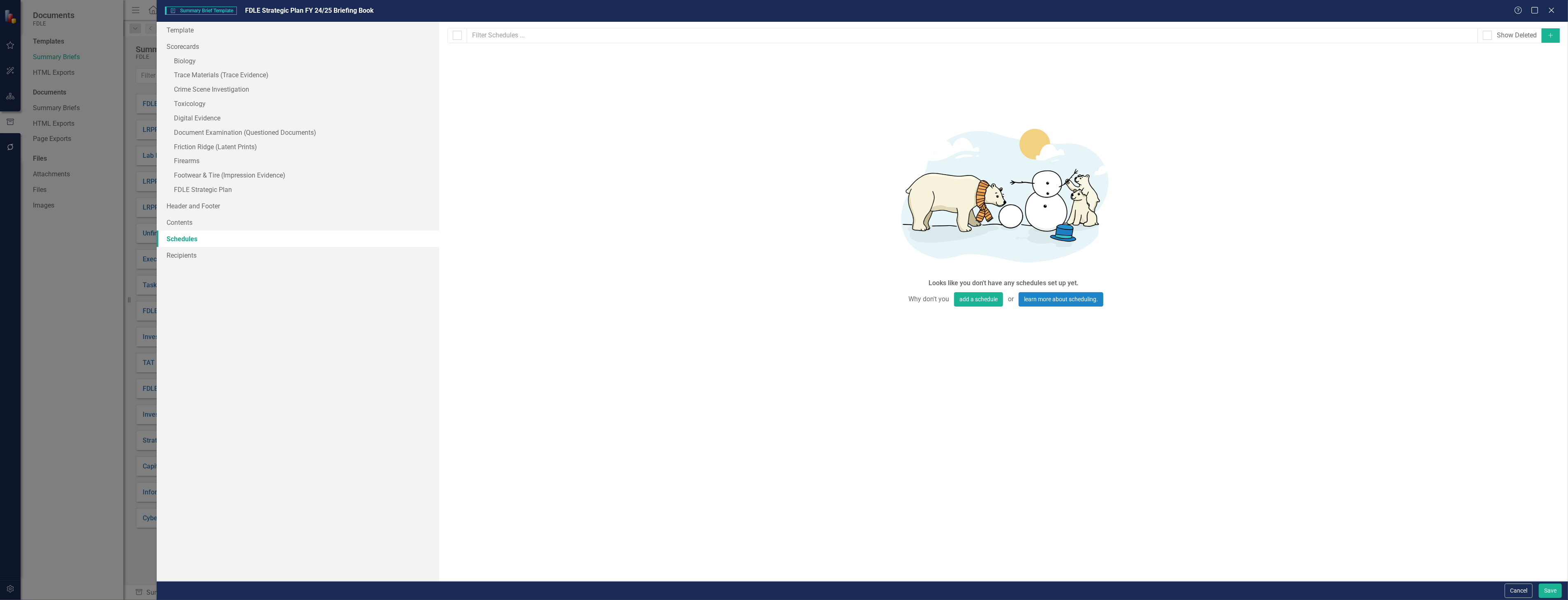
click at [1553, 581] on div "Briefing books and exports can be run on schedules that you define below. If yo…" at bounding box center [1004, 301] width 1129 height 559
click at [1557, 589] on button "Save" at bounding box center [1550, 591] width 23 height 15
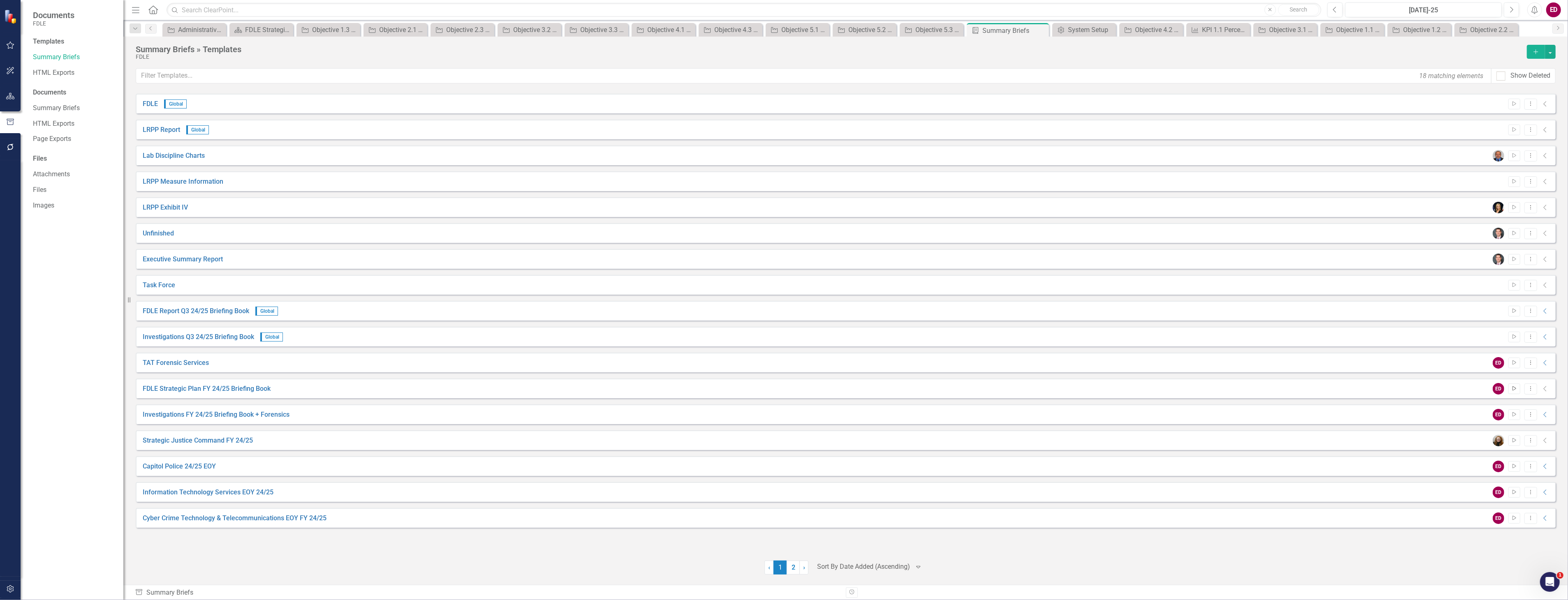
click at [1514, 387] on icon "Start" at bounding box center [1514, 389] width 6 height 5
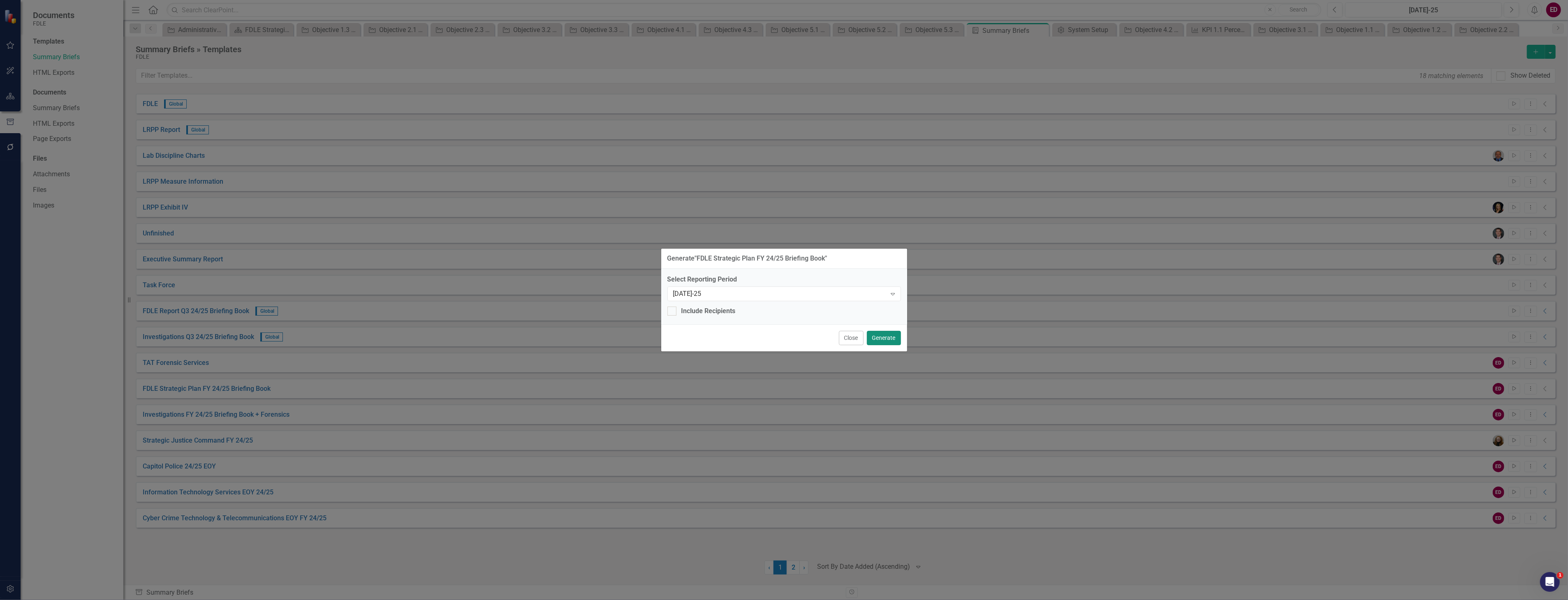
click at [884, 339] on button "Generate" at bounding box center [884, 338] width 34 height 15
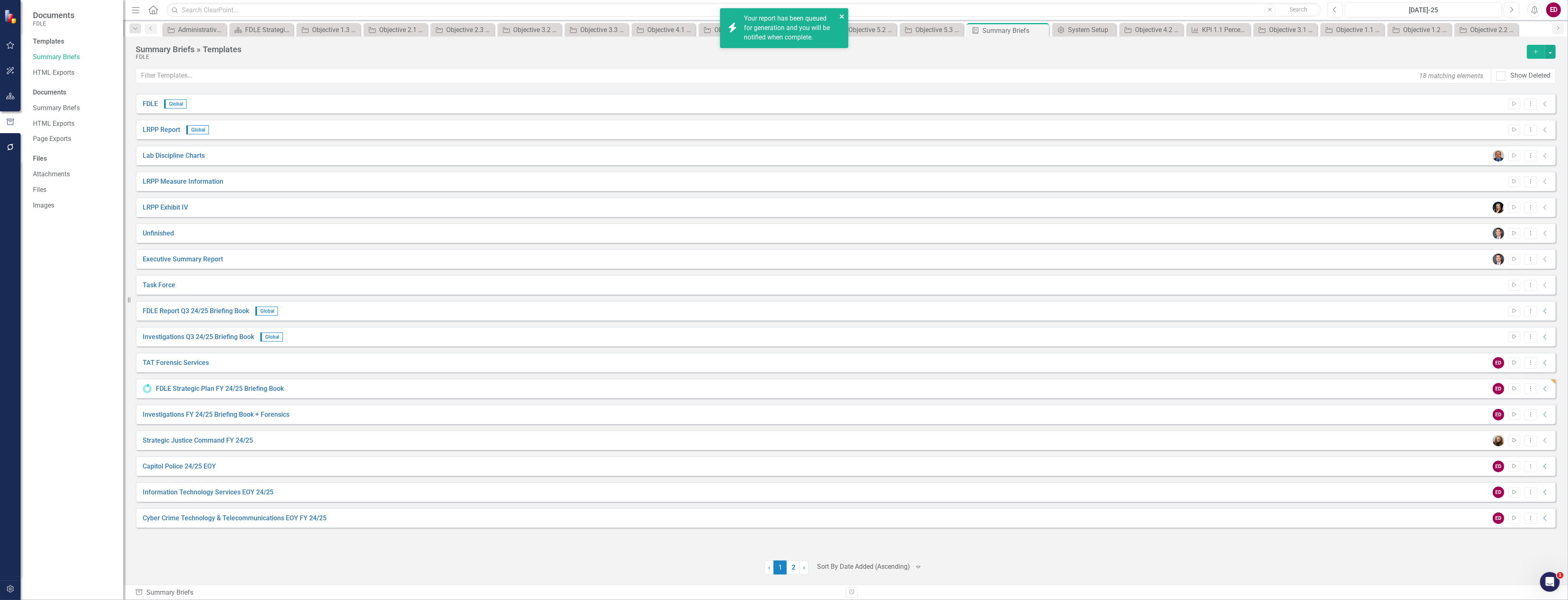
click at [841, 13] on button "close" at bounding box center [842, 16] width 5 height 10
click at [798, 48] on link "Click here to download." at bounding box center [778, 46] width 69 height 8
click at [249, 396] on div "FDLE Strategic Plan FY 24/25 Briefing Book ED Start Dropdown Menu Collapse" at bounding box center [845, 388] width 1420 height 19
click at [249, 388] on link "FDLE Strategic Plan FY 24/25 Briefing Book" at bounding box center [206, 389] width 128 height 10
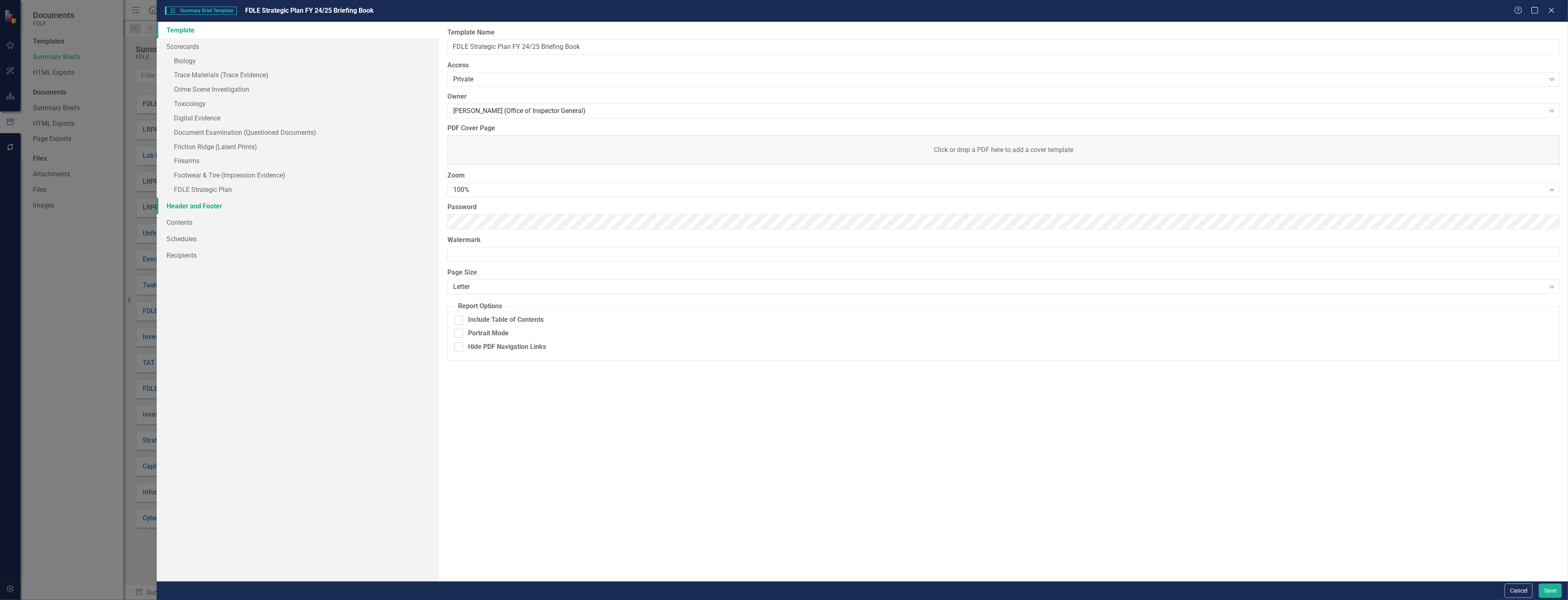
click at [253, 213] on link "Header and Footer" at bounding box center [297, 206] width 282 height 16
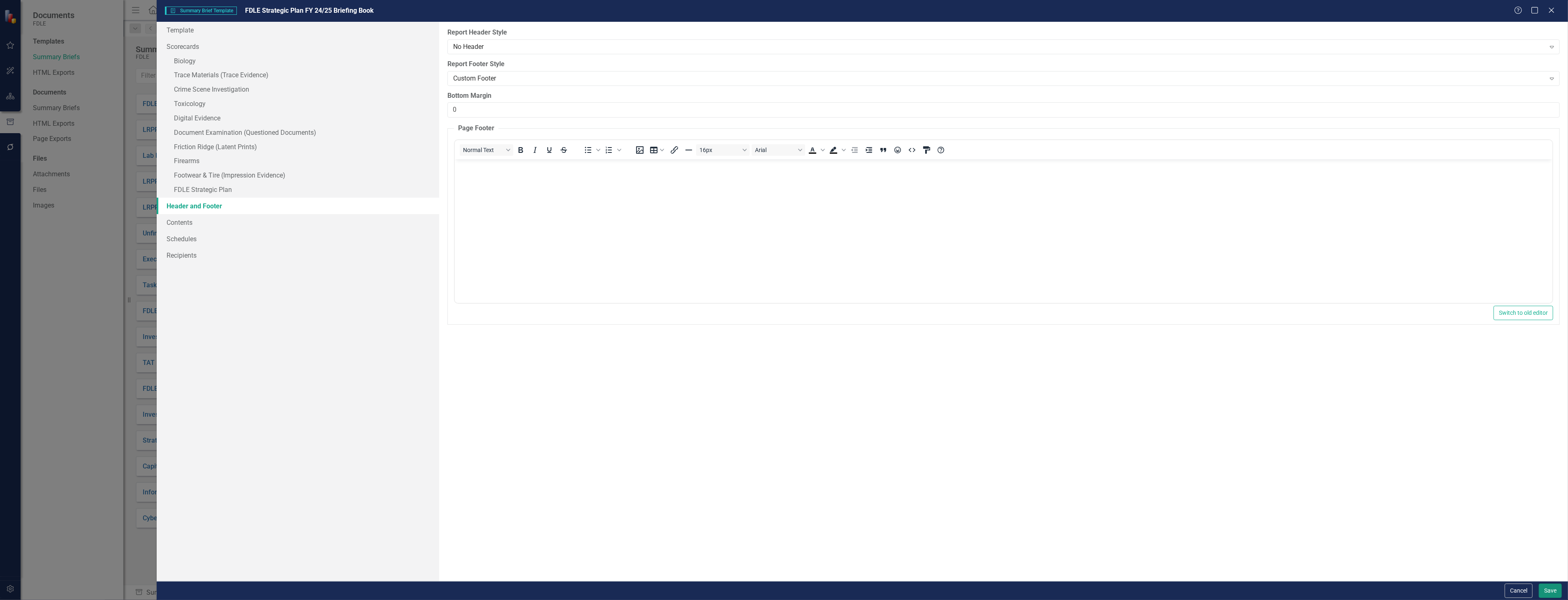
click at [1549, 593] on button "Save" at bounding box center [1550, 591] width 23 height 15
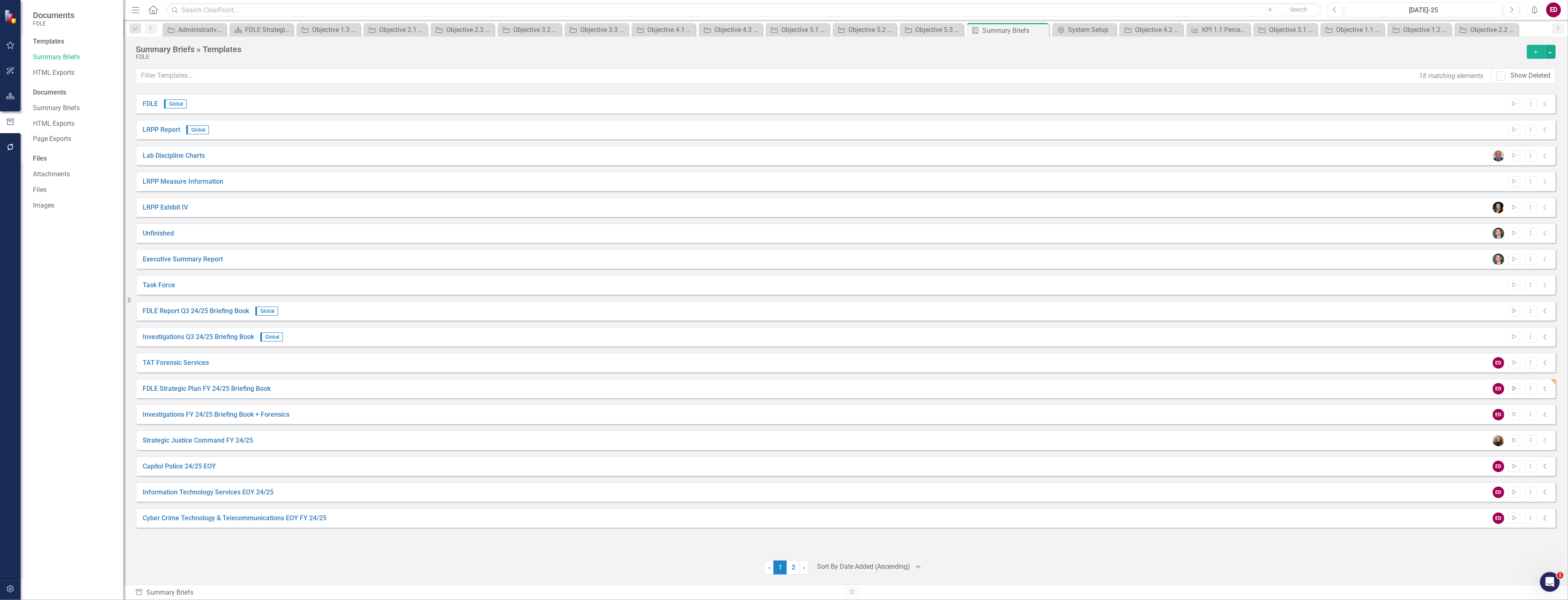
click at [1513, 391] on icon "Start" at bounding box center [1514, 389] width 6 height 5
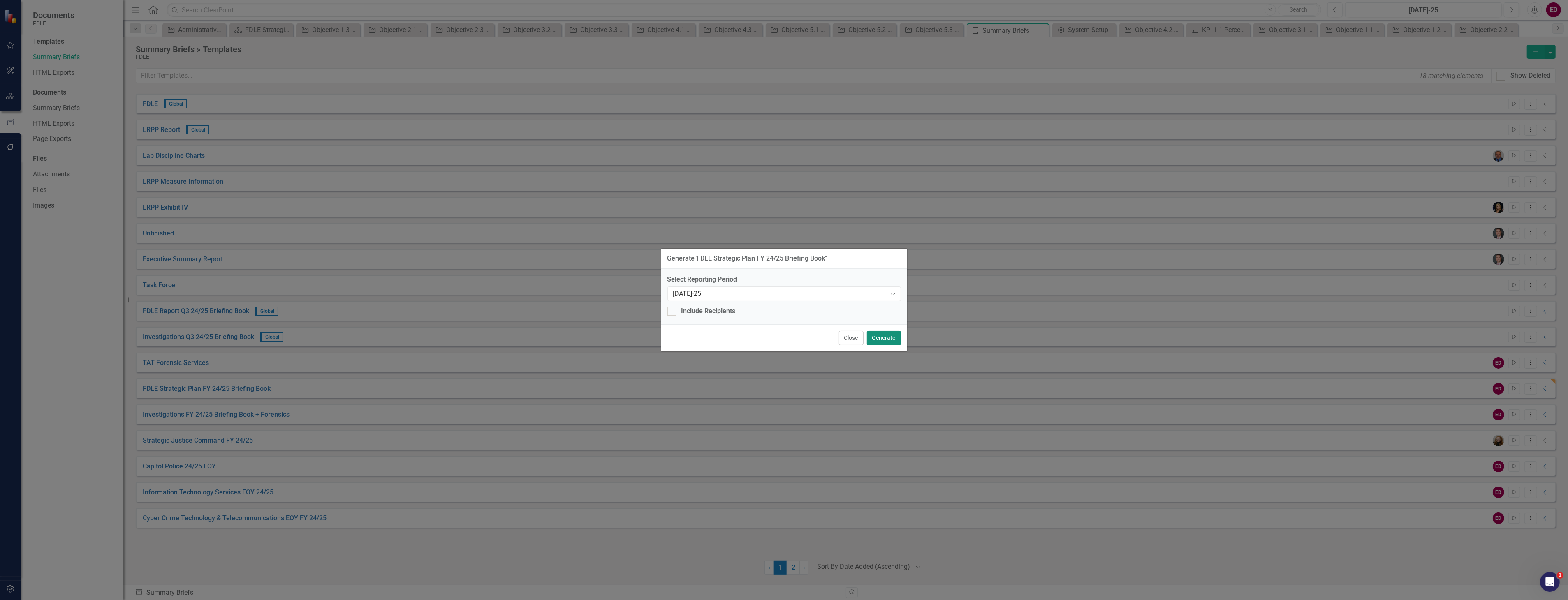
click at [873, 338] on button "Generate" at bounding box center [884, 338] width 34 height 15
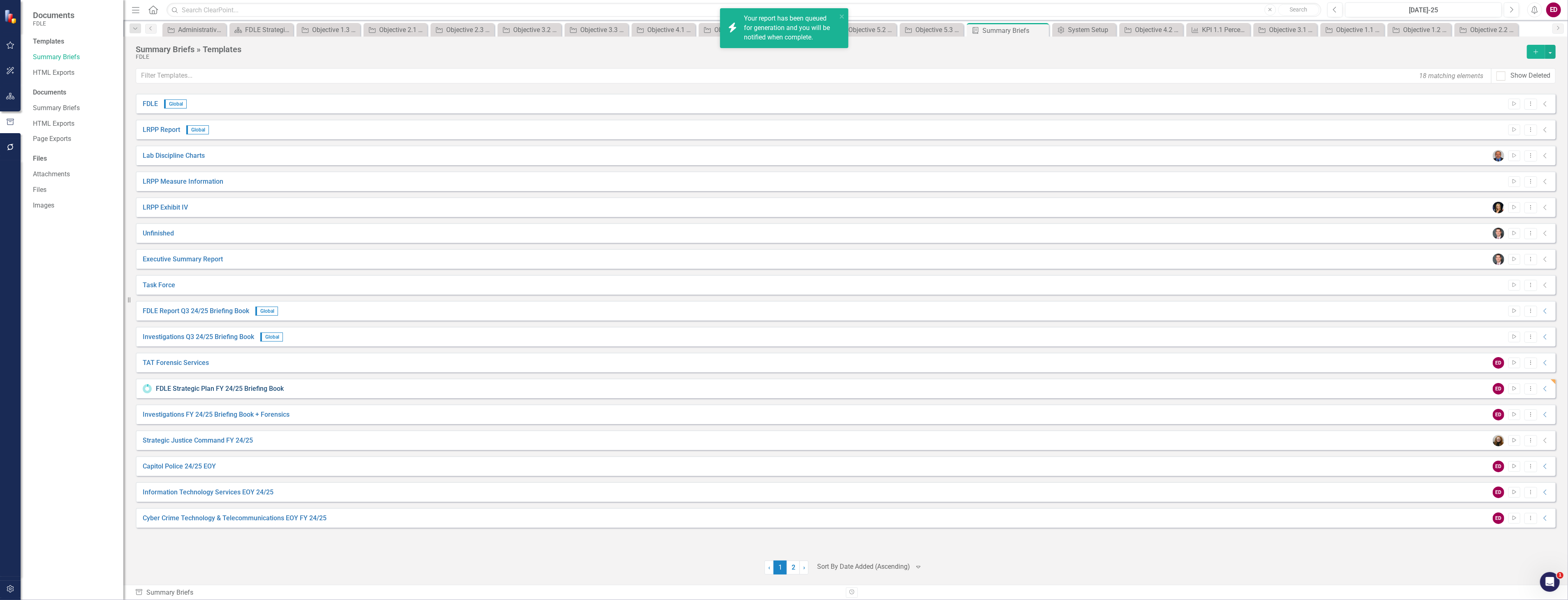
click at [204, 391] on link "FDLE Strategic Plan FY 24/25 Briefing Book" at bounding box center [220, 389] width 128 height 10
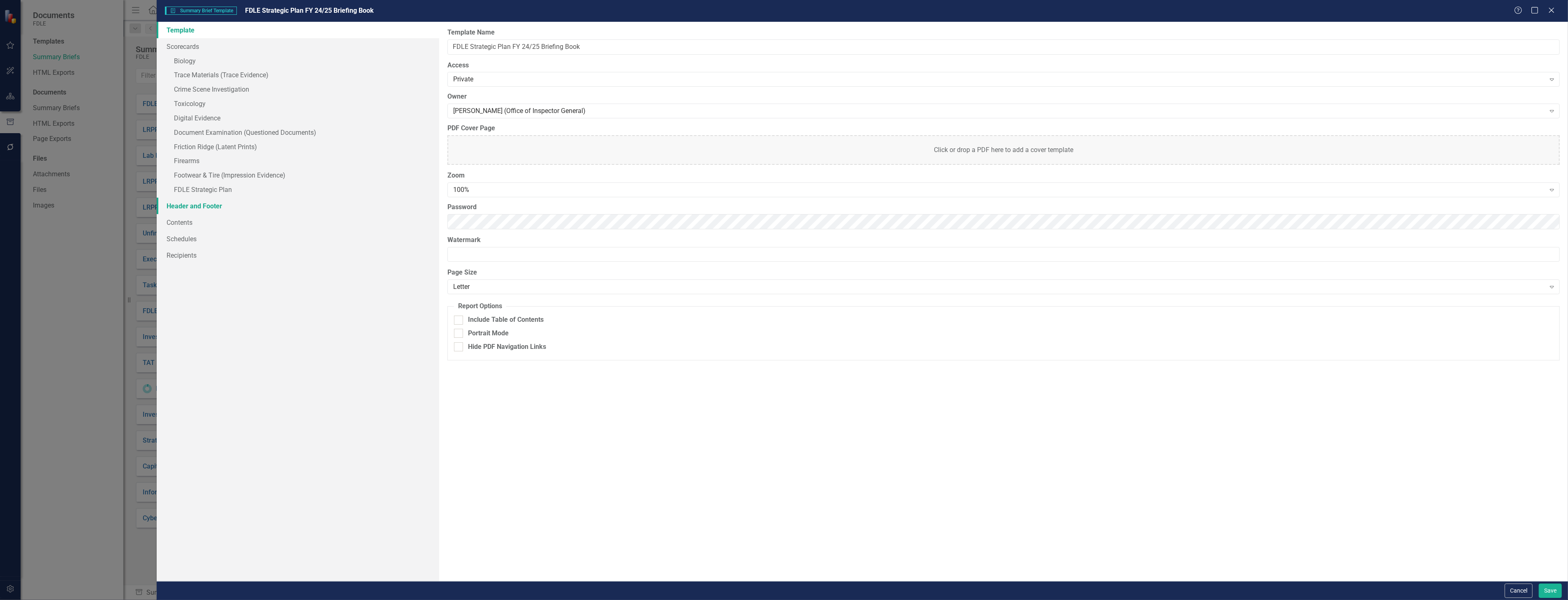
click at [262, 203] on link "Header and Footer" at bounding box center [297, 206] width 282 height 16
click at [534, 108] on input "0" at bounding box center [1003, 110] width 1112 height 15
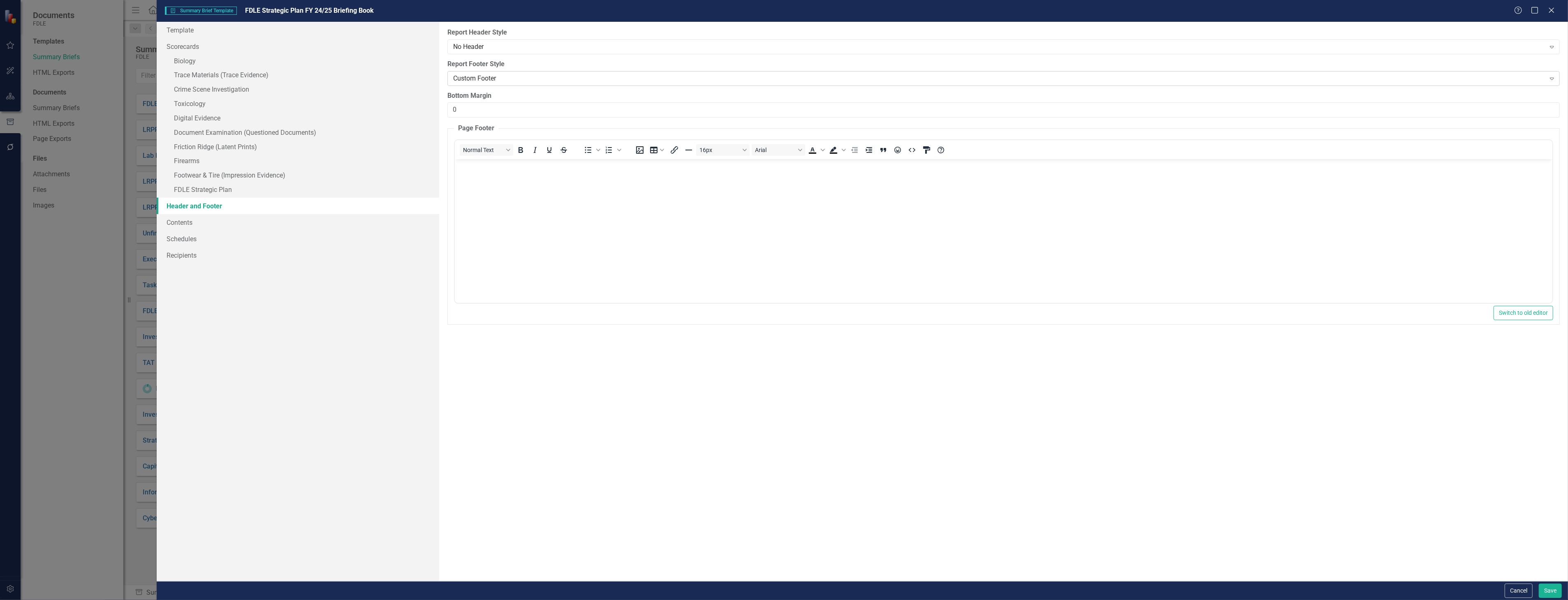
click at [542, 80] on div "Custom Footer" at bounding box center [999, 78] width 1092 height 10
click at [559, 84] on div "Custom Footer Expand" at bounding box center [1003, 78] width 1112 height 15
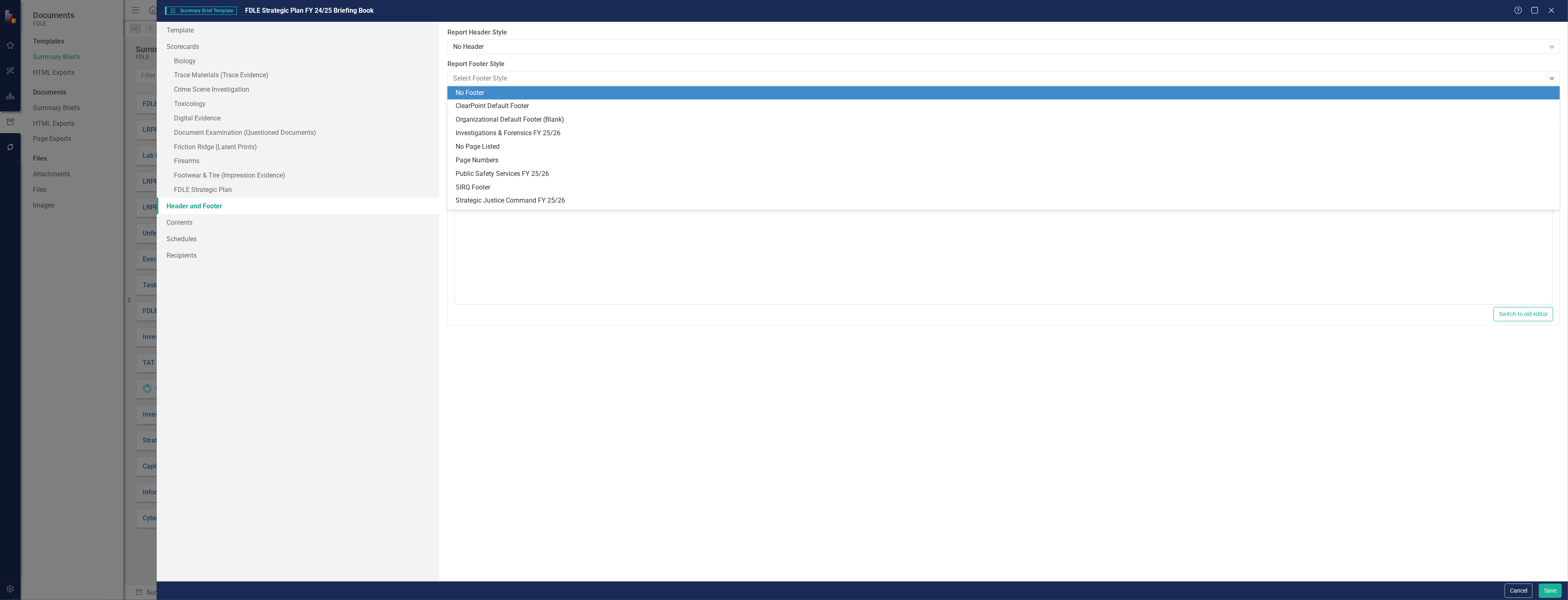
click at [555, 97] on div "No Footer" at bounding box center [1006, 93] width 1100 height 10
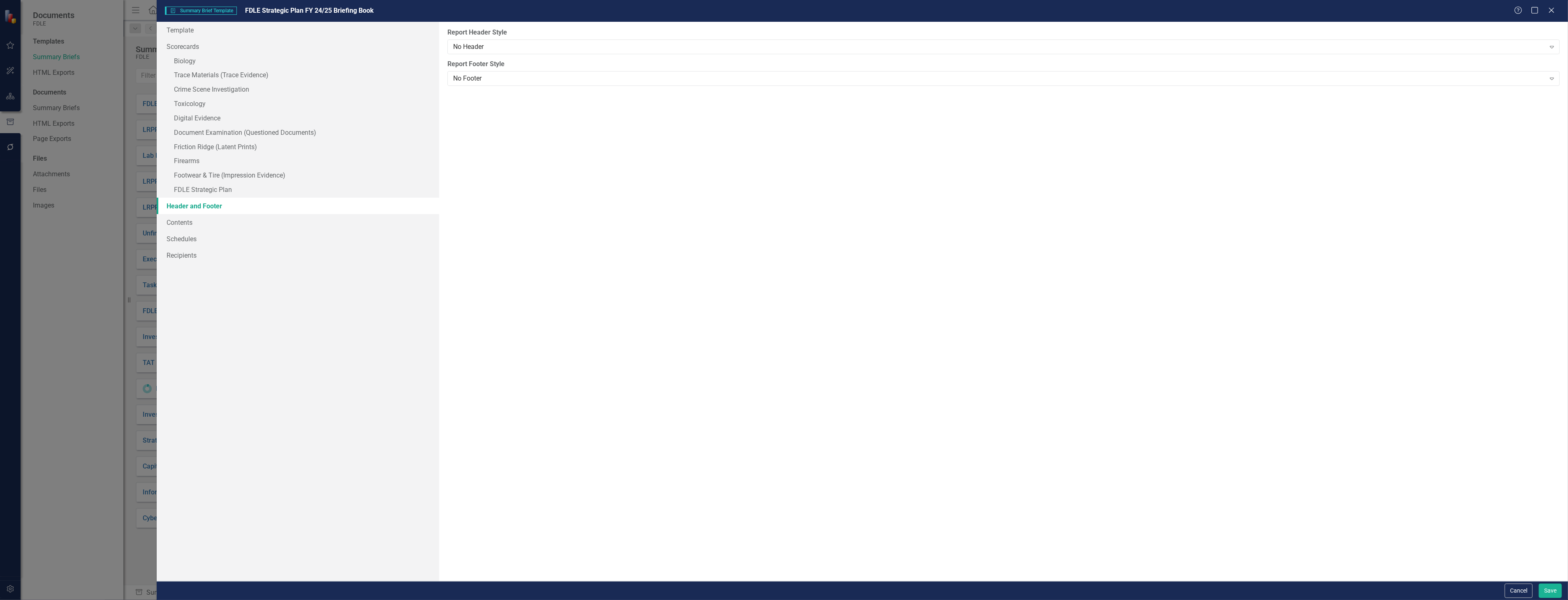
click at [1536, 596] on div "Cancel Save" at bounding box center [1532, 591] width 59 height 15
drag, startPoint x: 1536, startPoint y: 596, endPoint x: 1347, endPoint y: 549, distance: 194.8
click at [1272, 542] on div "From this page, you can select the header and footer for your report from the t…" at bounding box center [1004, 301] width 1129 height 559
click at [1558, 594] on button "Save" at bounding box center [1550, 591] width 23 height 15
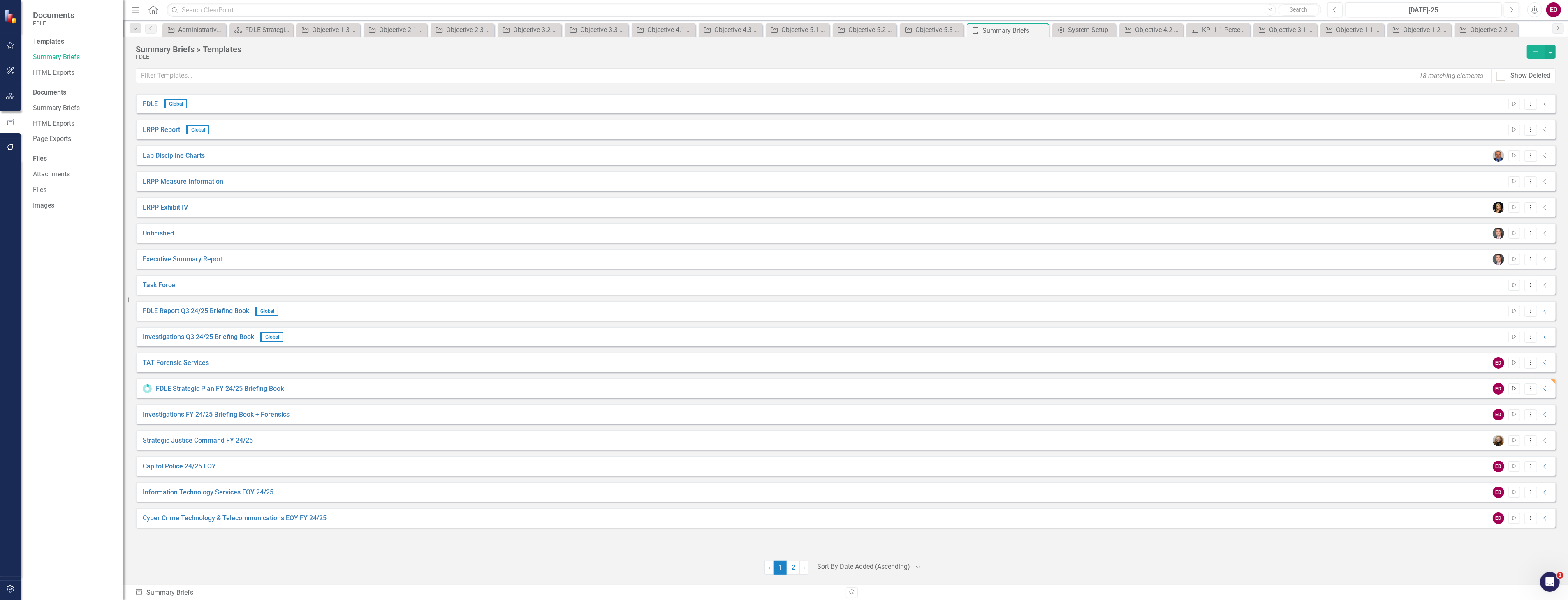
click at [1512, 392] on button "Start" at bounding box center [1514, 389] width 12 height 11
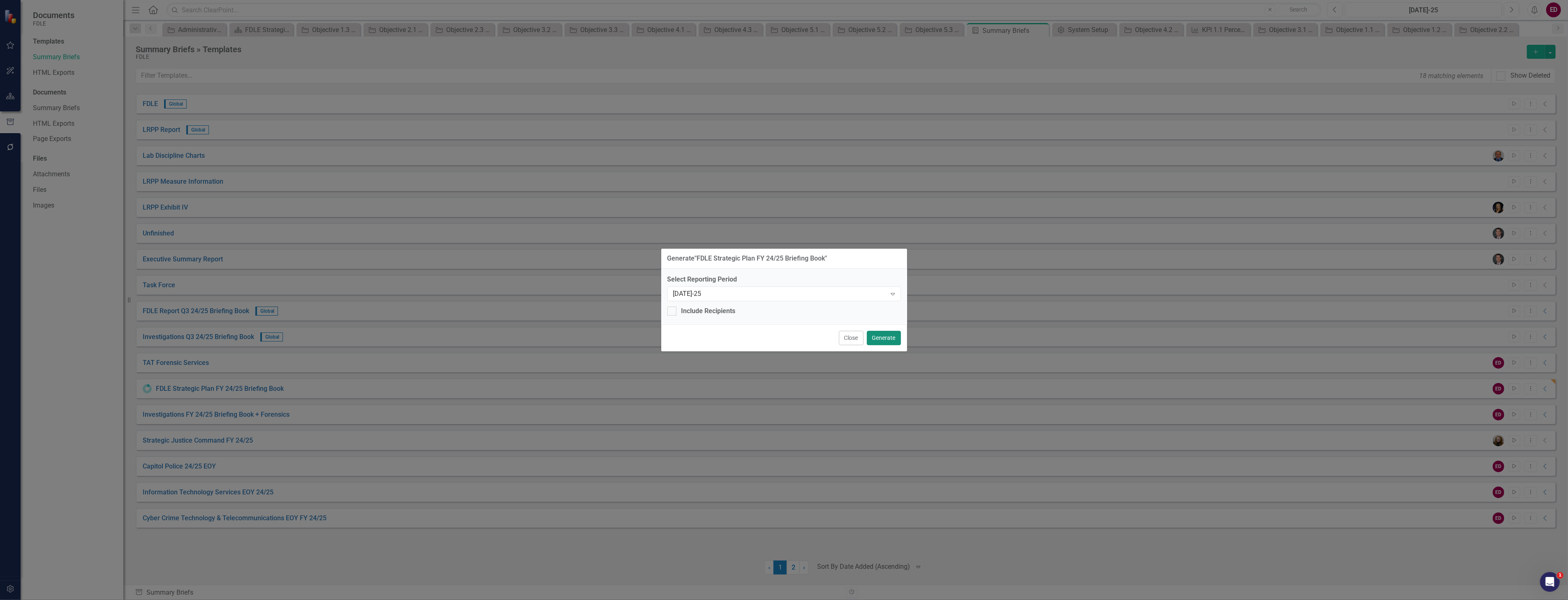
click at [877, 339] on button "Generate" at bounding box center [884, 338] width 34 height 15
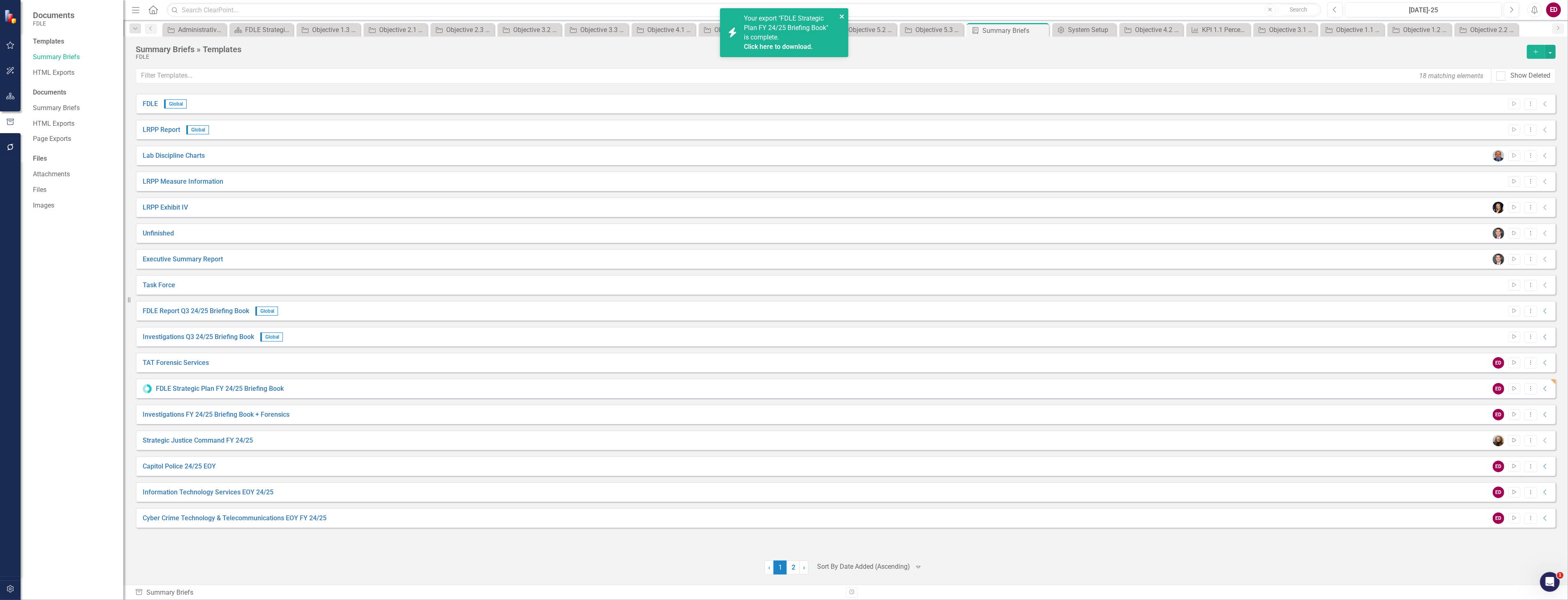
click at [841, 12] on button "close" at bounding box center [842, 16] width 5 height 10
click at [775, 41] on div "Your export "FDLE Strategic Plan FY 24/25 Briefing Book" is complete. Click her…" at bounding box center [790, 32] width 93 height 37
click at [40, 72] on link "HTML Exports" at bounding box center [74, 73] width 82 height 10
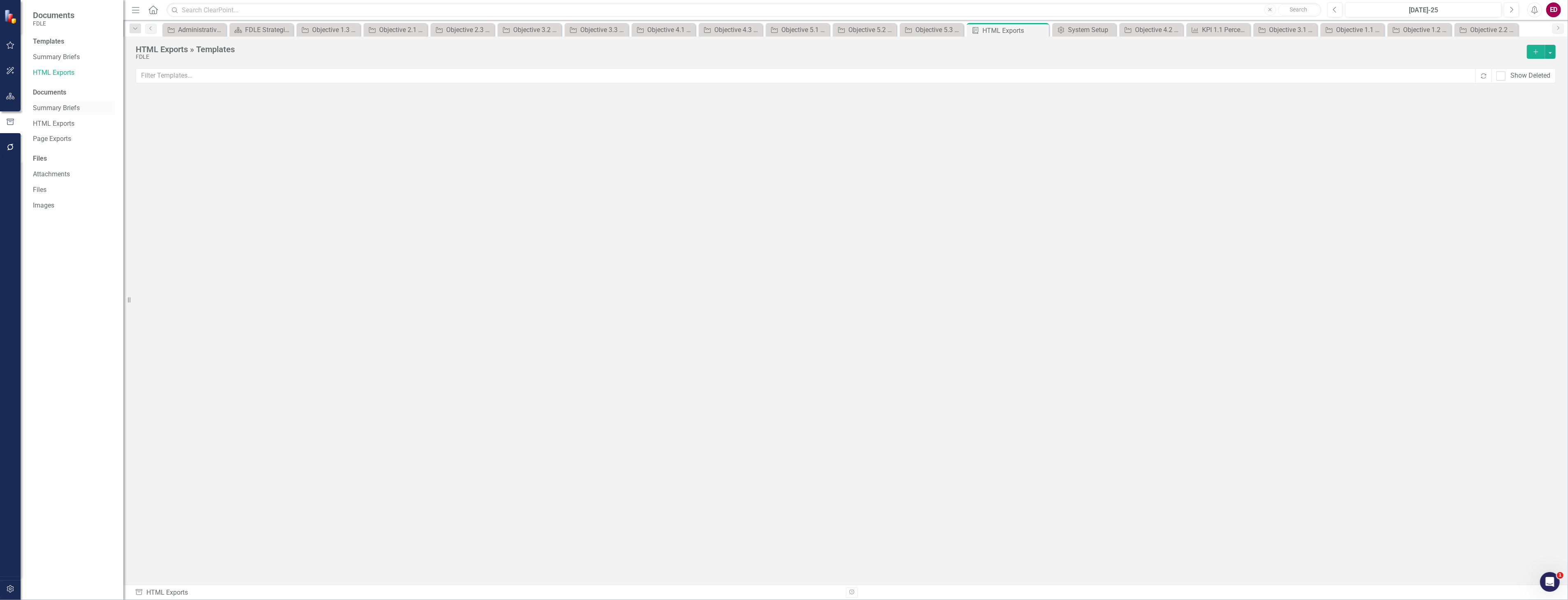
click at [55, 105] on link "Summary Briefs" at bounding box center [74, 108] width 82 height 10
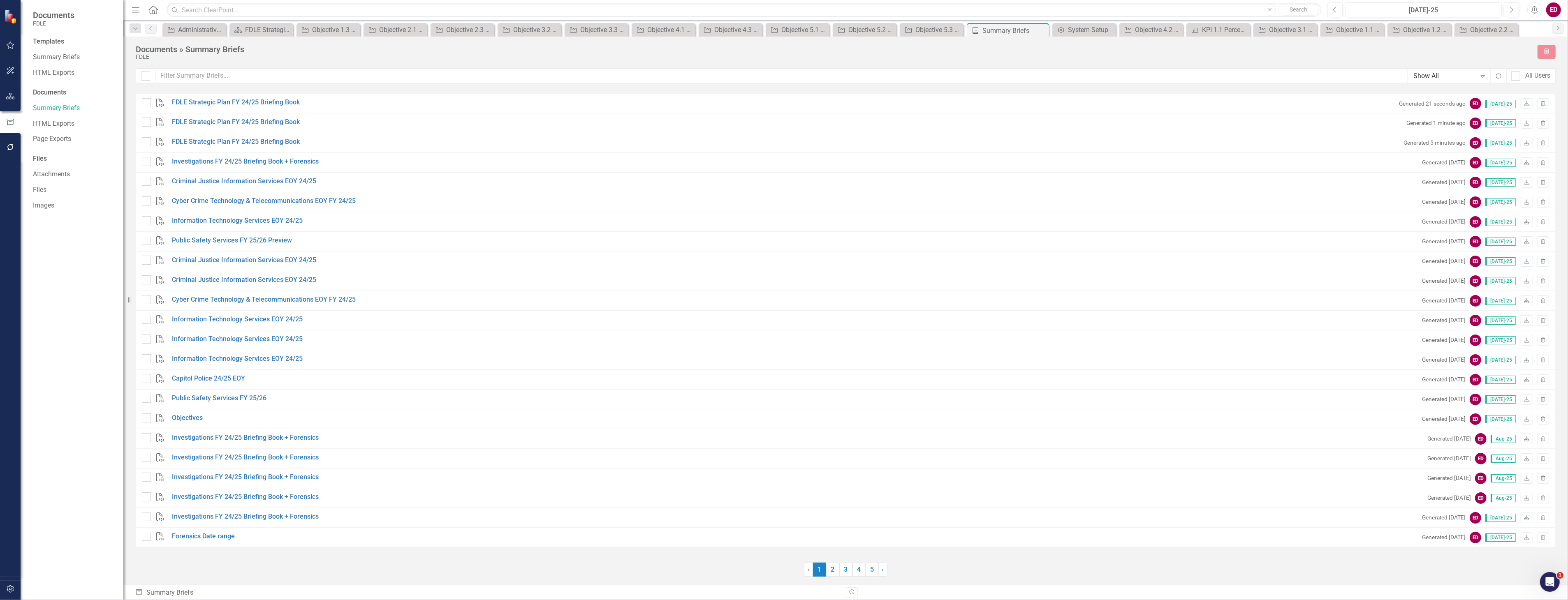
checkbox input "false"
click at [1524, 102] on icon "Download" at bounding box center [1527, 104] width 6 height 5
click at [6, 96] on icon "button" at bounding box center [10, 96] width 9 height 7
click at [37, 83] on div "Dropdown Scorecards 115" at bounding box center [78, 87] width 91 height 16
click at [33, 87] on icon "Dropdown" at bounding box center [35, 86] width 5 height 4
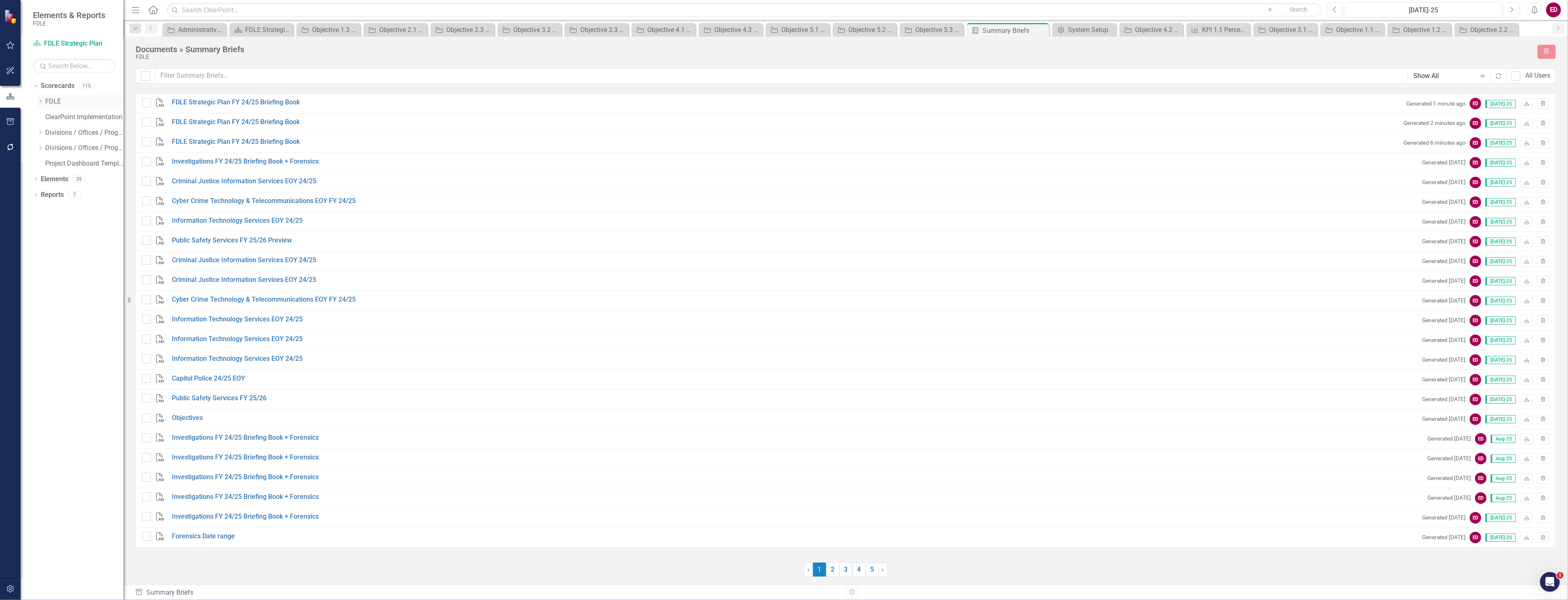
click at [40, 103] on icon at bounding box center [40, 101] width 2 height 4
click at [82, 134] on link "FDLE Strategic Plan" at bounding box center [88, 133] width 70 height 10
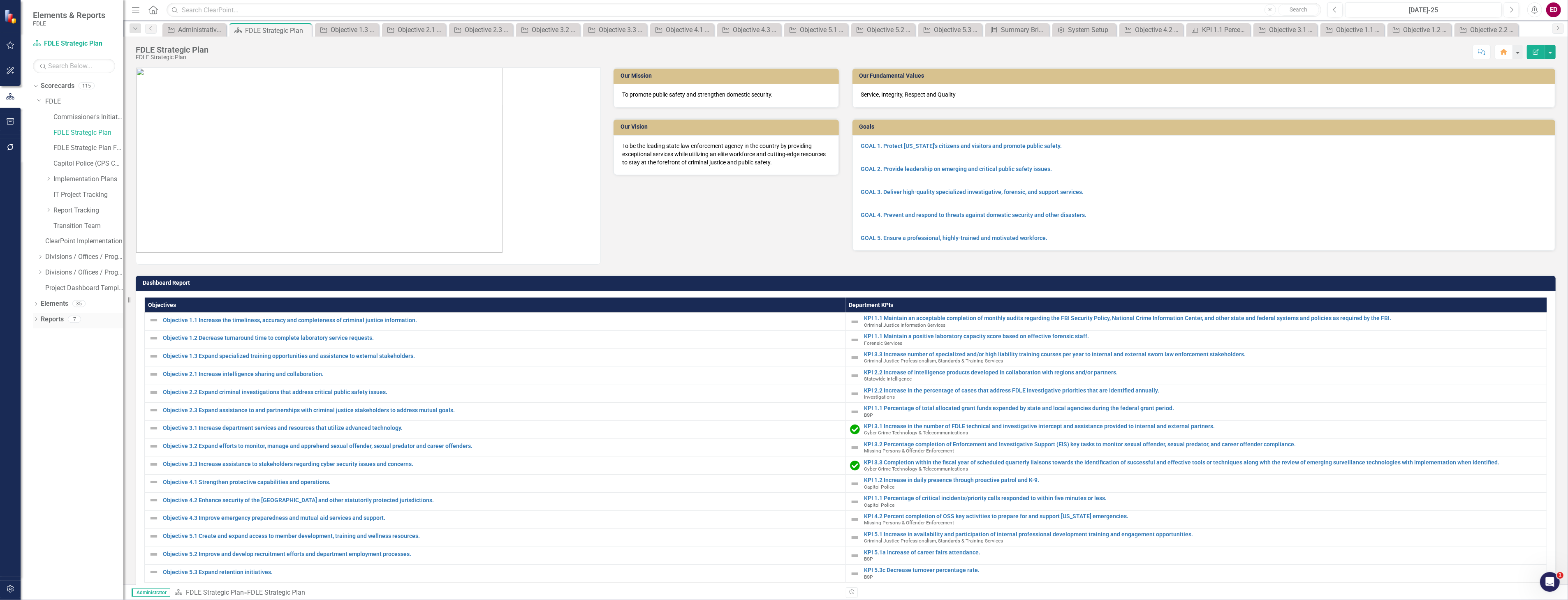
click at [33, 326] on div "Dropdown Reports 7" at bounding box center [78, 321] width 91 height 16
click at [35, 319] on icon "Dropdown" at bounding box center [35, 319] width 5 height 4
click at [39, 376] on div "Dropdown" at bounding box center [39, 379] width 5 height 7
click at [55, 357] on link "Strategic Plan Landing" at bounding box center [82, 363] width 82 height 13
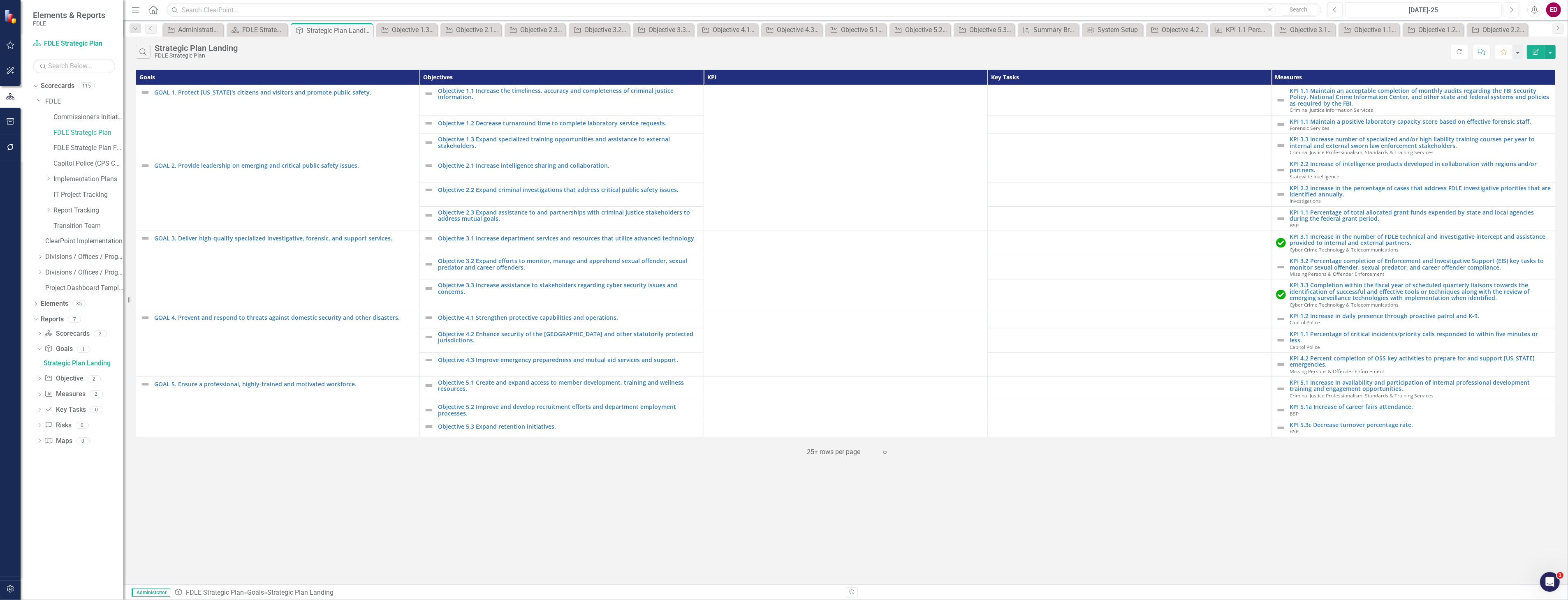
click at [35, 332] on div "Dropdown Scorecard Scorecards 2 FDLE Strategic Plan Strategic Plan Dashboard Dr…" at bounding box center [78, 389] width 91 height 123
click at [43, 330] on div "Dropdown Scorecard Scorecards 2" at bounding box center [80, 335] width 87 height 16
click at [39, 330] on div "Dropdown Scorecard Scorecards 2" at bounding box center [80, 335] width 87 height 16
click at [43, 341] on div "Dropdown Scorecard Scorecards 2" at bounding box center [80, 335] width 87 height 16
click at [43, 335] on div "Dropdown Scorecard Scorecards 2" at bounding box center [80, 335] width 87 height 16
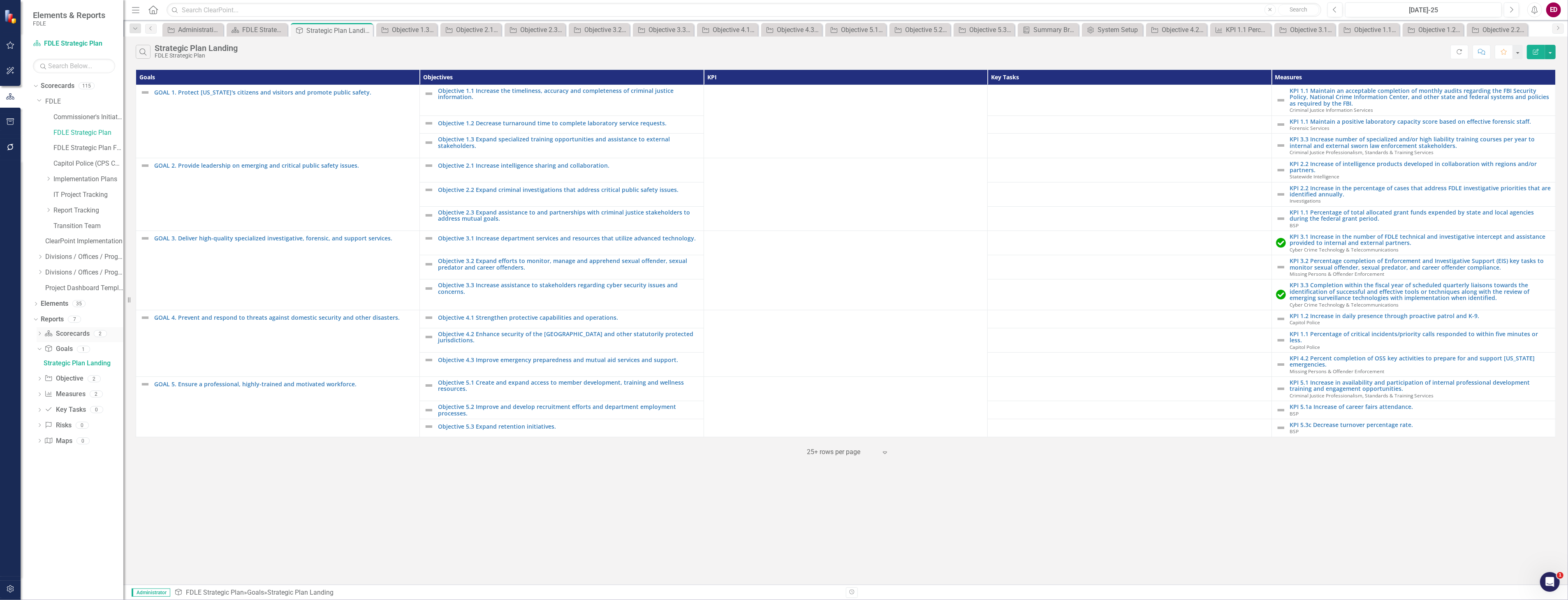
click at [38, 334] on icon "Dropdown" at bounding box center [39, 334] width 5 height 4
click at [70, 347] on div "FDLE Strategic Plan" at bounding box center [83, 348] width 80 height 7
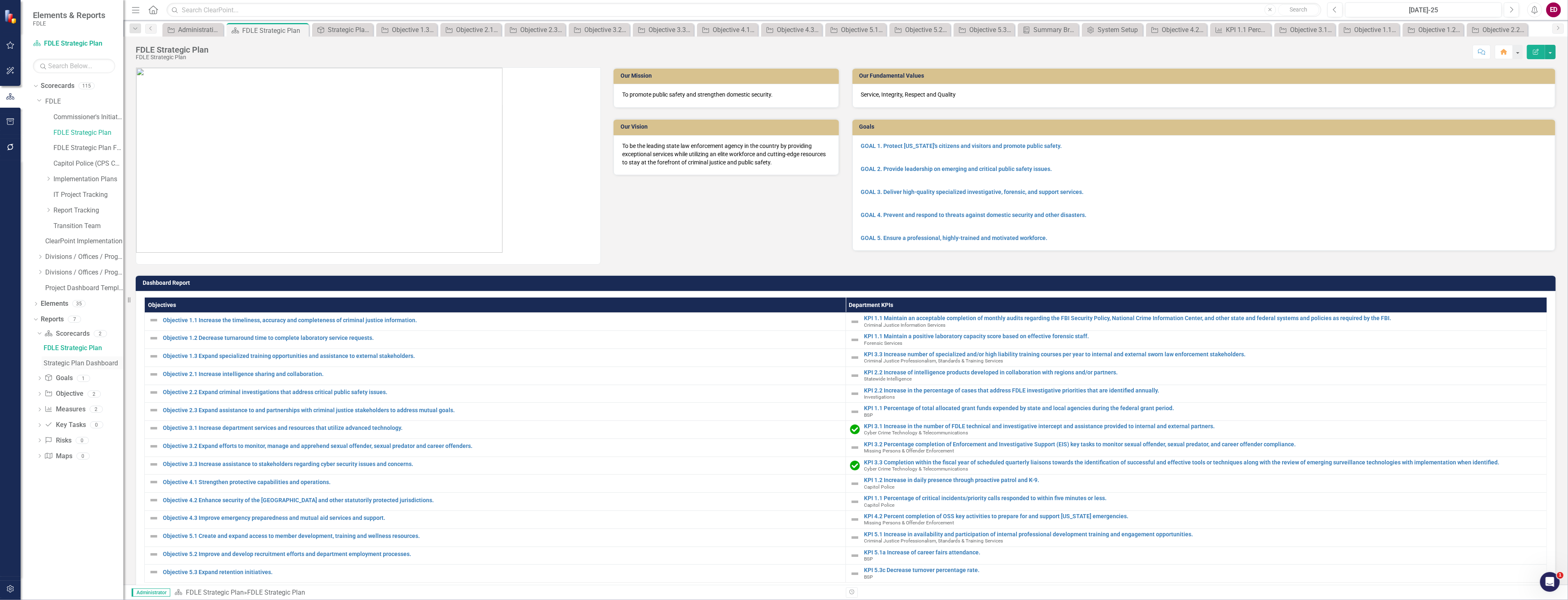
click at [88, 366] on div "Strategic Plan Dashboard" at bounding box center [83, 363] width 80 height 7
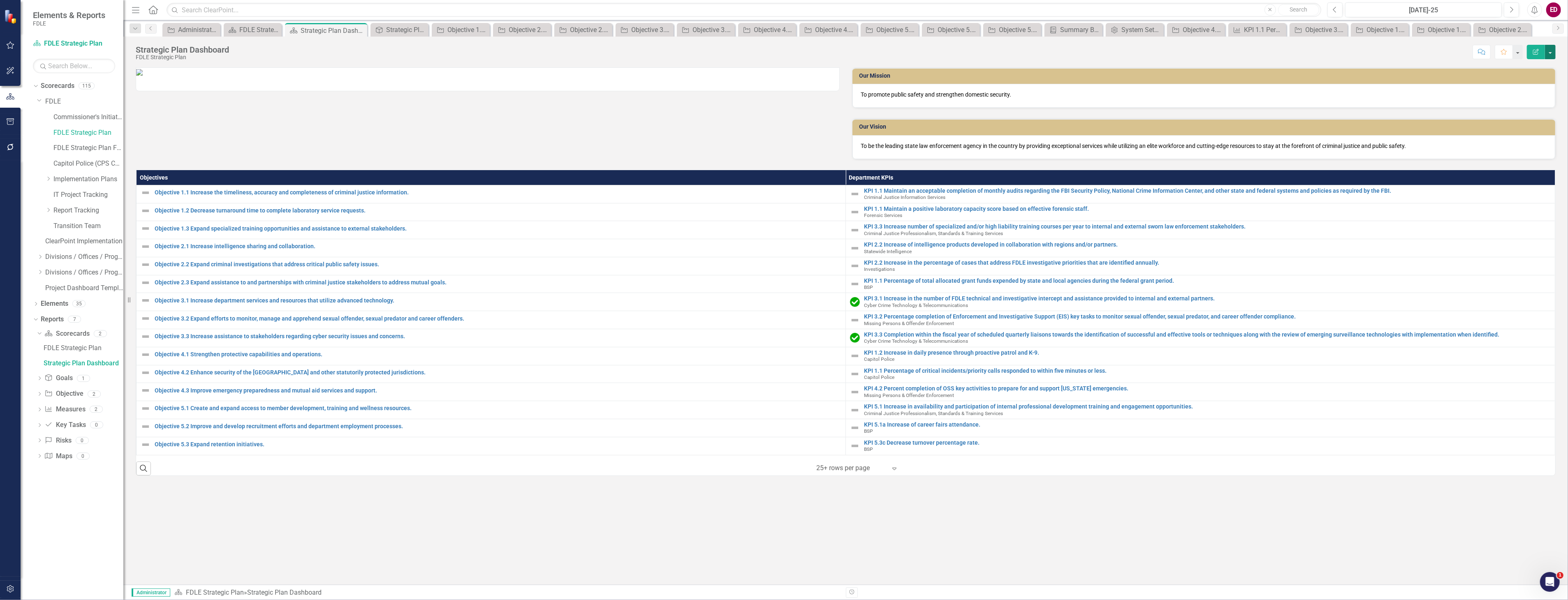
click at [1551, 50] on button "button" at bounding box center [1550, 52] width 11 height 15
click at [1553, 87] on link "Edit Report Edit Layout" at bounding box center [1522, 82] width 66 height 15
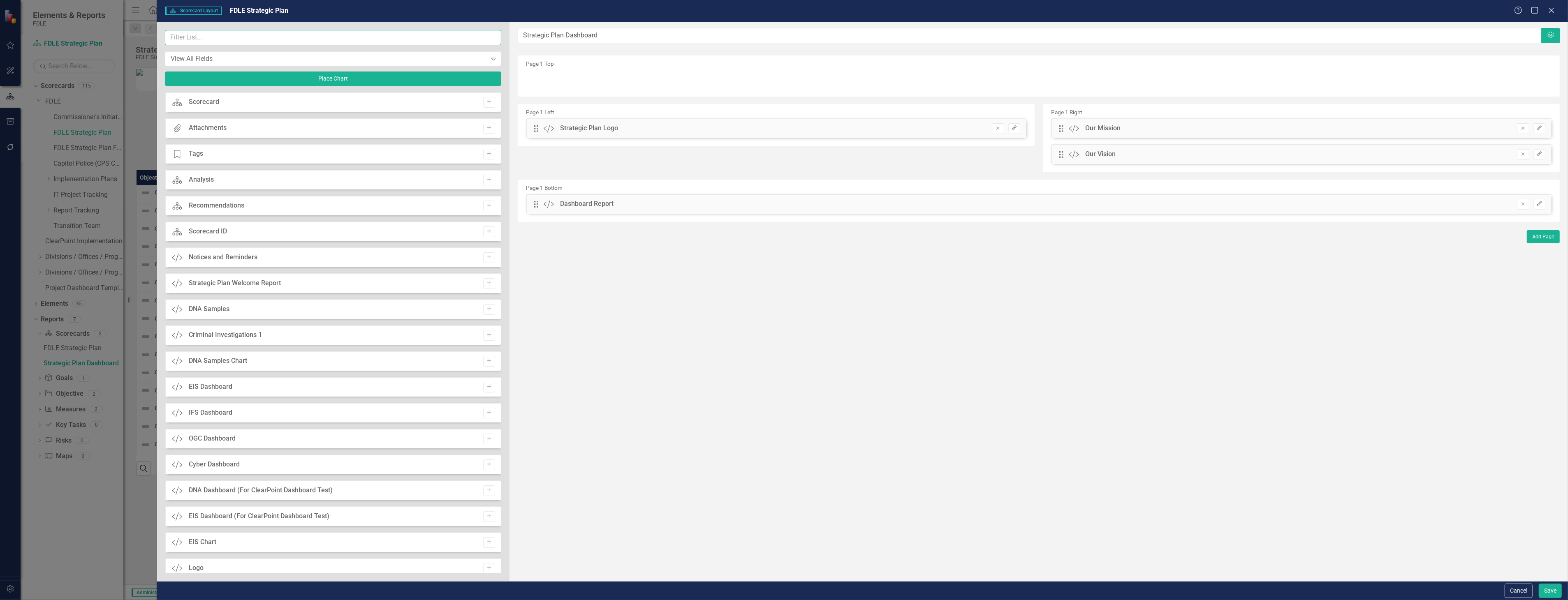
click at [346, 38] on input "text" at bounding box center [333, 37] width 337 height 15
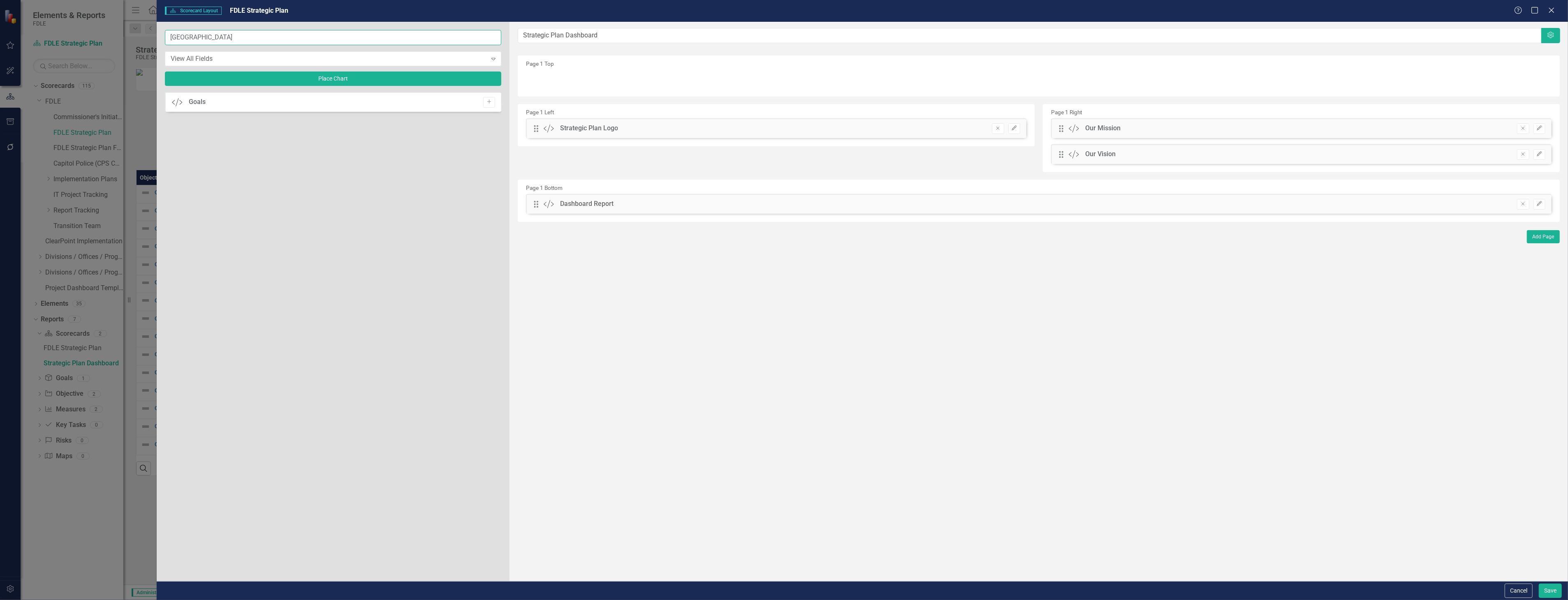
type input "Goa"
click at [490, 108] on div "Custom Goals Add" at bounding box center [333, 102] width 337 height 19
click at [492, 102] on icon "Add" at bounding box center [489, 102] width 6 height 5
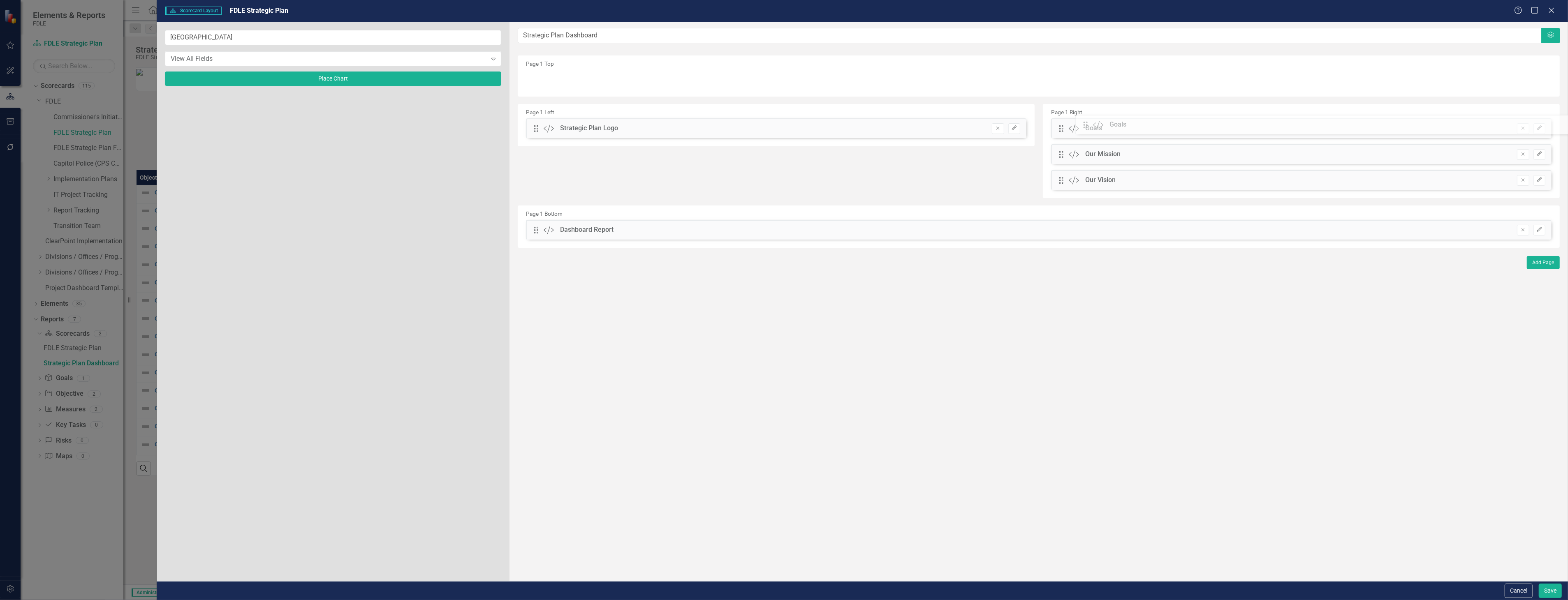
drag, startPoint x: 533, startPoint y: 81, endPoint x: 1088, endPoint y: 126, distance: 556.8
drag, startPoint x: 1555, startPoint y: 583, endPoint x: 1560, endPoint y: 577, distance: 7.8
click at [1556, 584] on button "Save" at bounding box center [1550, 591] width 23 height 15
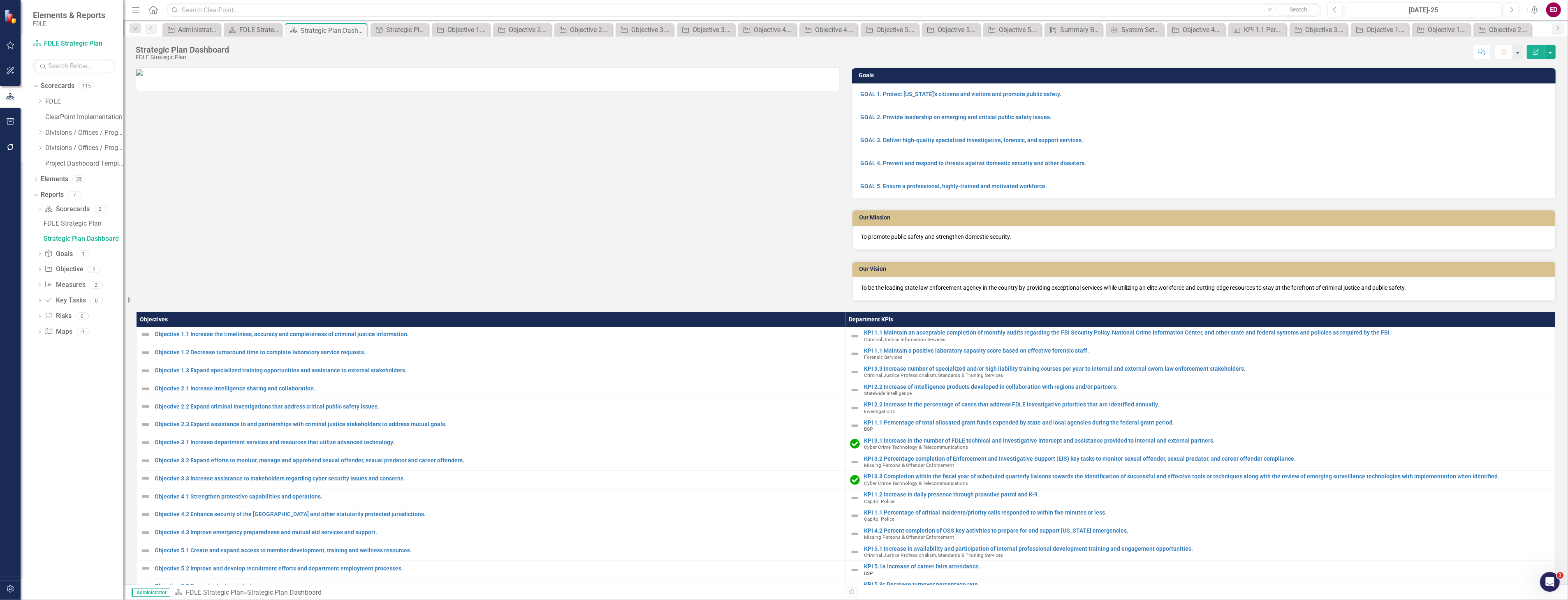
click at [1006, 66] on div "Strategic Plan Dashboard FDLE Strategic Plan Score: N/A Jul-25 Completed Commen…" at bounding box center [845, 310] width 1444 height 548
click at [1547, 47] on button "button" at bounding box center [1550, 52] width 11 height 15
click at [1549, 78] on link "Edit Report Edit Layout" at bounding box center [1522, 82] width 66 height 15
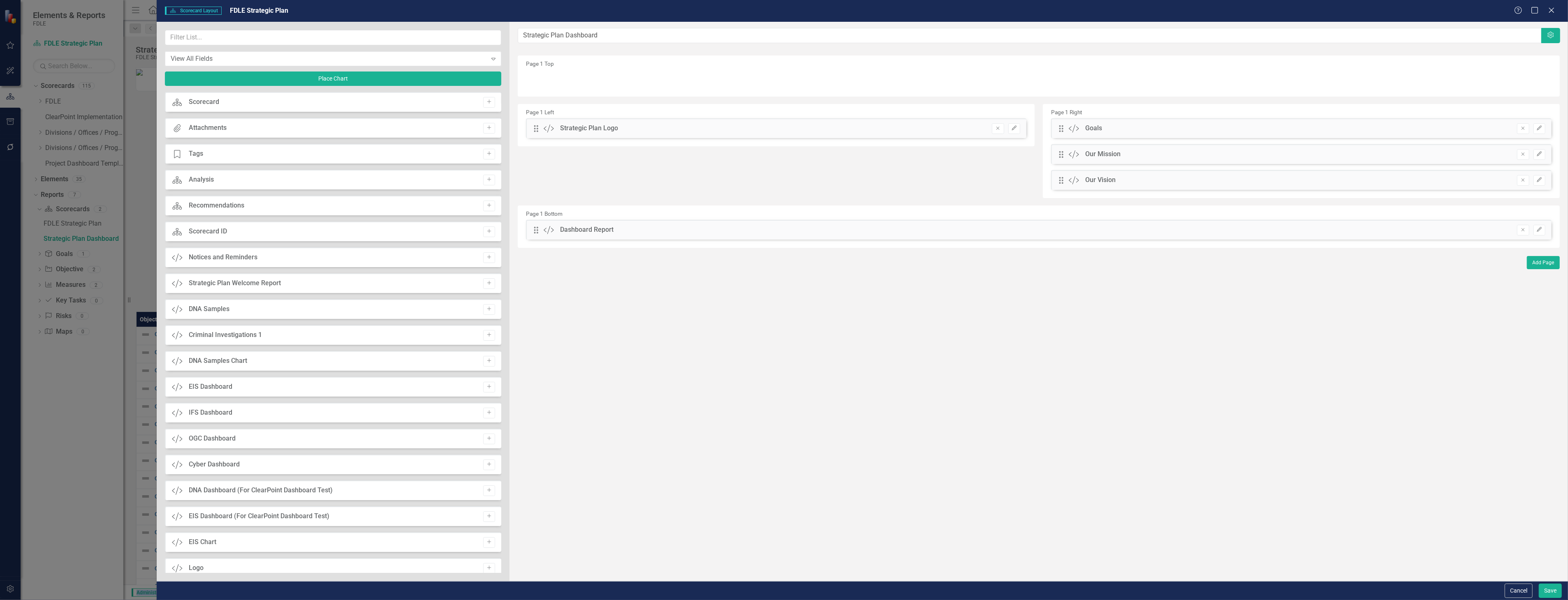
click at [1545, 126] on div "Drag Custom Goals Hidden Pod Online Hidden Pod Printed Hidden Pod Published Rem…" at bounding box center [1301, 128] width 500 height 19
click at [1542, 126] on icon "Edit" at bounding box center [1539, 128] width 6 height 5
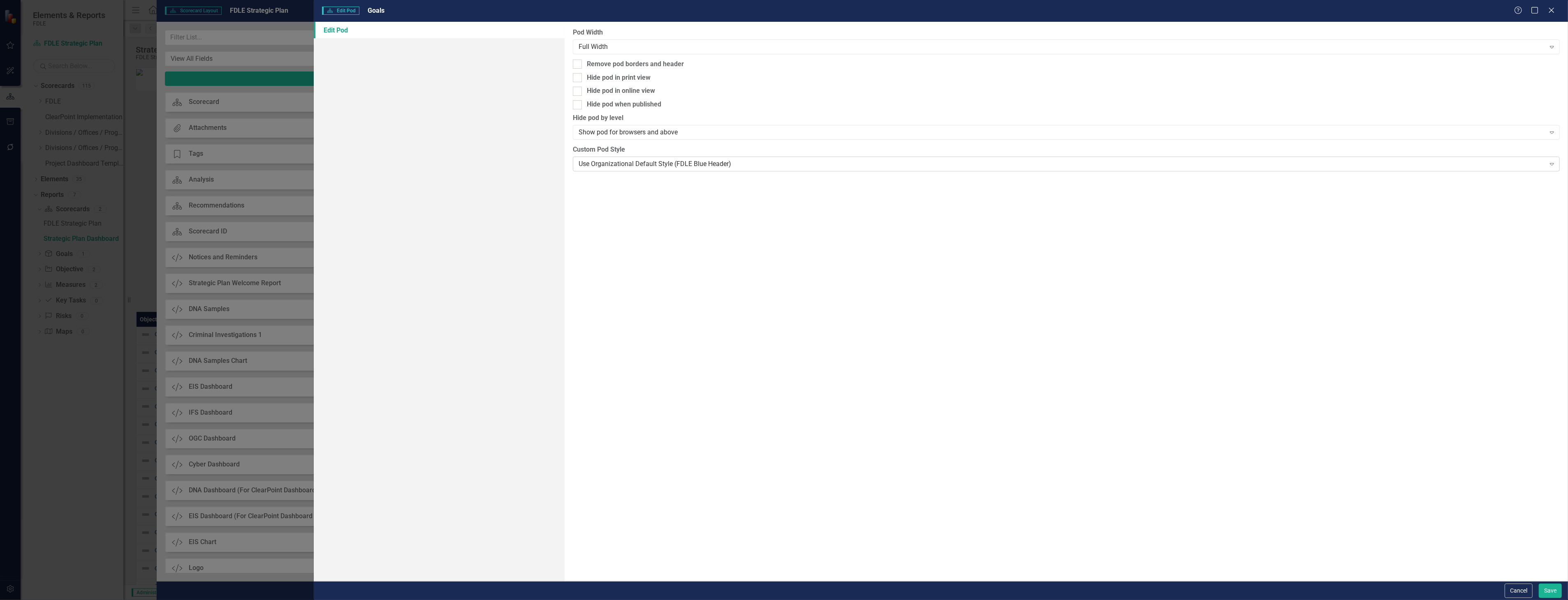
click at [749, 166] on div "Use Organizational Default Style (FDLE Blue Header)" at bounding box center [1062, 164] width 967 height 10
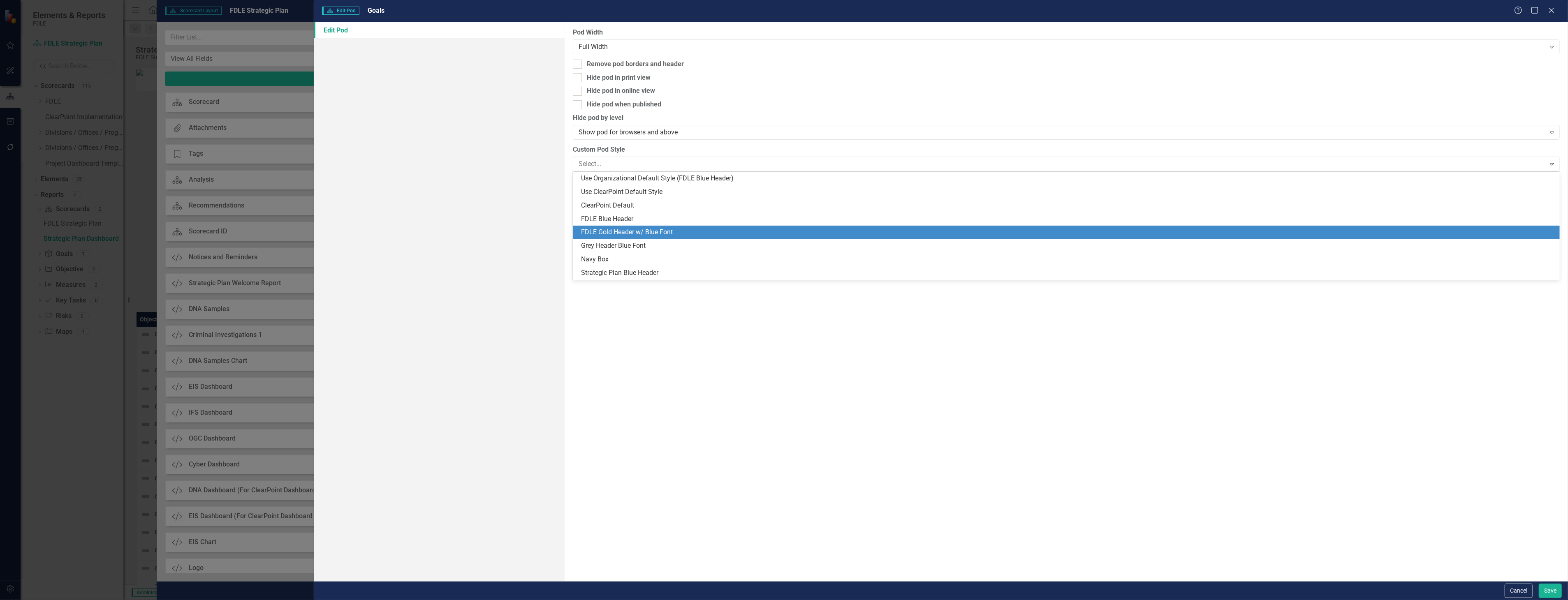
click at [766, 231] on div "FDLE Gold Header w/ Blue Font" at bounding box center [1068, 232] width 974 height 10
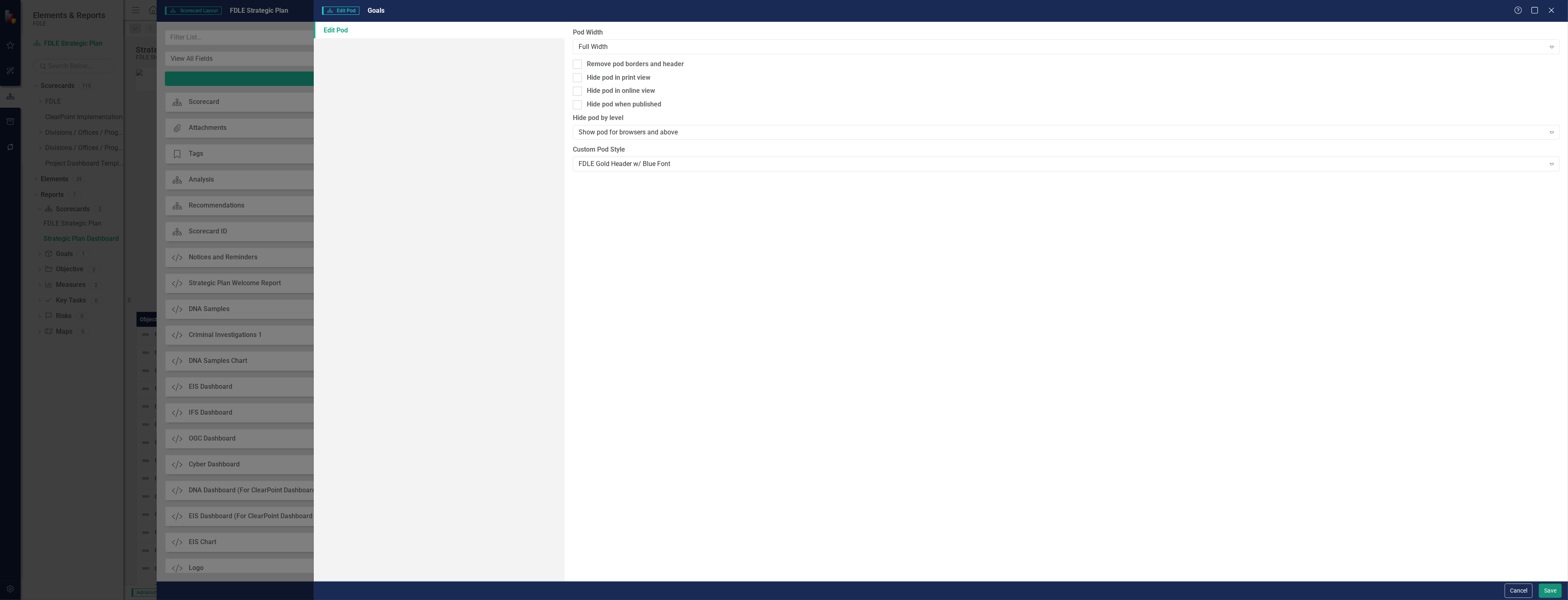
click at [1552, 584] on button "Save" at bounding box center [1550, 591] width 23 height 15
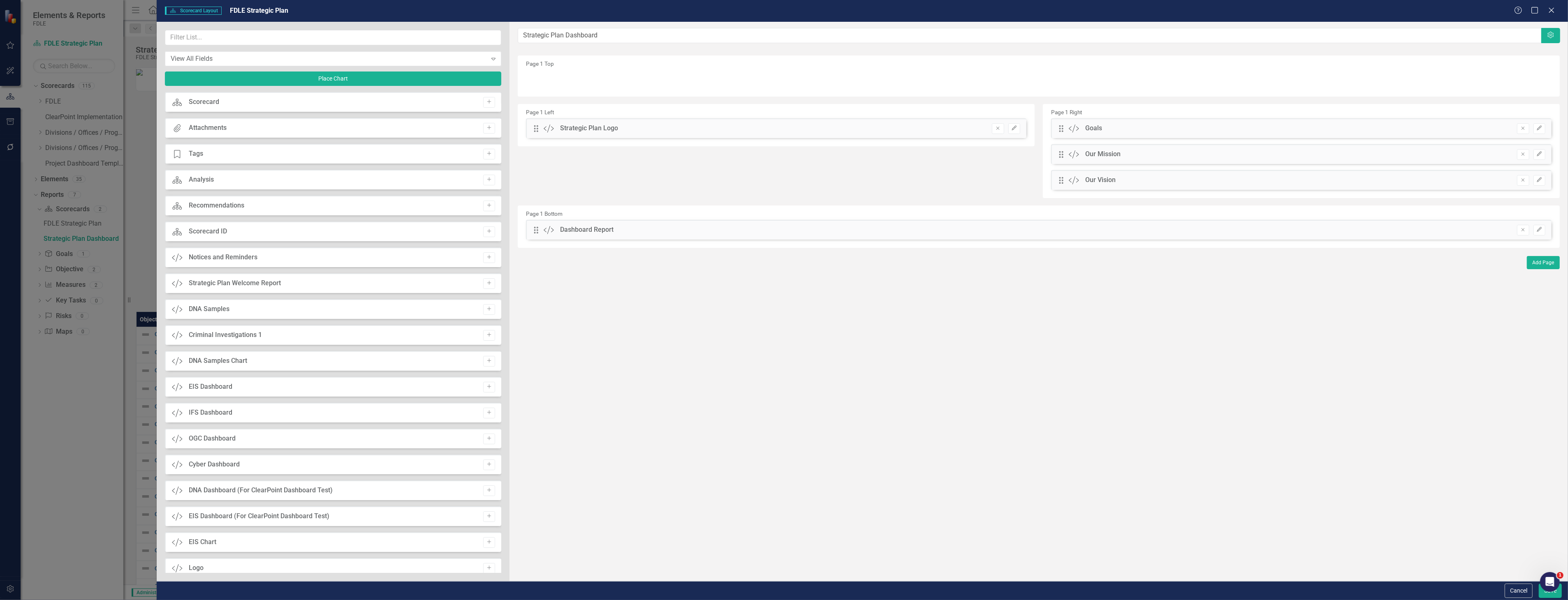
click at [1536, 595] on div "Cancel Save" at bounding box center [1532, 591] width 59 height 15
click at [1541, 594] on button "Save" at bounding box center [1550, 591] width 23 height 15
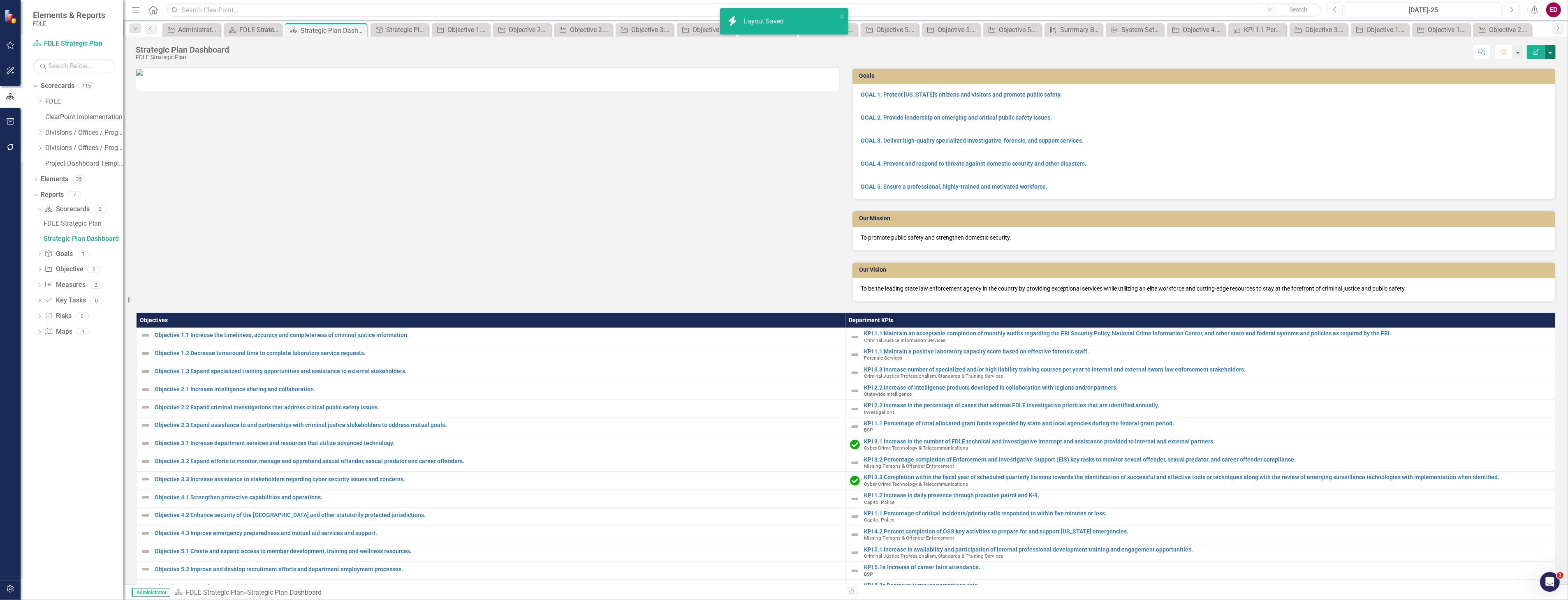
click at [1550, 51] on button "button" at bounding box center [1550, 52] width 11 height 15
click at [799, 326] on th "Objectives" at bounding box center [491, 320] width 709 height 15
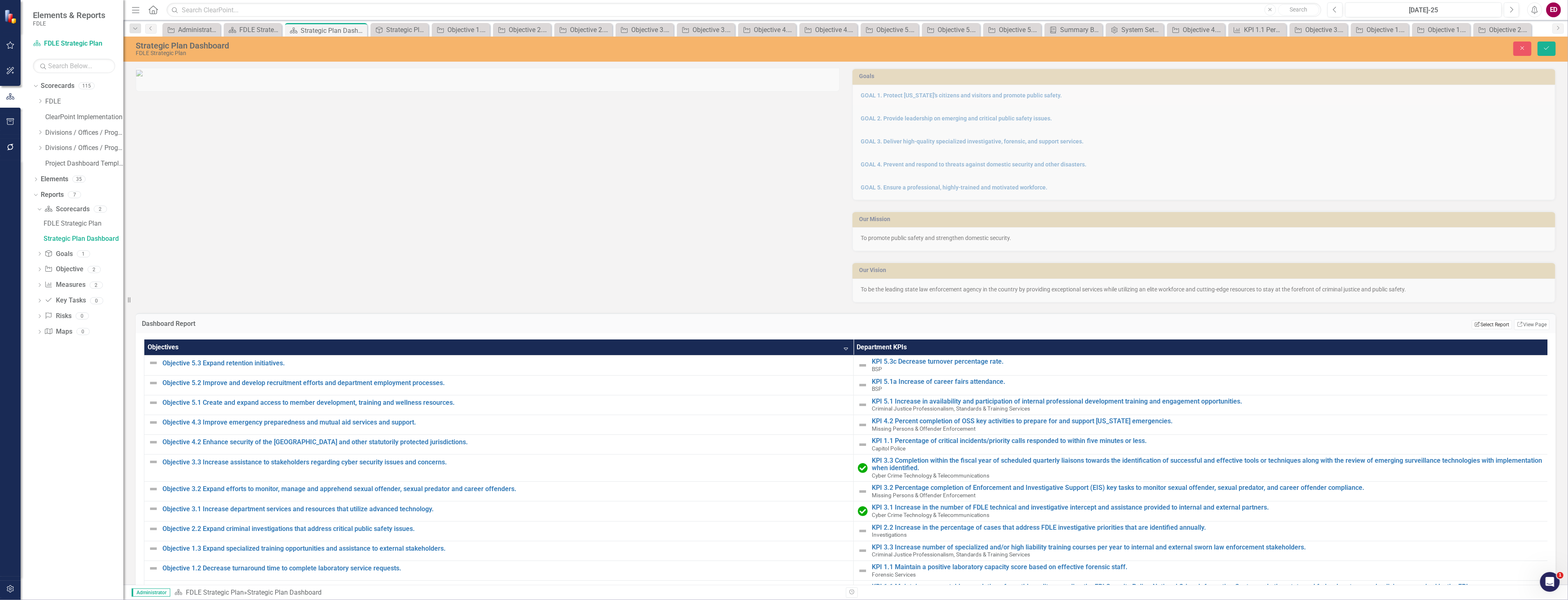
click at [1495, 324] on button "Edit Report Select Report" at bounding box center [1492, 324] width 40 height 9
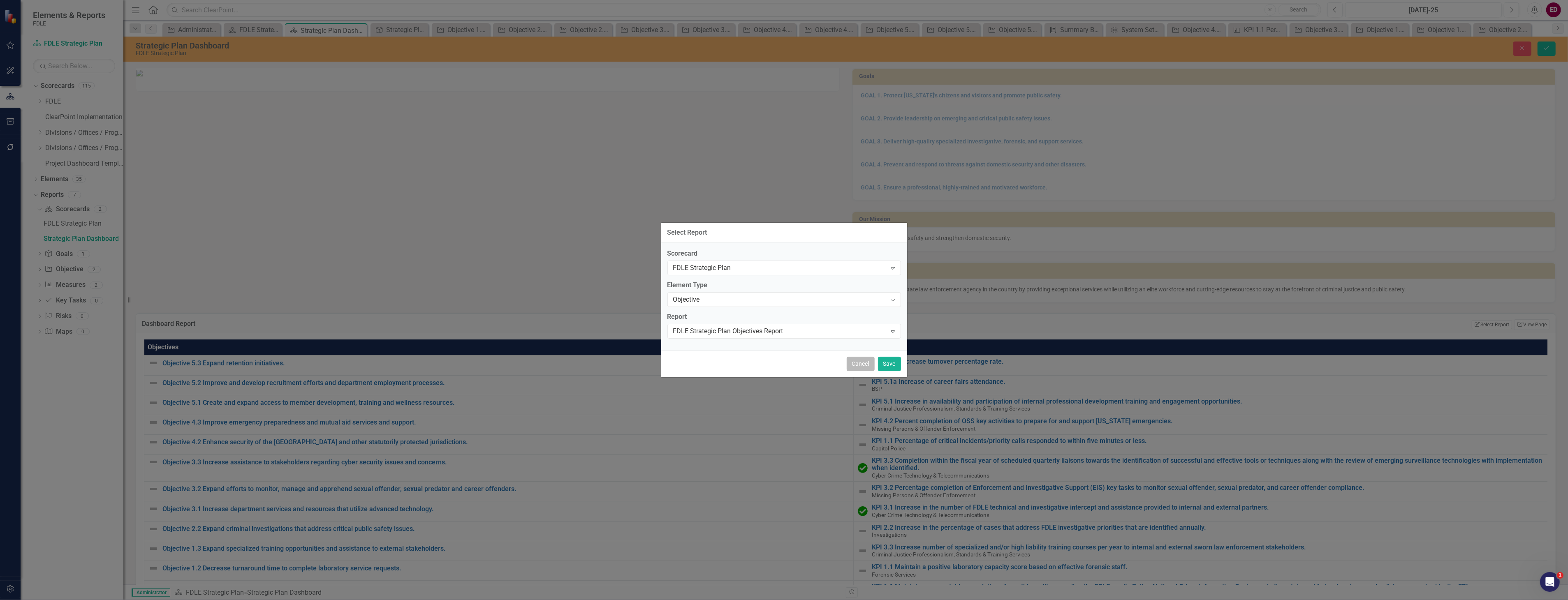
click at [858, 362] on button "Cancel" at bounding box center [861, 364] width 28 height 15
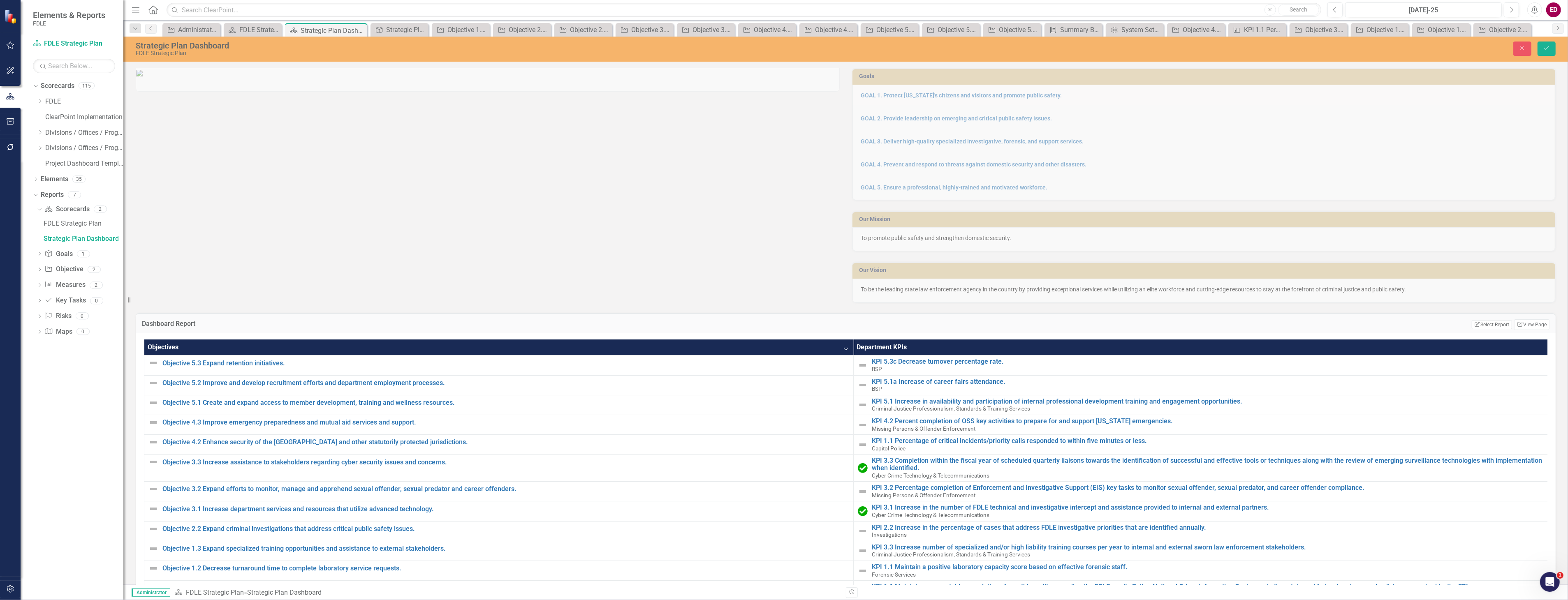
click at [35, 256] on div "Dropdown Scorecard Scorecards 2 FDLE Strategic Plan Strategic Plan Dashboard Dr…" at bounding box center [78, 271] width 91 height 138
click at [40, 255] on div "Dropdown Goal Goals 1" at bounding box center [80, 256] width 87 height 16
click at [40, 255] on icon "Dropdown" at bounding box center [39, 254] width 5 height 4
click at [79, 239] on div "Strategic Plan Landing" at bounding box center [83, 239] width 80 height 7
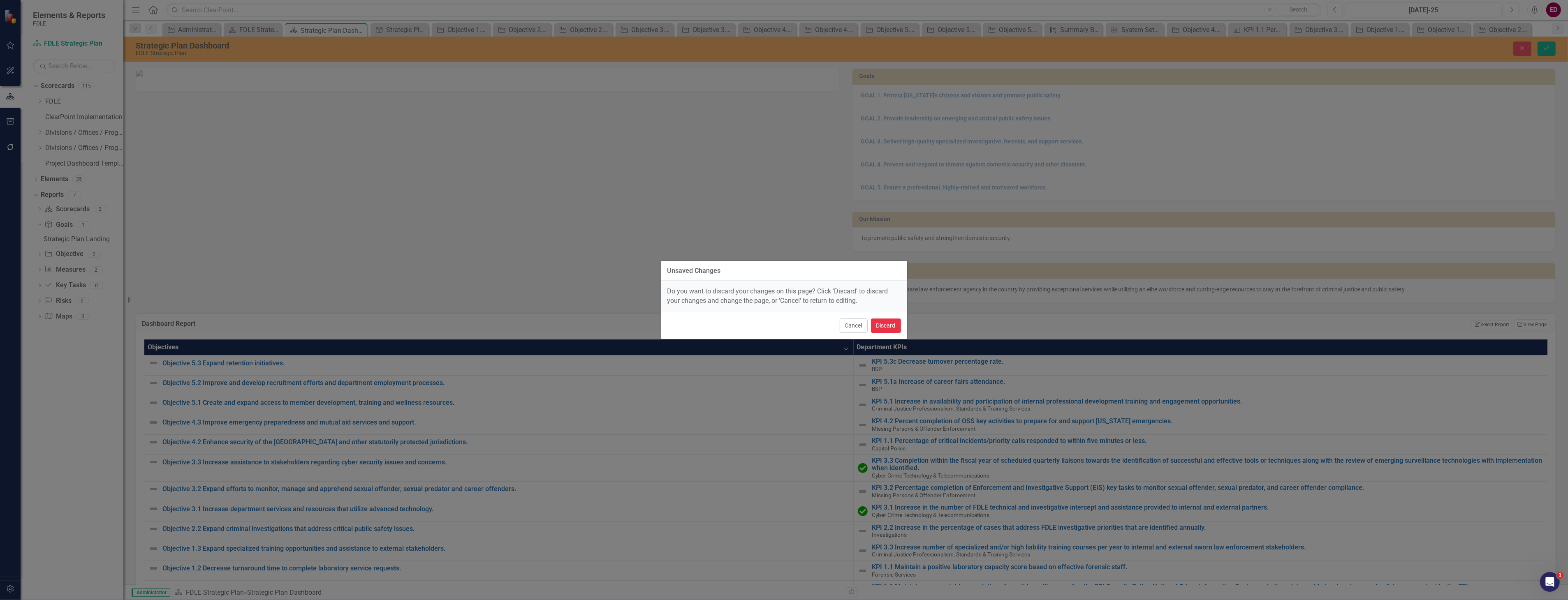
click at [881, 325] on button "Discard" at bounding box center [886, 326] width 30 height 15
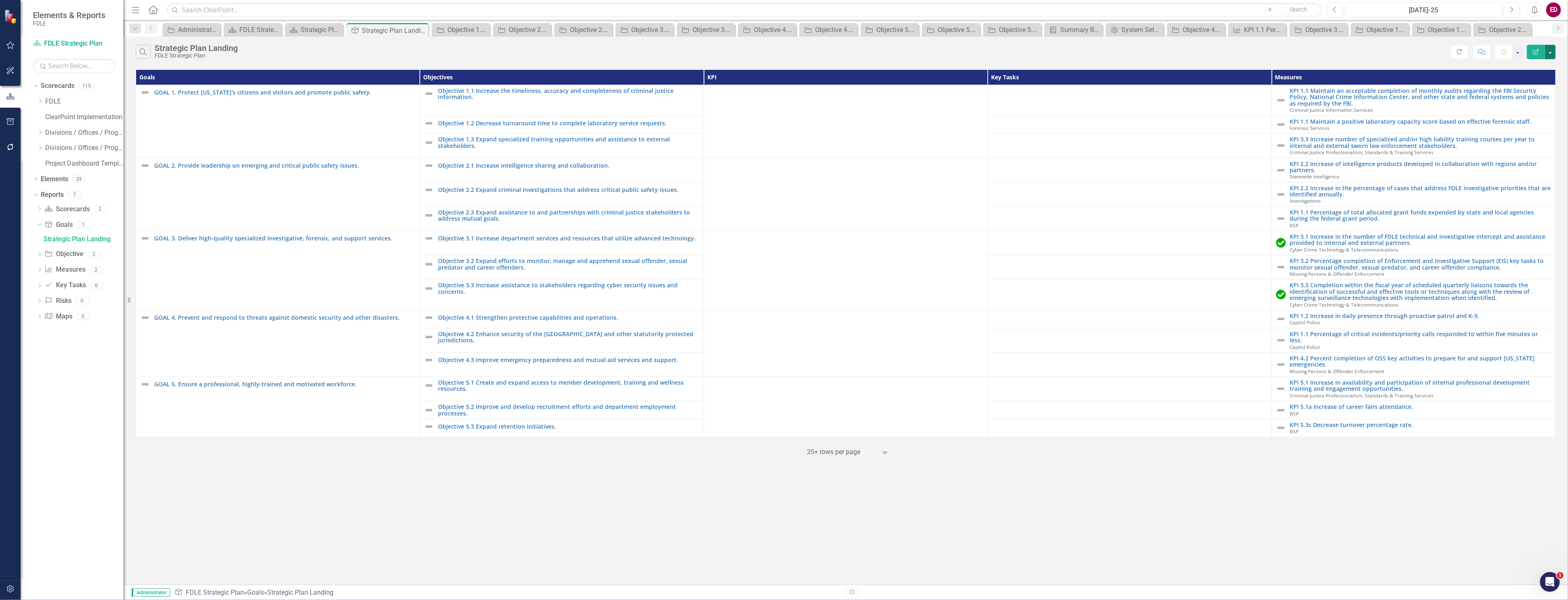
click at [1551, 52] on button "button" at bounding box center [1550, 52] width 11 height 15
click at [1515, 71] on link "Edit Report Edit Report" at bounding box center [1522, 67] width 65 height 15
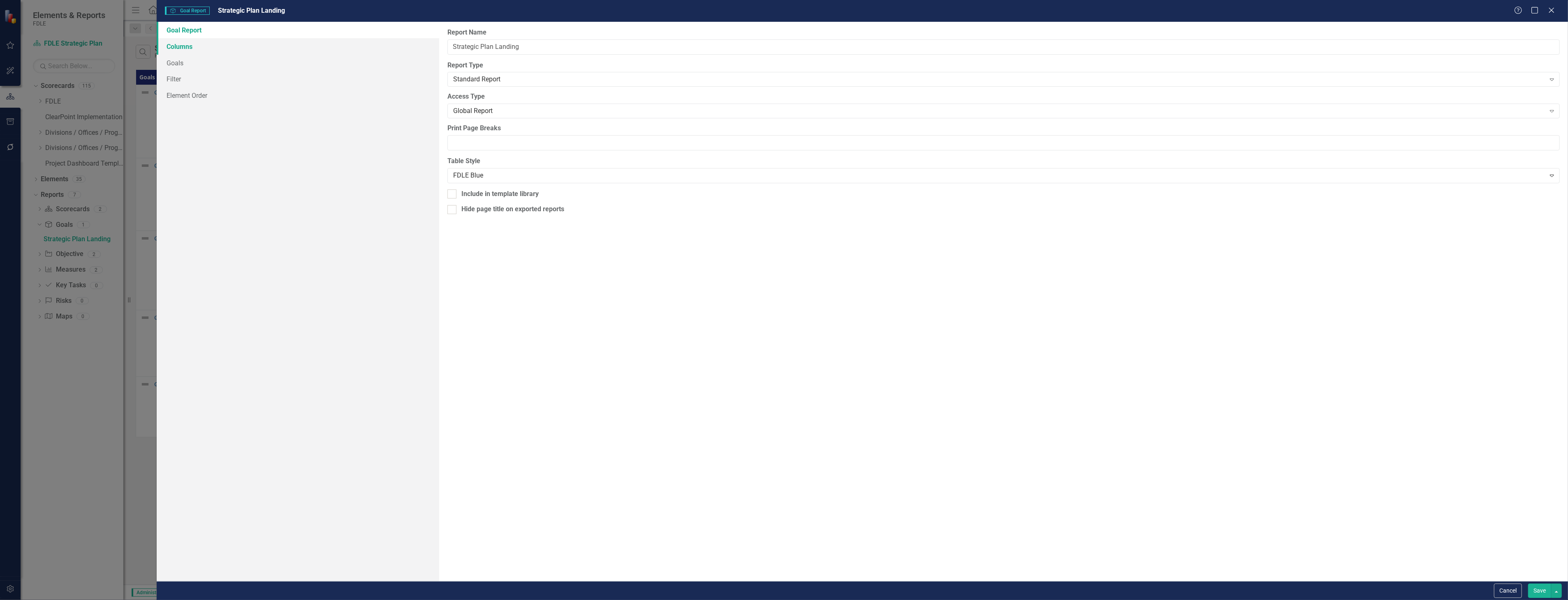
click at [331, 39] on link "Columns" at bounding box center [297, 46] width 282 height 16
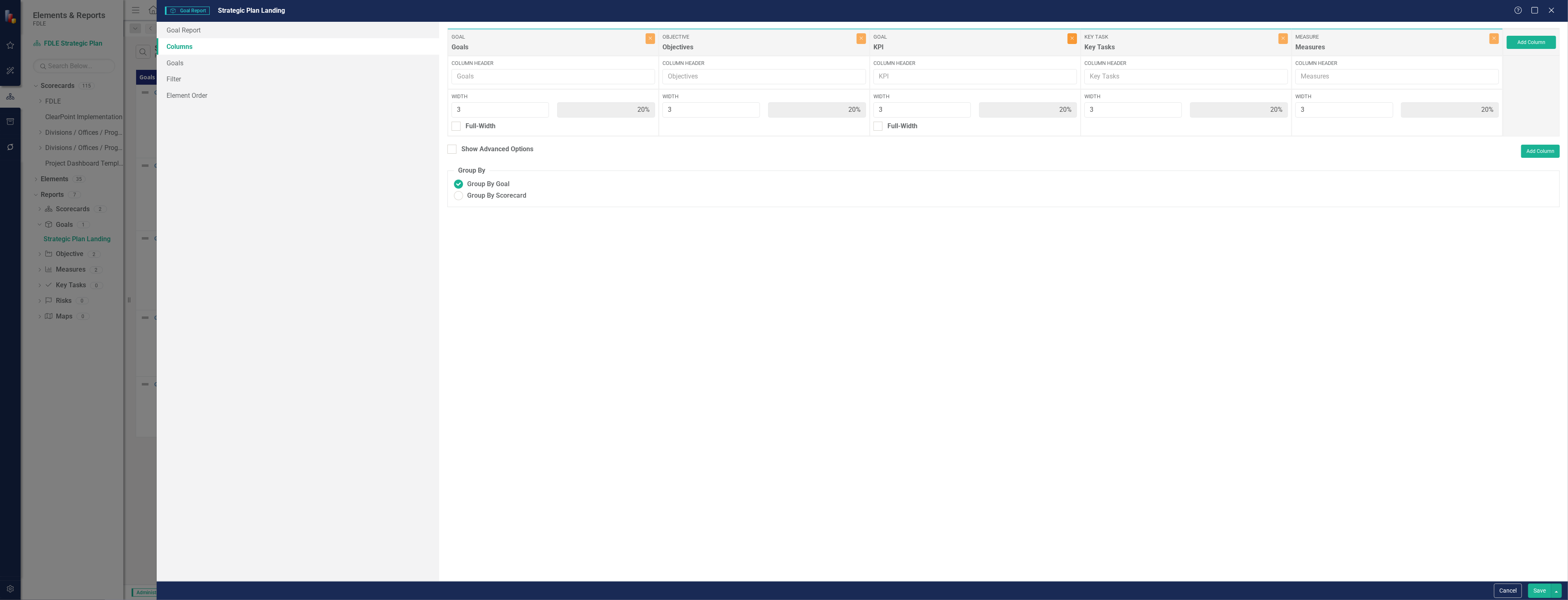
click at [1071, 38] on icon "Close" at bounding box center [1073, 38] width 4 height 5
type input "25%"
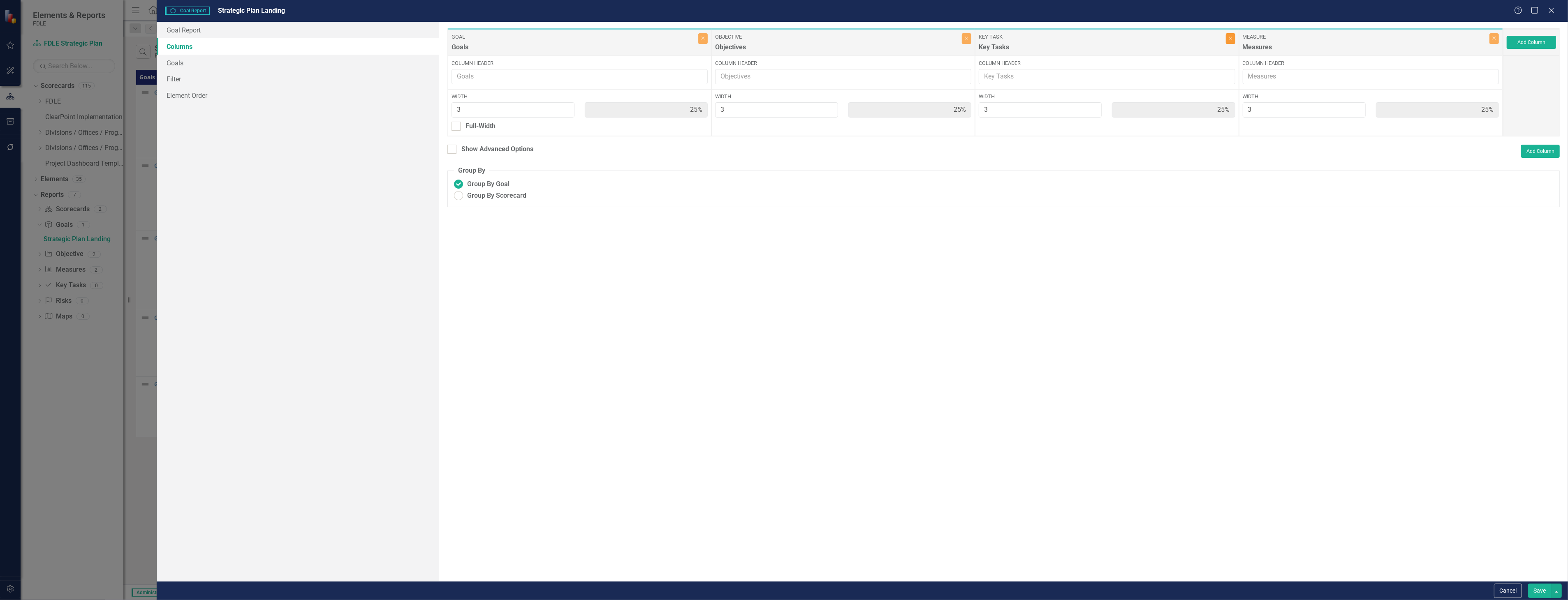
click at [1231, 41] on button "Close" at bounding box center [1231, 39] width 10 height 11
type input "33%"
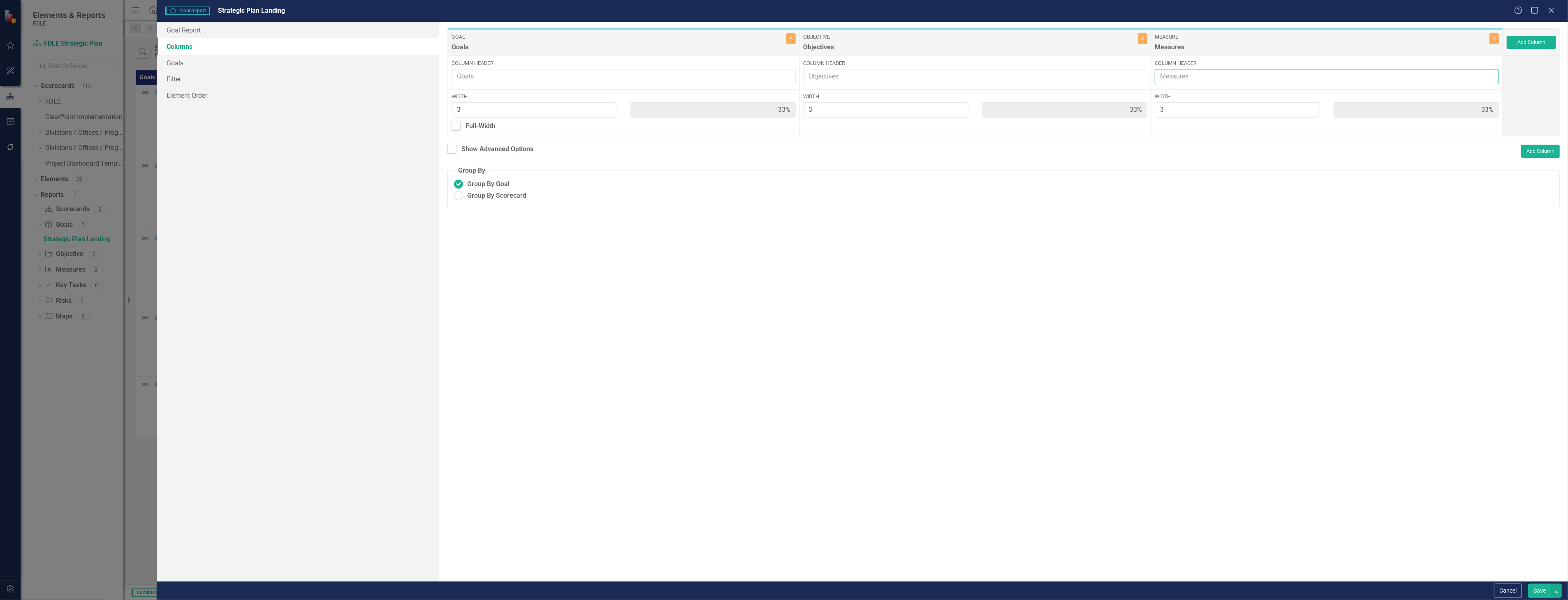
click at [1268, 77] on input "Column Header" at bounding box center [1326, 76] width 344 height 15
type input "Department KPI's"
click at [556, 79] on input "Column Header" at bounding box center [623, 76] width 344 height 15
type input "Department Goals"
click at [860, 75] on input "Column Header" at bounding box center [975, 76] width 344 height 15
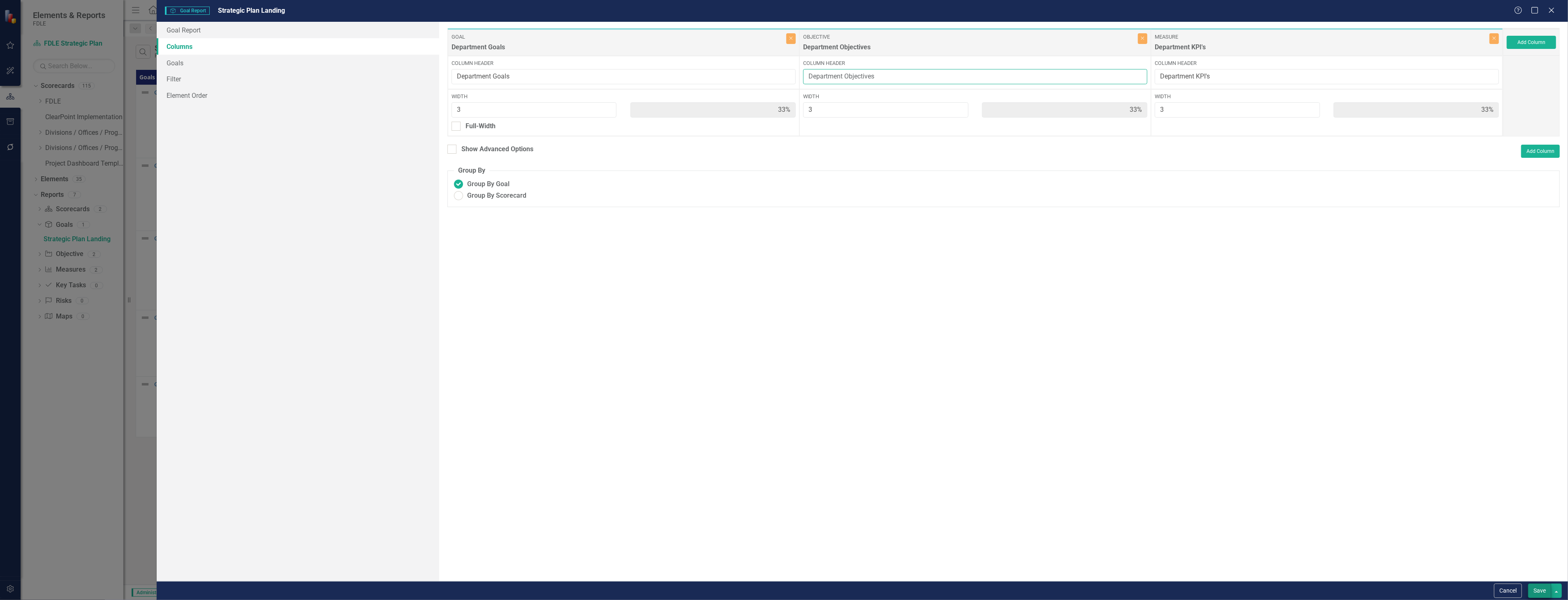
type input "Department Objectives"
click at [1544, 596] on button "Save" at bounding box center [1539, 591] width 23 height 15
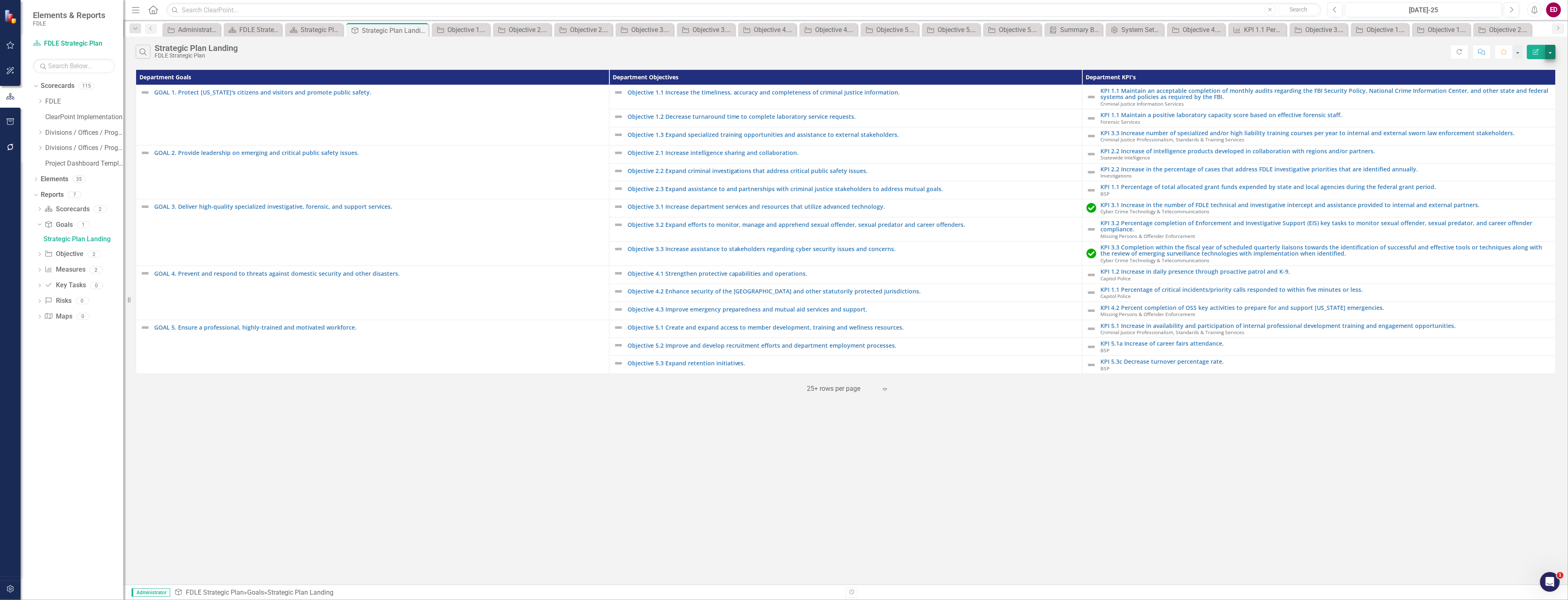
click at [1551, 51] on button "button" at bounding box center [1550, 52] width 11 height 15
click at [1544, 67] on link "Edit Report Edit Report" at bounding box center [1522, 67] width 65 height 15
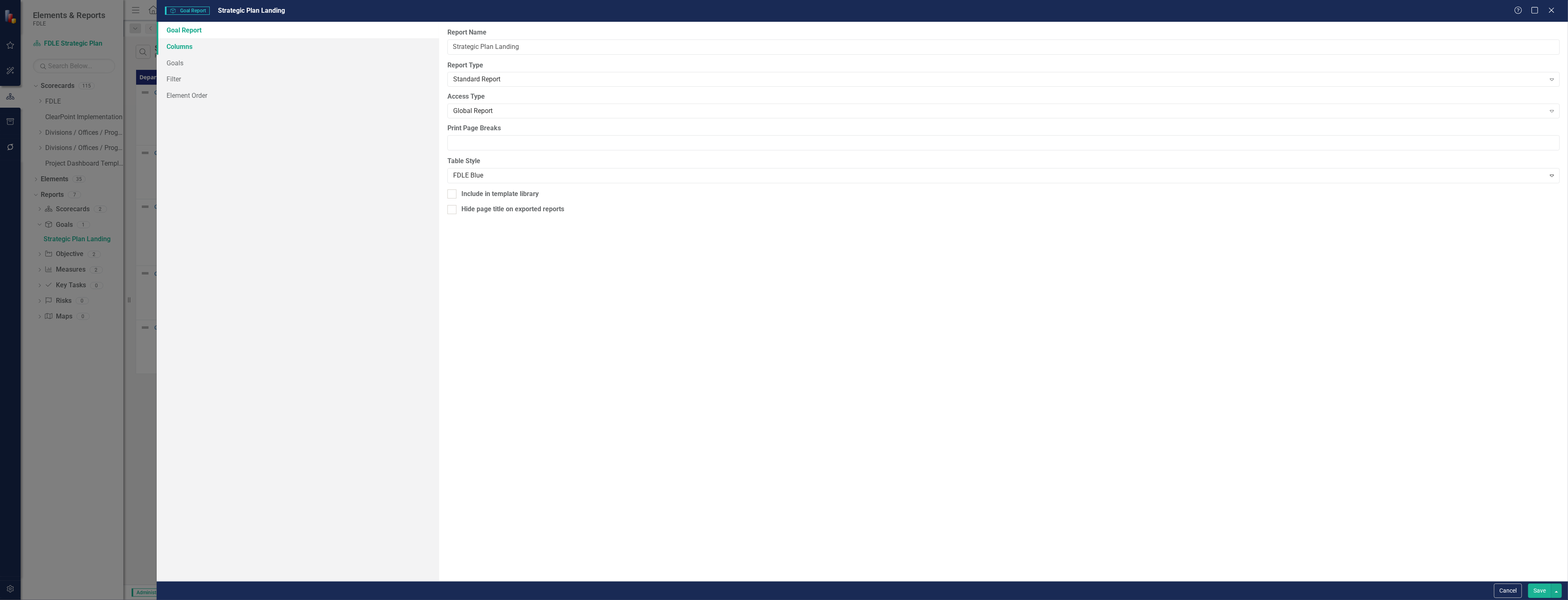
click at [333, 52] on link "Columns" at bounding box center [297, 46] width 282 height 16
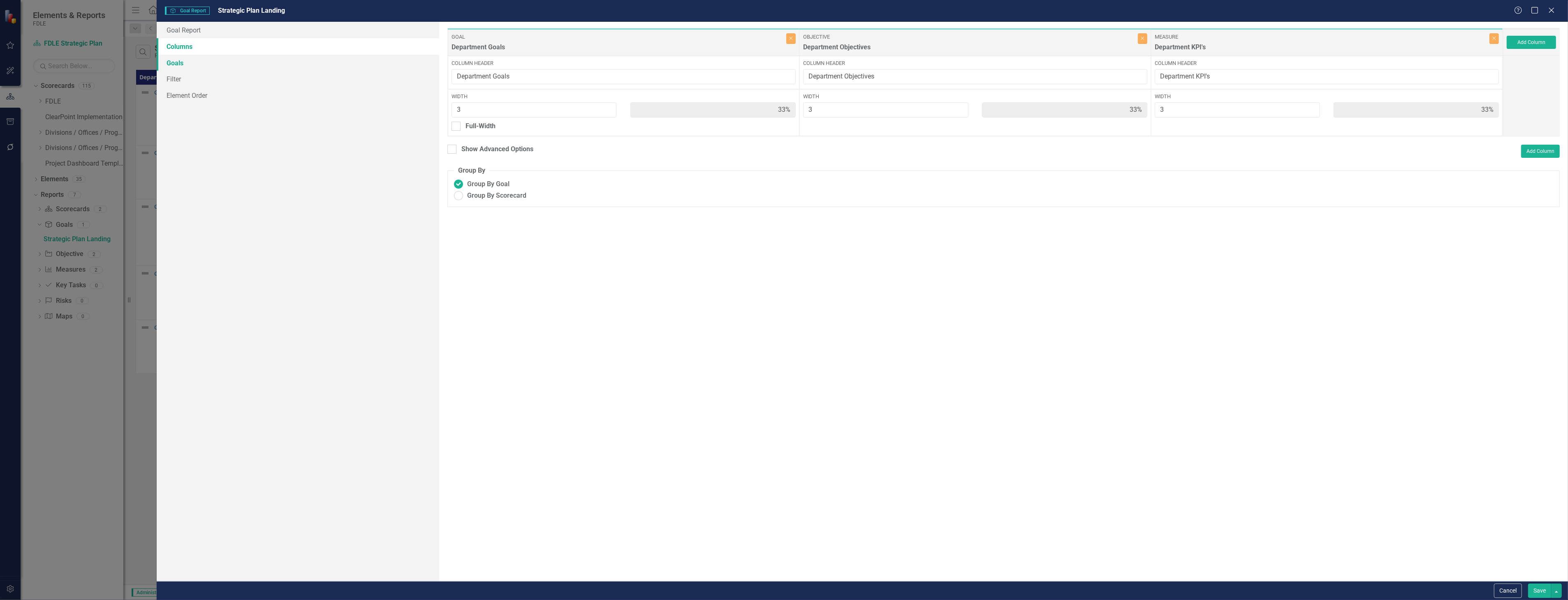
click at [337, 60] on link "Goals" at bounding box center [297, 63] width 282 height 16
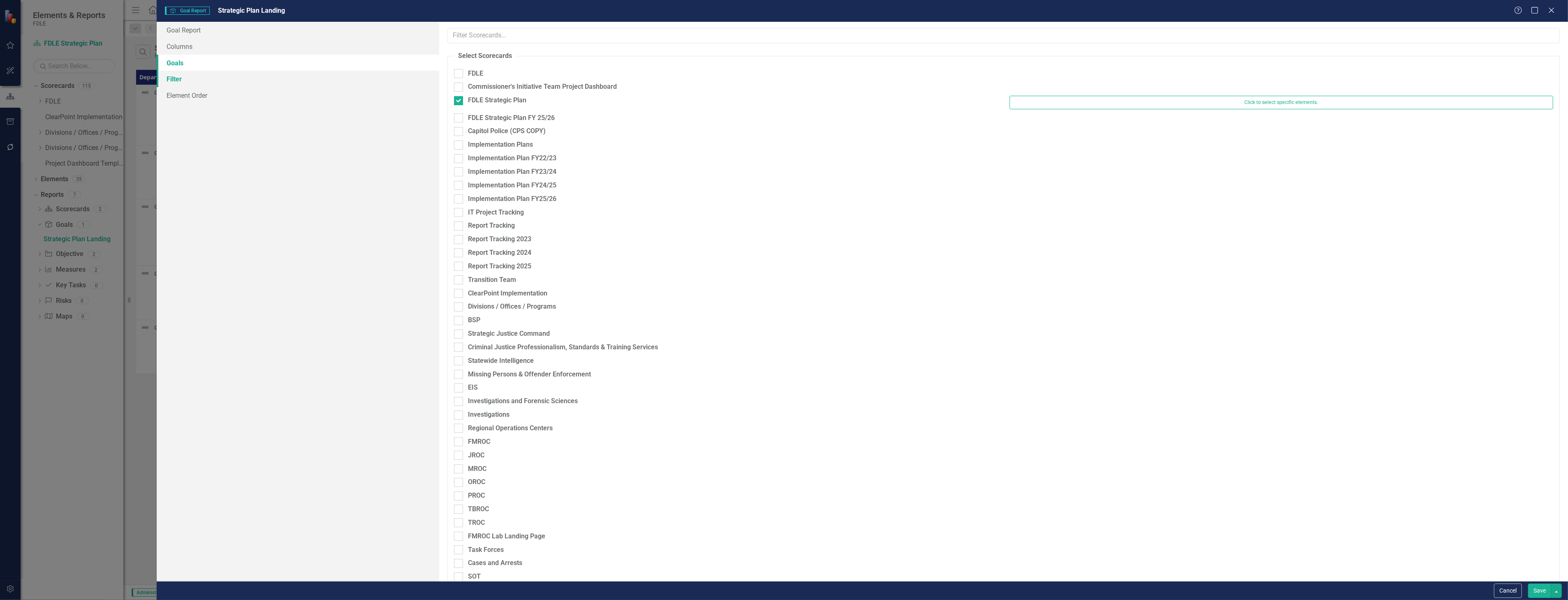
click at [340, 71] on link "Filter" at bounding box center [297, 78] width 282 height 16
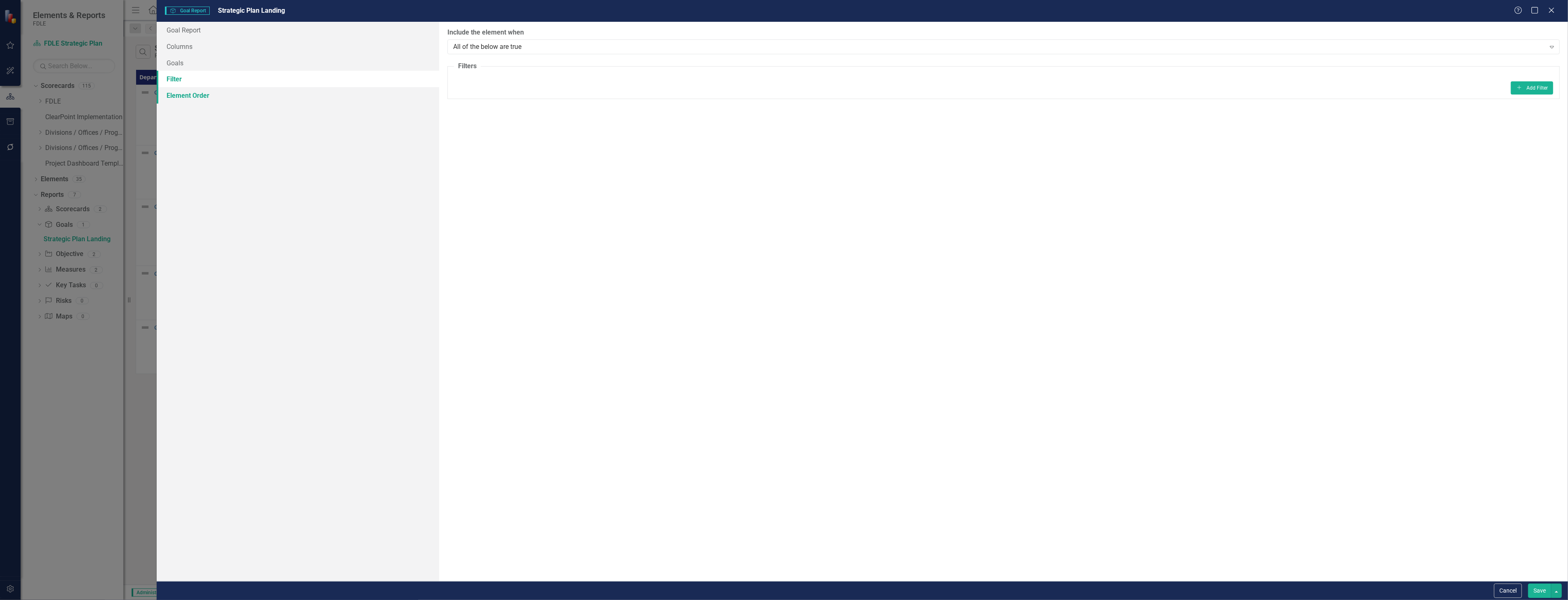
click at [348, 101] on link "Element Order" at bounding box center [297, 95] width 282 height 16
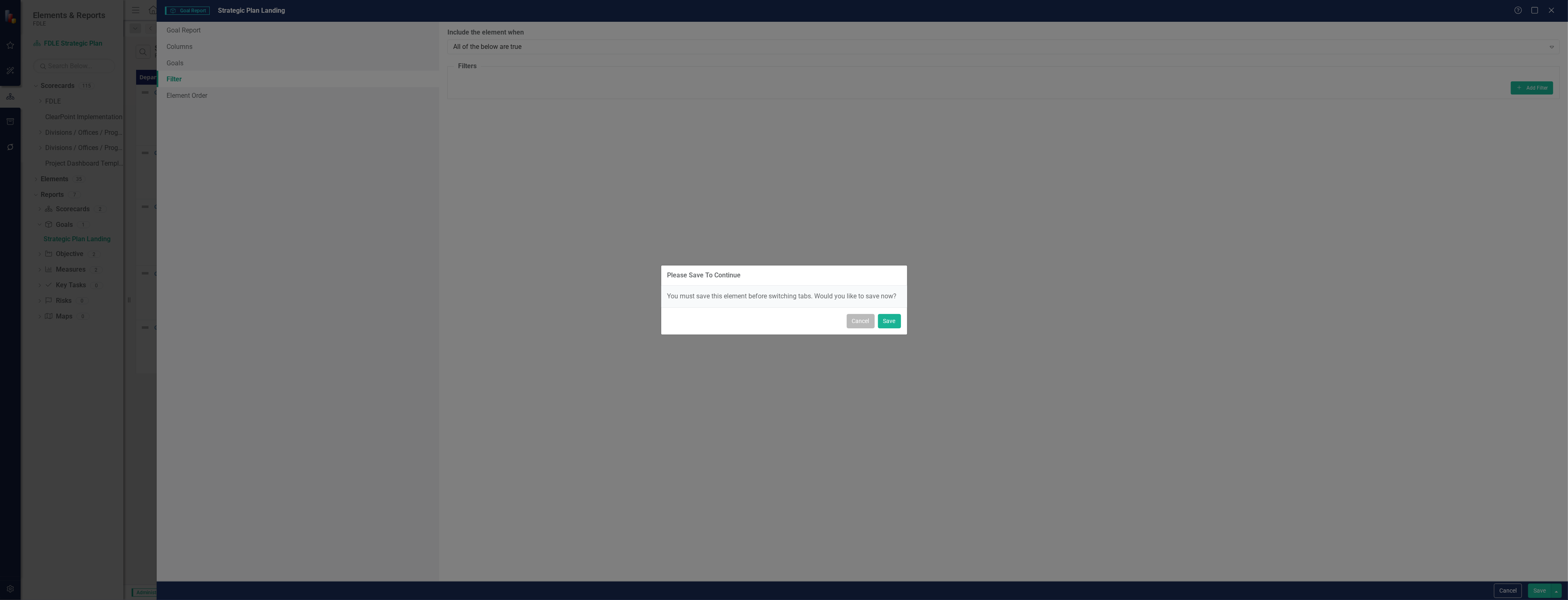
click at [852, 323] on button "Cancel" at bounding box center [861, 321] width 28 height 15
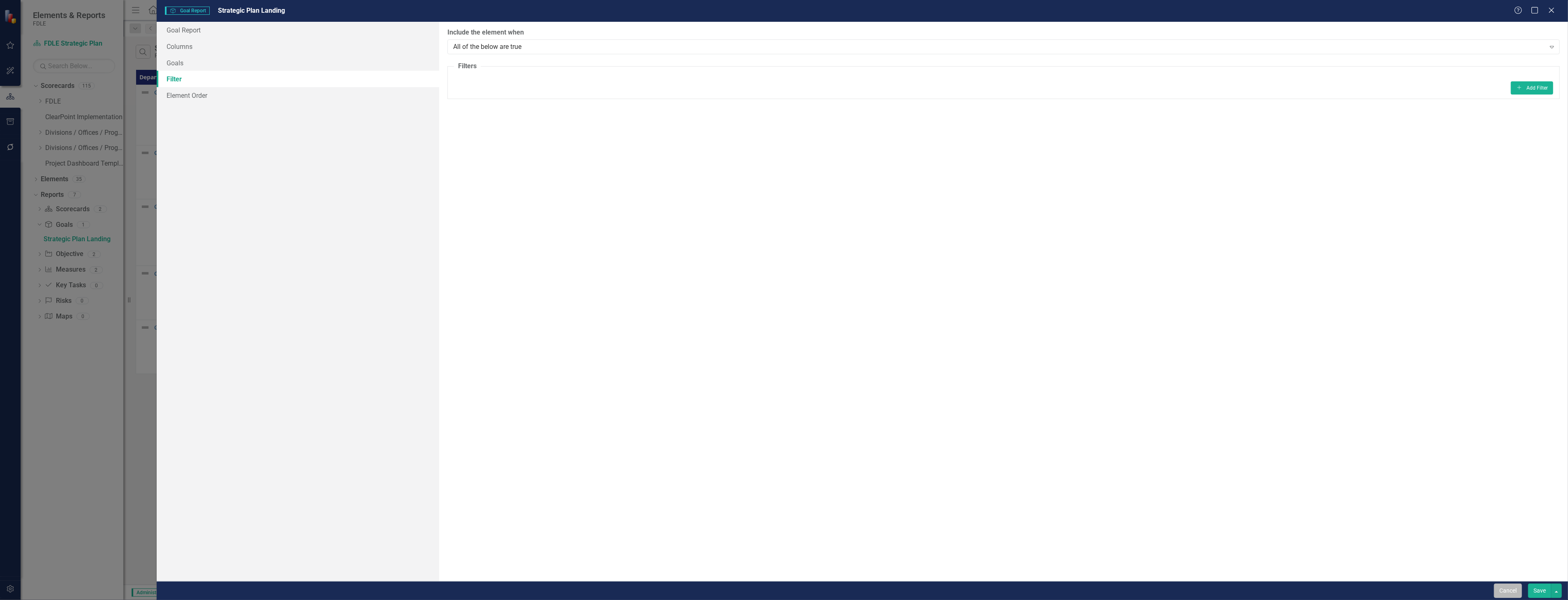
click at [1504, 589] on button "Cancel" at bounding box center [1508, 591] width 28 height 15
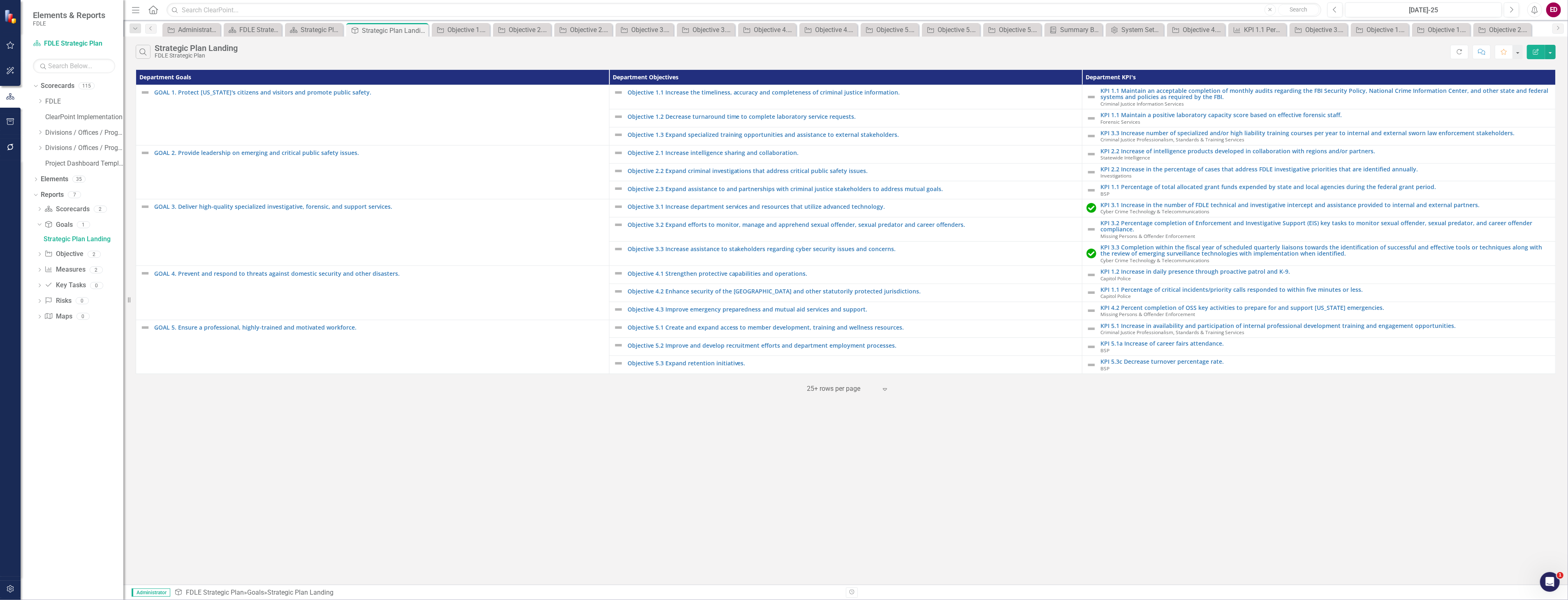
click at [1034, 77] on th "Department Objectives" at bounding box center [846, 77] width 474 height 15
drag, startPoint x: 1034, startPoint y: 77, endPoint x: 961, endPoint y: 47, distance: 78.9
click at [961, 47] on div "Search Strategic Plan Landing FDLE Strategic Plan" at bounding box center [793, 52] width 1315 height 14
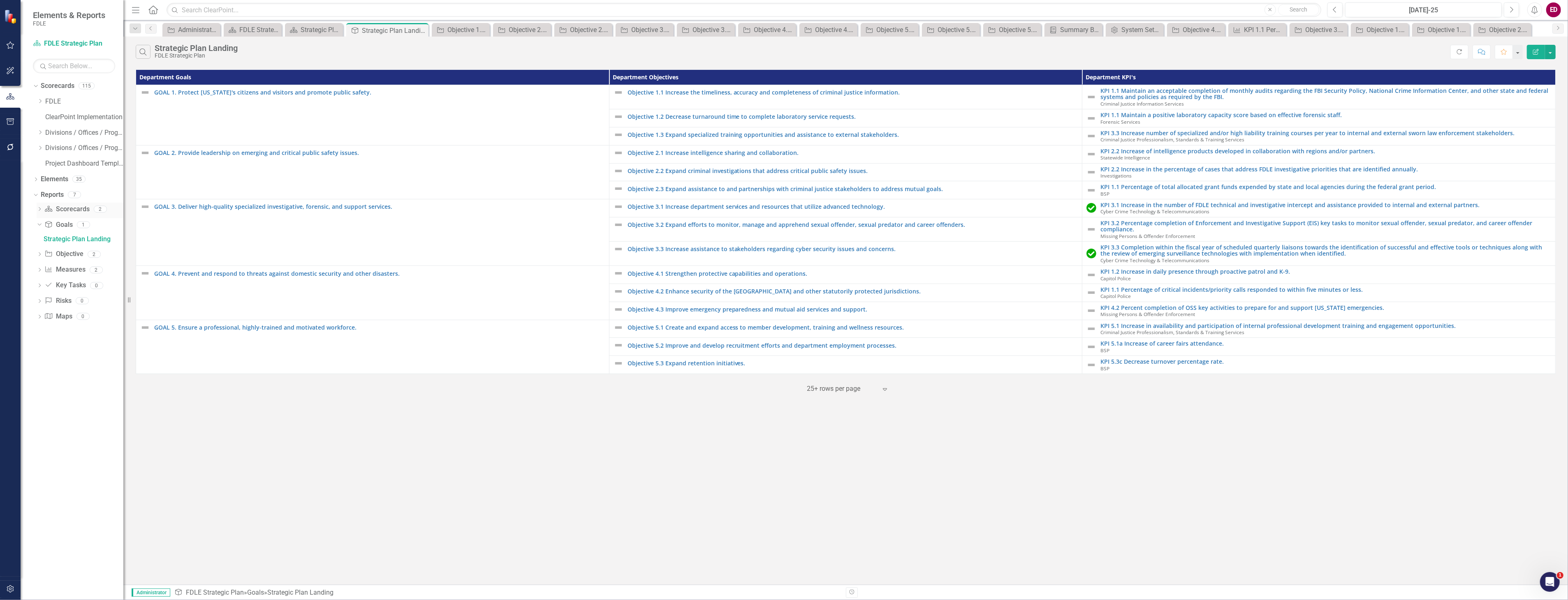
click at [39, 209] on icon "Dropdown" at bounding box center [39, 209] width 5 height 4
click at [82, 222] on div "FDLE Strategic Plan" at bounding box center [83, 223] width 80 height 7
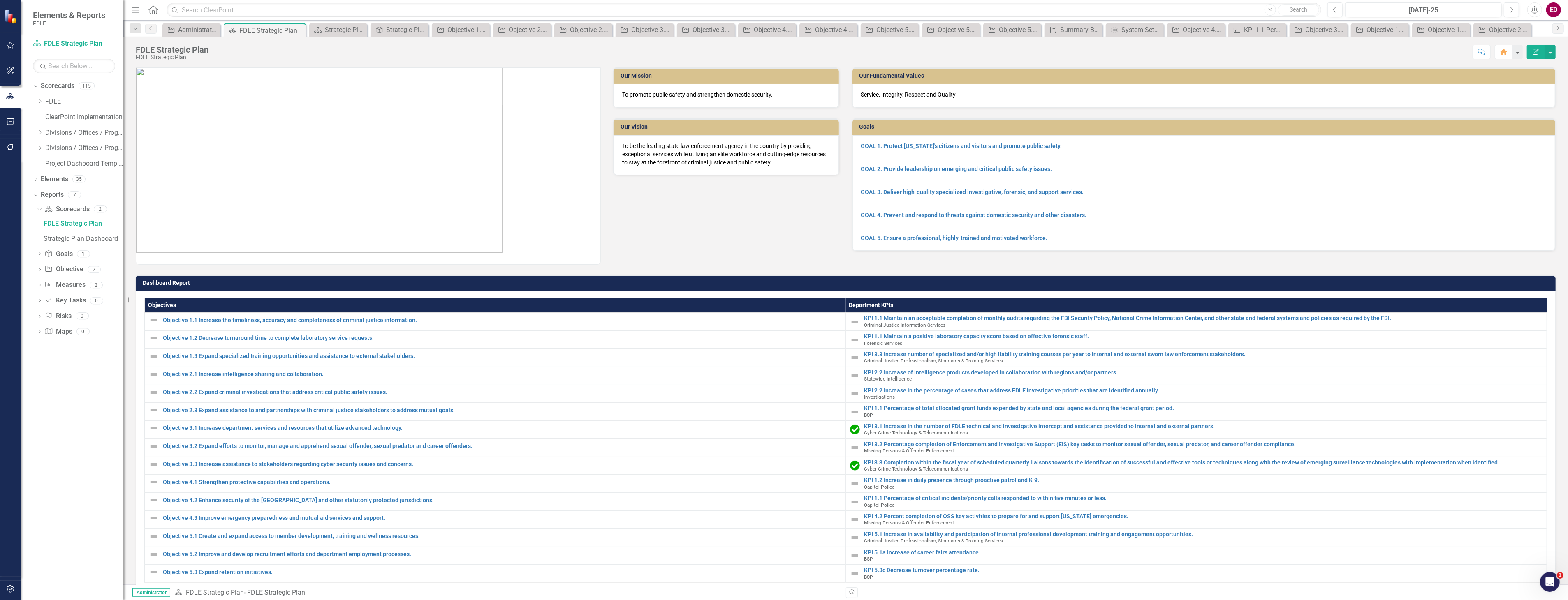
click at [768, 281] on h3 "Dashboard Report" at bounding box center [847, 283] width 1409 height 6
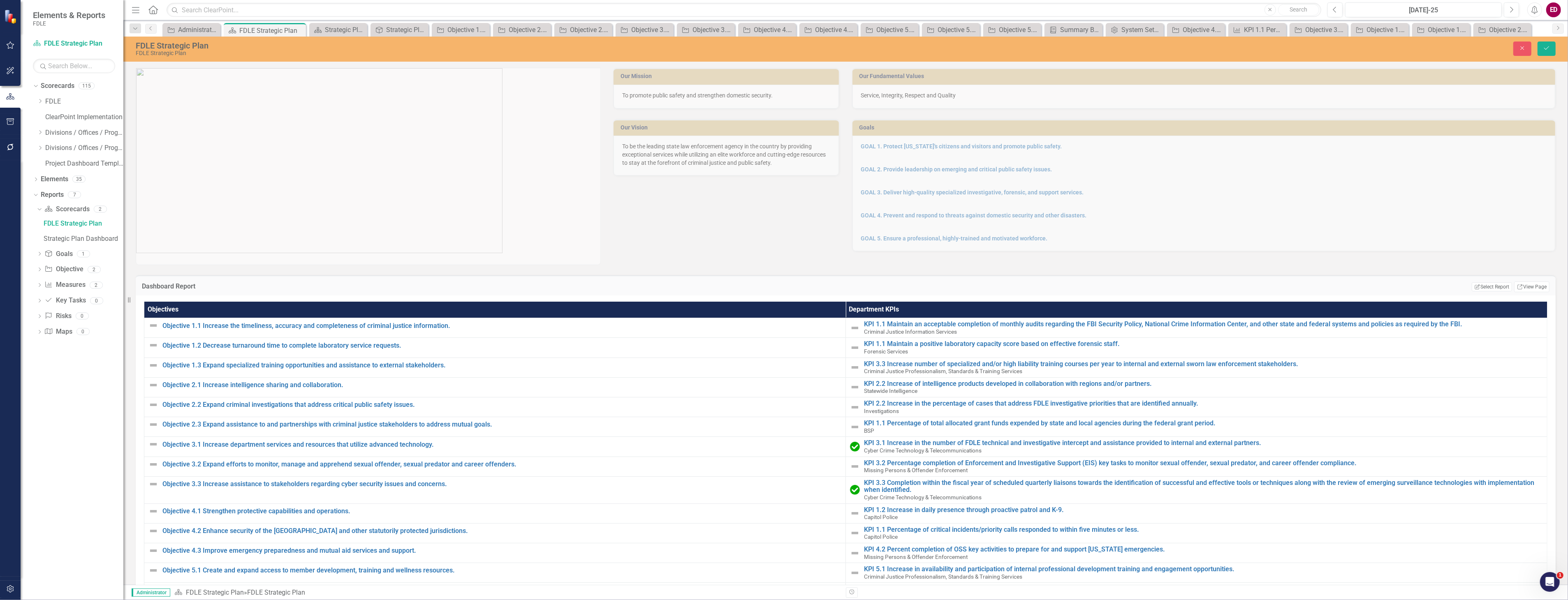
click at [89, 231] on div "FDLE Strategic Plan Strategic Plan Dashboard" at bounding box center [80, 231] width 87 height 29
click at [96, 235] on div "Strategic Plan Dashboard" at bounding box center [83, 239] width 80 height 7
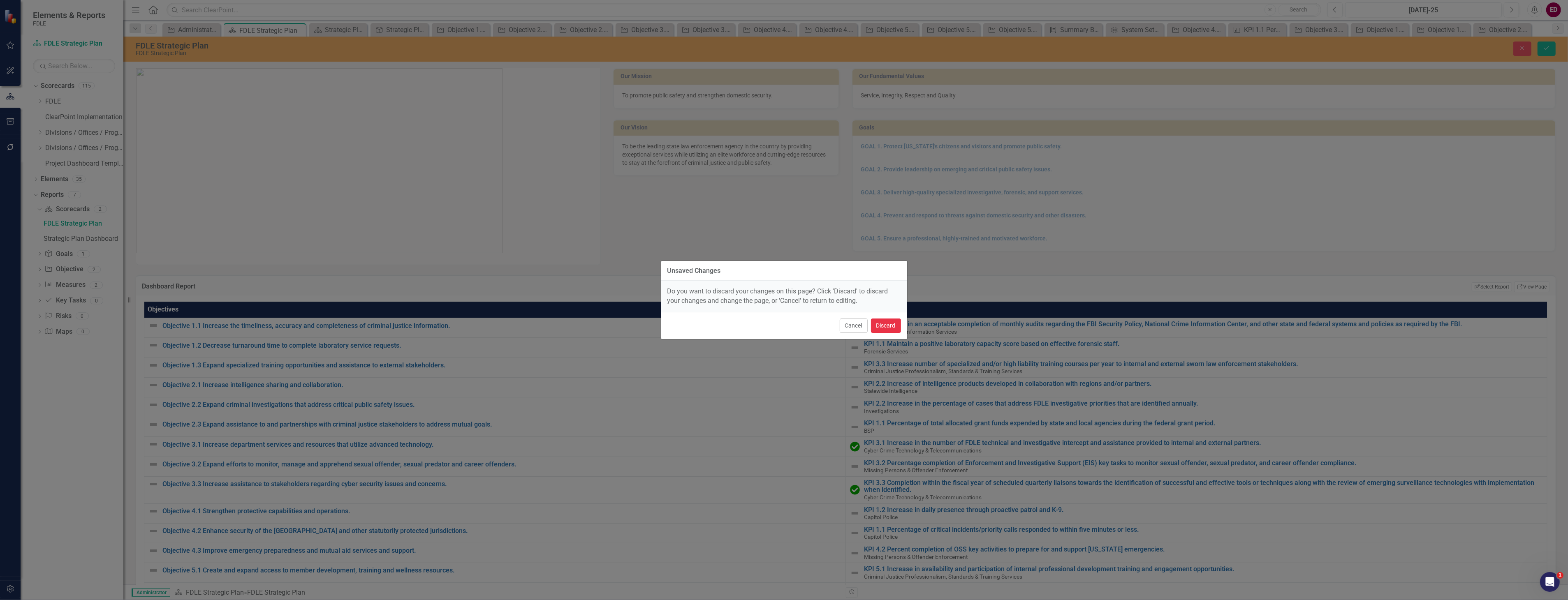
click at [887, 326] on button "Discard" at bounding box center [886, 326] width 30 height 15
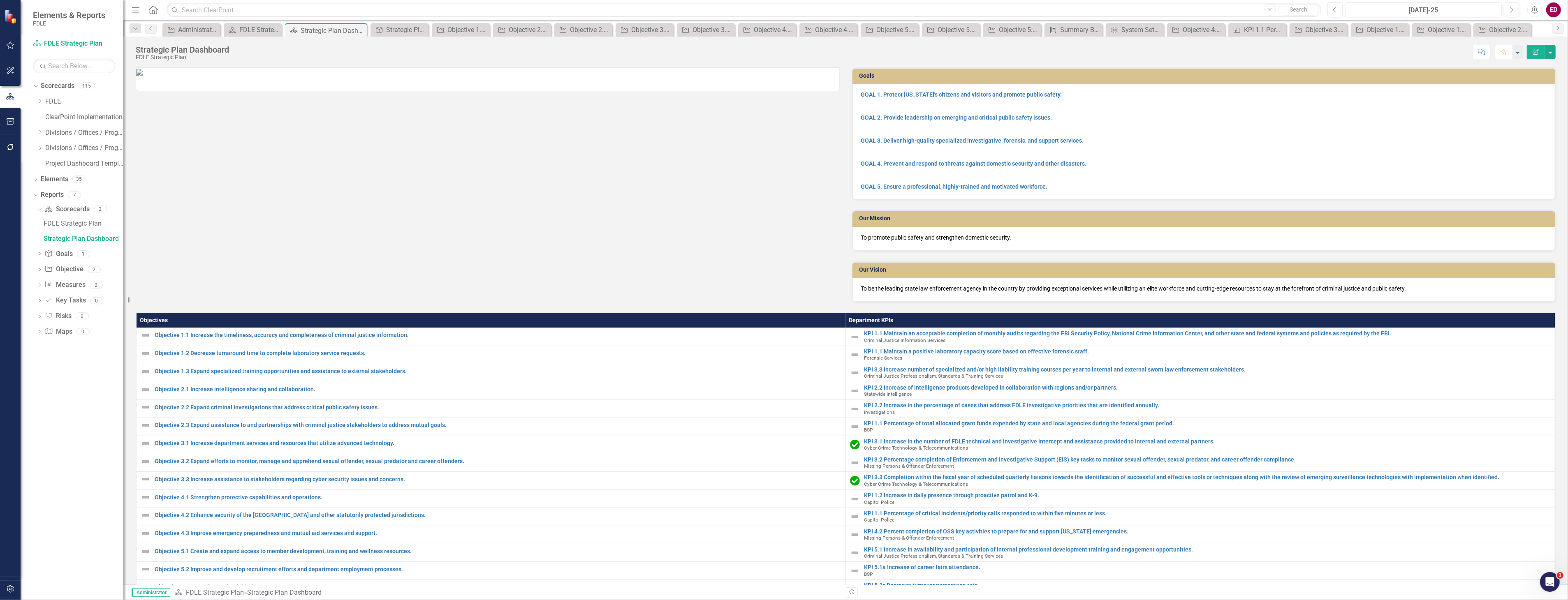
click at [201, 46] on div "Strategic Plan Dashboard" at bounding box center [182, 49] width 93 height 9
click at [1539, 51] on icon "Edit Report" at bounding box center [1536, 51] width 7 height 5
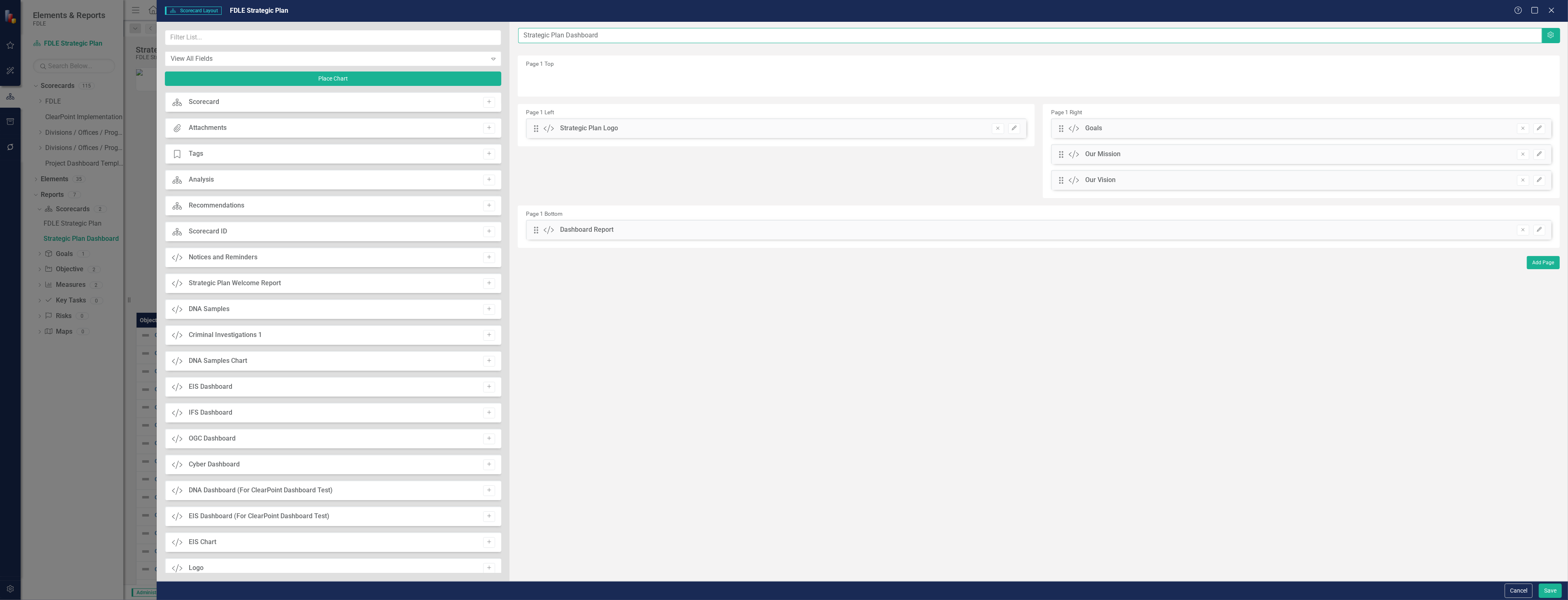
click at [651, 30] on input "Strategic Plan Dashboard" at bounding box center [1030, 35] width 1024 height 15
type input "[US_STATE] Department Of Law Enforcement Strategic Plan"
click at [1550, 589] on button "Save" at bounding box center [1550, 591] width 23 height 15
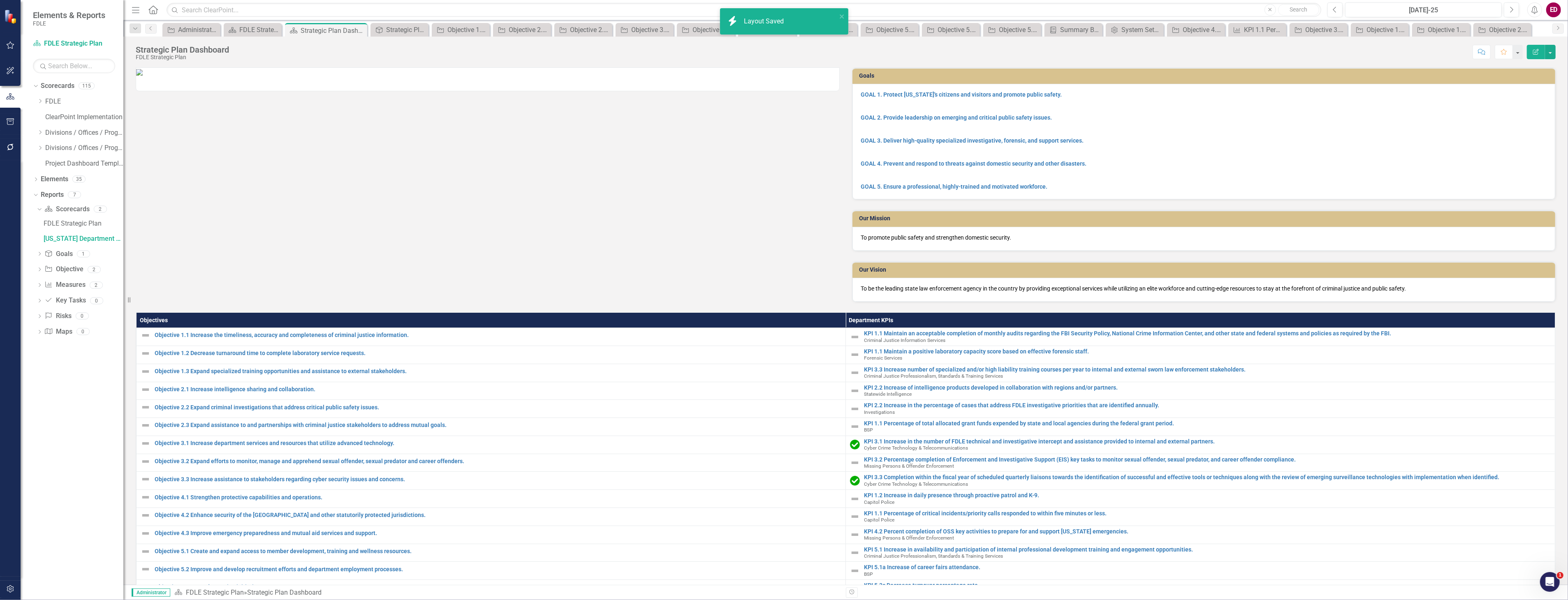
click at [671, 307] on div "Objectives Department KPIs Objective 1.1 Increase the timeliness, accuracy and …" at bounding box center [845, 461] width 1432 height 316
drag, startPoint x: 671, startPoint y: 307, endPoint x: 721, endPoint y: 313, distance: 50.4
click at [721, 313] on th "Objectives" at bounding box center [491, 320] width 709 height 15
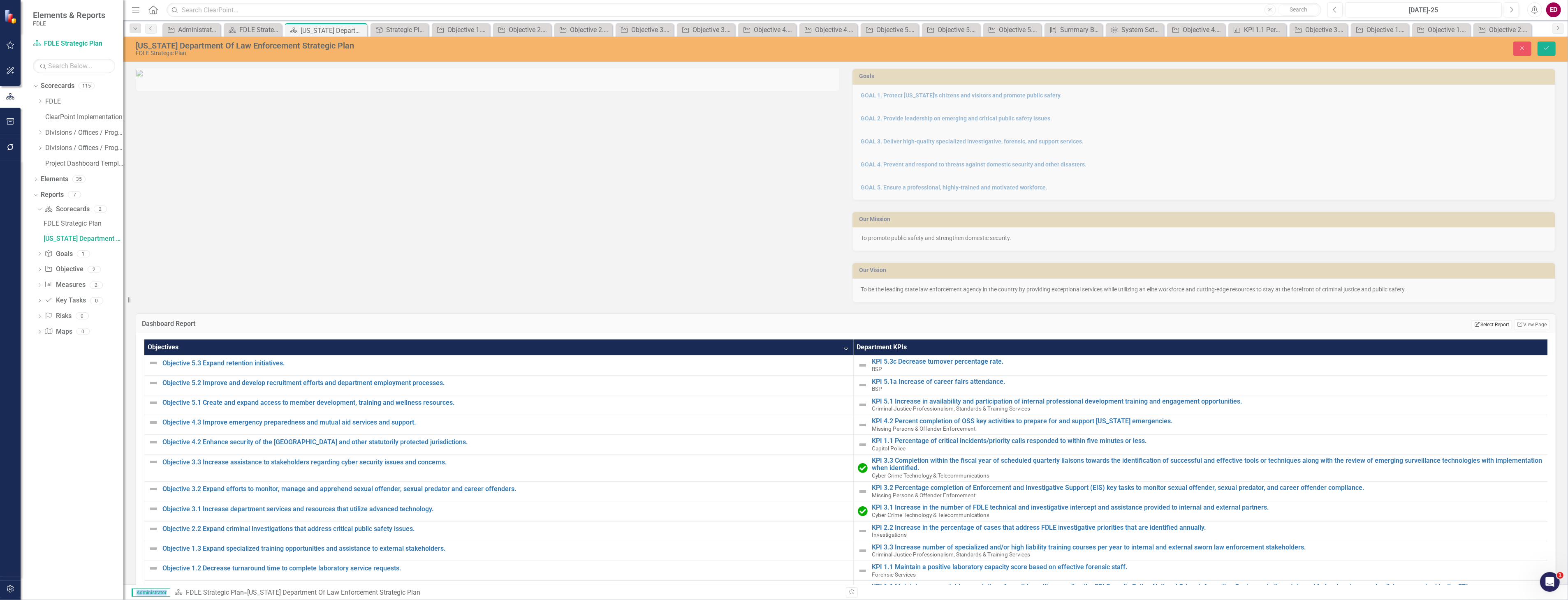
click at [1484, 323] on button "Edit Report Select Report" at bounding box center [1492, 324] width 40 height 9
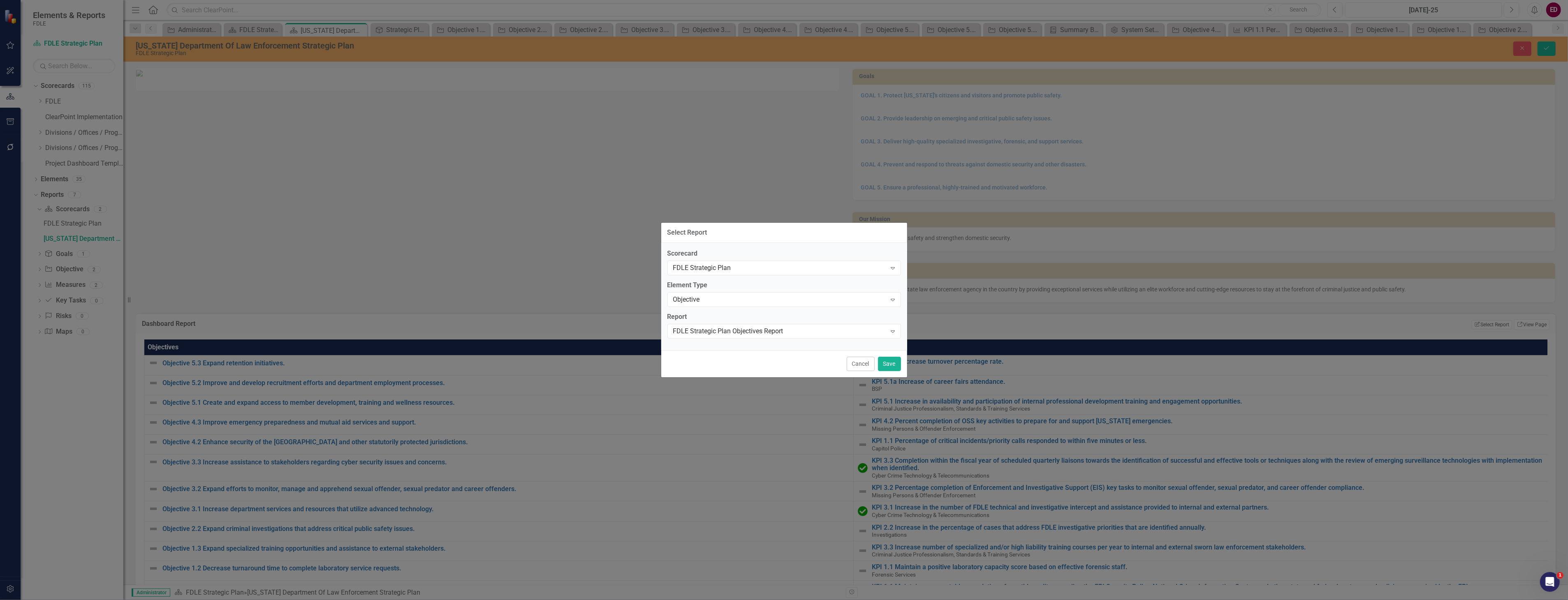
click at [804, 311] on div "Scorecard FDLE Strategic Plan Expand Element Type Objective Expand Report FDLE …" at bounding box center [784, 296] width 246 height 107
click at [808, 295] on div "Objective" at bounding box center [780, 299] width 214 height 10
click at [794, 318] on div "Goal" at bounding box center [786, 313] width 220 height 10
click at [794, 326] on div "Select Report..." at bounding box center [780, 331] width 214 height 10
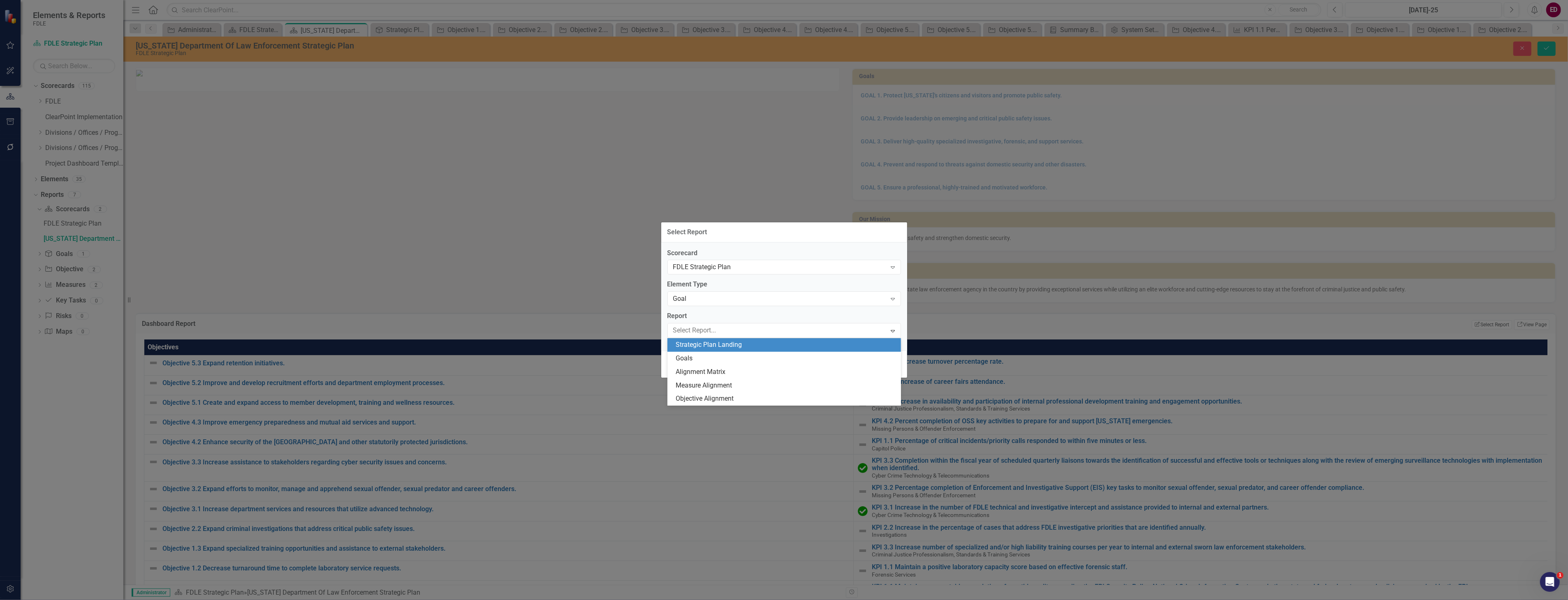
click at [807, 344] on div "Strategic Plan Landing" at bounding box center [786, 345] width 220 height 10
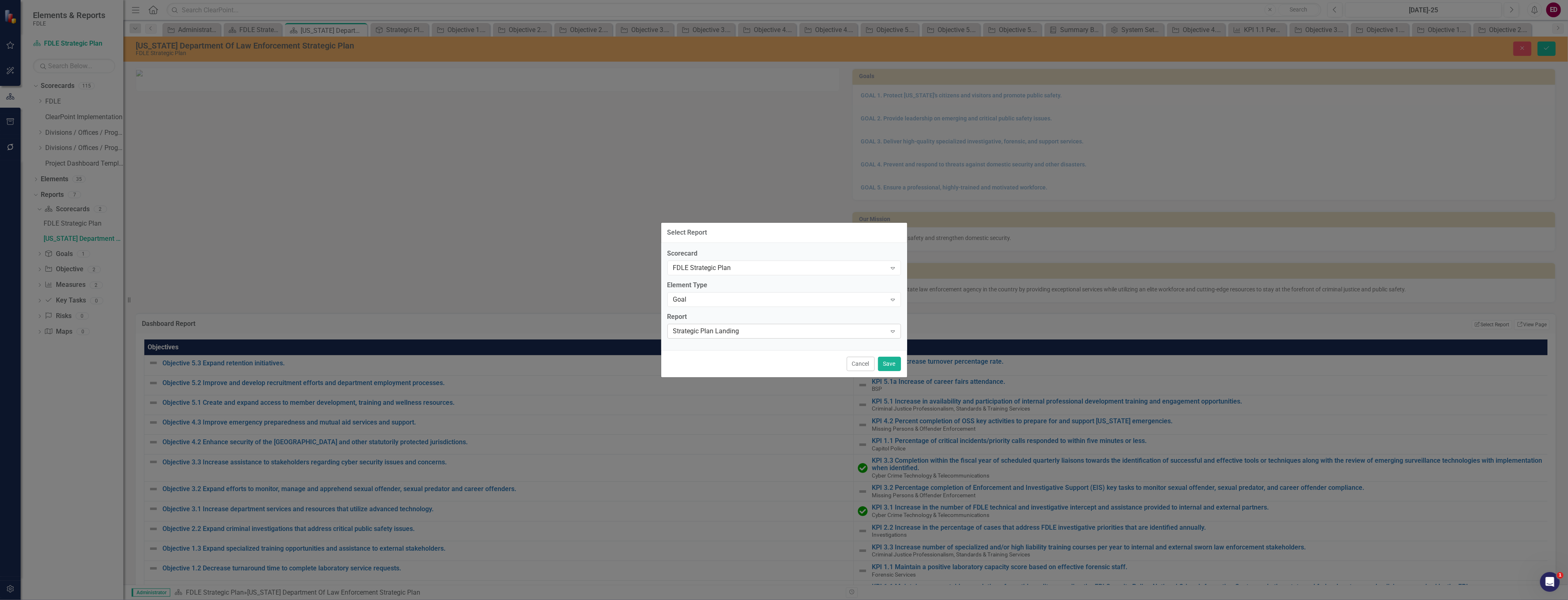
click at [821, 324] on div "Strategic Plan Landing Expand" at bounding box center [784, 331] width 234 height 15
click at [842, 362] on div "Cancel Save" at bounding box center [784, 364] width 246 height 27
click at [850, 363] on button "Cancel" at bounding box center [861, 364] width 28 height 15
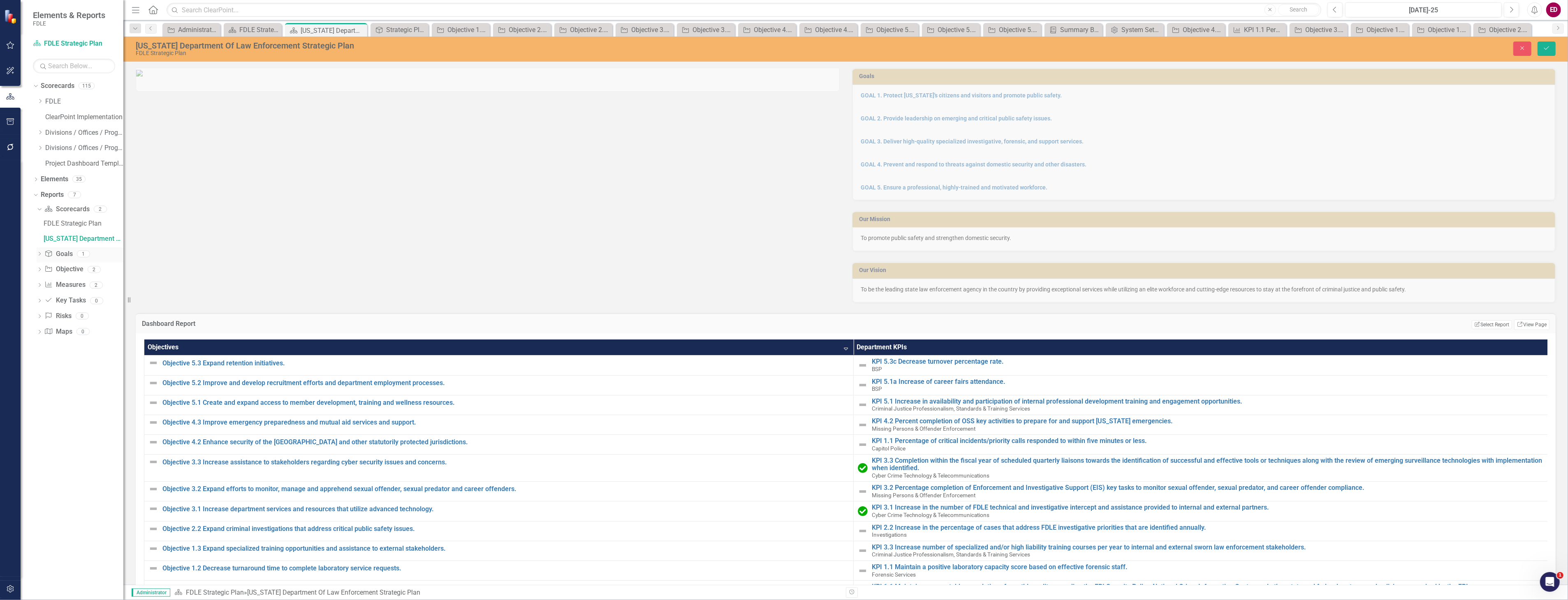
click at [36, 253] on div "Dropdown Scorecard Scorecards 2 FDLE Strategic Plan [US_STATE] Department Of La…" at bounding box center [78, 271] width 91 height 138
click at [41, 253] on icon "Dropdown" at bounding box center [39, 254] width 5 height 4
click at [66, 243] on div "Strategic Plan Landing" at bounding box center [83, 239] width 80 height 7
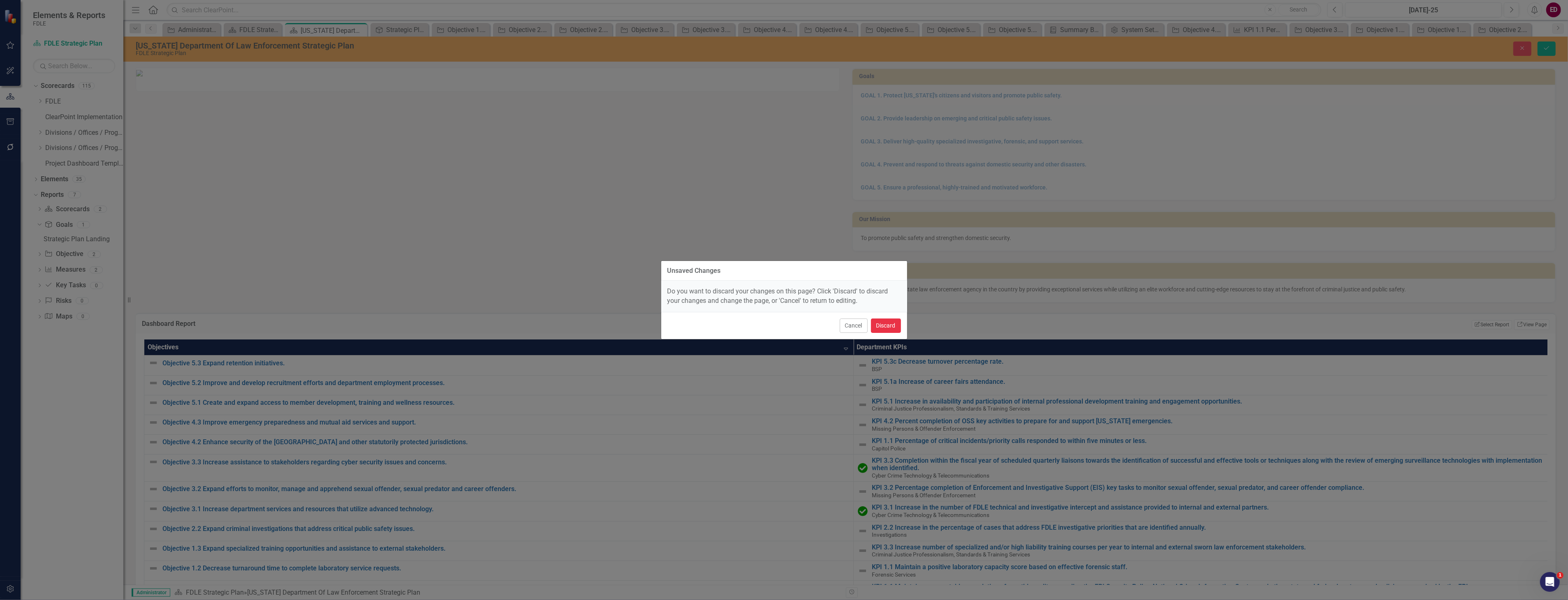
click at [889, 327] on button "Discard" at bounding box center [886, 326] width 30 height 15
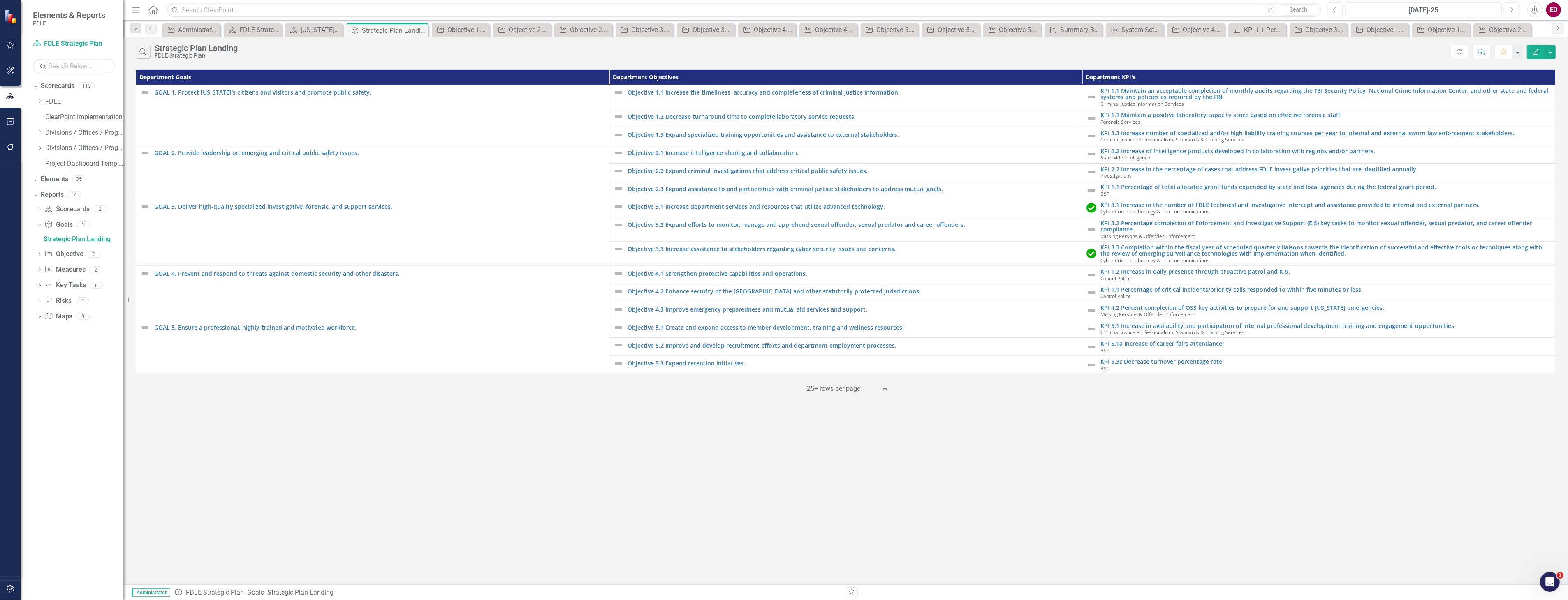
click at [244, 47] on div "Search Strategic Plan Landing FDLE Strategic Plan" at bounding box center [793, 52] width 1315 height 14
click at [1535, 52] on icon "button" at bounding box center [1536, 51] width 5 height 5
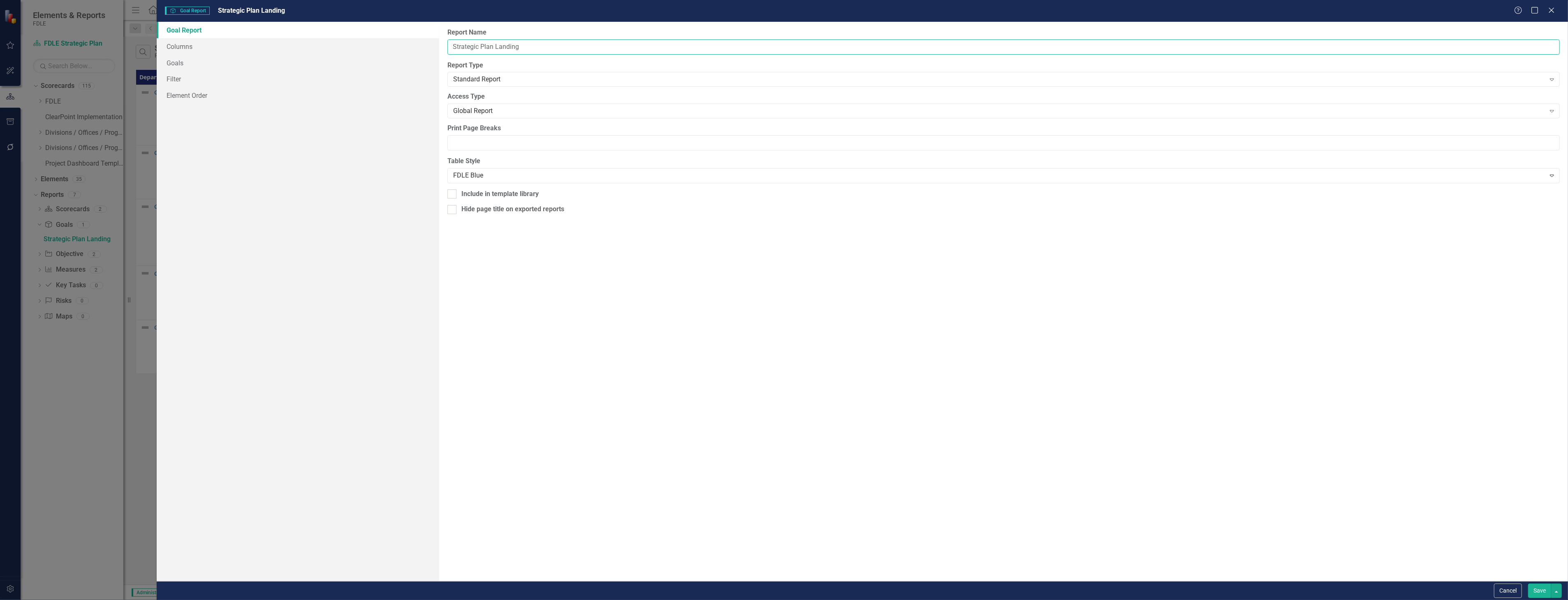
click at [685, 46] on input "Strategic Plan Landing" at bounding box center [1003, 47] width 1112 height 15
type input "FDLE Goals, Objectives and KPI's Alignment Matric"
click at [1528, 584] on button "Save" at bounding box center [1539, 591] width 23 height 15
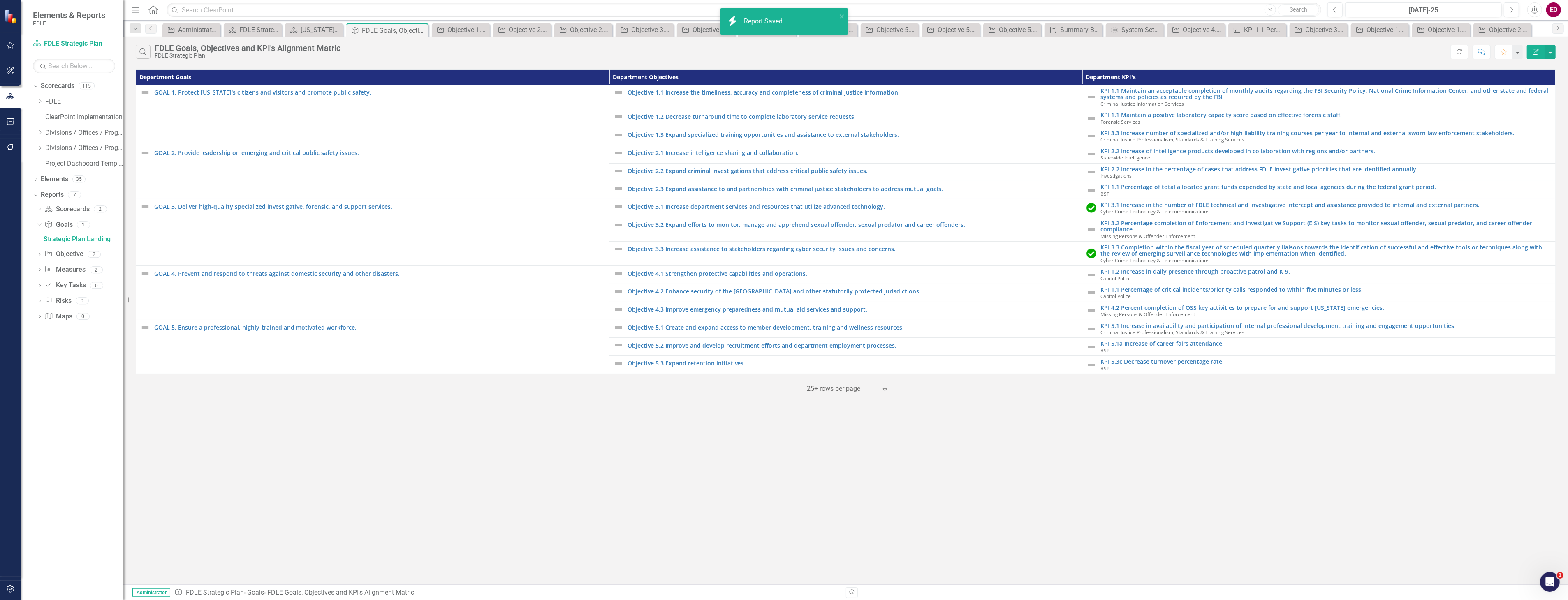
click at [194, 50] on div "FDLE Goals, Objectives and KPI's Alignment Matric" at bounding box center [247, 48] width 186 height 9
drag, startPoint x: 194, startPoint y: 50, endPoint x: 327, endPoint y: 47, distance: 133.0
click at [327, 47] on div "FDLE Goals, Objectives and KPI's Alignment Matric" at bounding box center [247, 48] width 186 height 9
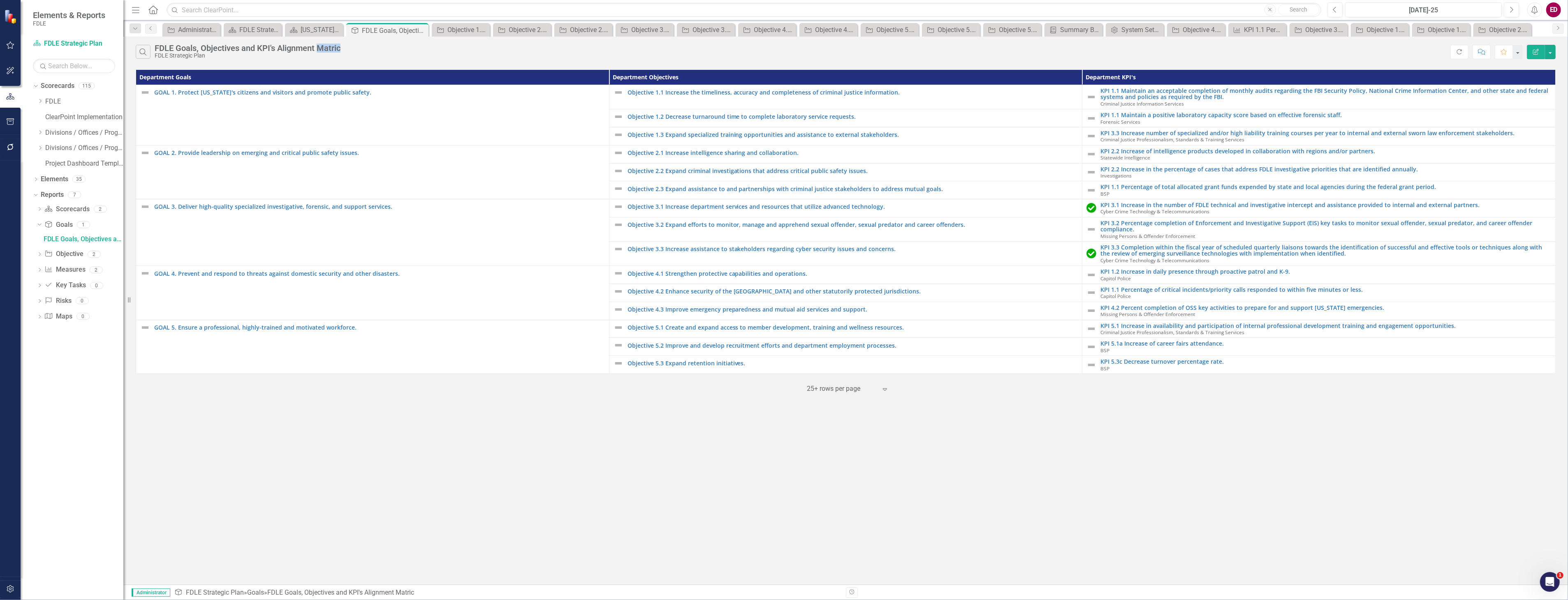
click at [1533, 52] on icon "button" at bounding box center [1536, 51] width 5 height 5
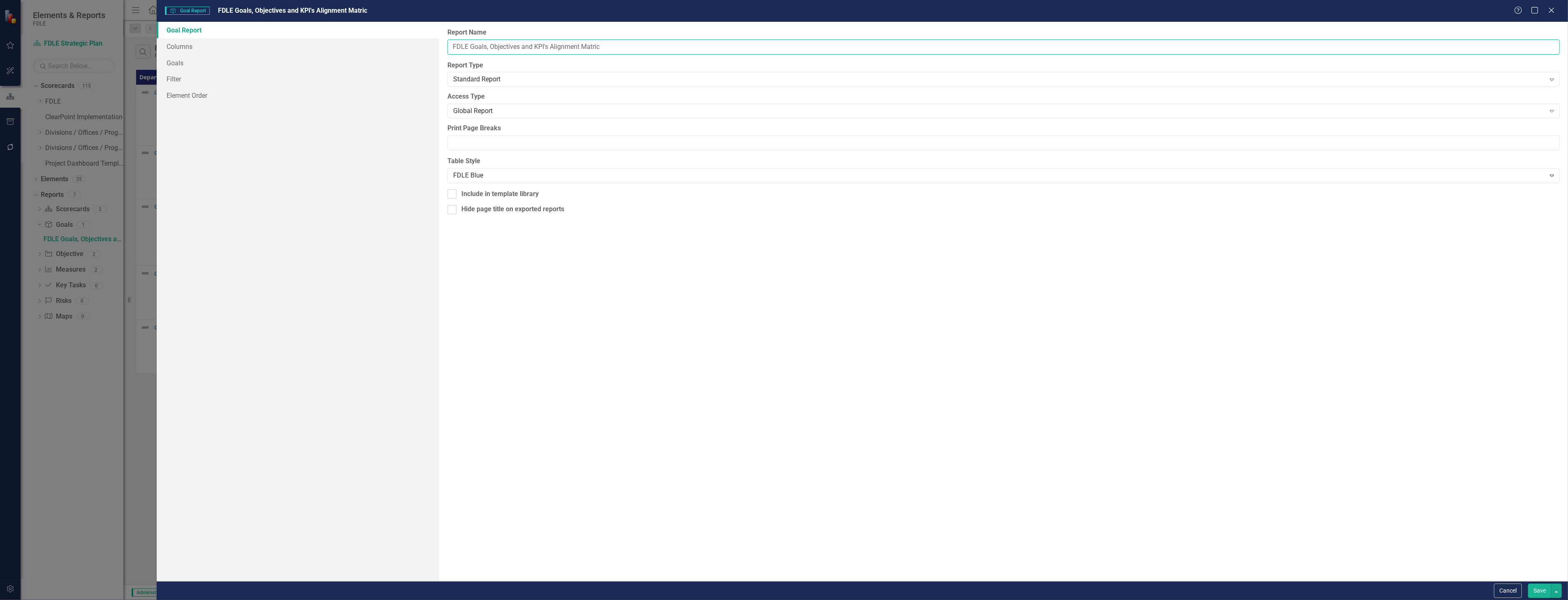
click at [668, 42] on input "FDLE Goals, Objectives and KPI's Alignment Matric" at bounding box center [1003, 47] width 1112 height 15
type input "FDLE Goals, Objectives and KPI's Alignment Matrix"
click at [1540, 589] on button "Save" at bounding box center [1539, 591] width 23 height 15
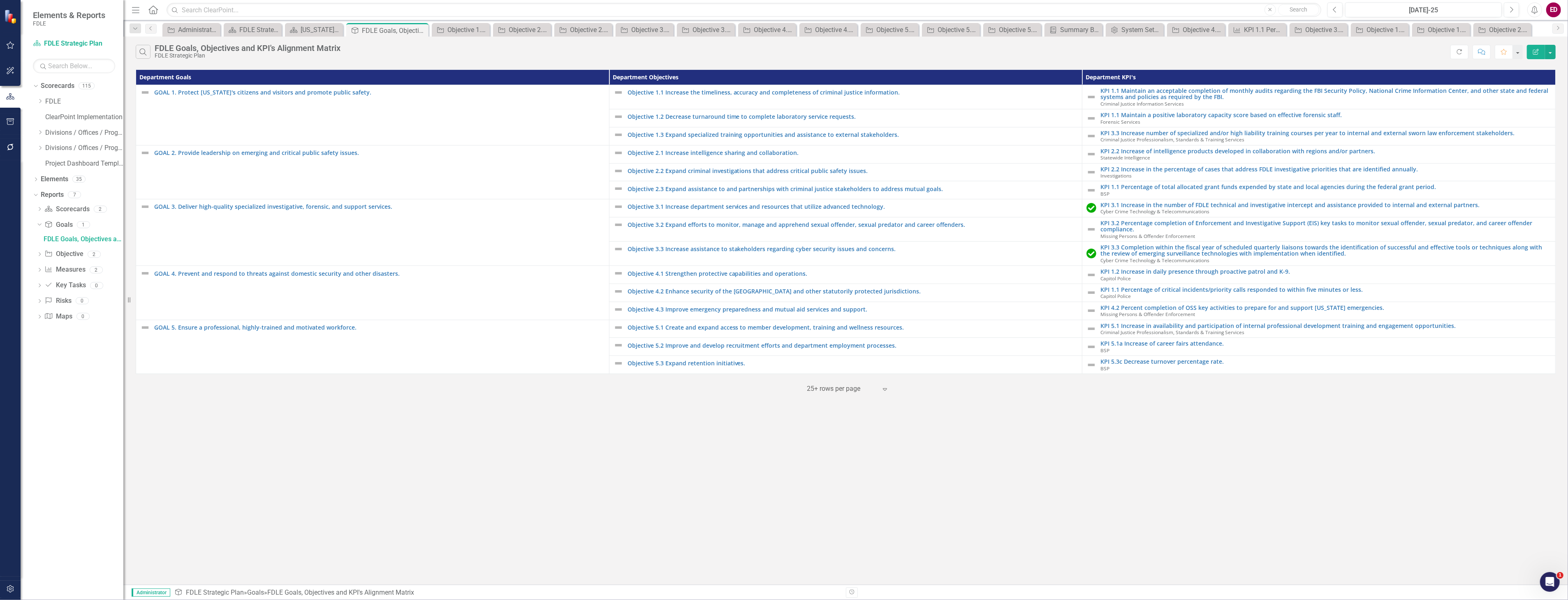
click at [35, 105] on div "Dropdown Scorecards 115 Dropdown FDLE Commissioner's Initiative Team Project Da…" at bounding box center [78, 125] width 91 height 93
click at [35, 102] on div "Dropdown Scorecards 115 Dropdown FDLE Commissioner's Initiative Team Project Da…" at bounding box center [78, 125] width 91 height 93
click at [44, 101] on div "Dropdown" at bounding box center [41, 101] width 9 height 7
click at [63, 135] on link "FDLE Strategic Plan" at bounding box center [88, 133] width 70 height 10
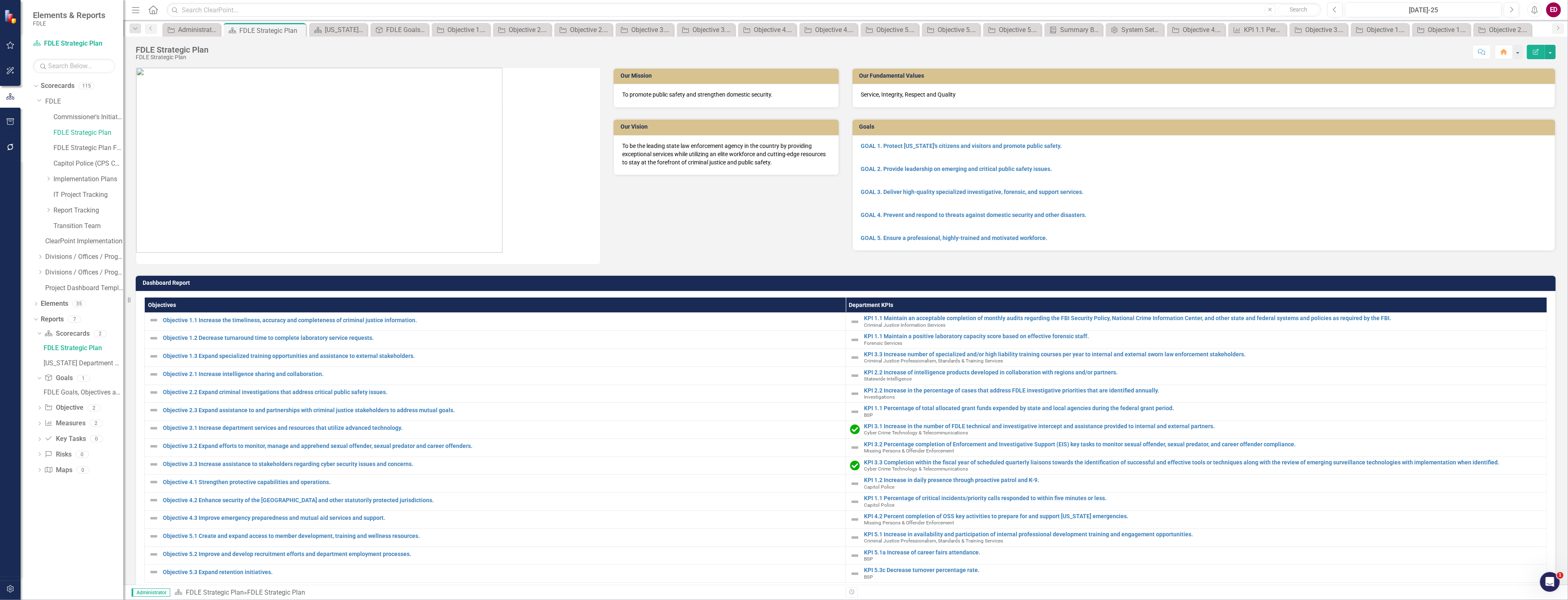
click at [639, 282] on h3 "Dashboard Report" at bounding box center [847, 283] width 1409 height 6
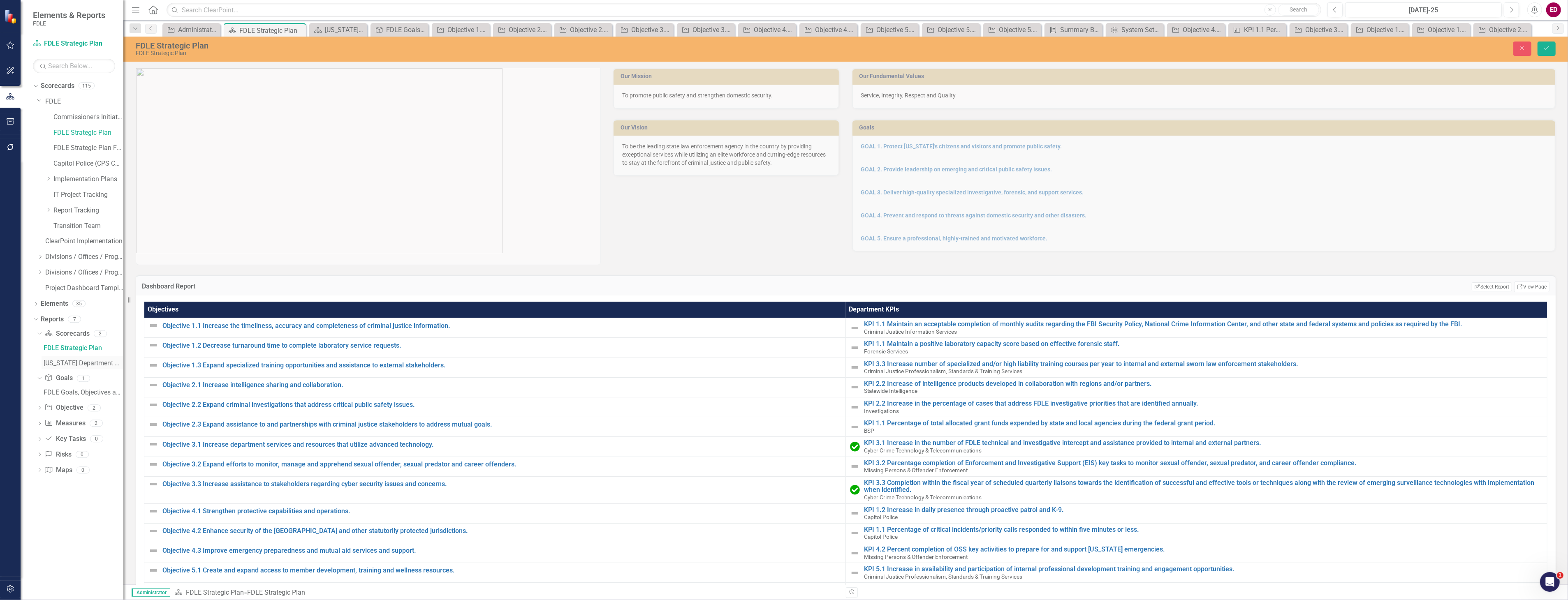
click at [64, 358] on link "[US_STATE] Department Of Law Enforcement Strategic Plan" at bounding box center [82, 363] width 82 height 13
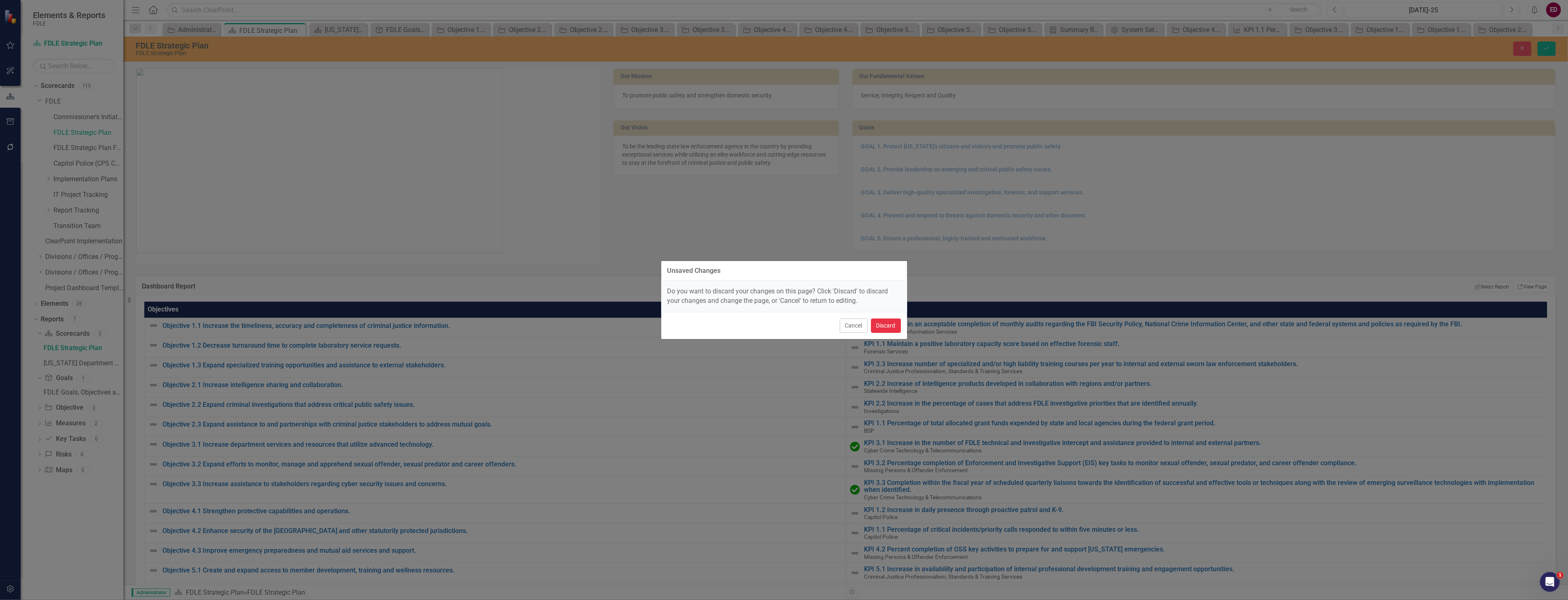
click at [894, 331] on button "Discard" at bounding box center [886, 326] width 30 height 15
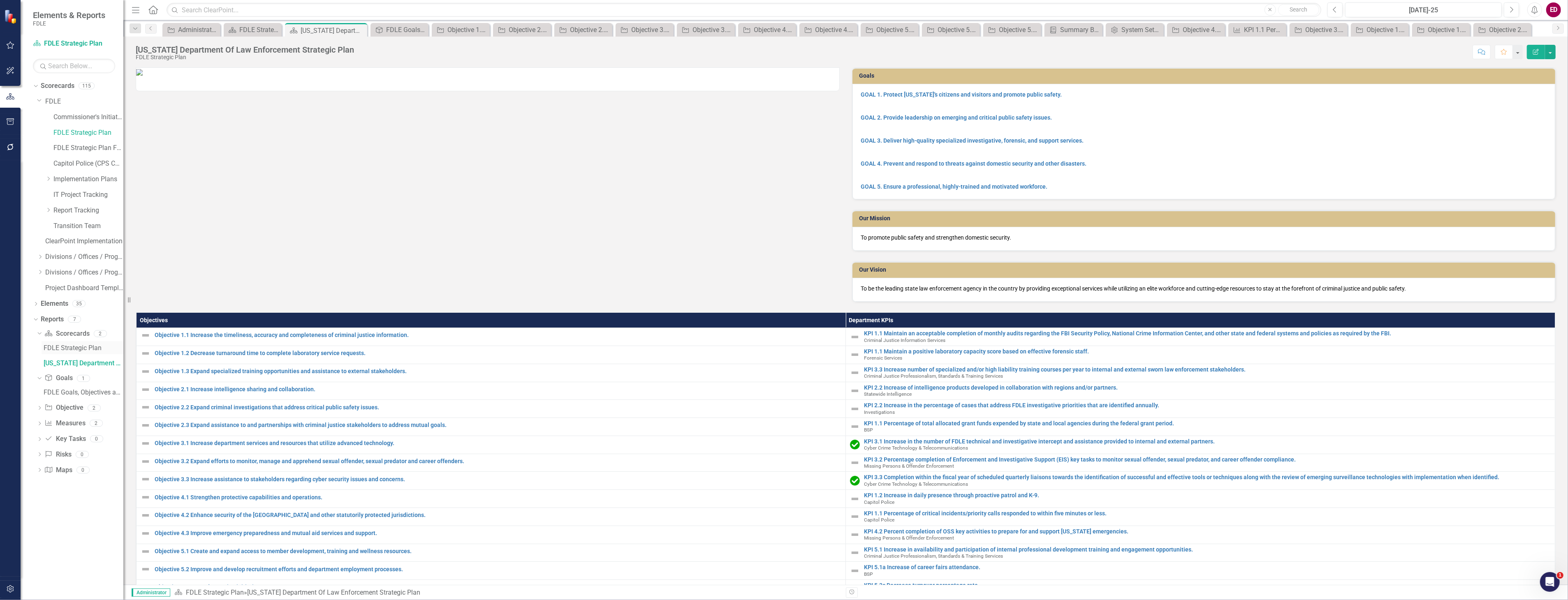
click at [99, 352] on link "FDLE Strategic Plan" at bounding box center [82, 348] width 82 height 13
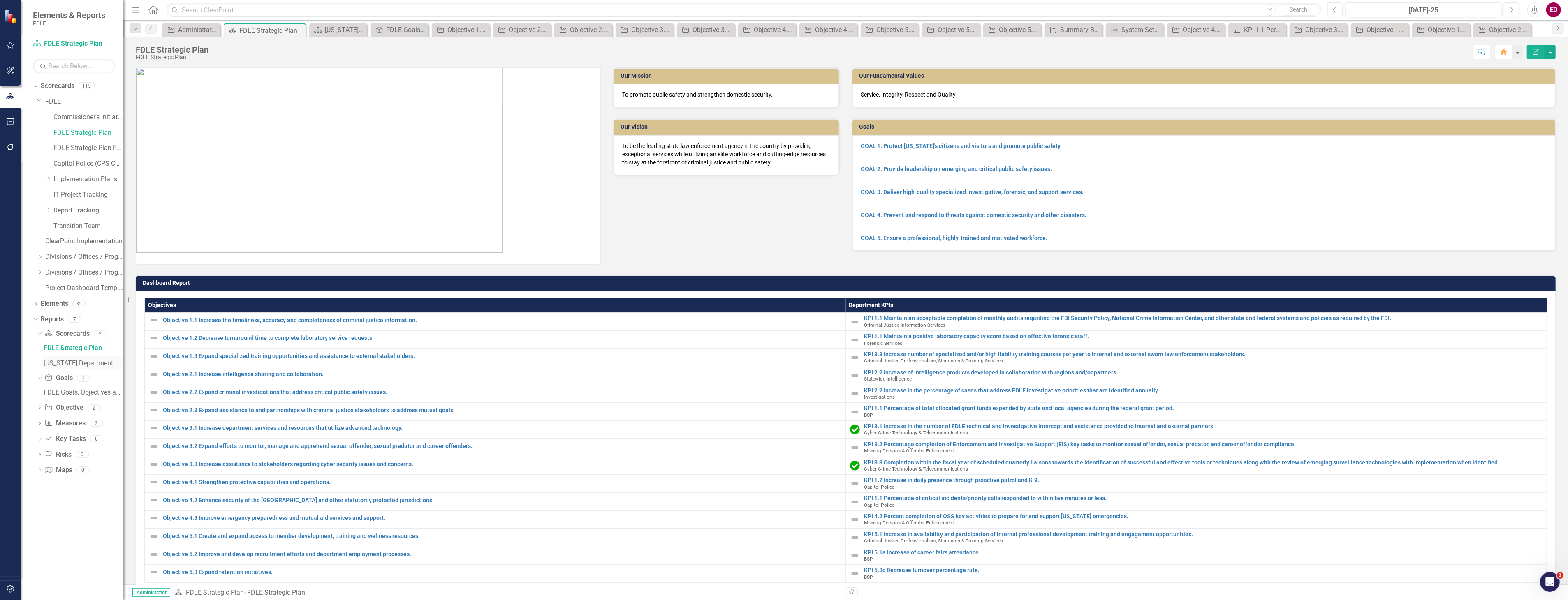
click at [72, 360] on div "[US_STATE] Department Of Law Enforcement Strategic Plan" at bounding box center [83, 363] width 80 height 7
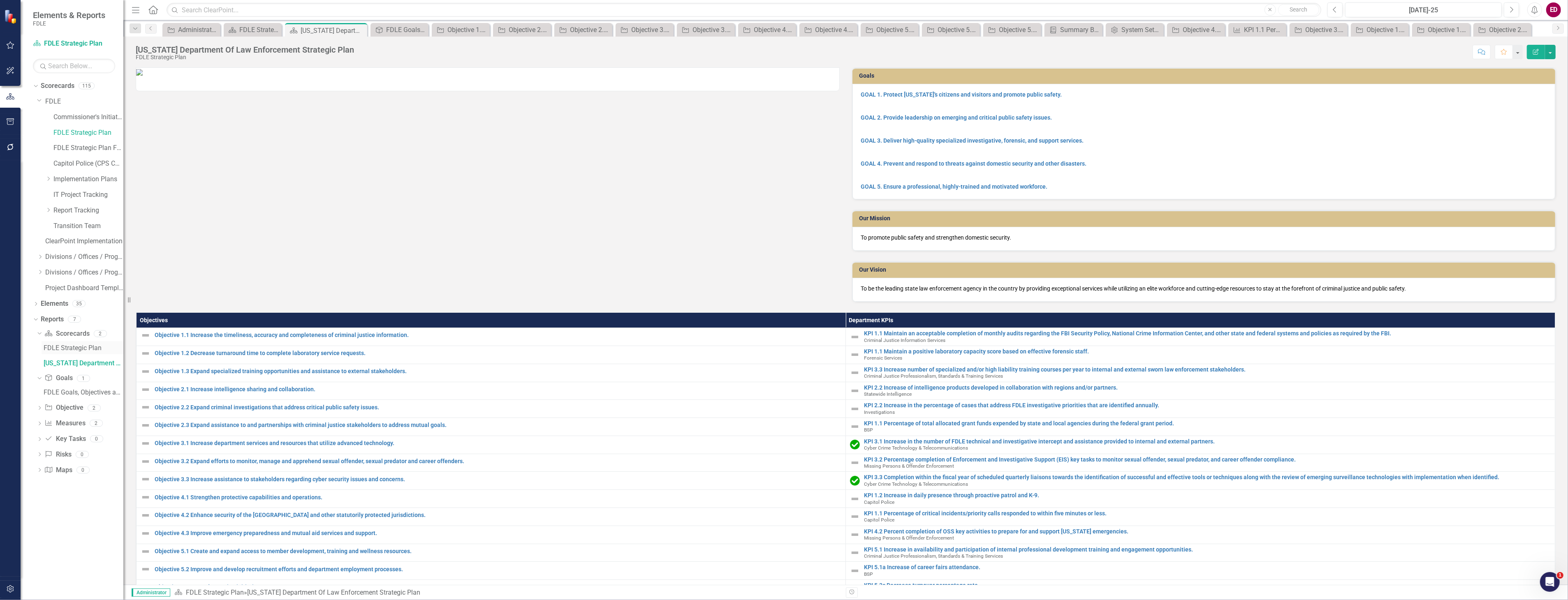
click at [99, 346] on div "FDLE Strategic Plan" at bounding box center [83, 348] width 80 height 7
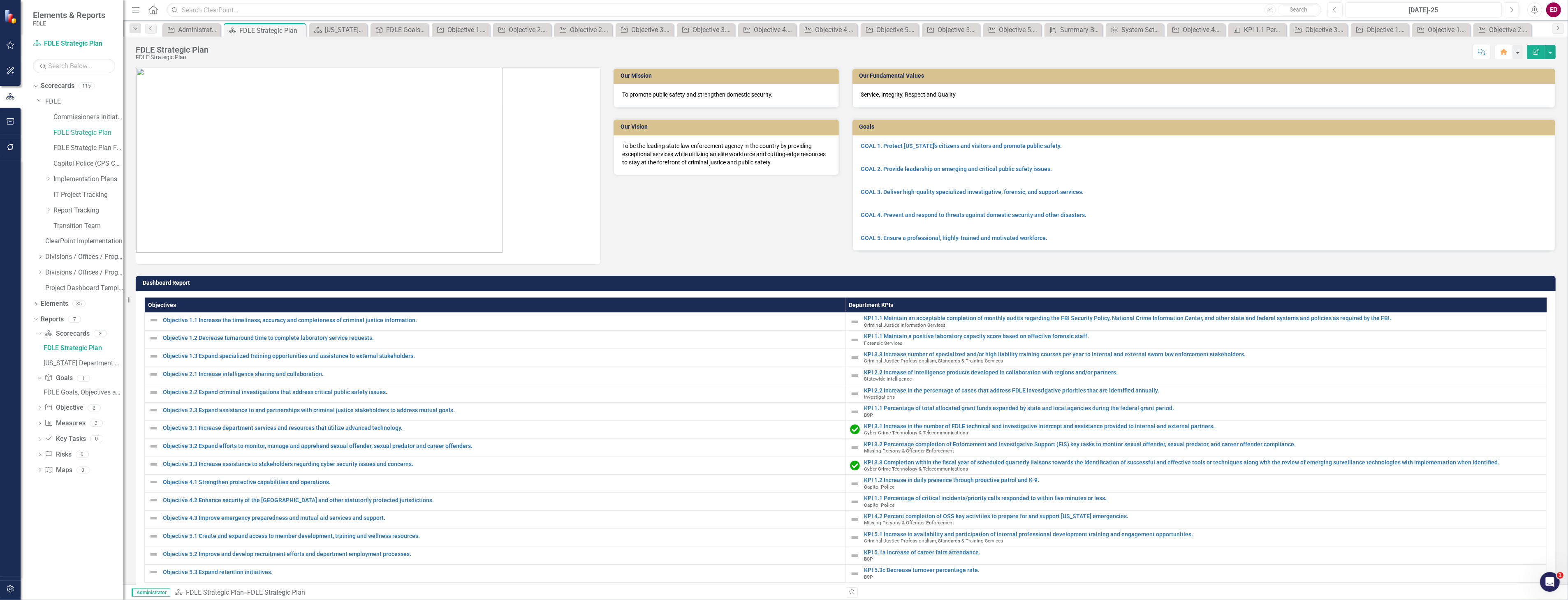
click at [1532, 50] on icon "Edit Report" at bounding box center [1536, 51] width 7 height 5
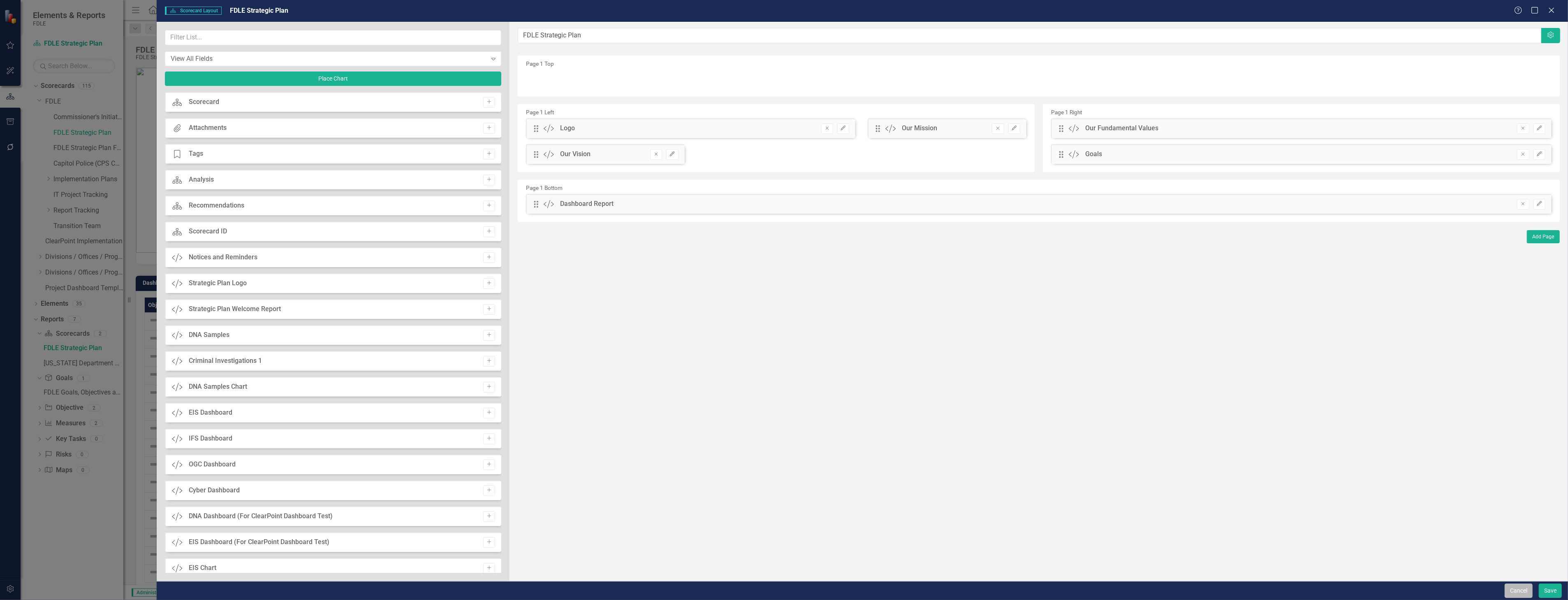
click at [1523, 590] on button "Cancel" at bounding box center [1519, 591] width 28 height 15
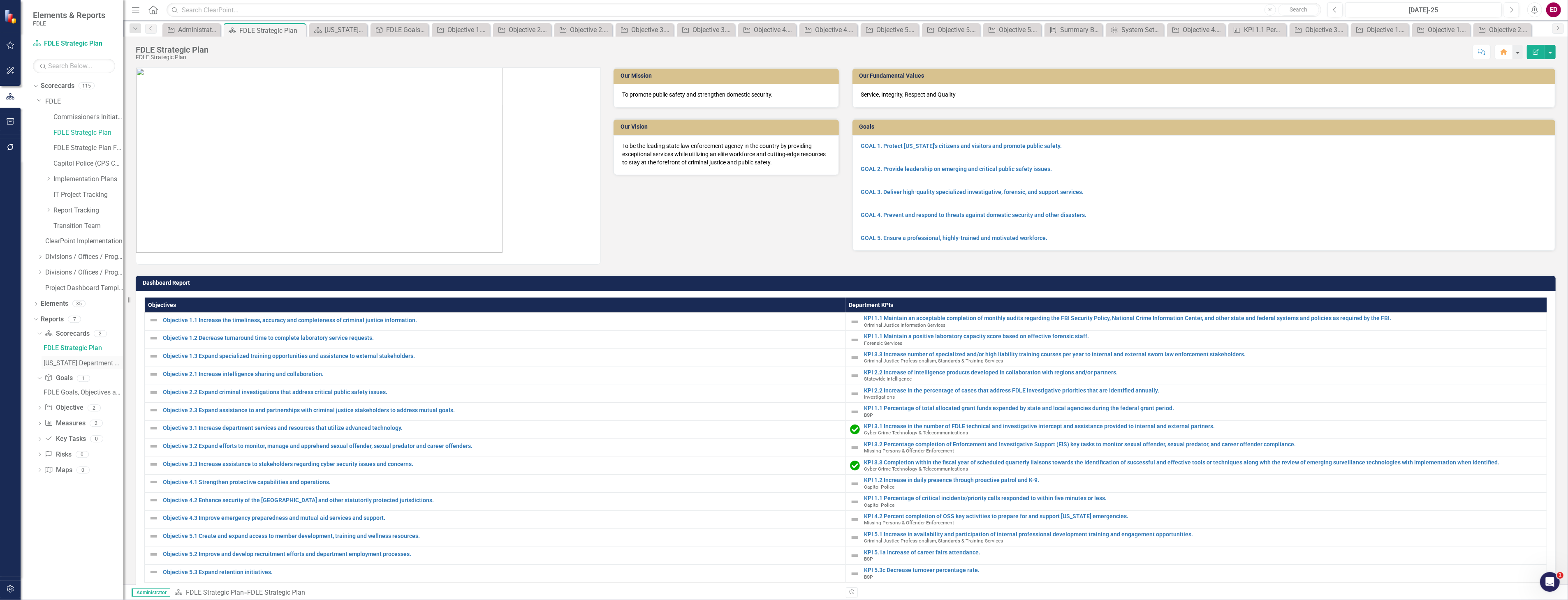
click at [72, 369] on link "[US_STATE] Department Of Law Enforcement Strategic Plan" at bounding box center [82, 363] width 82 height 13
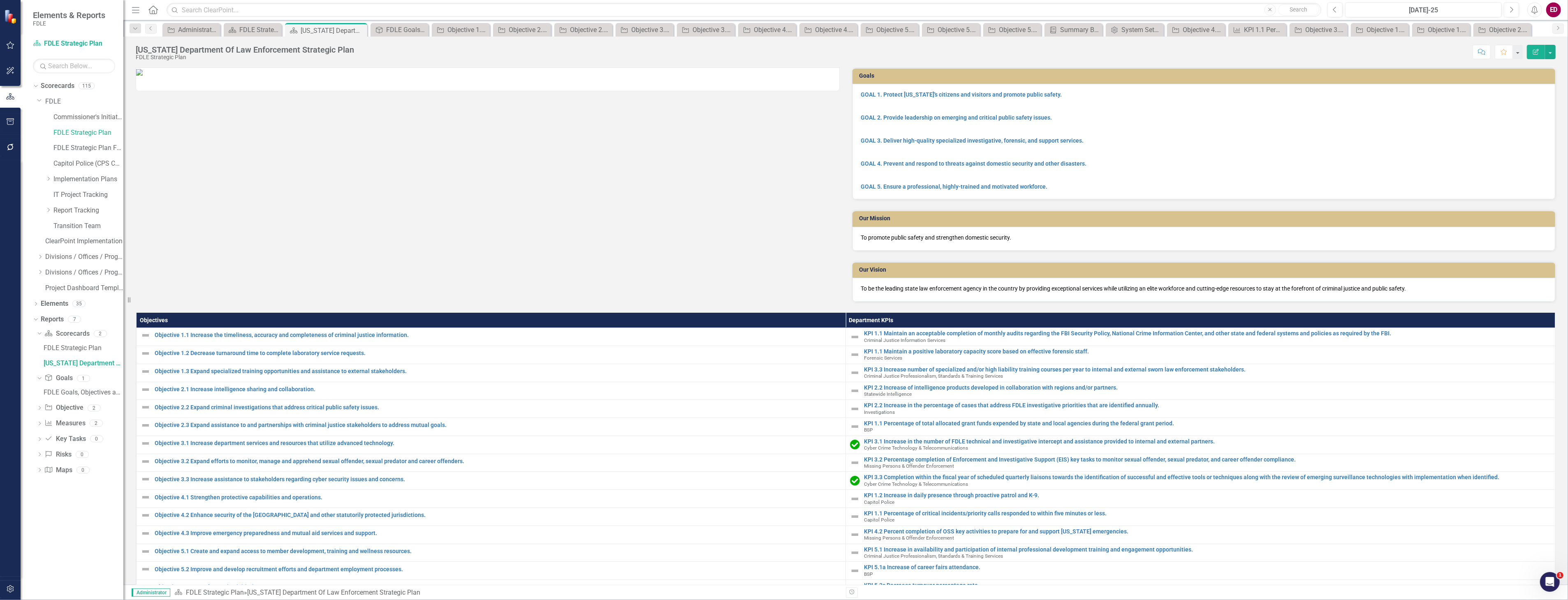
click at [757, 310] on div "Objectives Department KPIs Objective 1.1 Increase the timeliness, accuracy and …" at bounding box center [845, 461] width 1432 height 316
click at [1448, 302] on div "Objectives Department KPIs Objective 1.1 Increase the timeliness, accuracy and …" at bounding box center [845, 461] width 1432 height 316
drag, startPoint x: 1448, startPoint y: 302, endPoint x: 1449, endPoint y: 321, distance: 19.0
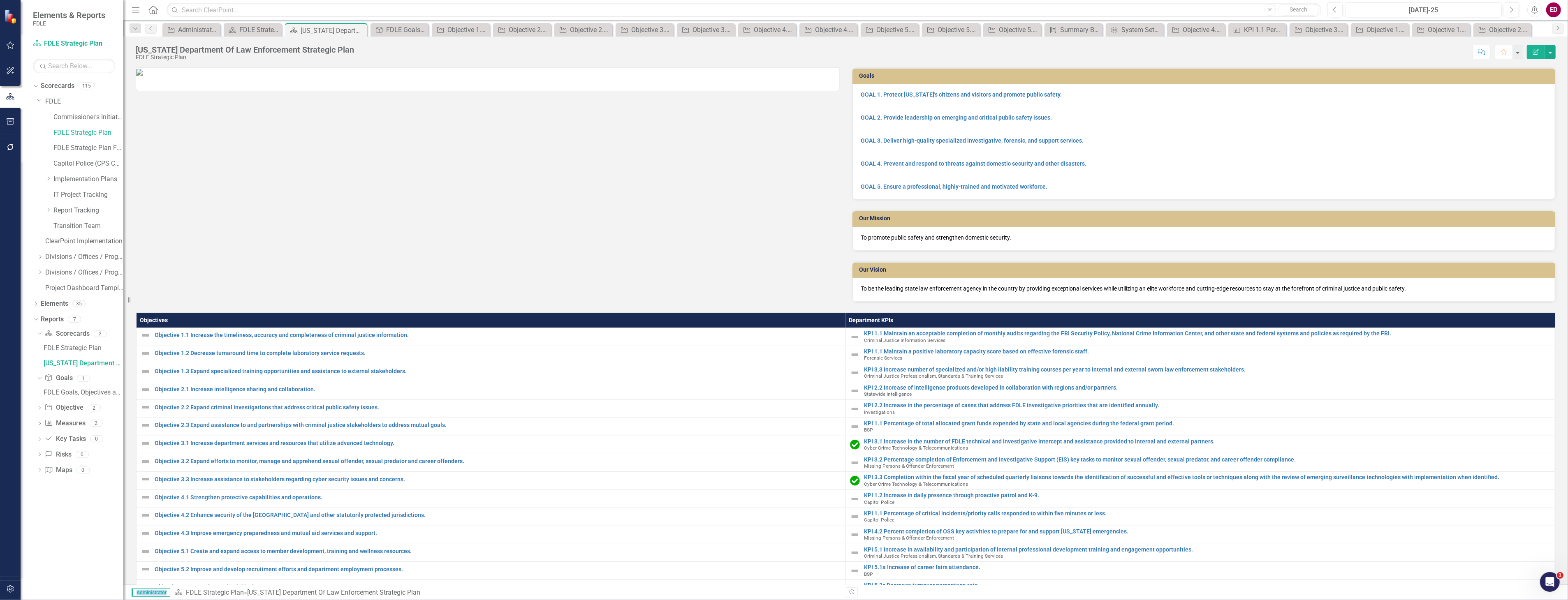
click at [1449, 321] on th "Department KPIs" at bounding box center [1200, 320] width 709 height 15
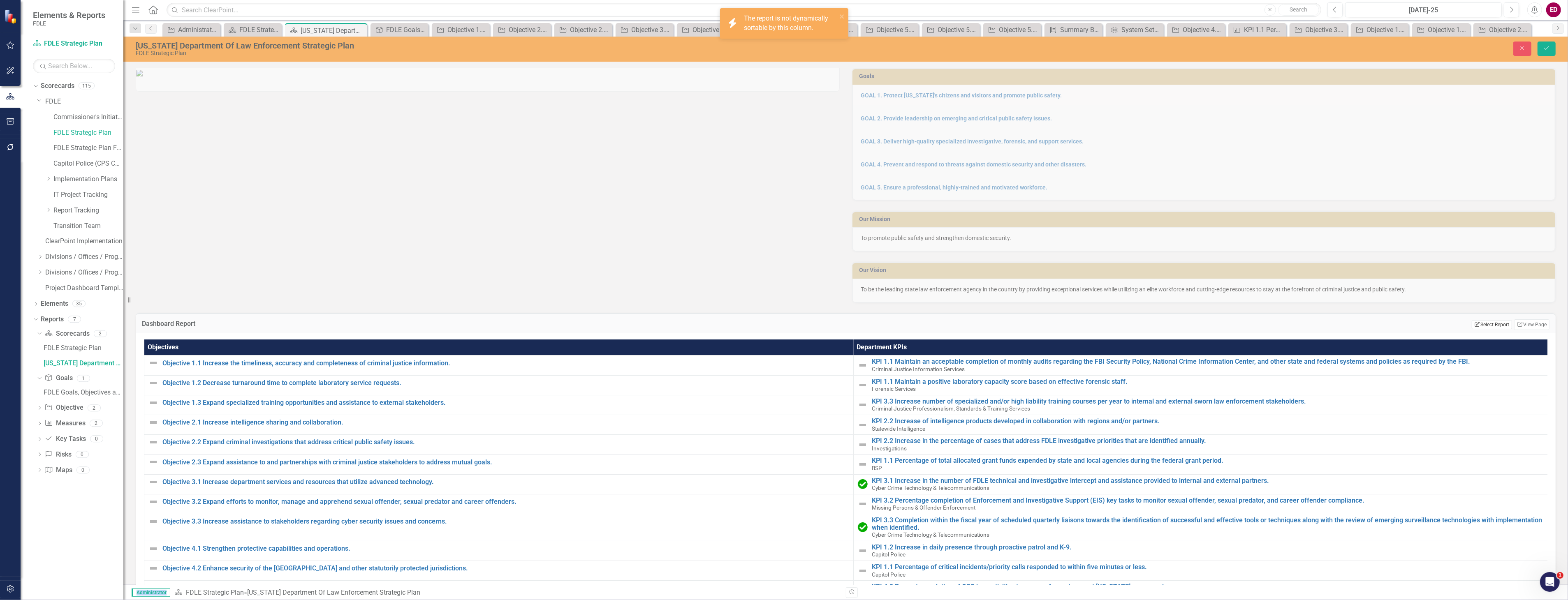
drag, startPoint x: 1449, startPoint y: 321, endPoint x: 1478, endPoint y: 325, distance: 29.3
click at [1478, 325] on button "Edit Report Select Report" at bounding box center [1492, 324] width 40 height 9
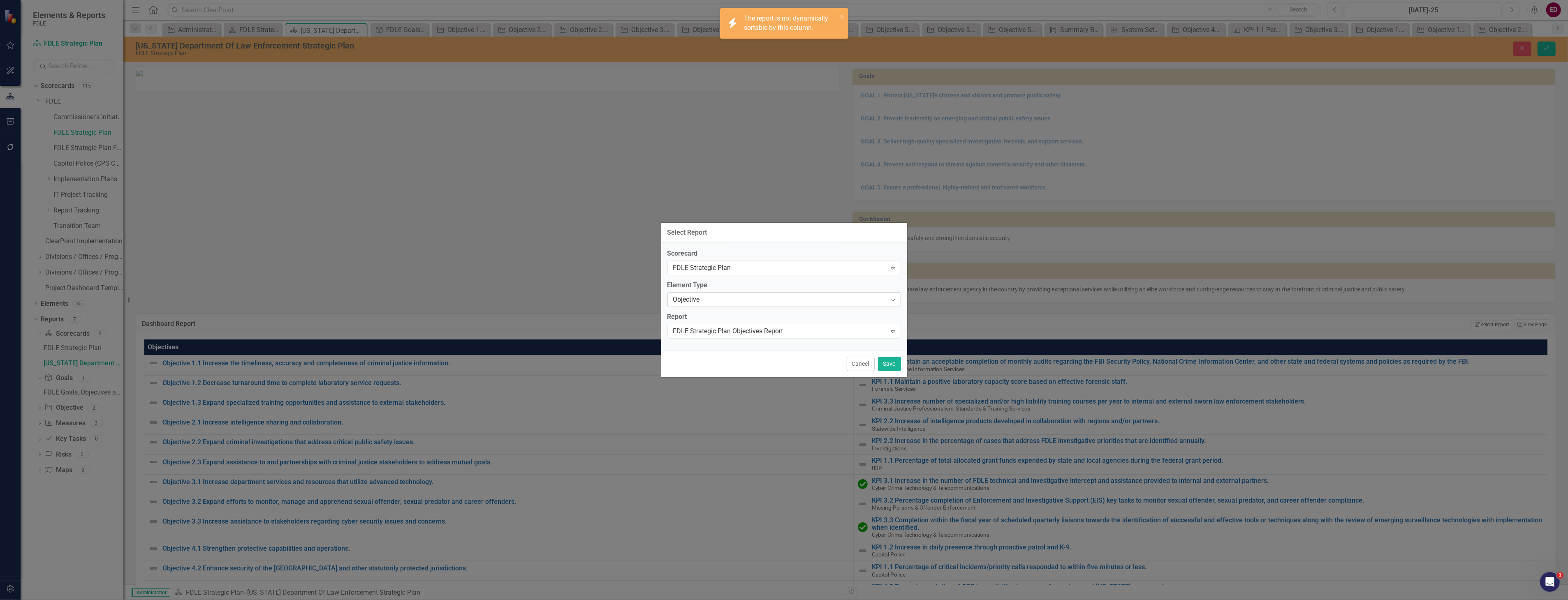
click at [791, 295] on div "Objective" at bounding box center [780, 299] width 214 height 10
click at [776, 319] on div "Goal" at bounding box center [784, 313] width 234 height 13
click at [770, 346] on div "Scorecard FDLE Strategic Plan Expand Element Type Goal Expand Report Select Rep…" at bounding box center [784, 296] width 246 height 107
click at [775, 328] on div "Select Report..." at bounding box center [780, 331] width 214 height 10
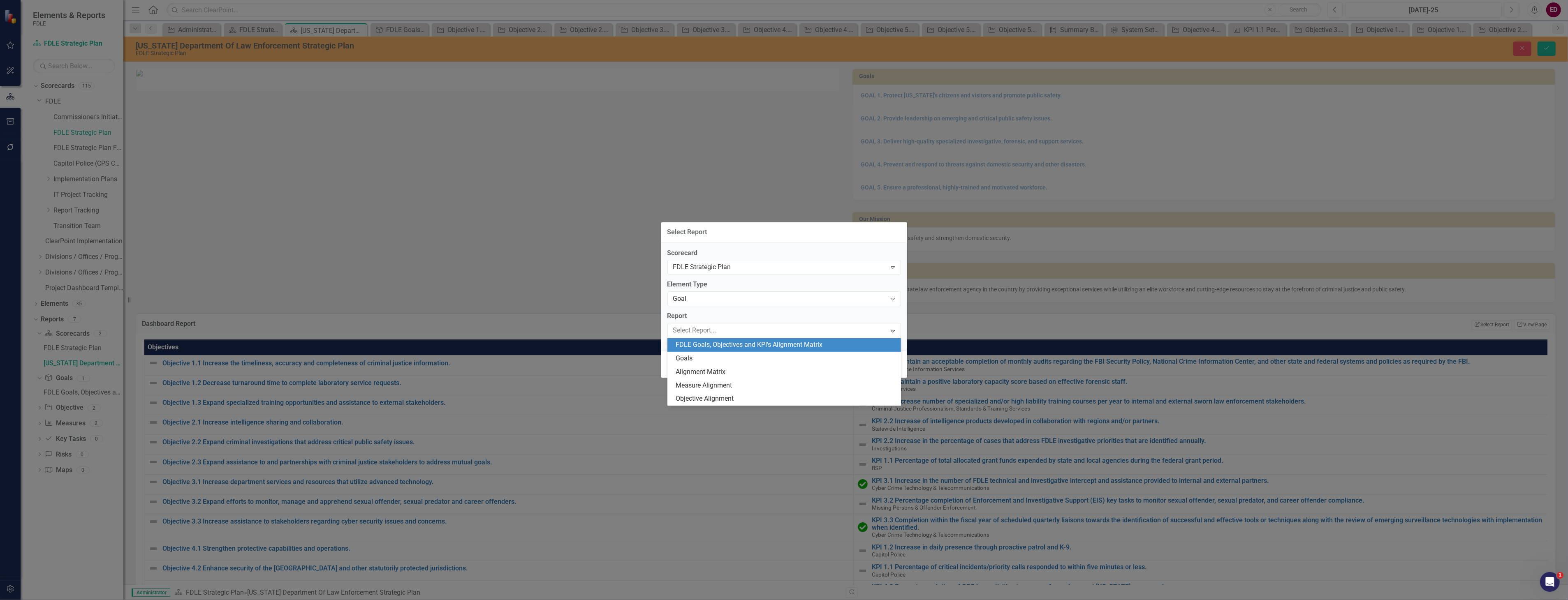
click at [783, 340] on div "FDLE Goals, Objectives and KPI's Alignment Matrix" at bounding box center [784, 345] width 234 height 13
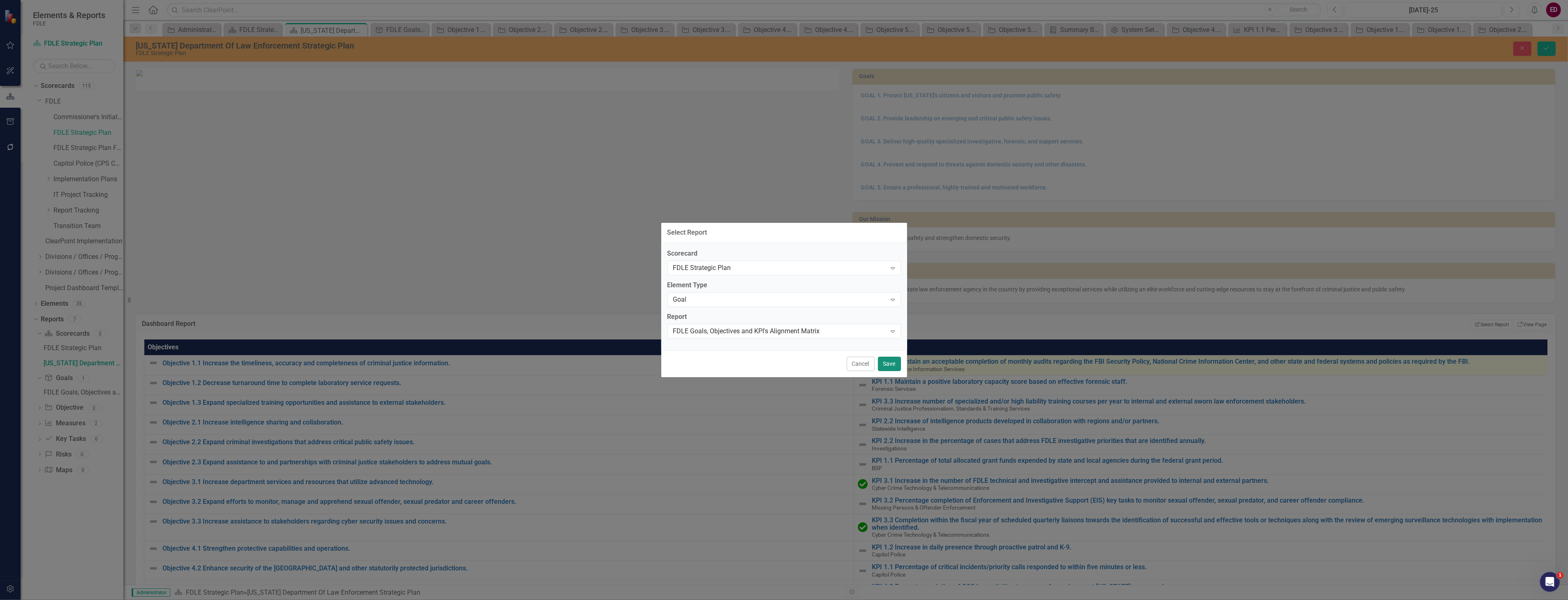
click at [894, 367] on button "Save" at bounding box center [889, 364] width 23 height 15
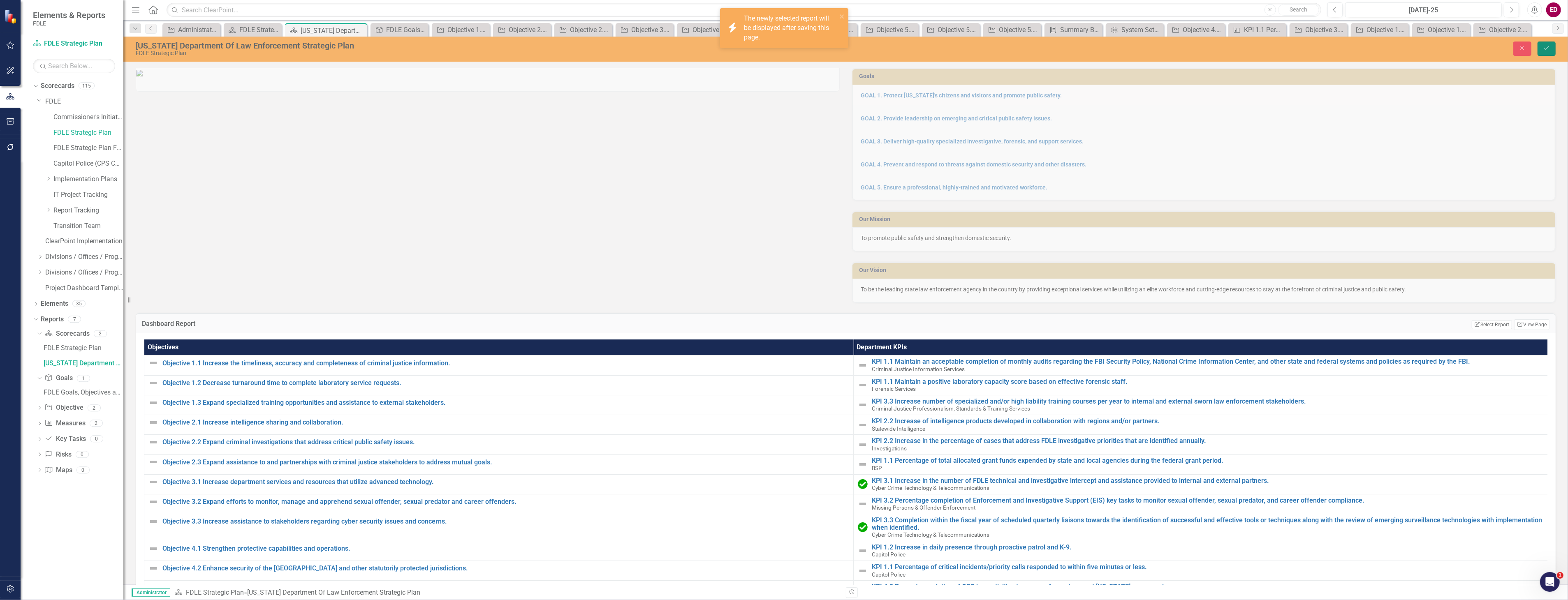
click at [1544, 49] on icon "Save" at bounding box center [1547, 47] width 7 height 5
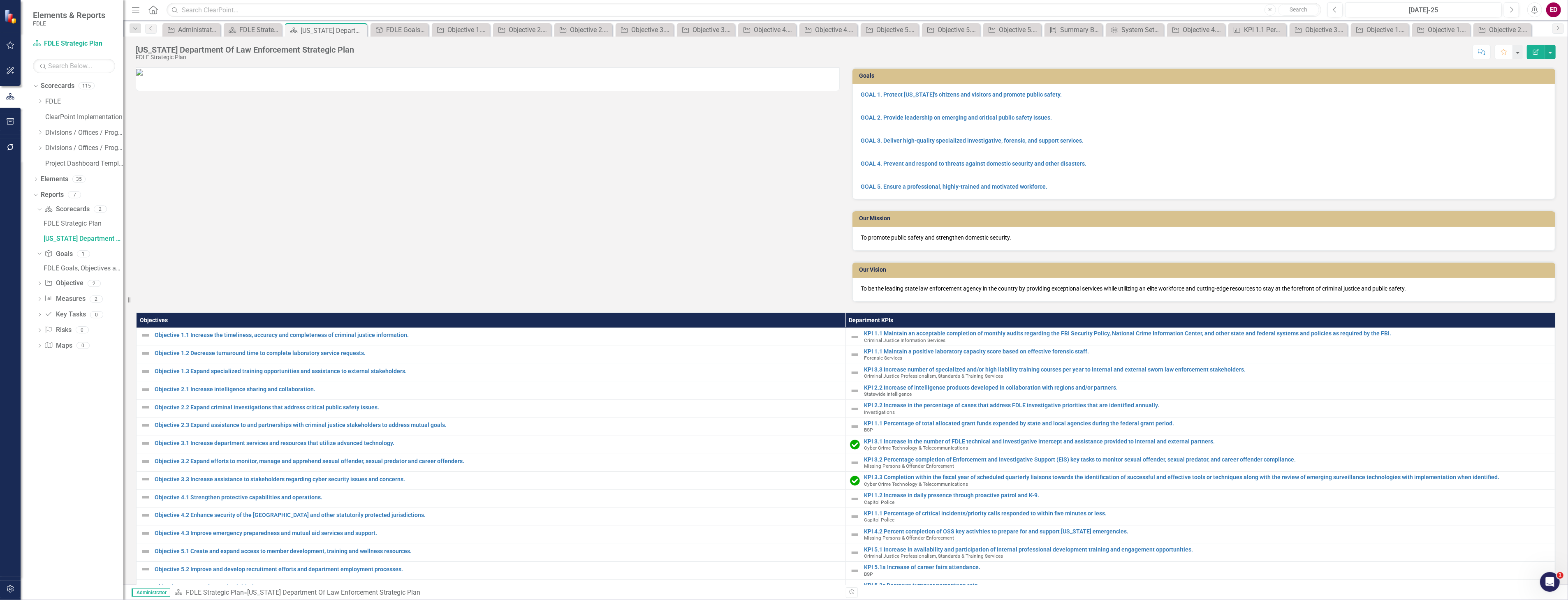
click at [142, 75] on img at bounding box center [139, 72] width 7 height 7
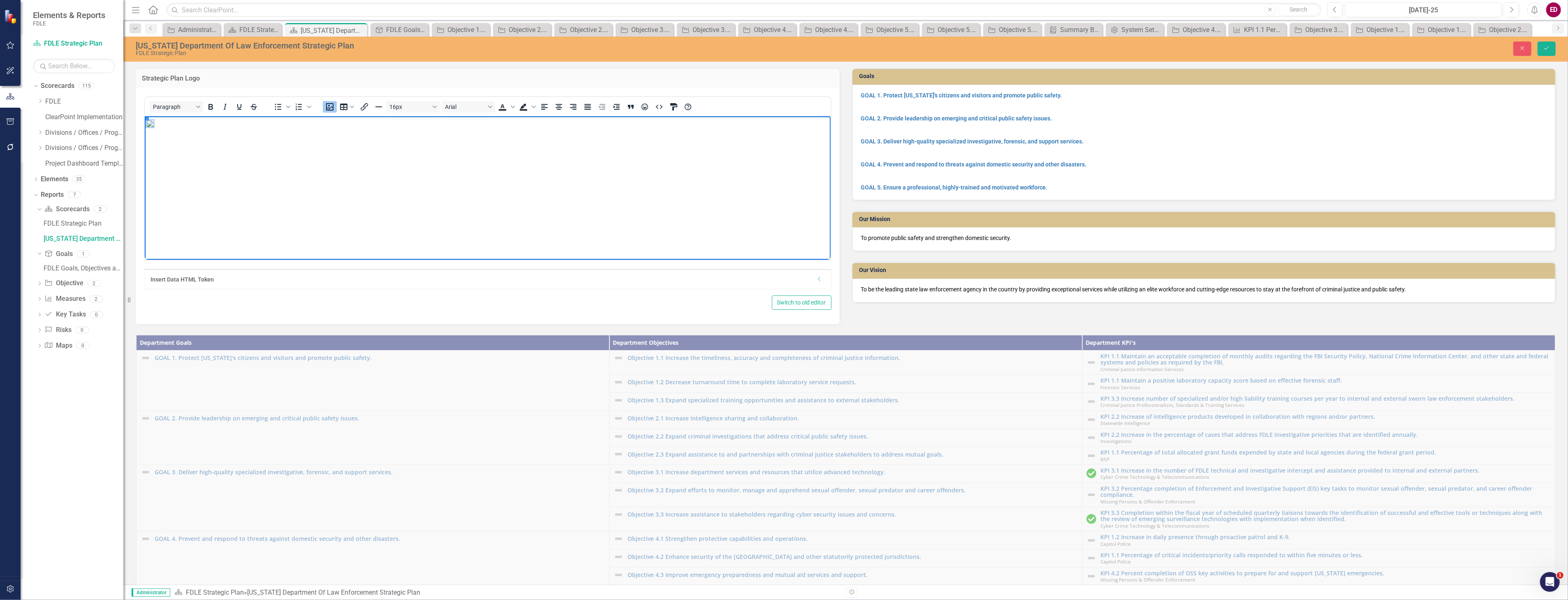
drag, startPoint x: 681, startPoint y: 282, endPoint x: 296, endPoint y: 133, distance: 412.8
click at [153, 127] on img "Rich Text Area. Press ALT-0 for help." at bounding box center [150, 123] width 7 height 7
click at [1542, 44] on button "Save" at bounding box center [1547, 49] width 18 height 15
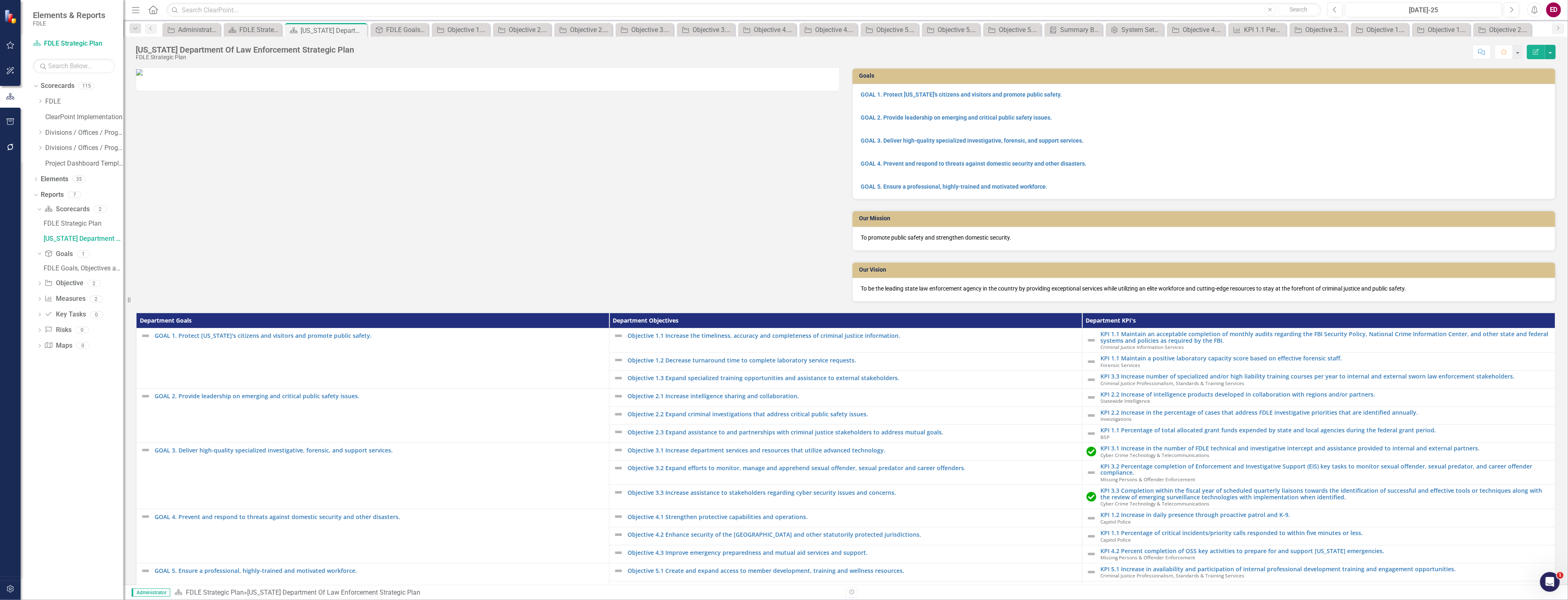
scroll to position [61, 0]
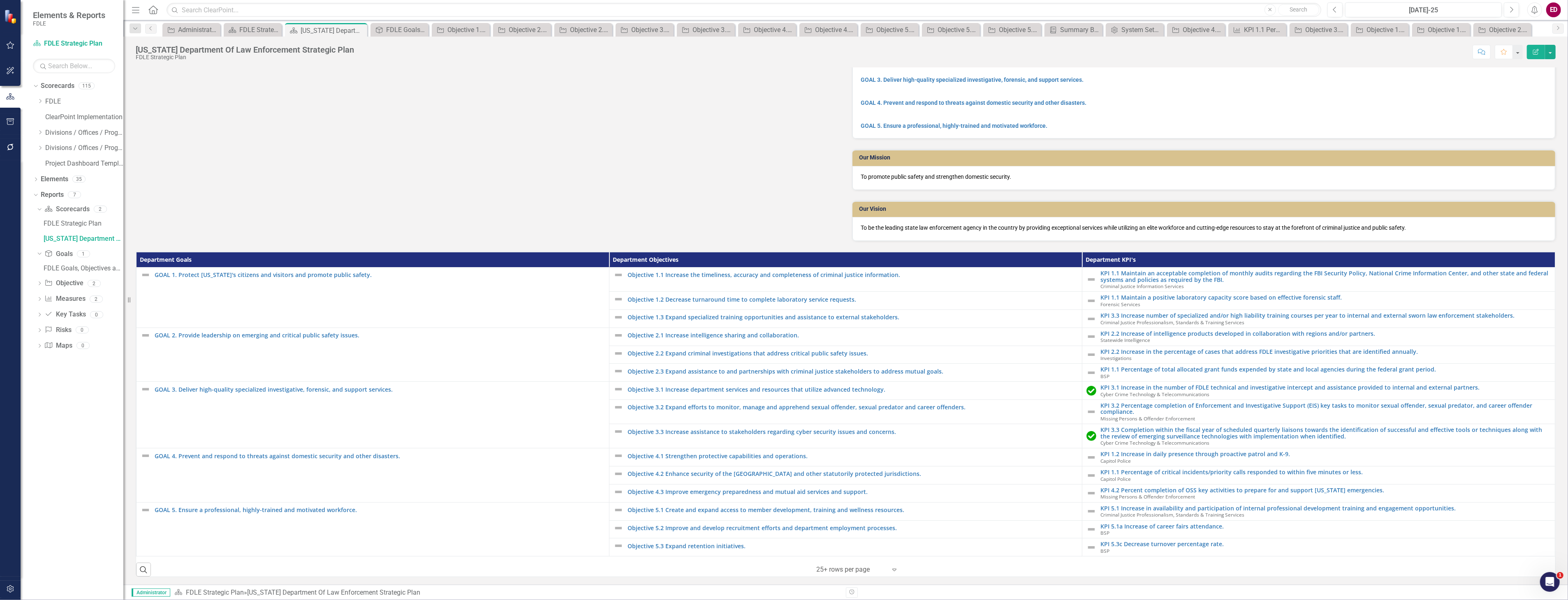
click at [503, 259] on th "Department Goals" at bounding box center [373, 260] width 473 height 15
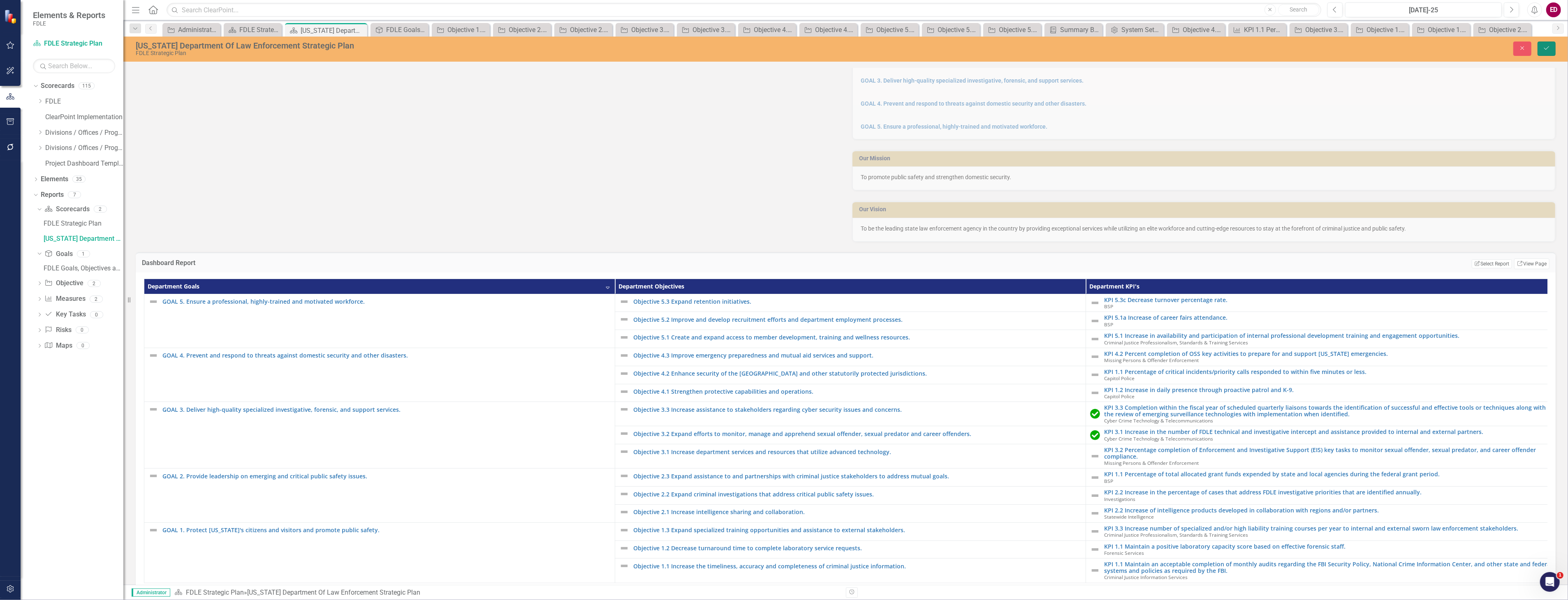
click at [1545, 45] on icon "Save" at bounding box center [1547, 47] width 7 height 5
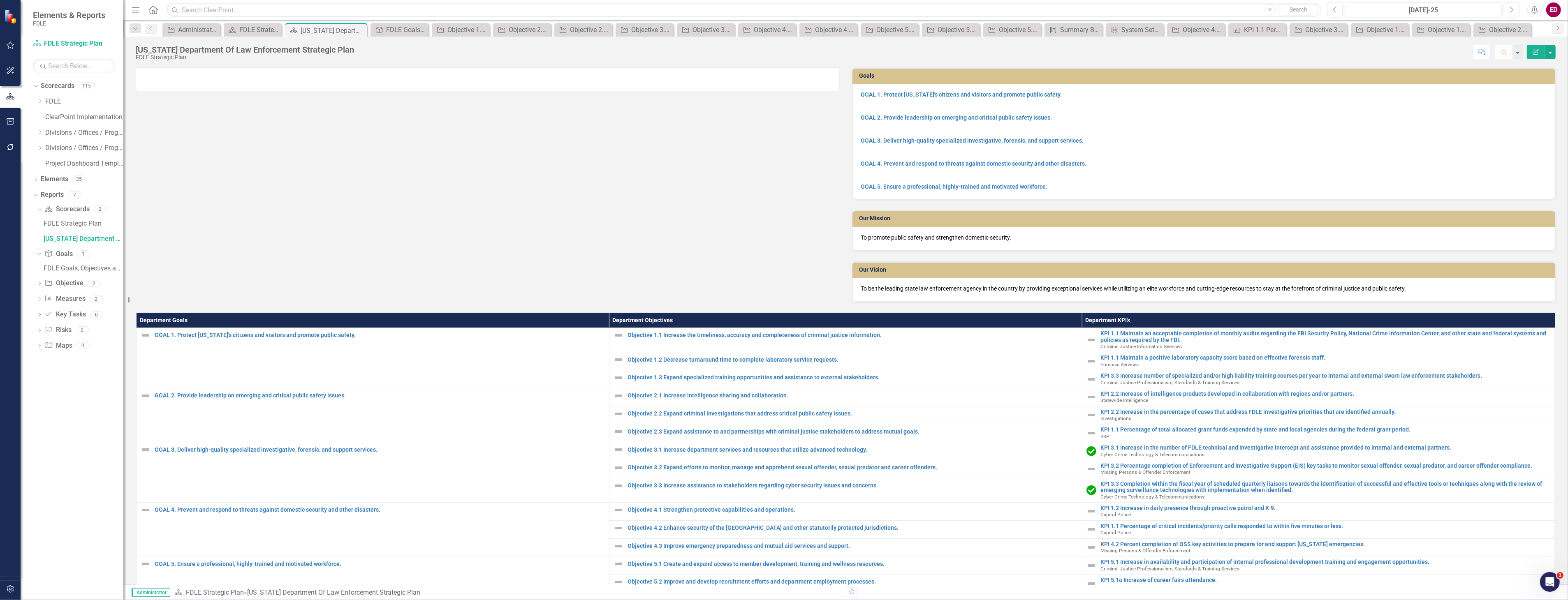
click at [1, 600] on html "Elements & Reports FDLE Scorecard FDLE Strategic Plan Search Dropdown Scorecard…" at bounding box center [784, 300] width 1568 height 600
click at [7, 587] on icon "button" at bounding box center [10, 589] width 7 height 7
click at [89, 203] on div "Users and Groups Manage Users Manage Groups Reporting Periods Reporting Periods…" at bounding box center [72, 319] width 103 height 563
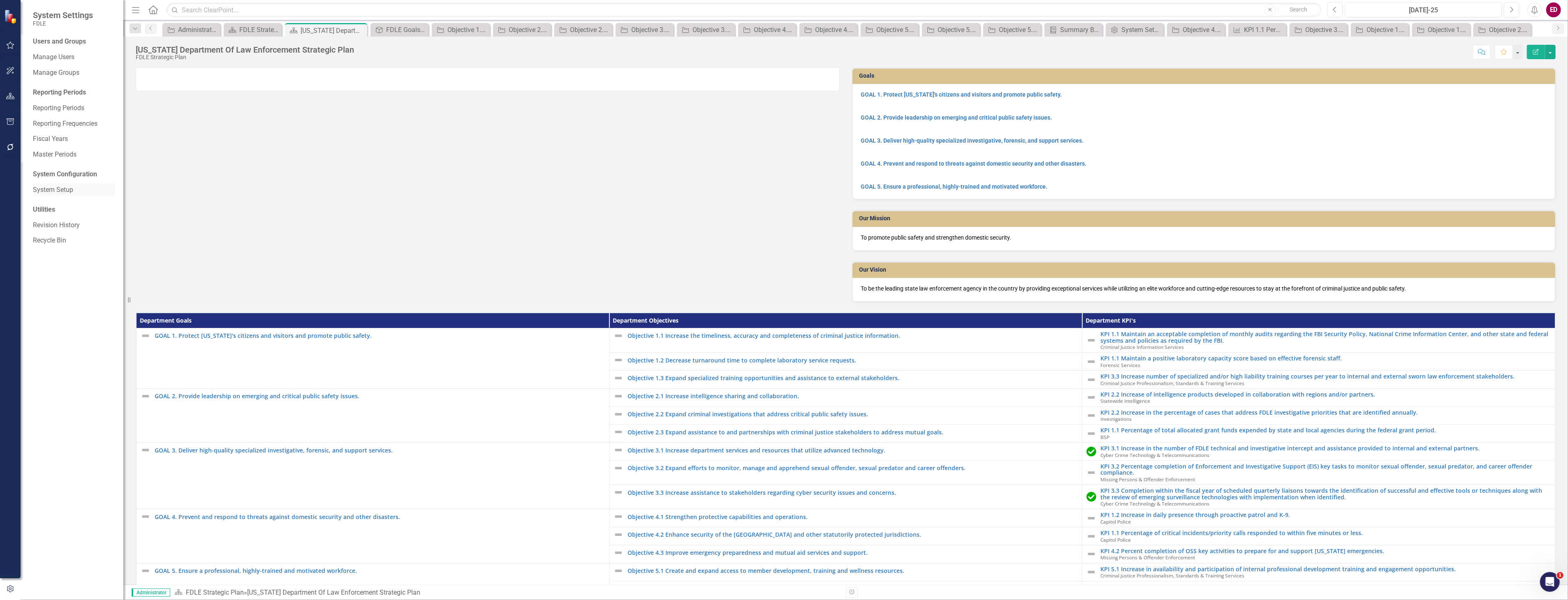
click at [89, 189] on link "System Setup" at bounding box center [74, 190] width 82 height 10
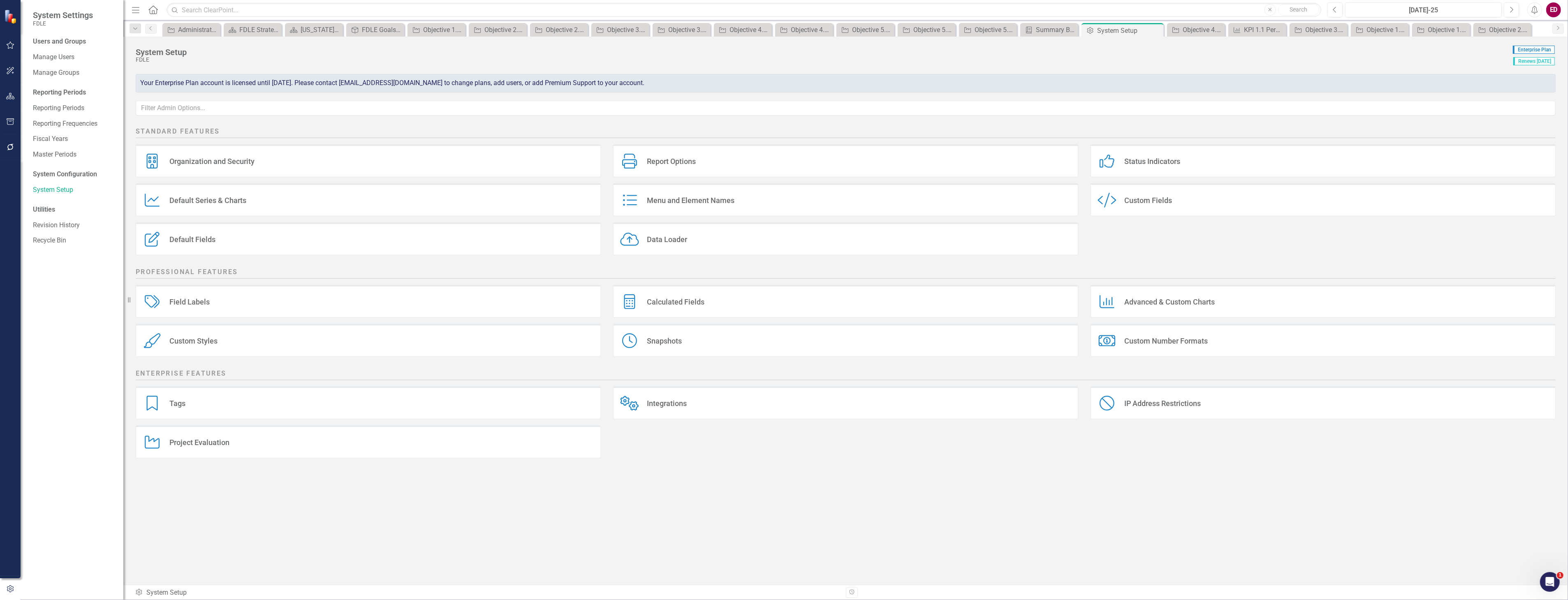
click at [228, 198] on div "Default Series & Charts" at bounding box center [208, 201] width 77 height 10
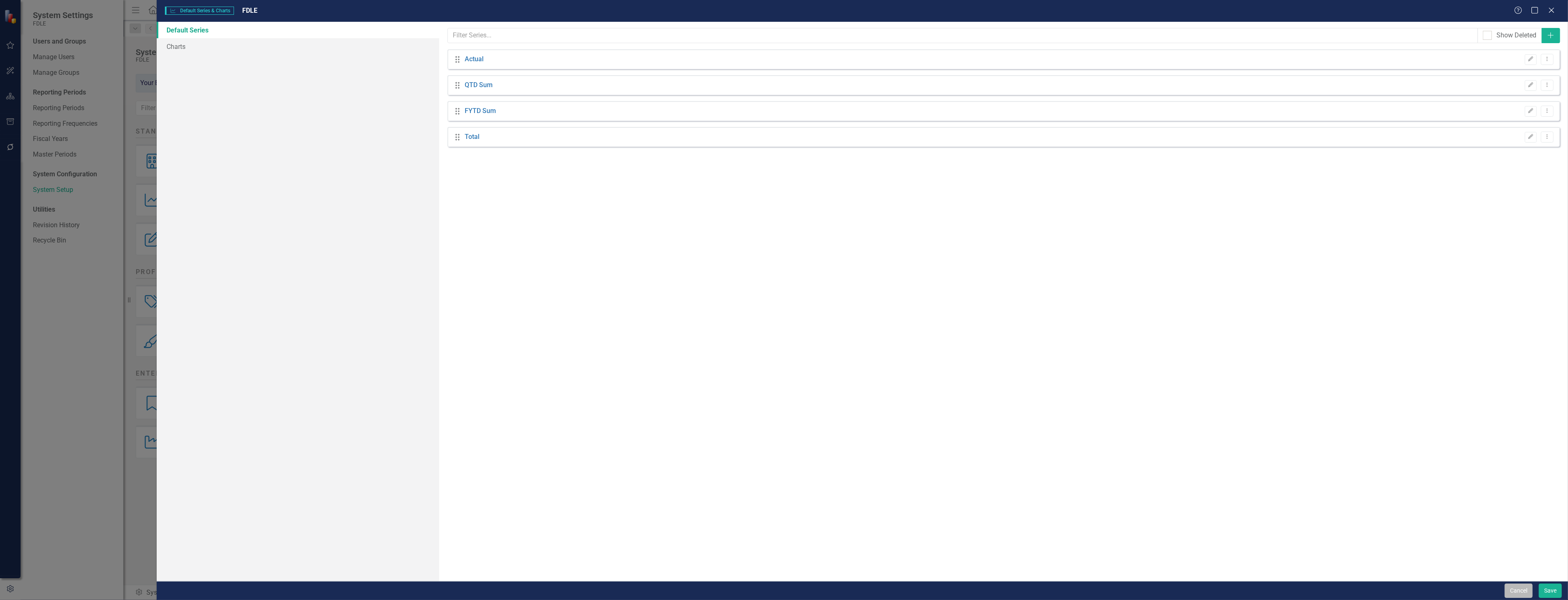
click at [1519, 593] on button "Cancel" at bounding box center [1519, 591] width 28 height 15
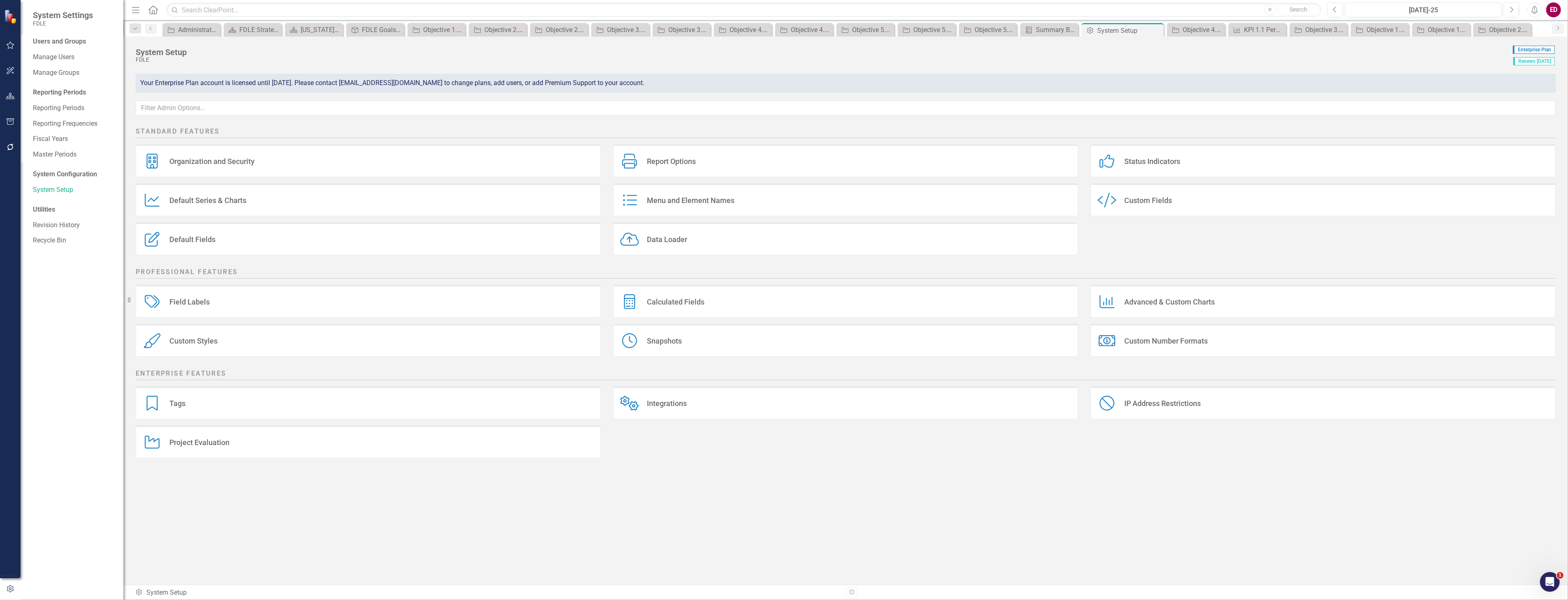
click at [689, 150] on div "Report Options Report Options" at bounding box center [845, 161] width 465 height 33
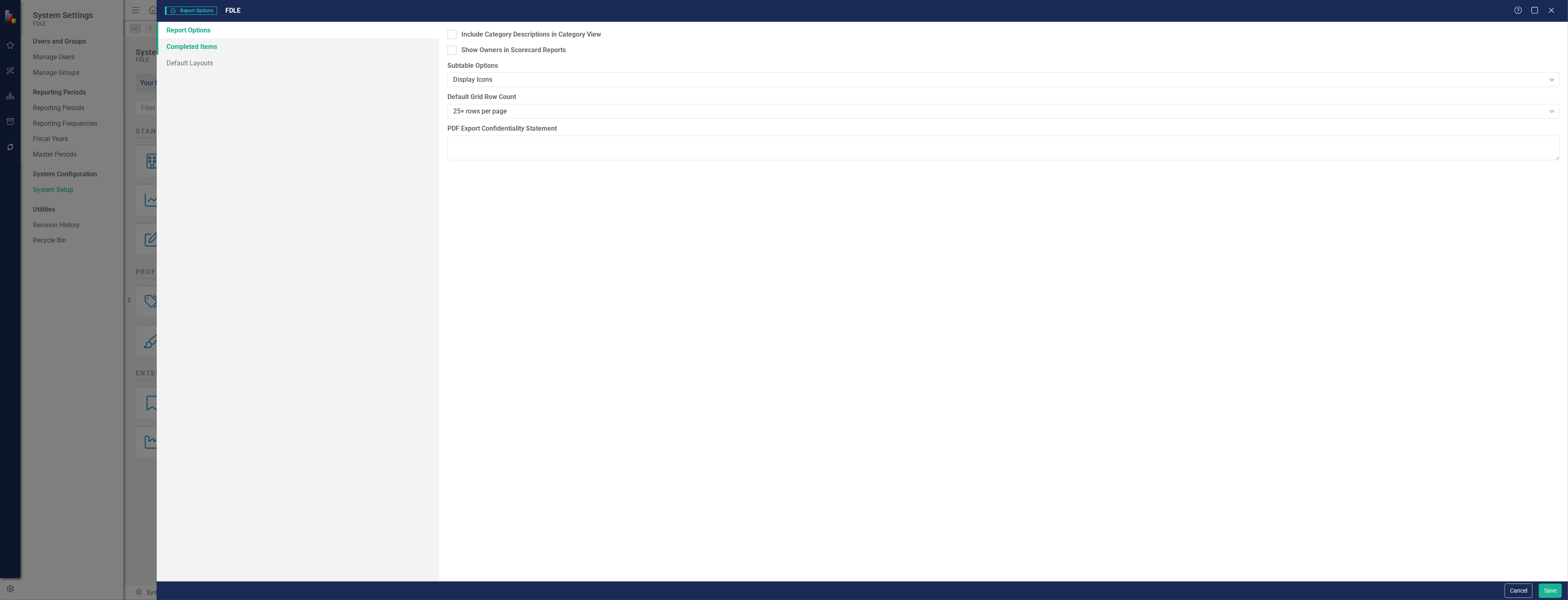
click at [293, 48] on link "Completed Items" at bounding box center [297, 46] width 282 height 16
click at [303, 64] on link "Default Layouts" at bounding box center [297, 63] width 282 height 16
click at [309, 38] on link "Completed Items" at bounding box center [297, 46] width 282 height 16
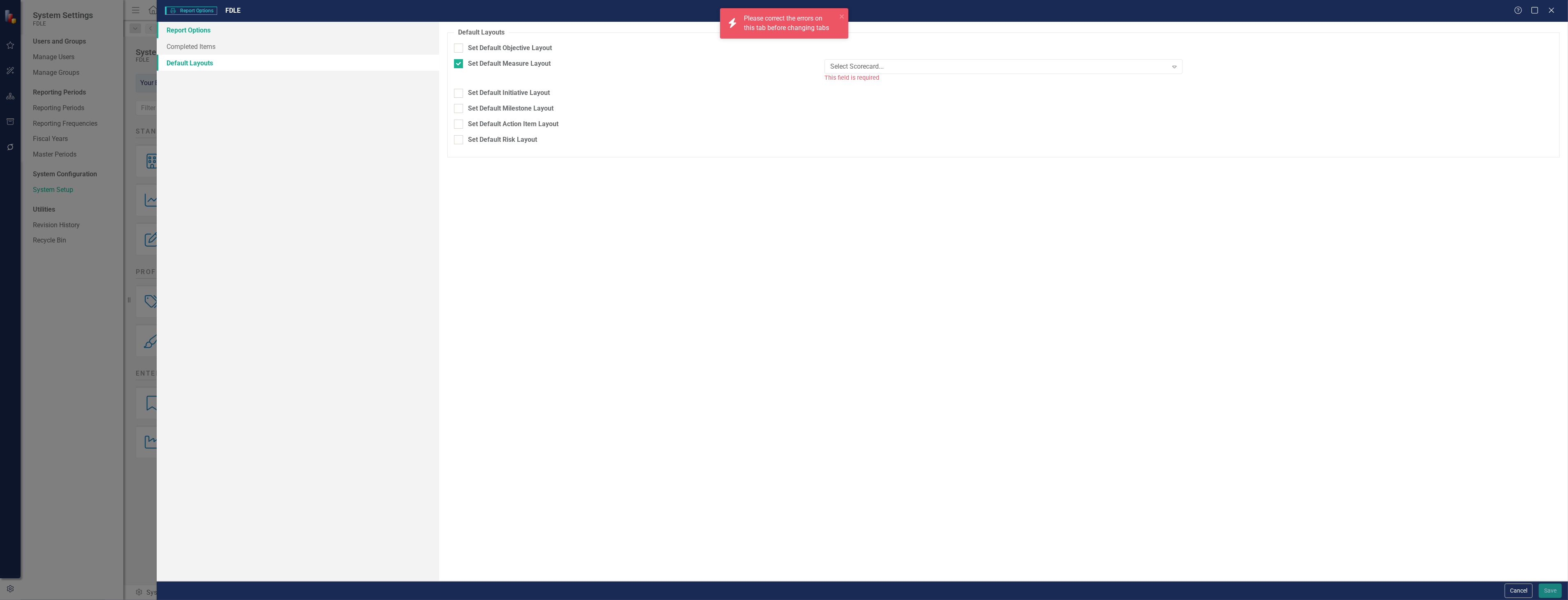
click at [310, 33] on link "Report Options" at bounding box center [297, 30] width 282 height 16
click at [841, 7] on div "icon.bolt Please correct the errors on this tab before changing tabs" at bounding box center [784, 27] width 131 height 40
click at [1528, 595] on button "Cancel" at bounding box center [1519, 591] width 28 height 15
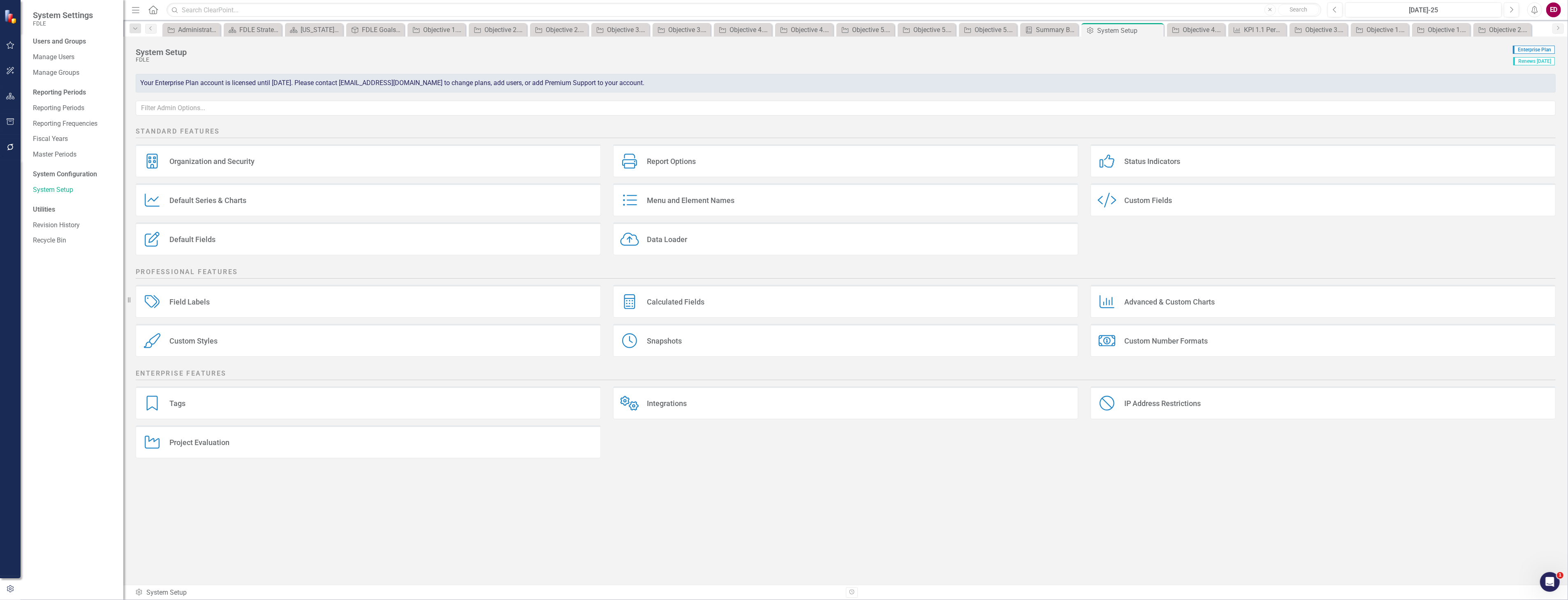
click at [307, 343] on div "Custom Styles Custom Styles" at bounding box center [368, 340] width 465 height 33
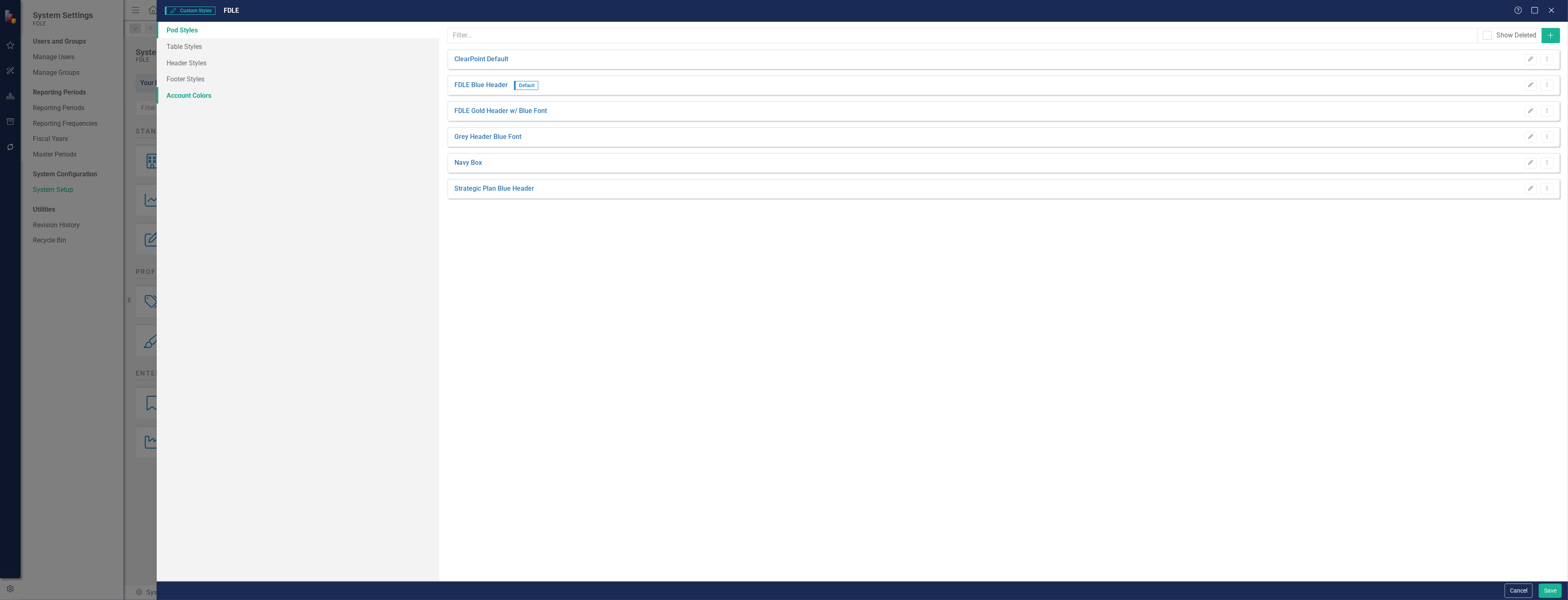
click at [285, 94] on link "Account Colors" at bounding box center [297, 95] width 282 height 16
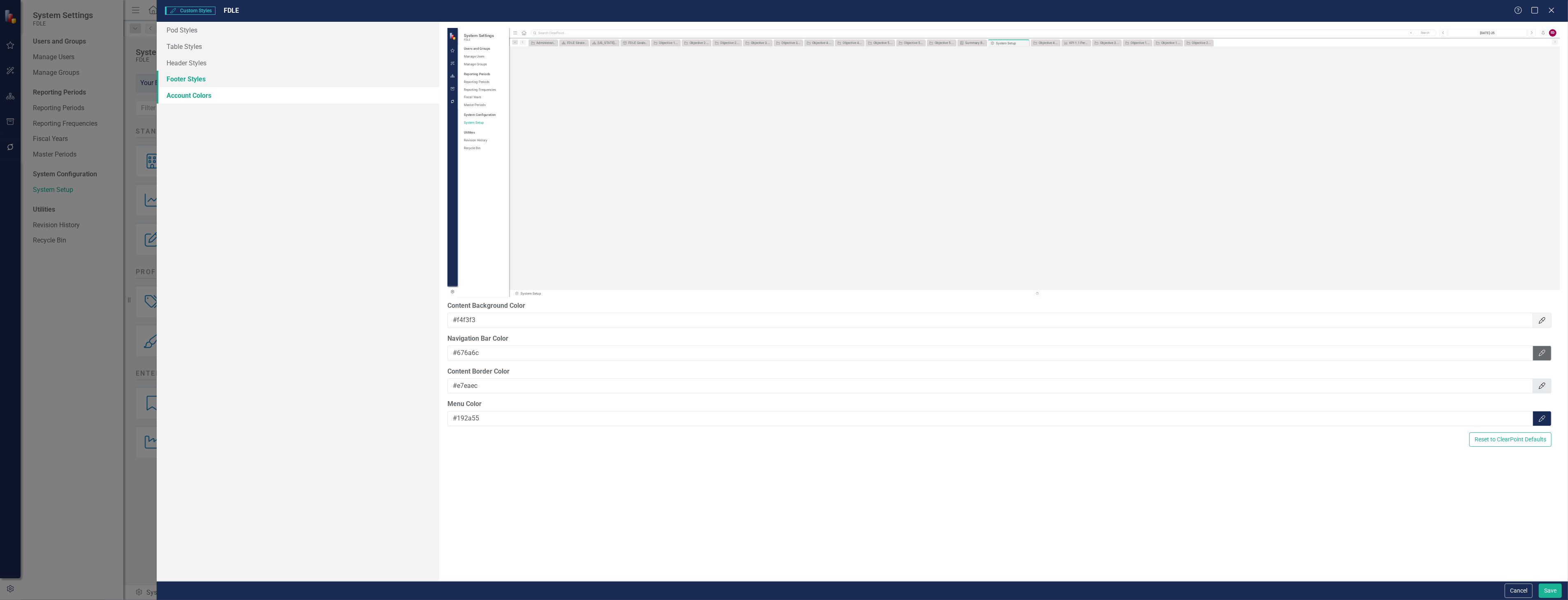
click at [289, 79] on link "Footer Styles" at bounding box center [297, 78] width 282 height 16
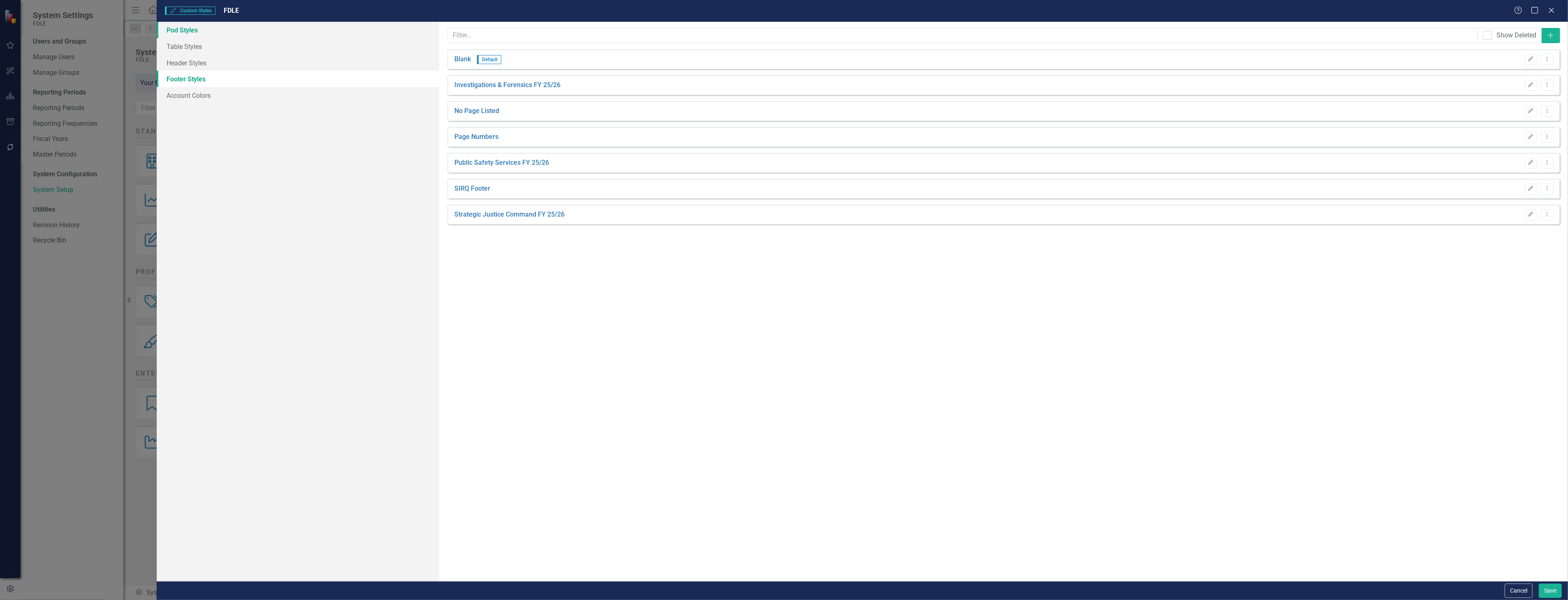
click at [296, 33] on link "Pod Styles" at bounding box center [297, 30] width 282 height 16
click at [301, 47] on link "Table Styles" at bounding box center [297, 46] width 282 height 16
click at [318, 88] on link "Account Colors" at bounding box center [297, 95] width 282 height 16
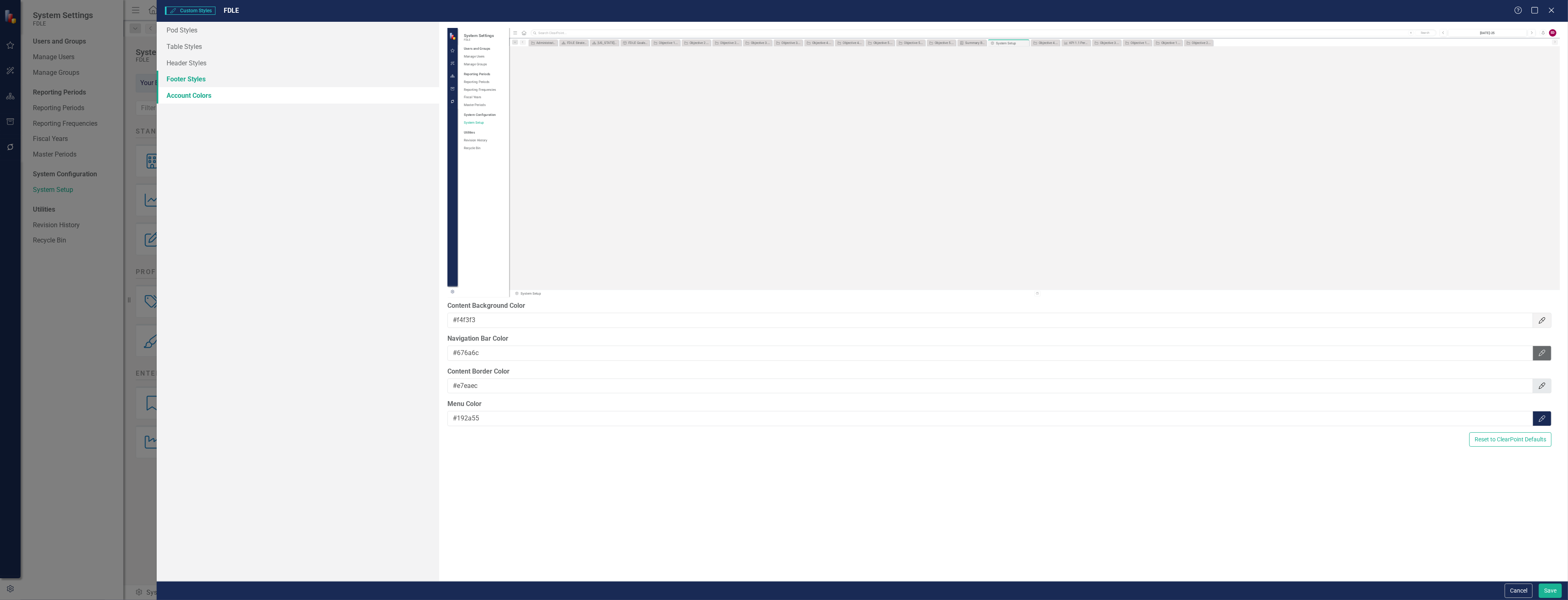
click at [323, 73] on link "Footer Styles" at bounding box center [297, 78] width 282 height 16
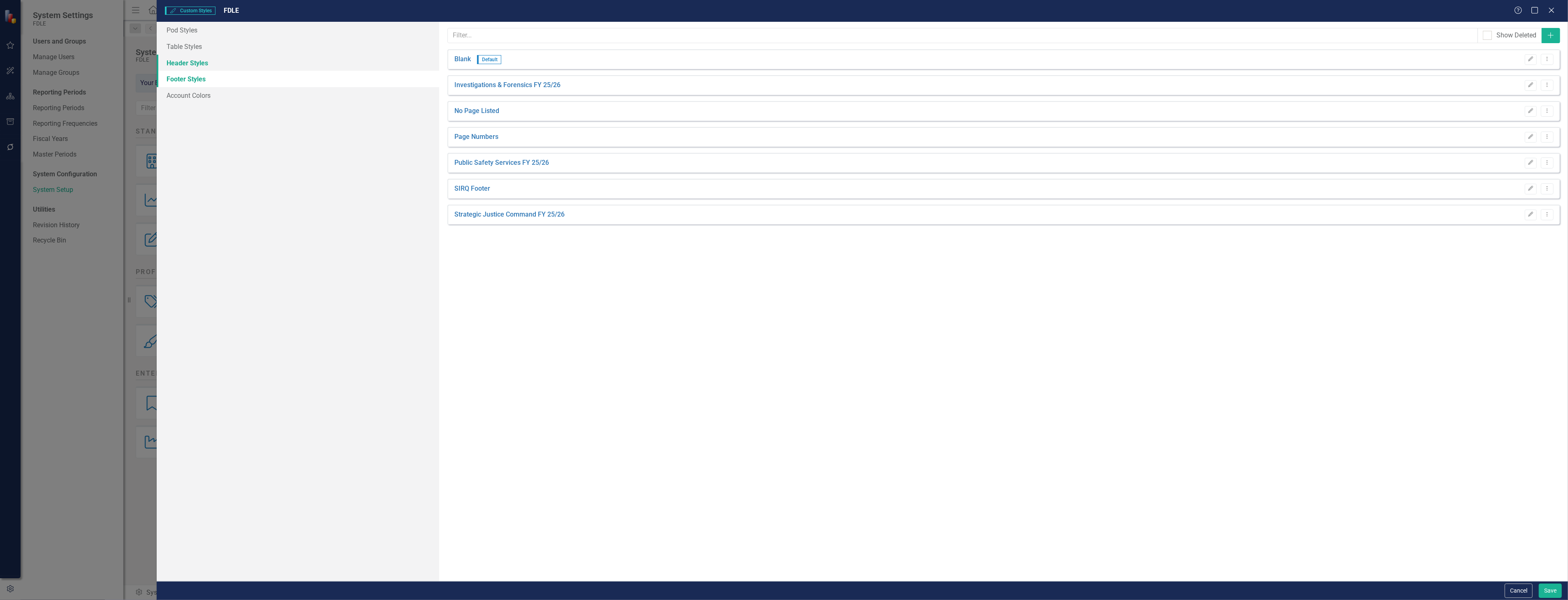
click at [326, 63] on link "Header Styles" at bounding box center [297, 63] width 282 height 16
click at [1508, 593] on button "Cancel" at bounding box center [1519, 591] width 28 height 15
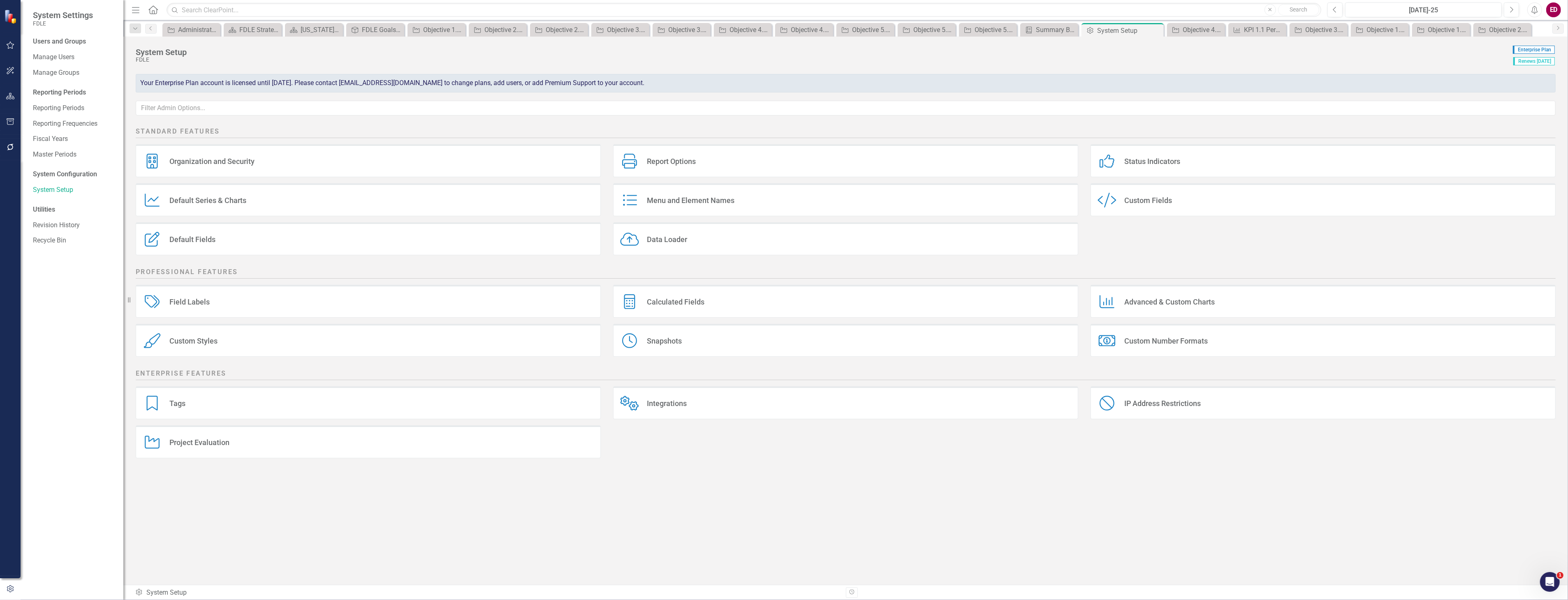
click at [834, 162] on div "Report Options Report Options" at bounding box center [845, 161] width 465 height 33
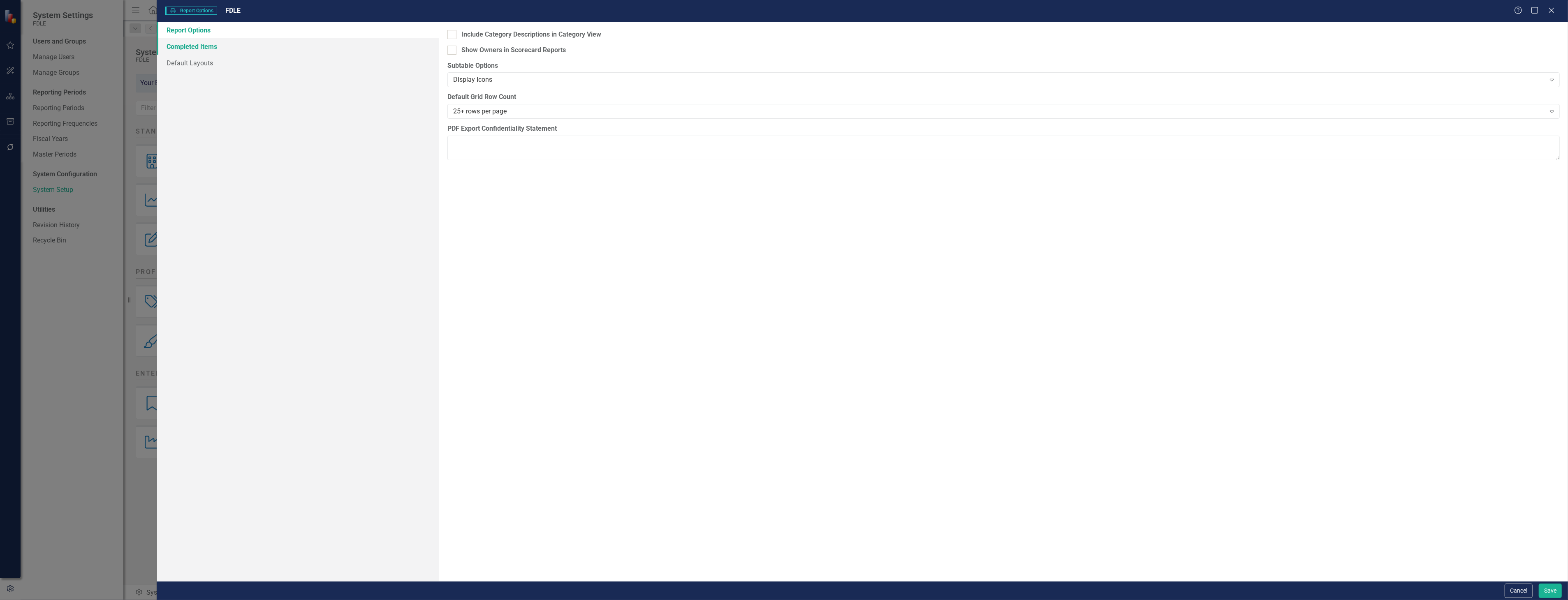
click at [348, 45] on link "Completed Items" at bounding box center [297, 46] width 282 height 16
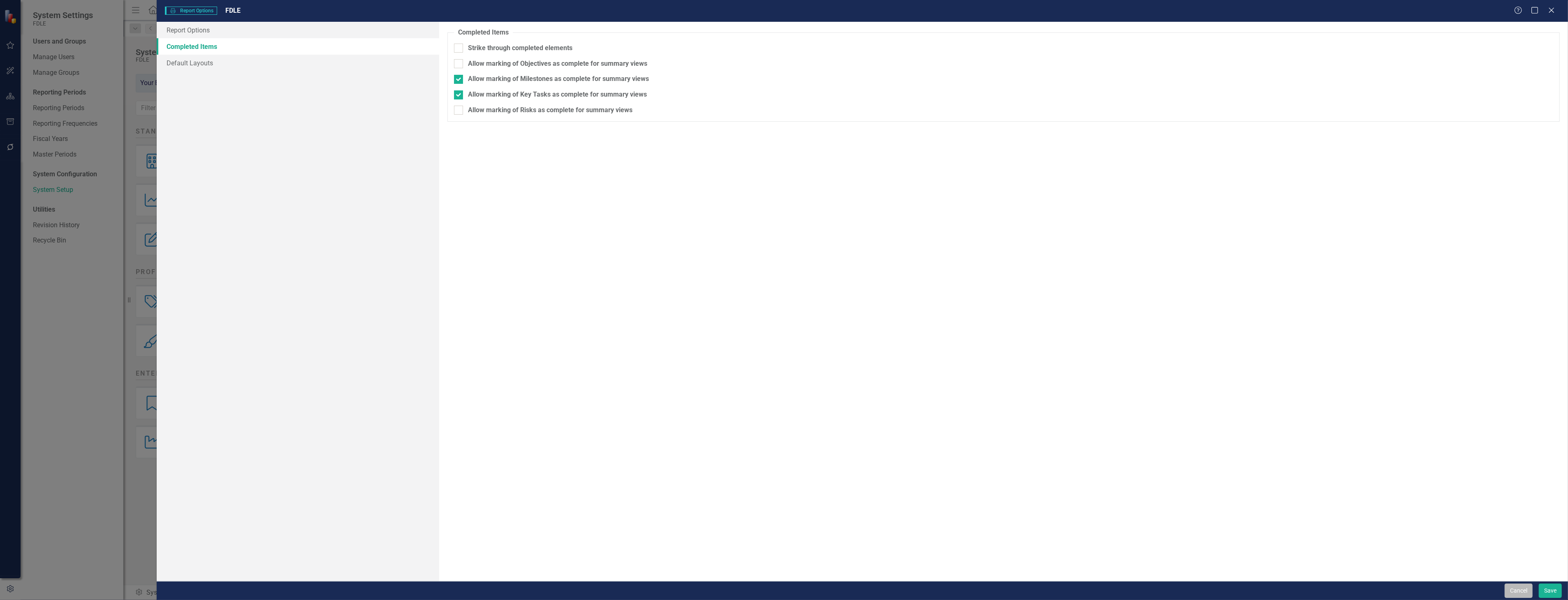
click at [1511, 596] on button "Cancel" at bounding box center [1519, 591] width 28 height 15
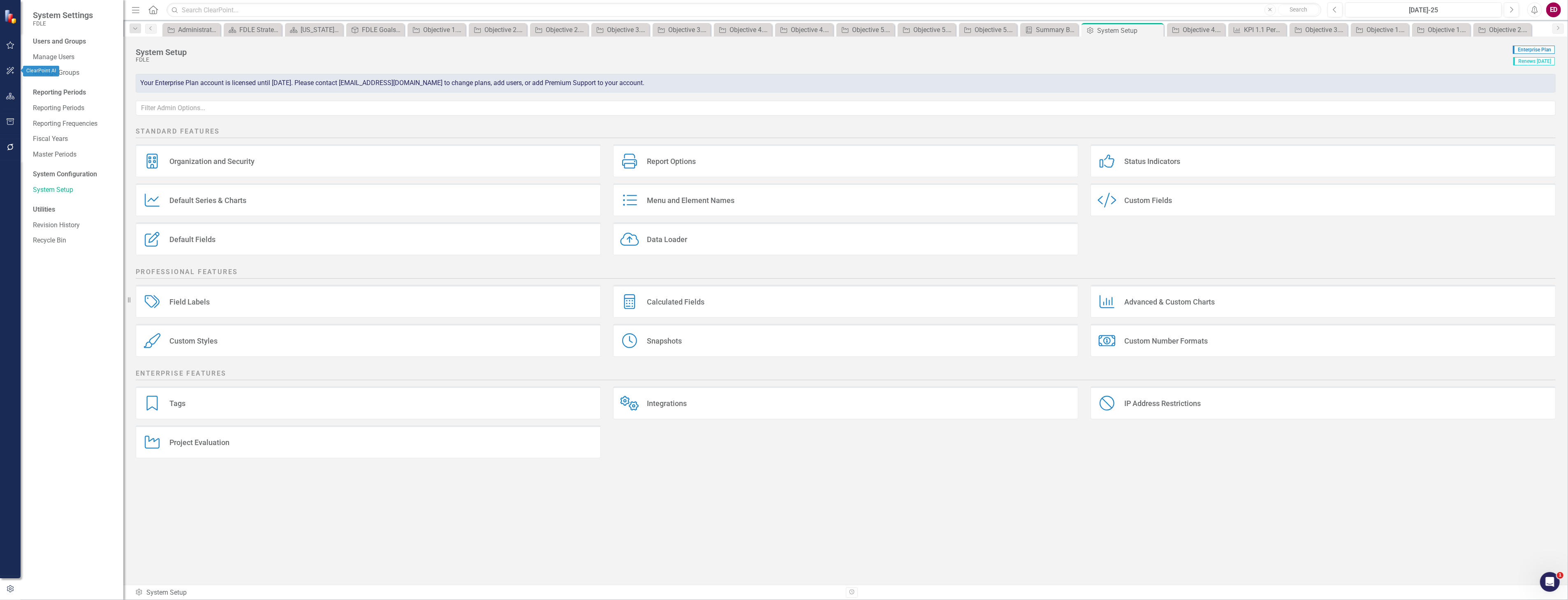
click at [12, 96] on icon "button" at bounding box center [10, 96] width 9 height 7
click at [44, 80] on div "Scorecards" at bounding box center [57, 86] width 33 height 13
click at [37, 85] on icon "Dropdown" at bounding box center [35, 86] width 5 height 4
click at [38, 135] on div "Dropdown" at bounding box center [40, 132] width 6 height 7
click at [39, 105] on div "Dropdown FDLE" at bounding box center [80, 102] width 86 height 13
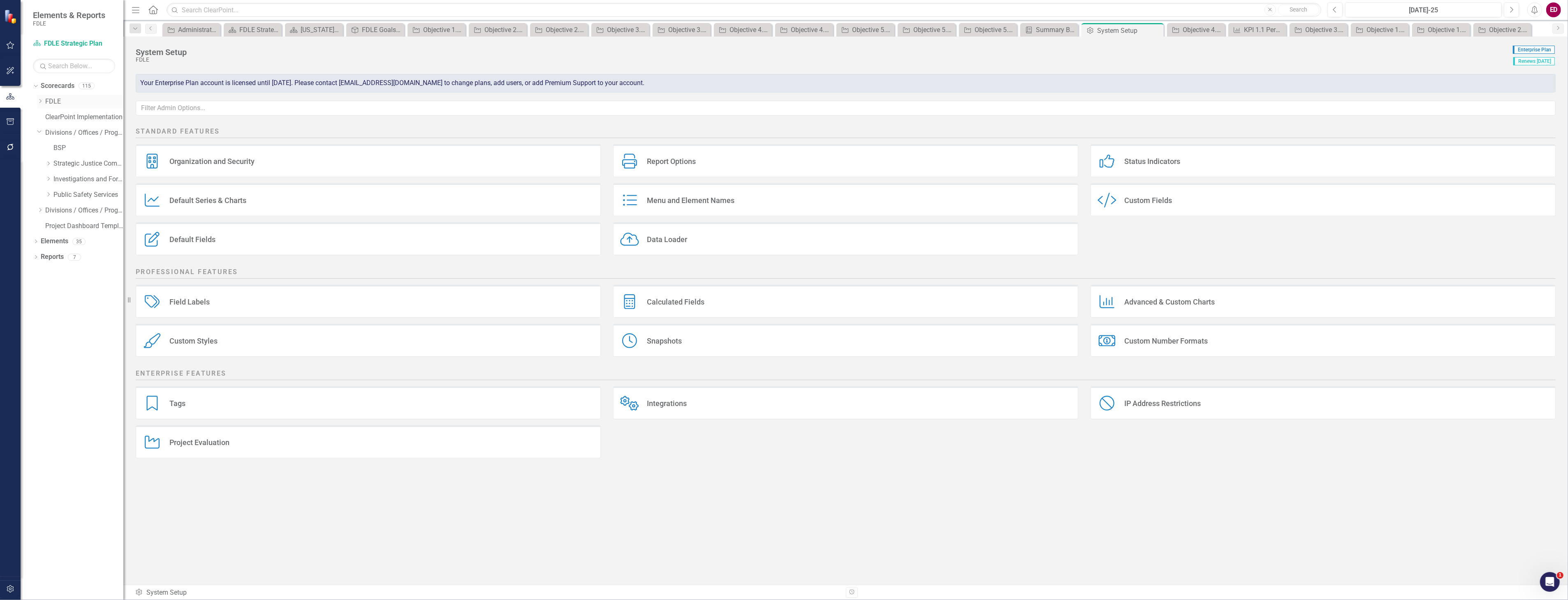
click at [40, 101] on icon "Dropdown" at bounding box center [40, 101] width 6 height 5
click at [99, 131] on link "FDLE Strategic Plan" at bounding box center [88, 133] width 70 height 10
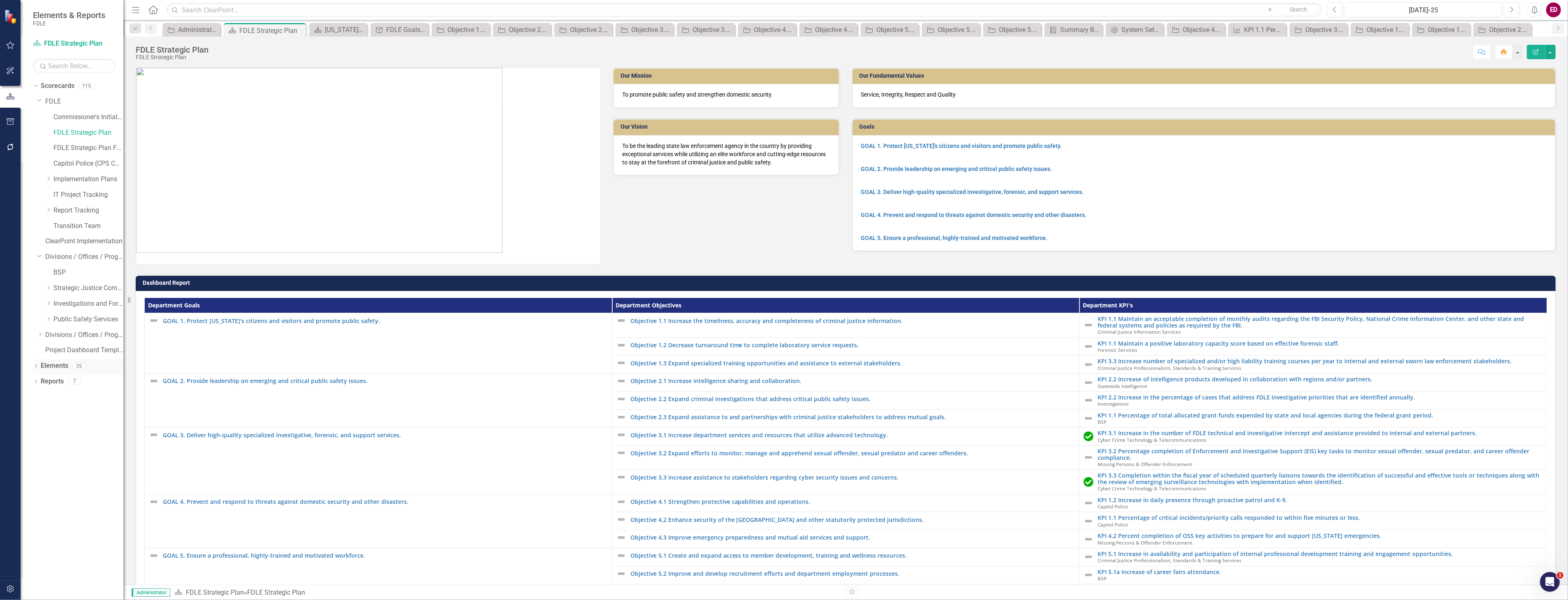
click at [35, 365] on icon "Dropdown" at bounding box center [35, 366] width 5 height 4
click at [33, 461] on icon "Dropdown" at bounding box center [35, 460] width 5 height 4
click at [58, 508] on link "[US_STATE] Department Of Law Enforcement Strategic Plan" at bounding box center [82, 503] width 82 height 13
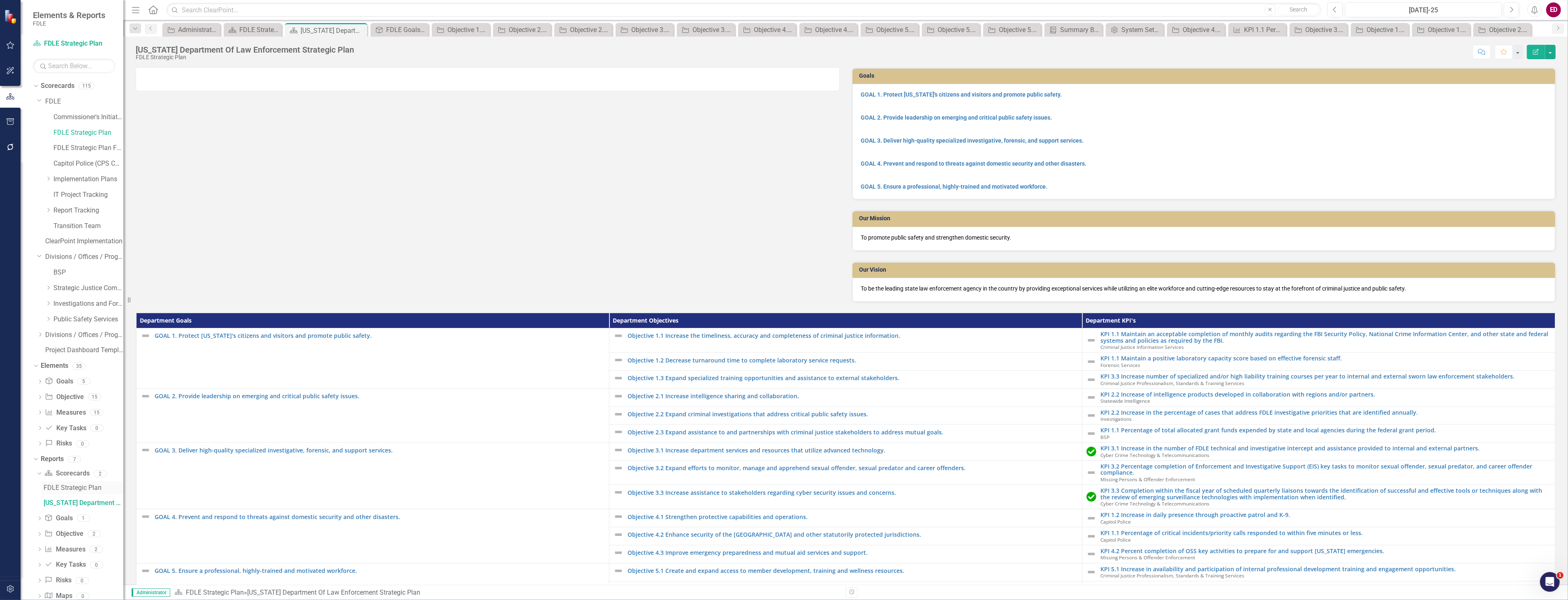
click at [63, 490] on div "FDLE Strategic Plan" at bounding box center [83, 488] width 80 height 7
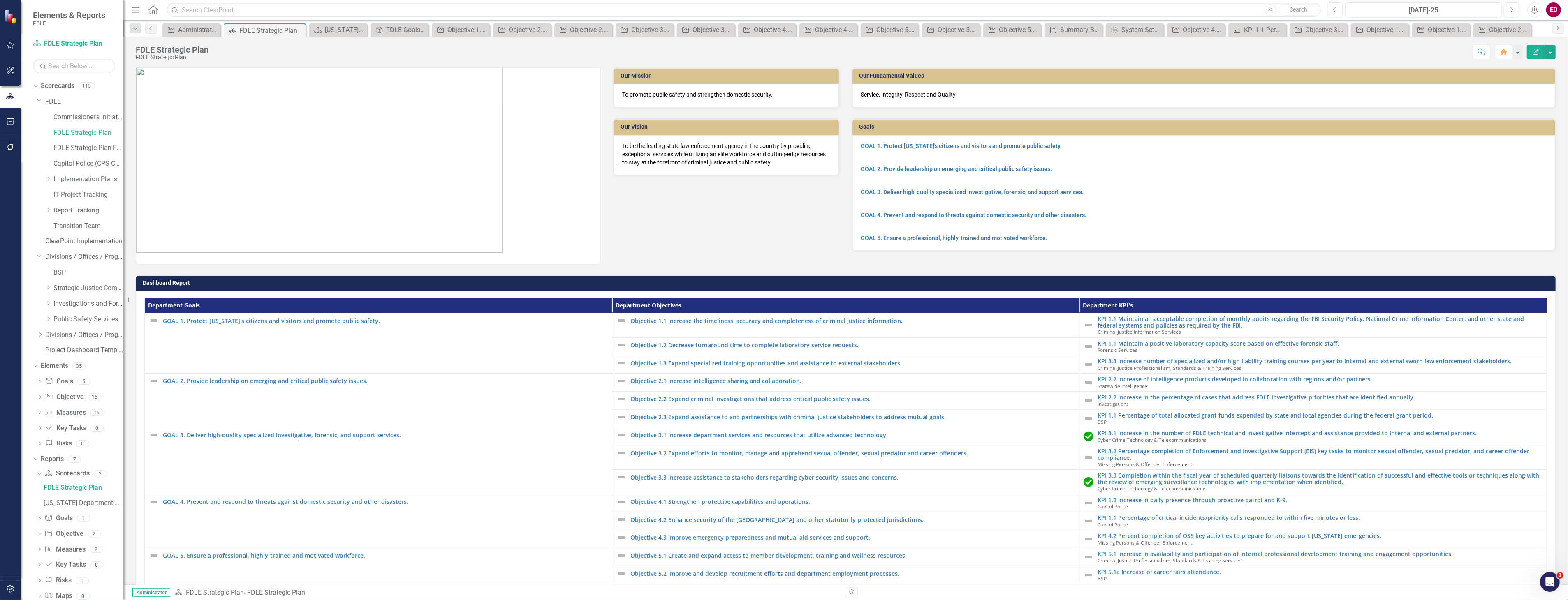
click at [535, 306] on th "Department Goals" at bounding box center [379, 305] width 467 height 15
click at [535, 306] on th "Department Goals Sort Ascending" at bounding box center [379, 305] width 467 height 15
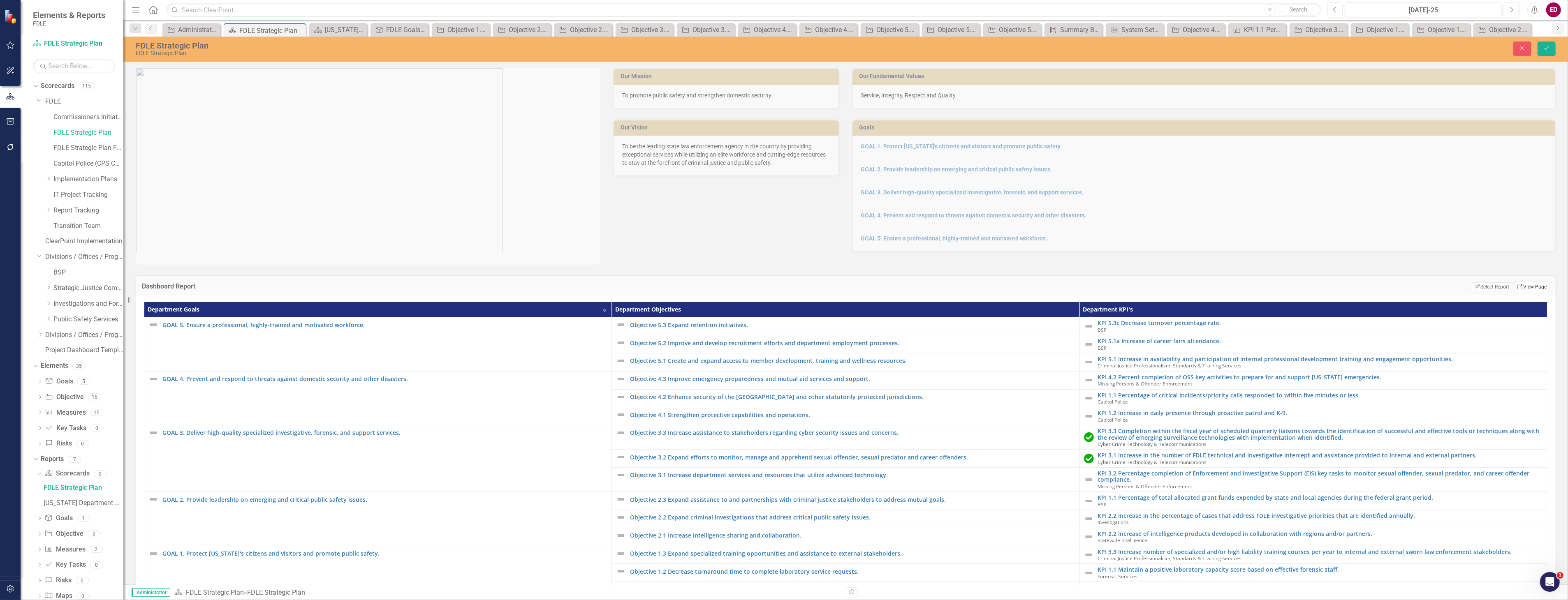
click at [1531, 285] on link "Link View Page" at bounding box center [1531, 287] width 35 height 11
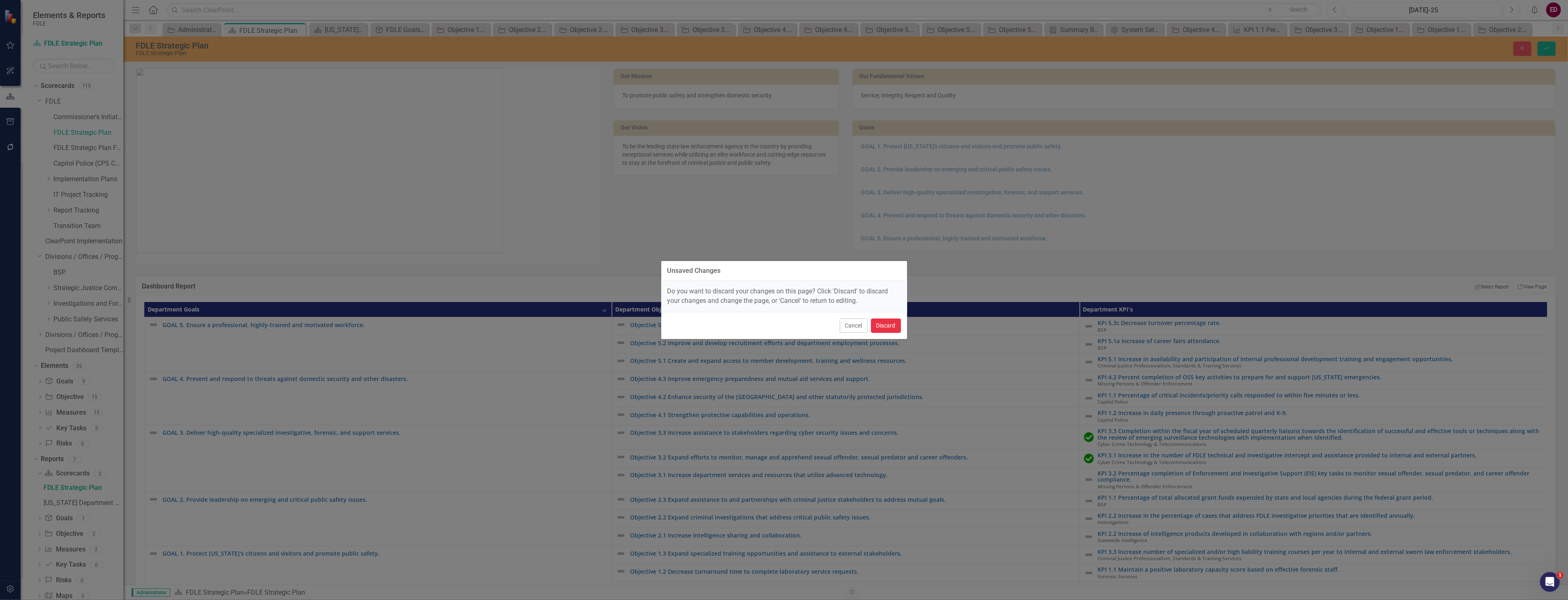
click at [886, 319] on button "Discard" at bounding box center [886, 326] width 30 height 15
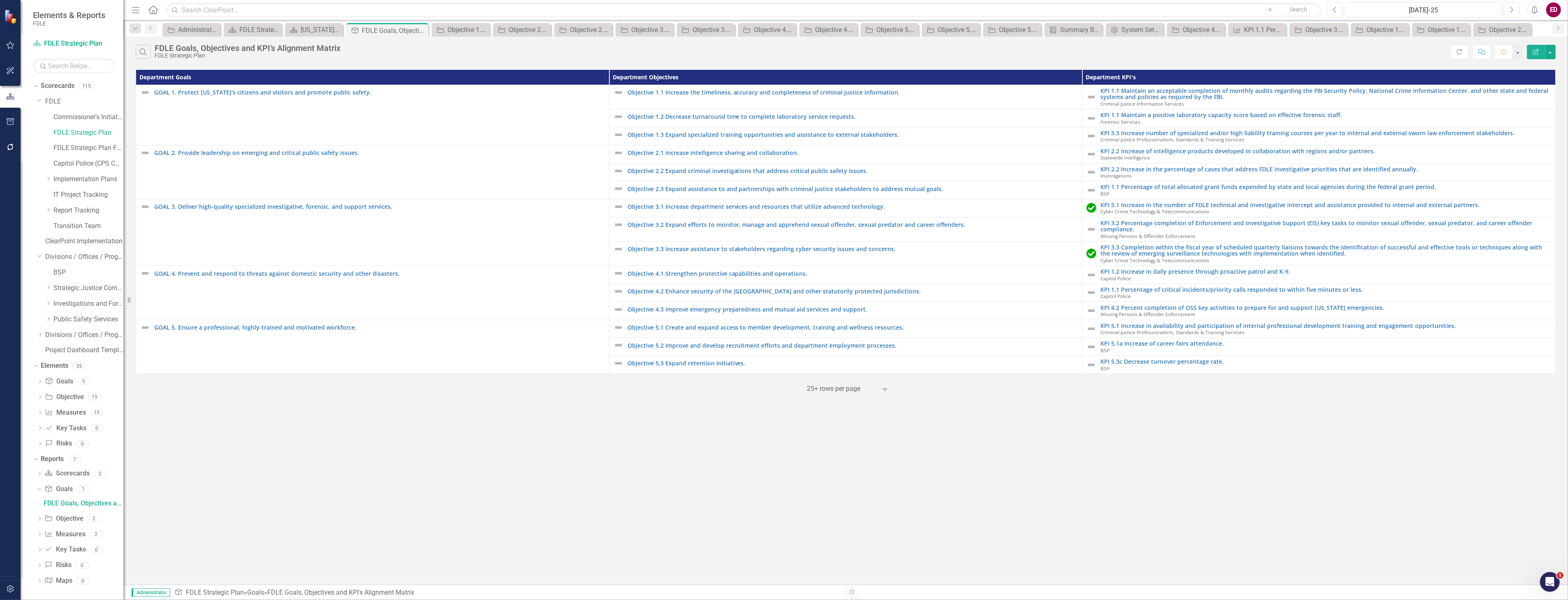
click at [1538, 50] on icon "Edit Report" at bounding box center [1536, 51] width 7 height 5
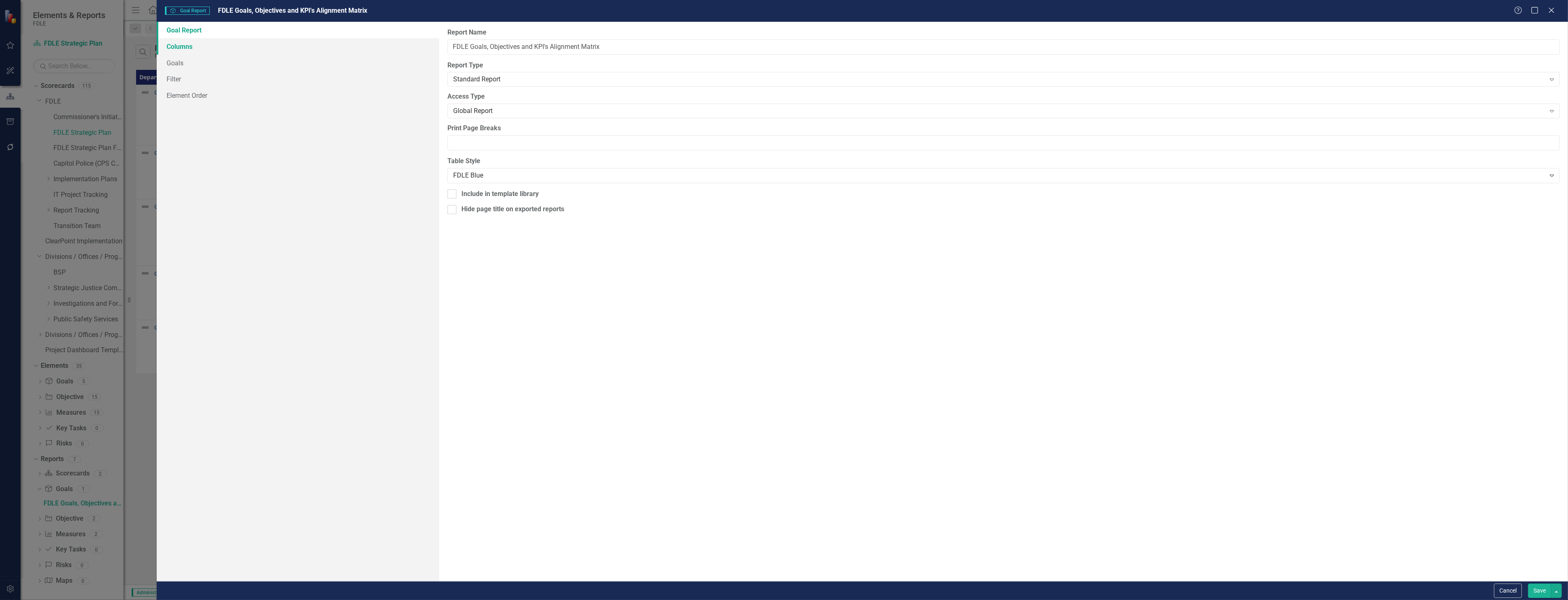
click at [313, 51] on link "Columns" at bounding box center [297, 46] width 282 height 16
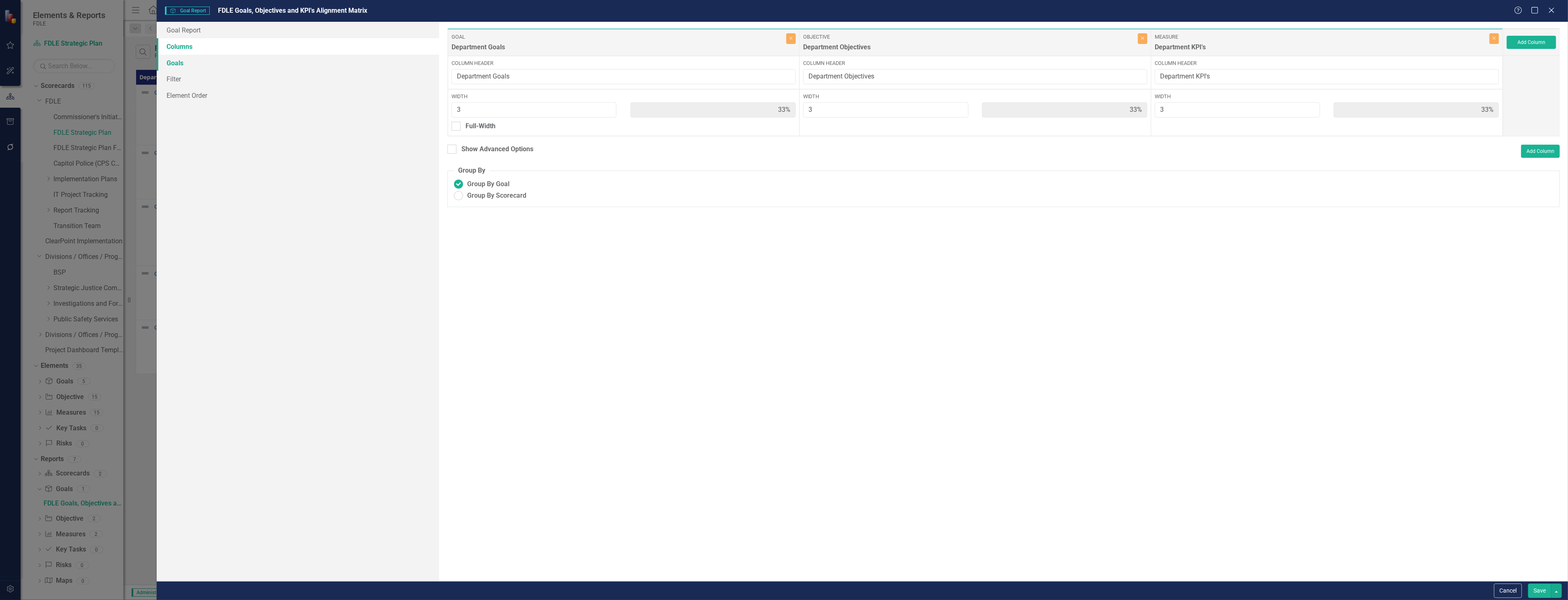
click at [330, 63] on link "Goals" at bounding box center [297, 63] width 282 height 16
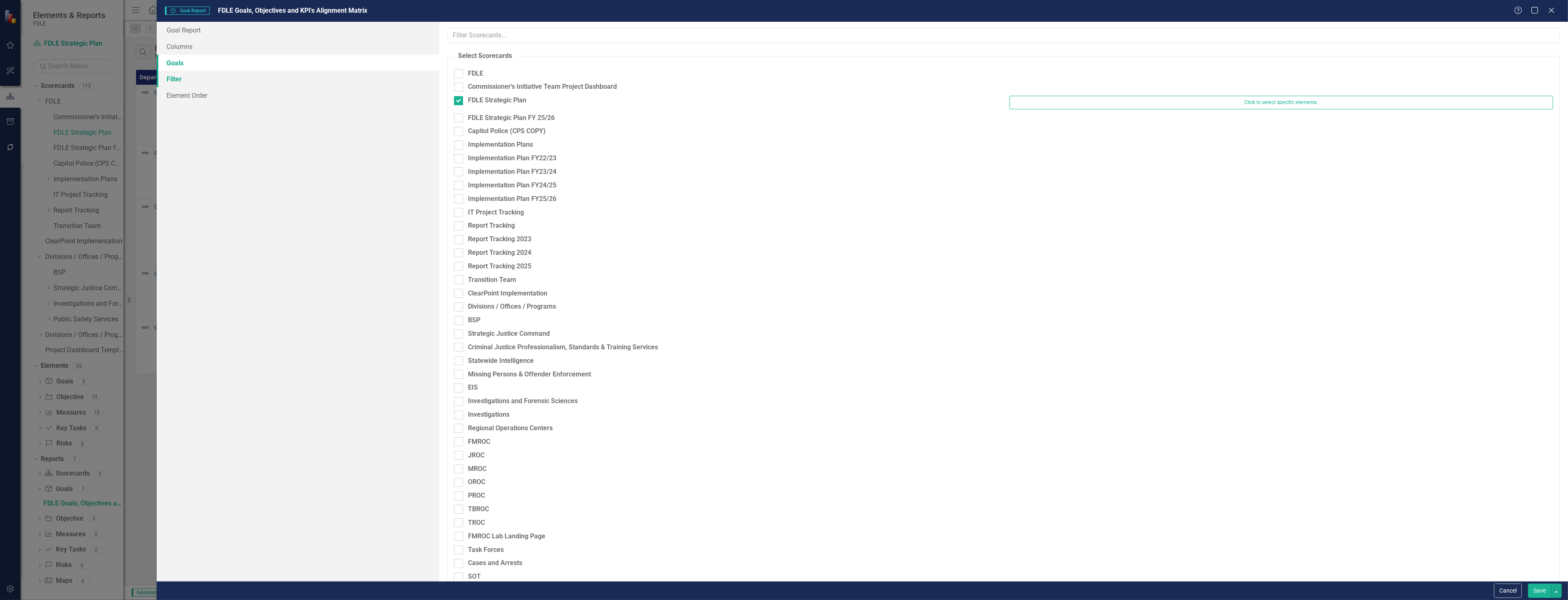
click at [337, 84] on link "Filter" at bounding box center [297, 78] width 282 height 16
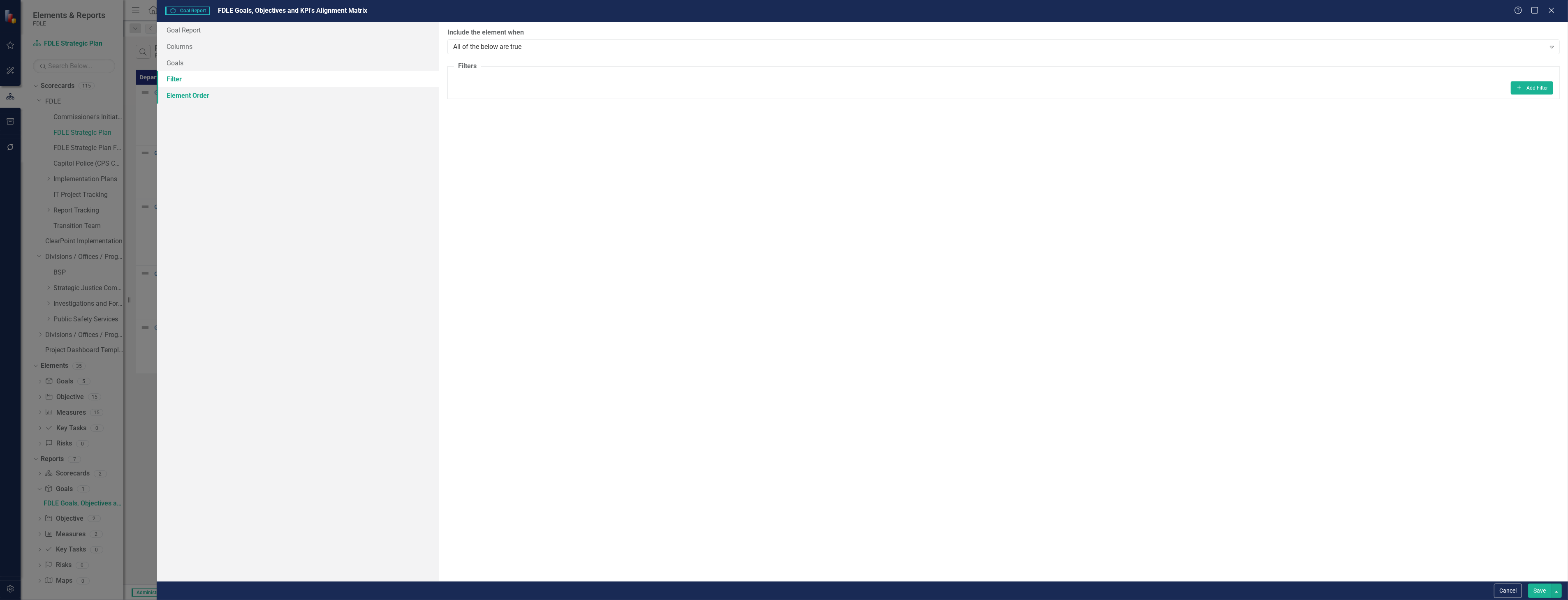
click at [340, 100] on link "Element Order" at bounding box center [297, 95] width 282 height 16
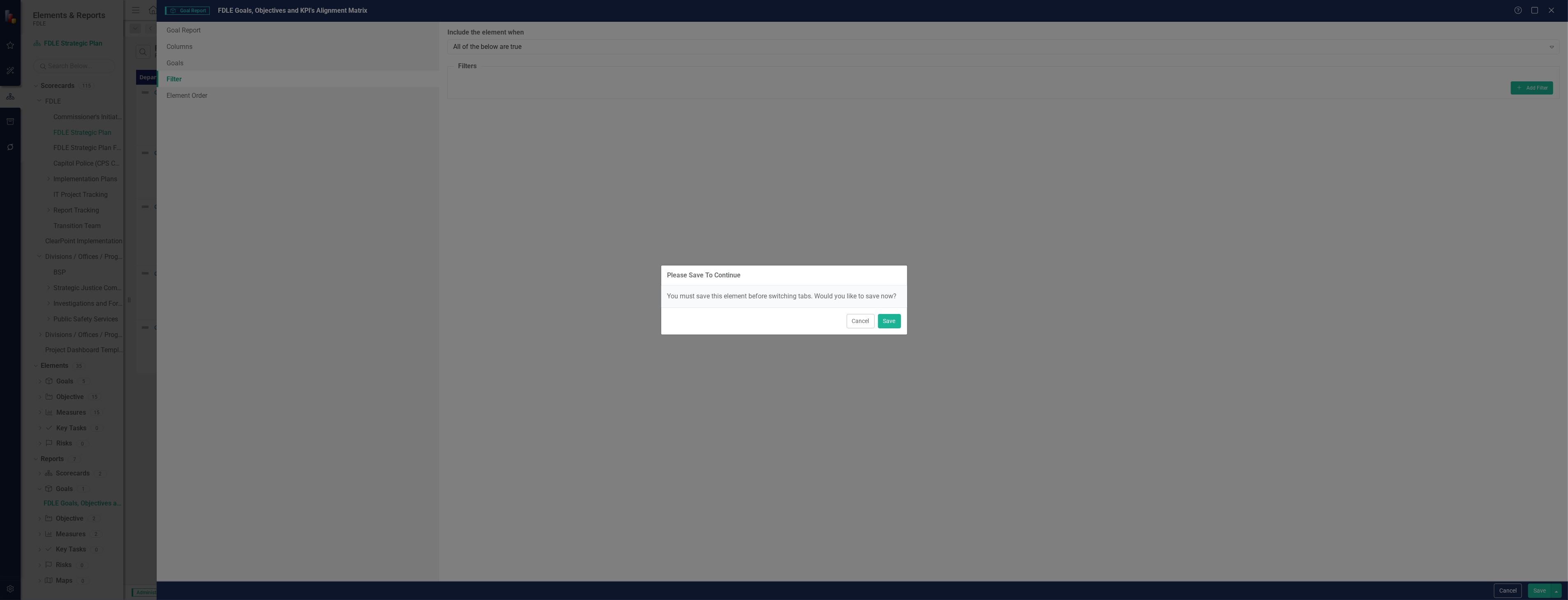
click at [870, 331] on div "Cancel Save" at bounding box center [784, 321] width 246 height 27
click at [869, 326] on button "Cancel" at bounding box center [861, 321] width 28 height 15
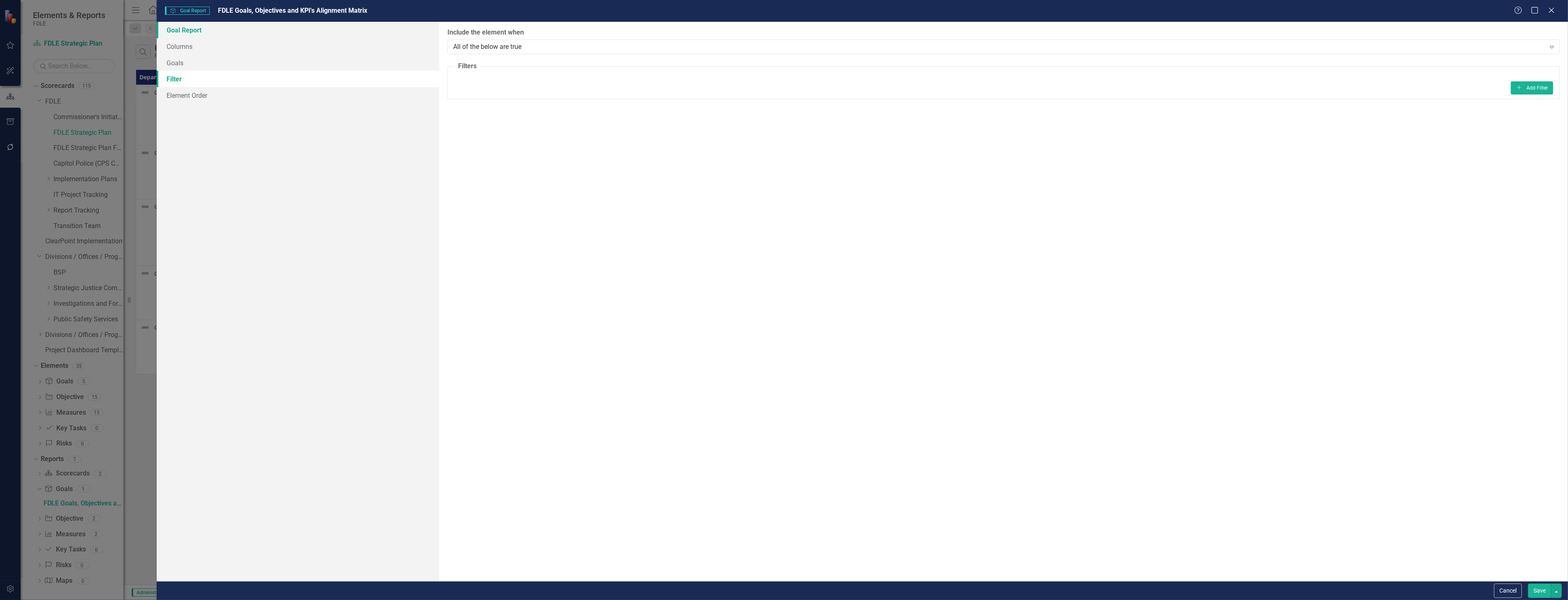
click at [367, 31] on link "Goal Report" at bounding box center [297, 30] width 282 height 16
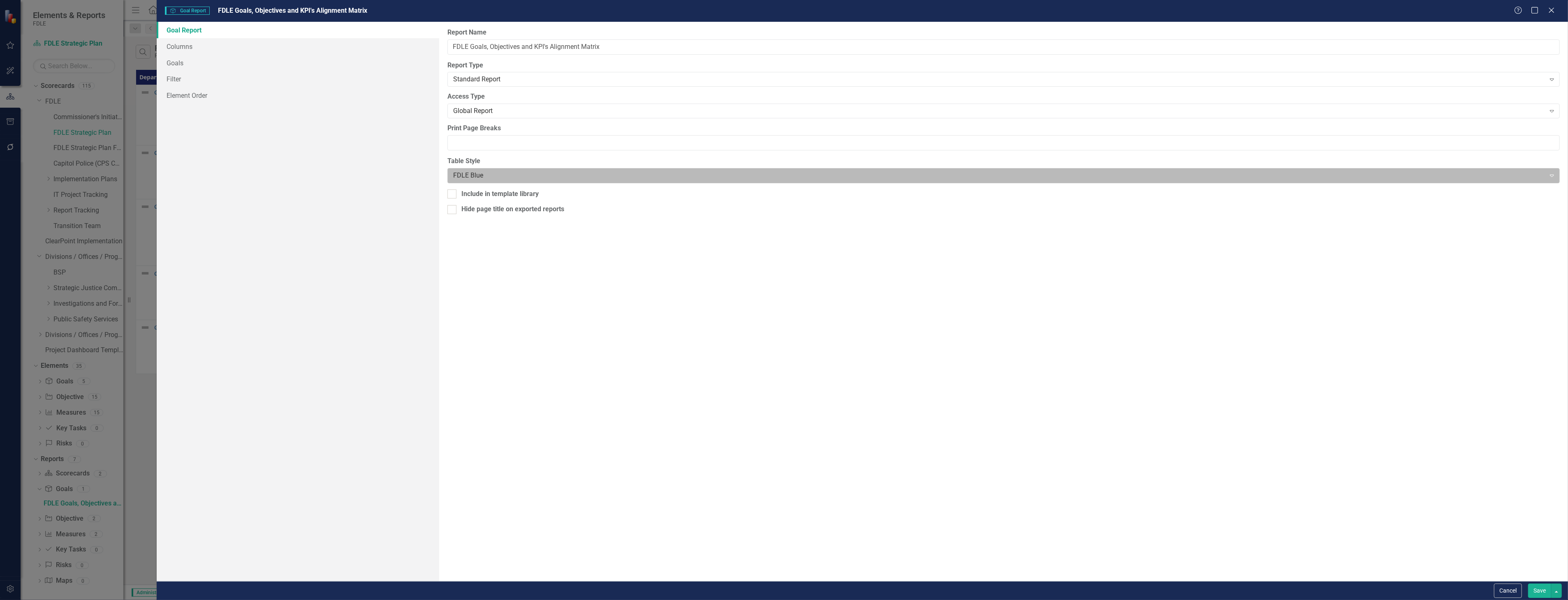
click at [586, 182] on div "FDLE Blue" at bounding box center [997, 176] width 1096 height 15
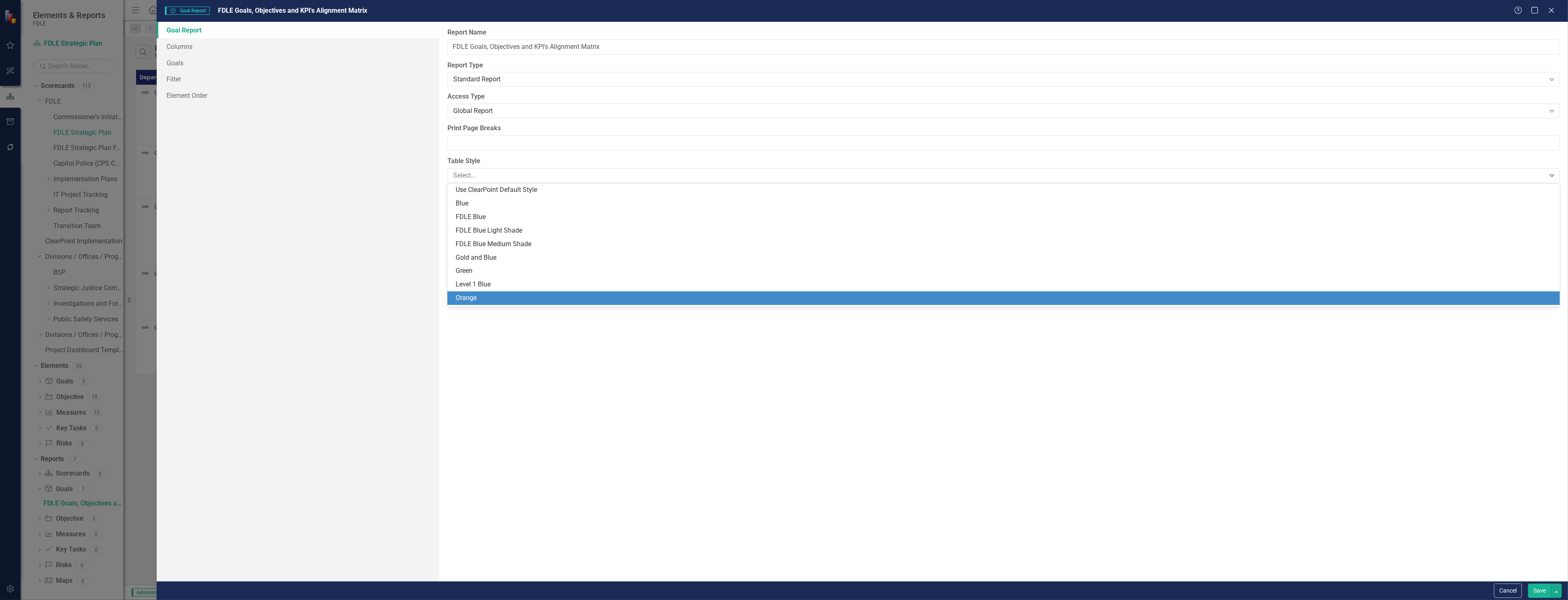
scroll to position [25, 0]
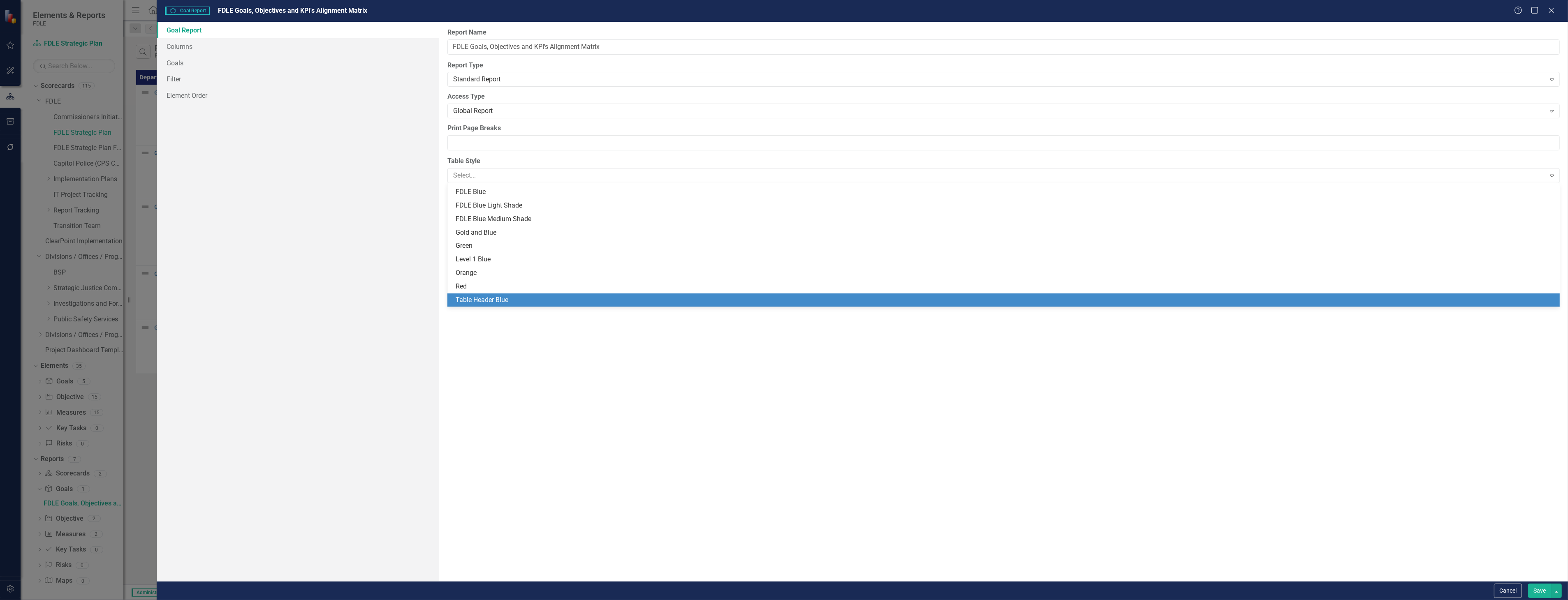
click at [668, 297] on div "Table Header Blue" at bounding box center [1006, 301] width 1100 height 10
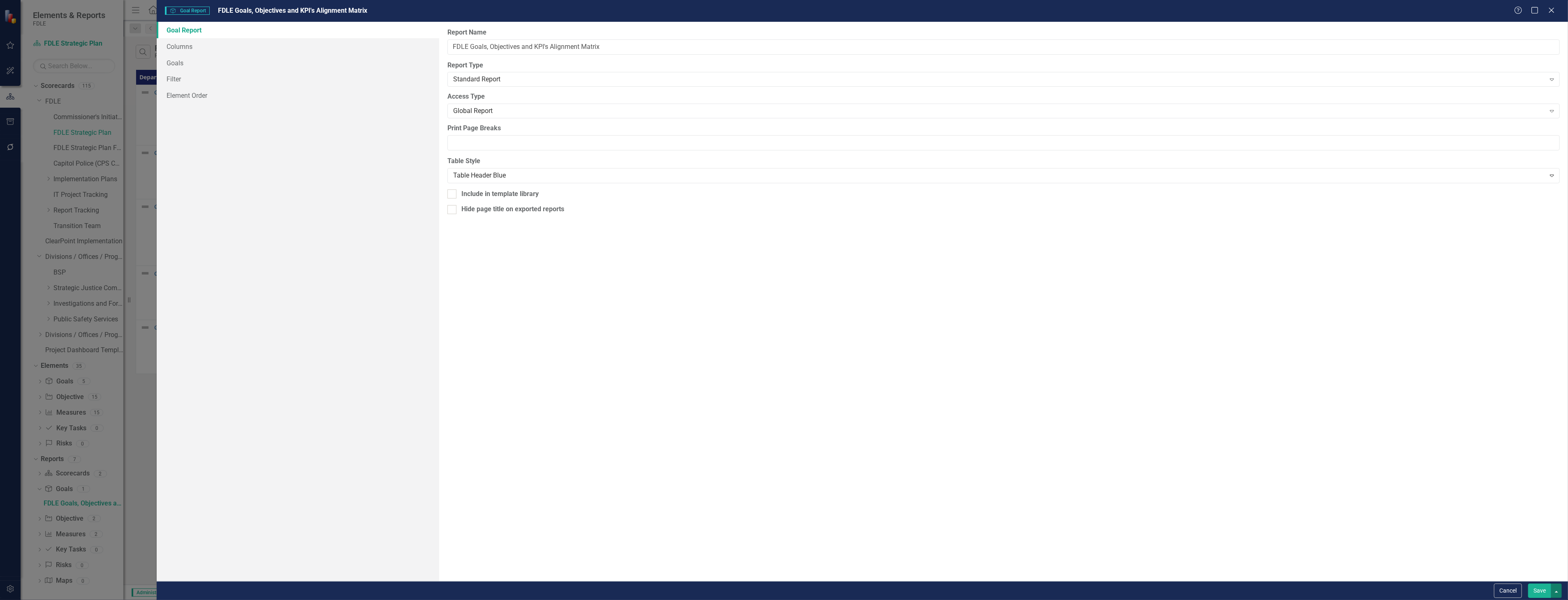
click at [1552, 595] on button "button" at bounding box center [1556, 591] width 11 height 15
click at [1542, 593] on button "Save" at bounding box center [1539, 591] width 23 height 15
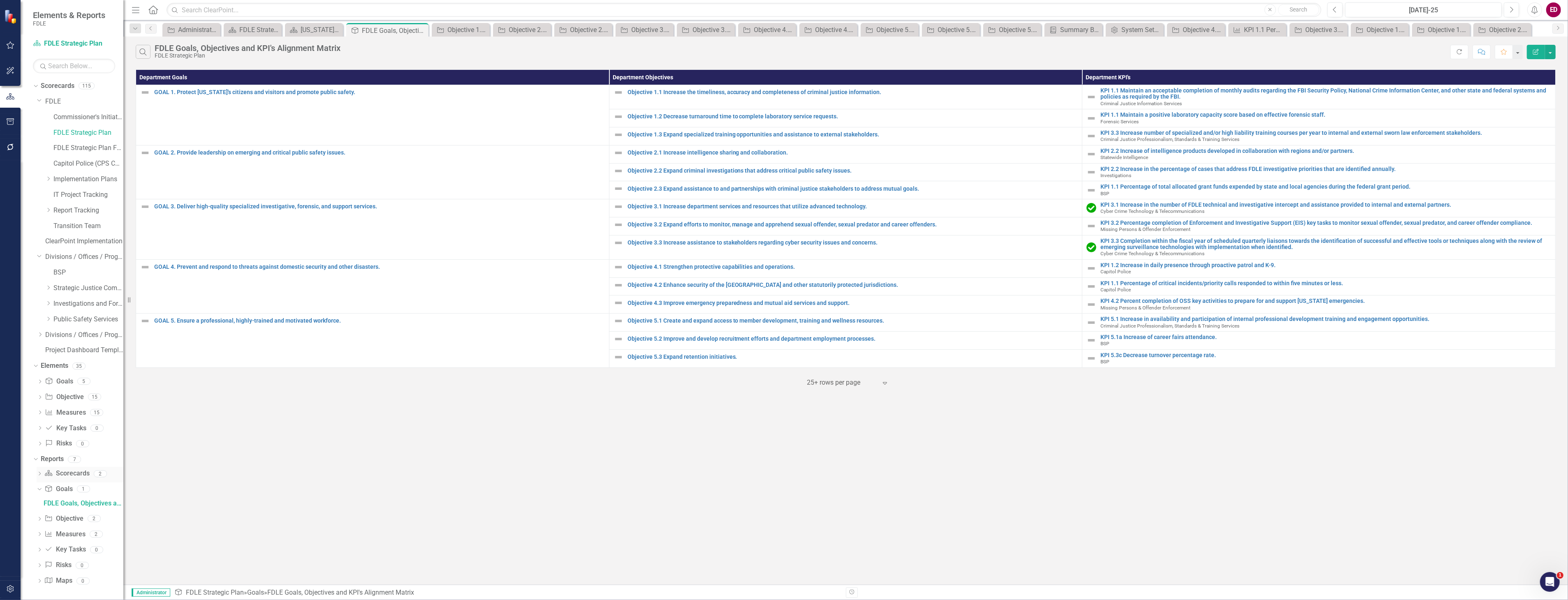
click at [39, 471] on div "Dropdown" at bounding box center [39, 474] width 5 height 7
click at [81, 500] on div "[US_STATE] Department Of Law Enforcement Strategic Plan" at bounding box center [83, 503] width 80 height 7
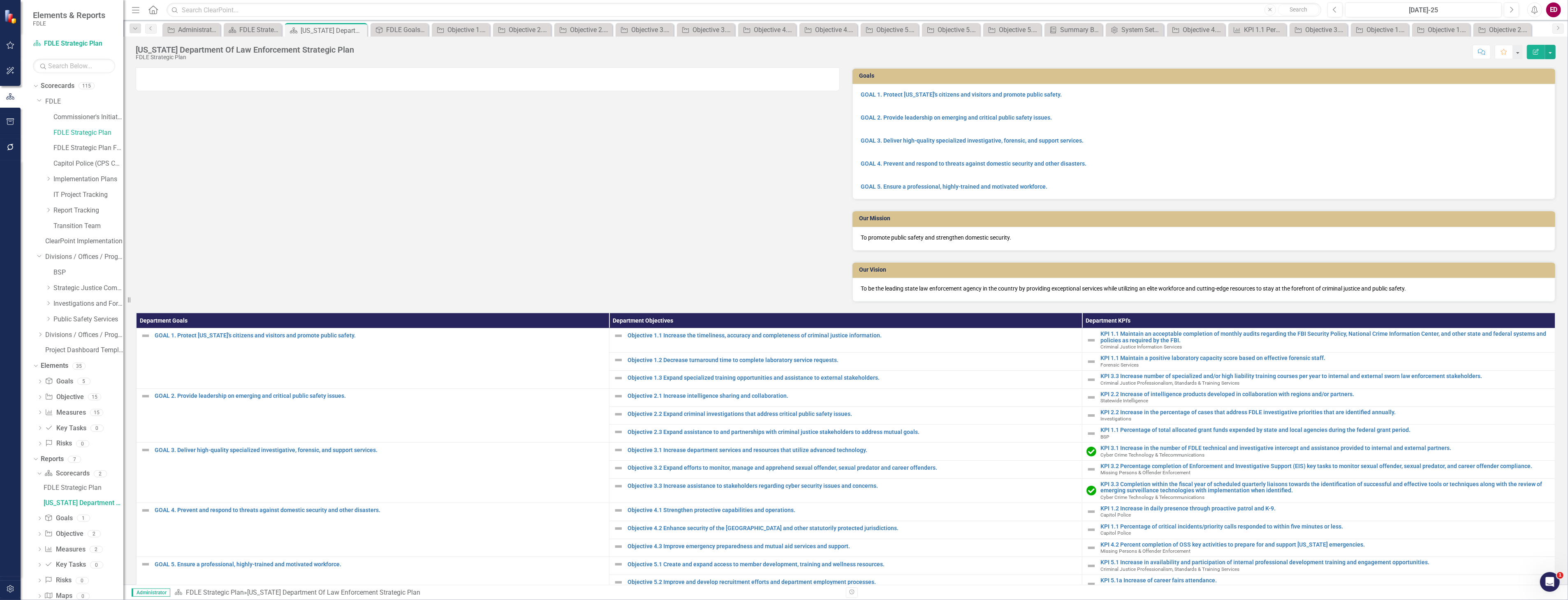
click at [155, 96] on div "Goals GOAL 1. Protect [US_STATE]'s citizens and visitors and promote public saf…" at bounding box center [845, 180] width 1432 height 245
click at [83, 482] on link "FDLE Strategic Plan" at bounding box center [82, 488] width 82 height 13
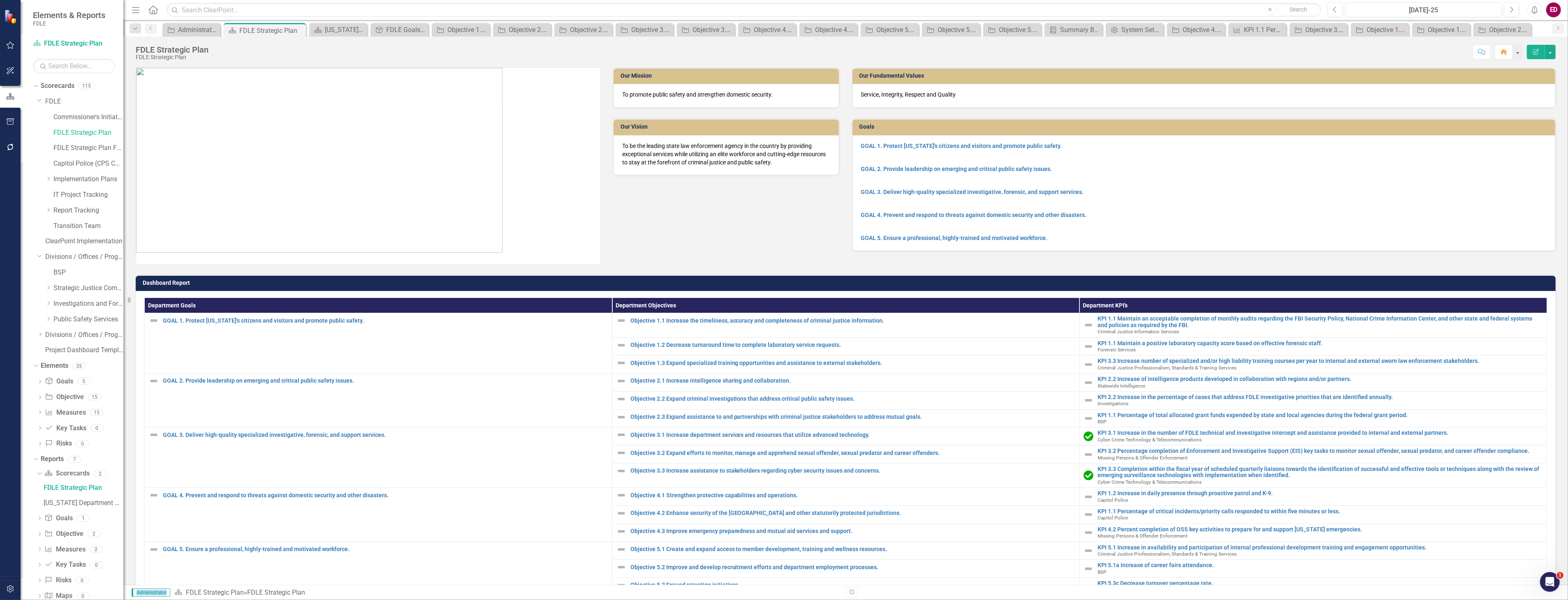
click at [367, 132] on img at bounding box center [320, 160] width 366 height 185
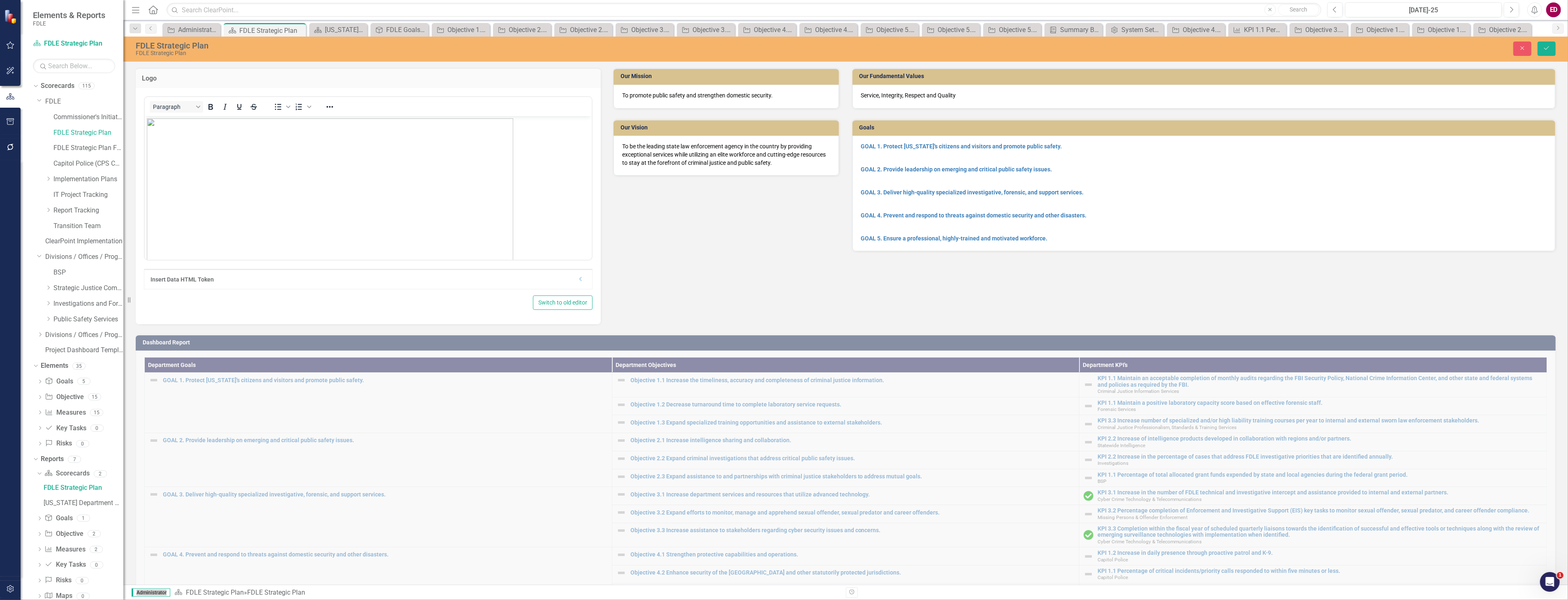
drag, startPoint x: 511, startPoint y: 248, endPoint x: 352, endPoint y: 194, distance: 167.9
click at [352, 194] on img "Rich Text Area. Press ALT-0 for help." at bounding box center [330, 211] width 366 height 185
click at [103, 498] on link "[US_STATE] Department Of Law Enforcement Strategic Plan" at bounding box center [82, 503] width 82 height 13
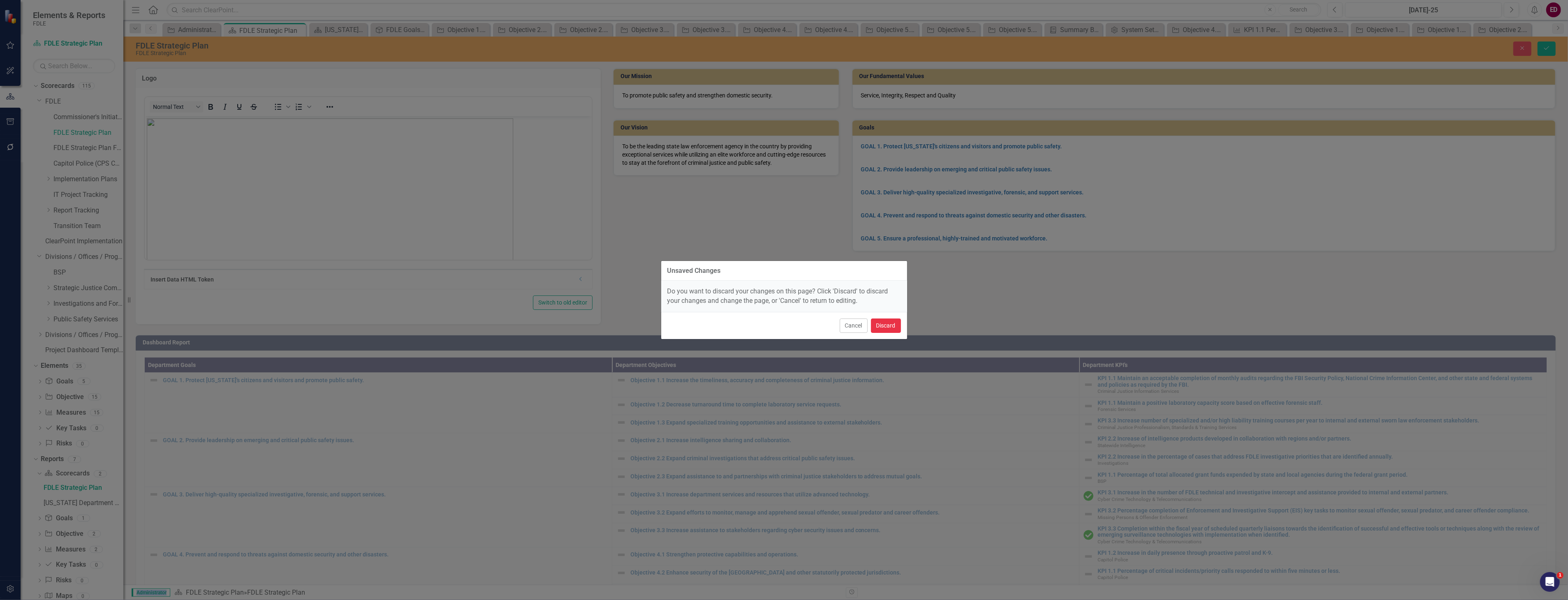
click at [889, 327] on button "Discard" at bounding box center [886, 326] width 30 height 15
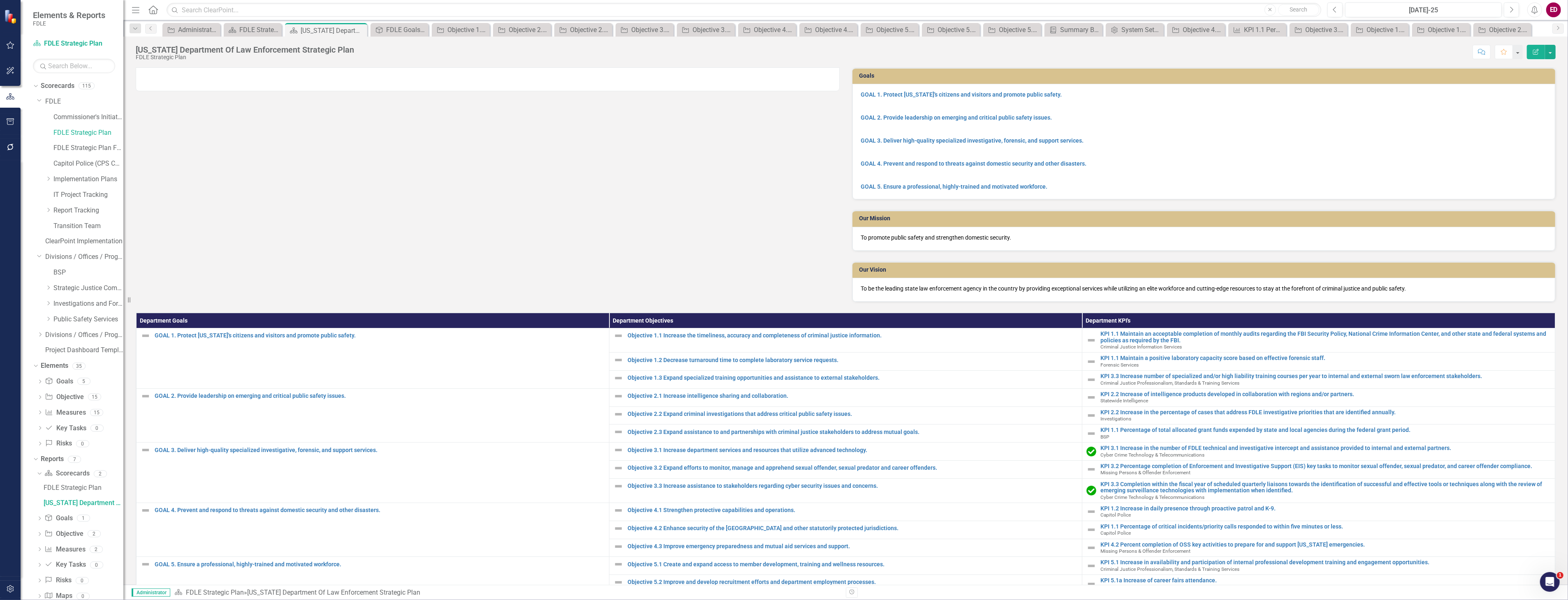
click at [389, 202] on div "Goals GOAL 1. Protect [US_STATE]'s citizens and visitors and promote public saf…" at bounding box center [845, 180] width 1432 height 245
drag, startPoint x: 389, startPoint y: 202, endPoint x: 394, endPoint y: 84, distance: 118.1
click at [390, 97] on div "Goals GOAL 1. Protect [US_STATE]'s citizens and visitors and promote public saf…" at bounding box center [845, 180] width 1432 height 245
click at [397, 79] on div at bounding box center [488, 79] width 704 height 24
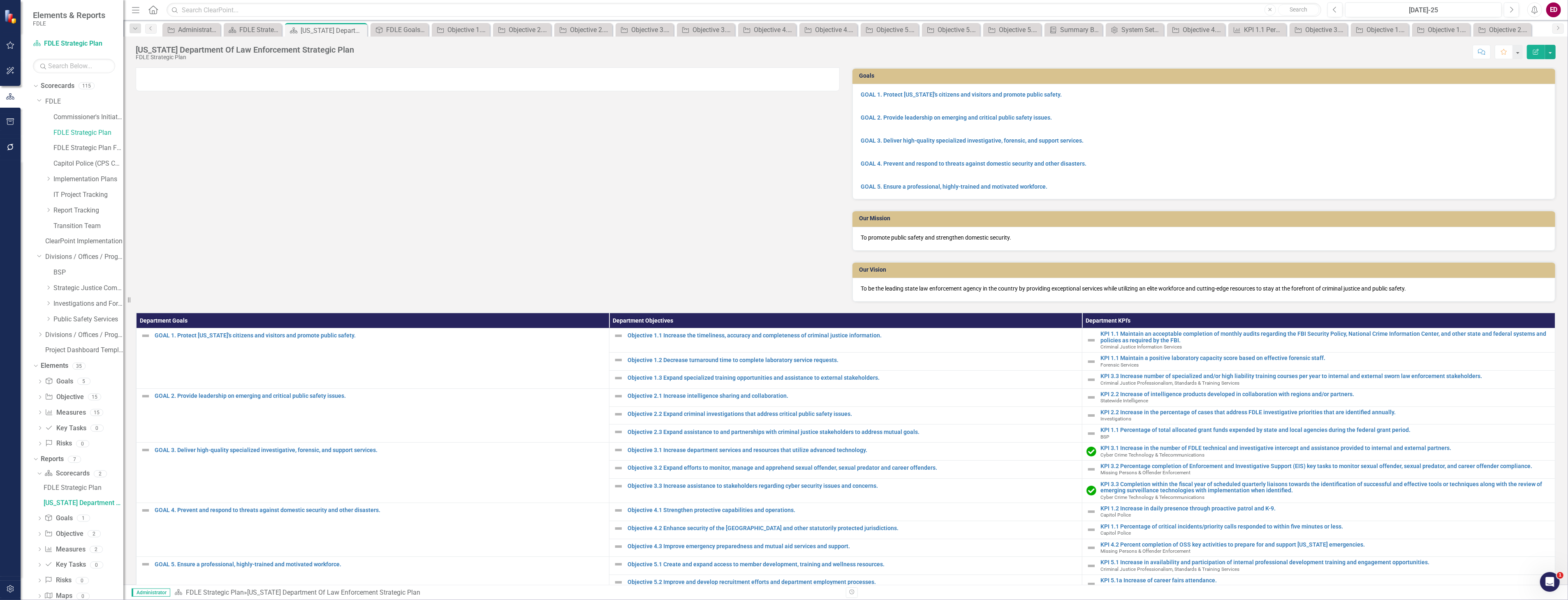
click at [397, 79] on div at bounding box center [488, 79] width 704 height 24
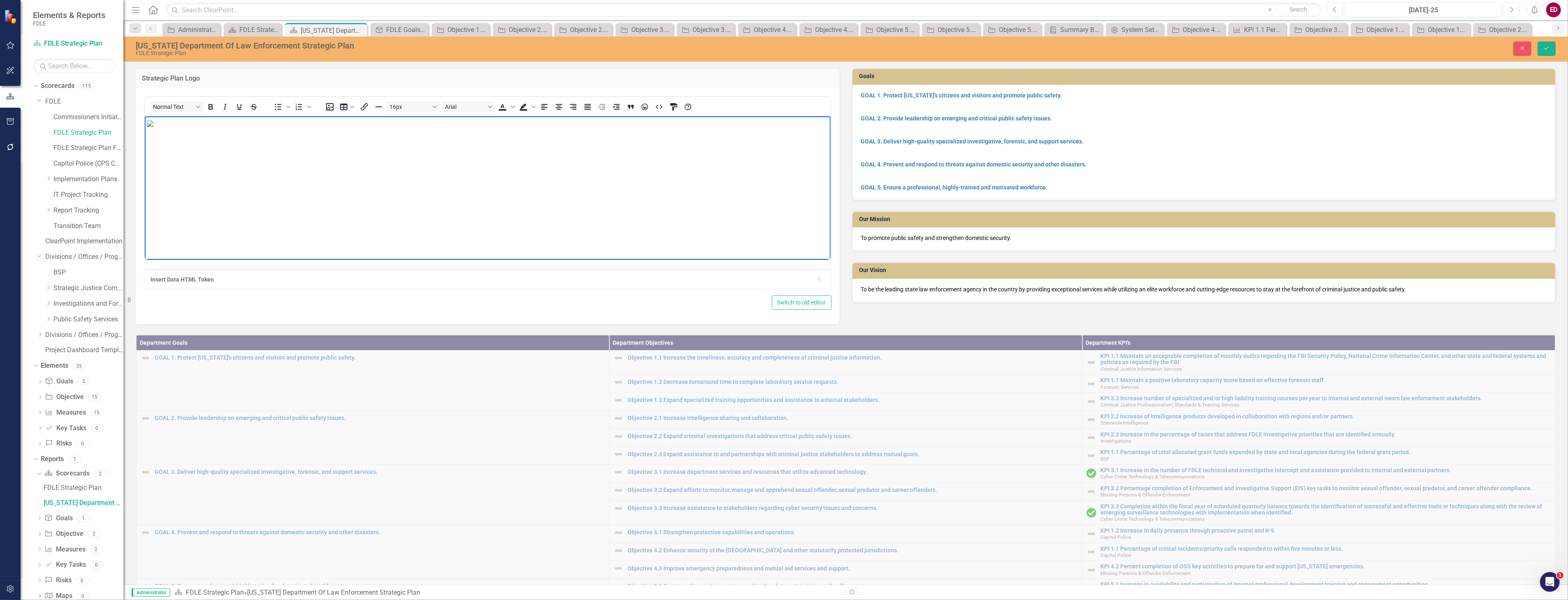
click at [153, 127] on img "Rich Text Area. Press ALT-0 for help." at bounding box center [150, 123] width 7 height 7
drag, startPoint x: 603, startPoint y: 251, endPoint x: 891, endPoint y: 411, distance: 329.5
click at [1551, 45] on button "Save" at bounding box center [1547, 49] width 18 height 15
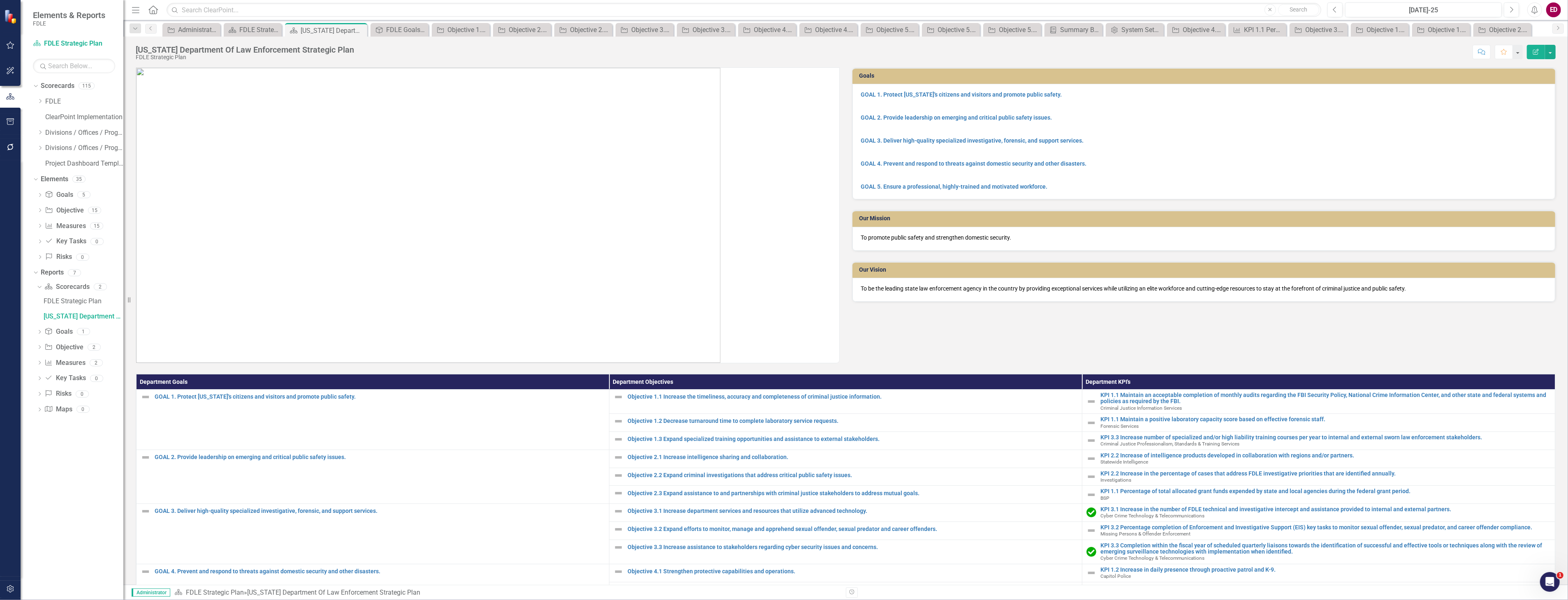
click at [425, 83] on img at bounding box center [429, 215] width 584 height 295
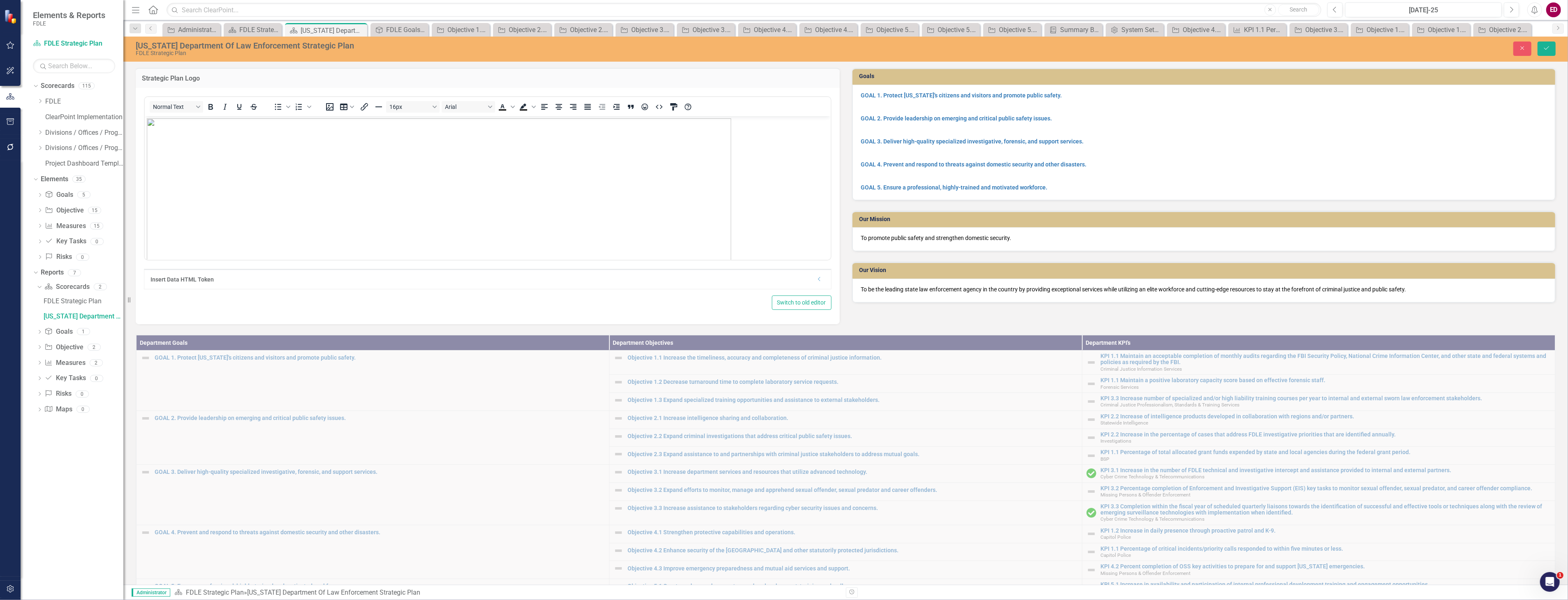
scroll to position [0, 0]
click at [1559, 54] on div "Close Save" at bounding box center [1267, 49] width 590 height 15
click at [1553, 51] on button "Save" at bounding box center [1547, 49] width 18 height 15
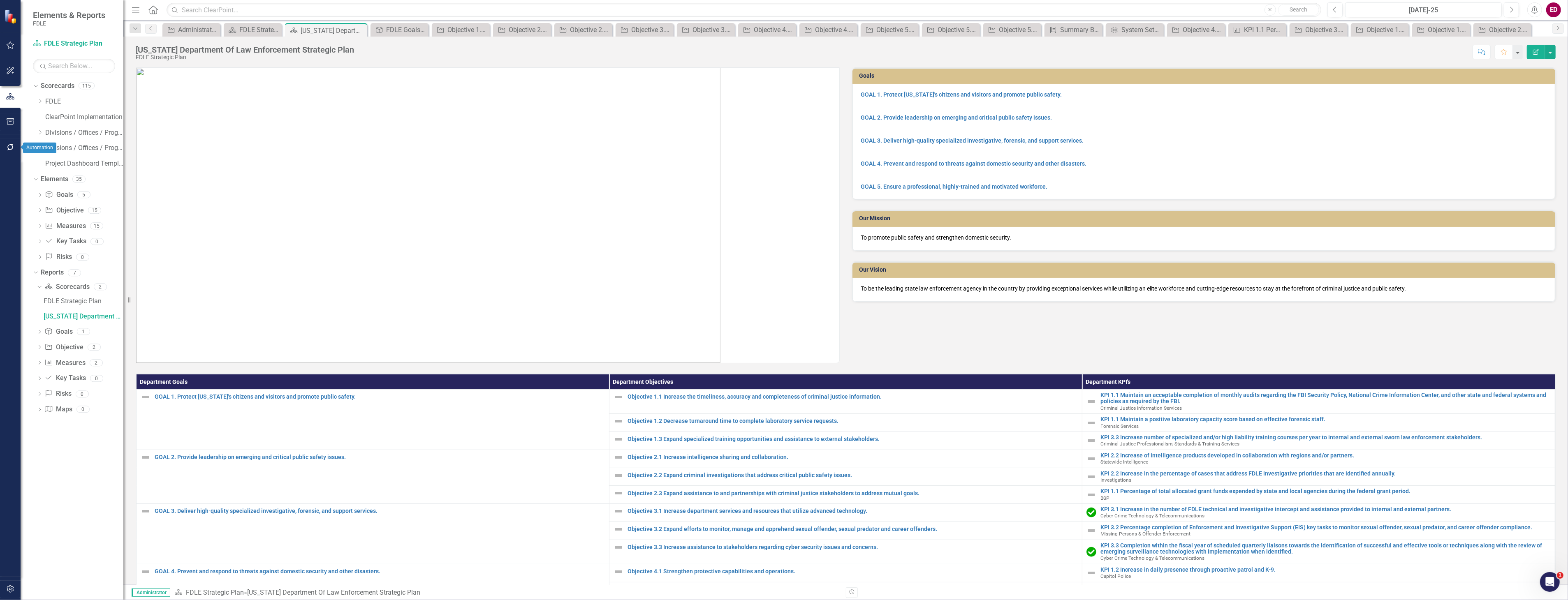
click at [16, 140] on button "button" at bounding box center [10, 147] width 18 height 17
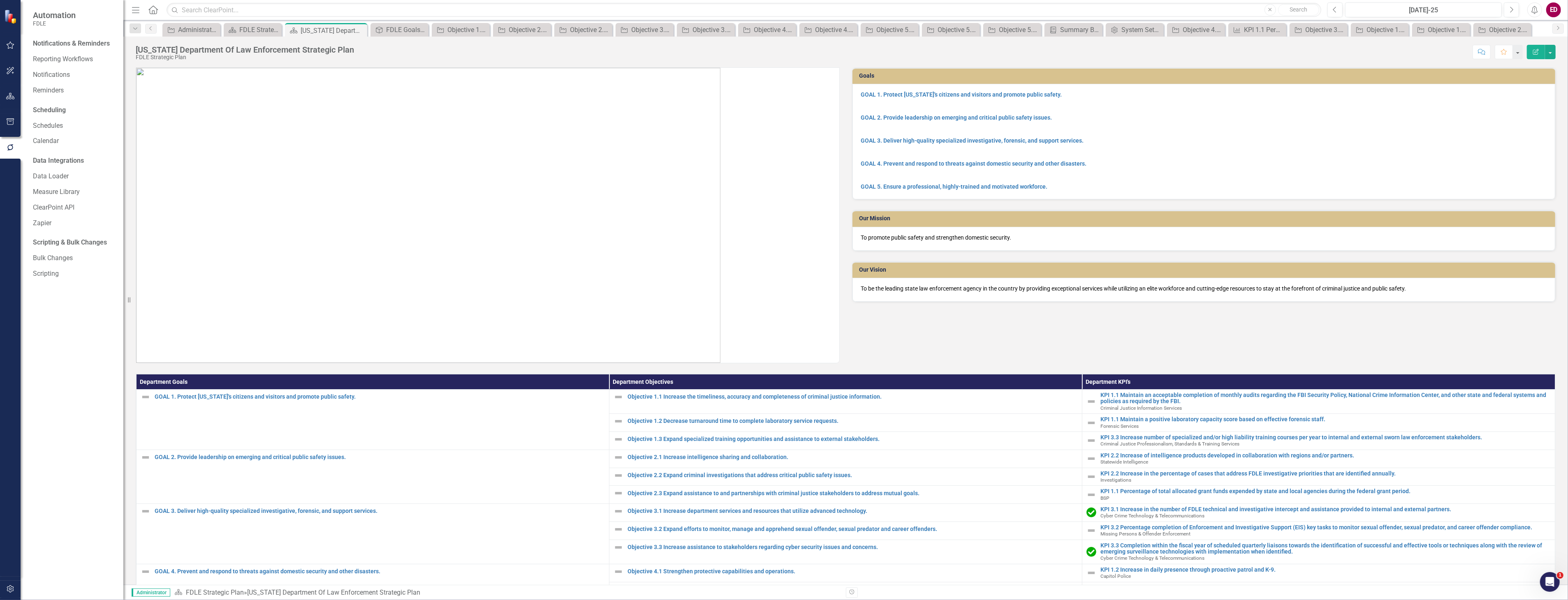
click at [2, 587] on button "button" at bounding box center [10, 590] width 18 height 17
click at [11, 122] on icon "button" at bounding box center [10, 122] width 9 height 7
click at [83, 58] on link "Summary Briefs" at bounding box center [74, 57] width 82 height 10
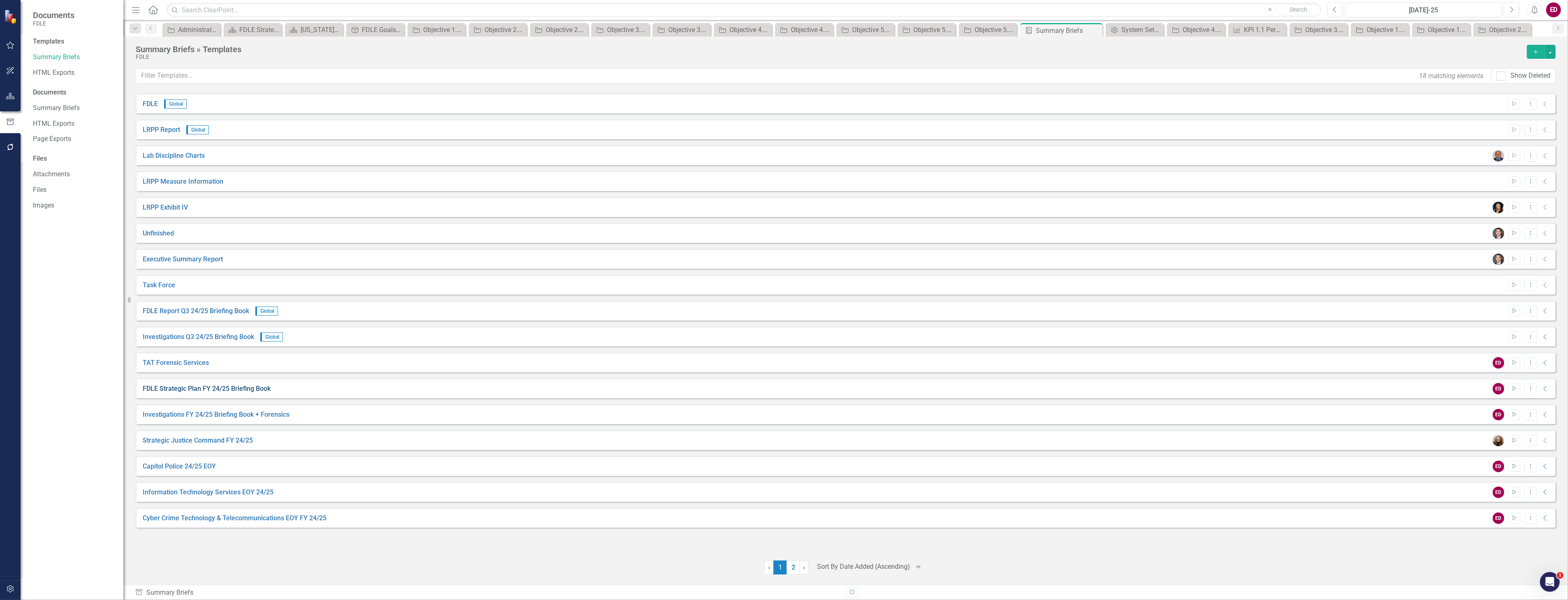
click at [221, 389] on link "FDLE Strategic Plan FY 24/25 Briefing Book" at bounding box center [206, 389] width 128 height 10
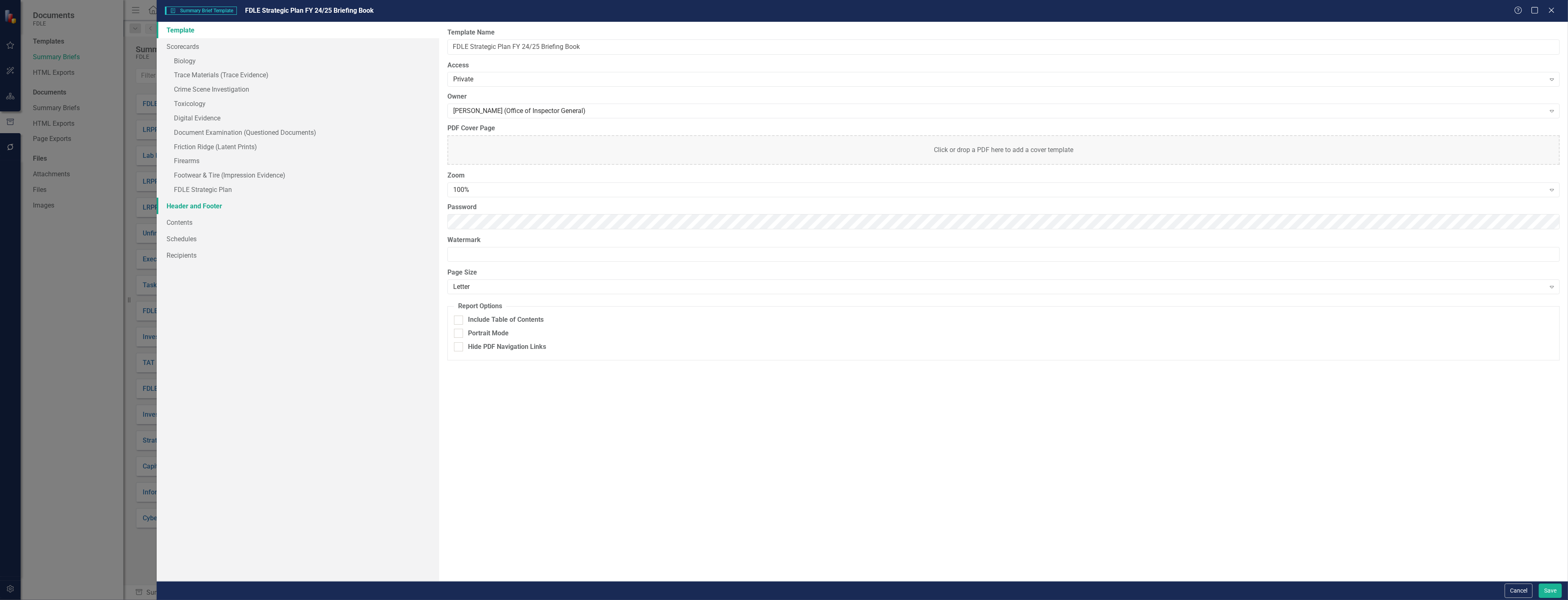
click at [286, 206] on link "Header and Footer" at bounding box center [297, 206] width 282 height 16
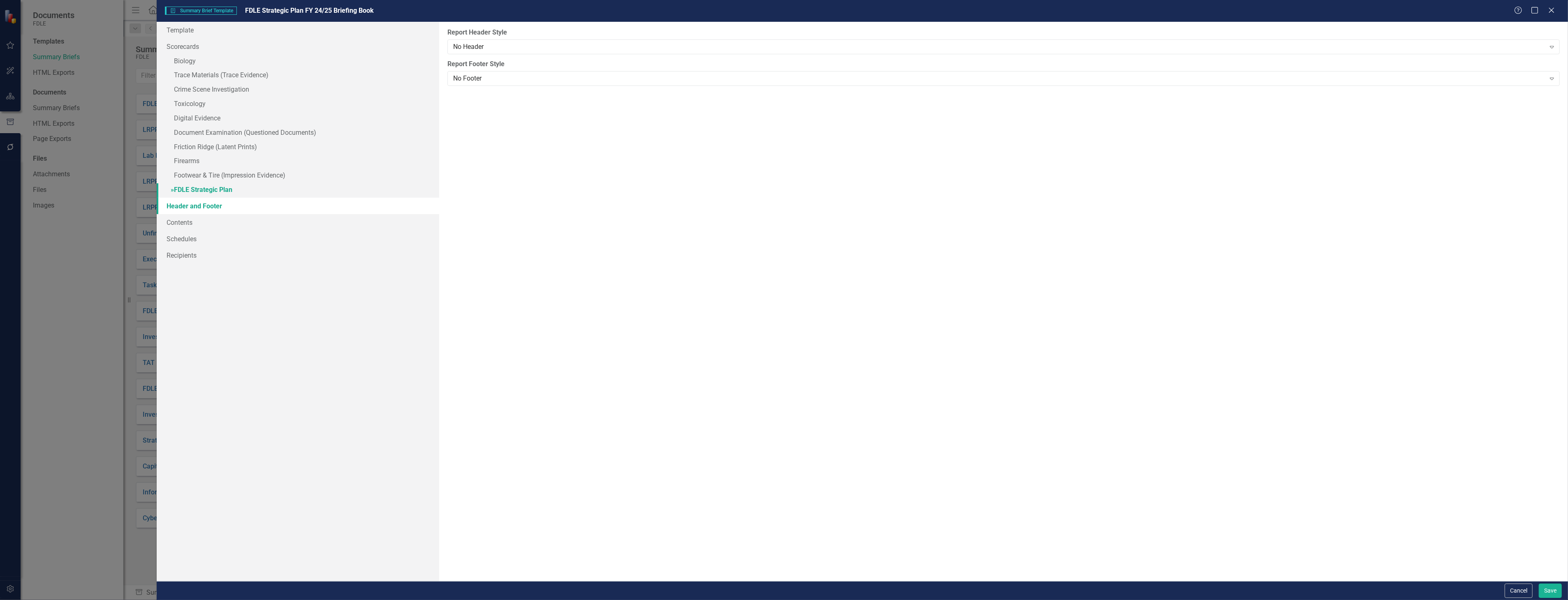
click at [278, 183] on link "» FDLE Strategic Plan" at bounding box center [297, 190] width 282 height 15
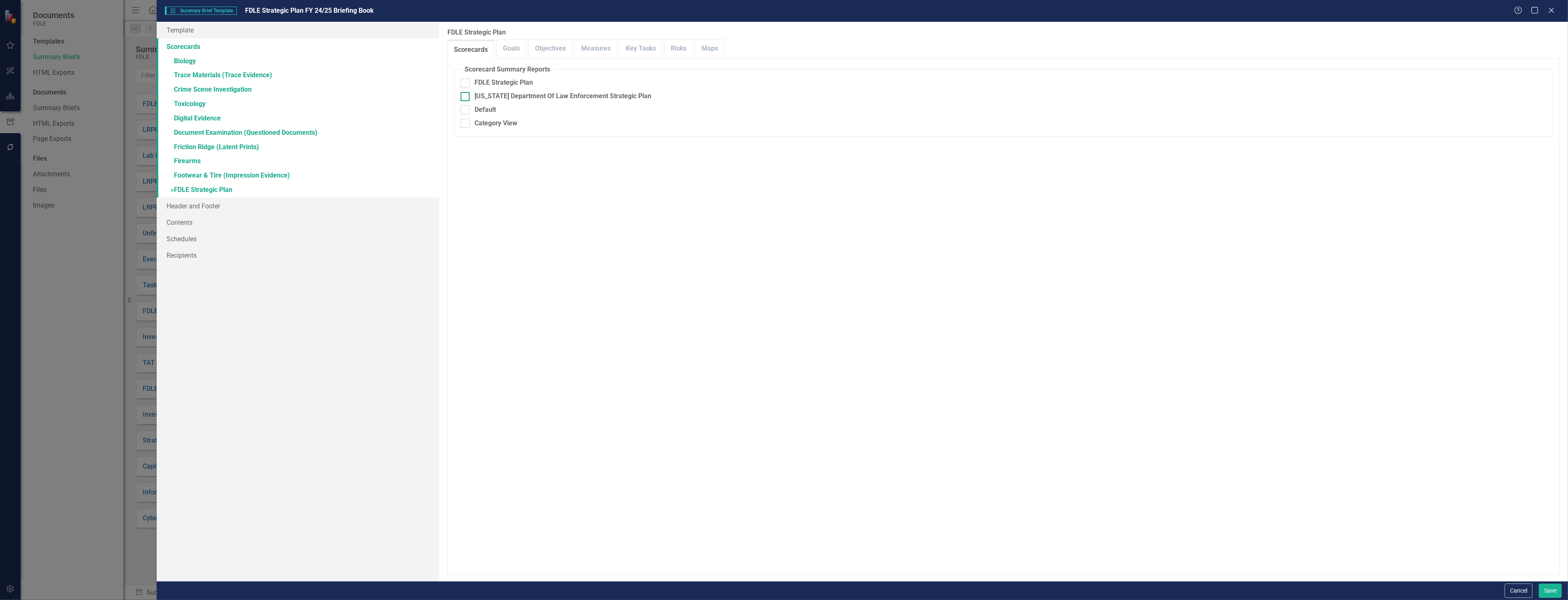
click at [601, 96] on div "[US_STATE] Department Of Law Enforcement Strategic Plan" at bounding box center [563, 97] width 177 height 10
click at [466, 96] on input "[US_STATE] Department Of Law Enforcement Strategic Plan" at bounding box center [463, 94] width 5 height 5
checkbox input "true"
click at [1556, 593] on button "Save" at bounding box center [1550, 591] width 23 height 15
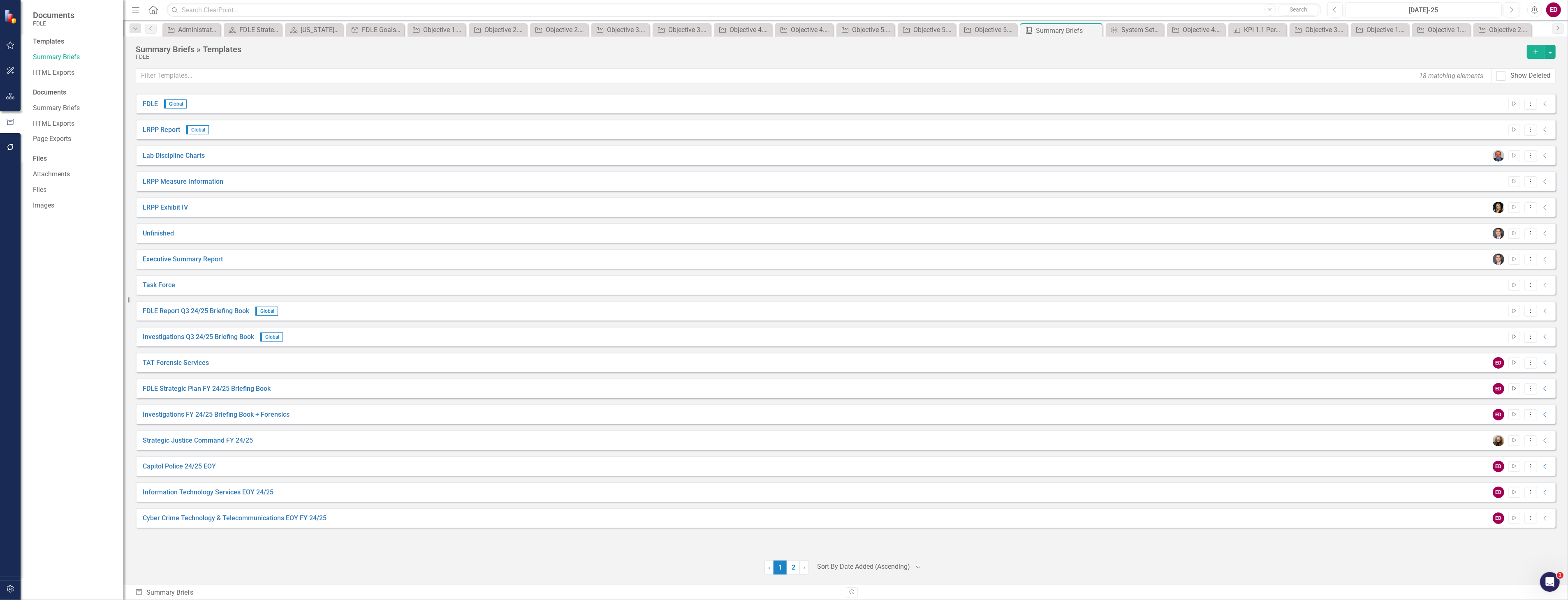
click at [1511, 385] on button "Start" at bounding box center [1514, 389] width 12 height 11
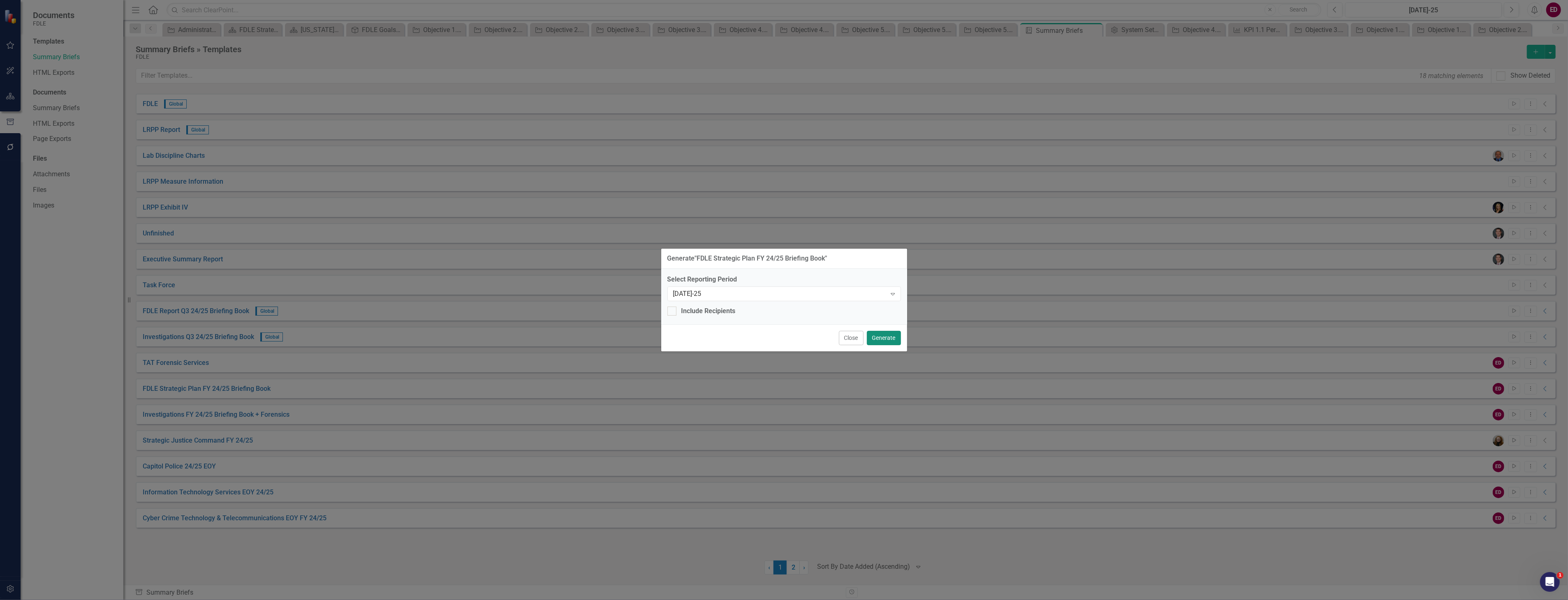
click at [891, 333] on button "Generate" at bounding box center [884, 338] width 34 height 15
